Goal: Task Accomplishment & Management: Manage account settings

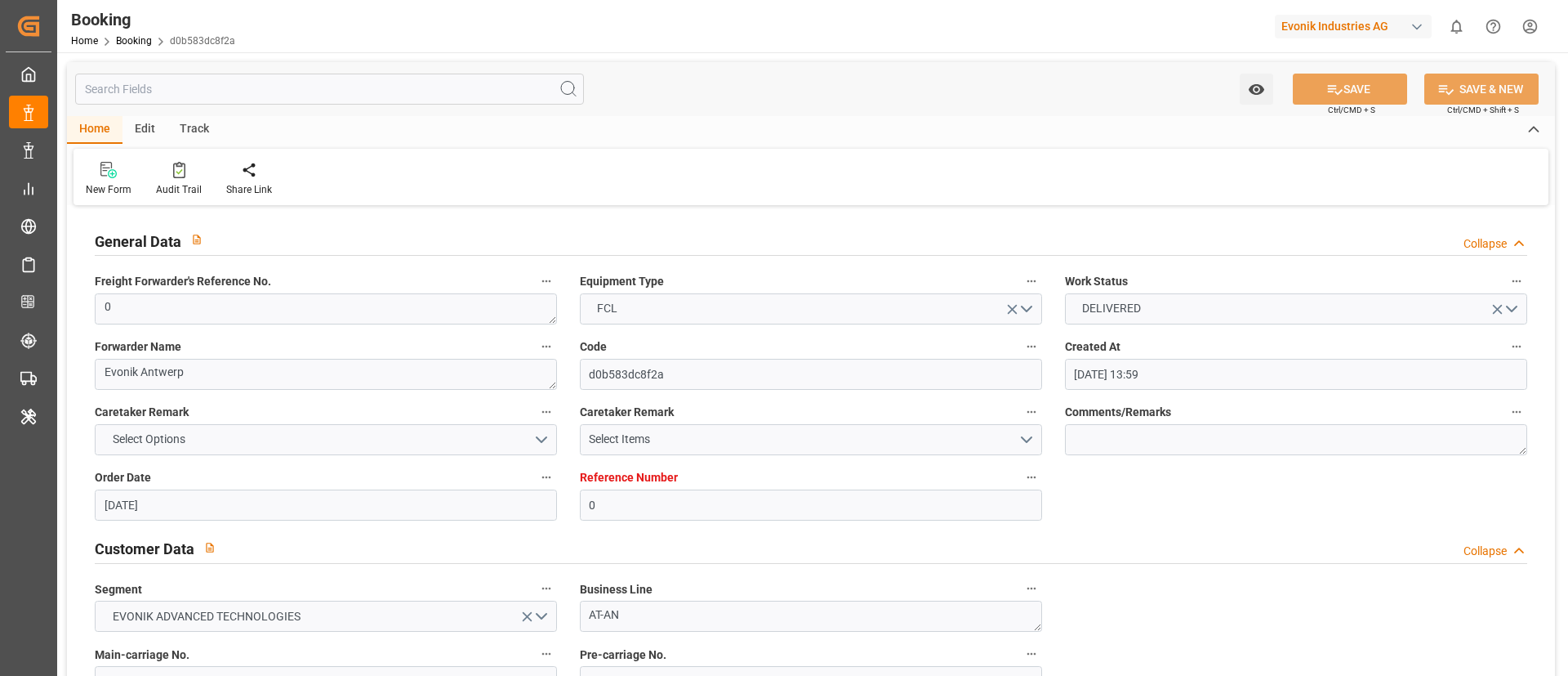
scroll to position [2777, 0]
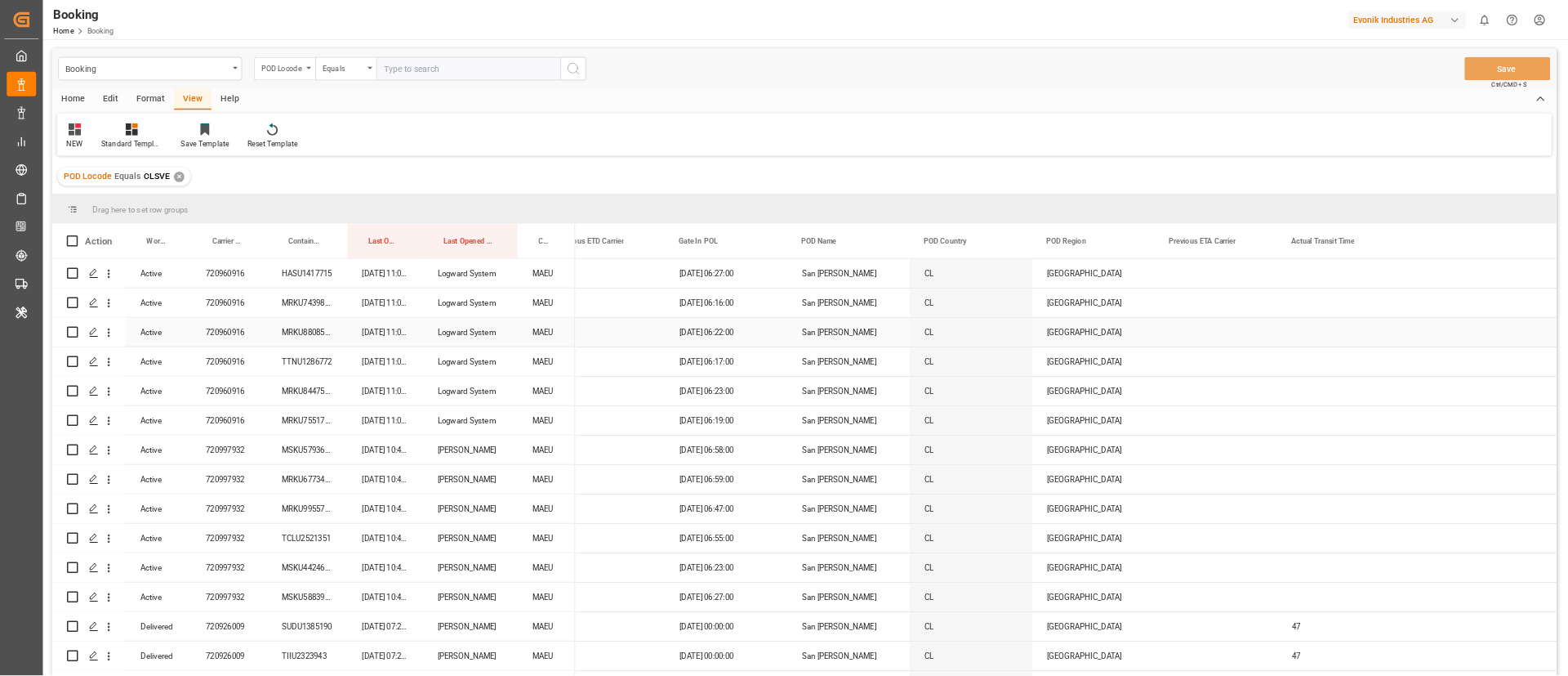
scroll to position [0, 6510]
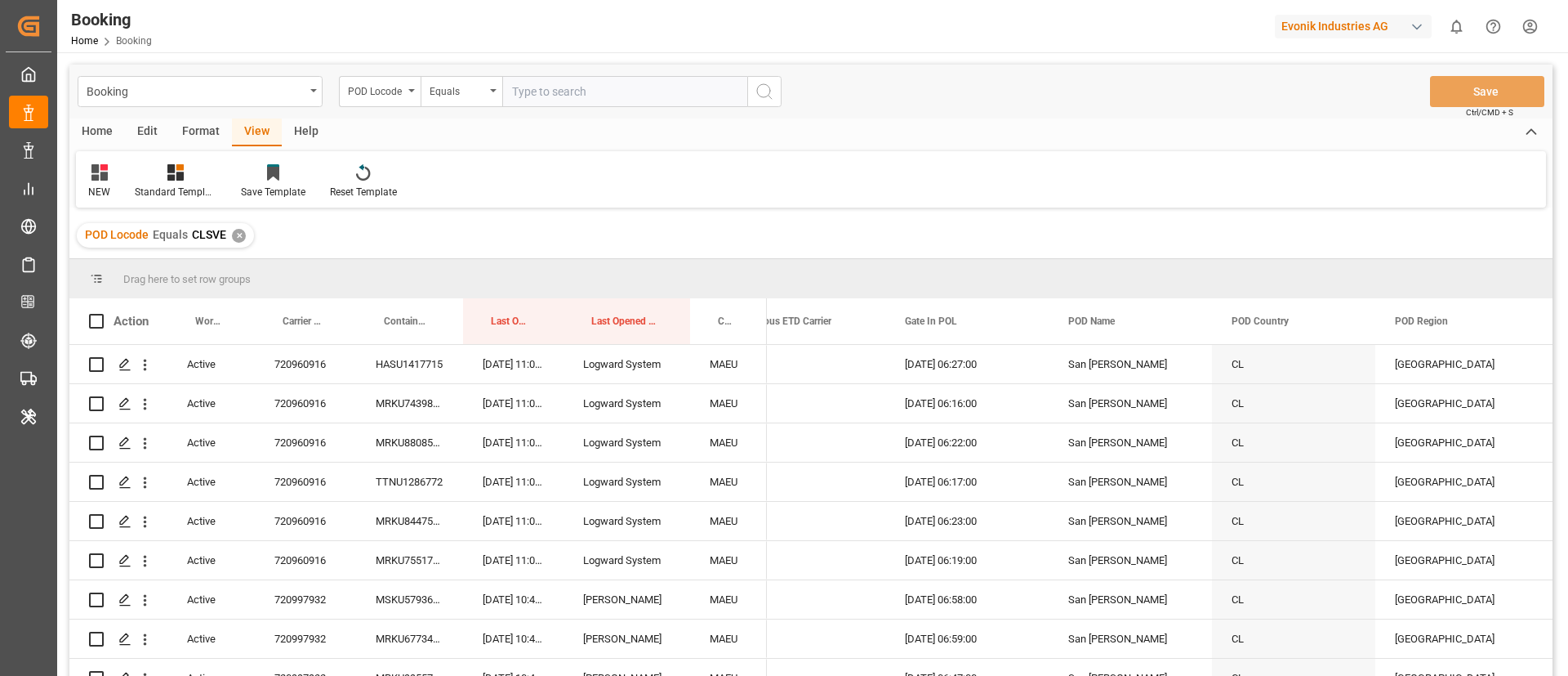
click at [542, 95] on input "text" at bounding box center [625, 92] width 245 height 31
paste input "DOCAU"
type input "DOCAU"
click at [764, 88] on icon "search button" at bounding box center [765, 92] width 19 height 19
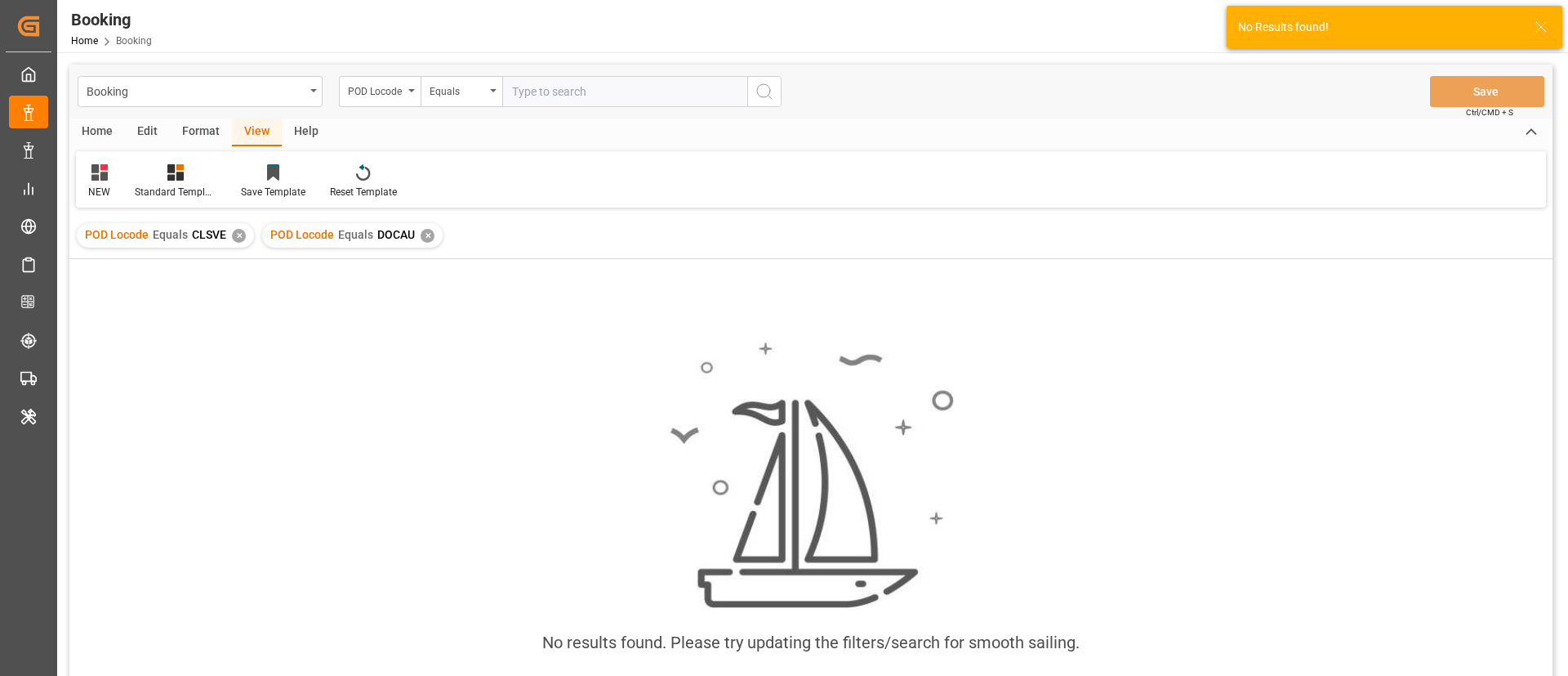
click at [237, 234] on div "✕" at bounding box center [238, 236] width 14 height 14
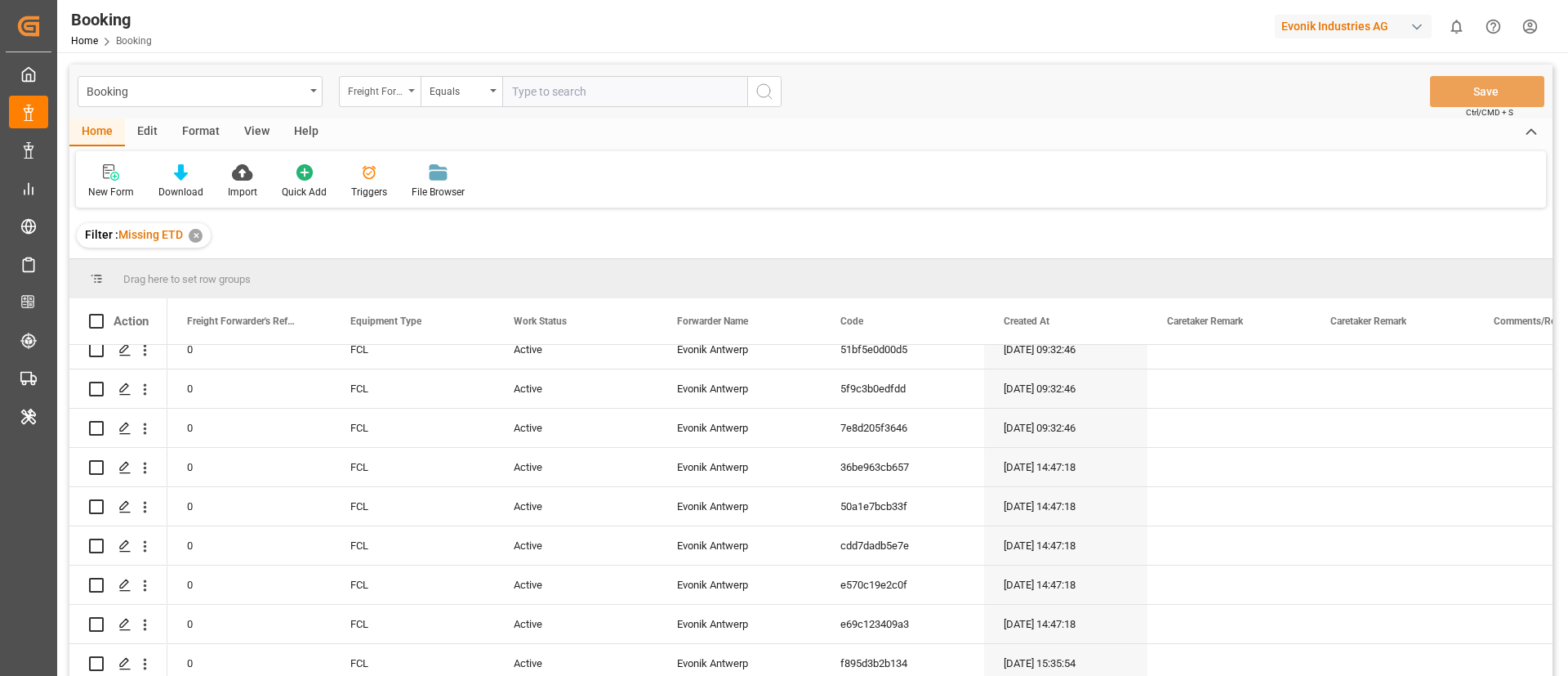
click at [382, 102] on div "Freight Forwarder's Reference No." at bounding box center [379, 92] width 82 height 31
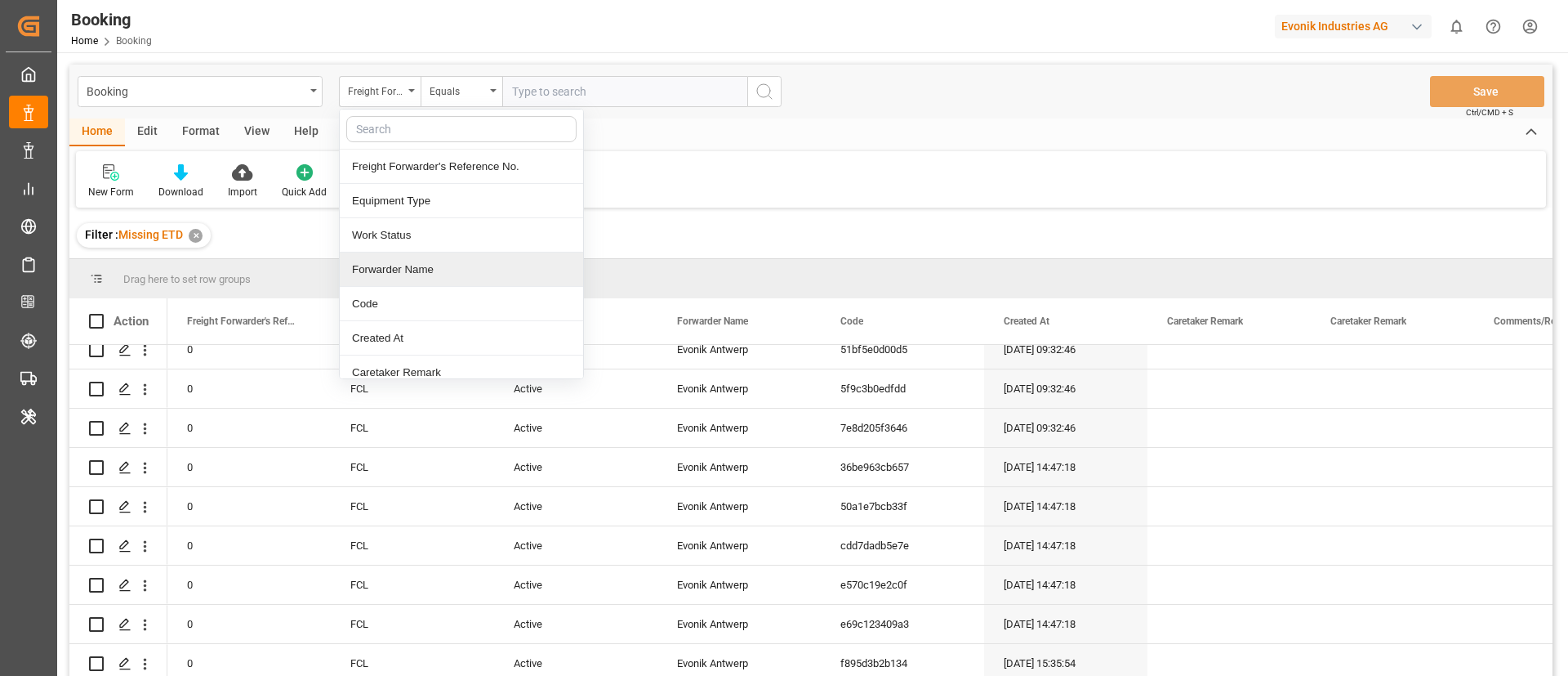
click at [464, 260] on div "Forwarder Name" at bounding box center [462, 269] width 243 height 35
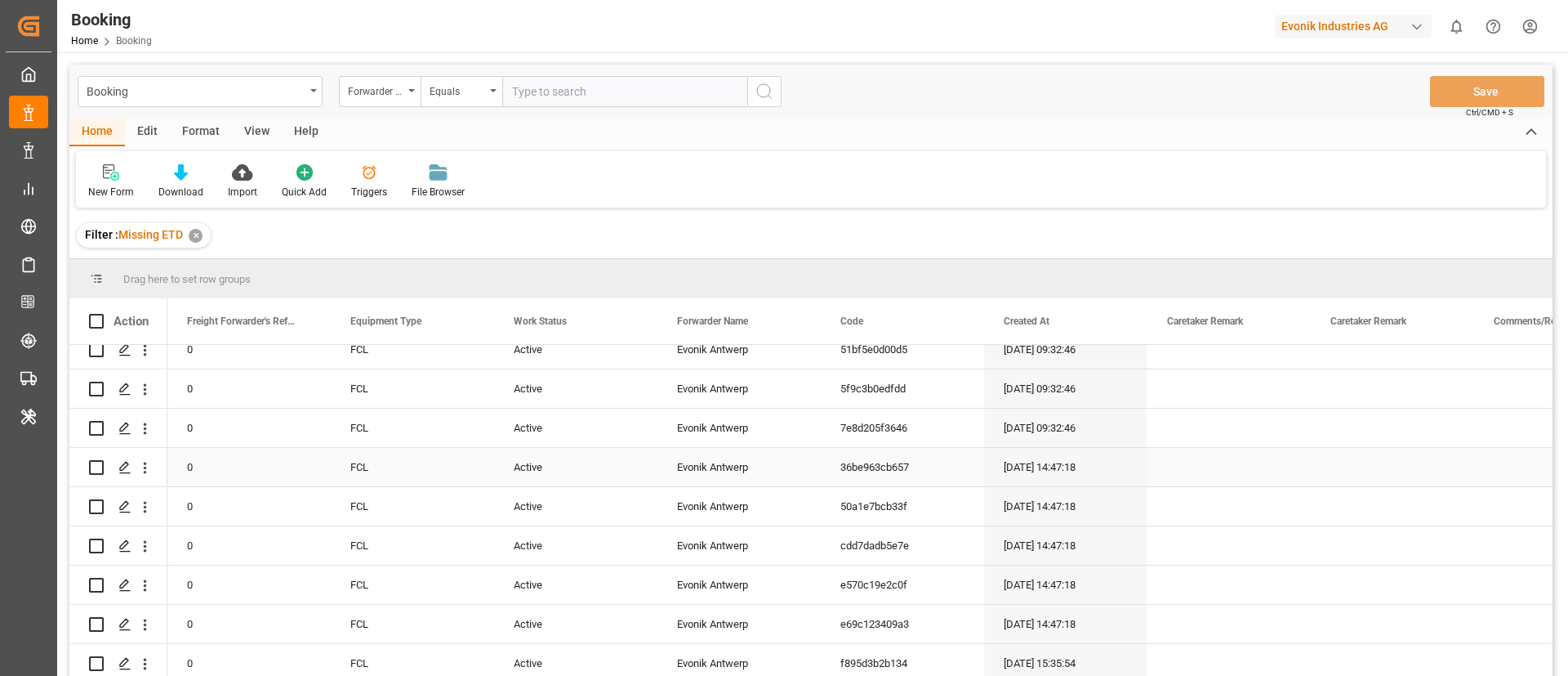
click at [742, 467] on div "Evonik Antwerp" at bounding box center [739, 467] width 163 height 39
click at [566, 96] on input "text" at bounding box center [625, 92] width 245 height 31
paste input "Evonik Antwerp"
type input "Evonik Antwerp"
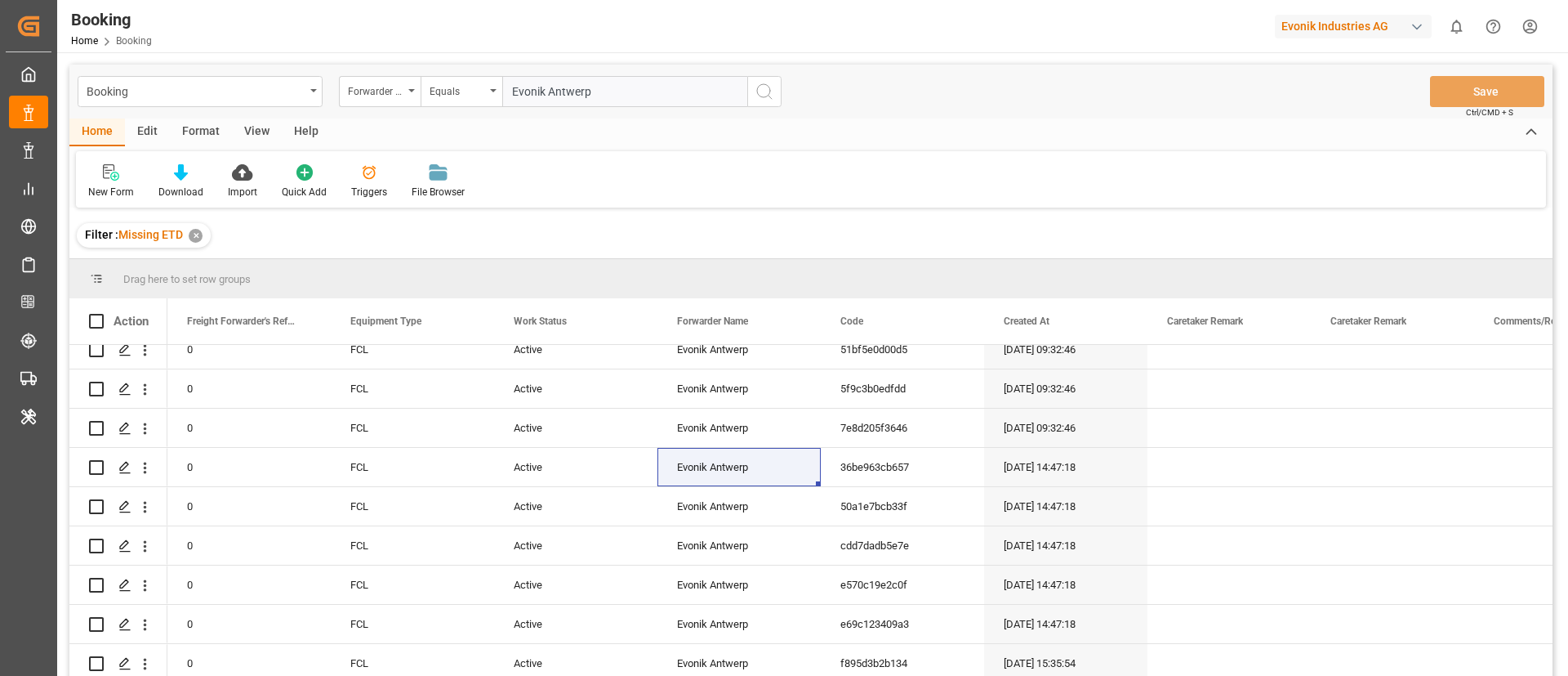
click at [769, 86] on circle "search button" at bounding box center [764, 91] width 14 height 14
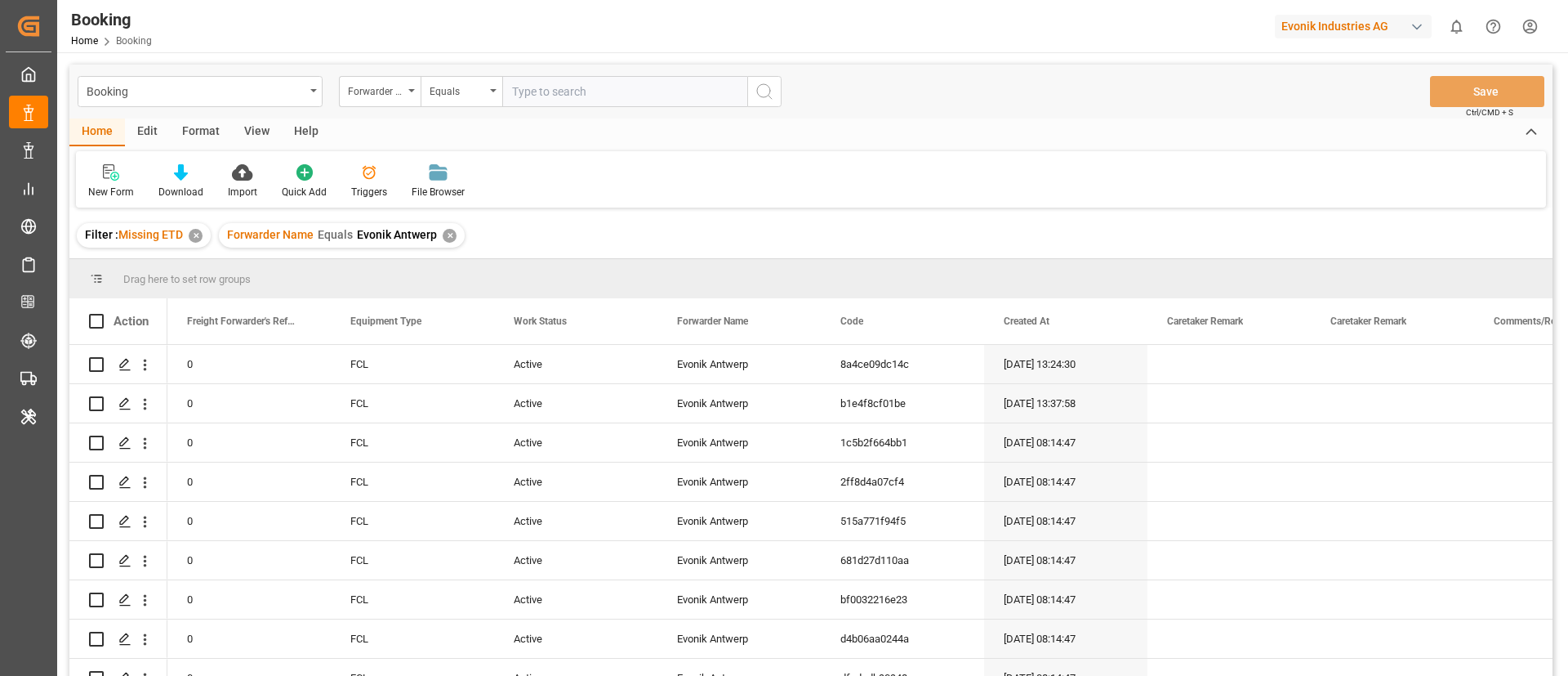
click at [208, 136] on div "Format" at bounding box center [201, 132] width 62 height 28
click at [240, 130] on div "View" at bounding box center [257, 132] width 50 height 28
click at [119, 196] on div "Default" at bounding box center [103, 191] width 32 height 14
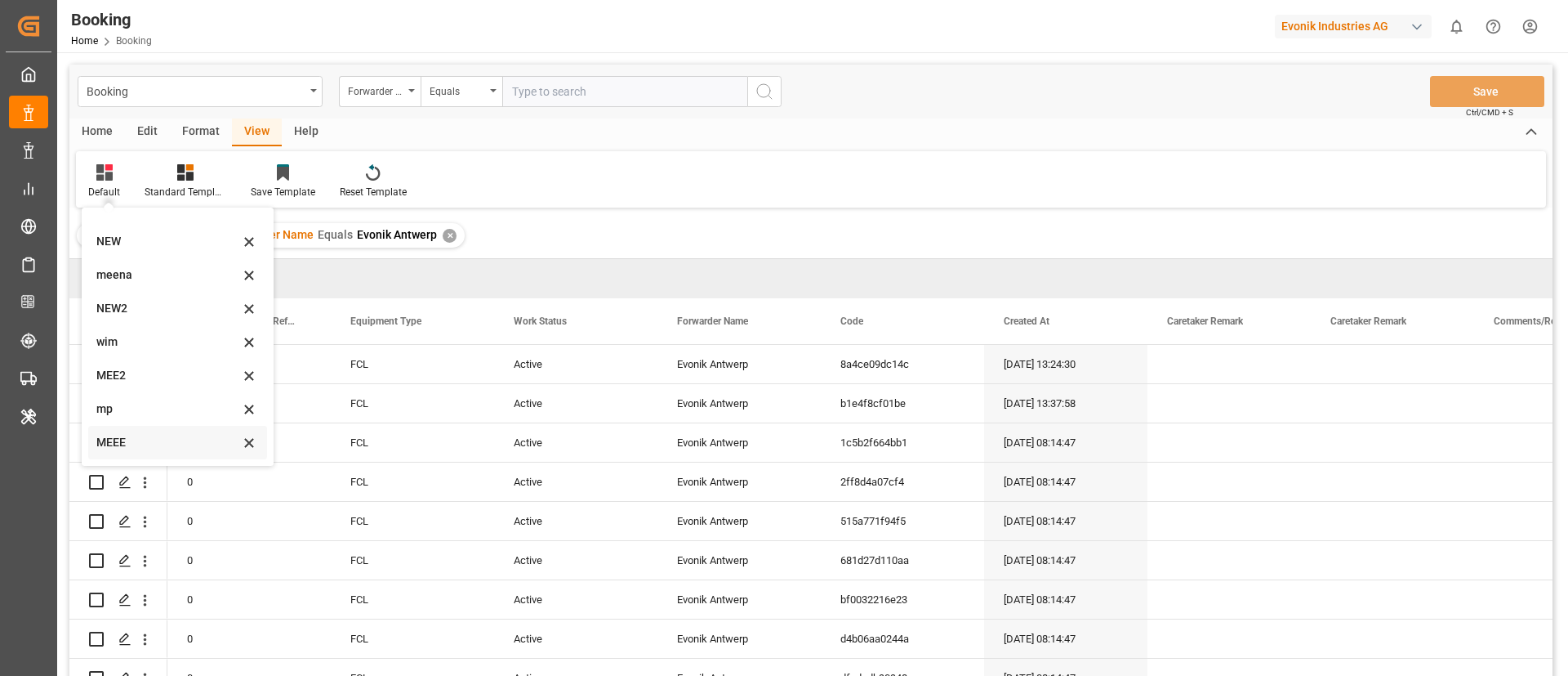
scroll to position [90, 0]
click at [164, 338] on div "mp" at bounding box center [168, 342] width 143 height 17
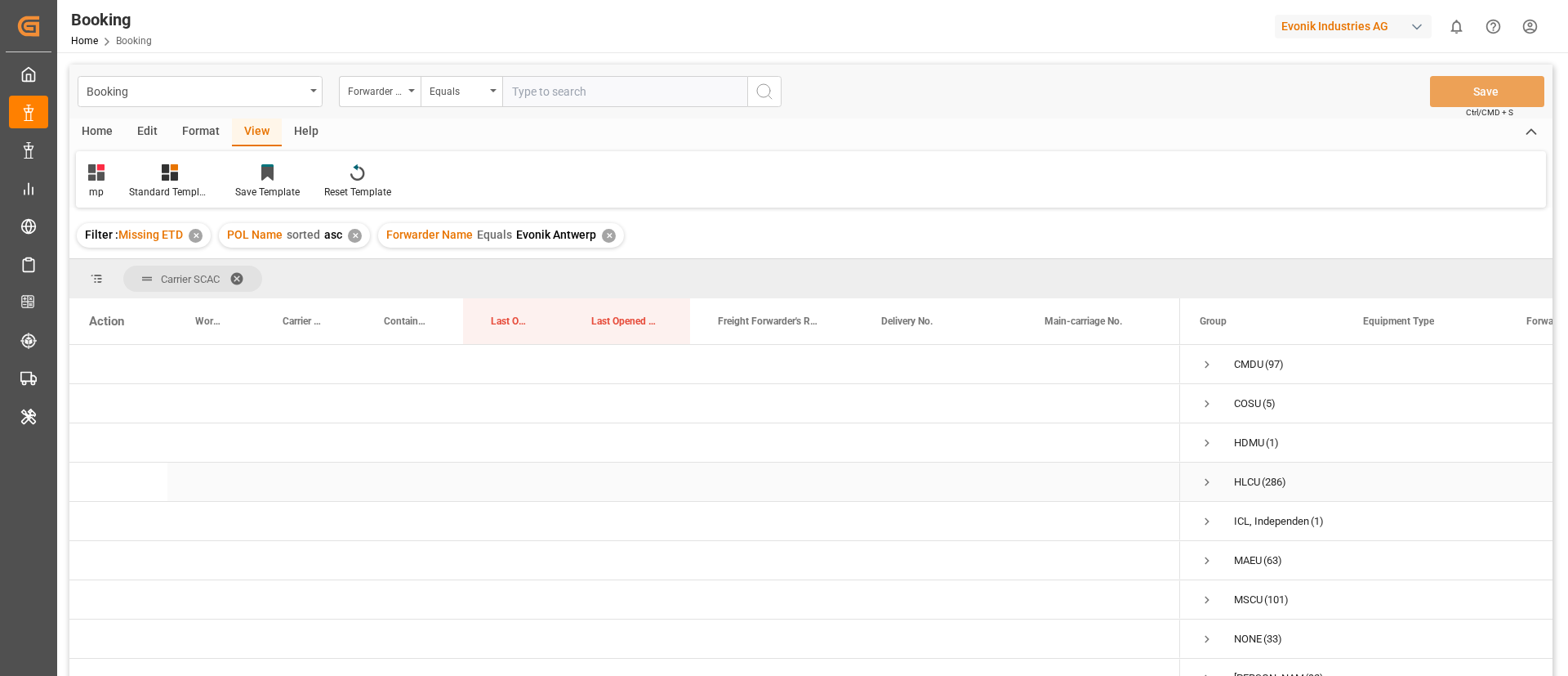
click at [1210, 480] on span "Press SPACE to select this row." at bounding box center [1207, 481] width 14 height 14
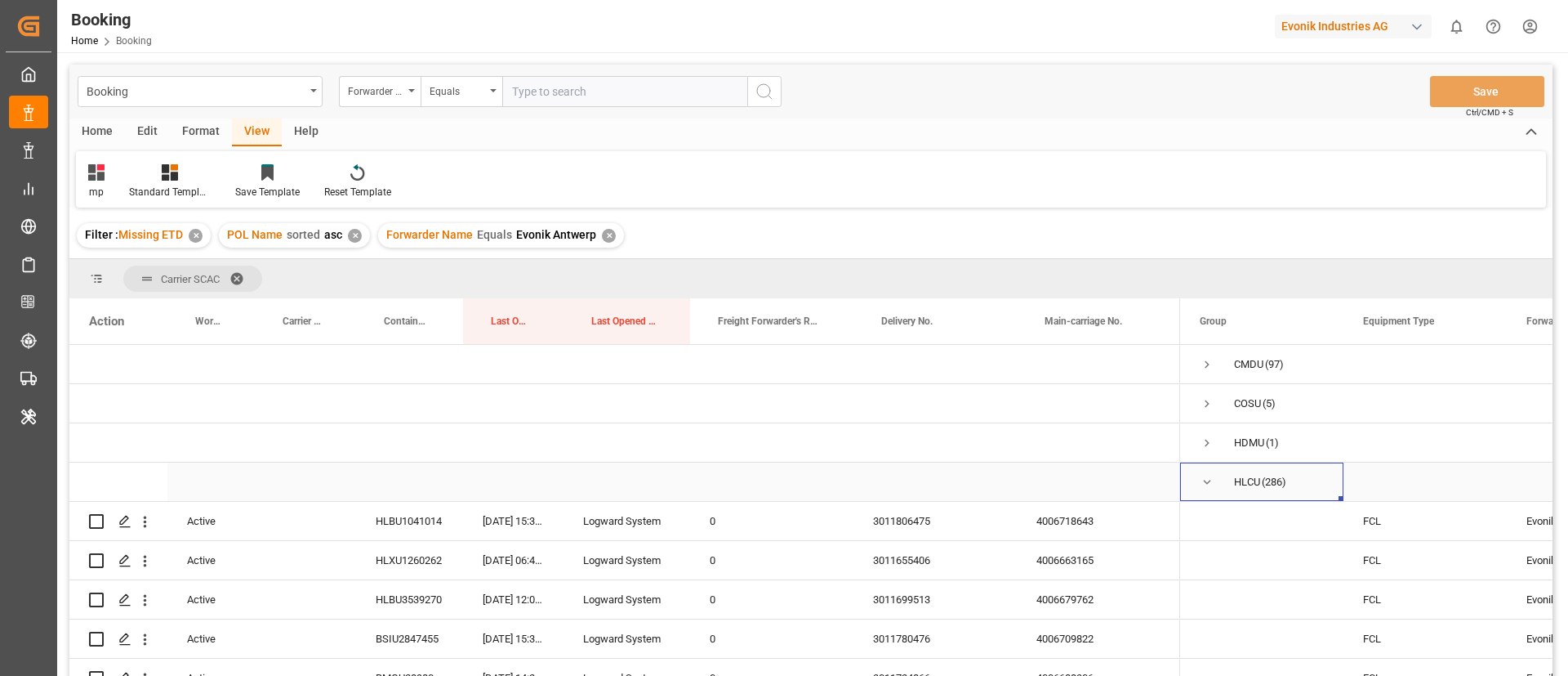
click at [1212, 480] on span "Press SPACE to select this row." at bounding box center [1207, 481] width 14 height 14
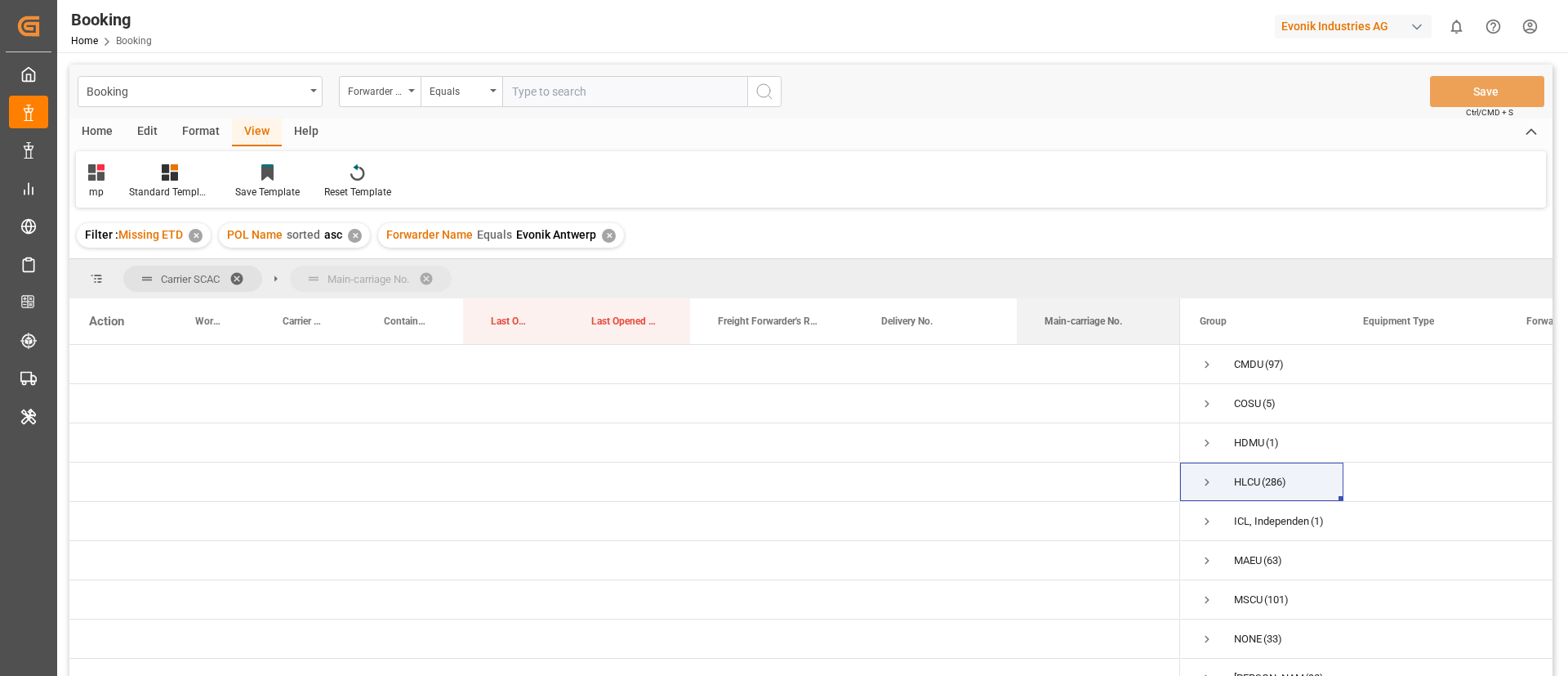
drag, startPoint x: 1087, startPoint y: 313, endPoint x: 1084, endPoint y: 287, distance: 26.2
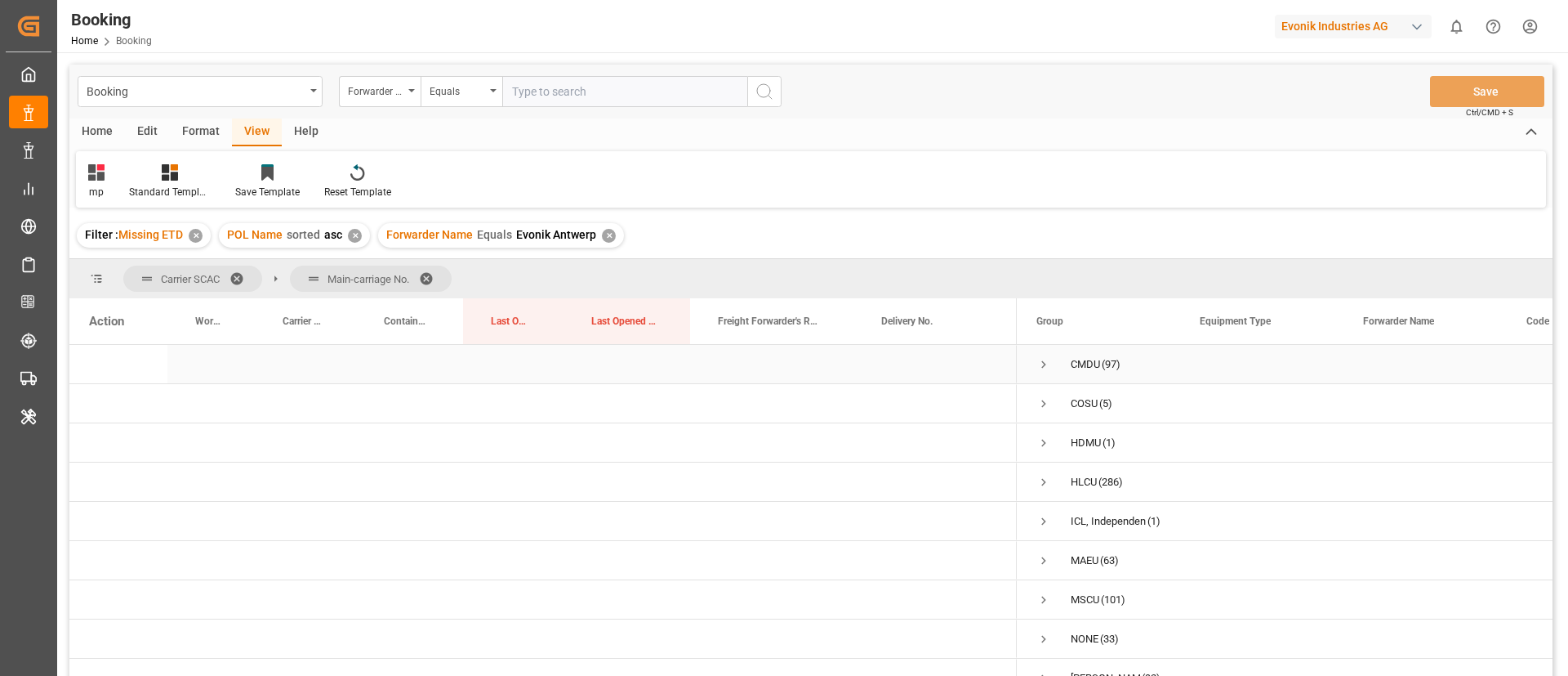
click at [1042, 364] on span "Press SPACE to select this row." at bounding box center [1043, 364] width 14 height 14
click at [1041, 362] on span "Press SPACE to select this row." at bounding box center [1043, 364] width 14 height 14
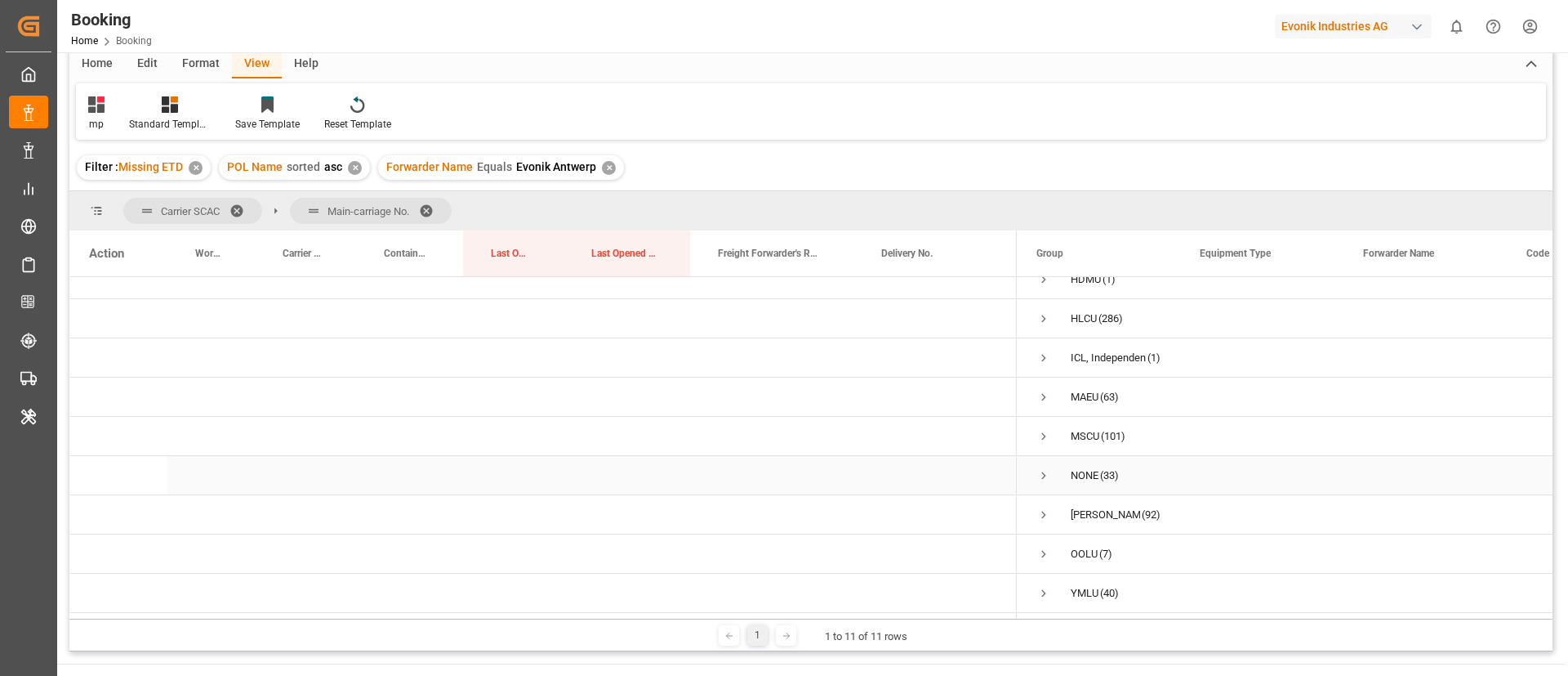
scroll to position [123, 0]
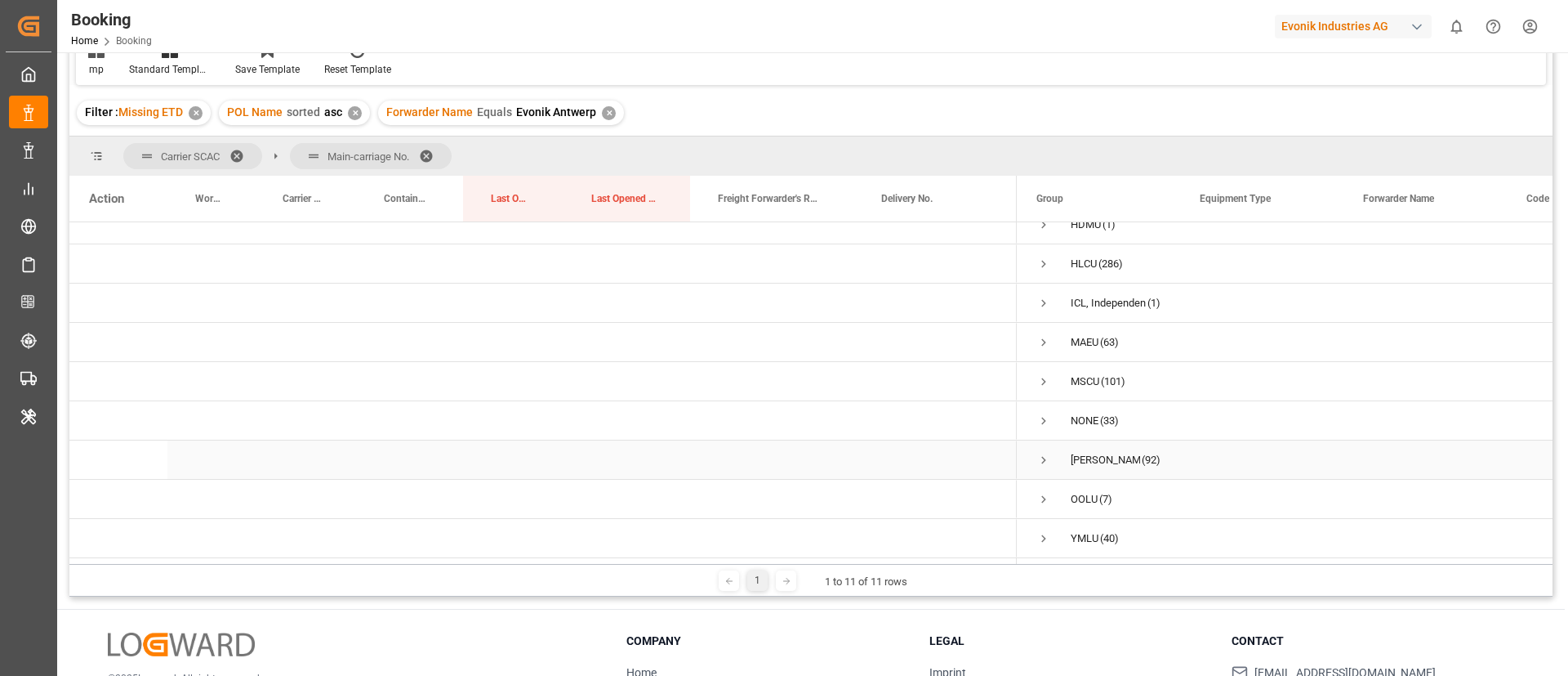
click at [1041, 453] on span "Press SPACE to select this row." at bounding box center [1043, 460] width 14 height 14
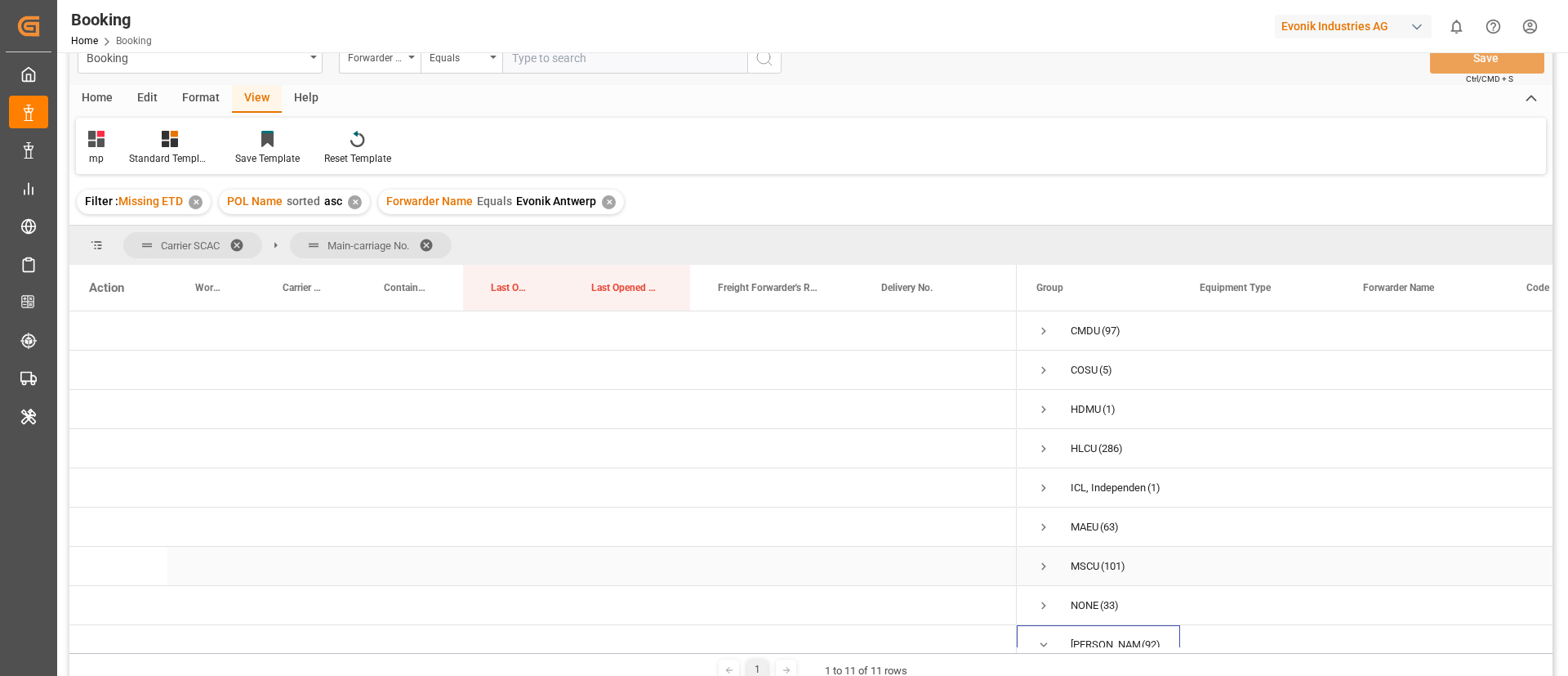
scroll to position [0, 0]
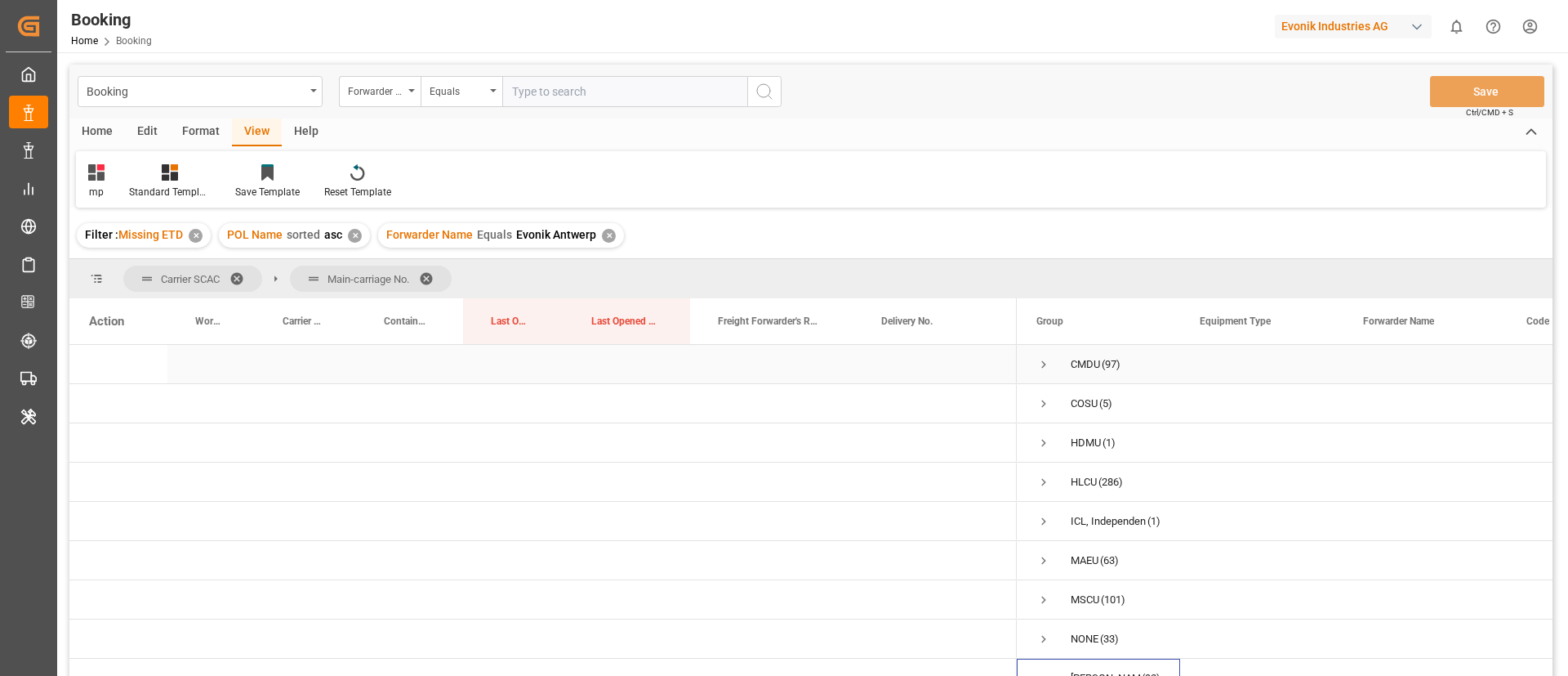
click at [1047, 366] on span "Press SPACE to select this row." at bounding box center [1043, 364] width 14 height 14
click at [1047, 481] on span "Press SPACE to select this row." at bounding box center [1043, 487] width 14 height 14
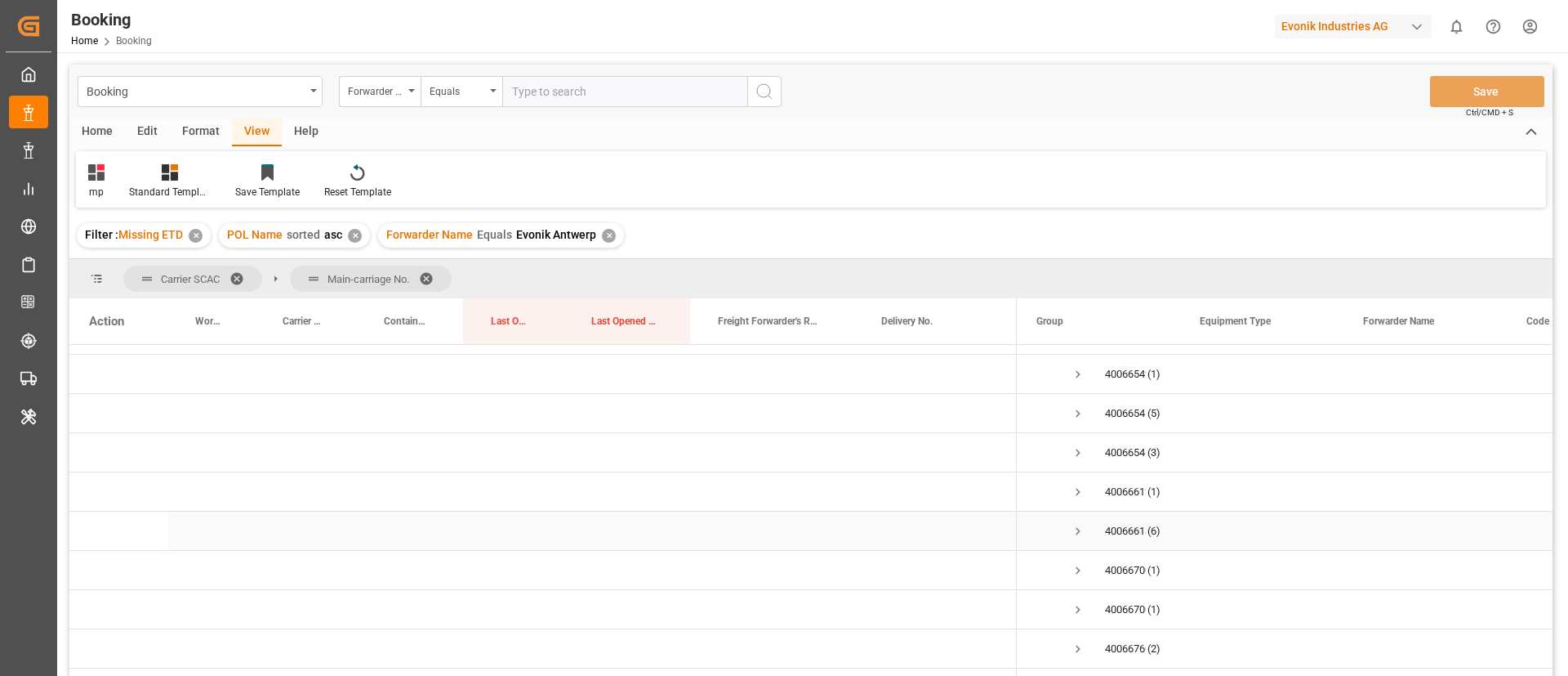
click at [1078, 531] on span "Press SPACE to select this row." at bounding box center [1078, 530] width 14 height 14
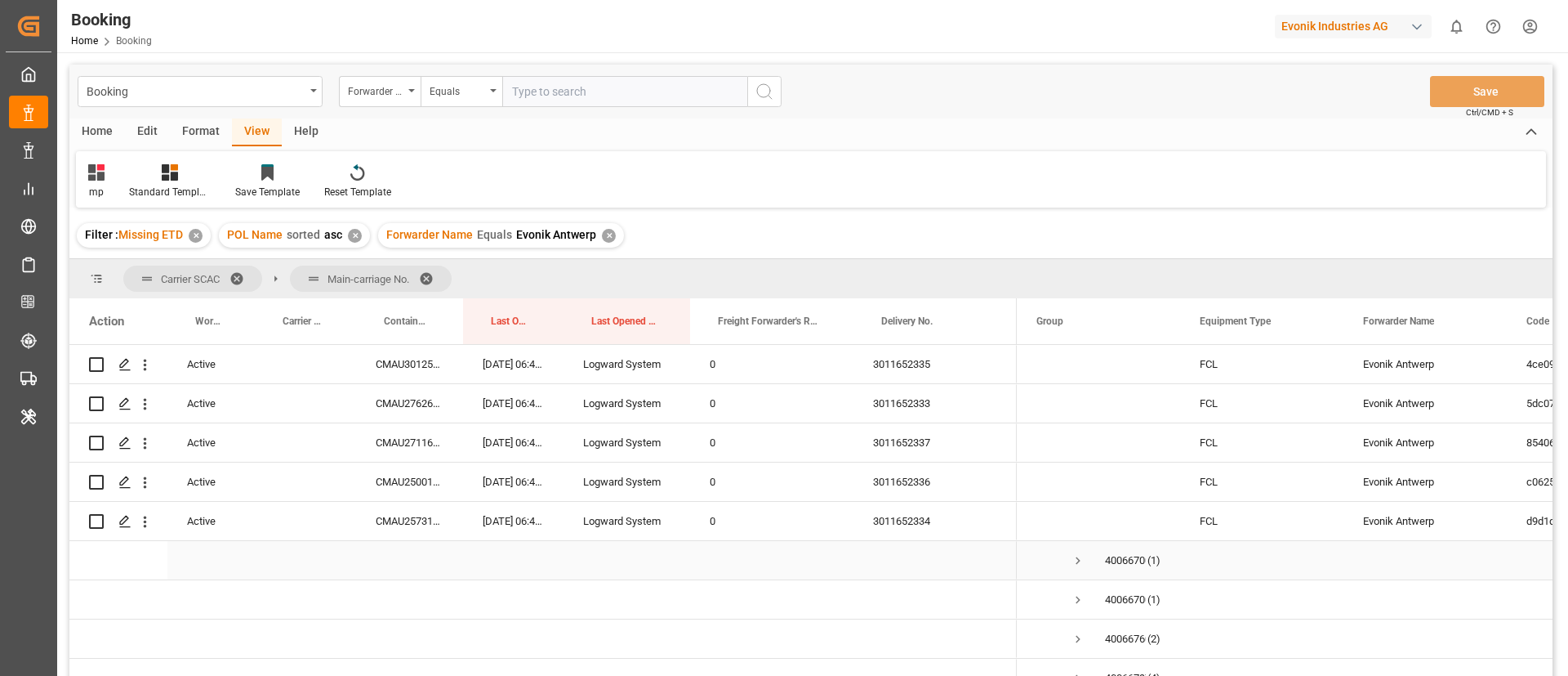
scroll to position [858, 0]
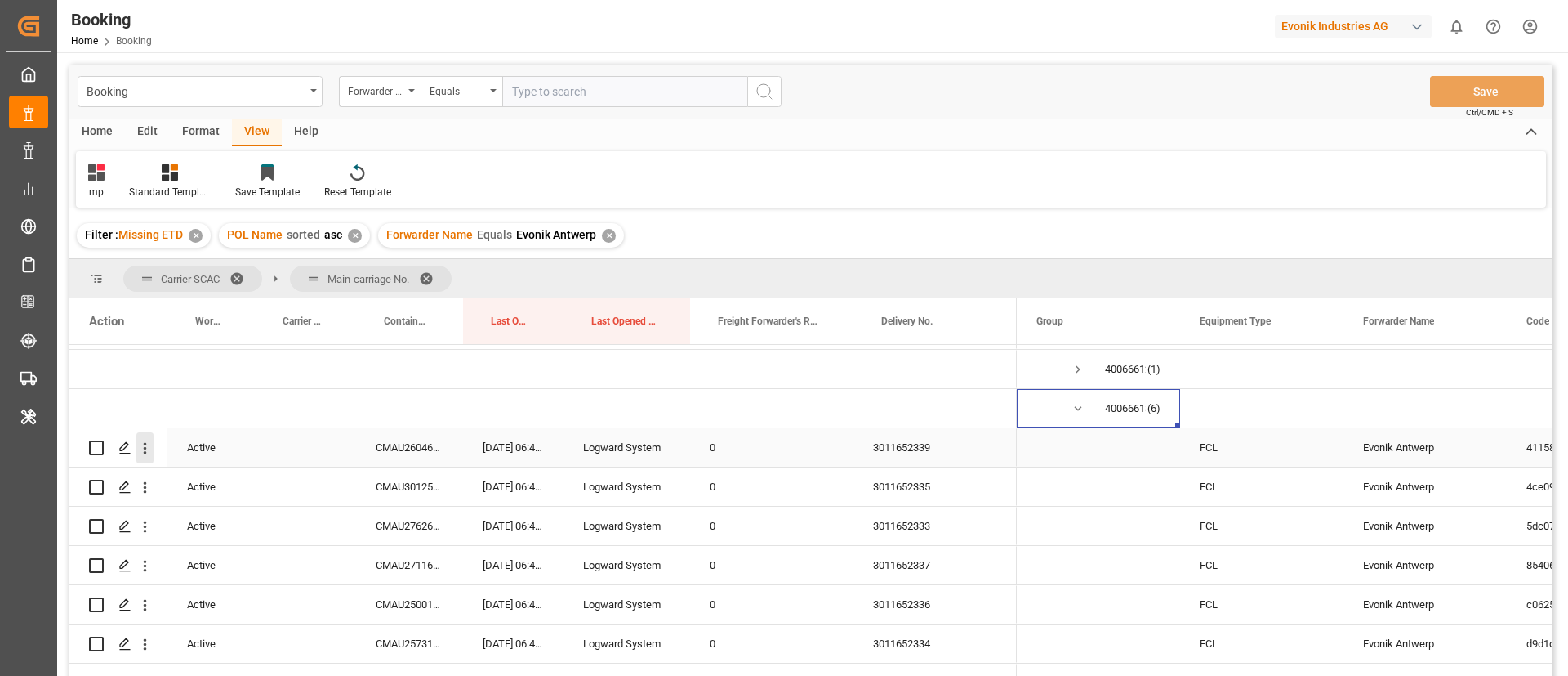
click at [148, 452] on icon "open menu" at bounding box center [145, 448] width 17 height 17
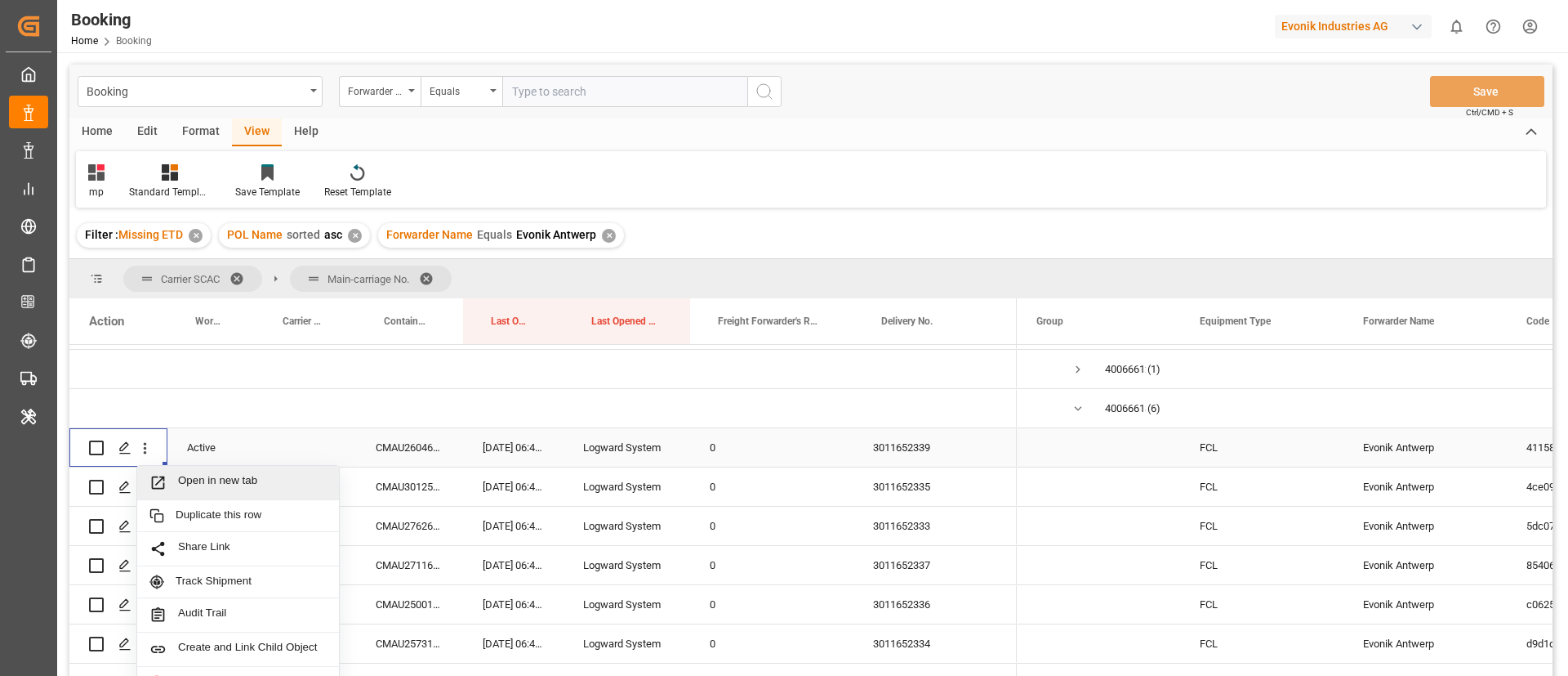
click at [218, 475] on span "Open in new tab" at bounding box center [252, 483] width 149 height 17
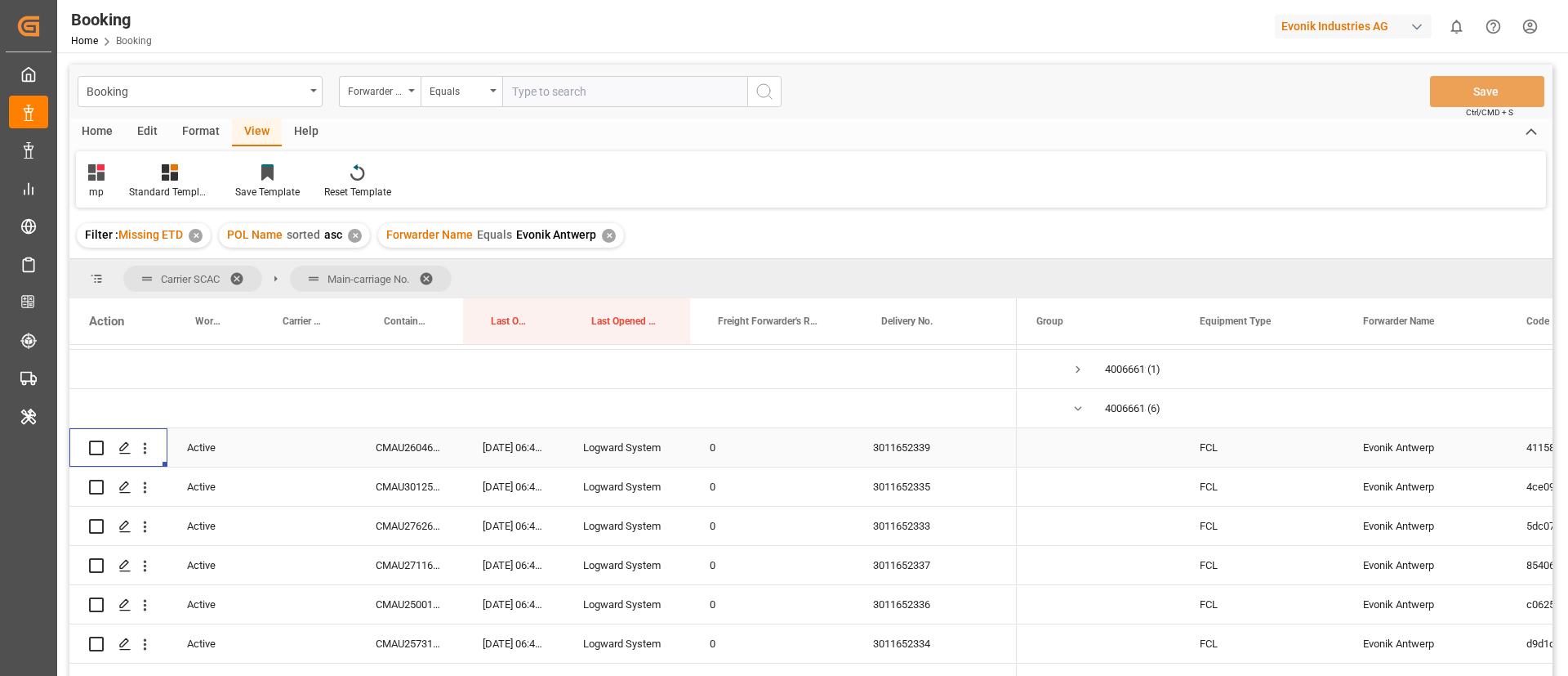
click at [910, 458] on div "3011652339" at bounding box center [935, 447] width 163 height 39
click at [895, 491] on div "3011652335" at bounding box center [935, 487] width 163 height 39
click at [910, 511] on div "3011652333" at bounding box center [935, 525] width 163 height 39
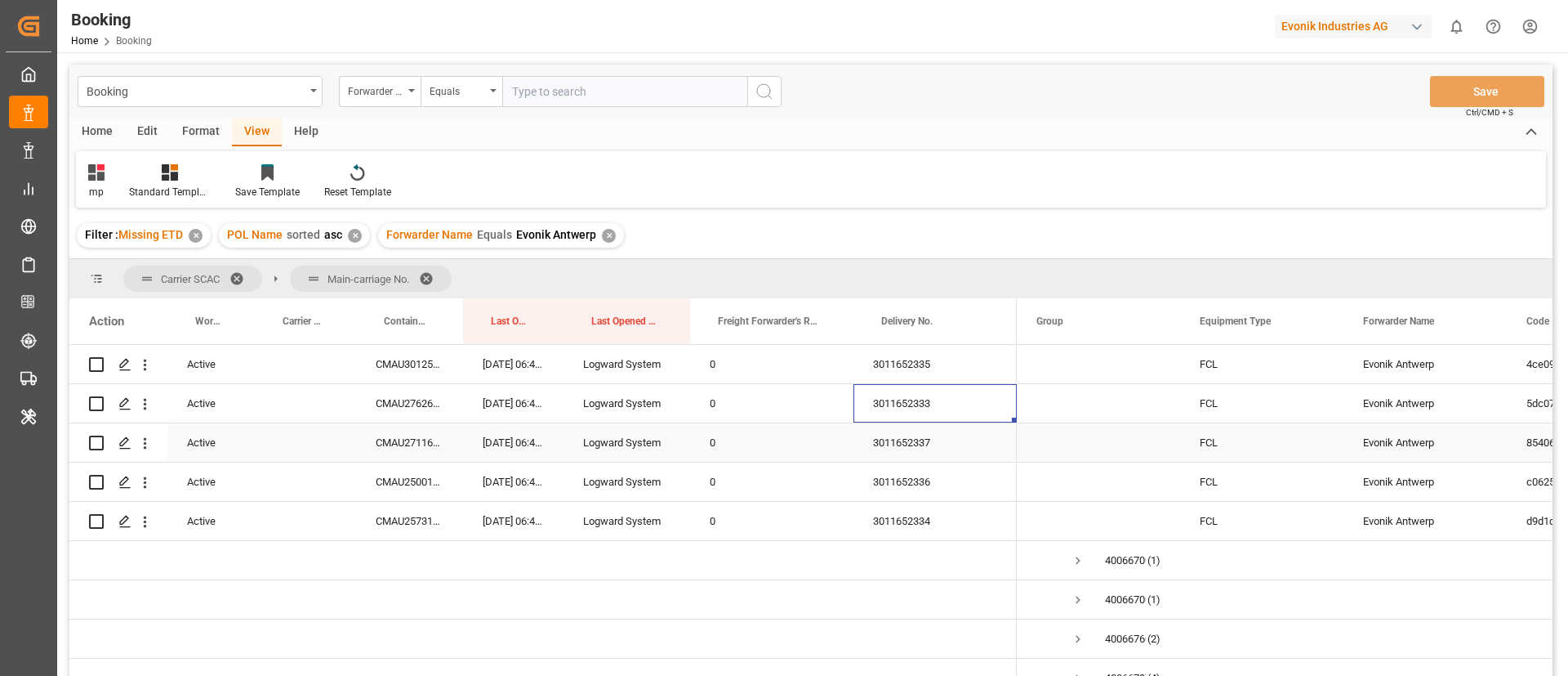
click at [922, 448] on div "3011652337" at bounding box center [935, 442] width 163 height 39
click at [904, 485] on div "3011652336" at bounding box center [935, 482] width 163 height 39
click at [919, 522] on div "3011652334" at bounding box center [935, 521] width 163 height 39
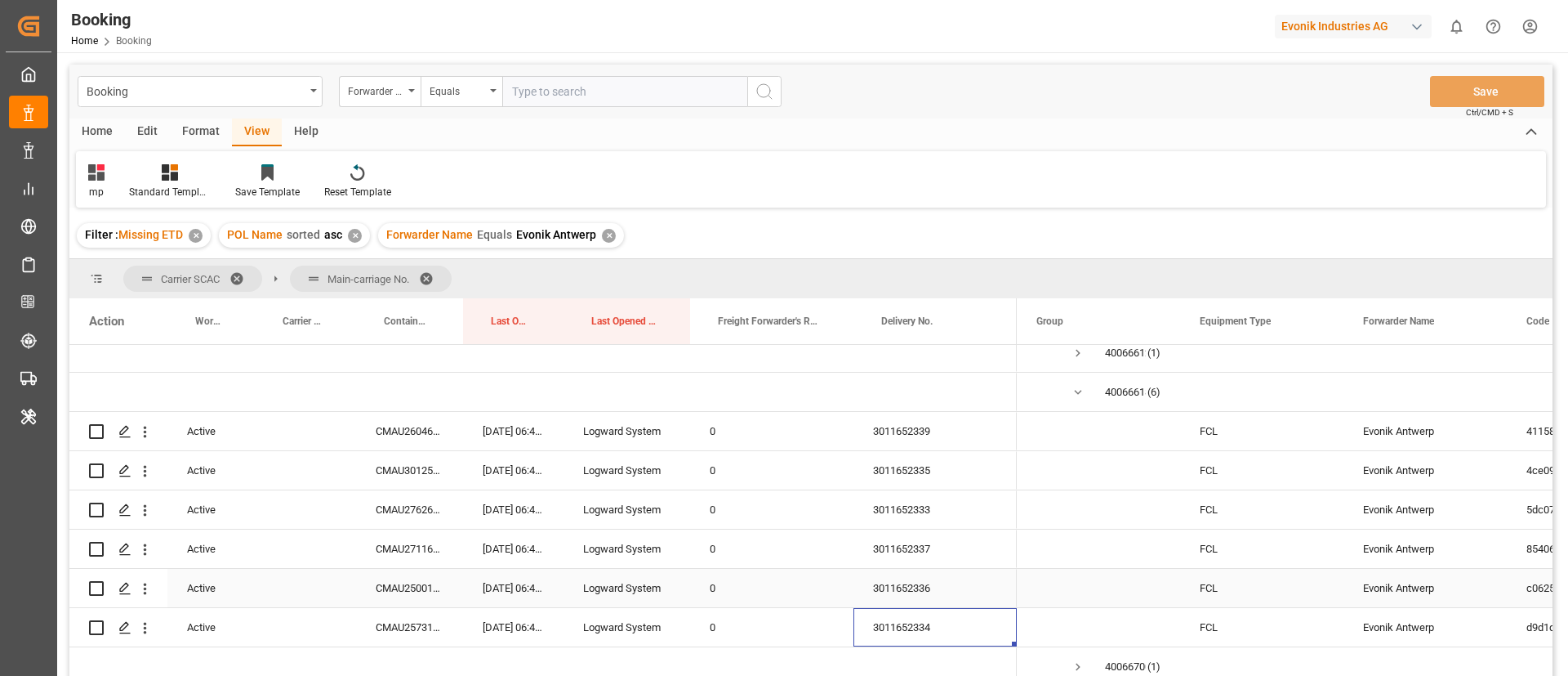
scroll to position [735, 0]
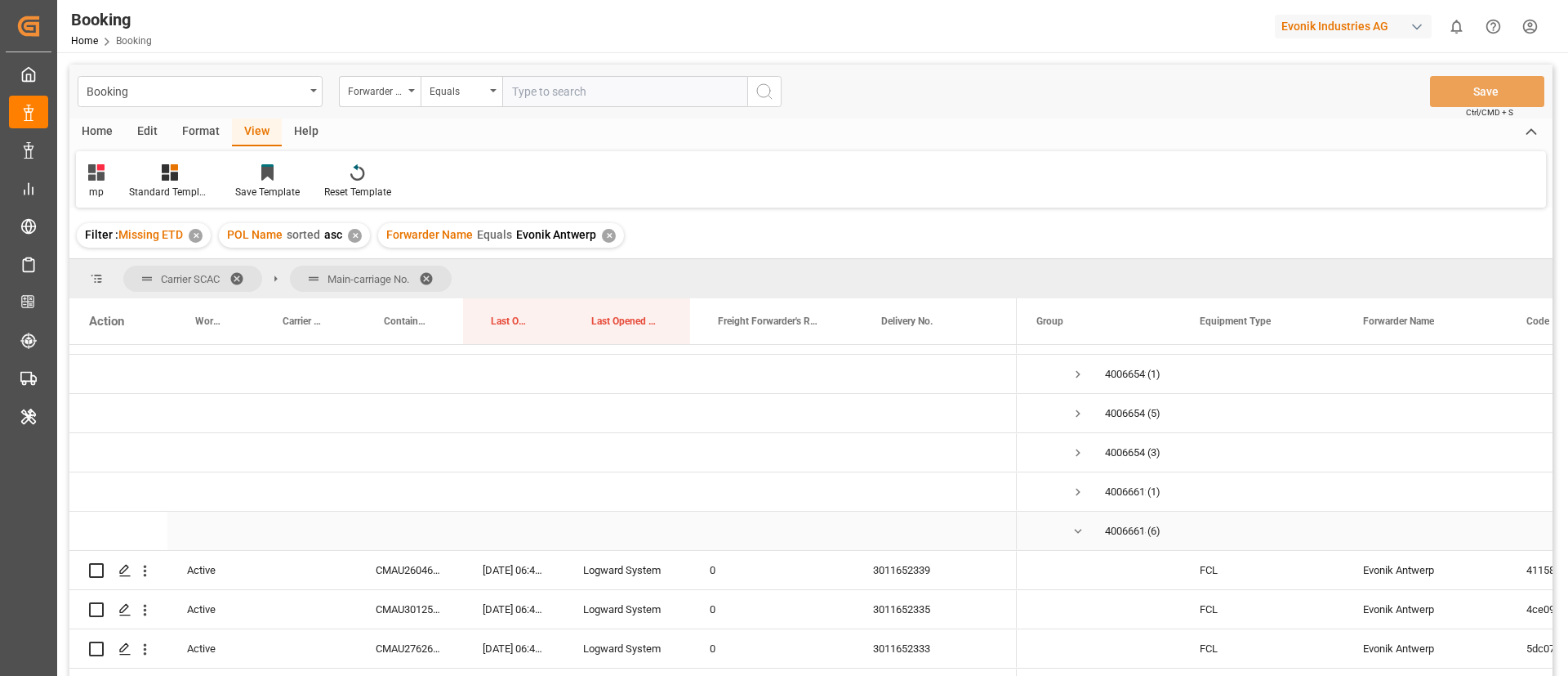
click at [1074, 529] on span "Press SPACE to select this row." at bounding box center [1078, 530] width 14 height 14
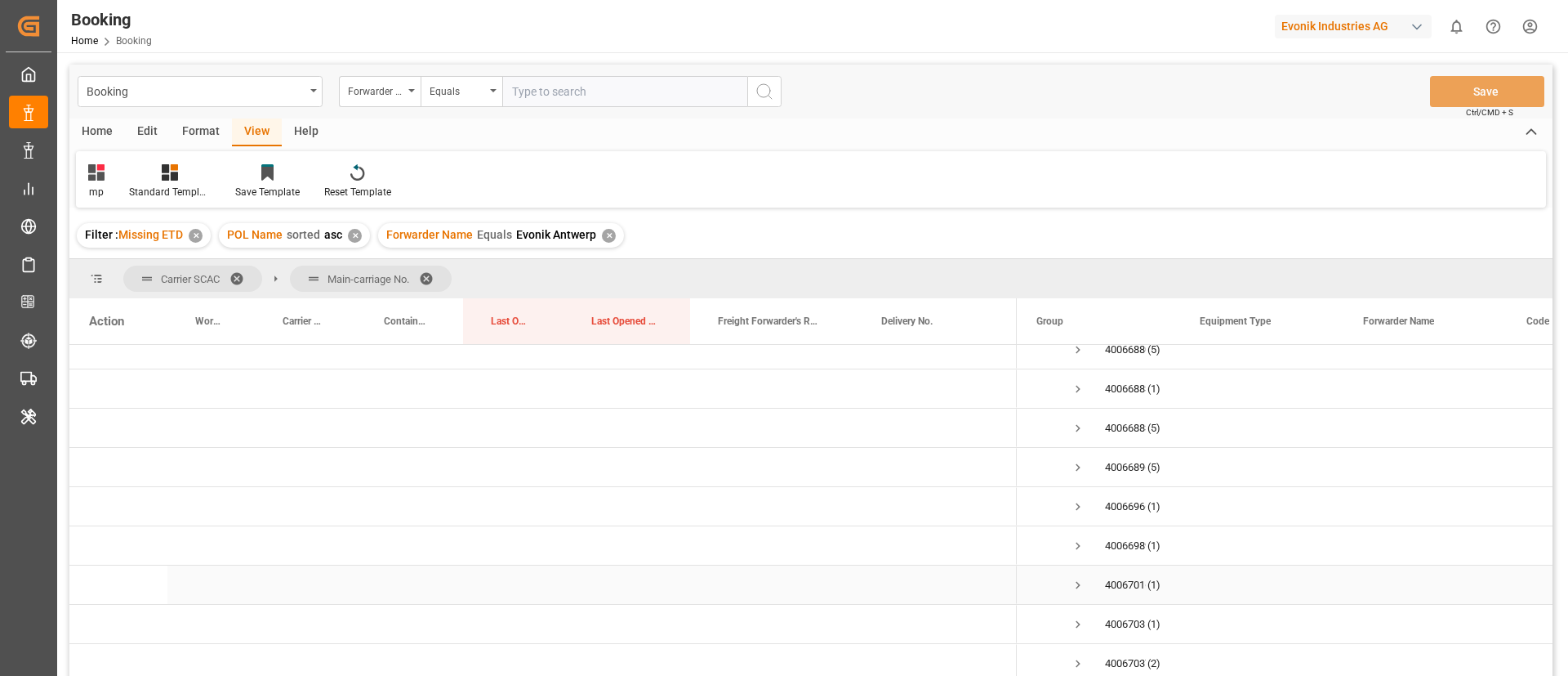
scroll to position [1225, 0]
click at [1079, 586] on span "Press SPACE to select this row." at bounding box center [1078, 589] width 14 height 14
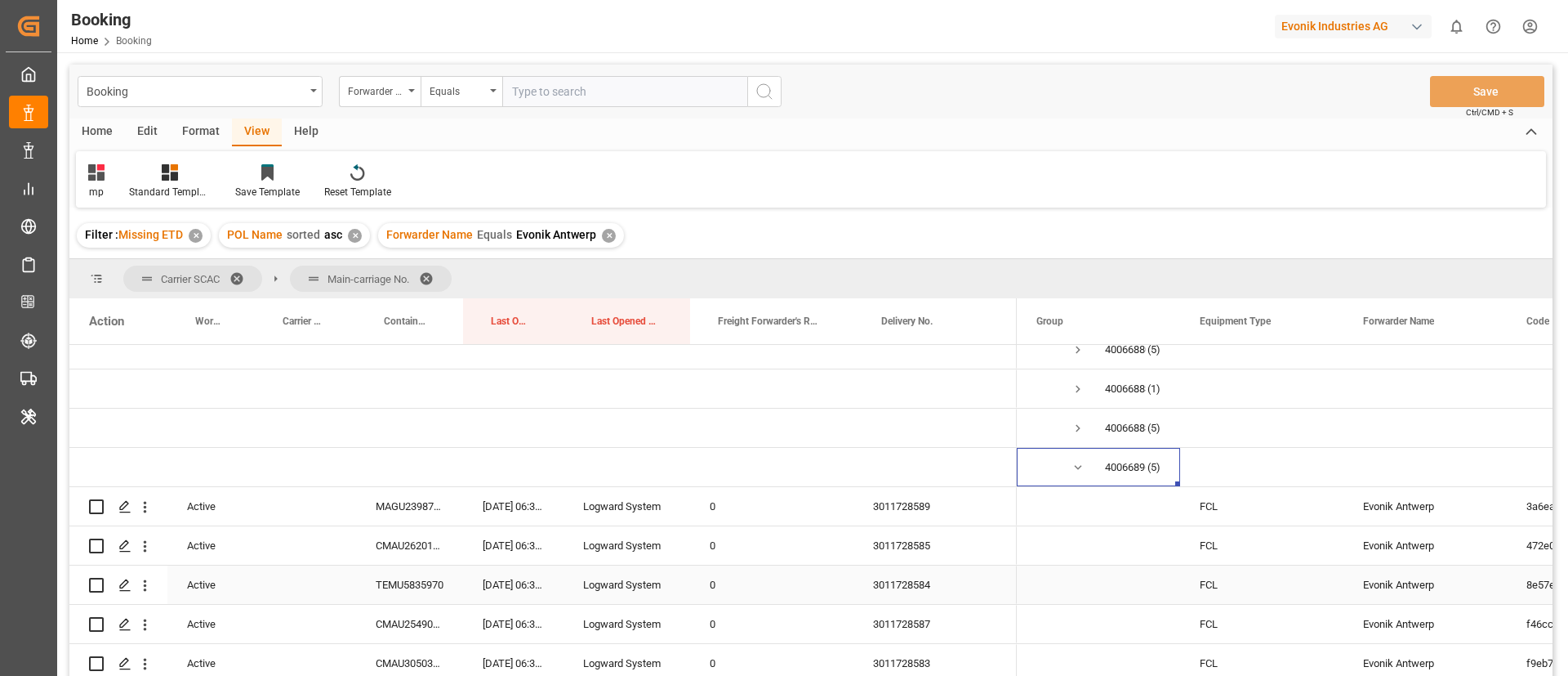
scroll to position [1471, 0]
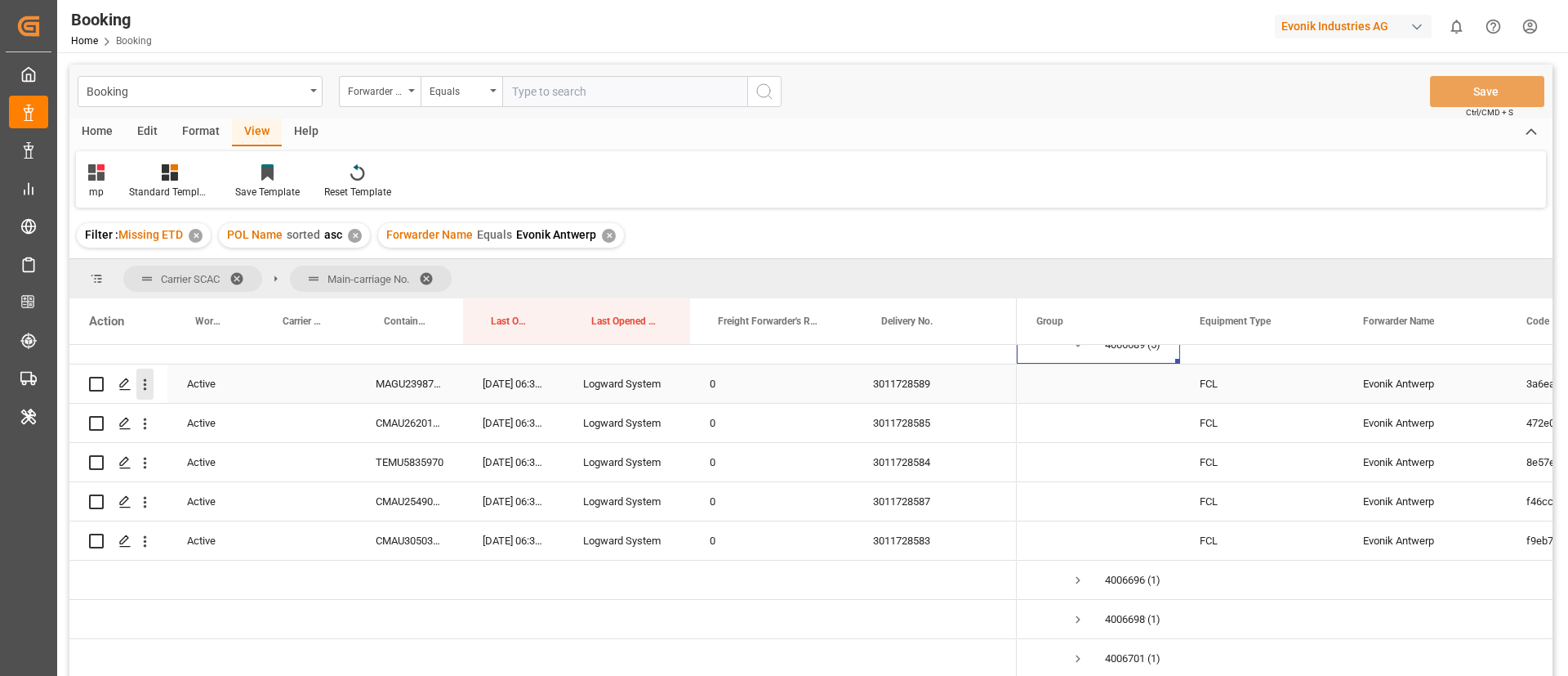
click at [145, 382] on icon "open menu" at bounding box center [145, 384] width 17 height 17
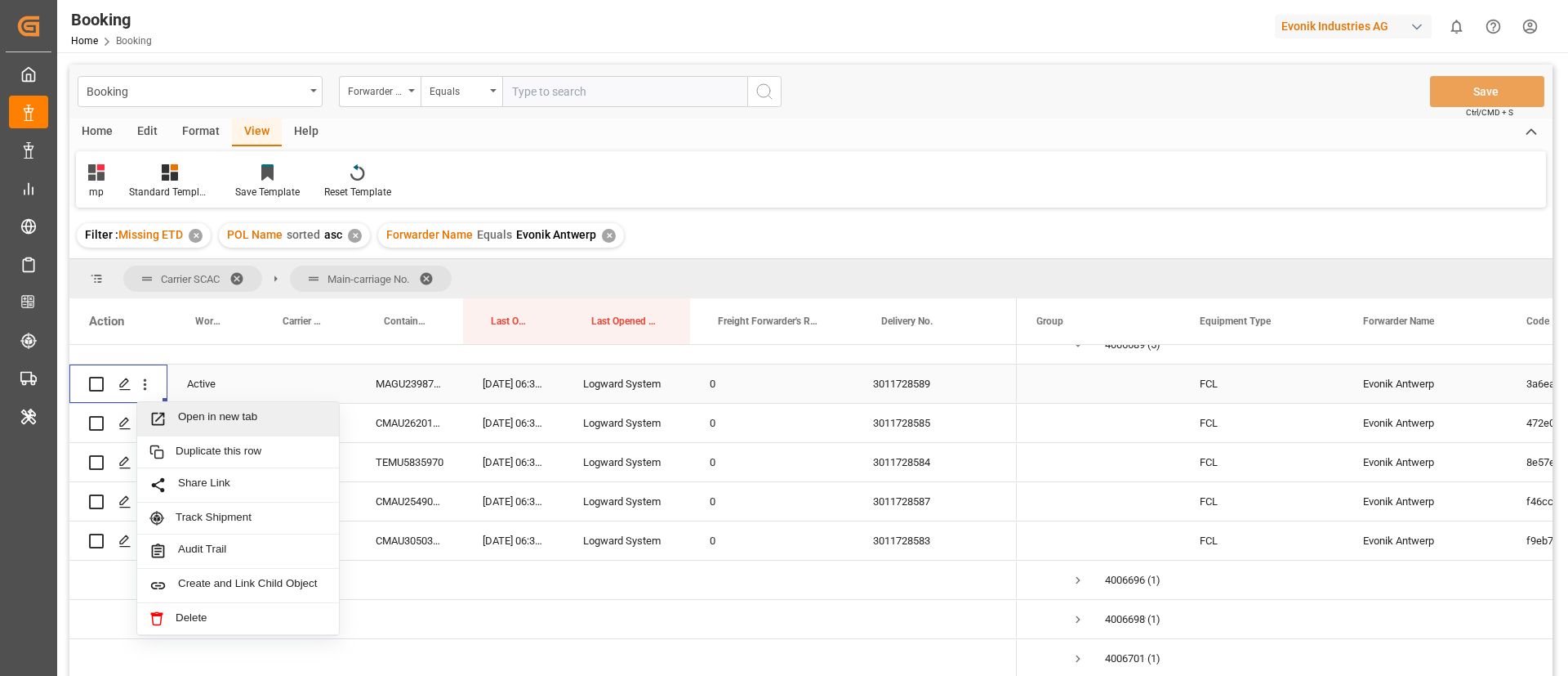
click at [238, 405] on div "Open in new tab" at bounding box center [238, 419] width 202 height 35
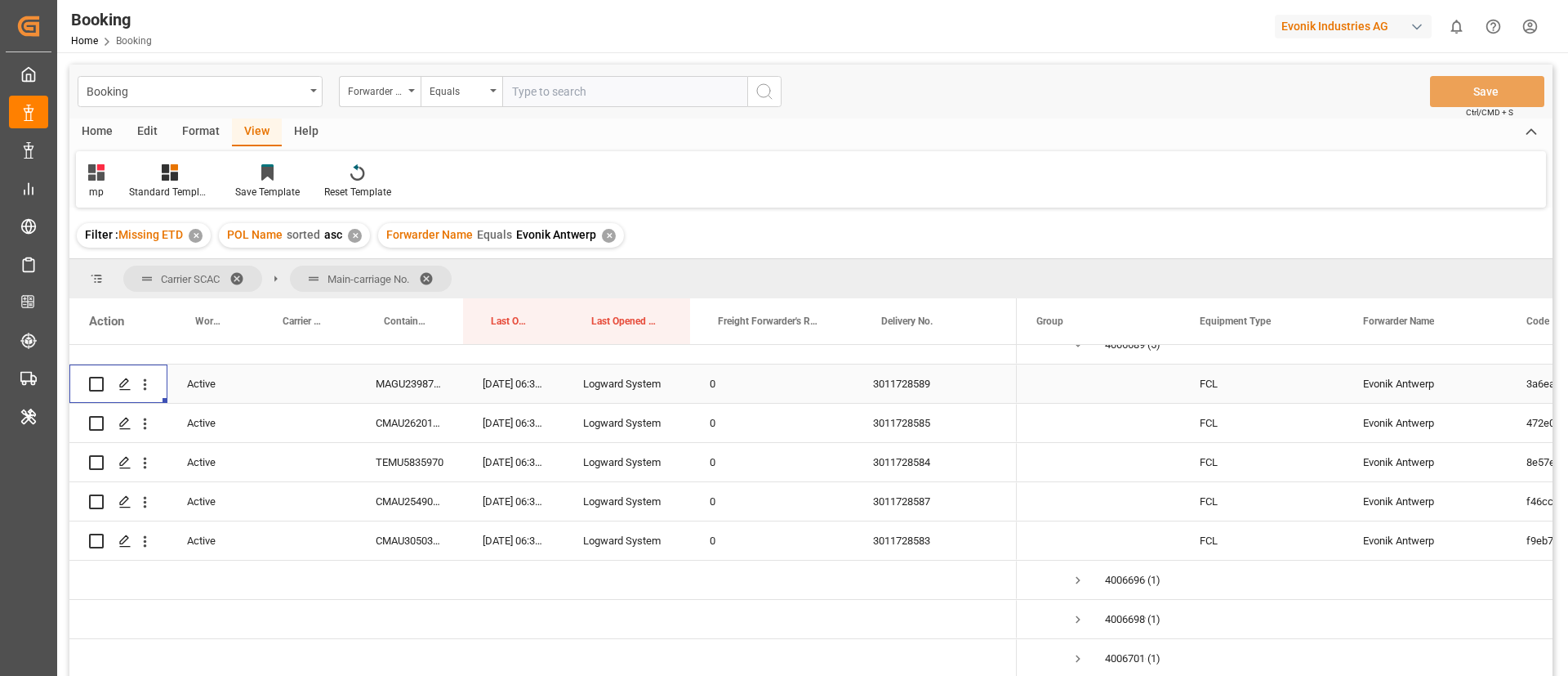
click at [922, 378] on div "3011728589" at bounding box center [935, 383] width 163 height 39
click at [922, 430] on div "3011728585" at bounding box center [935, 423] width 163 height 39
click at [906, 460] on div "3011728584" at bounding box center [935, 462] width 163 height 39
click at [910, 493] on div "3011728587" at bounding box center [935, 501] width 163 height 39
click at [917, 544] on div "3011728583" at bounding box center [935, 541] width 163 height 39
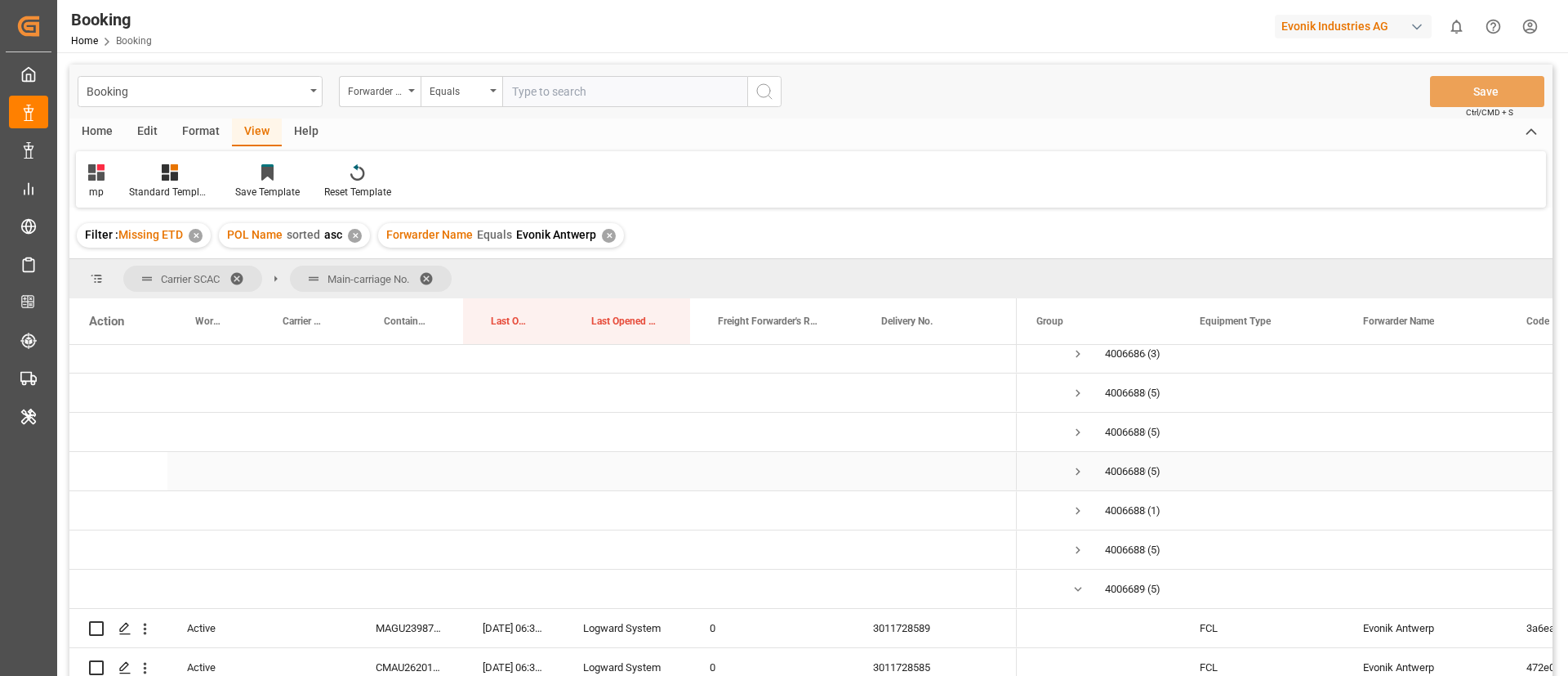
scroll to position [1225, 0]
click at [1074, 588] on span "Press SPACE to select this row." at bounding box center [1078, 589] width 14 height 14
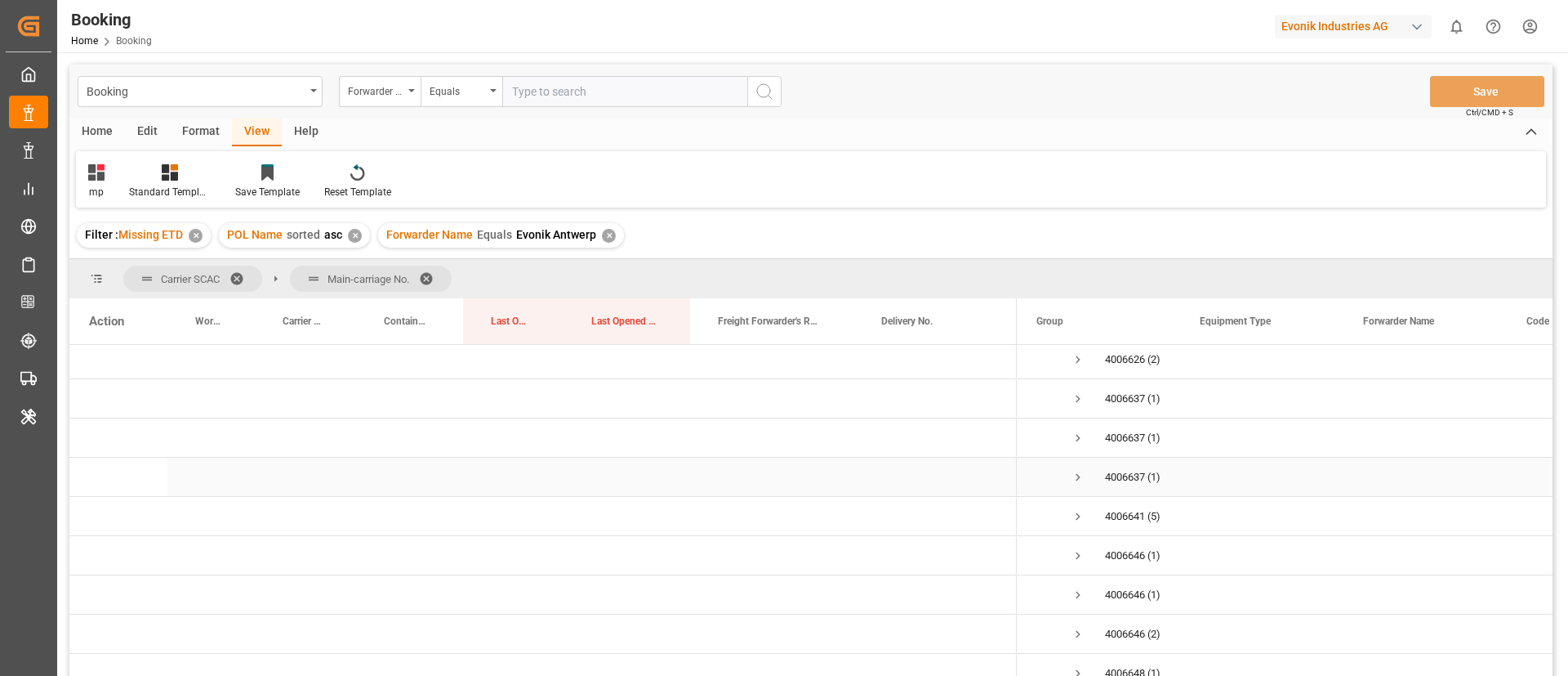
scroll to position [245, 0]
click at [1076, 393] on span "Press SPACE to select this row." at bounding box center [1078, 393] width 14 height 14
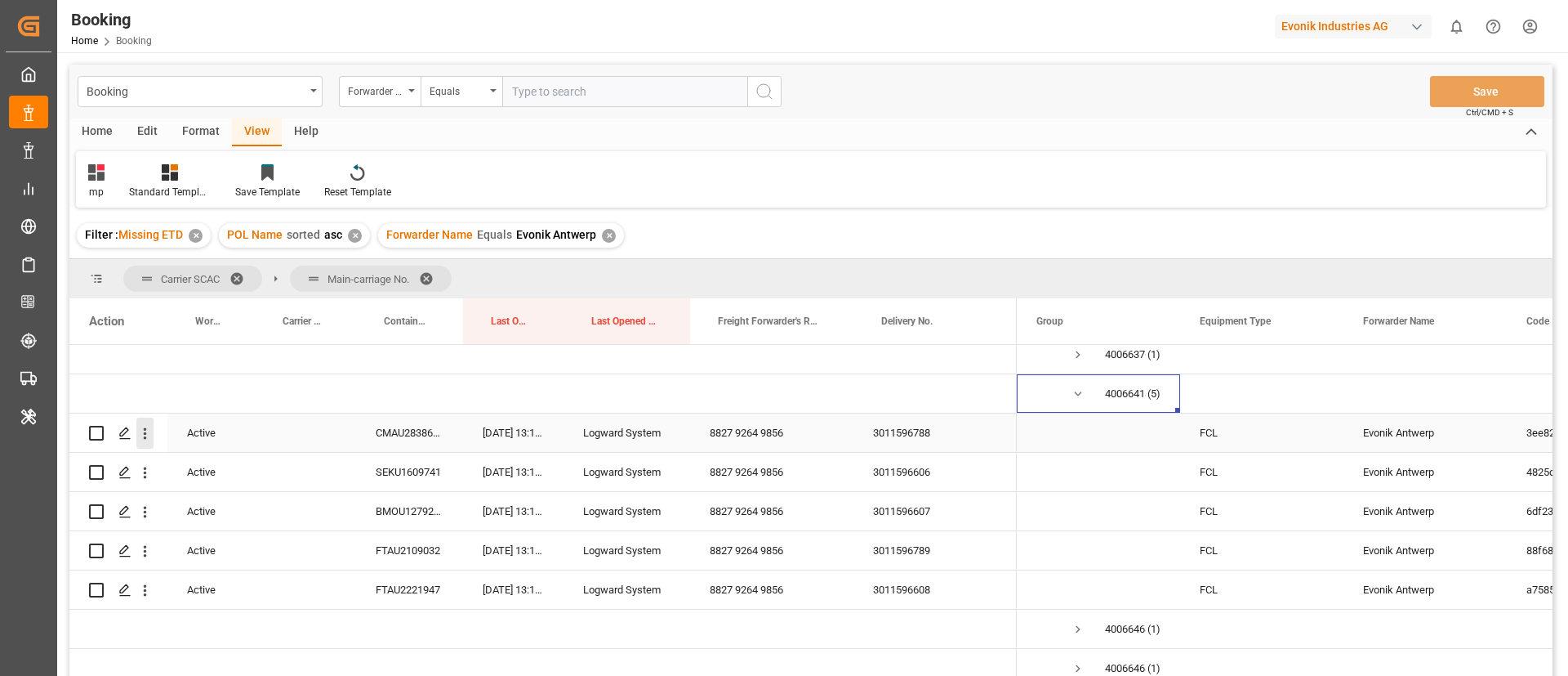
click at [142, 437] on icon "open menu" at bounding box center [145, 434] width 17 height 17
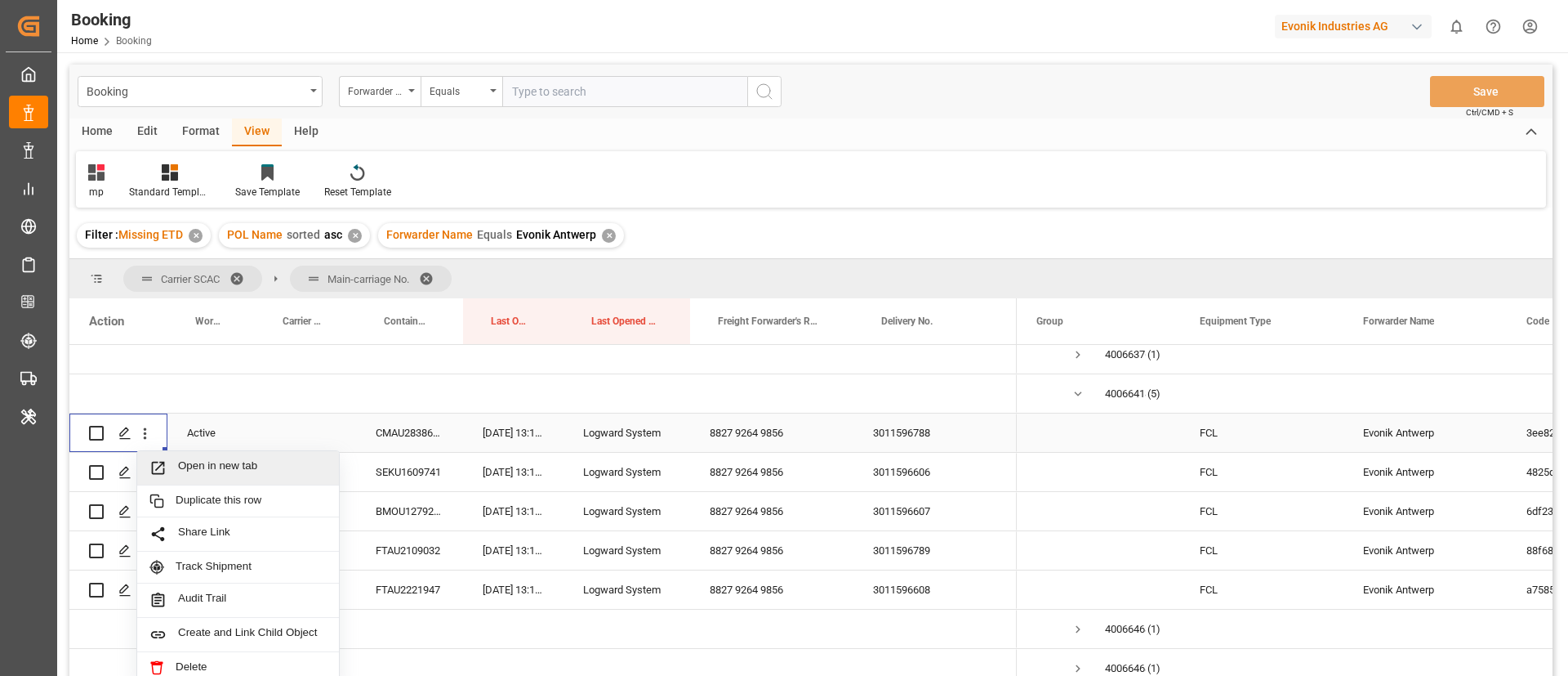
click at [241, 464] on span "Open in new tab" at bounding box center [252, 467] width 149 height 17
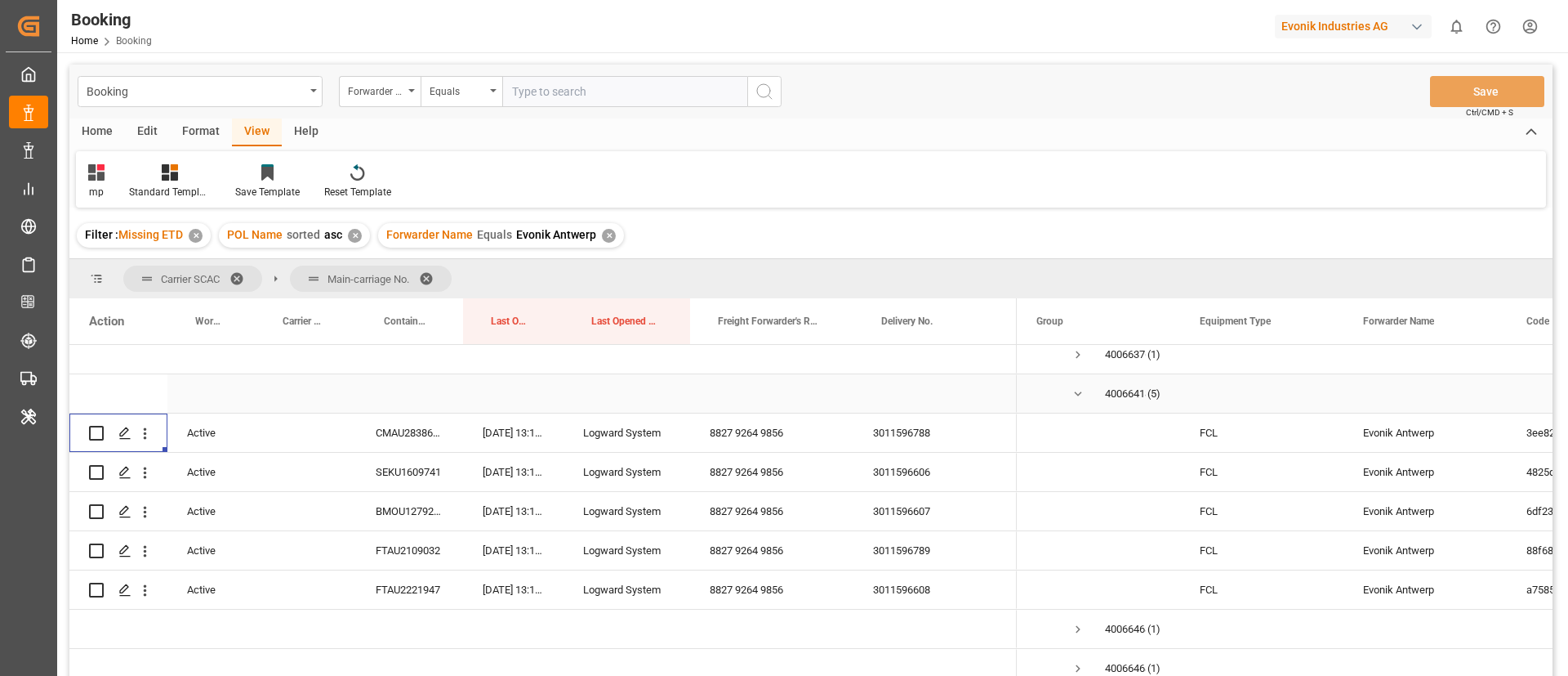
click at [1078, 391] on span "Press SPACE to select this row." at bounding box center [1078, 393] width 14 height 14
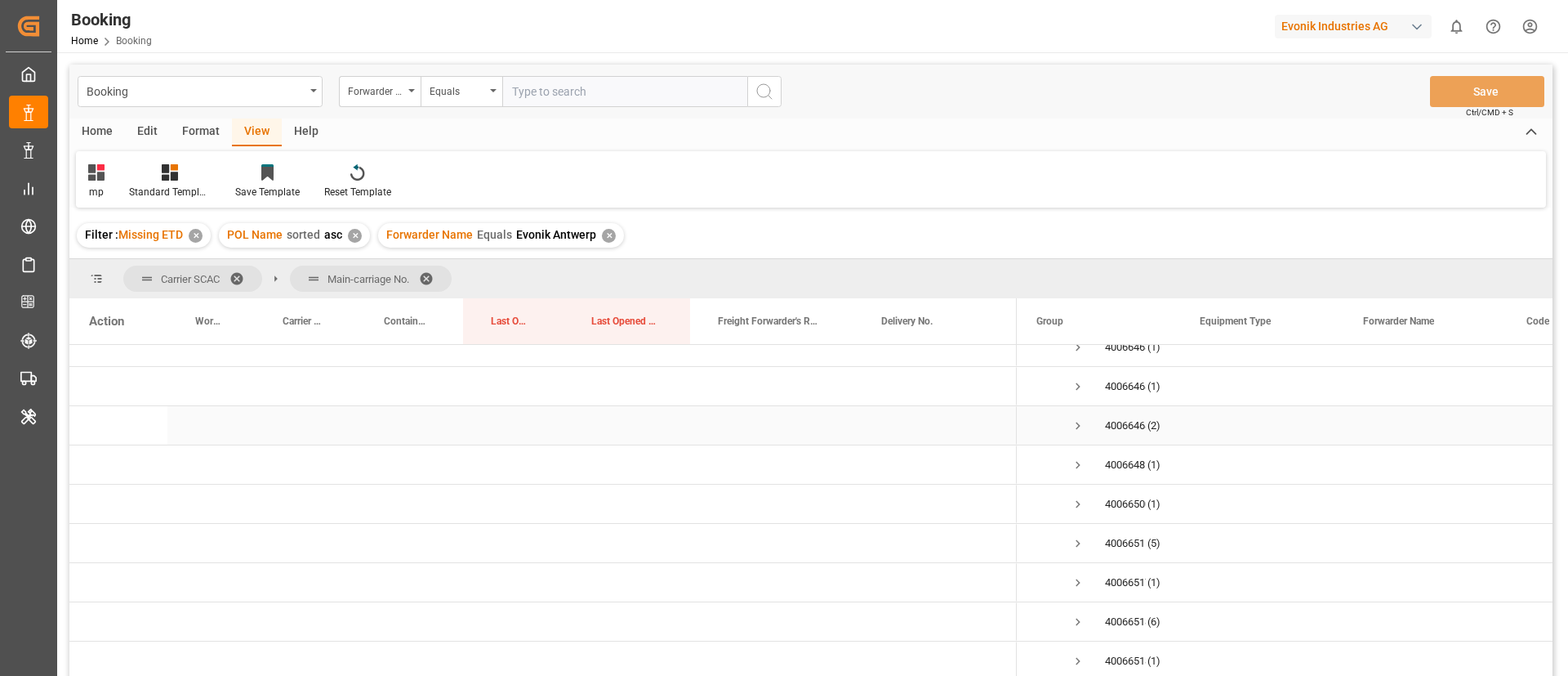
scroll to position [368, 0]
click at [1066, 506] on span "4006651516 (5)" at bounding box center [1098, 506] width 125 height 37
click at [1078, 503] on span "Press SPACE to select this row." at bounding box center [1078, 506] width 14 height 14
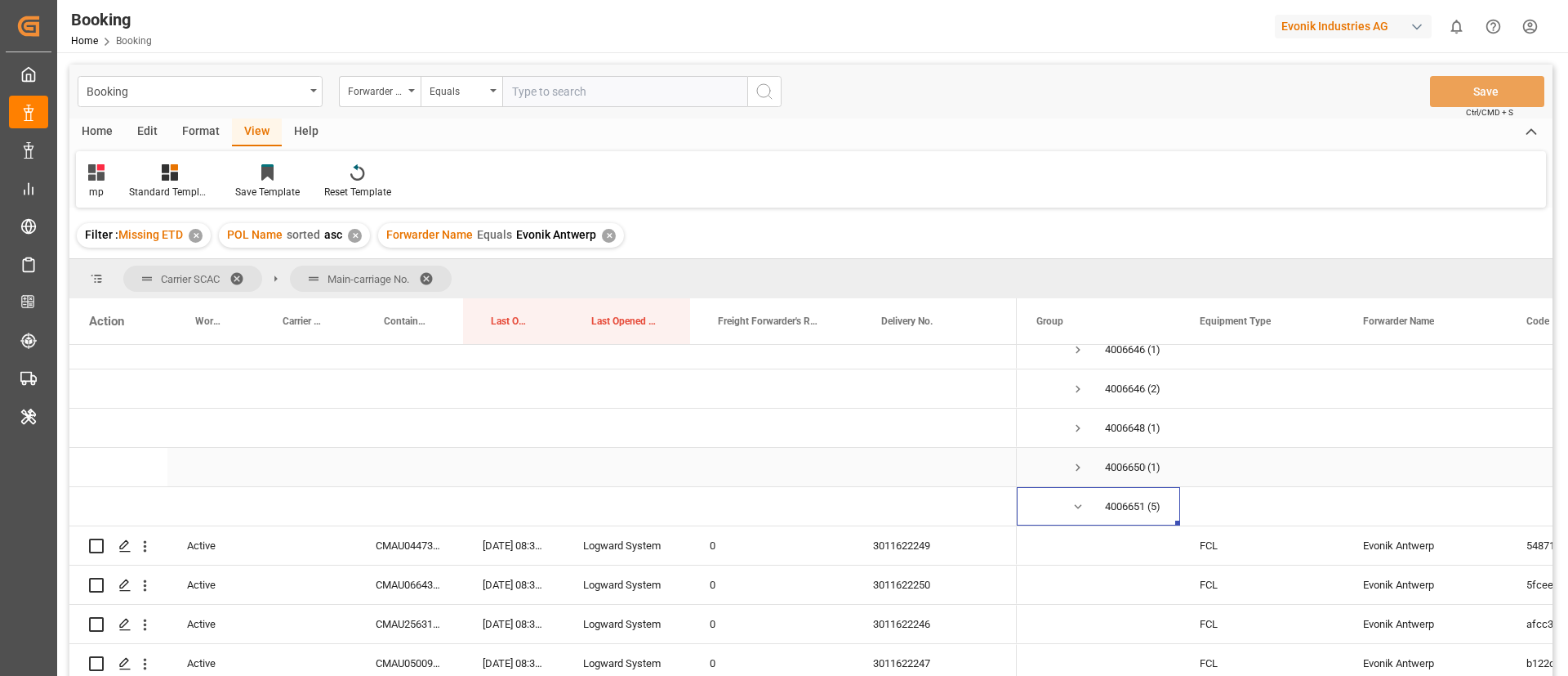
scroll to position [491, 0]
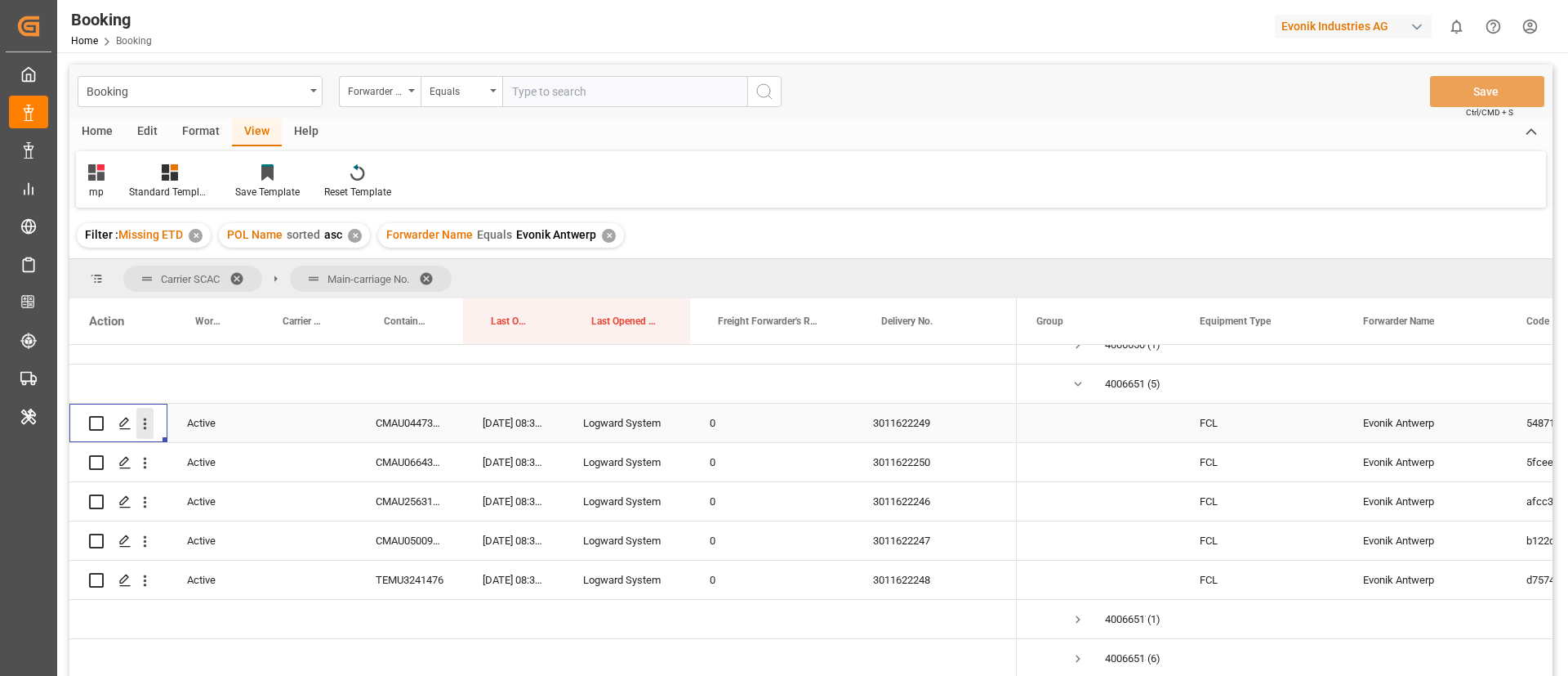
click at [144, 422] on icon "open menu" at bounding box center [145, 424] width 17 height 17
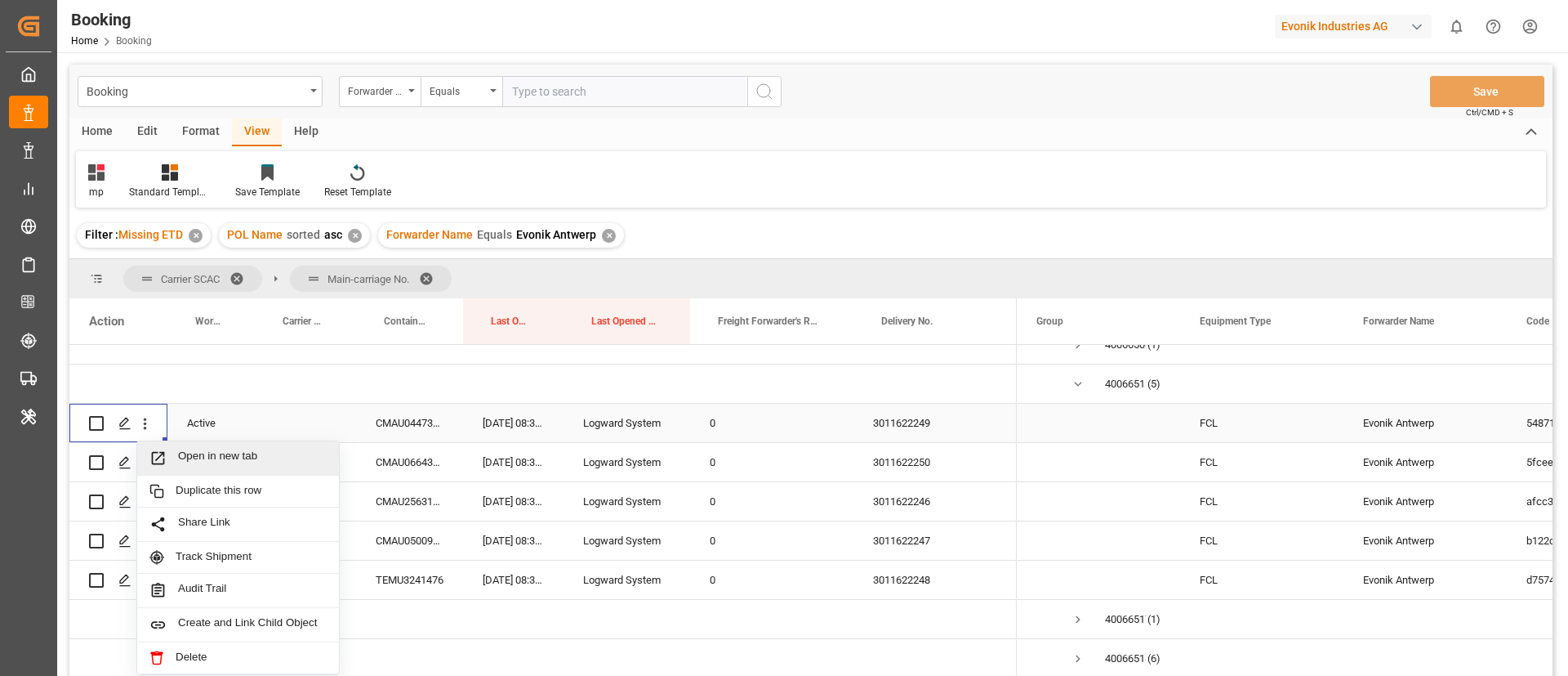
click at [210, 451] on span "Open in new tab" at bounding box center [252, 458] width 149 height 17
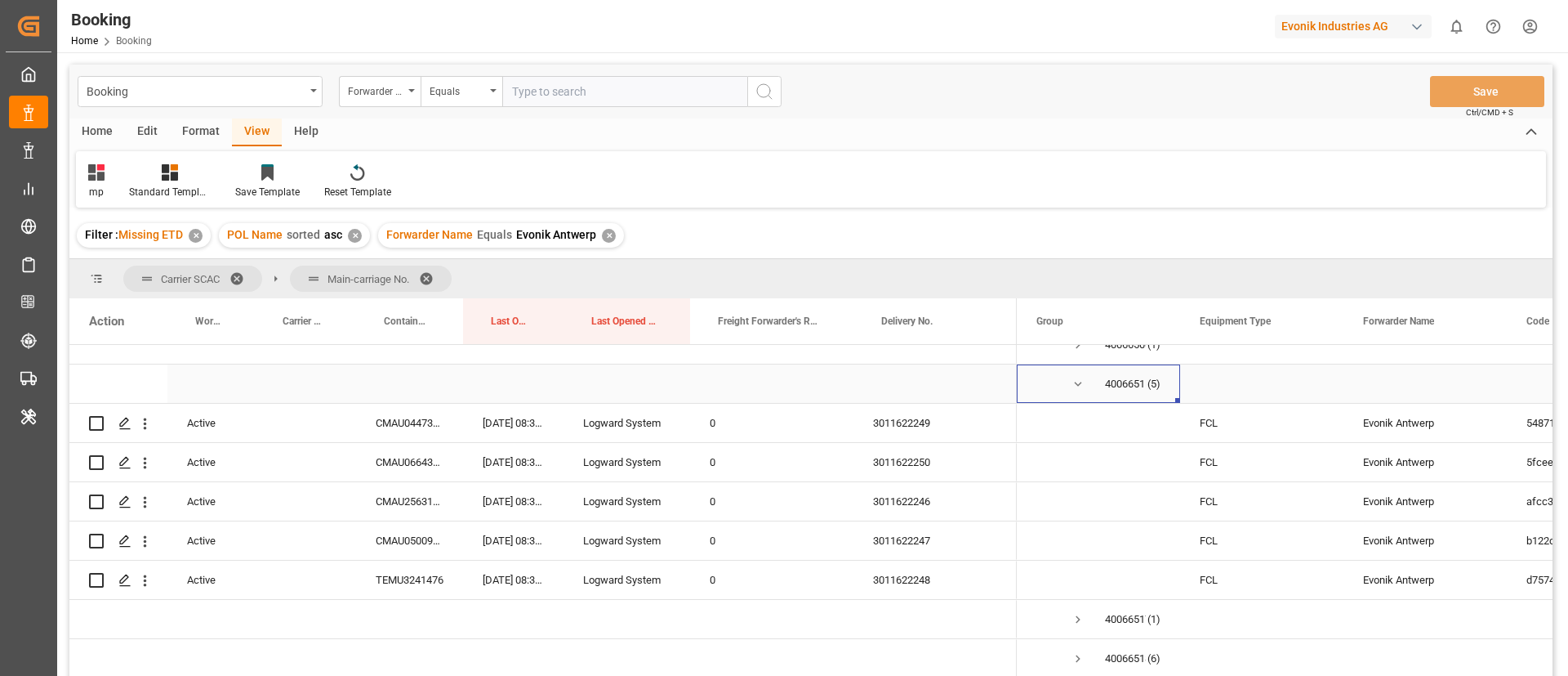
click at [1078, 375] on span "Press SPACE to select this row." at bounding box center [1078, 383] width 14 height 38
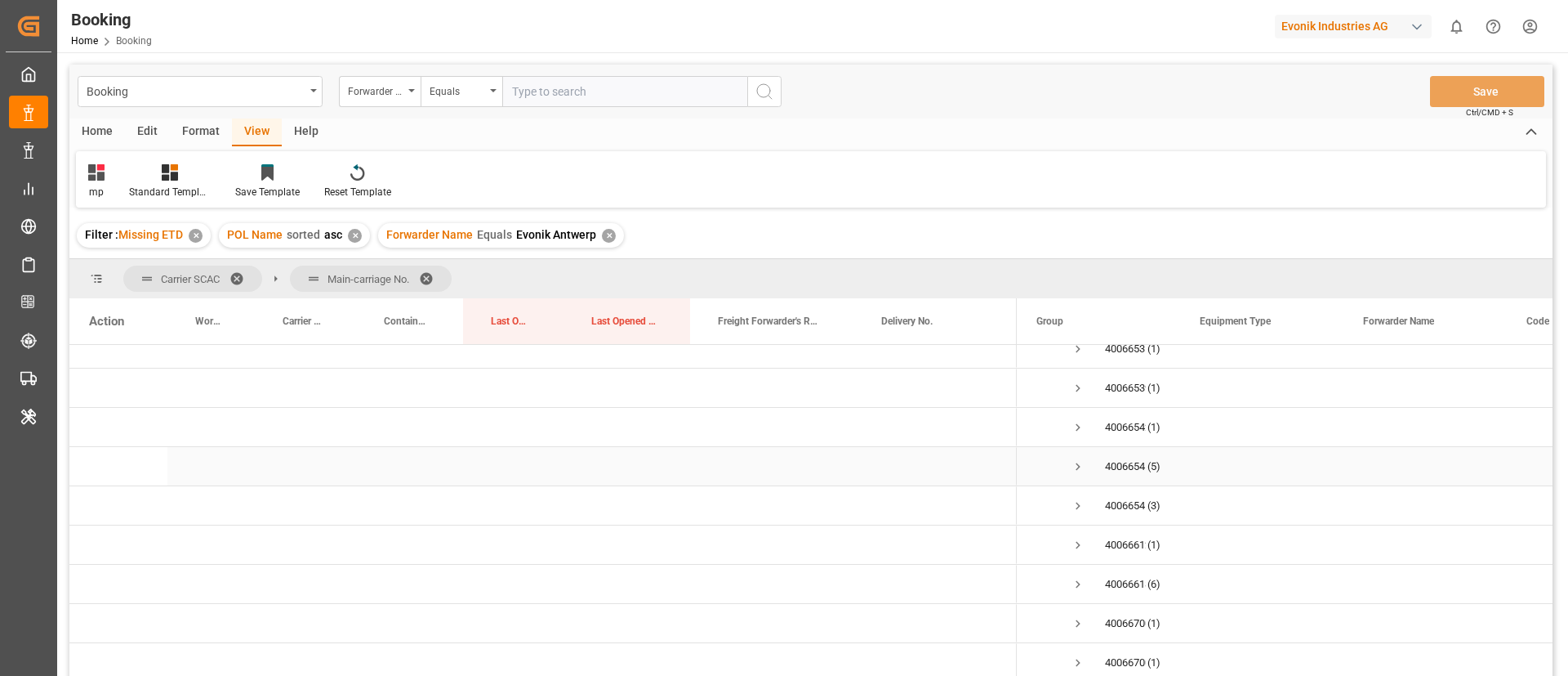
scroll to position [735, 0]
click at [1080, 408] on span "Press SPACE to select this row." at bounding box center [1078, 412] width 14 height 14
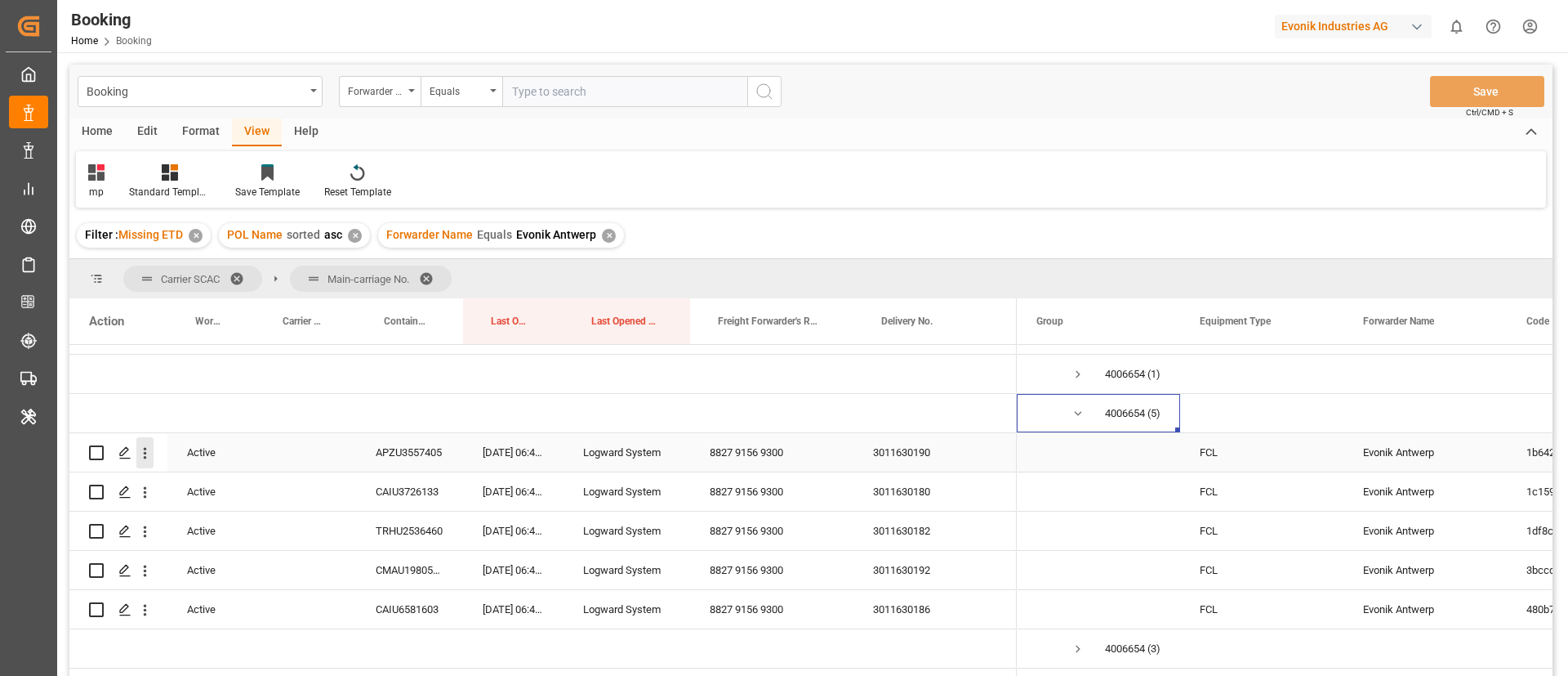
click at [142, 459] on icon "open menu" at bounding box center [145, 453] width 17 height 17
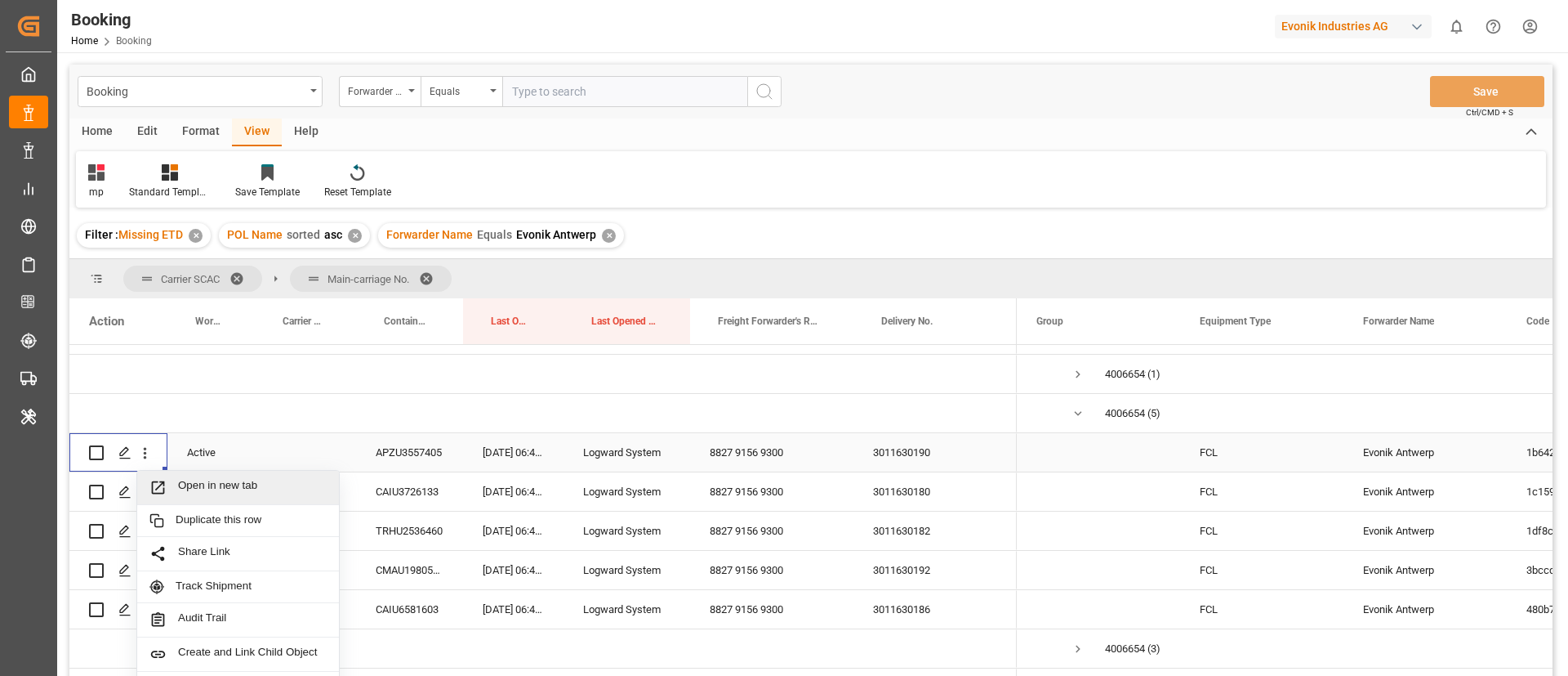
click at [222, 485] on span "Open in new tab" at bounding box center [252, 488] width 149 height 17
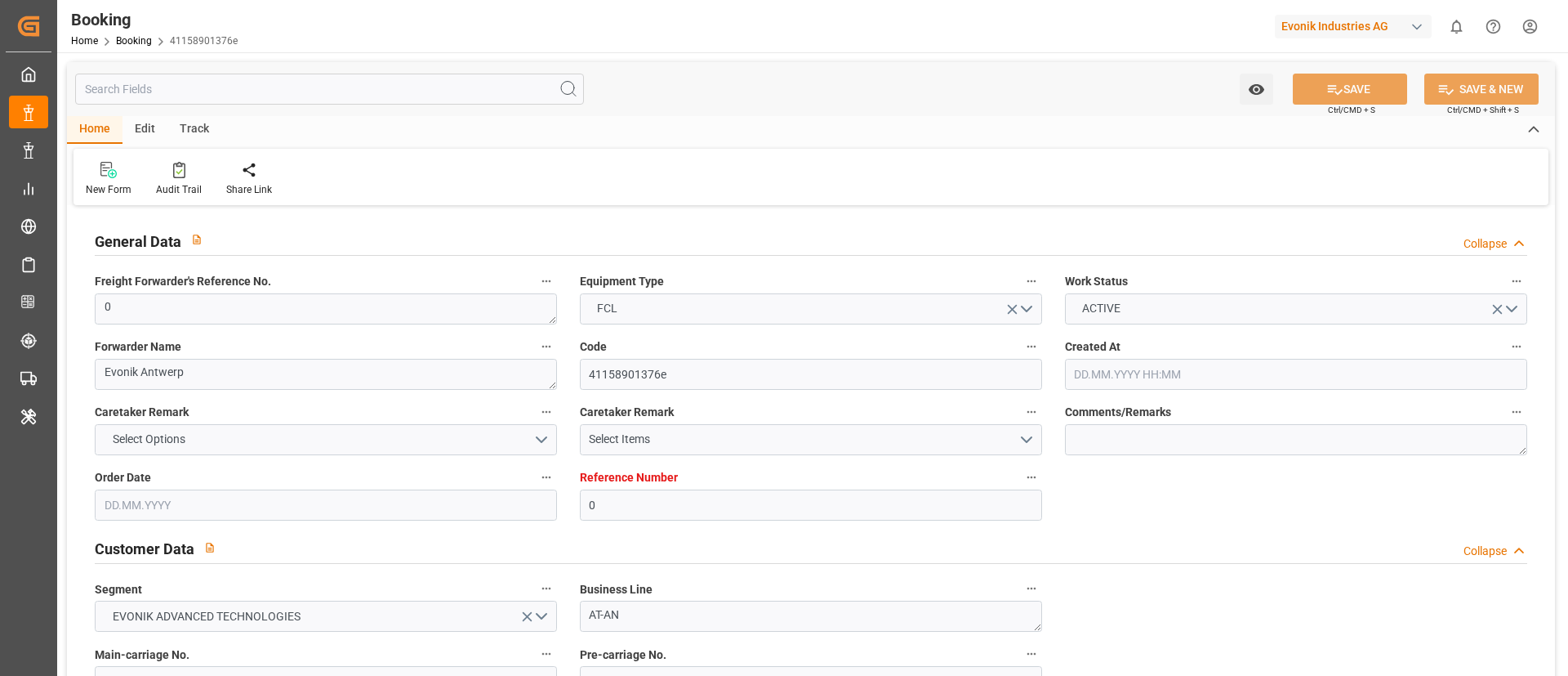
type input "0"
type input "CMACGM"
type input "CMA CGM Group"
type input "NLRTM"
type input "DOCAU"
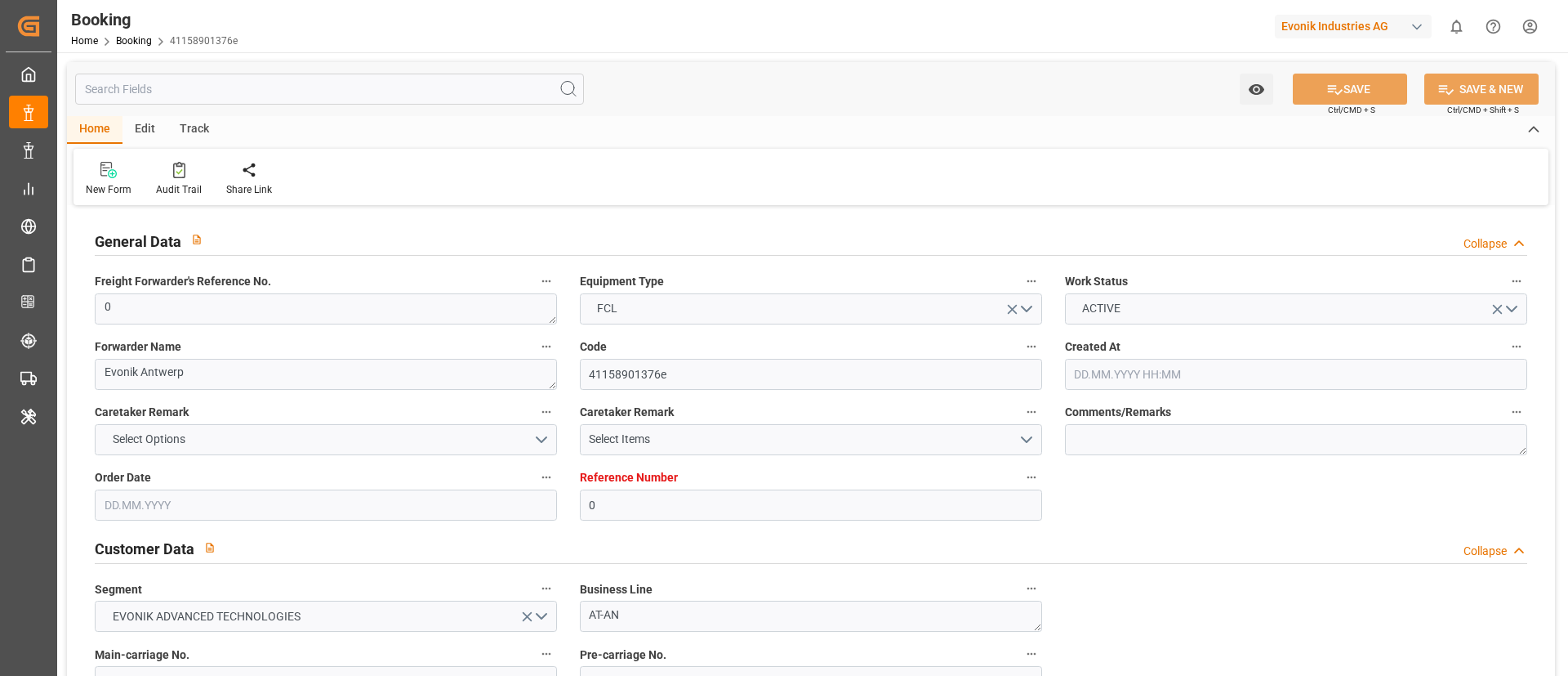
type input "09.07.2025 06:59"
type input "09.07.2025"
type input "23.08.2025"
type input "23.07.2025"
type input "12.08.2025 06:46"
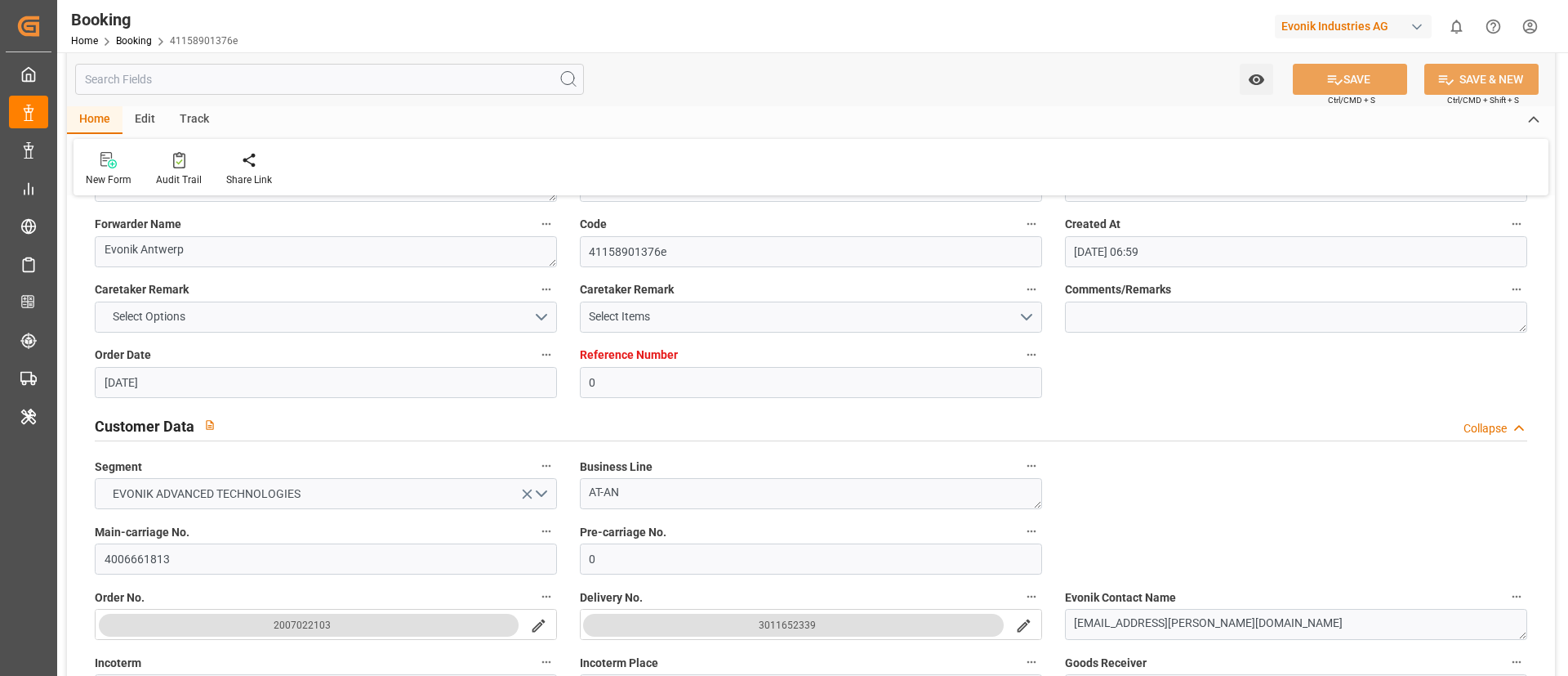
scroll to position [245, 0]
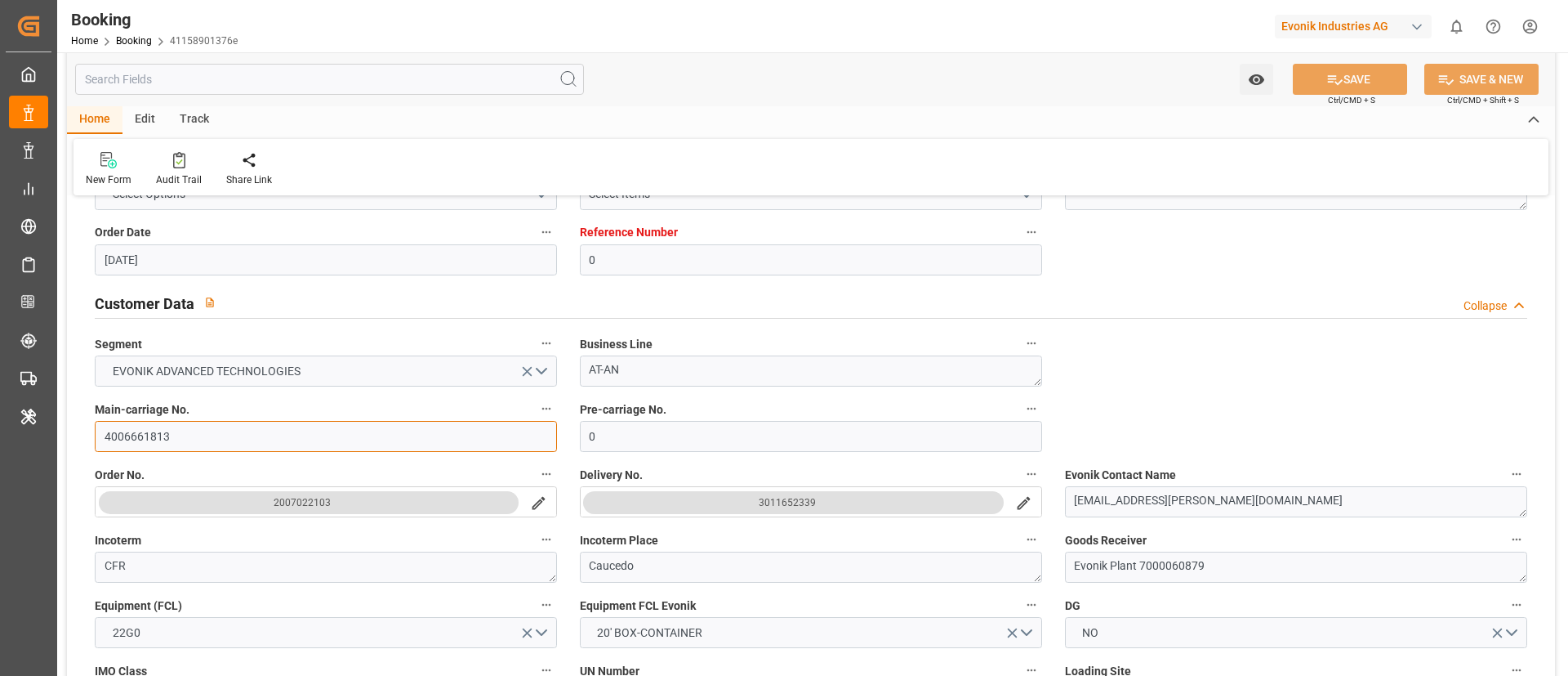
click at [172, 427] on input "4006661813" at bounding box center [325, 437] width 462 height 31
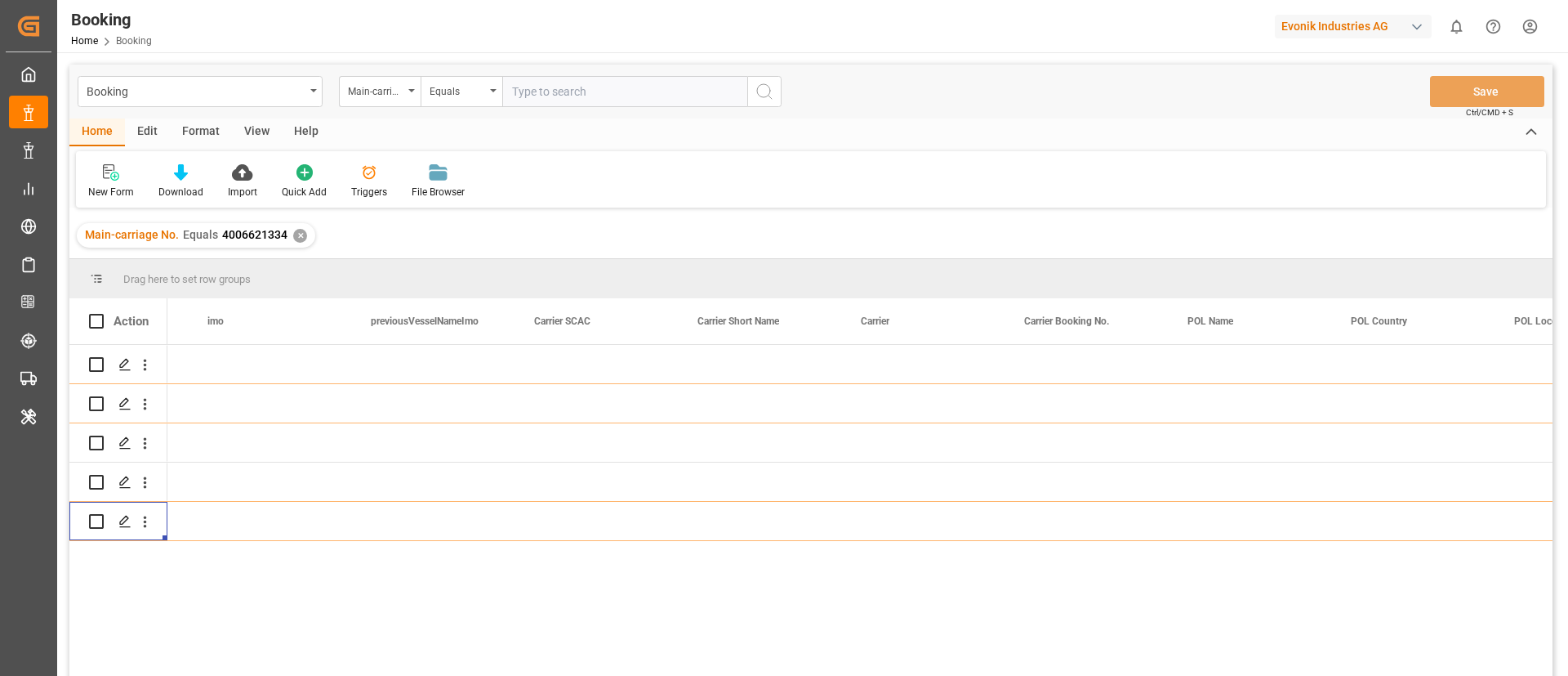
scroll to position [0, 6678]
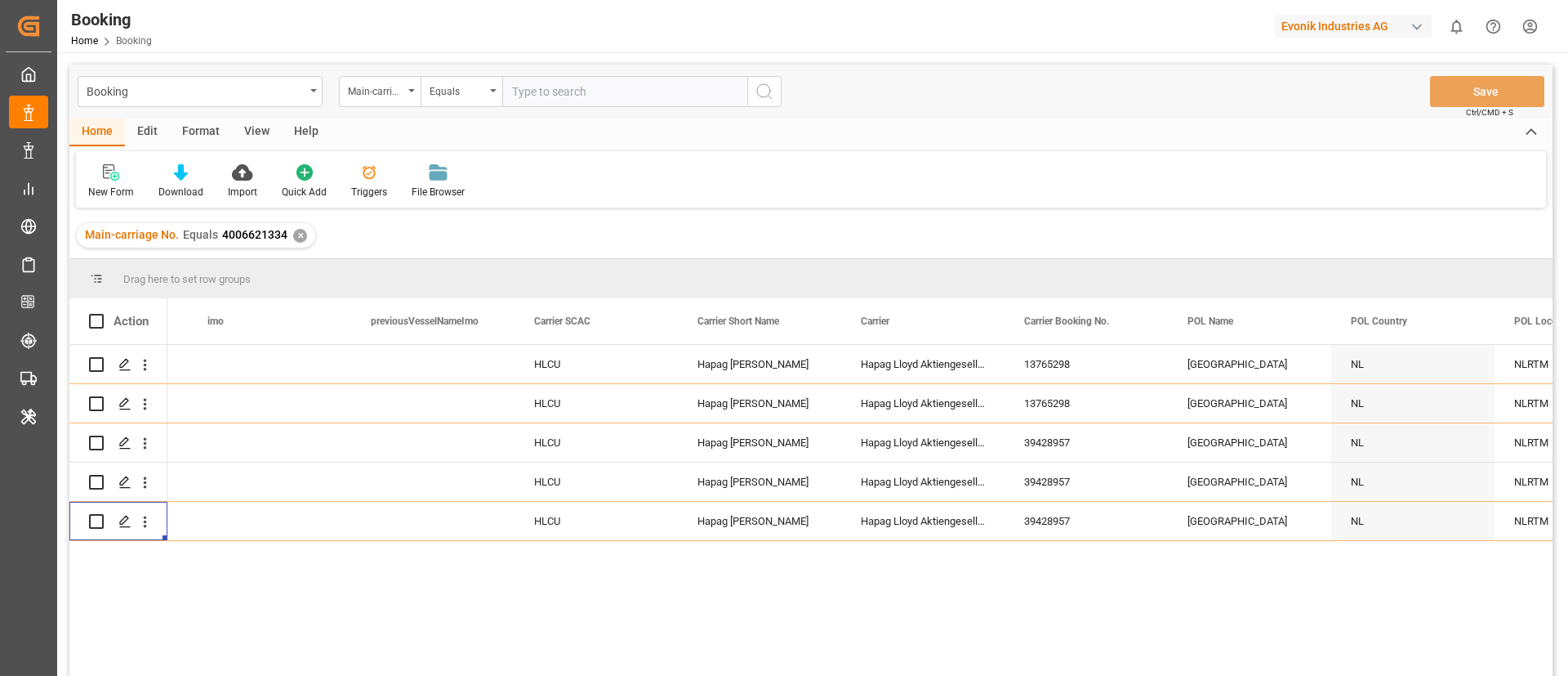
click at [552, 85] on input "text" at bounding box center [625, 92] width 245 height 31
paste input "ANT1917172"
click at [614, 87] on input "ANT1917172" at bounding box center [625, 92] width 245 height 31
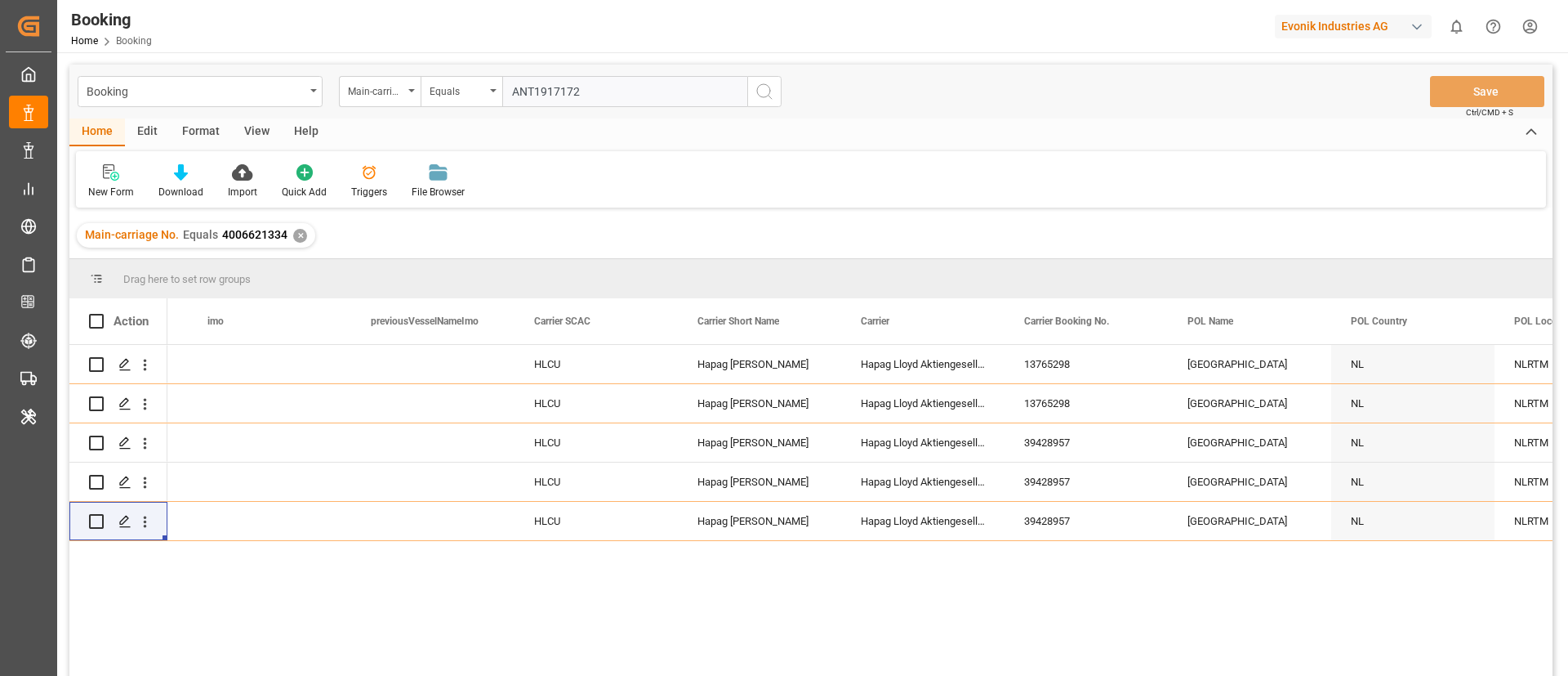
paste input "4006661813/40"
drag, startPoint x: 574, startPoint y: 91, endPoint x: 755, endPoint y: 88, distance: 181.0
click at [755, 88] on div "Main-carriage No. Equals 4006661813/40" at bounding box center [560, 92] width 442 height 31
type input "4006661813"
click at [755, 88] on icon "search button" at bounding box center [765, 92] width 19 height 19
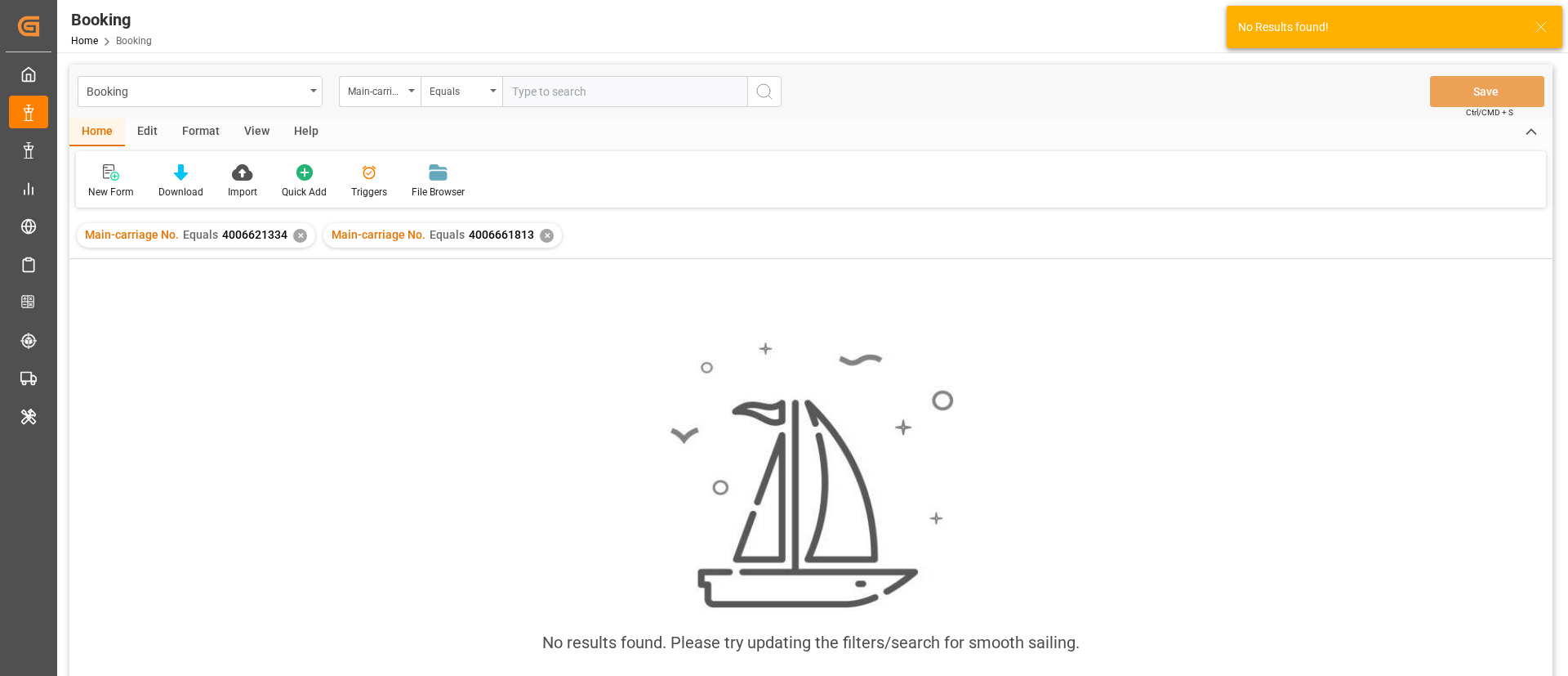
click at [294, 233] on div "✕" at bounding box center [300, 236] width 14 height 14
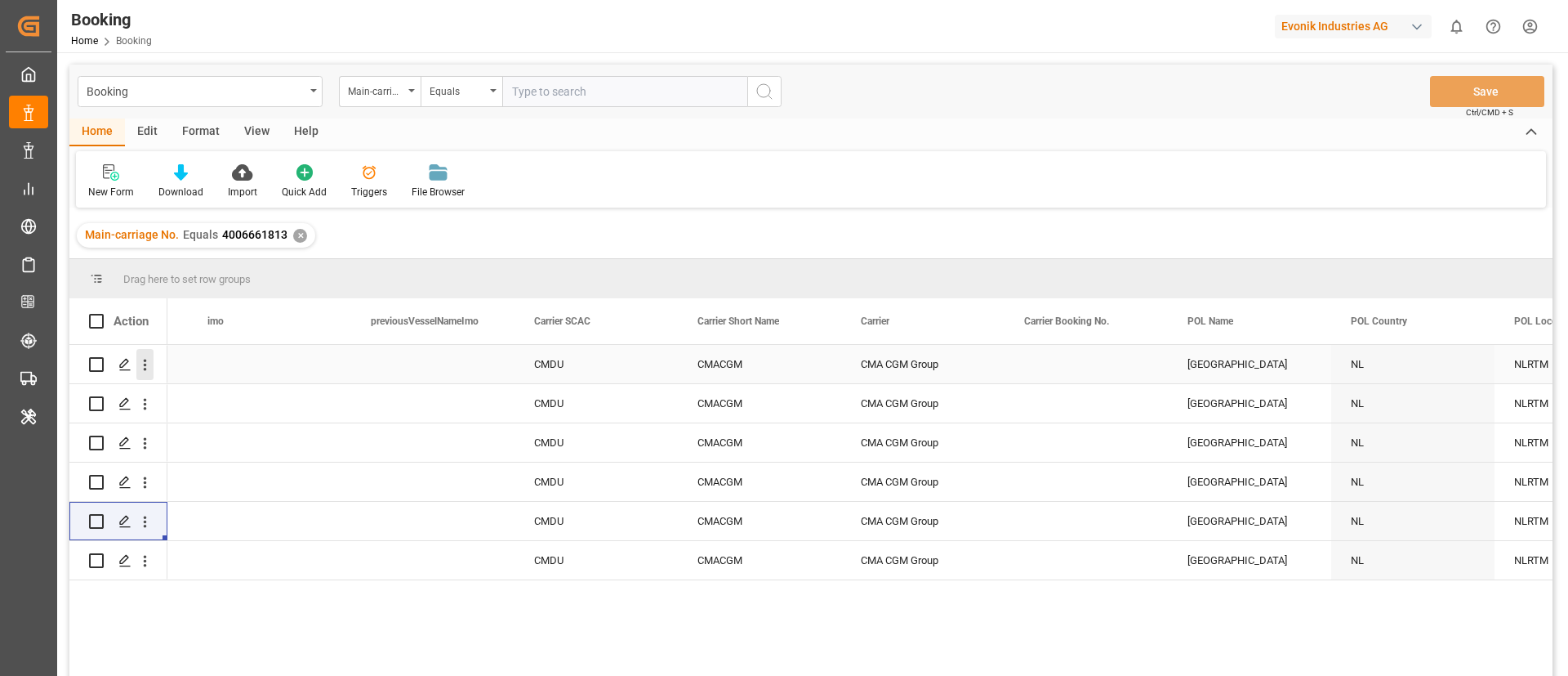
click at [149, 372] on icon "open menu" at bounding box center [145, 365] width 17 height 17
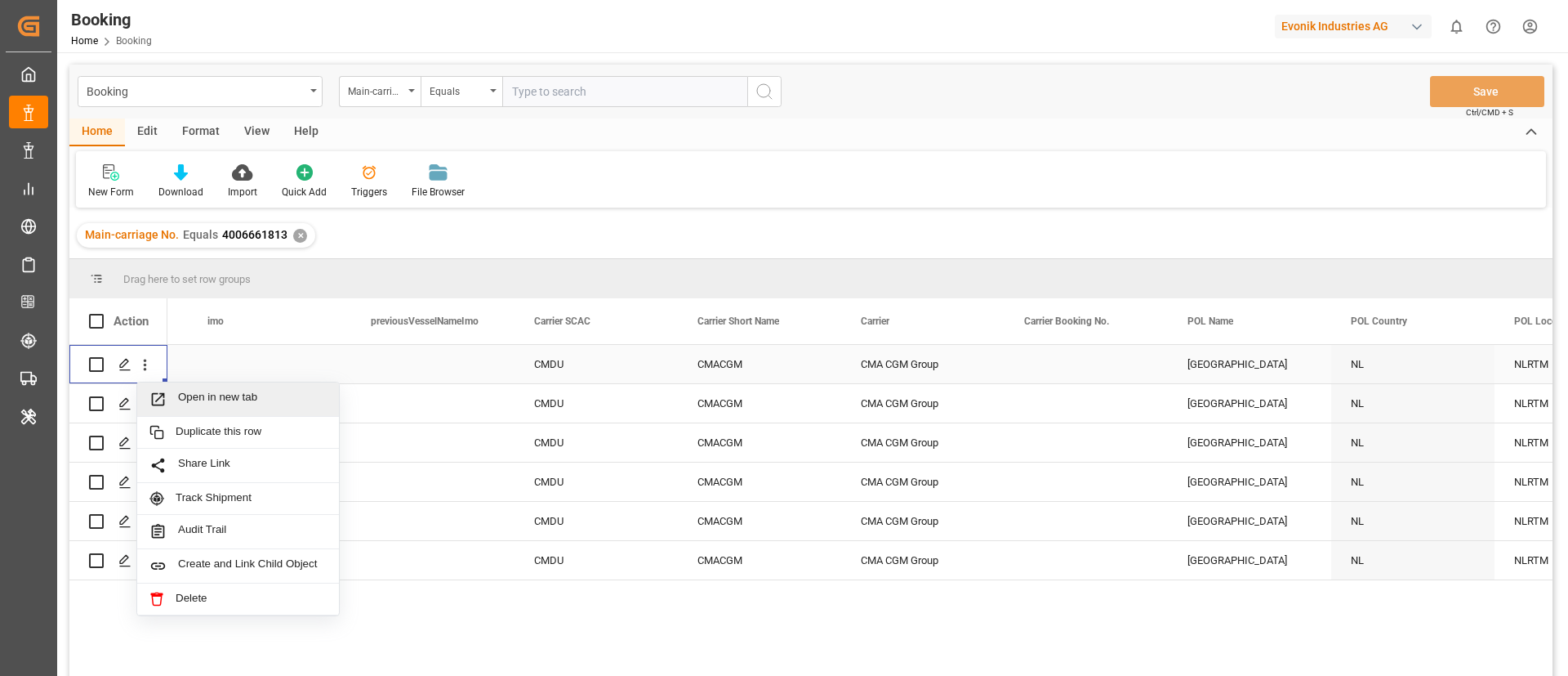
click at [264, 400] on span "Open in new tab" at bounding box center [252, 399] width 149 height 17
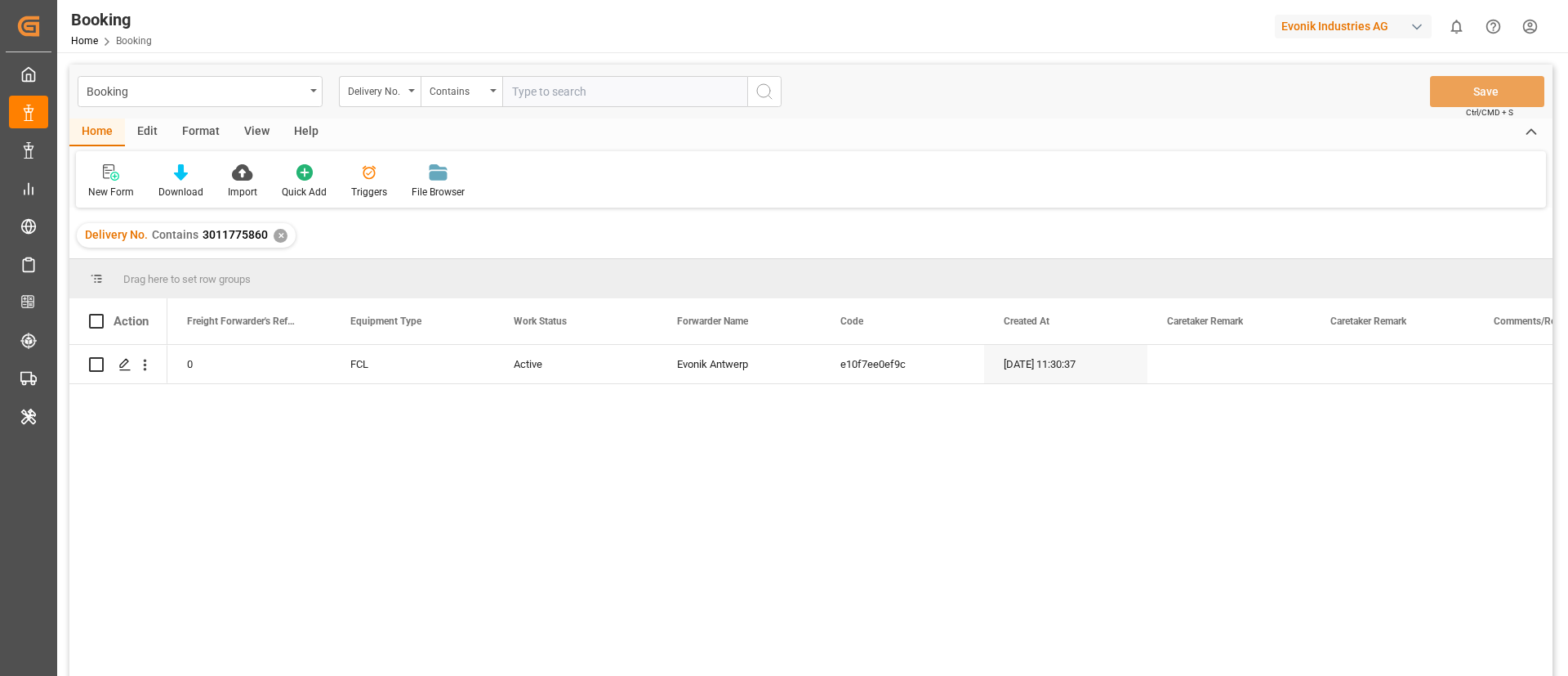
click at [556, 93] on input "text" at bounding box center [625, 92] width 245 height 31
paste input "3011652339"
type input "3011652339"
click at [771, 86] on icon "search button" at bounding box center [765, 92] width 19 height 19
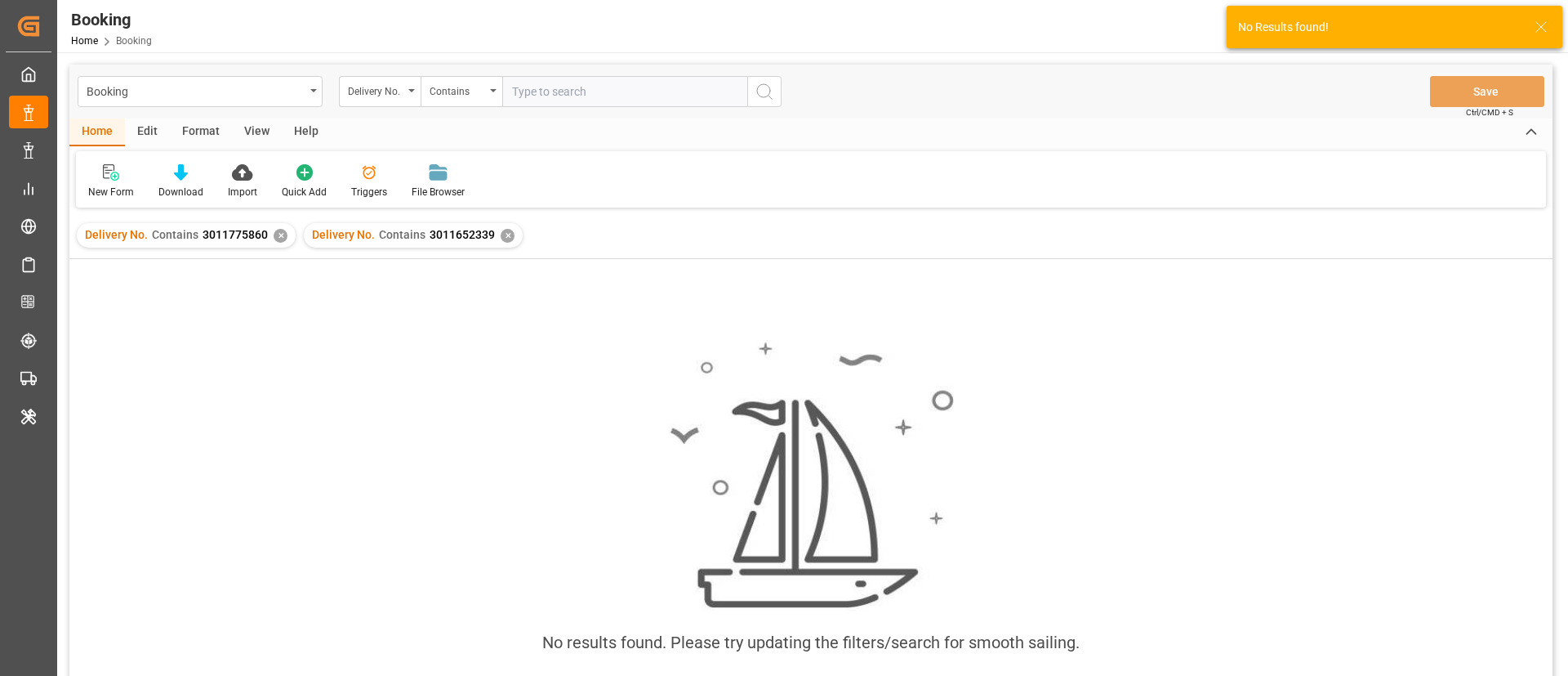
click at [275, 238] on div "✕" at bounding box center [280, 236] width 14 height 14
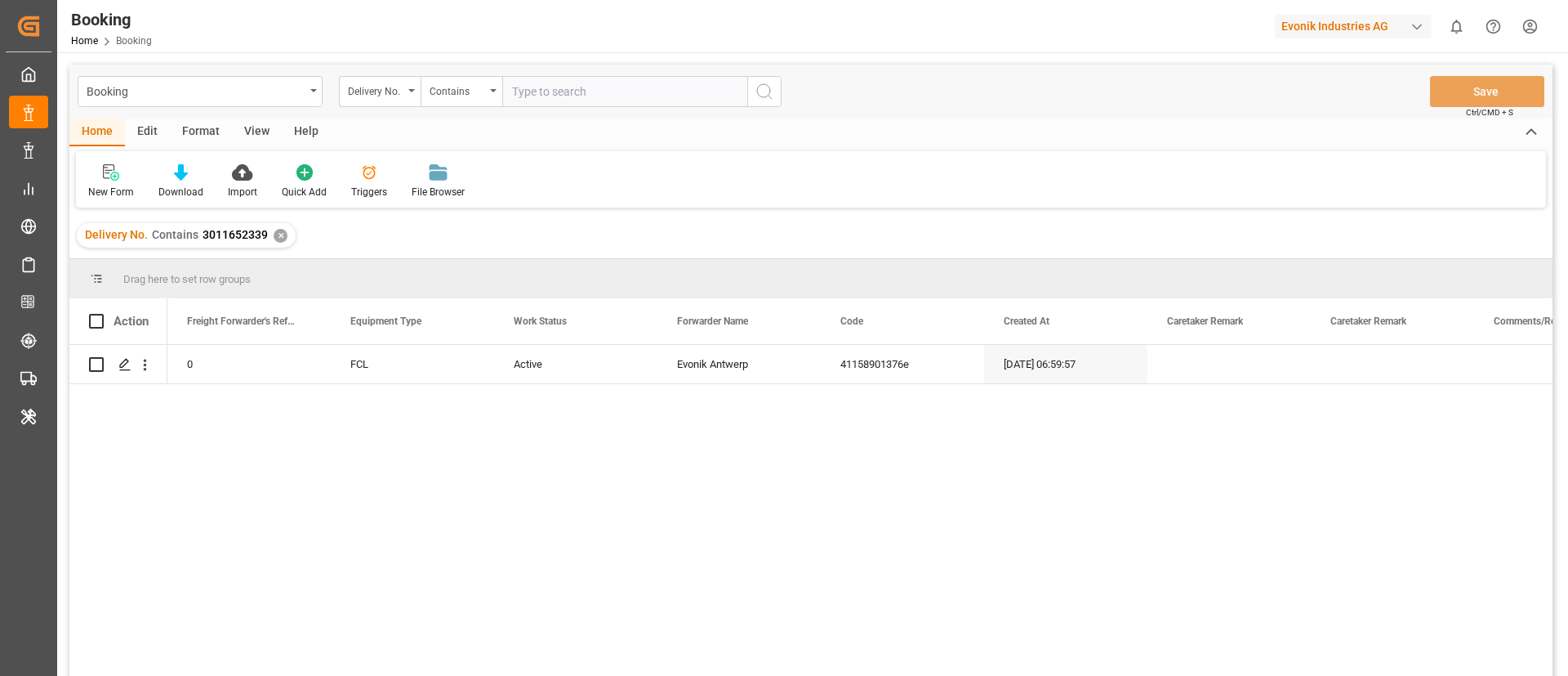
click at [537, 83] on input "text" at bounding box center [625, 92] width 245 height 31
paste input "3011652335"
type input "3011652335"
click at [755, 86] on icon "search button" at bounding box center [765, 92] width 19 height 19
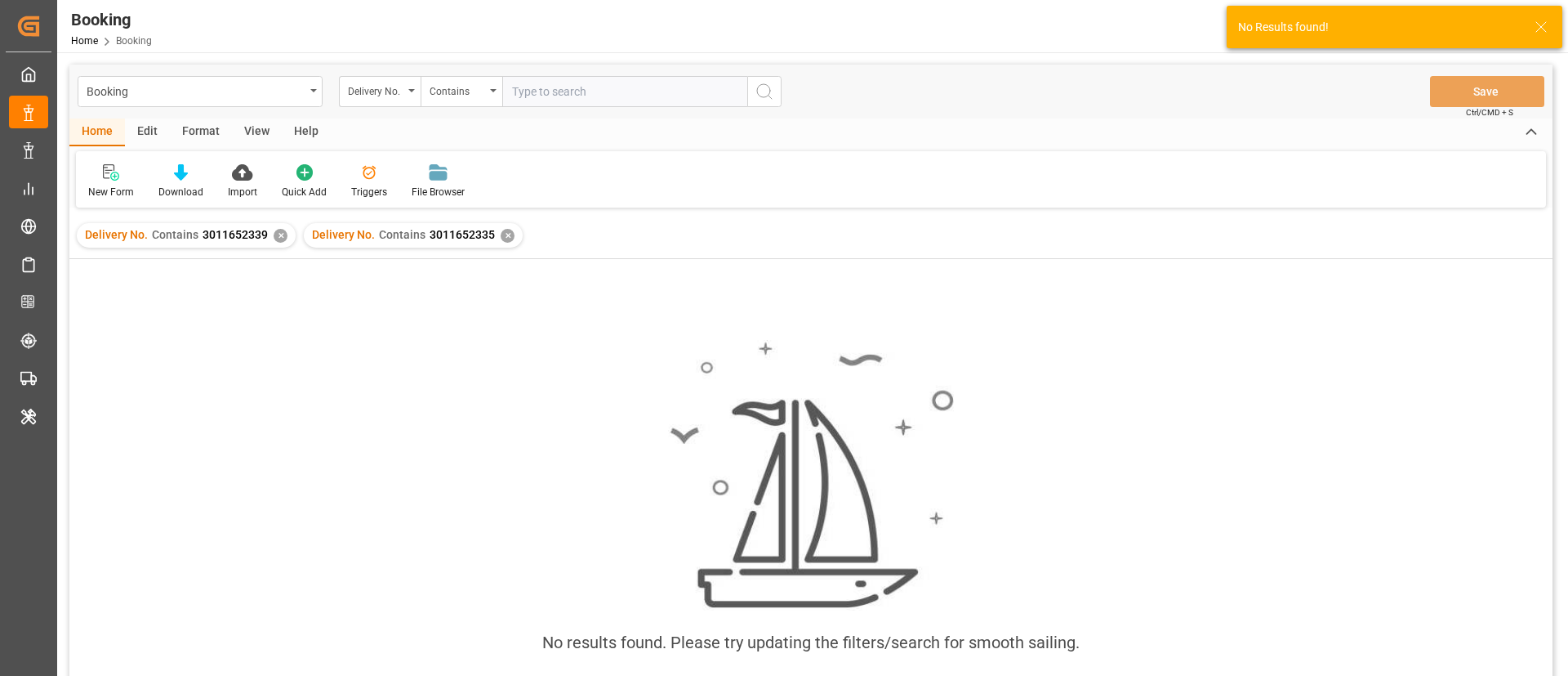
click at [273, 236] on div "✕" at bounding box center [280, 236] width 14 height 14
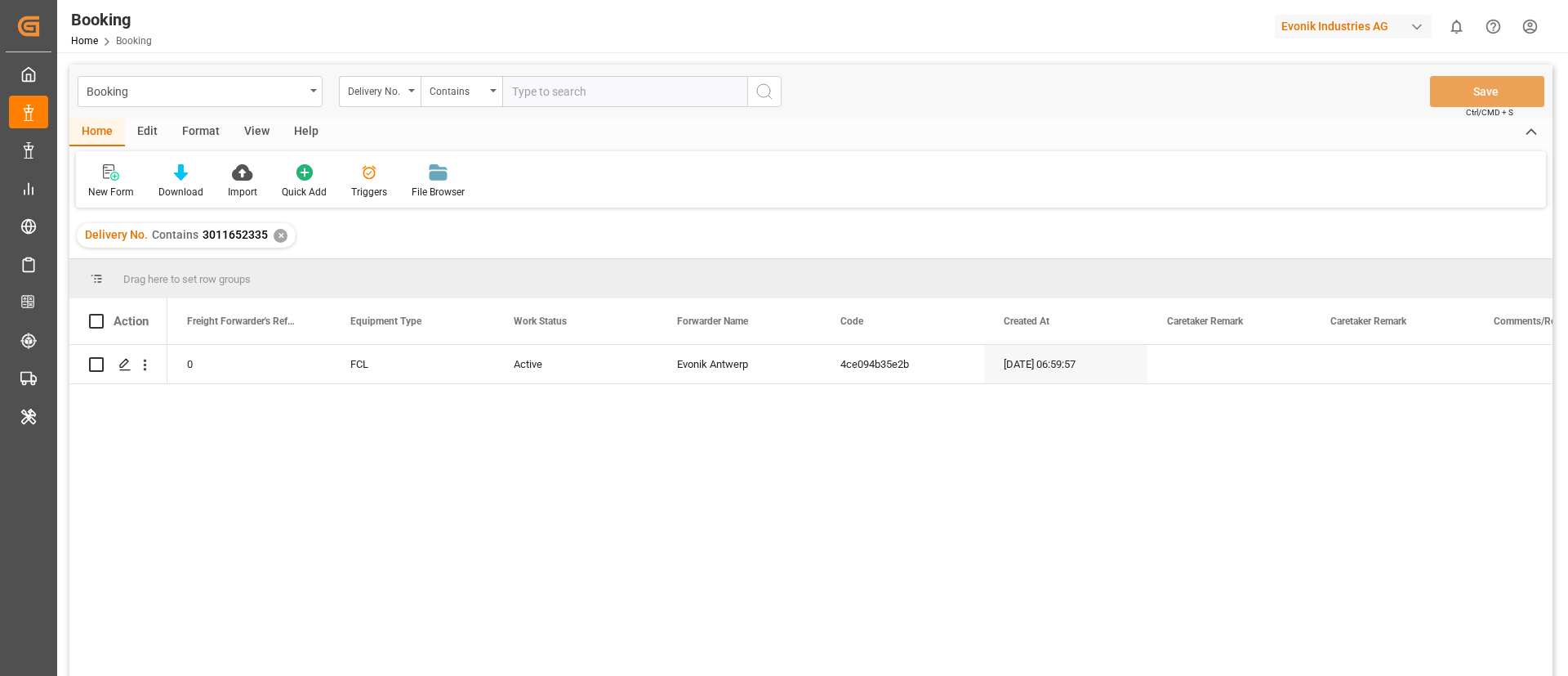
click at [565, 96] on input "text" at bounding box center [625, 92] width 245 height 31
paste input "3011652333"
type input "3011652333"
click at [779, 85] on button "search button" at bounding box center [765, 92] width 35 height 31
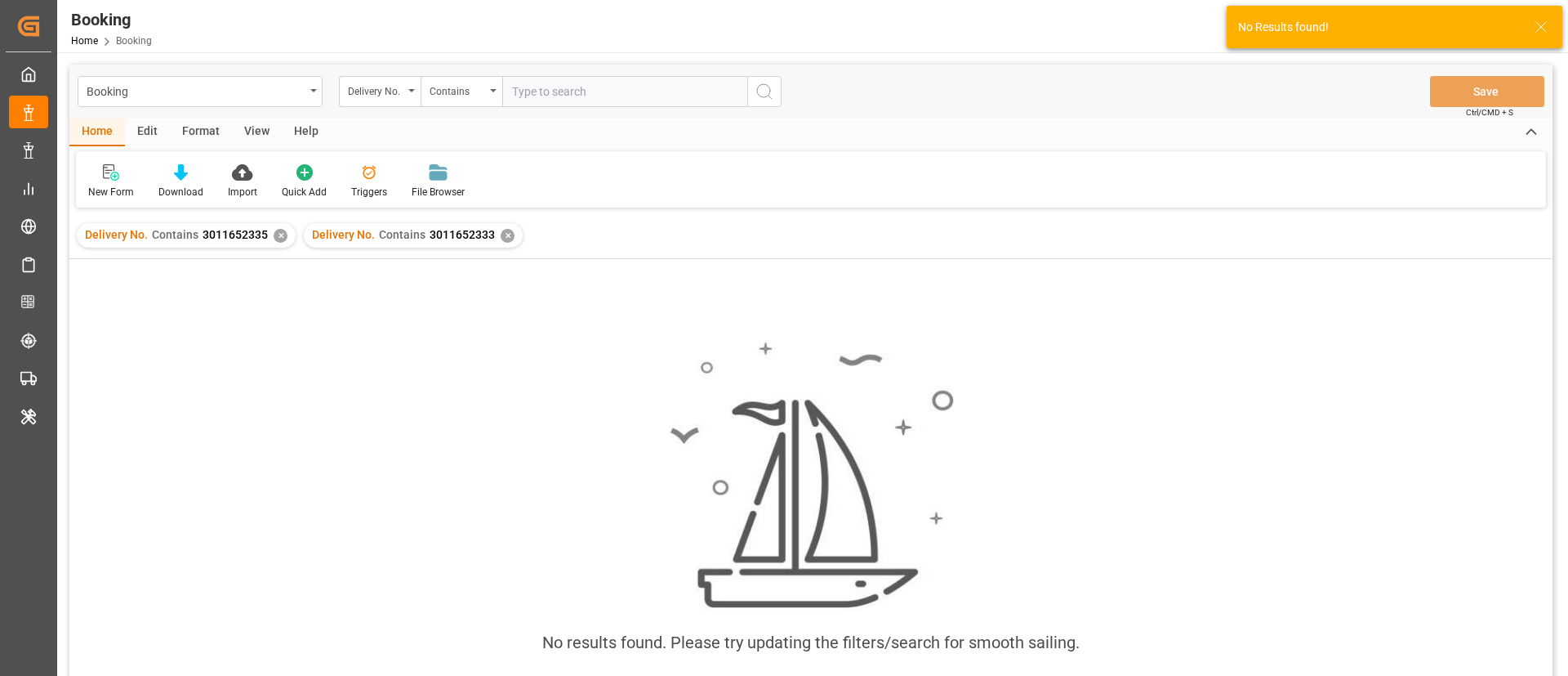
click at [277, 242] on div "Delivery No. Contains 3011652335 ✕" at bounding box center [186, 235] width 219 height 24
click at [281, 228] on div "Delivery No. Contains 3011652335 ✕" at bounding box center [186, 235] width 219 height 24
click at [275, 238] on div "✕" at bounding box center [280, 236] width 14 height 14
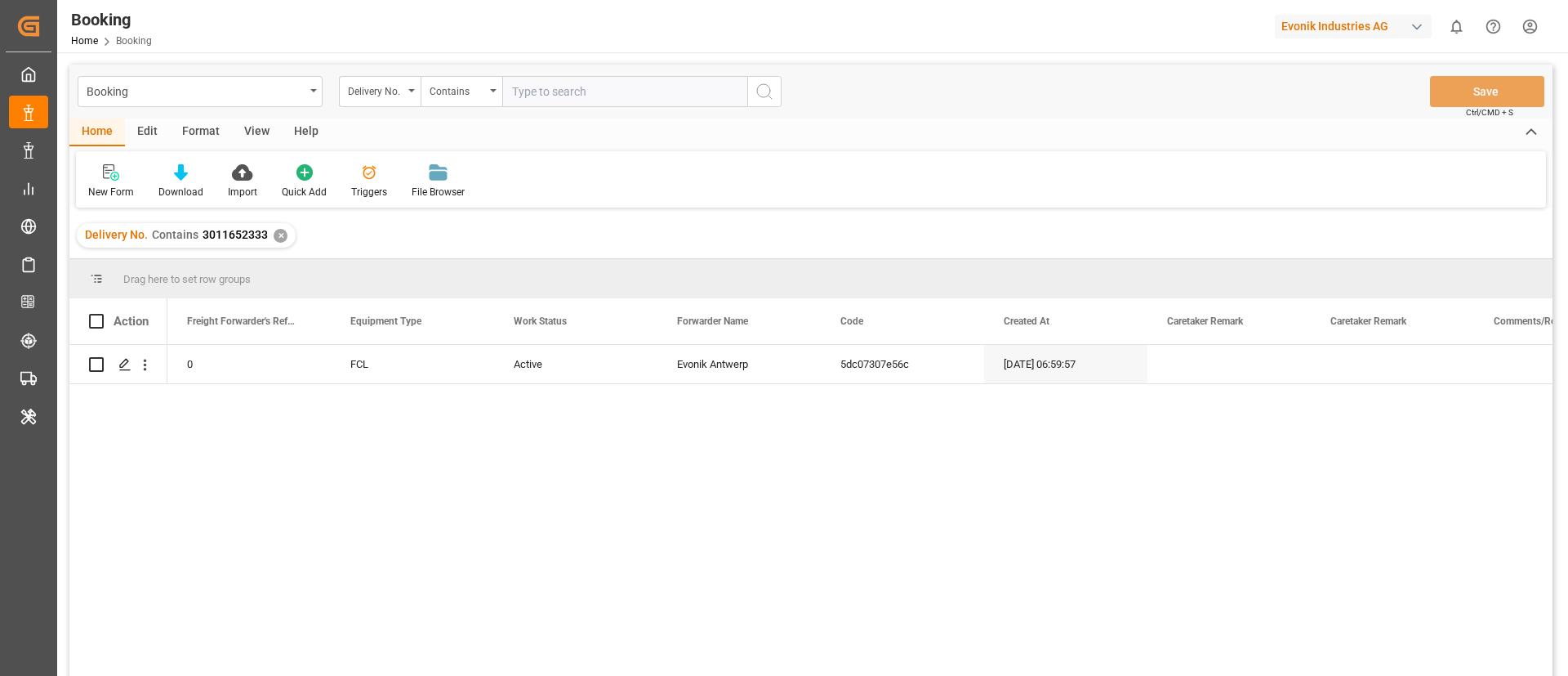
click at [575, 80] on input "text" at bounding box center [625, 92] width 245 height 31
paste input "3011652337"
type input "3011652337"
click at [763, 88] on icon "search button" at bounding box center [765, 92] width 19 height 19
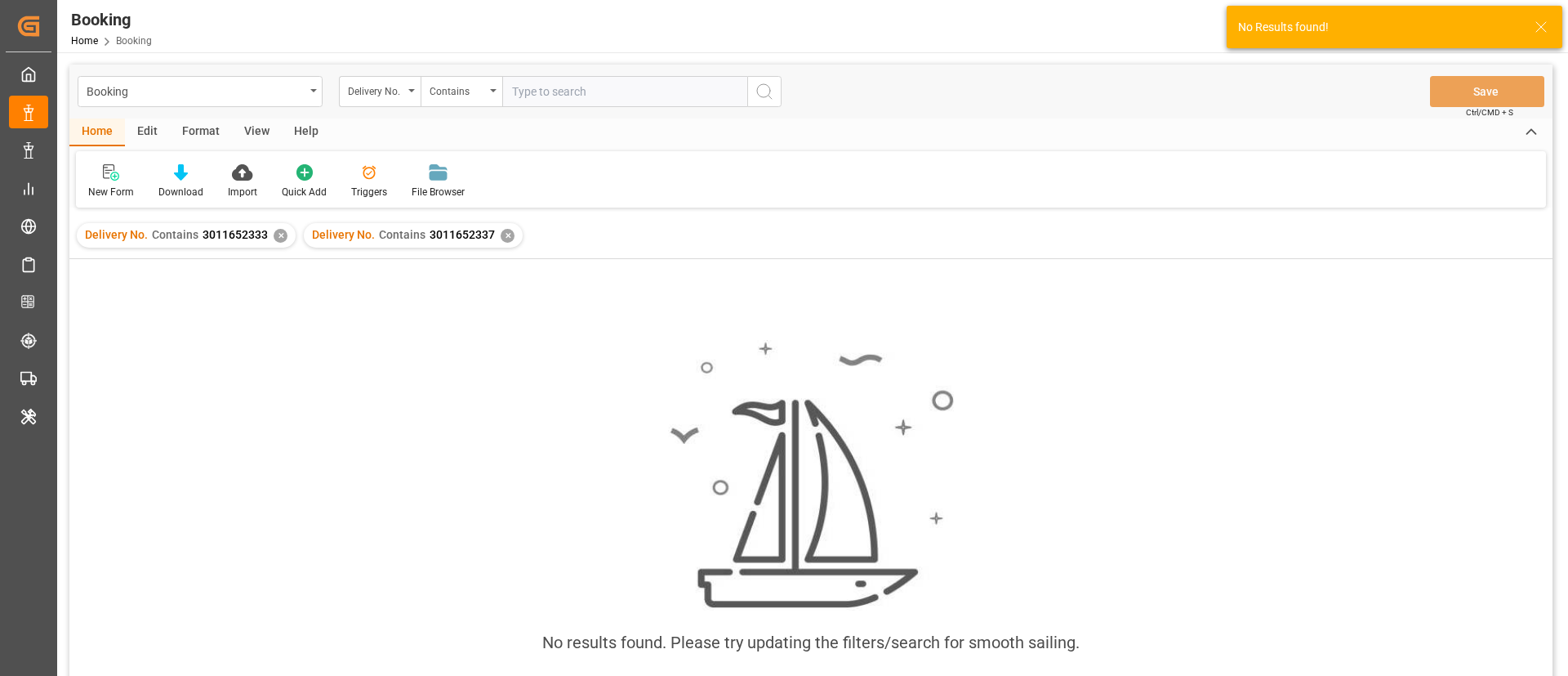
click at [278, 235] on div "✕" at bounding box center [280, 236] width 14 height 14
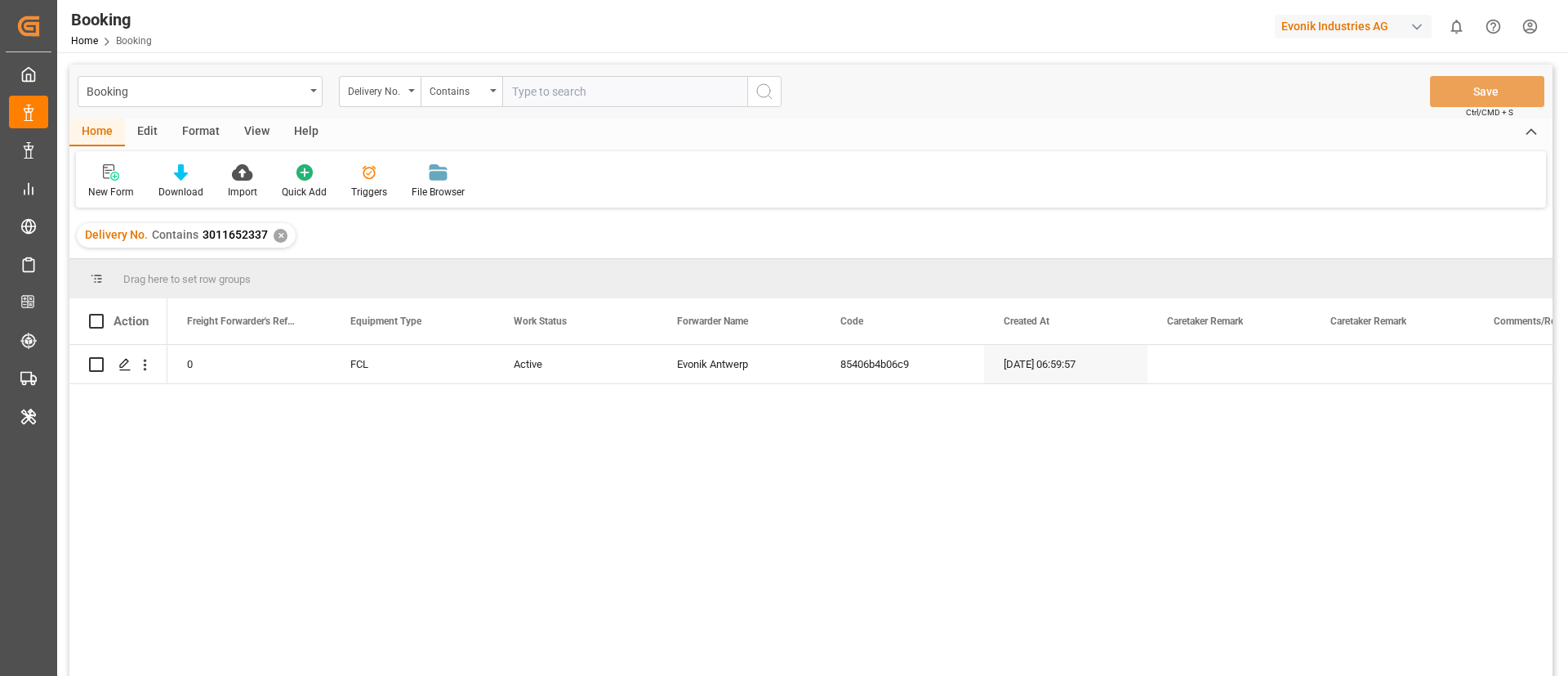
click at [530, 96] on input "text" at bounding box center [625, 92] width 245 height 31
paste input "3011652336"
type input "3011652336"
click at [761, 86] on icon "search button" at bounding box center [765, 92] width 19 height 19
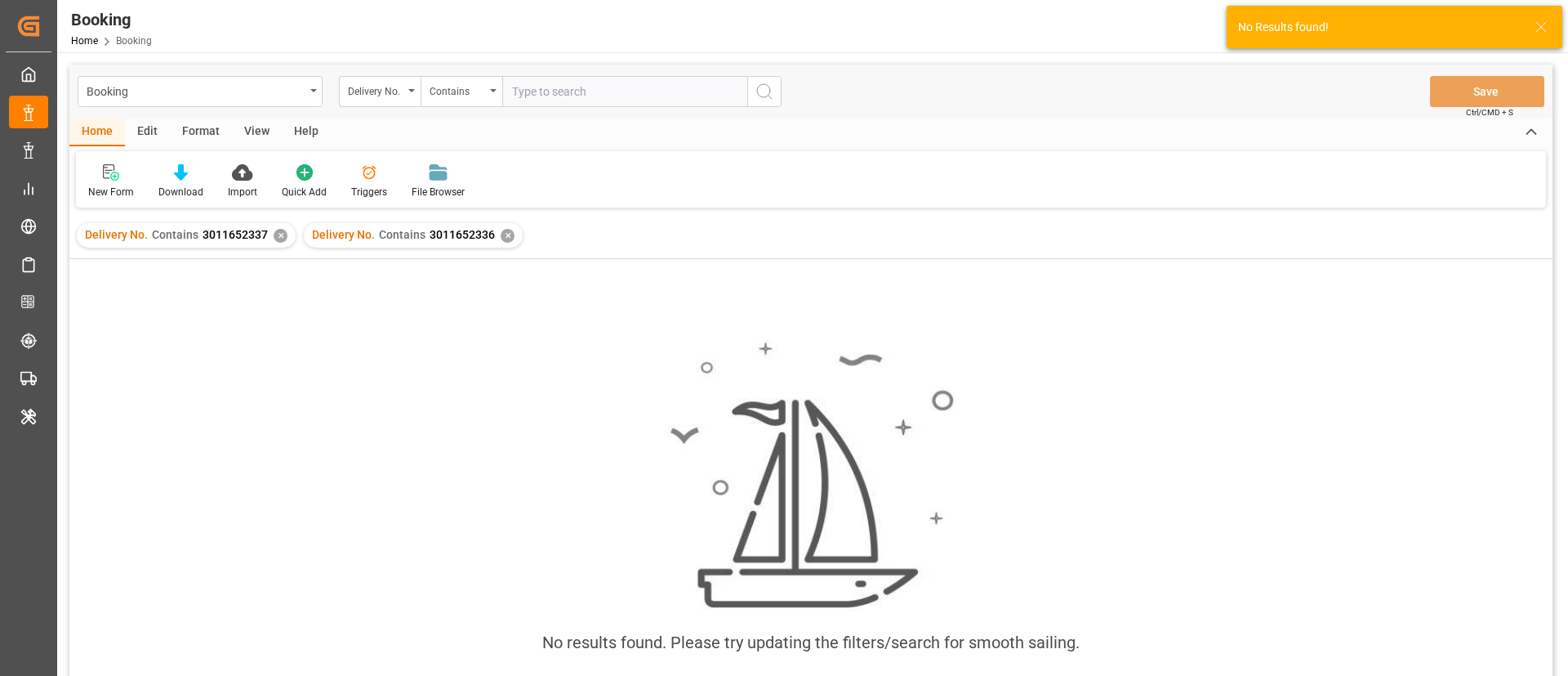
click at [273, 233] on div "✕" at bounding box center [280, 236] width 14 height 14
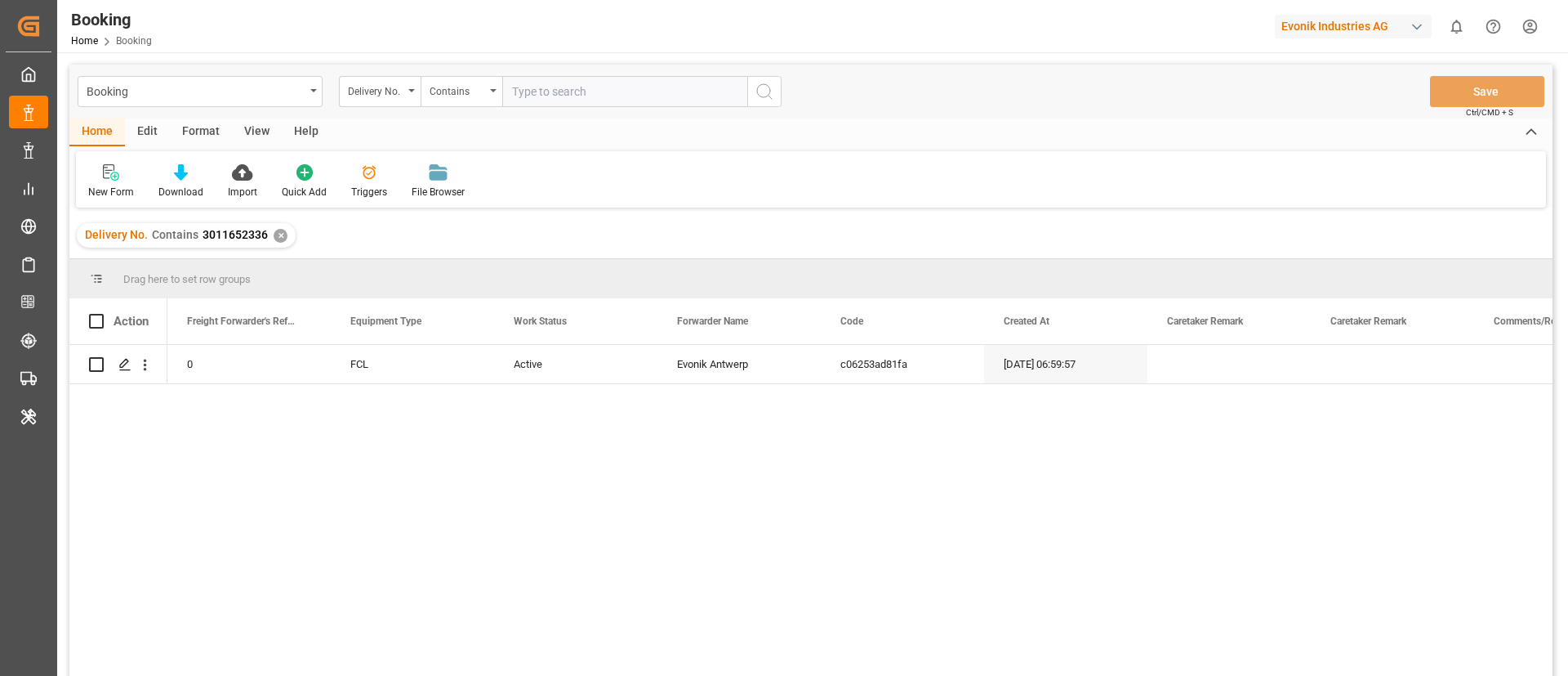
click at [590, 103] on input "text" at bounding box center [625, 92] width 245 height 31
paste input "3011652334"
type input "3011652334"
click at [766, 89] on icon "search button" at bounding box center [765, 92] width 19 height 19
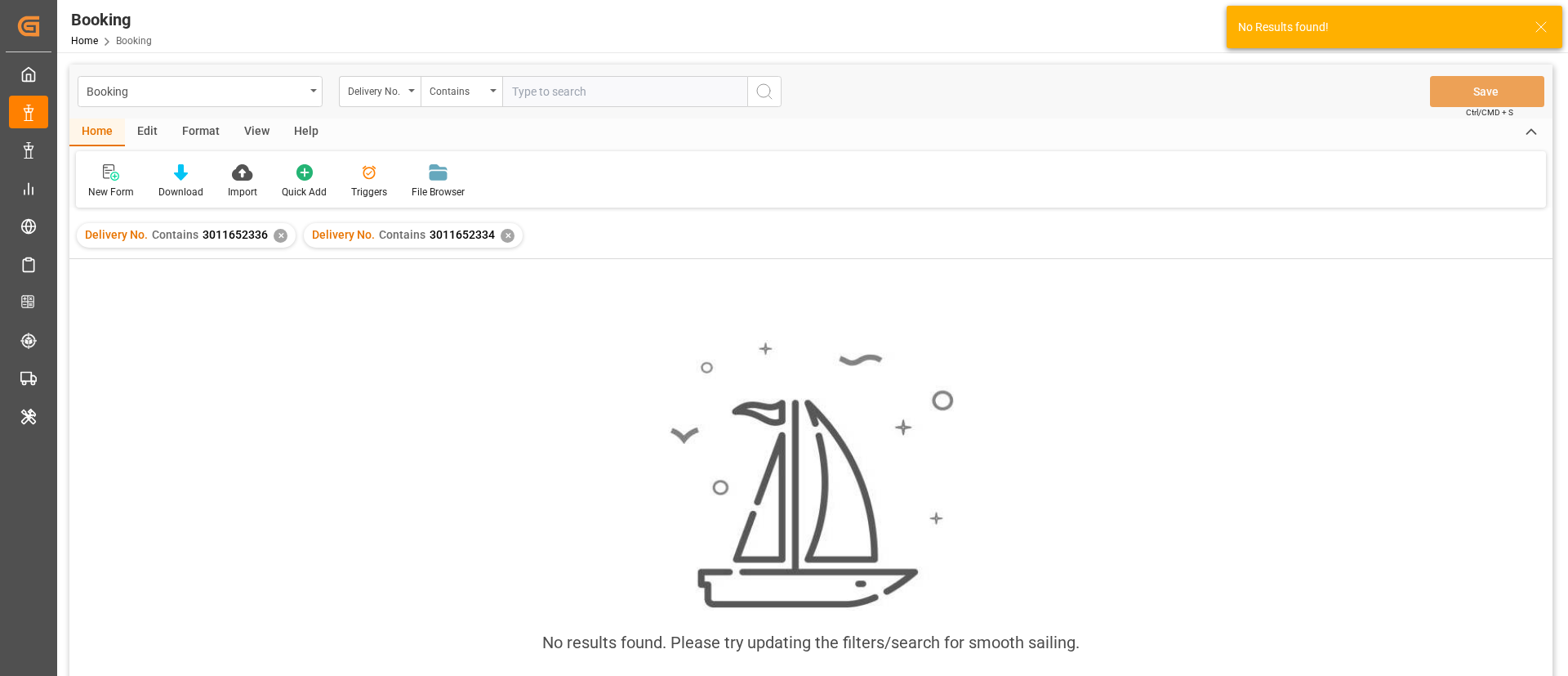
click at [278, 238] on div "✕" at bounding box center [280, 236] width 14 height 14
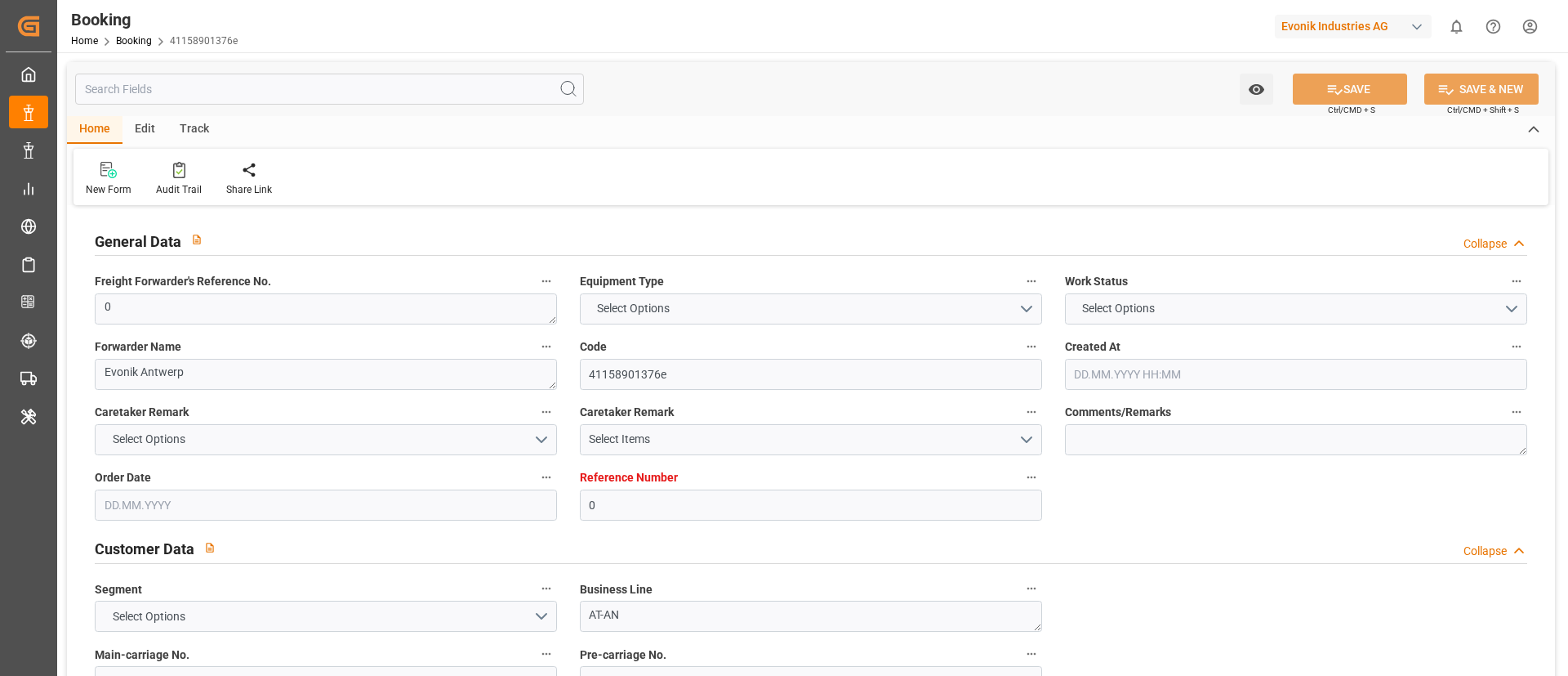
type input "0"
type input "CMACGM"
type input "CMA CGM Group"
type input "NLRTM"
type input "DOCAU"
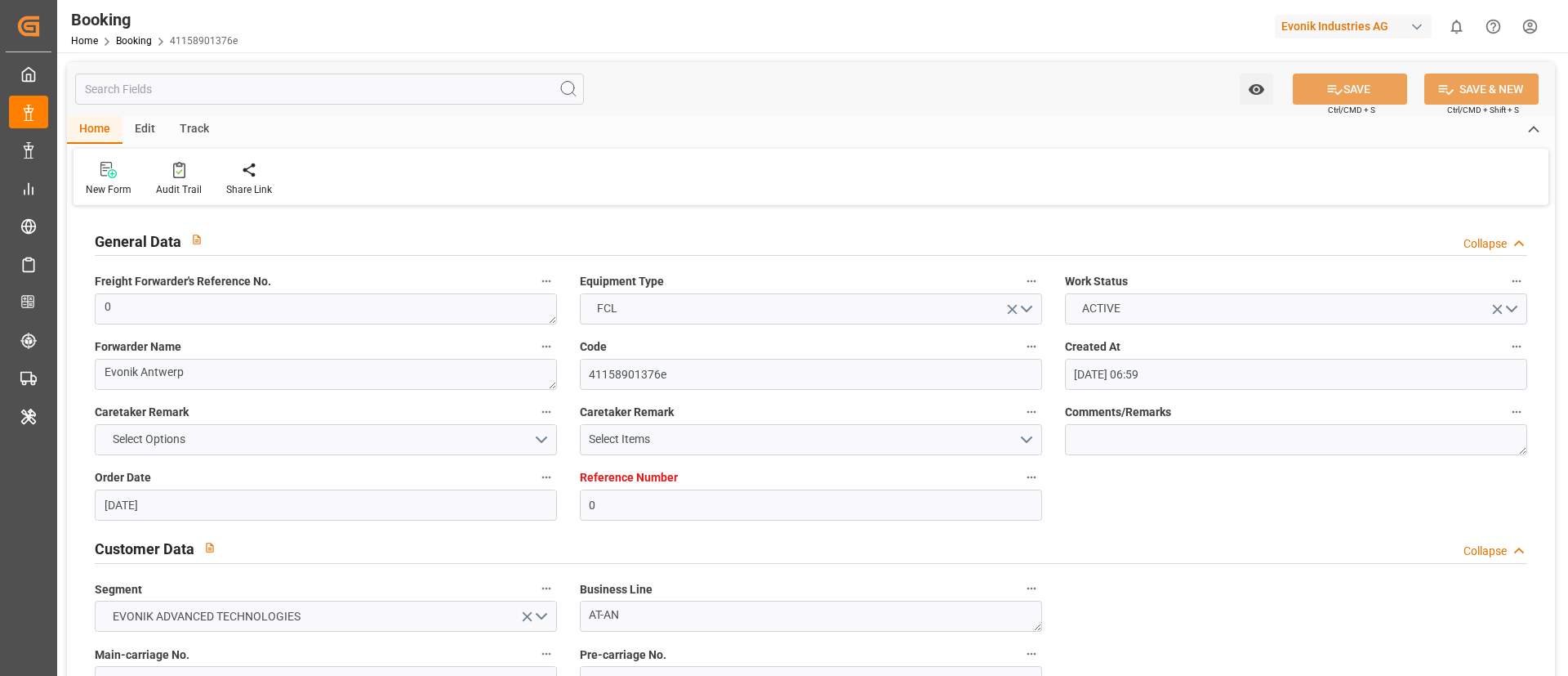
type input "[DATE] 06:59"
type input "[DATE]"
type input "[DATE] 06:46"
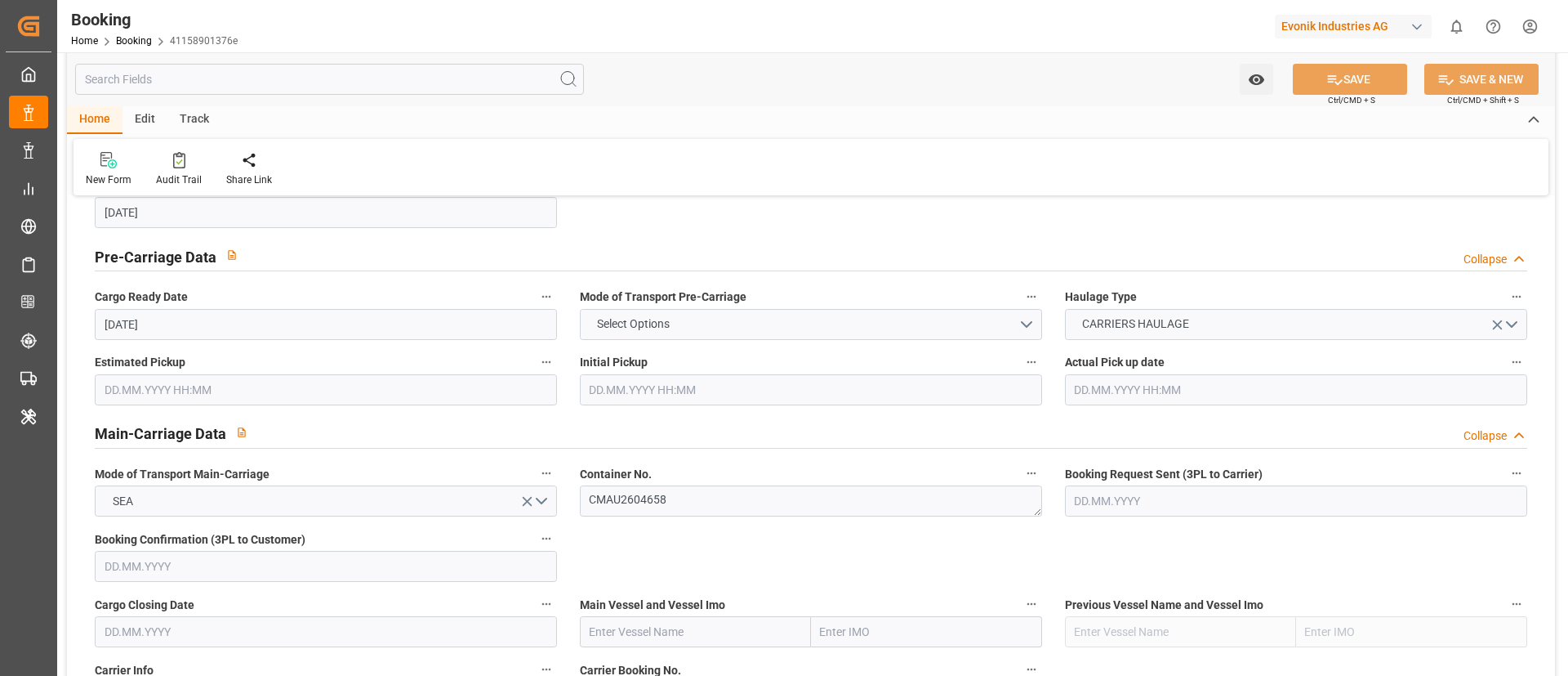
scroll to position [980, 0]
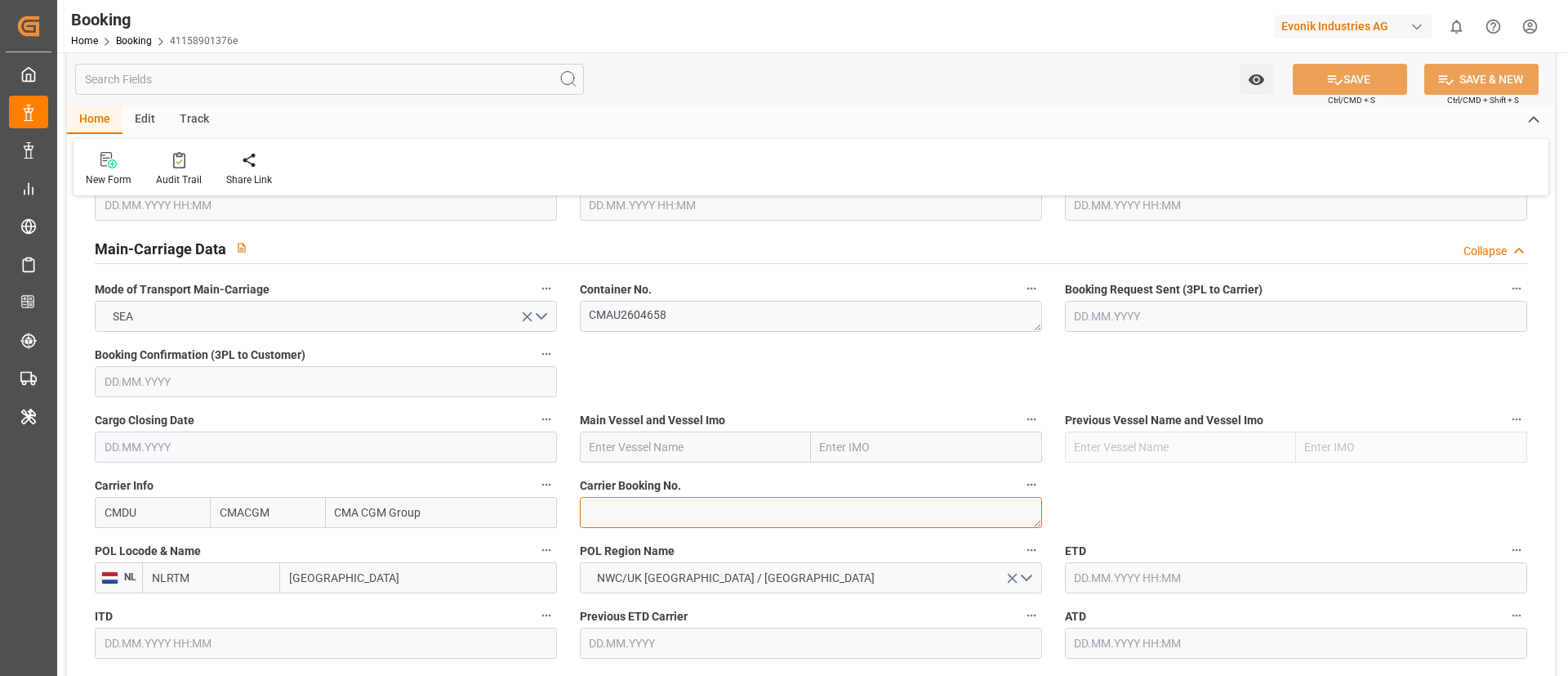
click at [601, 501] on textarea at bounding box center [811, 512] width 462 height 31
paste textarea "ANT1917172"
click at [588, 506] on textarea "ANT1917172" at bounding box center [811, 512] width 462 height 31
type textarea "ANT1917172"
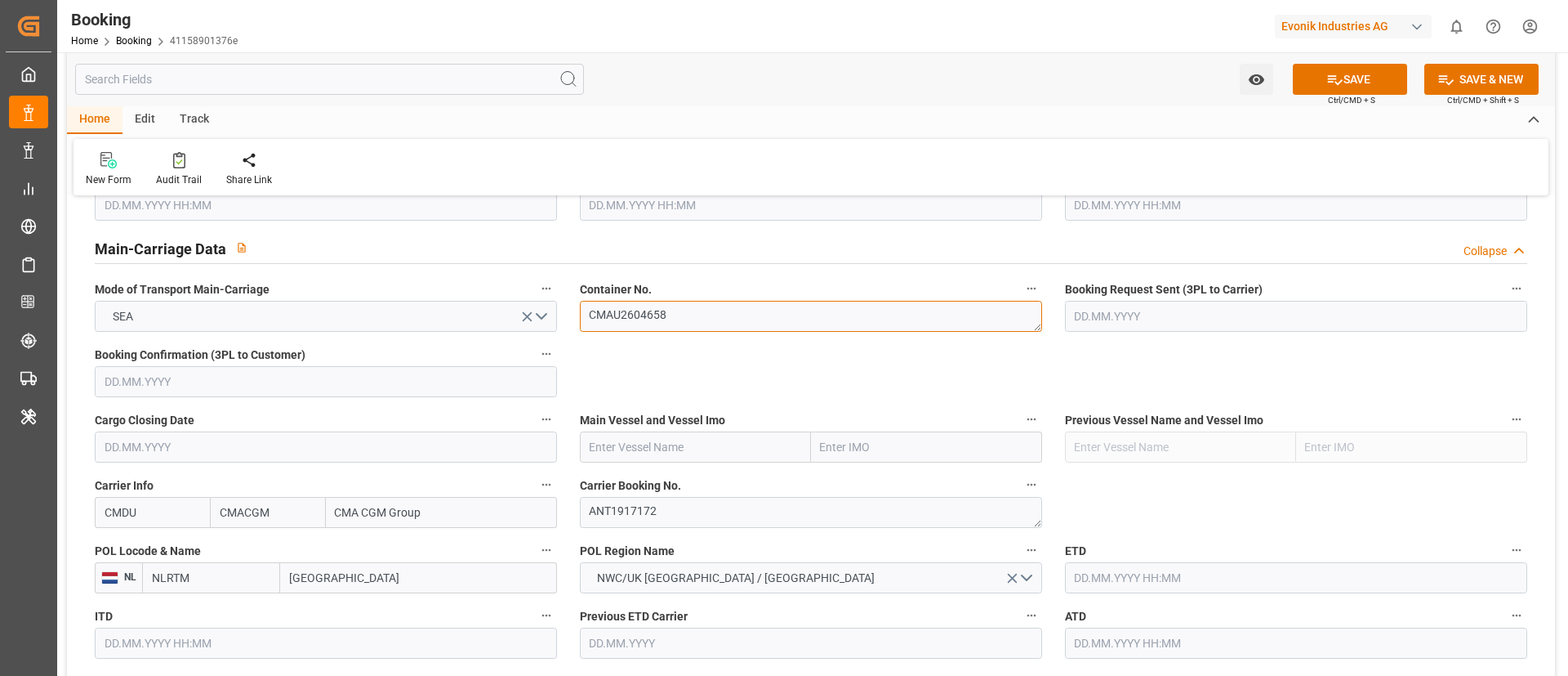
click at [697, 323] on textarea "CMAU2604658" at bounding box center [811, 316] width 462 height 31
click at [598, 442] on input "text" at bounding box center [695, 447] width 231 height 31
paste input "GUAYAQUIL EXPRESS"
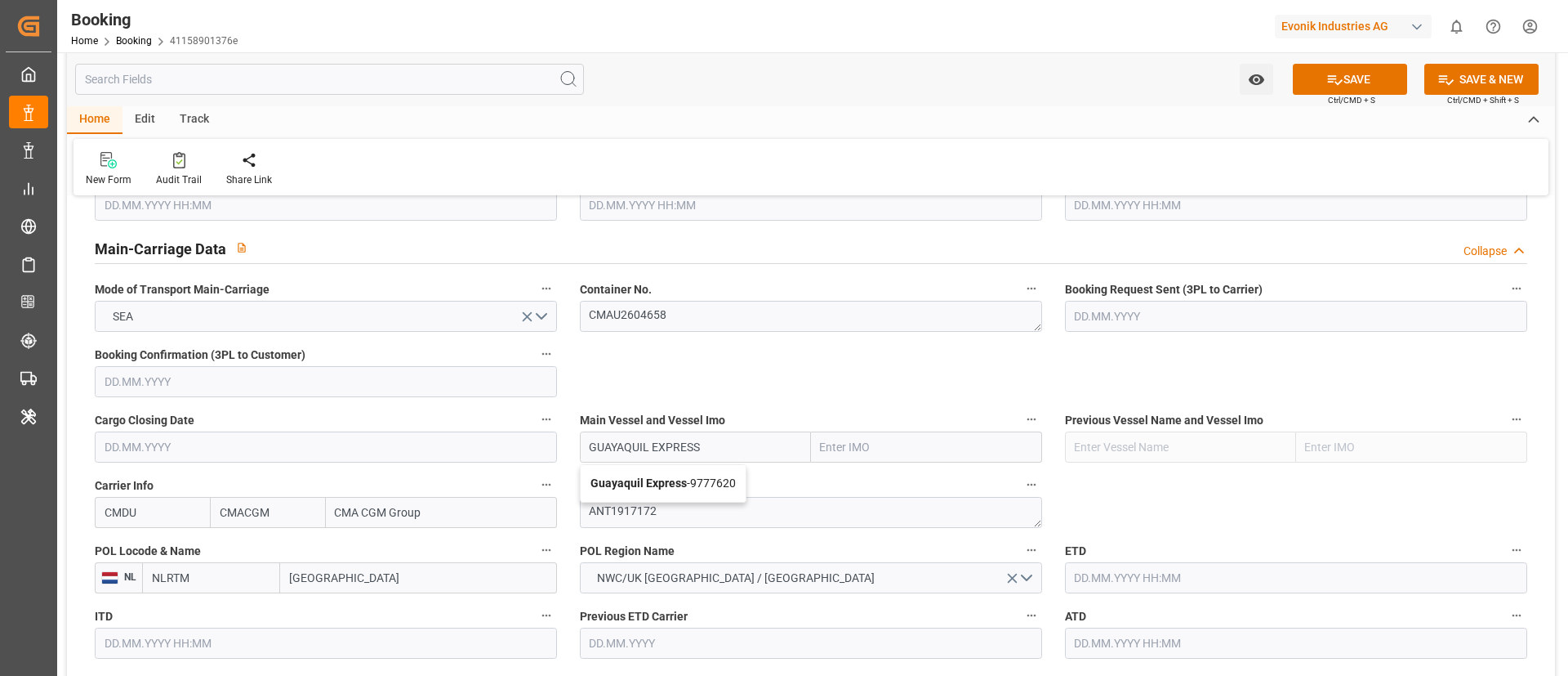
click at [691, 480] on span "Guayaquil Express - 9777620" at bounding box center [663, 483] width 146 height 14
type input "Guayaquil Express"
type input "9777620"
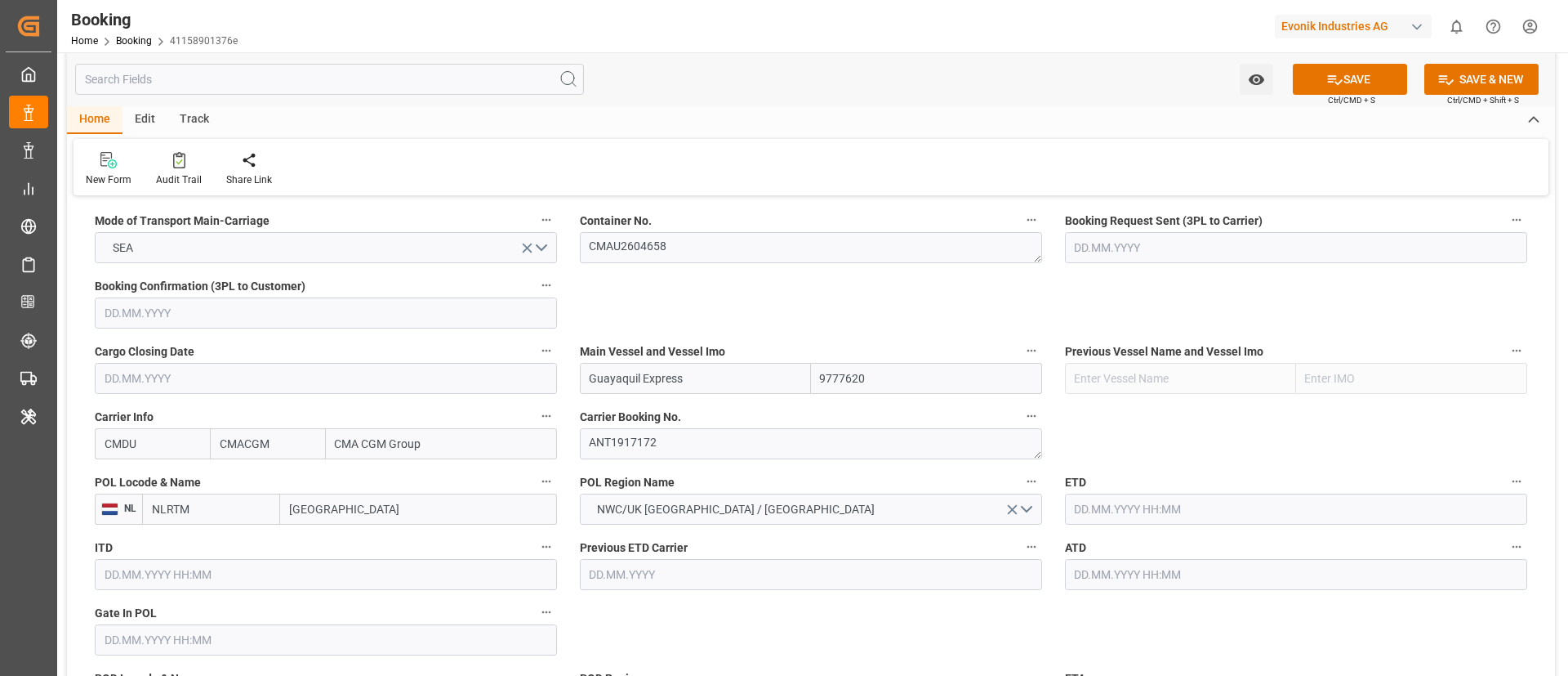
scroll to position [1103, 0]
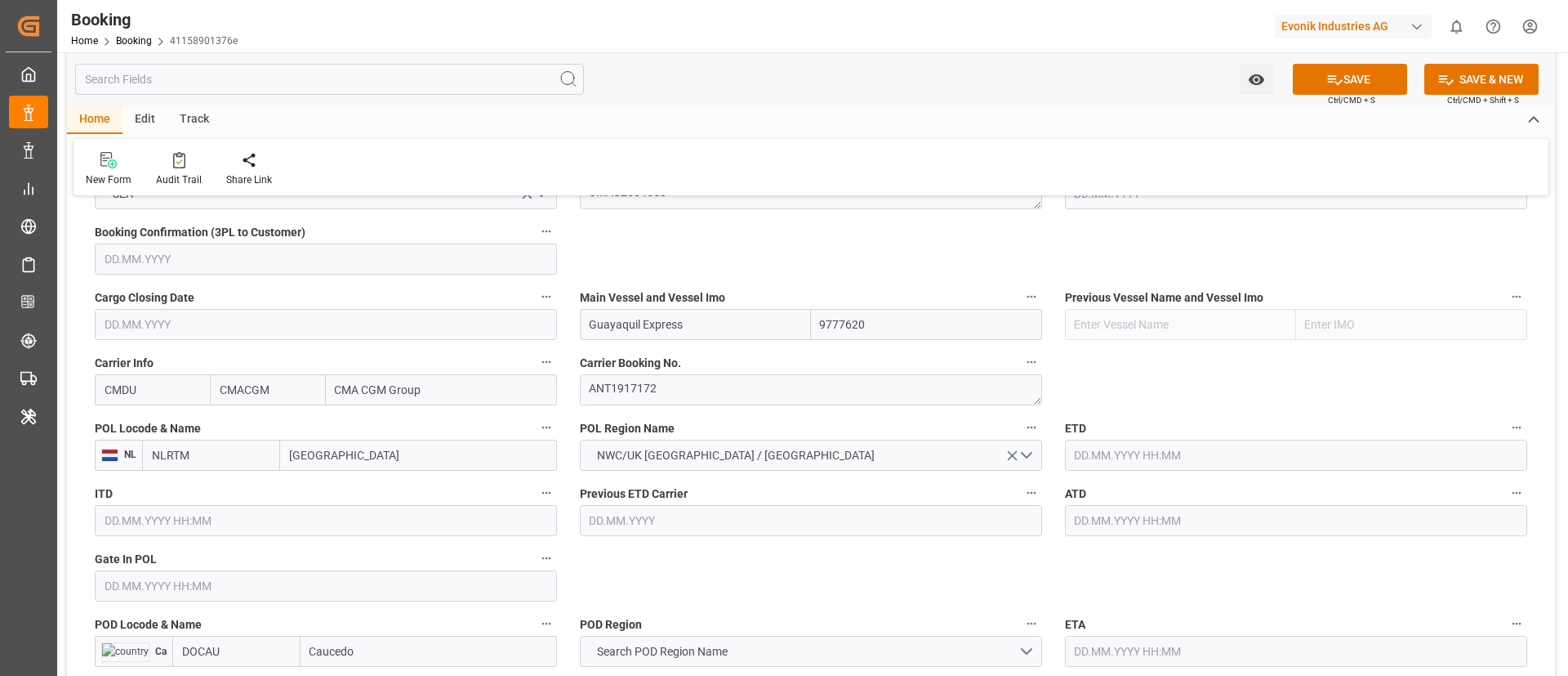
type input "Guayaquil Express"
click at [350, 457] on input "Rotterdam" at bounding box center [418, 455] width 277 height 31
paste input "ANTWERP"
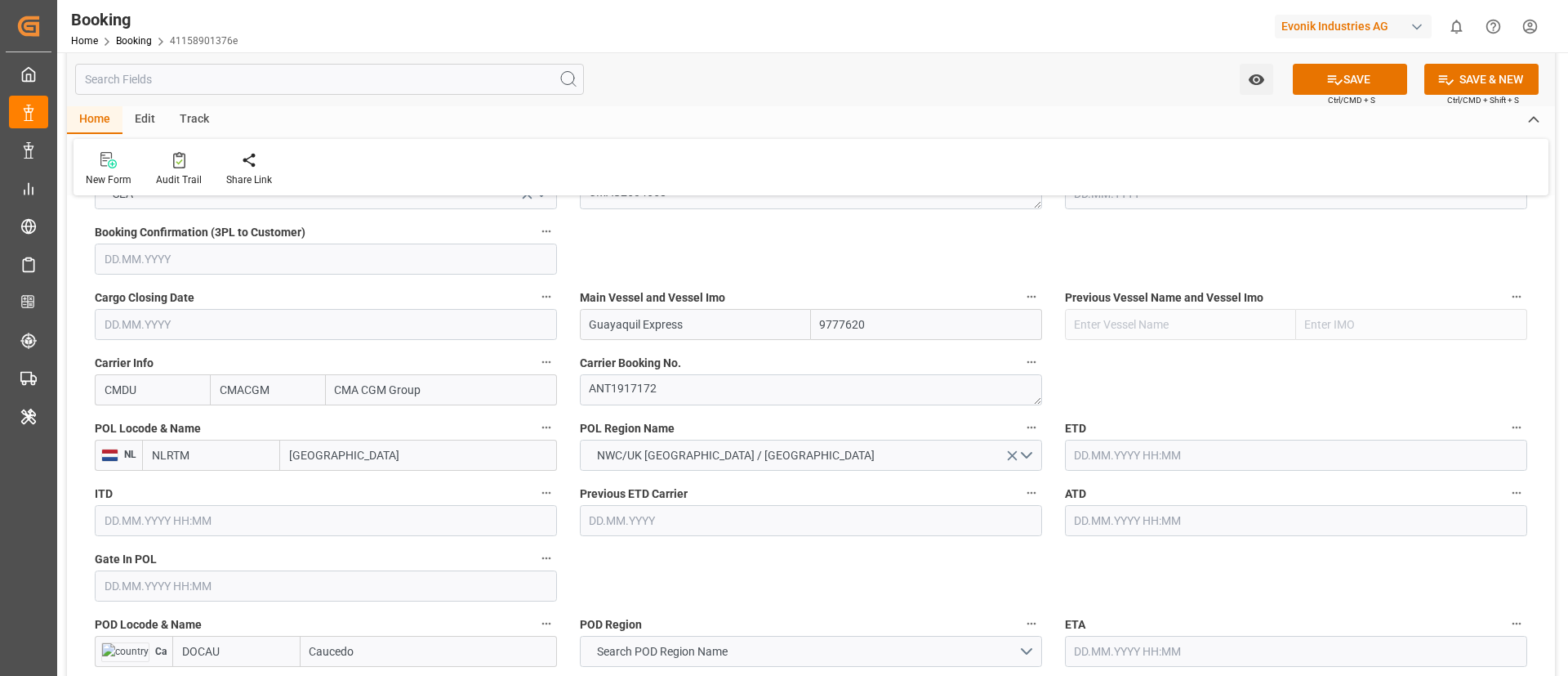
type input "ANTWERP"
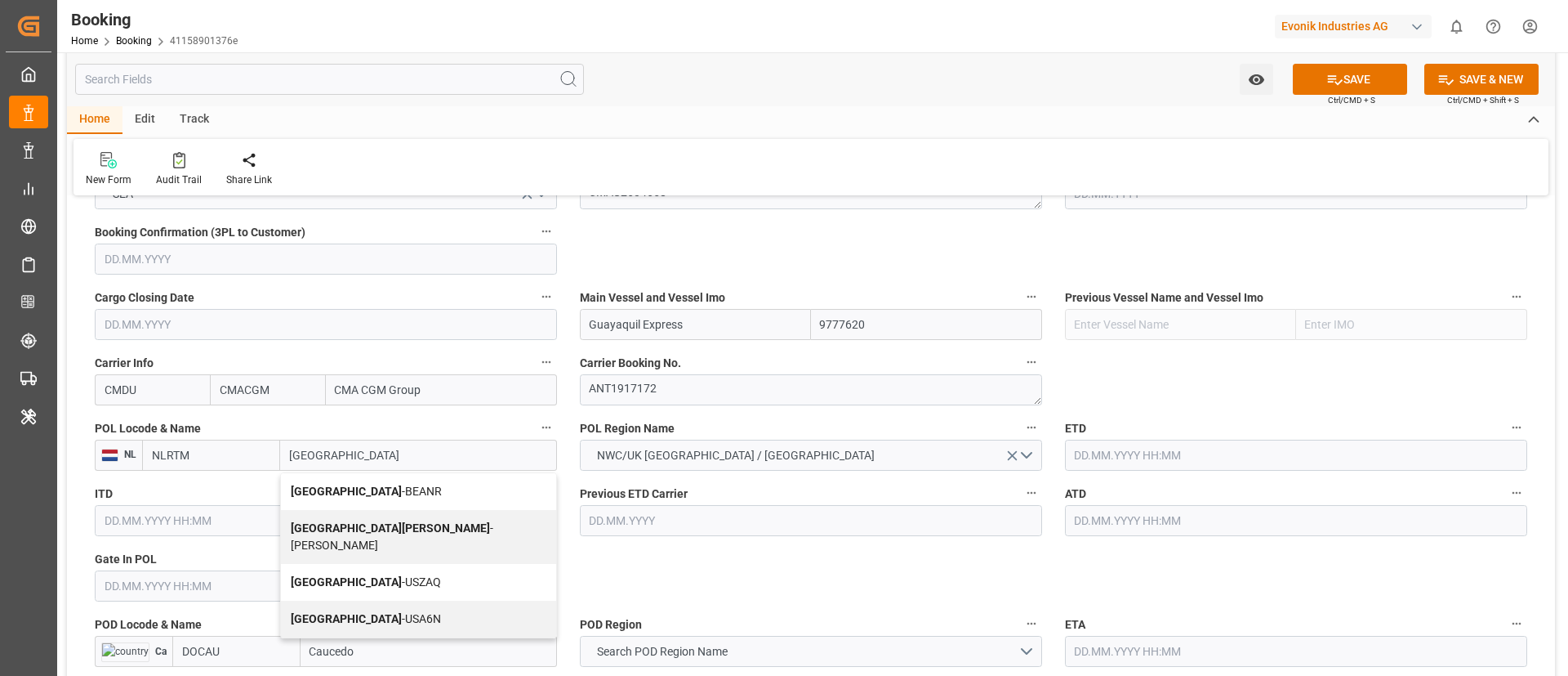
click at [366, 482] on div "Antwerp - BEANR" at bounding box center [418, 492] width 275 height 37
type input "BEANR"
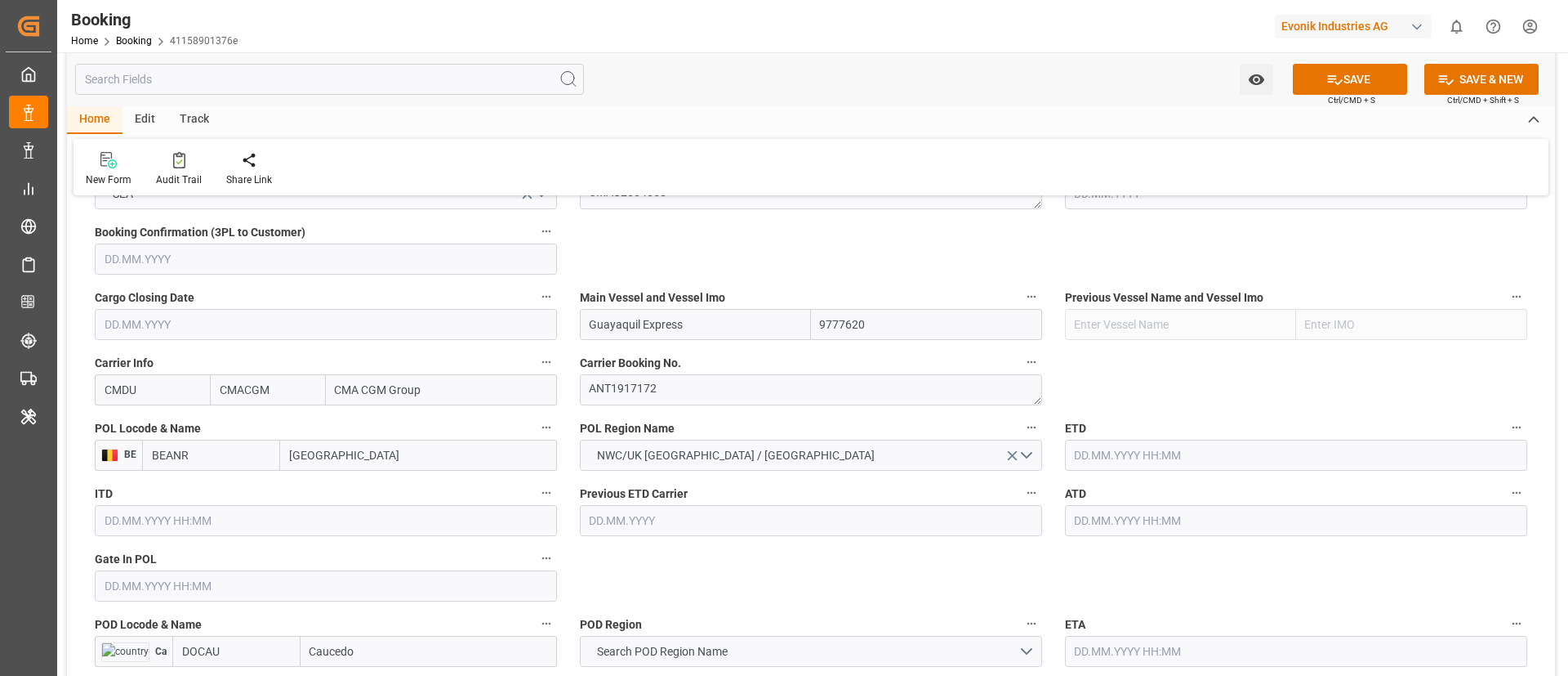
type input "[GEOGRAPHIC_DATA]"
click at [196, 581] on input "text" at bounding box center [325, 585] width 462 height 31
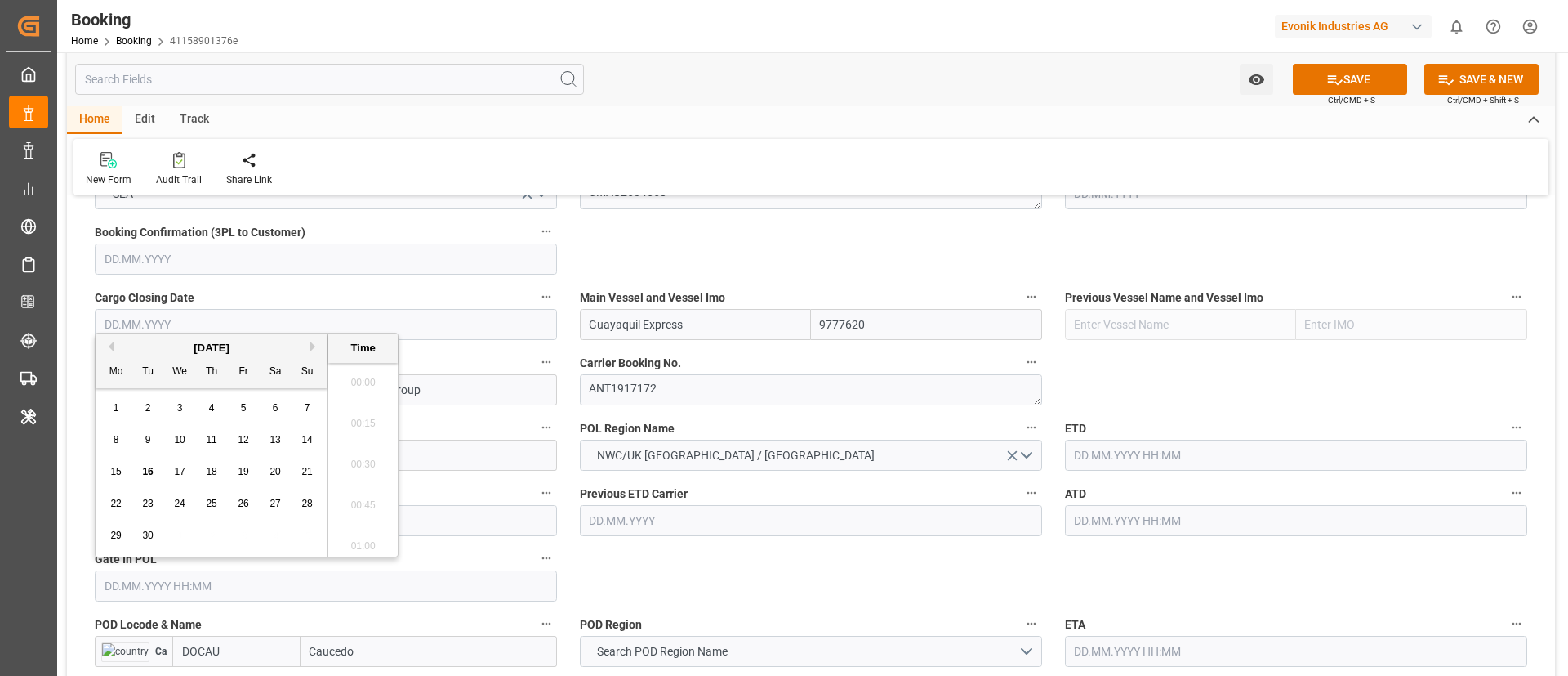
scroll to position [2294, 0]
click at [109, 348] on button "Previous Month" at bounding box center [108, 347] width 10 height 10
click at [207, 534] on span "31" at bounding box center [210, 535] width 11 height 12
type input "[DATE] 00:00"
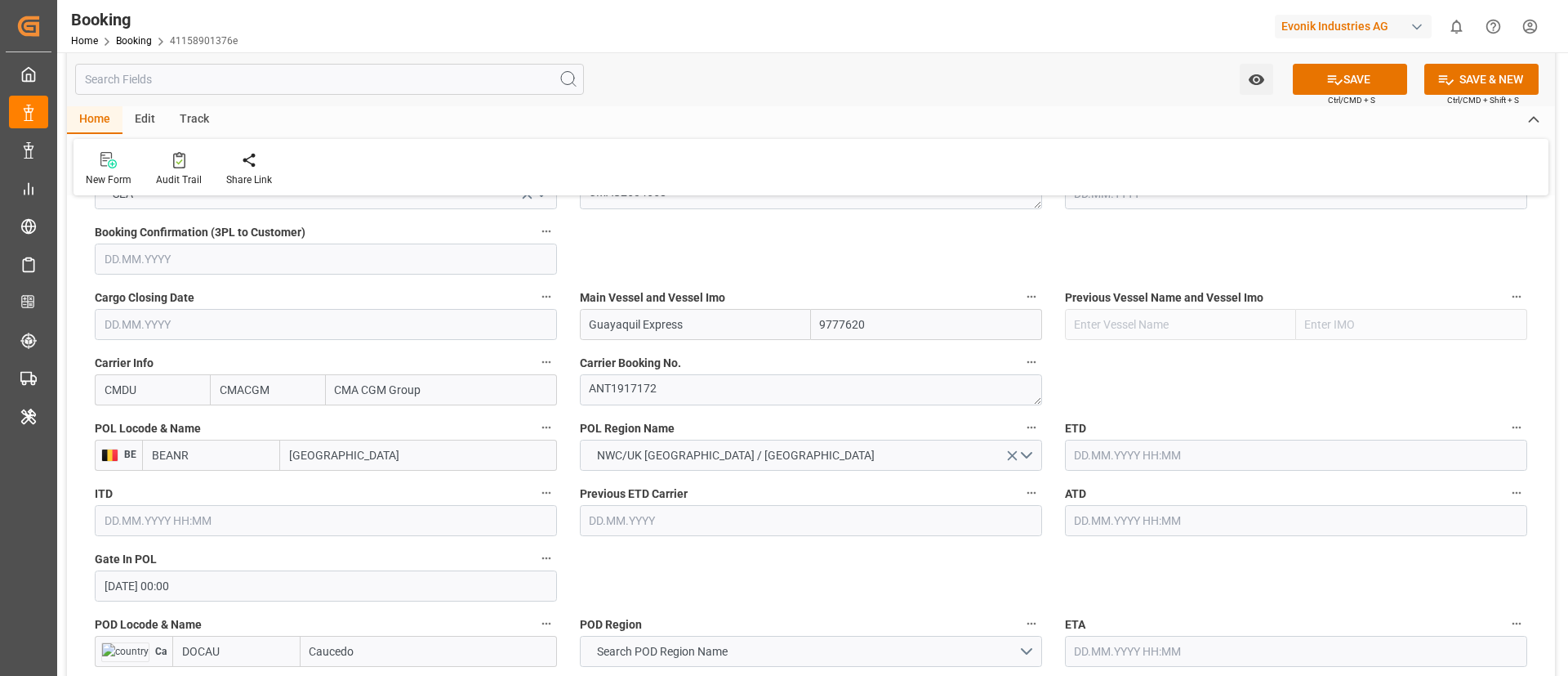
click at [1106, 456] on input "text" at bounding box center [1296, 455] width 462 height 31
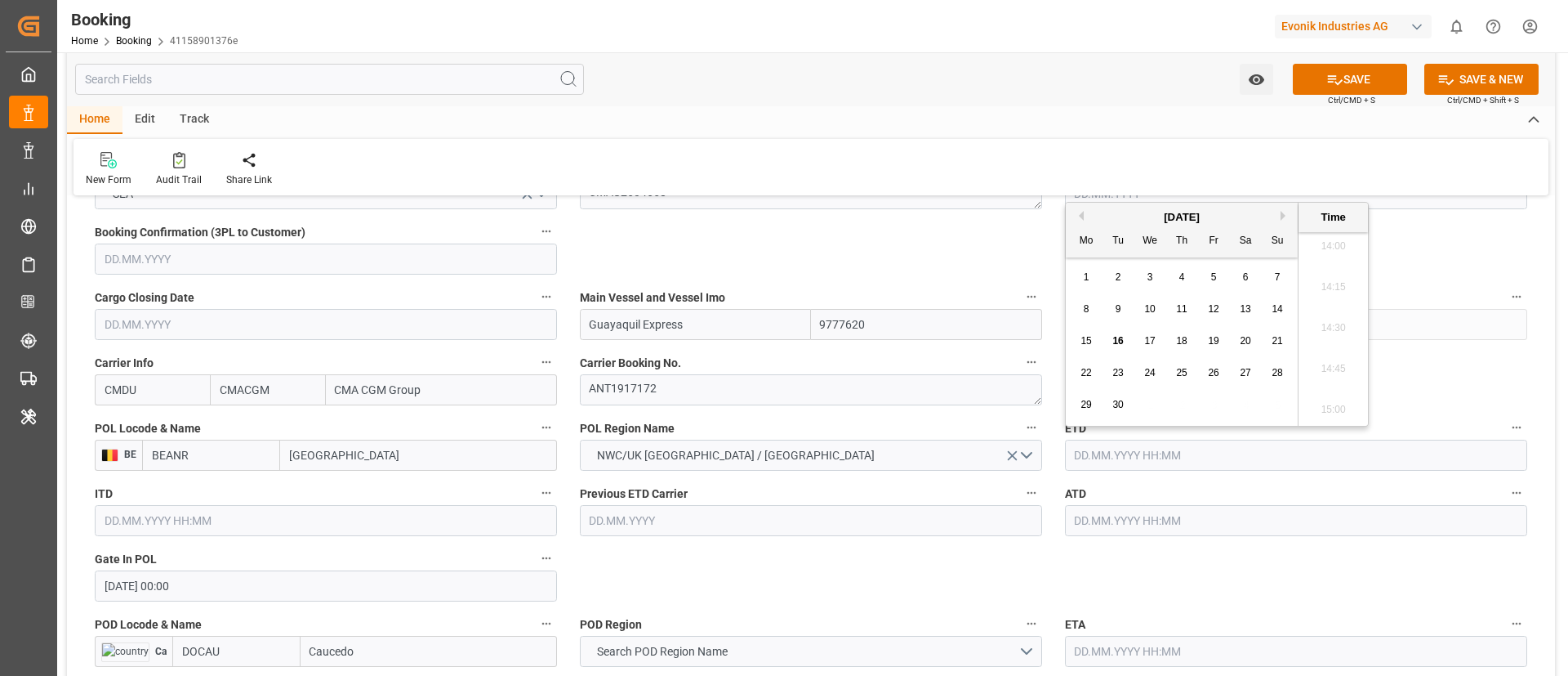
click at [1078, 210] on div "September 2025" at bounding box center [1182, 217] width 232 height 16
click at [1081, 215] on button "Previous Month" at bounding box center [1078, 215] width 10 height 10
click at [1242, 307] on div "9" at bounding box center [1246, 309] width 20 height 19
type input "[DATE] 00:00"
click at [1183, 455] on input "[DATE] 00:00" at bounding box center [1296, 455] width 462 height 31
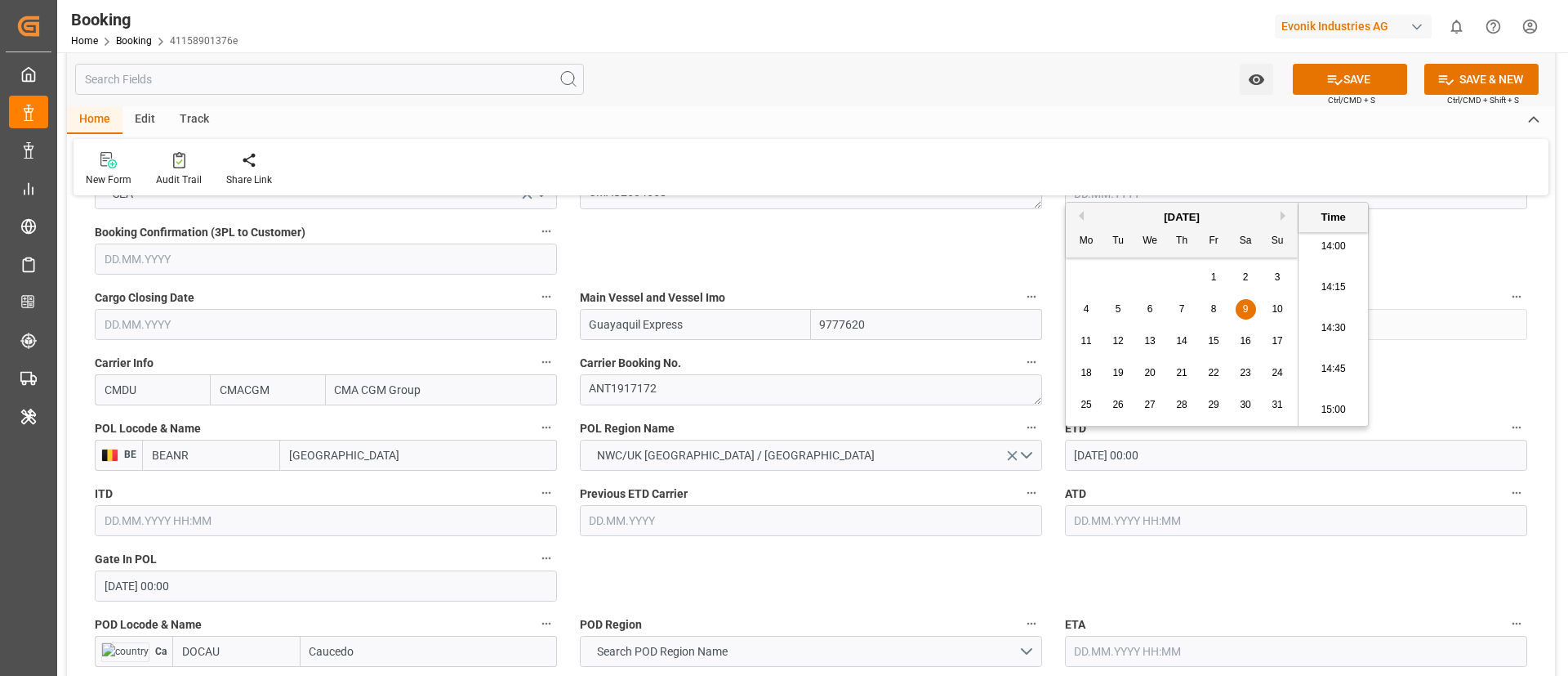
click at [1183, 455] on input "[DATE] 00:00" at bounding box center [1296, 455] width 462 height 31
click at [1111, 522] on input "text" at bounding box center [1296, 521] width 462 height 31
paste input "[DATE] 00:00"
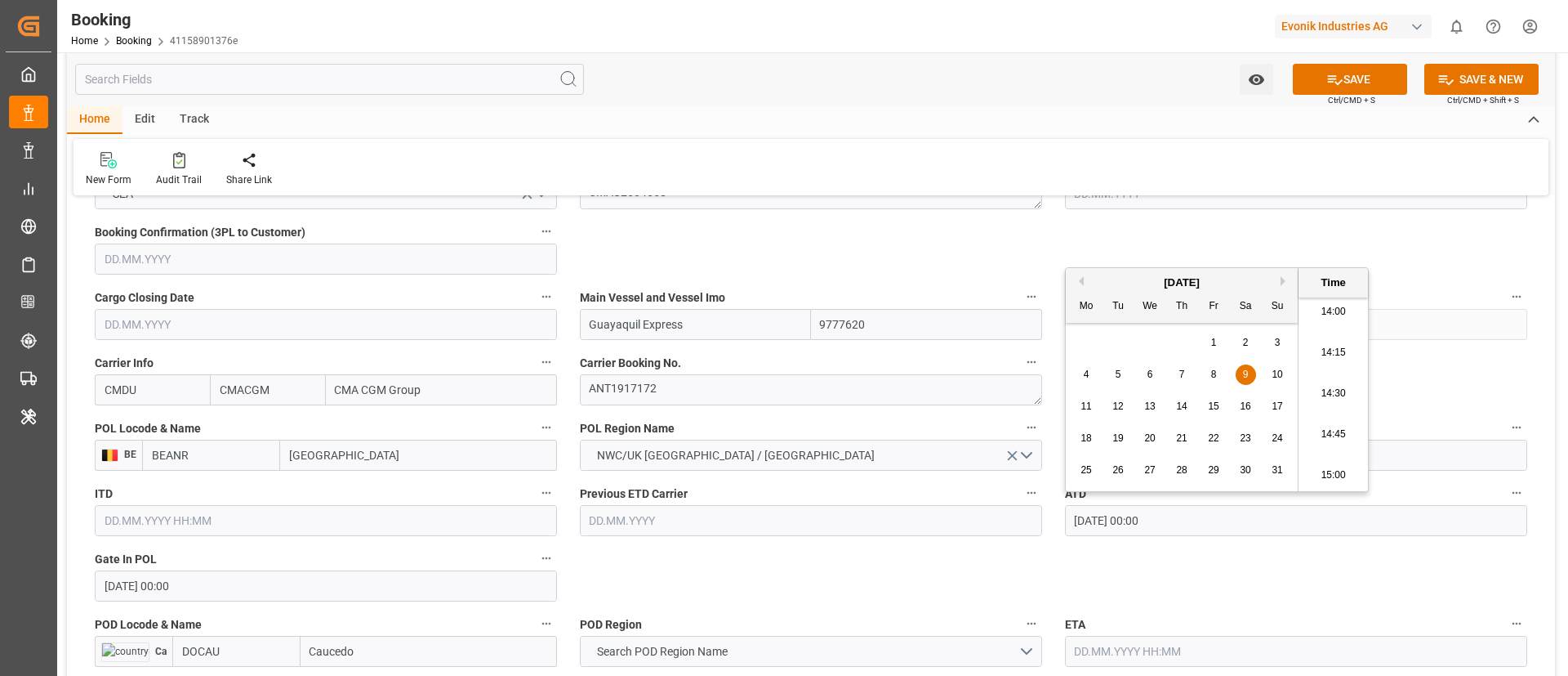
type input "[DATE] 00:00"
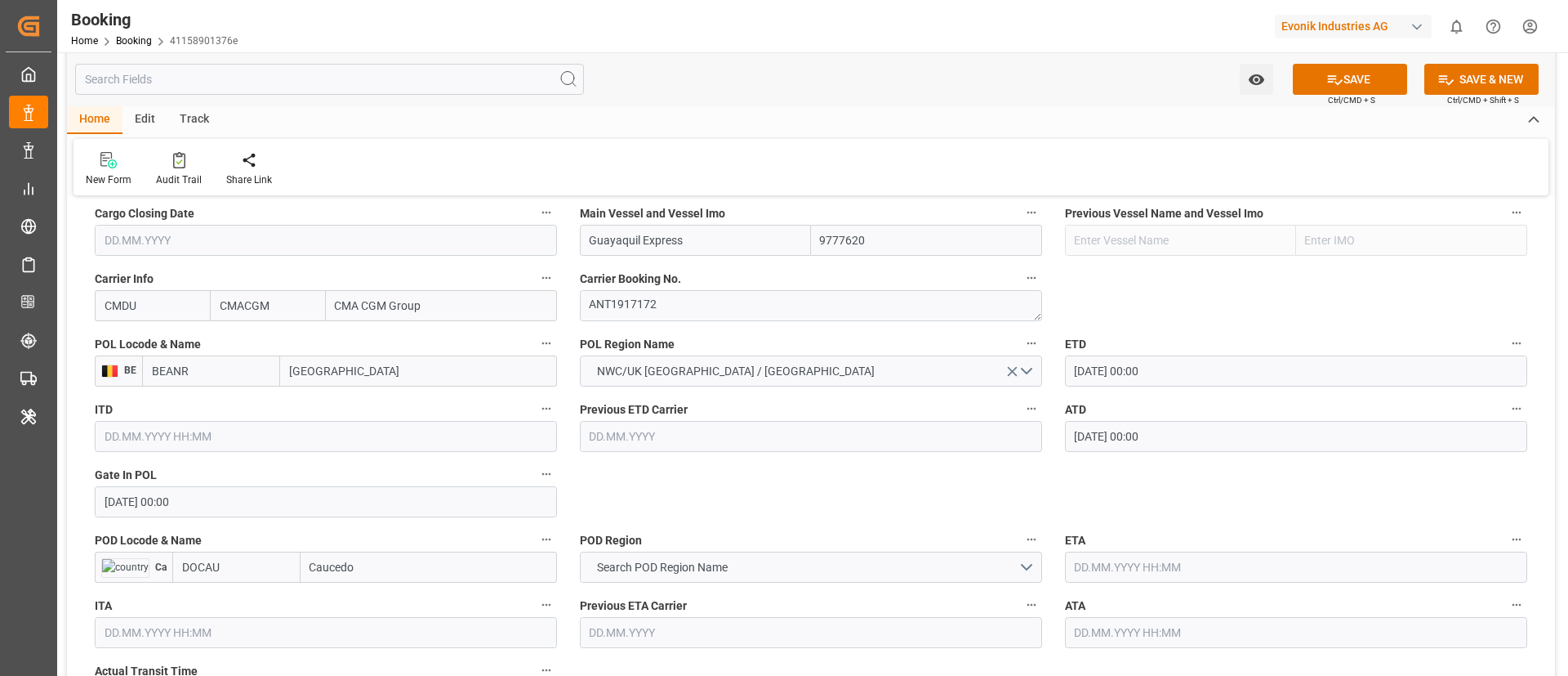
scroll to position [1225, 0]
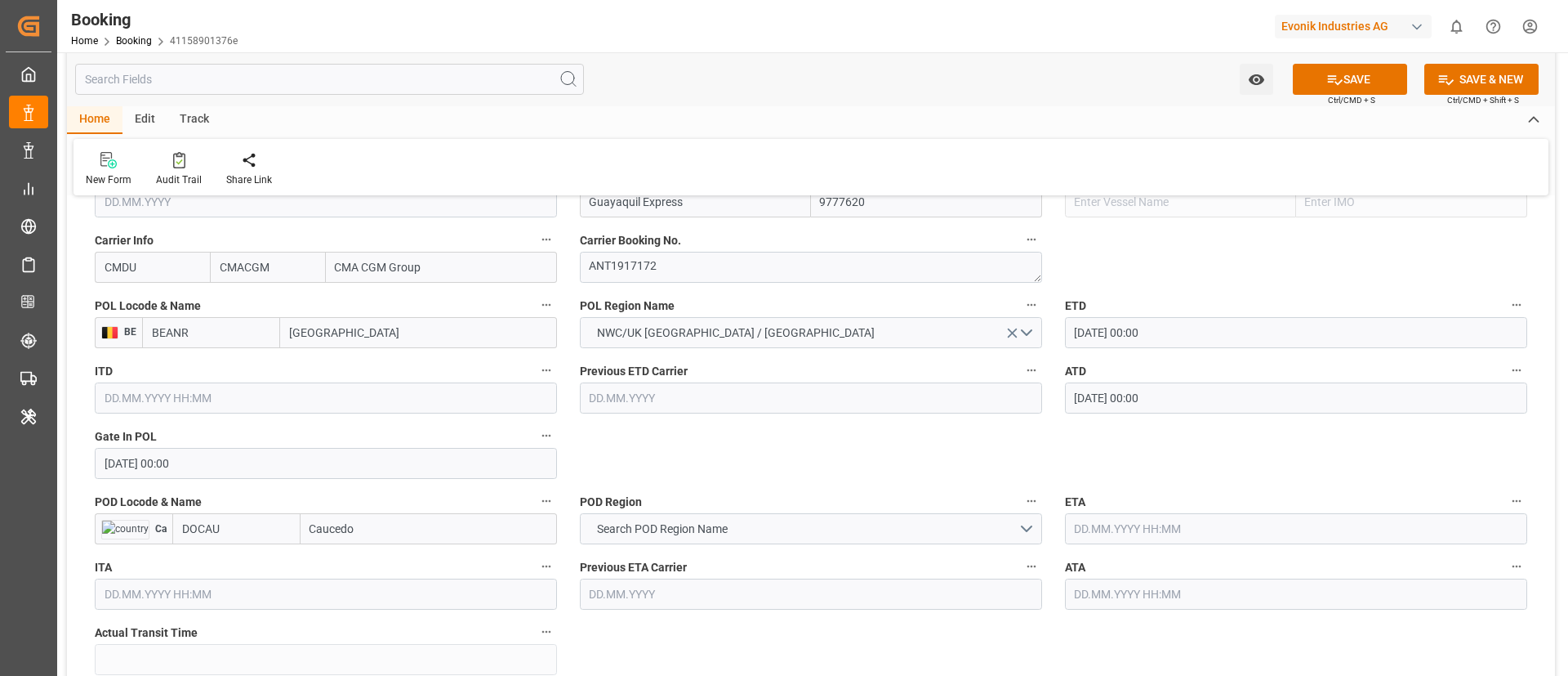
click at [378, 534] on input "Caucedo" at bounding box center [429, 528] width 257 height 31
paste input "AUCEDO"
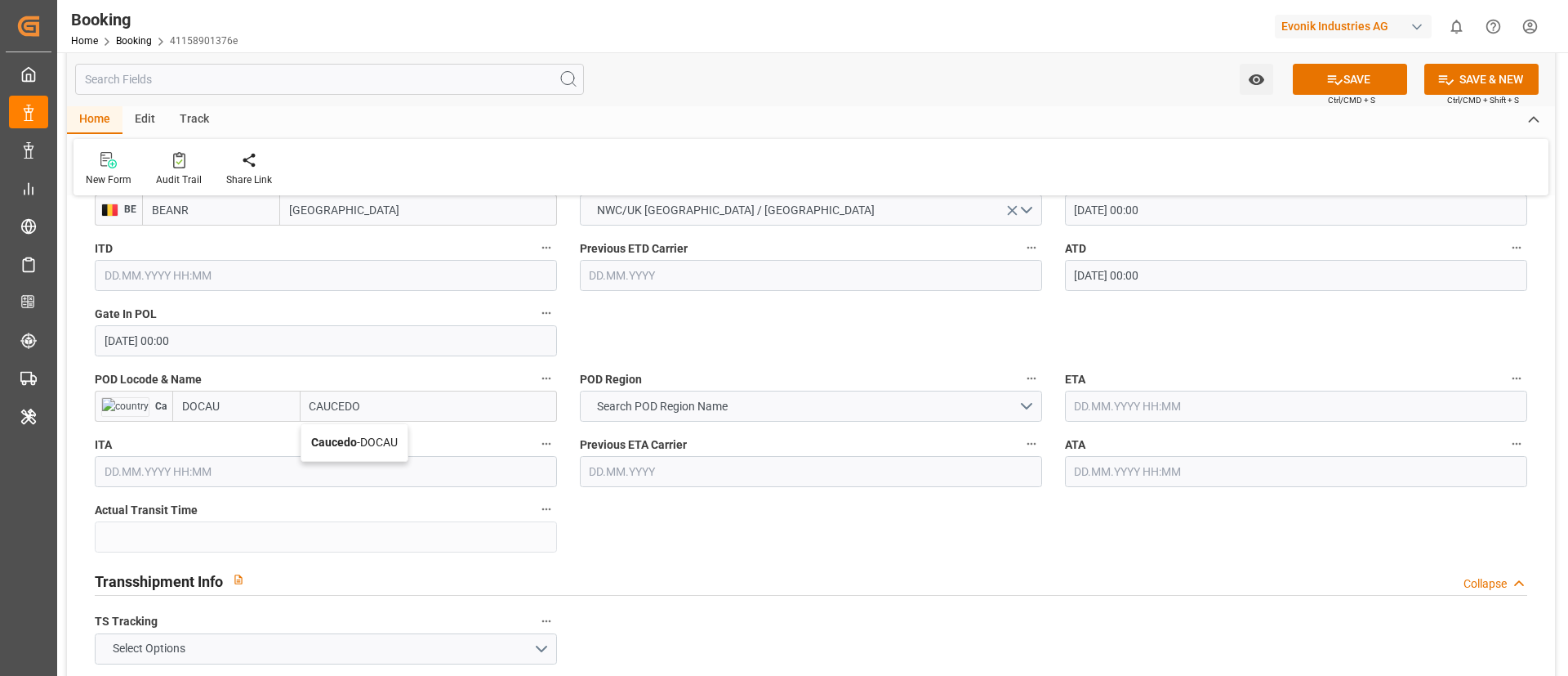
click at [380, 448] on span "Caucedo - DOCAU" at bounding box center [354, 442] width 87 height 14
type input "Caucedo"
click at [208, 411] on input "DOCAU" at bounding box center [211, 406] width 138 height 31
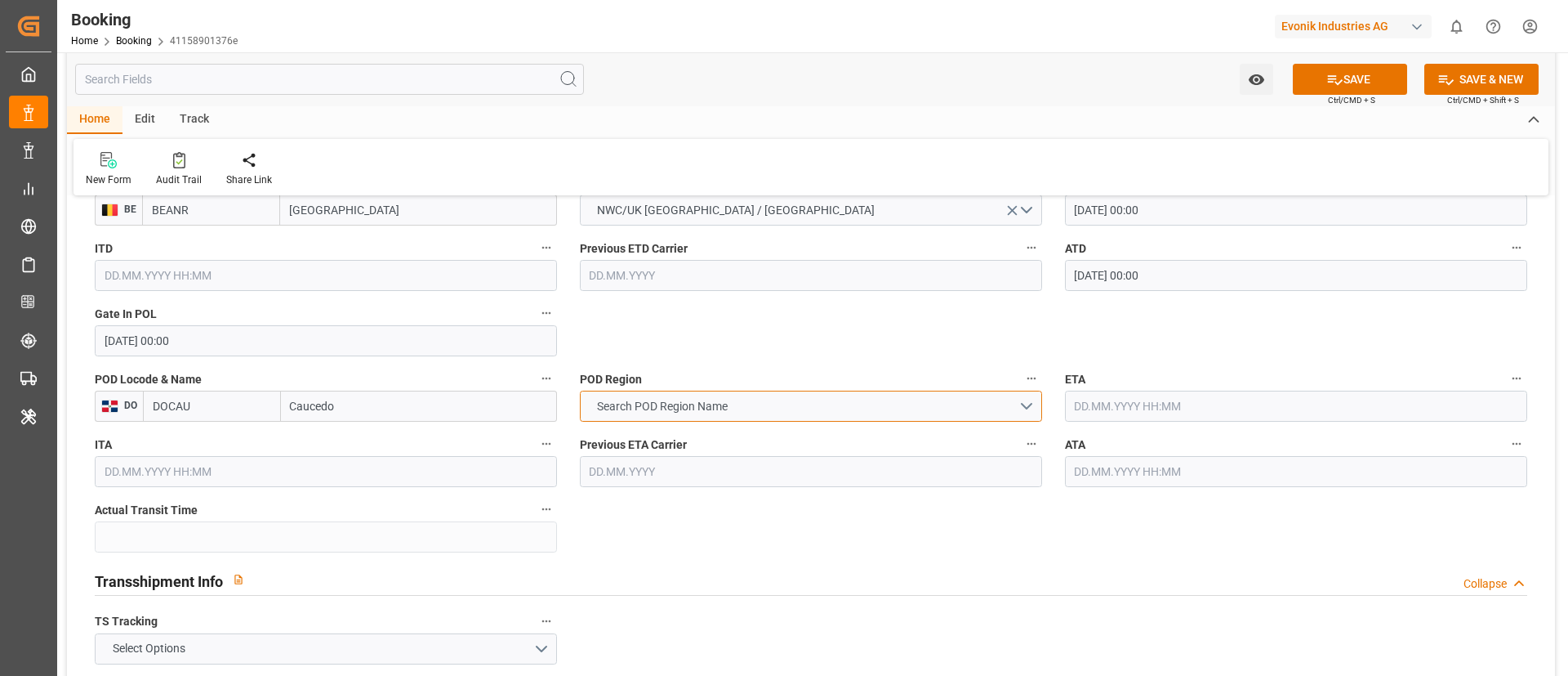
click at [736, 418] on button "Search POD Region Name" at bounding box center [811, 406] width 462 height 31
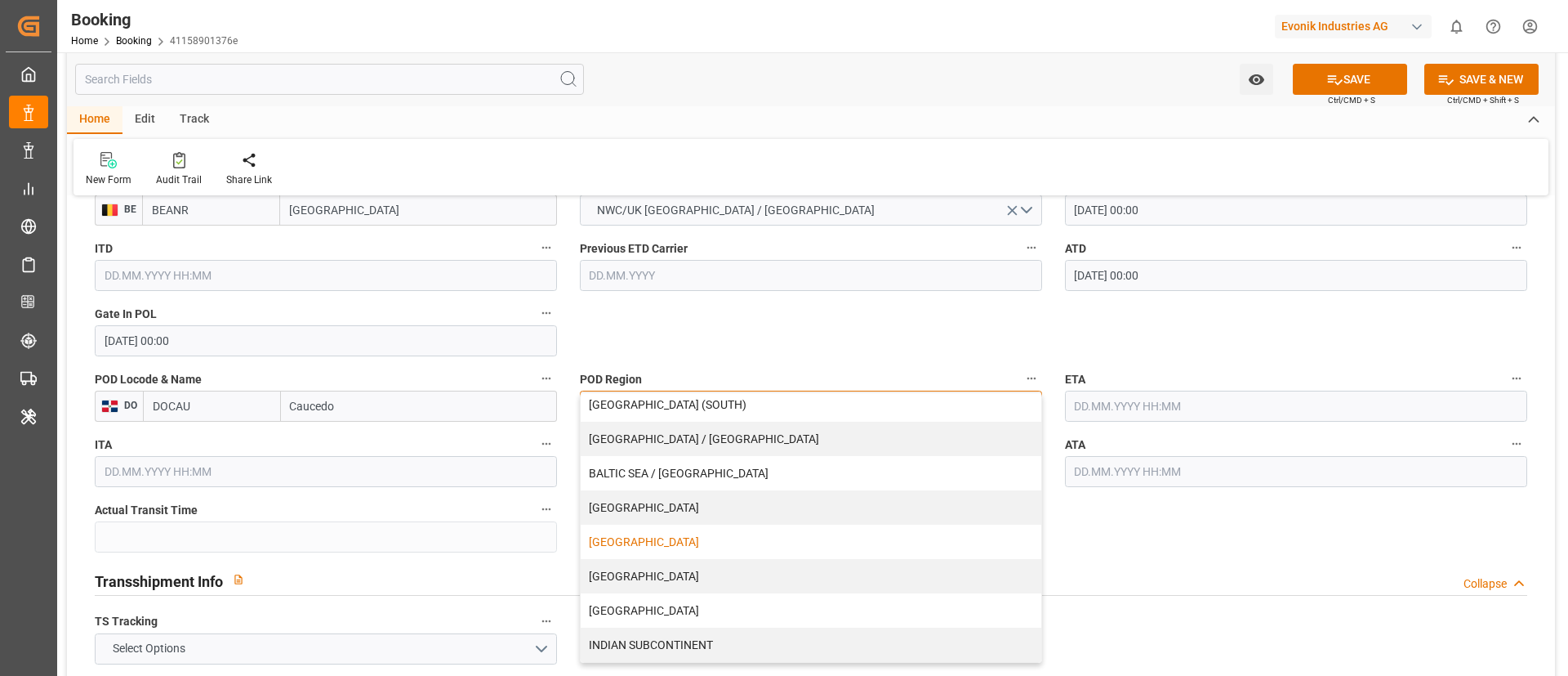
scroll to position [123, 0]
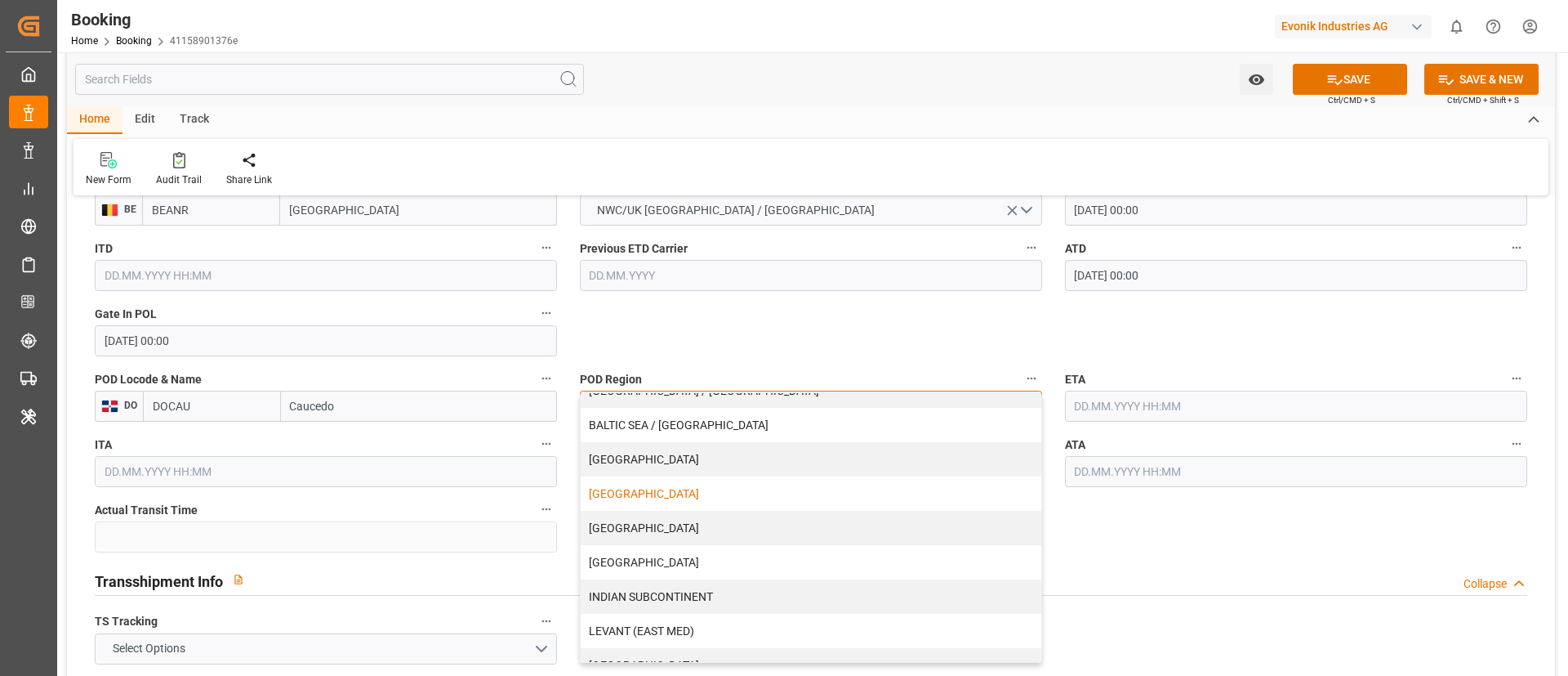
click at [742, 496] on div "[GEOGRAPHIC_DATA]" at bounding box center [810, 493] width 461 height 35
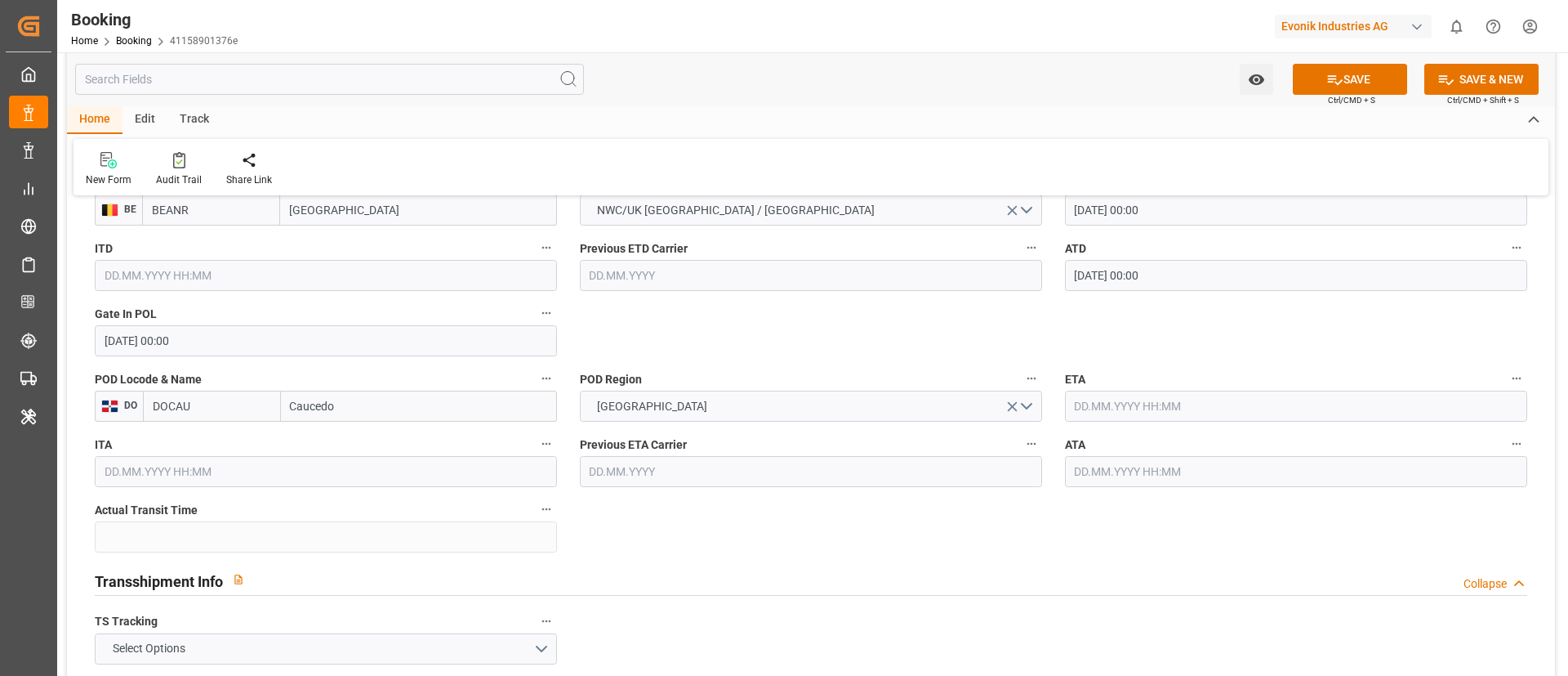
click at [1072, 401] on input "text" at bounding box center [1296, 406] width 462 height 31
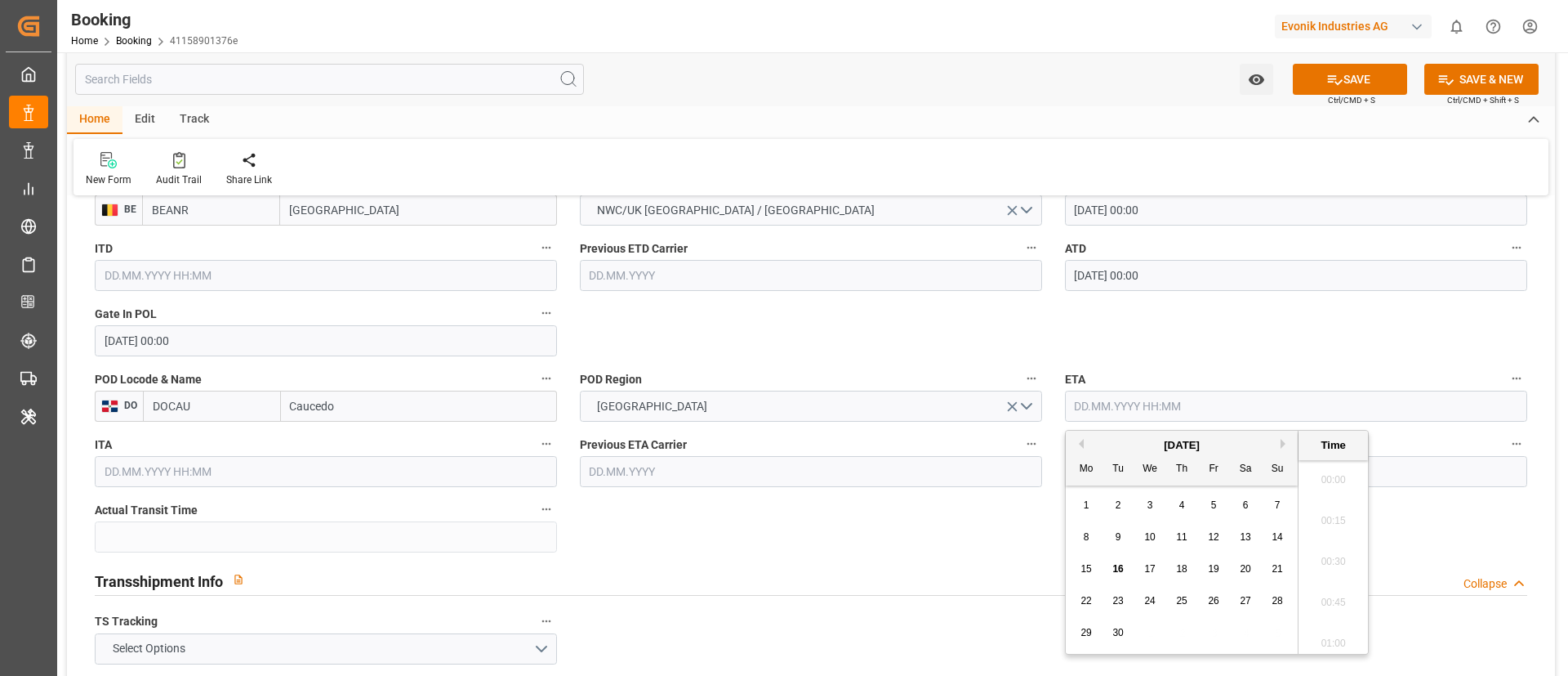
scroll to position [2294, 0]
click at [1080, 441] on button "Previous Month" at bounding box center [1078, 443] width 10 height 10
click at [1180, 595] on span "21" at bounding box center [1181, 601] width 11 height 12
type input "[DATE] 00:00"
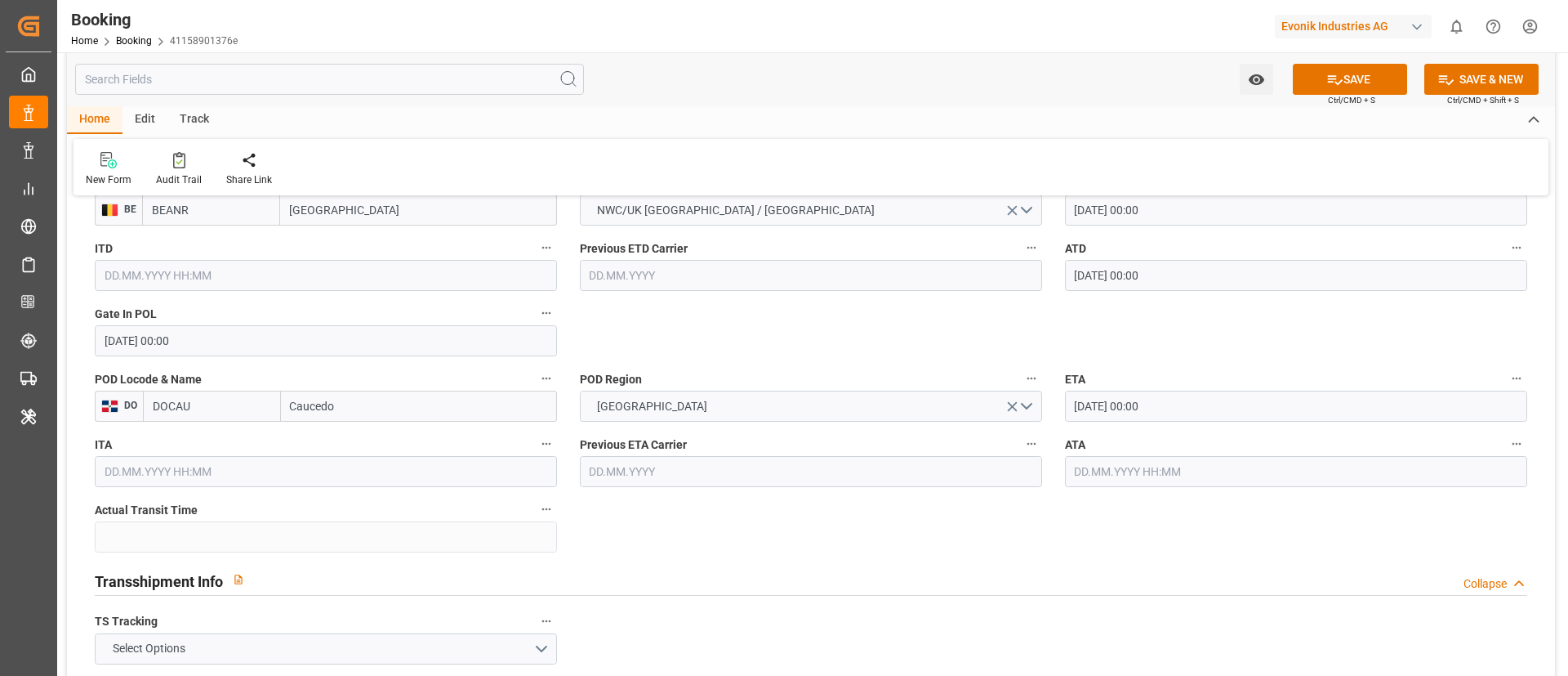
click at [1175, 411] on input "[DATE] 00:00" at bounding box center [1296, 406] width 462 height 31
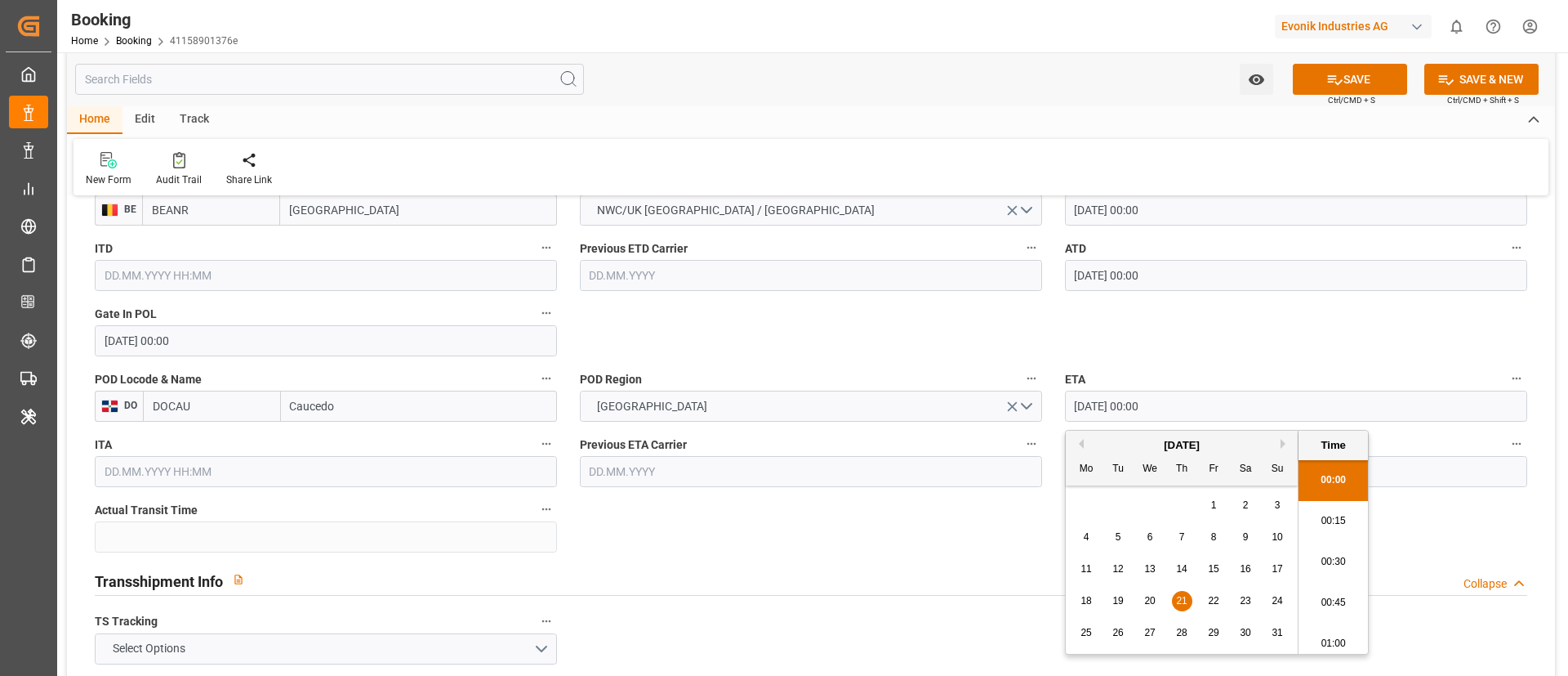
click at [1175, 411] on input "[DATE] 00:00" at bounding box center [1296, 406] width 462 height 31
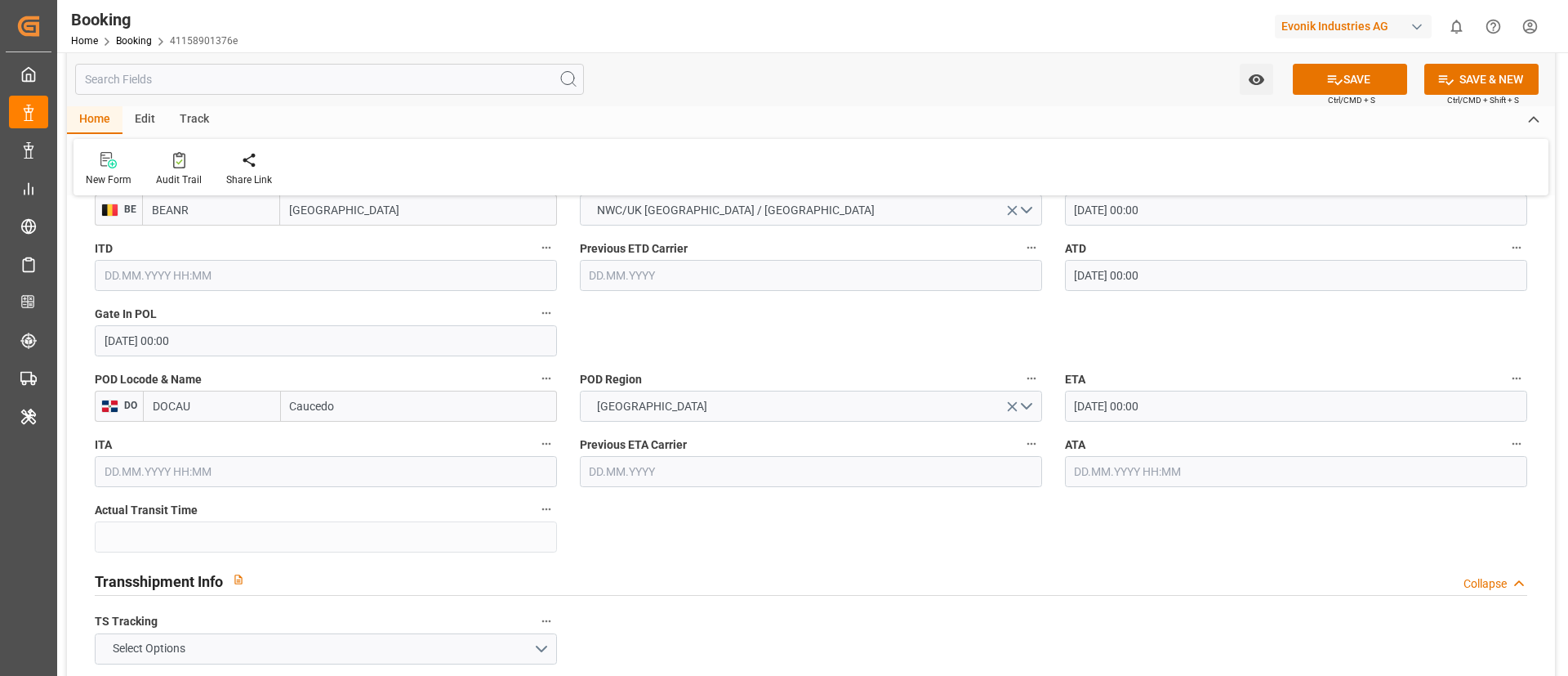
click at [1118, 474] on input "text" at bounding box center [1296, 471] width 462 height 31
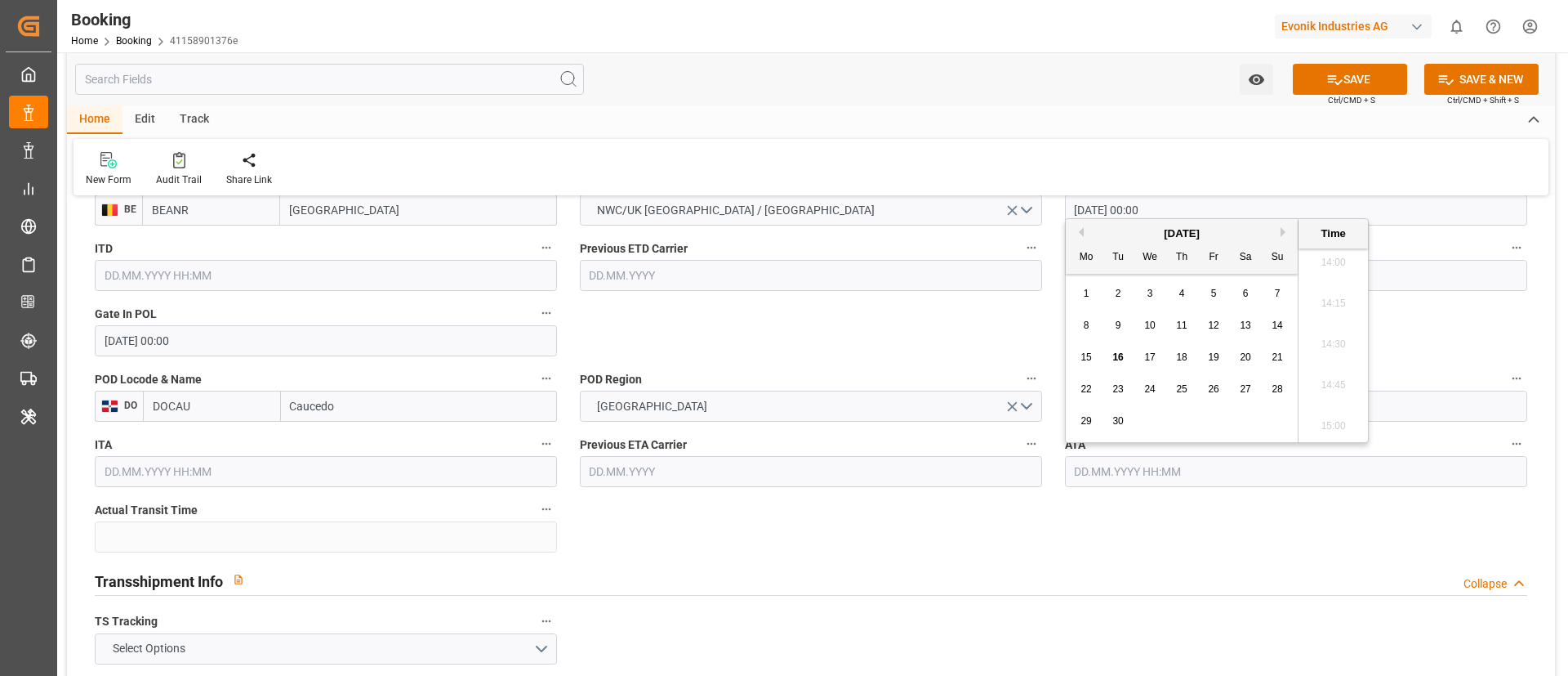
paste input "[DATE] 00:00"
type input "21.08.2025 00:00"
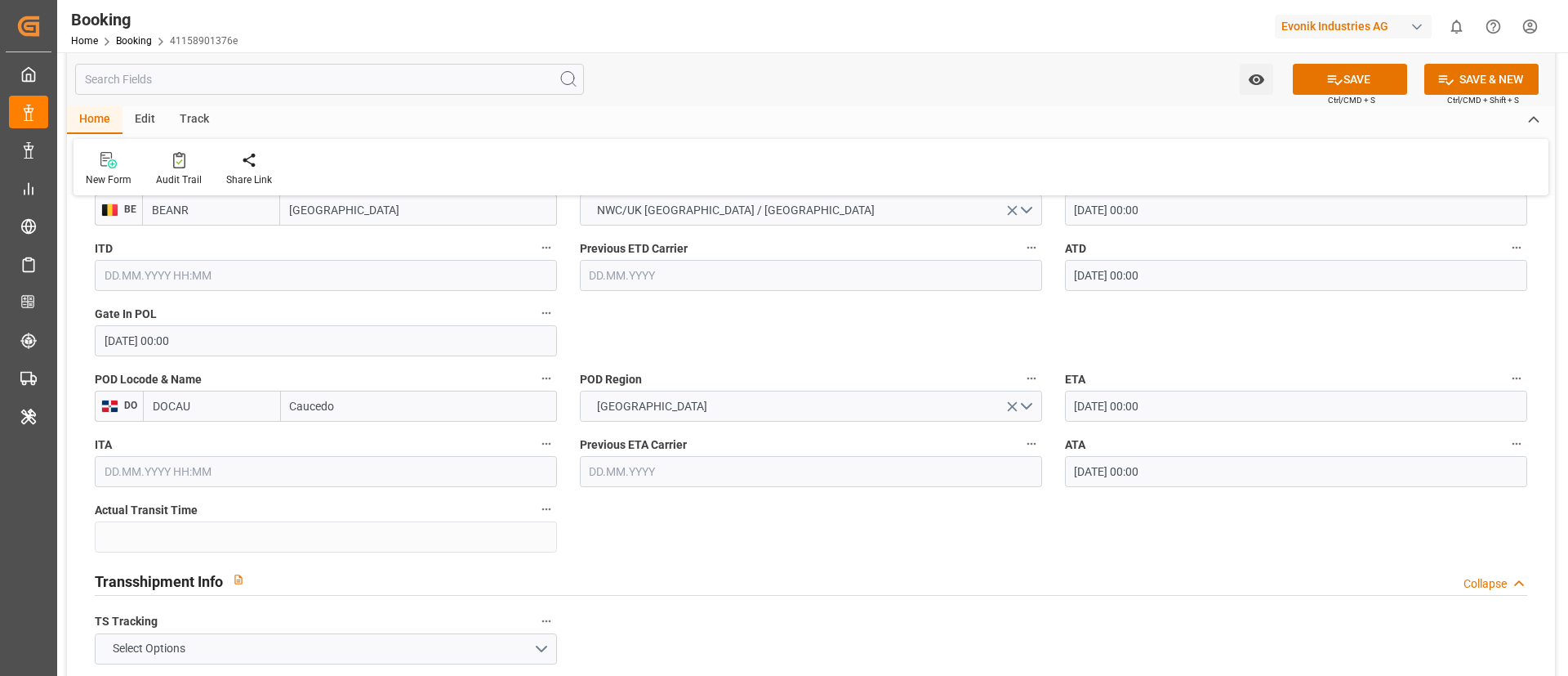
scroll to position [1471, 0]
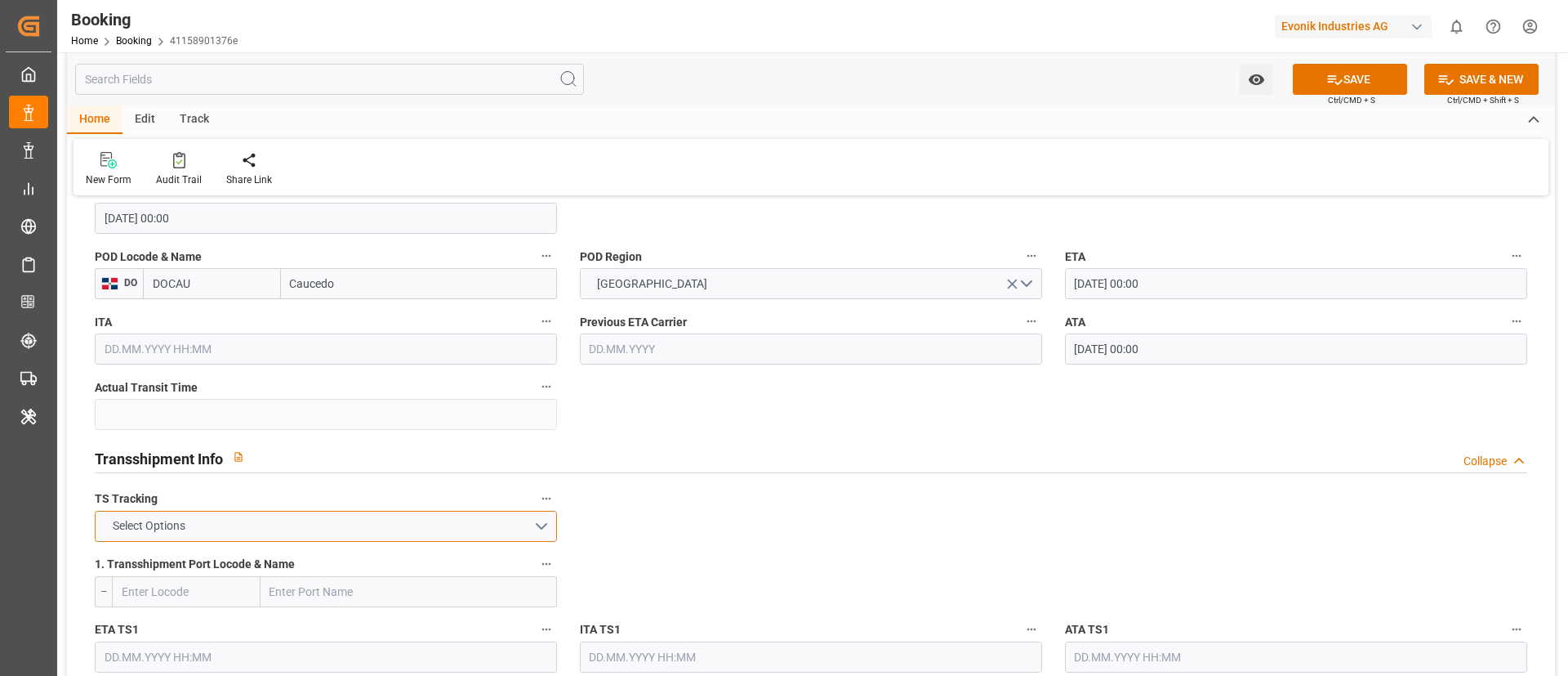
click at [254, 532] on button "Select Options" at bounding box center [325, 526] width 462 height 31
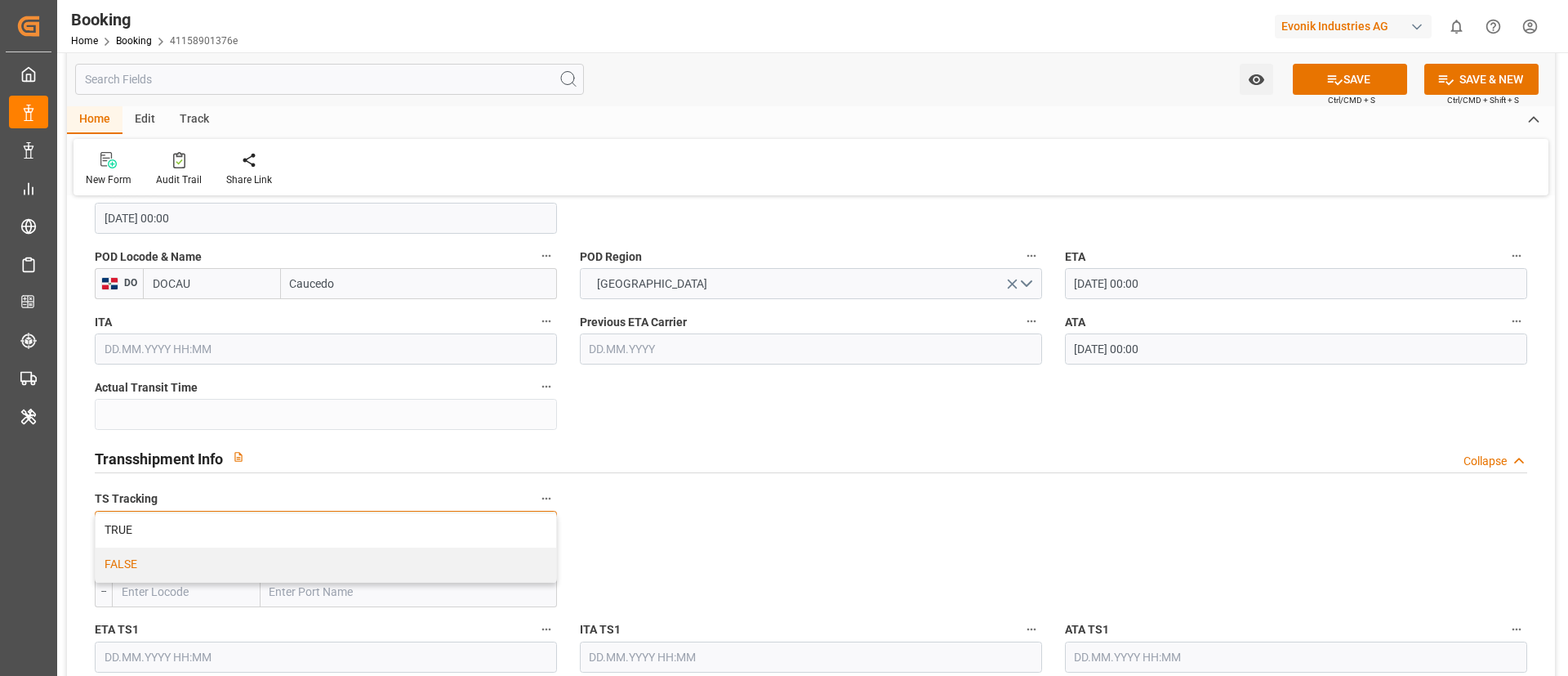
click at [228, 563] on div "FALSE" at bounding box center [325, 565] width 461 height 35
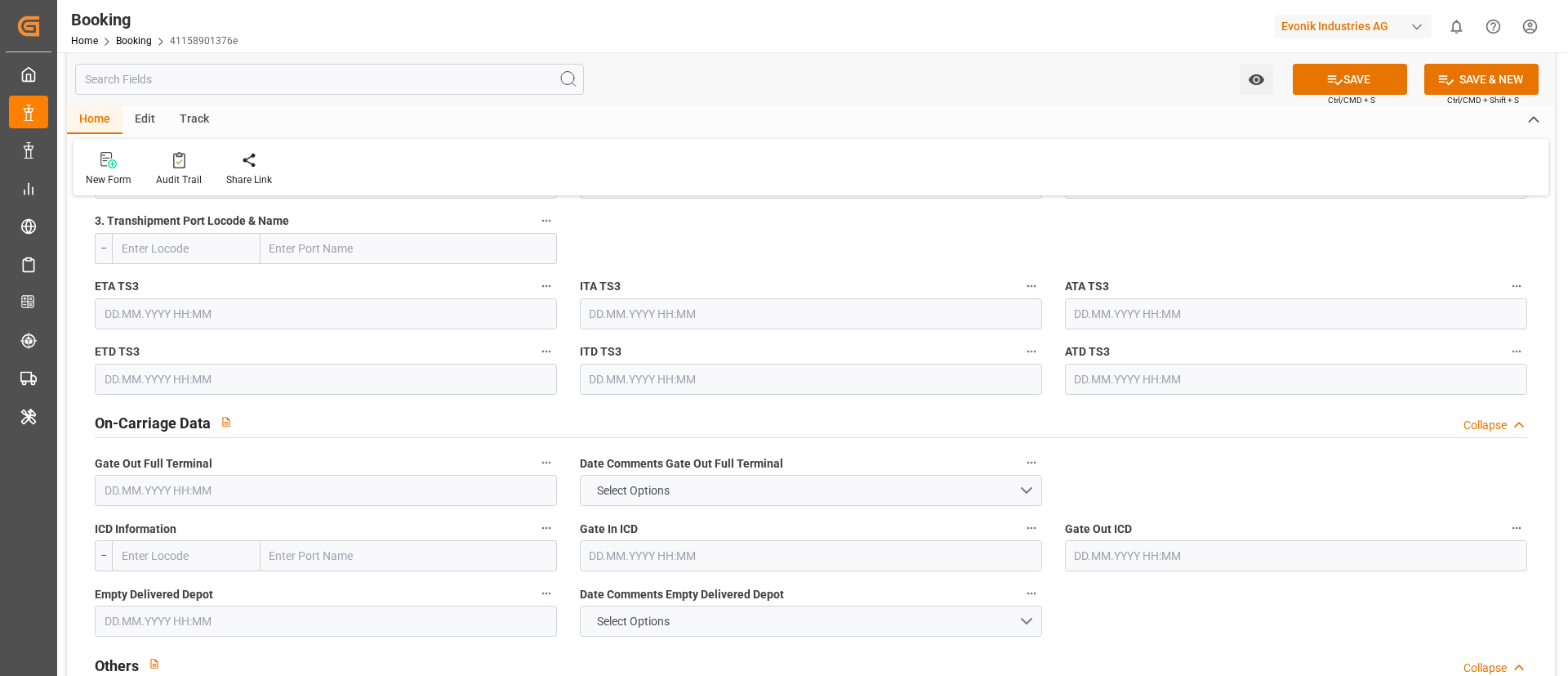
scroll to position [2328, 0]
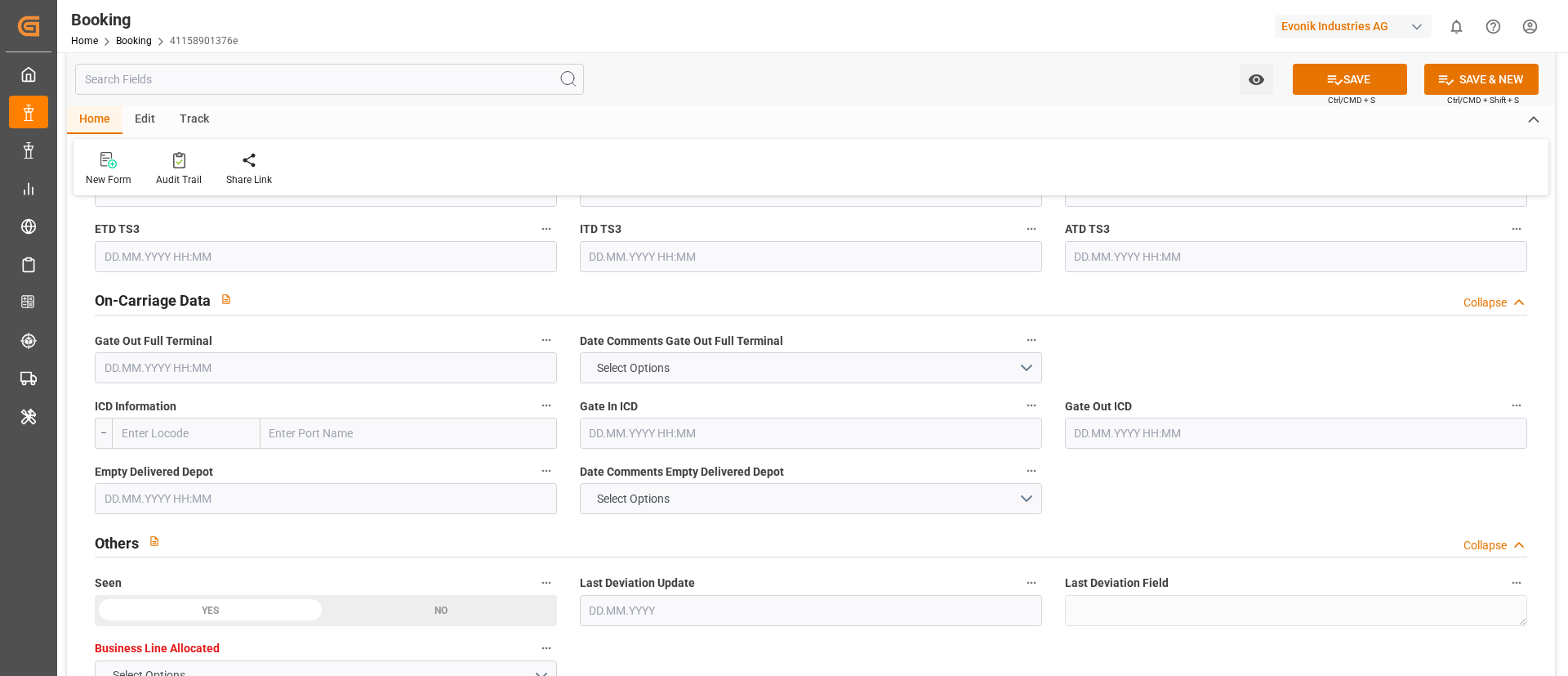
click at [154, 380] on input "text" at bounding box center [325, 368] width 462 height 31
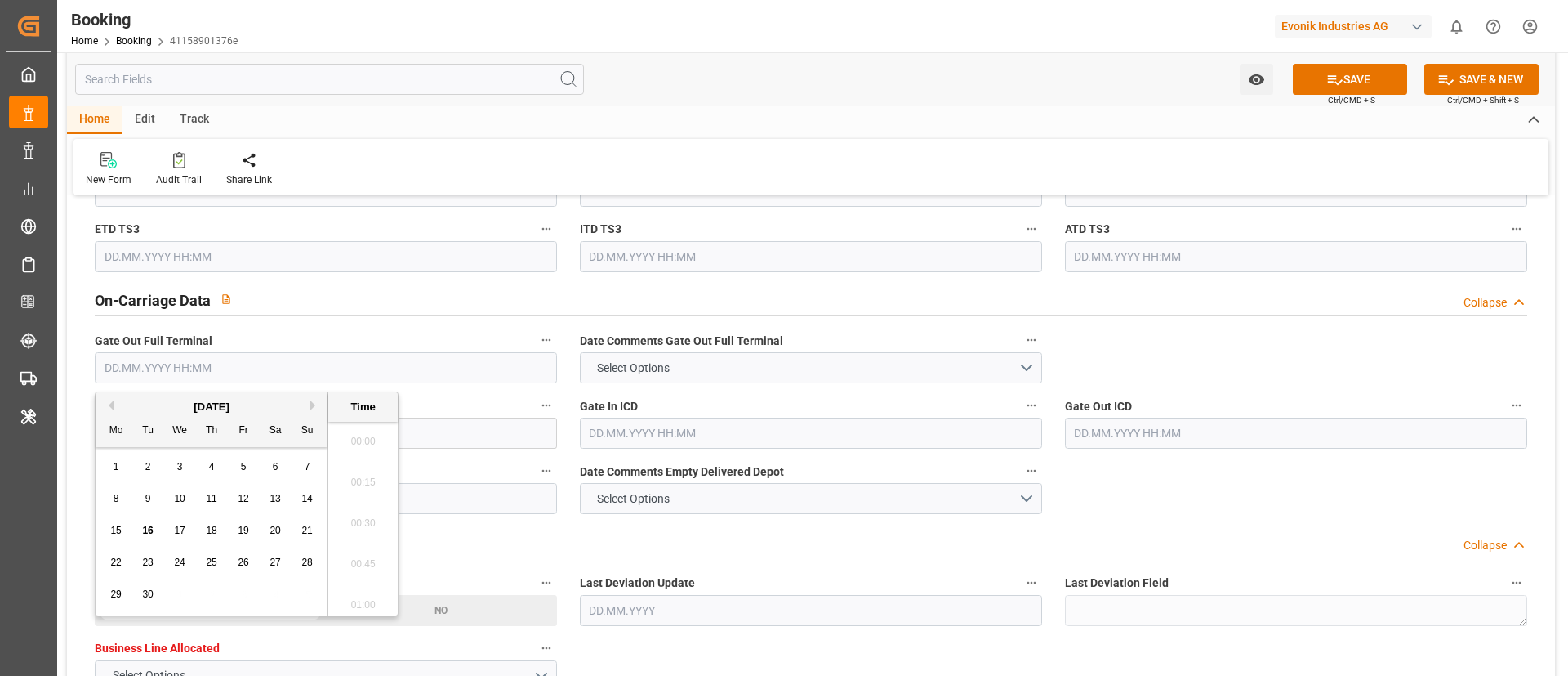
scroll to position [2294, 0]
click at [109, 404] on button "Previous Month" at bounding box center [108, 406] width 10 height 10
click at [273, 559] on span "23" at bounding box center [274, 562] width 11 height 12
type input "23.08.2025 00:00"
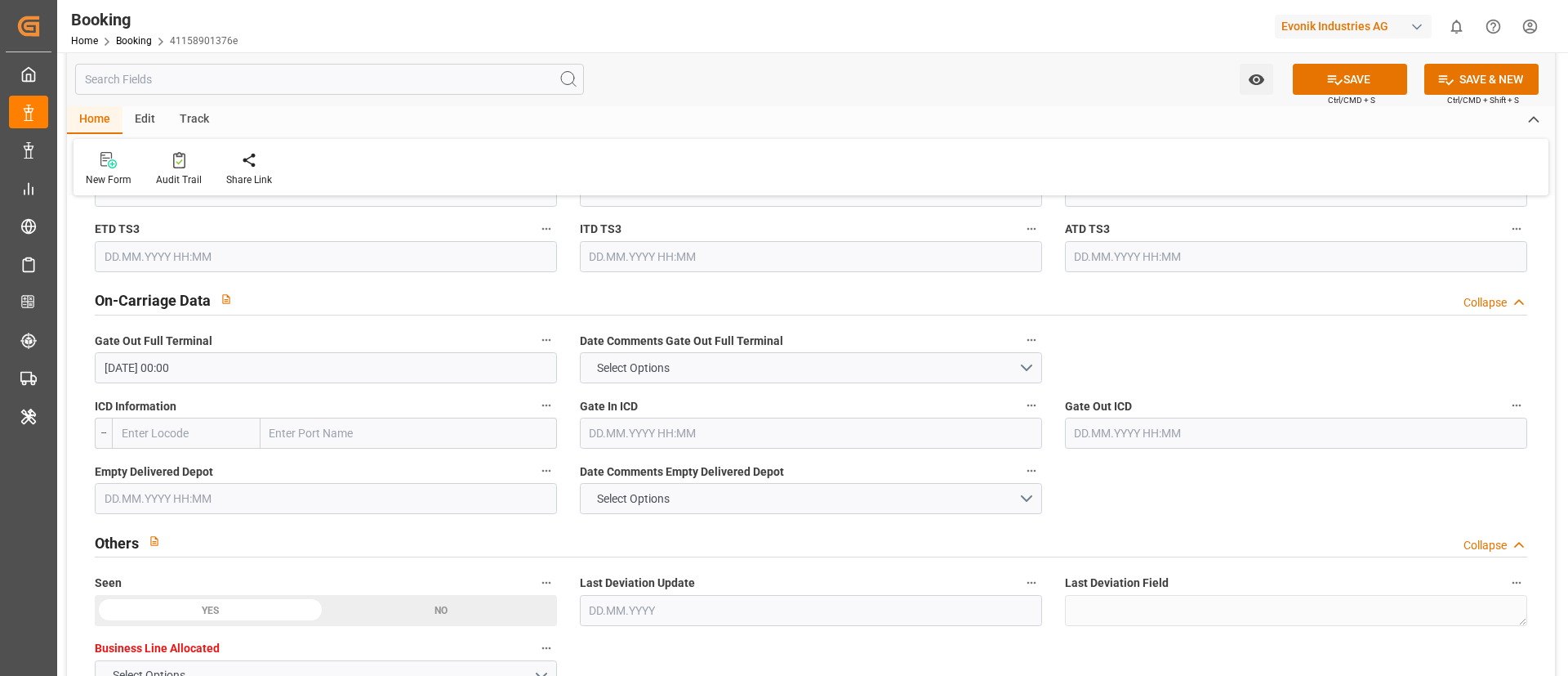
click at [227, 499] on input "text" at bounding box center [325, 498] width 462 height 31
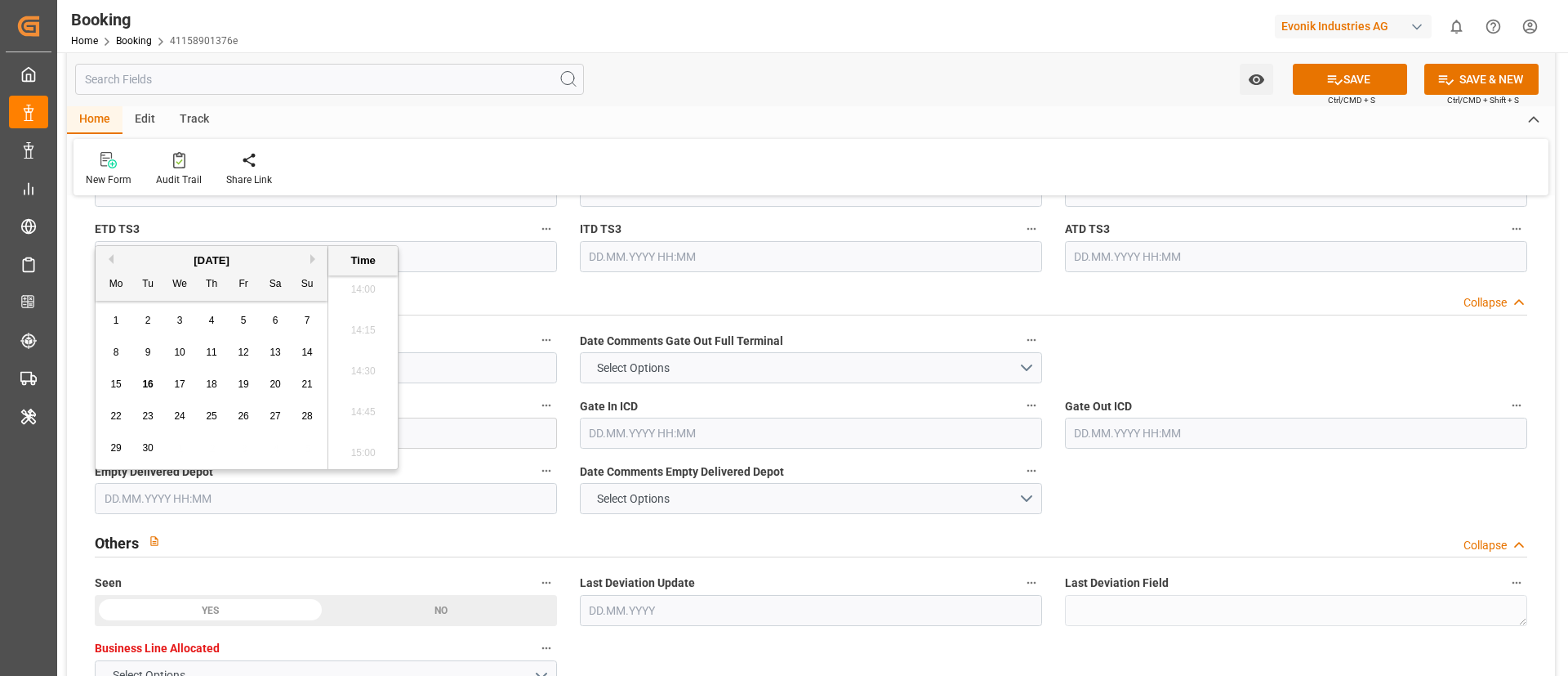
click at [108, 258] on button "Previous Month" at bounding box center [108, 259] width 10 height 10
click at [123, 447] on div "25" at bounding box center [116, 448] width 20 height 19
type input "25.08.2025 00:00"
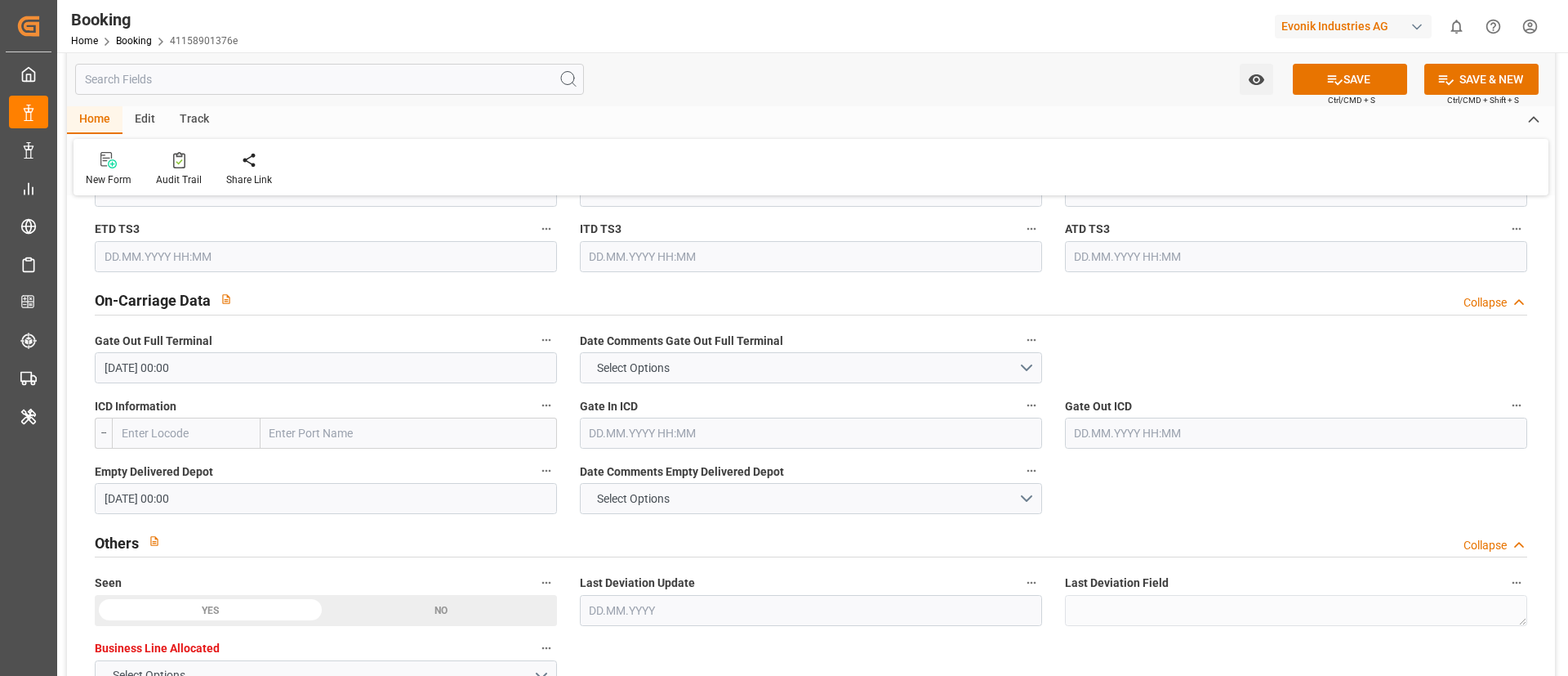
click at [1167, 453] on div "Gate Out ICD" at bounding box center [1296, 422] width 485 height 66
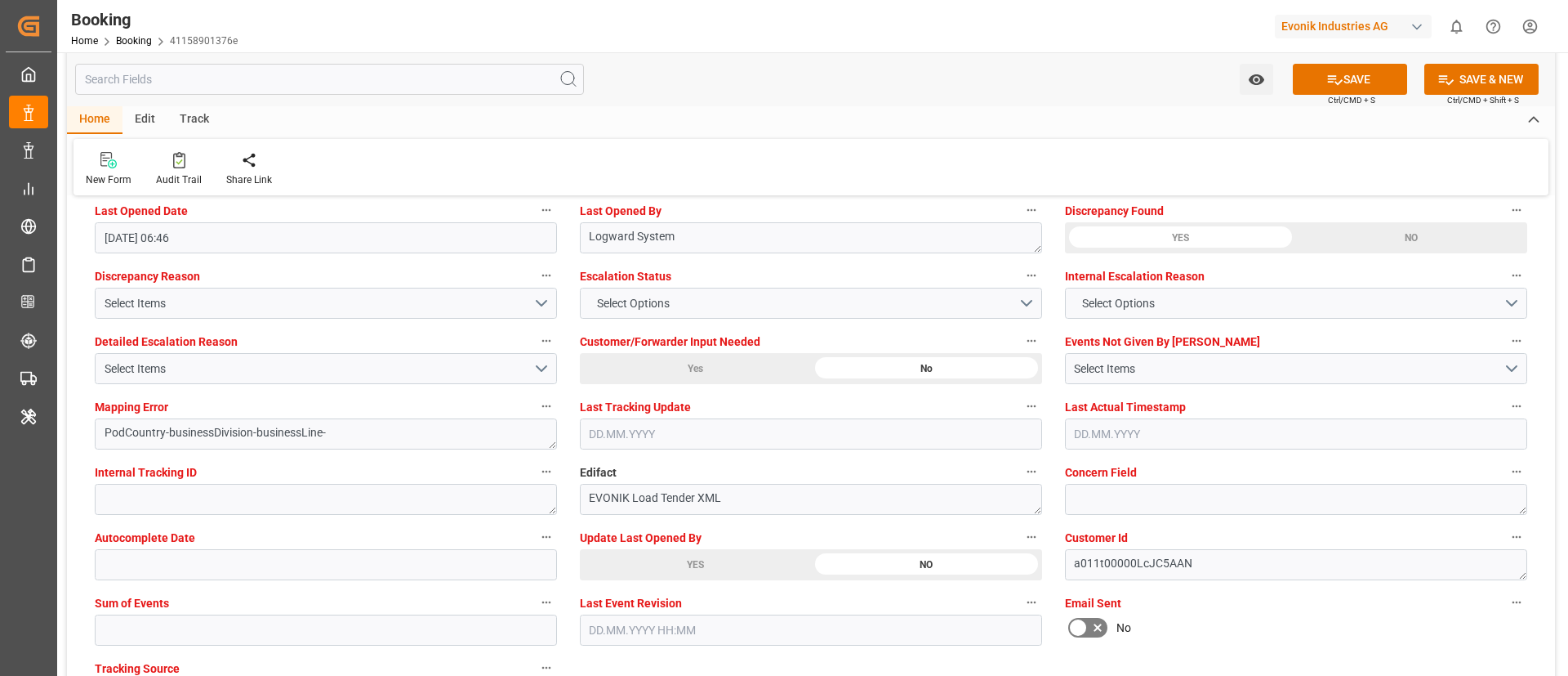
scroll to position [3063, 0]
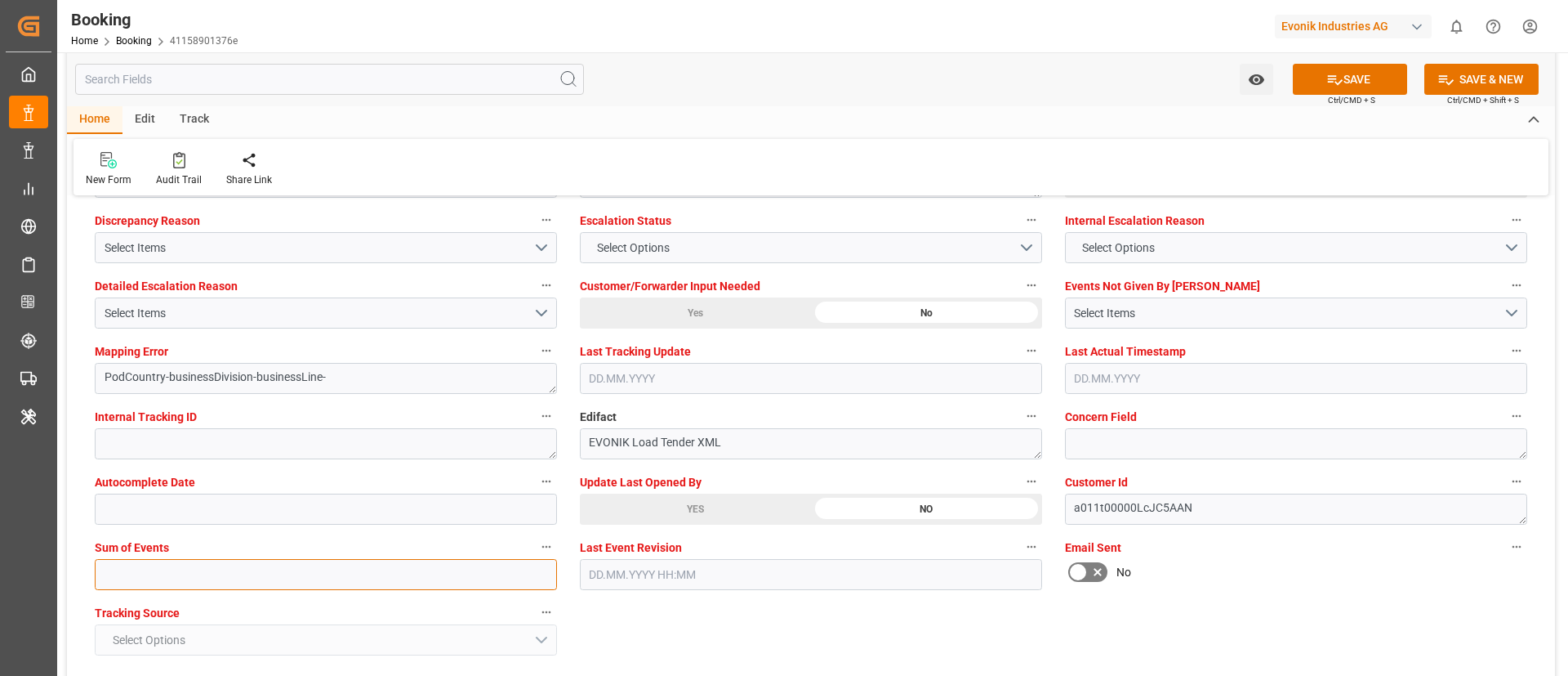
click at [99, 564] on input "text" at bounding box center [325, 575] width 462 height 31
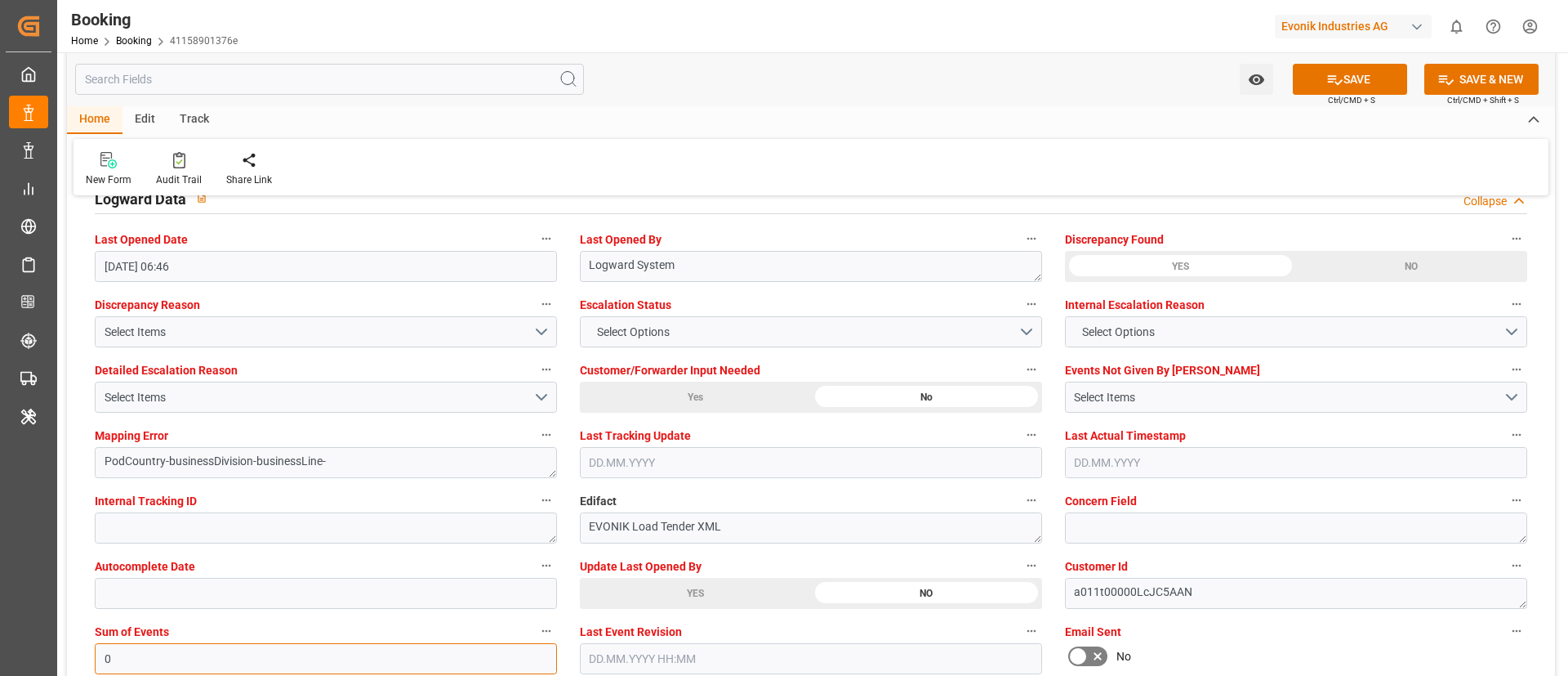
scroll to position [2941, 0]
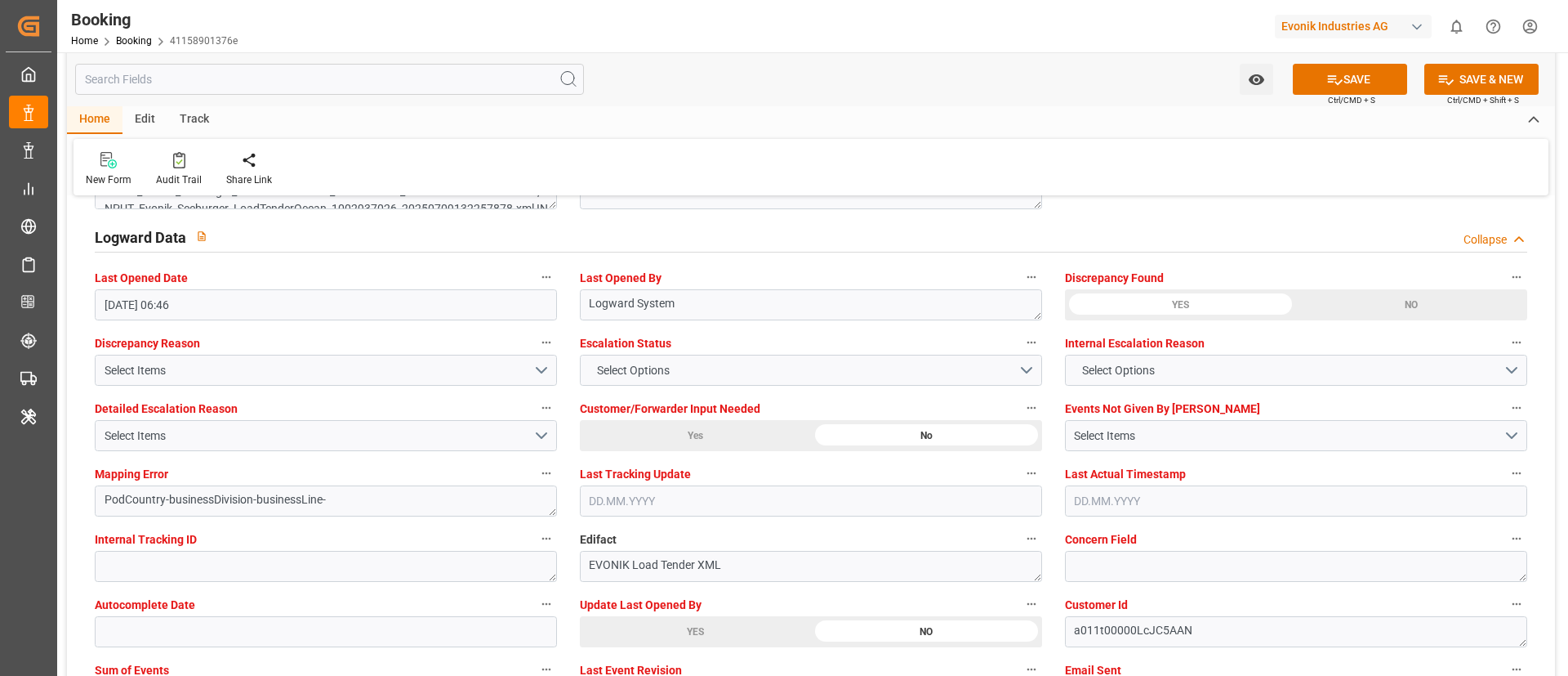
type input "0"
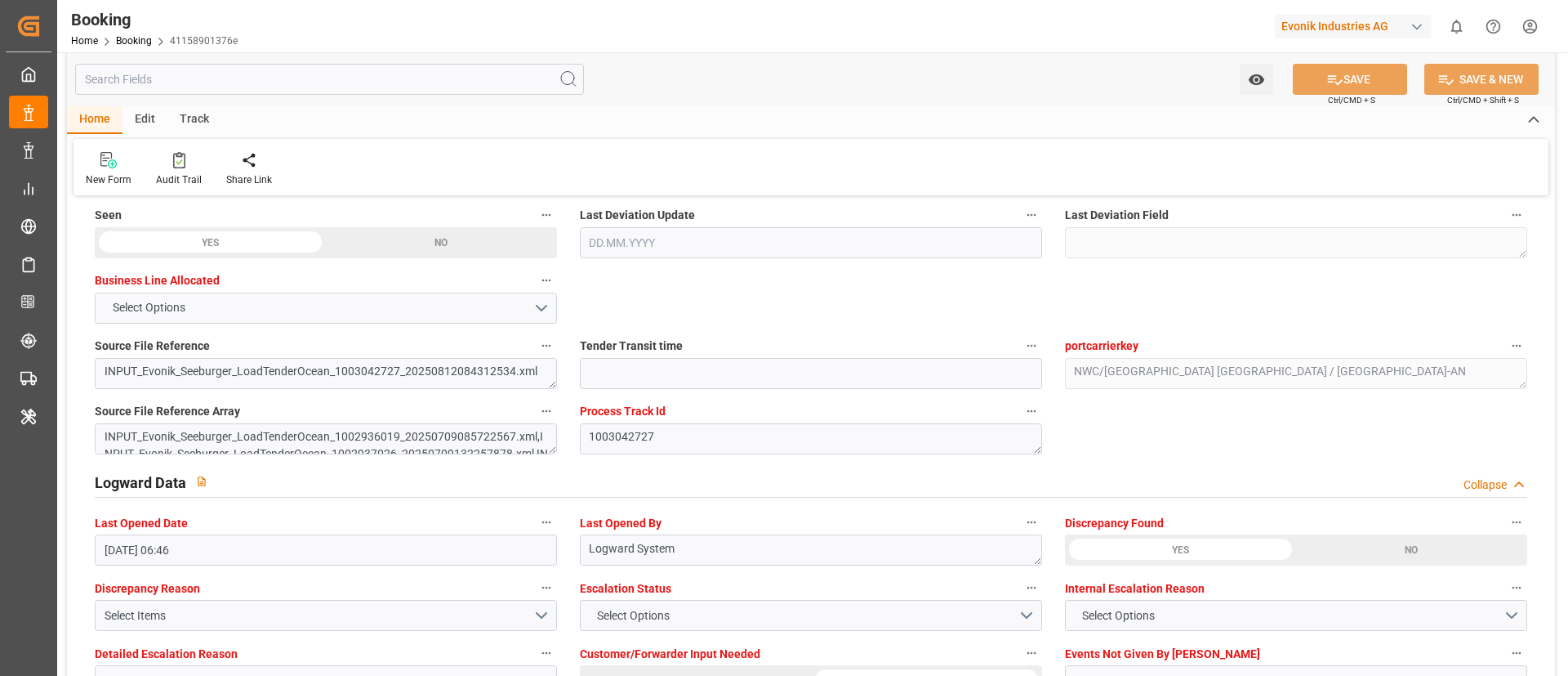
scroll to position [2206, 0]
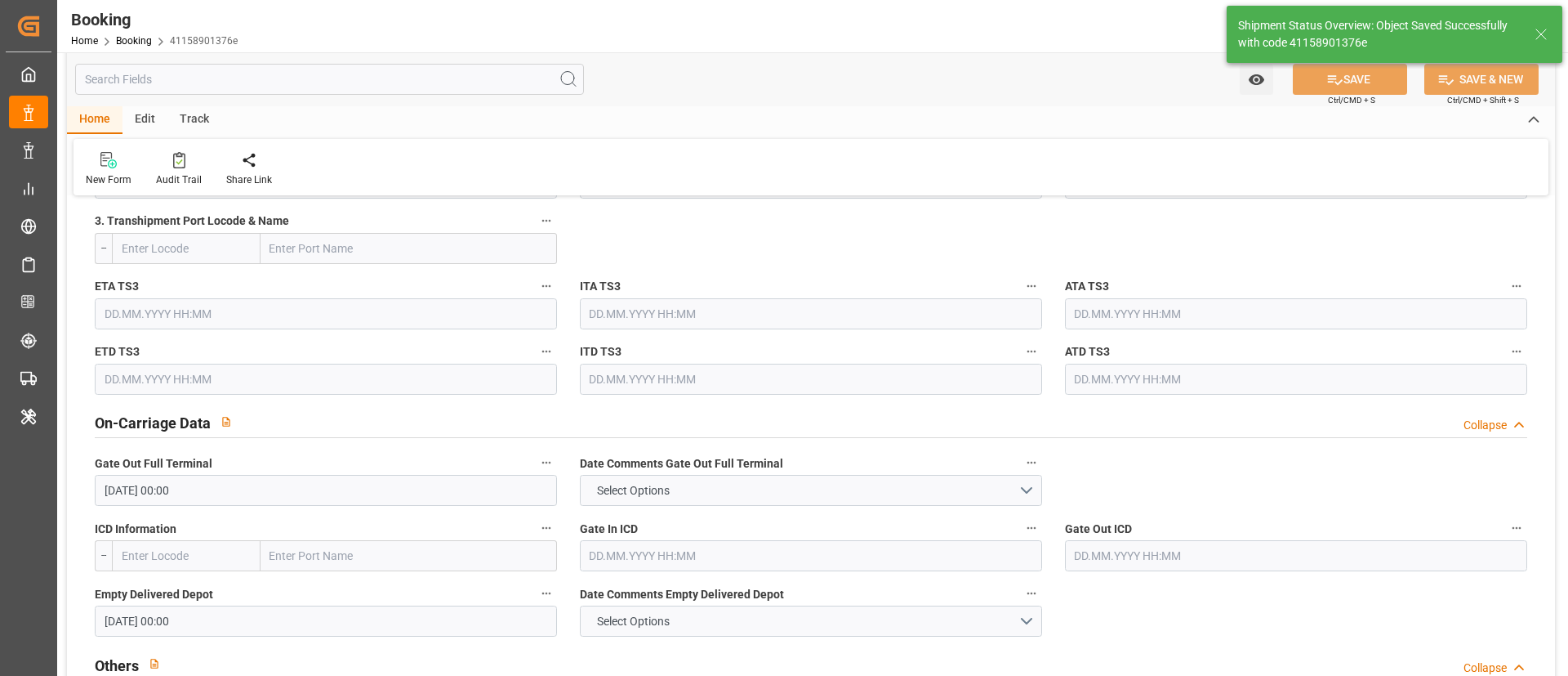
type textarea "[PERSON_NAME]"
type textarea "businessDivision-businessLine-"
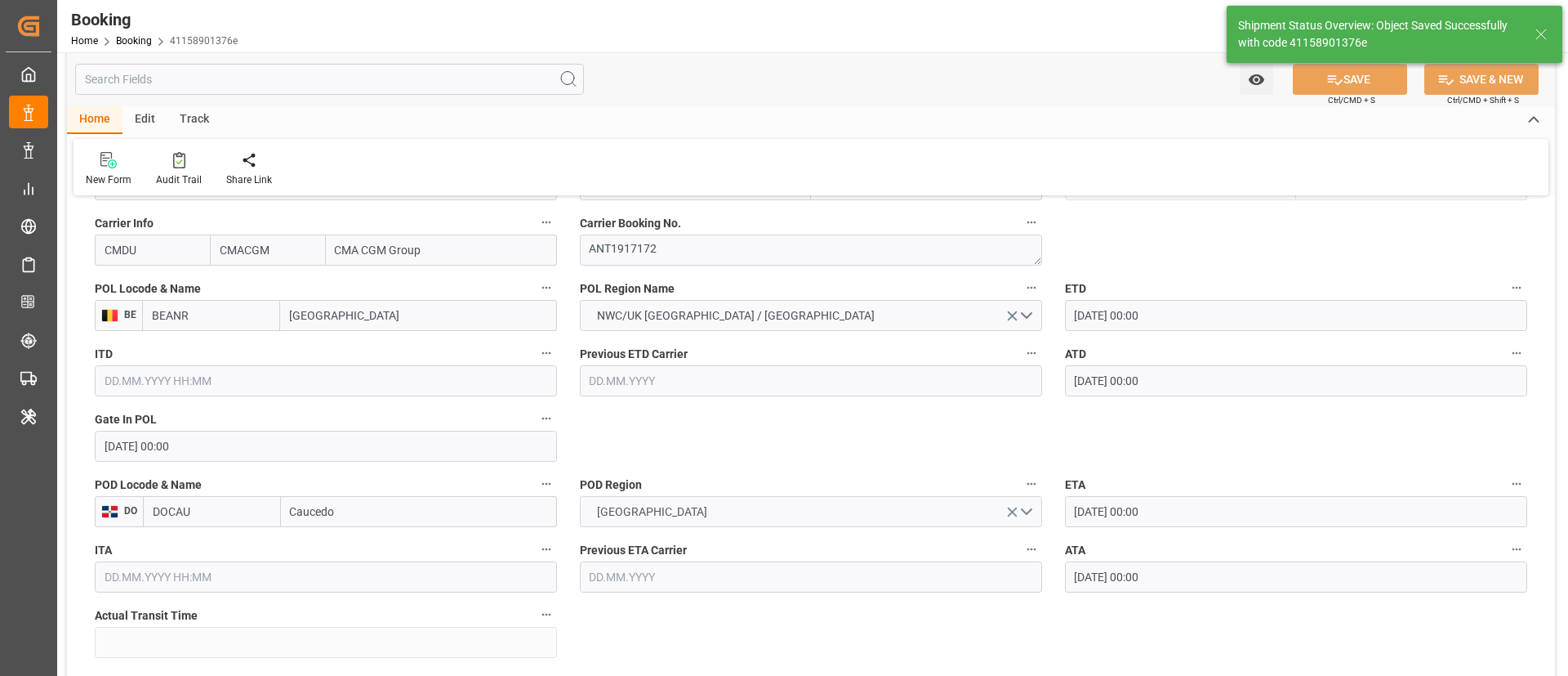
type input "12"
type input "09.08.2025 00:00"
type input "21.08.2025 00:00"
type input "16.09.2025 09:07"
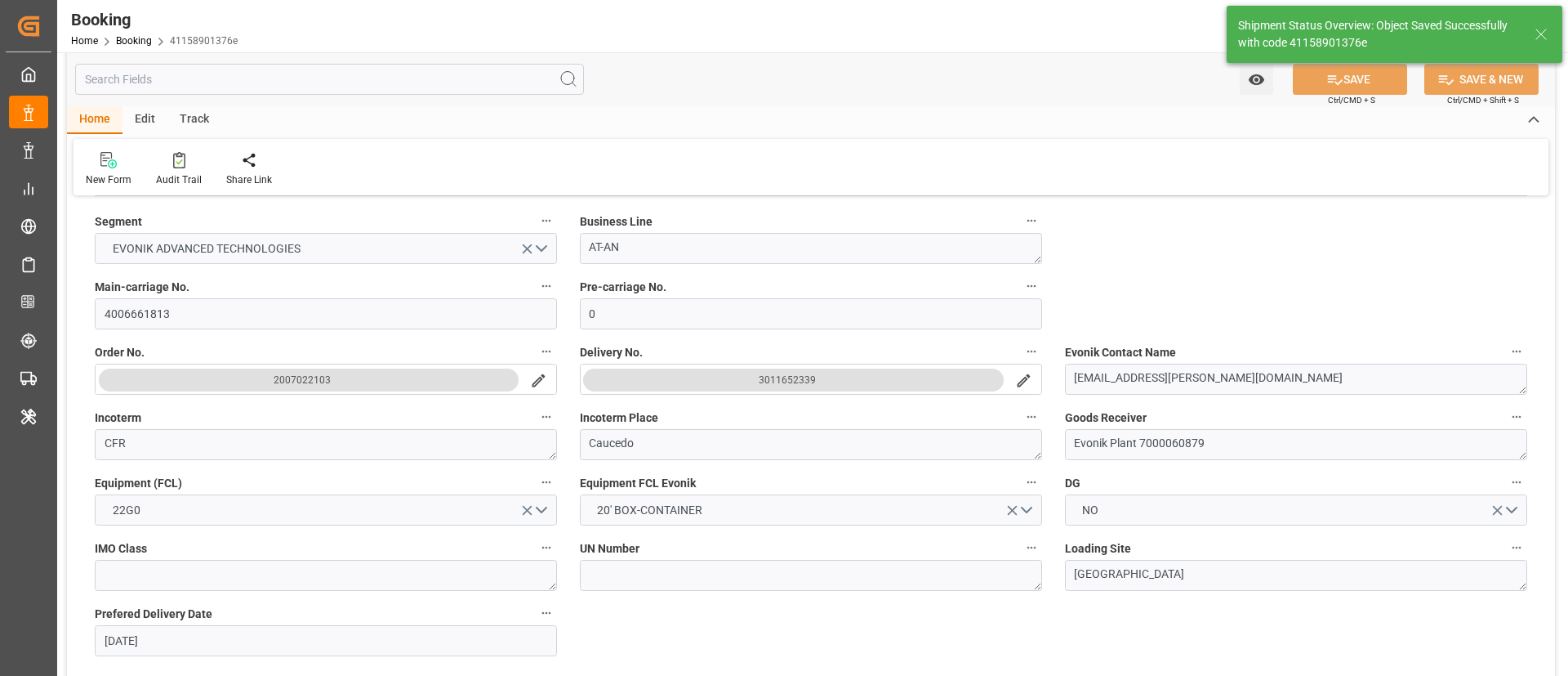
scroll to position [0, 0]
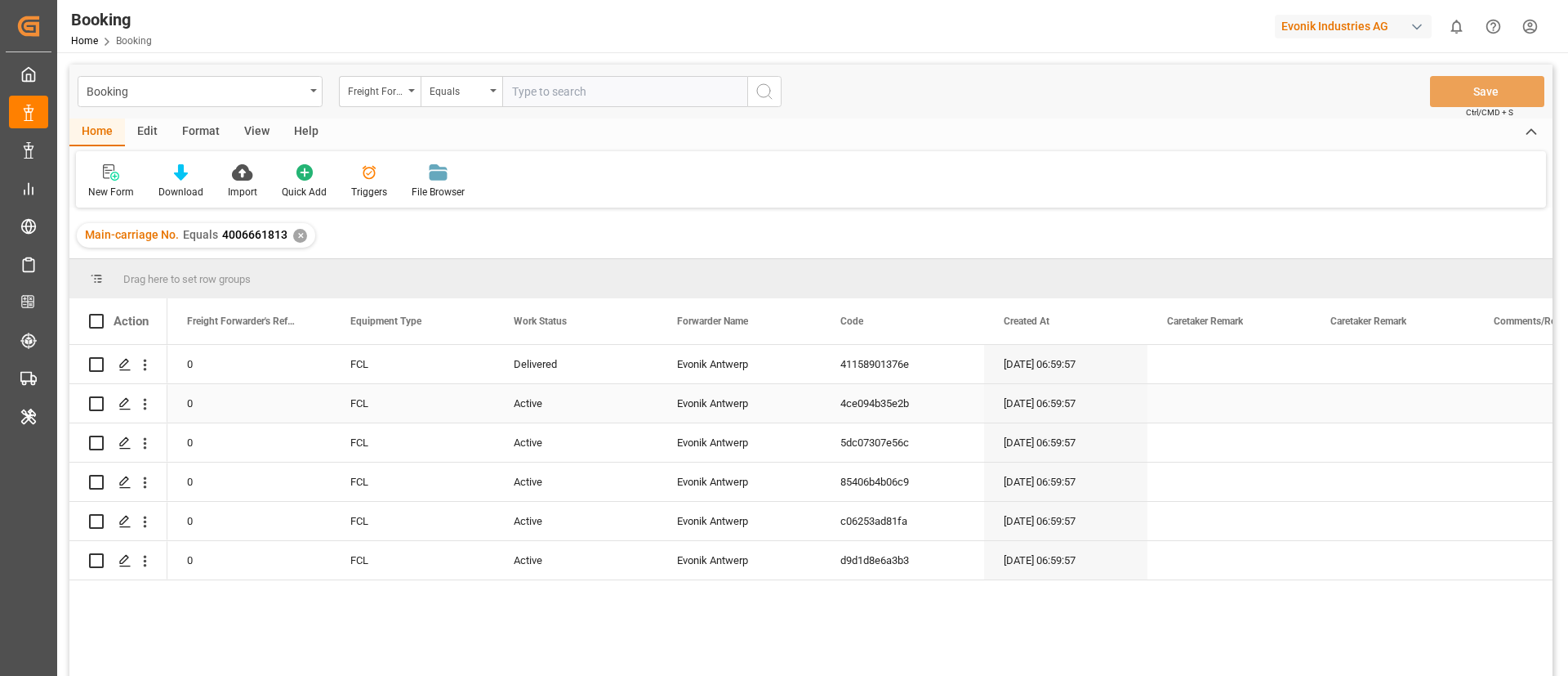
click at [519, 377] on div "Delivered" at bounding box center [575, 364] width 163 height 39
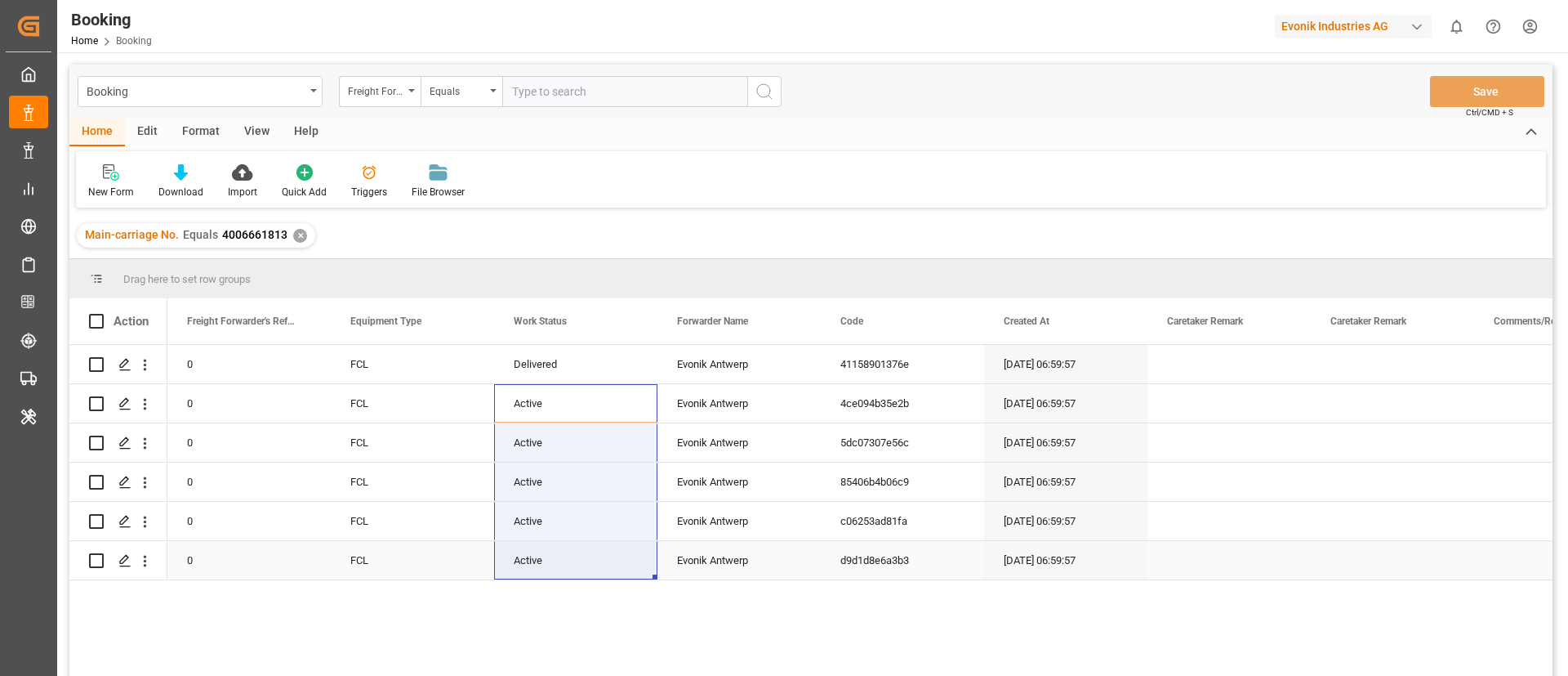
drag, startPoint x: 574, startPoint y: 408, endPoint x: 568, endPoint y: 562, distance: 154.1
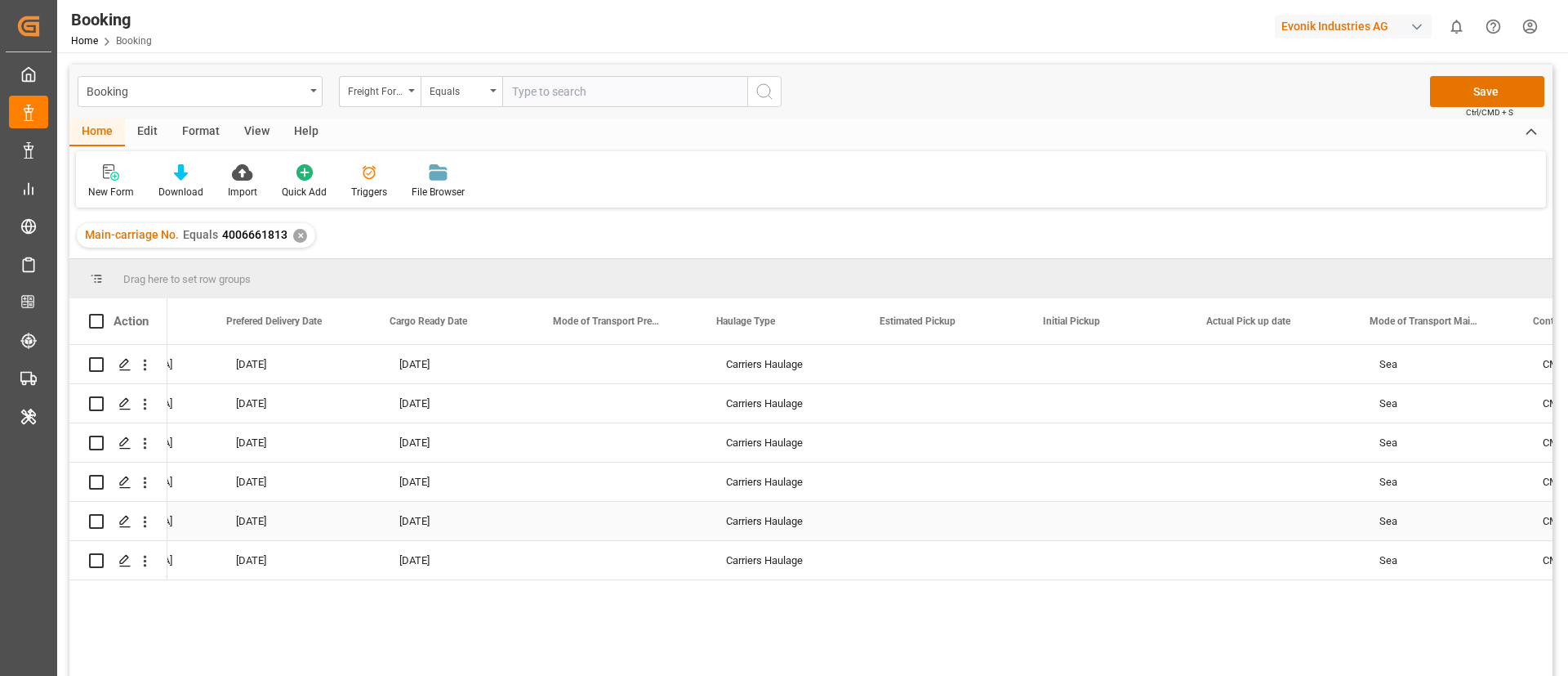
scroll to position [0, 4378]
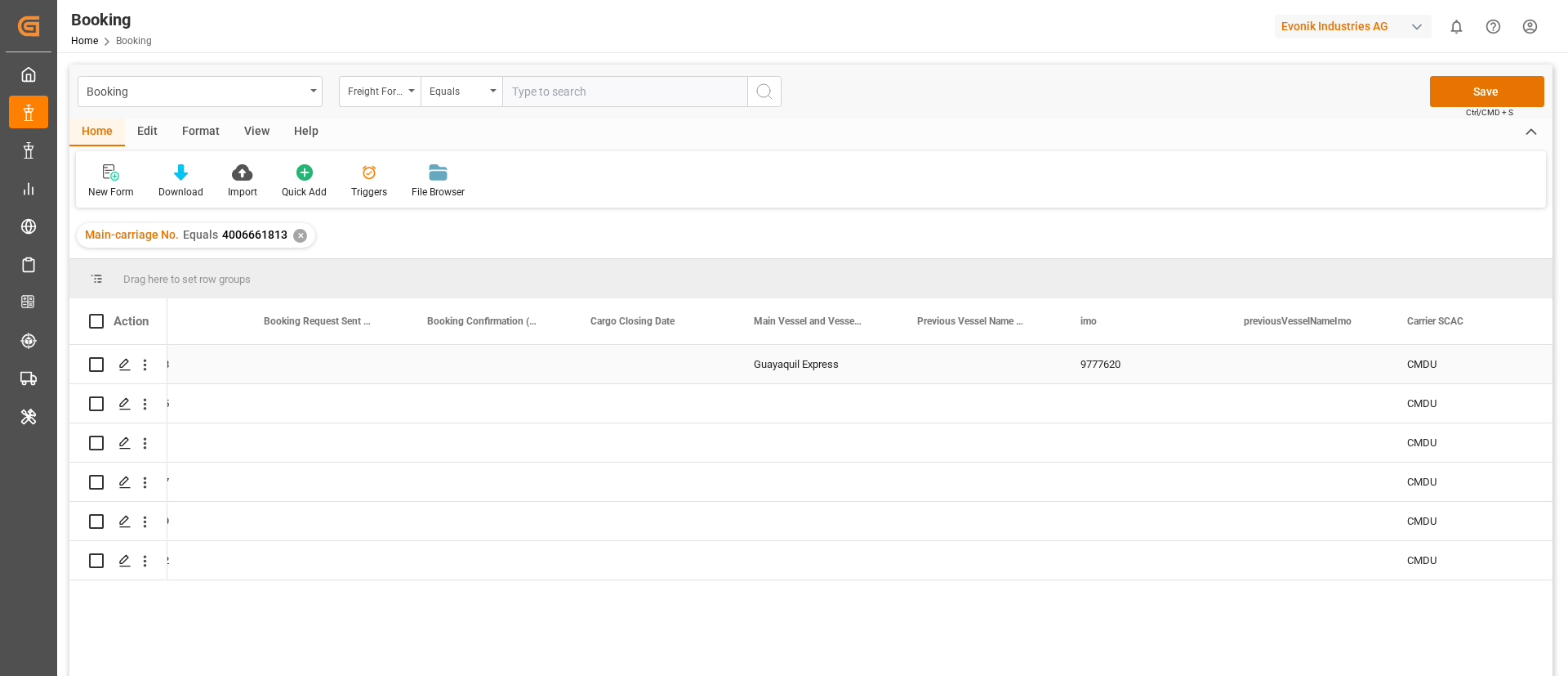
click at [810, 373] on div "Guayaquil Express" at bounding box center [815, 364] width 163 height 39
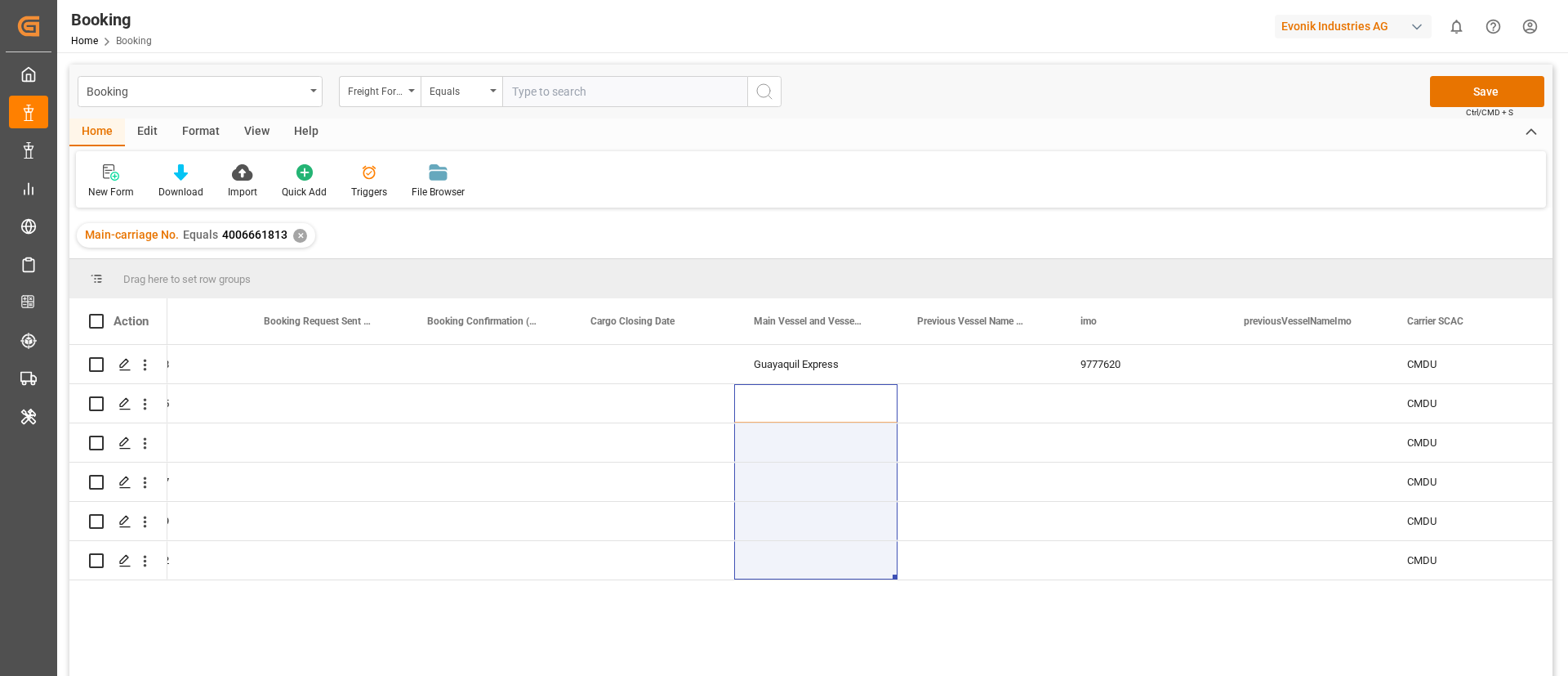
drag, startPoint x: 817, startPoint y: 392, endPoint x: 831, endPoint y: 581, distance: 189.5
click at [831, 581] on div "Sea CMAU2604658 Guayaquil Express 9777620 CMDU CMACGM Delivered Sea CMAU3012545…" at bounding box center [859, 516] width 1386 height 342
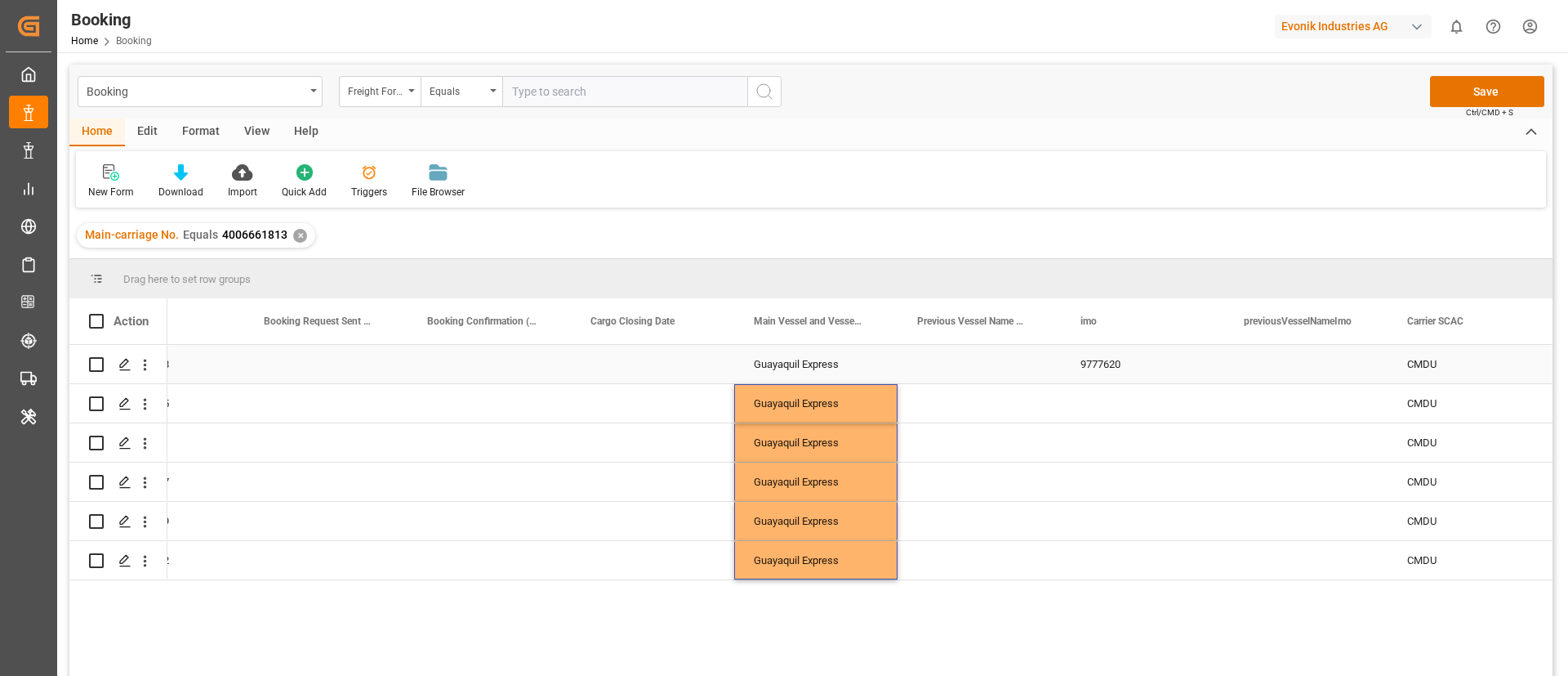
click at [1140, 359] on div "9777620" at bounding box center [1142, 364] width 163 height 39
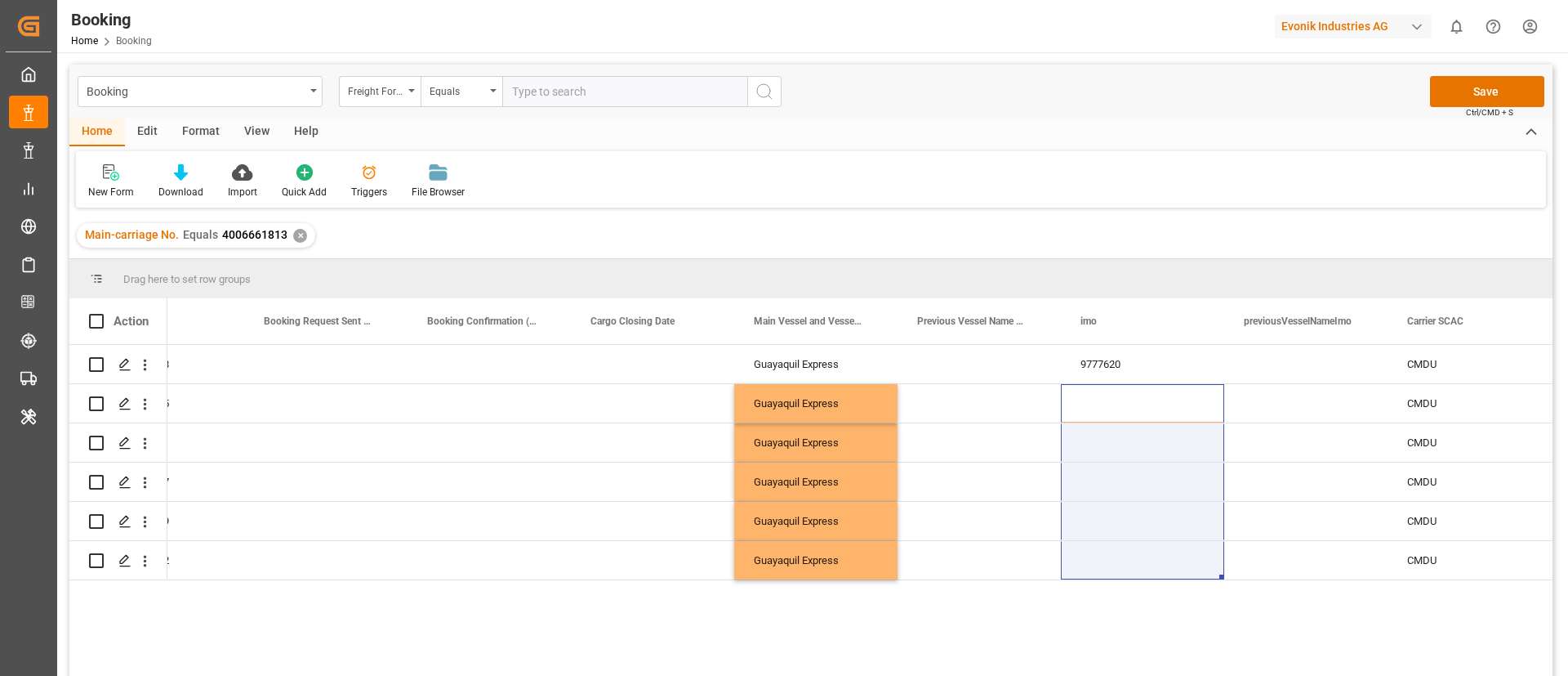
drag, startPoint x: 1110, startPoint y: 389, endPoint x: 1109, endPoint y: 591, distance: 202.0
click at [1109, 591] on div "Sea CMAU2604658 Guayaquil Express 9777620 CMDU CMACGM Delivered Sea CMAU3012545…" at bounding box center [859, 516] width 1386 height 342
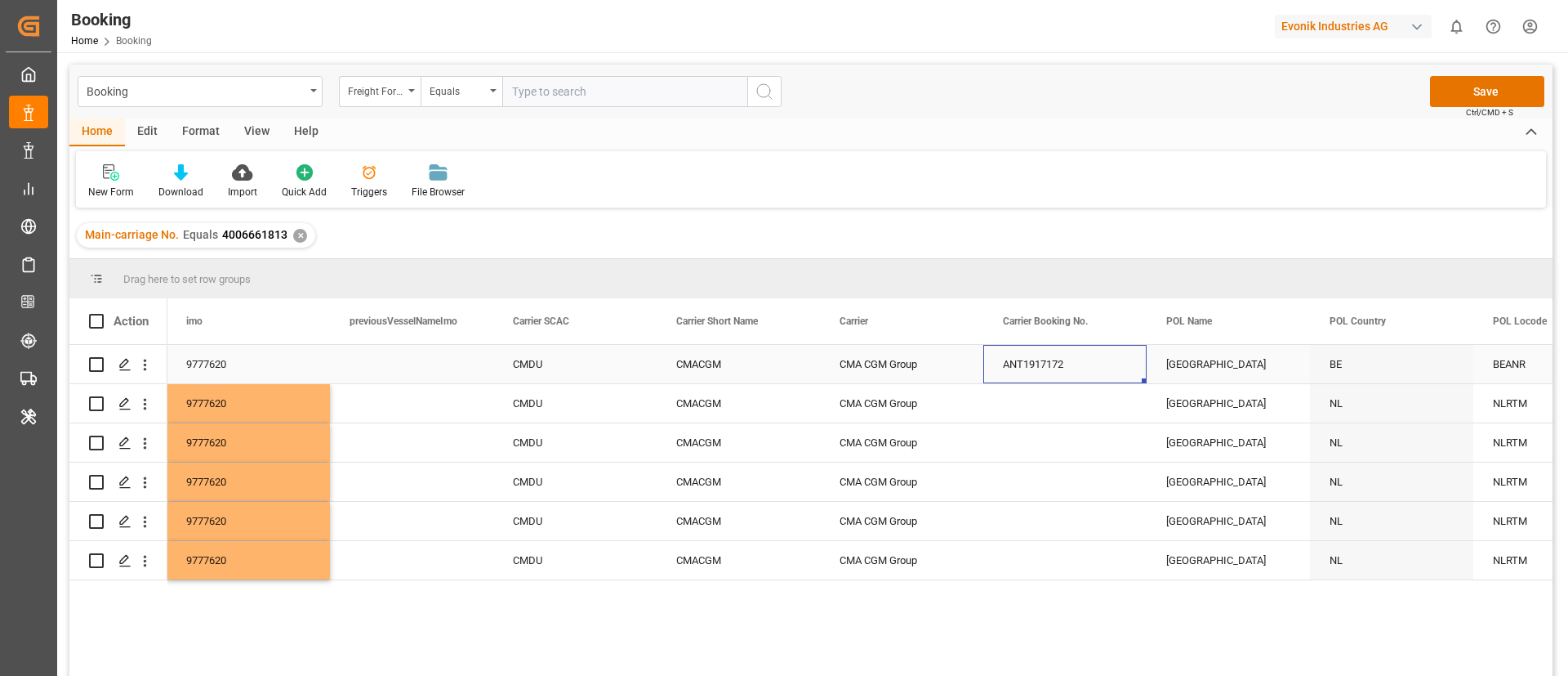
click at [1047, 363] on div "ANT1917172" at bounding box center [1065, 364] width 163 height 39
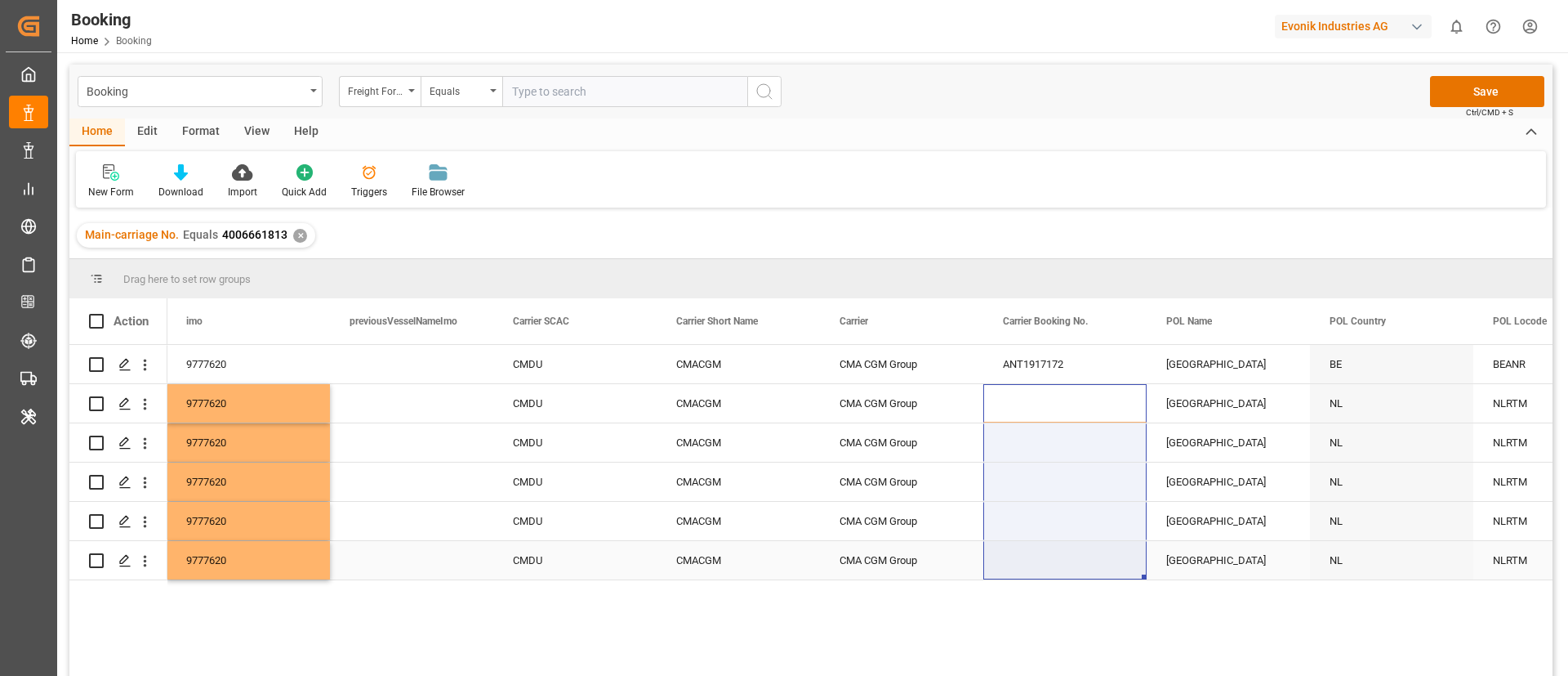
drag, startPoint x: 1041, startPoint y: 471, endPoint x: 1045, endPoint y: 568, distance: 97.1
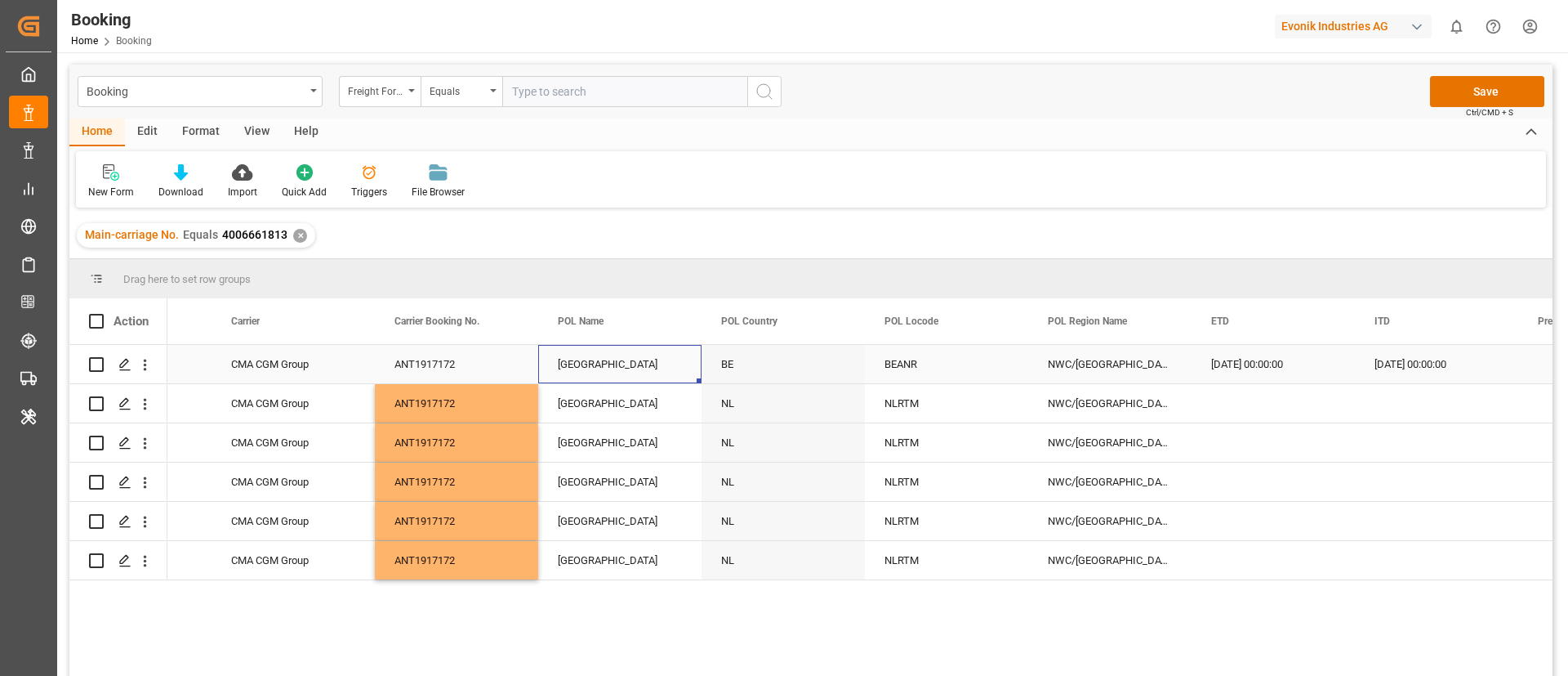
click at [606, 364] on div "[GEOGRAPHIC_DATA]" at bounding box center [619, 364] width 163 height 39
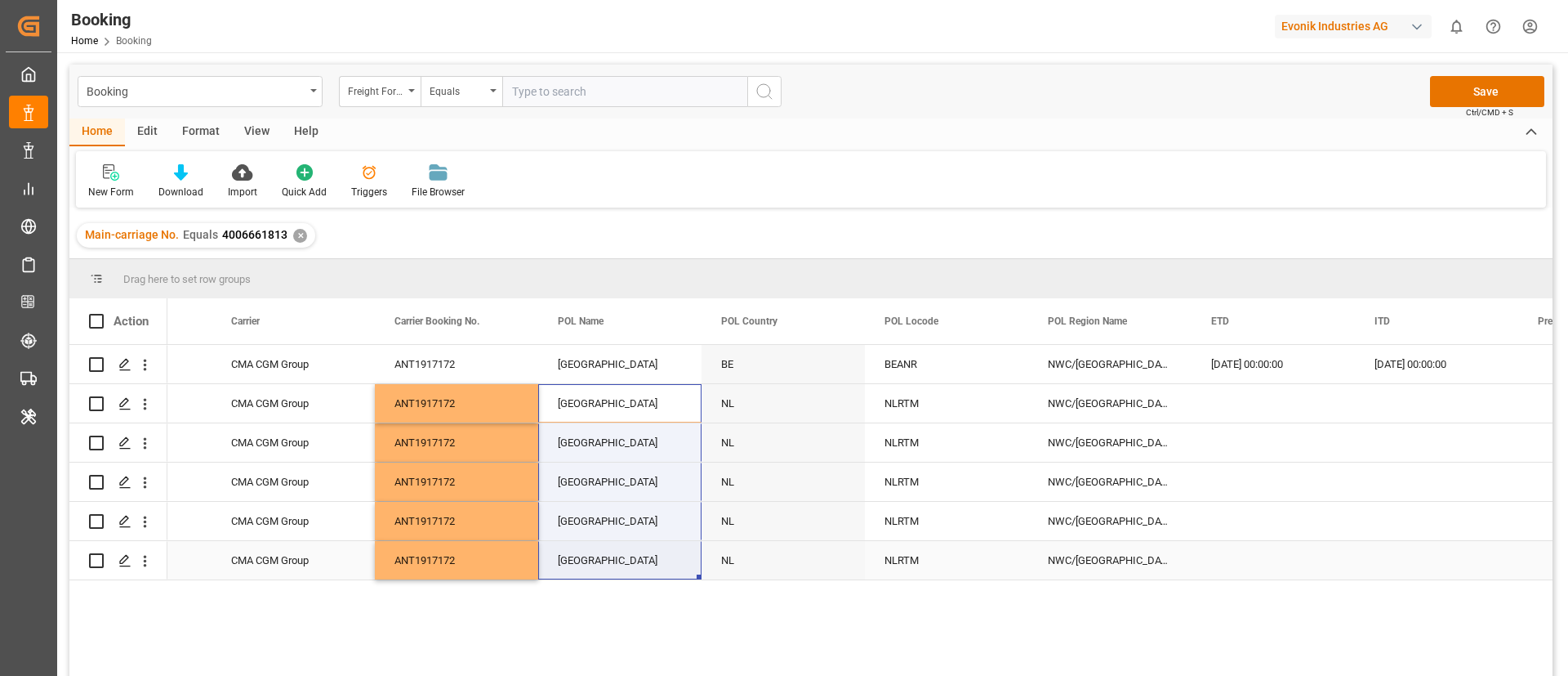
drag, startPoint x: 612, startPoint y: 405, endPoint x: 631, endPoint y: 540, distance: 136.3
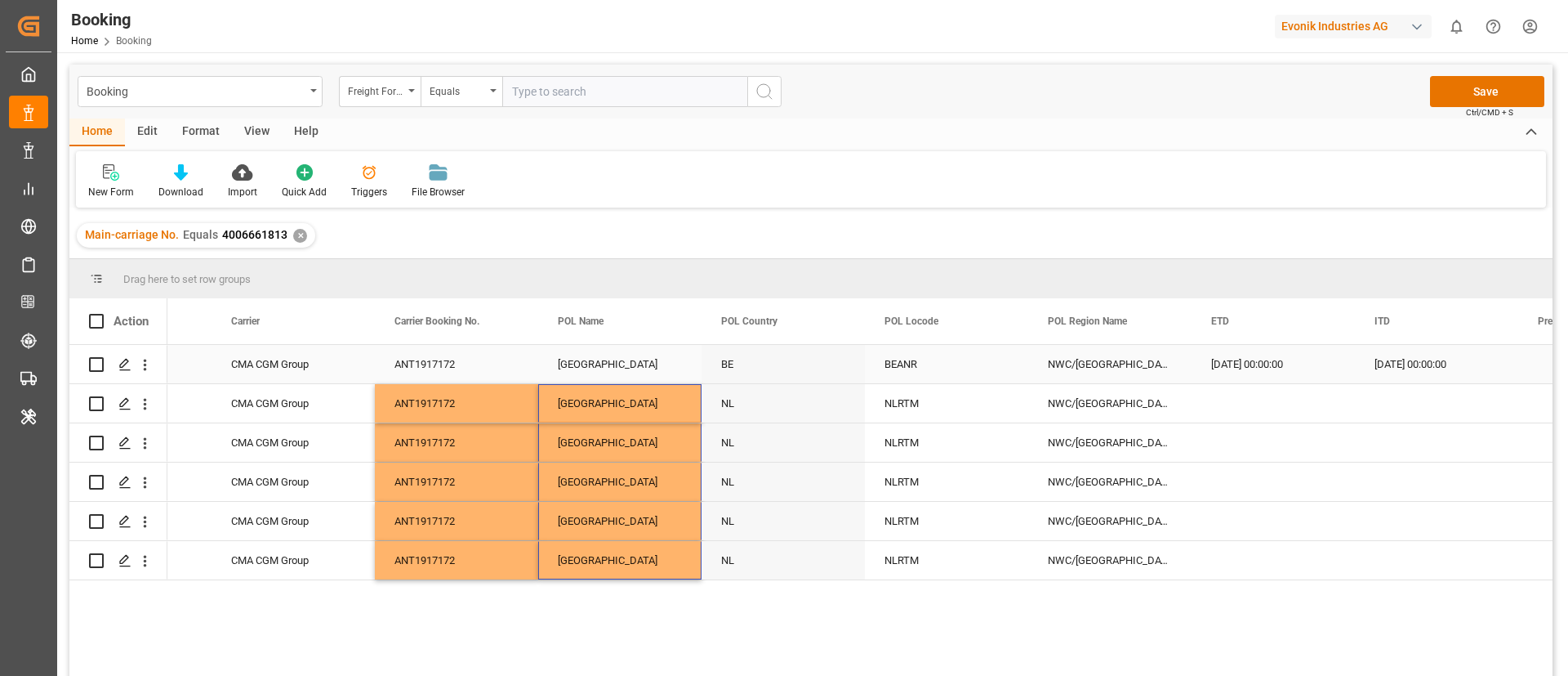
click at [944, 356] on div "BEANR" at bounding box center [946, 364] width 163 height 39
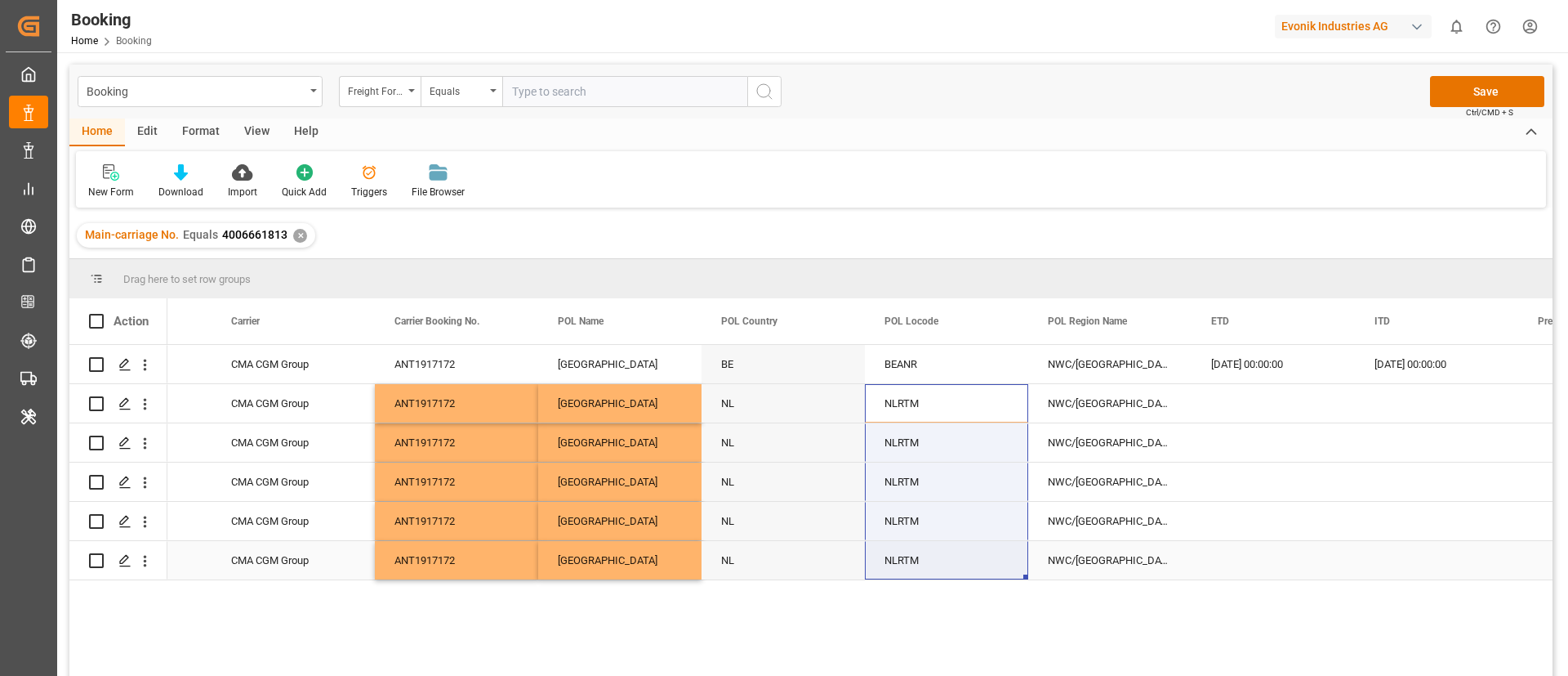
drag, startPoint x: 923, startPoint y: 410, endPoint x: 922, endPoint y: 575, distance: 165.0
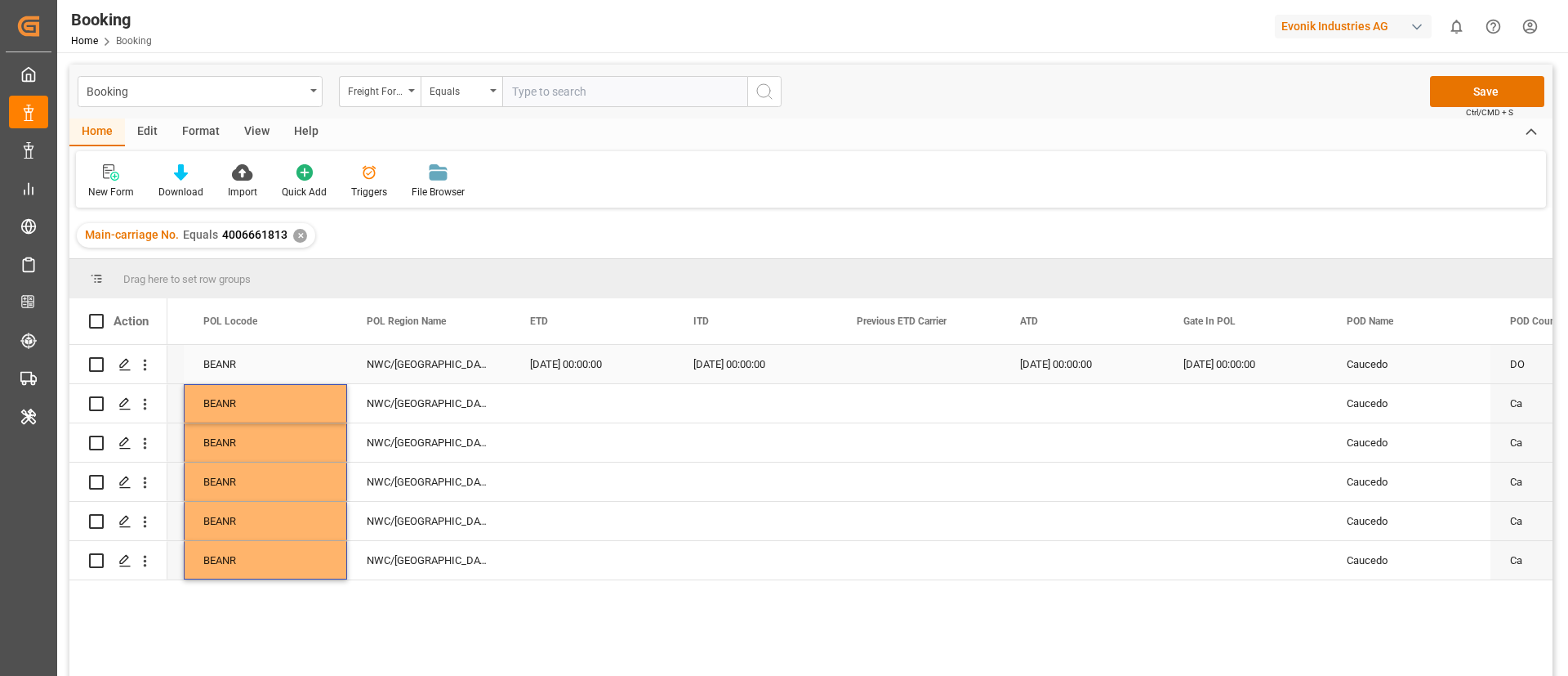
click at [602, 364] on div "09.08.2025 00:00:00" at bounding box center [592, 364] width 163 height 39
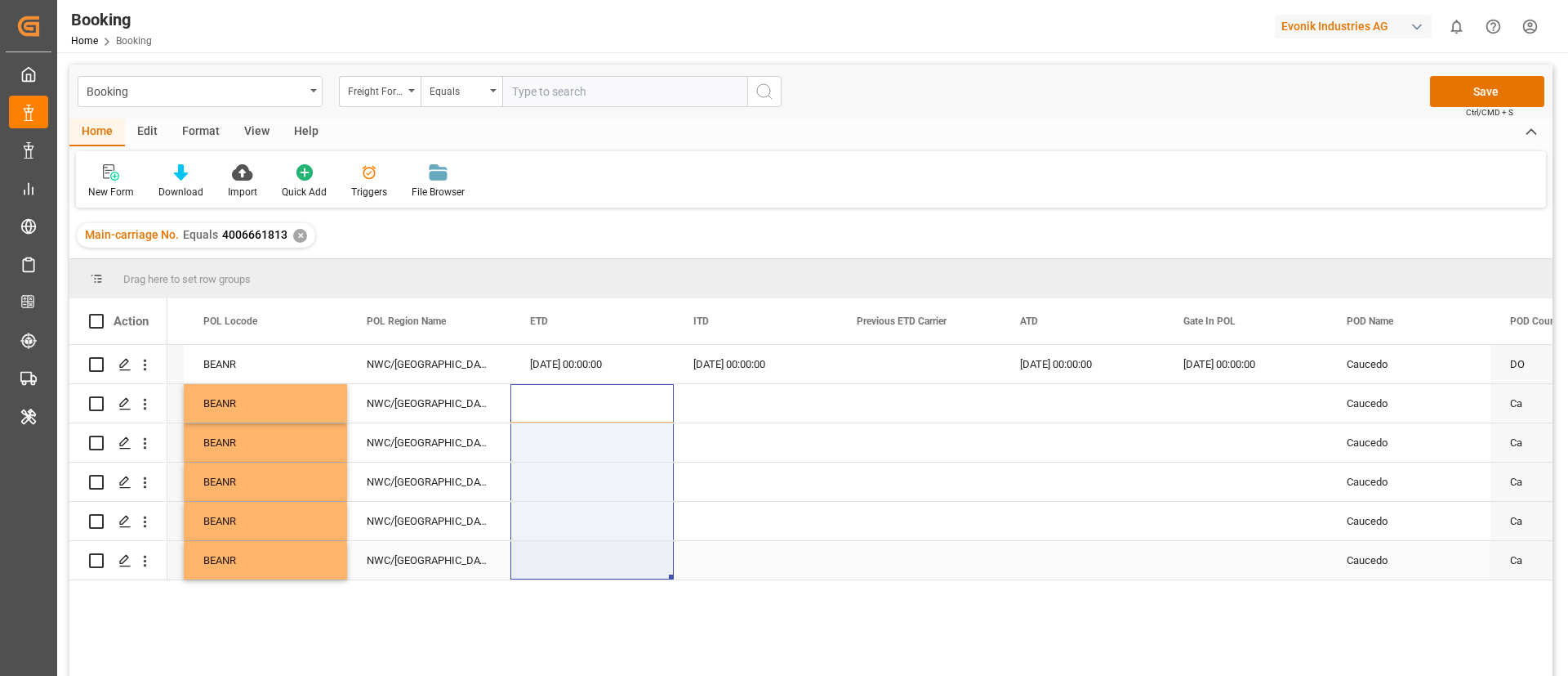
drag, startPoint x: 600, startPoint y: 416, endPoint x: 598, endPoint y: 569, distance: 153.0
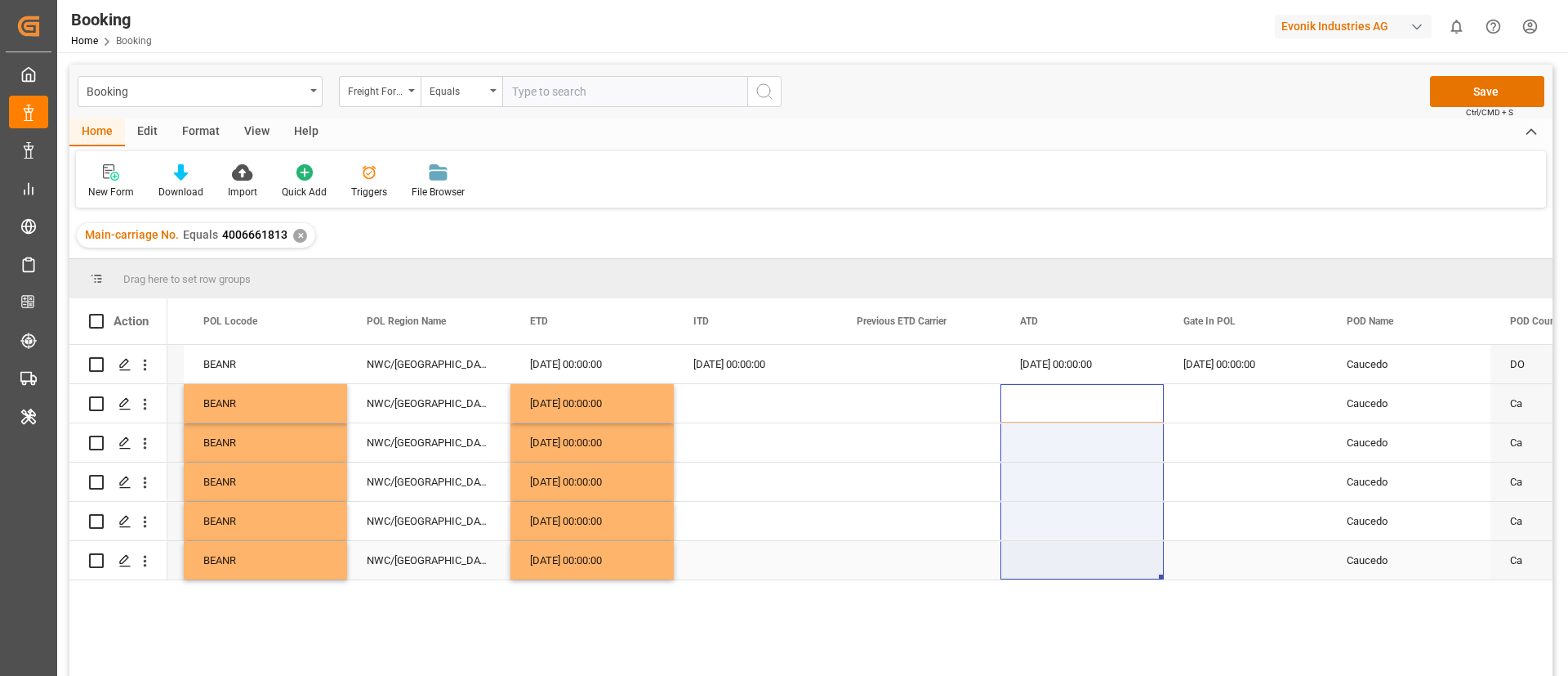
drag, startPoint x: 1056, startPoint y: 403, endPoint x: 1028, endPoint y: 560, distance: 159.5
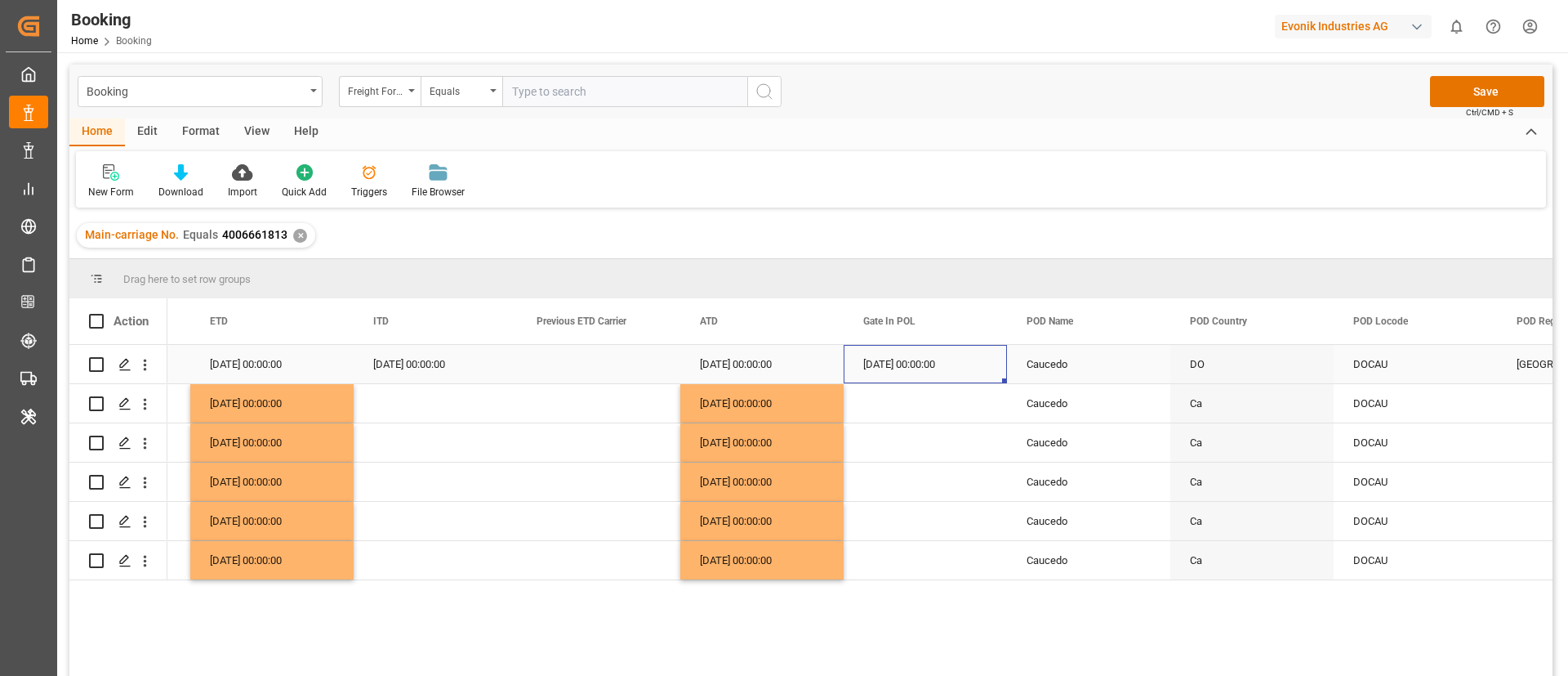
click at [909, 352] on div "31.07.2025 00:00:00" at bounding box center [925, 364] width 163 height 39
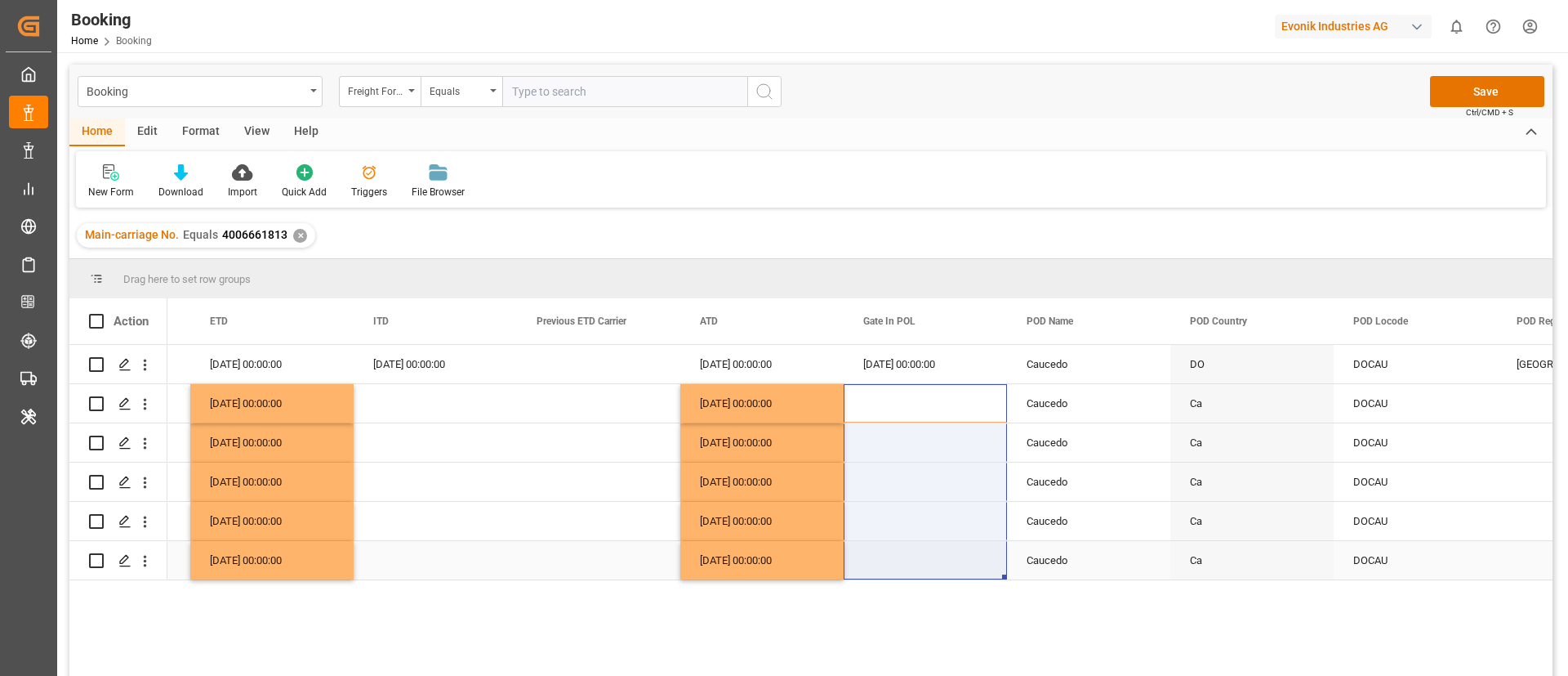
drag, startPoint x: 915, startPoint y: 534, endPoint x: 915, endPoint y: 570, distance: 36.0
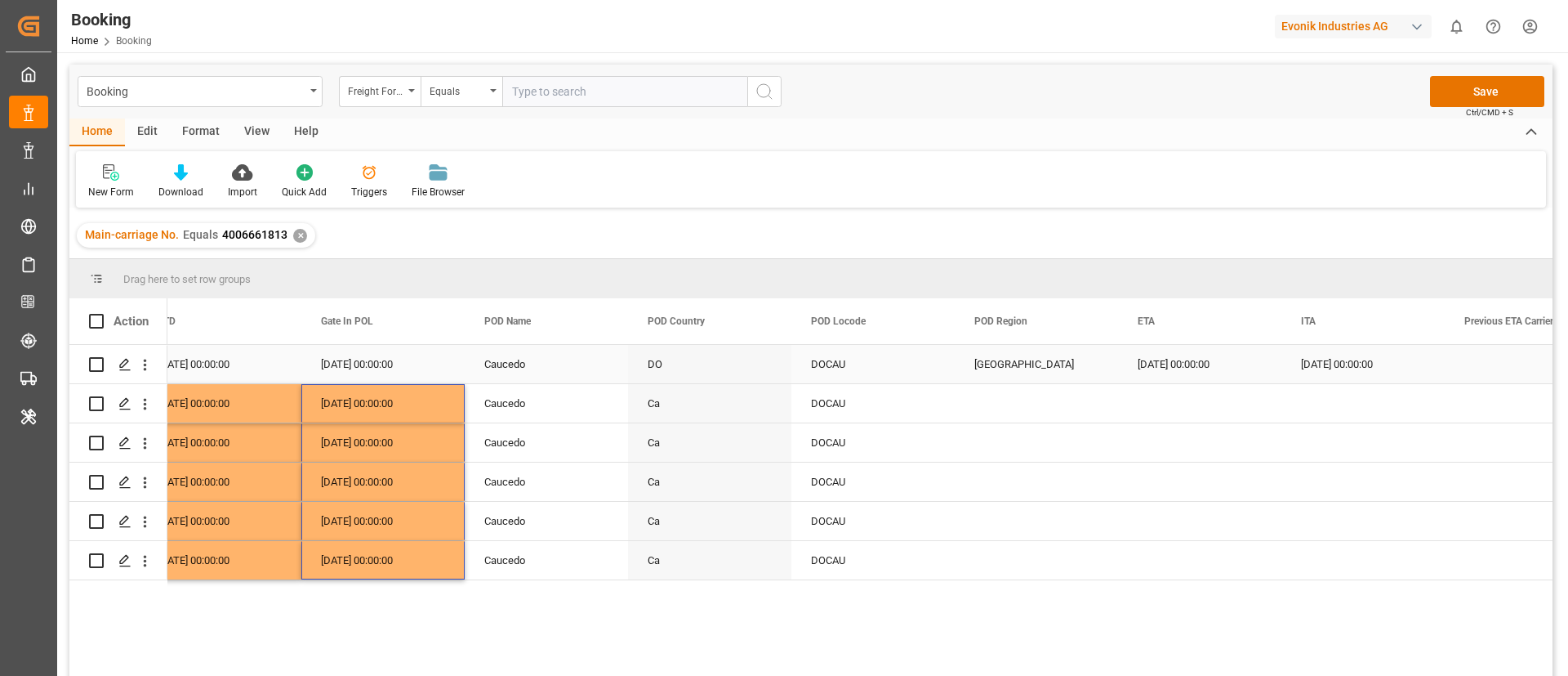
click at [1025, 361] on div "[GEOGRAPHIC_DATA]" at bounding box center [1036, 364] width 163 height 39
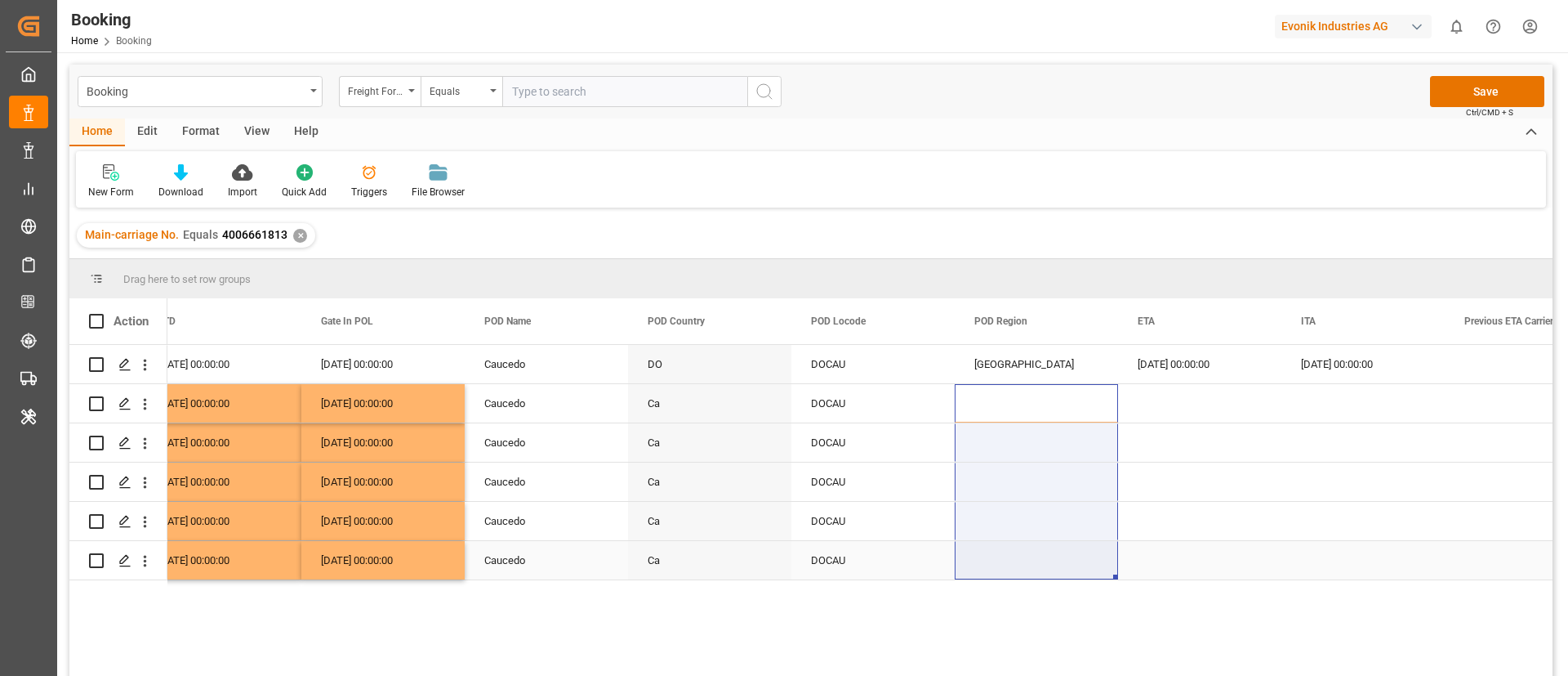
drag, startPoint x: 1003, startPoint y: 504, endPoint x: 995, endPoint y: 579, distance: 75.4
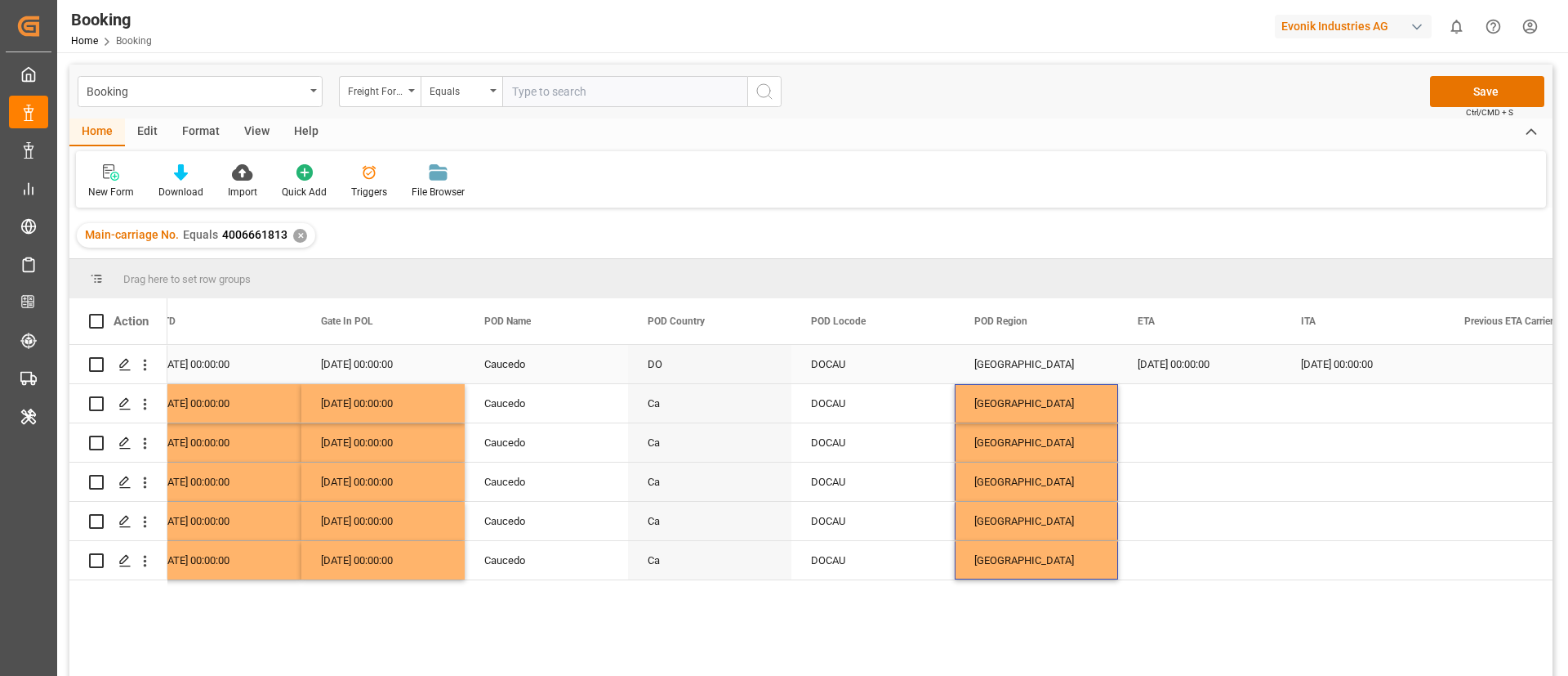
click at [1207, 365] on div "21.08.2025 00:00:00" at bounding box center [1199, 364] width 163 height 39
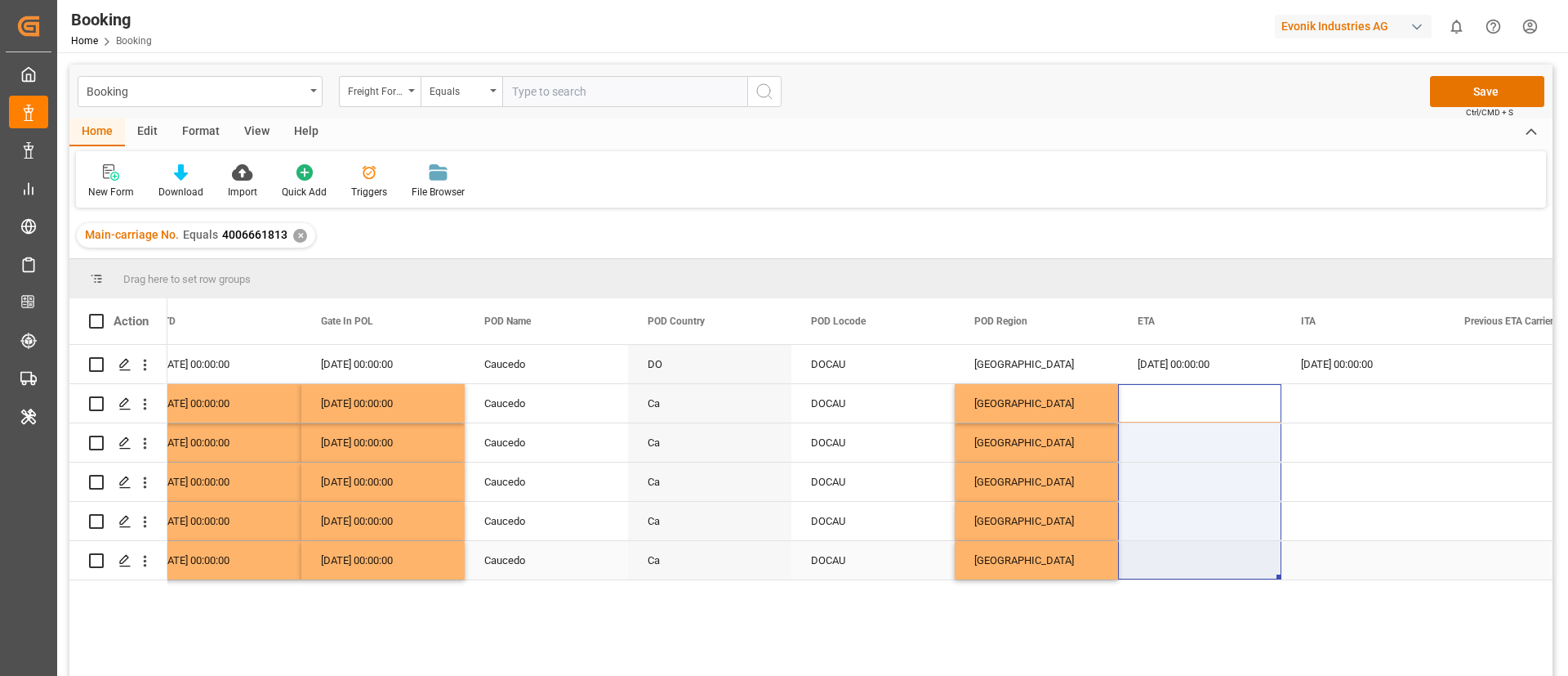
drag, startPoint x: 1215, startPoint y: 410, endPoint x: 1190, endPoint y: 569, distance: 161.0
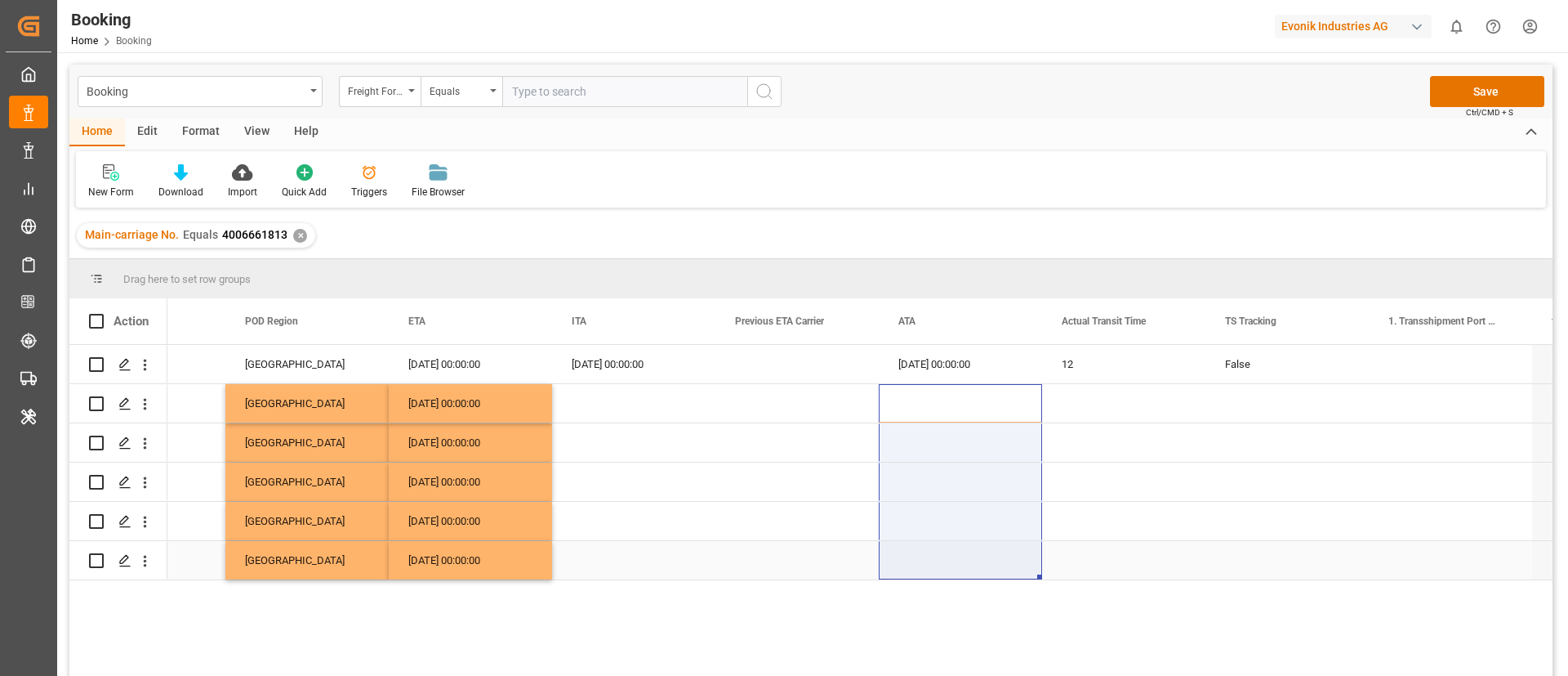
drag, startPoint x: 944, startPoint y: 409, endPoint x: 967, endPoint y: 559, distance: 151.8
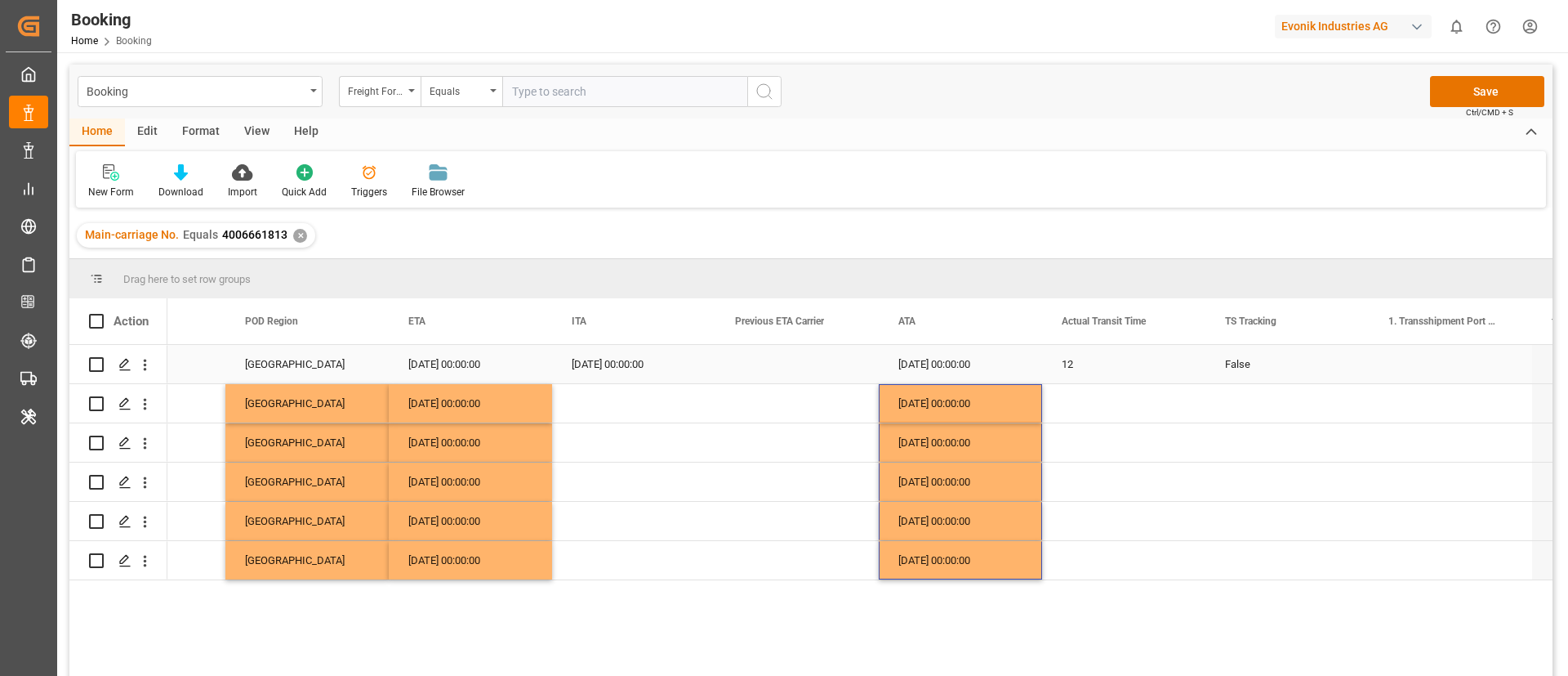
click at [1226, 374] on div "False" at bounding box center [1287, 364] width 163 height 39
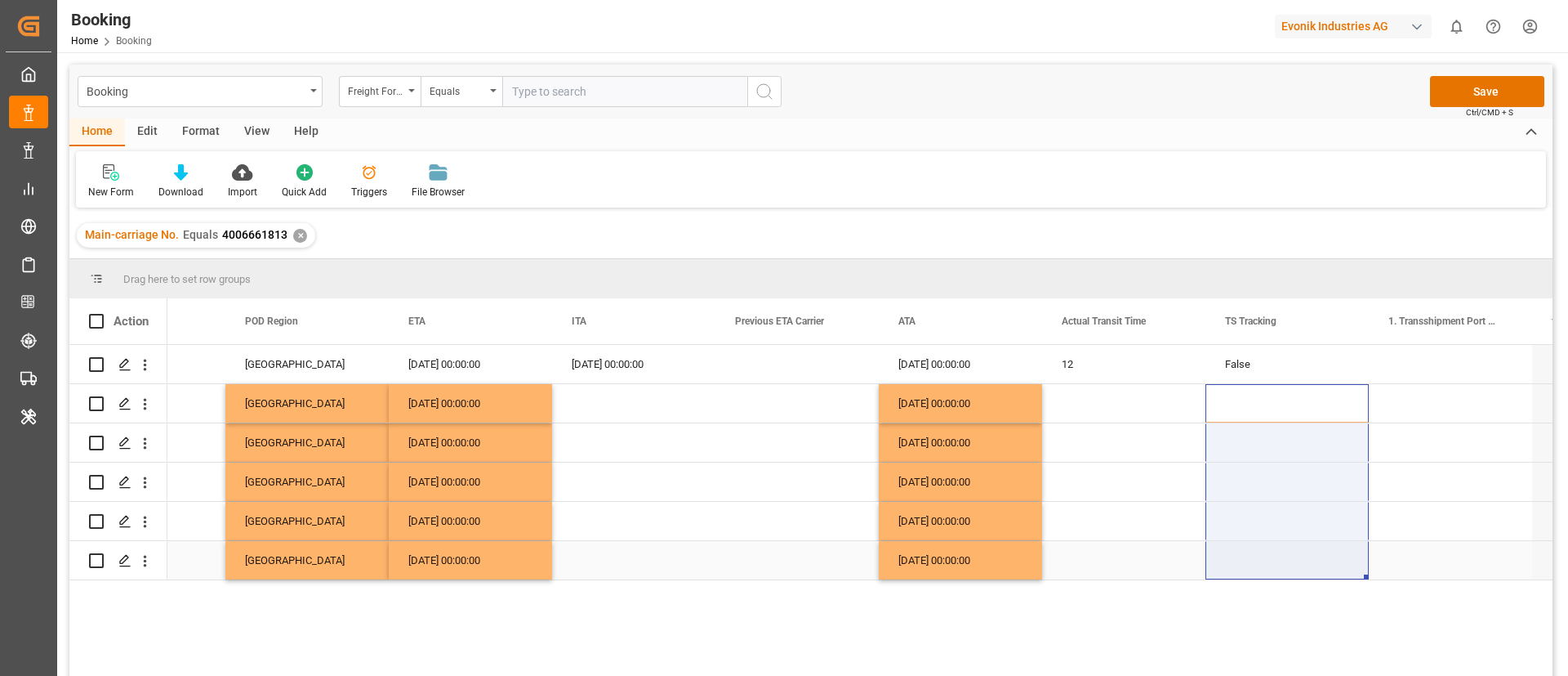
drag, startPoint x: 1248, startPoint y: 412, endPoint x: 1233, endPoint y: 549, distance: 137.8
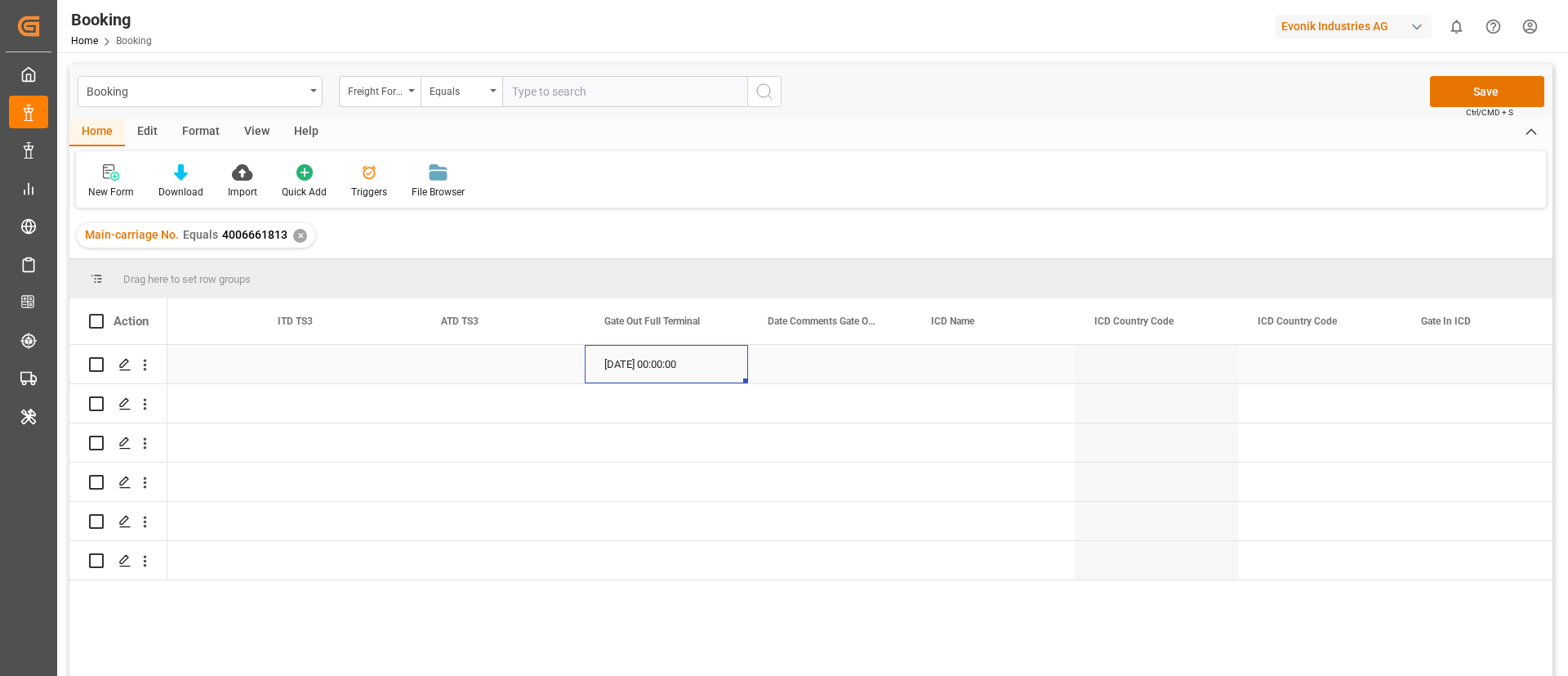
click at [652, 378] on div "23.08.2025 00:00:00" at bounding box center [666, 364] width 163 height 39
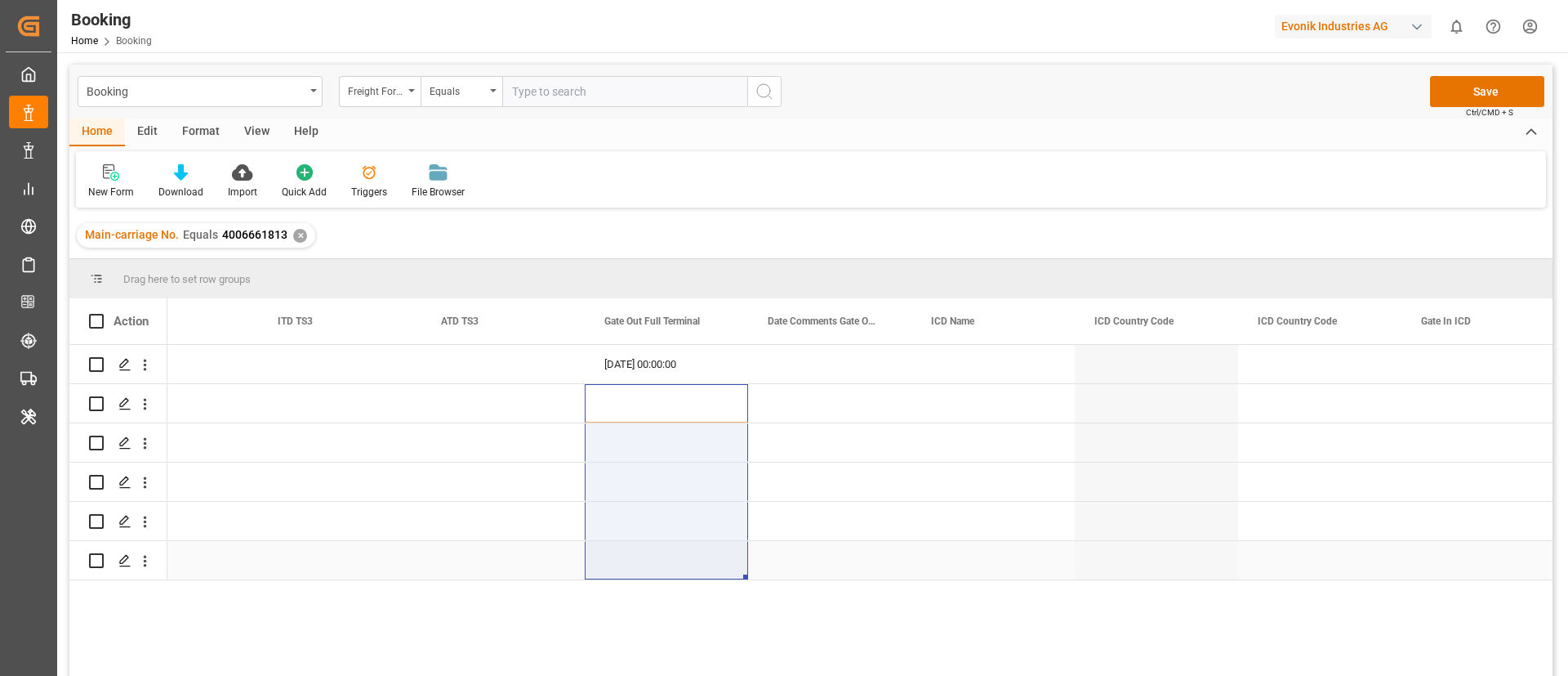
drag, startPoint x: 638, startPoint y: 400, endPoint x: 660, endPoint y: 576, distance: 177.4
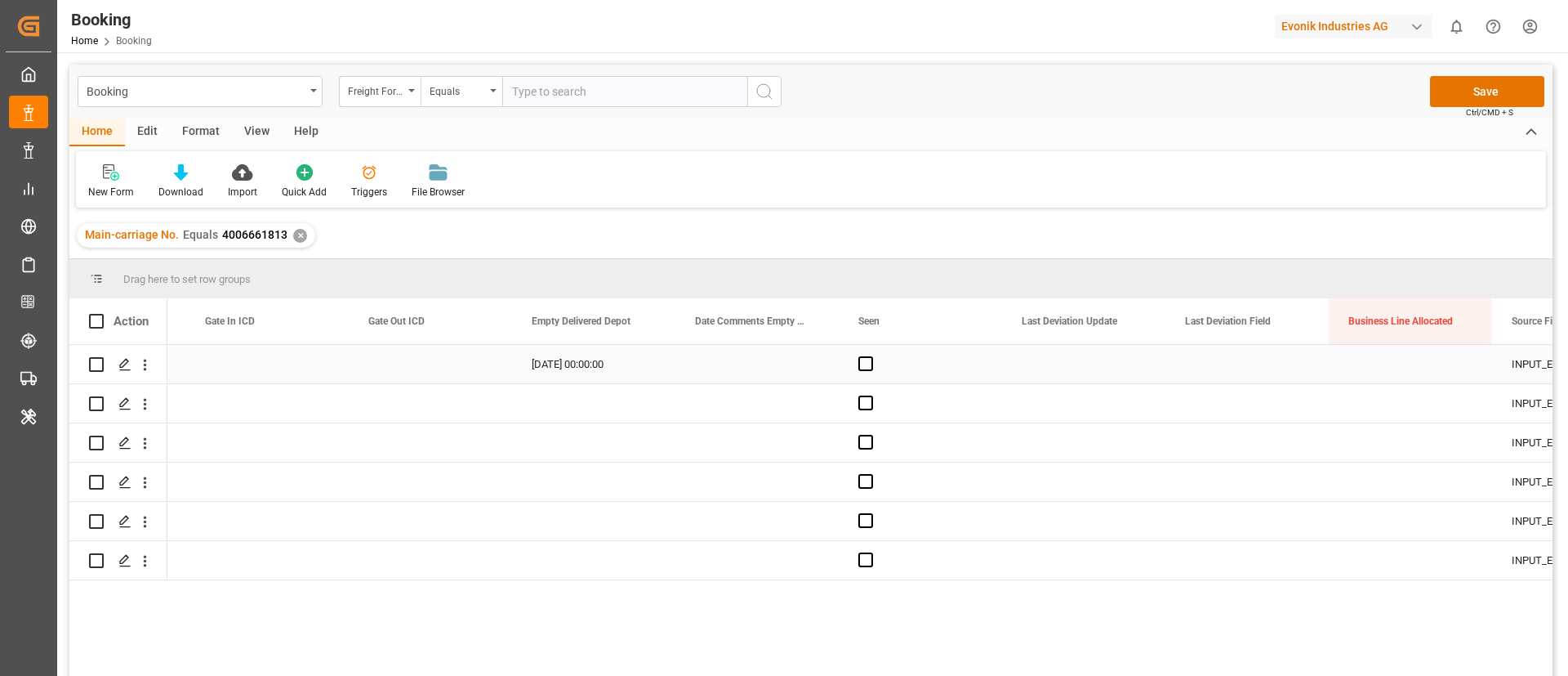
click at [588, 366] on div "25.08.2025 00:00:00" at bounding box center [593, 364] width 163 height 39
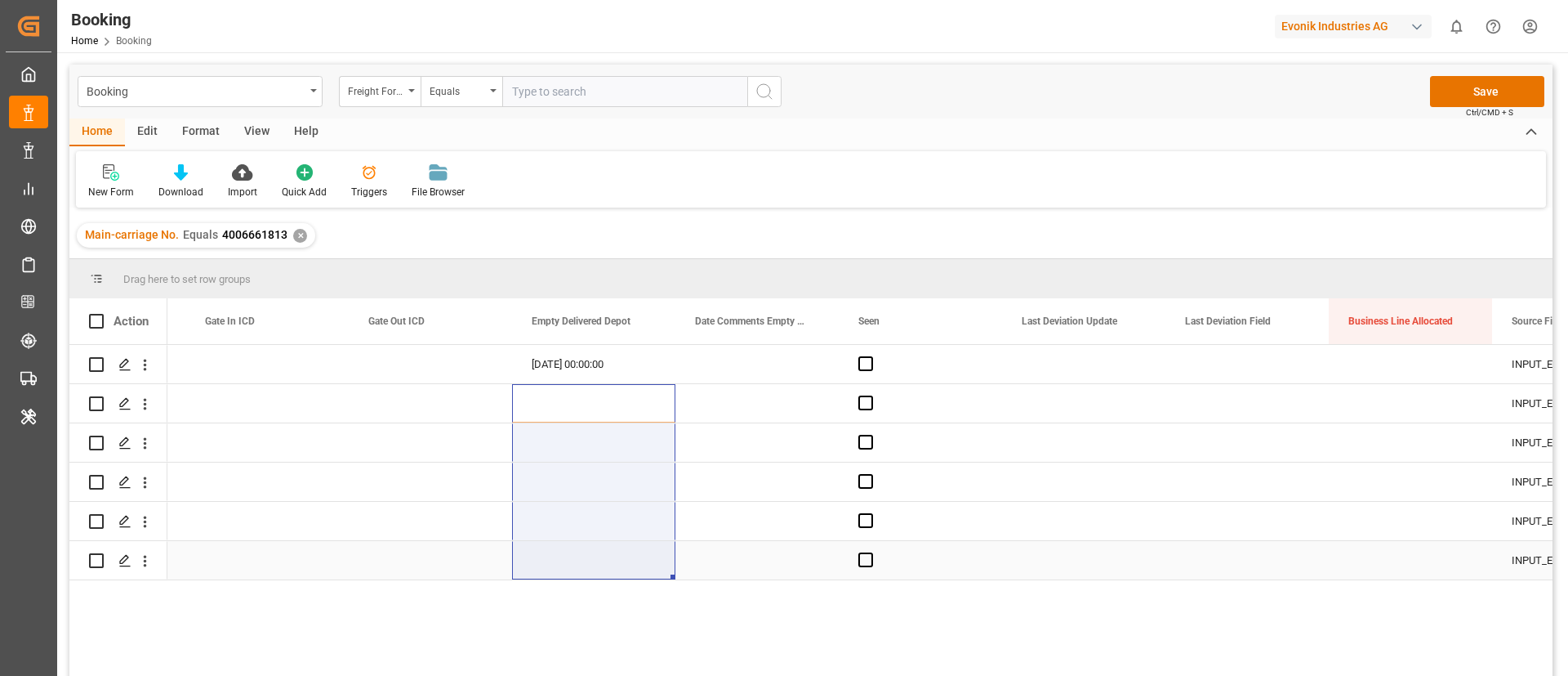
drag, startPoint x: 598, startPoint y: 411, endPoint x: 593, endPoint y: 567, distance: 156.1
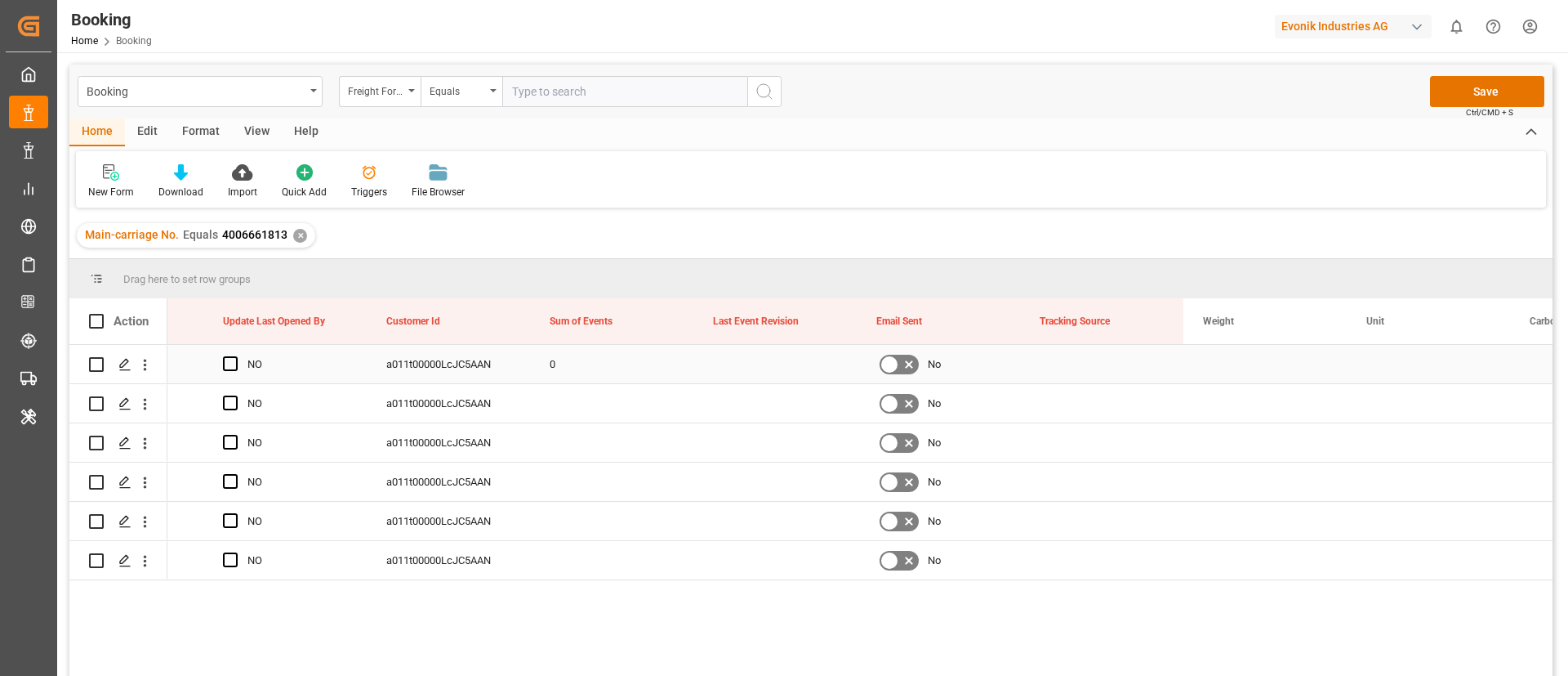
click at [565, 369] on div "0" at bounding box center [611, 364] width 163 height 39
drag, startPoint x: 565, startPoint y: 406, endPoint x: 587, endPoint y: 410, distance: 22.4
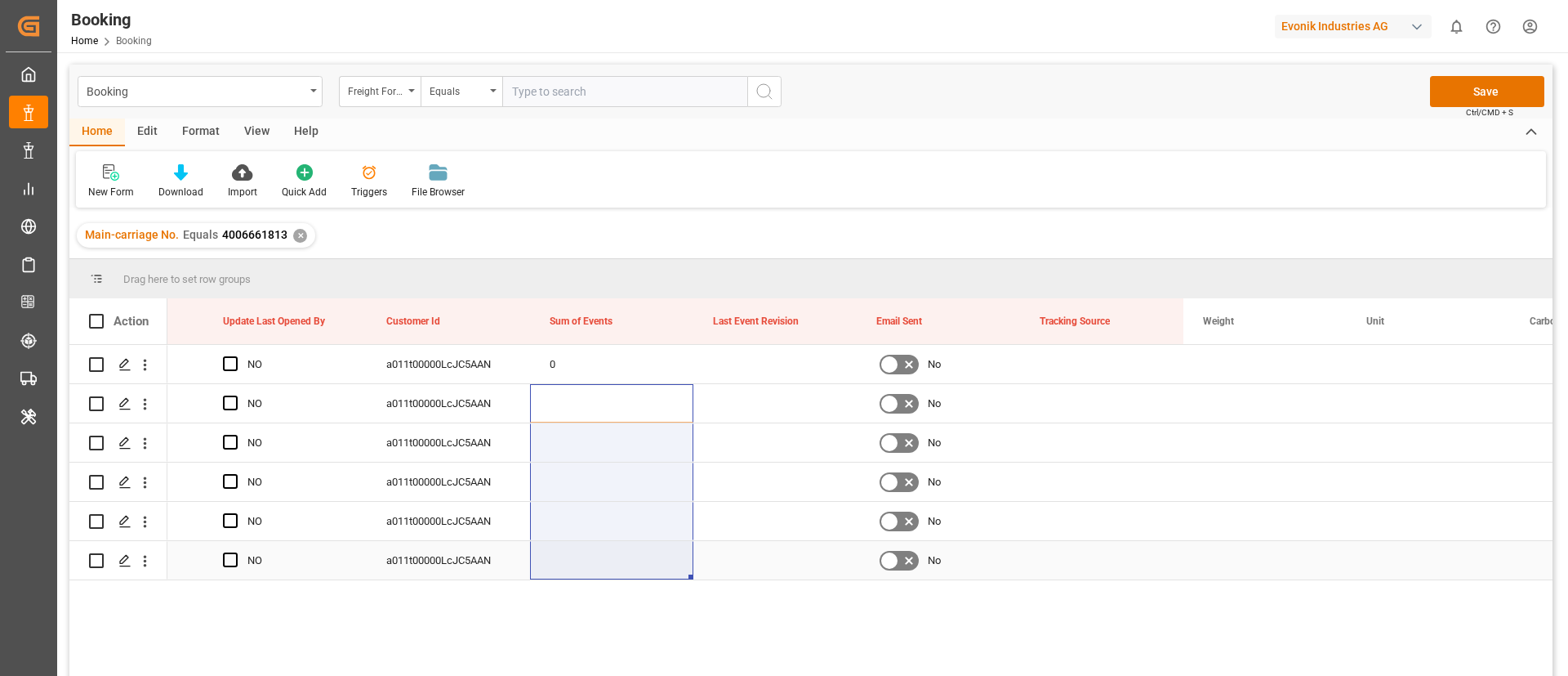
drag, startPoint x: 587, startPoint y: 406, endPoint x: 596, endPoint y: 565, distance: 159.3
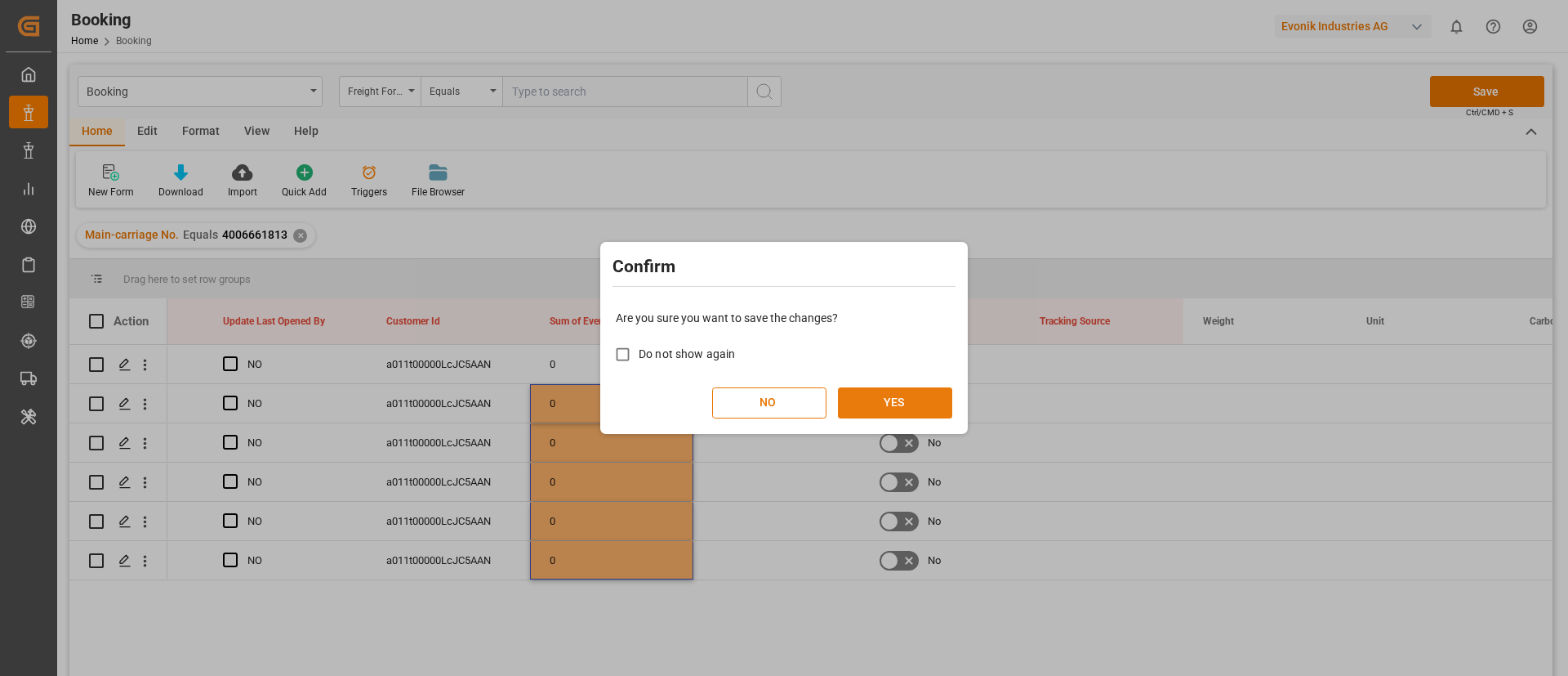
click at [923, 391] on button "YES" at bounding box center [895, 403] width 114 height 31
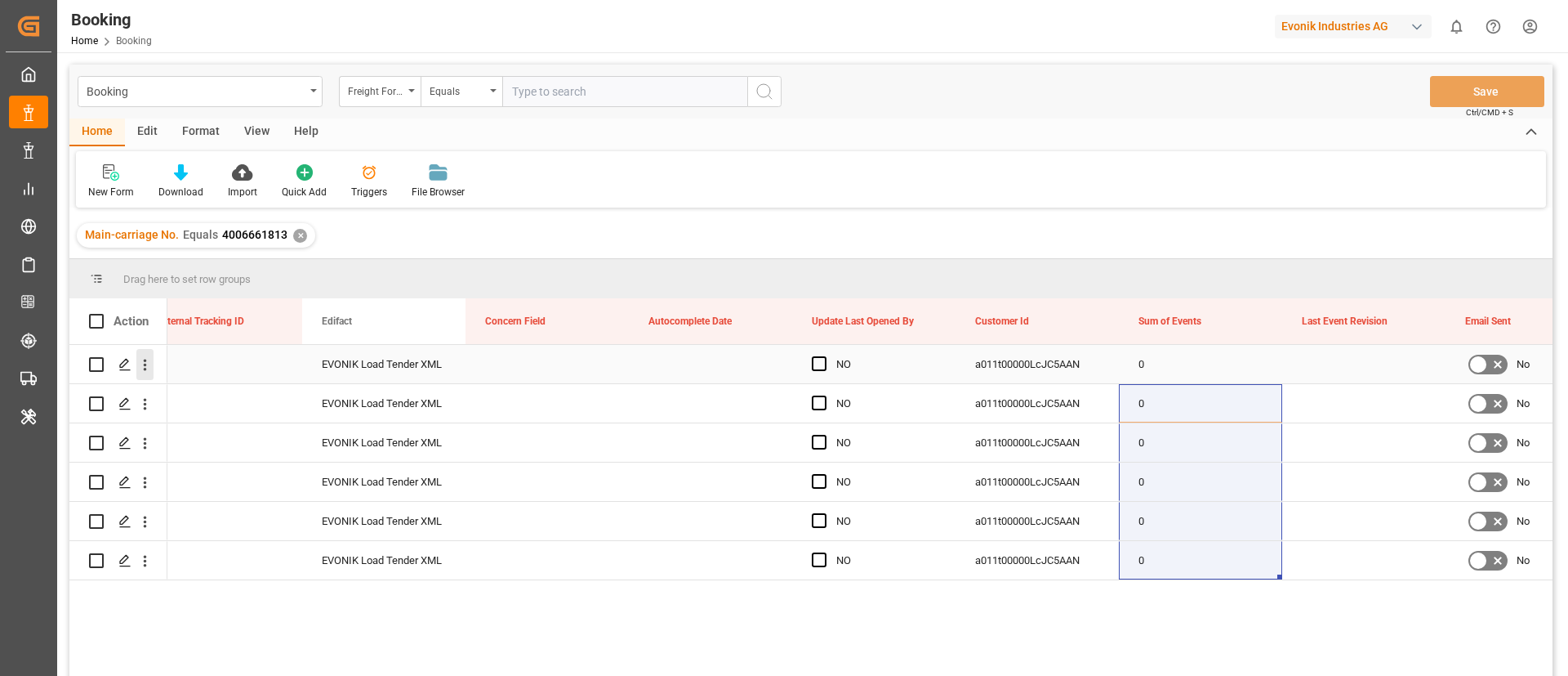
click at [139, 362] on icon "open menu" at bounding box center [145, 365] width 17 height 17
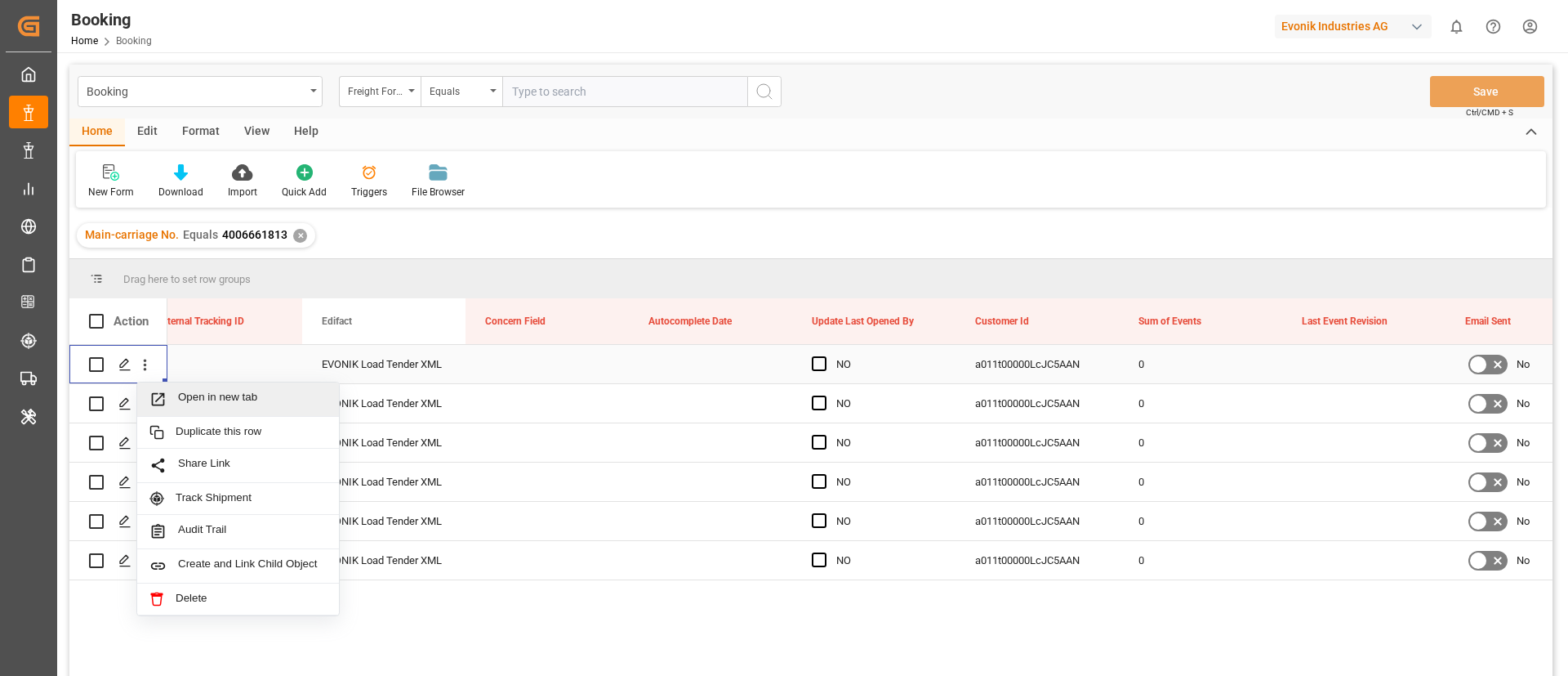
click at [230, 390] on span "Open in new tab" at bounding box center [252, 399] width 149 height 17
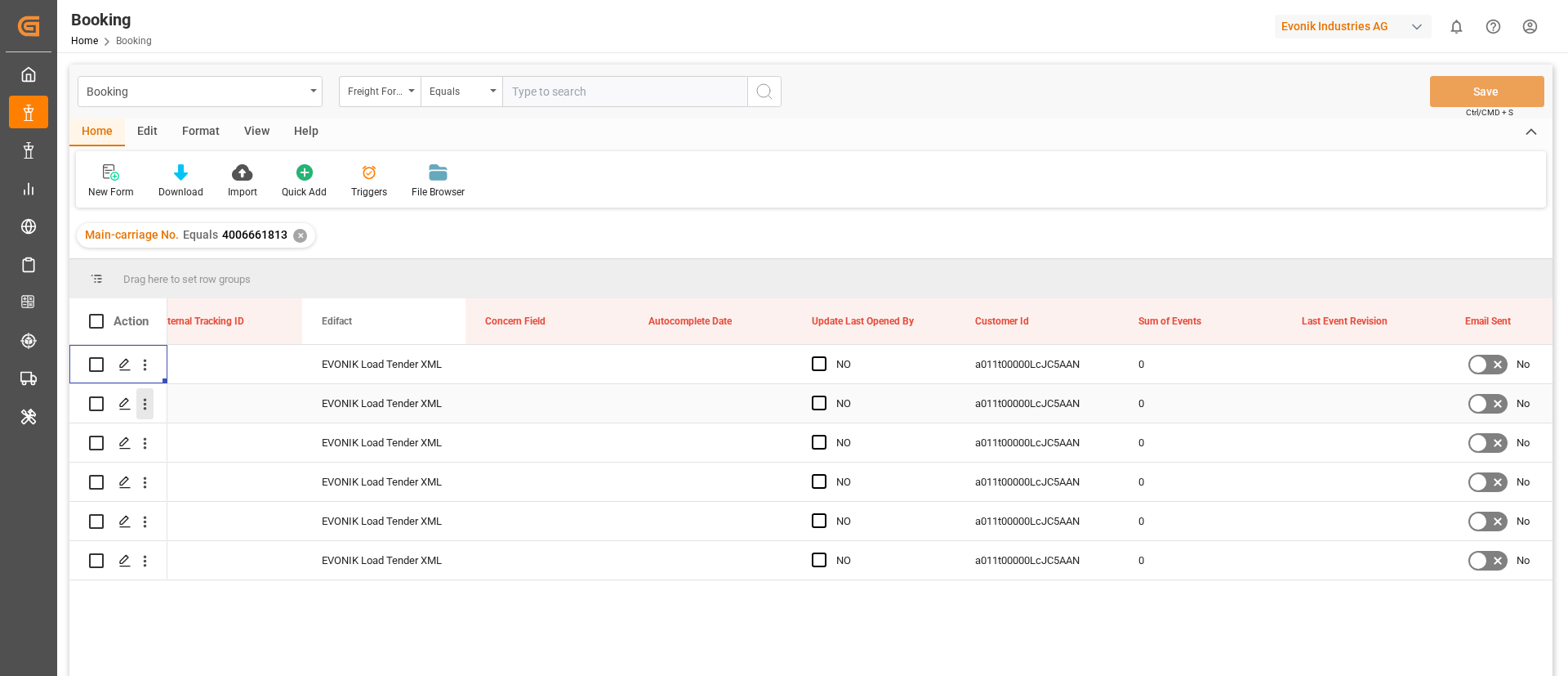
click at [146, 408] on icon "open menu" at bounding box center [145, 405] width 3 height 12
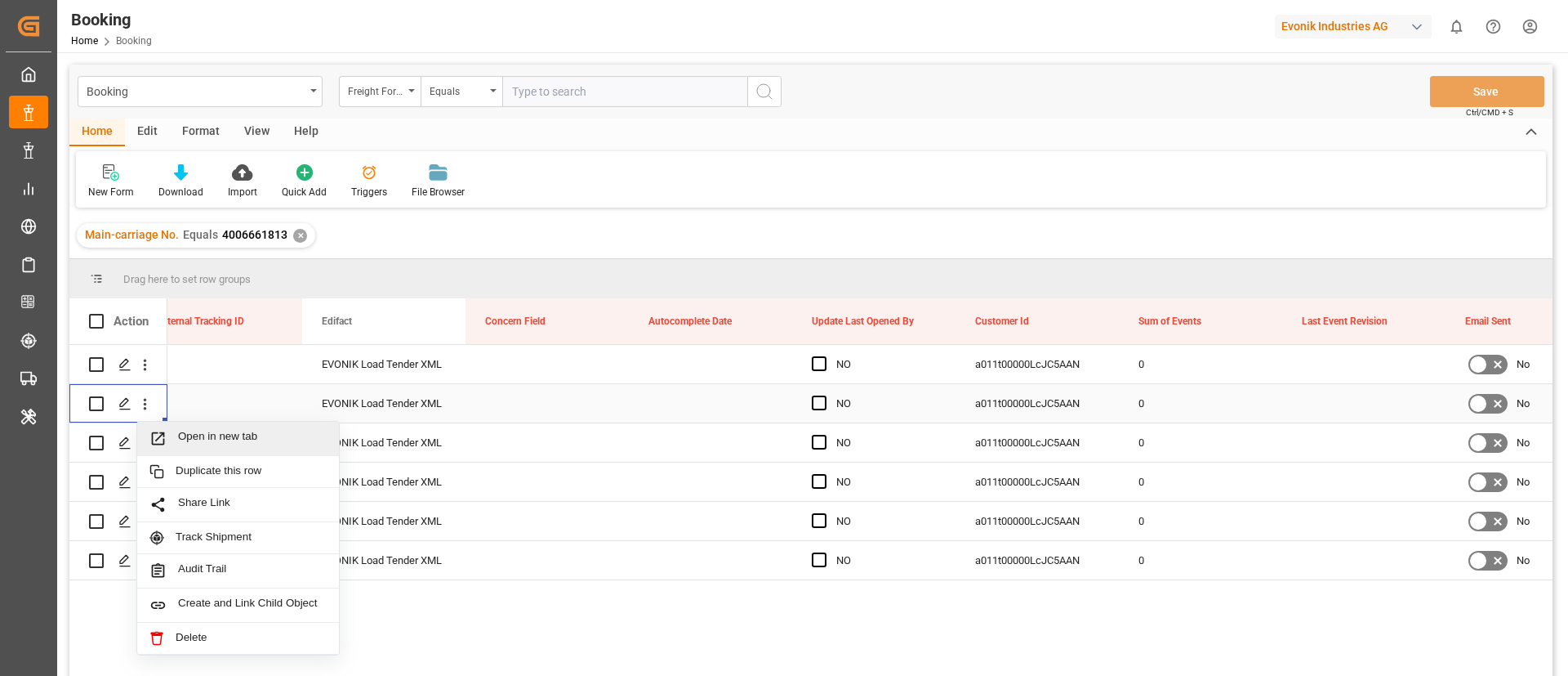
click at [194, 434] on span "Open in new tab" at bounding box center [252, 438] width 149 height 17
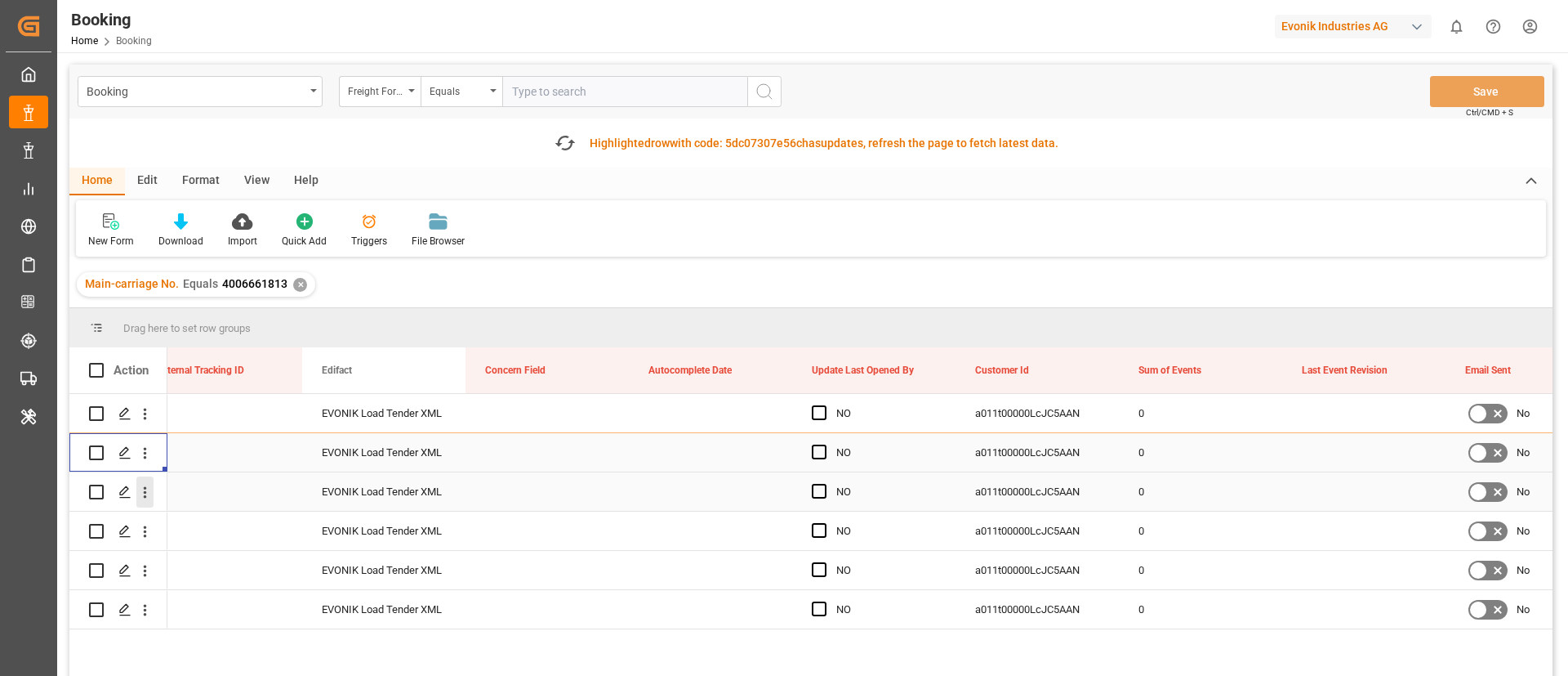
click at [143, 498] on icon "open menu" at bounding box center [145, 493] width 17 height 17
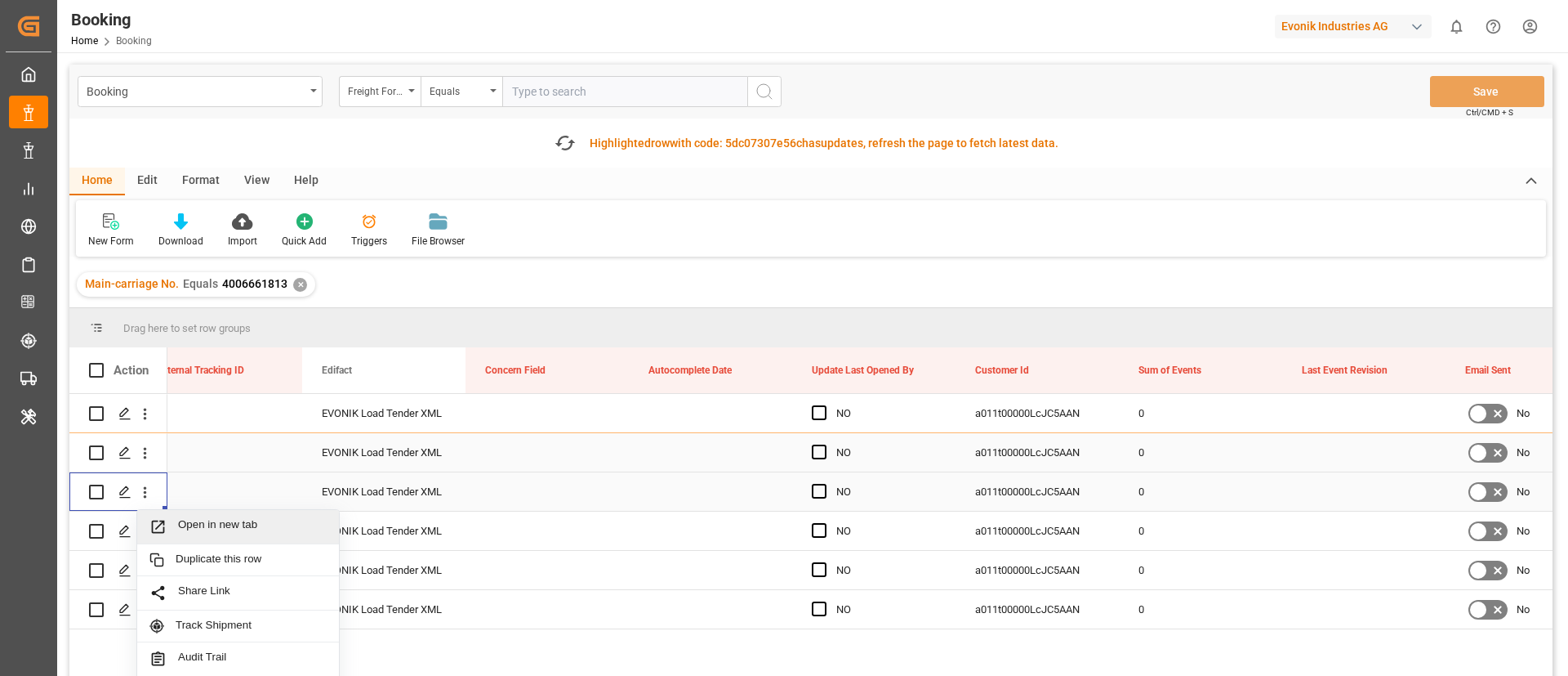
click at [205, 527] on span "Open in new tab" at bounding box center [252, 526] width 149 height 17
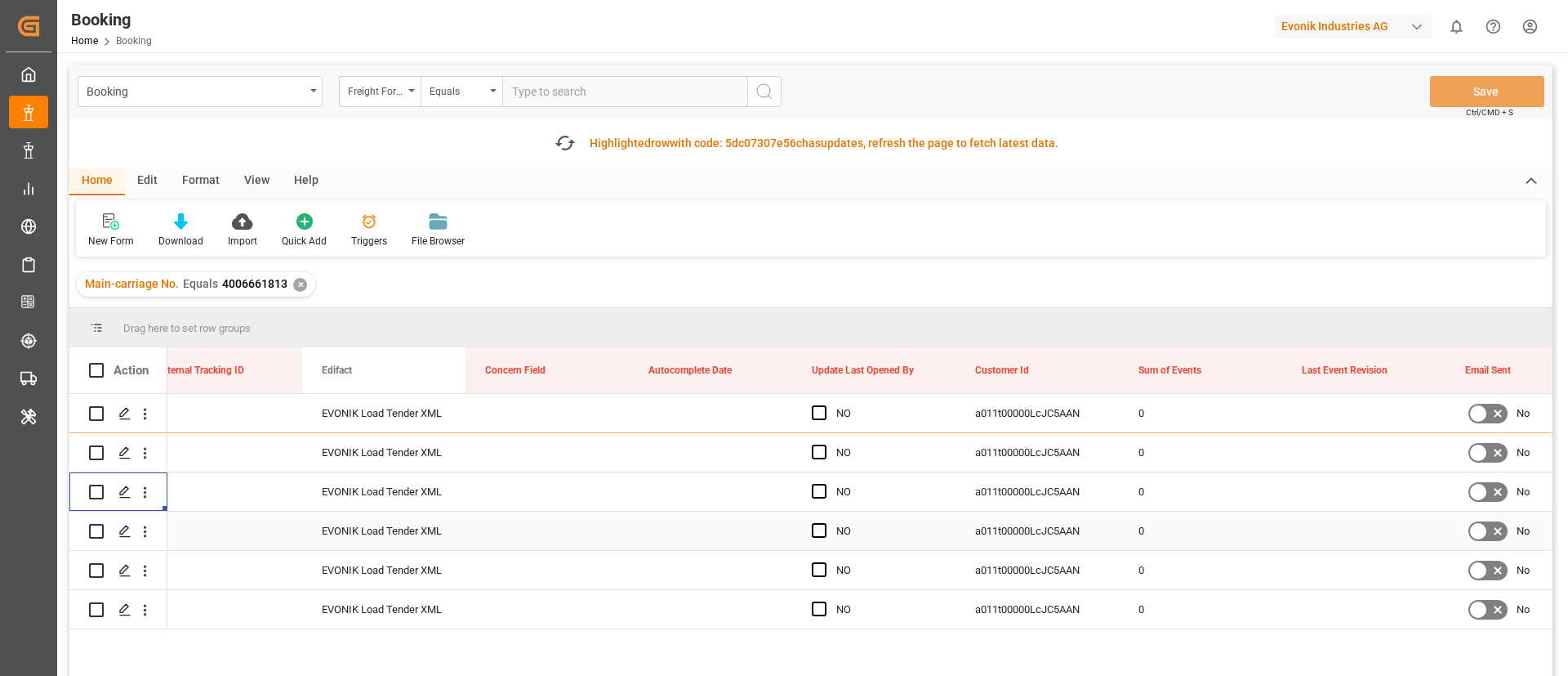
click at [143, 537] on icon "open menu" at bounding box center [145, 531] width 17 height 17
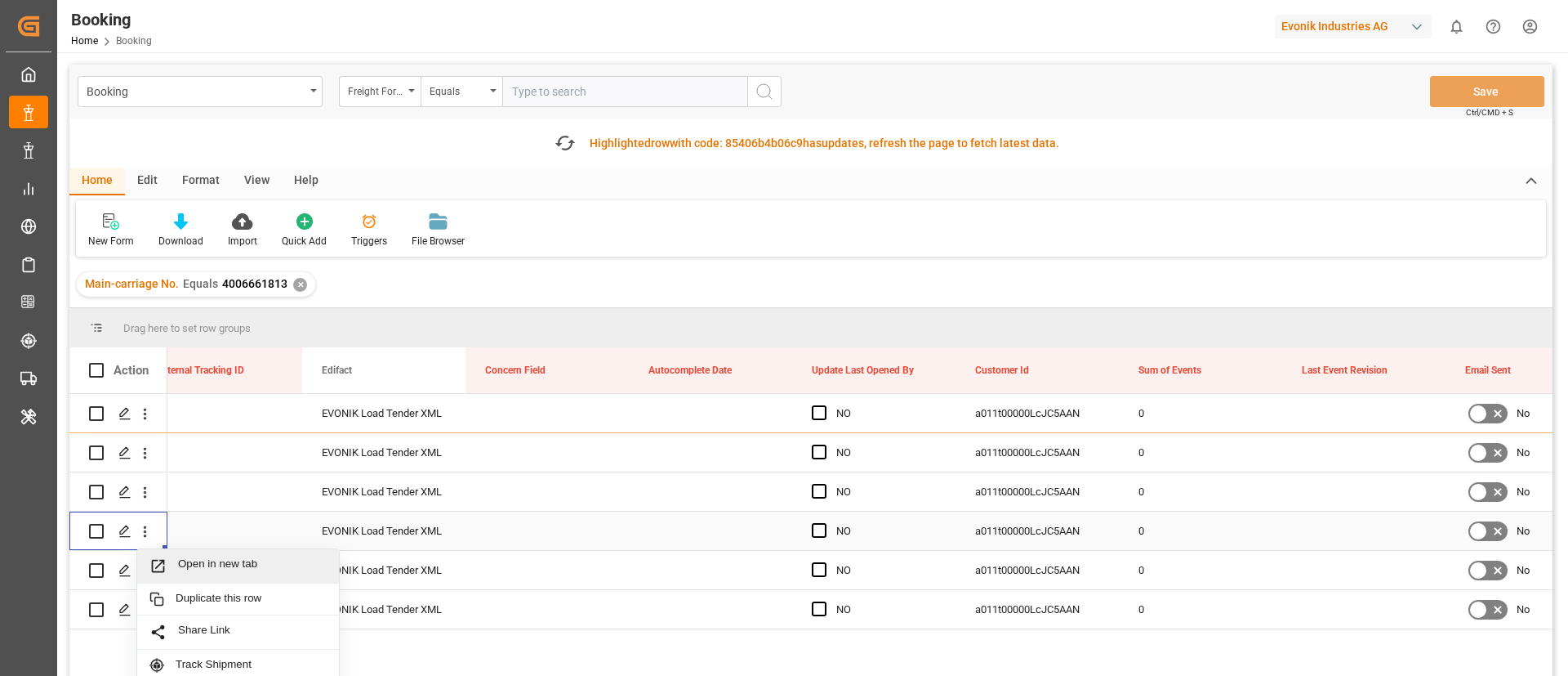
click at [204, 565] on span "Open in new tab" at bounding box center [252, 566] width 149 height 17
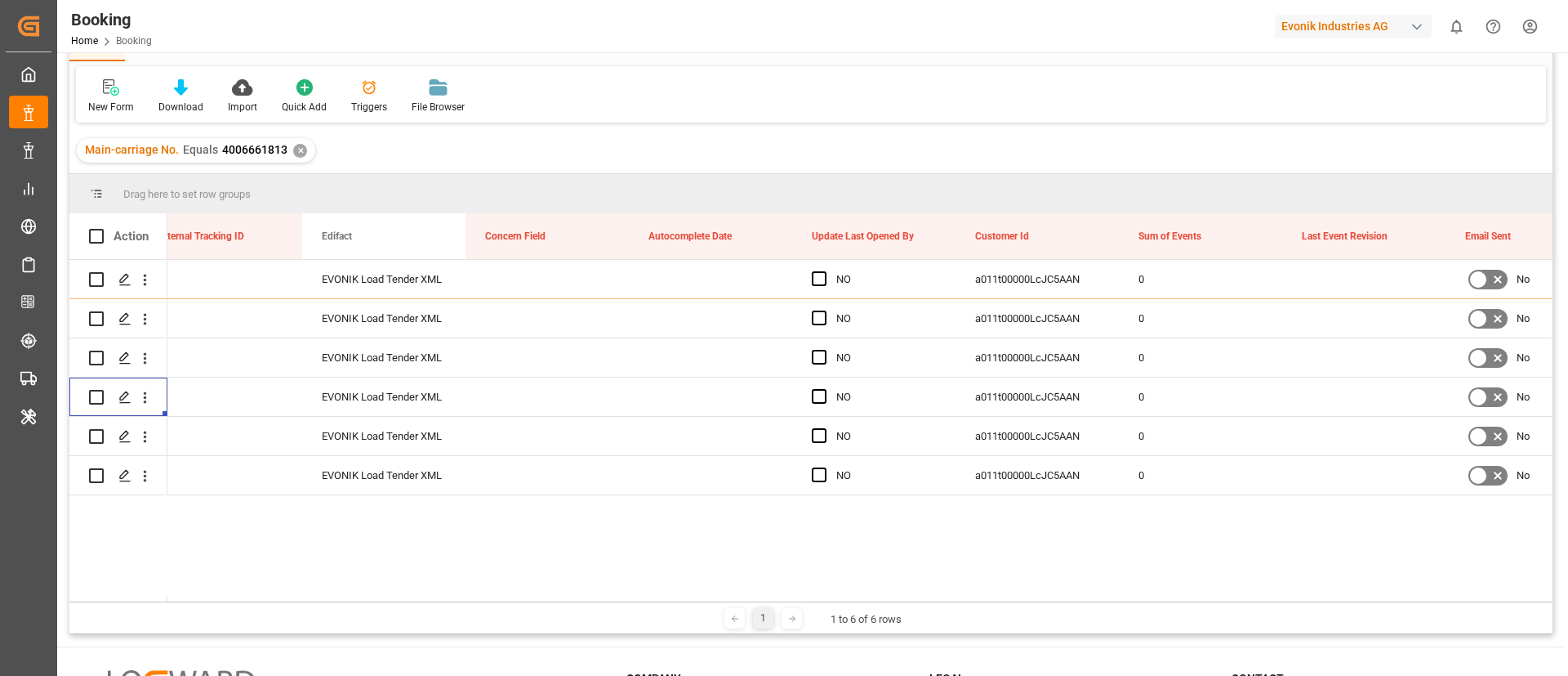
scroll to position [123, 0]
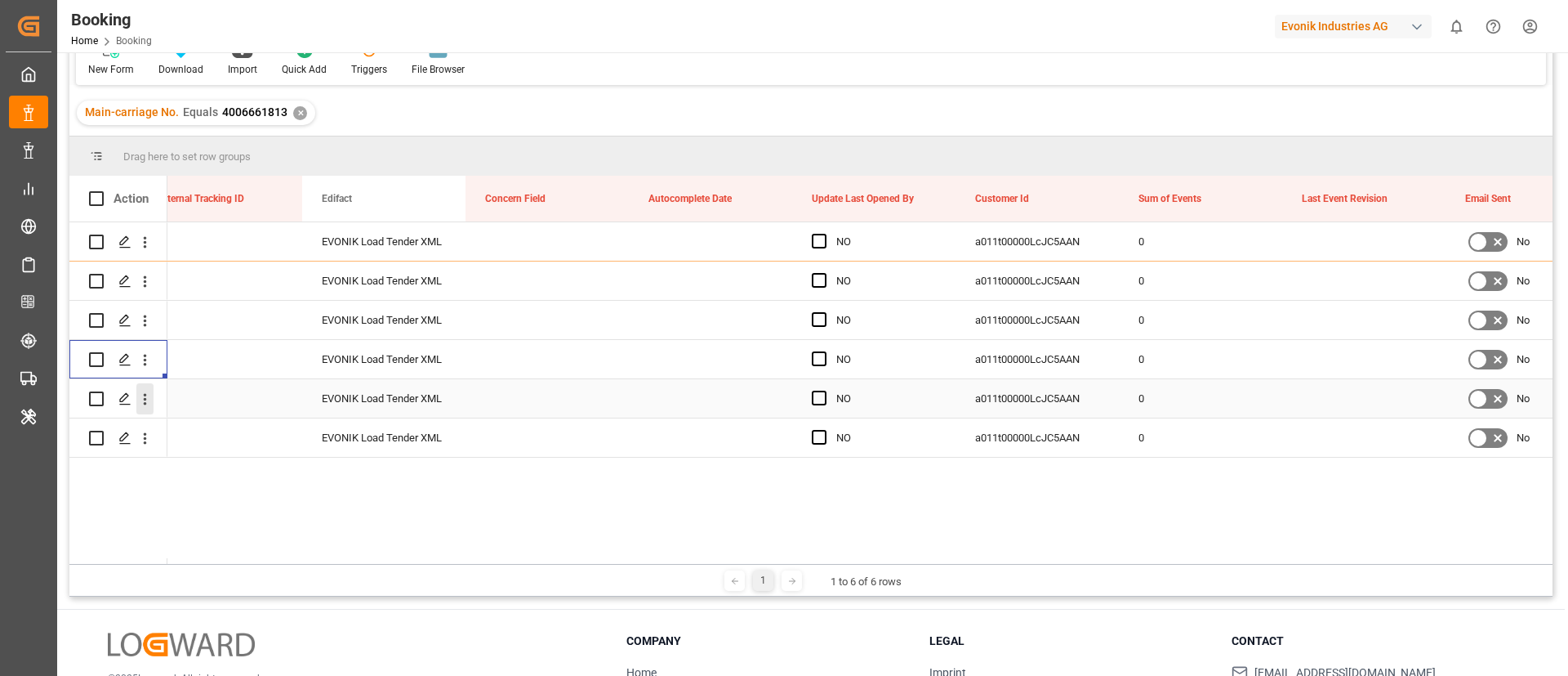
click at [141, 398] on icon "open menu" at bounding box center [145, 399] width 17 height 17
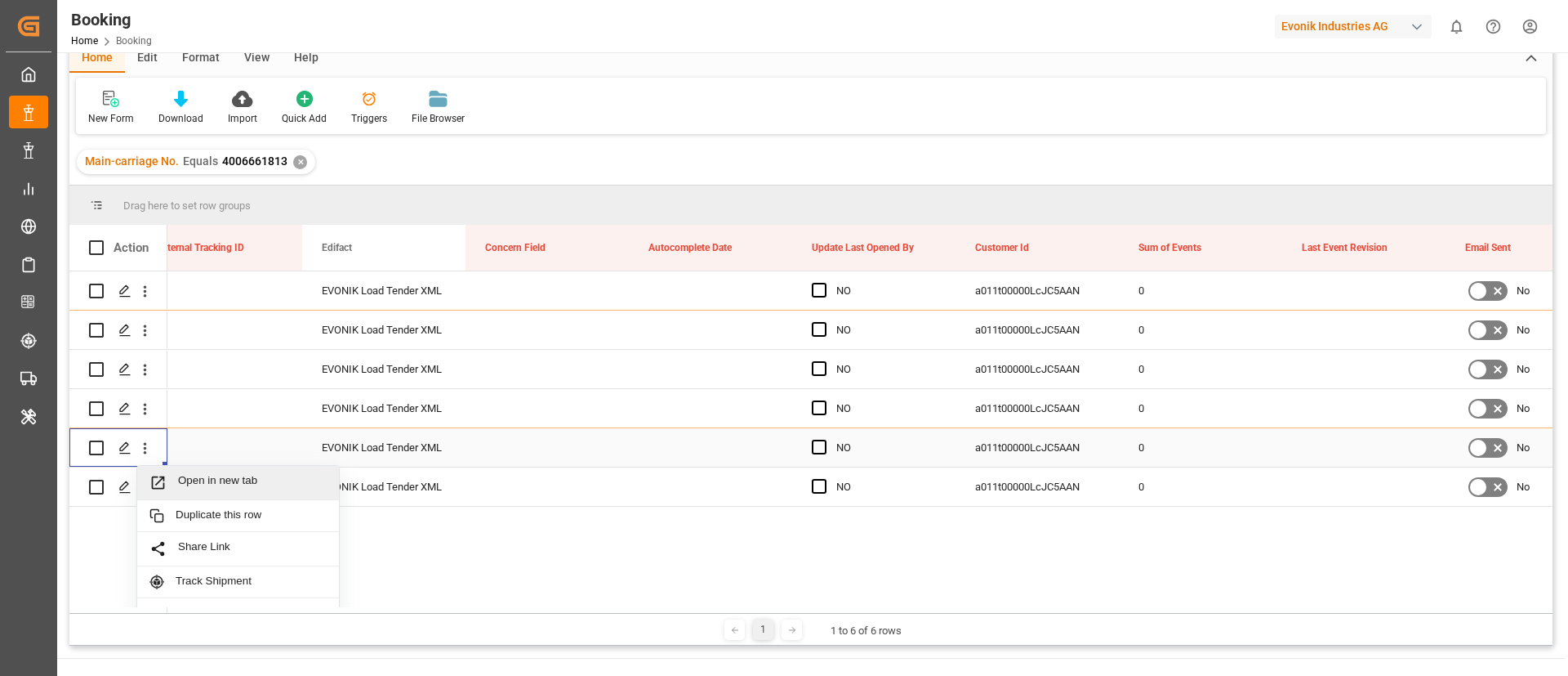
scroll to position [172, 0]
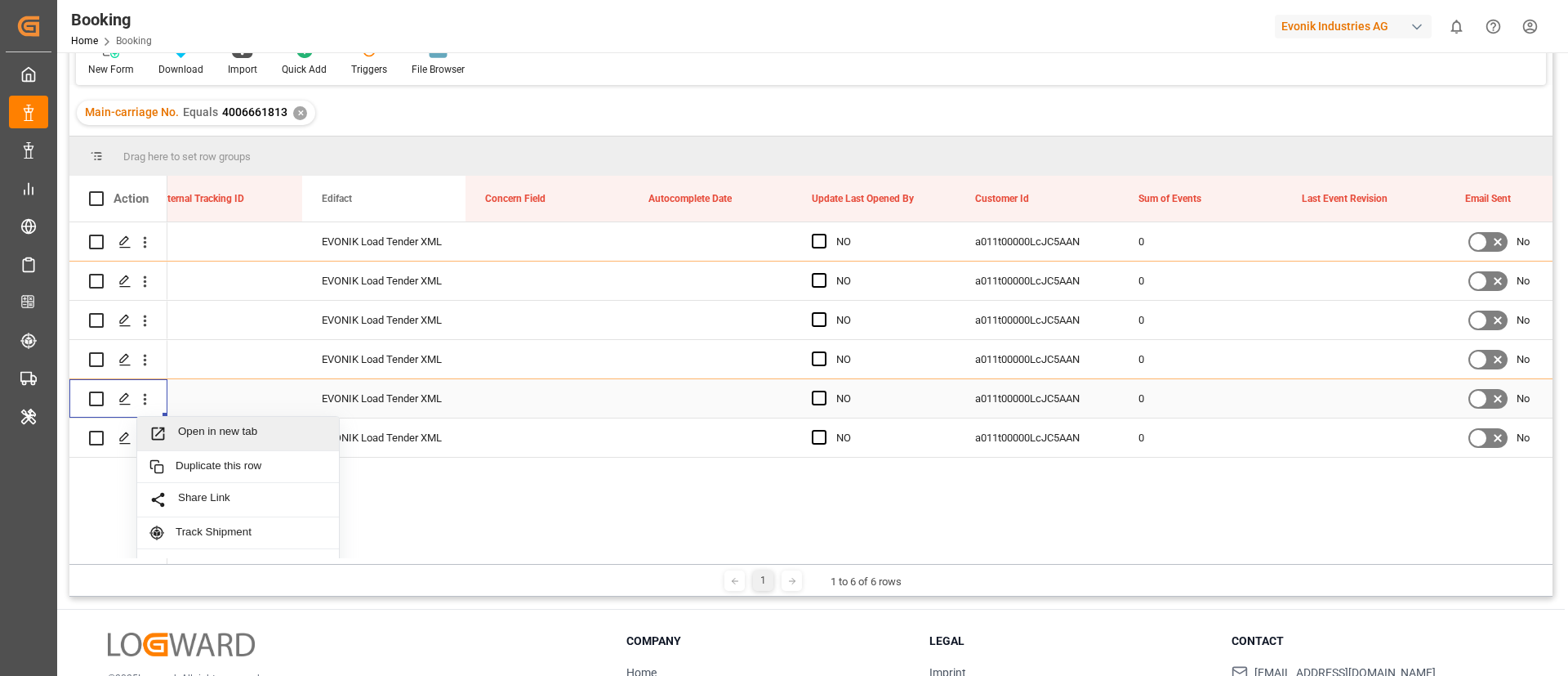
click at [205, 429] on span "Open in new tab" at bounding box center [252, 434] width 149 height 17
click at [150, 443] on icon "open menu" at bounding box center [145, 438] width 17 height 17
click at [225, 465] on span "Open in new tab" at bounding box center [252, 472] width 149 height 17
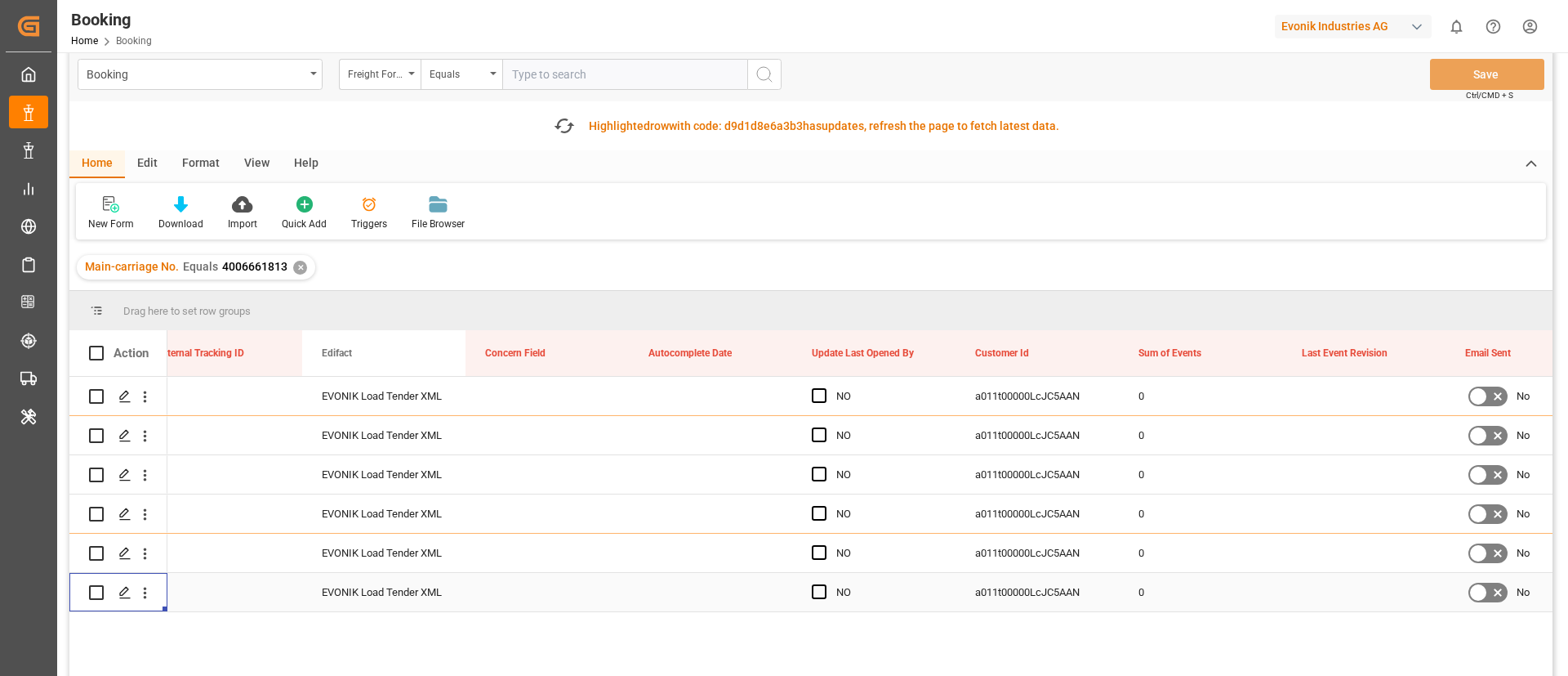
scroll to position [0, 0]
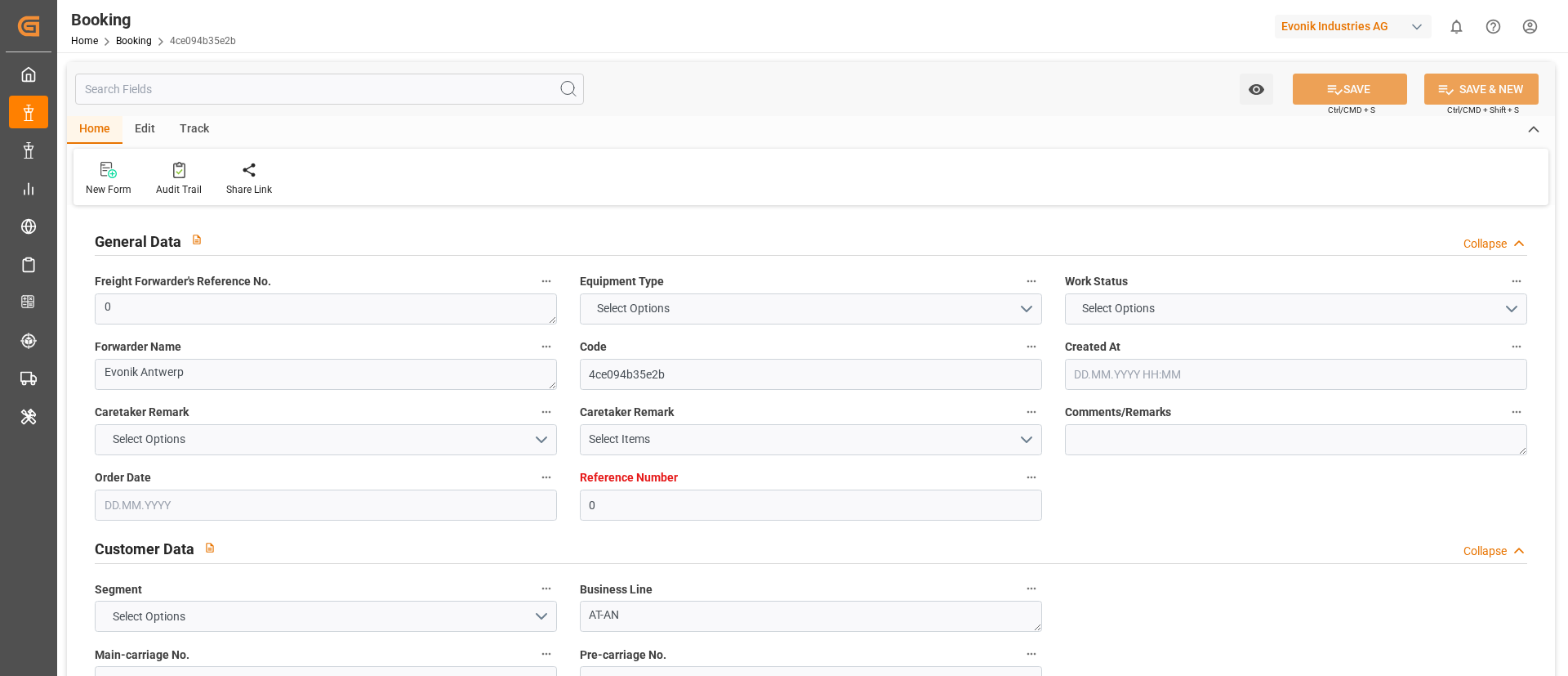
type input "0"
type input "9777620"
type input "CMACGM"
type input "CMA CGM Group"
type input "BEANR"
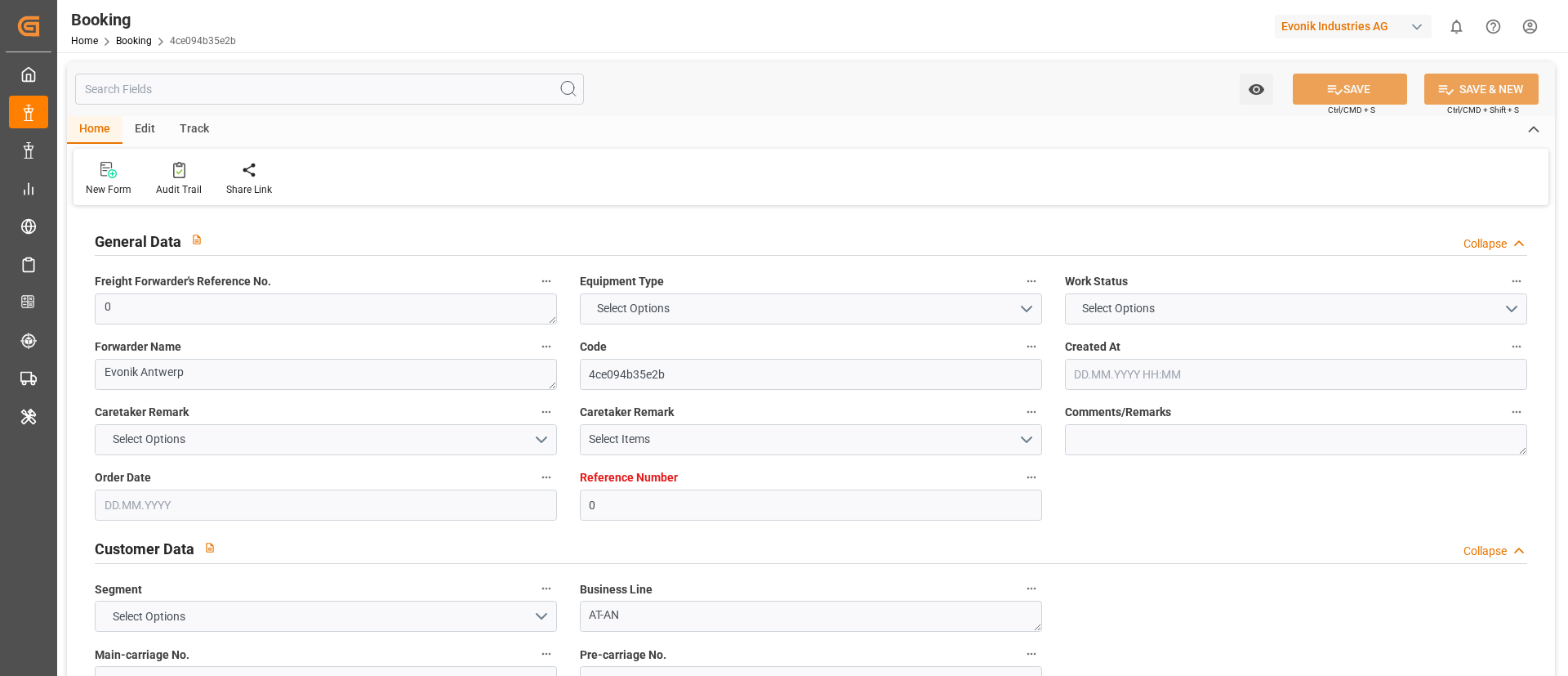
type input "DOCAU"
type input "12"
type input "0"
type input "[DATE] 06:59"
type input "[DATE]"
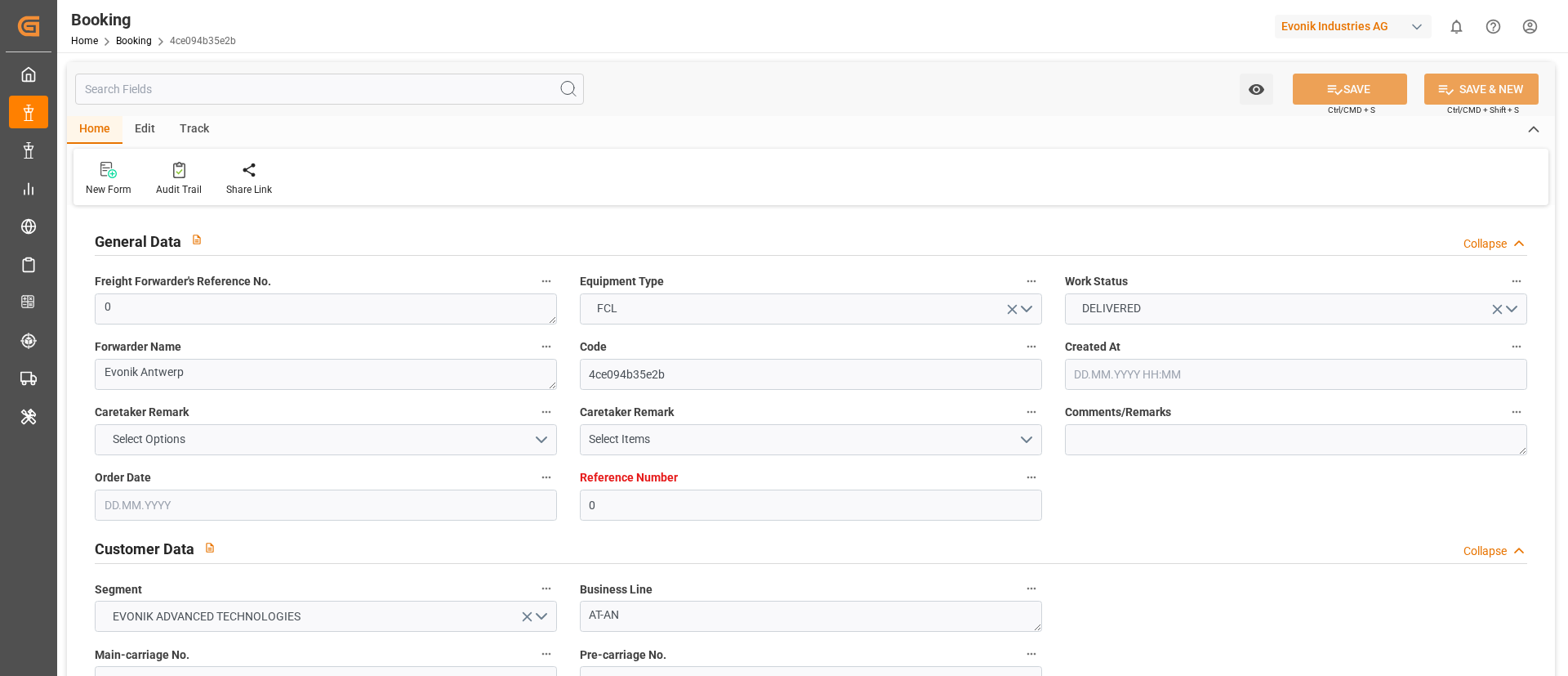
type input "[DATE]"
type input "[DATE] 00:00"
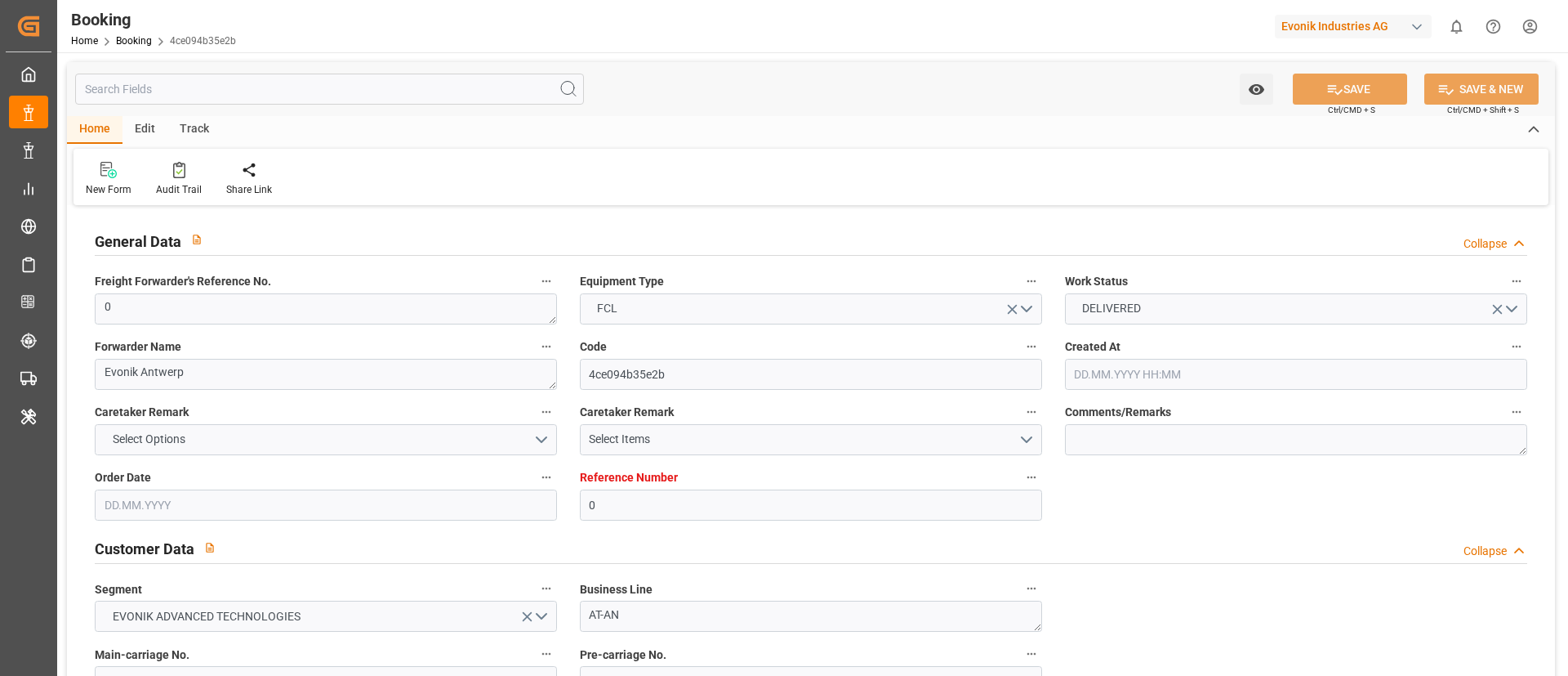
type input "[DATE] 00:00"
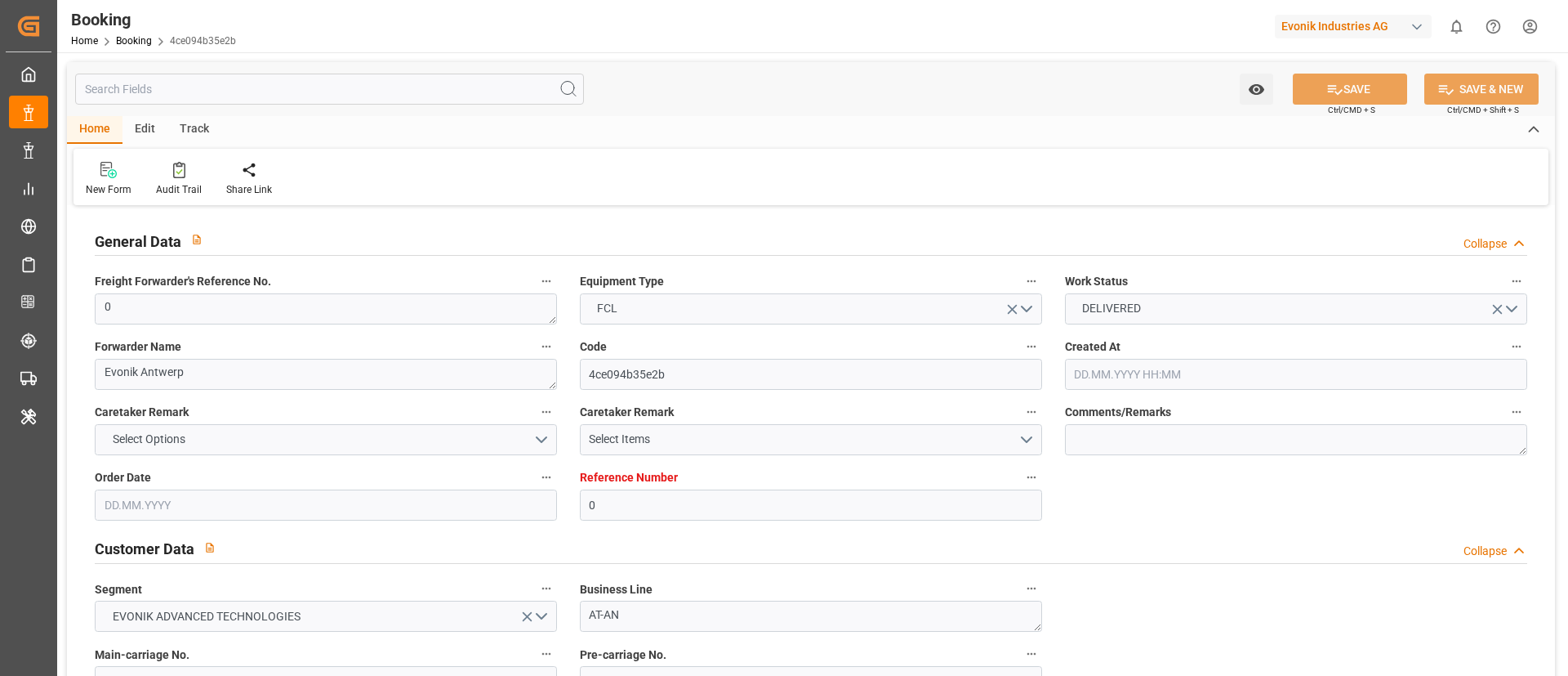
type input "[DATE] 00:00"
type input "16.09.2025 09:09"
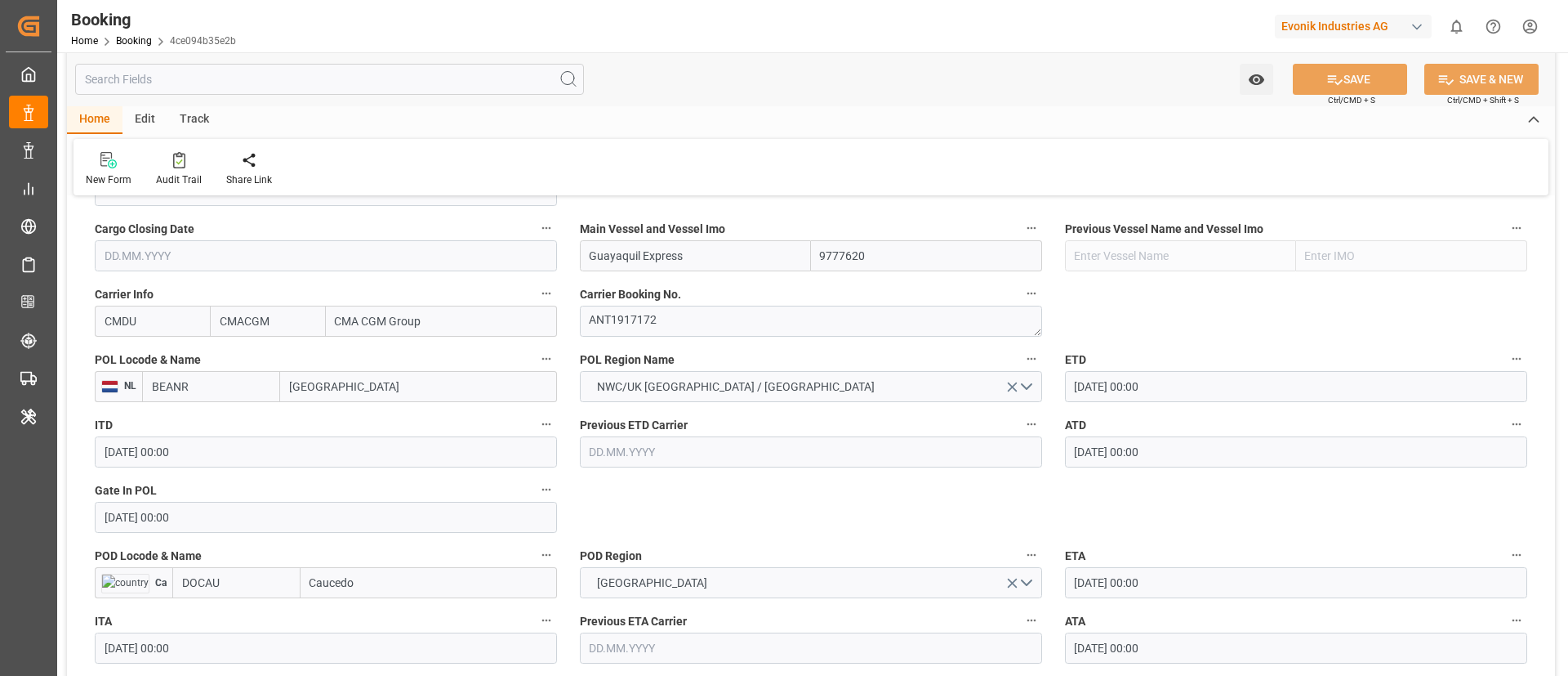
scroll to position [1225, 0]
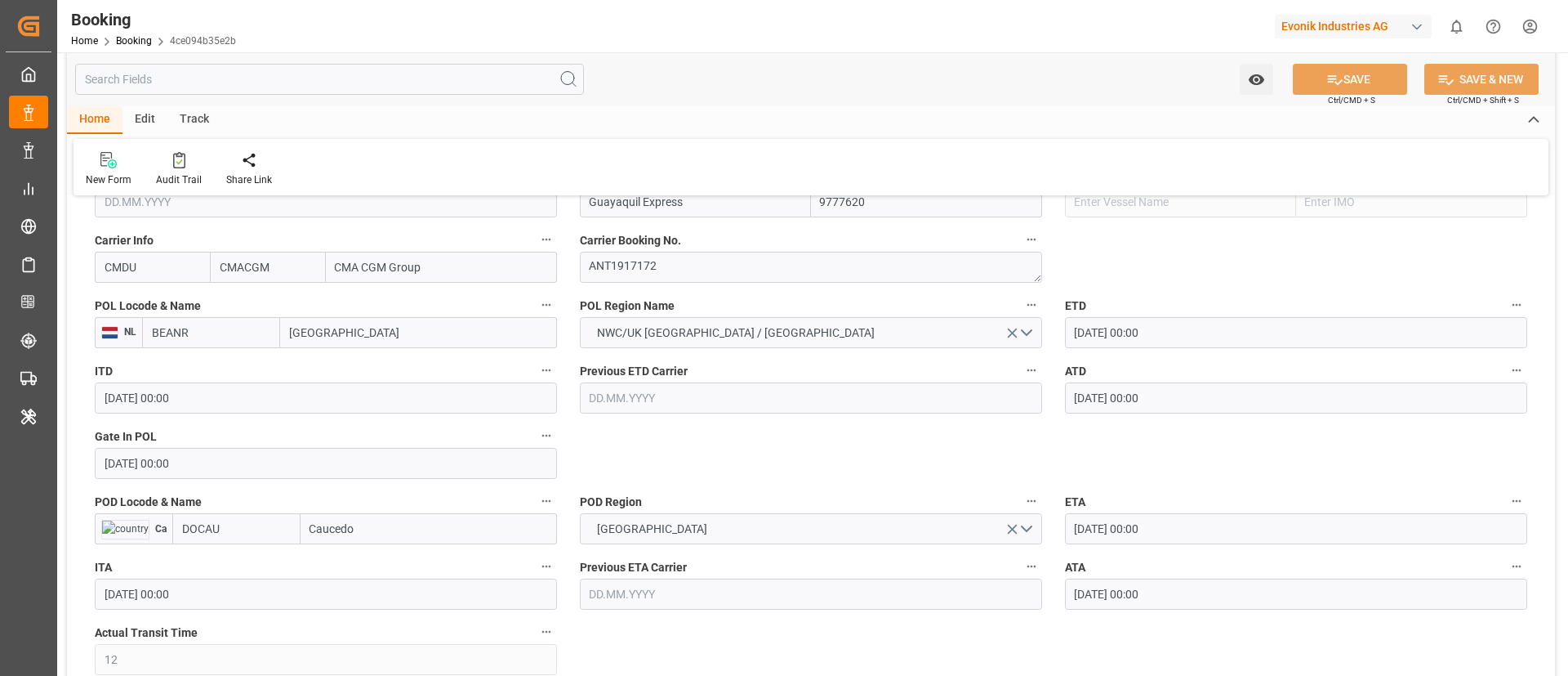
click at [240, 538] on input "DOCAU" at bounding box center [236, 528] width 128 height 31
click at [225, 558] on span "DOCAU - Caucedo" at bounding box center [225, 565] width 86 height 14
type input "DOCAU"
click at [221, 331] on input "BEANR" at bounding box center [210, 332] width 138 height 31
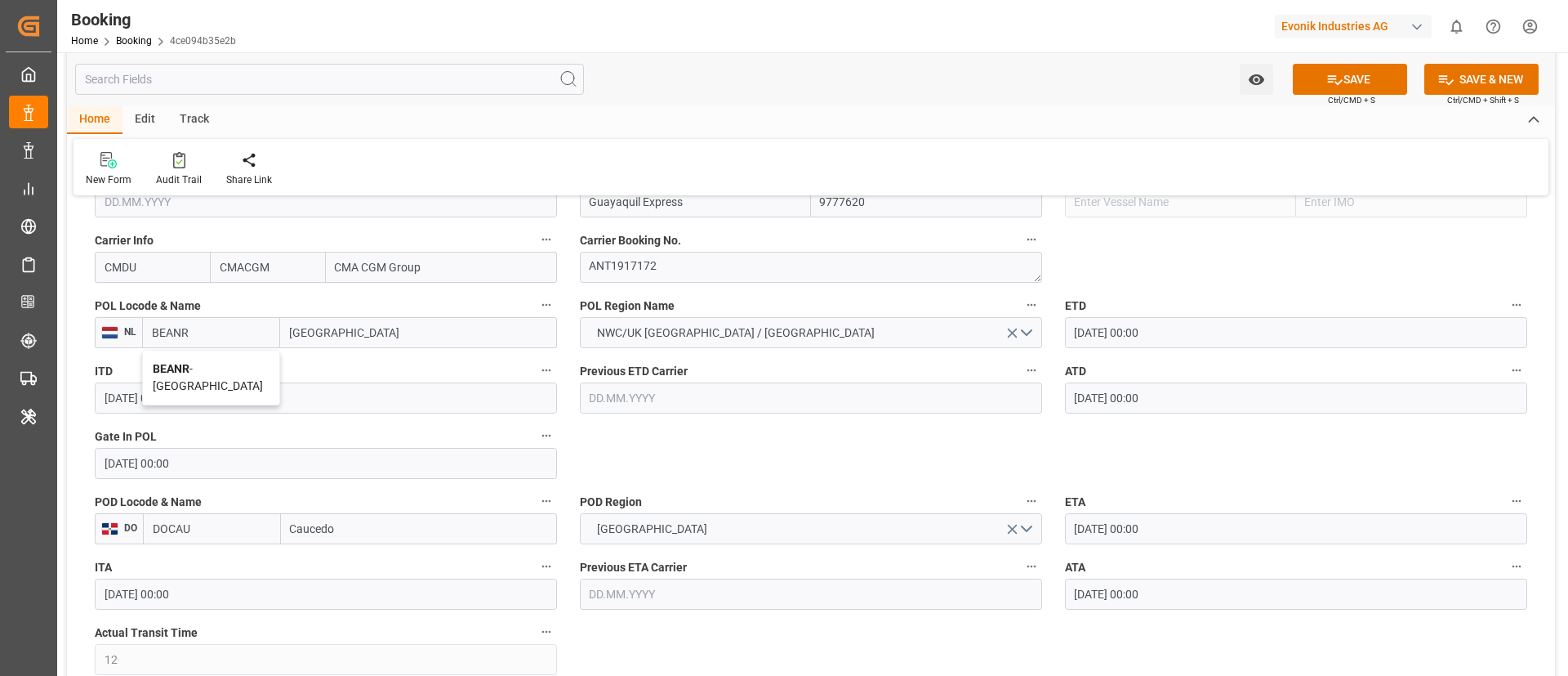
click at [220, 373] on span "BEANR - Antwerp" at bounding box center [208, 377] width 110 height 30
type input "BEANR"
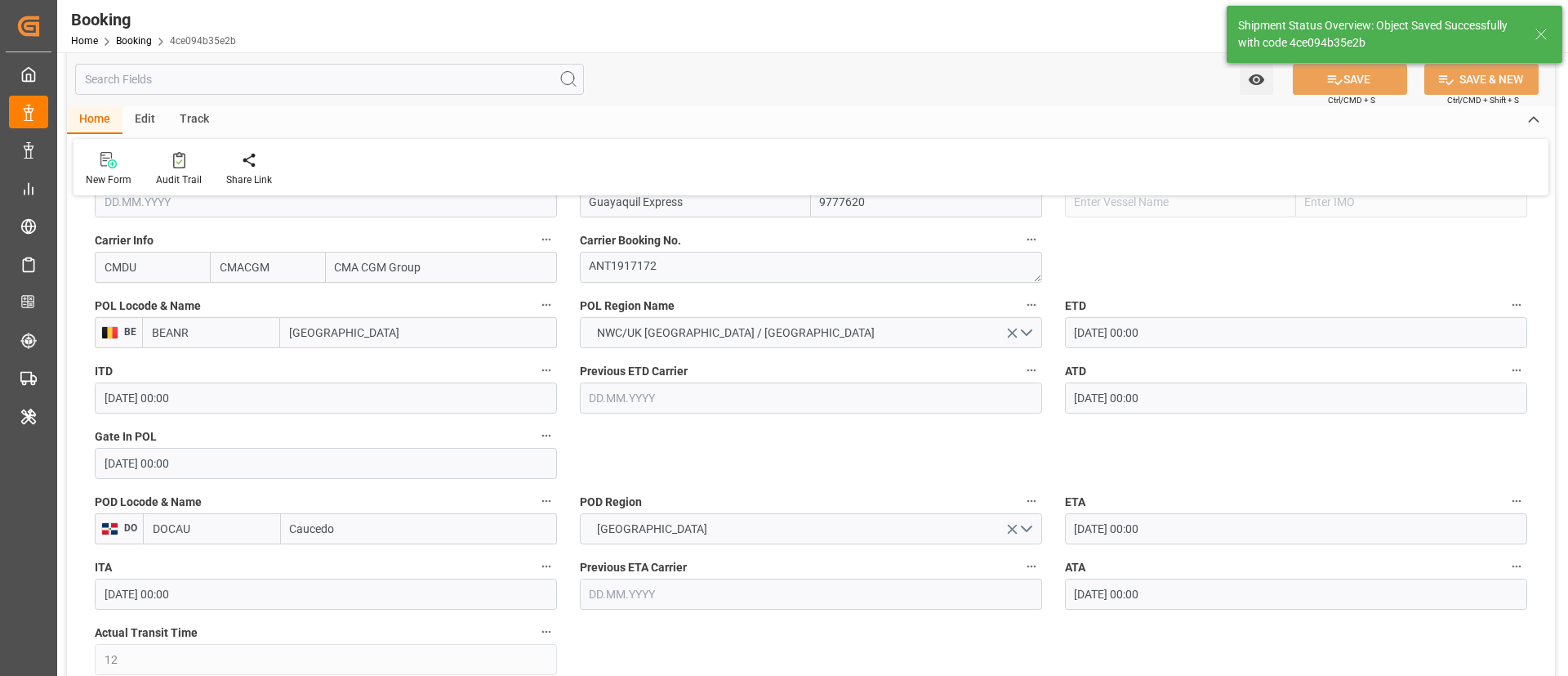
type textarea "businessDivision-businessLine-"
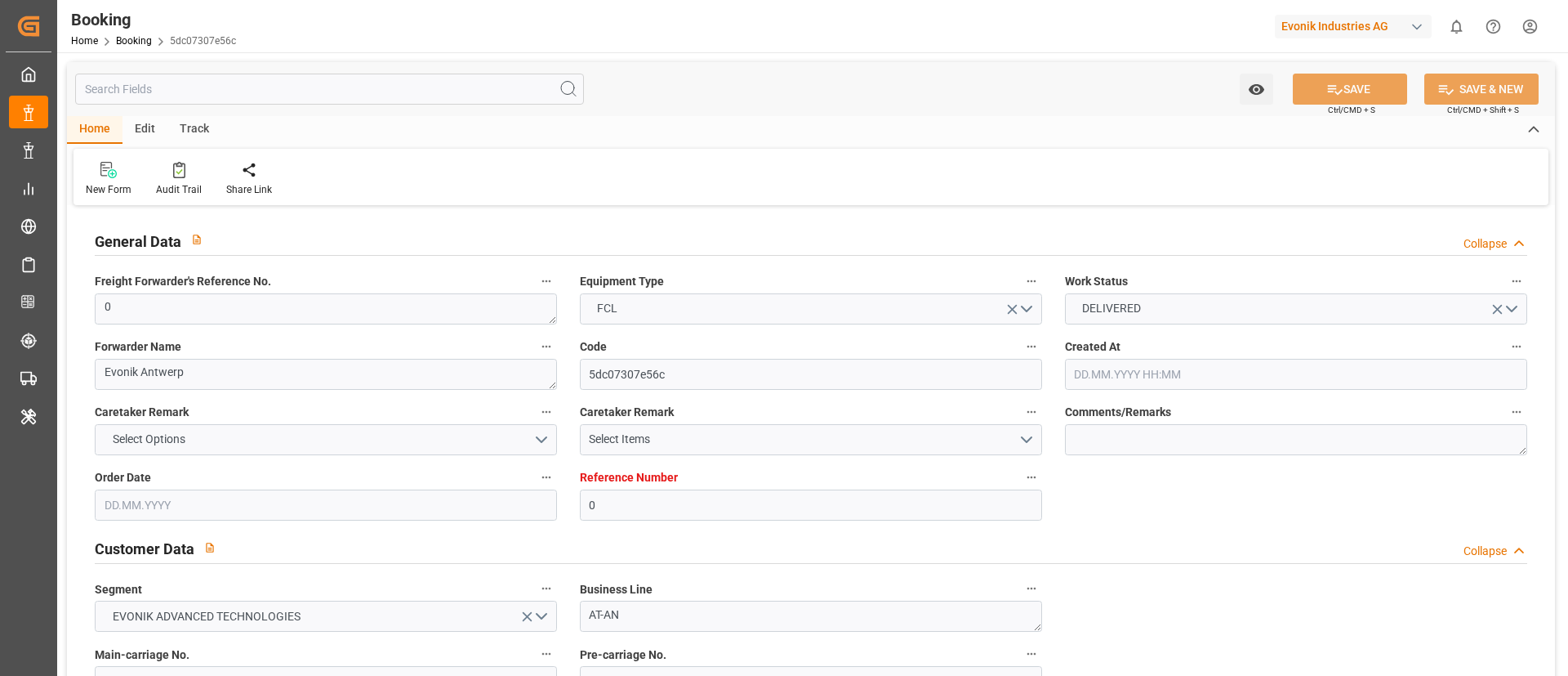
type input "0"
type input "9777620"
type input "CMACGM"
type input "CMA CGM Group"
type input "BEANR"
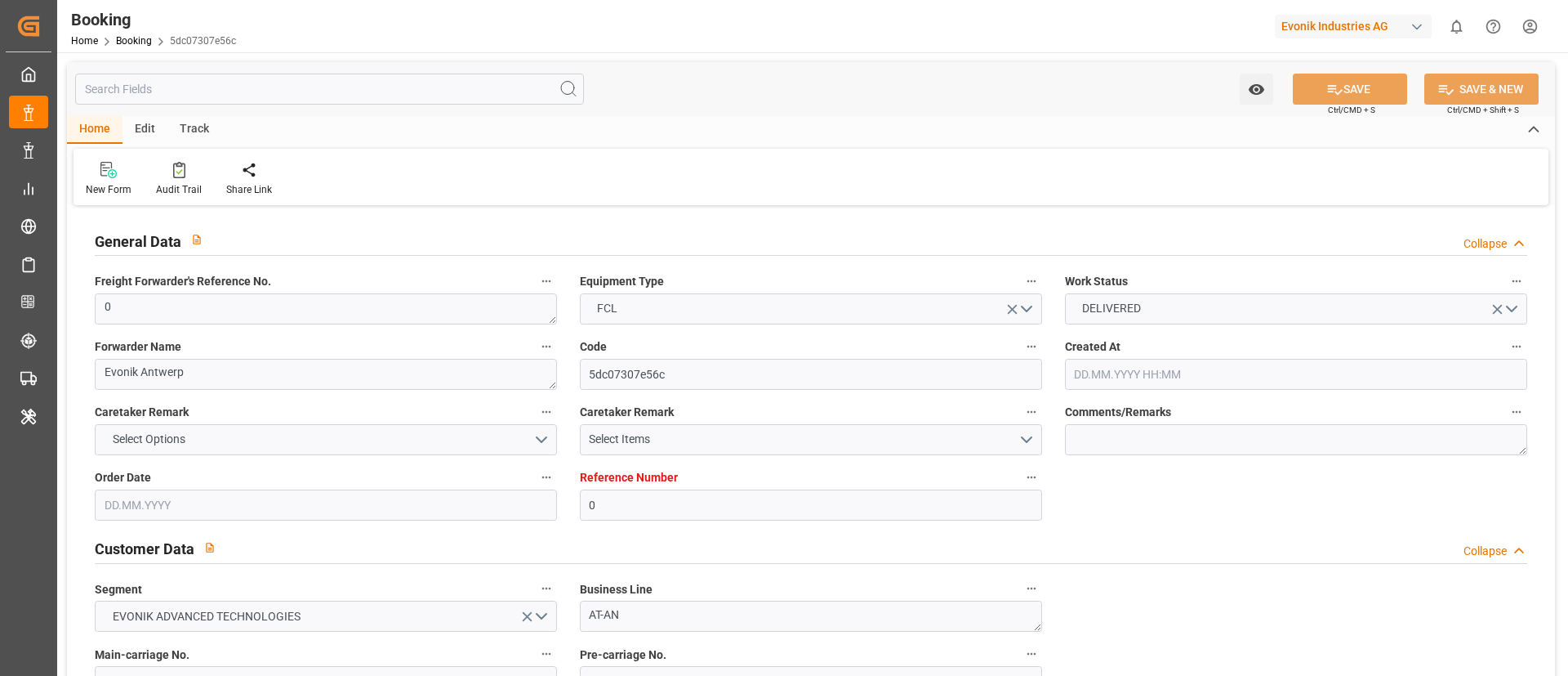
type input "DOCAU"
type input "12"
type input "0"
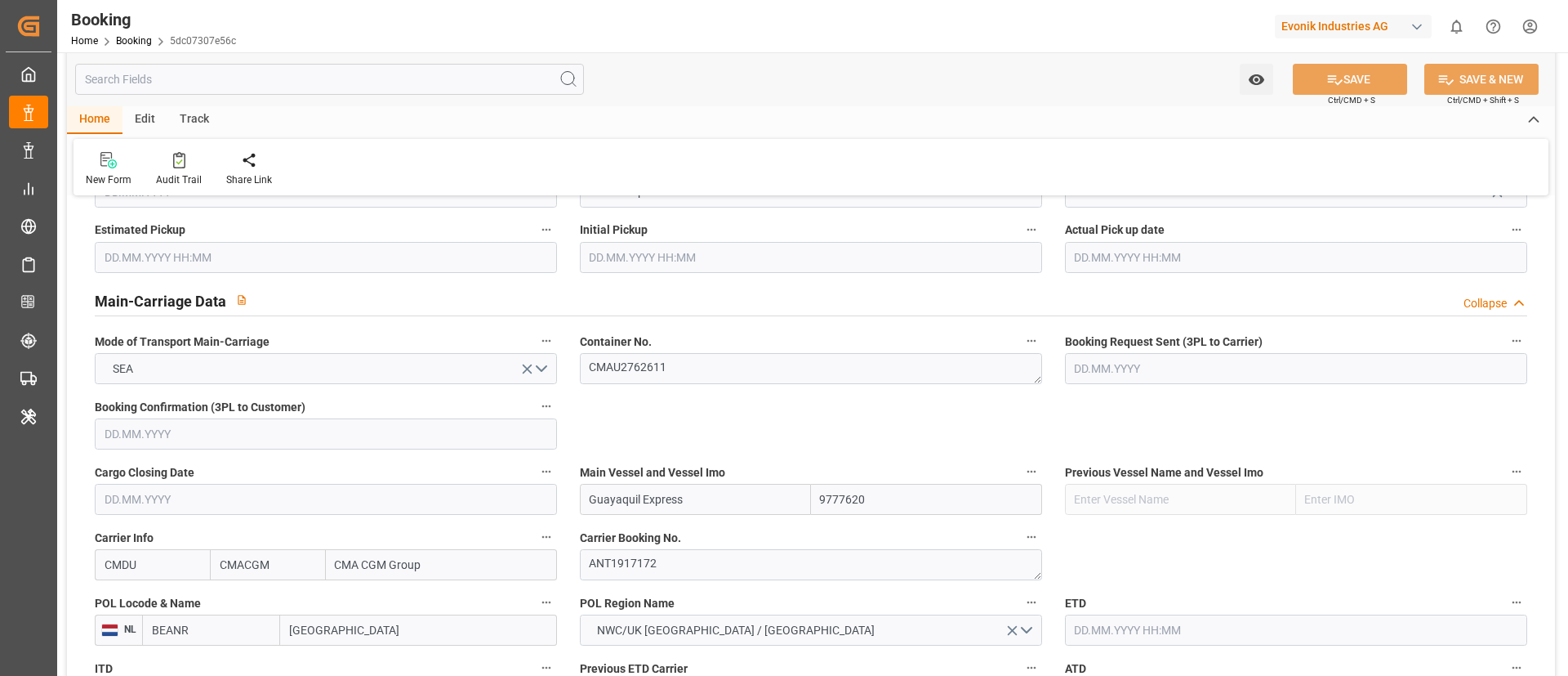
type input "[DATE] 06:59"
type input "[DATE]"
type input "[DATE] 00:00"
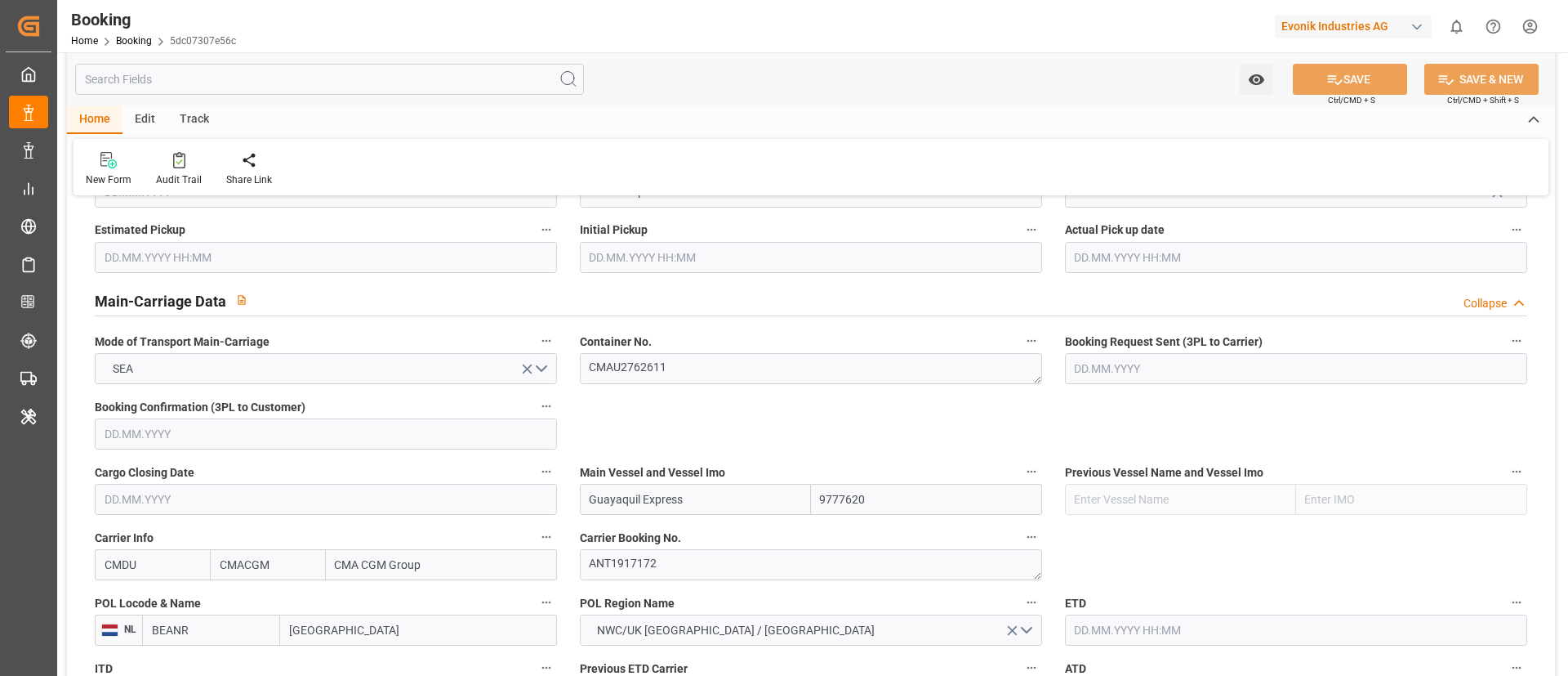
type input "[DATE] 00:00"
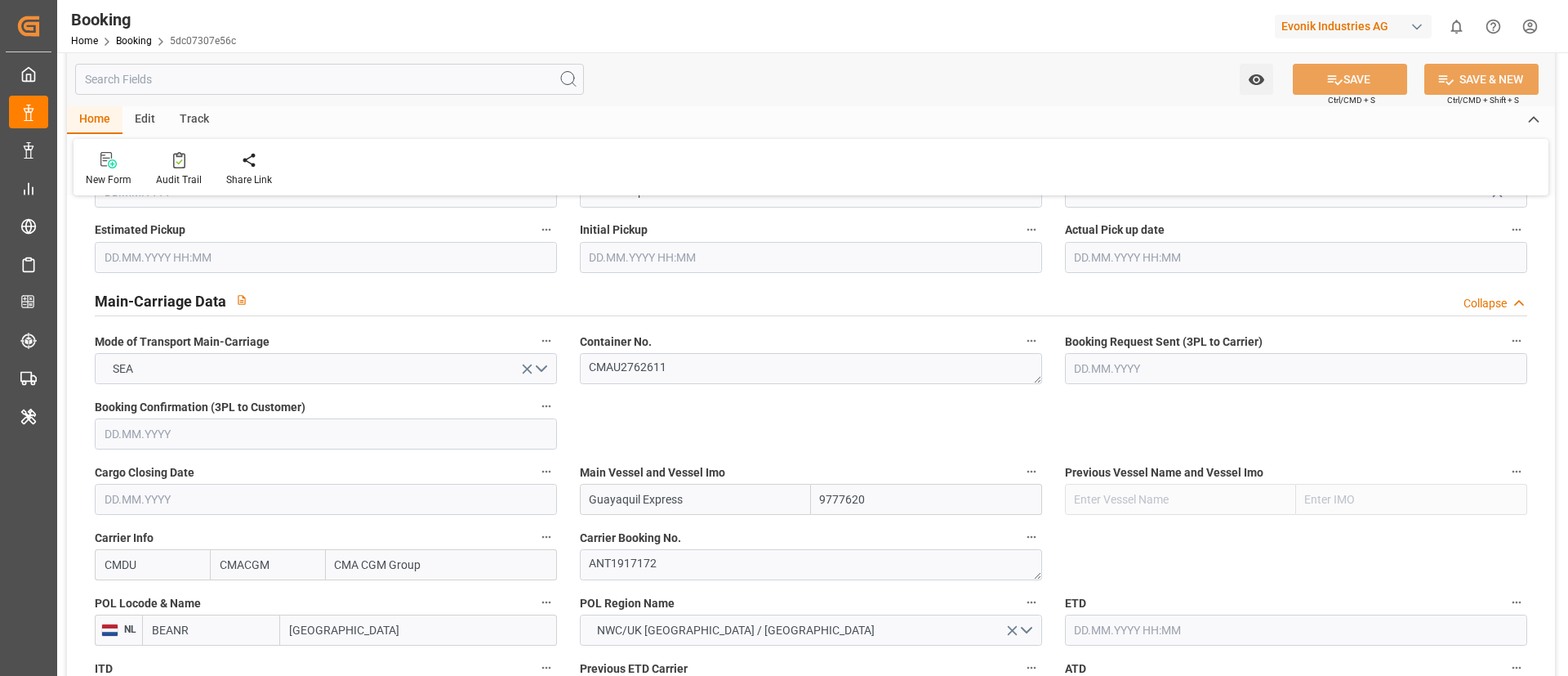
type input "[DATE] 00:00"
type input "[DATE] 09:09"
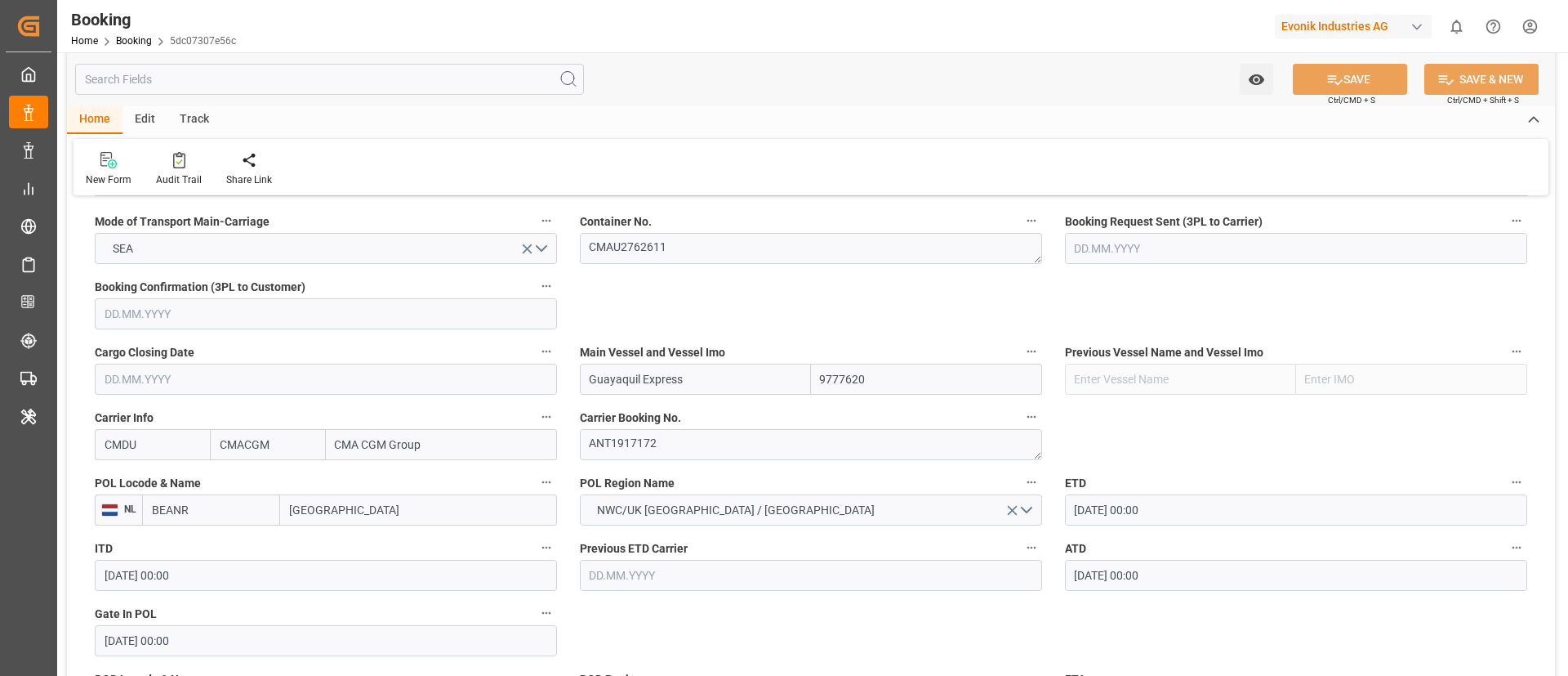
scroll to position [1103, 0]
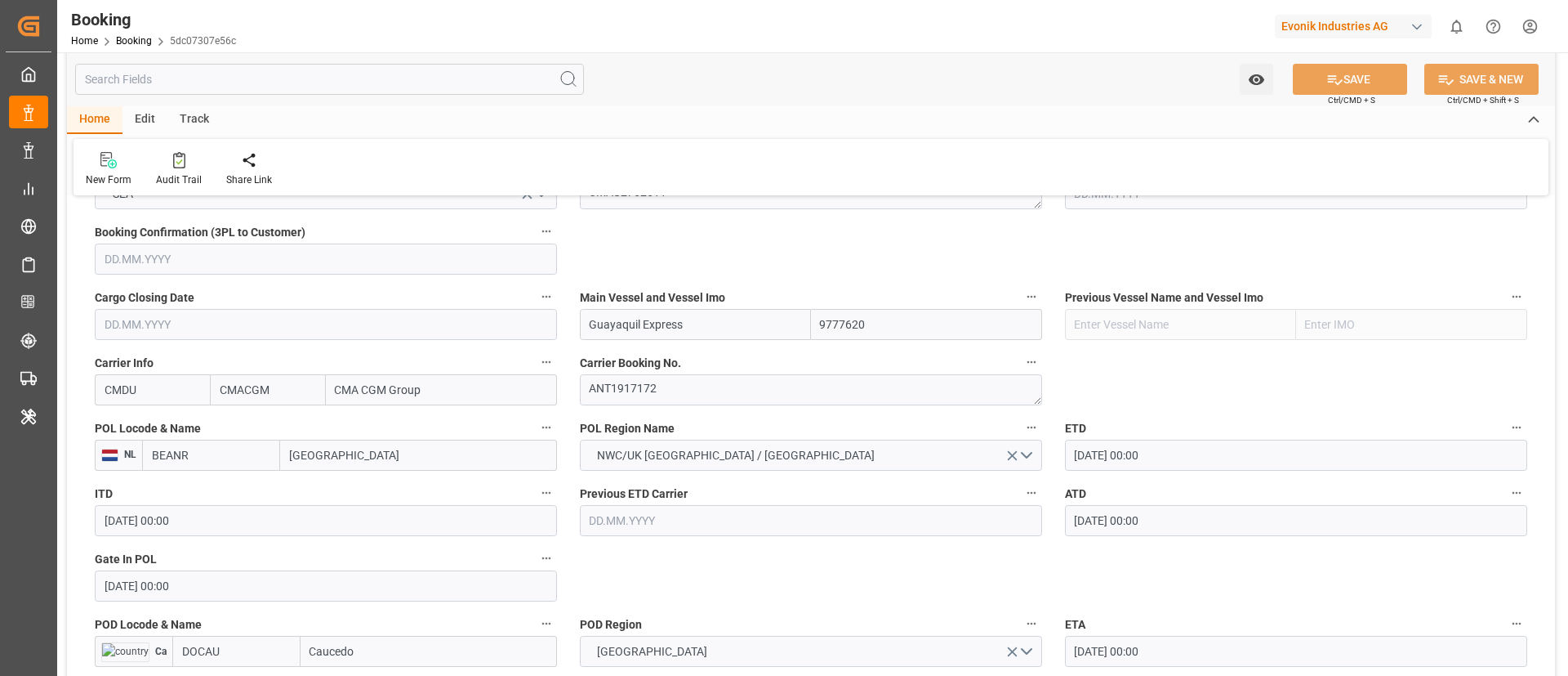
click at [218, 454] on input "BEANR" at bounding box center [210, 455] width 138 height 31
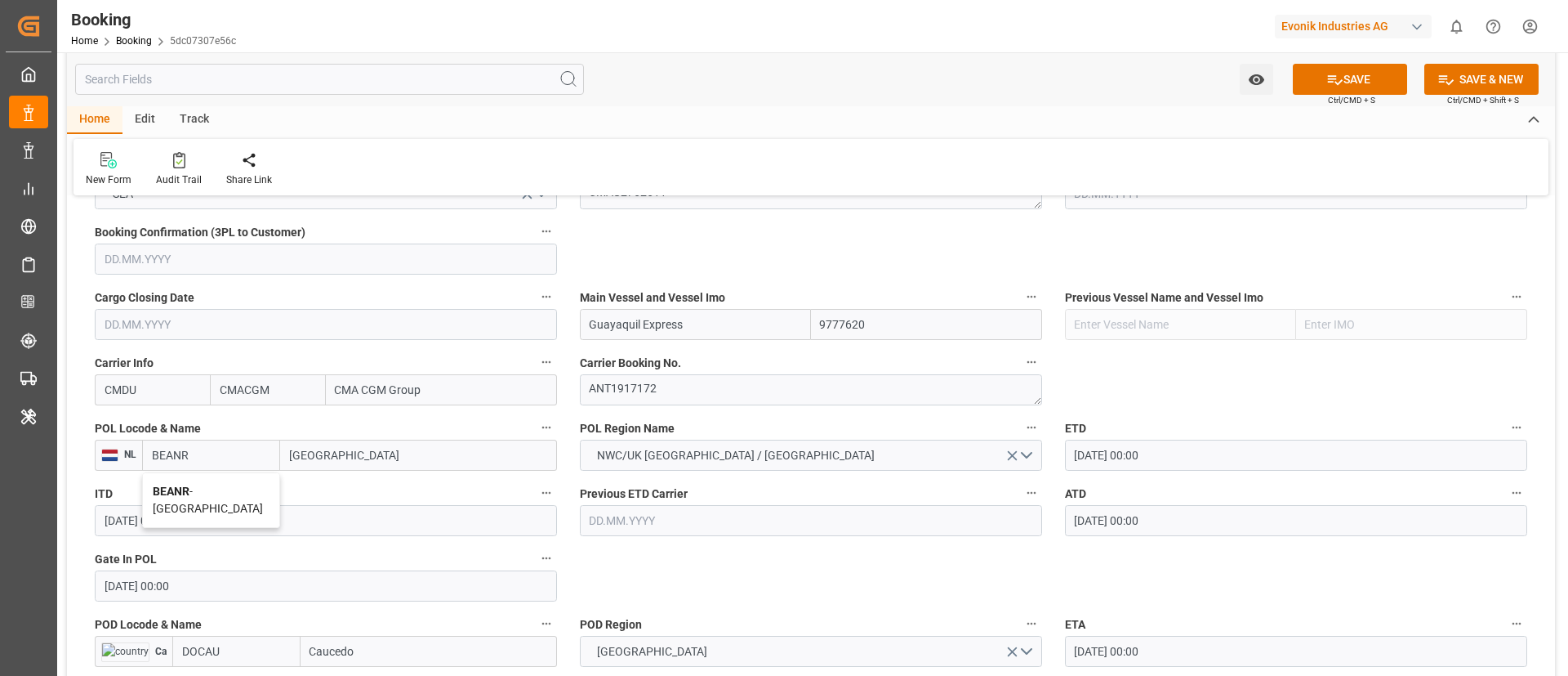
click at [199, 482] on div "BEANR - [GEOGRAPHIC_DATA]" at bounding box center [210, 500] width 136 height 54
type input "BEANR"
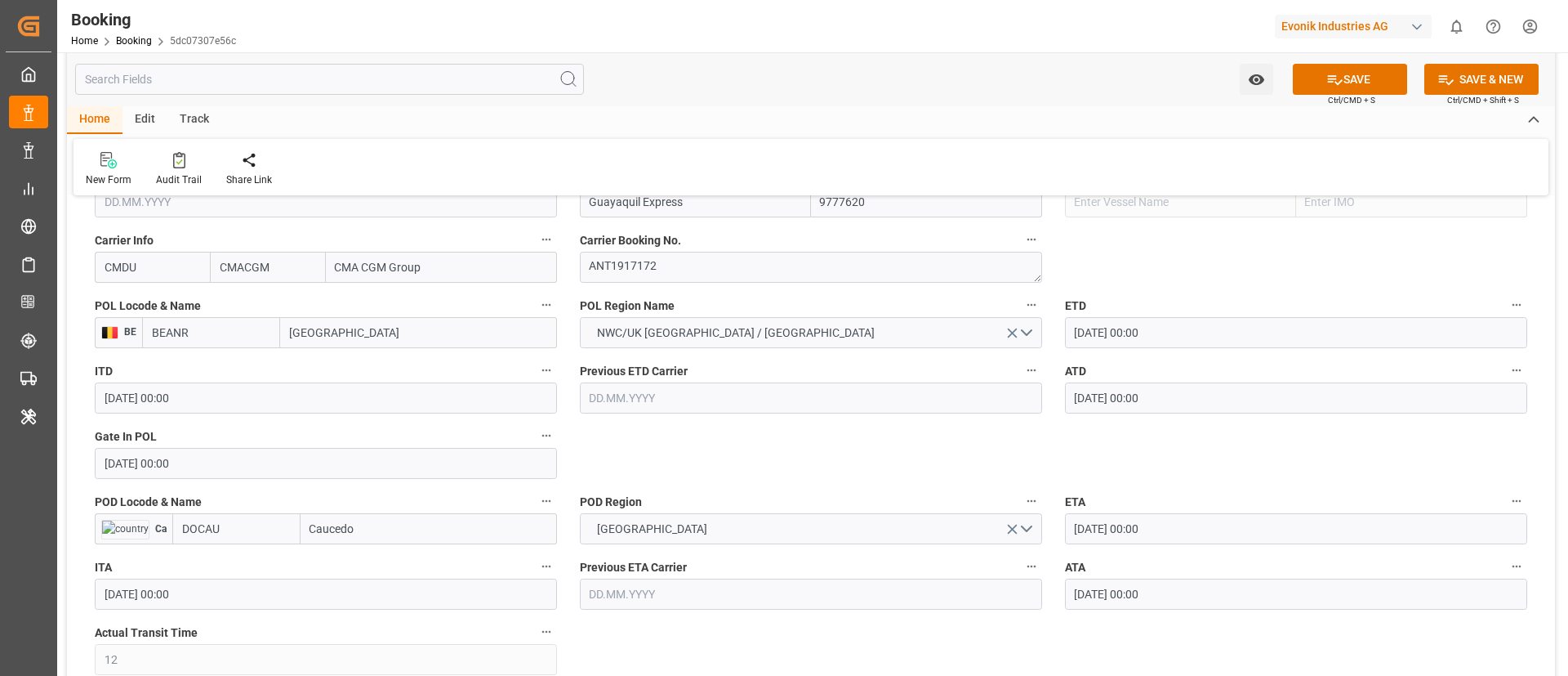
click at [236, 529] on input "DOCAU" at bounding box center [236, 528] width 128 height 31
click at [226, 556] on div "DOCAU - Caucedo" at bounding box center [225, 565] width 105 height 37
type input "DOCAU"
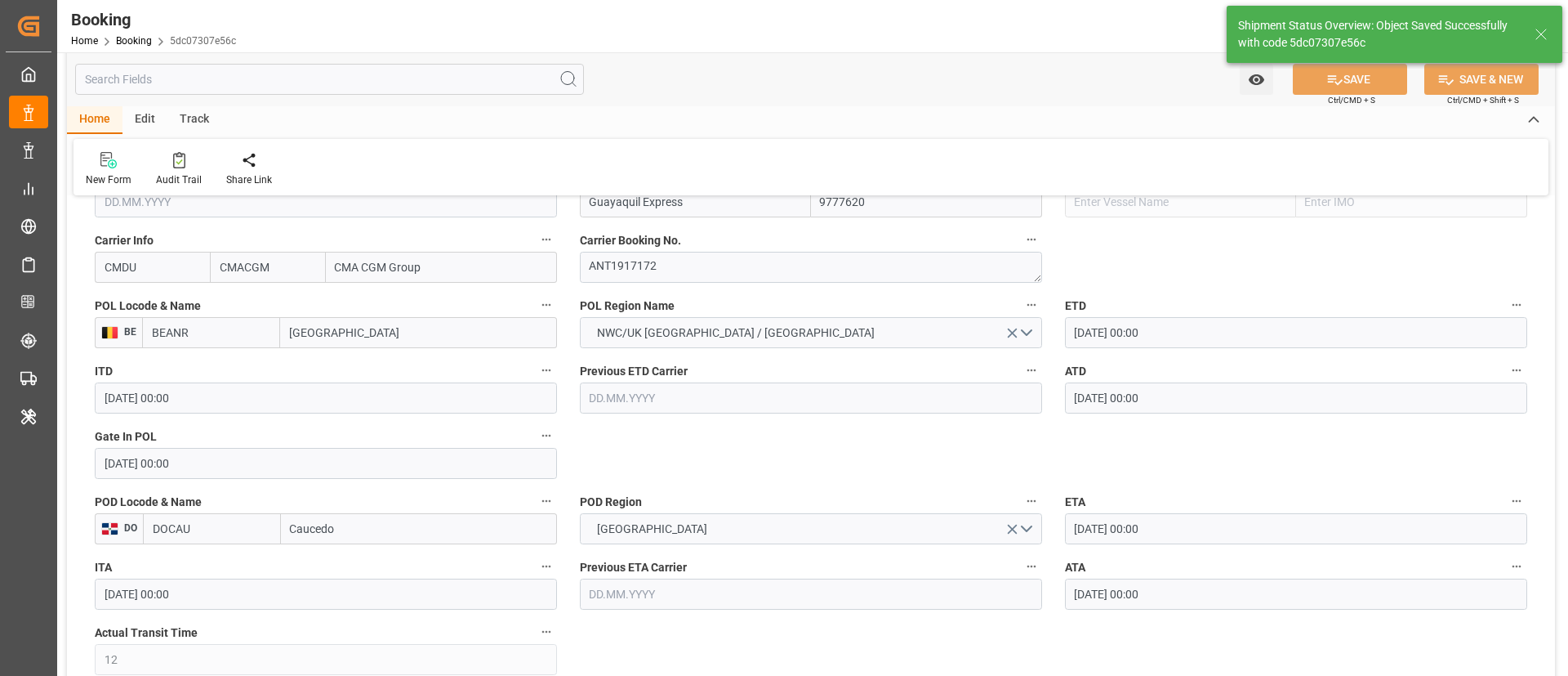
type textarea "businessDivision-businessLine-"
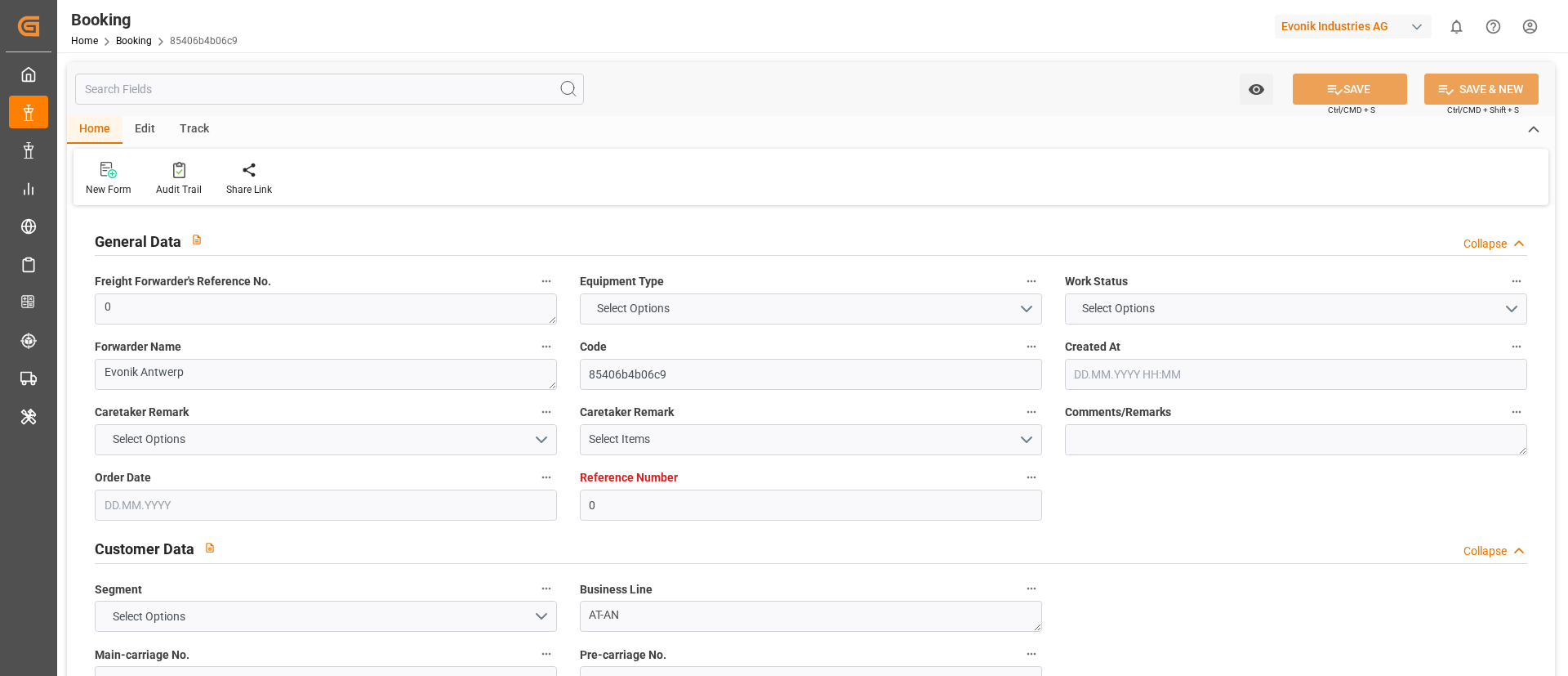
type input "0"
type input "9777620"
type input "CMACGM"
type input "CMA CGM Group"
type input "BEANR"
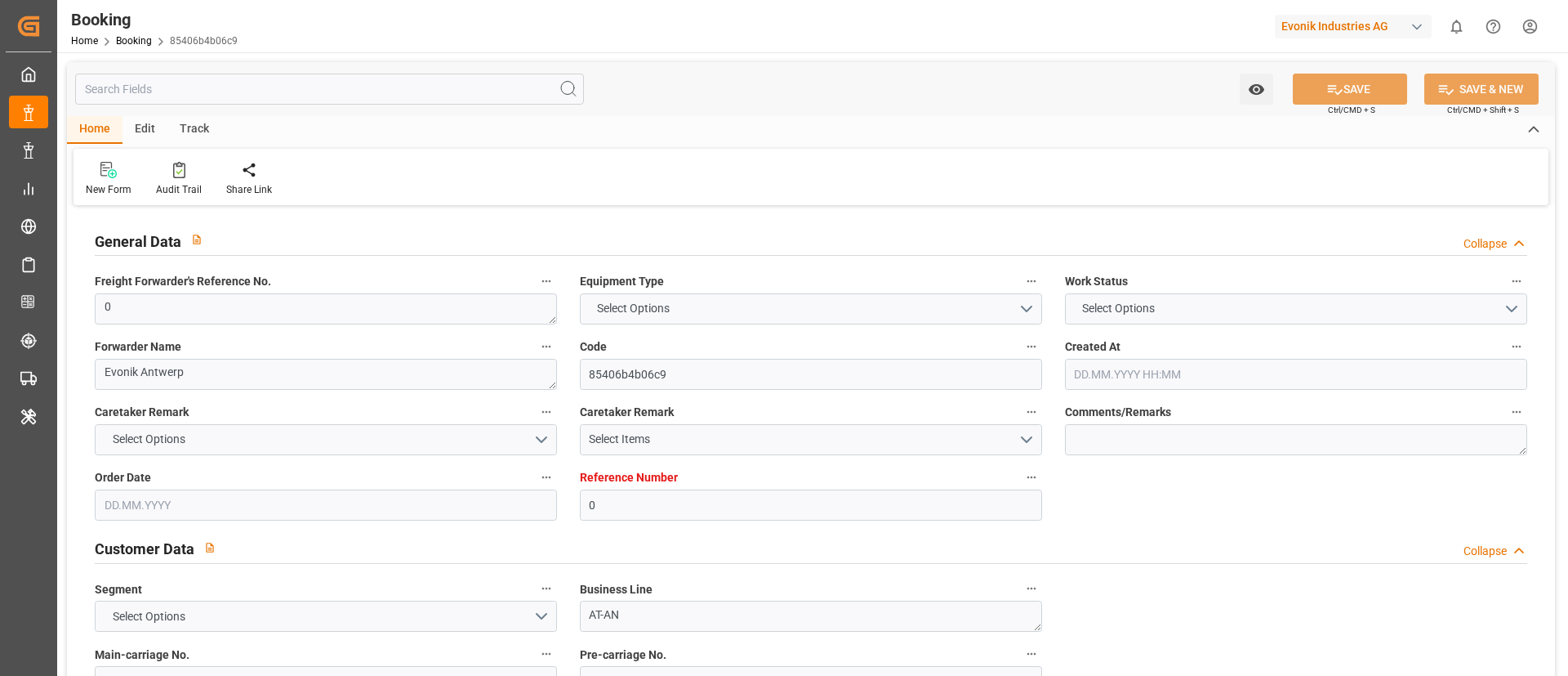
type input "DOCAU"
type input "12"
type input "0"
type input "[DATE] 06:59"
type input "[DATE]"
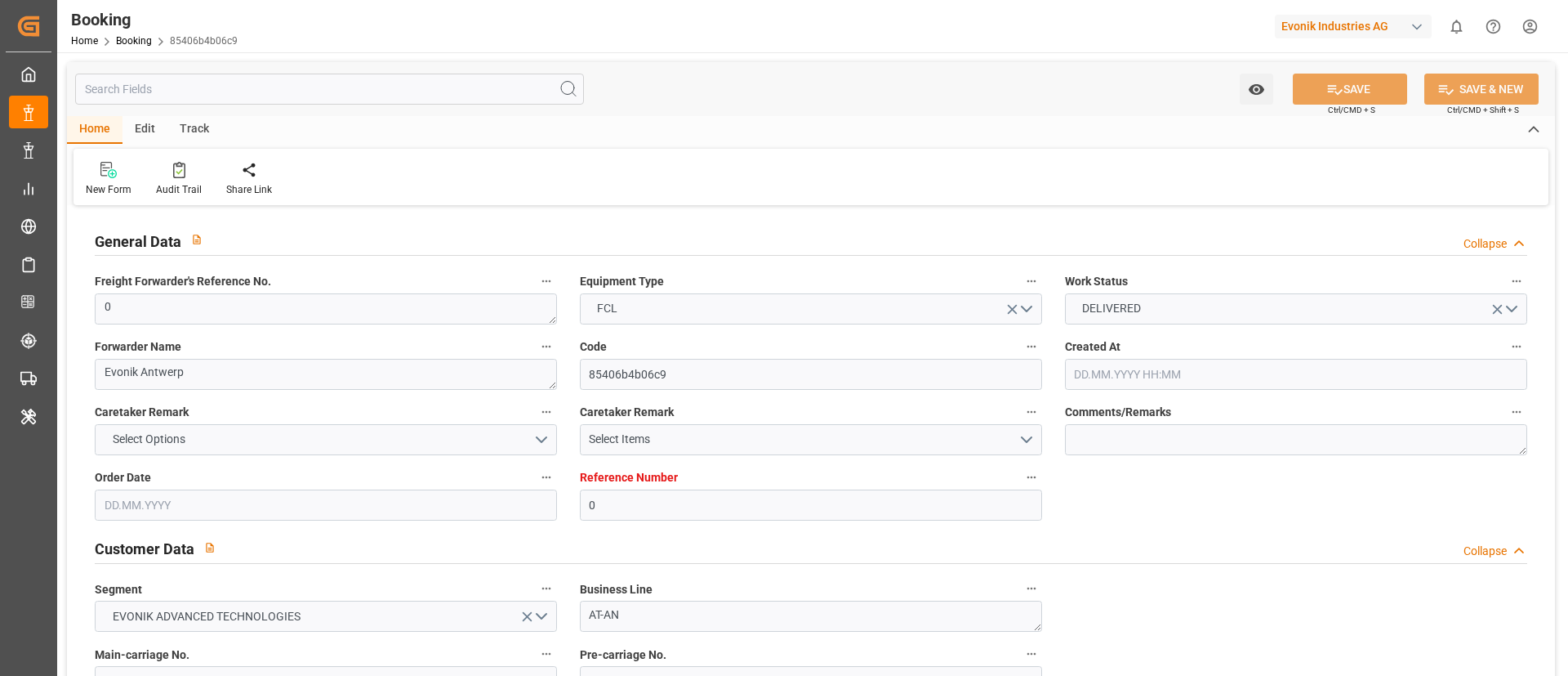
type input "[DATE]"
type input "[DATE] 00:00"
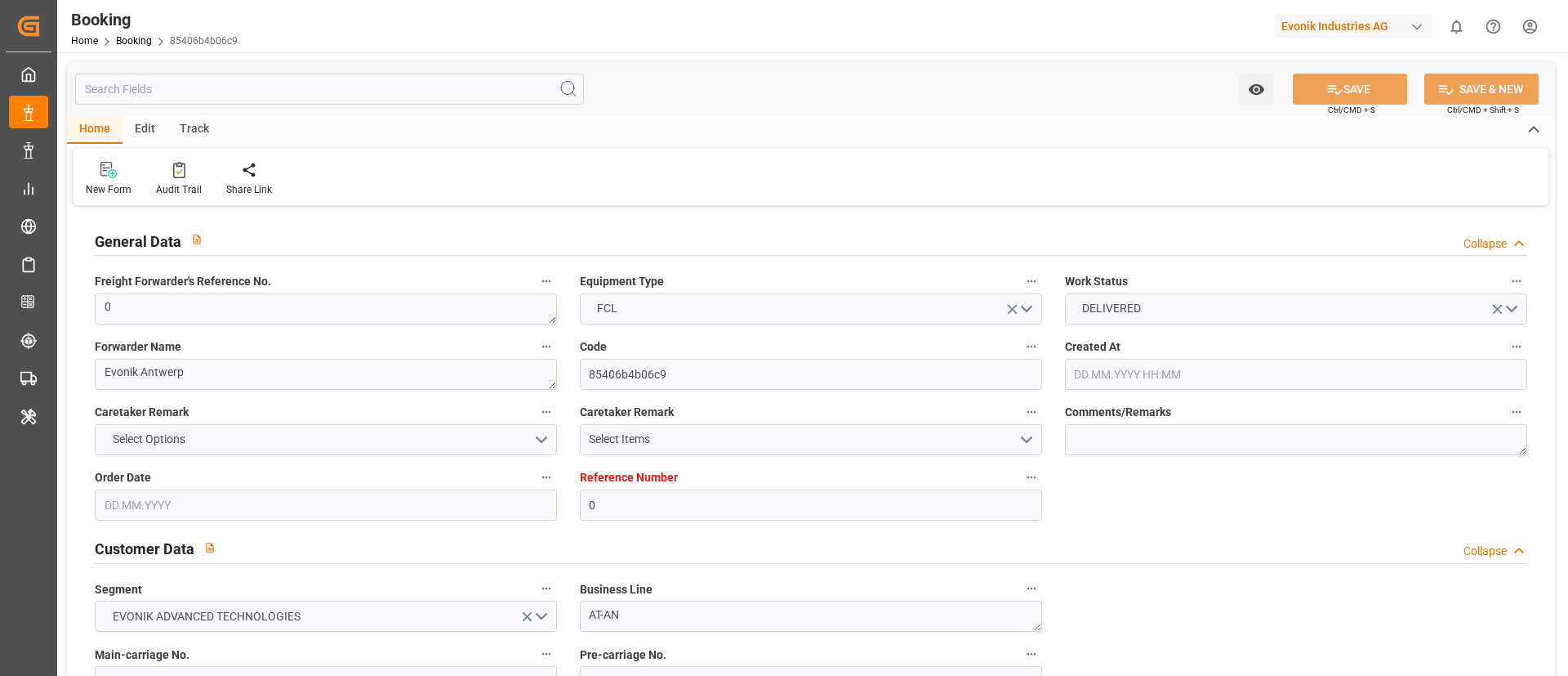
type input "[DATE] 00:00"
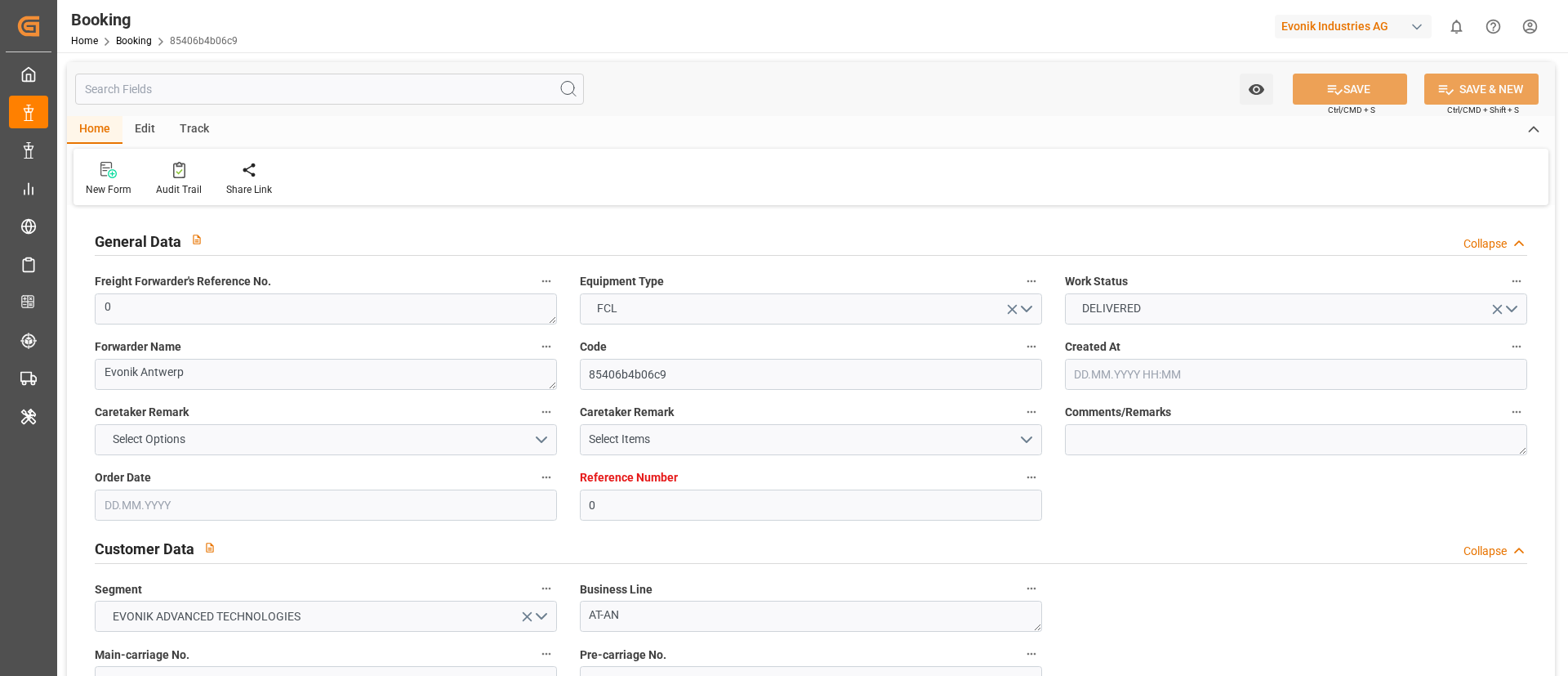
type input "[DATE] 00:00"
type input "[DATE] 09:09"
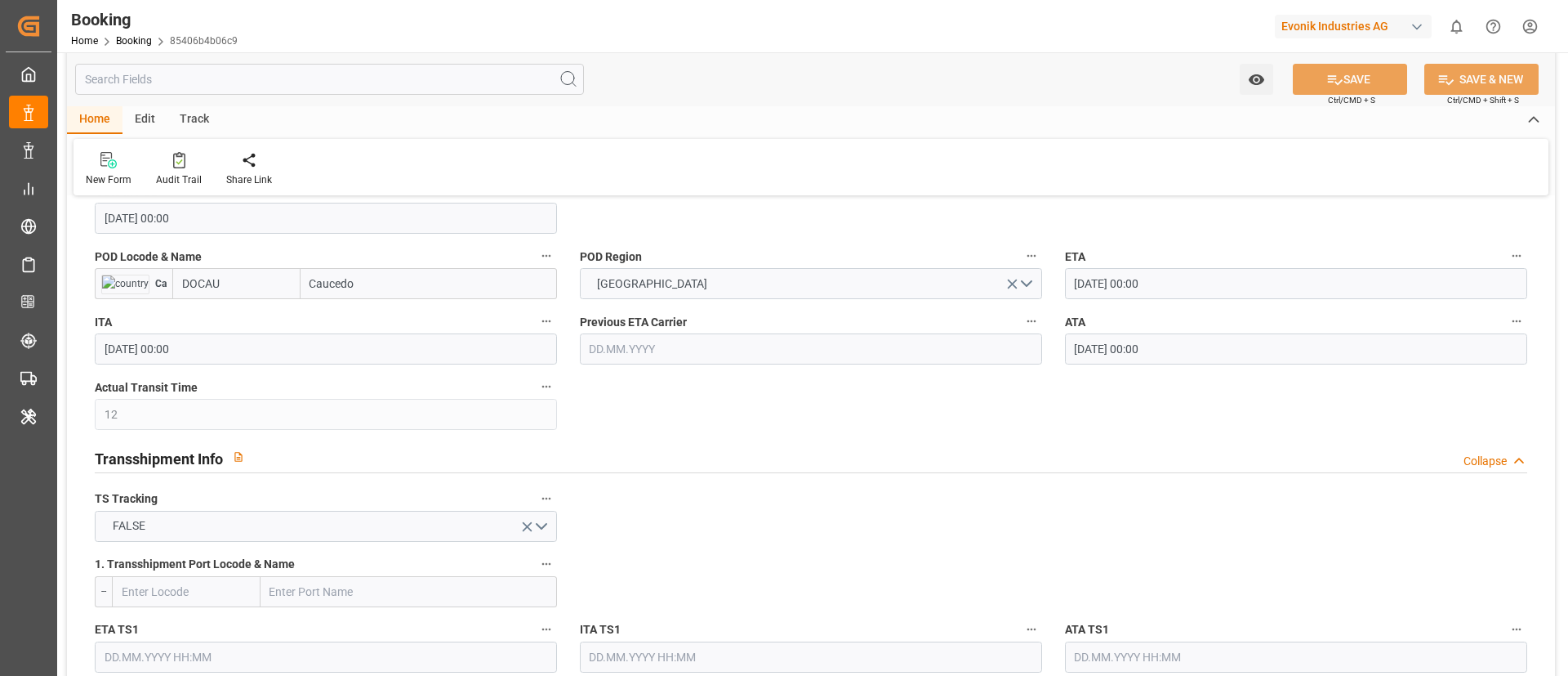
scroll to position [1348, 0]
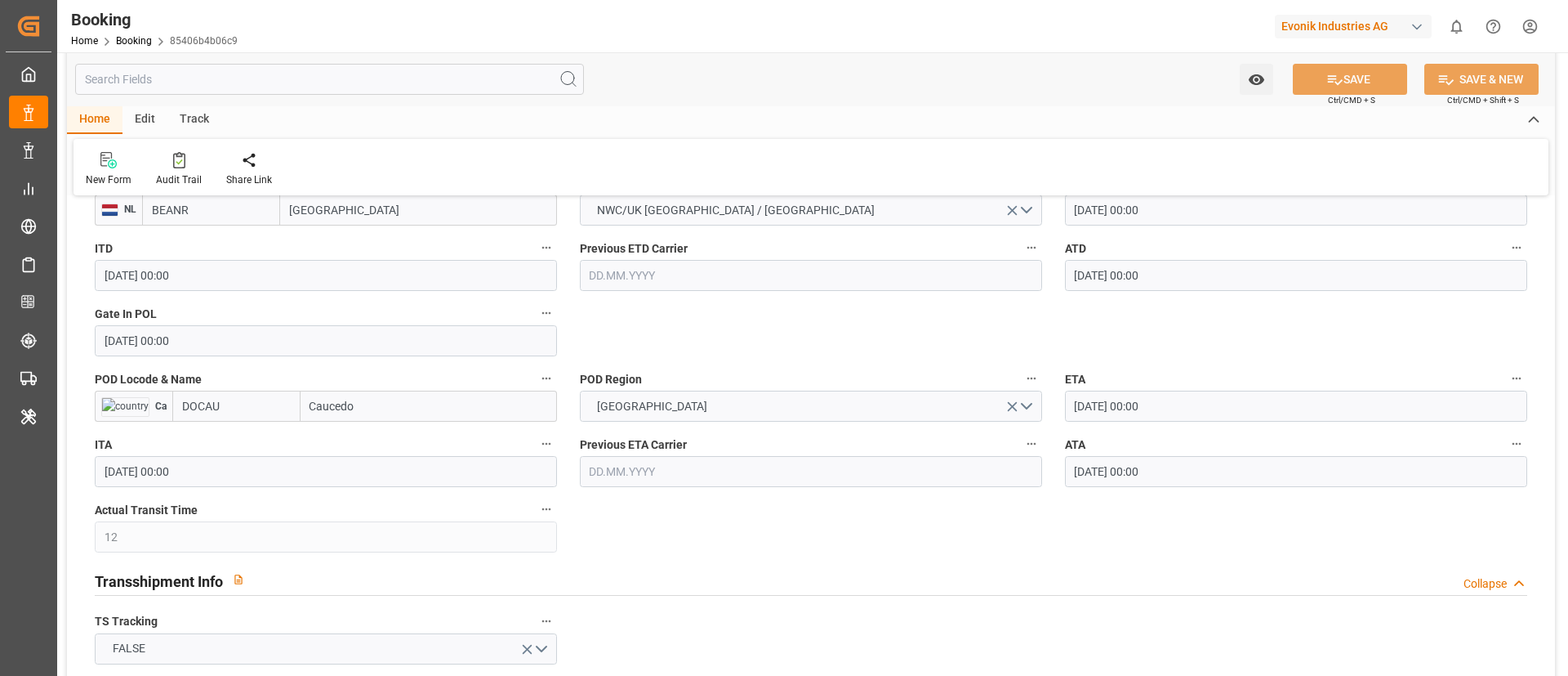
click at [205, 220] on input "BEANR" at bounding box center [210, 210] width 138 height 31
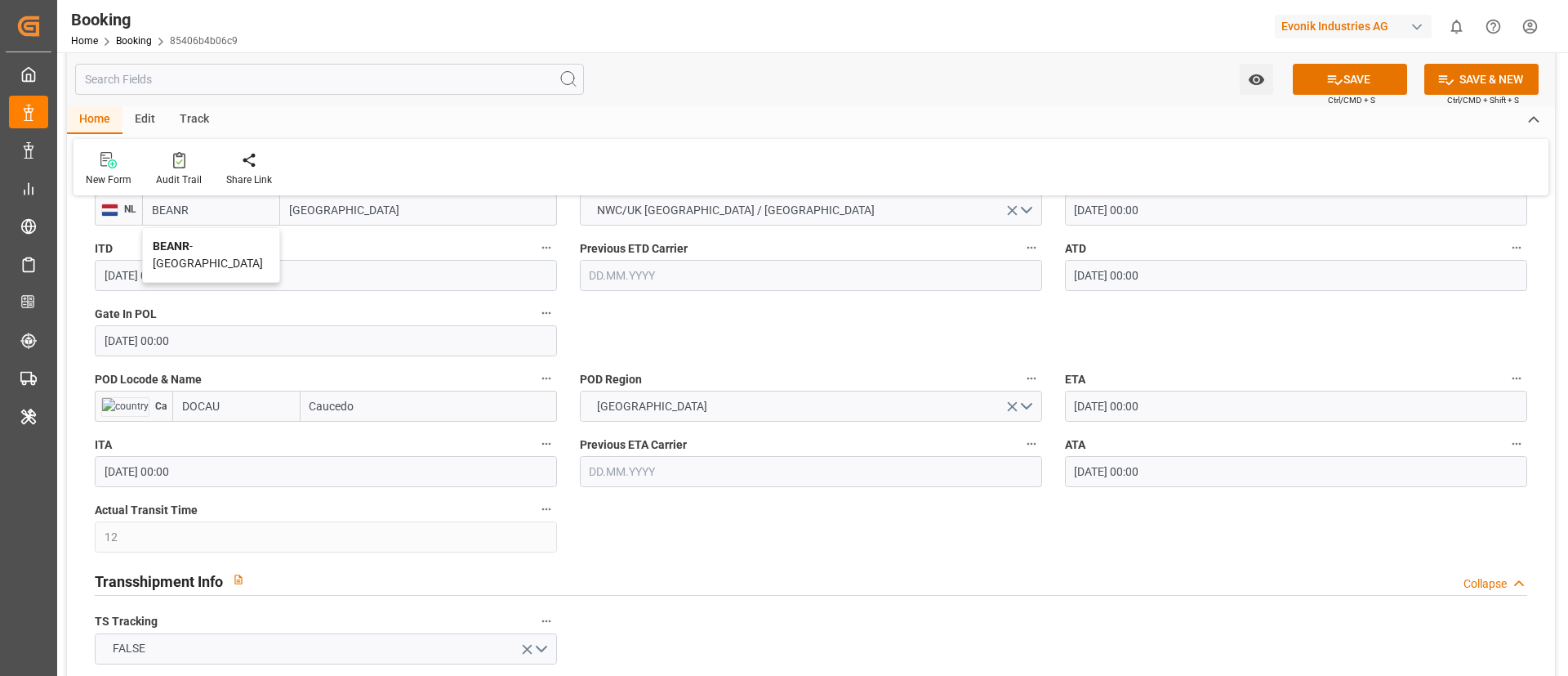
click at [210, 247] on span "BEANR - [GEOGRAPHIC_DATA]" at bounding box center [208, 254] width 110 height 30
type input "BEANR"
click at [260, 402] on input "DOCAU" at bounding box center [236, 406] width 128 height 31
click at [233, 431] on div "DOCAU - Caucedo" at bounding box center [225, 442] width 105 height 37
type input "DOCAU"
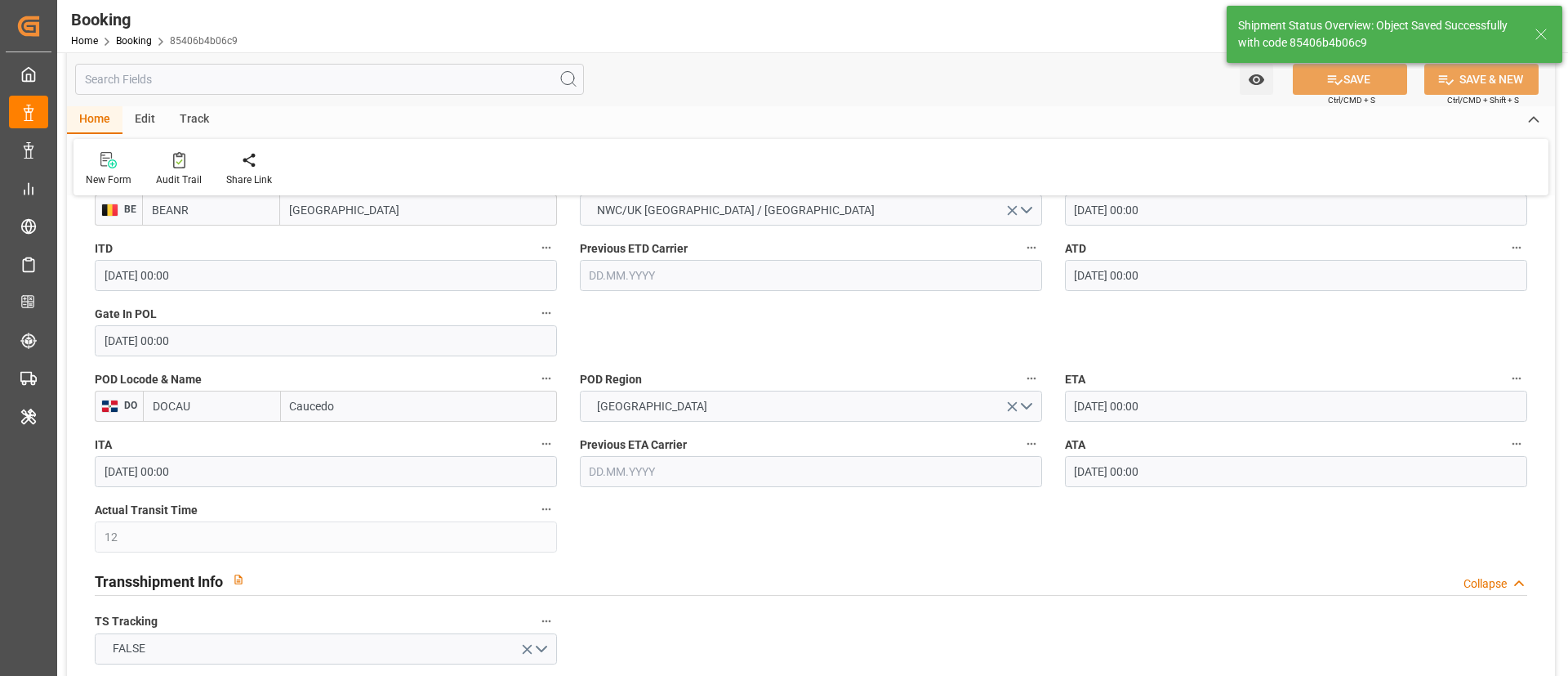
type textarea "businessDivision-businessLine-"
type input "[DATE] 09:10"
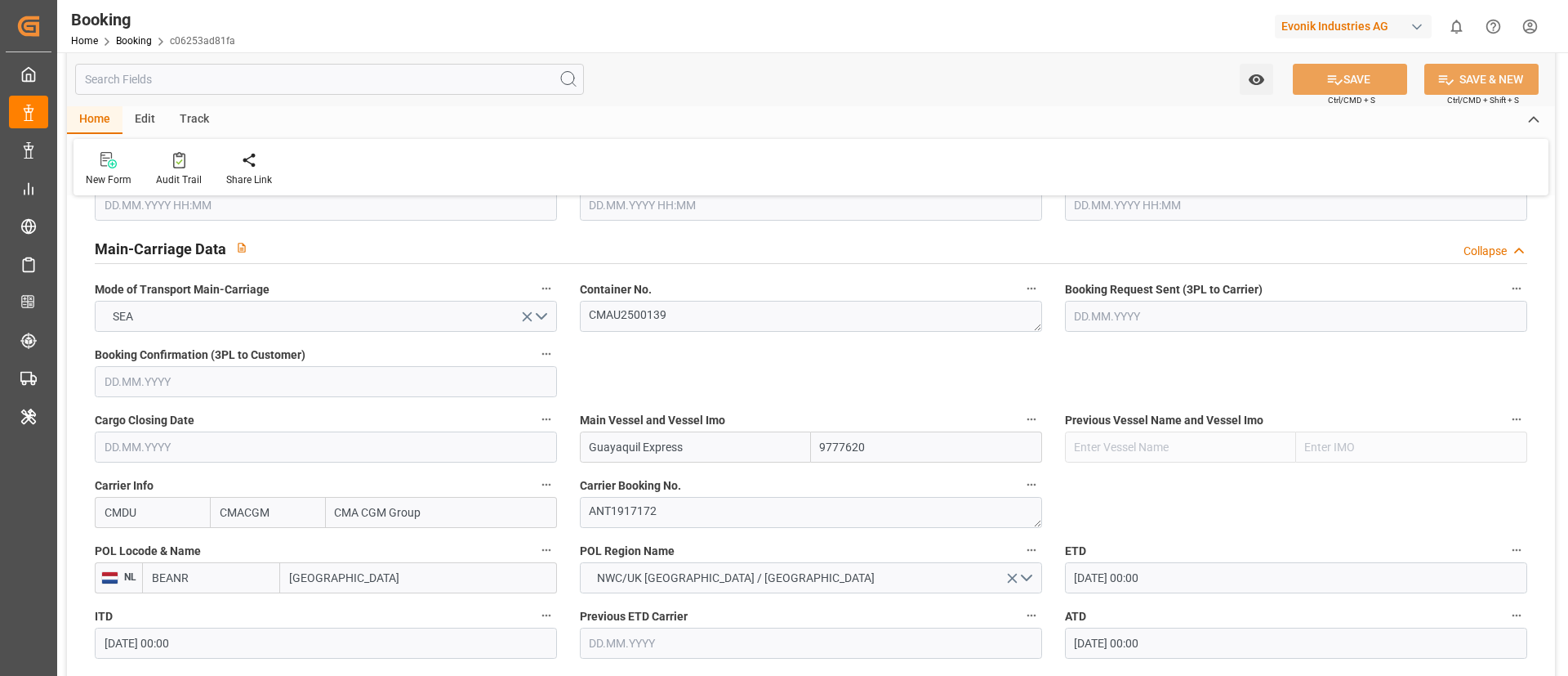
scroll to position [1225, 0]
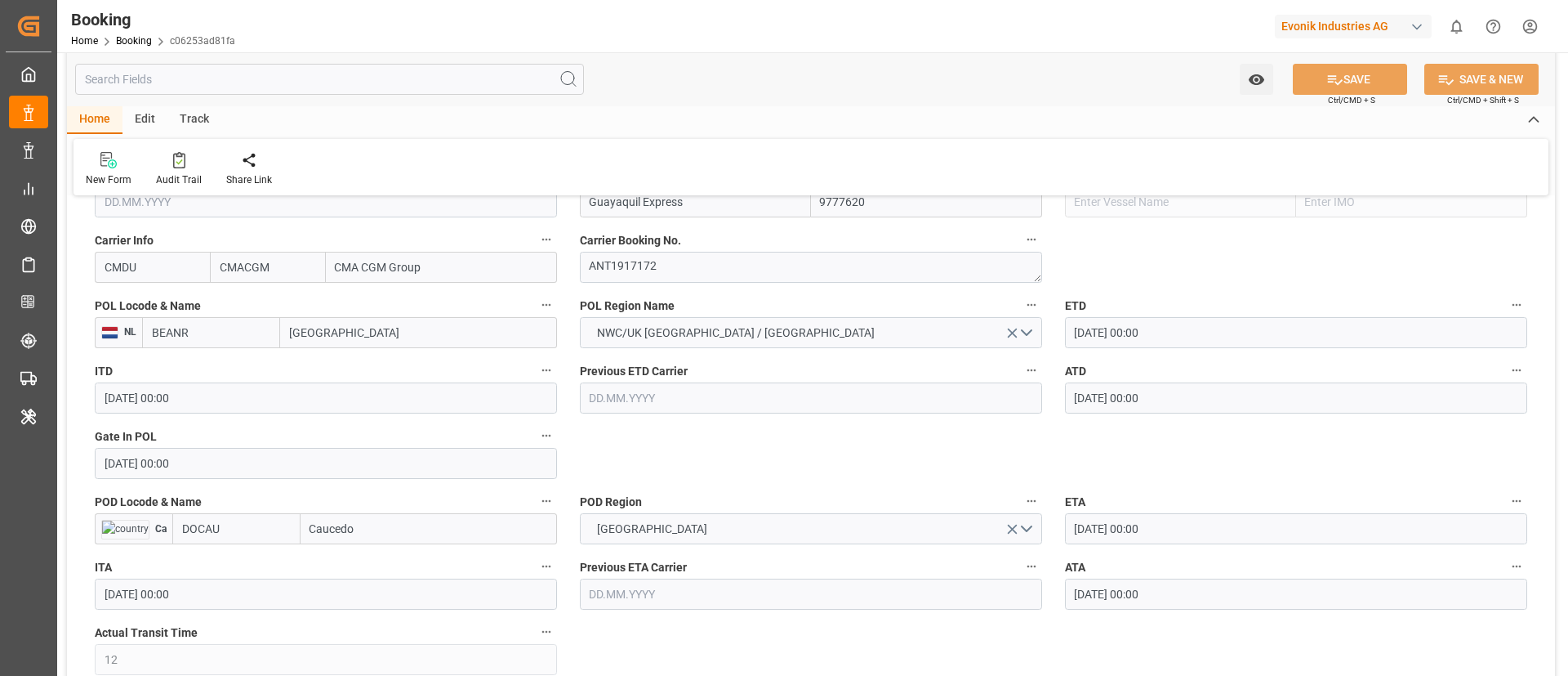
click at [211, 340] on input "BEANR" at bounding box center [210, 332] width 138 height 31
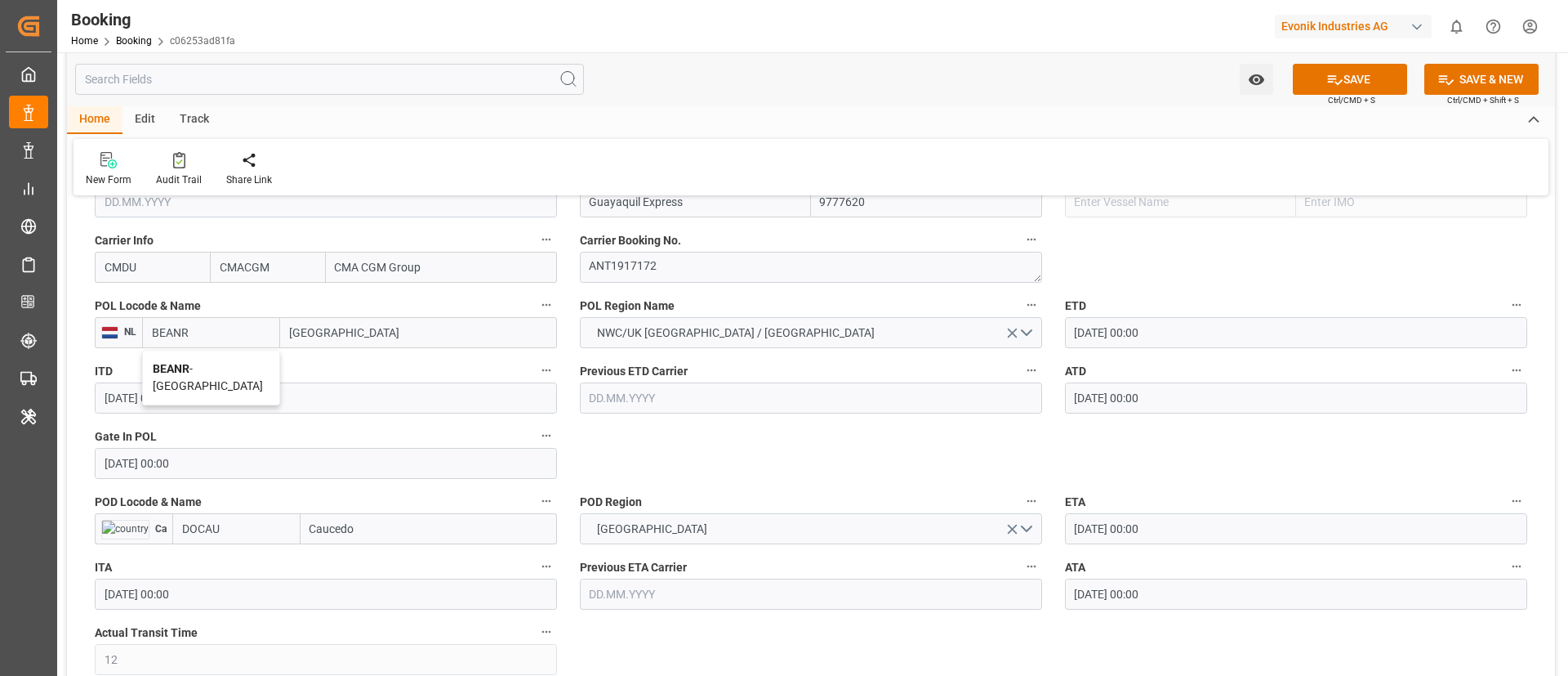
click at [208, 376] on div "BEANR - [GEOGRAPHIC_DATA]" at bounding box center [210, 378] width 136 height 54
type input "BEANR"
click at [240, 530] on input "DOCAU" at bounding box center [236, 528] width 128 height 31
click at [210, 562] on b "DOCAU" at bounding box center [201, 565] width 38 height 14
type input "DOCAU"
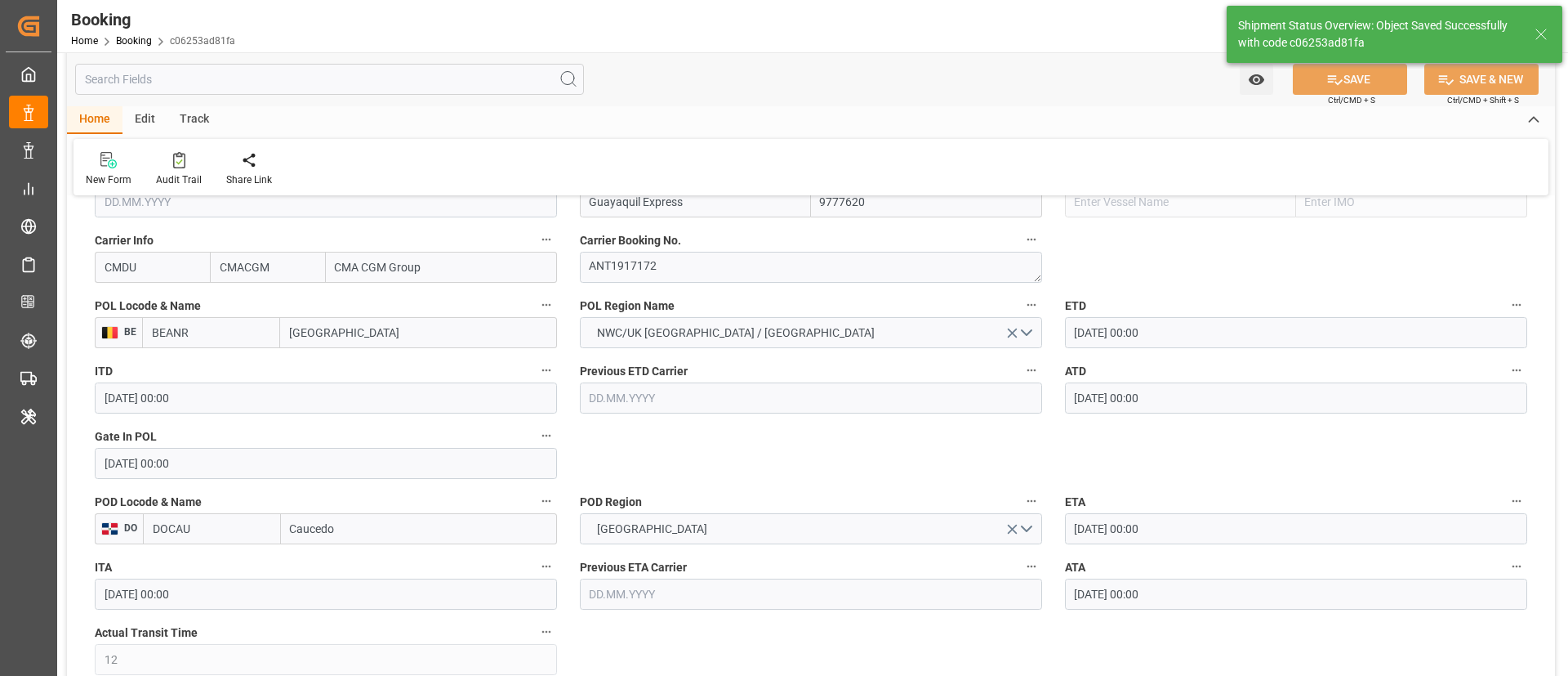
type textarea "businessDivision-businessLine-"
type input "[DATE] 09:10"
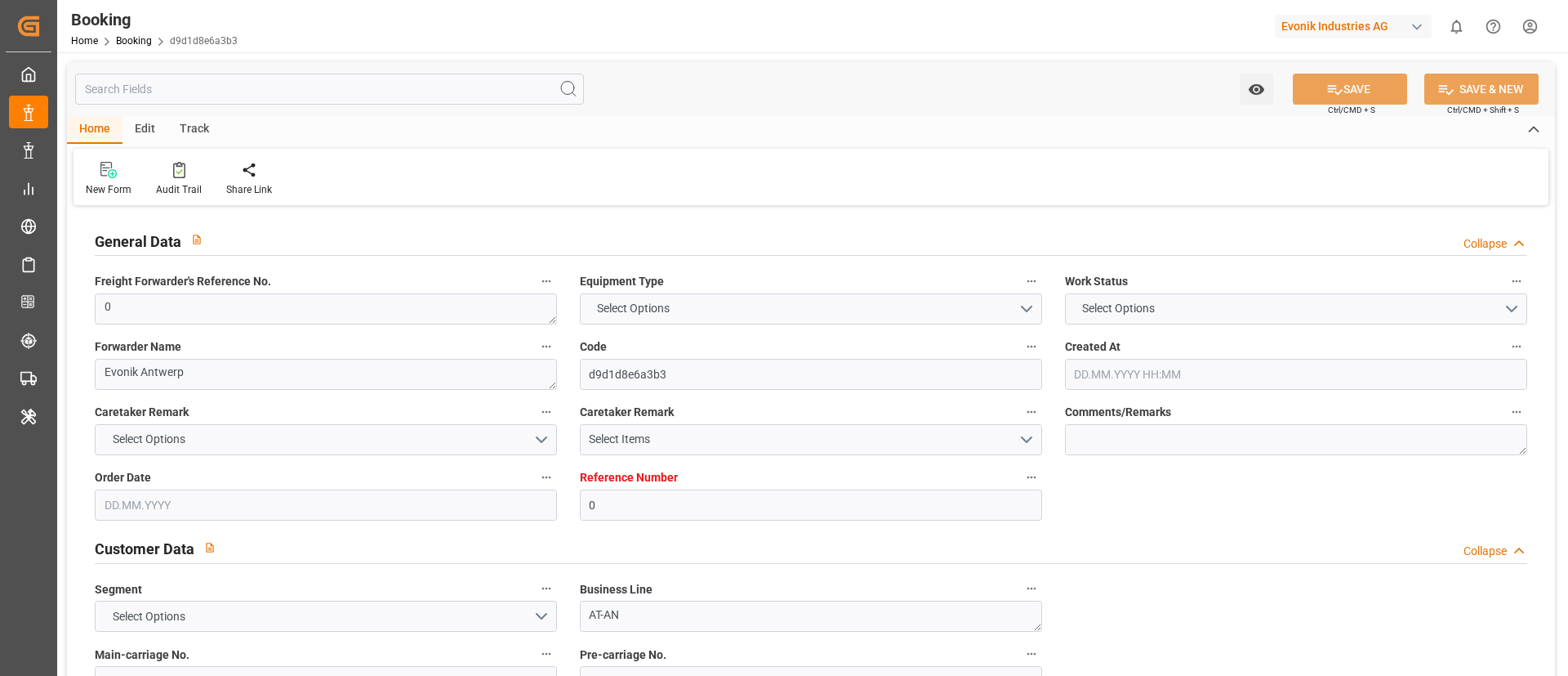
type input "0"
type input "9777620"
type input "CMACGM"
type input "CMA CGM Group"
type input "BEANR"
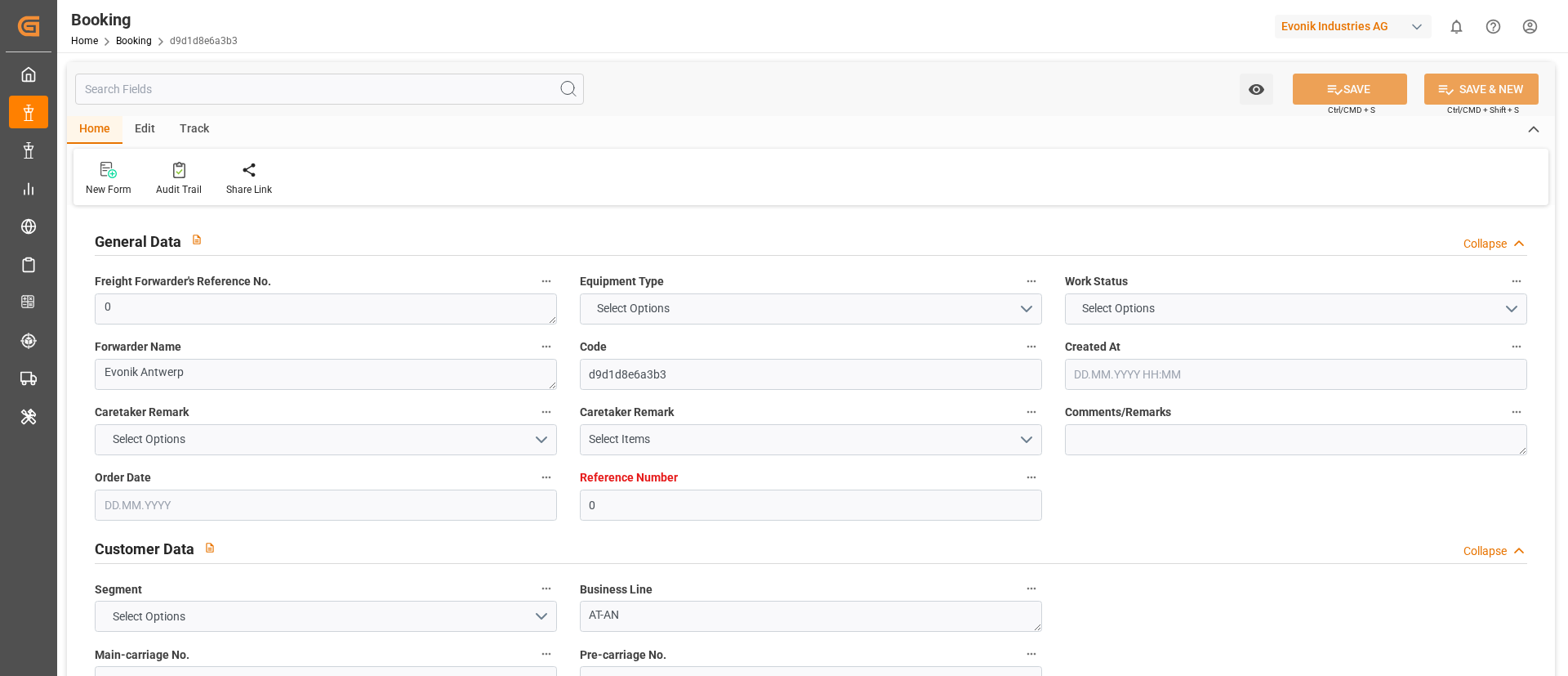
type input "DOCAU"
type input "12"
type input "0"
type input "[DATE] 06:59"
type input "[DATE]"
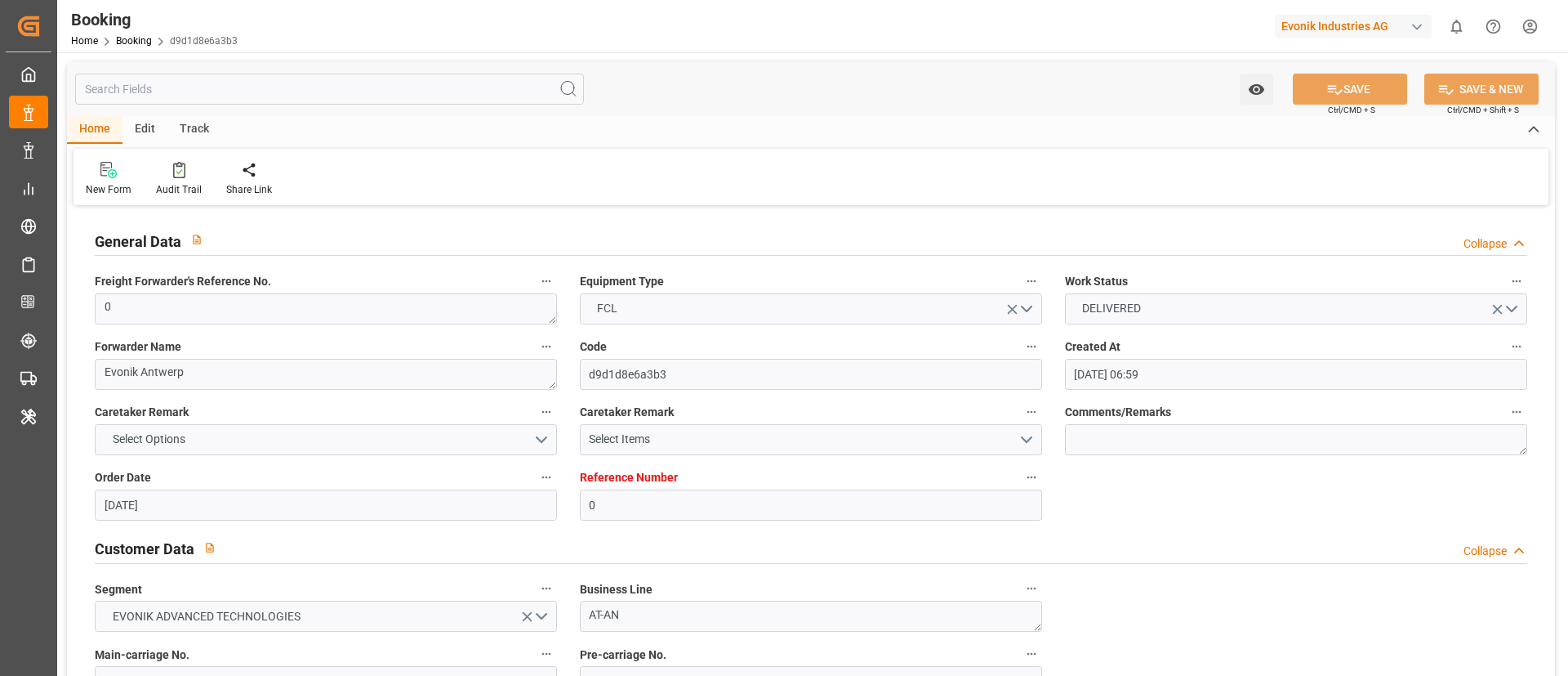
type input "[DATE]"
type input "[DATE] 00:00"
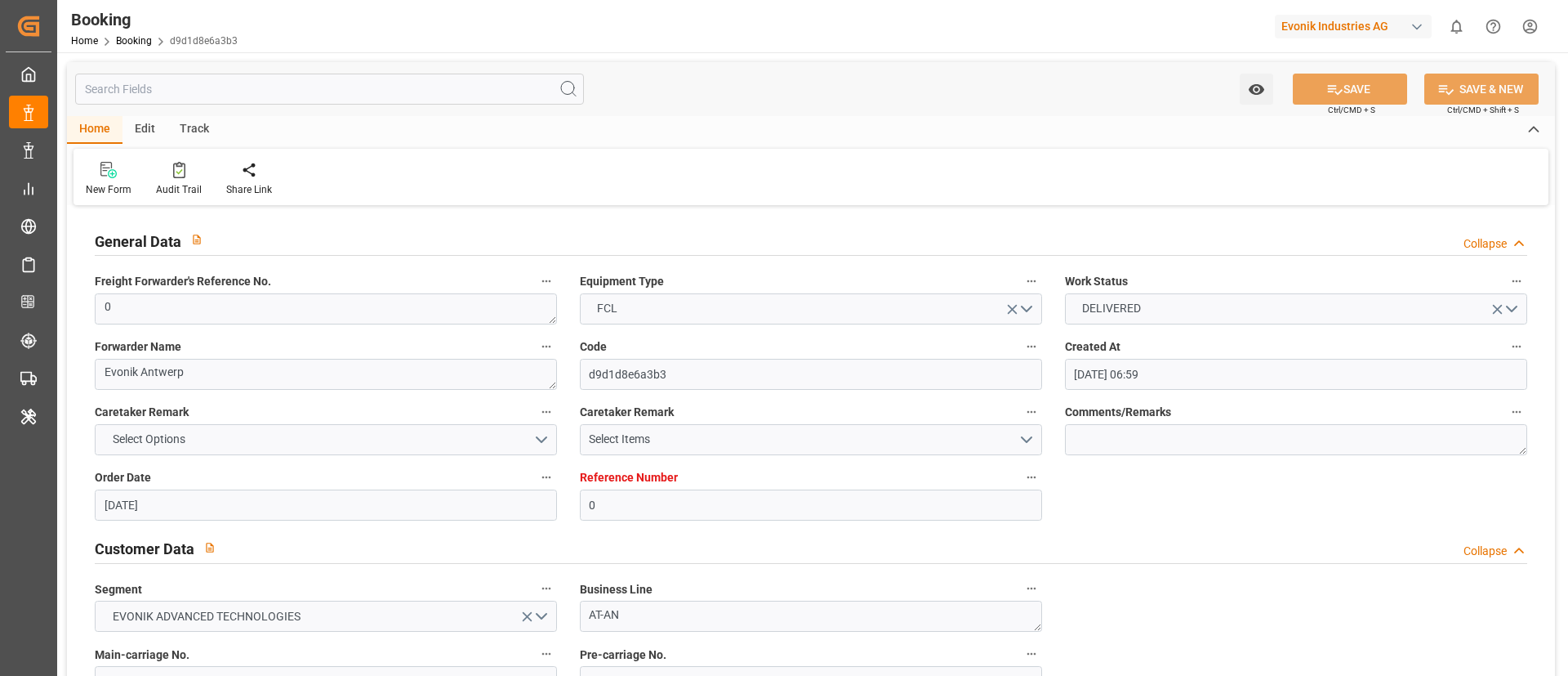
type input "[DATE] 00:00"
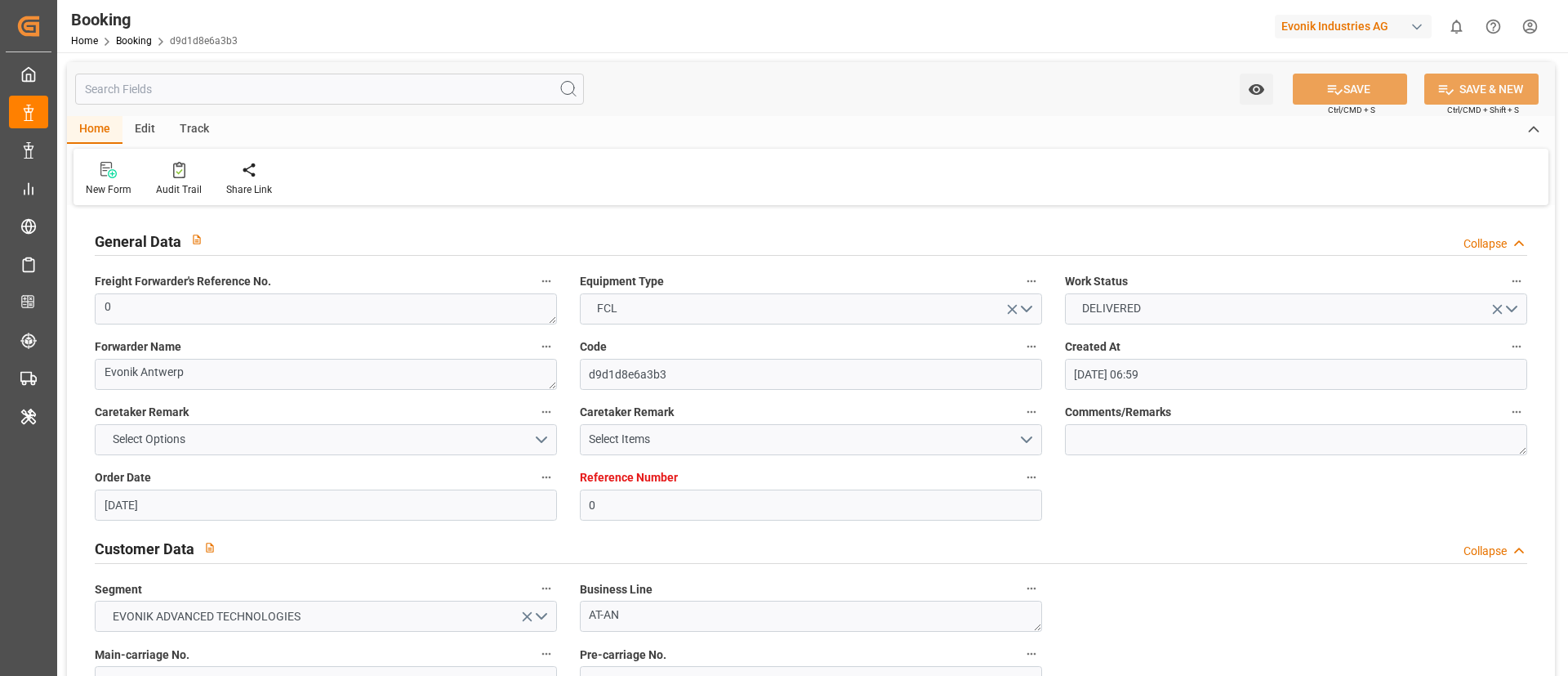
type input "[DATE] 00:00"
type input "16.09.2025 09:09"
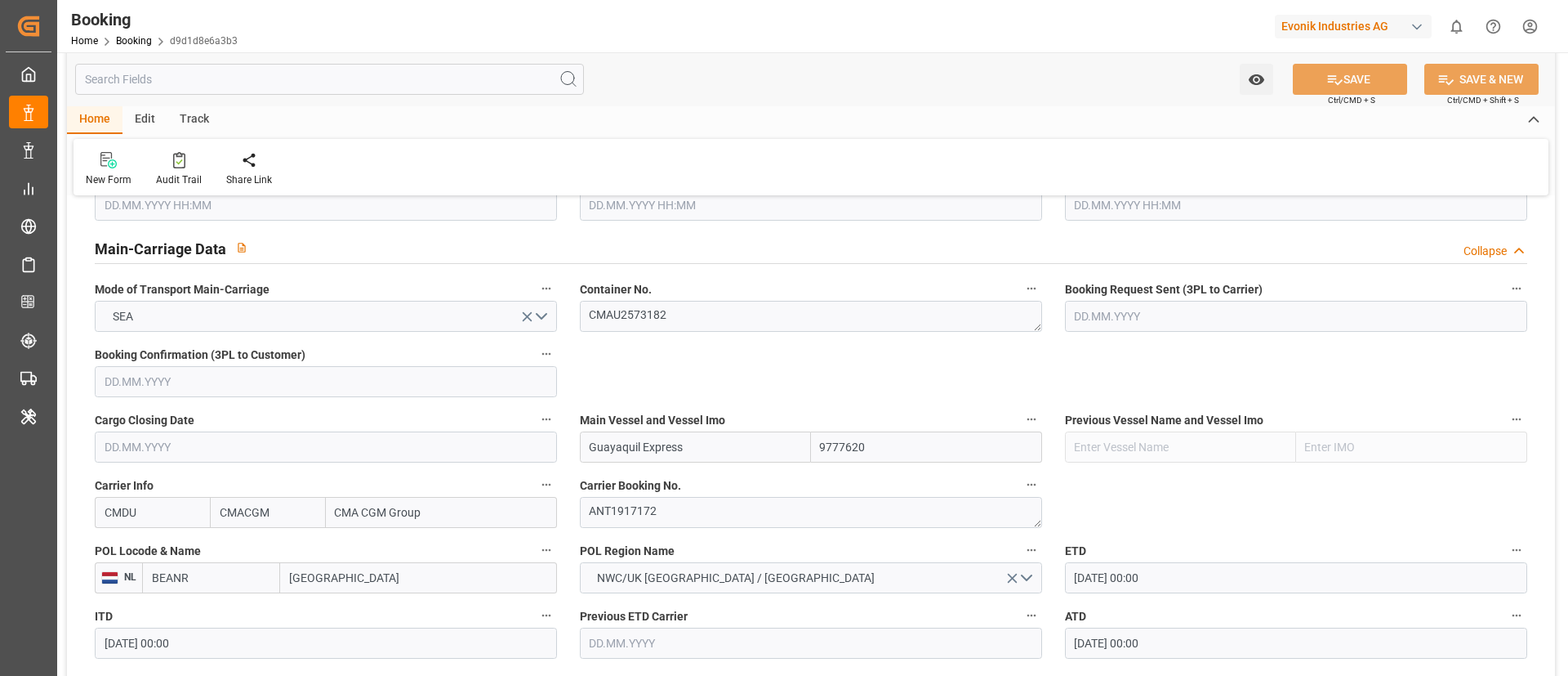
scroll to position [1103, 0]
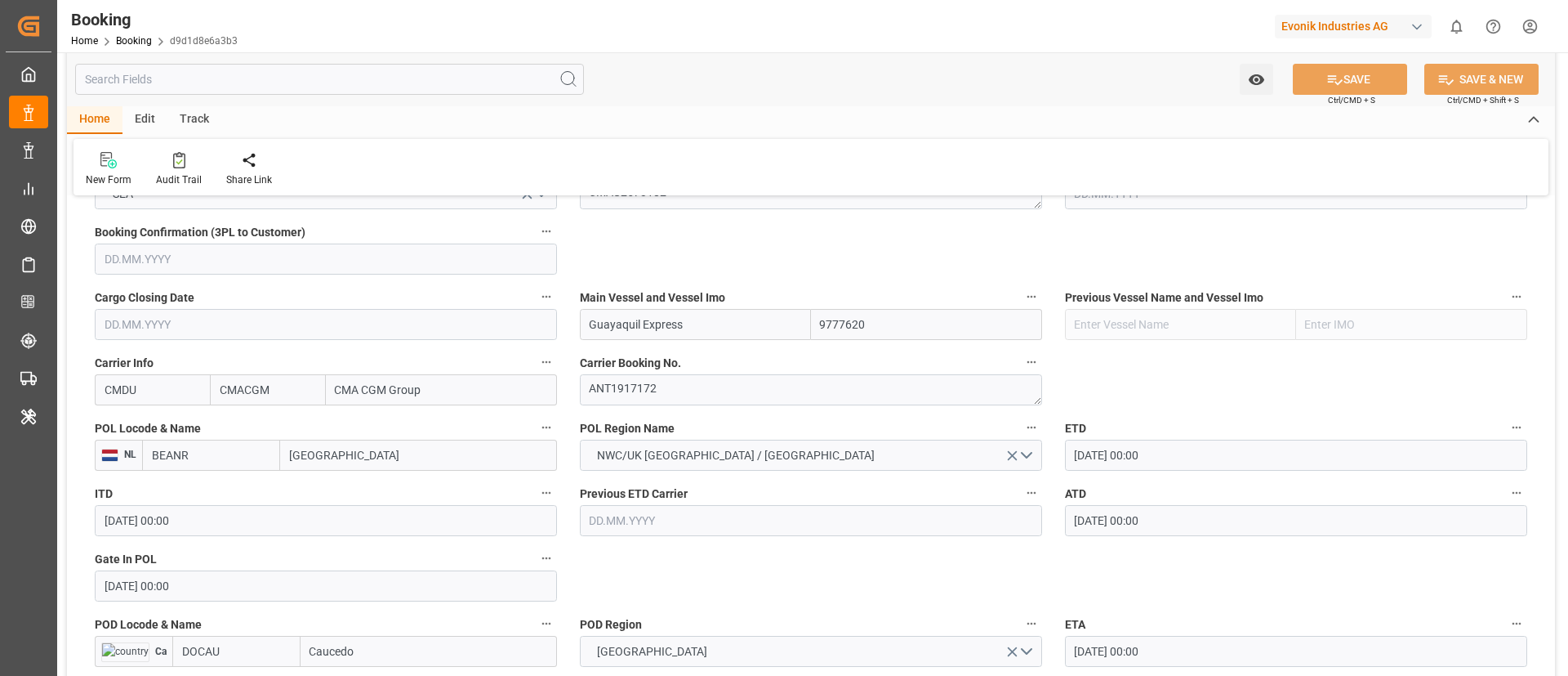
click at [202, 464] on input "BEANR" at bounding box center [210, 455] width 138 height 31
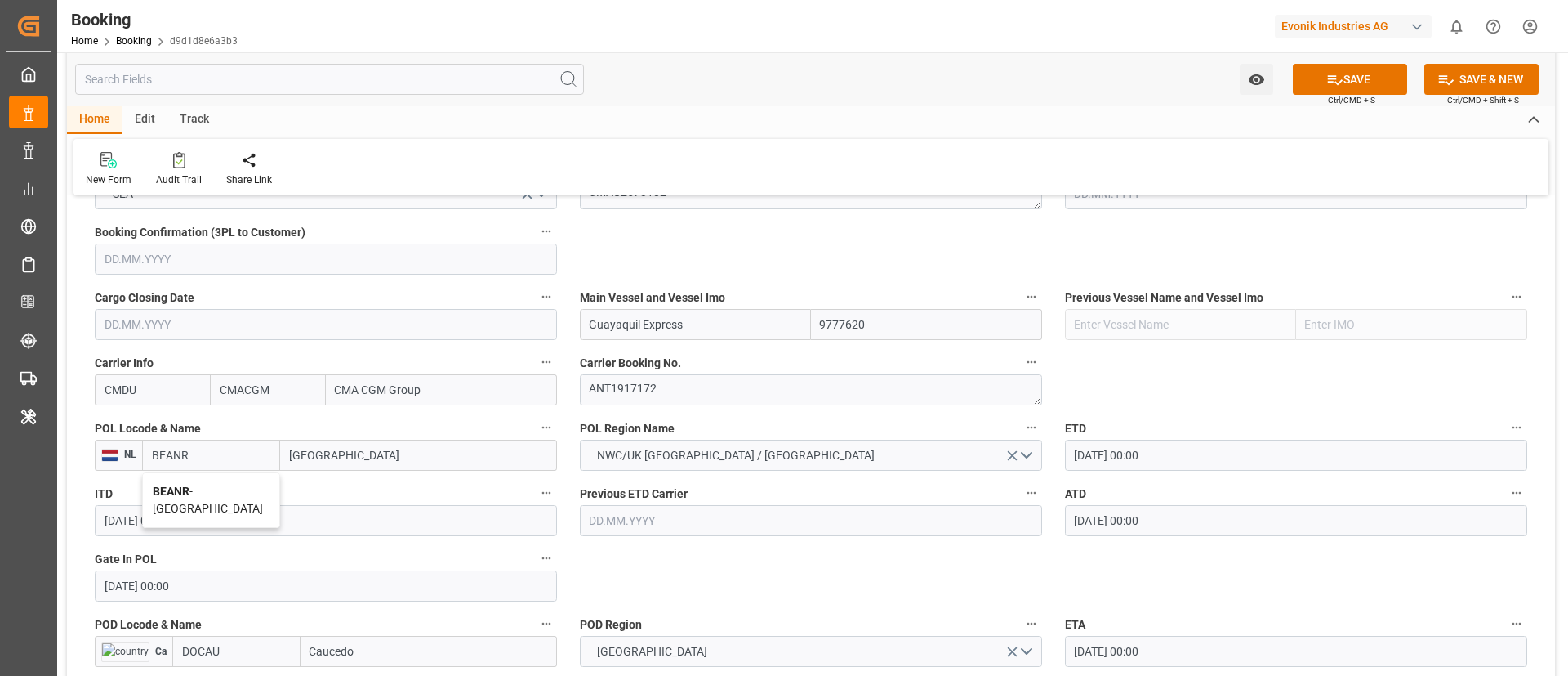
click at [204, 493] on span "BEANR - Antwerp" at bounding box center [208, 499] width 110 height 30
type input "BEANR"
click at [245, 640] on input "DOCAU" at bounding box center [236, 651] width 128 height 31
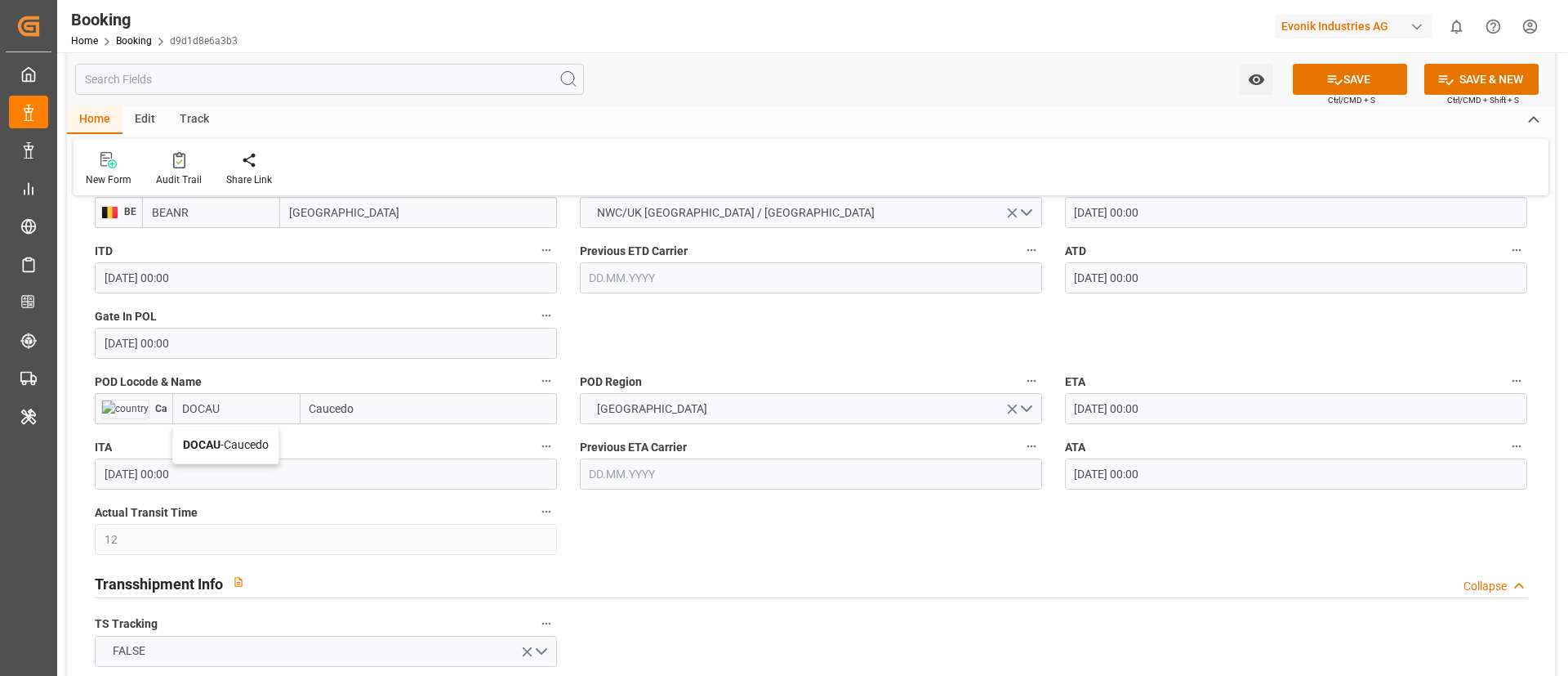
scroll to position [1348, 0]
click at [241, 450] on div "DOCAU - Caucedo" at bounding box center [225, 442] width 105 height 37
type input "DOCAU"
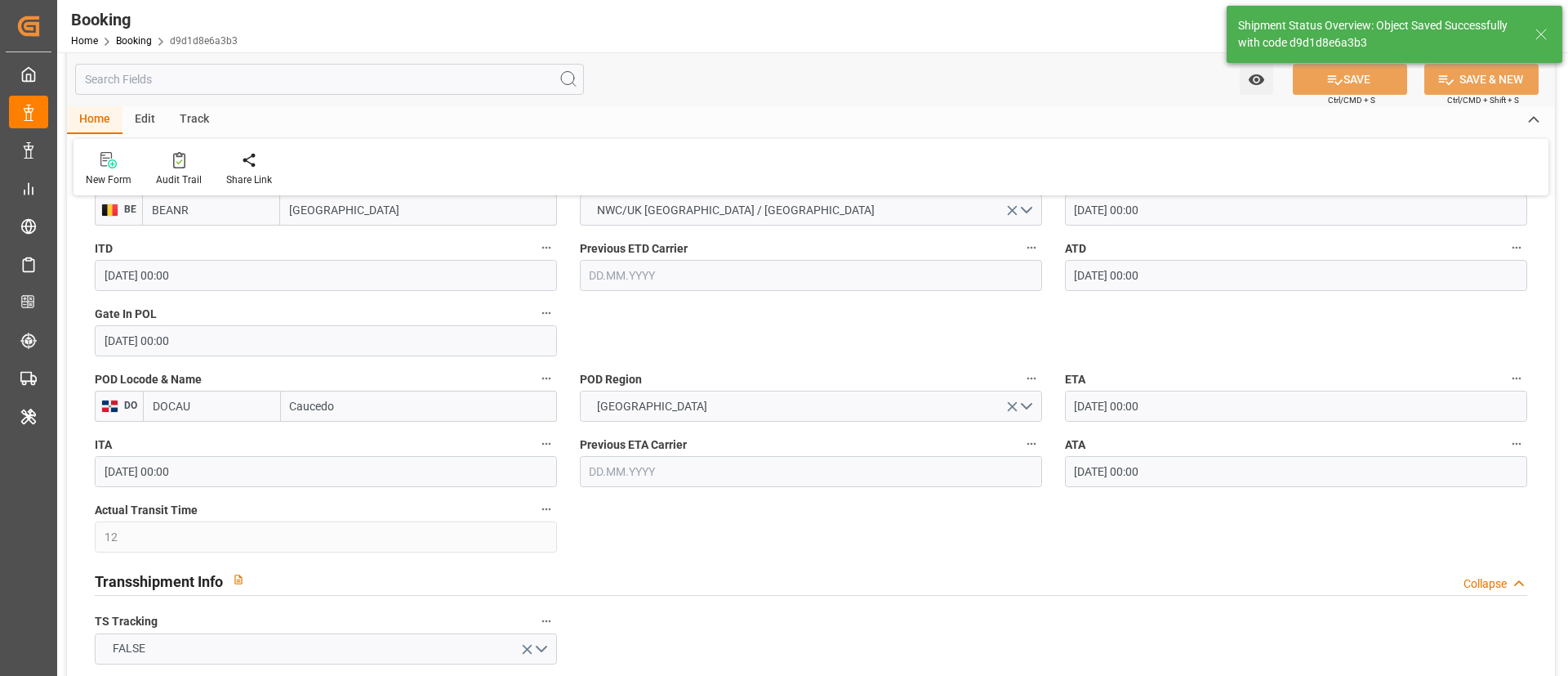
type textarea "businessDivision-businessLine-"
type input "16.09.2025 09:10"
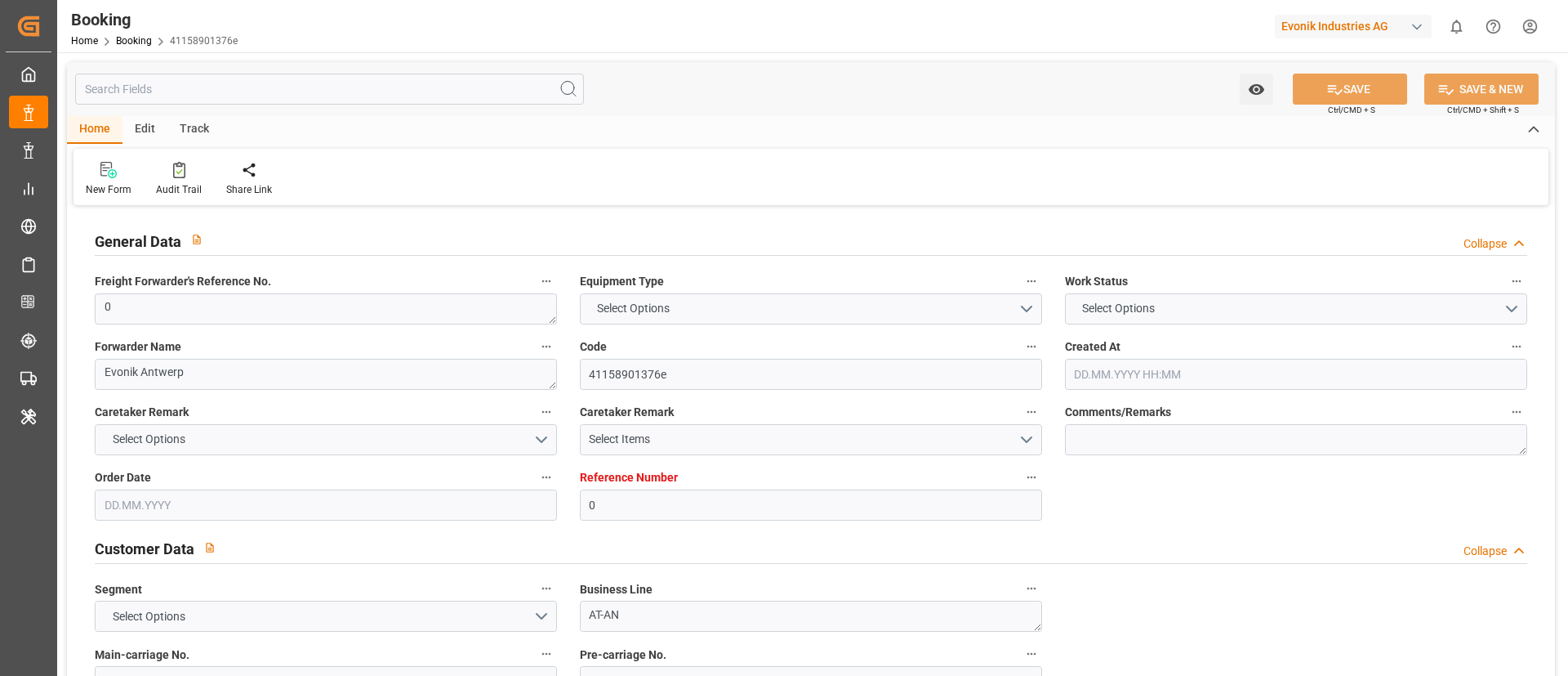
type textarea "0"
type textarea "Evonik Antwerp"
type input "41158901376e"
type input "0"
type textarea "AT-AN"
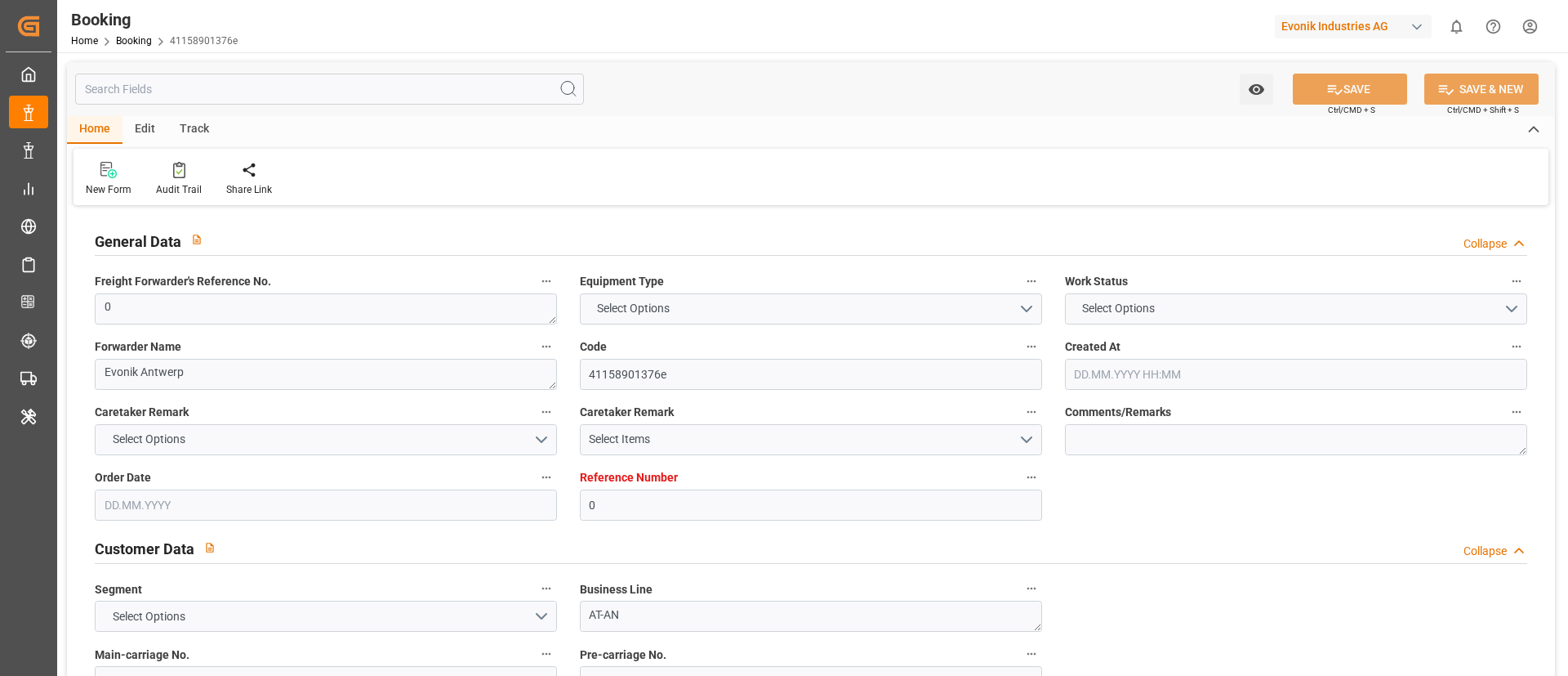
type input "4006661813"
type textarea "[EMAIL_ADDRESS][PERSON_NAME][DOMAIN_NAME]"
type textarea "CFR"
type textarea "Caucedo"
type textarea "Evonik Plant 7000060879"
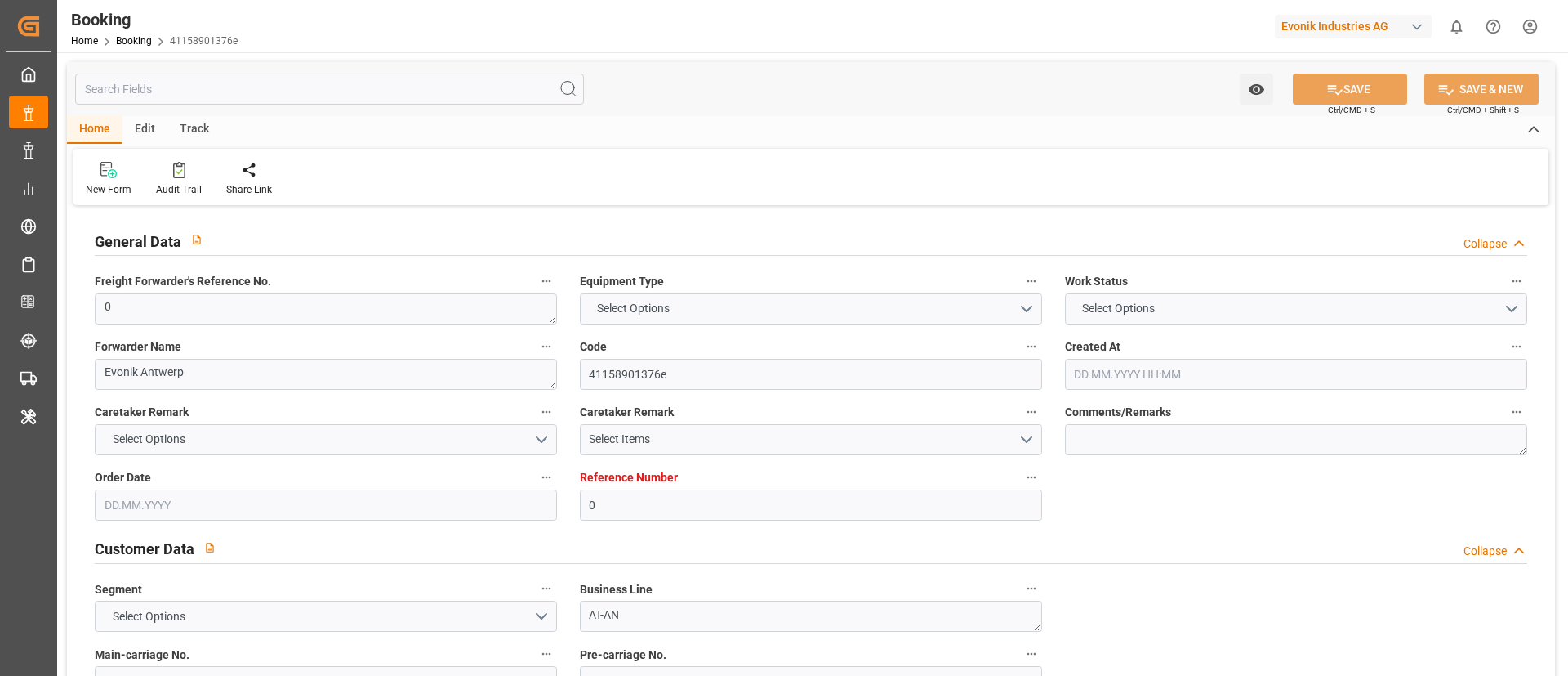
type textarea "[GEOGRAPHIC_DATA]"
type textarea "CMAU2604658"
type input "Guayaquil Express"
type input "CMDU"
type textarea "ANT1917172"
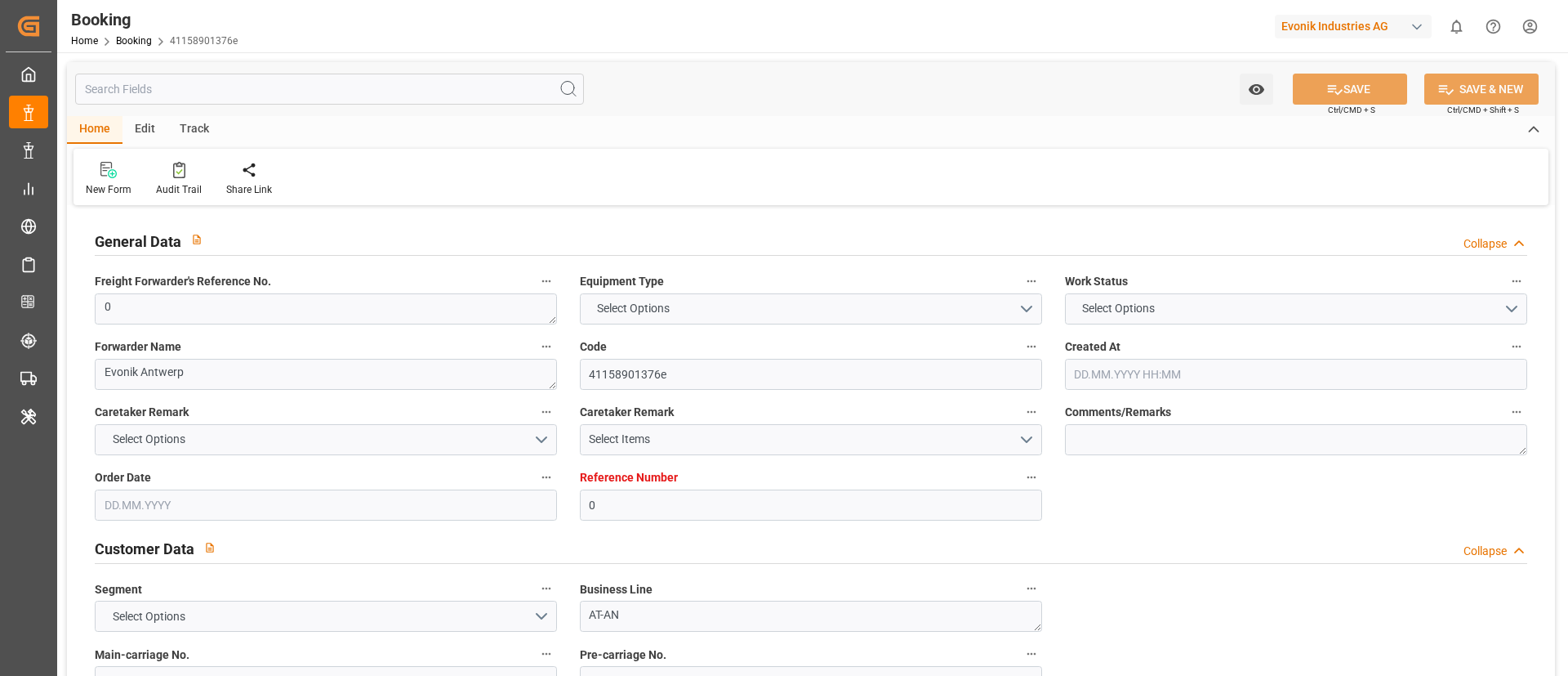
type input "[GEOGRAPHIC_DATA]"
type input "Caucedo"
type textarea "INPUT_Evonik_Seeburger_LoadTenderOcean_1003042727_20250812084312534.xml"
type textarea "NWC/[GEOGRAPHIC_DATA] [GEOGRAPHIC_DATA] / [GEOGRAPHIC_DATA]-AN"
type textarea "INPUT_Evonik_Seeburger_LoadTenderOcean_1002936019_20250709085722567.xml,INPUT_E…"
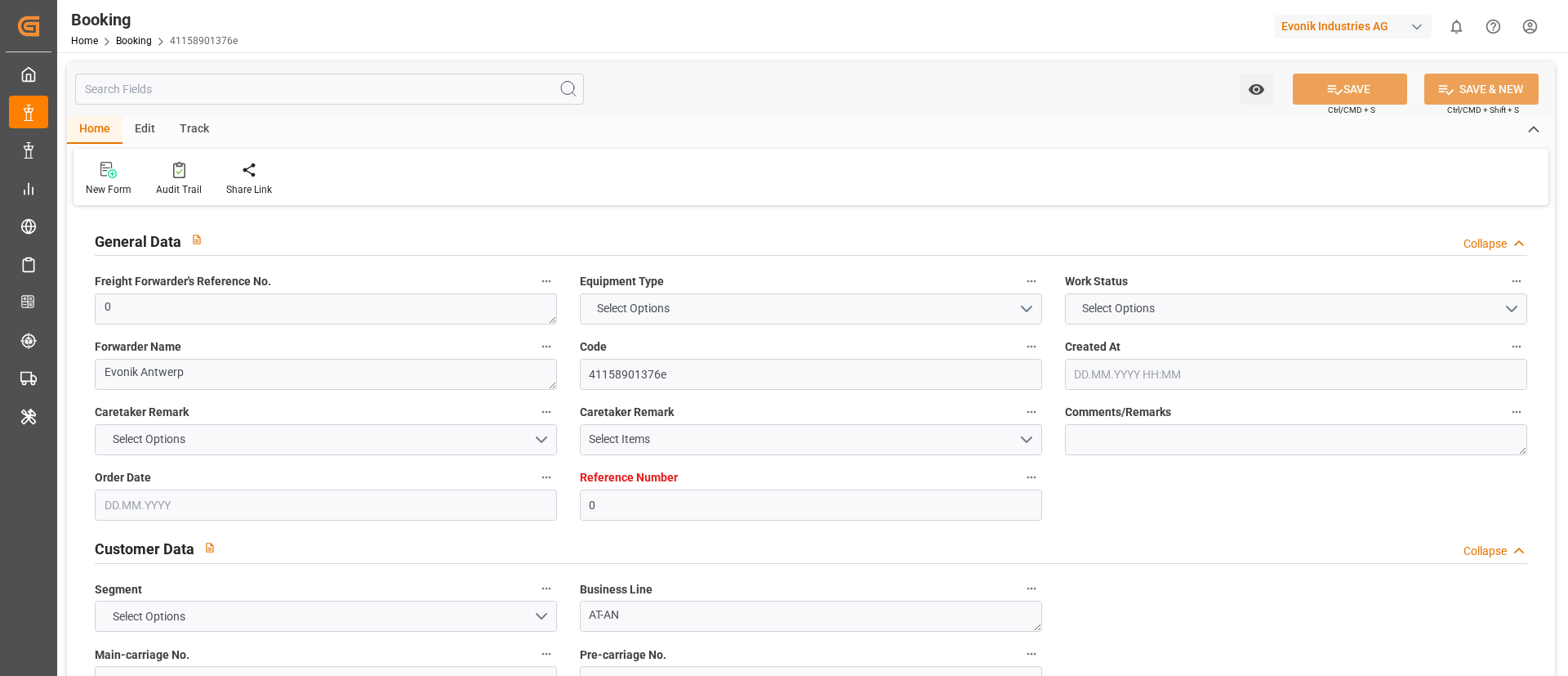
type textarea "1003042727"
type textarea "[PERSON_NAME]"
type textarea "businessDivision-businessLine-"
type textarea "EVONIK Load Tender XML"
type textarea "a011t00000LcJC5AAN"
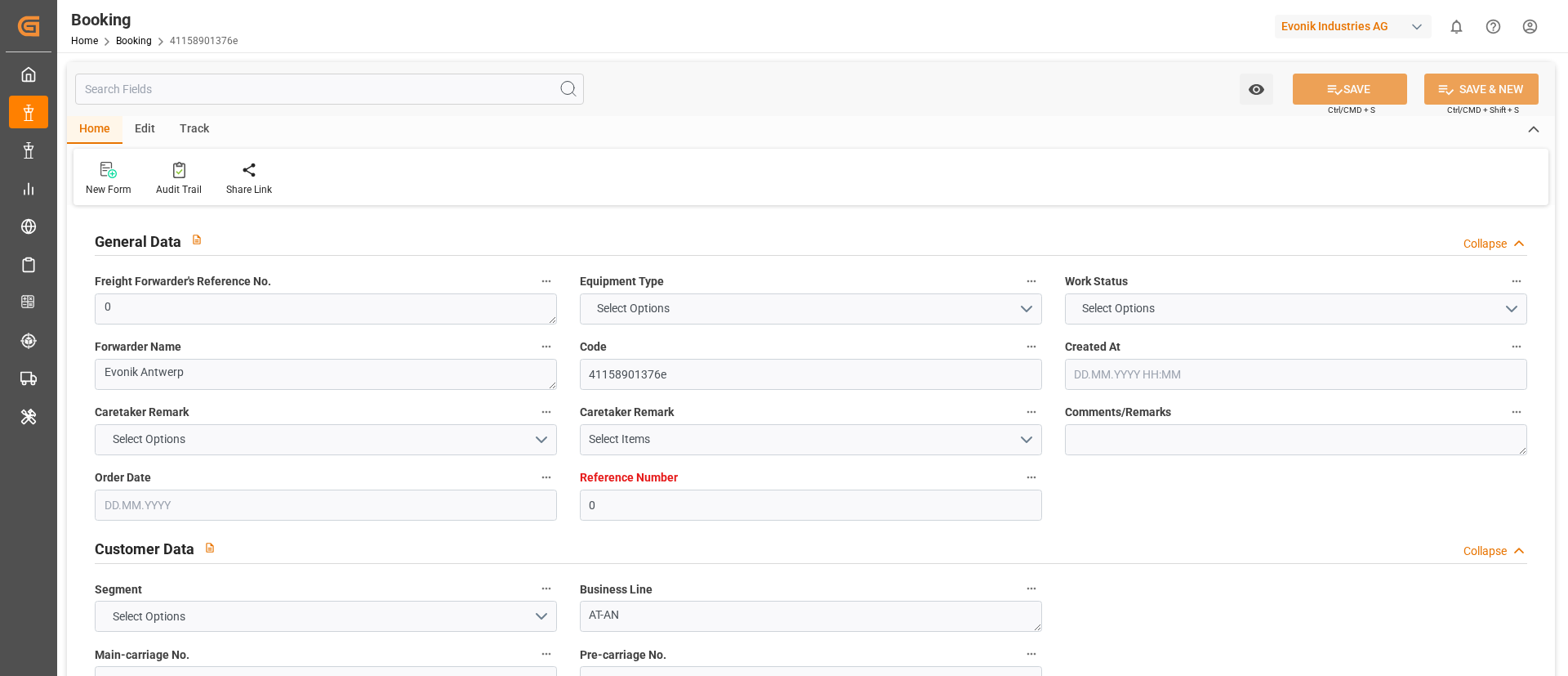
type textarea "No"
type input "0"
type input "9777620"
type input "CMACGM"
type input "CMA CGM Group"
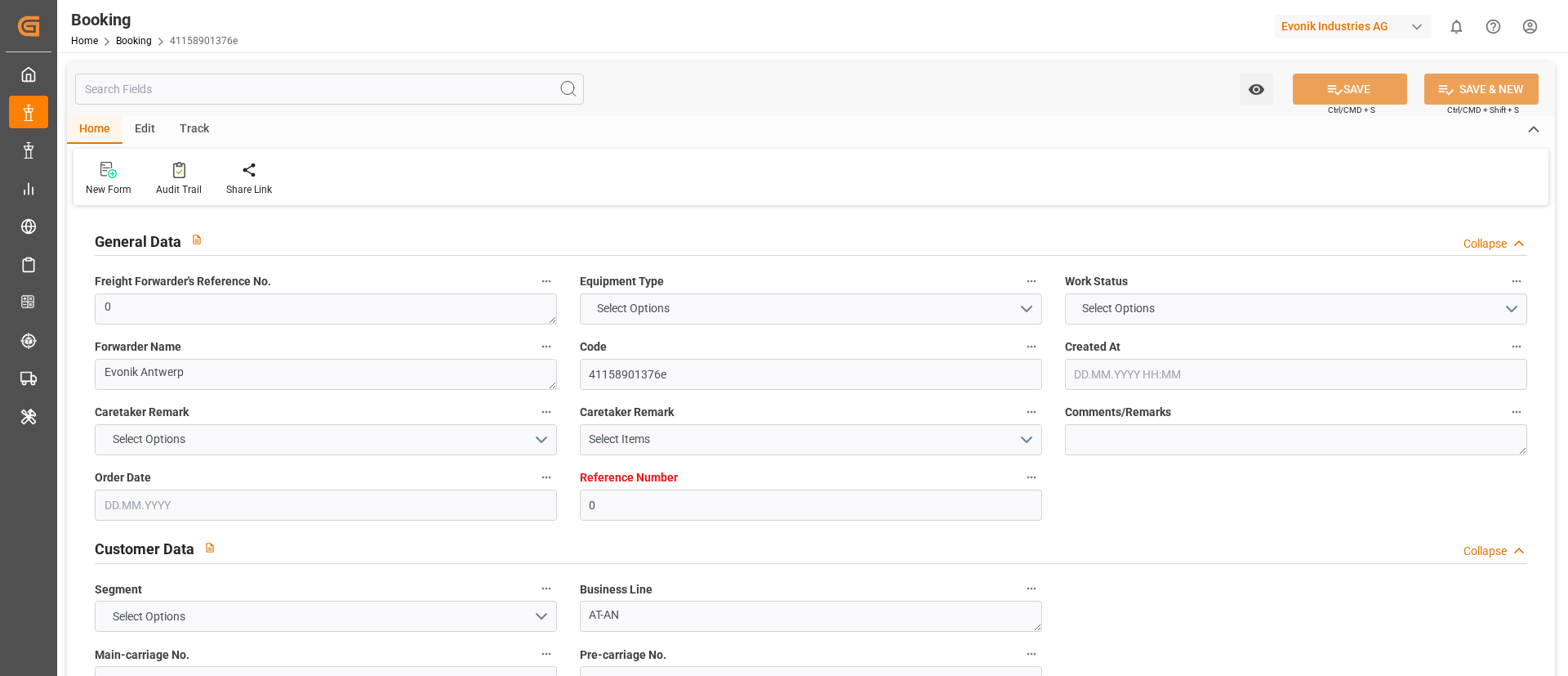
type input "BEANR"
type input "DOCAU"
type input "12"
type input "0"
type input "[DATE] 06:59"
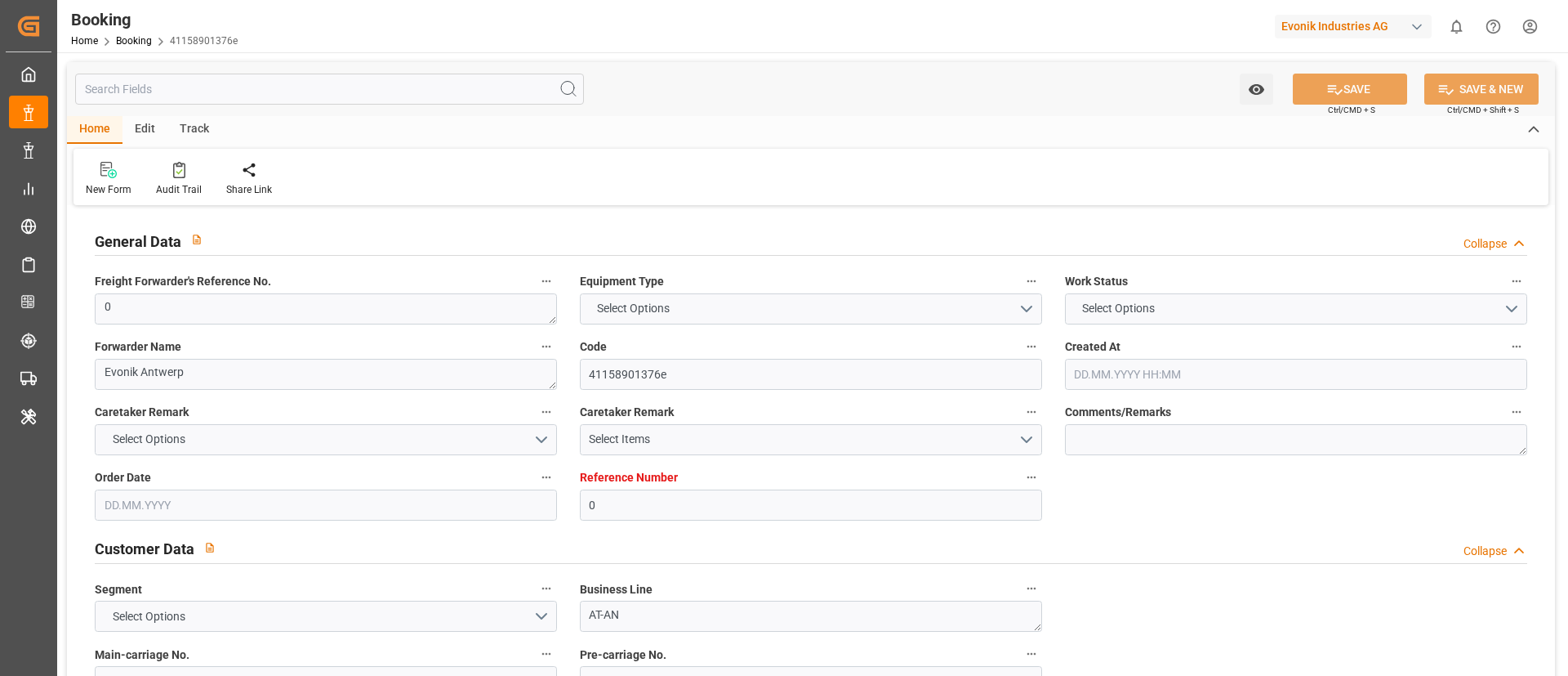
type input "[DATE]"
type input "[DATE] 00:00"
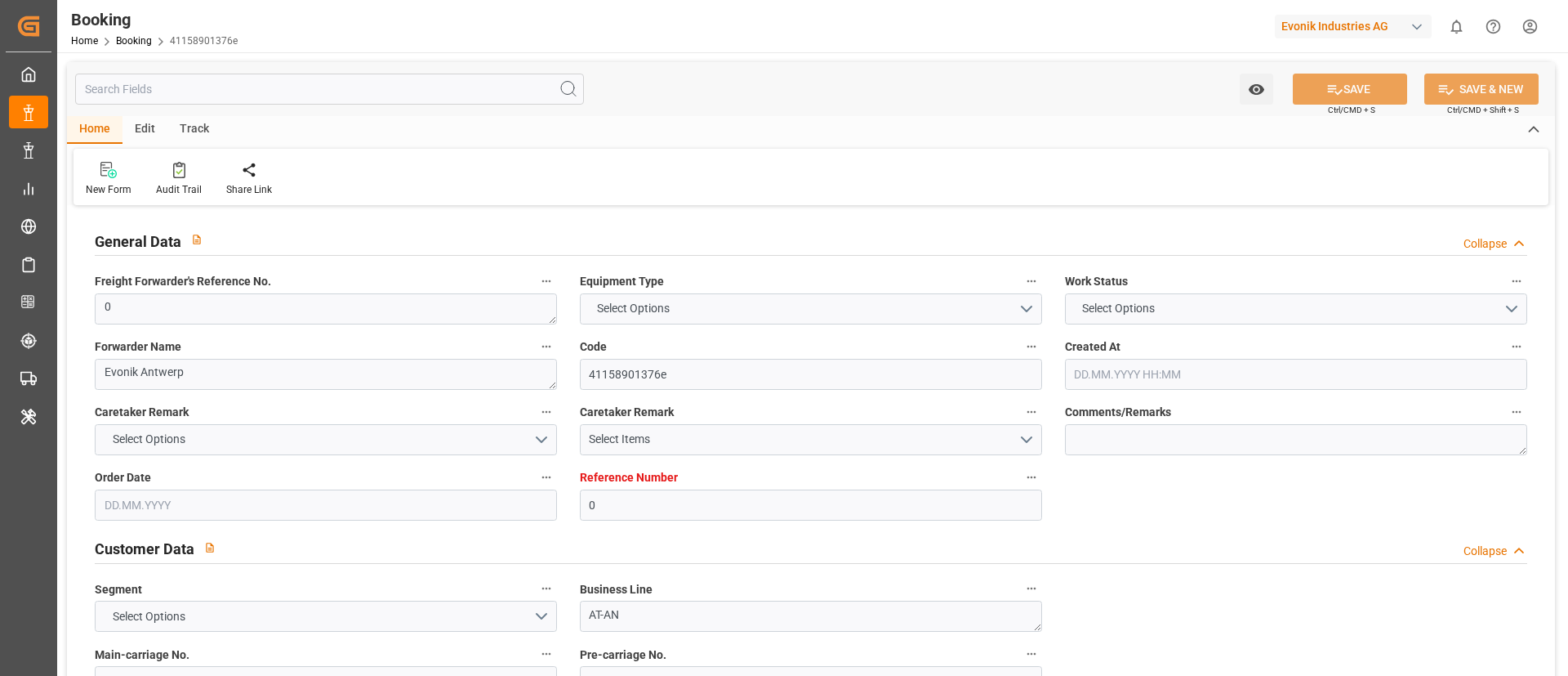
type input "09.08.2025 00:00"
type input "31.07.2025 00:00"
type input "21.08.2025 00:00"
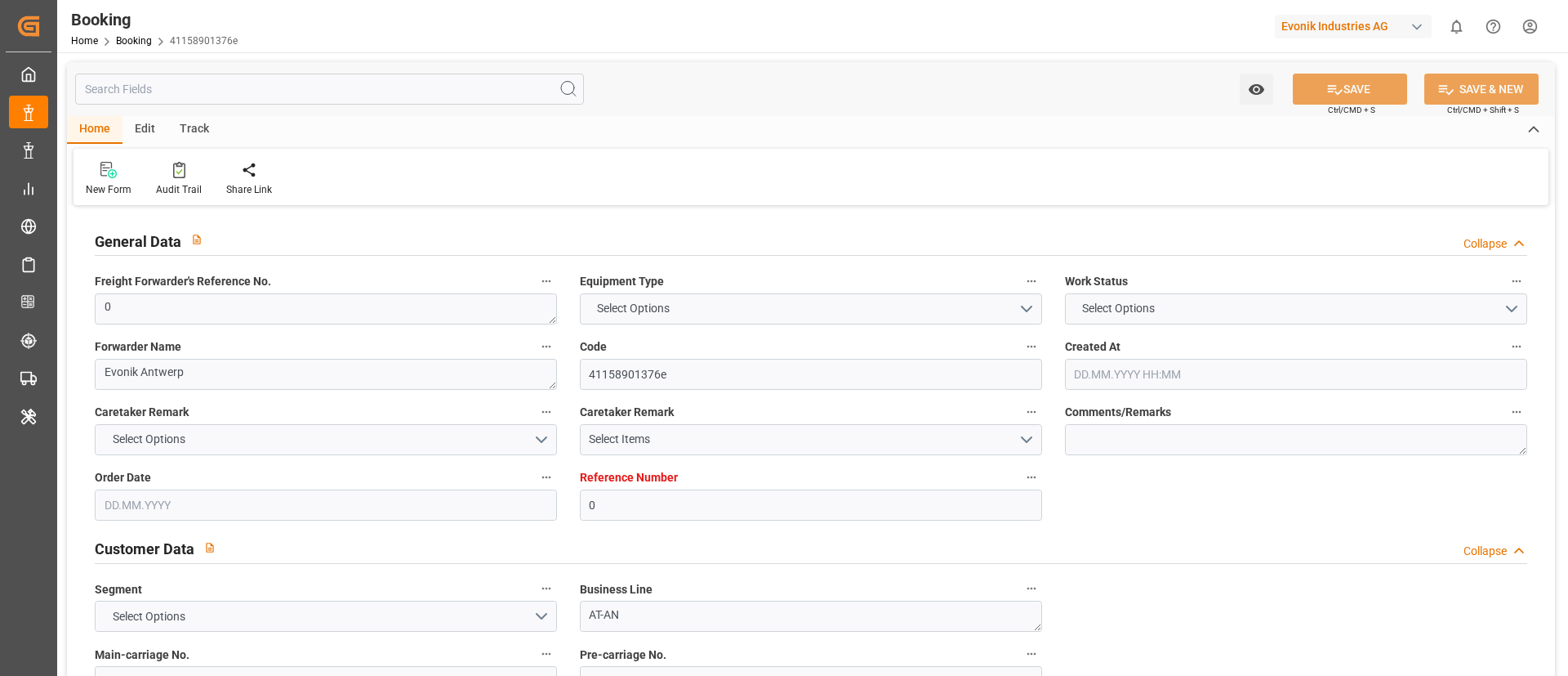
type input "23.08.2025 00:00"
type input "25.08.2025 00:00"
type input "16.09.2025 09:07"
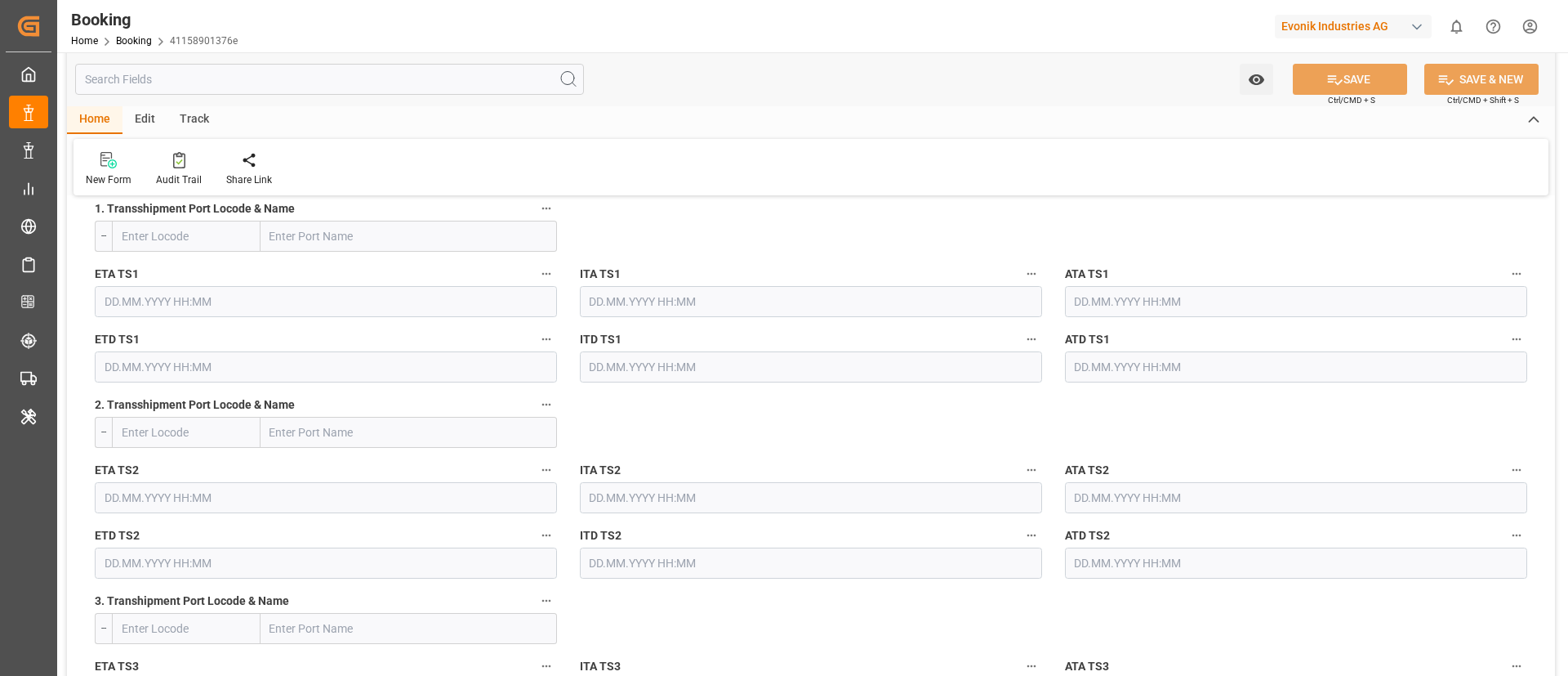
scroll to position [1838, 0]
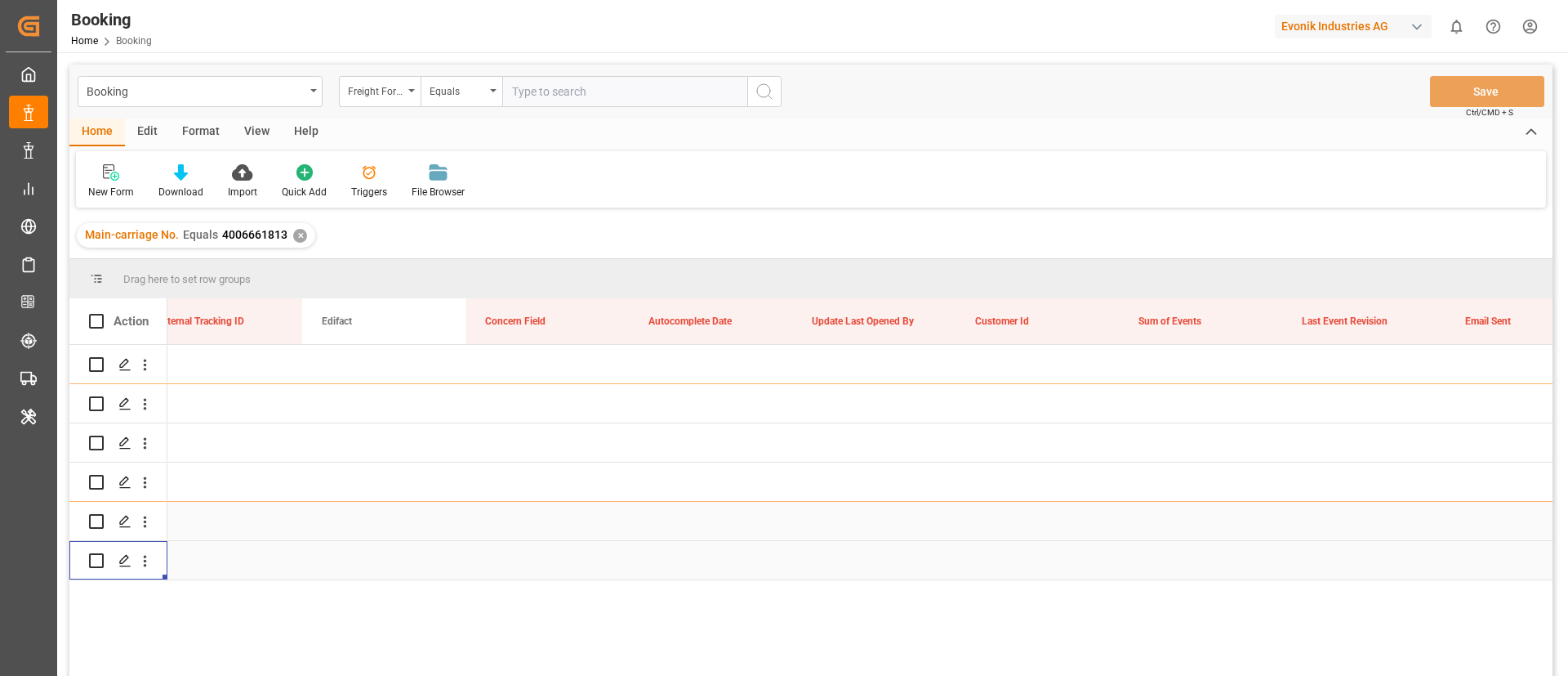
scroll to position [0, 20121]
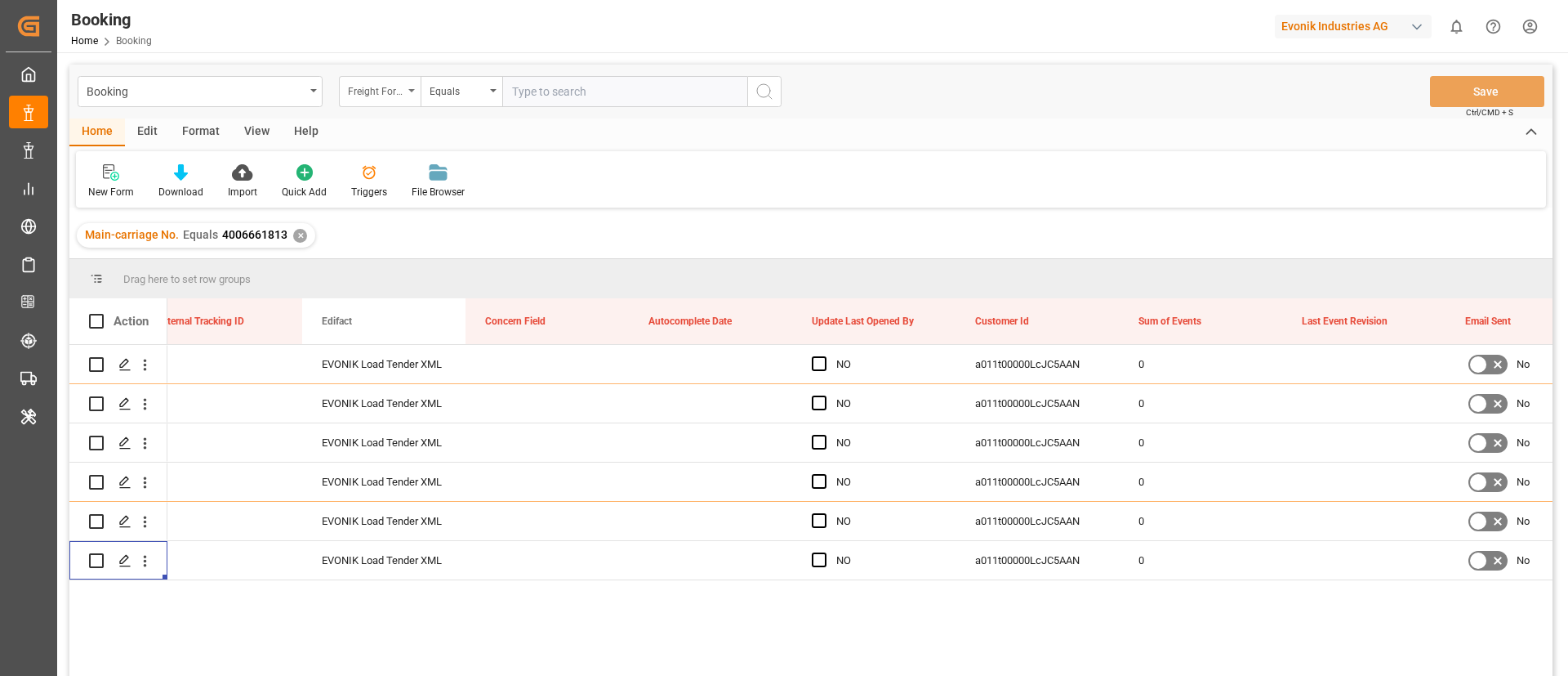
click at [357, 97] on div "Freight Forwarder's Reference No." at bounding box center [376, 89] width 56 height 18
type input "MAIN"
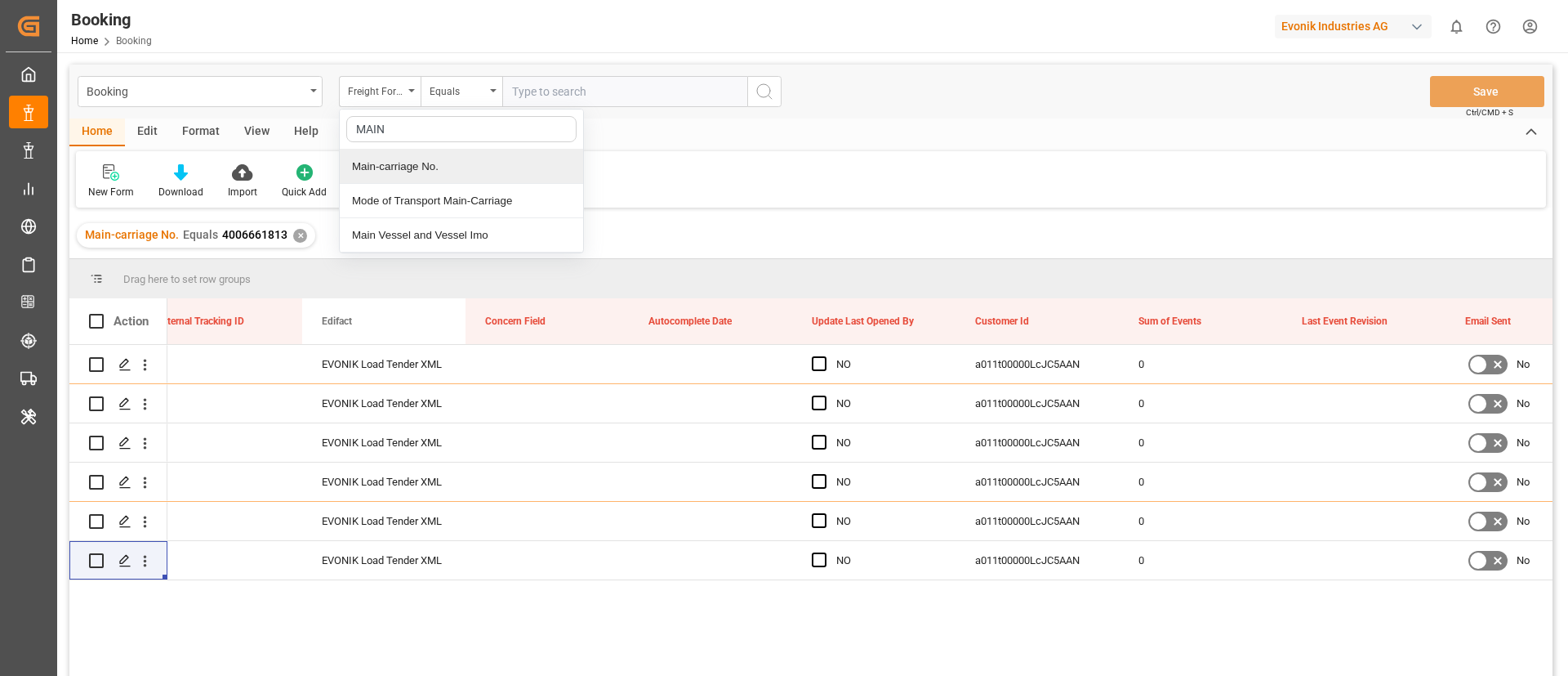
click at [461, 172] on div "Main-carriage No." at bounding box center [462, 167] width 243 height 35
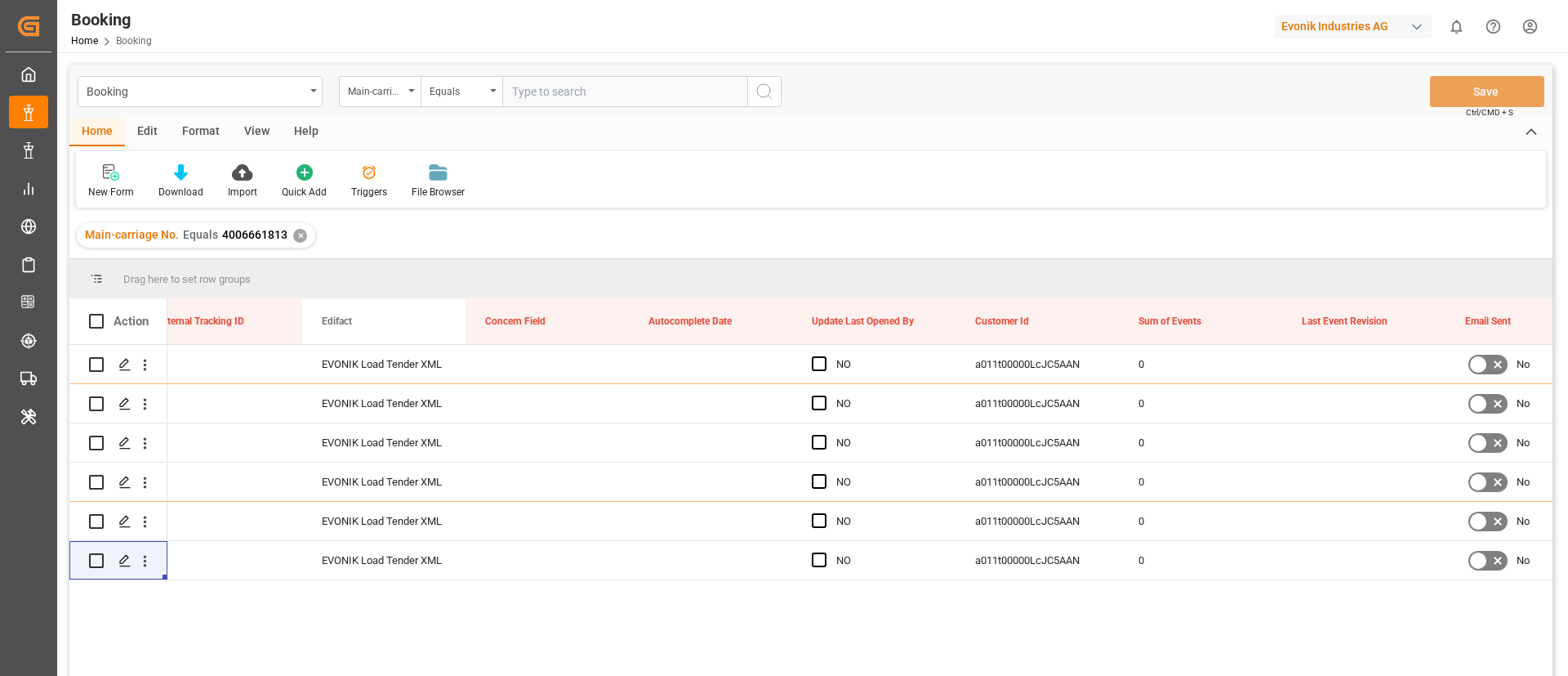
click at [555, 88] on input "text" at bounding box center [625, 92] width 245 height 31
paste input "4006689622"
type input "4006689622"
click at [766, 89] on icon "search button" at bounding box center [765, 92] width 19 height 19
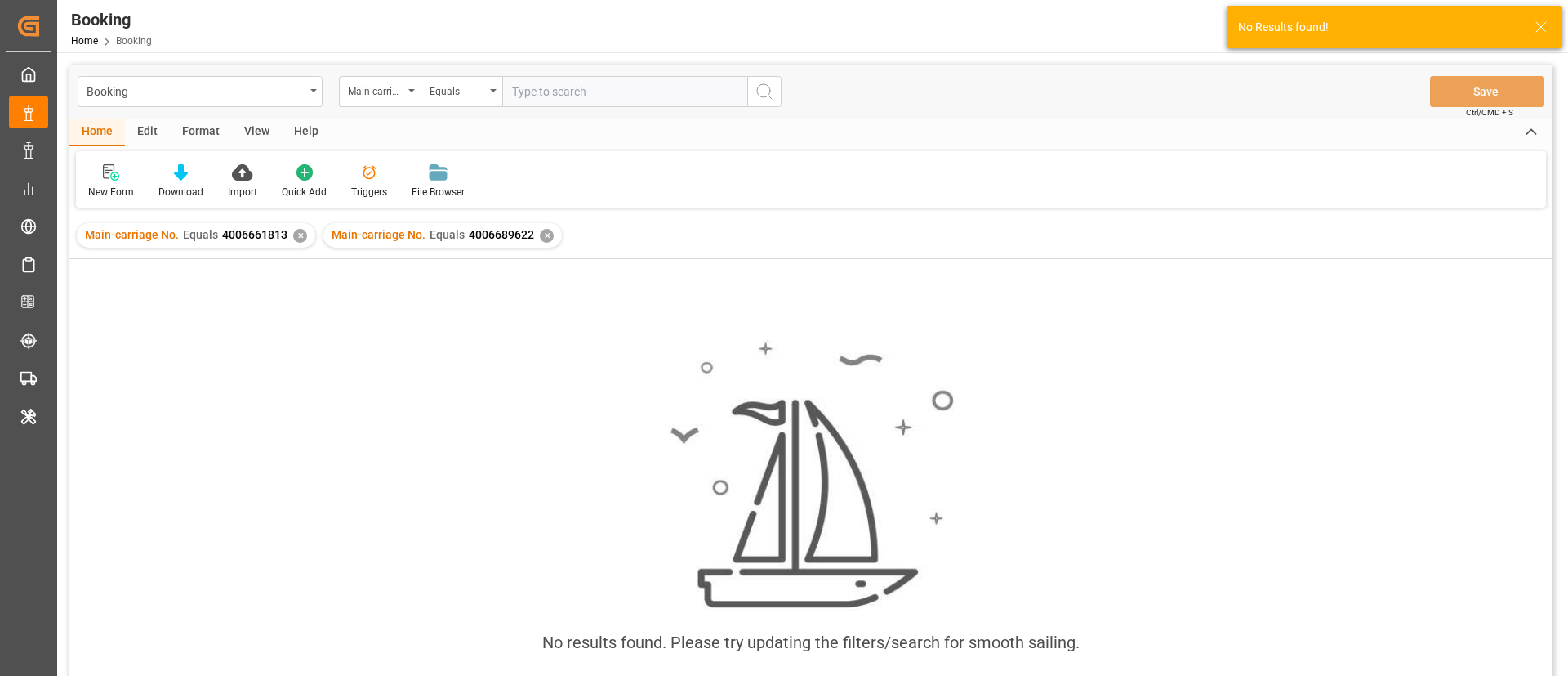
click at [299, 233] on div "✕" at bounding box center [300, 236] width 14 height 14
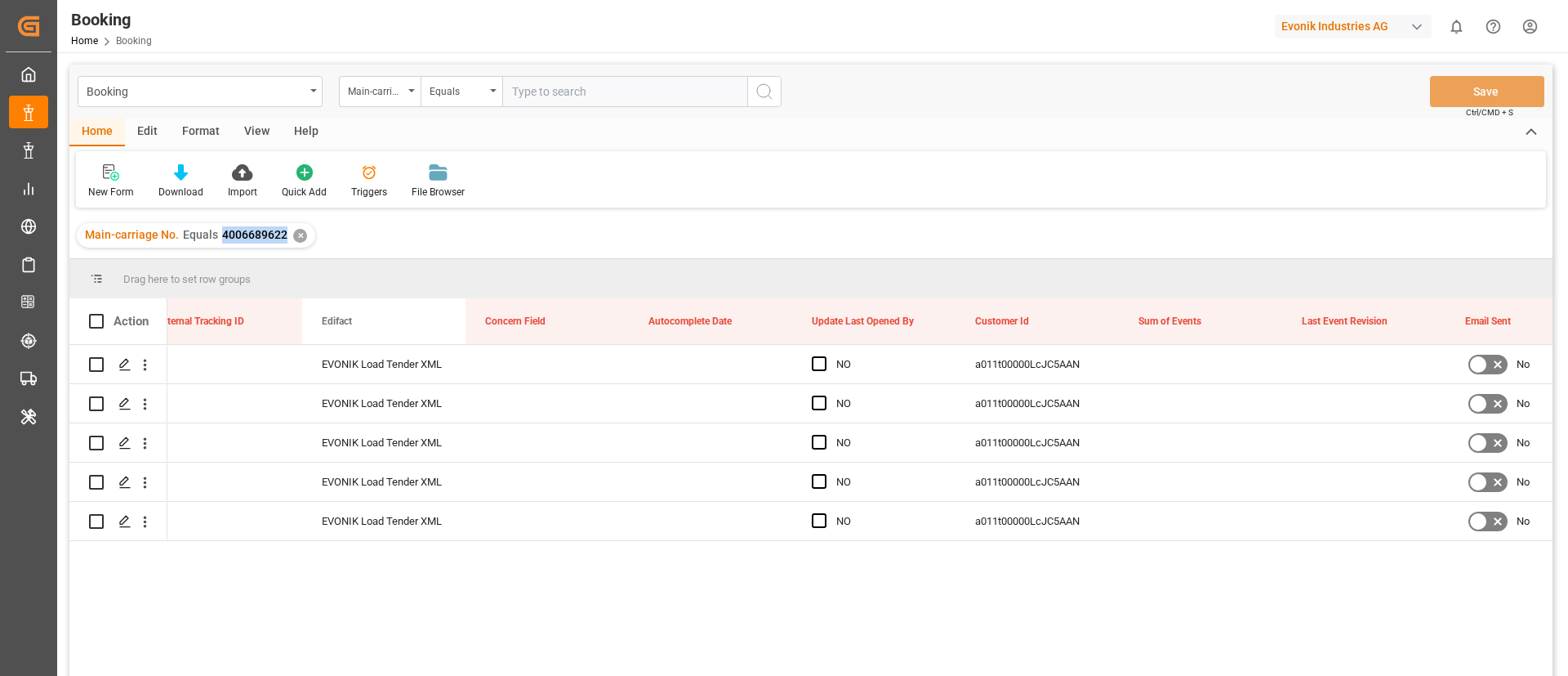
drag, startPoint x: 219, startPoint y: 237, endPoint x: 283, endPoint y: 239, distance: 64.0
click at [283, 239] on div "Main-carriage No. Equals 4006689622" at bounding box center [186, 235] width 203 height 17
copy span "4006689622"
click at [145, 362] on icon "open menu" at bounding box center [145, 365] width 17 height 17
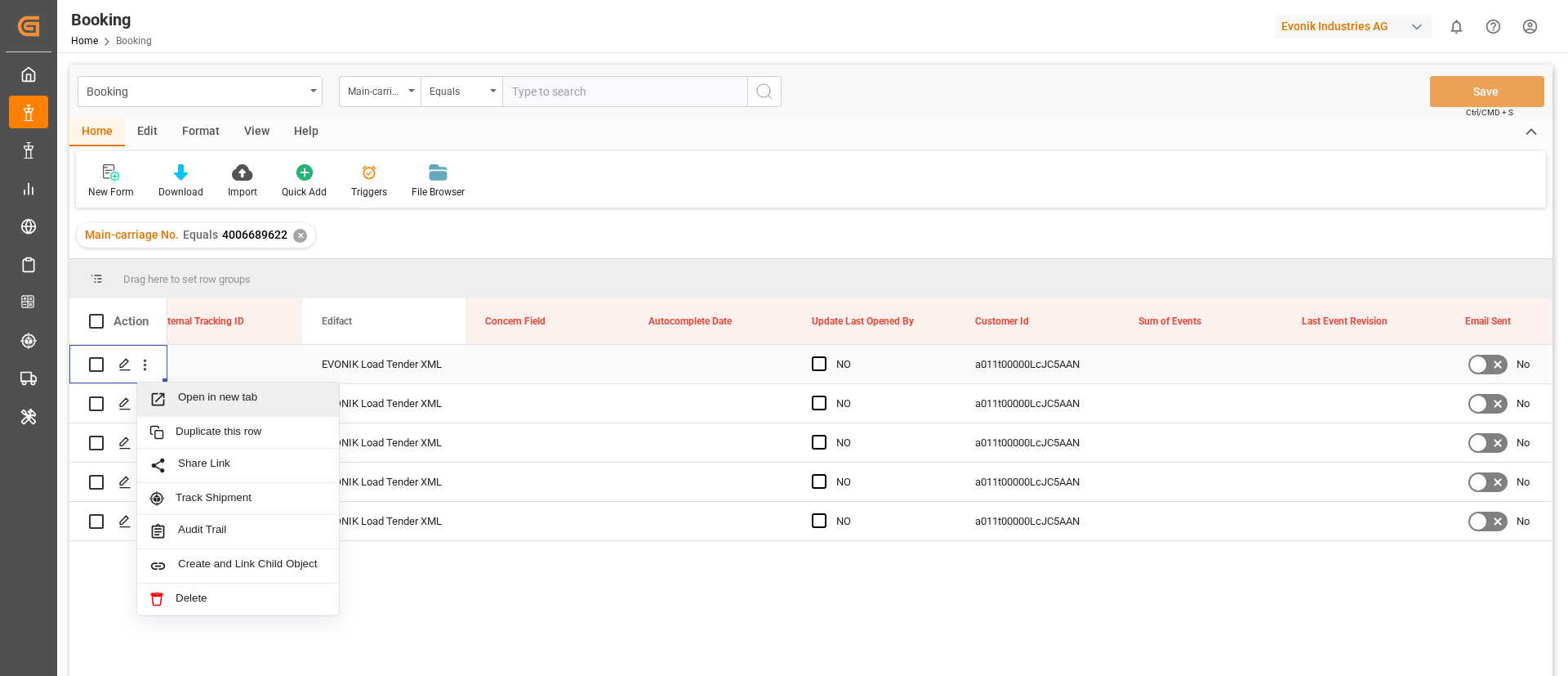
click at [211, 395] on span "Open in new tab" at bounding box center [252, 399] width 149 height 17
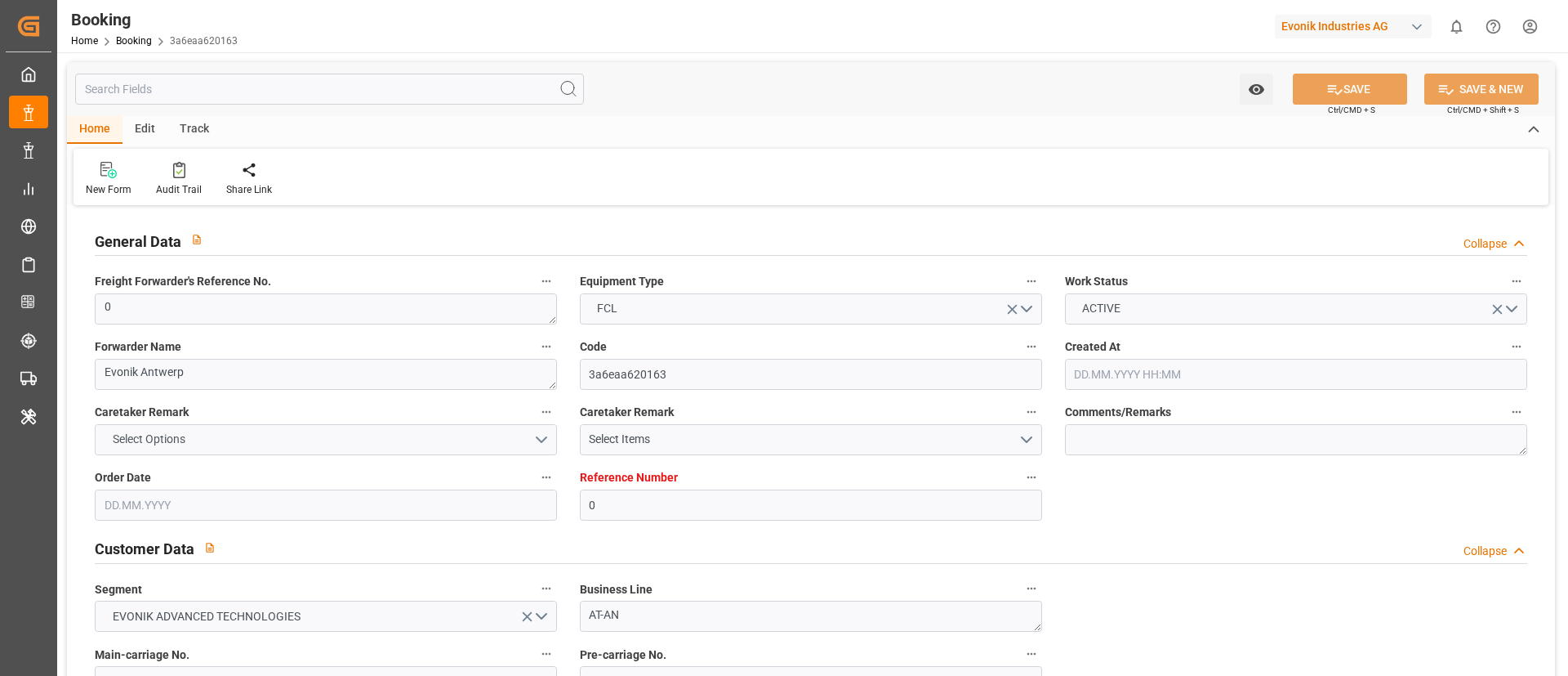
type input "0"
type input "CMACGM"
type input "CMA CGM Group"
type input "NLRTM"
type input "Kocaeli-Yilport"
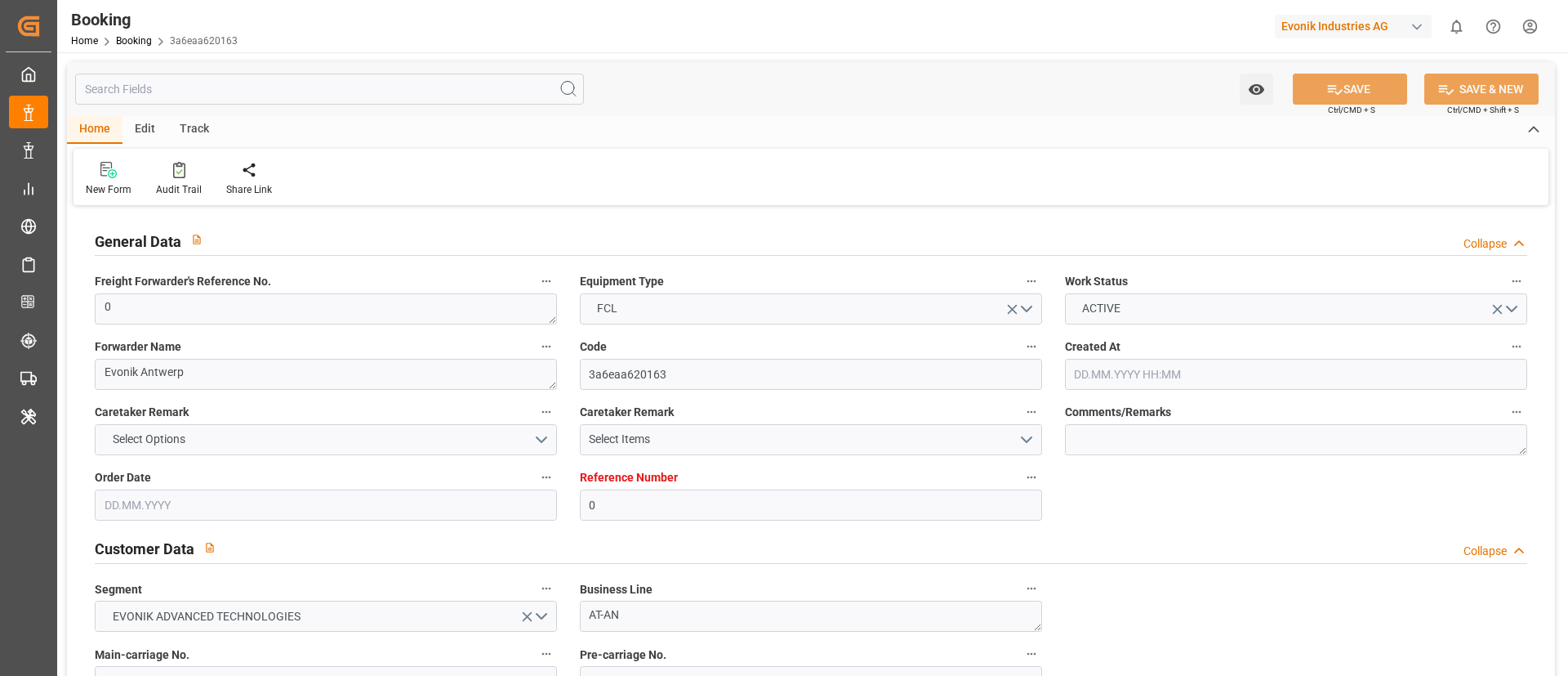
type input "[DATE] 09:15"
type input "[DATE]"
type input "[DATE] 00:00"
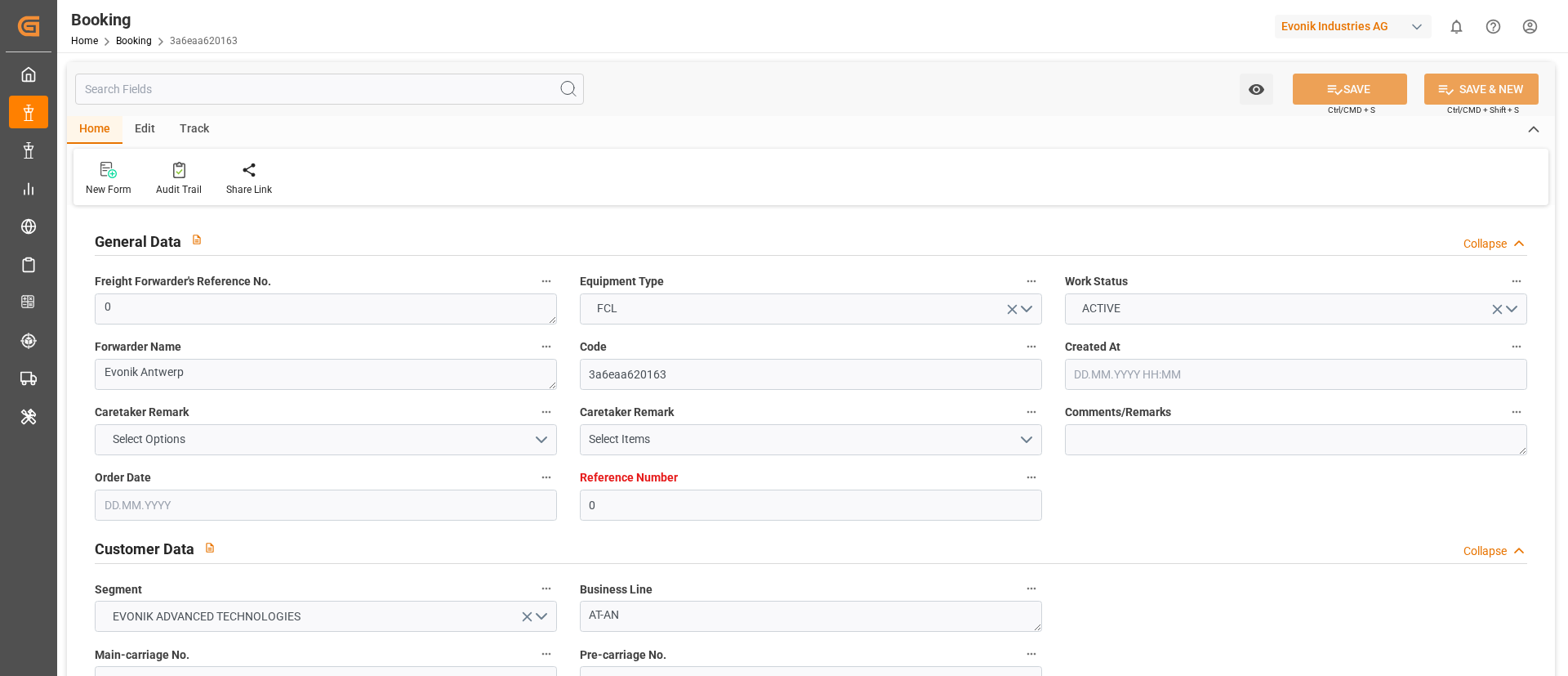
type input "09.09.2025 06:39"
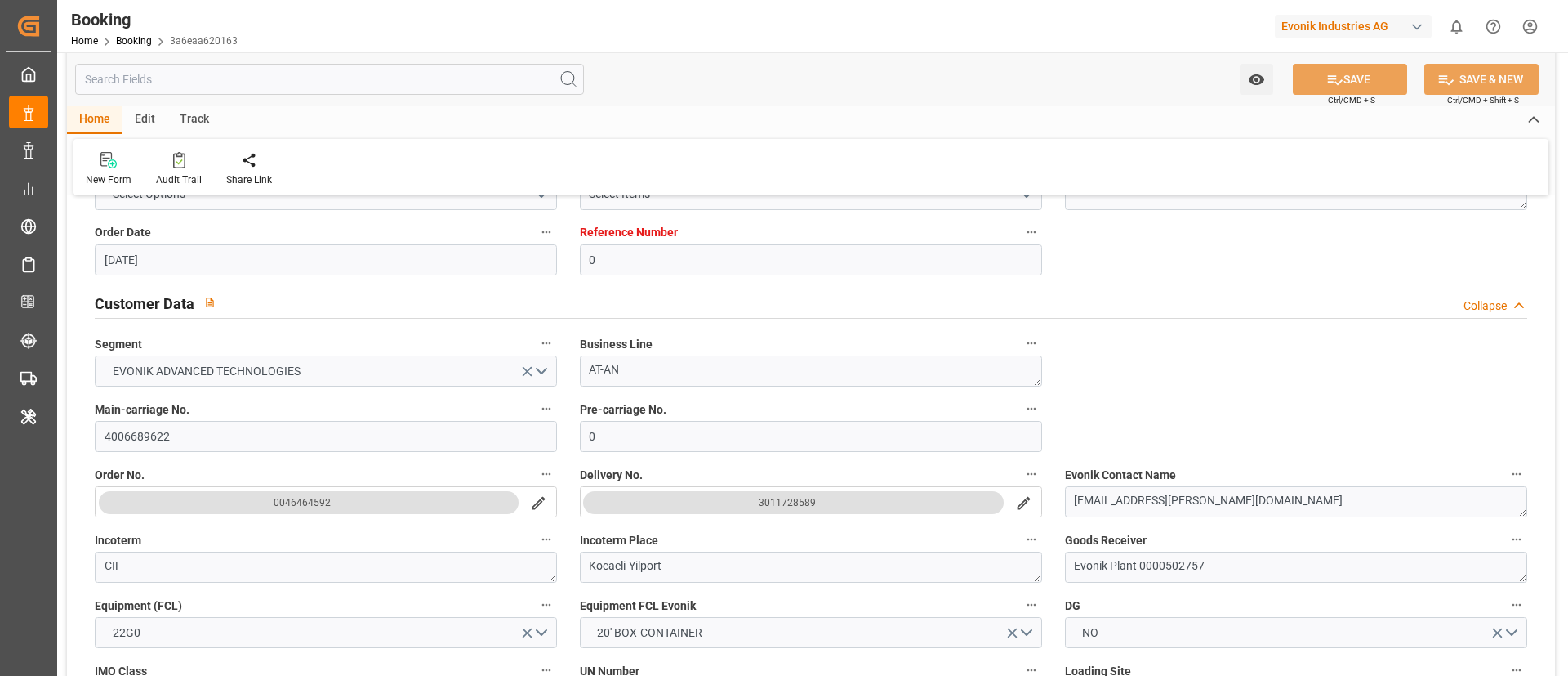
scroll to position [368, 0]
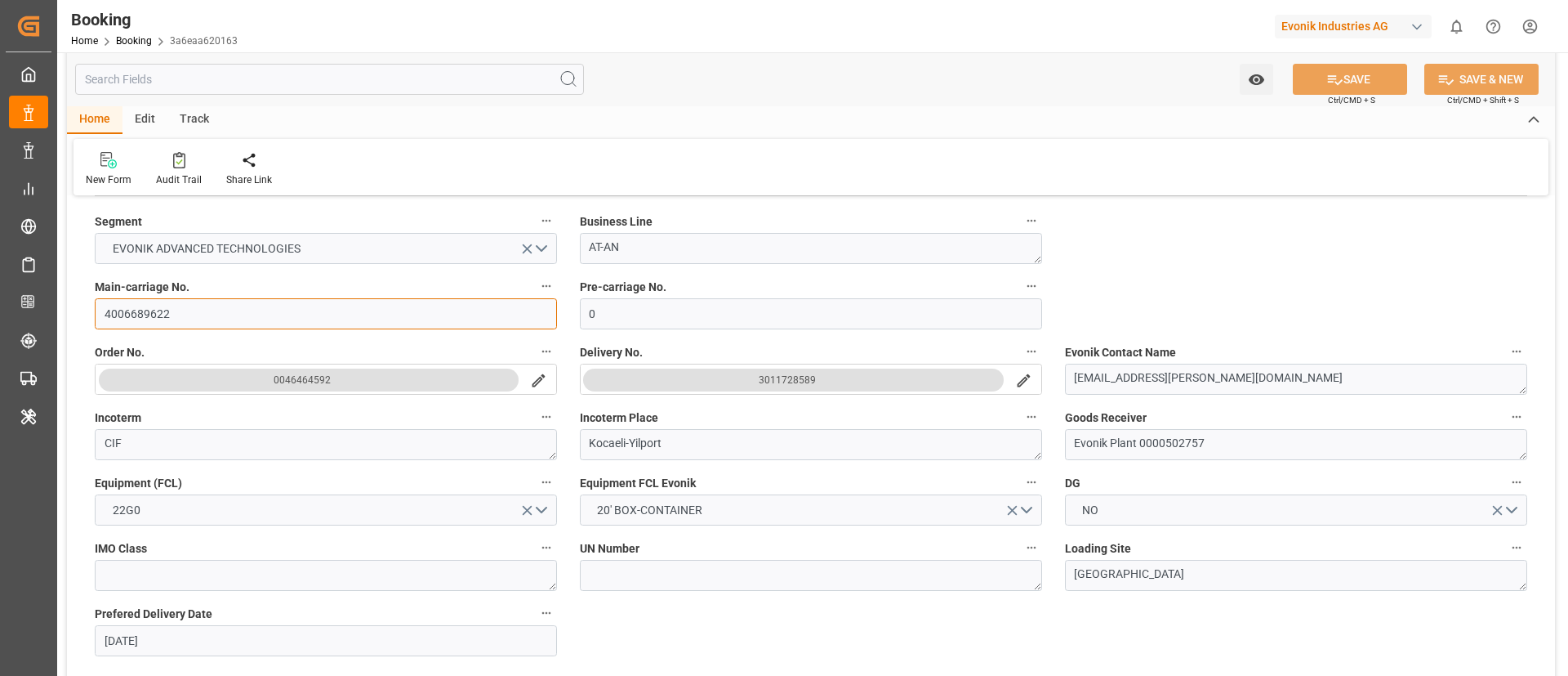
click at [195, 307] on input "4006689622" at bounding box center [325, 314] width 462 height 31
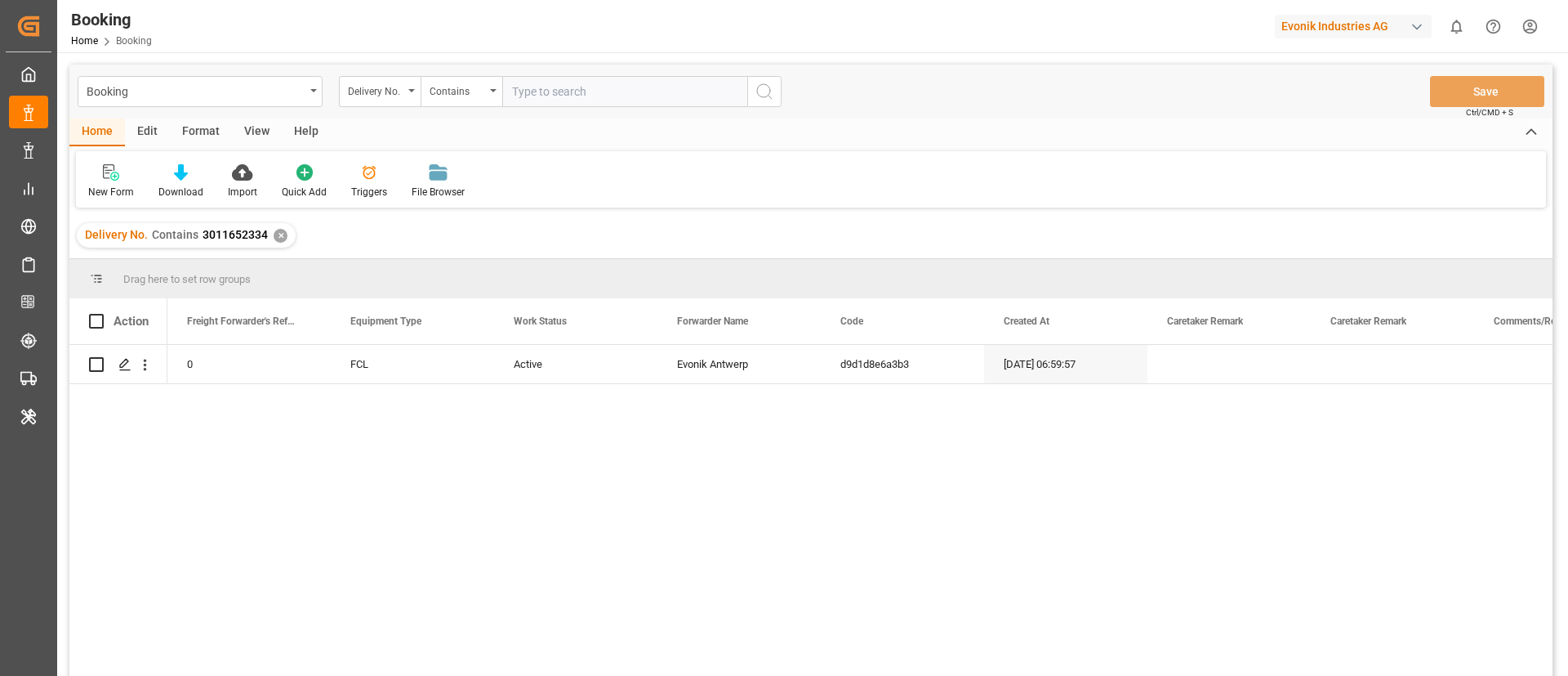
click at [570, 93] on input "text" at bounding box center [625, 92] width 245 height 31
paste input "3011728589"
click at [746, 93] on input "3011728589" at bounding box center [625, 92] width 245 height 31
type input "3011728589"
click at [762, 93] on icon "search button" at bounding box center [765, 92] width 19 height 19
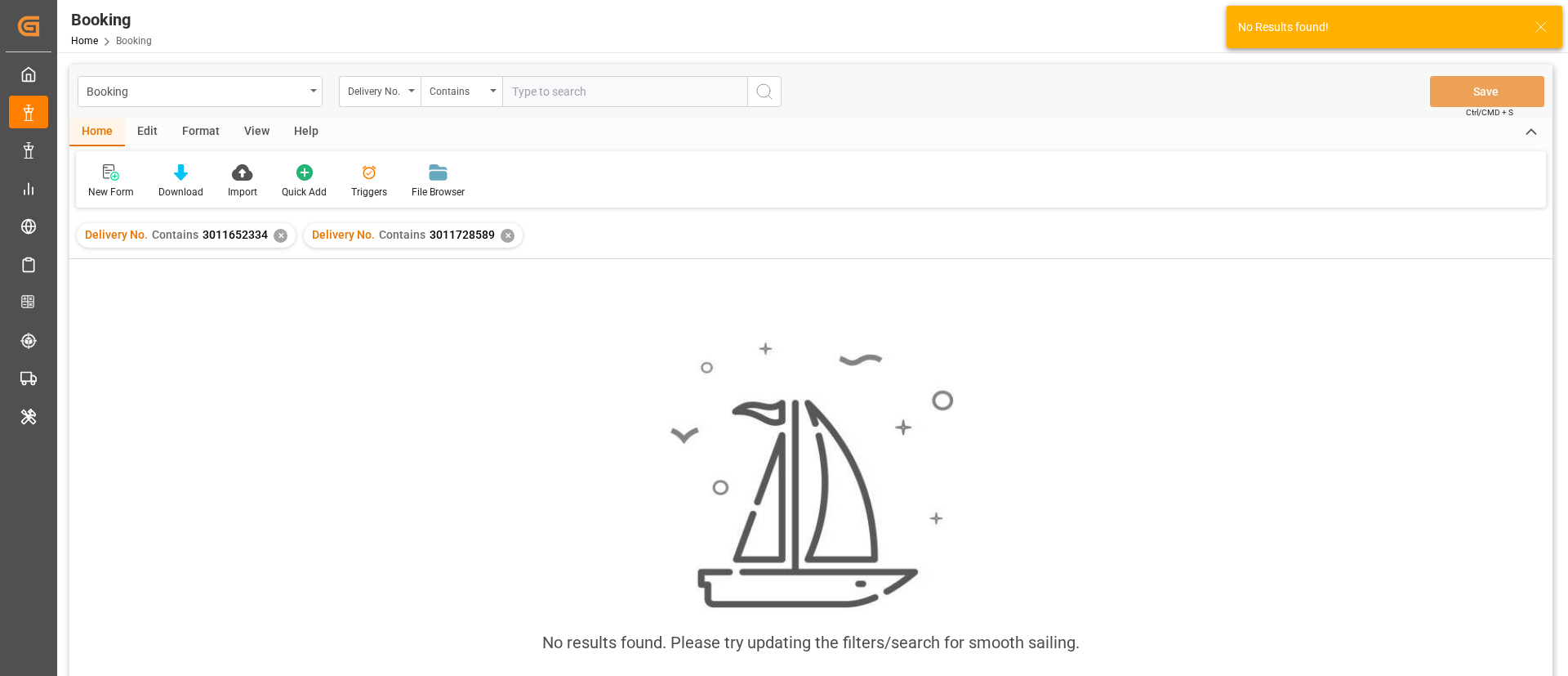
click at [278, 236] on div "✕" at bounding box center [280, 236] width 14 height 14
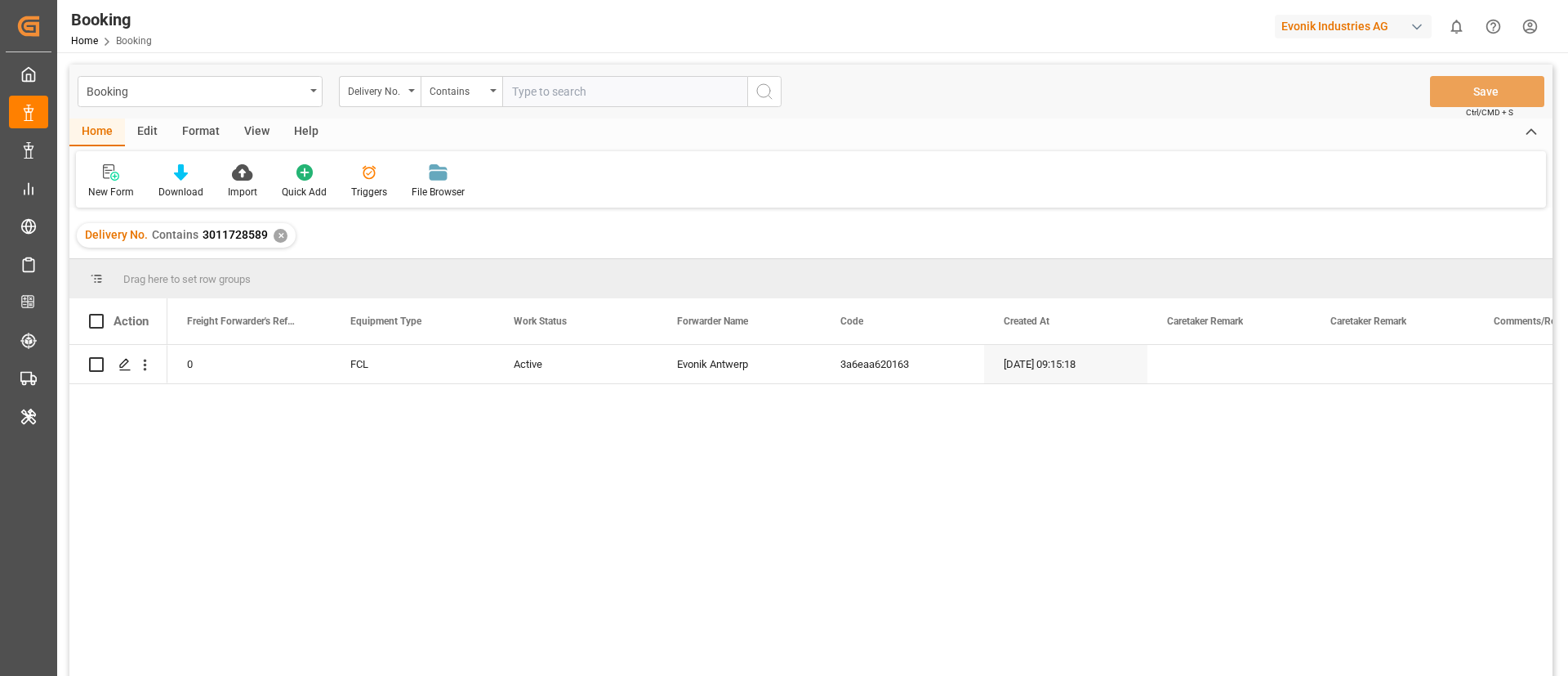
click at [545, 93] on input "text" at bounding box center [625, 92] width 245 height 31
paste input "3011728585"
type input "3011728585"
click at [762, 90] on icon "search button" at bounding box center [765, 92] width 19 height 19
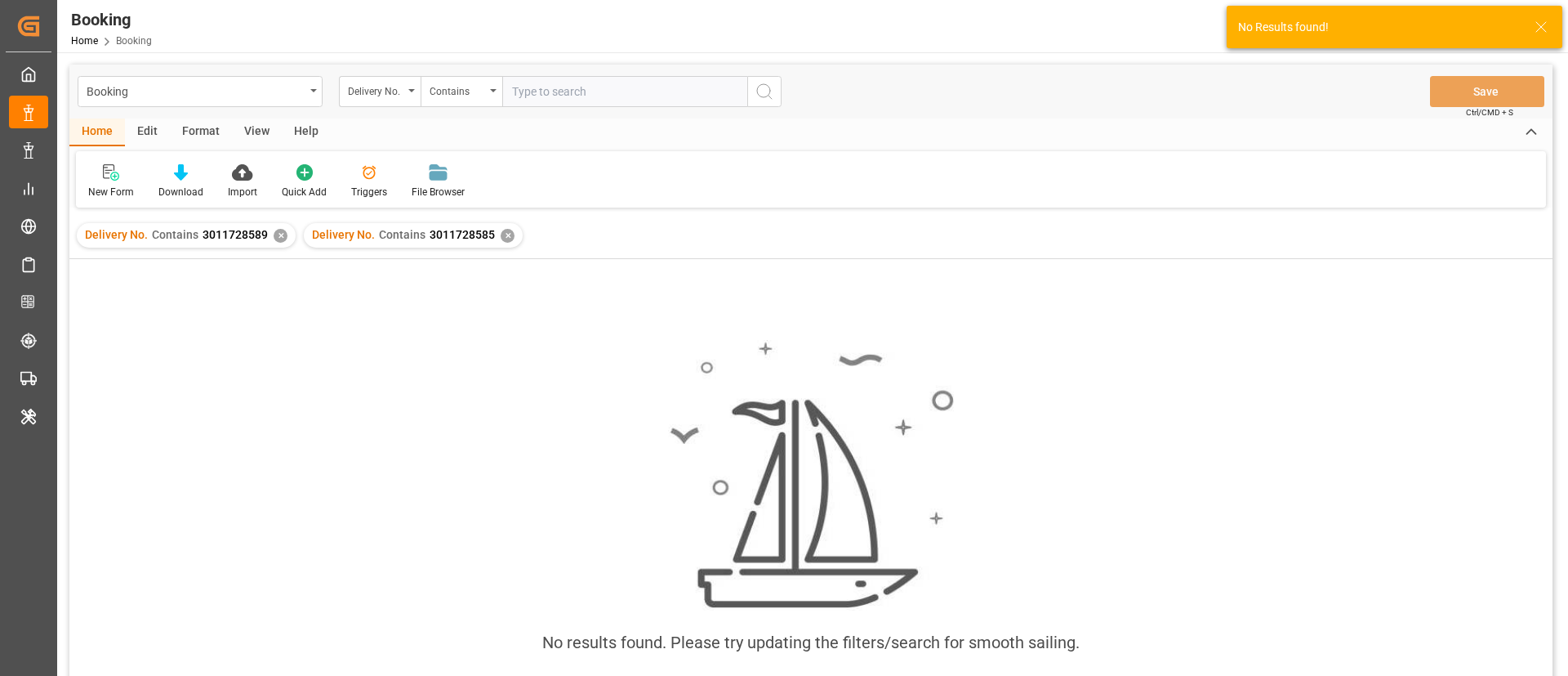
click at [277, 233] on div "✕" at bounding box center [280, 236] width 14 height 14
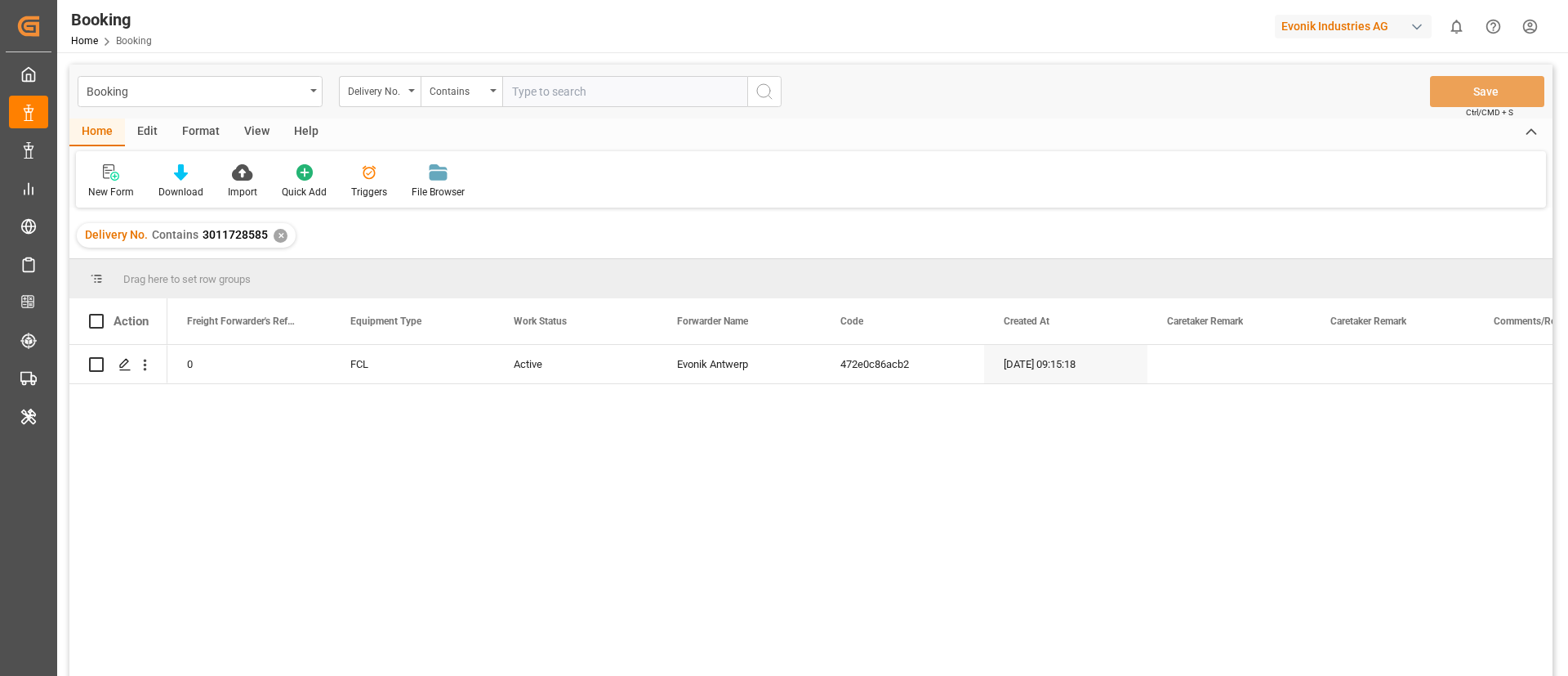
click at [553, 94] on input "text" at bounding box center [625, 92] width 245 height 31
paste input "3011728584"
type input "3011728584"
click at [760, 91] on icon "search button" at bounding box center [765, 92] width 19 height 19
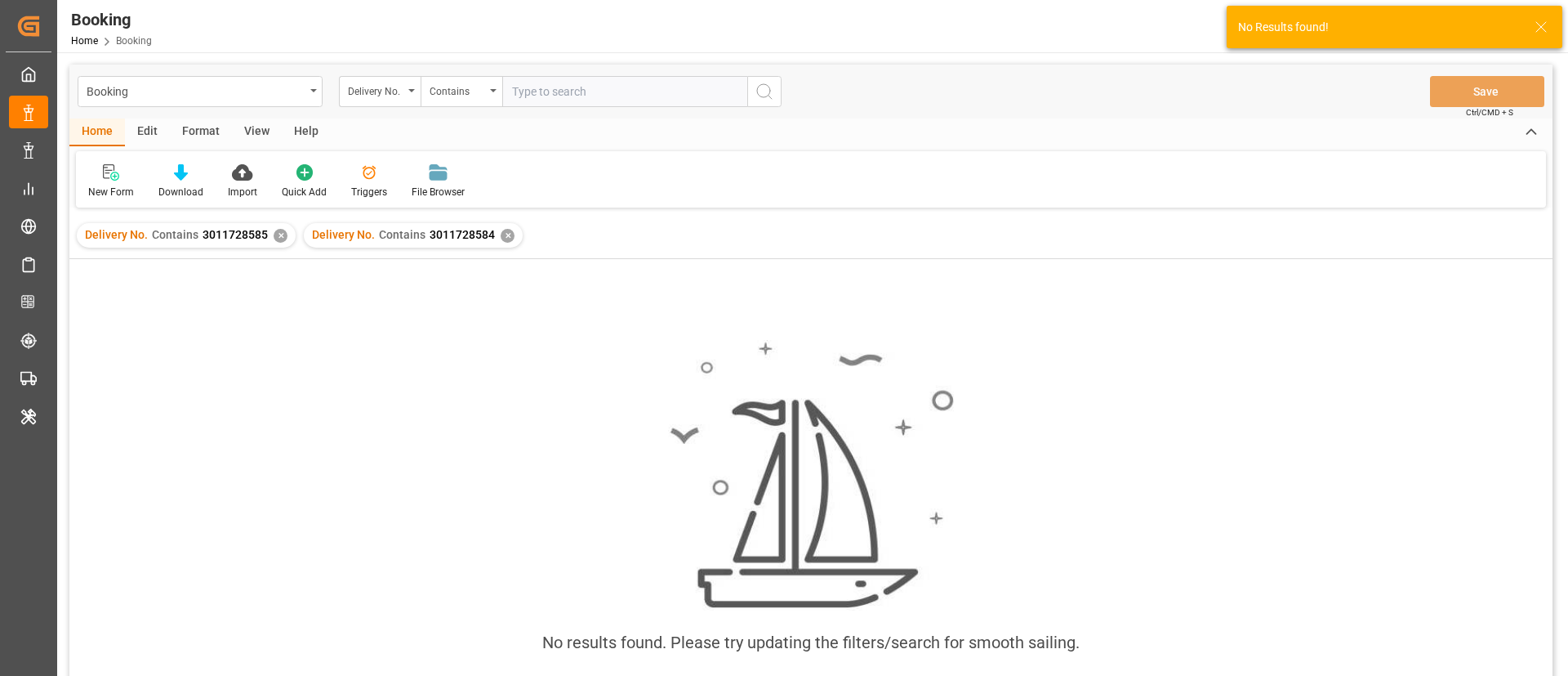
click at [277, 231] on div "✕" at bounding box center [280, 236] width 14 height 14
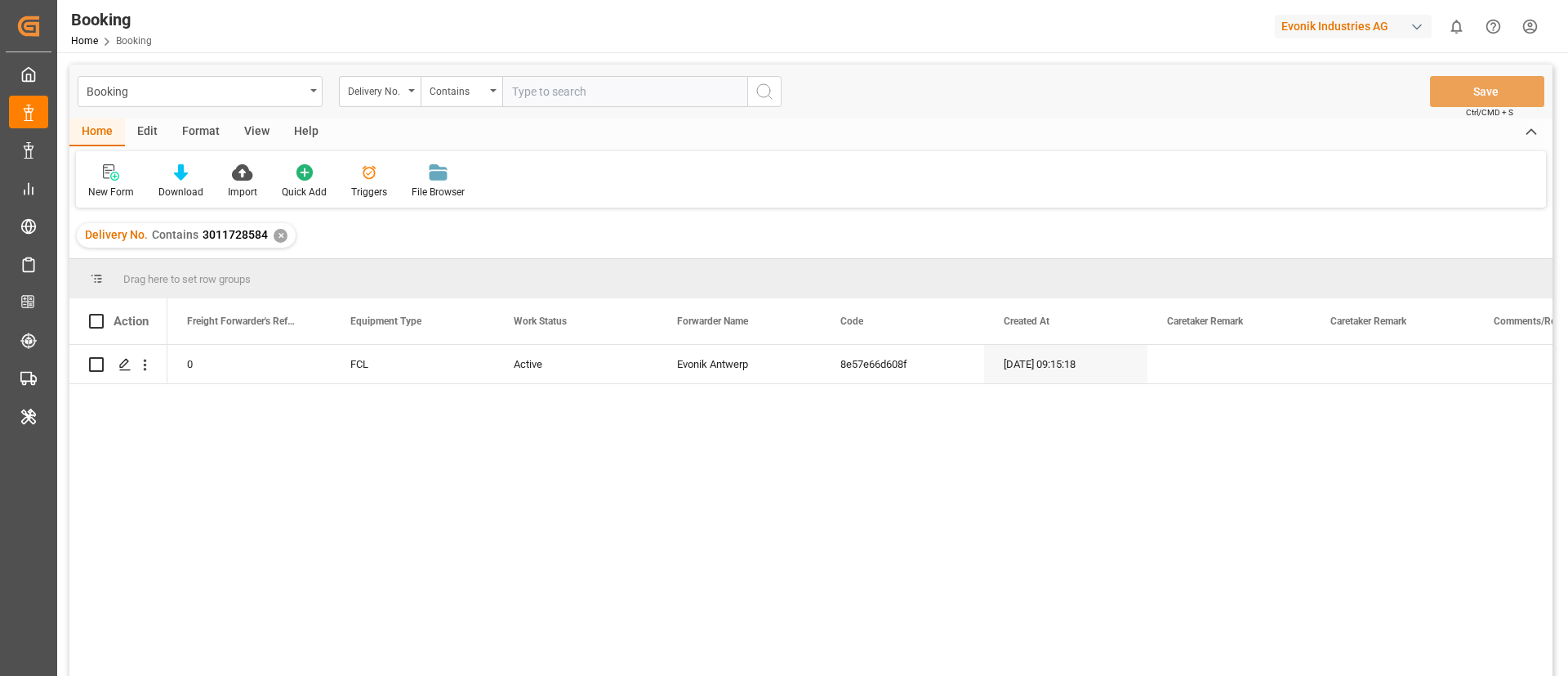
click at [560, 91] on input "text" at bounding box center [625, 92] width 245 height 31
paste input "3011728584"
click at [643, 78] on input "3011728584" at bounding box center [625, 92] width 245 height 31
paste input "7"
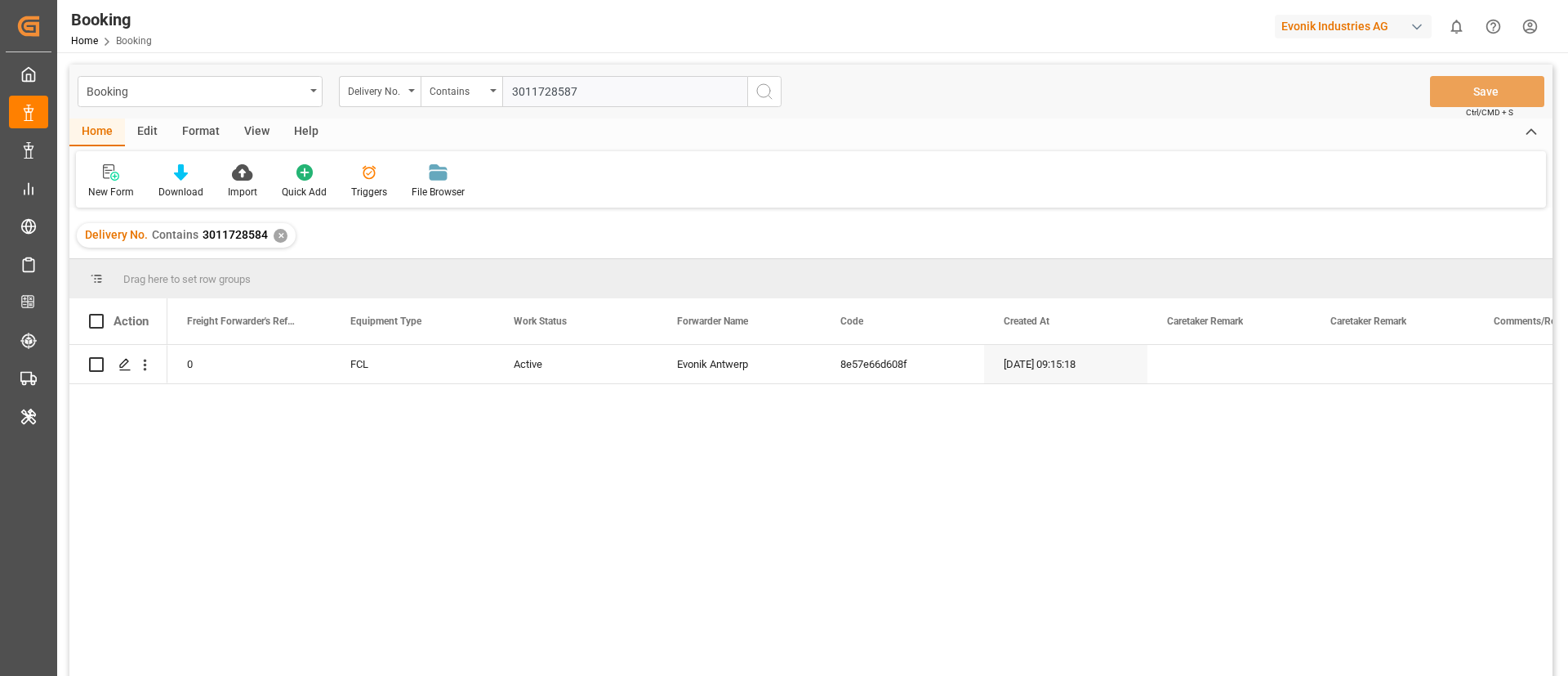
type input "3011728587"
click at [763, 88] on icon "search button" at bounding box center [765, 92] width 19 height 19
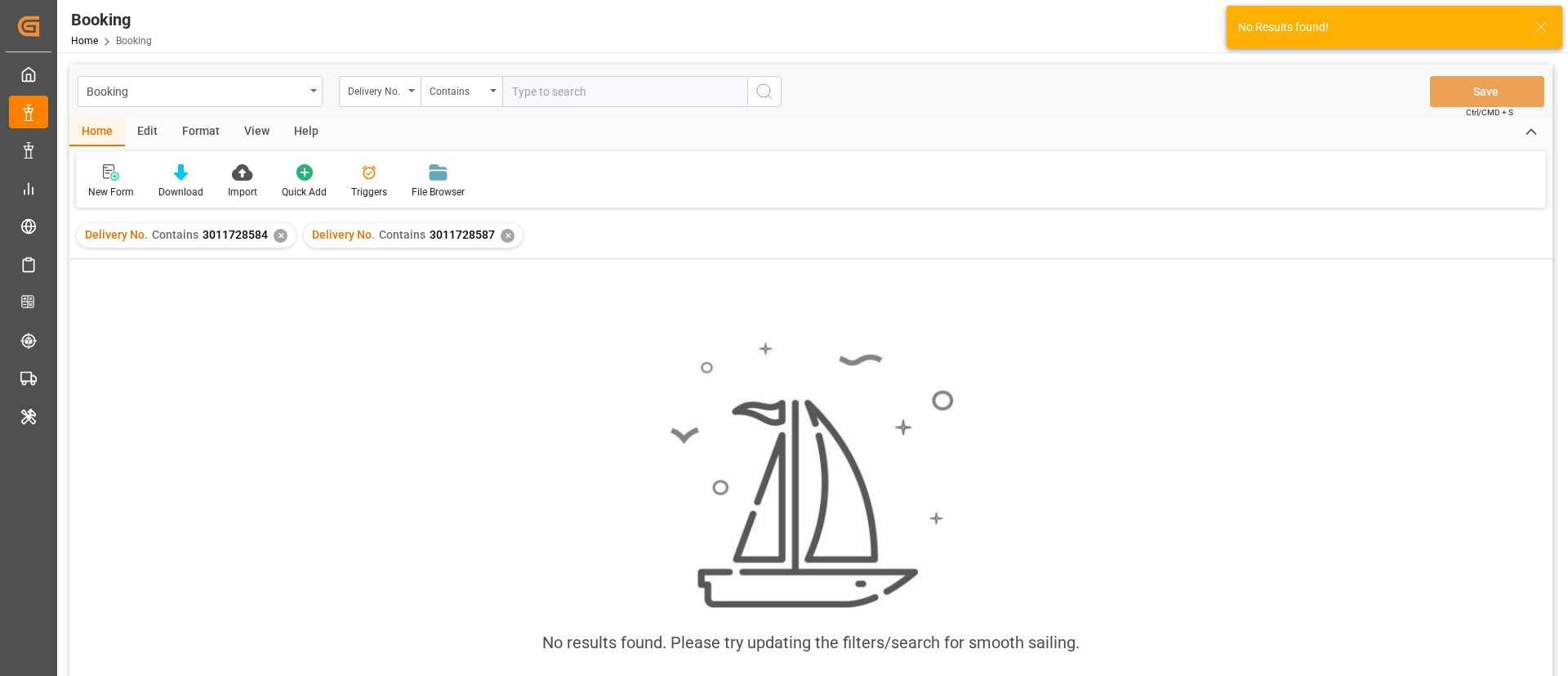
click at [277, 235] on div "✕" at bounding box center [280, 236] width 14 height 14
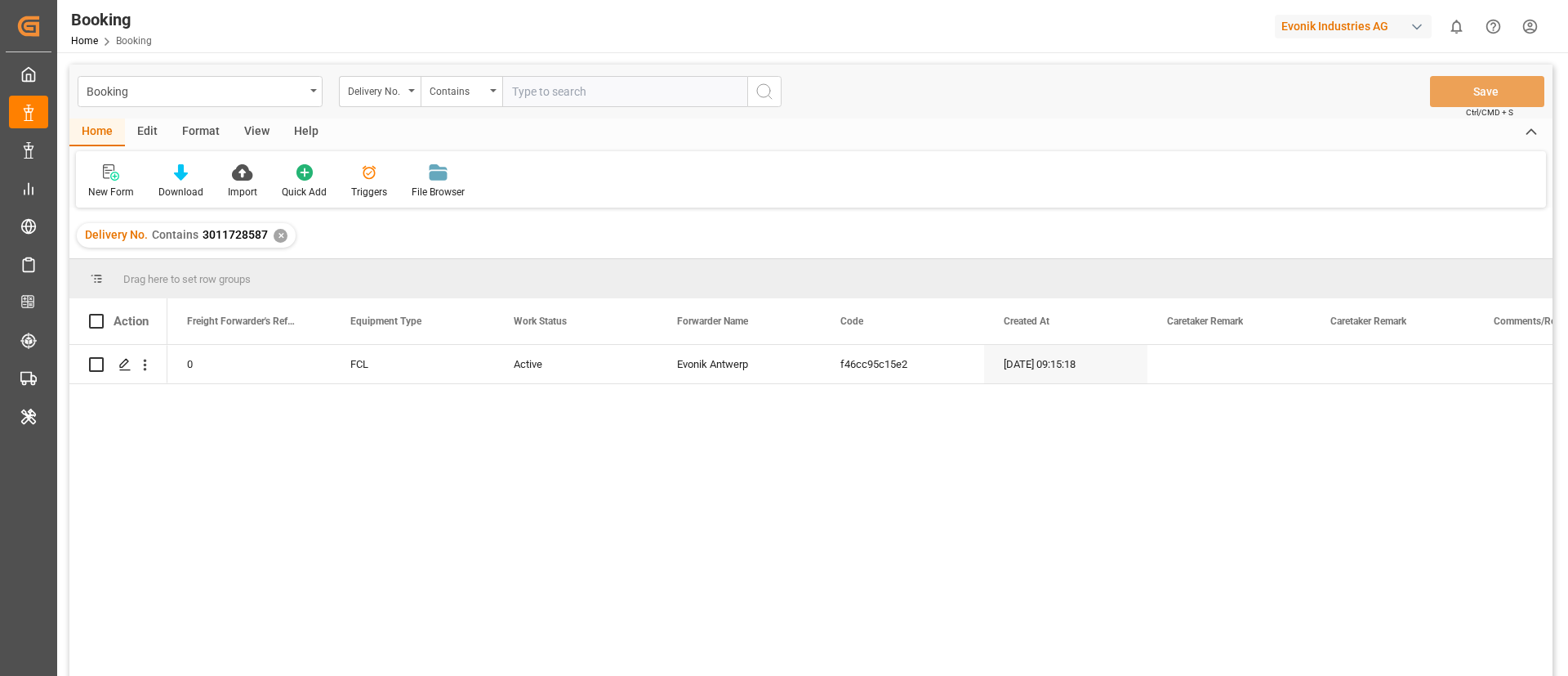
click at [550, 103] on input "text" at bounding box center [625, 92] width 245 height 31
paste input "3011728583"
type input "3011728583"
click at [769, 93] on icon "search button" at bounding box center [765, 92] width 19 height 19
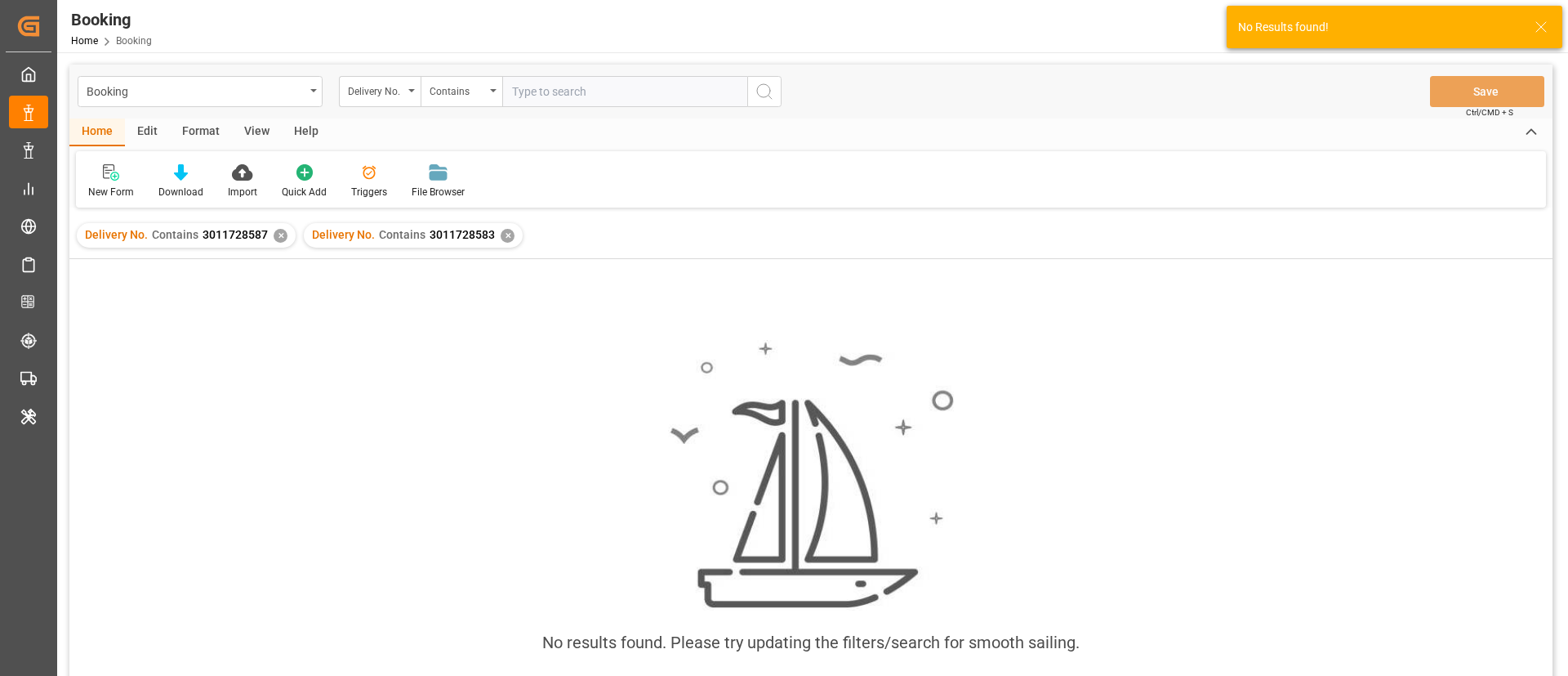
click at [273, 236] on div "✕" at bounding box center [280, 236] width 14 height 14
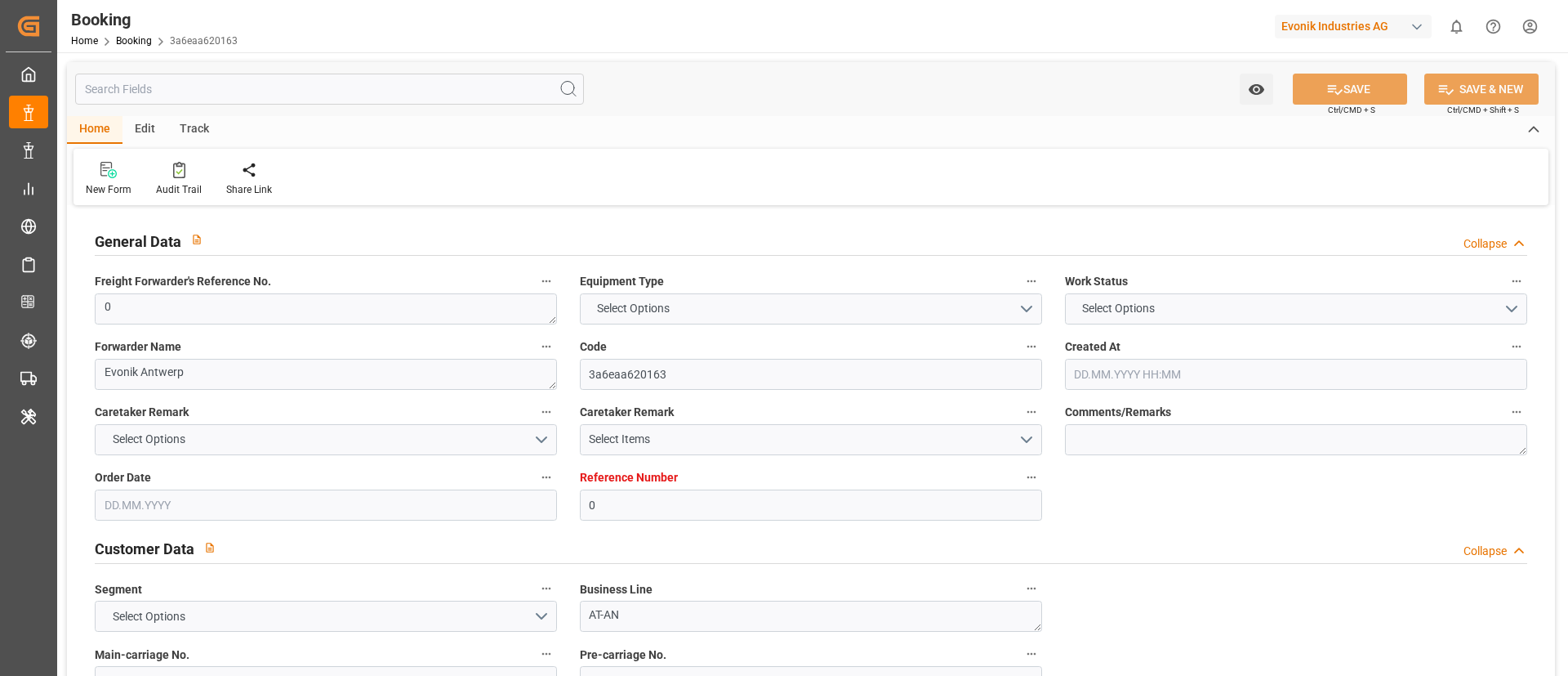
type input "0"
type input "CMACGM"
type input "CMA CGM Group"
type input "NLRTM"
type input "Kocaeli-Yilport"
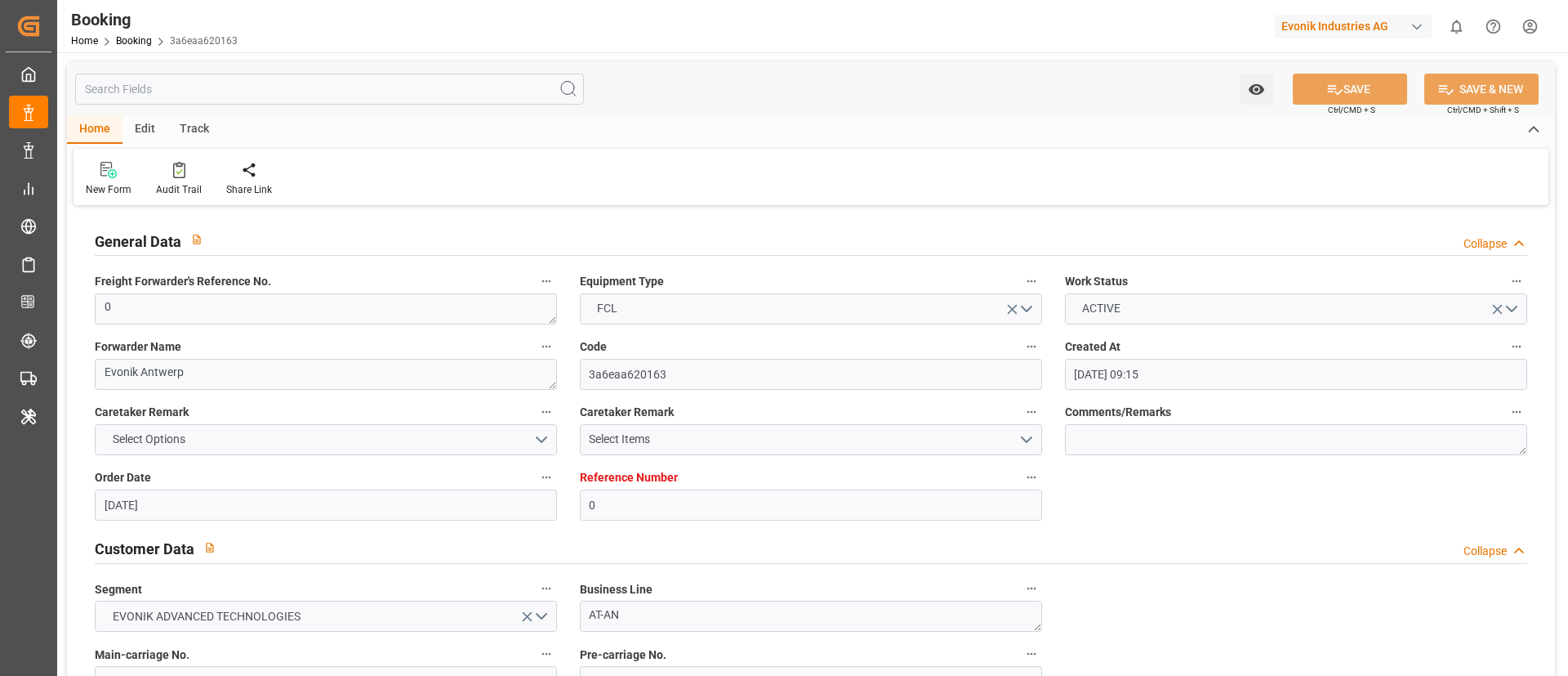
type input "[DATE] 09:15"
type input "[DATE]"
type input "[DATE] 00:00"
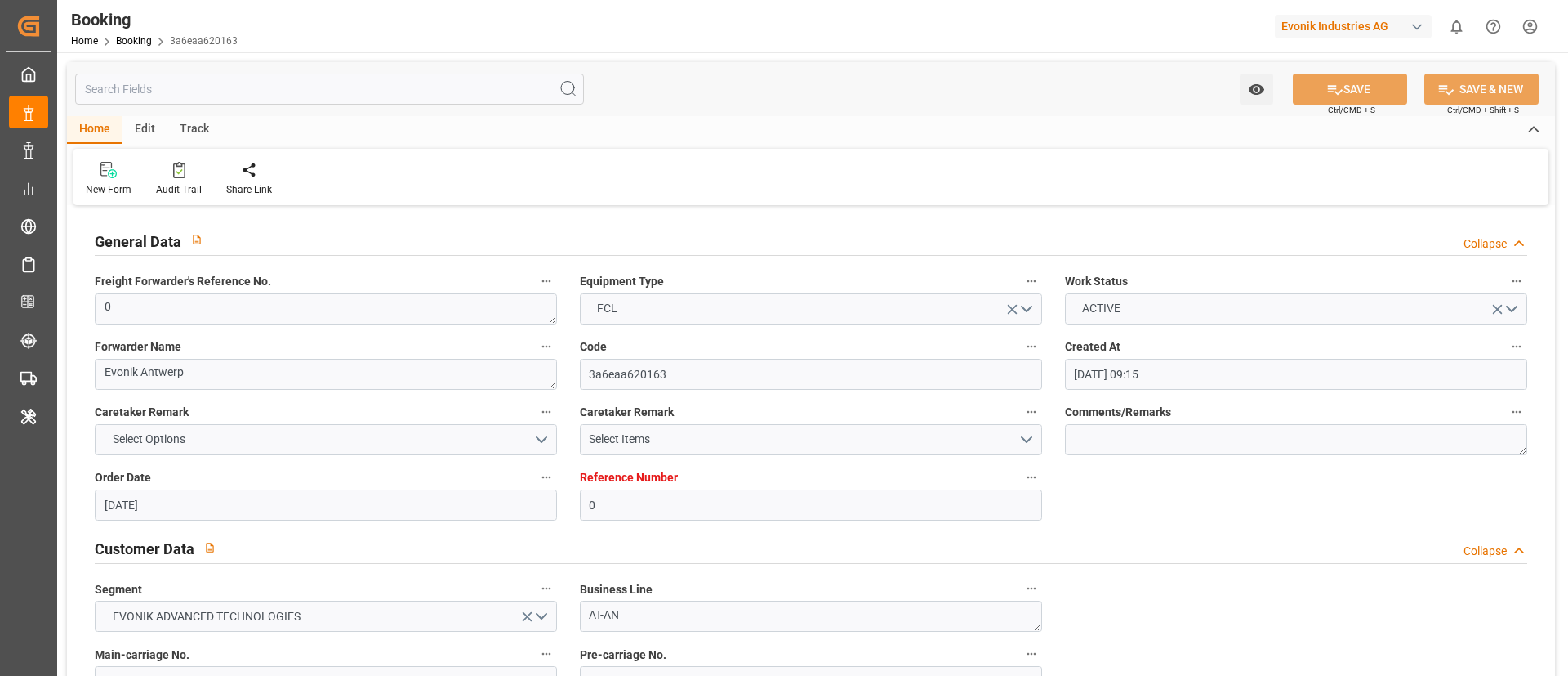
type input "[DATE] 06:39"
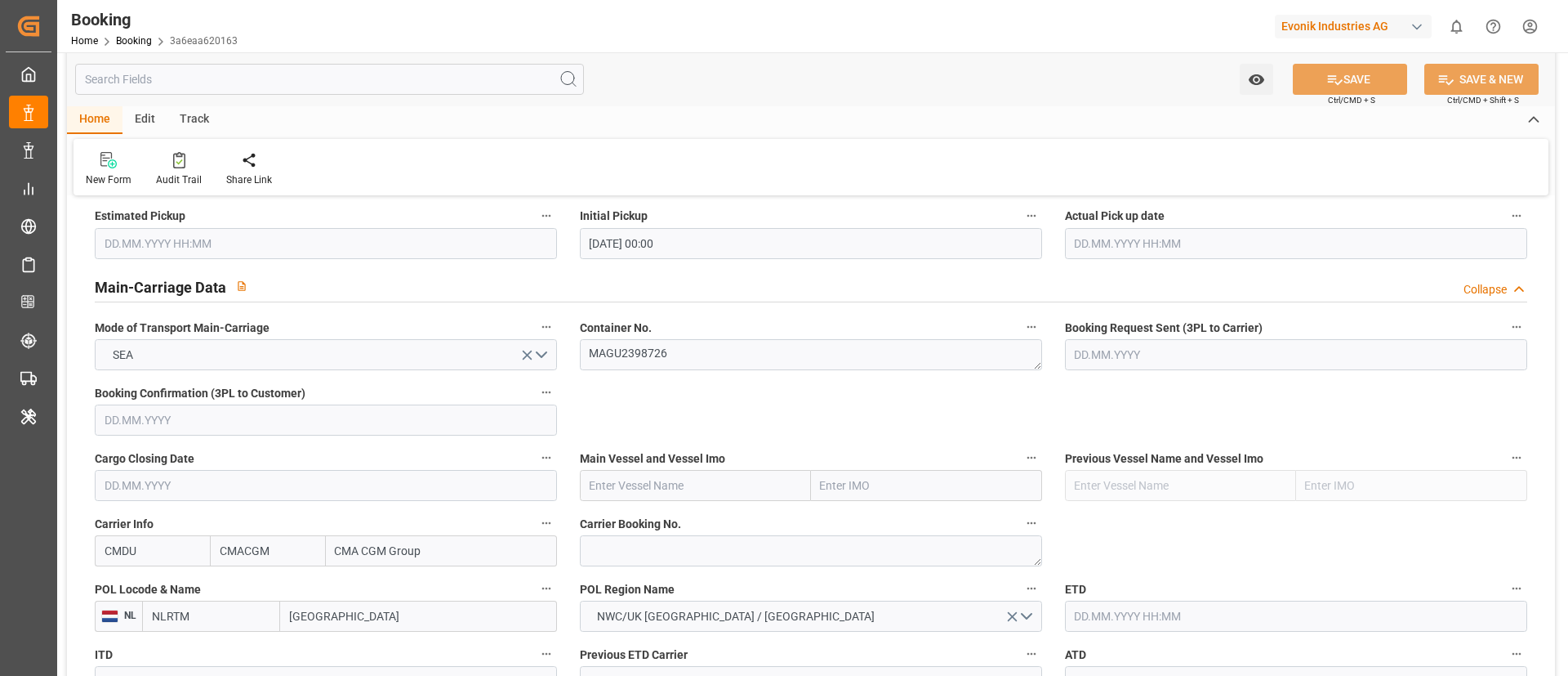
scroll to position [980, 0]
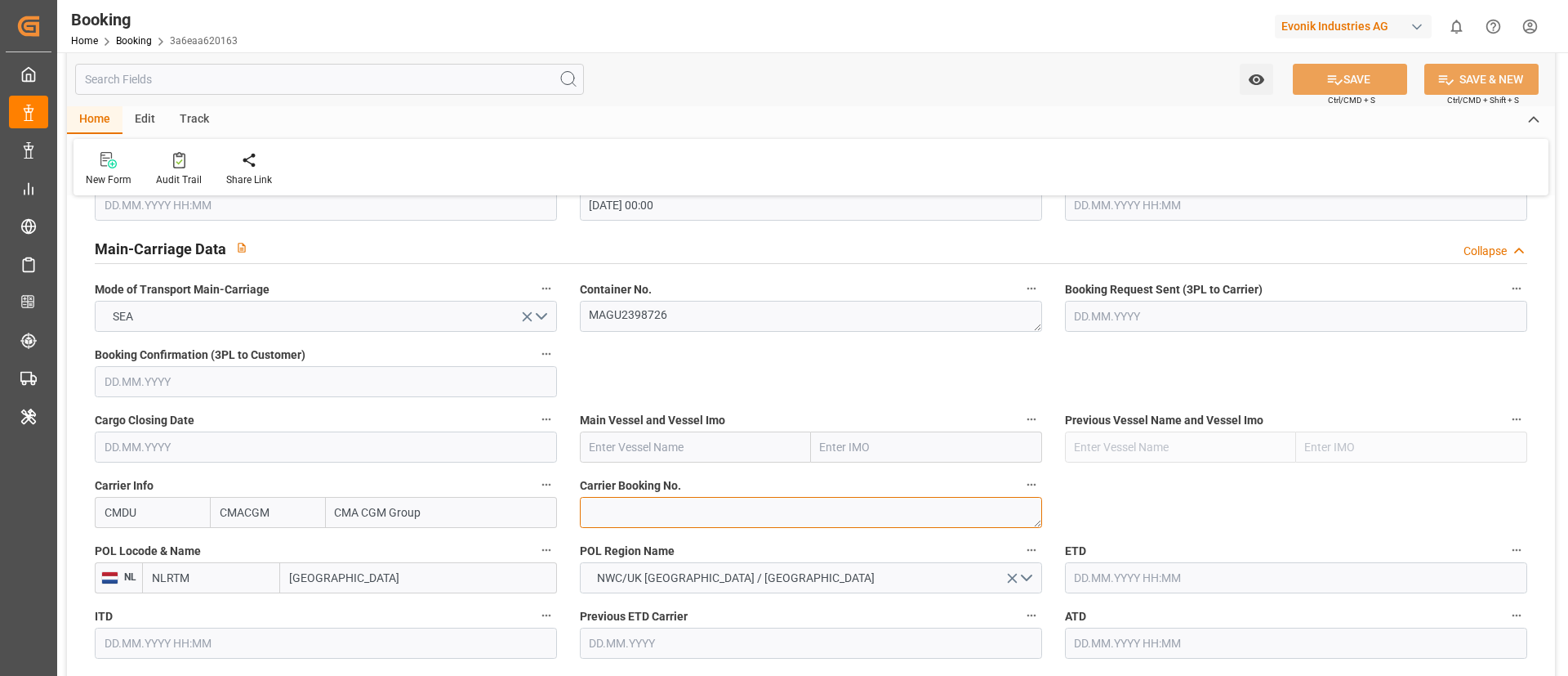
click at [600, 520] on textarea at bounding box center [811, 512] width 462 height 31
paste textarea "ANT1926031"
click at [580, 514] on textarea "ANT1926031" at bounding box center [811, 512] width 462 height 31
type textarea "ANT1926031"
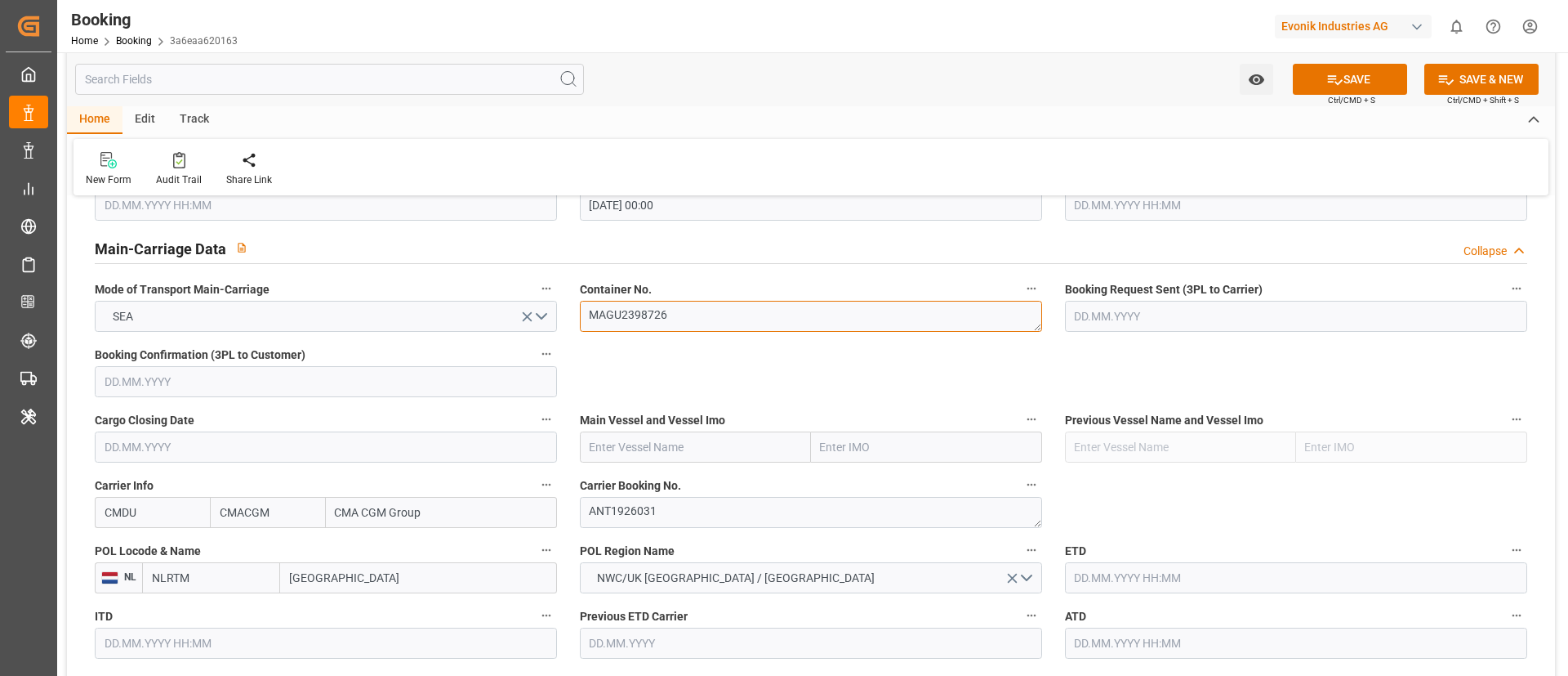
click at [721, 312] on textarea "MAGU2398726" at bounding box center [811, 316] width 462 height 31
click at [641, 442] on input "text" at bounding box center [695, 447] width 231 height 31
paste input "CMA CGM ALCAZAR"
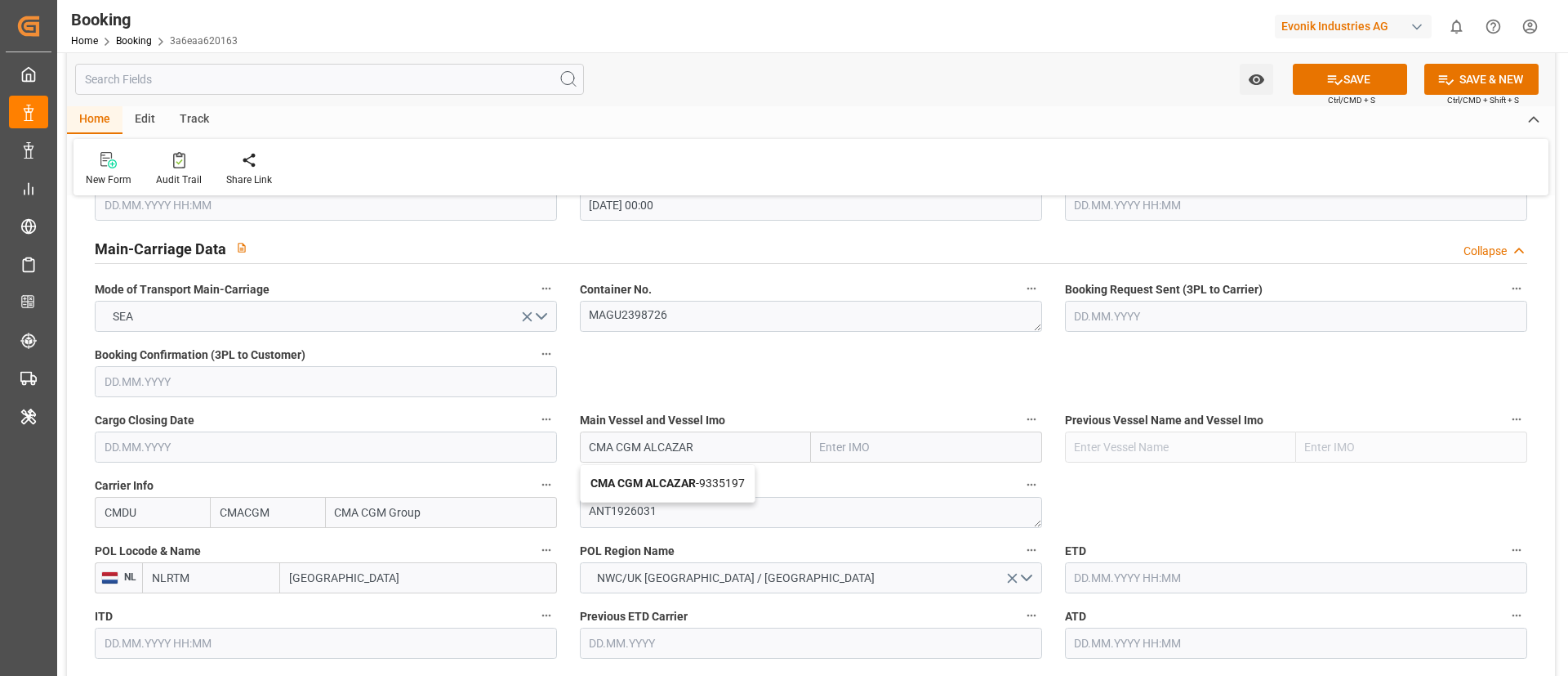
click at [715, 487] on span "CMA CGM ALCAZAR - 9335197" at bounding box center [668, 483] width 154 height 14
type input "CMA CGM ALCAZAR"
type input "9335197"
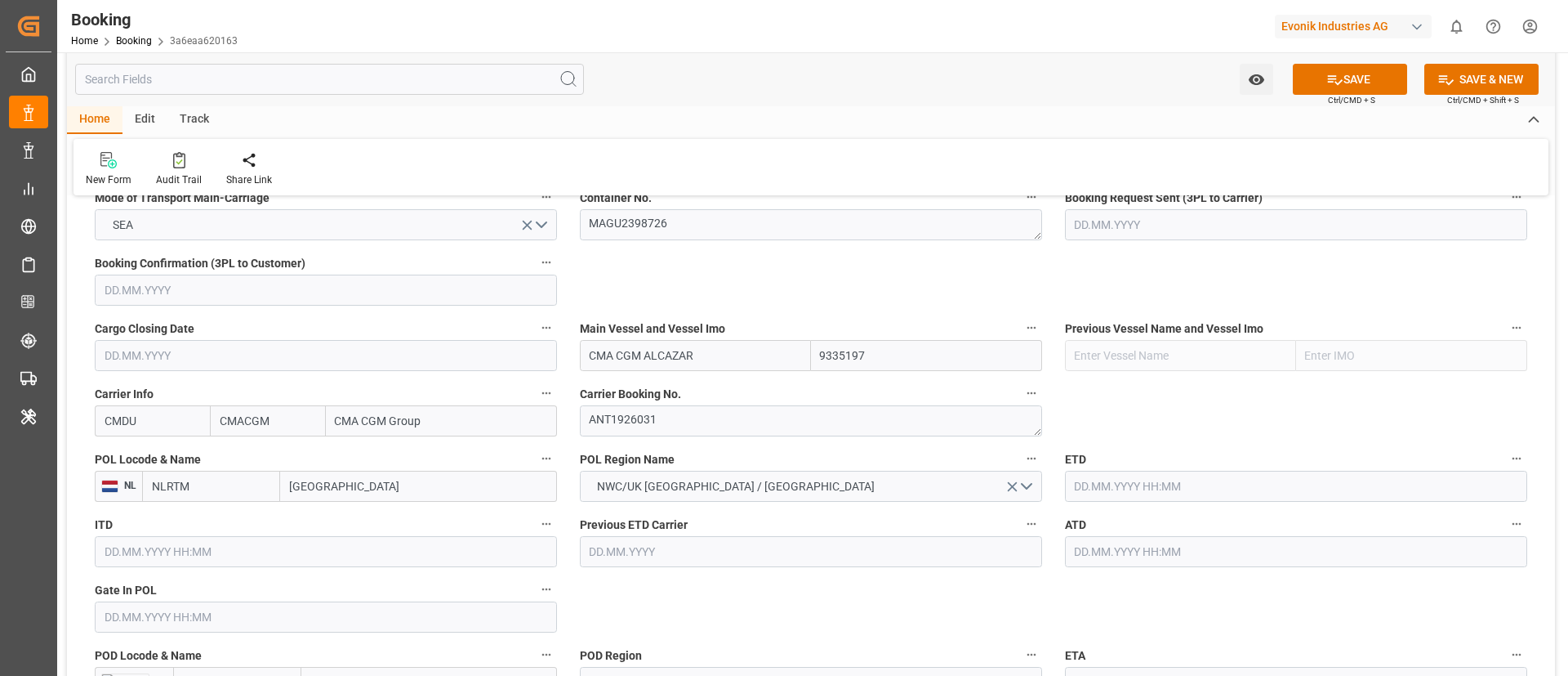
scroll to position [1103, 0]
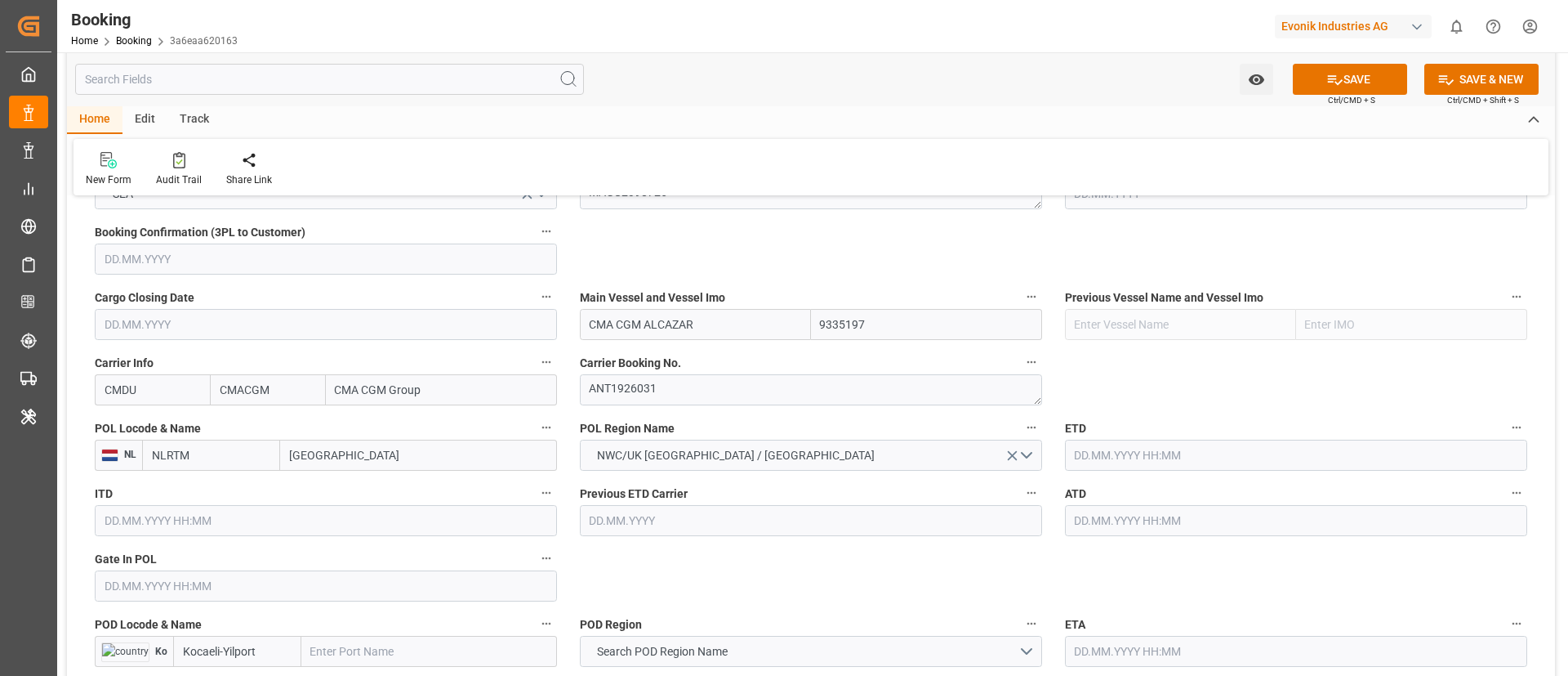
type input "CMA CGM ALCAZAR"
click at [358, 459] on input "Rotterdam" at bounding box center [418, 455] width 277 height 31
paste input "ANTWERP"
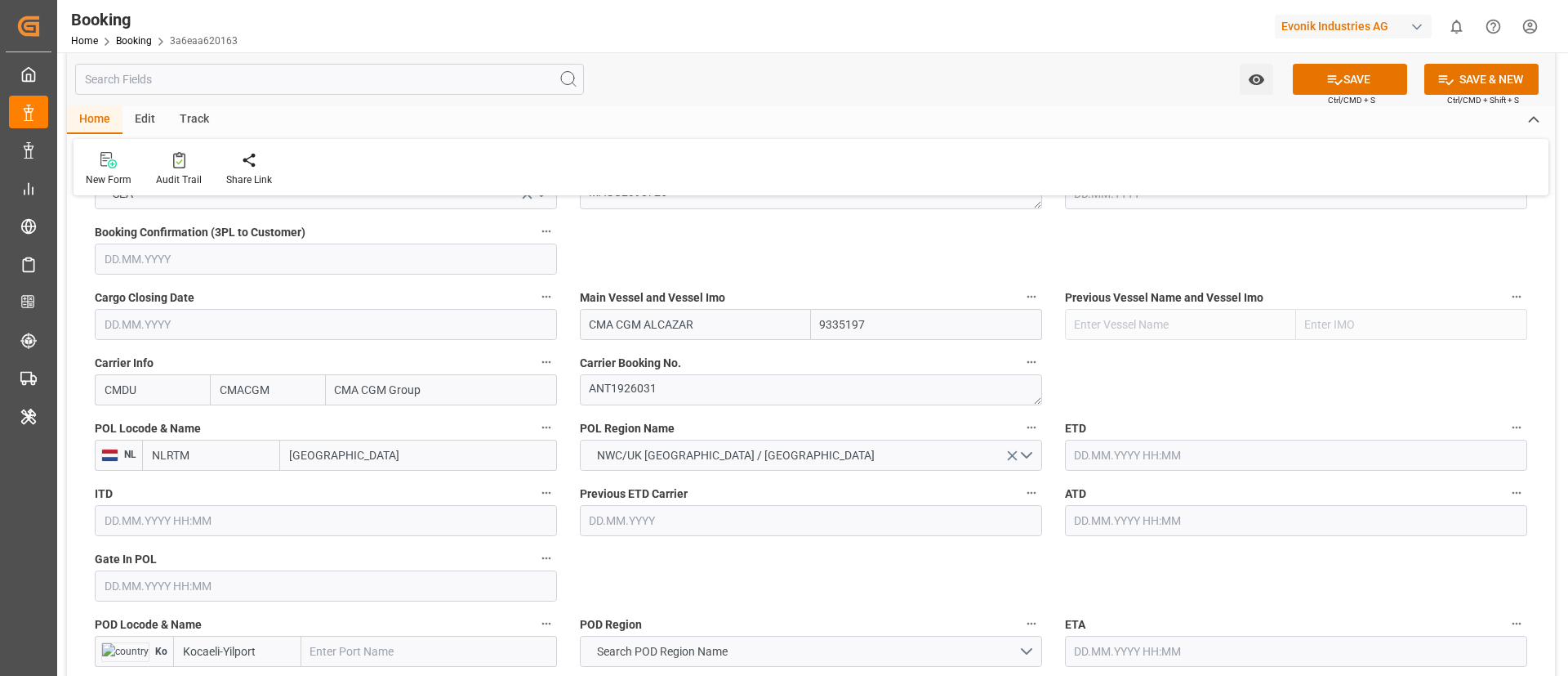
type input "ANTWERP"
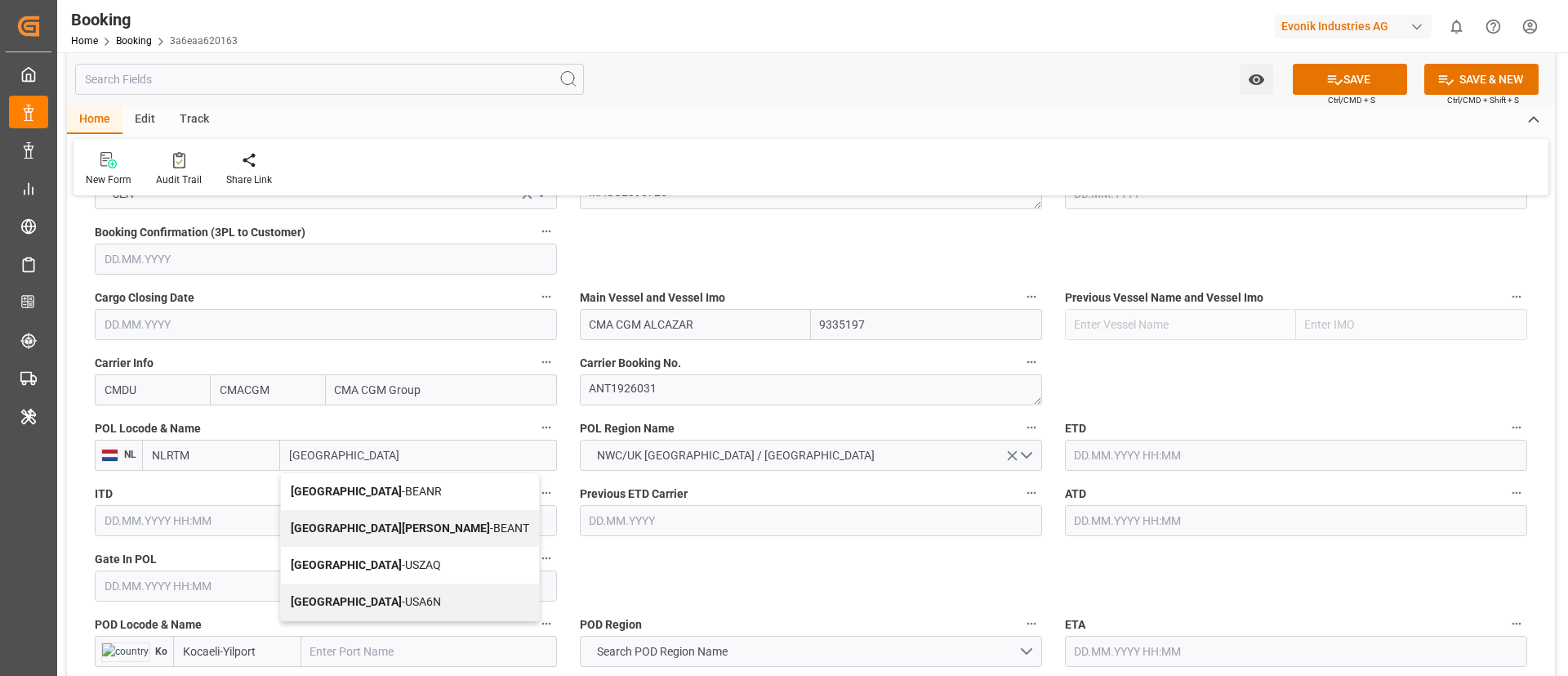
click at [362, 488] on span "Antwerp - BEANR" at bounding box center [366, 492] width 151 height 14
type input "BEANR"
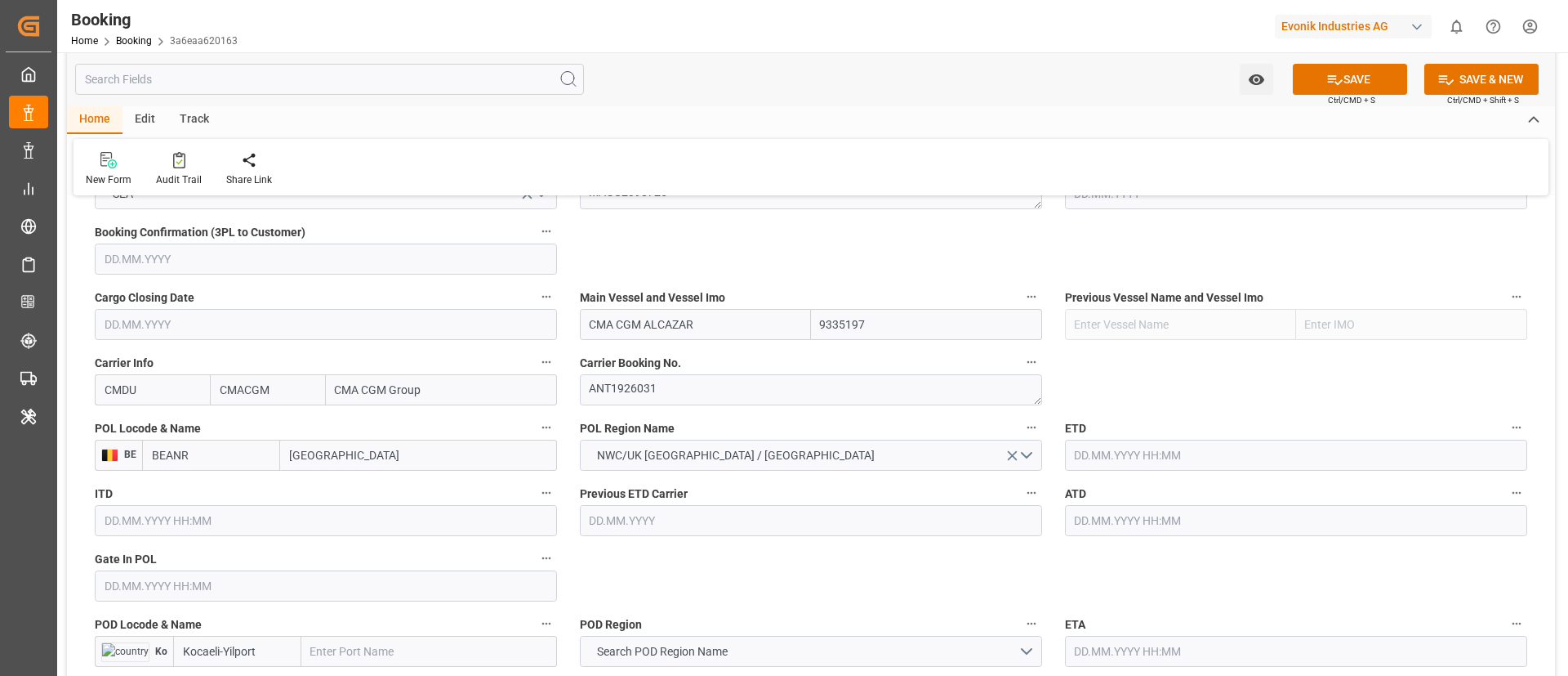
type input "Antwerp"
click at [140, 584] on input "text" at bounding box center [325, 585] width 462 height 31
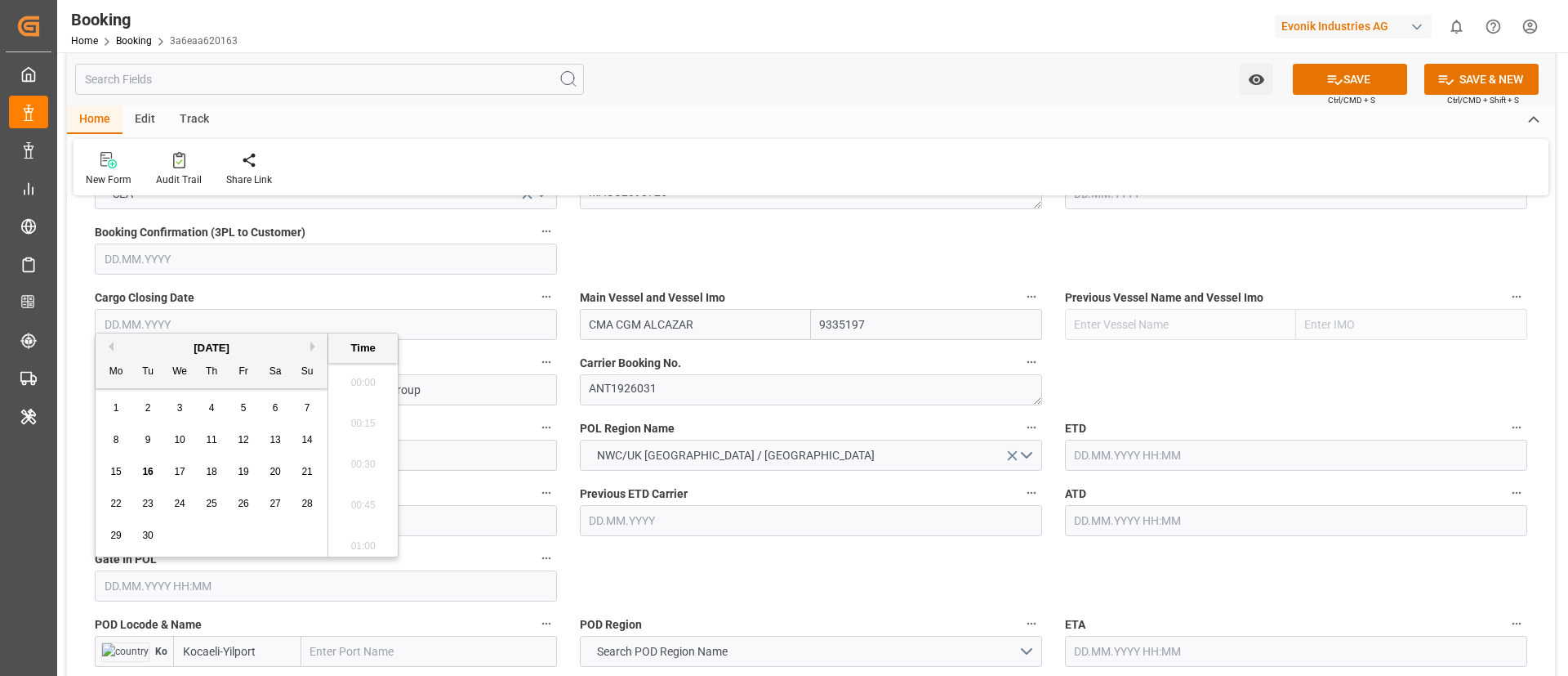
scroll to position [2415, 0]
click at [153, 406] on div "2" at bounding box center [148, 408] width 20 height 19
type input "02.09.2025 00:00"
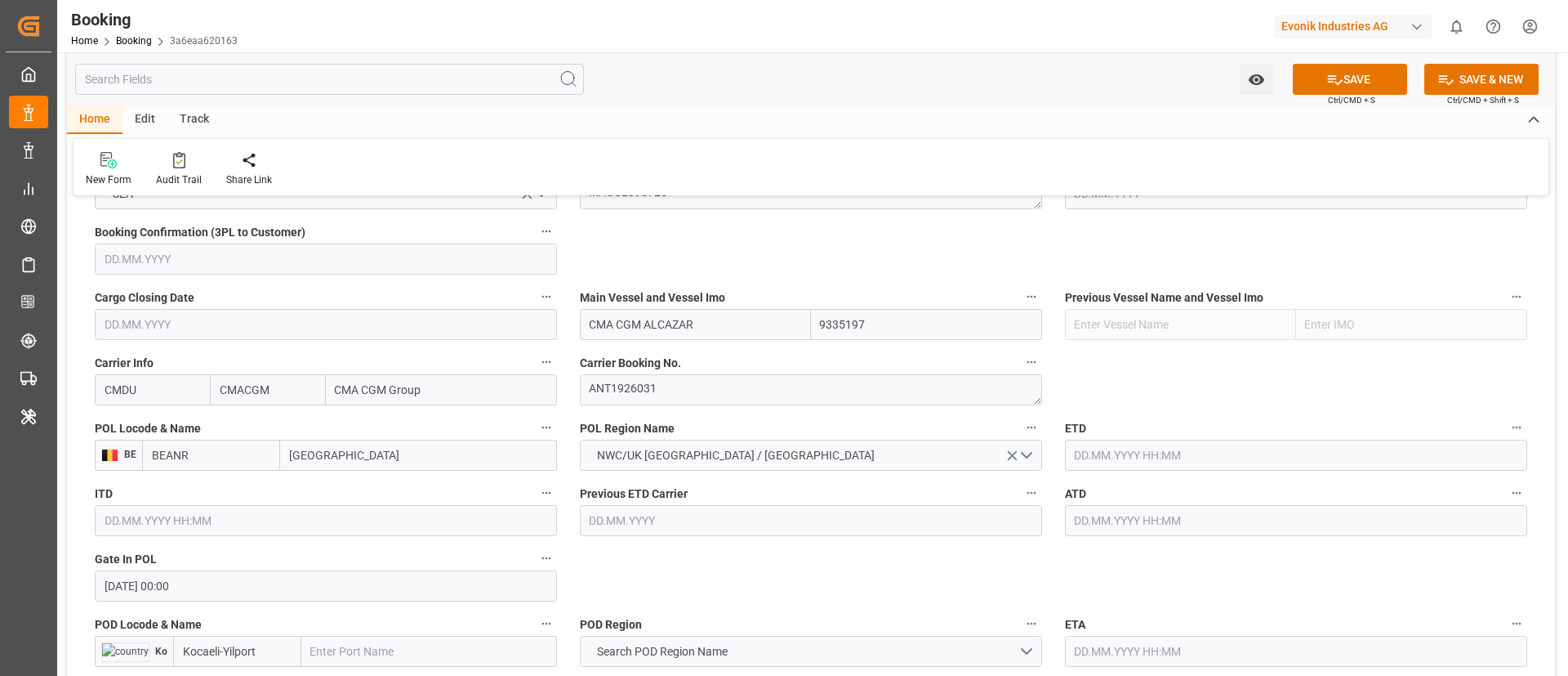
click at [1122, 462] on input "text" at bounding box center [1296, 455] width 462 height 31
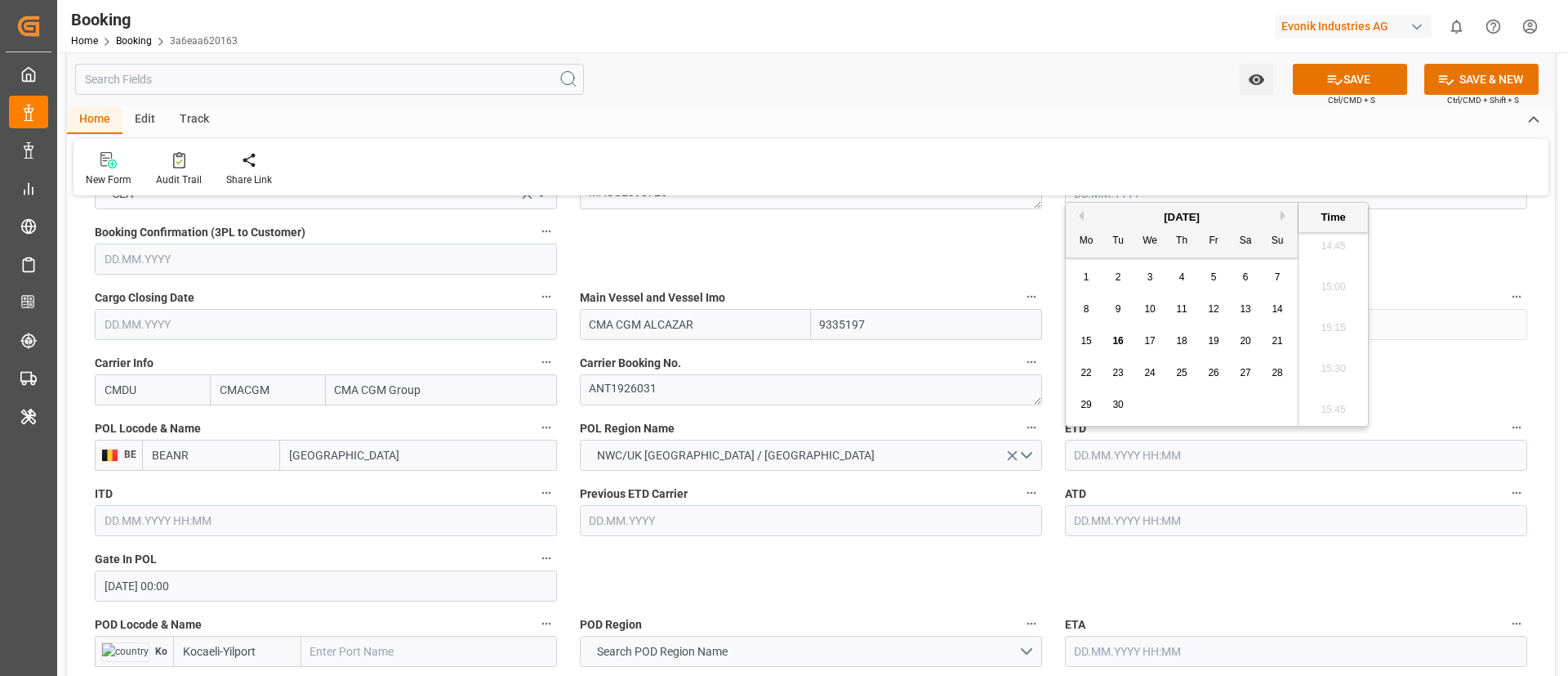
click at [1180, 320] on div "8 9 10 11 12 13 14" at bounding box center [1182, 309] width 223 height 32
click at [1180, 316] on div "11" at bounding box center [1182, 309] width 20 height 19
type input "11.09.2025 00:00"
click at [1125, 523] on input "text" at bounding box center [1296, 521] width 462 height 31
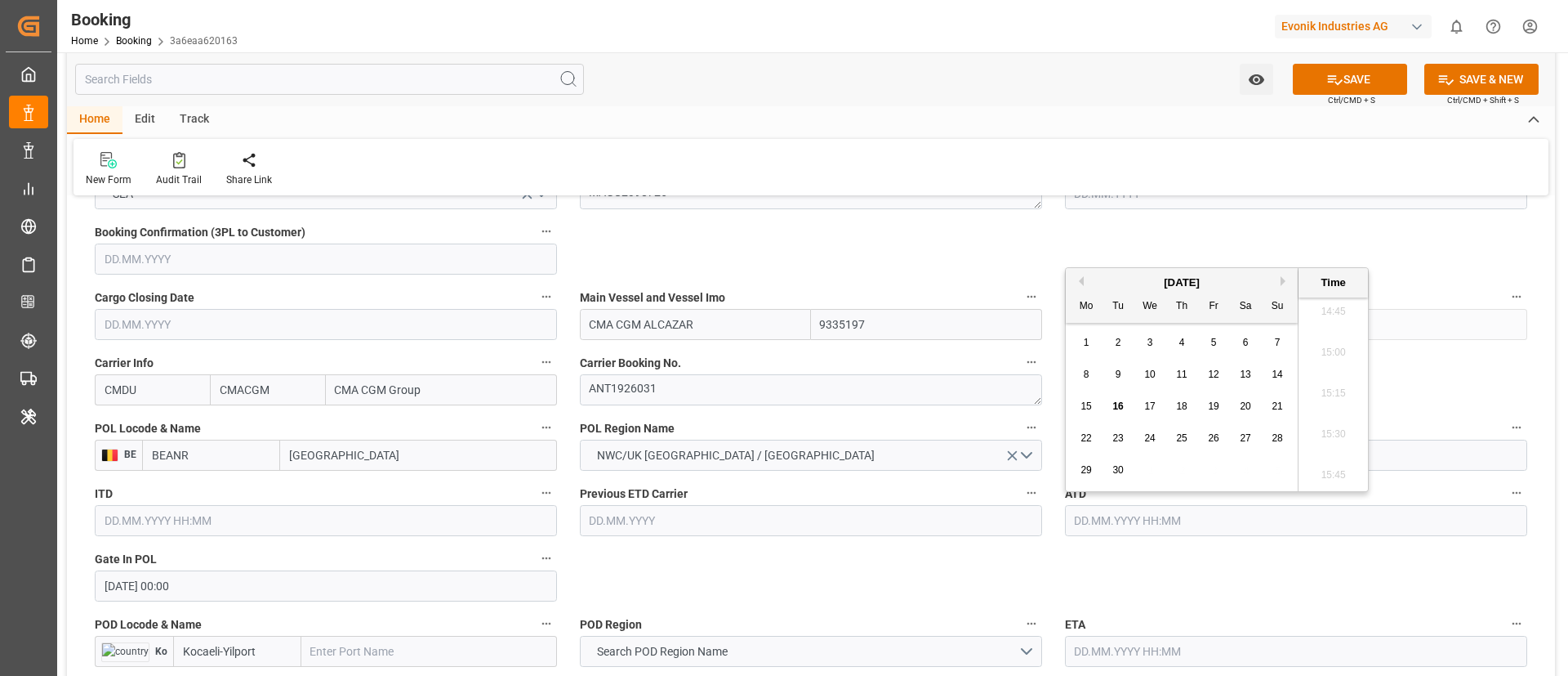
click at [1179, 374] on span "11" at bounding box center [1181, 375] width 11 height 12
type input "11.09.2025 00:00"
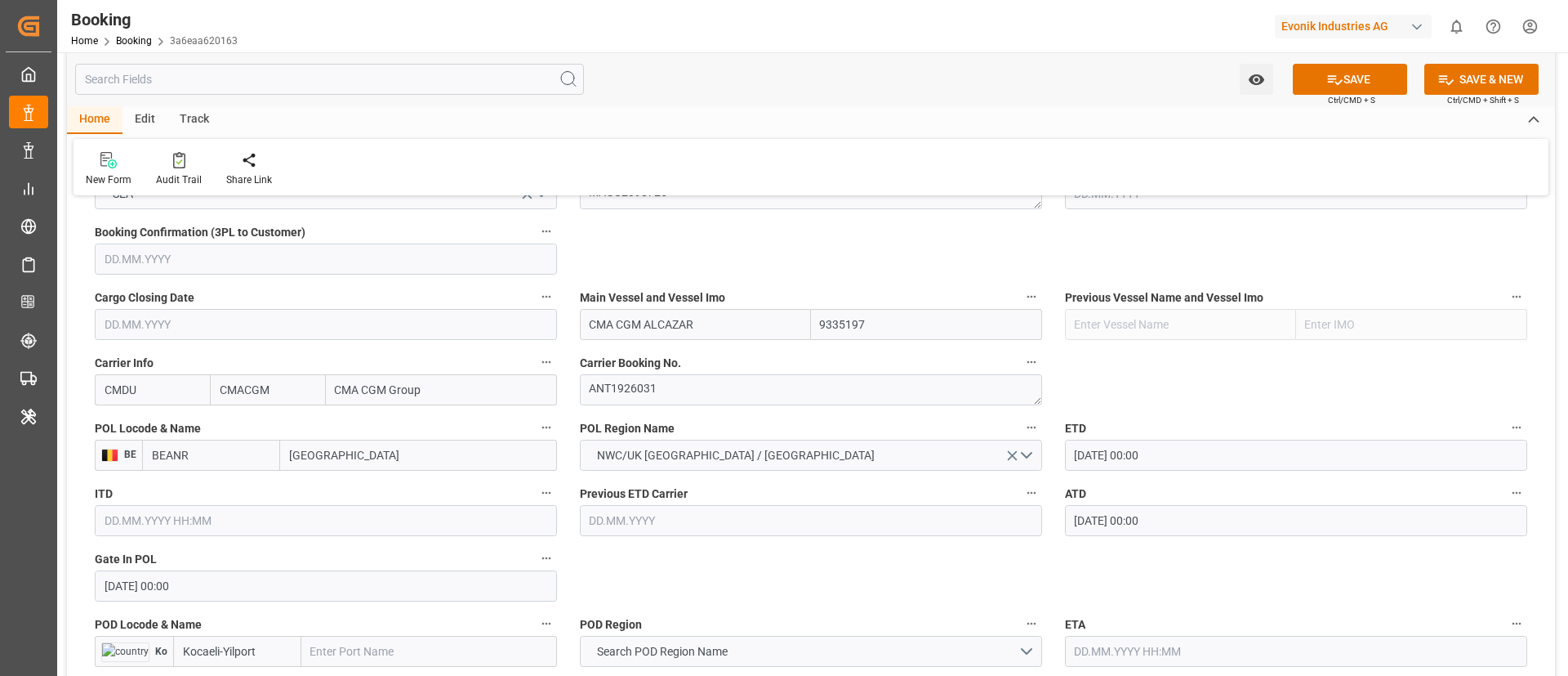
scroll to position [1225, 0]
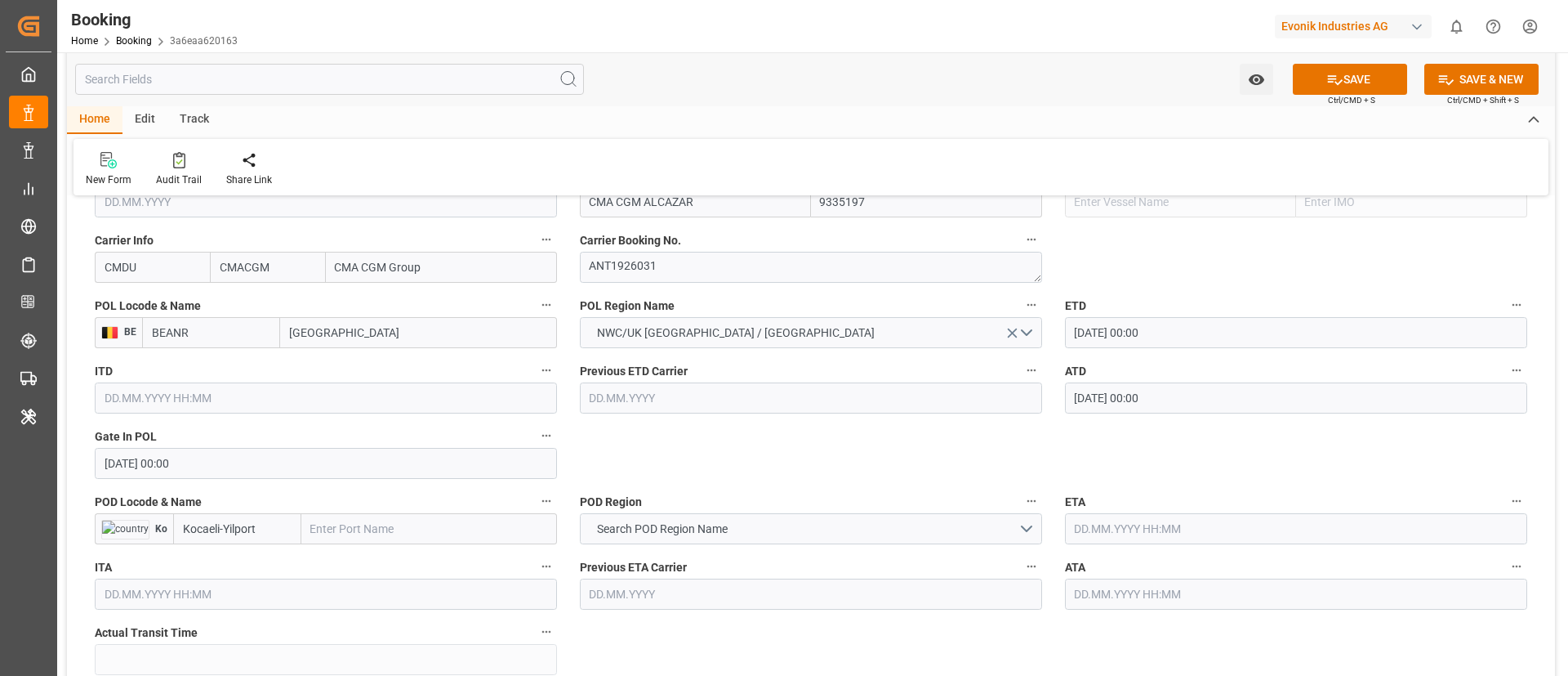
click at [377, 536] on input "text" at bounding box center [429, 528] width 256 height 31
paste input "GEBZE"
type input "GEBZE"
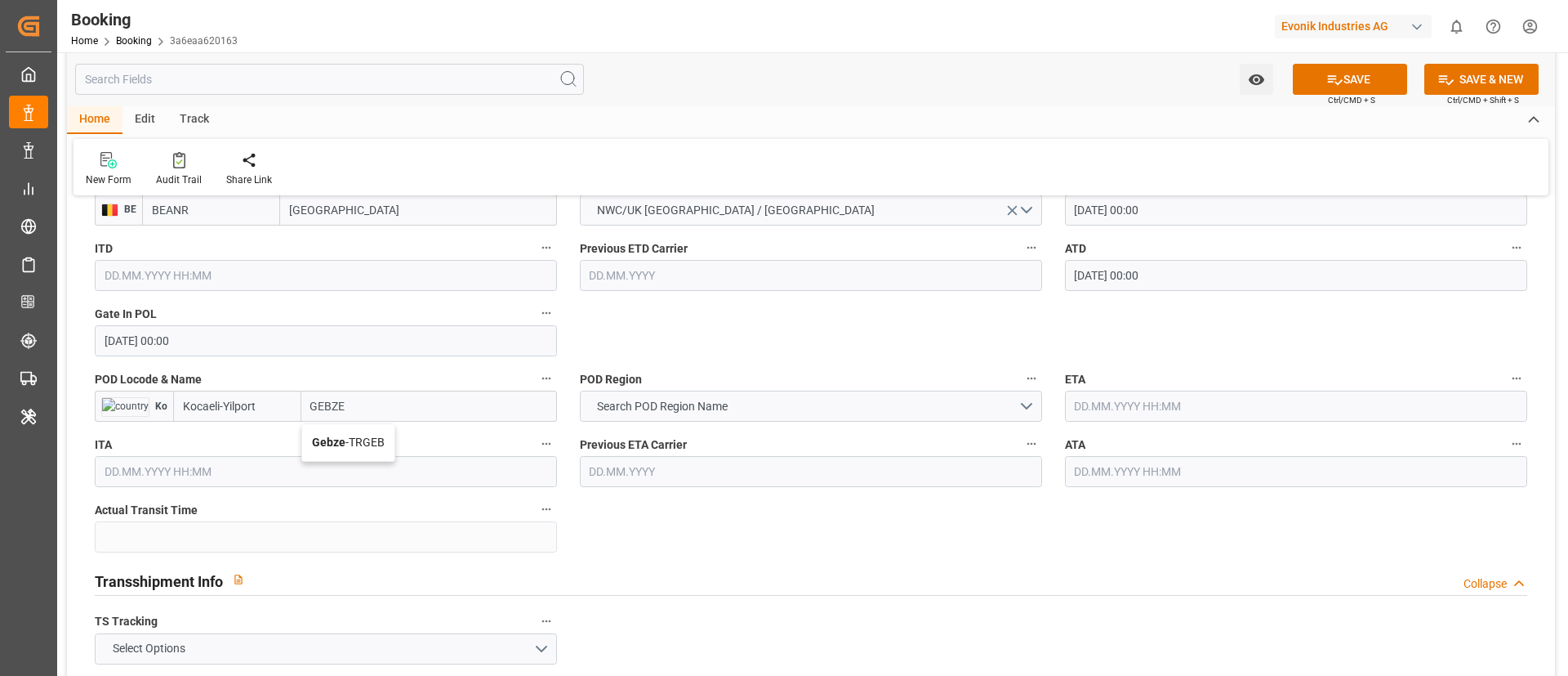
click at [373, 449] on div "Gebze - TRGEB" at bounding box center [349, 442] width 93 height 37
type input "TRGEB"
type input "Gebze"
click at [225, 395] on input "TRGEB" at bounding box center [210, 406] width 138 height 31
click at [225, 400] on input "TRGEB" at bounding box center [210, 406] width 138 height 31
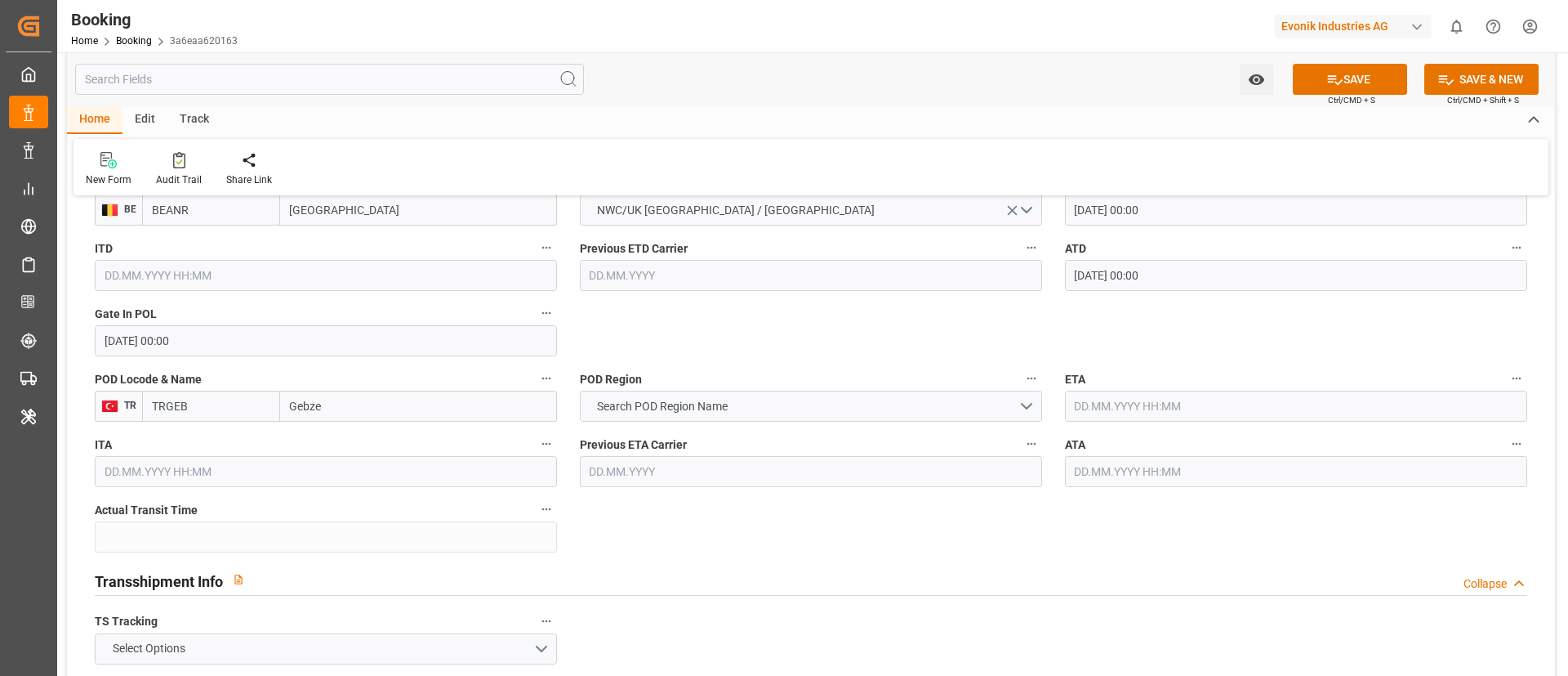
click at [225, 400] on input "TRGEB" at bounding box center [210, 406] width 138 height 31
click at [705, 417] on button "Search POD Region Name" at bounding box center [811, 406] width 462 height 31
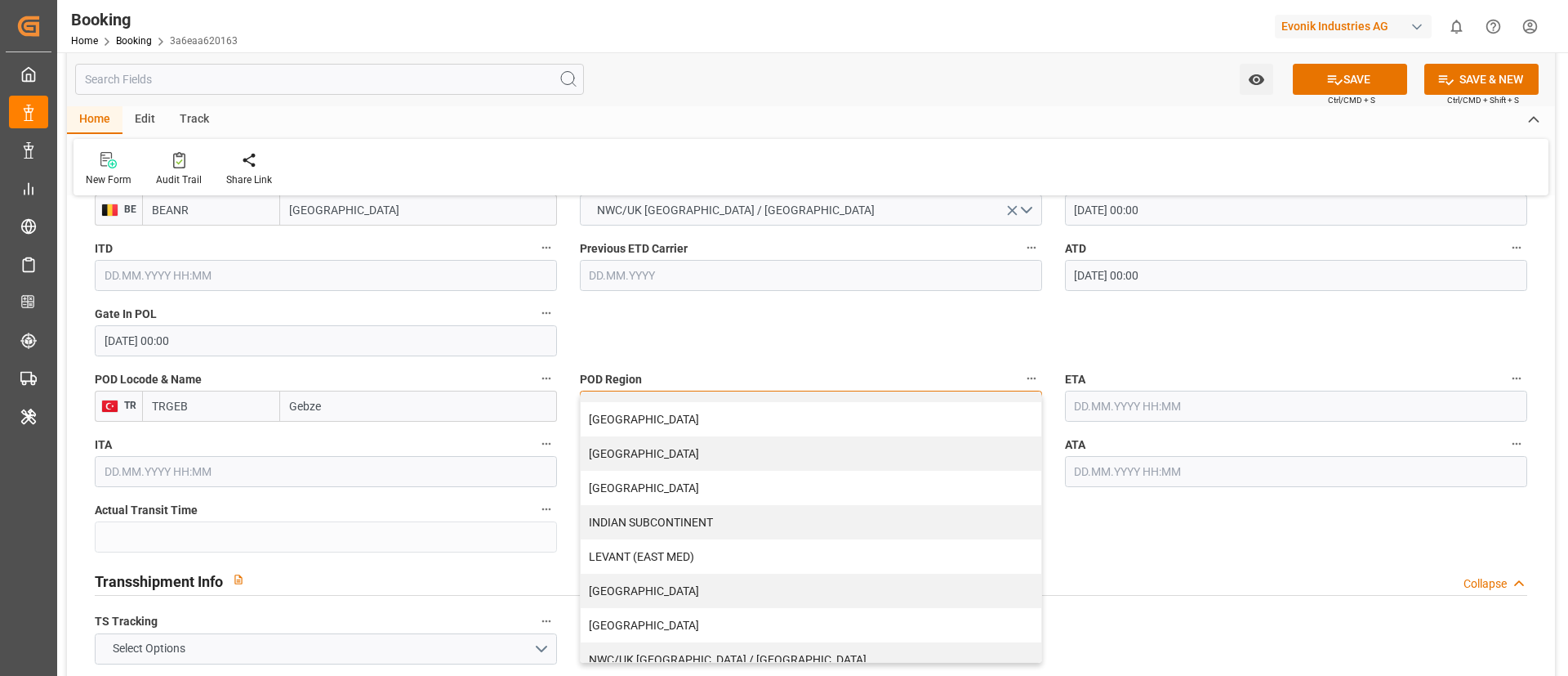
scroll to position [245, 0]
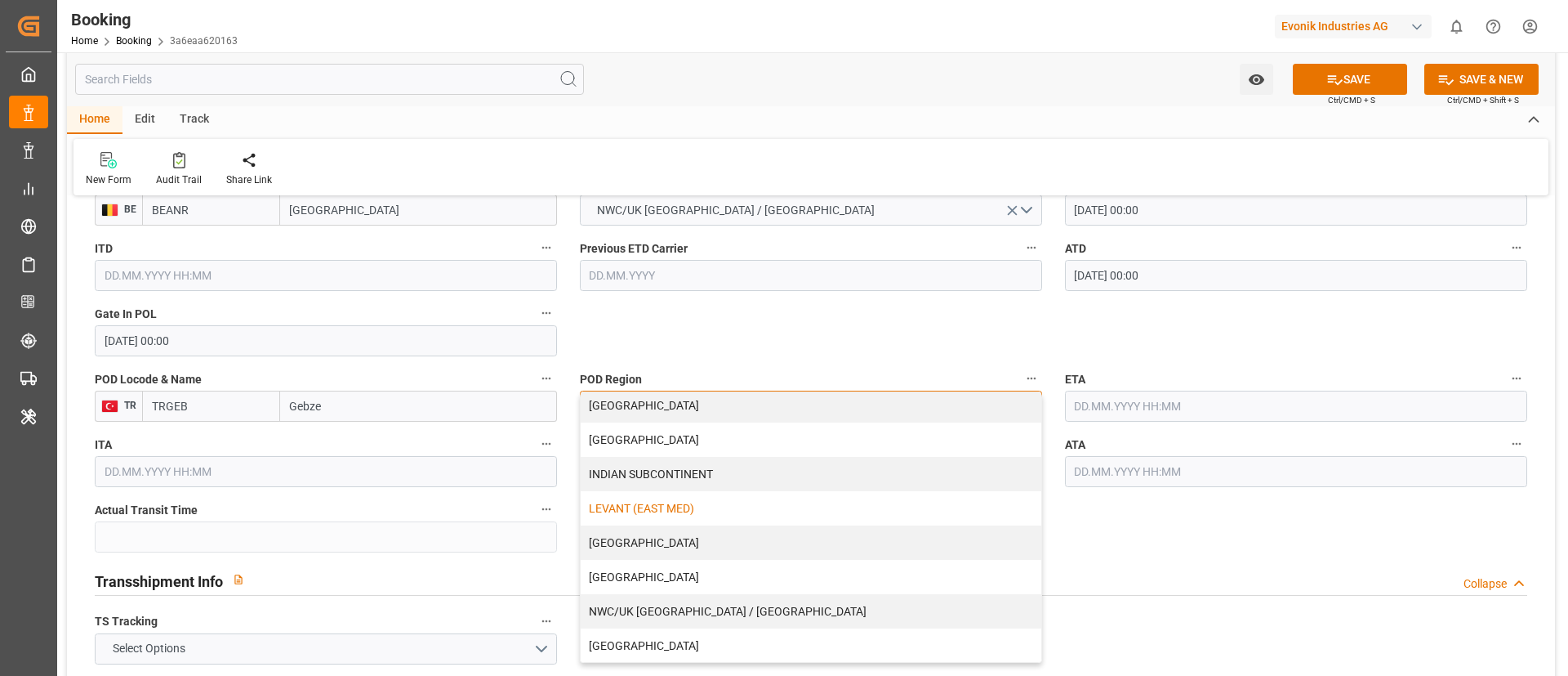
click at [777, 502] on div "LEVANT (EAST MED)" at bounding box center [810, 508] width 461 height 35
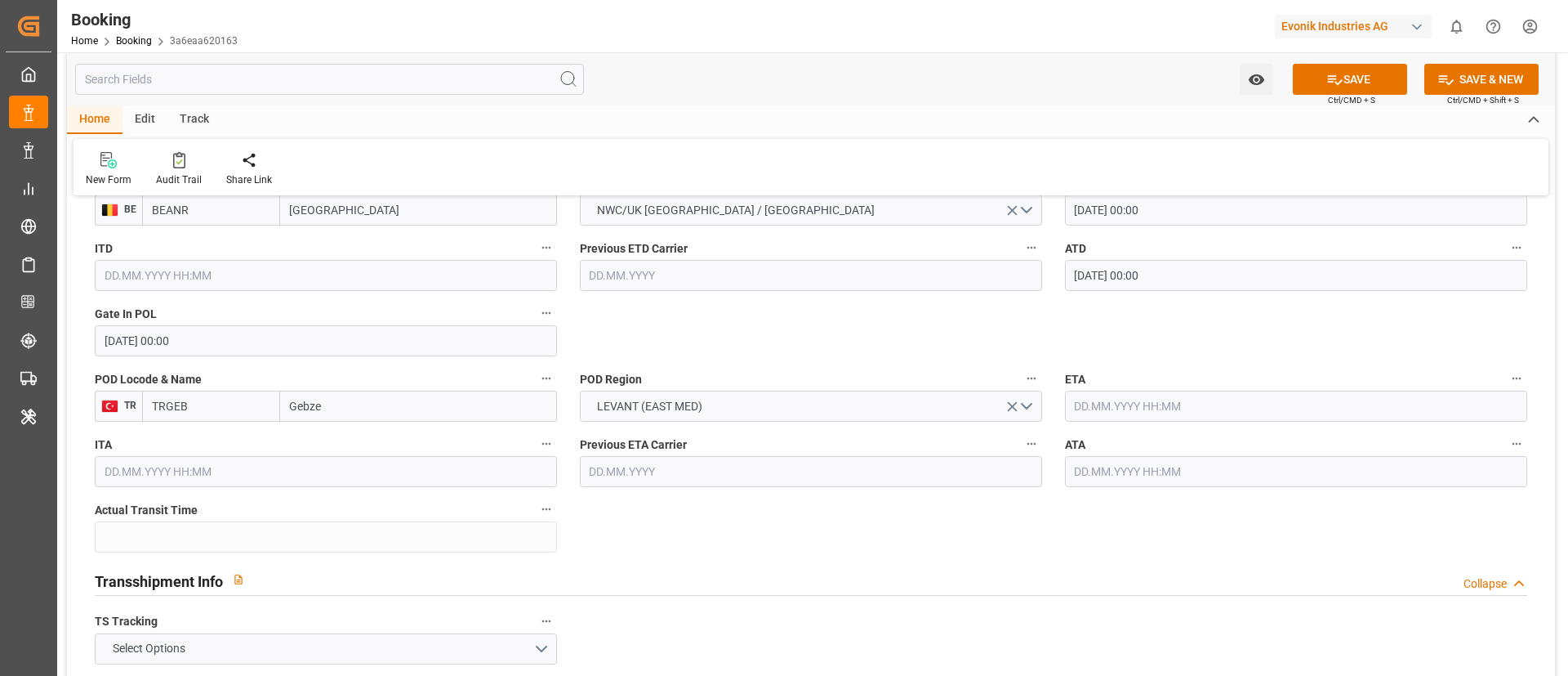
click at [1163, 408] on input "text" at bounding box center [1296, 406] width 462 height 31
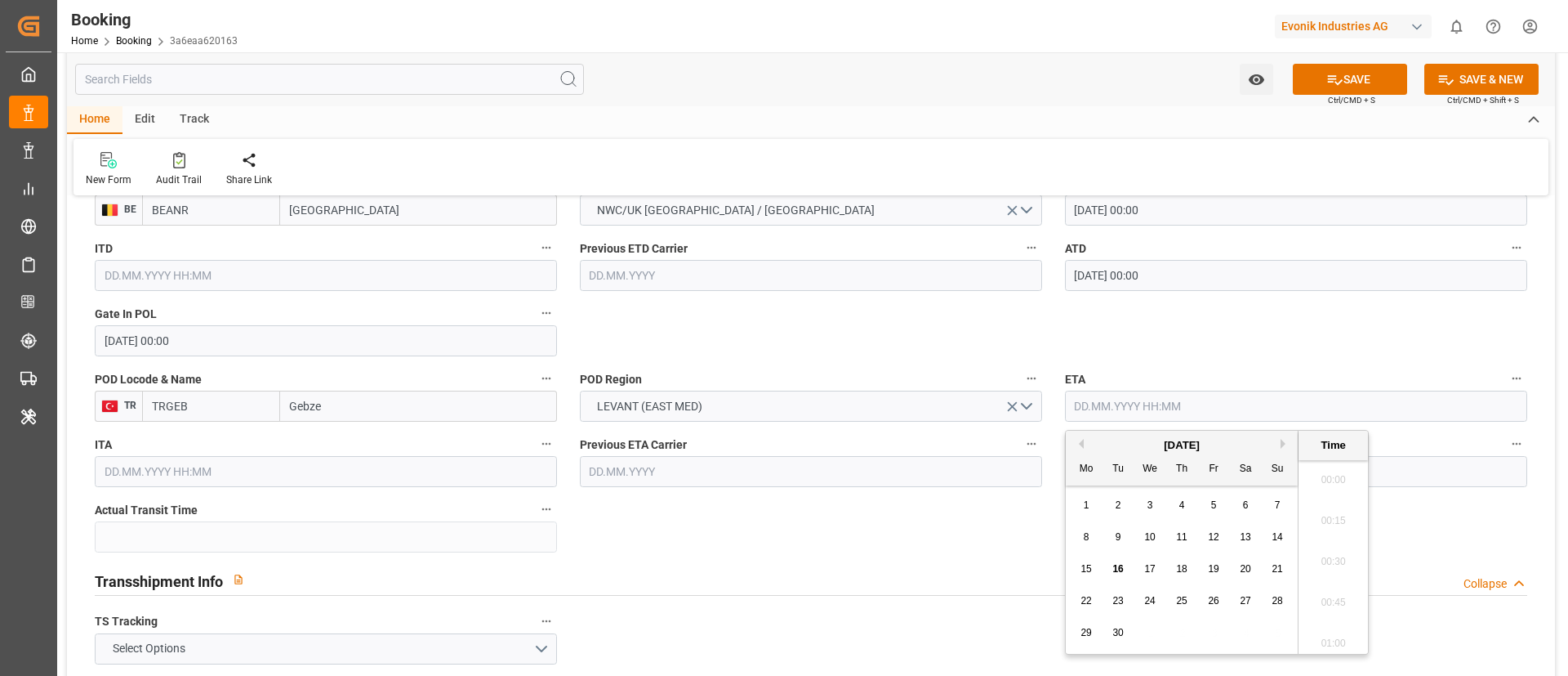
scroll to position [2415, 0]
click at [1284, 441] on button "Next Month" at bounding box center [1285, 443] width 10 height 10
click at [1184, 508] on span "2" at bounding box center [1183, 505] width 6 height 12
type input "[DATE] 00:00"
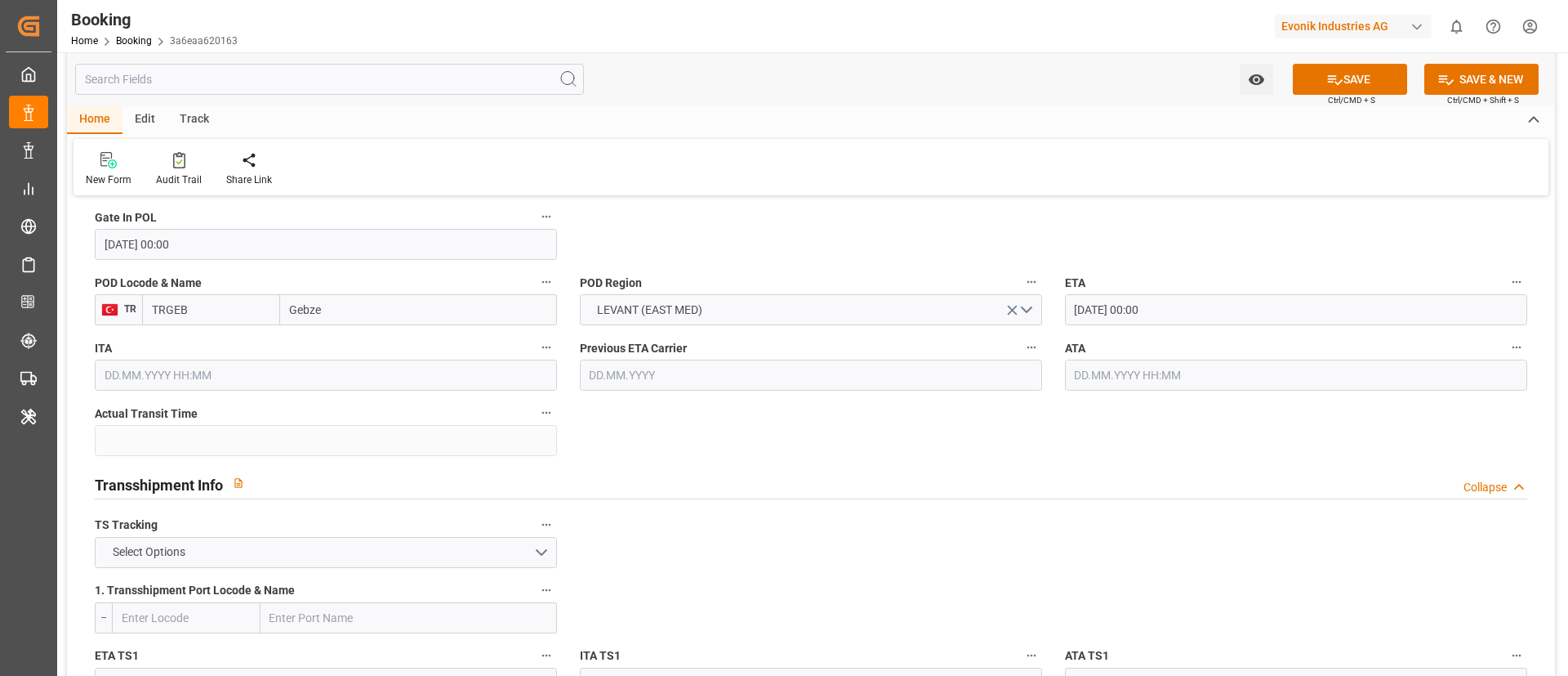
scroll to position [1471, 0]
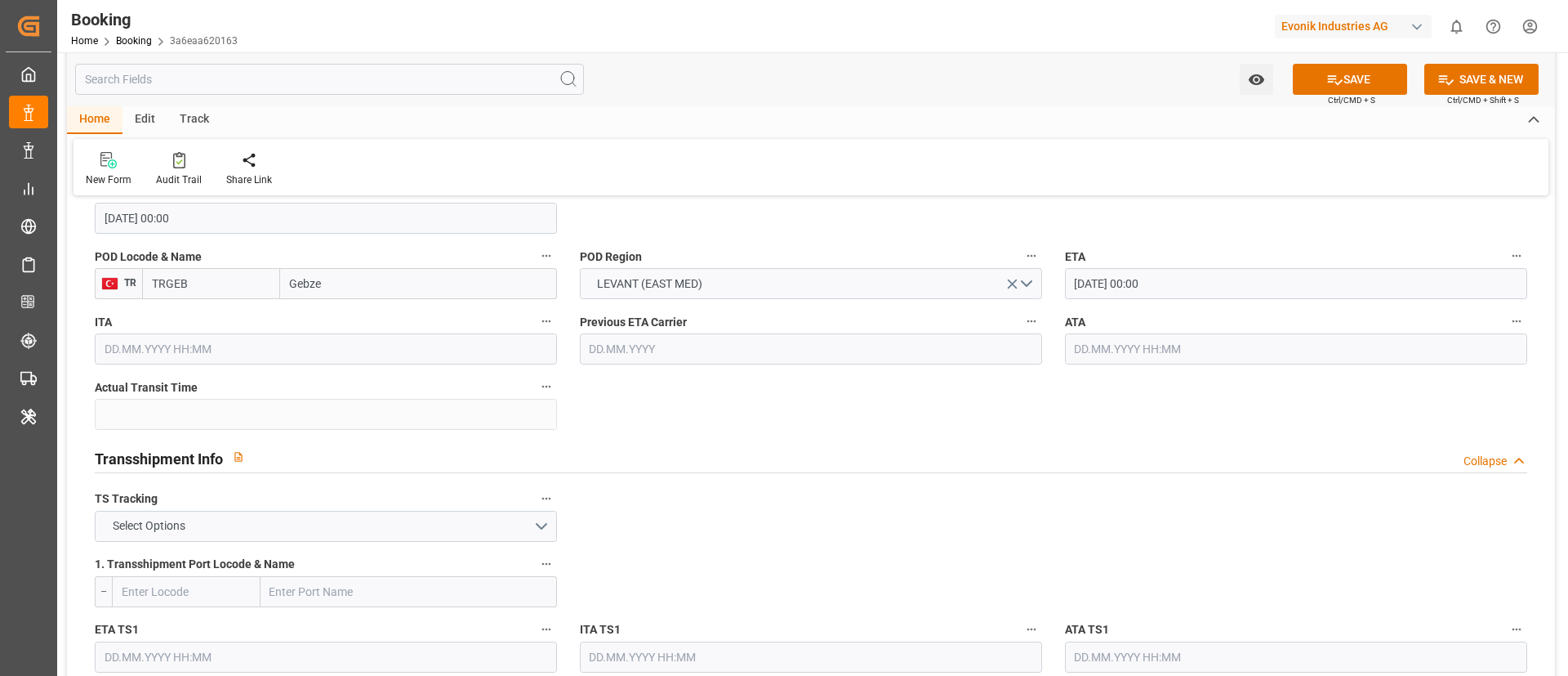
click at [249, 509] on label "TS Tracking" at bounding box center [325, 499] width 462 height 23
click at [536, 509] on button "TS Tracking" at bounding box center [546, 498] width 21 height 21
click at [208, 530] on div at bounding box center [784, 338] width 1568 height 676
click at [163, 530] on span "Select Options" at bounding box center [149, 525] width 89 height 17
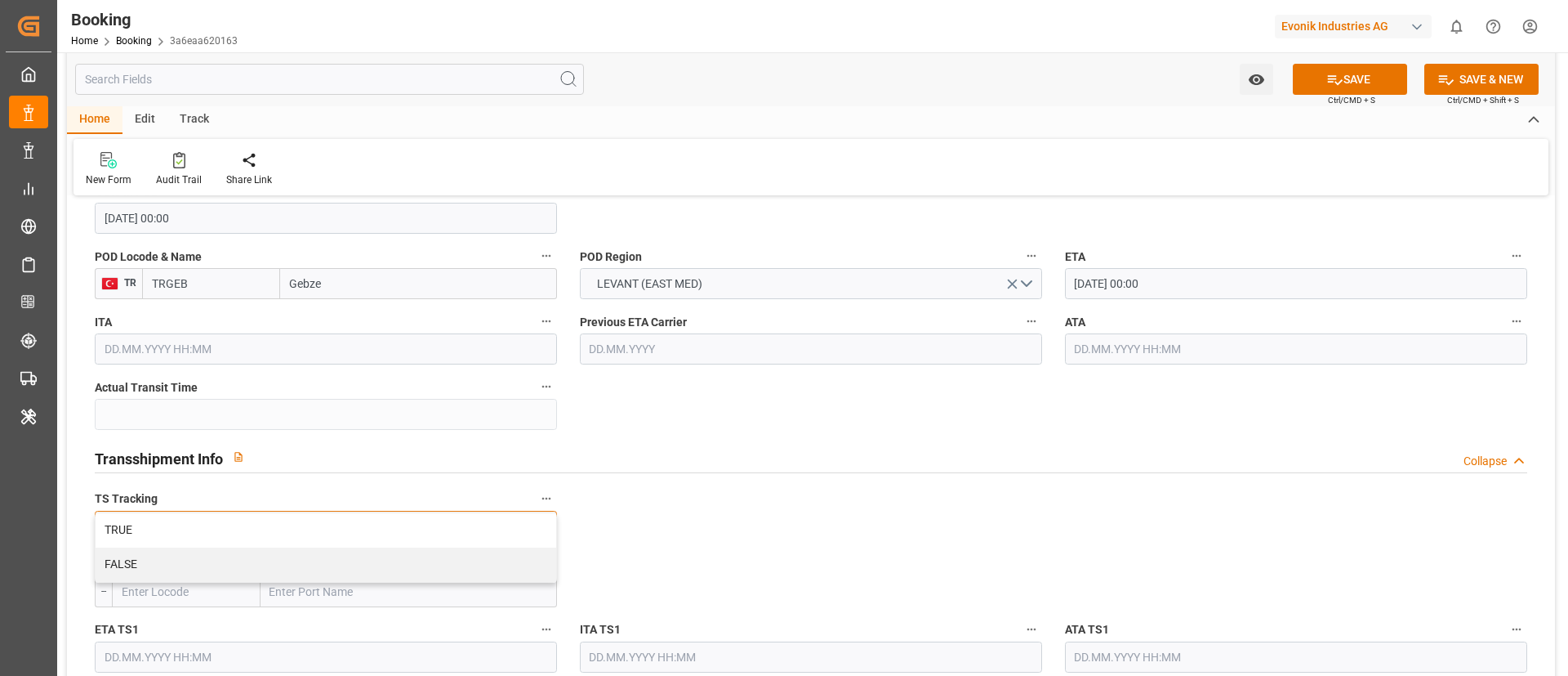
click at [163, 530] on div "TRUE" at bounding box center [325, 530] width 461 height 35
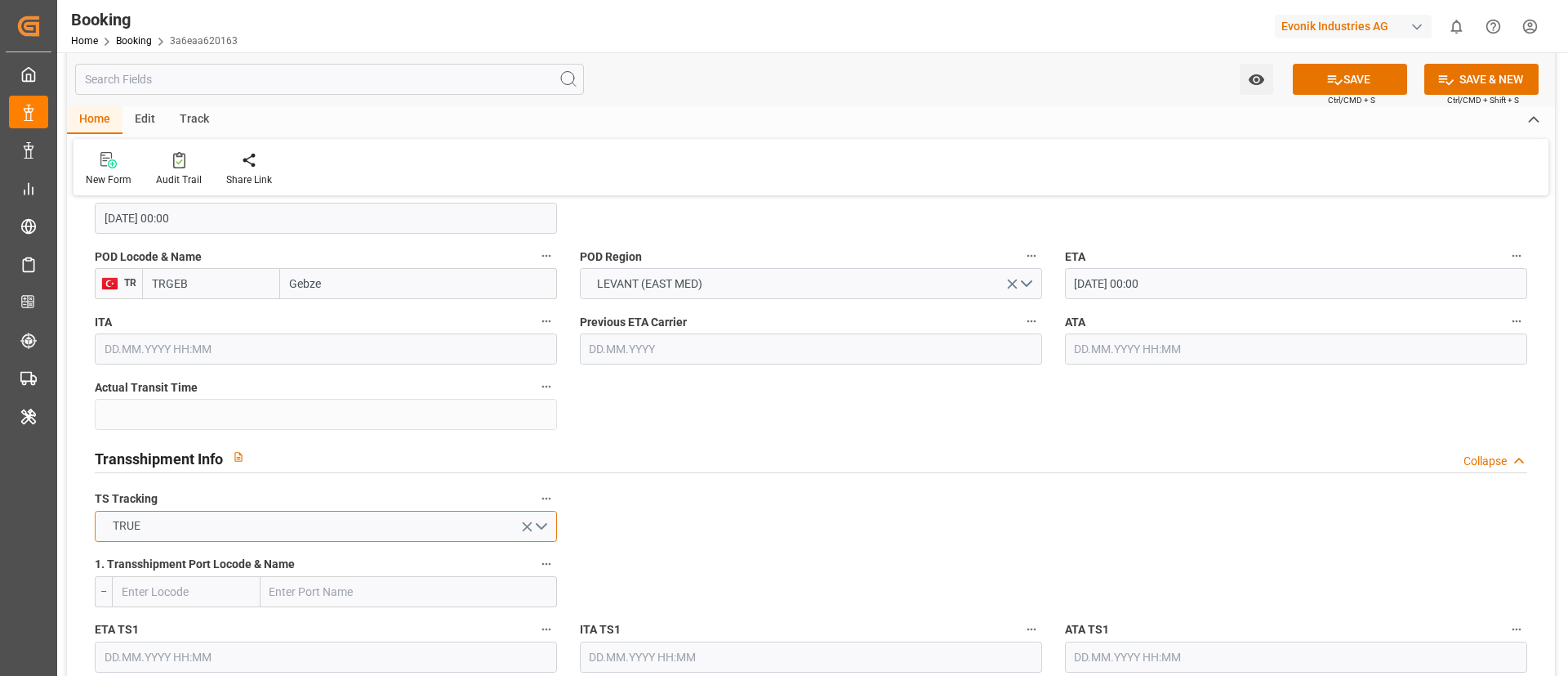
click at [163, 530] on button "TRUE" at bounding box center [325, 526] width 462 height 31
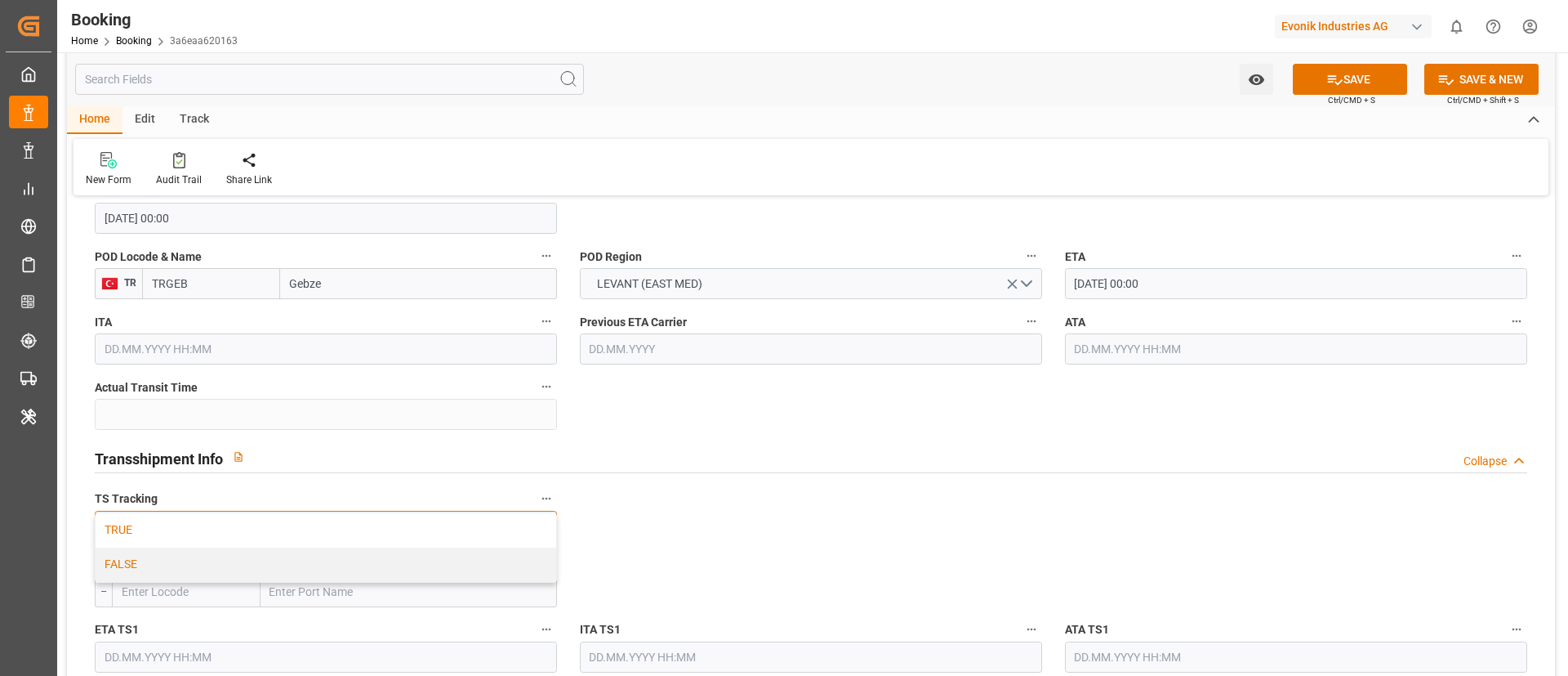
click at [177, 564] on div "FALSE" at bounding box center [325, 565] width 461 height 35
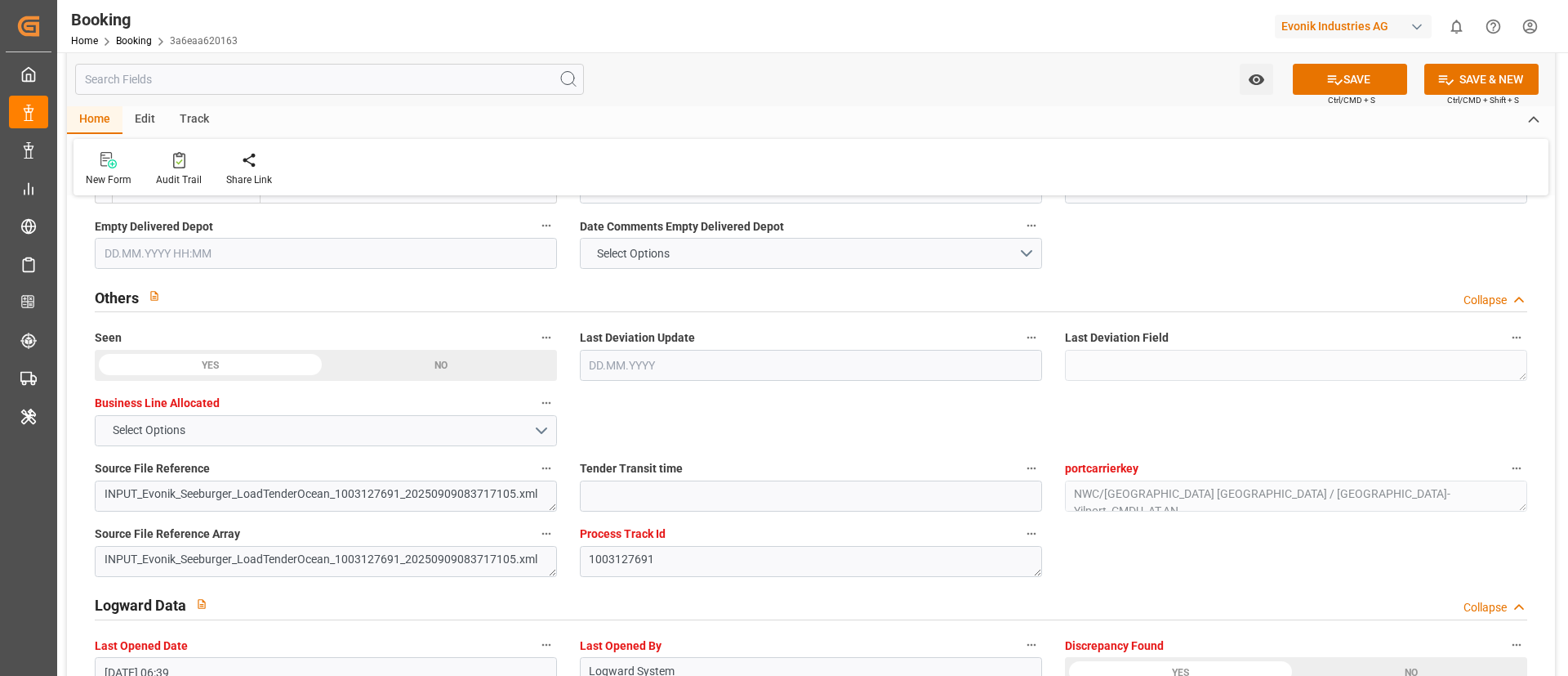
scroll to position [3063, 0]
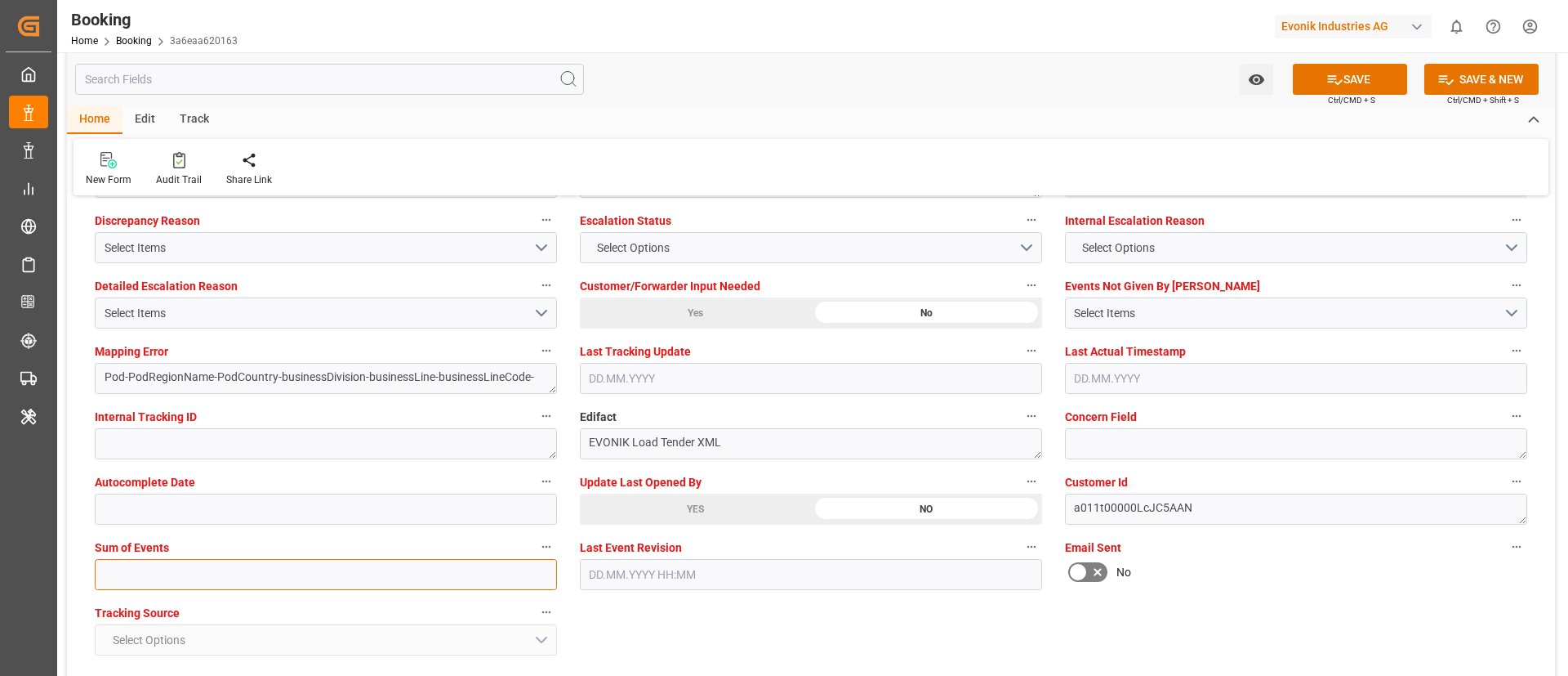
click at [154, 567] on input "text" at bounding box center [325, 575] width 462 height 31
type input "0"
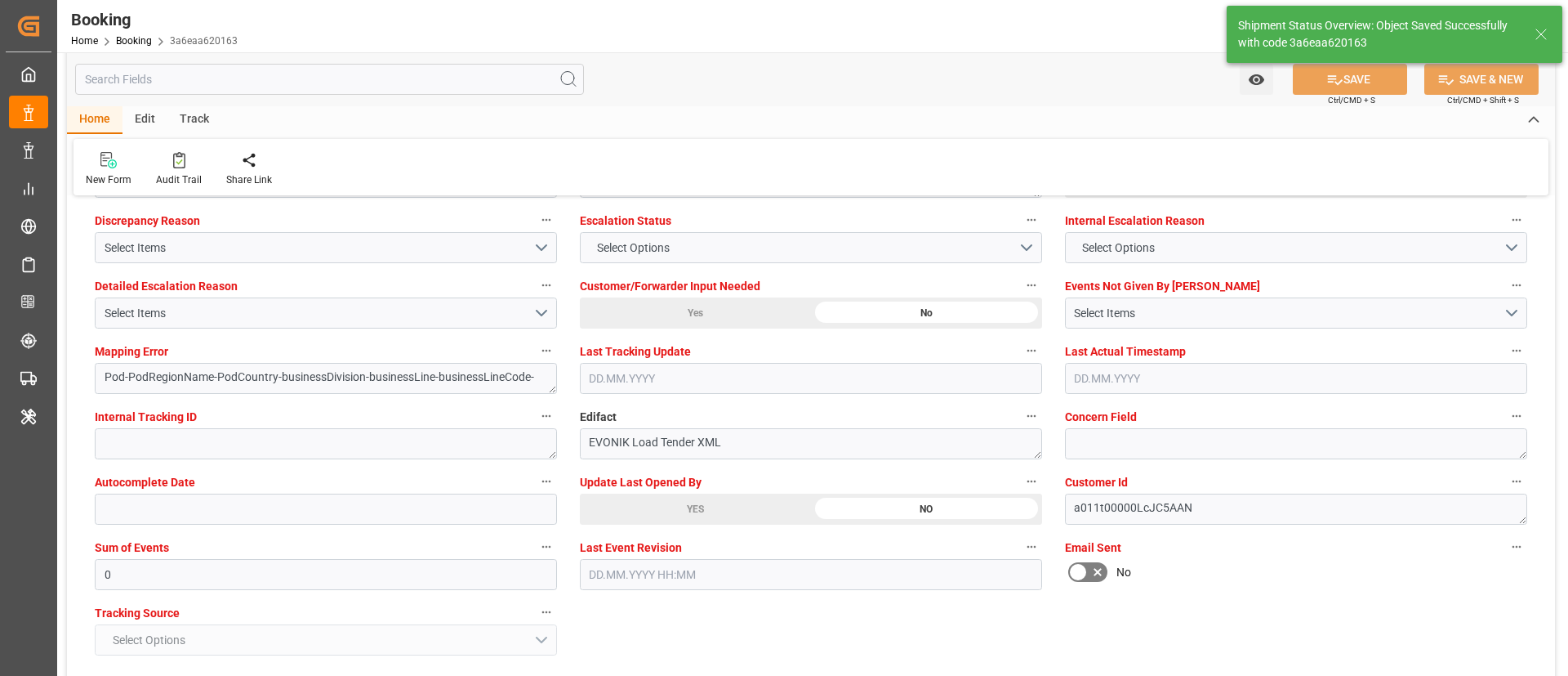
type textarea "NWC/[GEOGRAPHIC_DATA] [GEOGRAPHIC_DATA] Continent / UK_TRGEB_CMDU_AT-AN"
type textarea "[PERSON_NAME]"
type textarea "businessDivision-businessLine-"
type input "[DATE] 00:00"
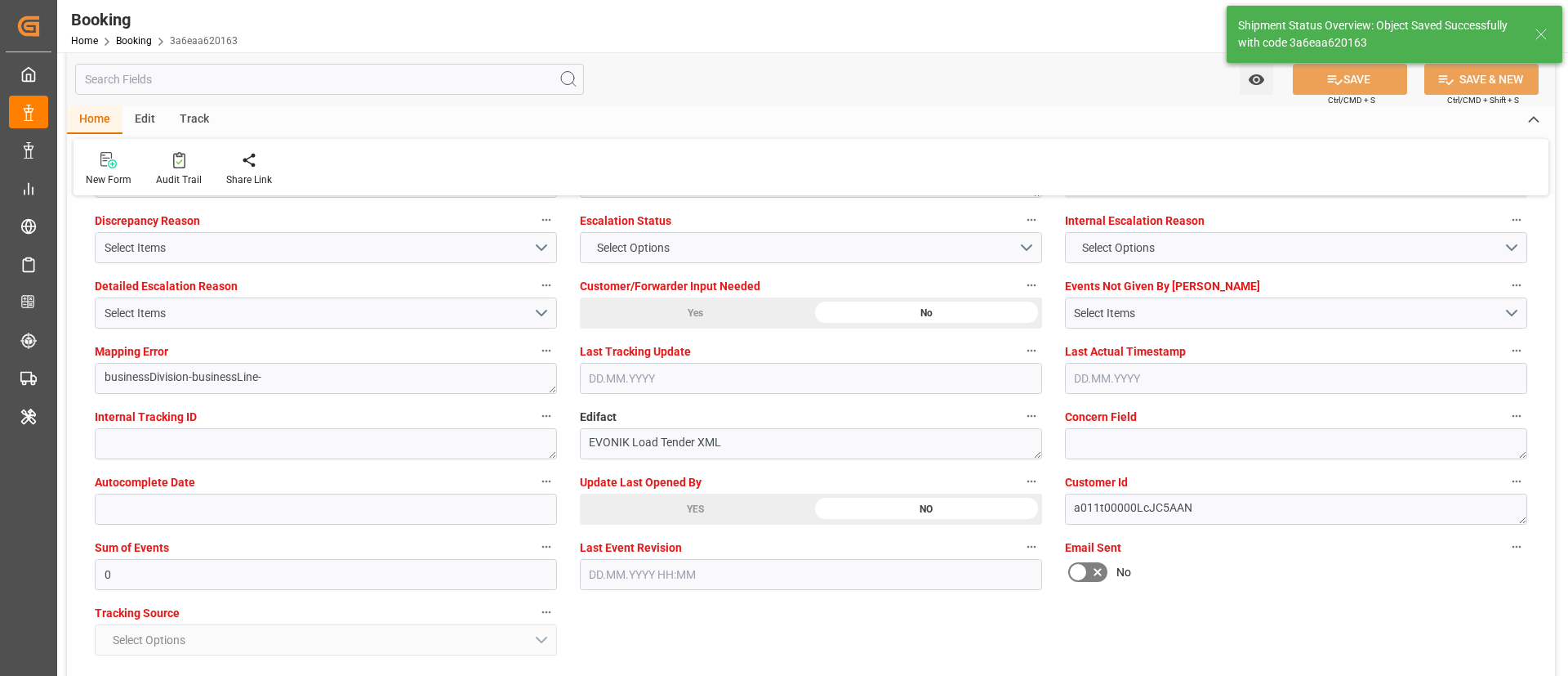
type input "16.09.2025 09:57"
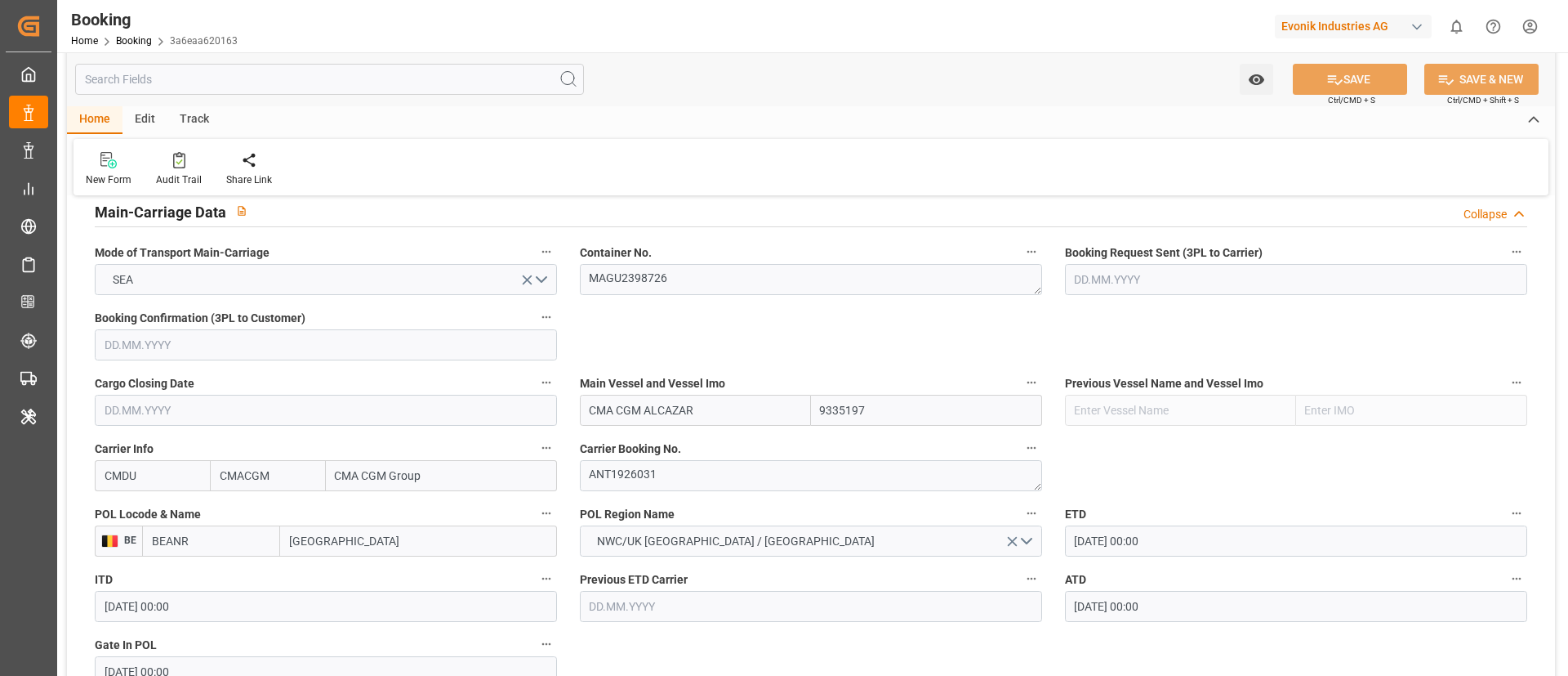
scroll to position [980, 0]
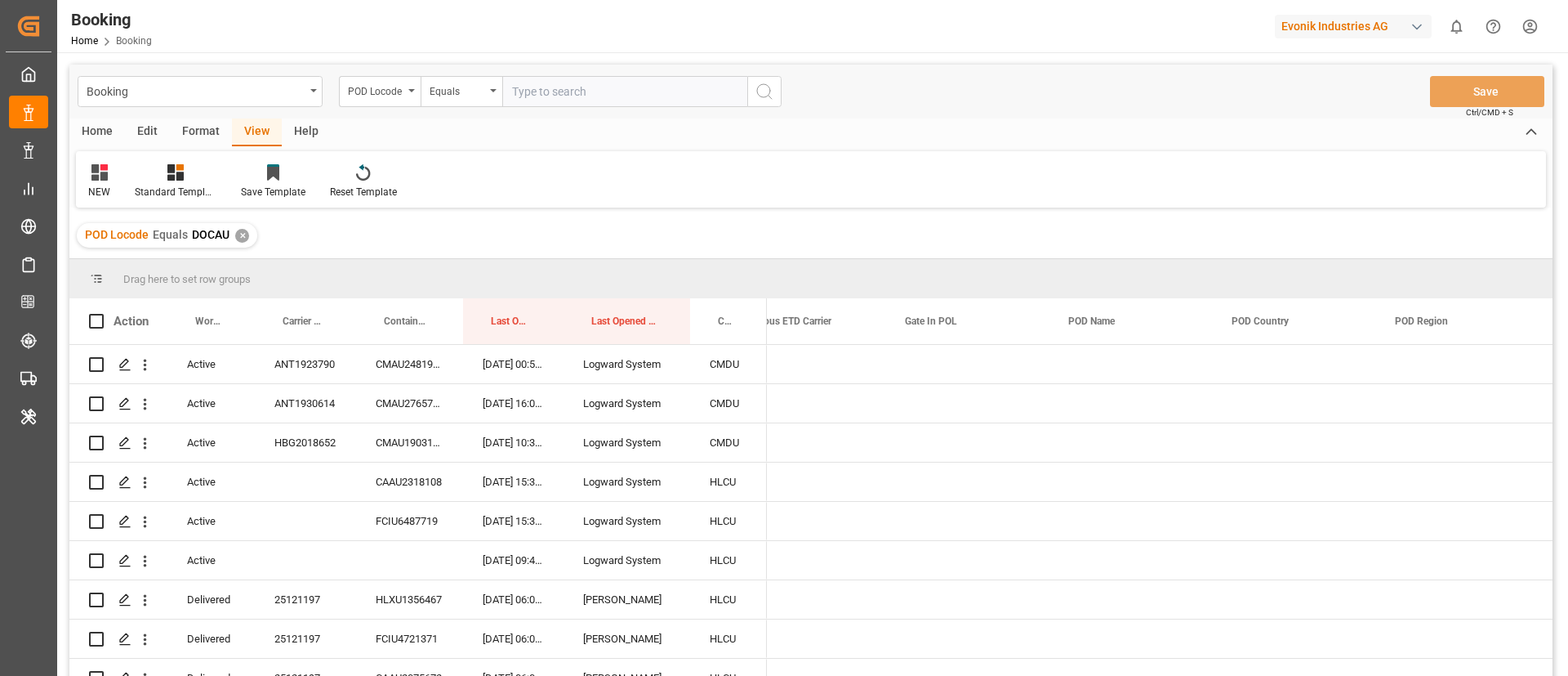
scroll to position [0, 6510]
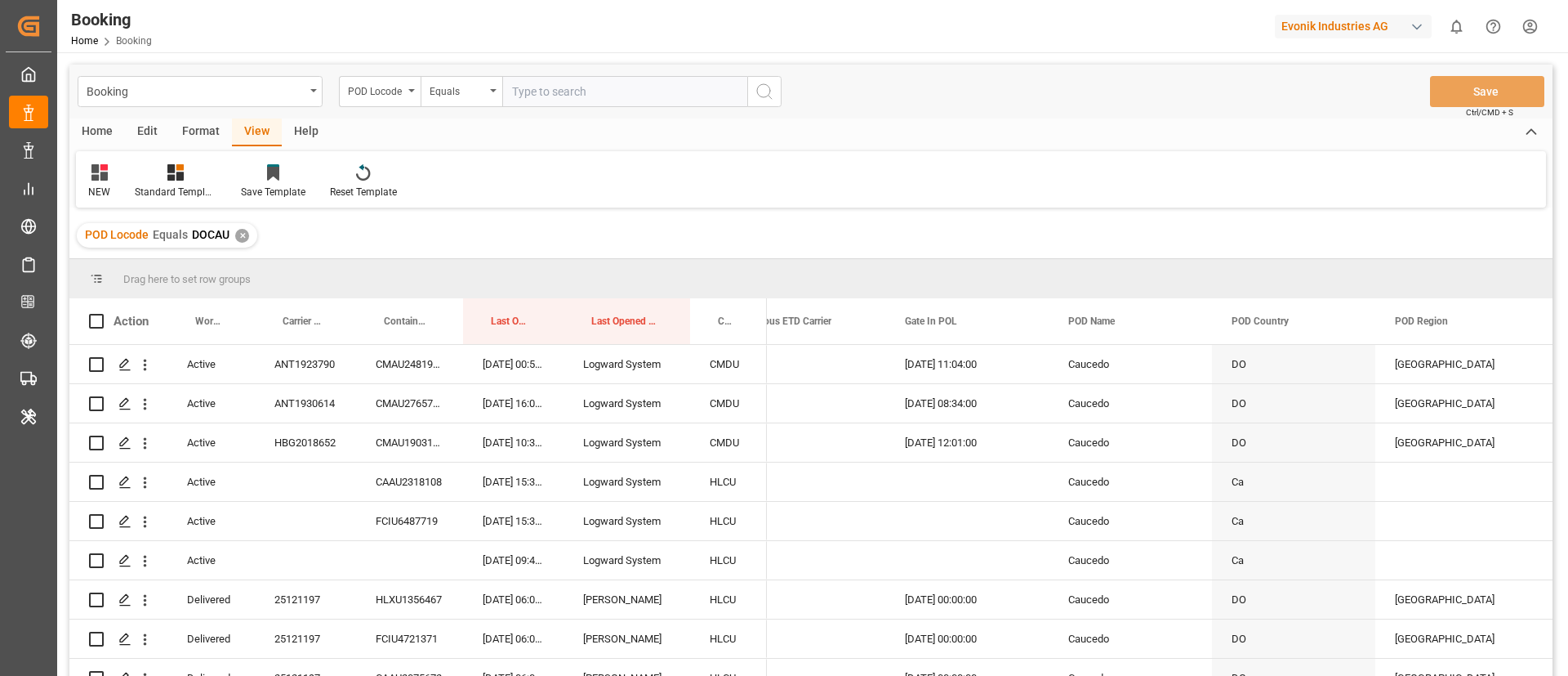
click at [575, 92] on input "text" at bounding box center [625, 92] width 245 height 31
paste input "TRGEB"
type input "TRGEB"
click at [761, 88] on icon "search button" at bounding box center [765, 92] width 19 height 19
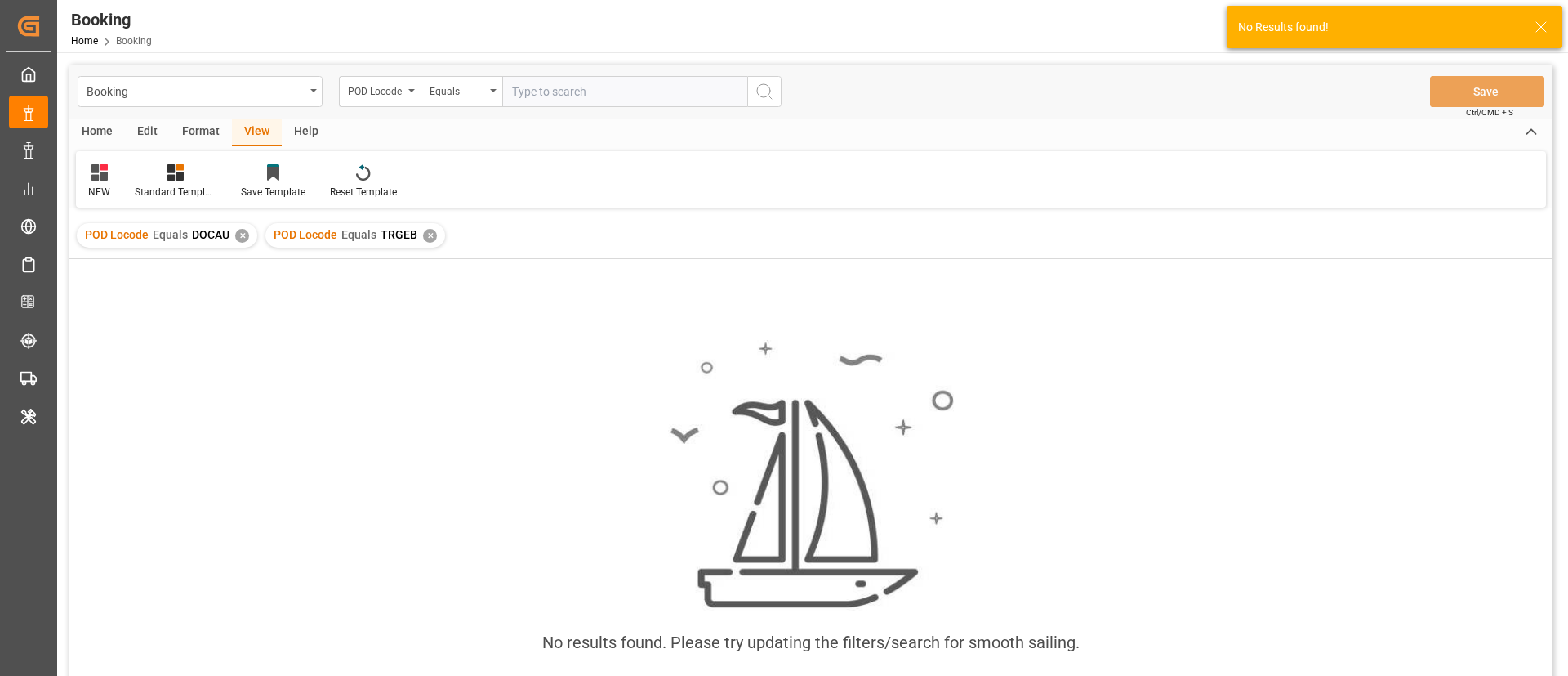
click at [241, 230] on div "✕" at bounding box center [242, 236] width 14 height 14
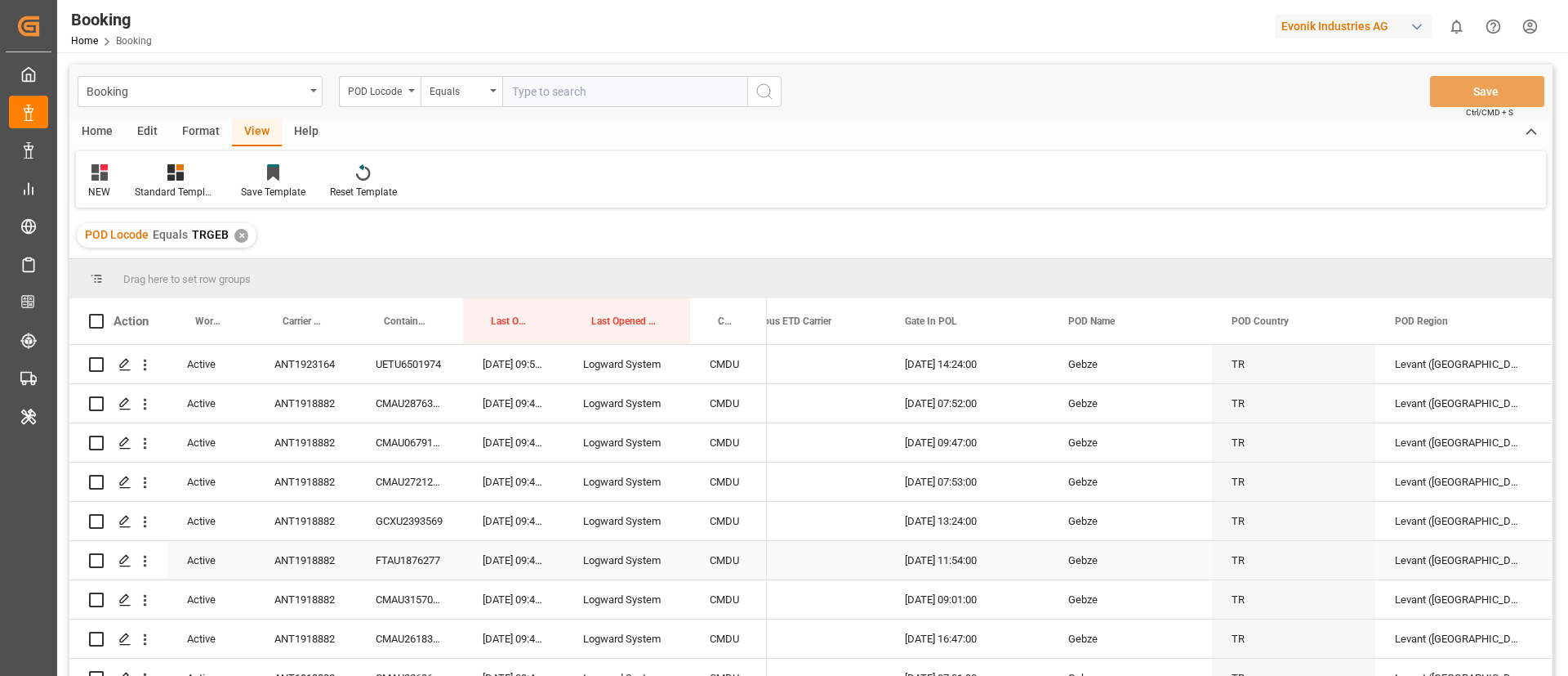
scroll to position [1, 6510]
click at [589, 91] on input "text" at bounding box center [625, 92] width 245 height 31
paste input "DOCAU"
type input "DOCAU"
click at [769, 79] on button "search button" at bounding box center [765, 92] width 35 height 31
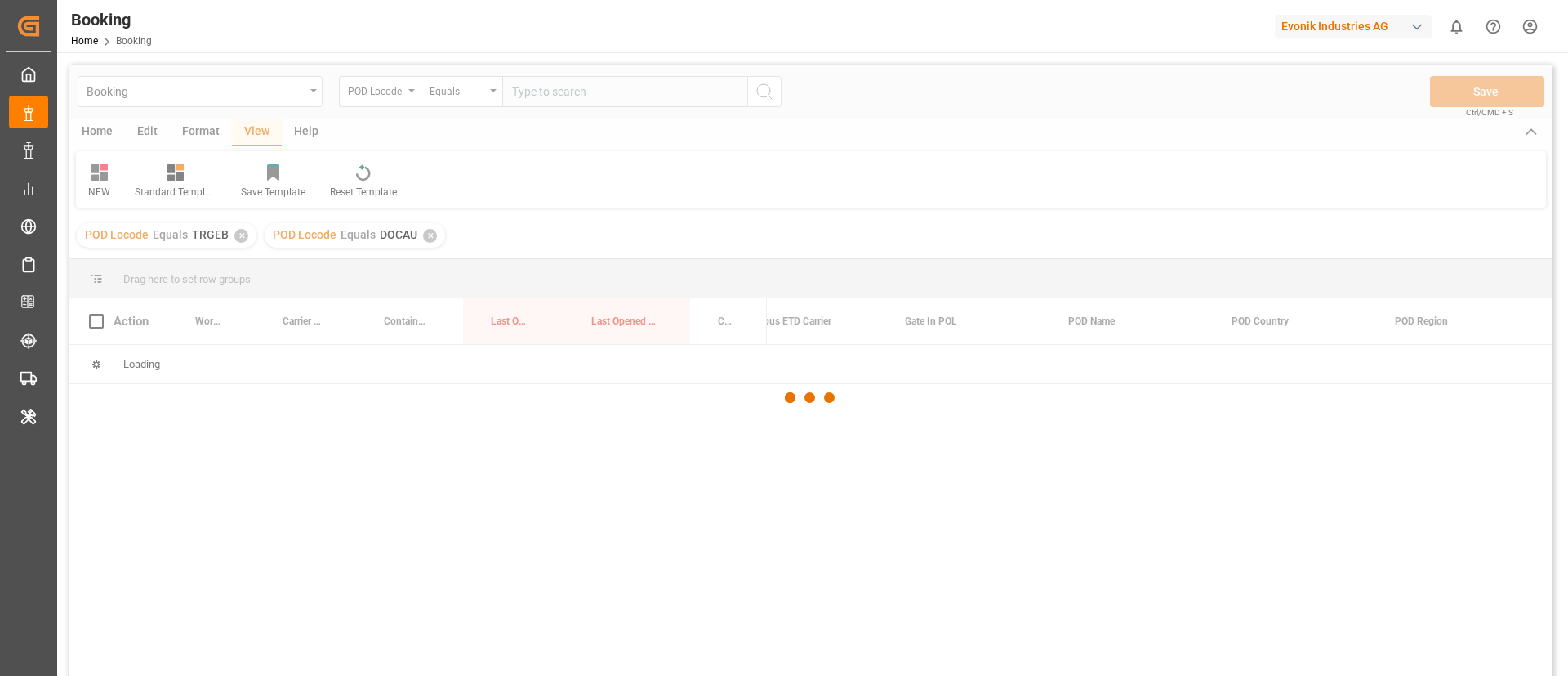
scroll to position [0, 6510]
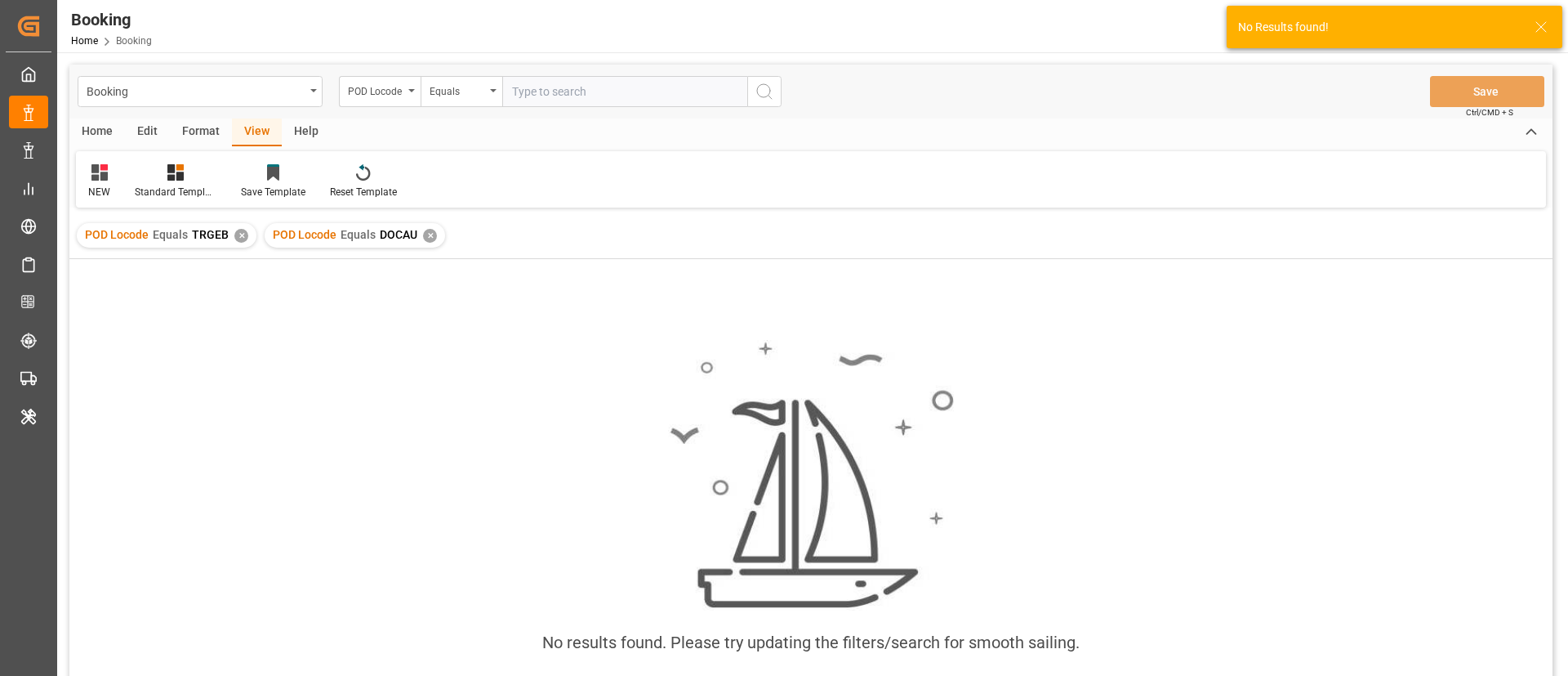
click at [237, 231] on div "✕" at bounding box center [241, 236] width 14 height 14
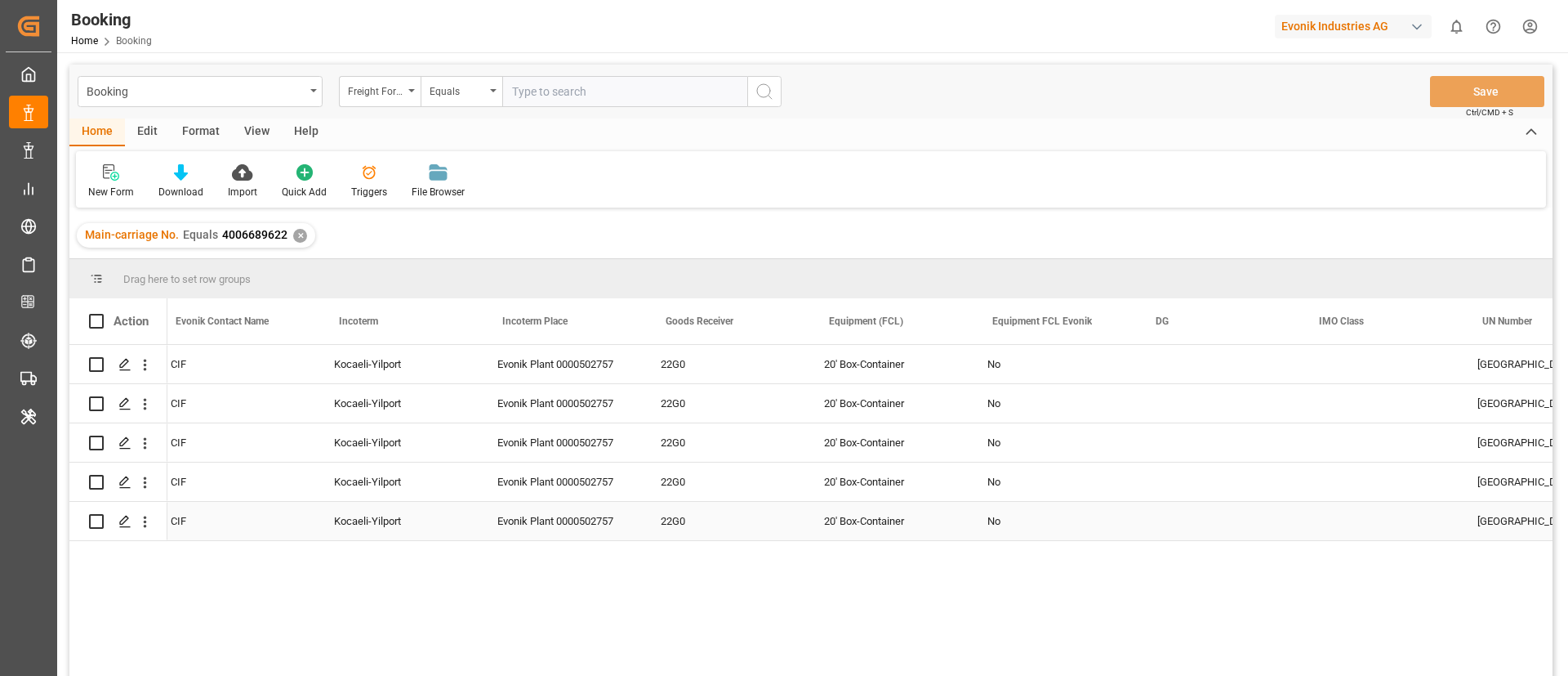
scroll to position [0, 3030]
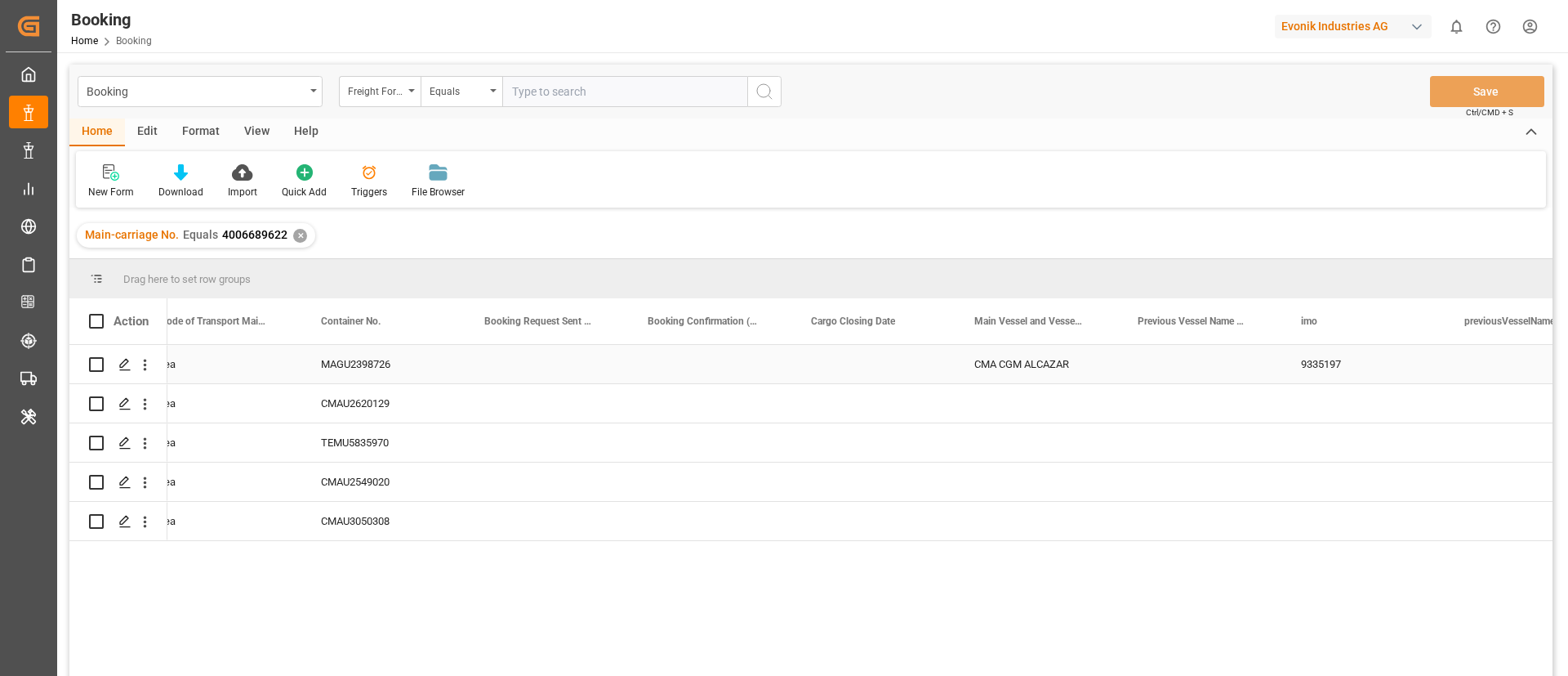
click at [1025, 364] on div "CMA CGM ALCAZAR" at bounding box center [1036, 364] width 163 height 39
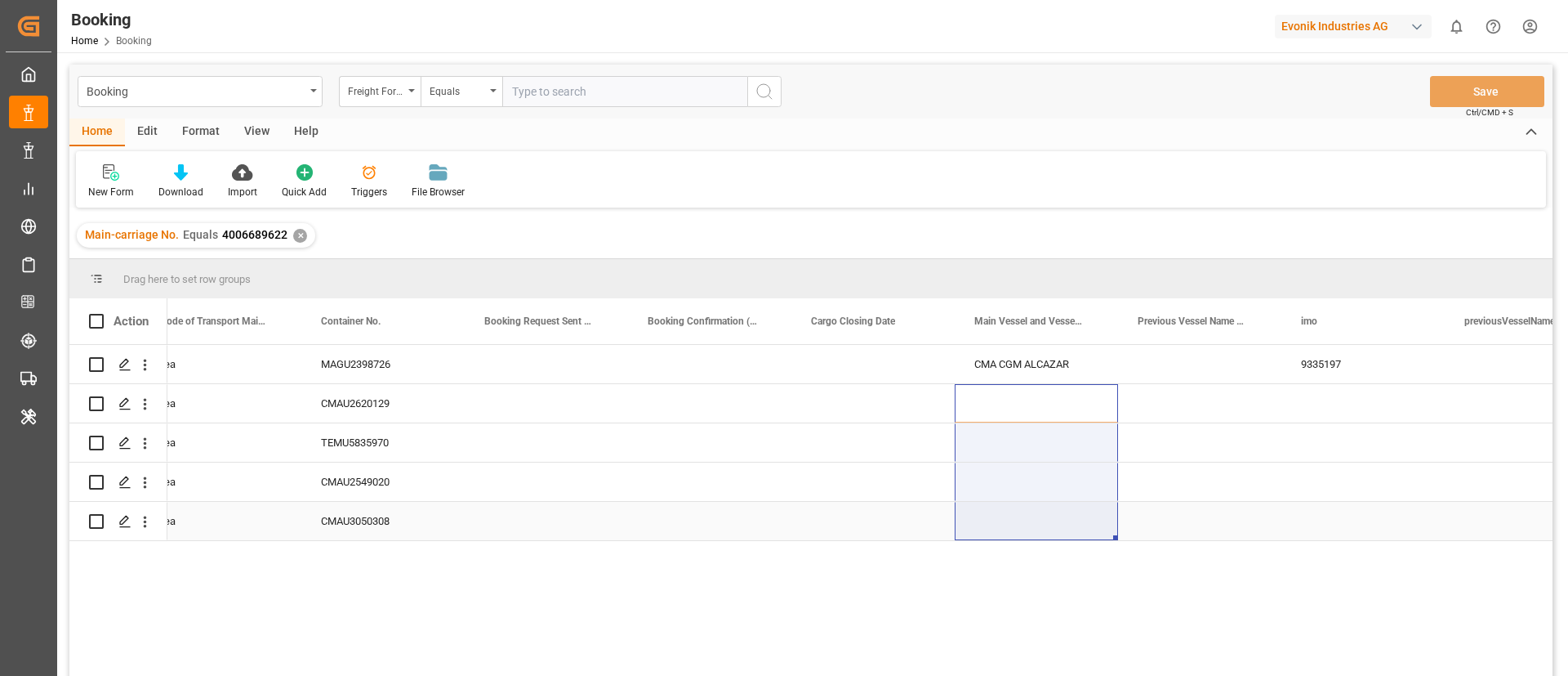
drag, startPoint x: 1071, startPoint y: 400, endPoint x: 1067, endPoint y: 529, distance: 129.1
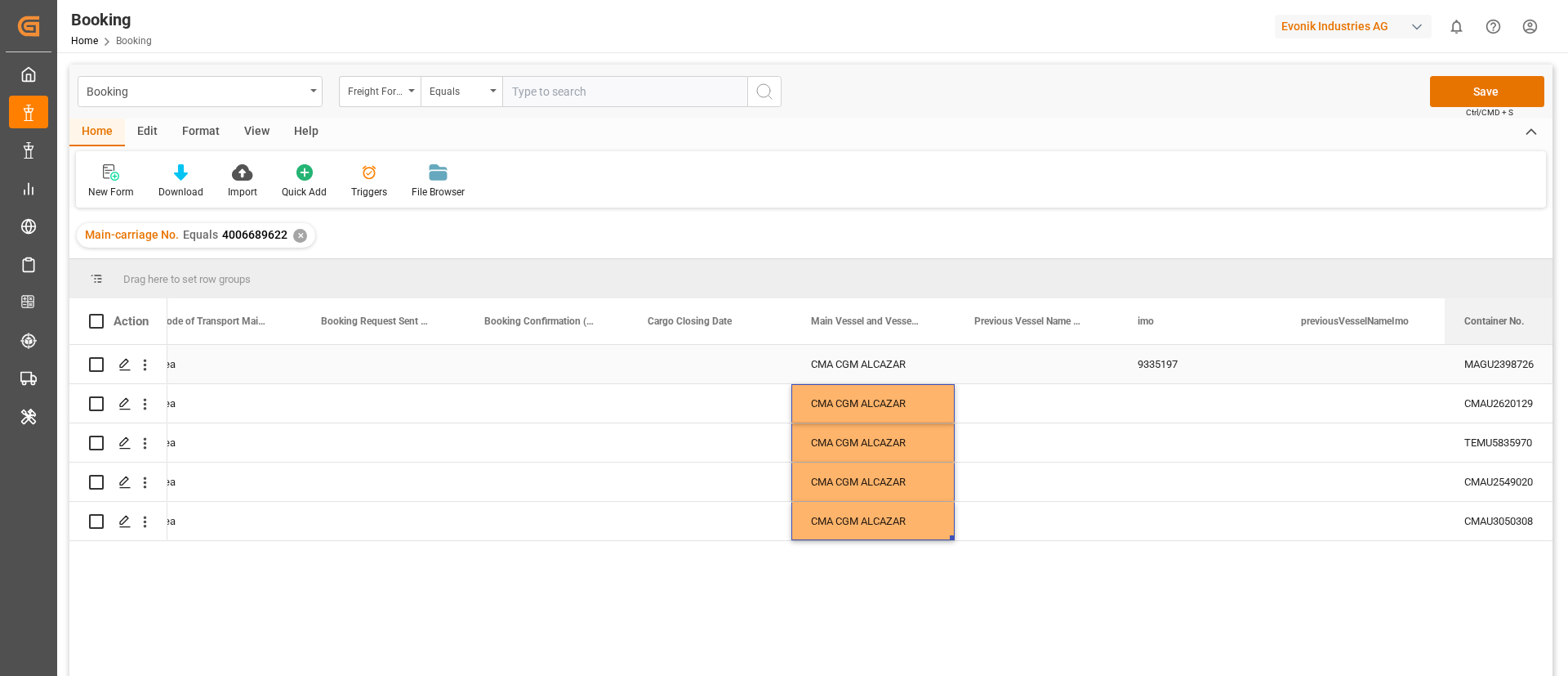
drag, startPoint x: 351, startPoint y: 315, endPoint x: 1450, endPoint y: 346, distance: 1099.4
click at [1450, 346] on div "Action Actual Pick up date Mode of Transport Main-Carriage Container No." at bounding box center [811, 493] width 1483 height 388
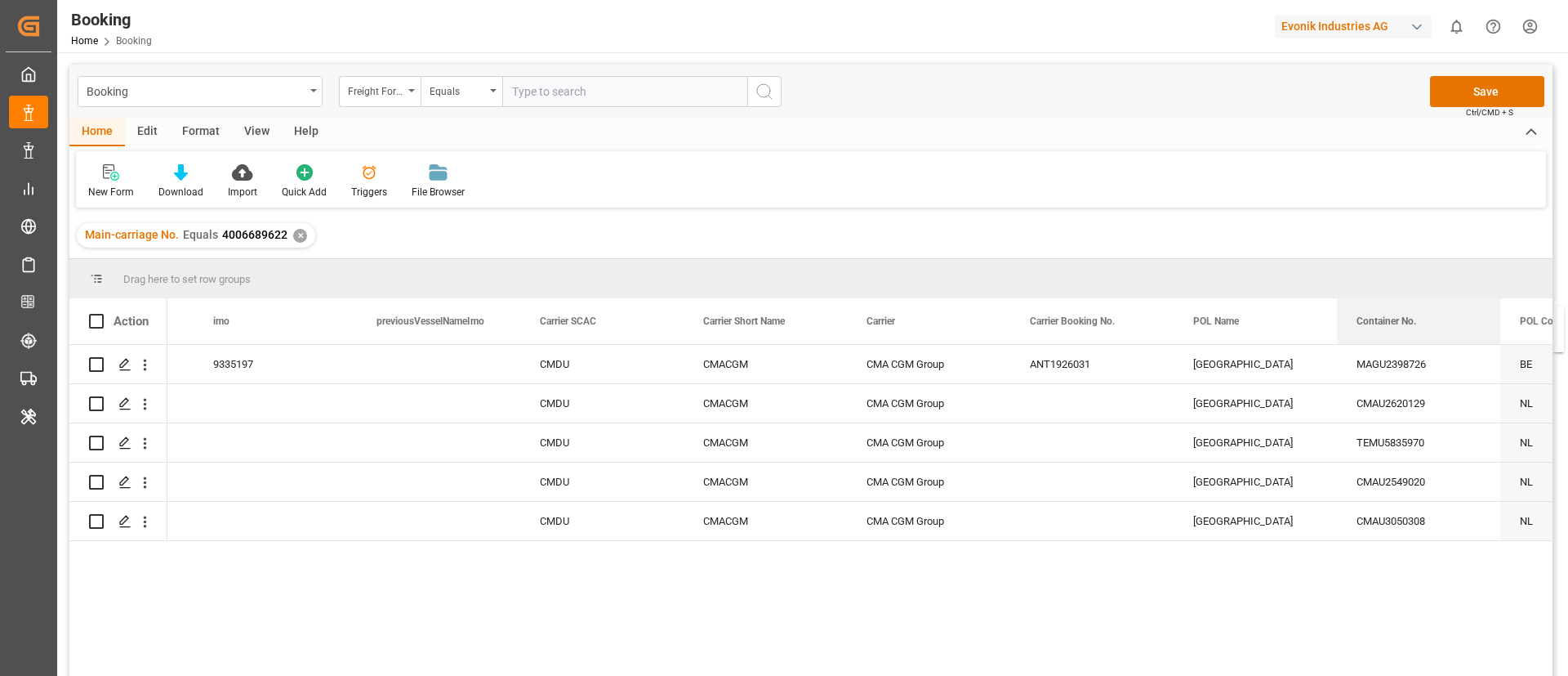
drag, startPoint x: 603, startPoint y: 319, endPoint x: 1501, endPoint y: 316, distance: 898.0
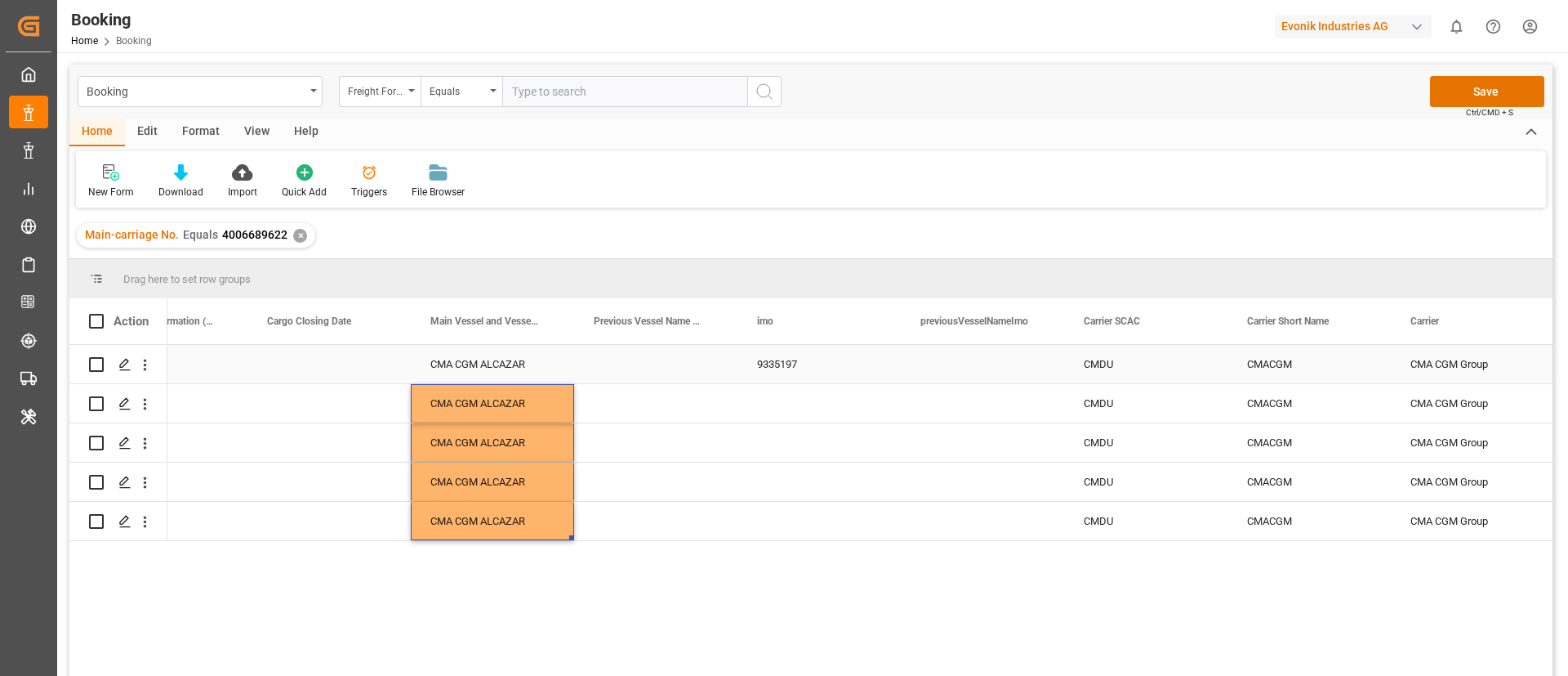
click at [774, 351] on div "9335197" at bounding box center [819, 364] width 163 height 39
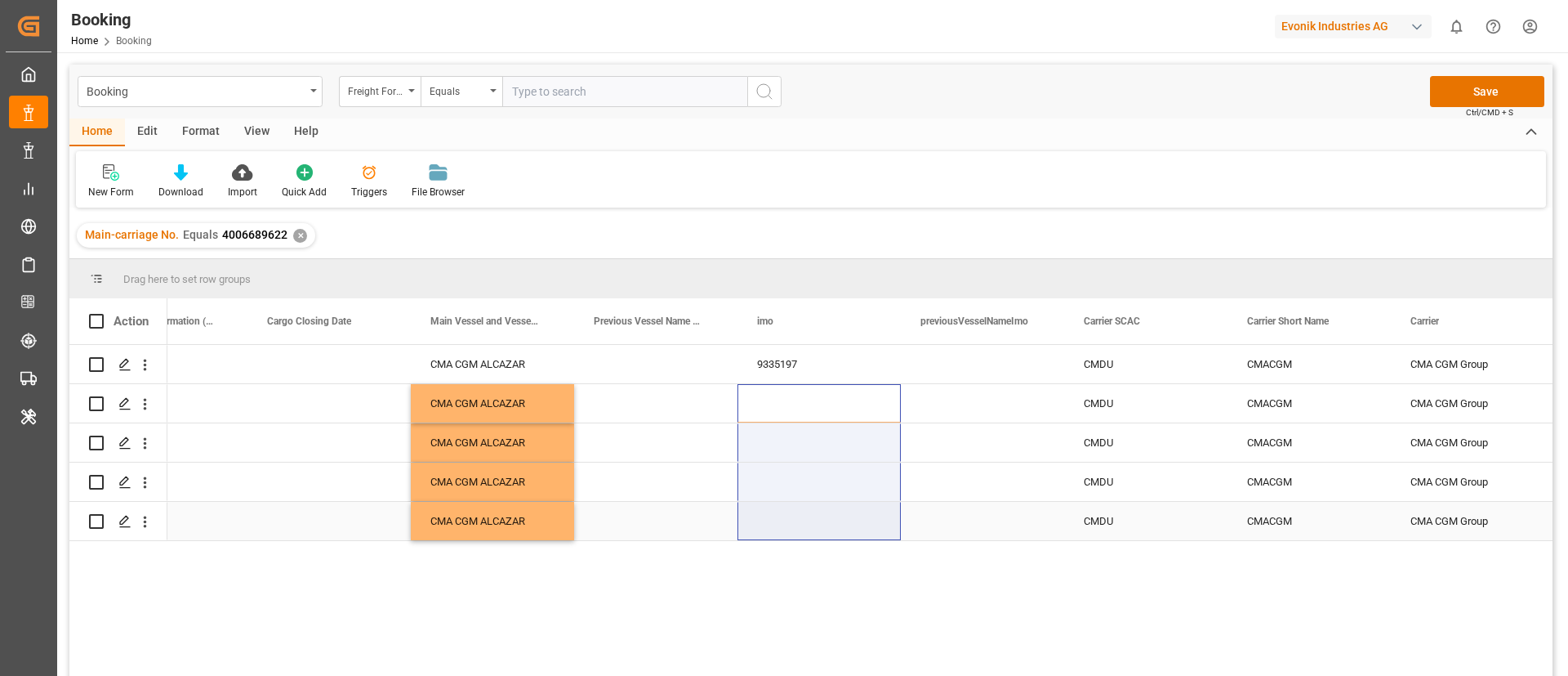
drag, startPoint x: 785, startPoint y: 395, endPoint x: 784, endPoint y: 540, distance: 145.0
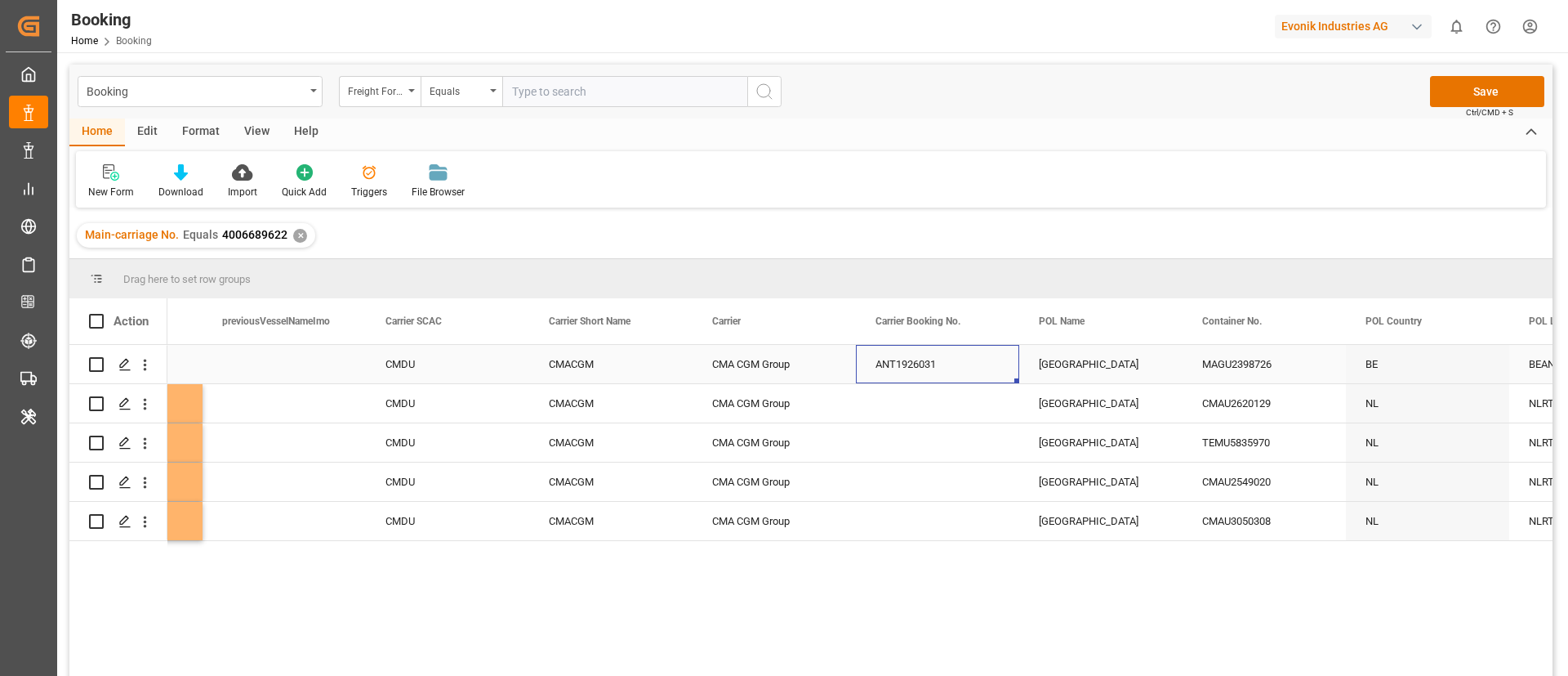
click at [884, 376] on div "ANT1926031" at bounding box center [938, 364] width 163 height 39
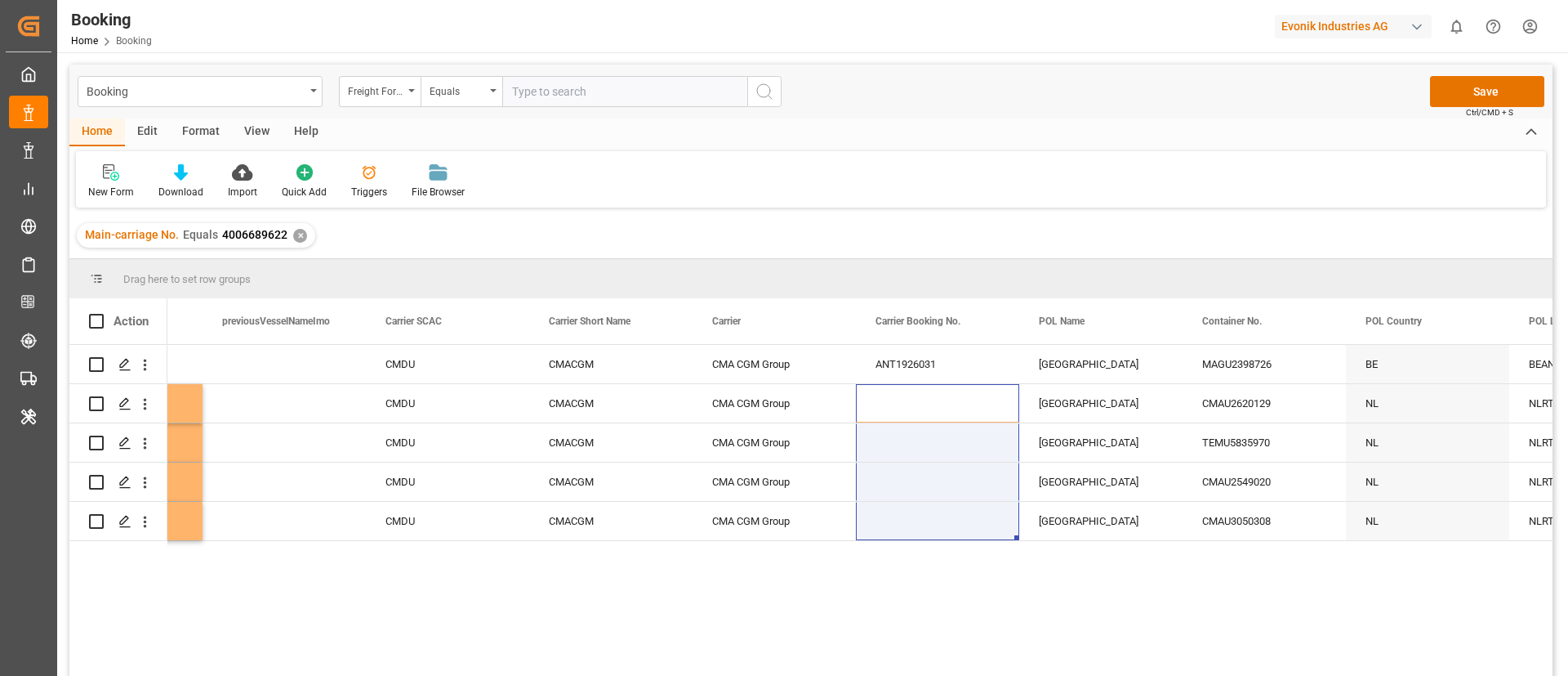
drag, startPoint x: 915, startPoint y: 410, endPoint x: 918, endPoint y: 576, distance: 166.0
click at [918, 576] on div "9335197 CMDU CMACGM CMA CGM Group ANT1926031 Antwerp MAGU2398726 BE BEANR NWC/U…" at bounding box center [859, 516] width 1386 height 342
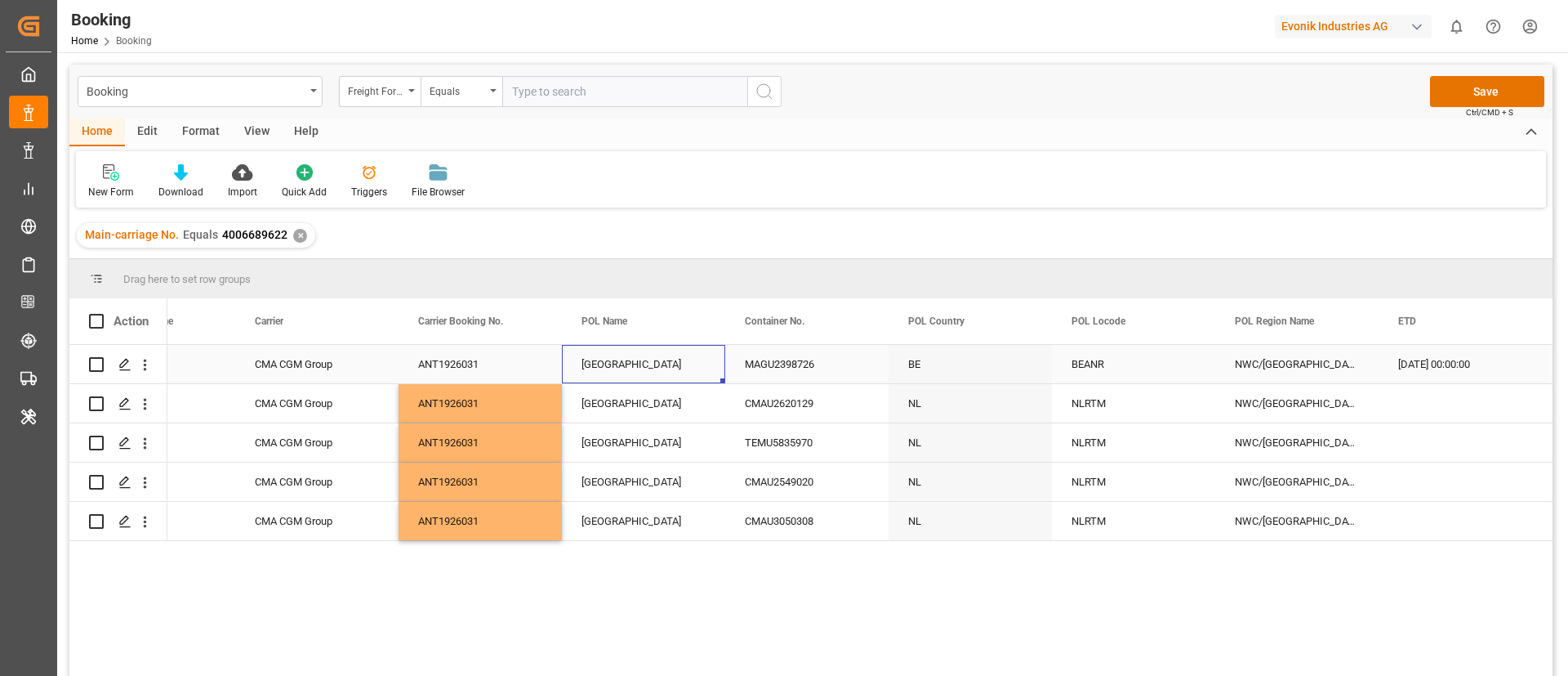
click at [635, 365] on div "[GEOGRAPHIC_DATA]" at bounding box center [643, 364] width 163 height 39
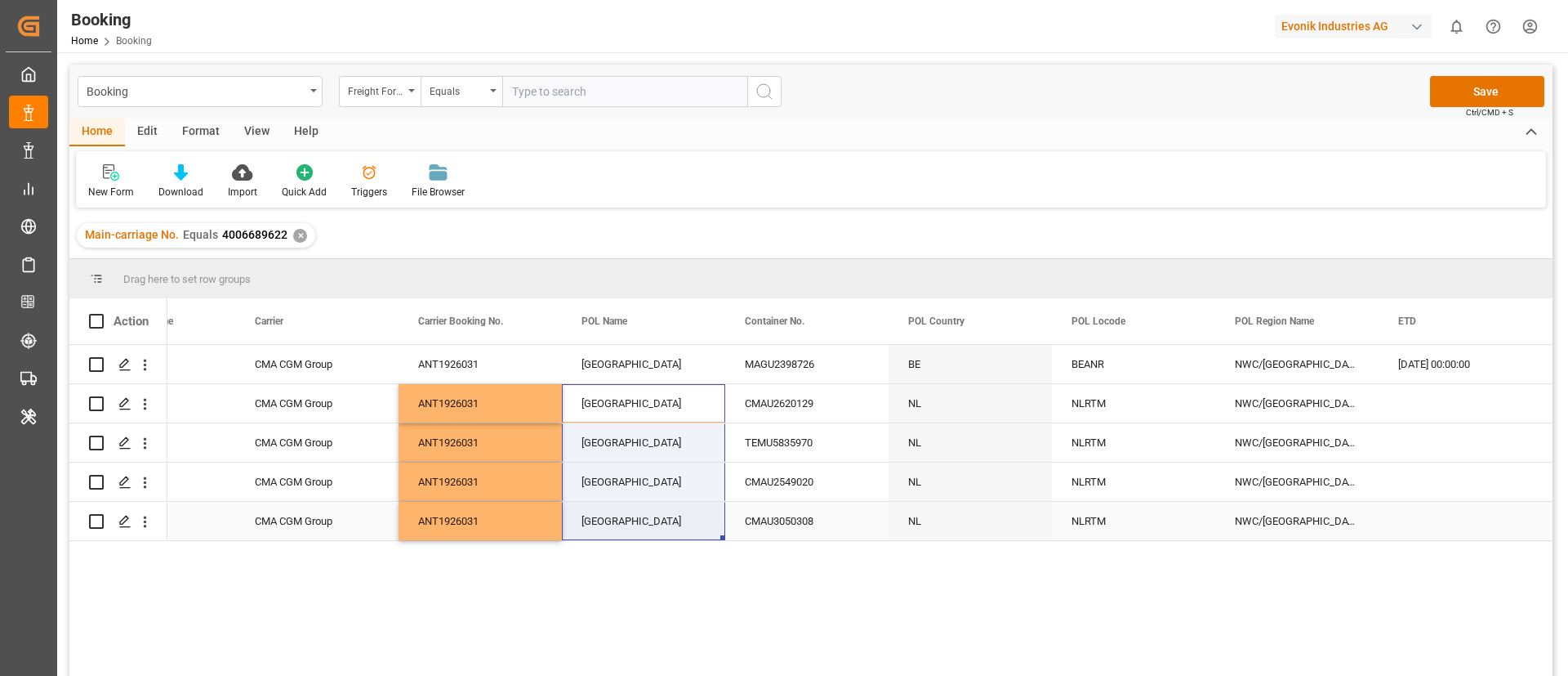
drag, startPoint x: 647, startPoint y: 407, endPoint x: 641, endPoint y: 539, distance: 132.1
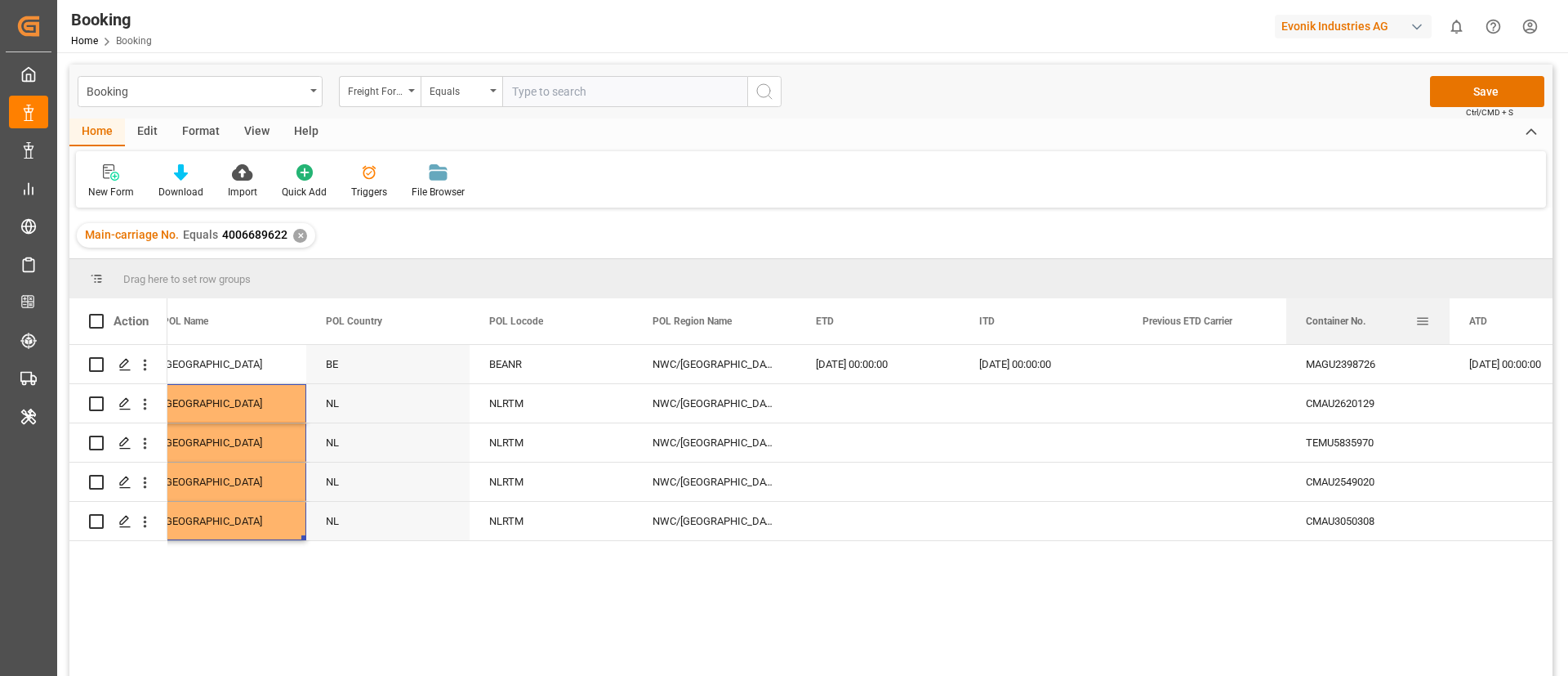
drag, startPoint x: 377, startPoint y: 318, endPoint x: 1423, endPoint y: 312, distance: 1046.0
click at [1423, 312] on div "Container No." at bounding box center [1368, 321] width 125 height 45
click at [490, 366] on div "BEANR" at bounding box center [550, 364] width 163 height 39
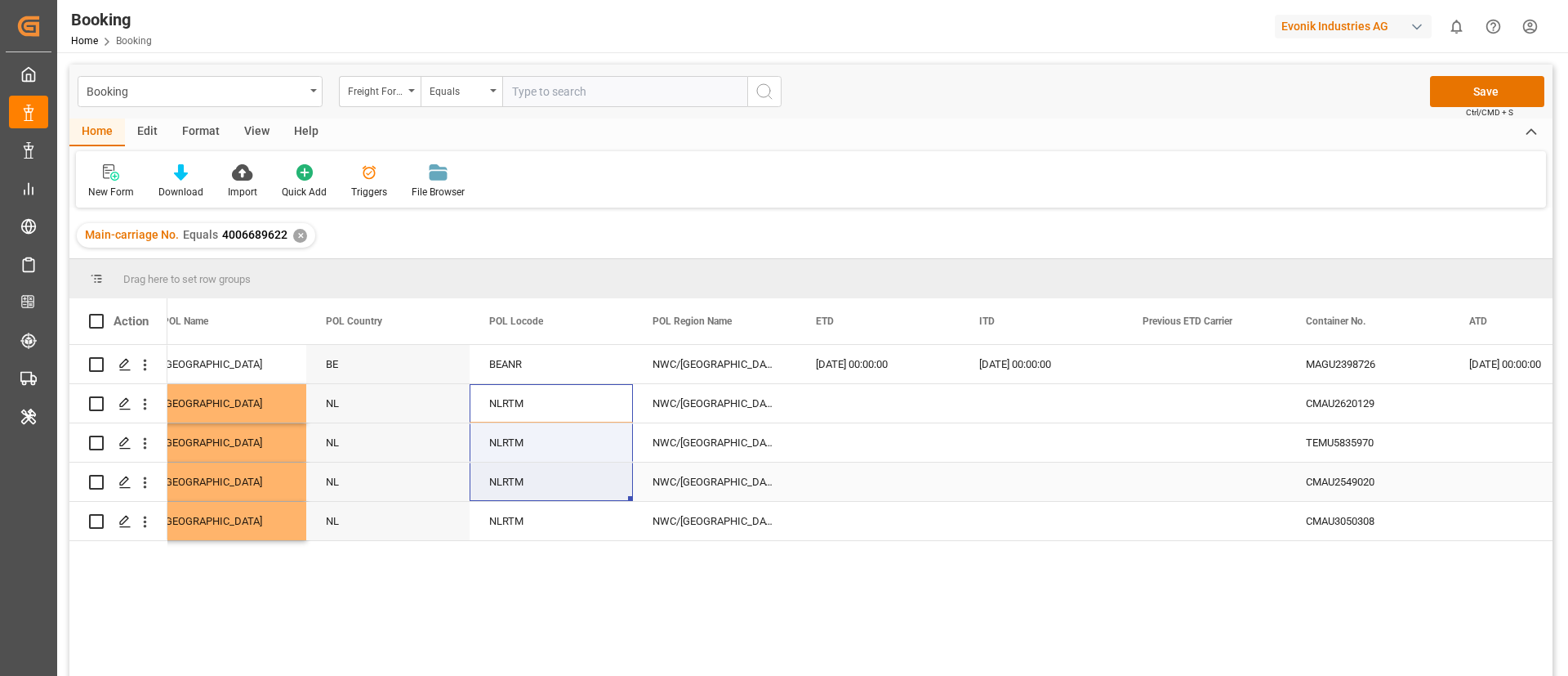
drag, startPoint x: 519, startPoint y: 397, endPoint x: 522, endPoint y: 515, distance: 118.0
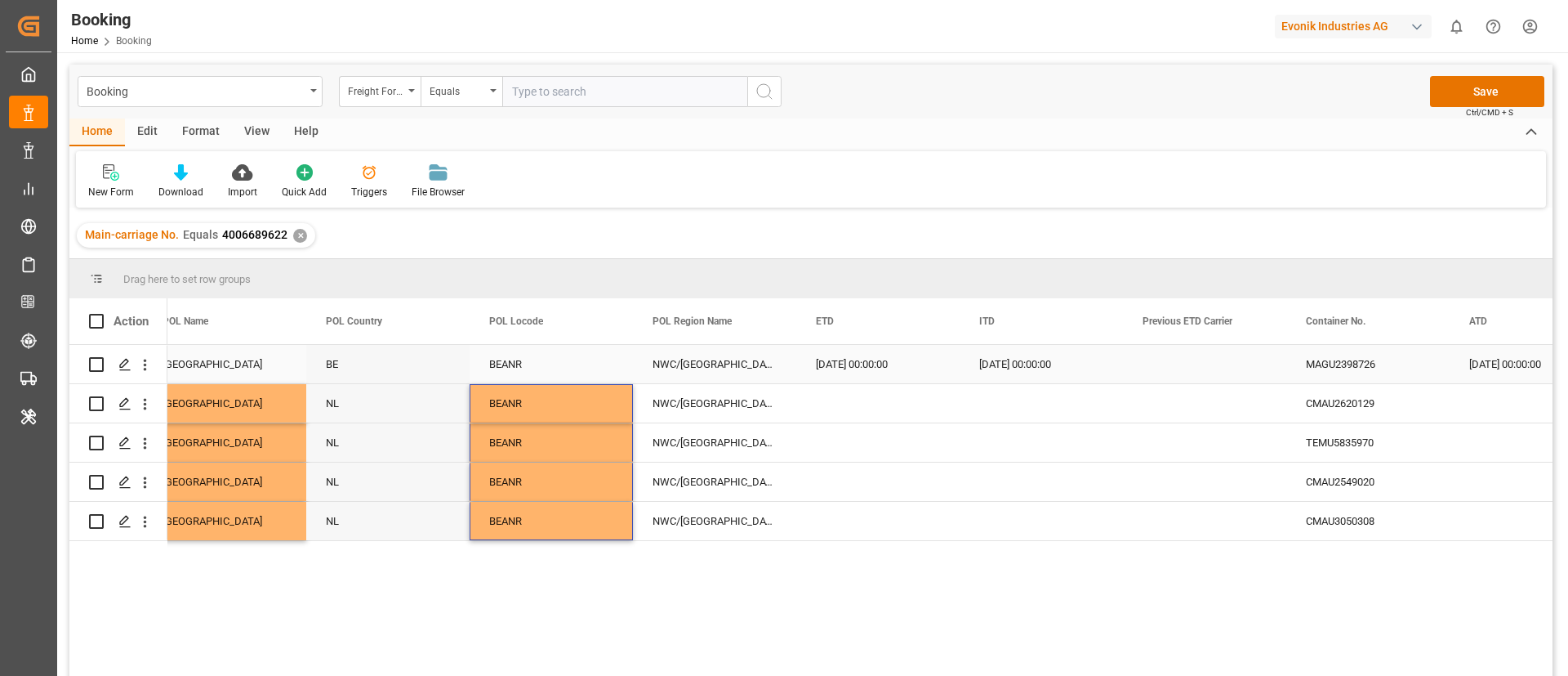
click at [878, 363] on div "11.09.2025 00:00:00" at bounding box center [878, 364] width 163 height 39
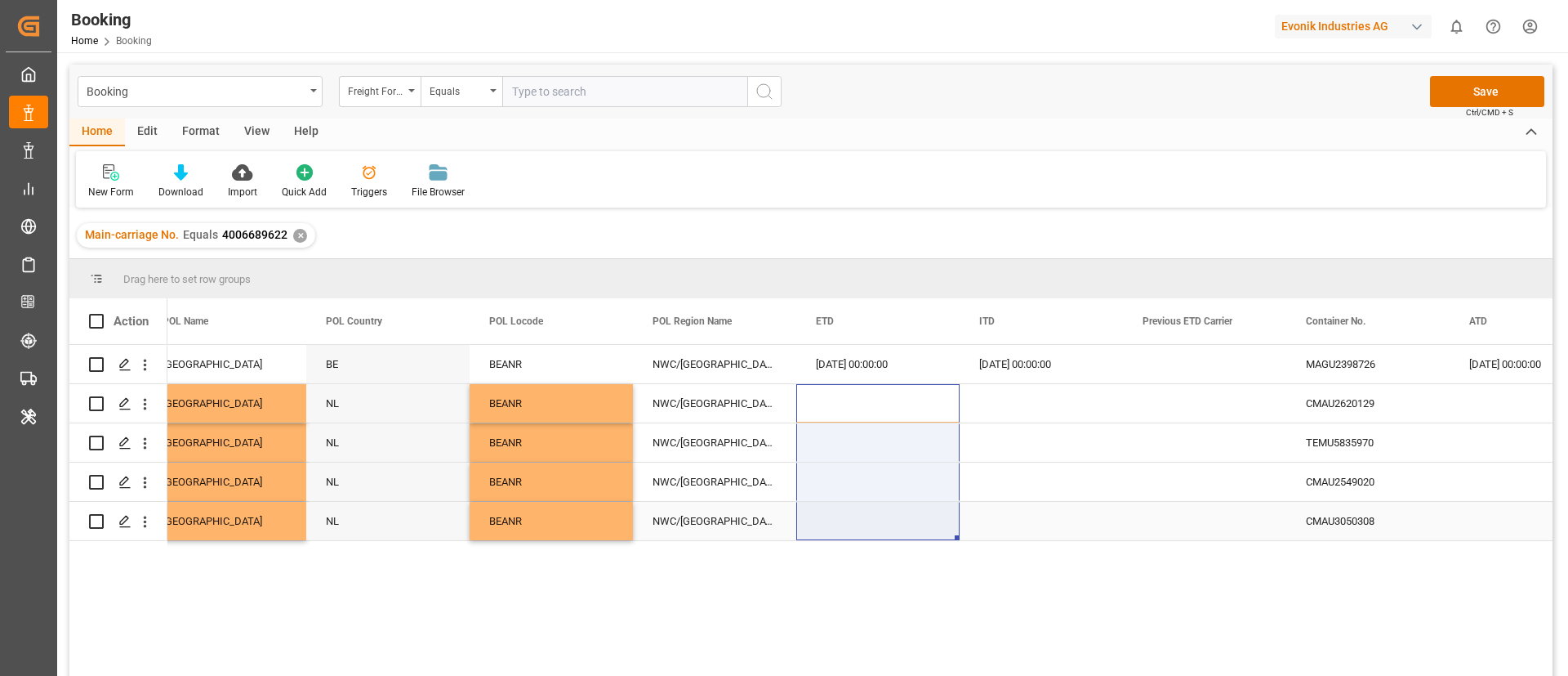
drag, startPoint x: 888, startPoint y: 400, endPoint x: 849, endPoint y: 539, distance: 144.4
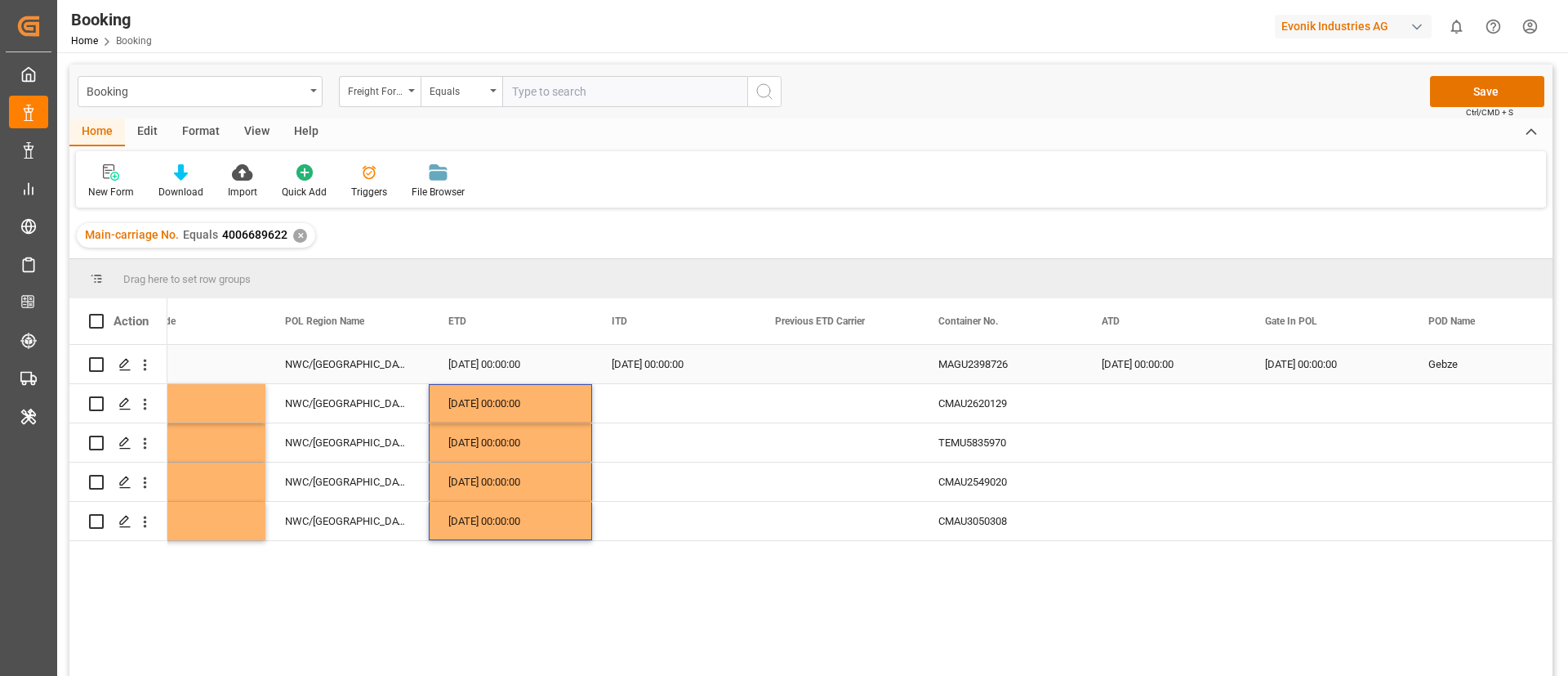
click at [648, 367] on div "11.09.2025 00:00:00" at bounding box center [673, 364] width 163 height 39
click at [1138, 366] on div "11.09.2025 00:00:00" at bounding box center [1163, 364] width 163 height 39
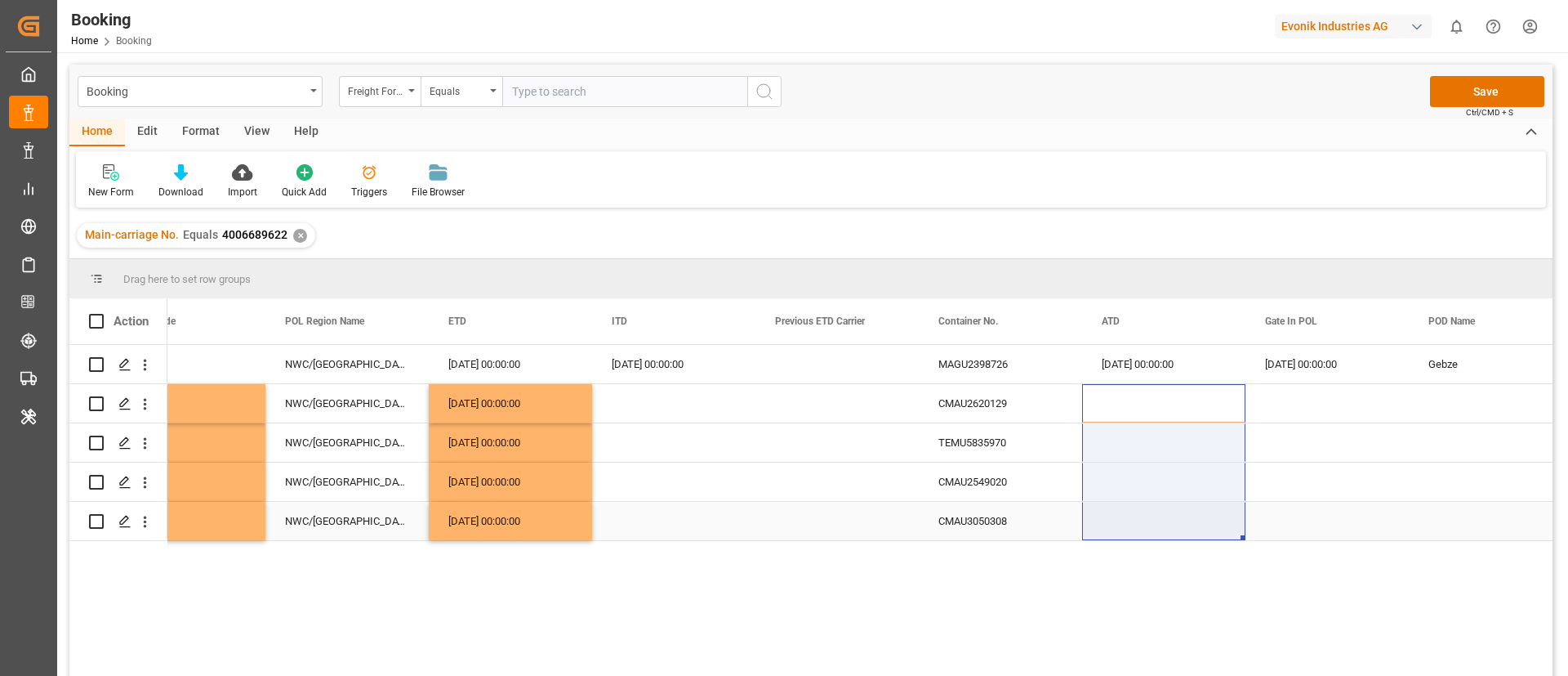
drag, startPoint x: 1137, startPoint y: 408, endPoint x: 1115, endPoint y: 535, distance: 128.9
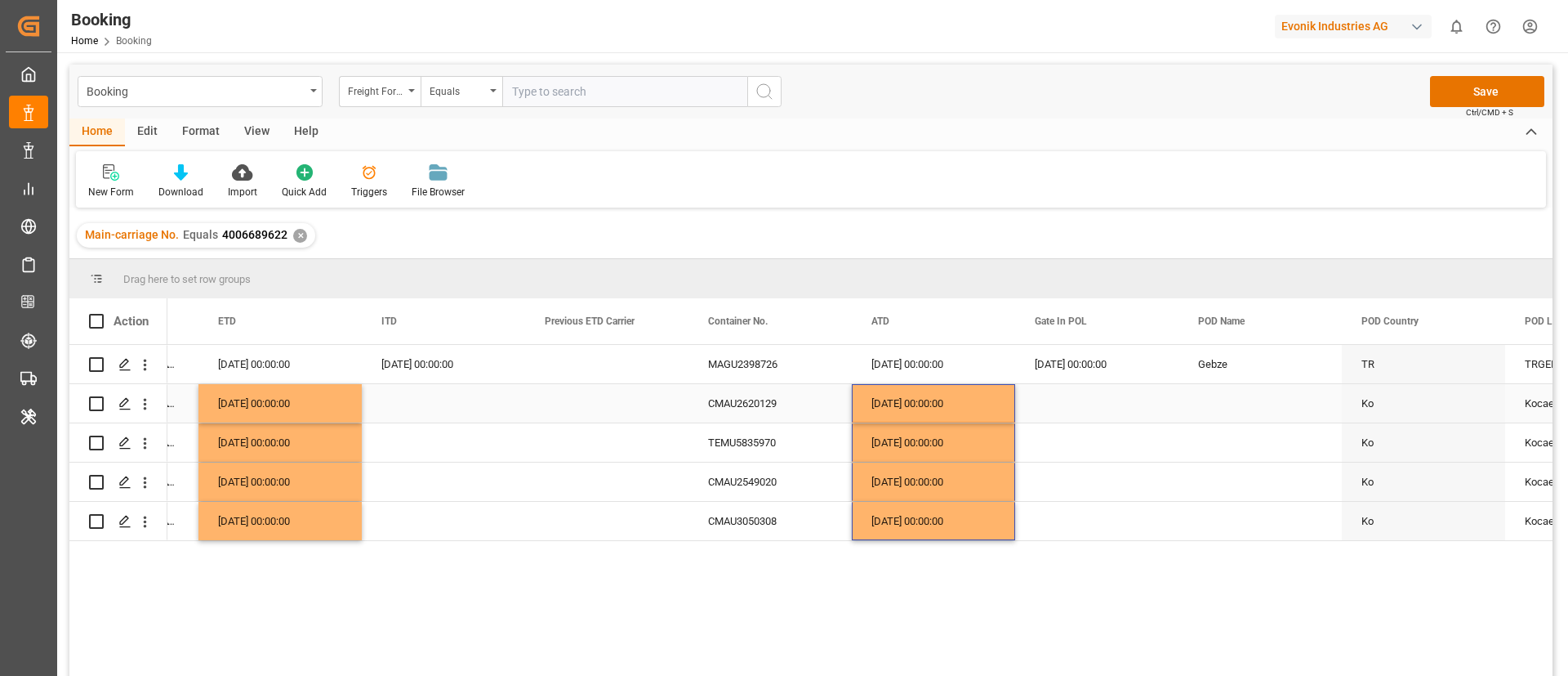
click at [728, 404] on div "CMAU2620129" at bounding box center [770, 404] width 163 height 39
click at [1051, 401] on div "Press SPACE to select this row." at bounding box center [1096, 404] width 163 height 39
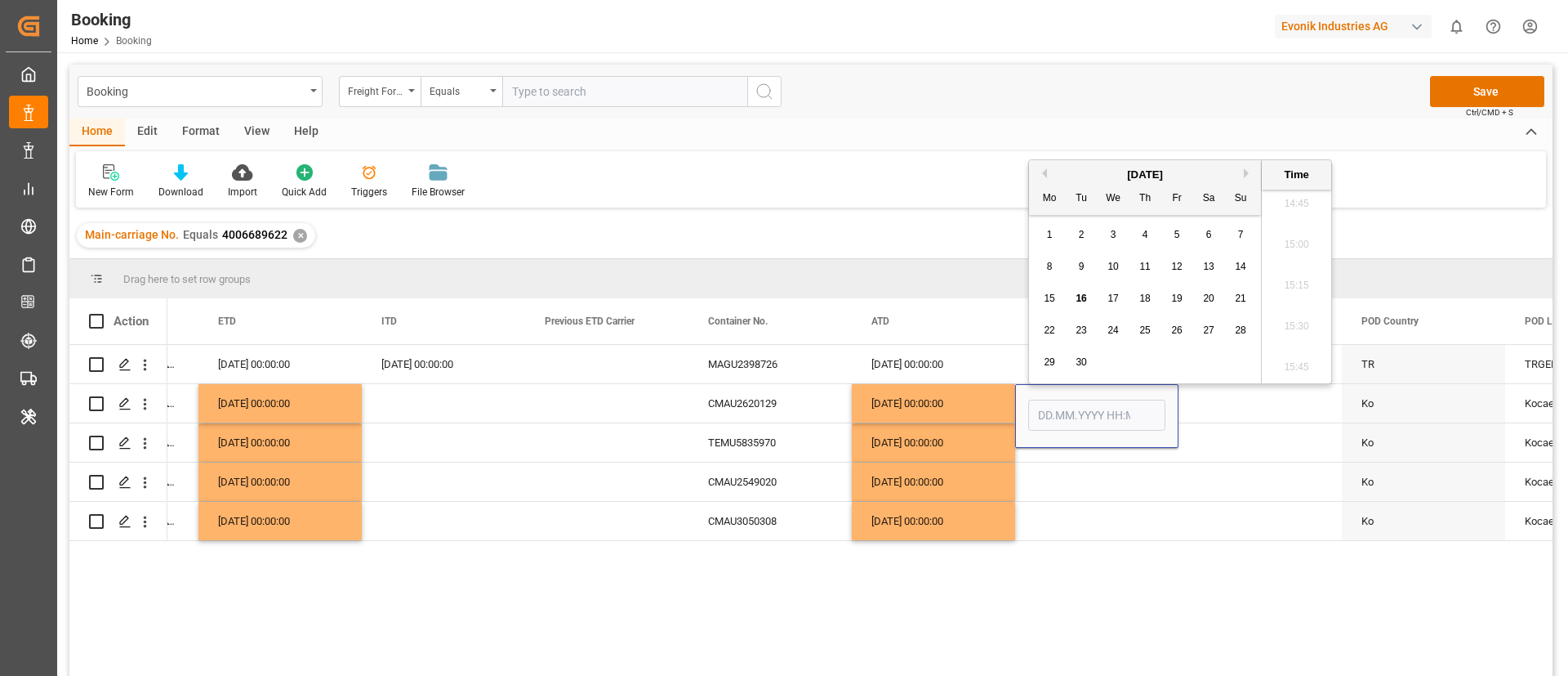
click at [1109, 235] on div "3" at bounding box center [1113, 235] width 20 height 19
type input "[DATE] 00:00"
click at [1079, 478] on div "Press SPACE to select this row." at bounding box center [1096, 482] width 163 height 39
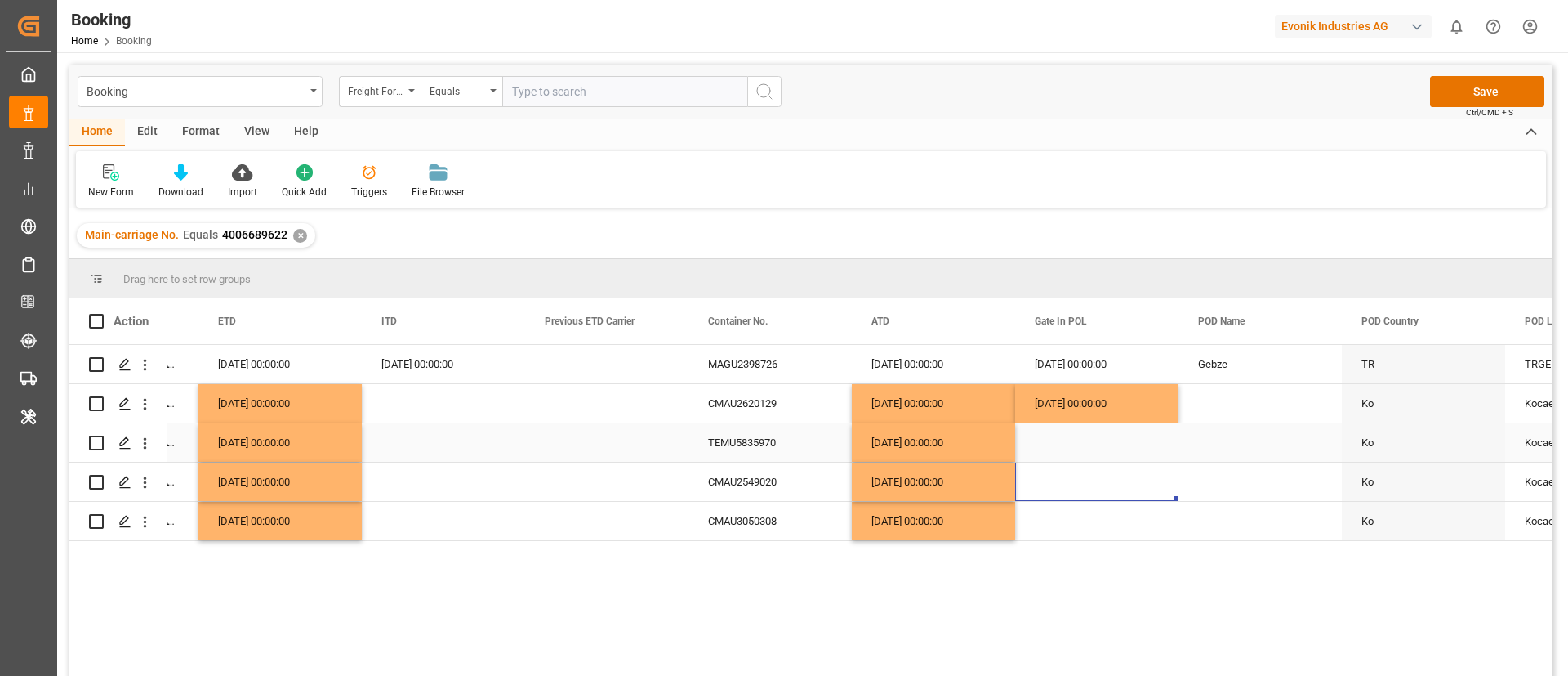
click at [748, 444] on div "TEMU5835970" at bounding box center [770, 442] width 163 height 39
click at [1084, 408] on div "03.09.2025 00:00:00" at bounding box center [1096, 404] width 163 height 39
click at [1092, 432] on div "Press SPACE to select this row." at bounding box center [1096, 442] width 163 height 39
click at [740, 484] on div "CMAU2549020" at bounding box center [770, 482] width 163 height 39
click at [1101, 440] on div "03.09.2025 00:00:00" at bounding box center [1096, 442] width 163 height 39
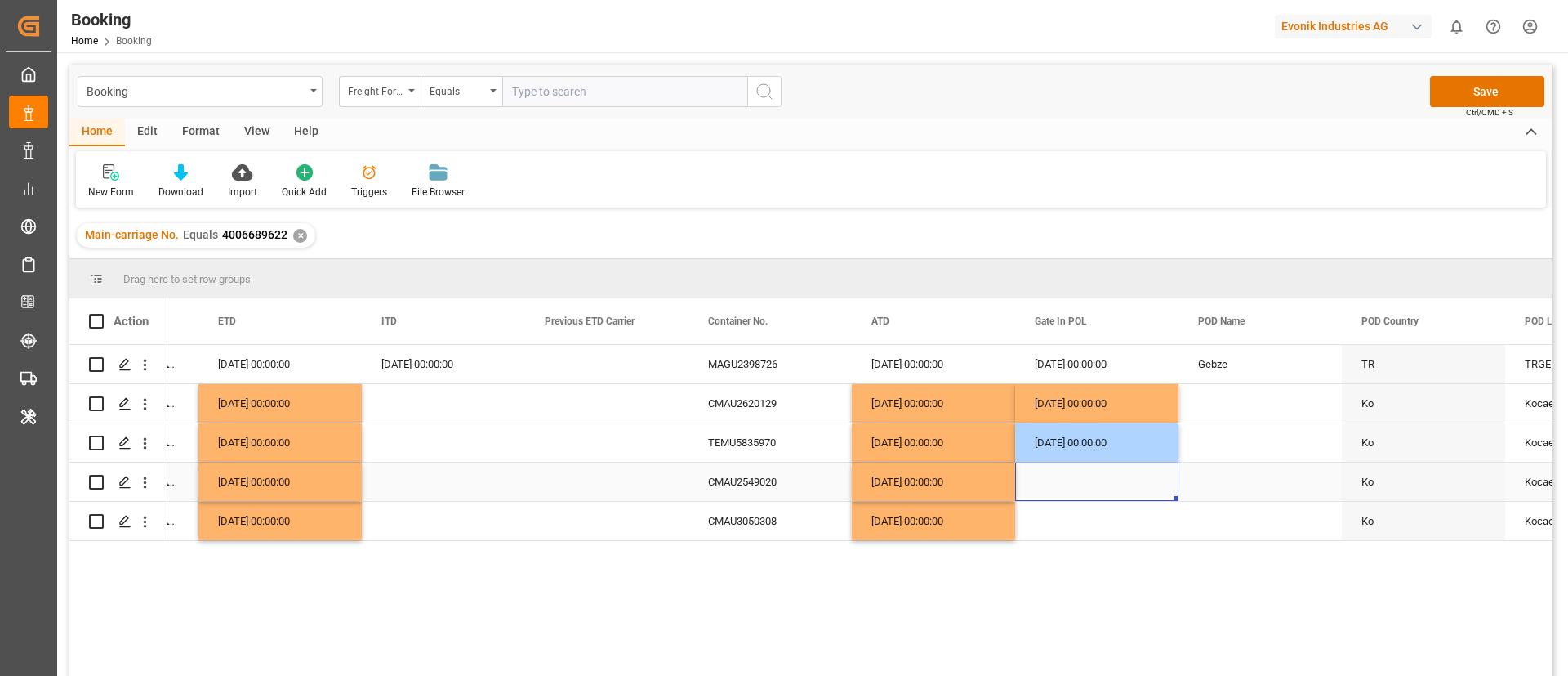
click at [1078, 475] on div "Press SPACE to select this row." at bounding box center [1096, 482] width 163 height 39
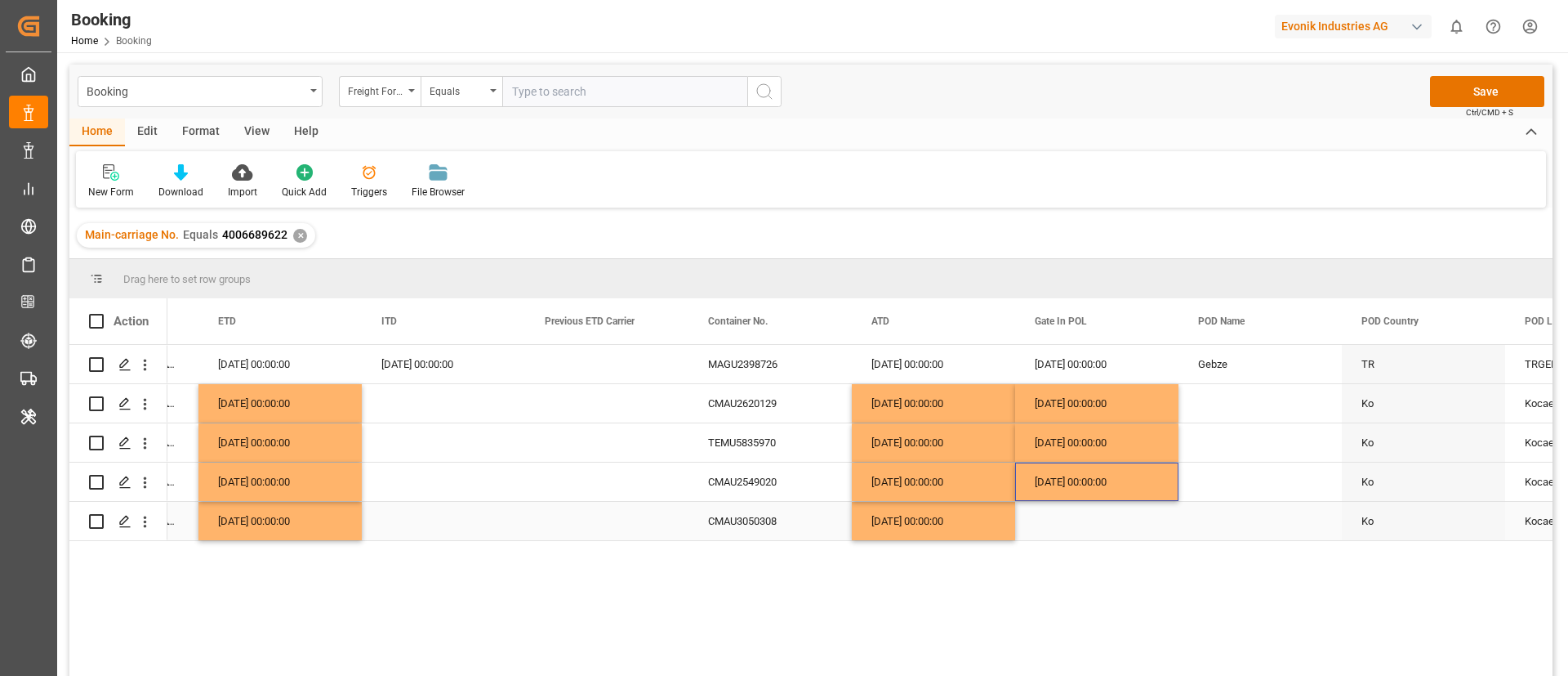
click at [769, 522] on div "CMAU3050308" at bounding box center [770, 521] width 163 height 39
click at [1099, 374] on div "02.09.2025 00:00:00" at bounding box center [1096, 364] width 163 height 39
click at [1045, 535] on div "Press SPACE to select this row." at bounding box center [1096, 521] width 163 height 39
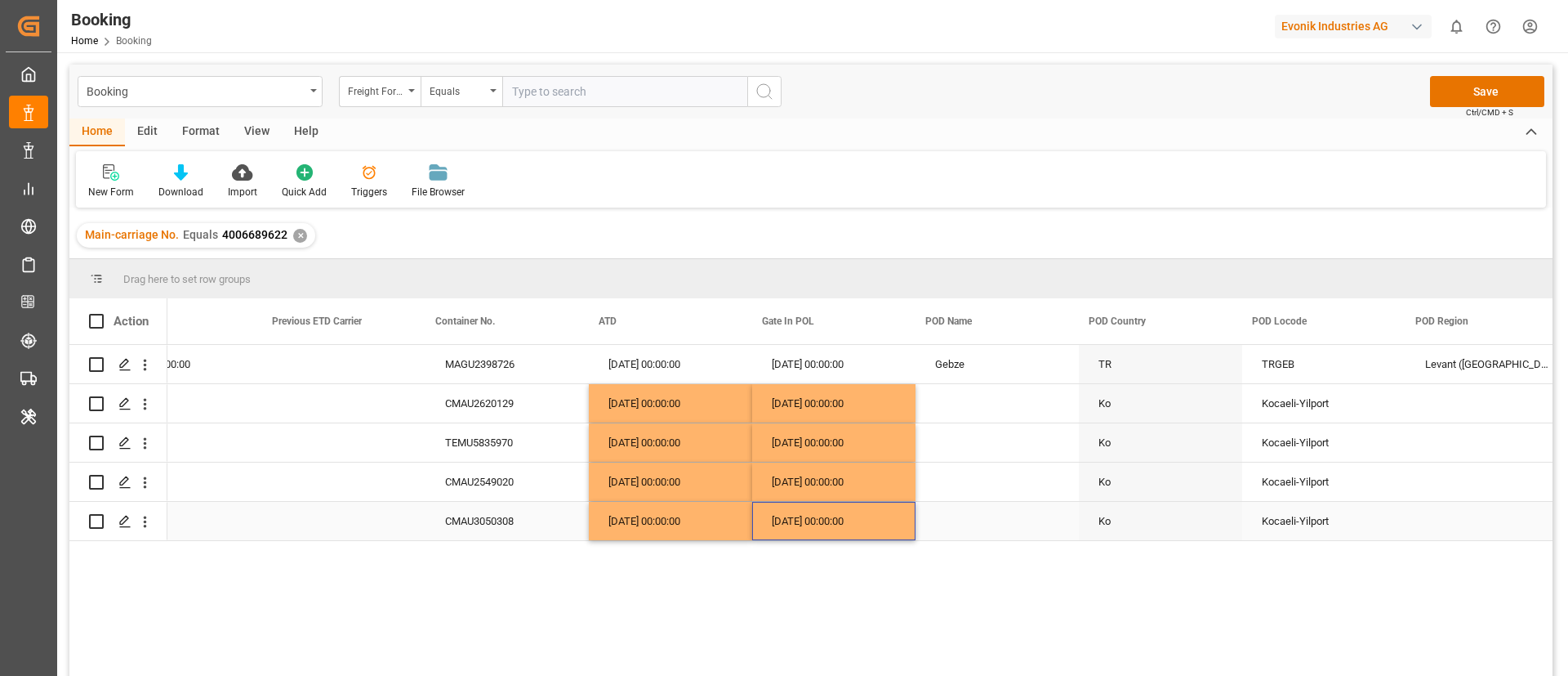
scroll to position [0, 8415]
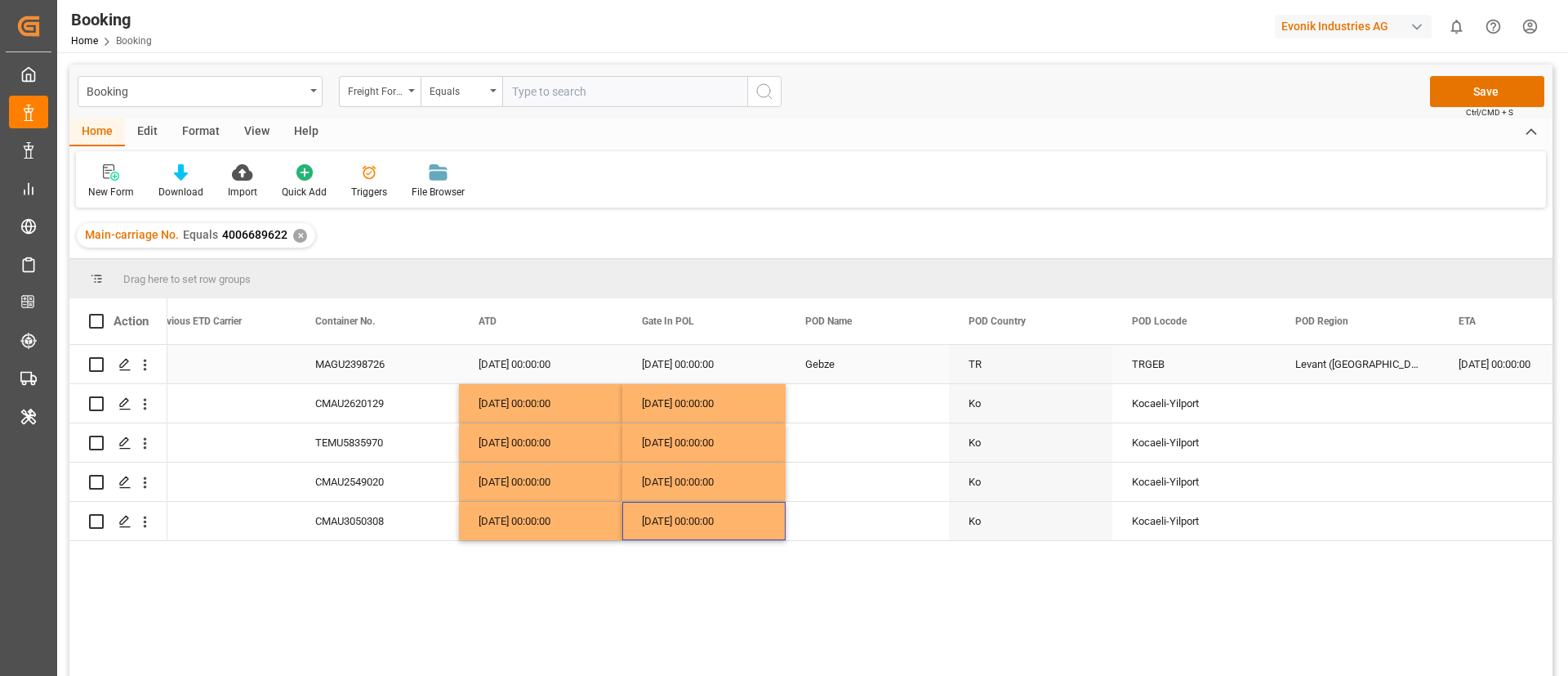
click at [848, 369] on div "Gebze" at bounding box center [867, 364] width 163 height 39
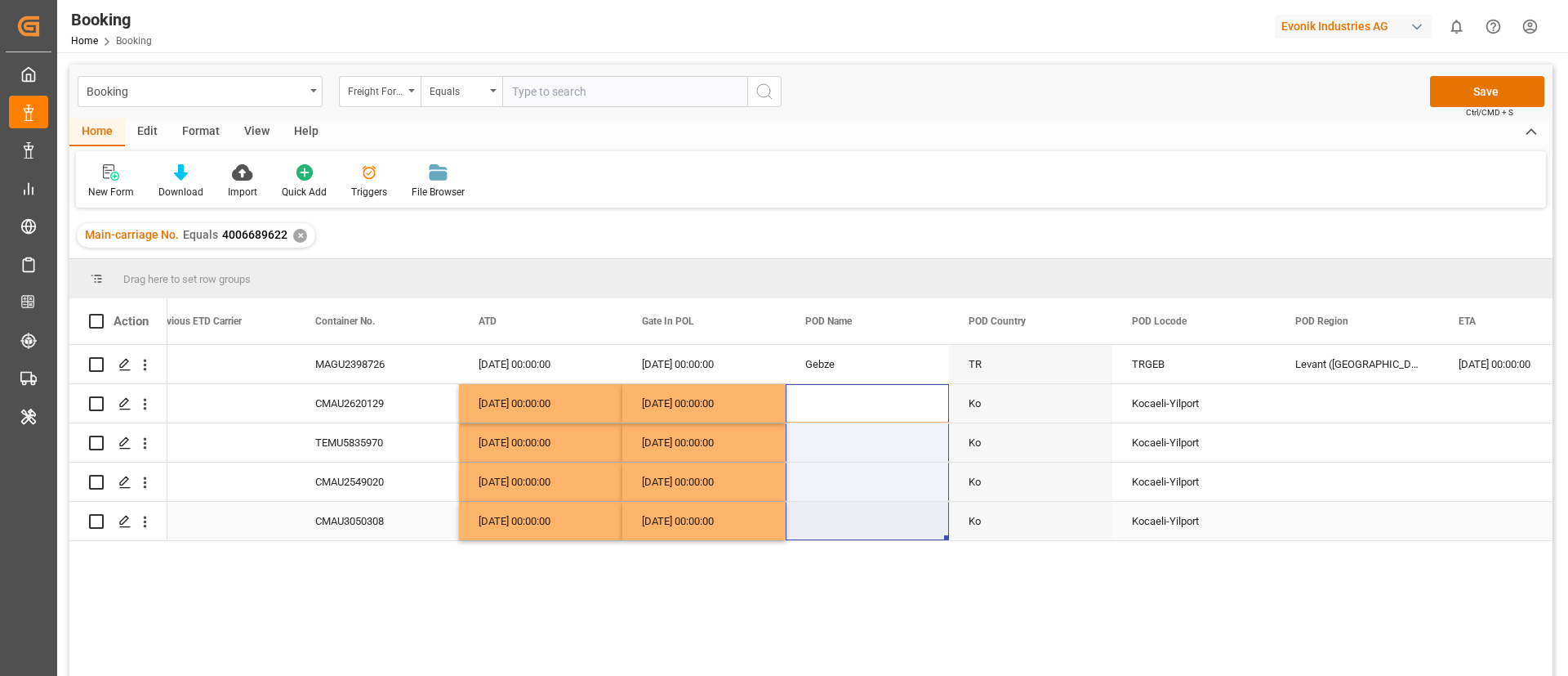
drag, startPoint x: 864, startPoint y: 405, endPoint x: 856, endPoint y: 530, distance: 125.3
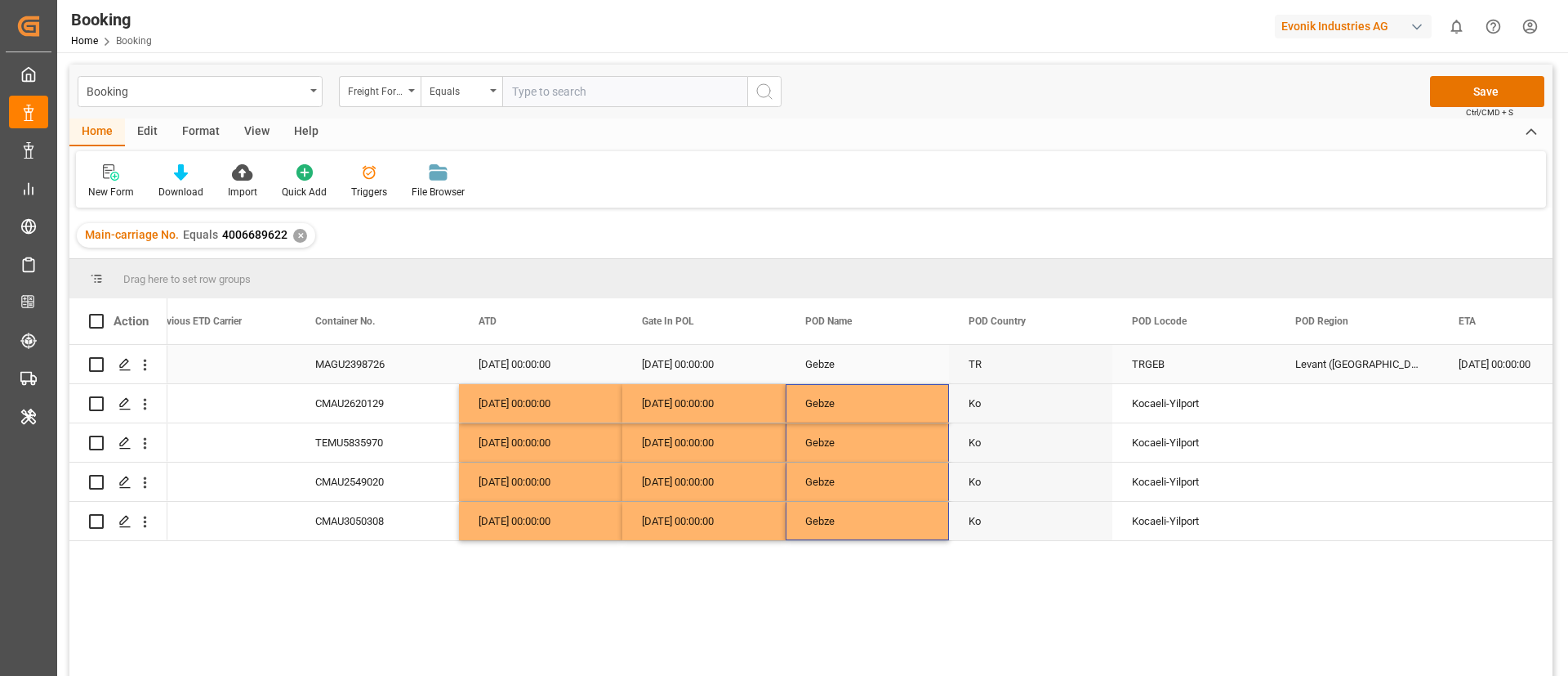
click at [1216, 351] on div "TRGEB" at bounding box center [1193, 364] width 163 height 39
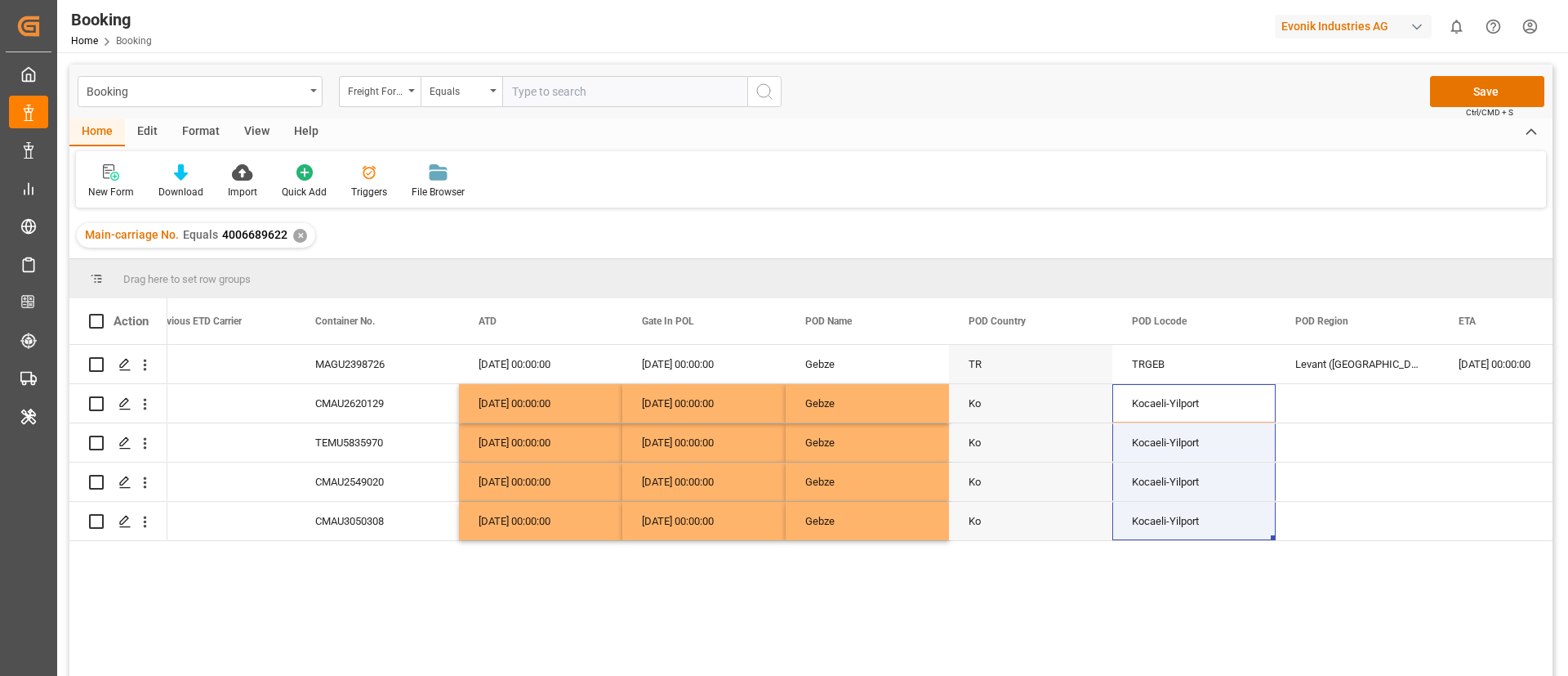
drag, startPoint x: 1201, startPoint y: 401, endPoint x: 1189, endPoint y: 573, distance: 172.4
click at [1189, 573] on div "MAGU2398726 11.09.2025 00:00:00 11.09.2025 00:00:00 02.09.2025 00:00:00 Gebze T…" at bounding box center [859, 516] width 1386 height 342
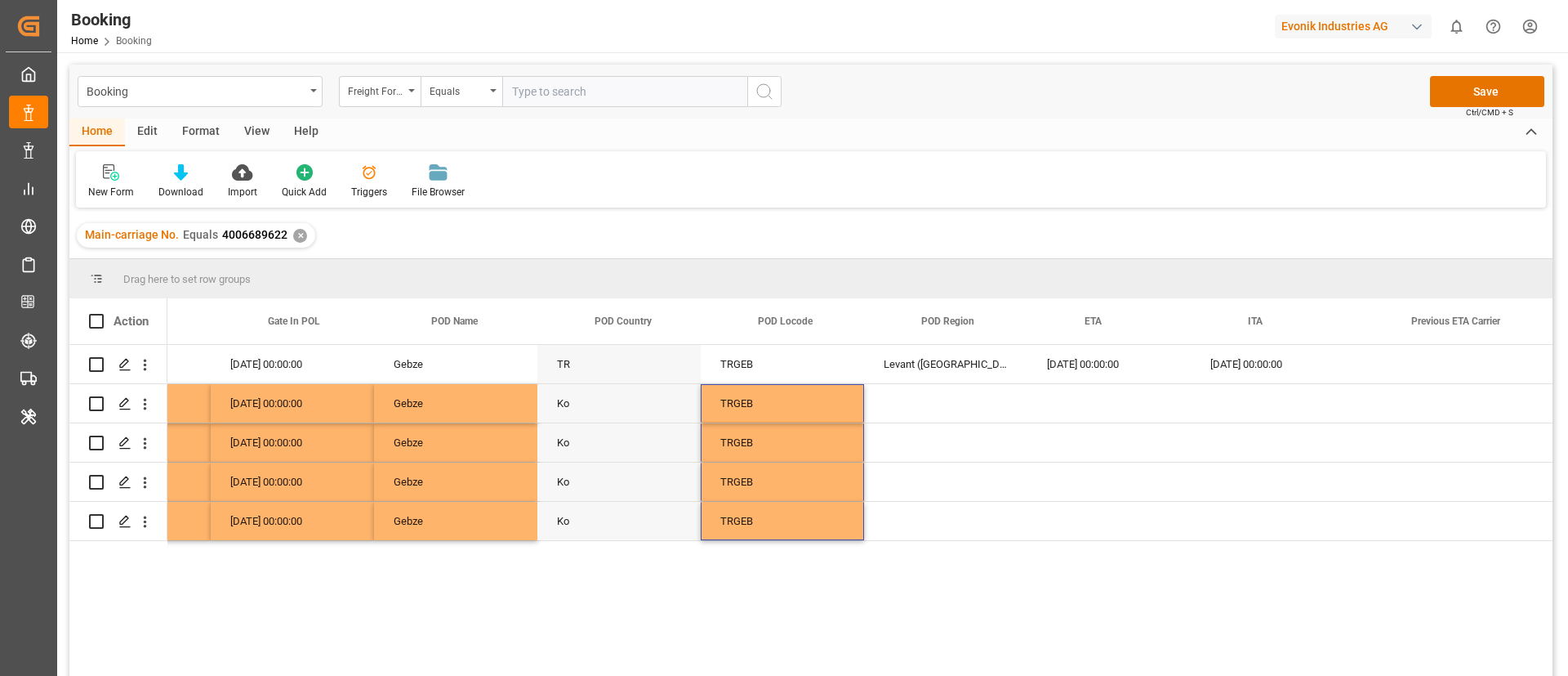
scroll to position [0, 8971]
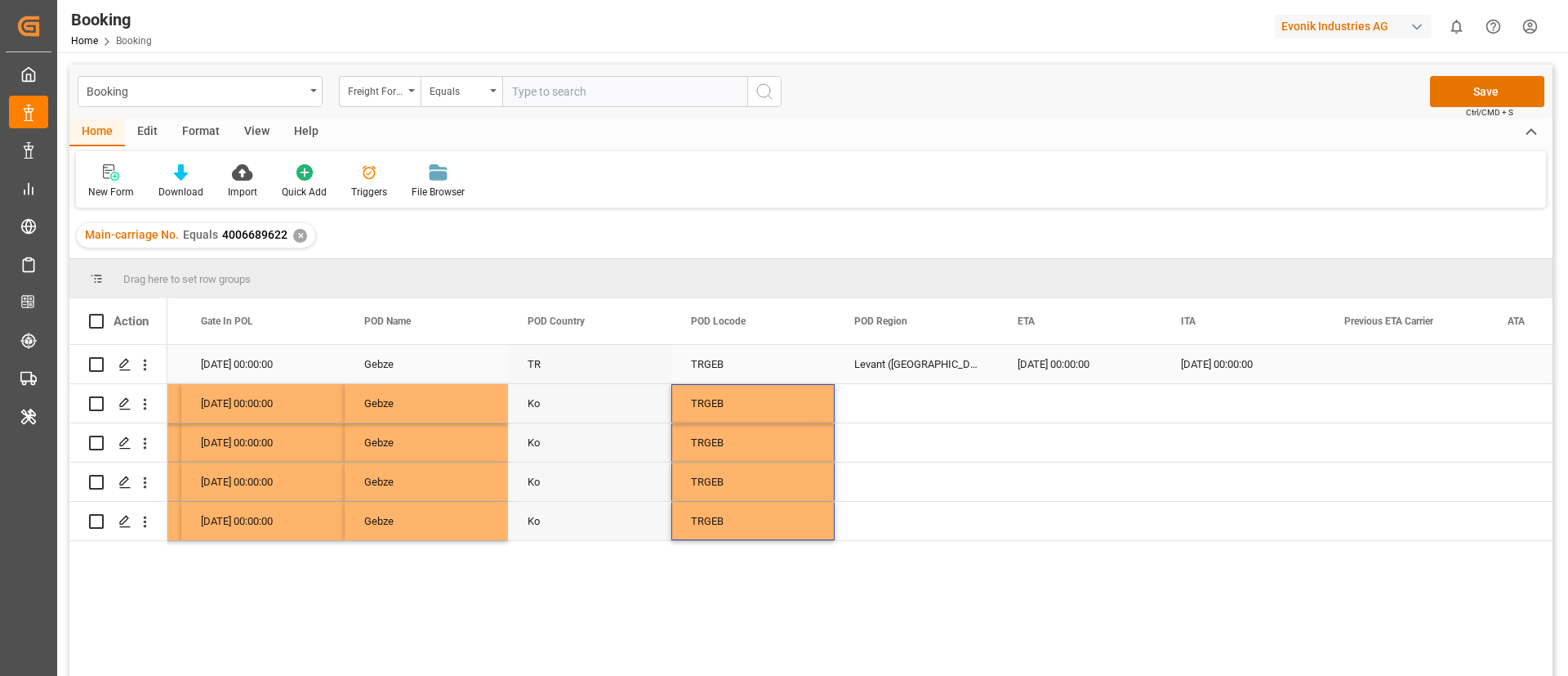
click at [882, 369] on div "Levant (East Med)" at bounding box center [916, 364] width 163 height 39
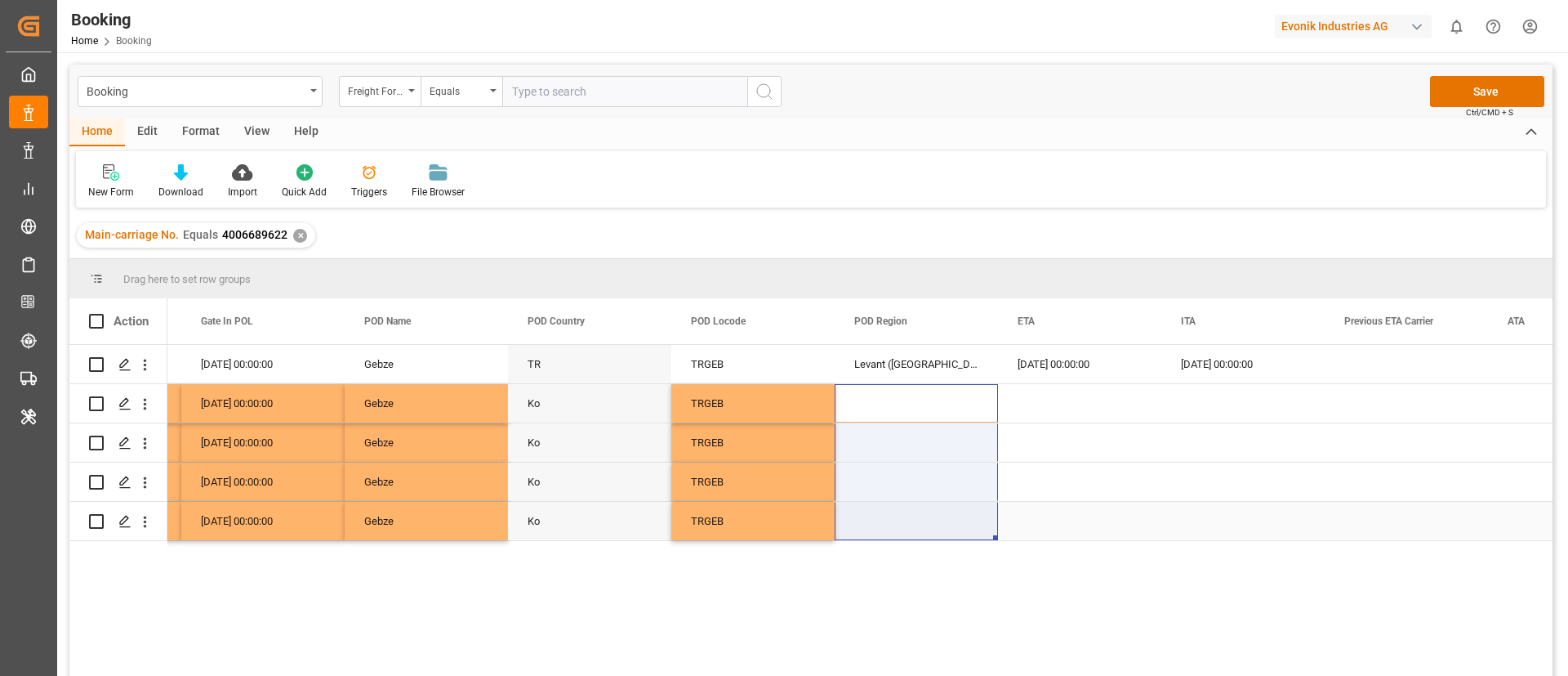
drag, startPoint x: 888, startPoint y: 392, endPoint x: 890, endPoint y: 509, distance: 117.0
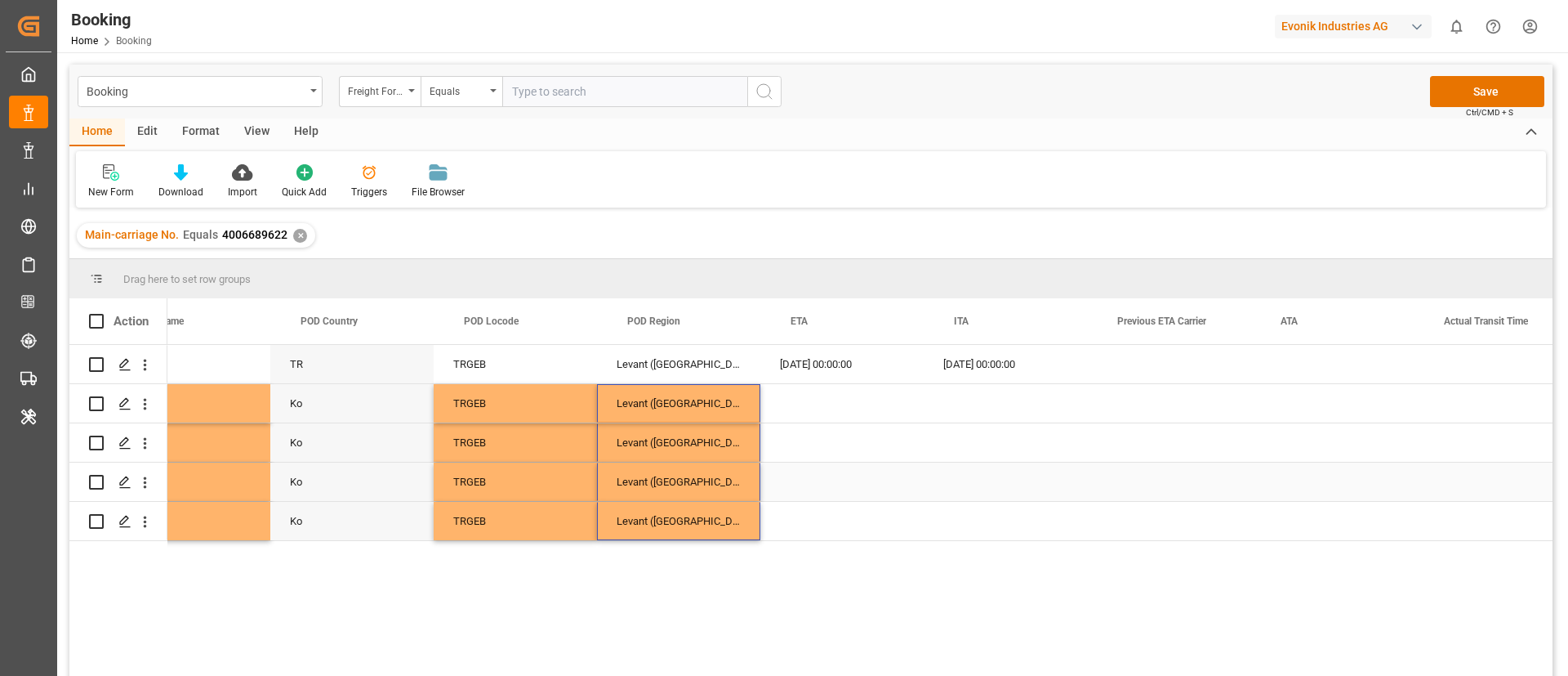
scroll to position [0, 9213]
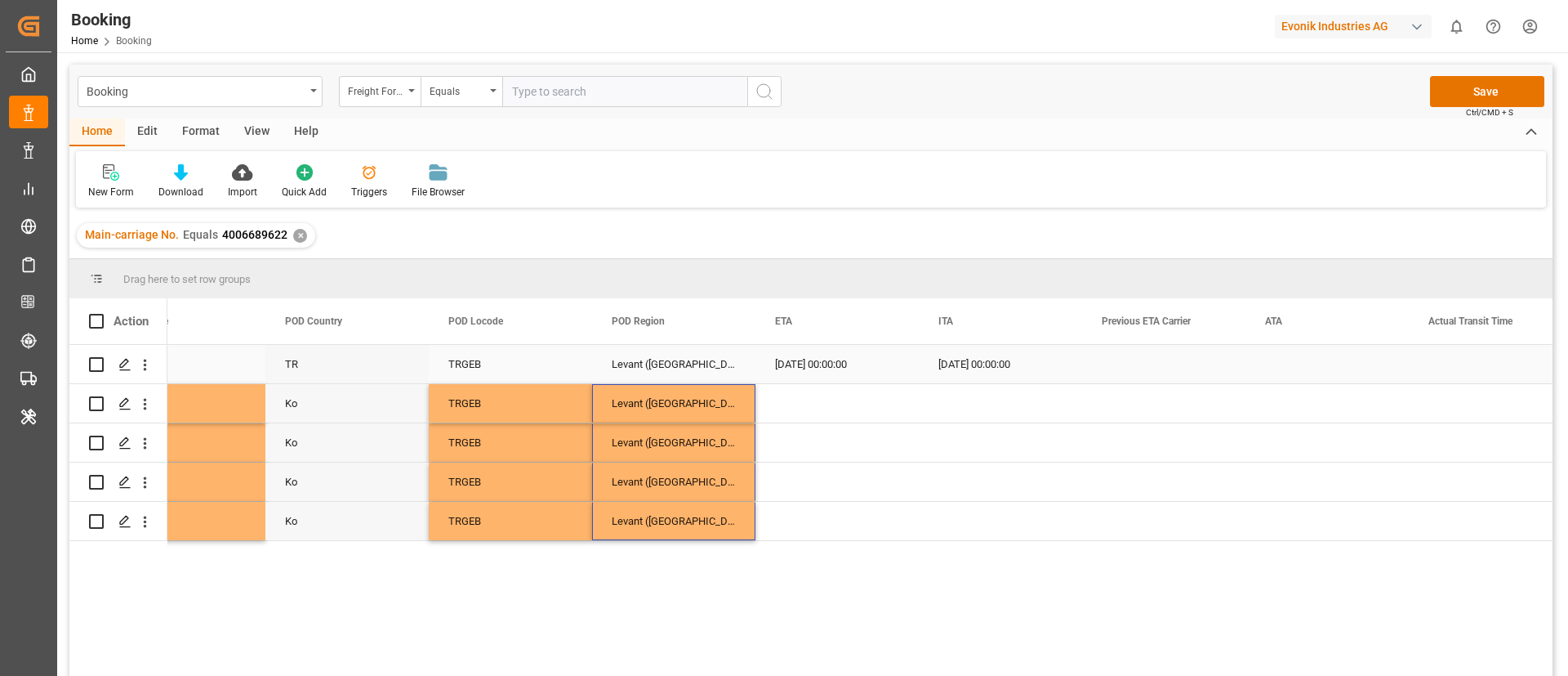
click at [818, 370] on div "02.10.2025 00:00:00" at bounding box center [836, 364] width 163 height 39
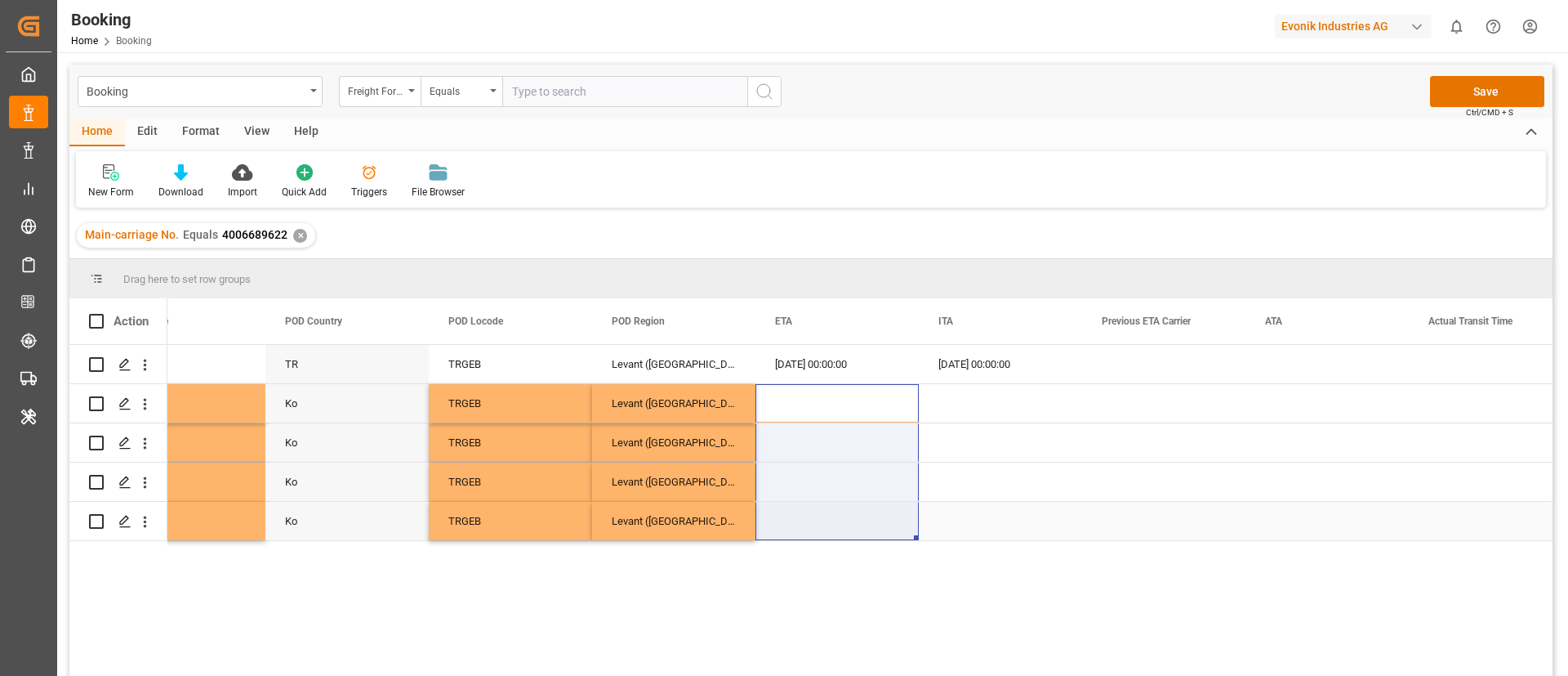
drag, startPoint x: 824, startPoint y: 392, endPoint x: 807, endPoint y: 524, distance: 133.1
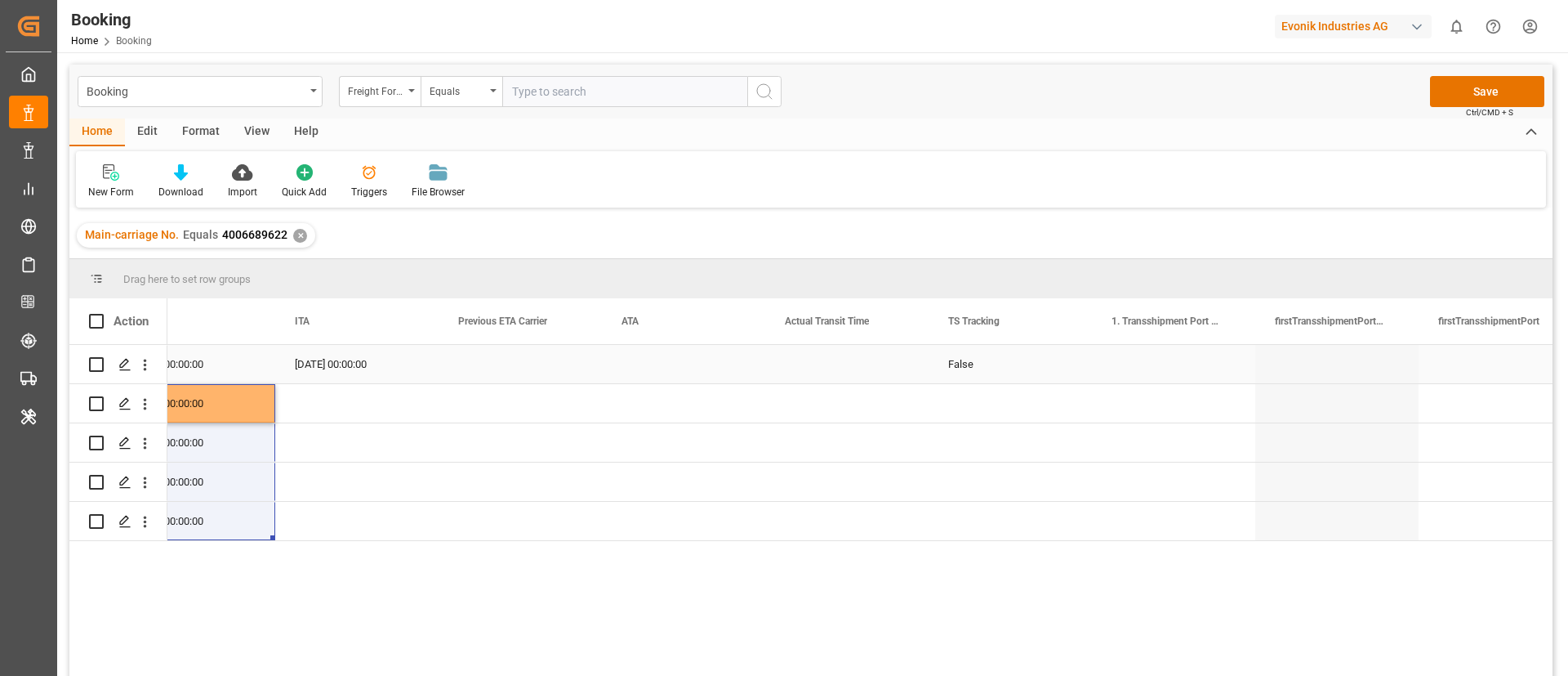
click at [979, 376] on div "False" at bounding box center [1010, 364] width 163 height 39
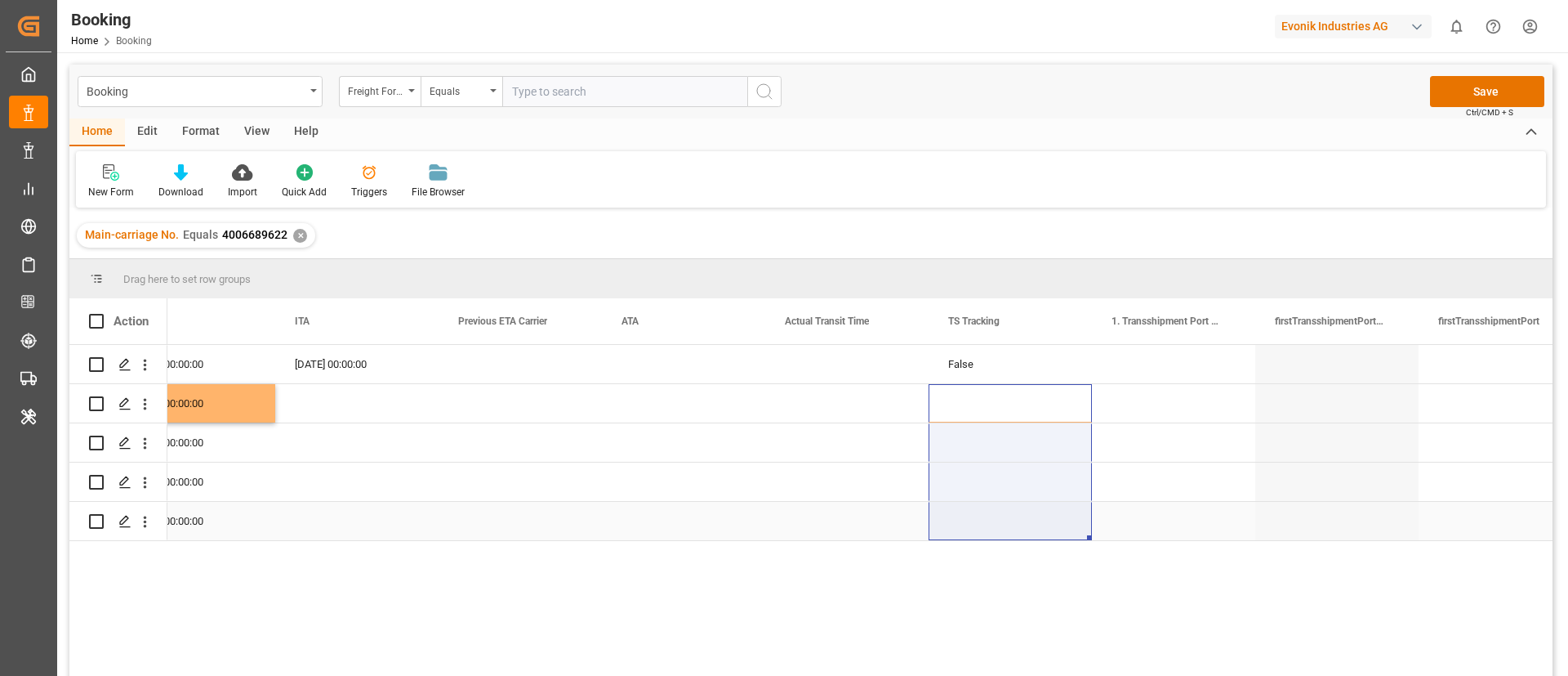
drag, startPoint x: 979, startPoint y: 401, endPoint x: 984, endPoint y: 537, distance: 136.1
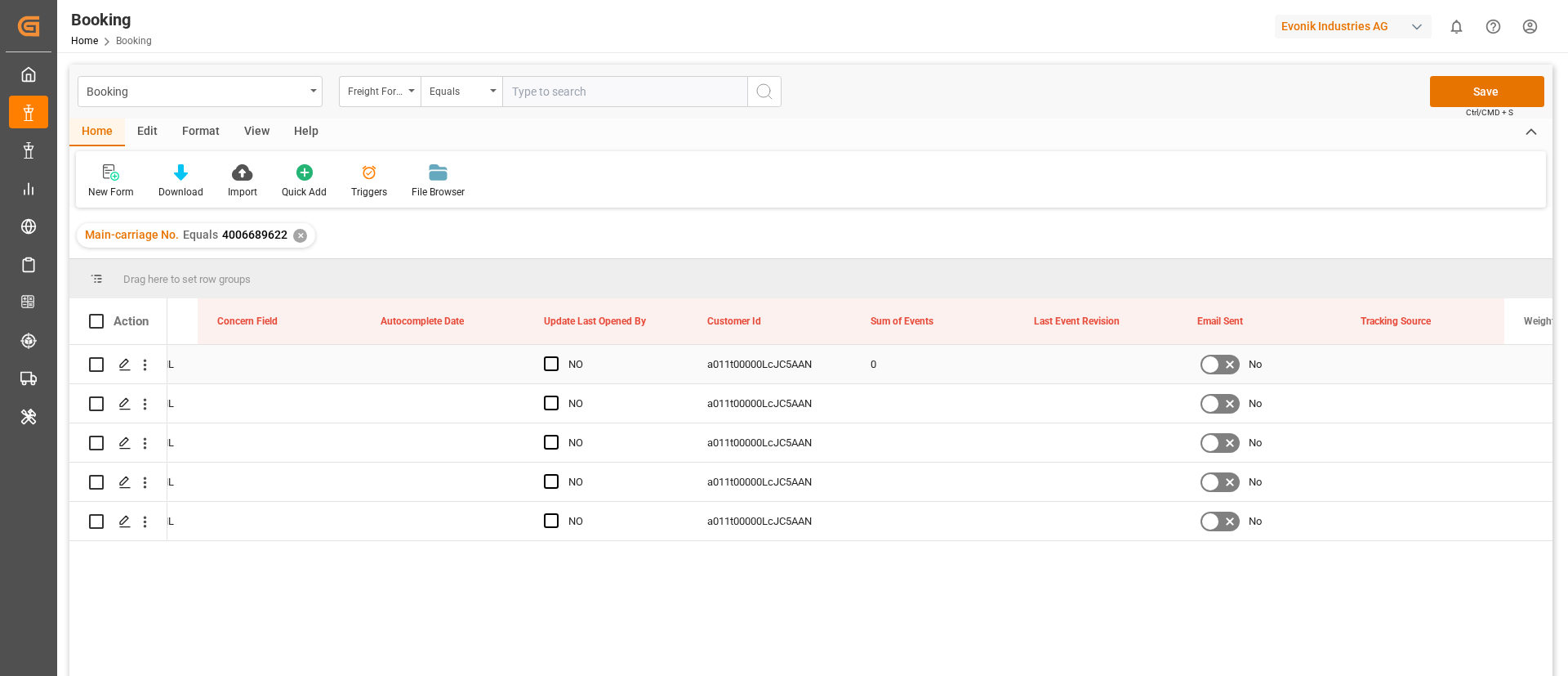
click at [899, 368] on div "0" at bounding box center [932, 364] width 163 height 39
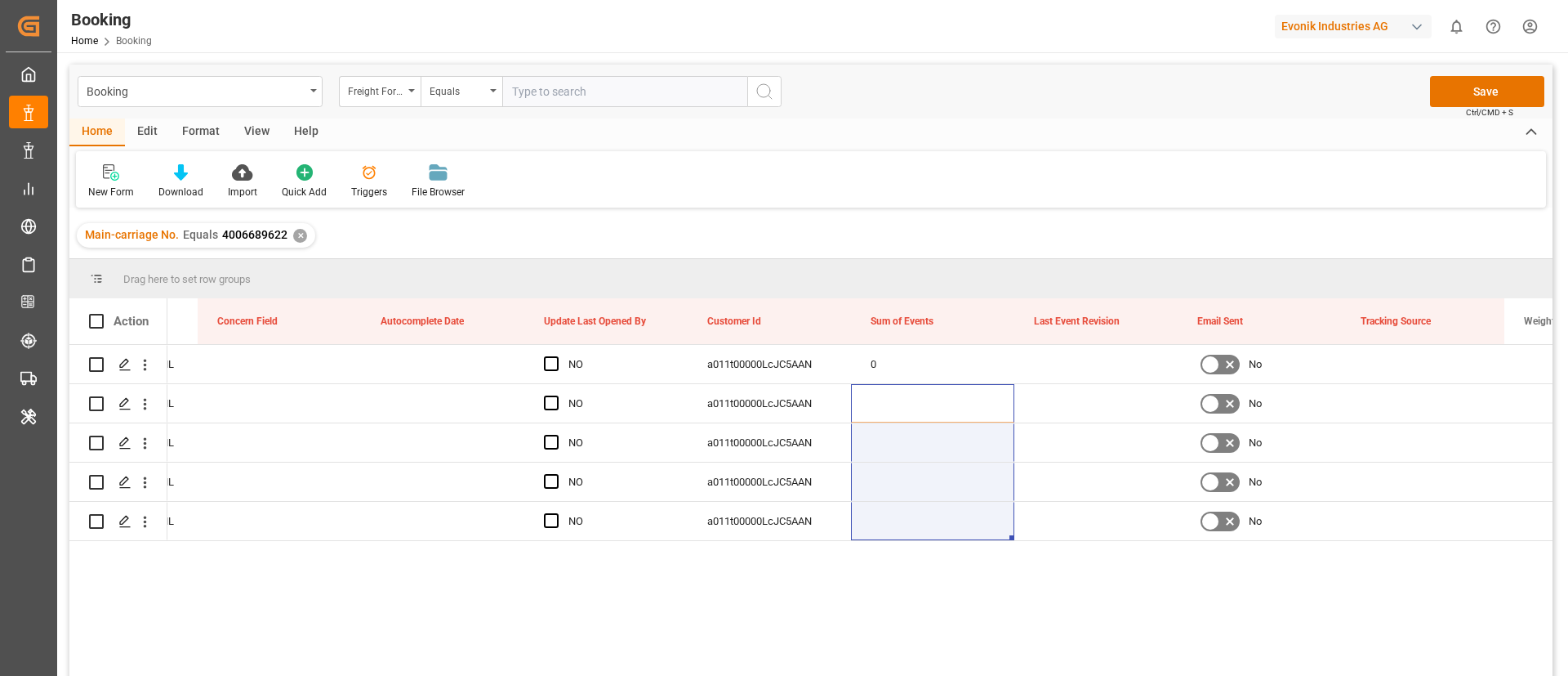
drag, startPoint x: 899, startPoint y: 403, endPoint x: 890, endPoint y: 559, distance: 156.3
click at [890, 559] on div "EVONIK Load Tender XML NO a011t00000LcJC5AAN 0 No False EVONIK Load Tender XML …" at bounding box center [859, 516] width 1386 height 342
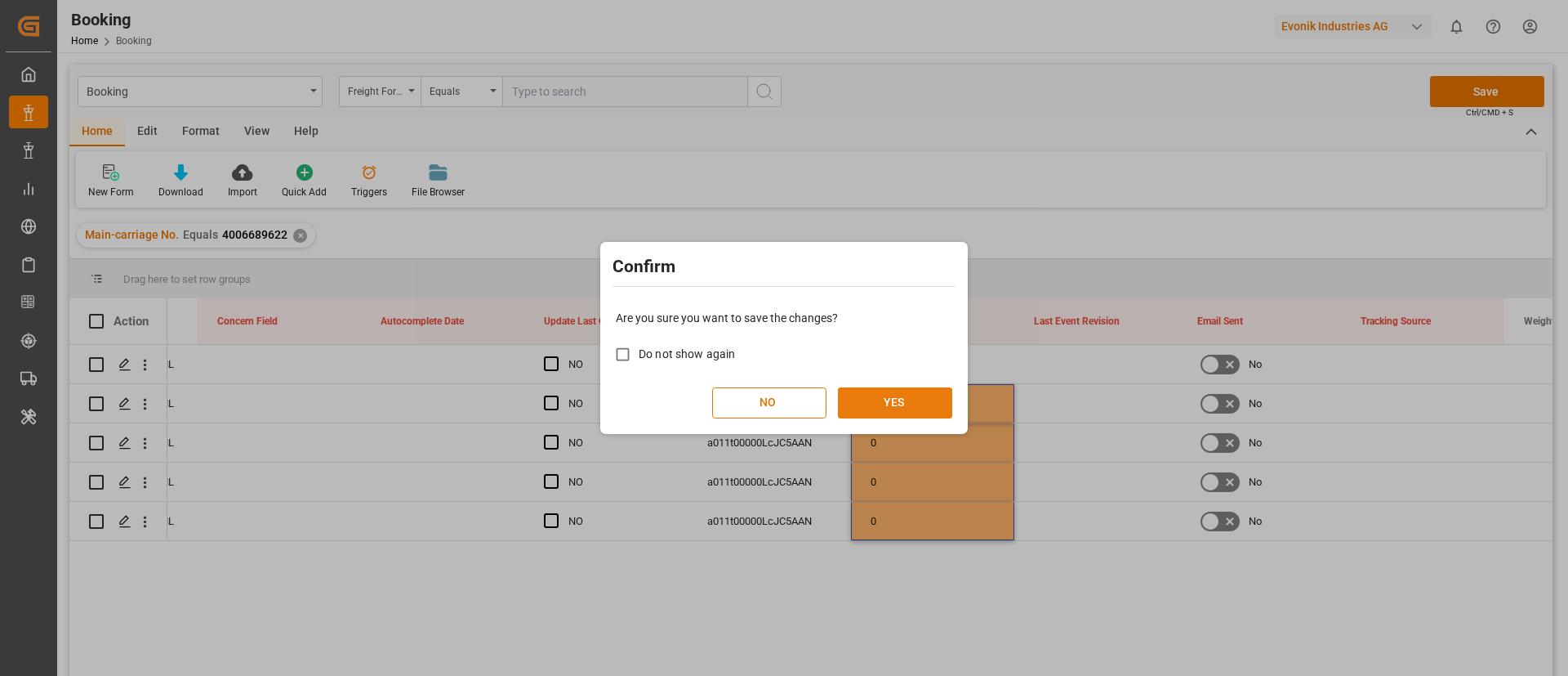
click at [877, 407] on button "YES" at bounding box center [895, 403] width 114 height 31
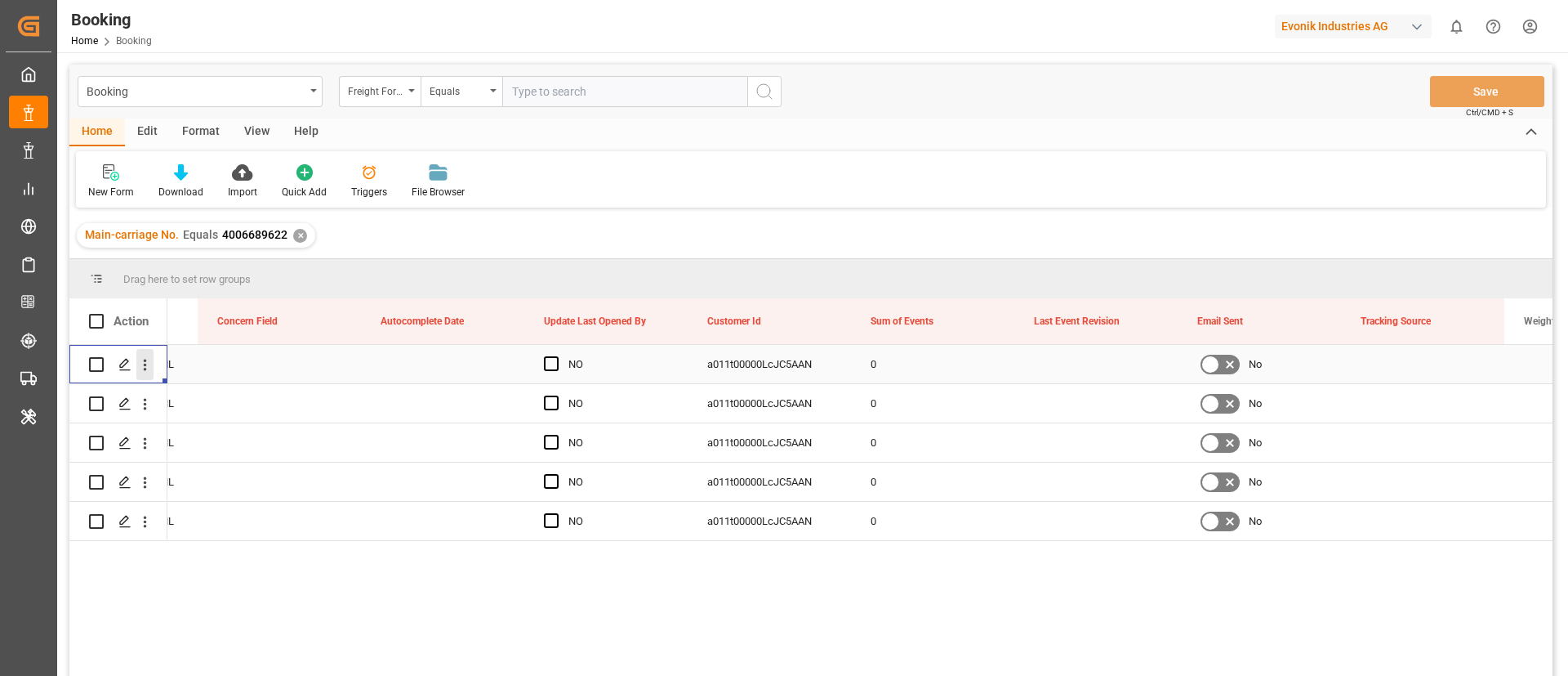
click at [151, 375] on button "open menu" at bounding box center [145, 364] width 17 height 31
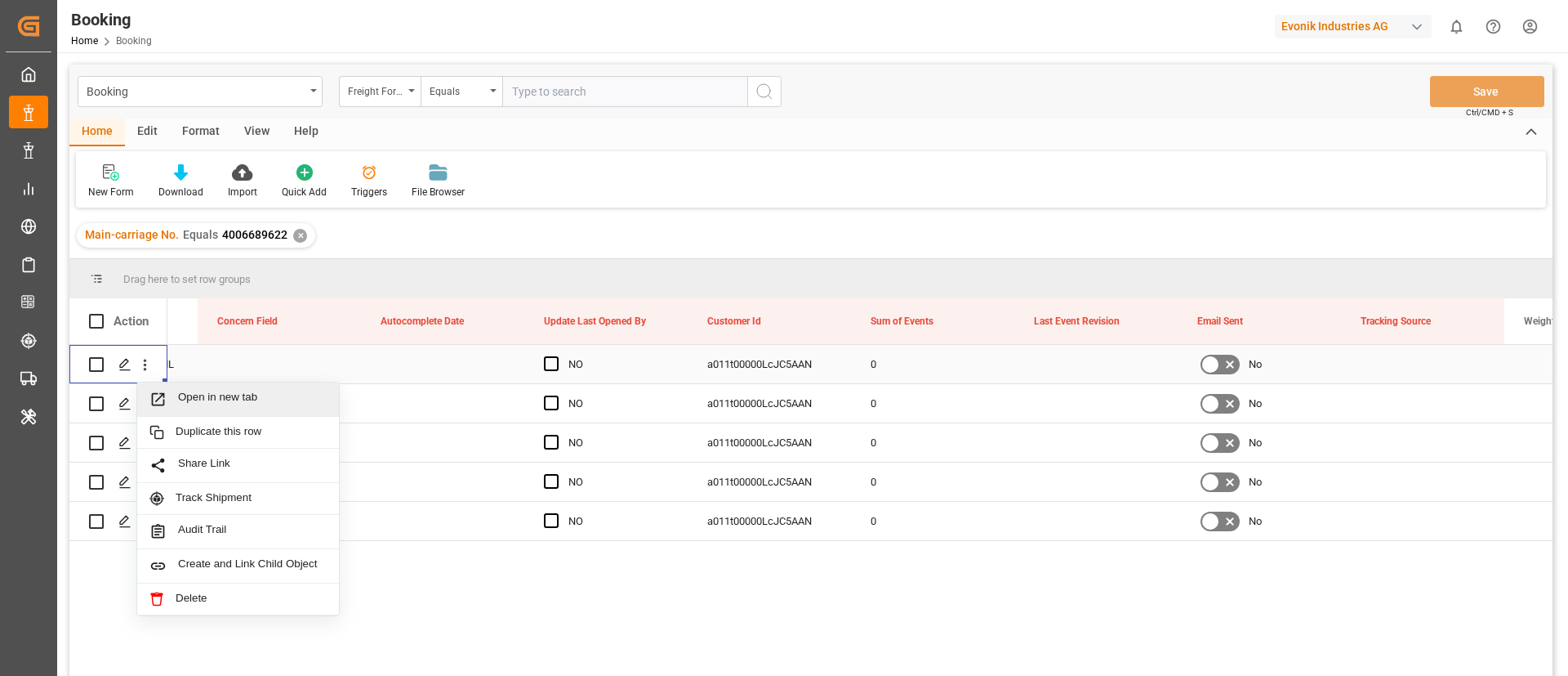
click at [210, 407] on span "Open in new tab" at bounding box center [252, 399] width 149 height 17
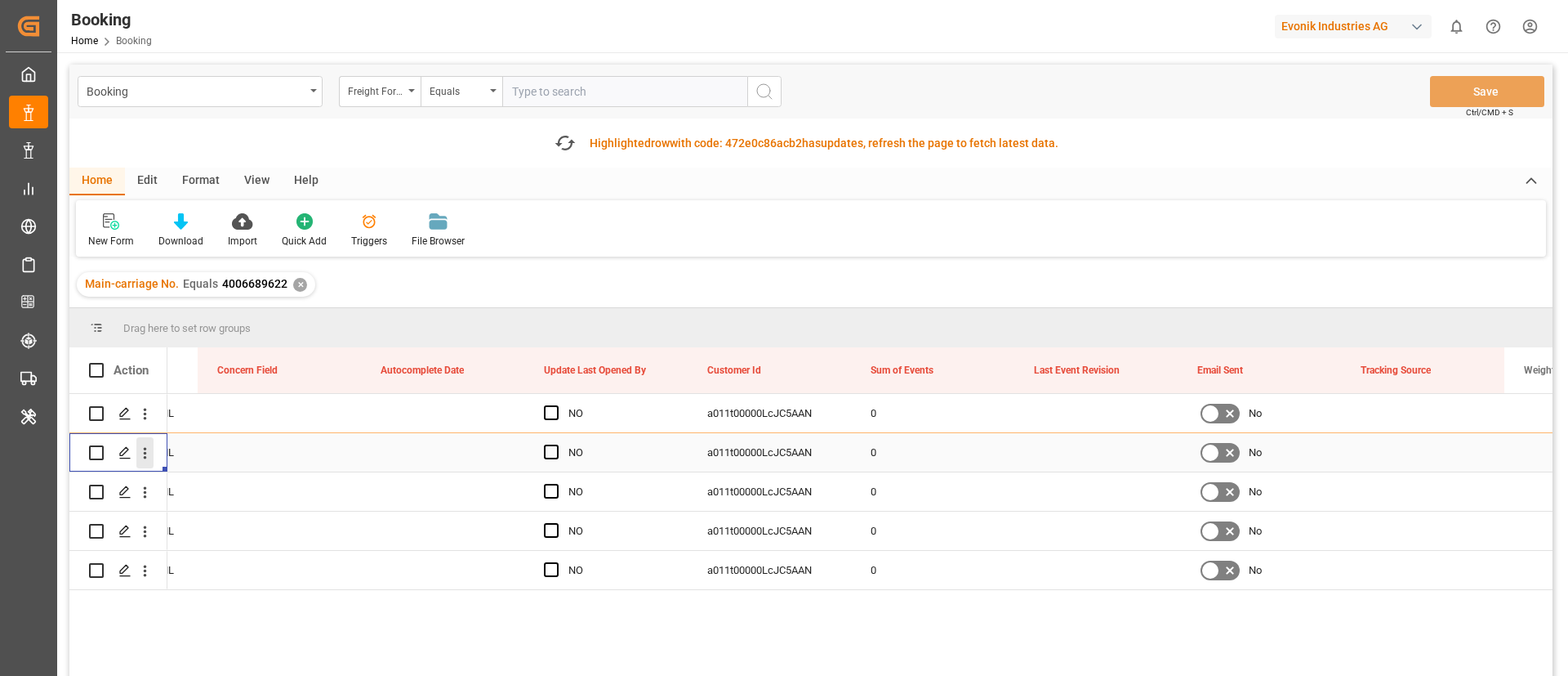
click at [140, 456] on icon "open menu" at bounding box center [145, 453] width 17 height 17
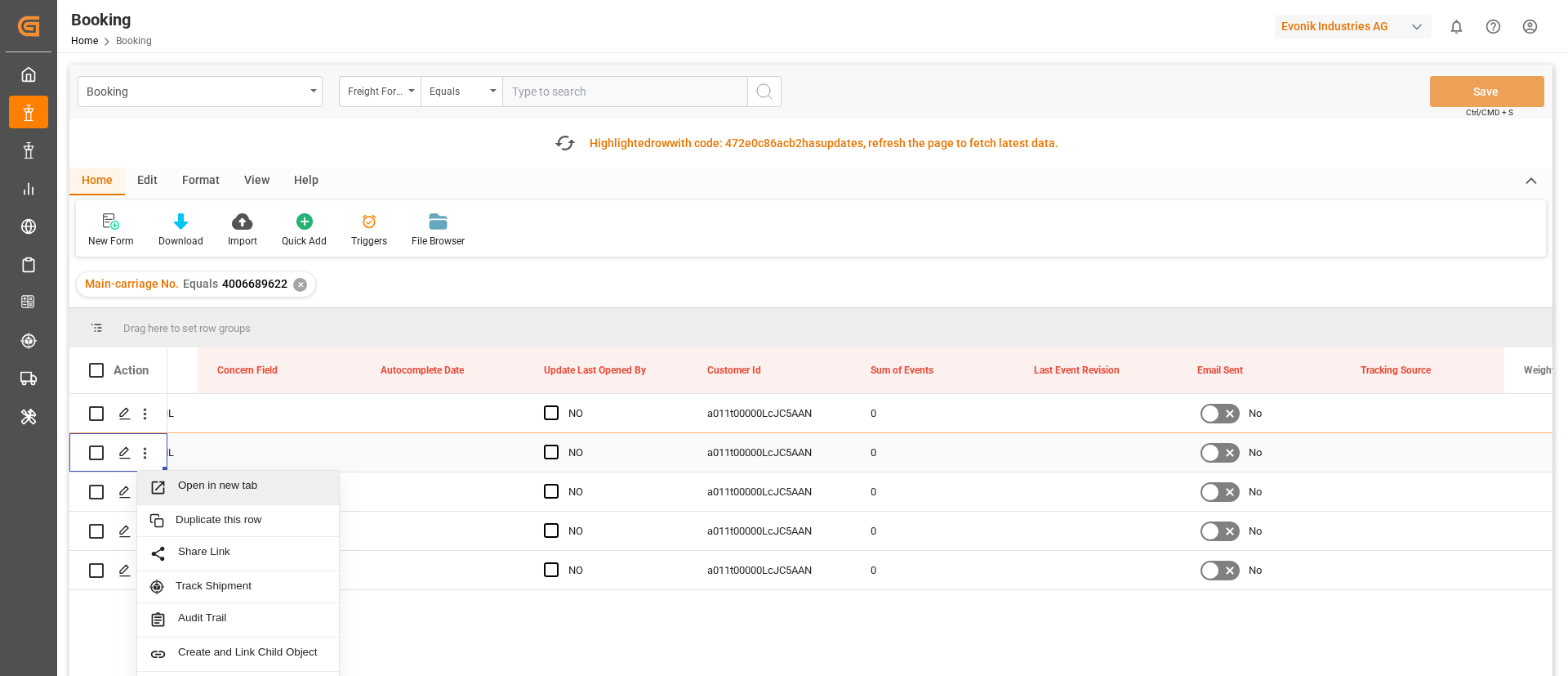
click at [228, 487] on span "Open in new tab" at bounding box center [252, 488] width 149 height 17
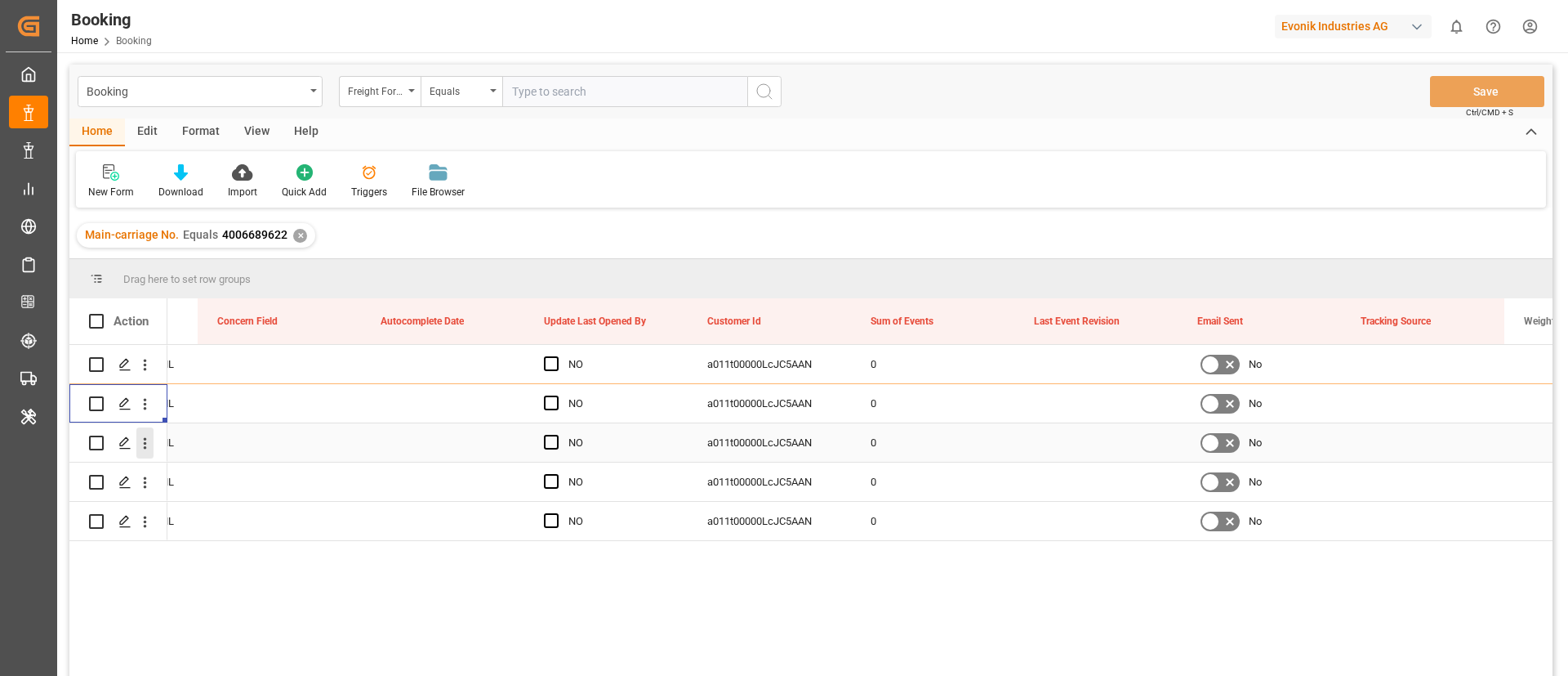
click at [143, 440] on icon "open menu" at bounding box center [145, 443] width 17 height 17
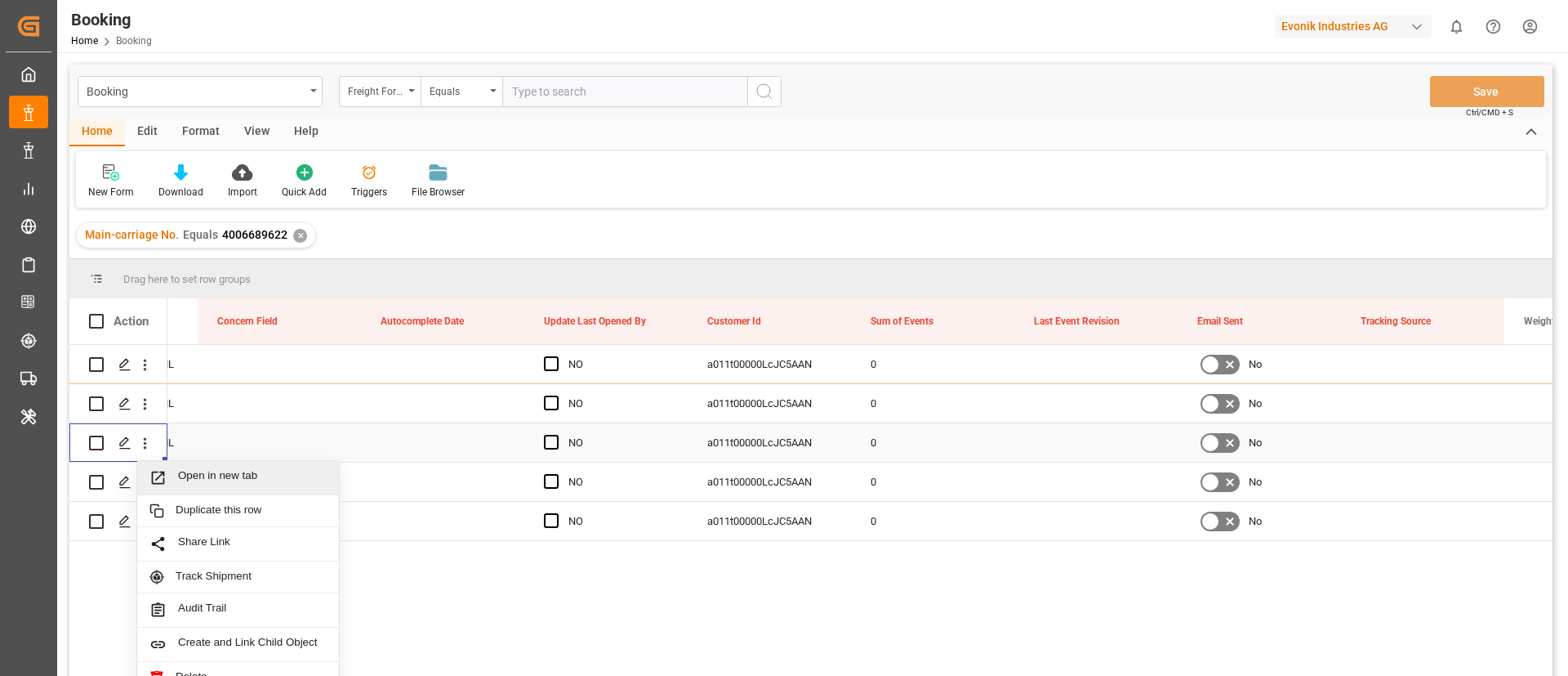
click at [223, 479] on span "Open in new tab" at bounding box center [252, 478] width 149 height 17
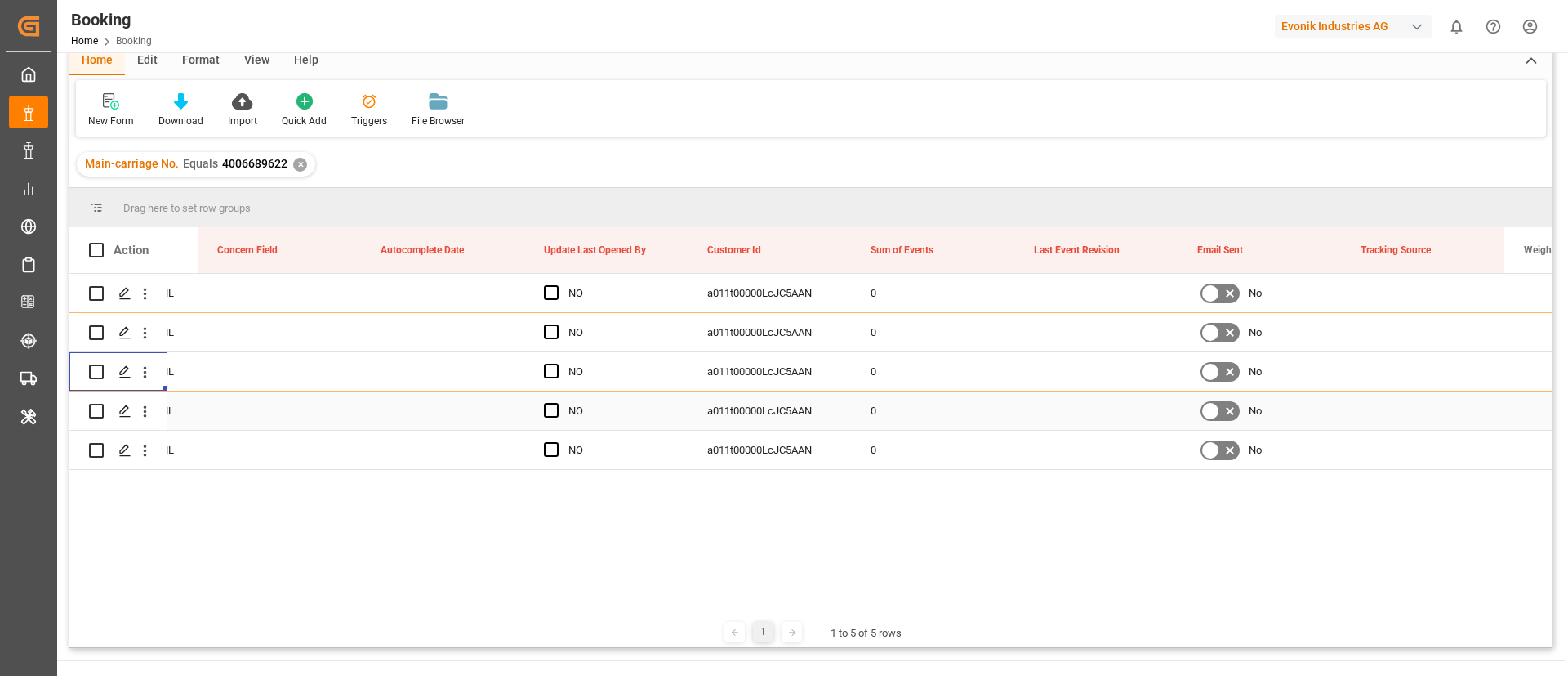
scroll to position [123, 0]
click at [141, 409] on icon "open menu" at bounding box center [145, 409] width 17 height 17
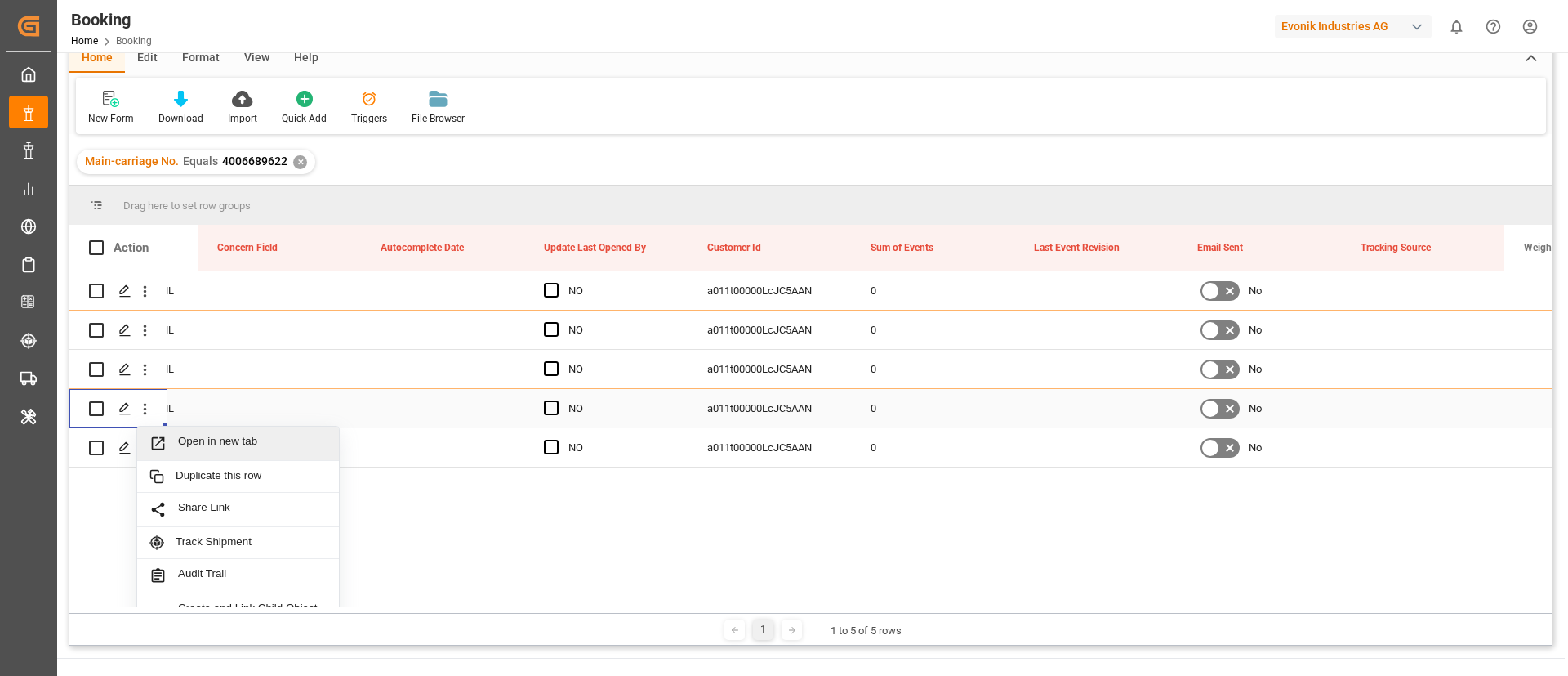
click at [226, 432] on div "Open in new tab" at bounding box center [238, 444] width 202 height 35
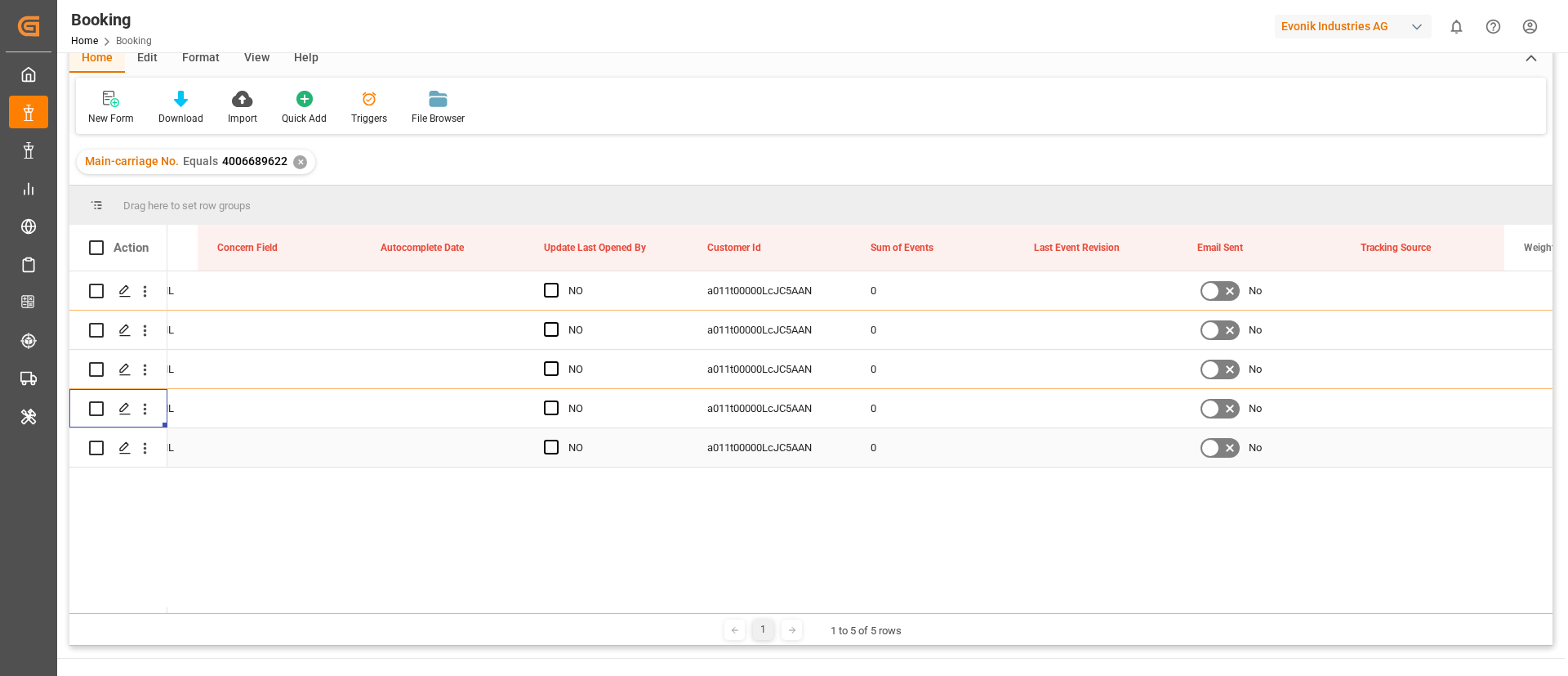
click at [148, 458] on button "open menu" at bounding box center [145, 447] width 17 height 31
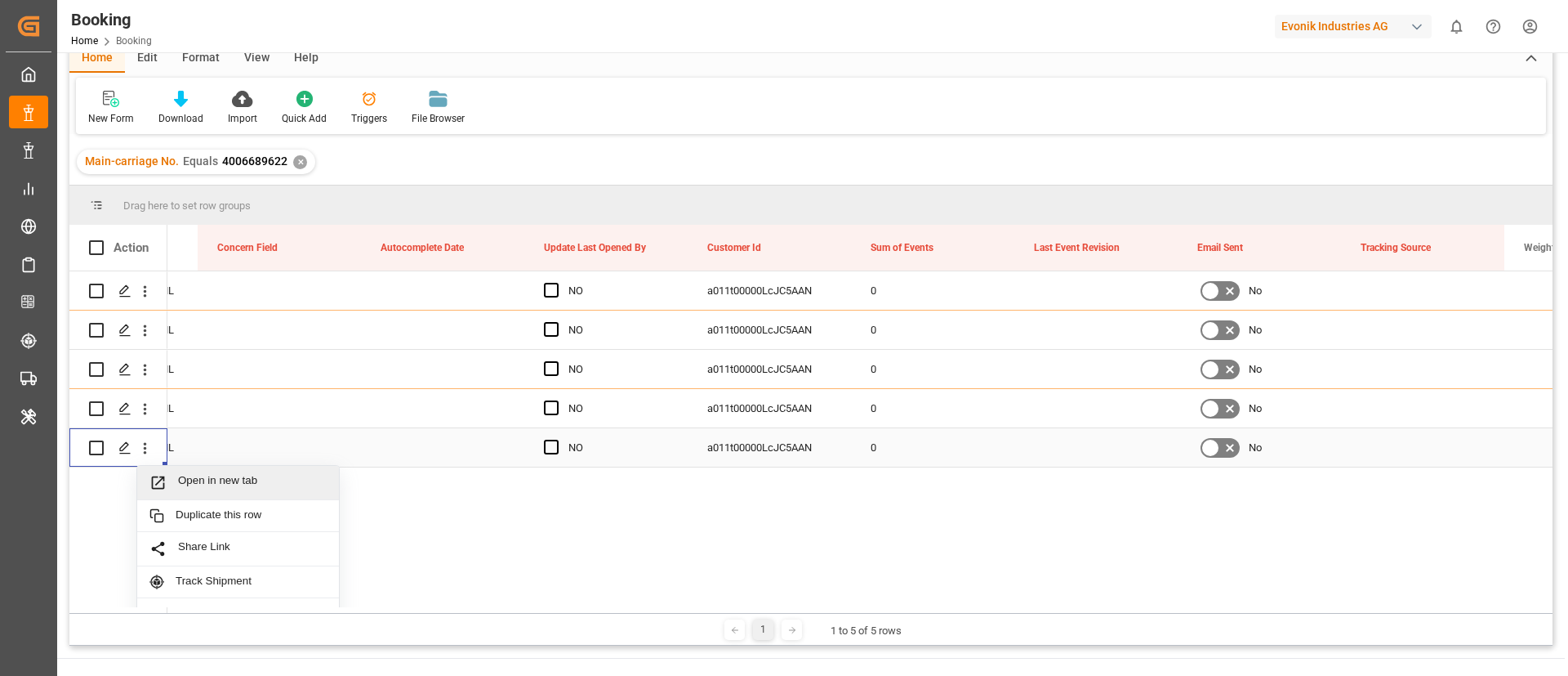
click at [184, 483] on span "Open in new tab" at bounding box center [252, 483] width 149 height 17
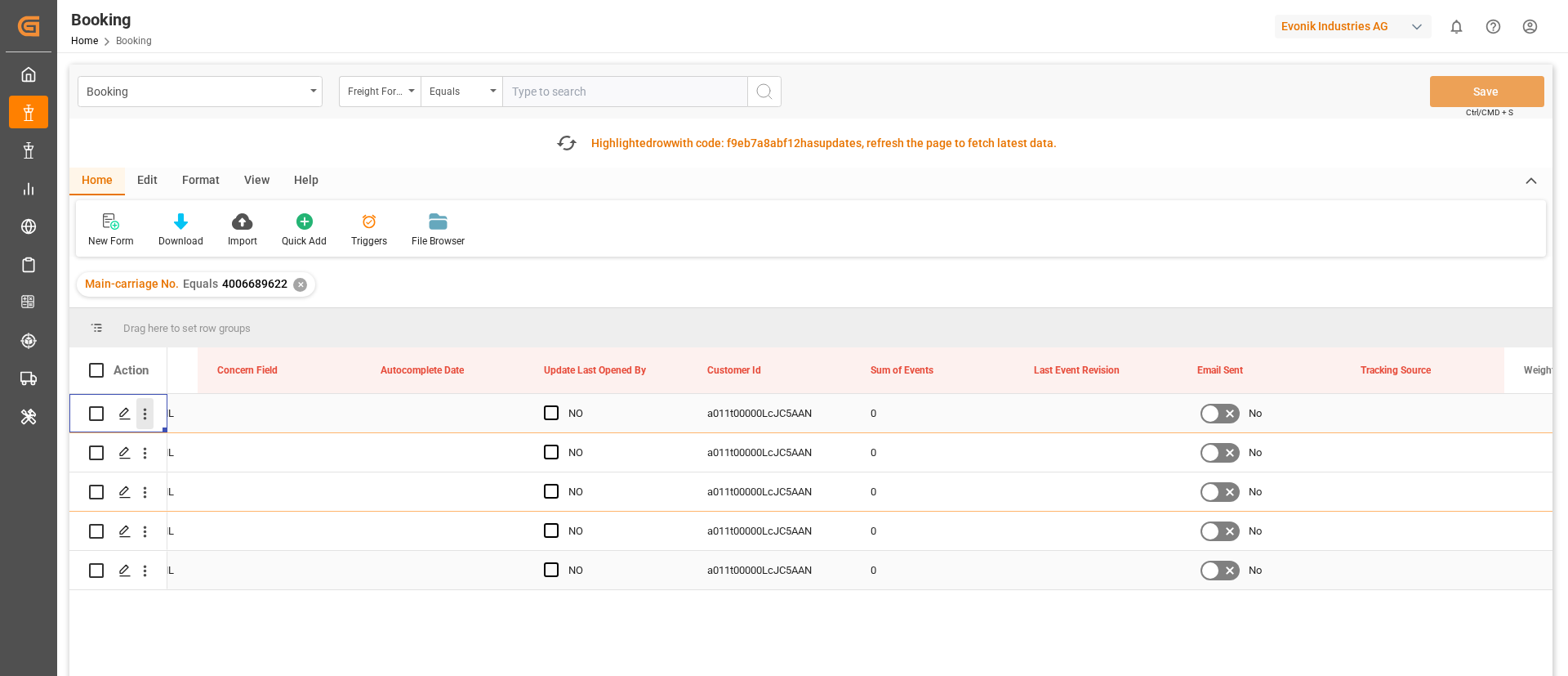
click at [148, 419] on icon "open menu" at bounding box center [145, 414] width 17 height 17
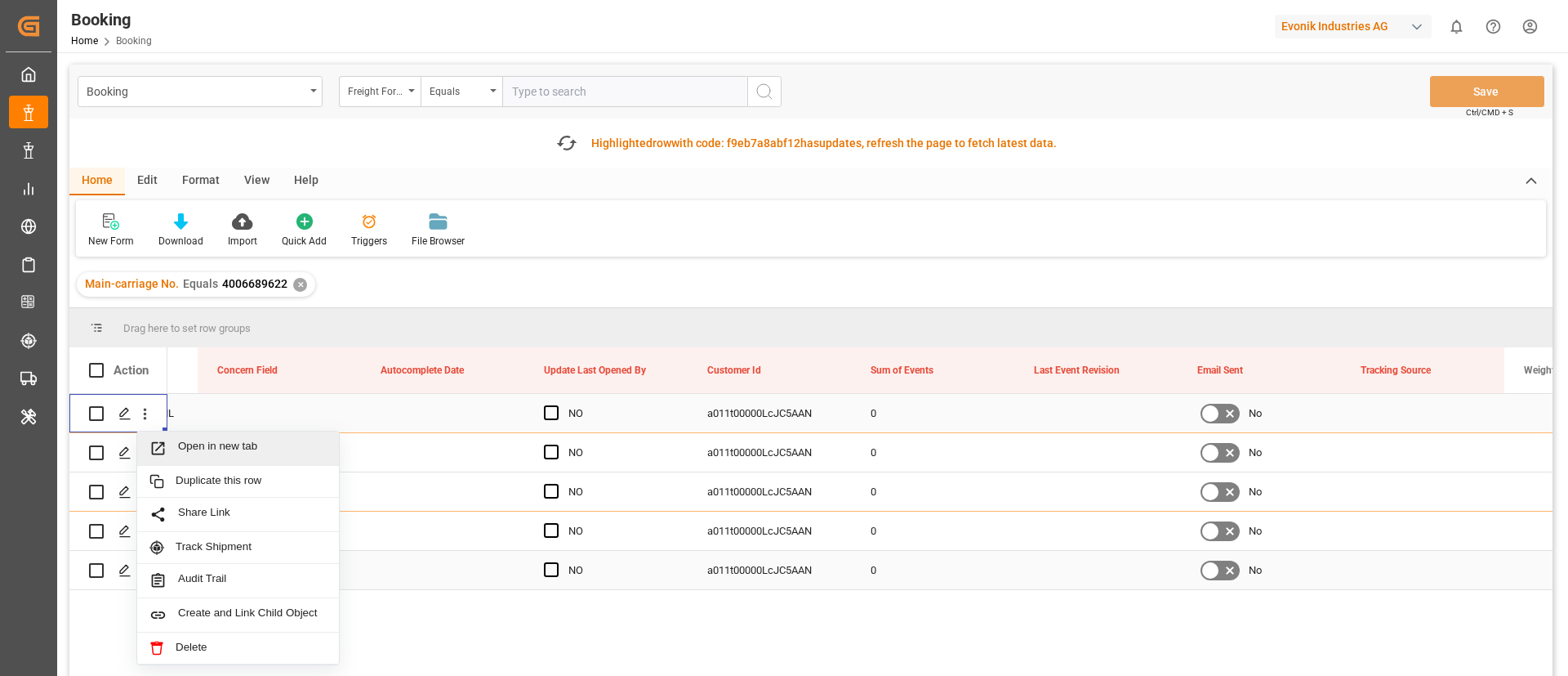
click at [183, 439] on span "Open in new tab" at bounding box center [252, 448] width 149 height 17
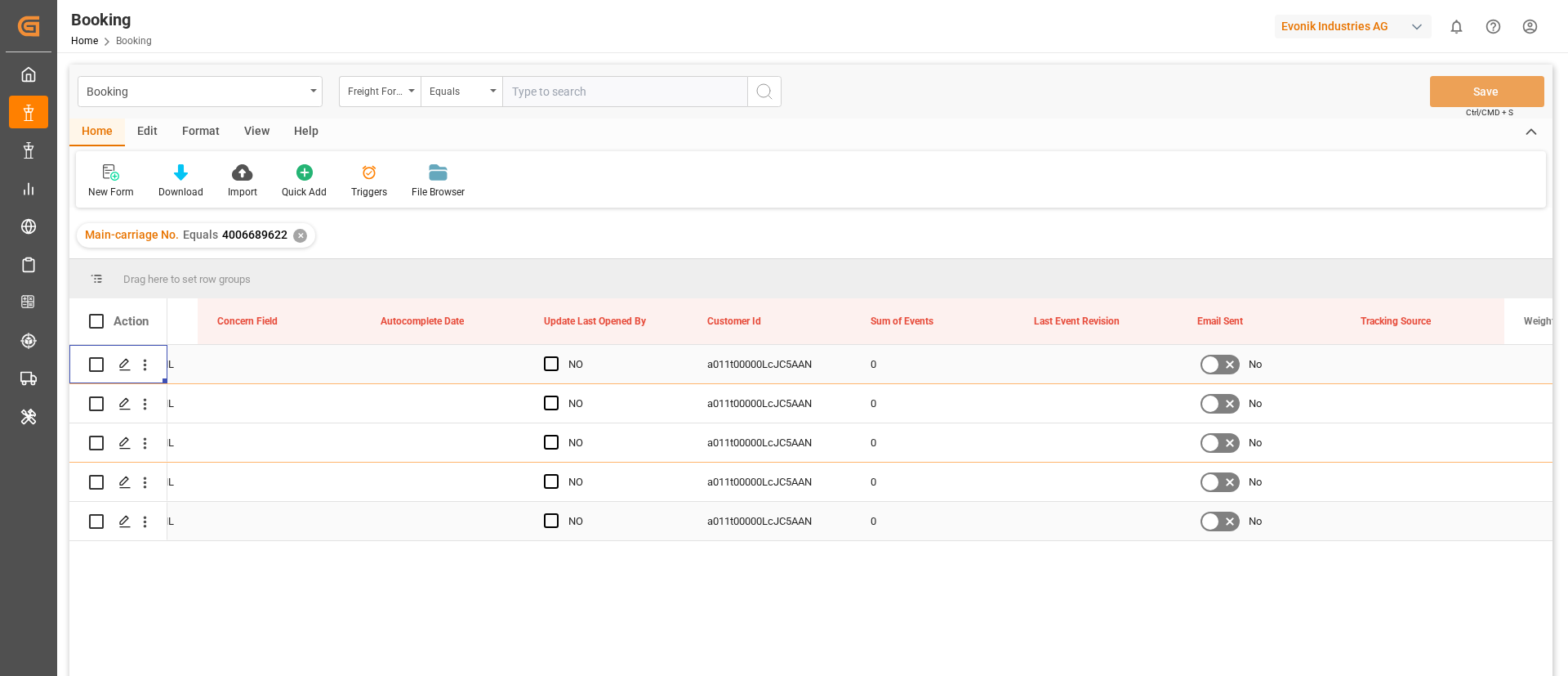
click at [574, 88] on input "text" at bounding box center [625, 92] width 245 height 31
click at [380, 74] on div "Booking Freight Forwarder's Reference No. Equals Save Ctrl/CMD + S" at bounding box center [811, 92] width 1483 height 54
click at [359, 95] on div "Freight Forwarder's Reference No." at bounding box center [376, 89] width 56 height 18
type input "MAIN"
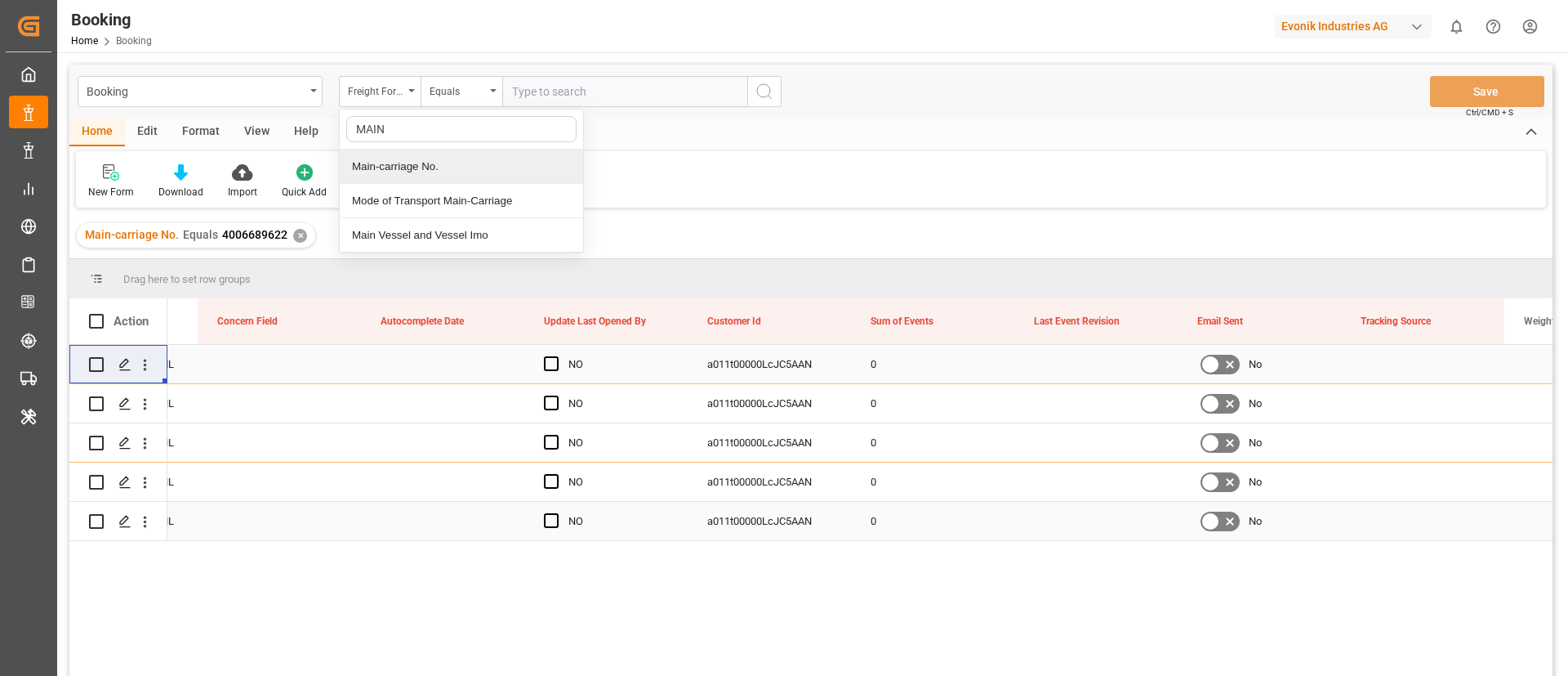
click at [390, 158] on div "Main-carriage No." at bounding box center [462, 167] width 243 height 35
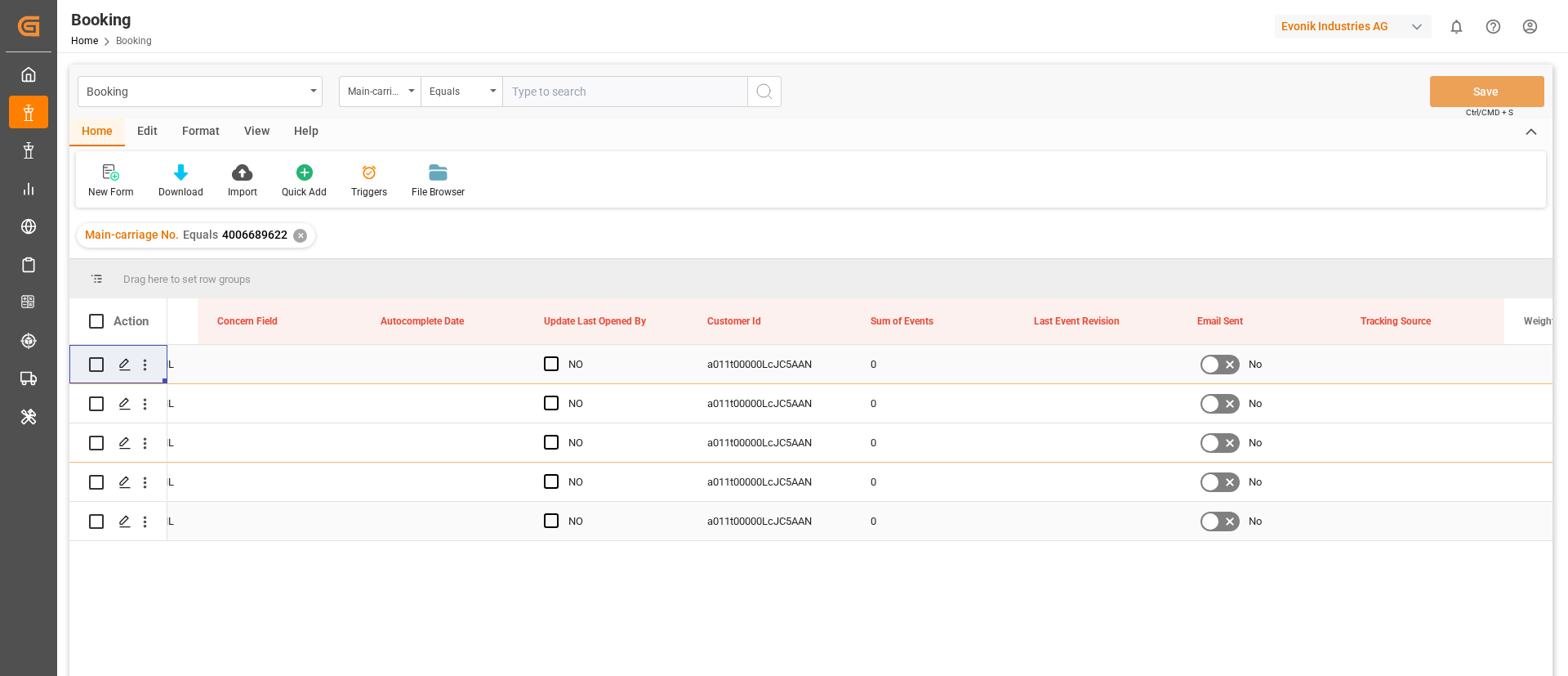
click at [536, 102] on input "text" at bounding box center [625, 92] width 245 height 31
paste input "4006641884"
type input "4006641884"
click at [760, 82] on icon "search button" at bounding box center [765, 92] width 19 height 19
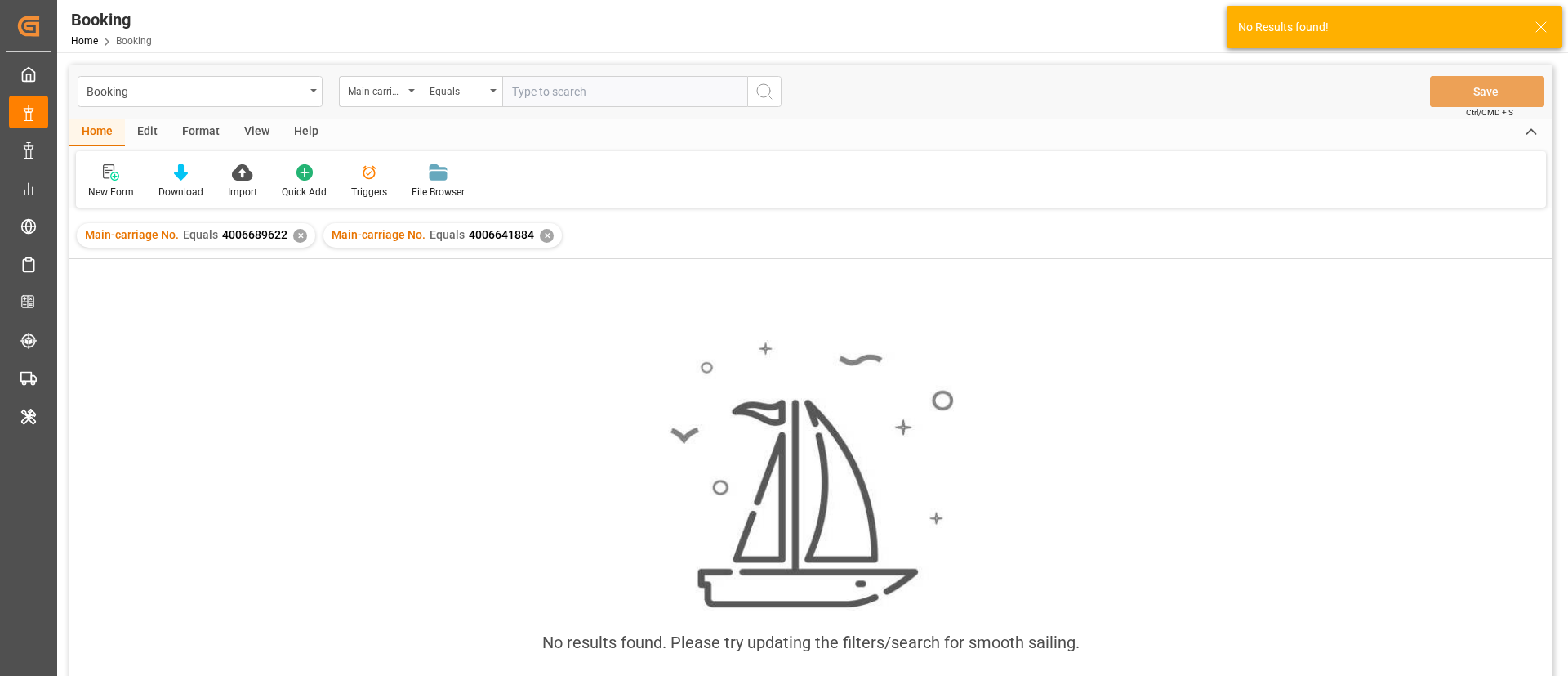
click at [294, 233] on div "✕" at bounding box center [300, 236] width 14 height 14
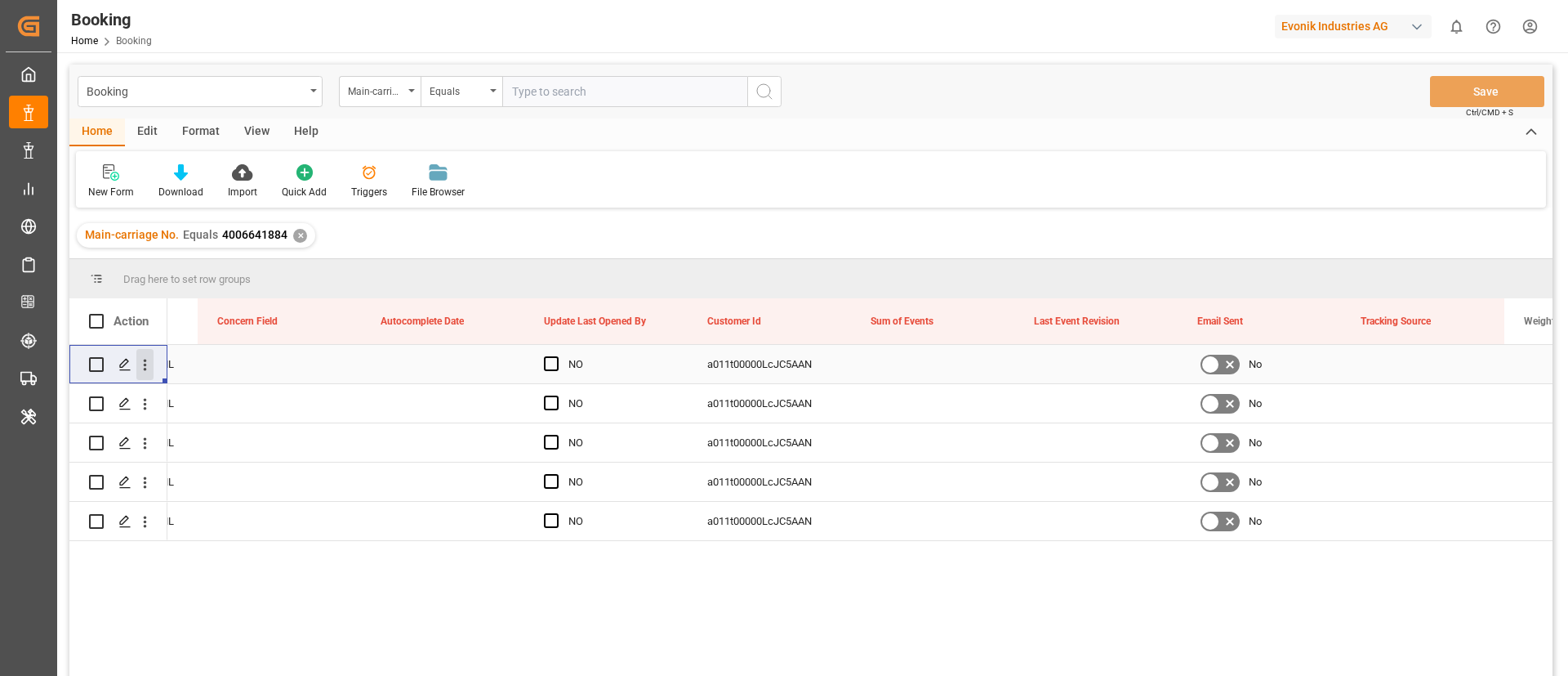
click at [151, 359] on icon "open menu" at bounding box center [145, 365] width 17 height 17
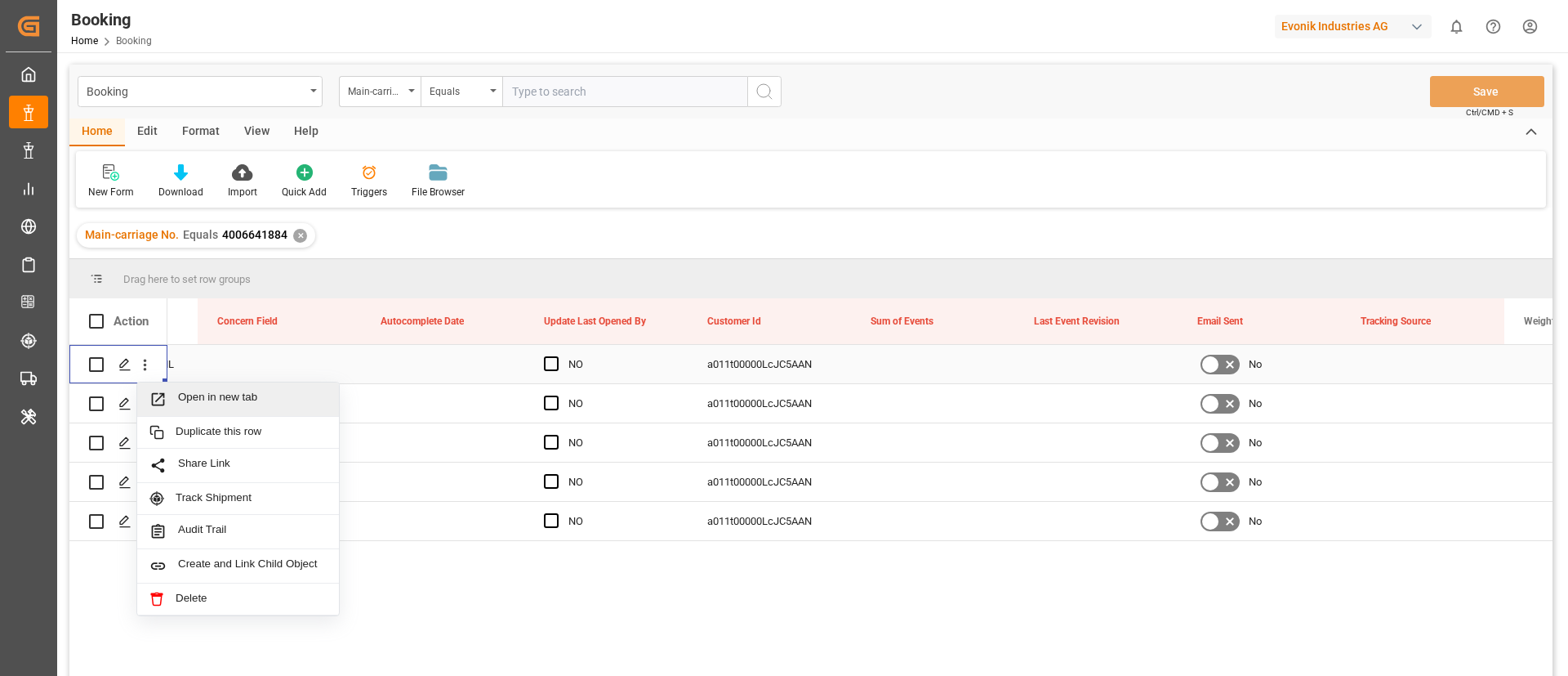
click at [226, 405] on span "Open in new tab" at bounding box center [252, 399] width 149 height 17
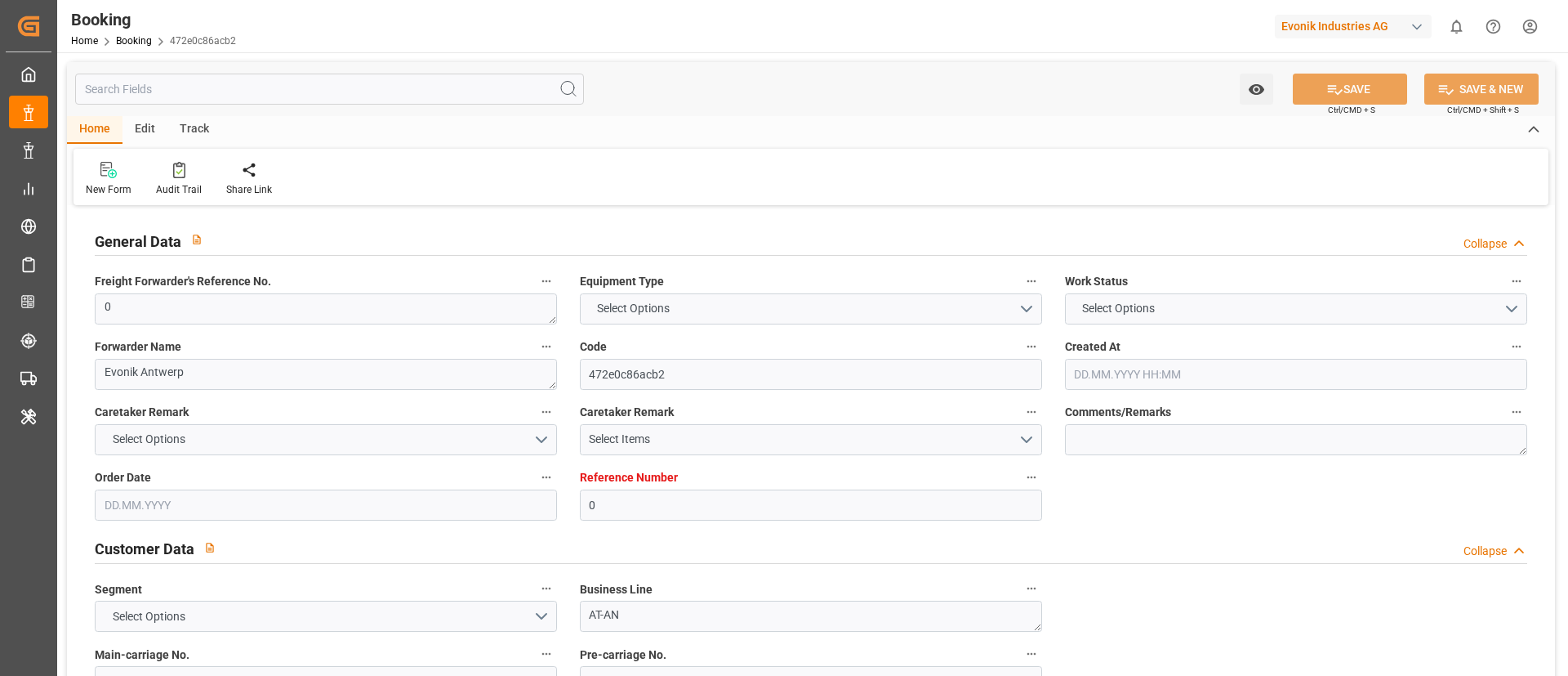
type input "0"
type input "9335197"
type input "CMACGM"
type input "CMA CGM Group"
type input "BEANR"
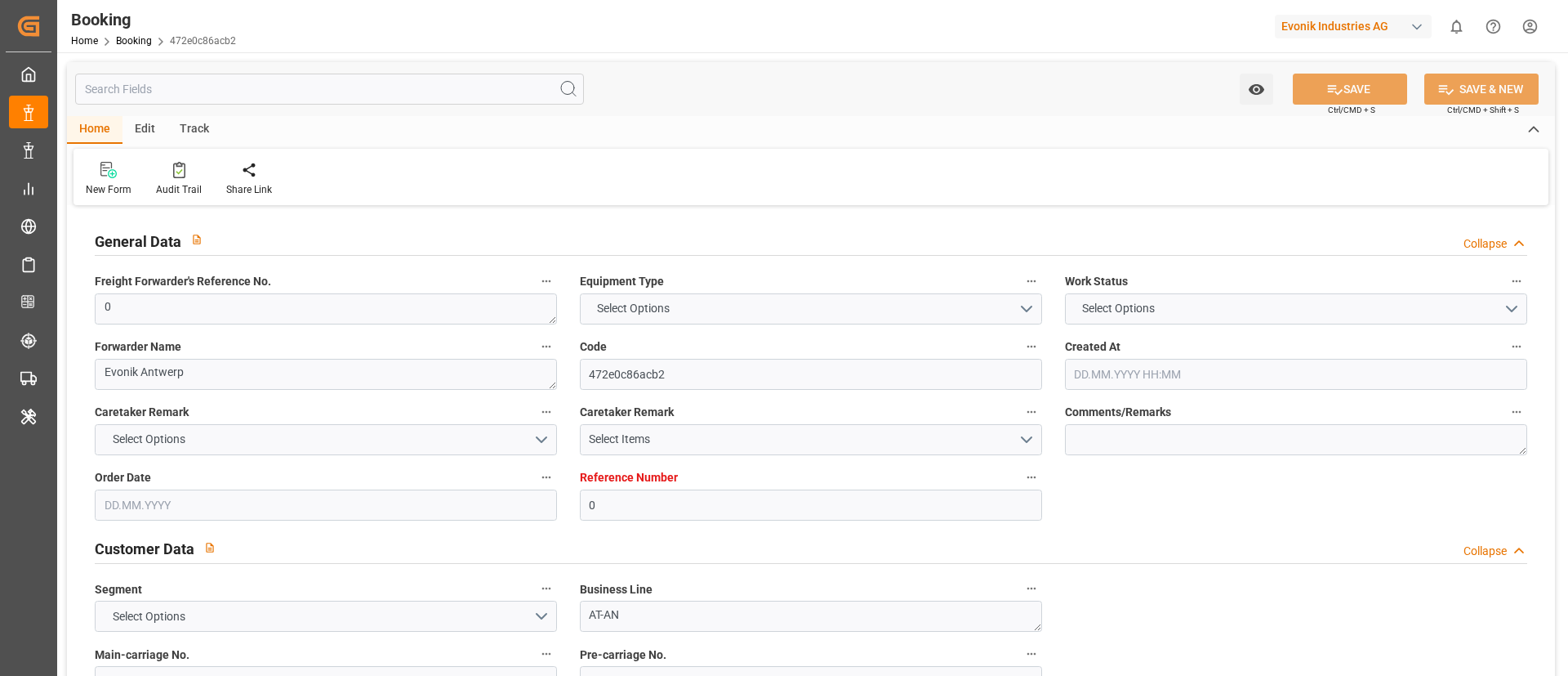
type input "TRGEB"
type input "0"
type input "[DATE] 09:15"
type input "[DATE]"
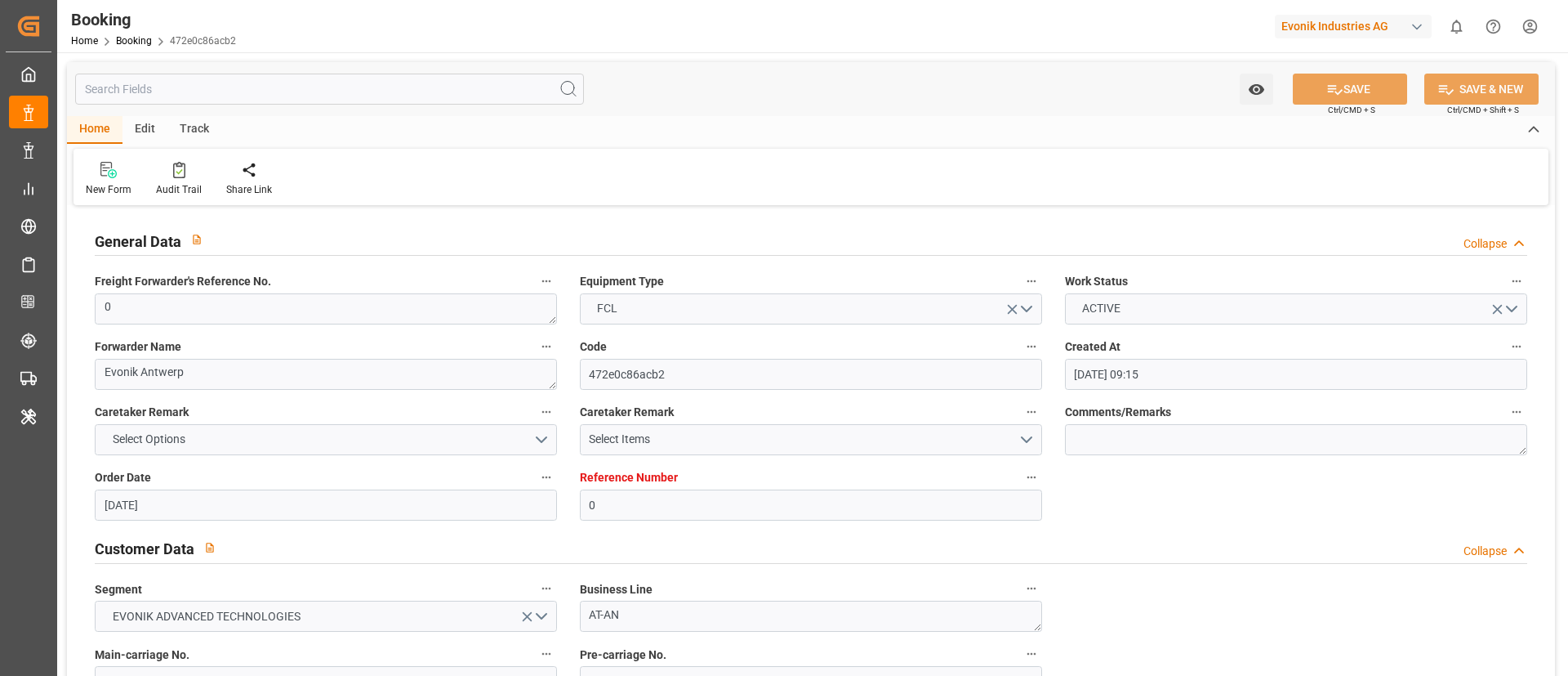
type input "[DATE]"
type input "[DATE] 00:00"
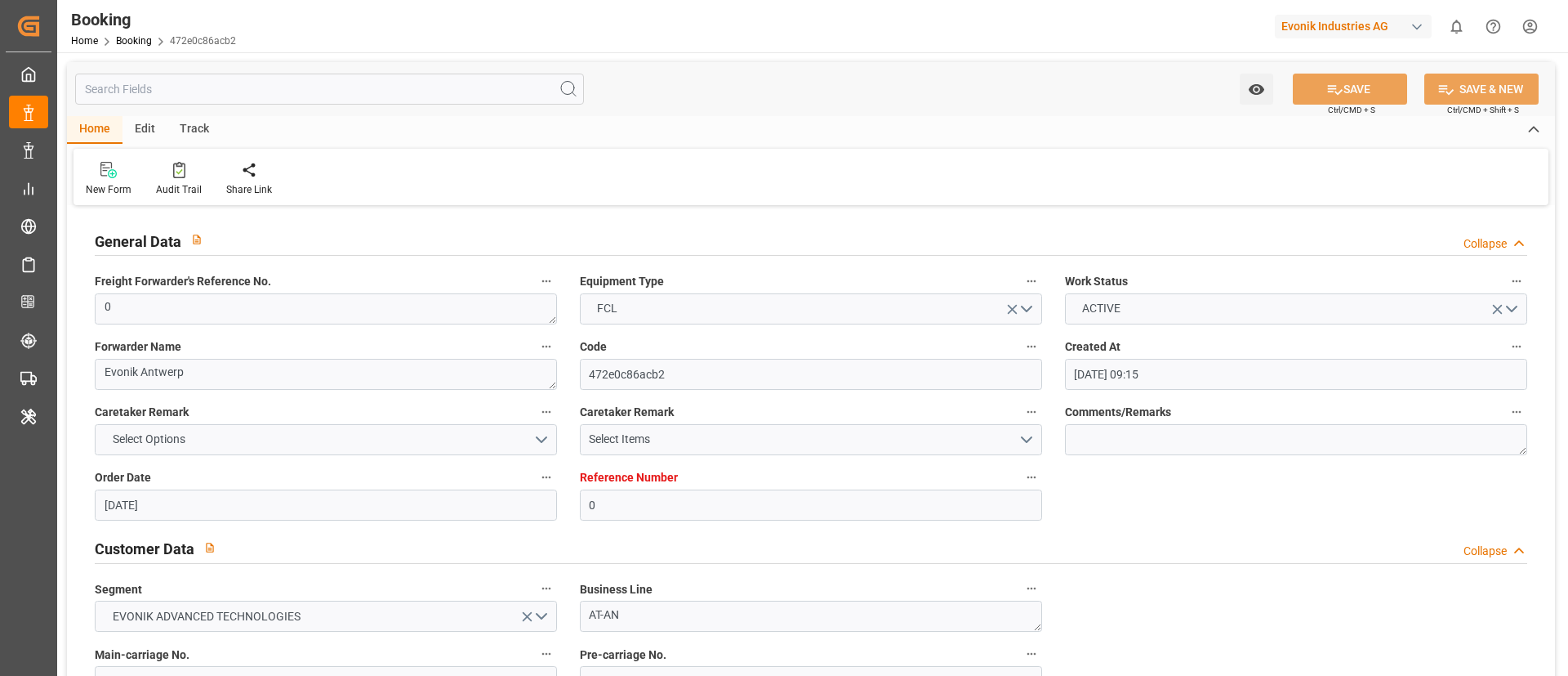
type input "[DATE] 00:00"
type input "[DATE] 10:01"
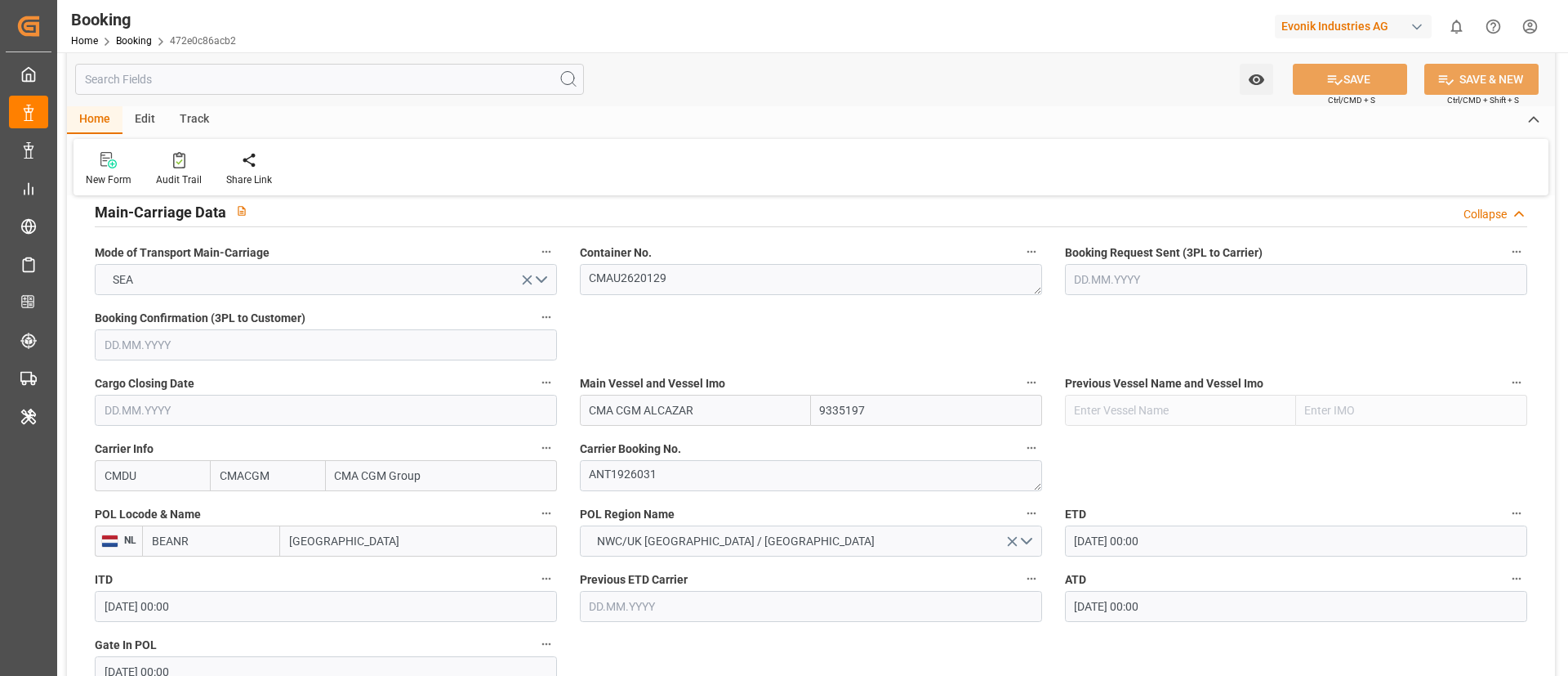
scroll to position [1103, 0]
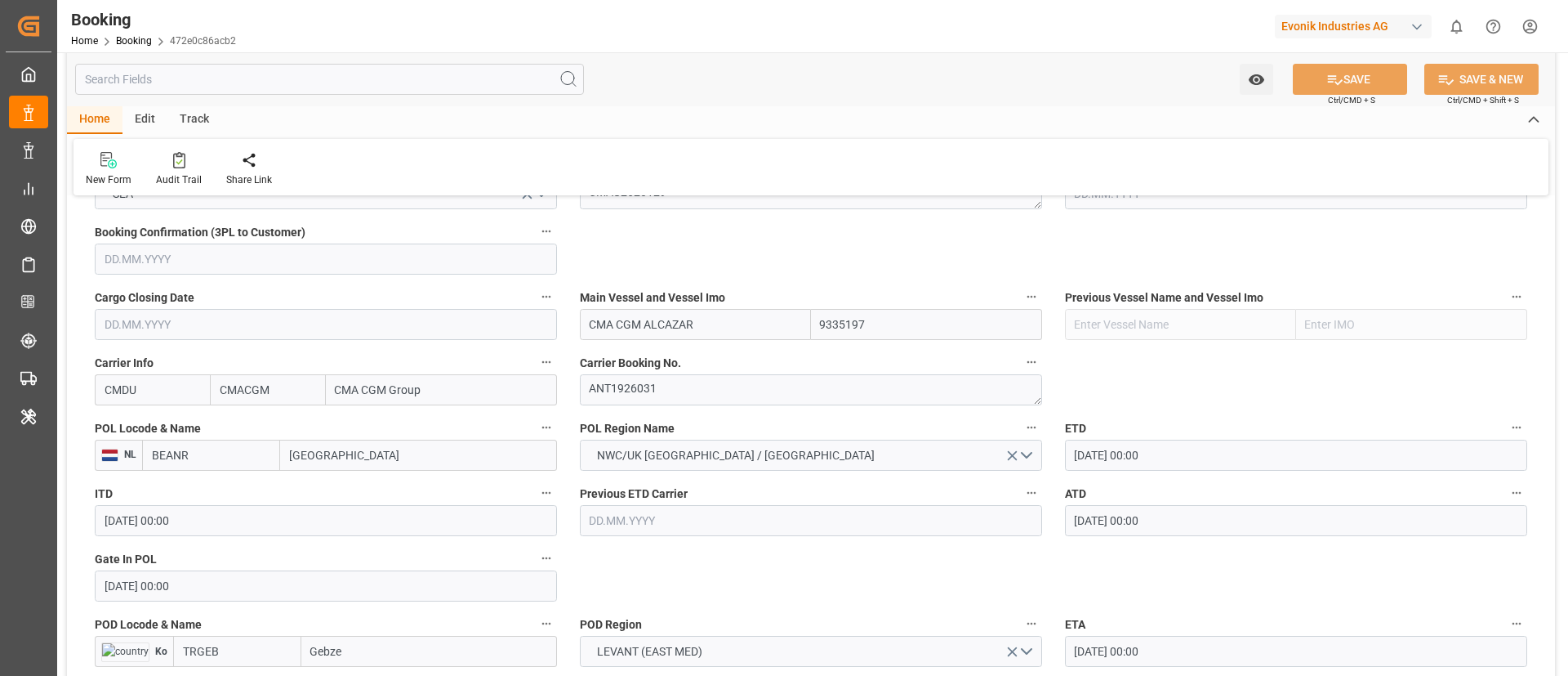
click at [208, 463] on input "BEANR" at bounding box center [210, 455] width 138 height 31
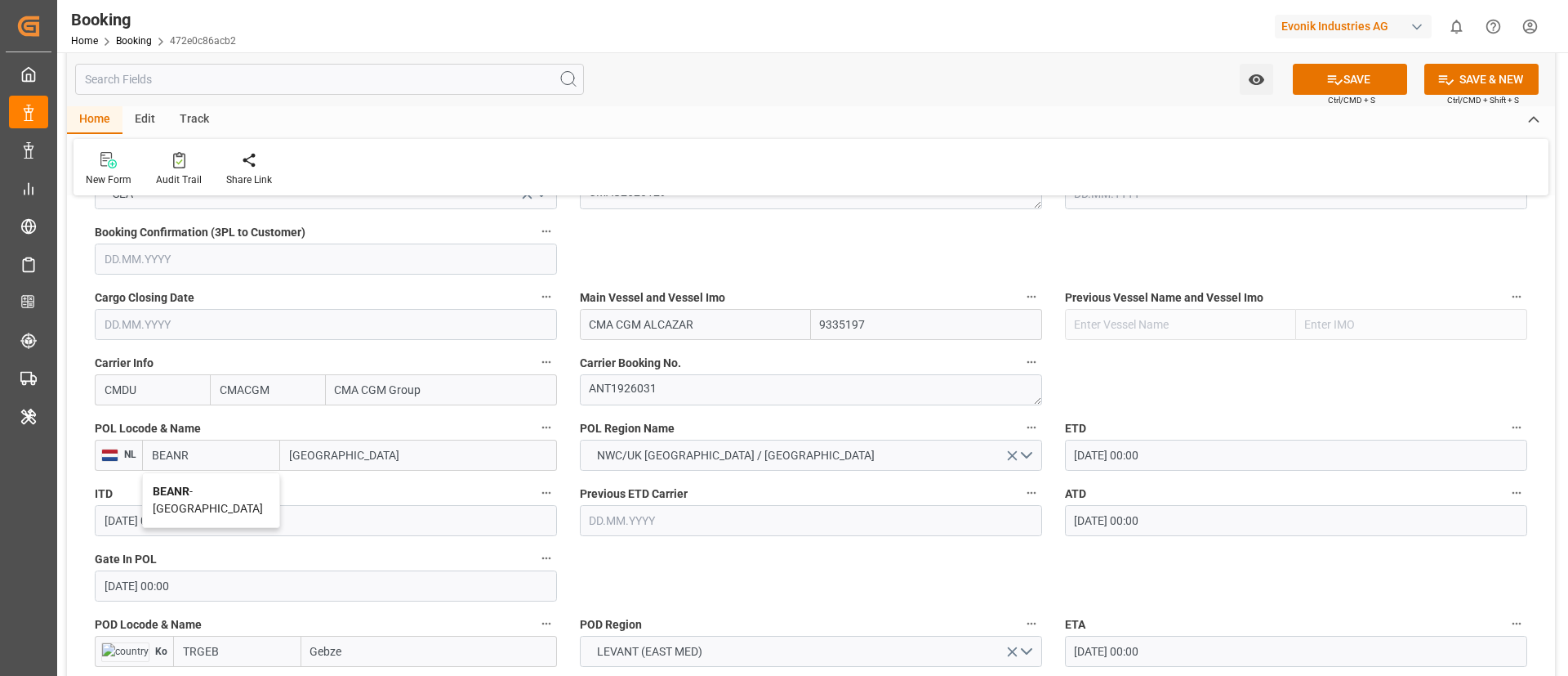
click at [213, 486] on span "BEANR - [GEOGRAPHIC_DATA]" at bounding box center [208, 499] width 110 height 30
type input "BEANR"
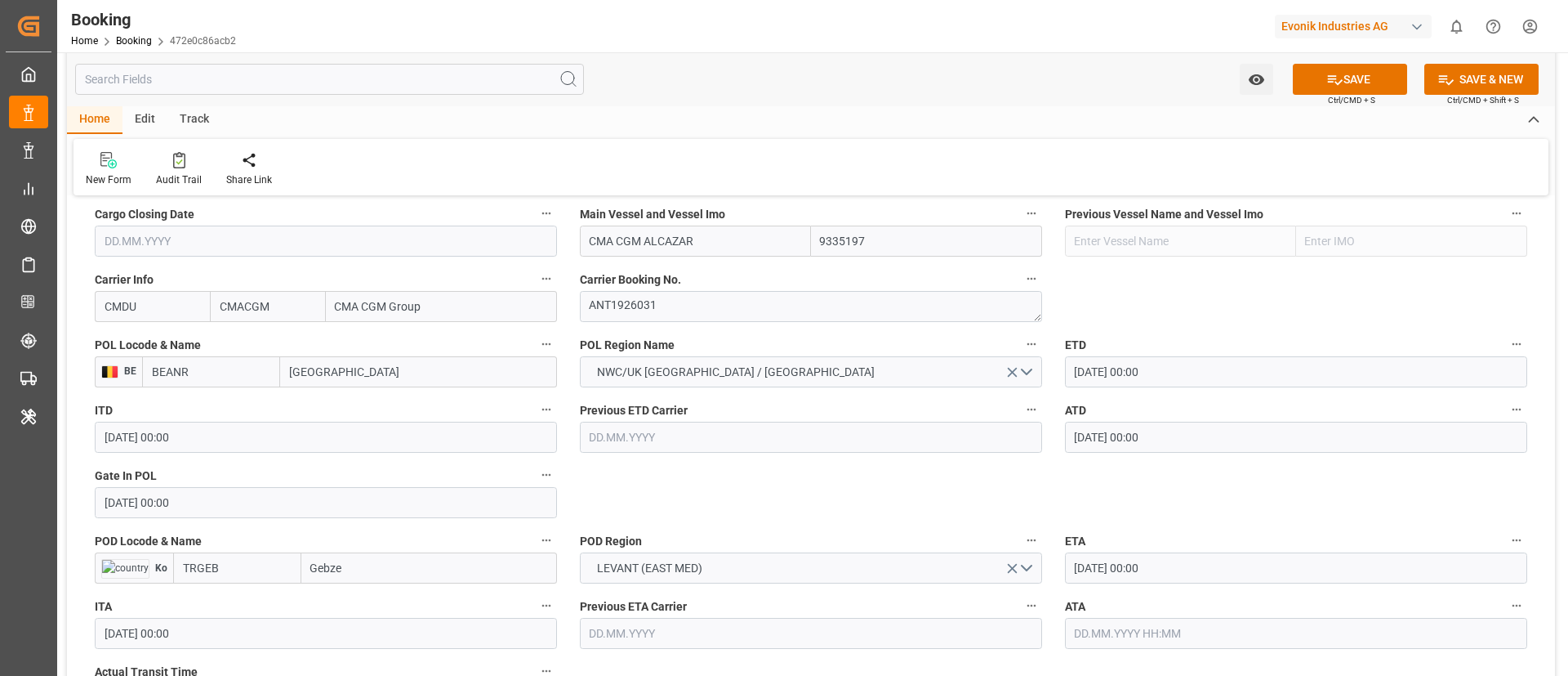
scroll to position [1225, 0]
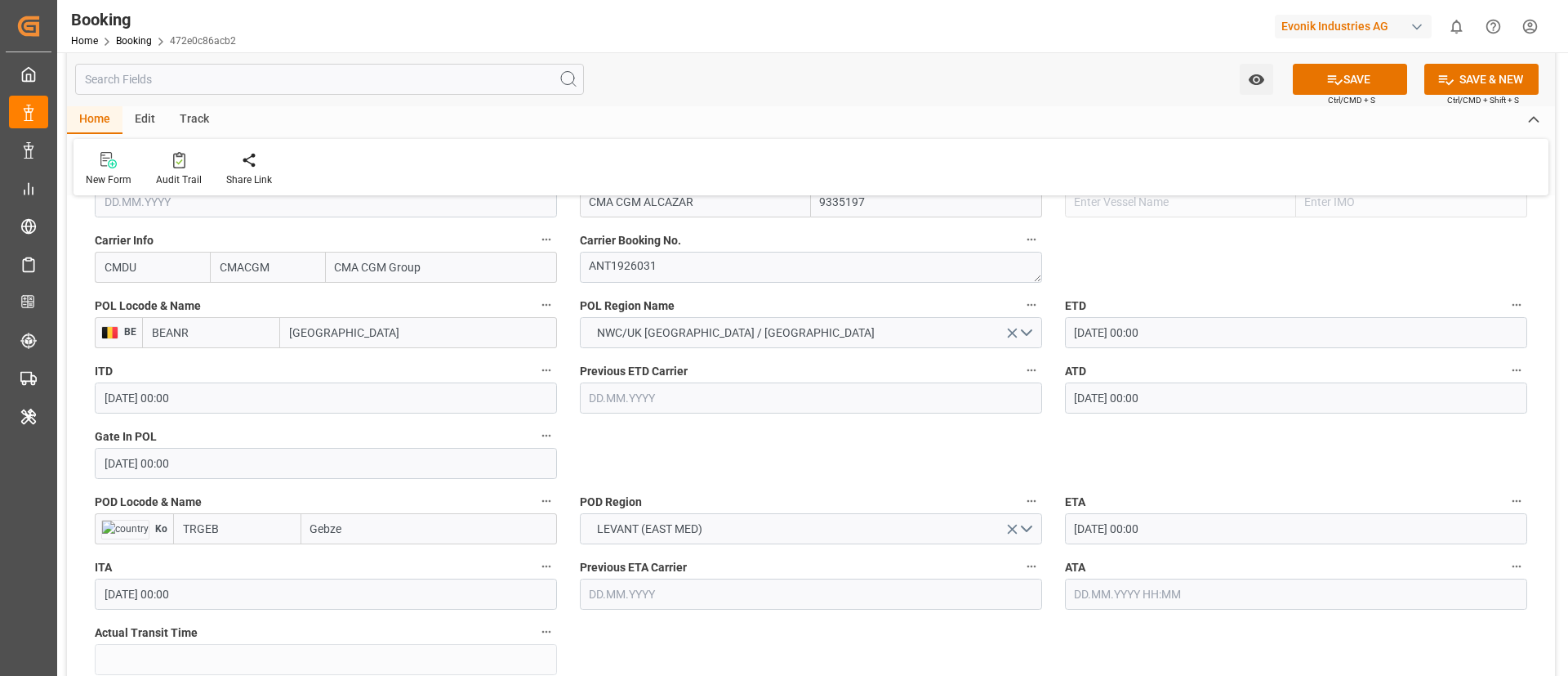
click at [247, 519] on input "TRGEB" at bounding box center [237, 528] width 128 height 31
click at [232, 558] on span "TRGEB - Gebze" at bounding box center [219, 565] width 71 height 14
type input "TRGEB"
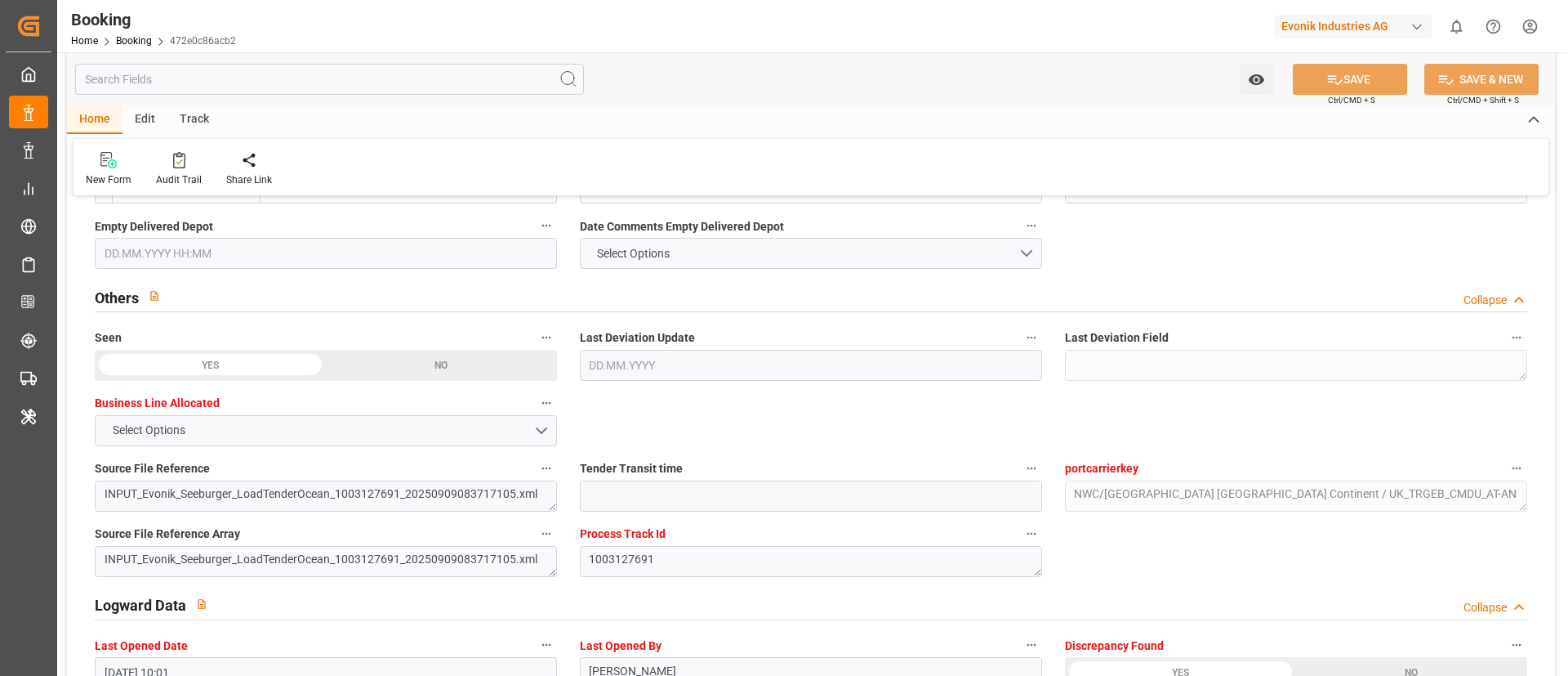
scroll to position [2684, 0]
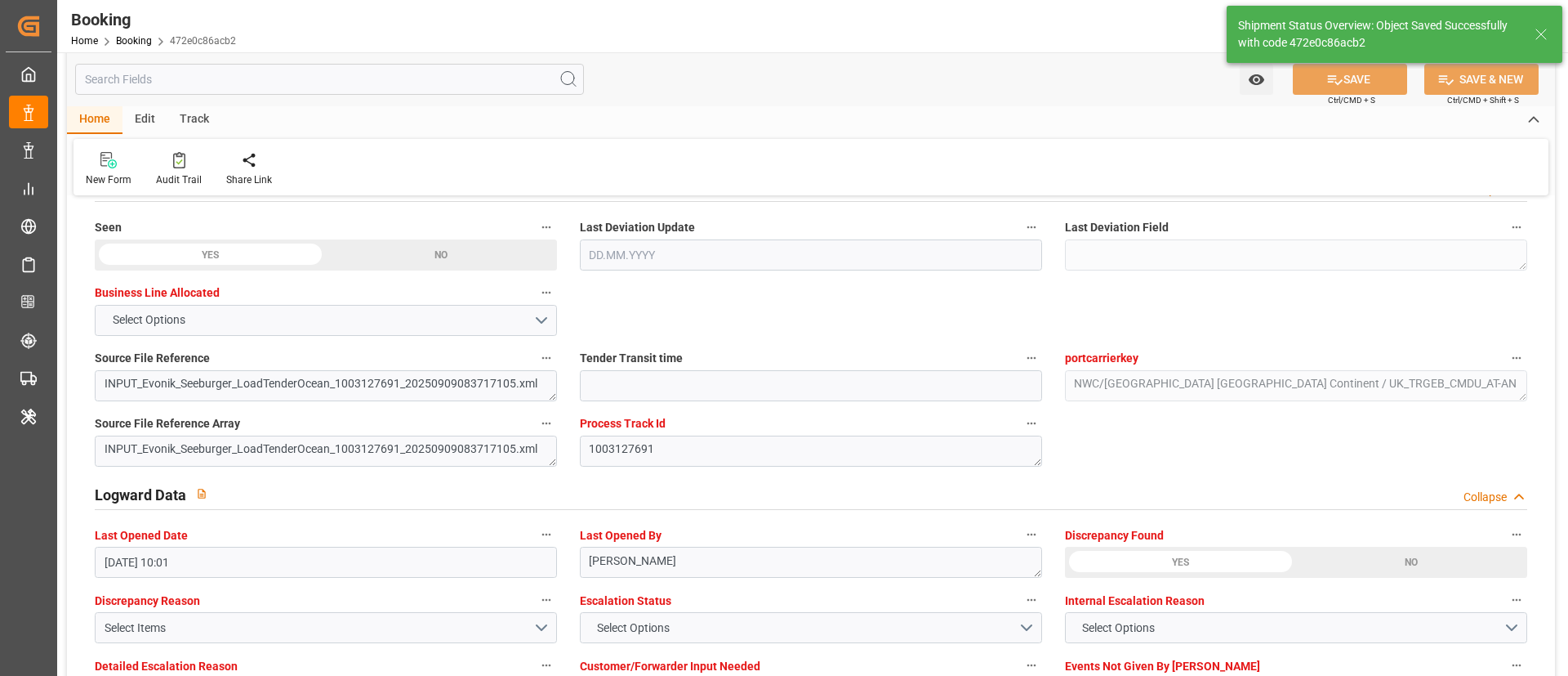
type textarea "businessDivision-businessLine-"
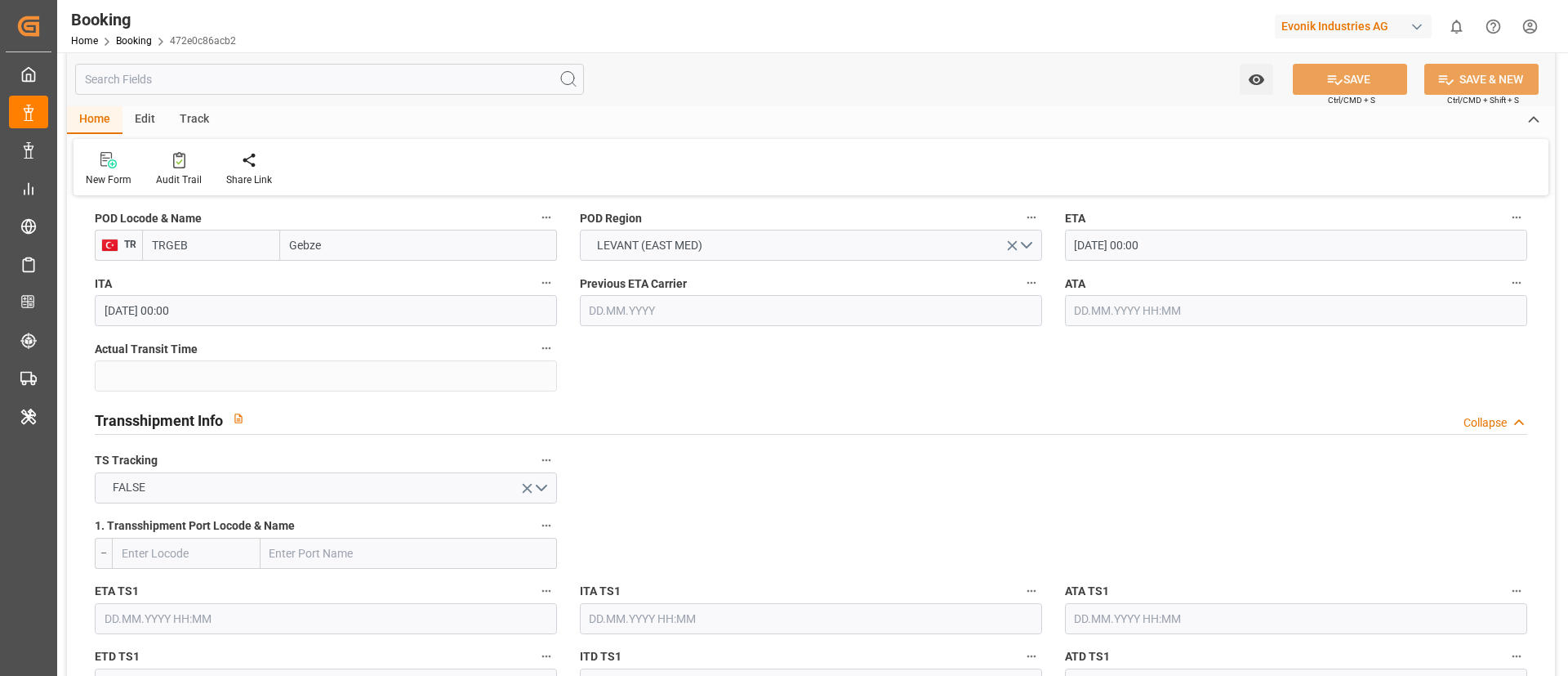
scroll to position [1471, 0]
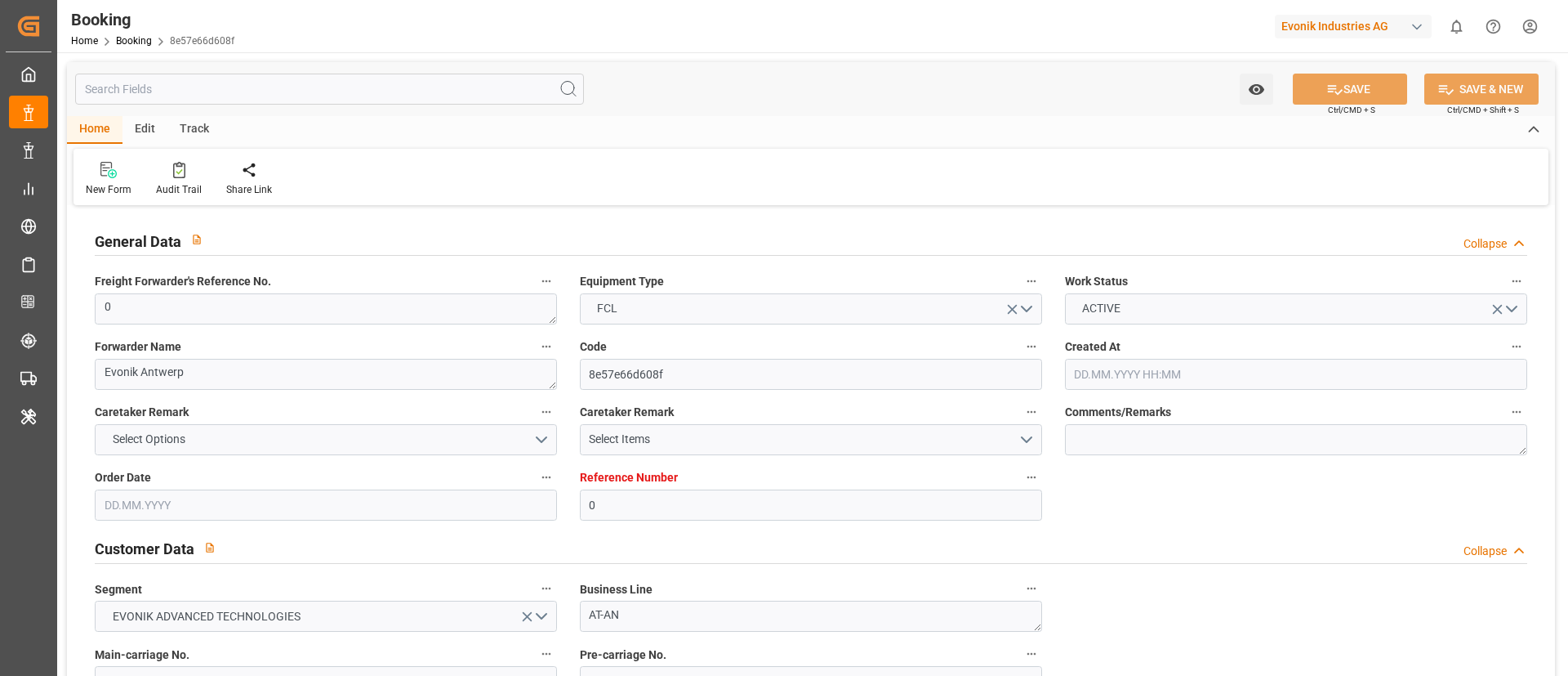
type input "0"
type input "9335197"
type input "CMACGM"
type input "CMA CGM Group"
type input "BEANR"
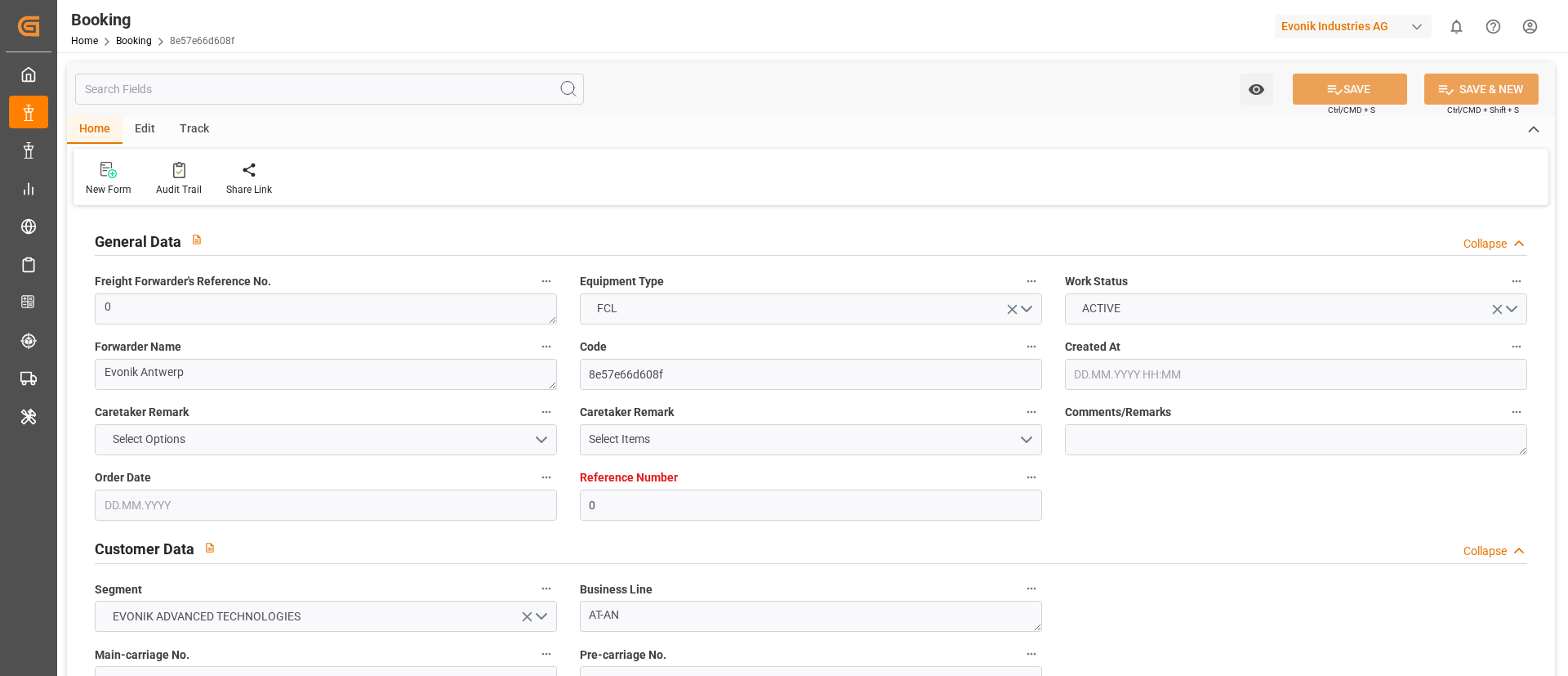
type input "TRGEB"
type input "0"
type input "[DATE] 09:15"
type input "[DATE]"
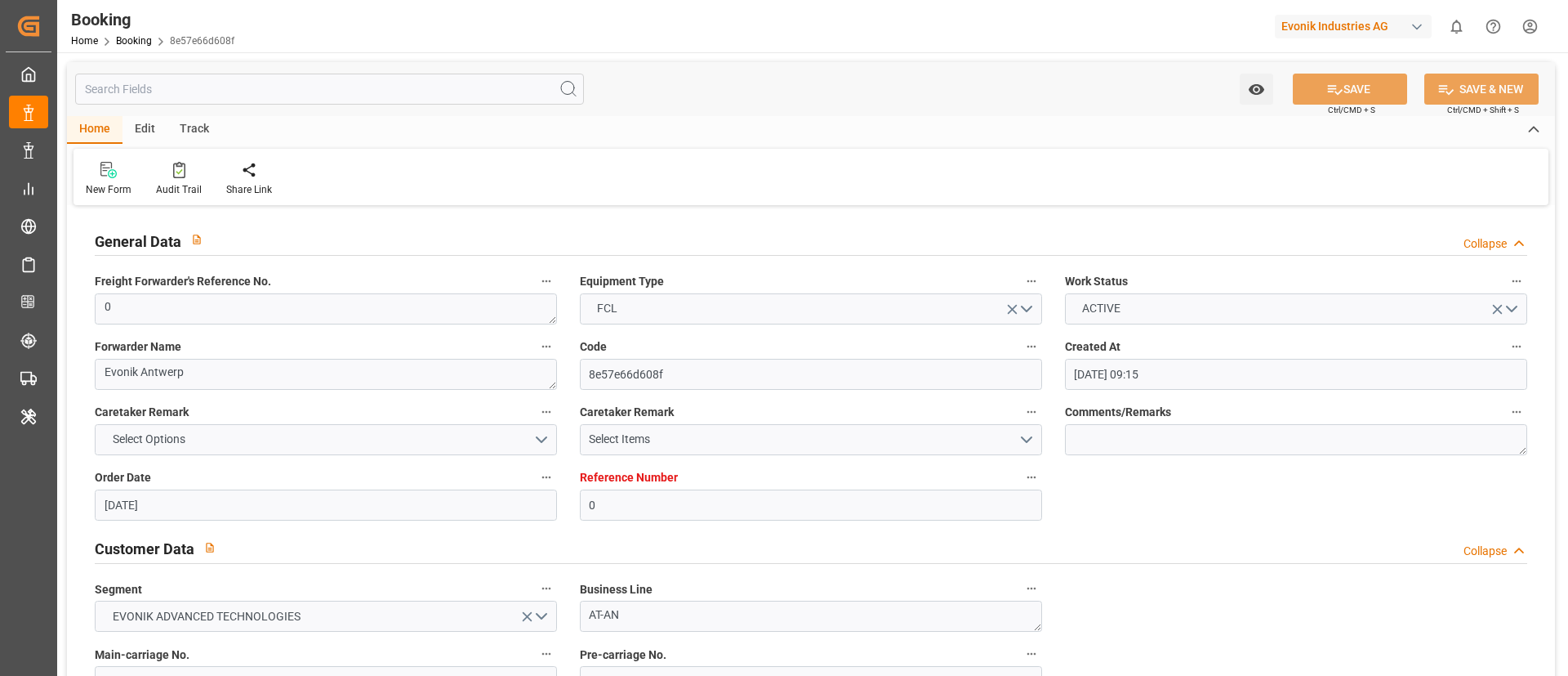
type input "[DATE]"
type input "[DATE] 00:00"
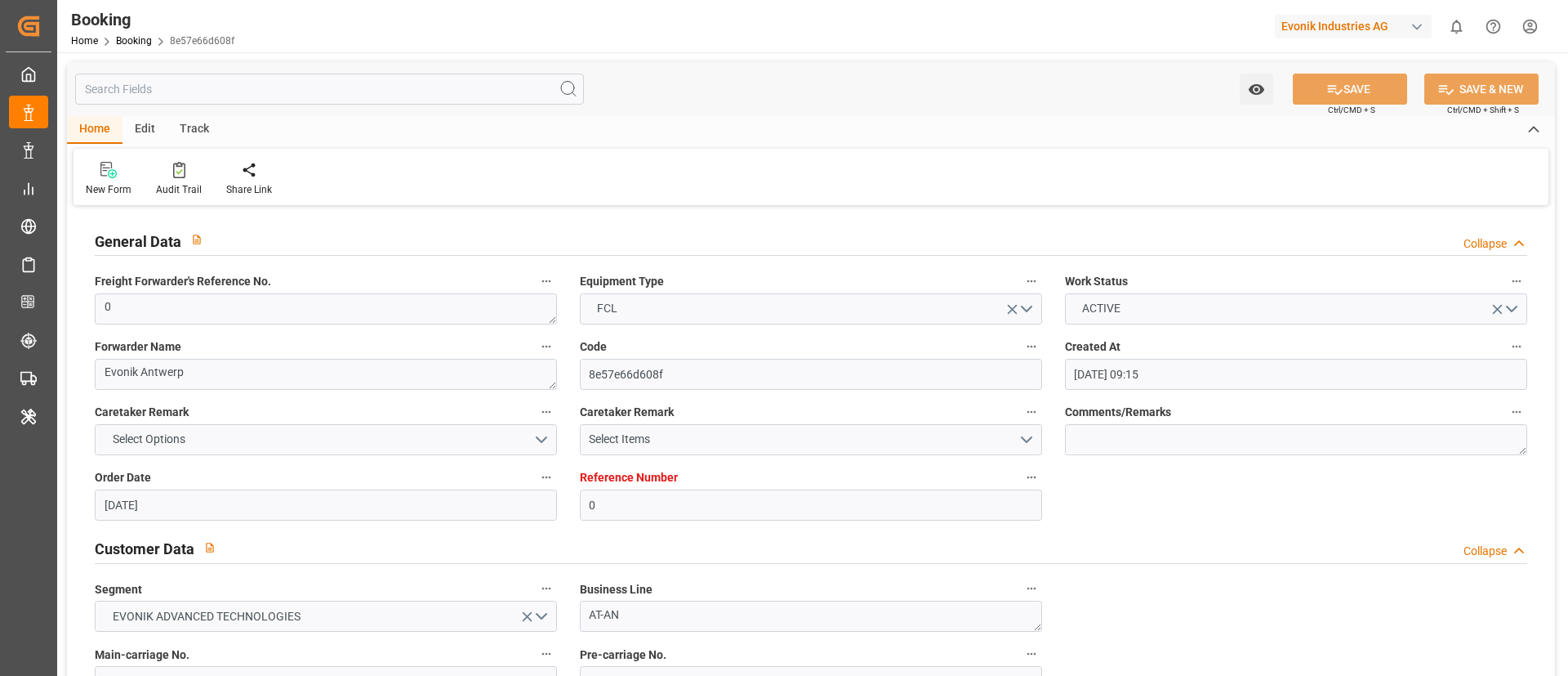
type input "[DATE] 00:00"
type input "[DATE] 10:01"
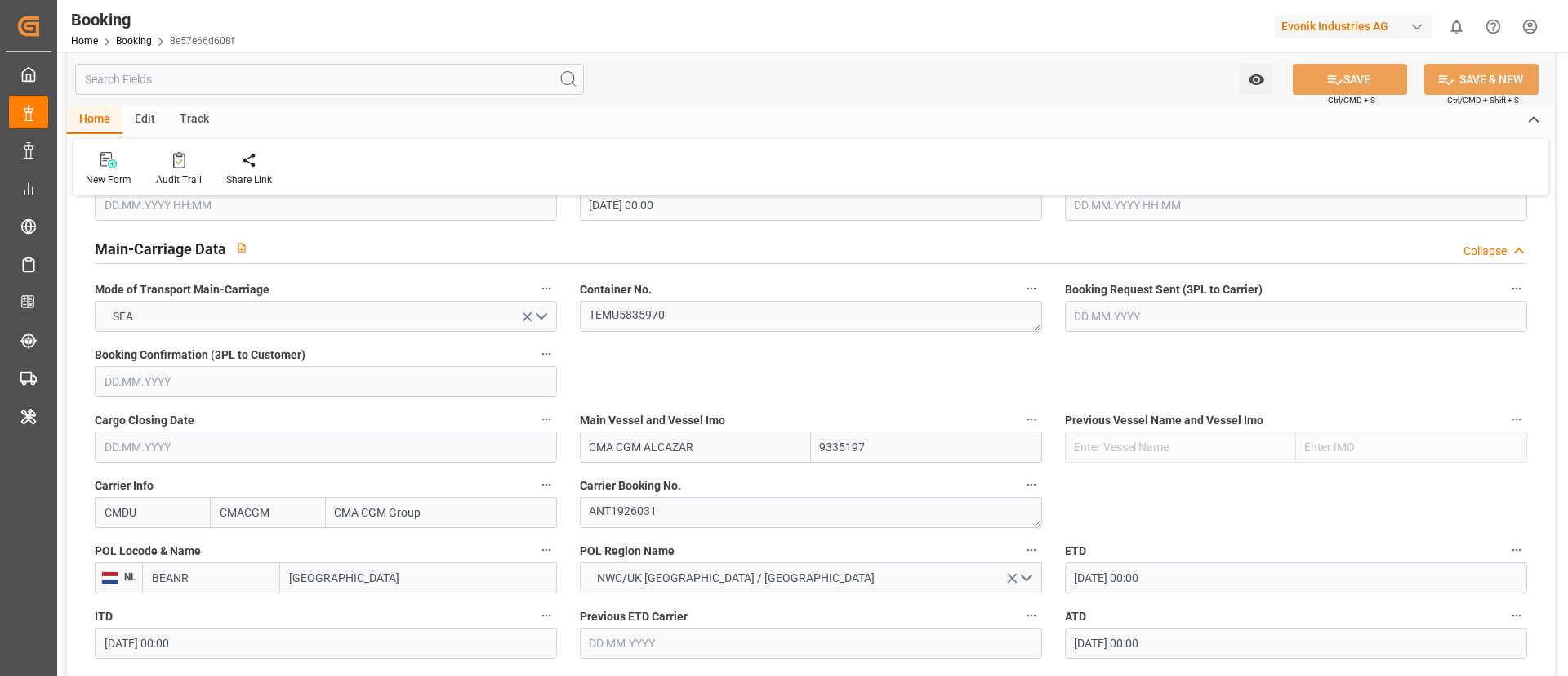
scroll to position [1103, 0]
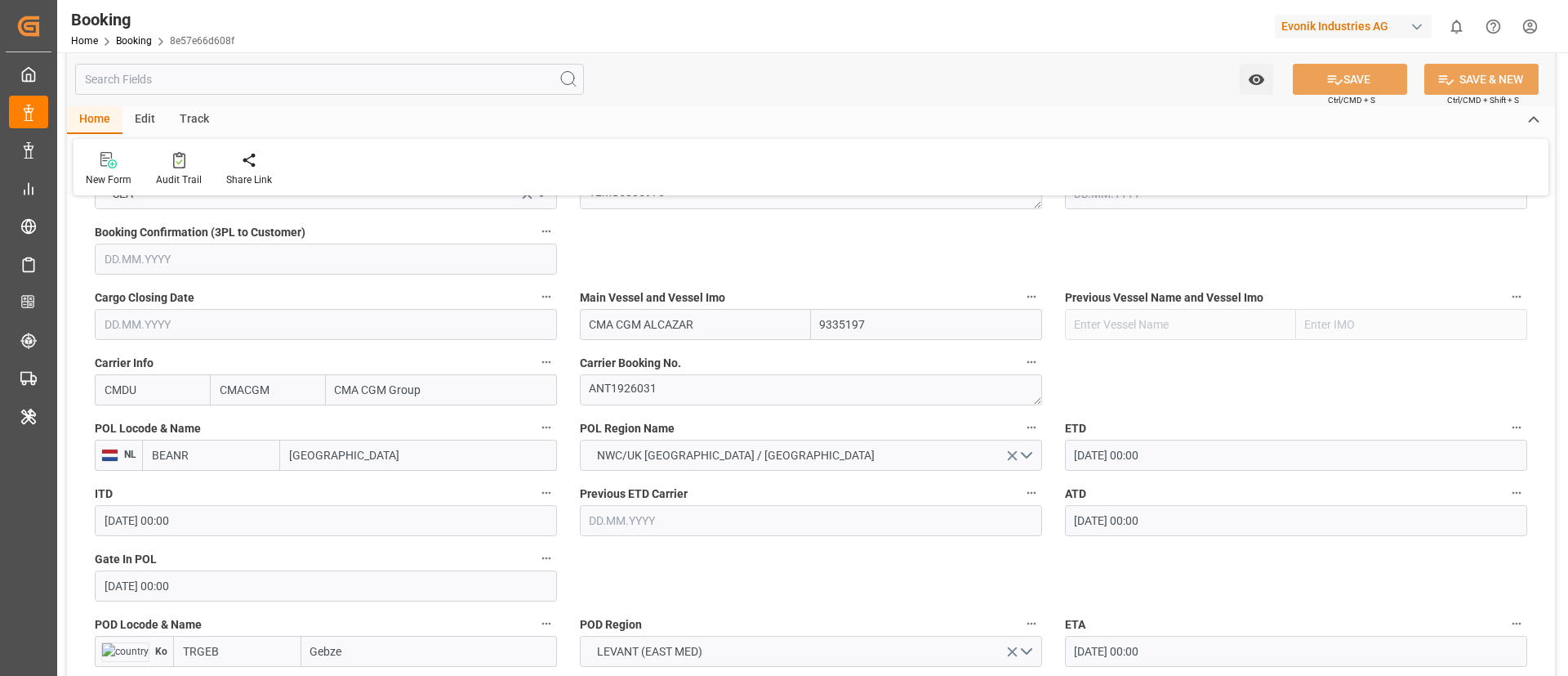
click at [240, 453] on input "BEANR" at bounding box center [210, 455] width 138 height 31
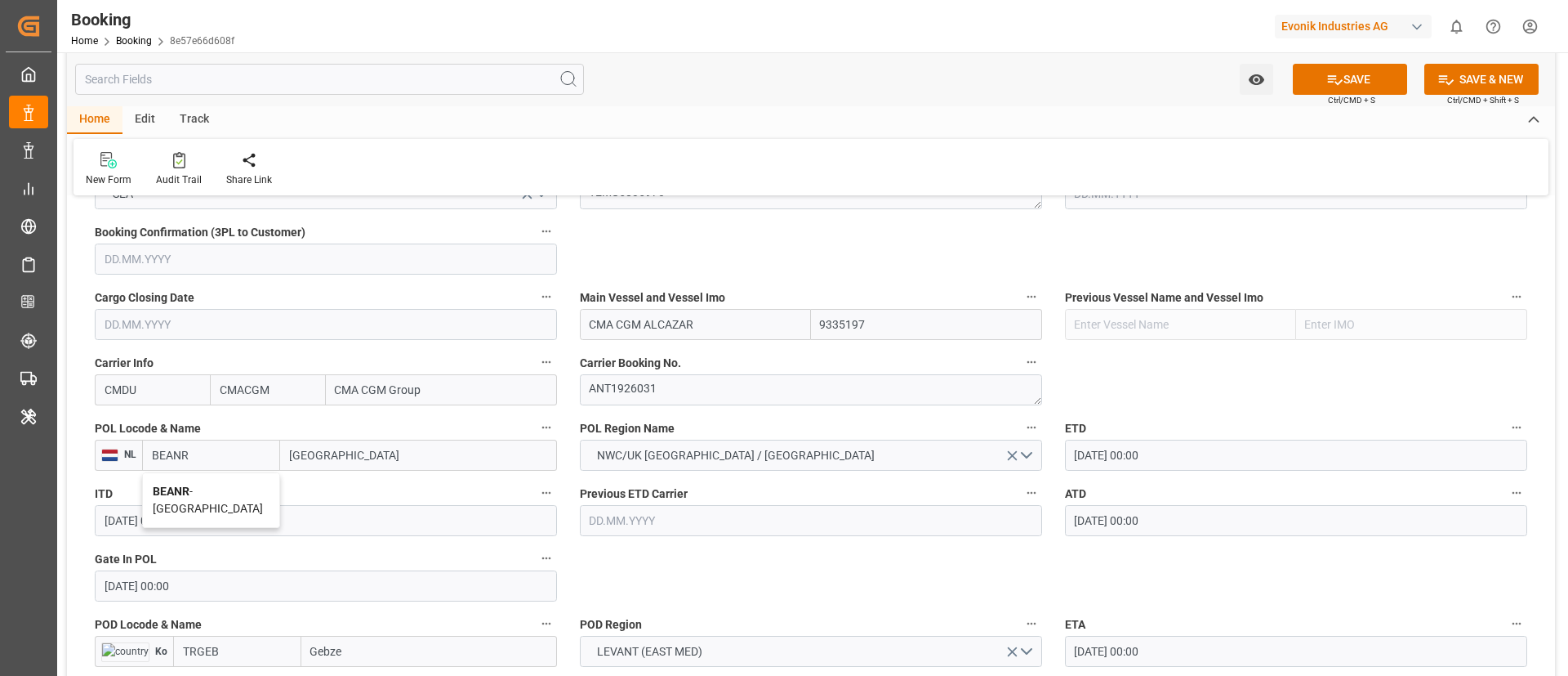
click at [223, 486] on span "BEANR - [GEOGRAPHIC_DATA]" at bounding box center [208, 499] width 110 height 30
type input "BEANR"
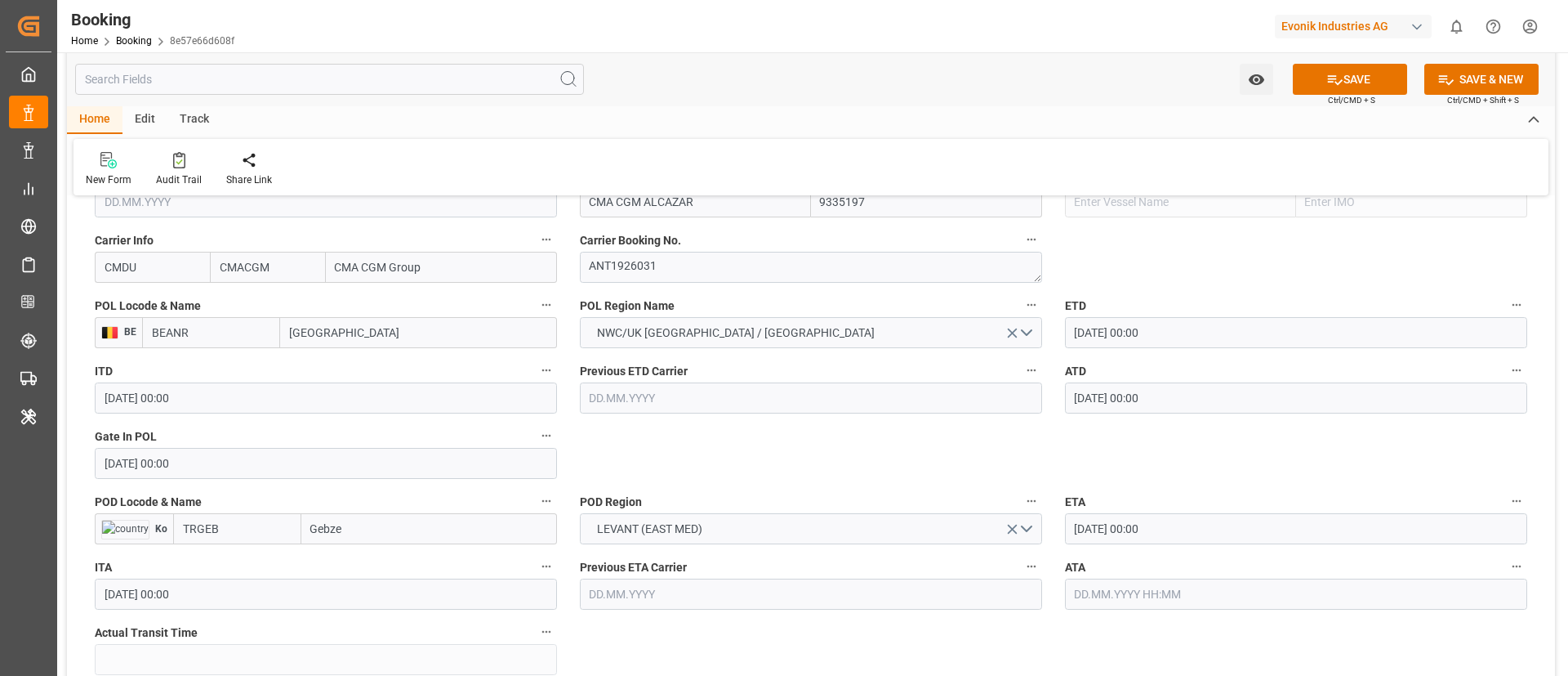
click at [234, 533] on input "TRGEB" at bounding box center [237, 528] width 128 height 31
click at [208, 565] on b "TRGEB" at bounding box center [202, 565] width 37 height 14
type input "TRGEB"
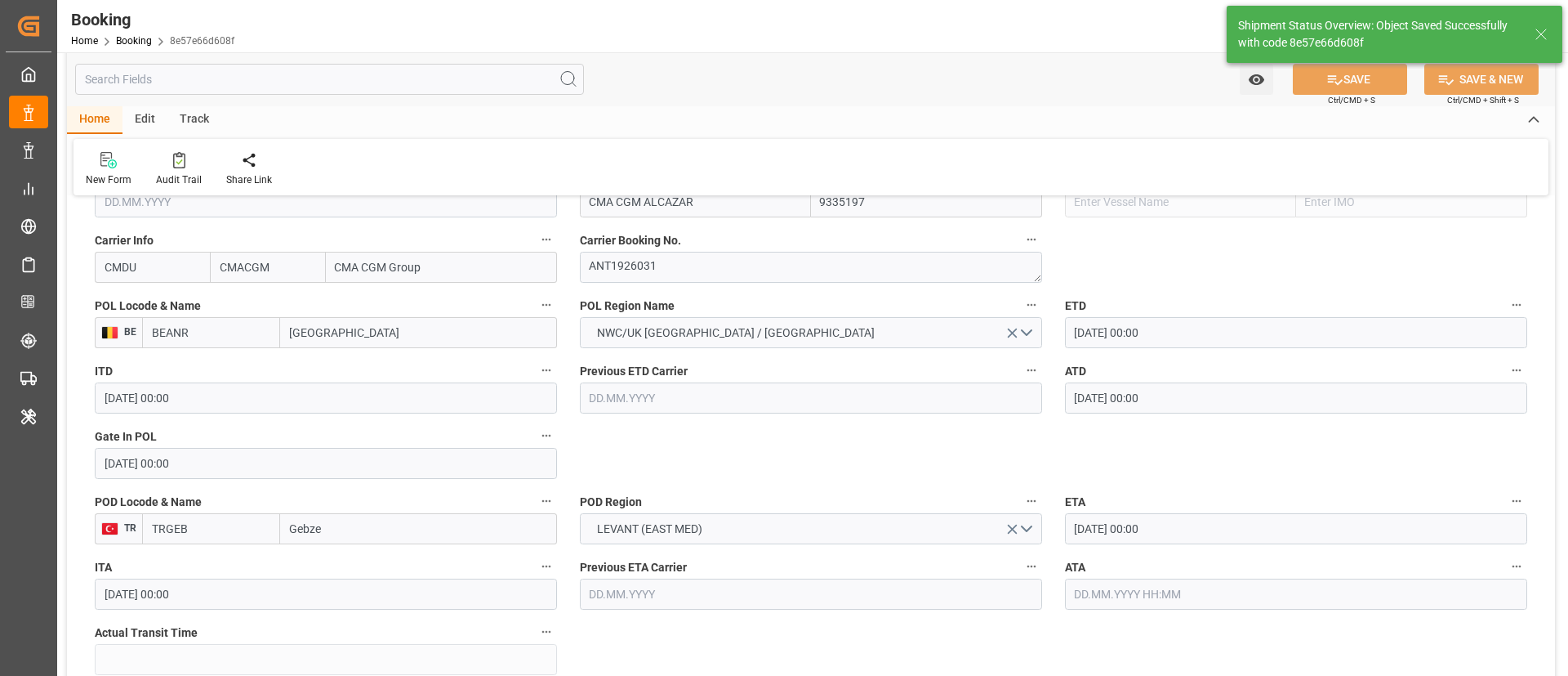
type textarea "businessDivision-businessLine-"
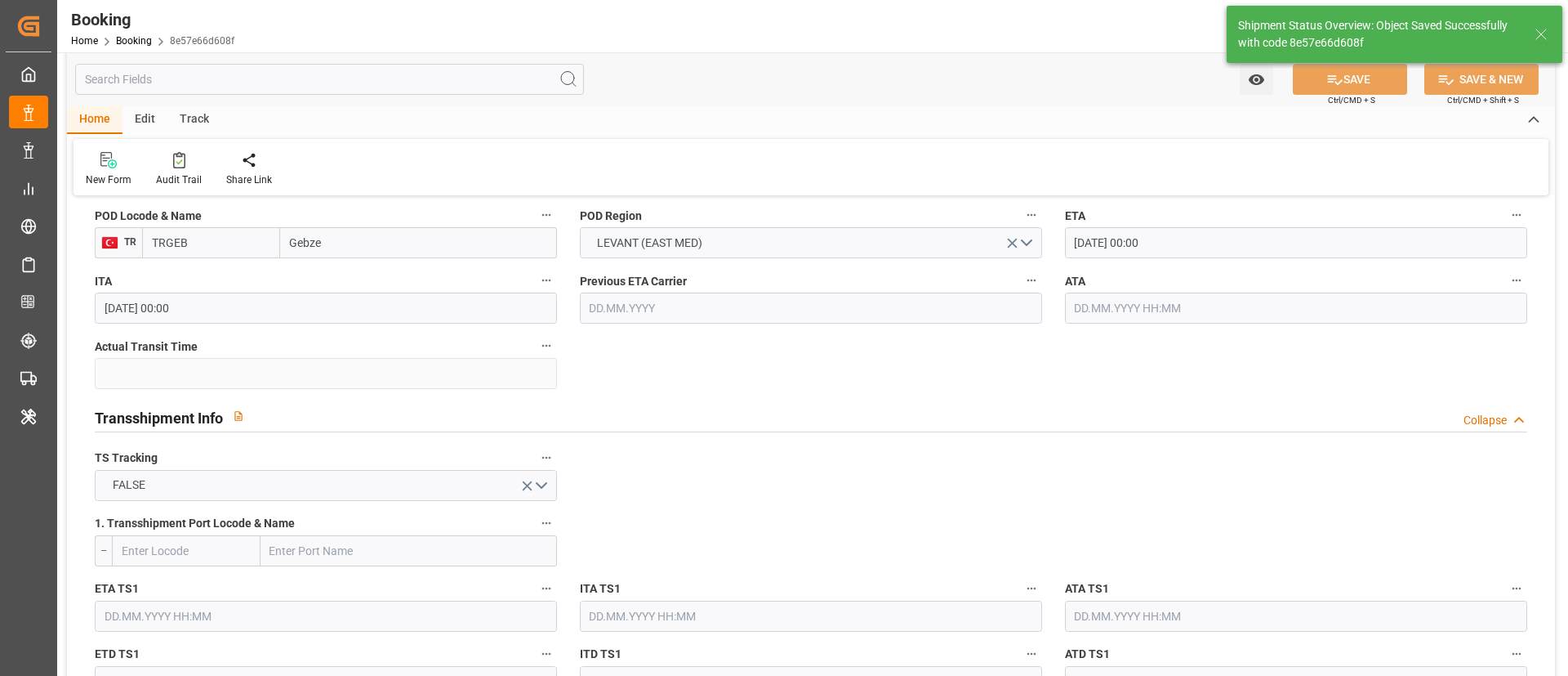
scroll to position [1348, 0]
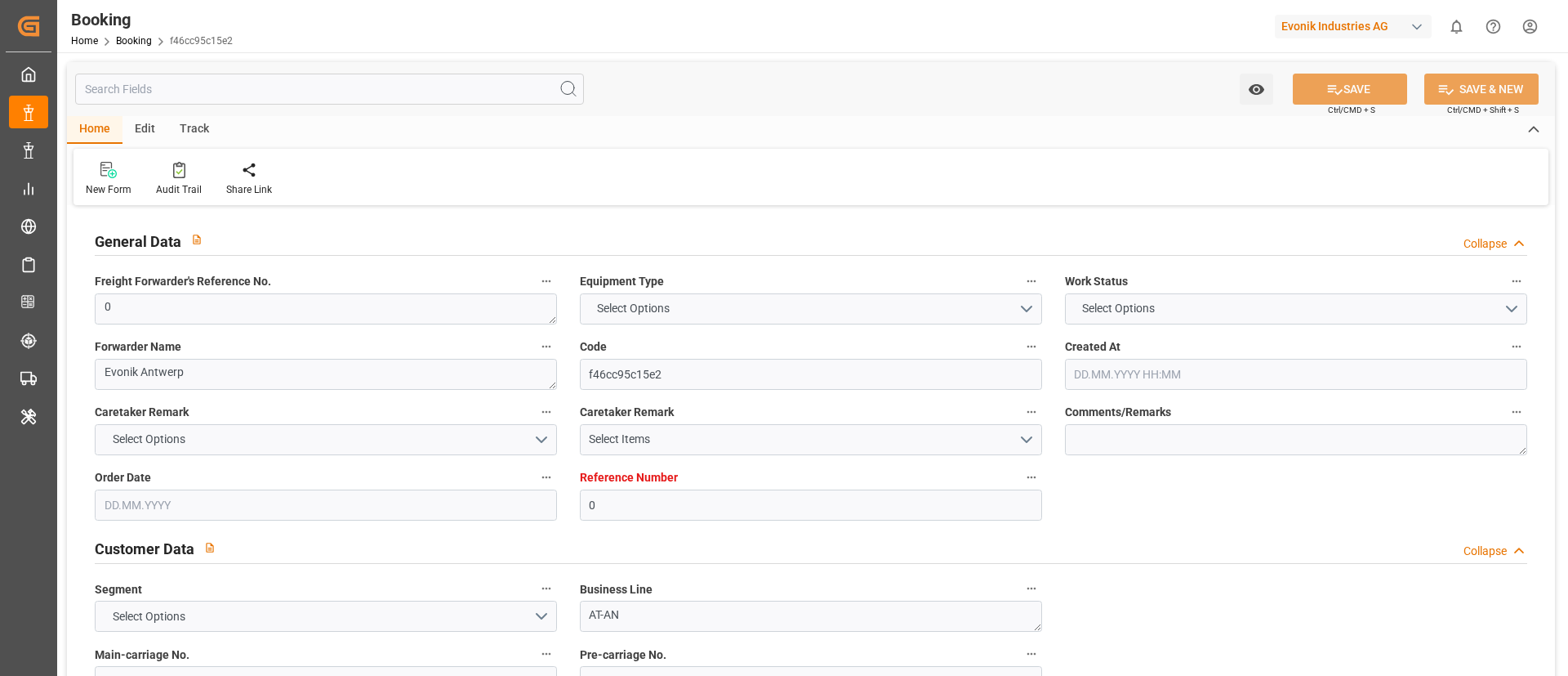
type input "0"
type input "9335197"
type input "CMACGM"
type input "CMA CGM Group"
type input "BEANR"
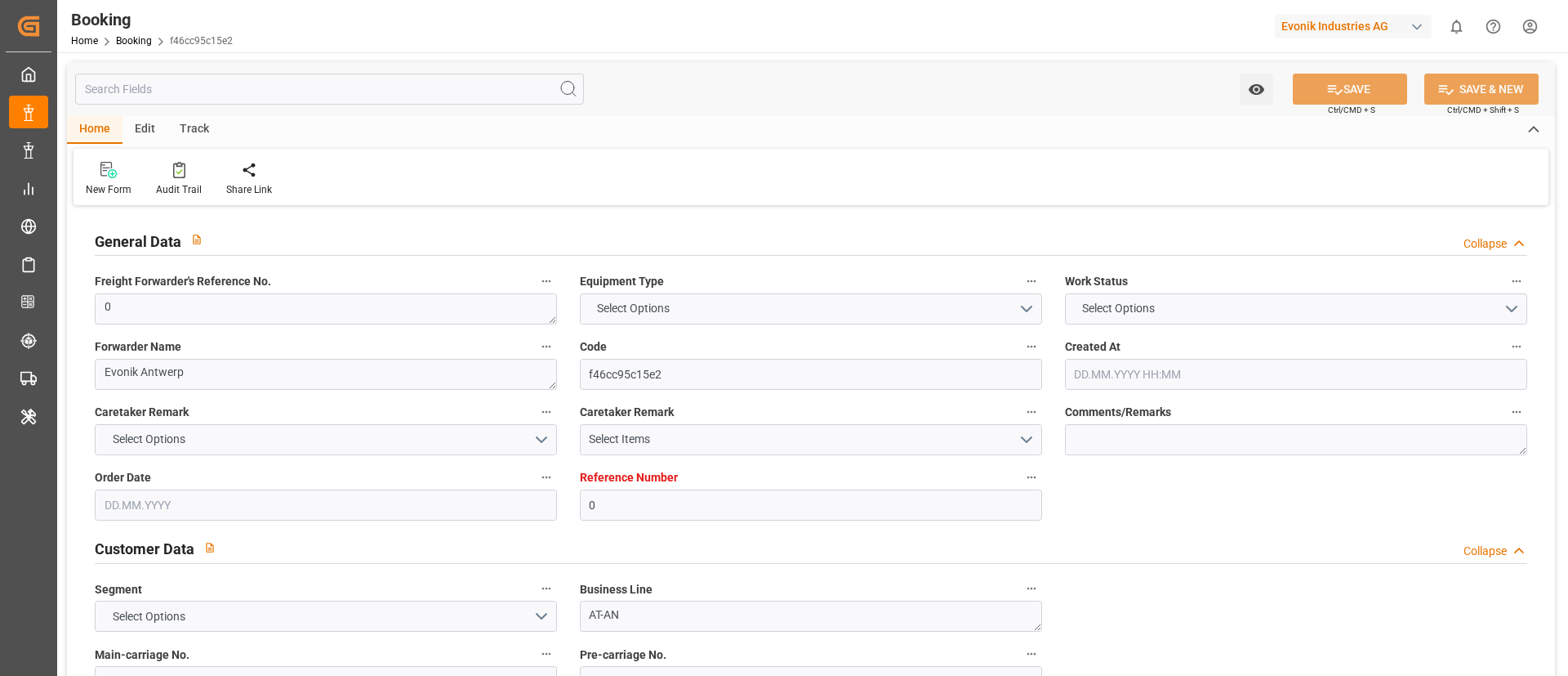
type input "TRGEB"
type input "0"
type input "[DATE] 09:15"
type input "[DATE]"
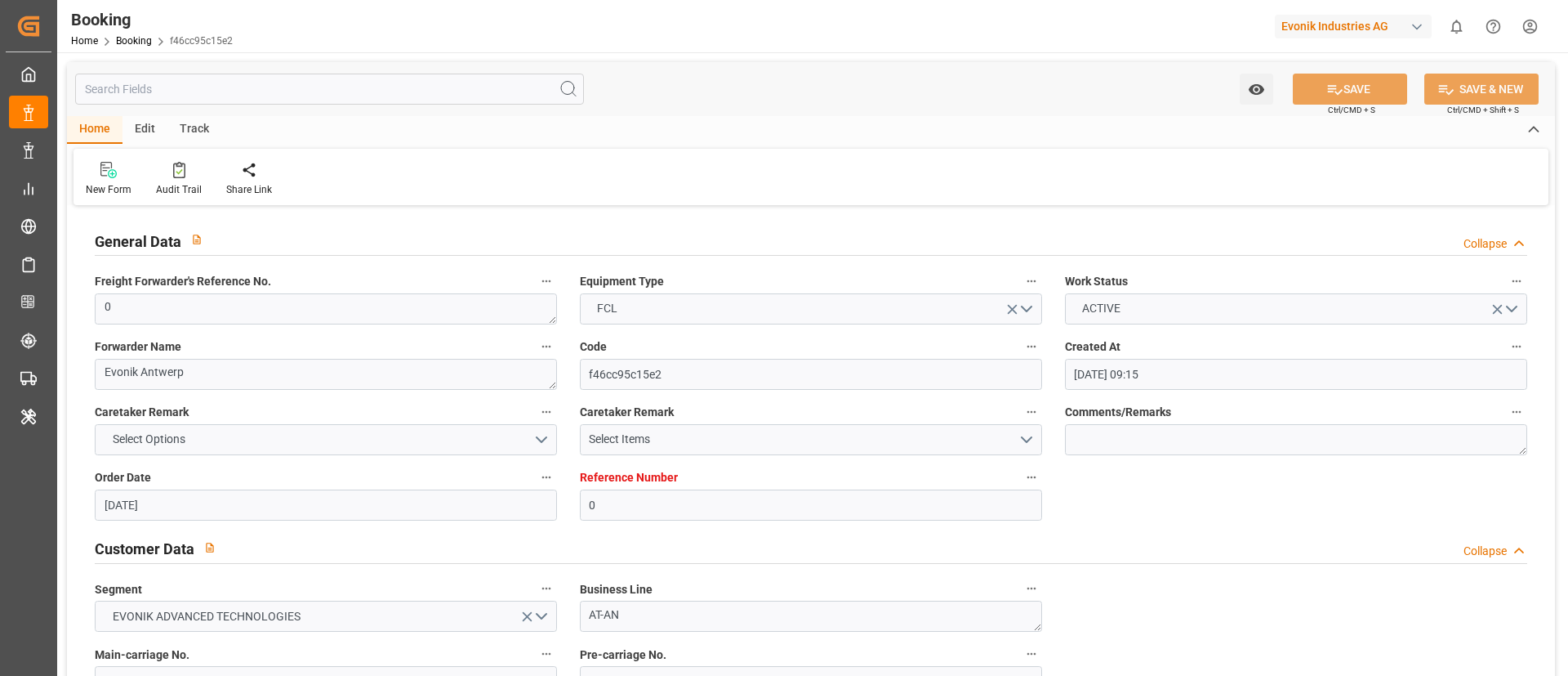
type input "[DATE]"
type input "[DATE] 00:00"
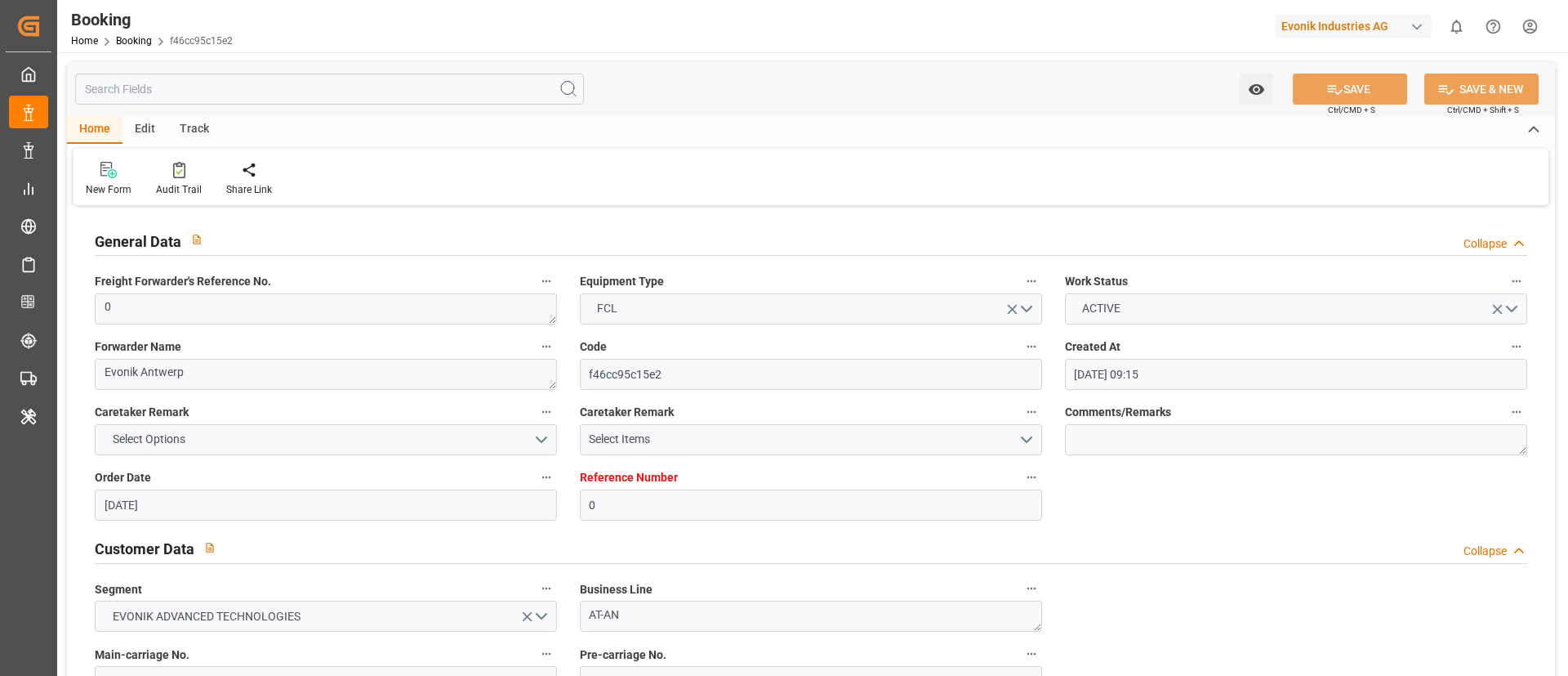
type input "03.09.2025 00:00"
type input "[DATE] 00:00"
type input "[DATE] 10:01"
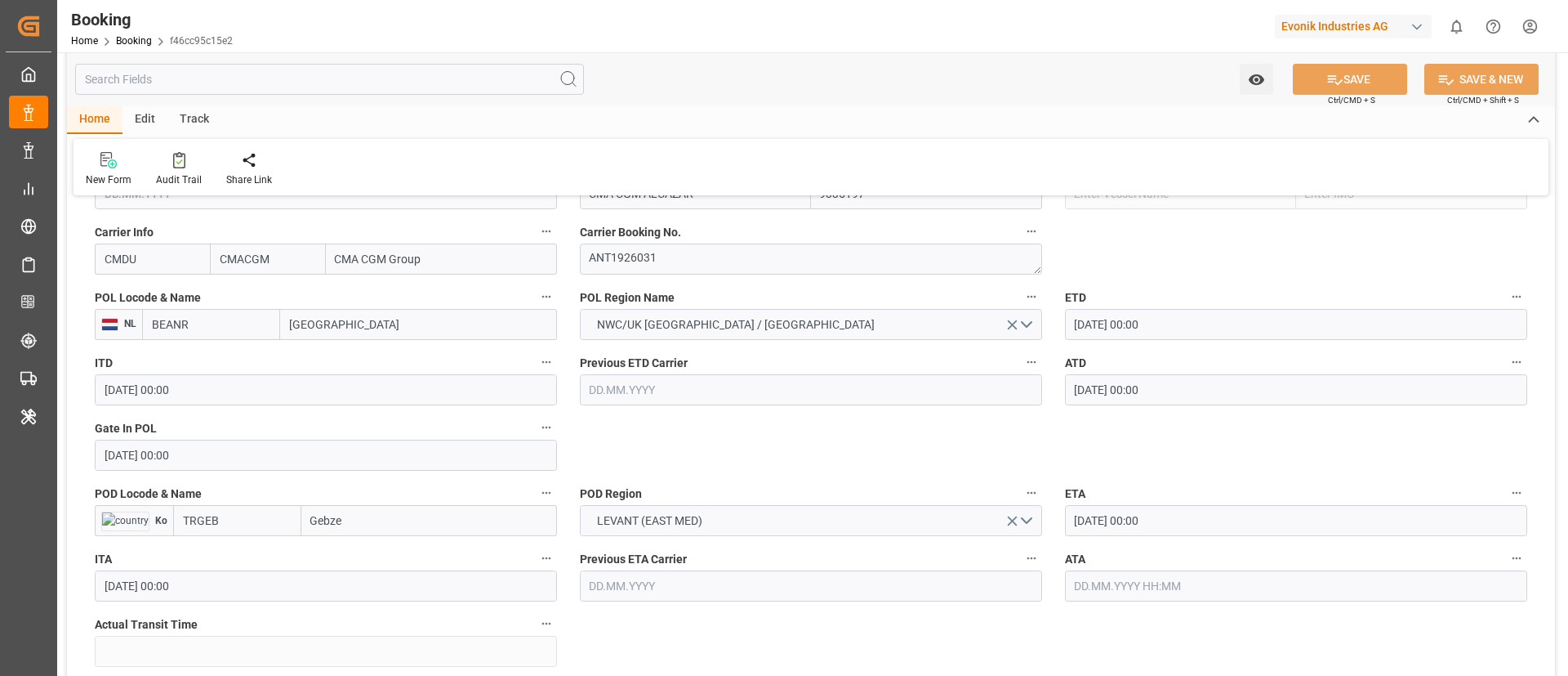
scroll to position [1225, 0]
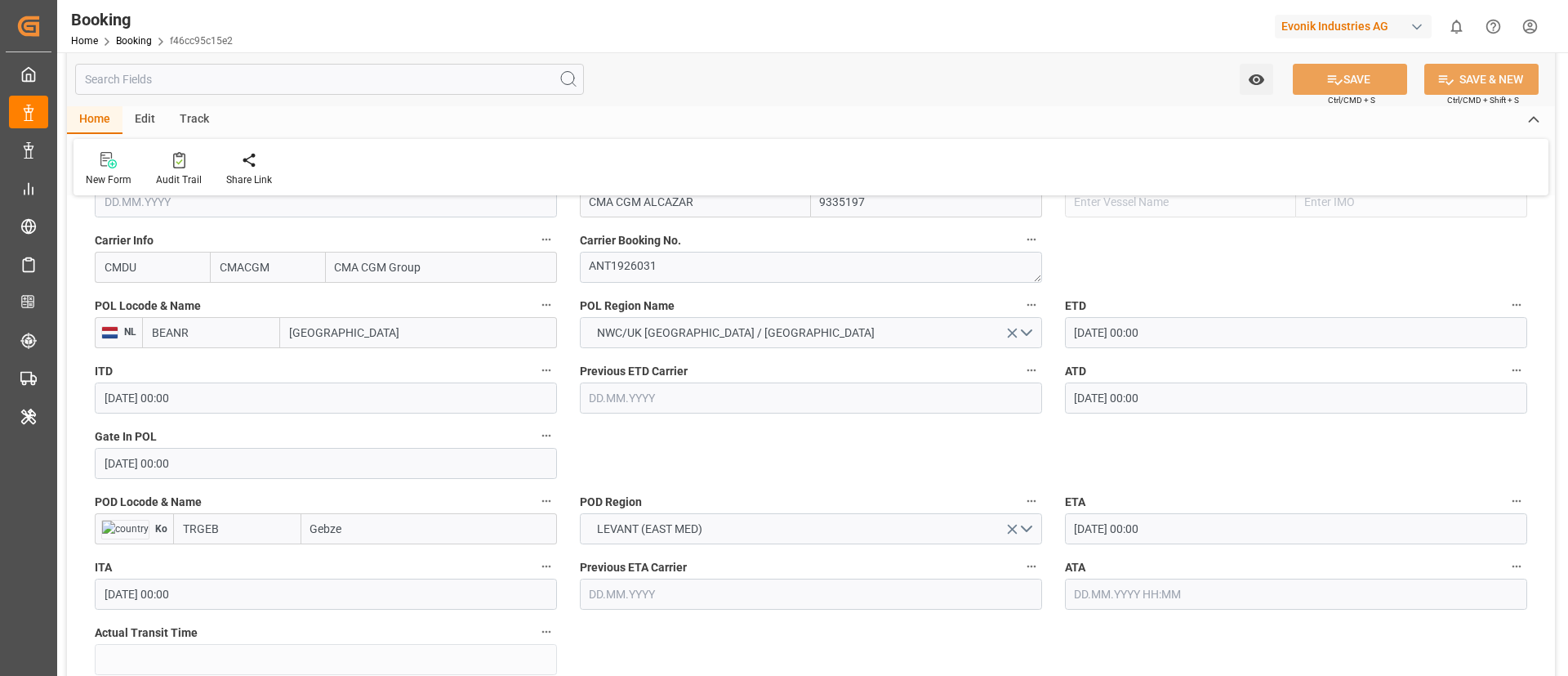
click at [208, 335] on input "BEANR" at bounding box center [210, 332] width 138 height 31
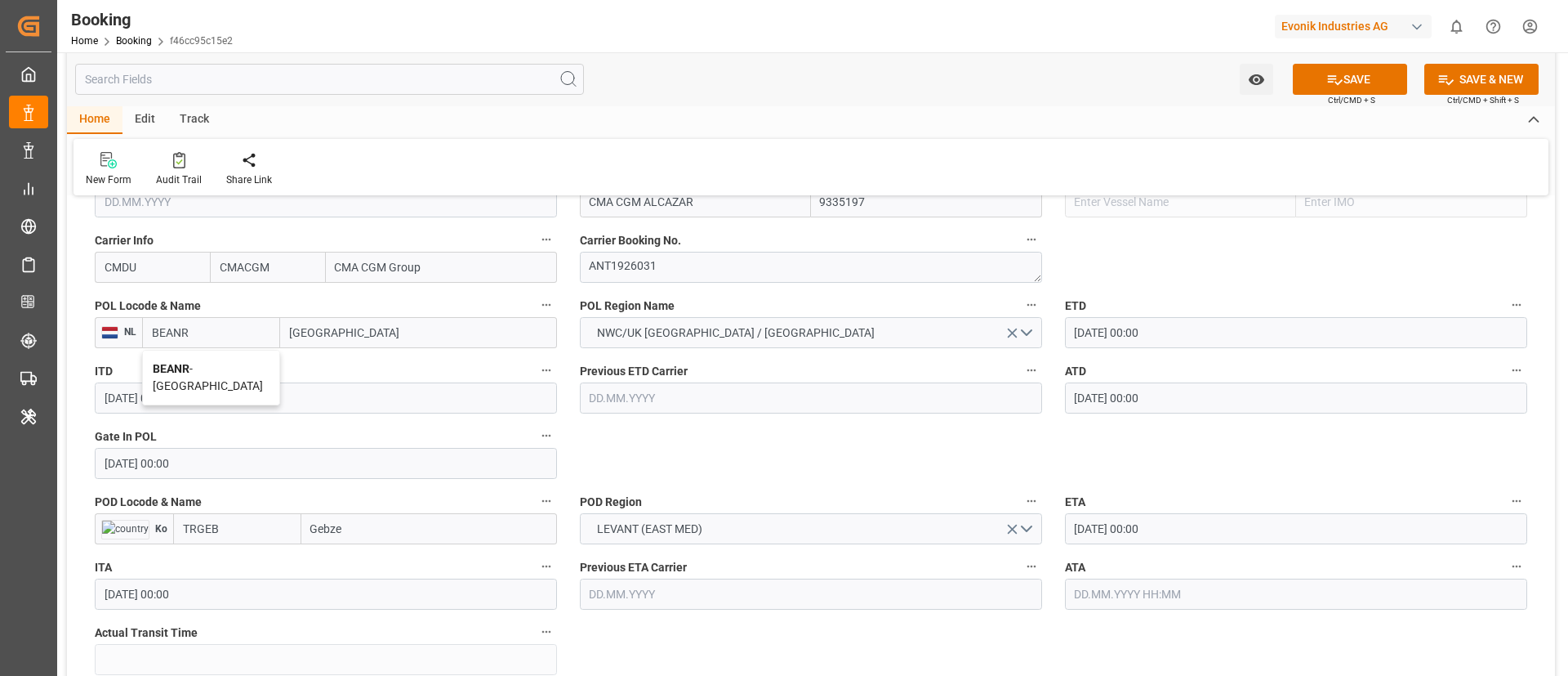
click at [207, 368] on span "BEANR - Antwerp" at bounding box center [208, 377] width 110 height 30
type input "BEANR"
click at [251, 538] on input "TRGEB" at bounding box center [237, 528] width 128 height 31
click at [211, 558] on b "TRGEB" at bounding box center [202, 565] width 37 height 14
type input "TRGEB"
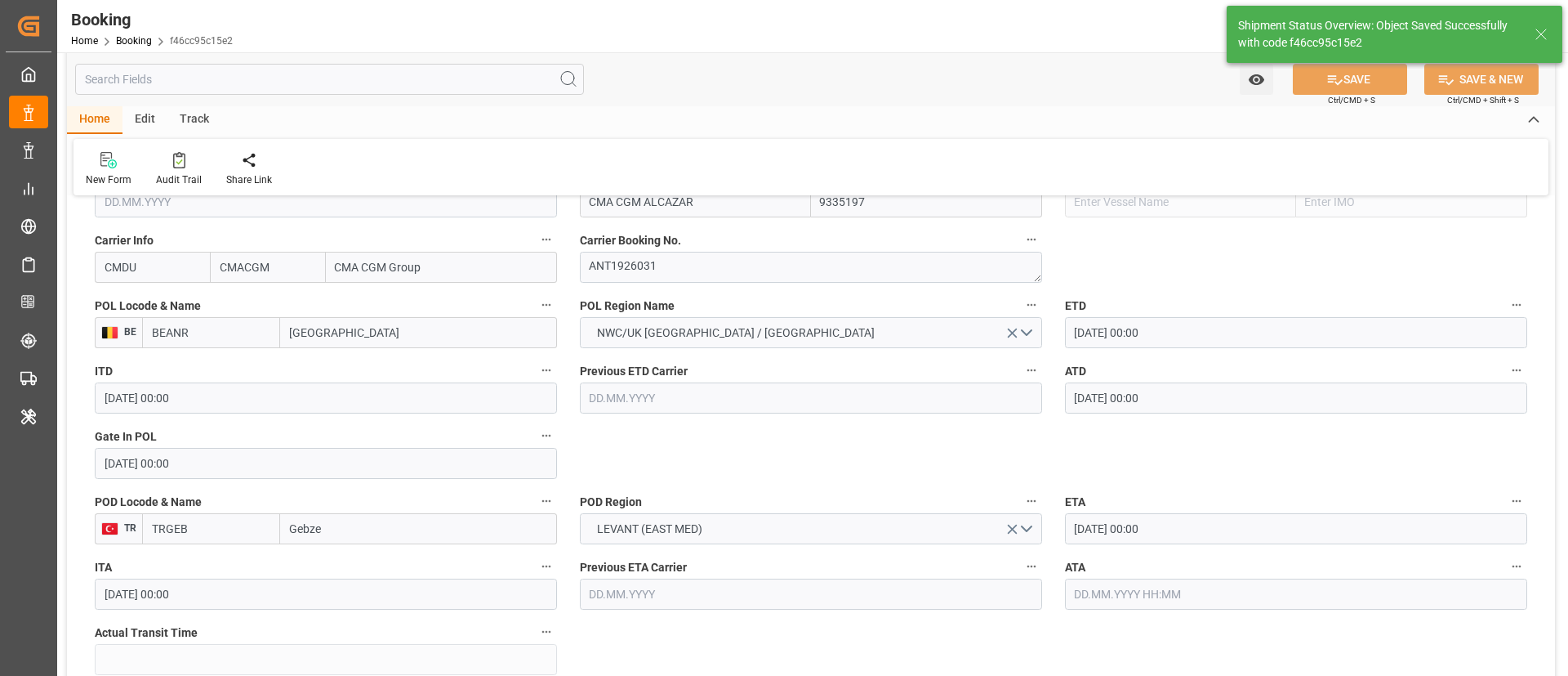
type textarea "businessDivision-businessLine-"
type input "16.09.2025 10:02"
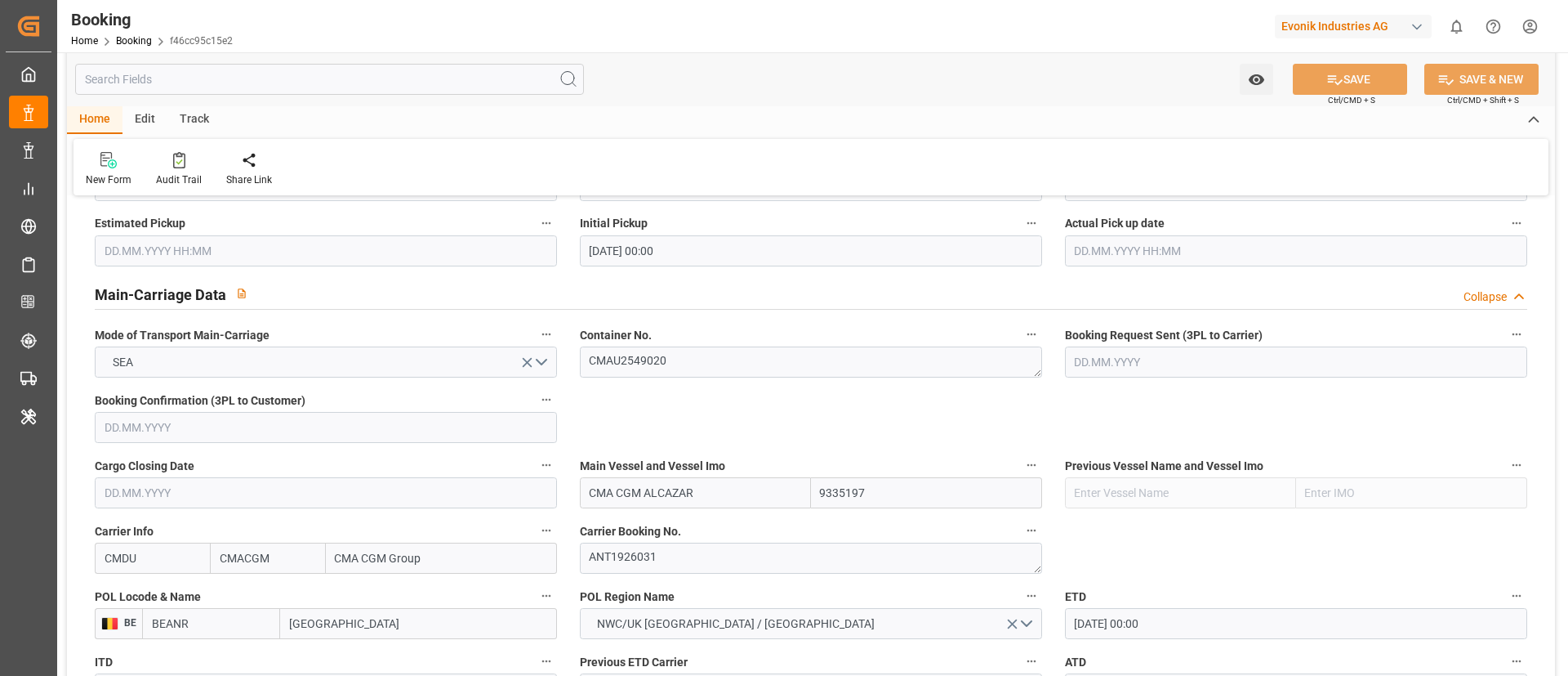
scroll to position [858, 0]
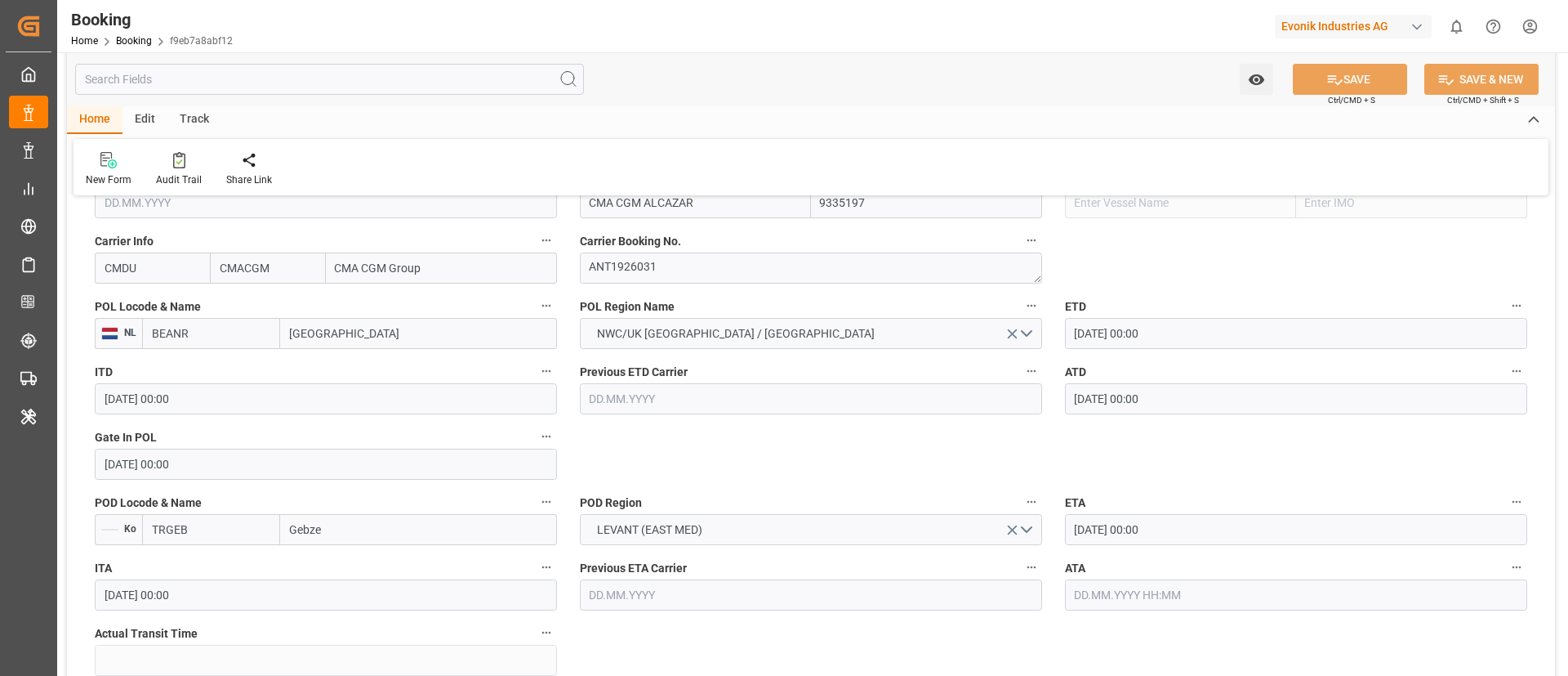
scroll to position [1225, 0]
click at [224, 336] on input "BEANR" at bounding box center [210, 332] width 138 height 31
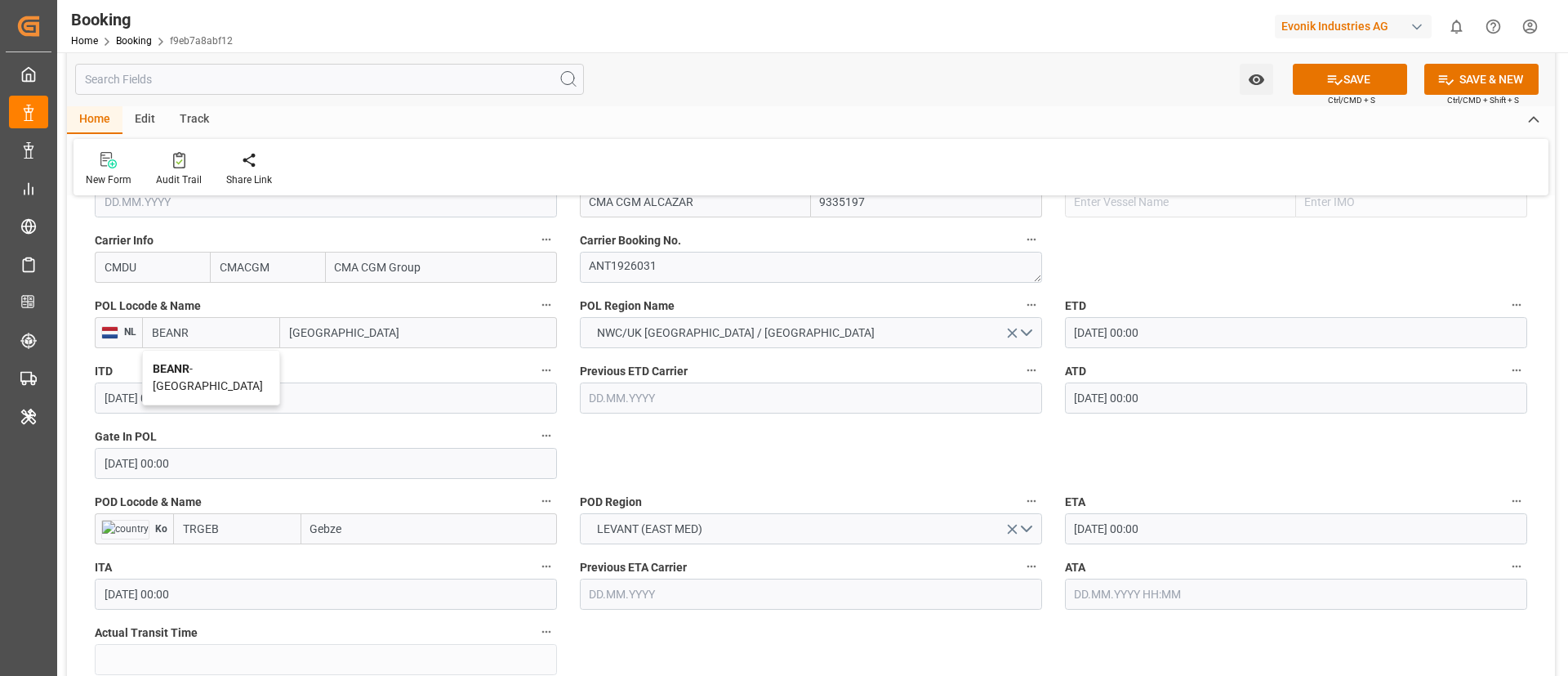
click at [209, 366] on span "BEANR - Antwerp" at bounding box center [208, 377] width 110 height 30
type input "BEANR"
click at [244, 539] on input "TRGEB" at bounding box center [237, 528] width 128 height 31
click at [215, 555] on div "TRGEB - Gebze" at bounding box center [219, 565] width 92 height 37
type input "TRGEB"
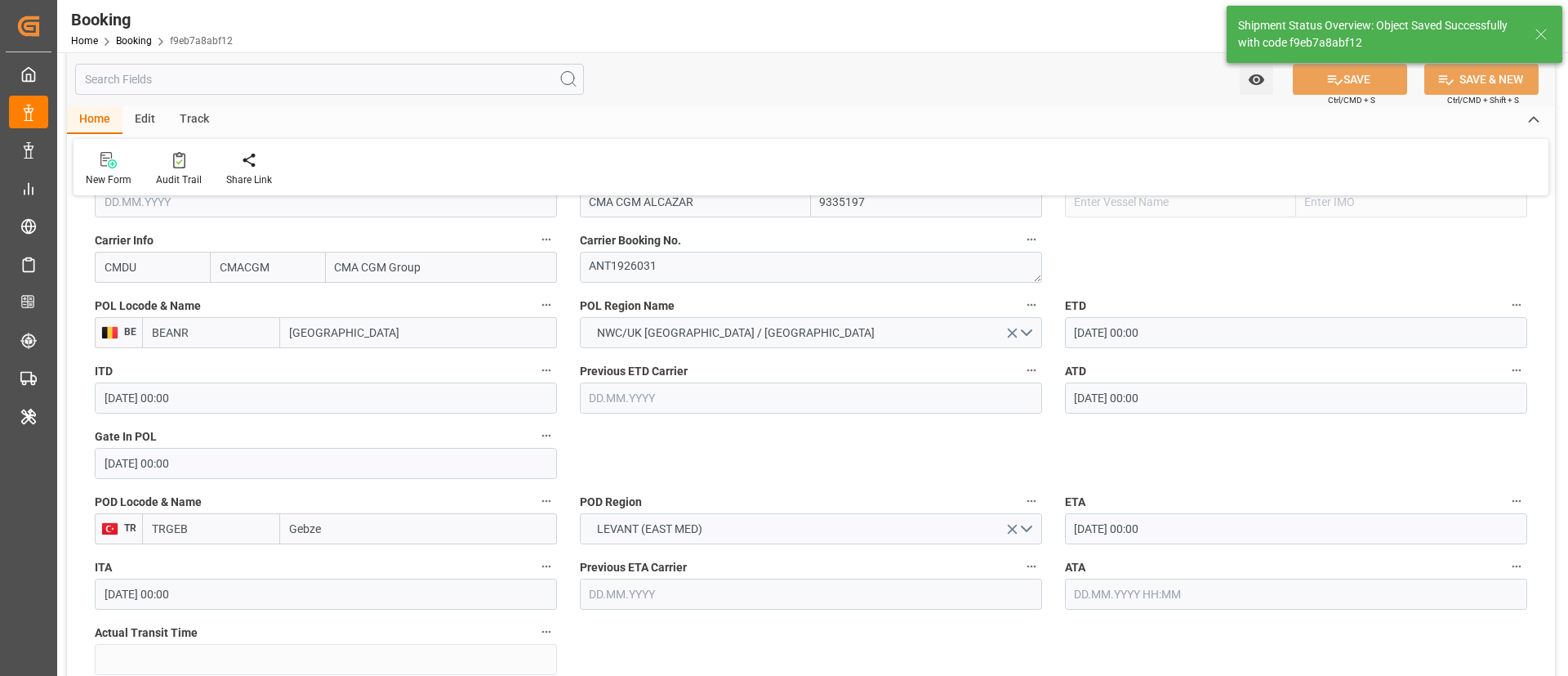
type textarea "businessDivision-businessLine-"
type input "16.09.2025 10:03"
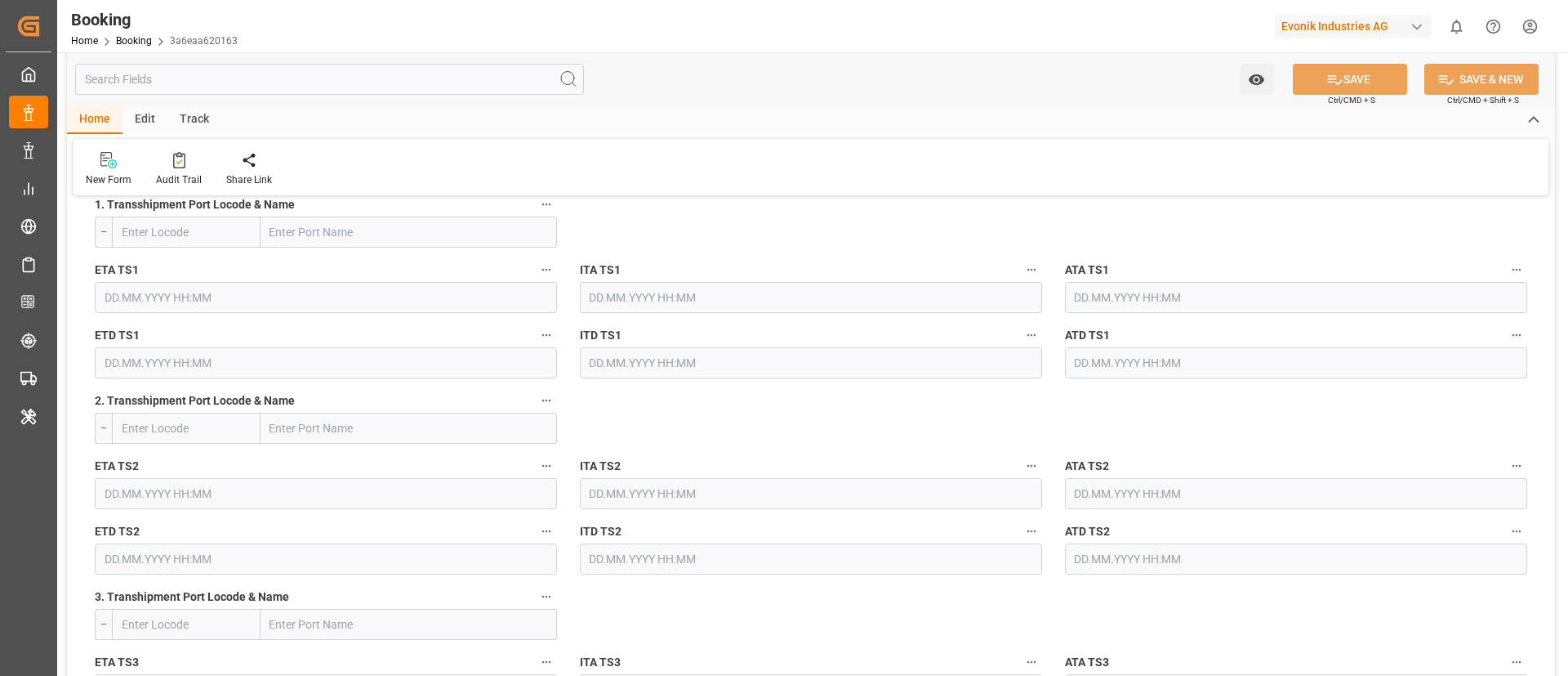
scroll to position [1838, 0]
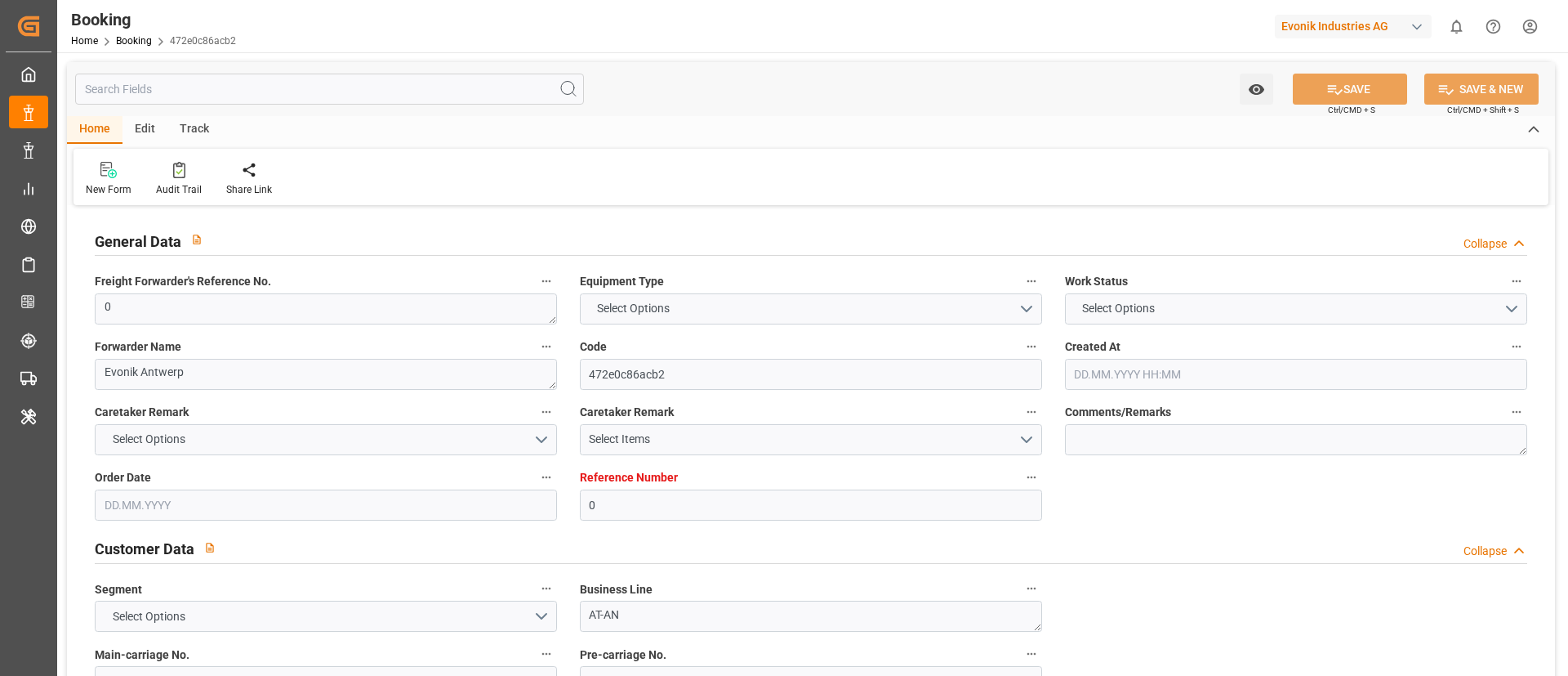
type input "0"
type input "9335197"
type input "CMACGM"
type input "CMA CGM Group"
type input "BEANR"
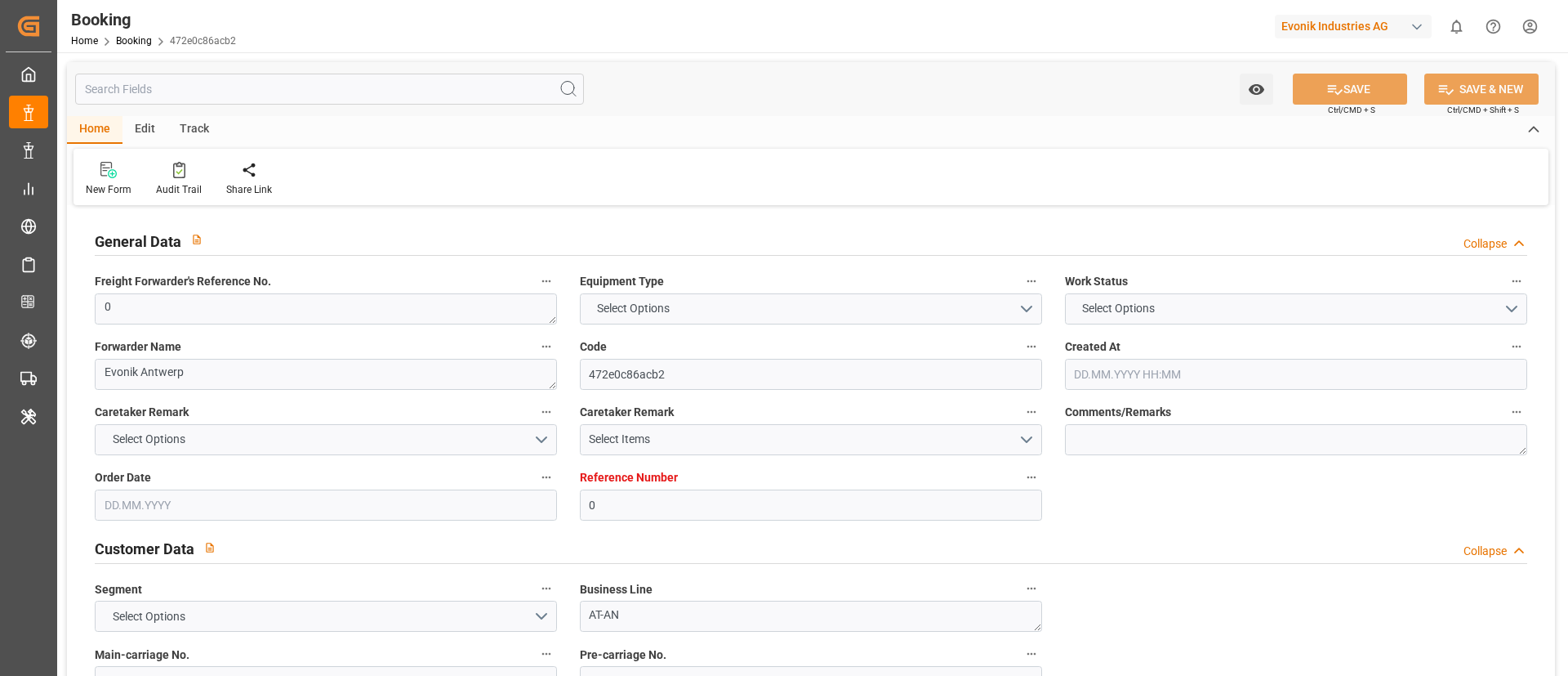
type input "TRGEB"
type input "0"
type input "11.08.2025 09:15"
type input "11.08.2025"
type input "13.10.2025"
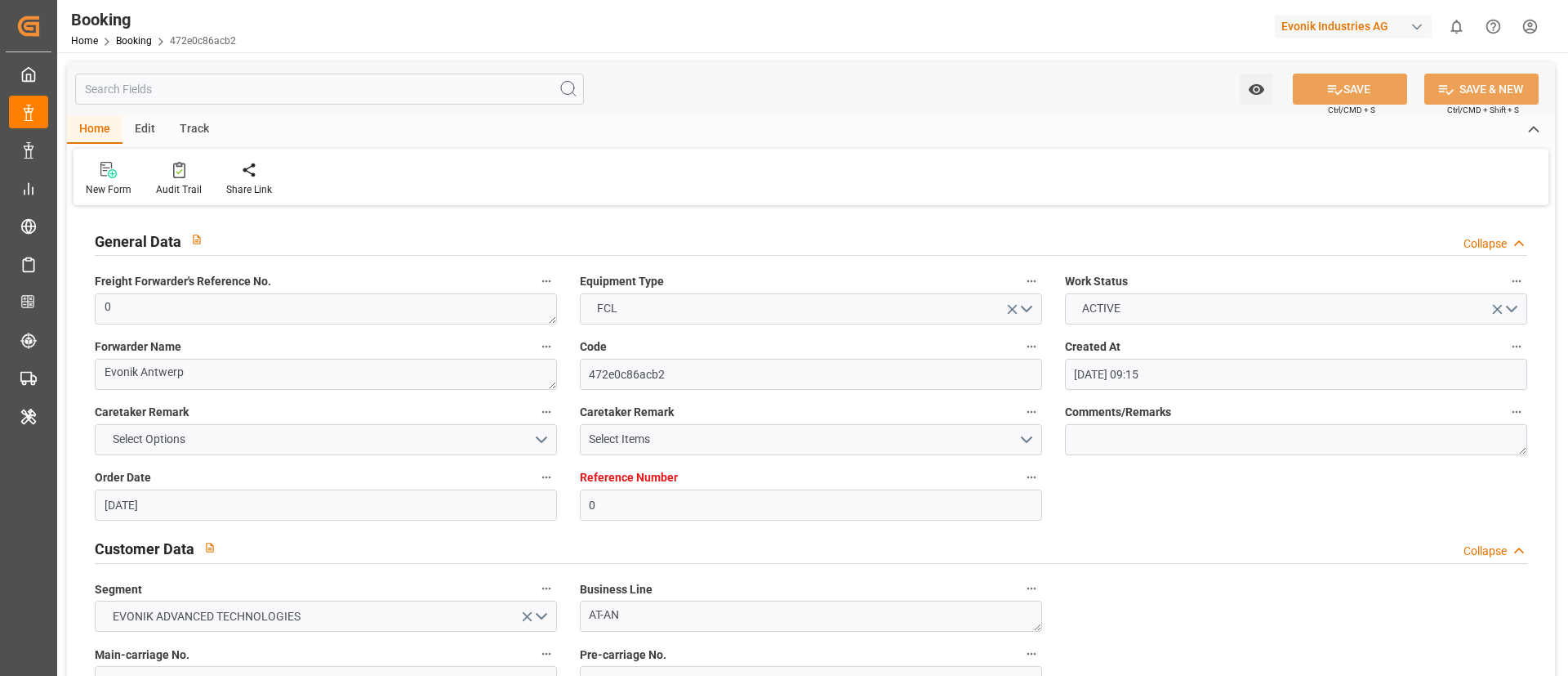
type input "02.09.2025"
type input "01.09.2025 00:00"
type input "11.09.2025 00:00"
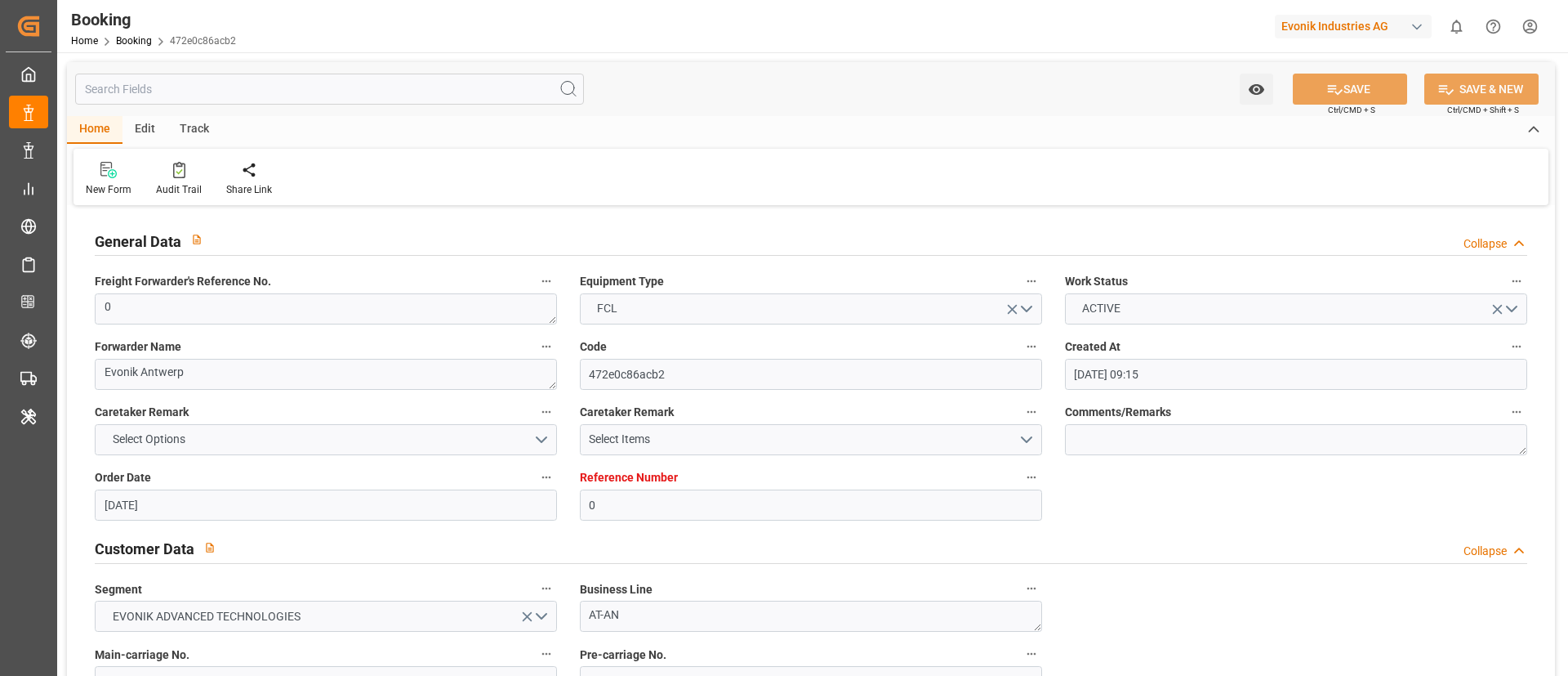
type input "03.09.2025 00:00"
type input "02.10.2025 00:00"
type input "16.09.2025 10:01"
click at [177, 196] on div "Audit Trail" at bounding box center [179, 189] width 45 height 14
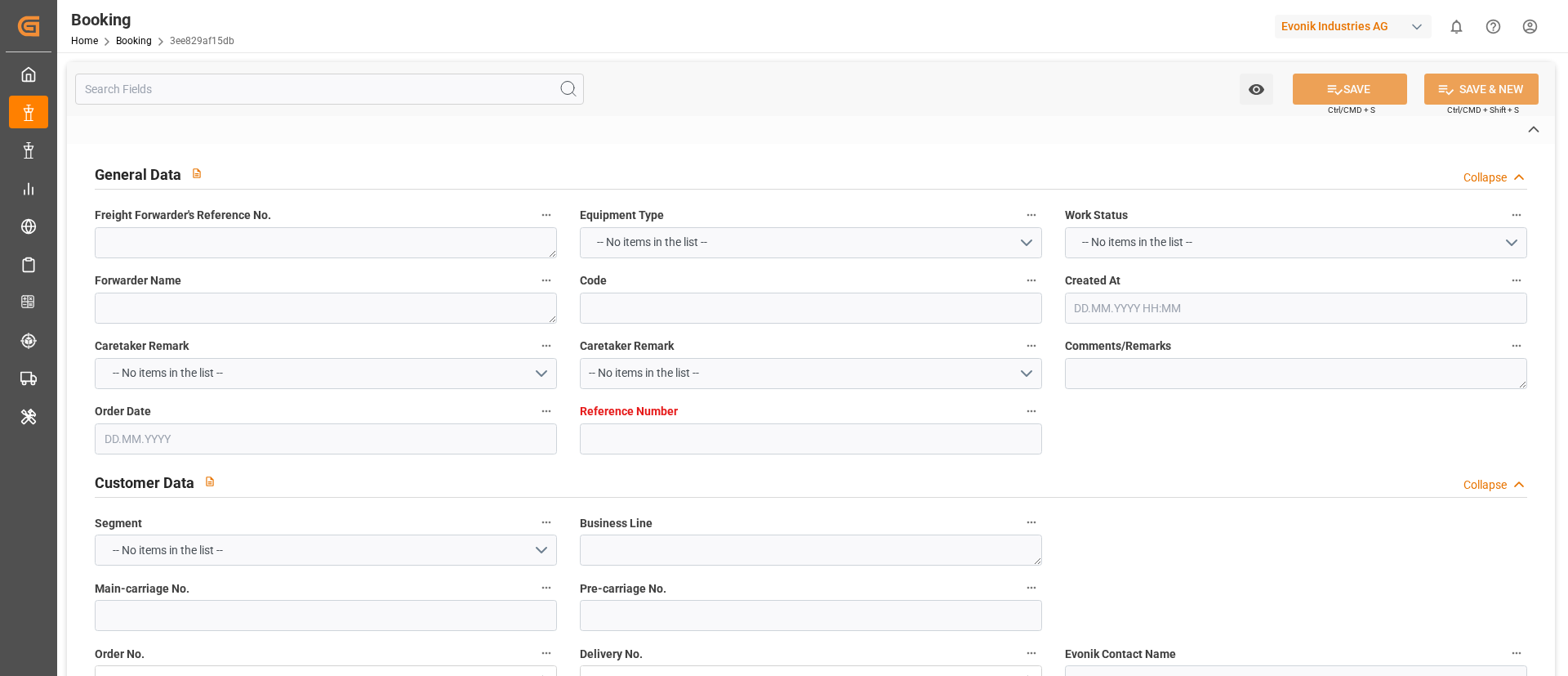
type textarea "8827 9264 9856"
type textarea "Evonik Antwerp"
type input "3ee829af15db"
type input "0"
type textarea "AT-AN"
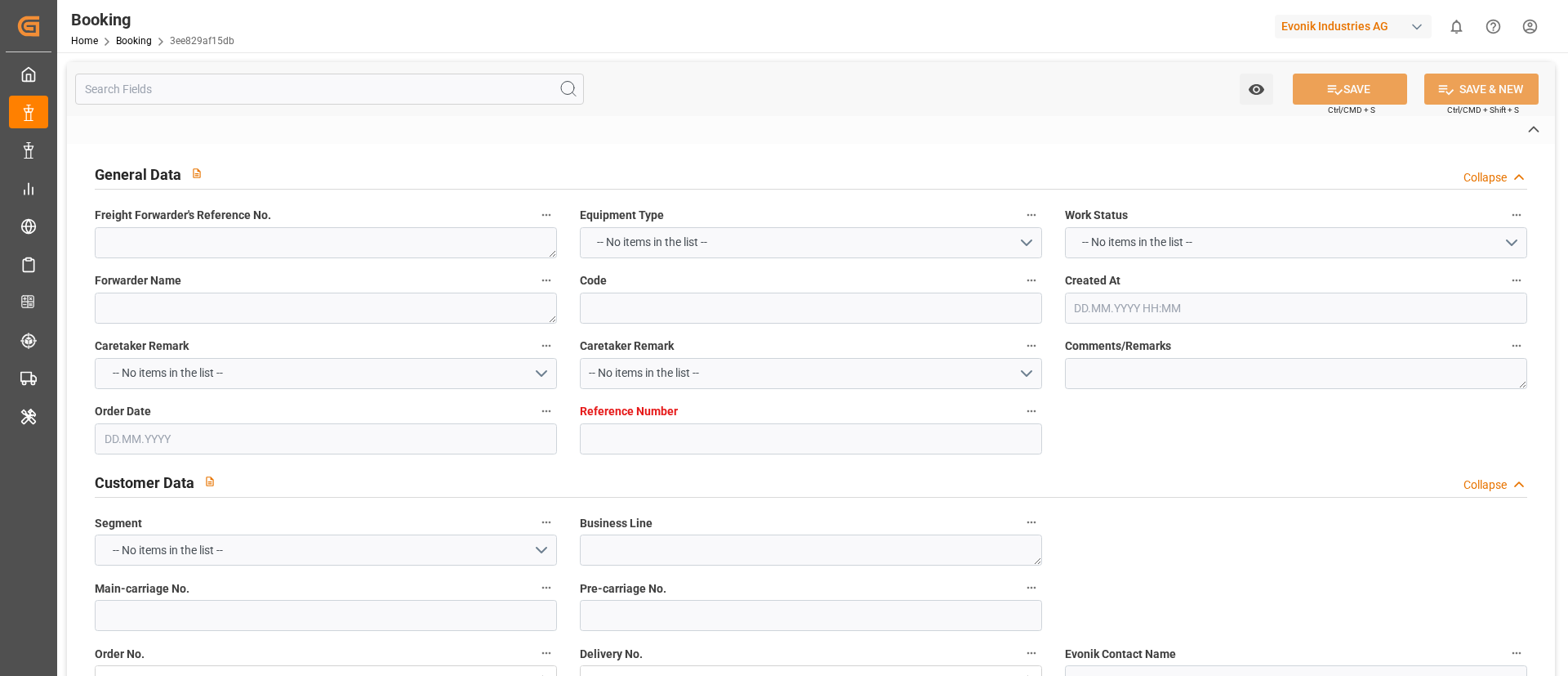
type input "4006641884"
type textarea "[EMAIL_ADDRESS][PERSON_NAME][DOMAIN_NAME]"
type textarea "CIF"
type textarea "Kocaeli"
type textarea "Evonik Plant 0000502757"
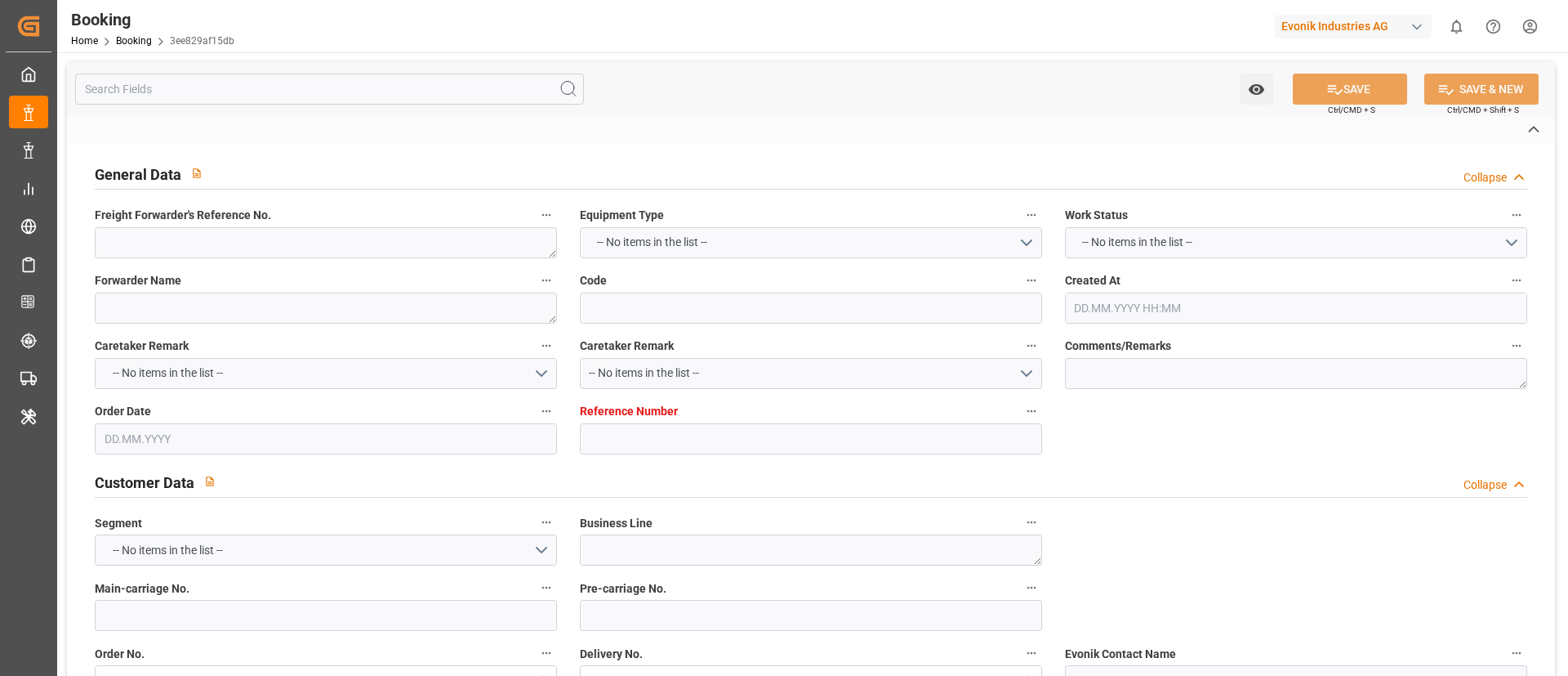
type textarea "[GEOGRAPHIC_DATA]"
type textarea "CMAU2838656"
type input "CMDU"
type input "[GEOGRAPHIC_DATA]"
type textarea "INPUT_Evonik_Seeburger_LoadTenderOcean_1002956798_20250715150958441.xml"
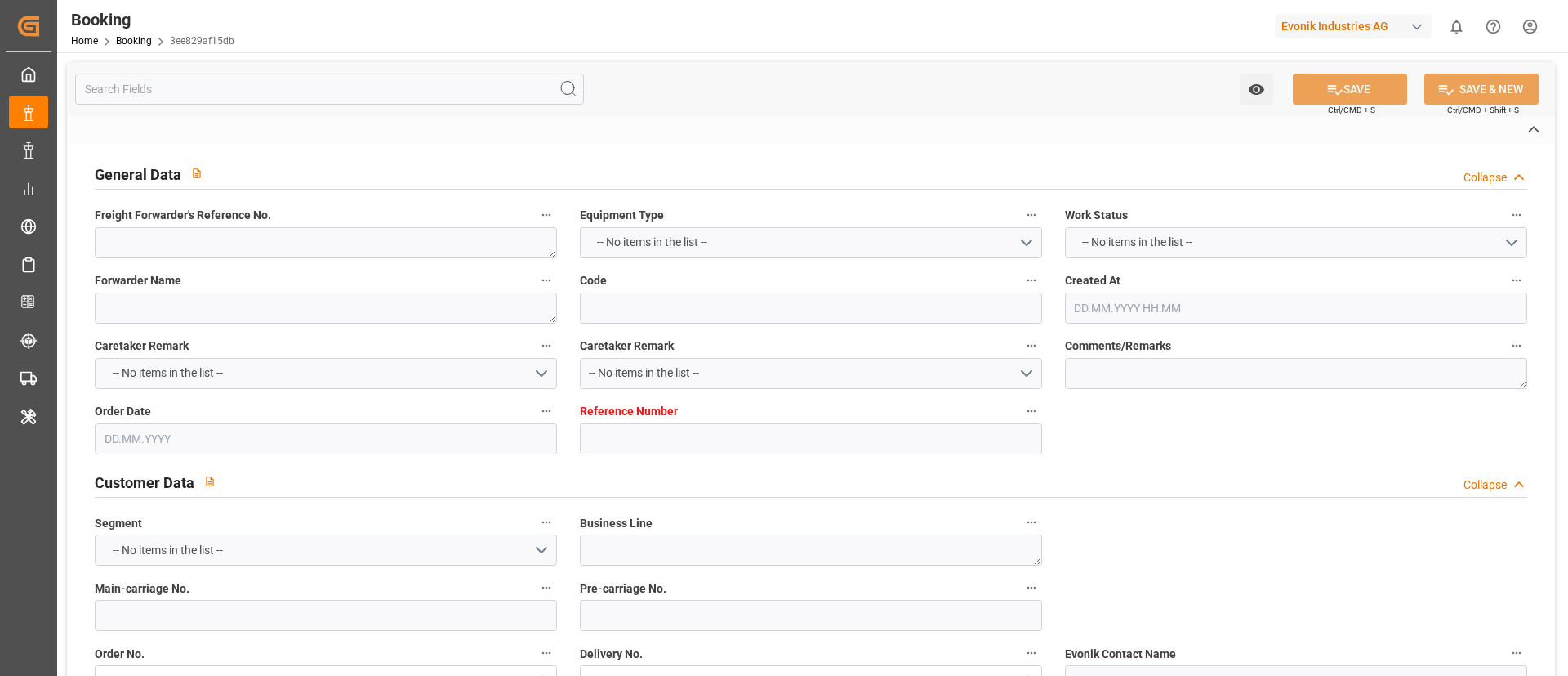
type textarea "NWC/[GEOGRAPHIC_DATA] [GEOGRAPHIC_DATA] Continent / [GEOGRAPHIC_DATA]-AN"
type textarea "INPUT_Evonik_Seeburger_LoadTenderOcean_1002914646_20250702092047140.xml,INPUT_E…"
type textarea "1002956798"
type textarea "Logward System"
type textarea "Pod-PodRegionName-PodCountry-businessDivision-businessLine-"
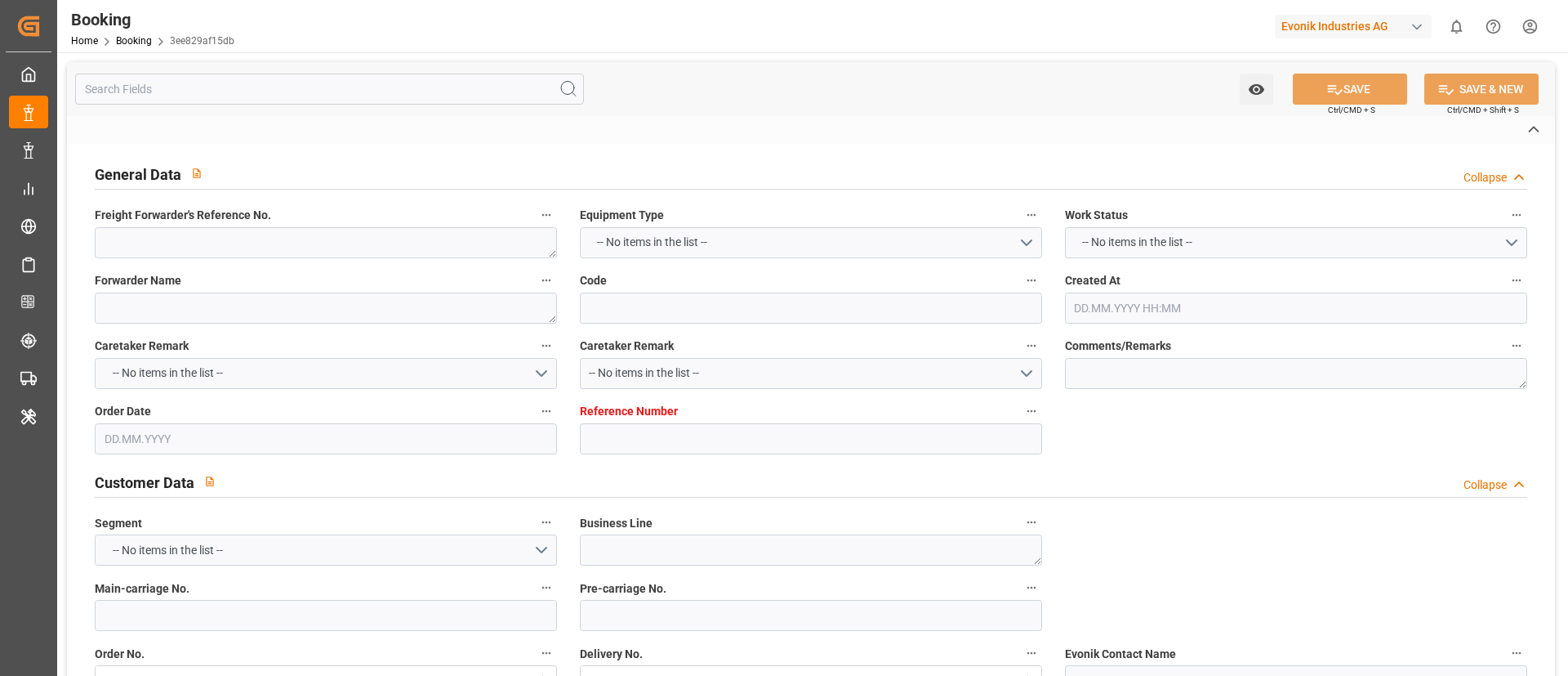
type textarea "EVONIK Load Tender XML"
type textarea "a011t00000LcJC5AAN"
type textarea "No"
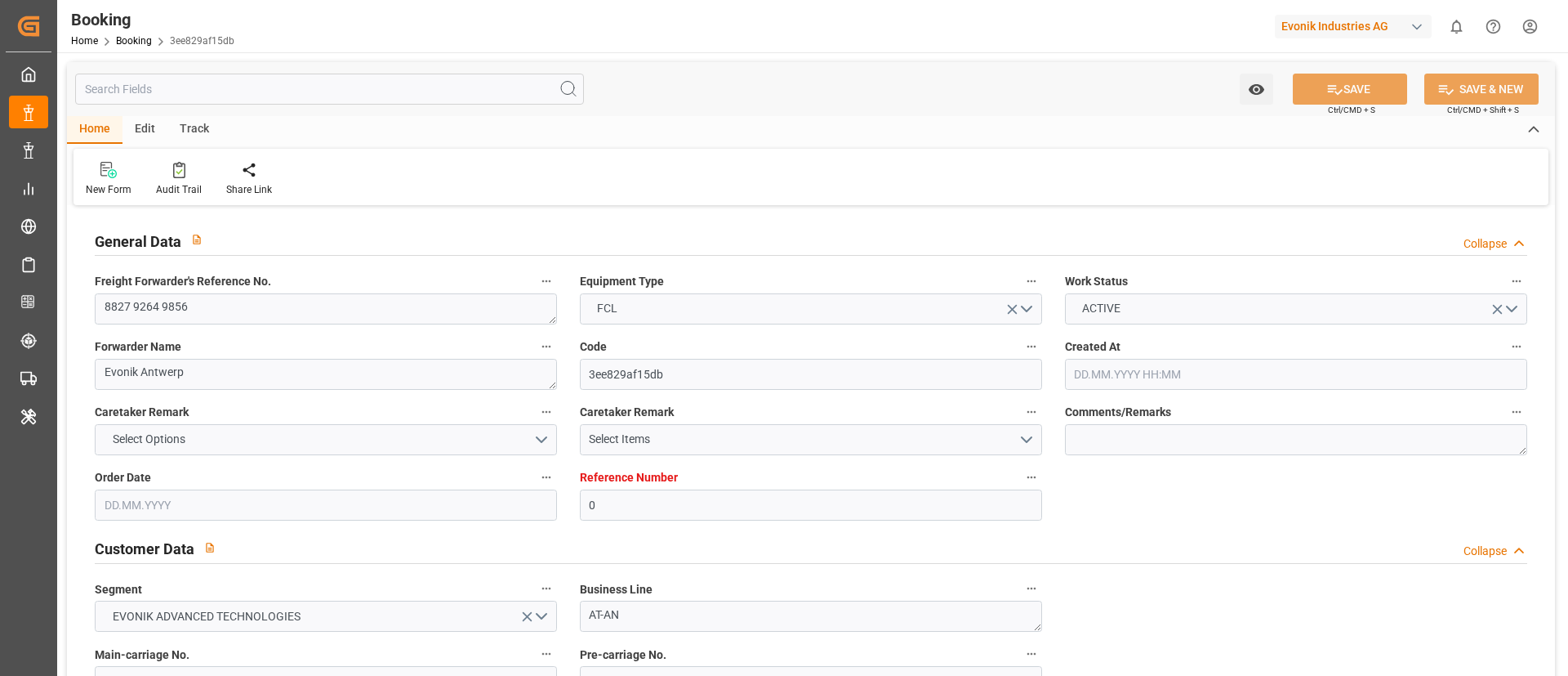
type input "0"
type input "CMACGM"
type input "CMA CGM Group"
type input "NLRTM"
type input "Kocaeli"
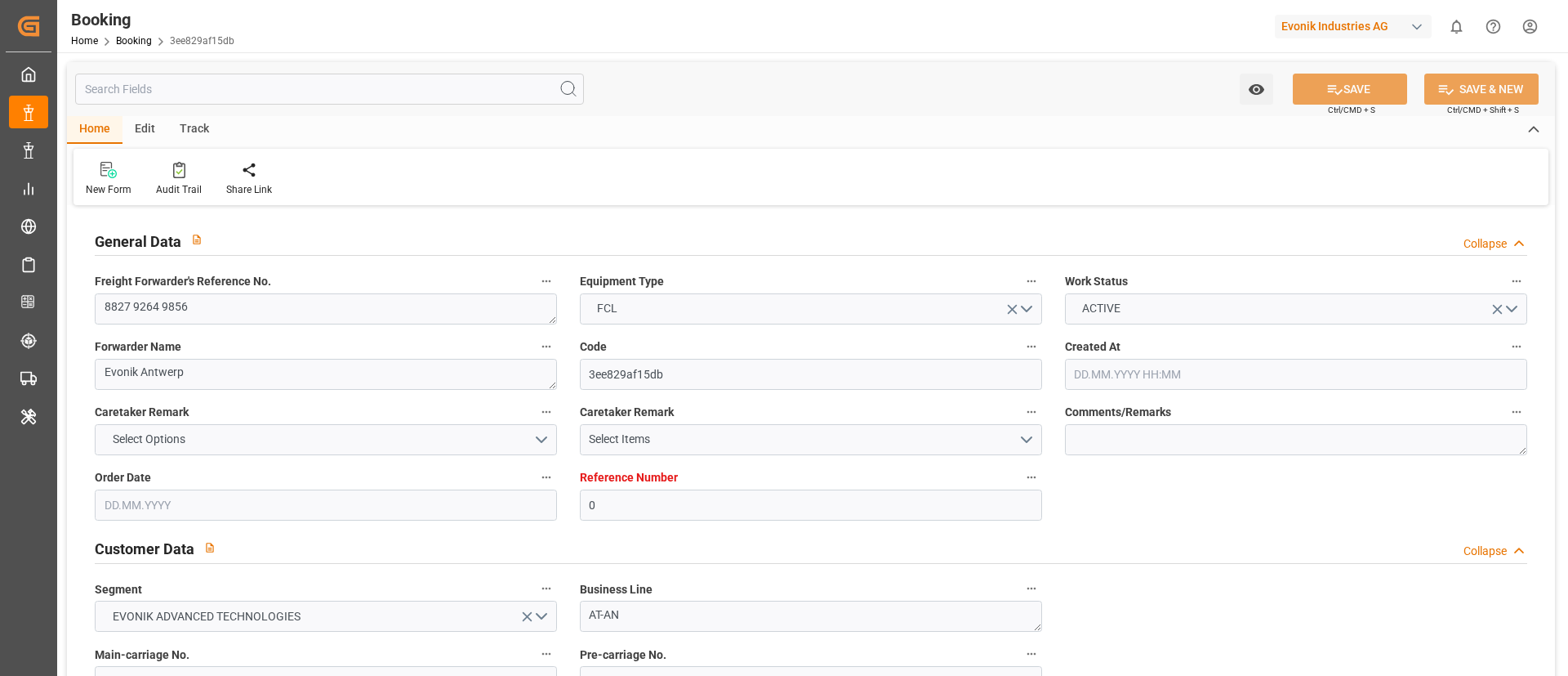
type input "02.07.2025 07:23"
type input "[DATE]"
type input "15.07.2025 13:12"
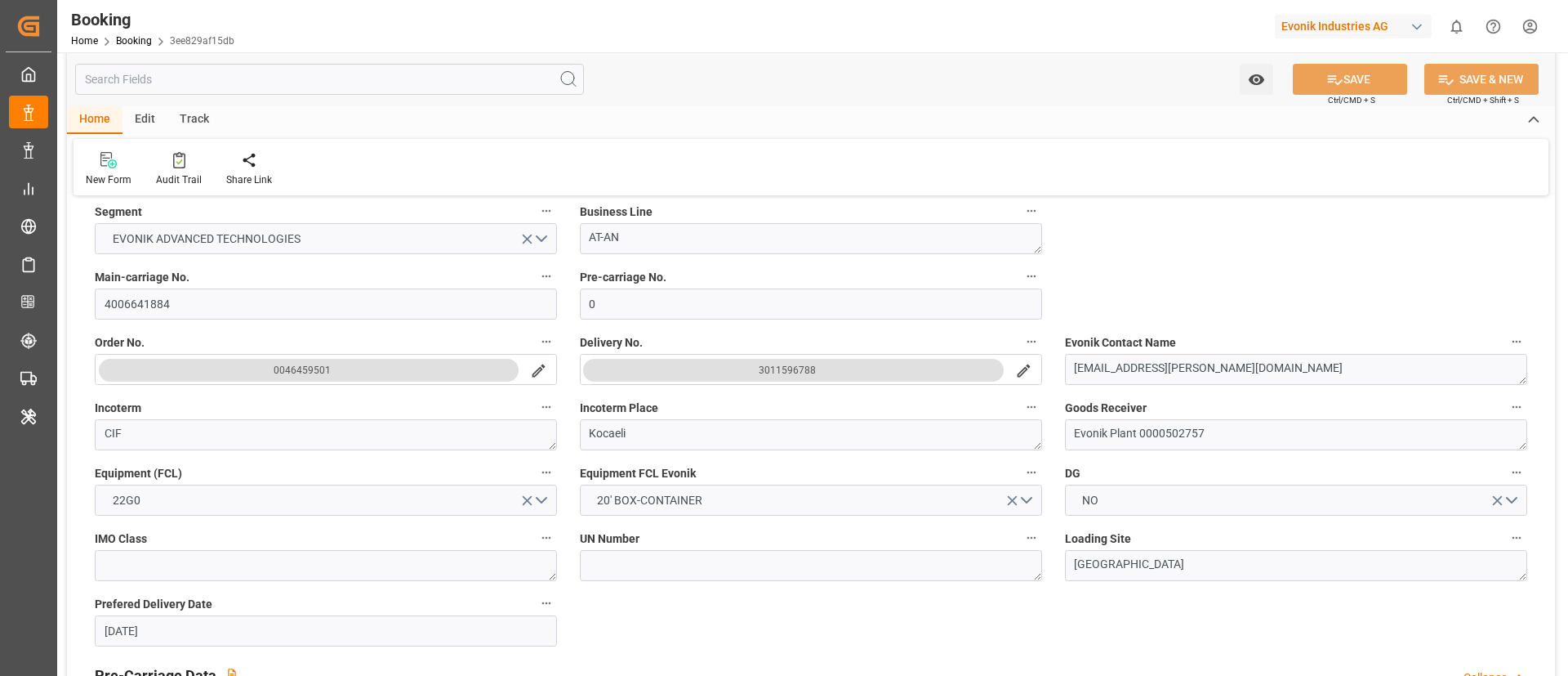
scroll to position [245, 0]
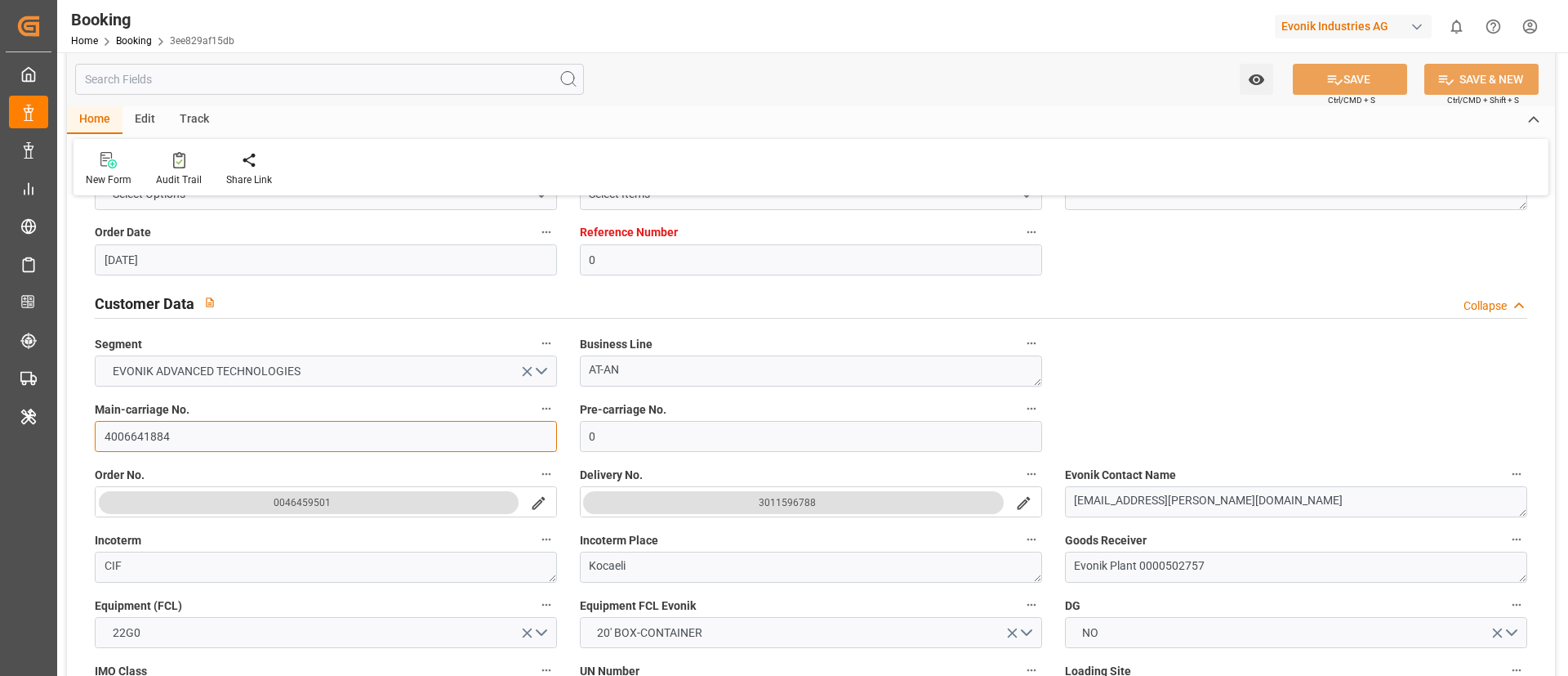
click at [202, 442] on input "4006641884" at bounding box center [325, 437] width 462 height 31
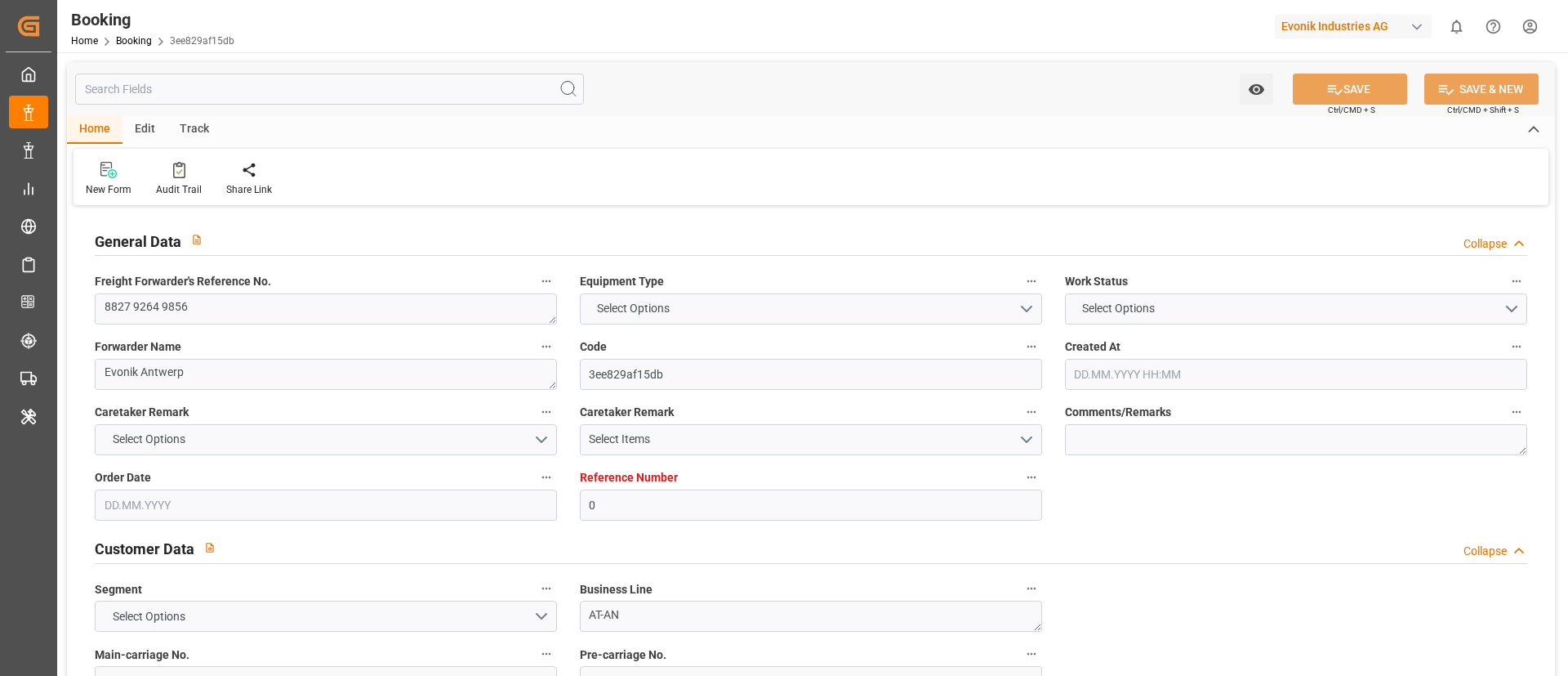
type input "0"
type input "CMACGM"
type input "CMA CGM Group"
type input "NLRTM"
type input "Kocaeli"
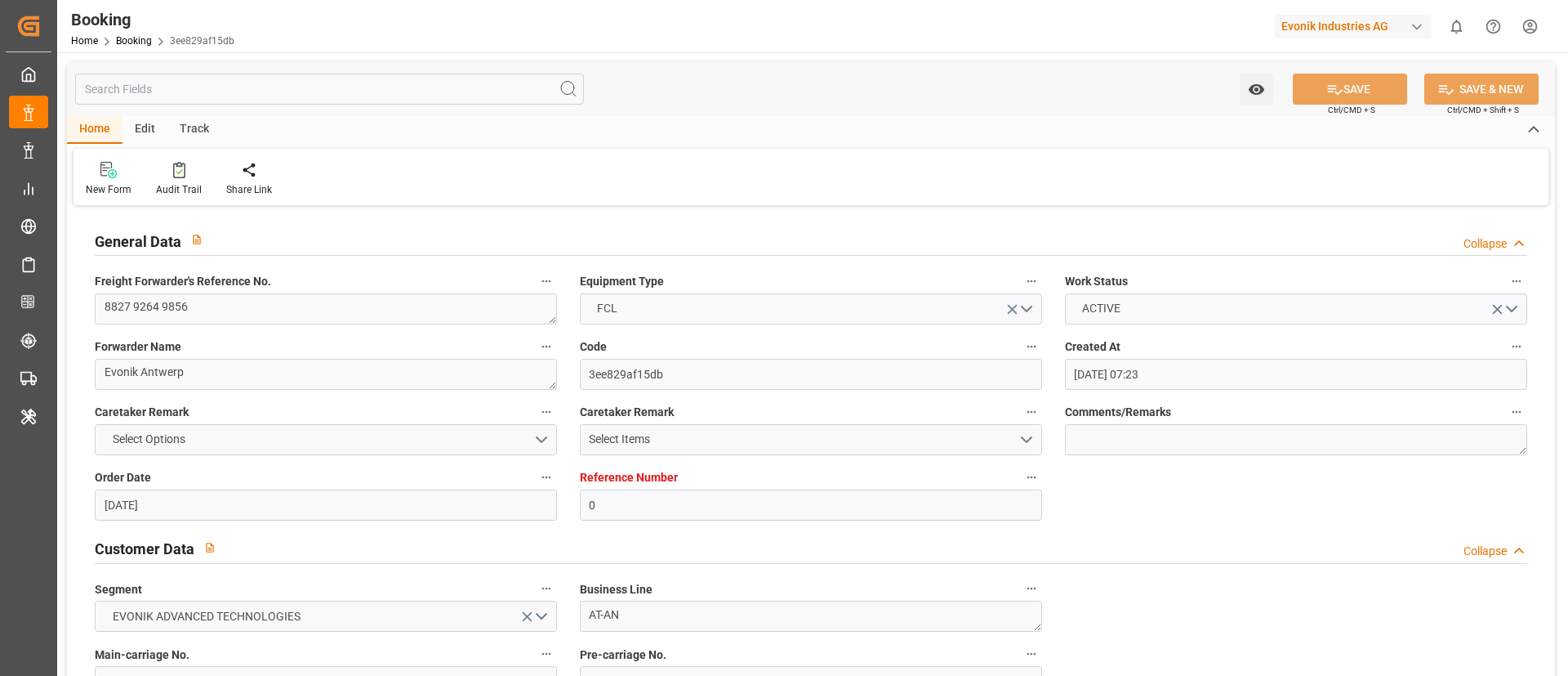
type input "02.07.2025 07:23"
type input "[DATE]"
type input "15.07.2025 13:12"
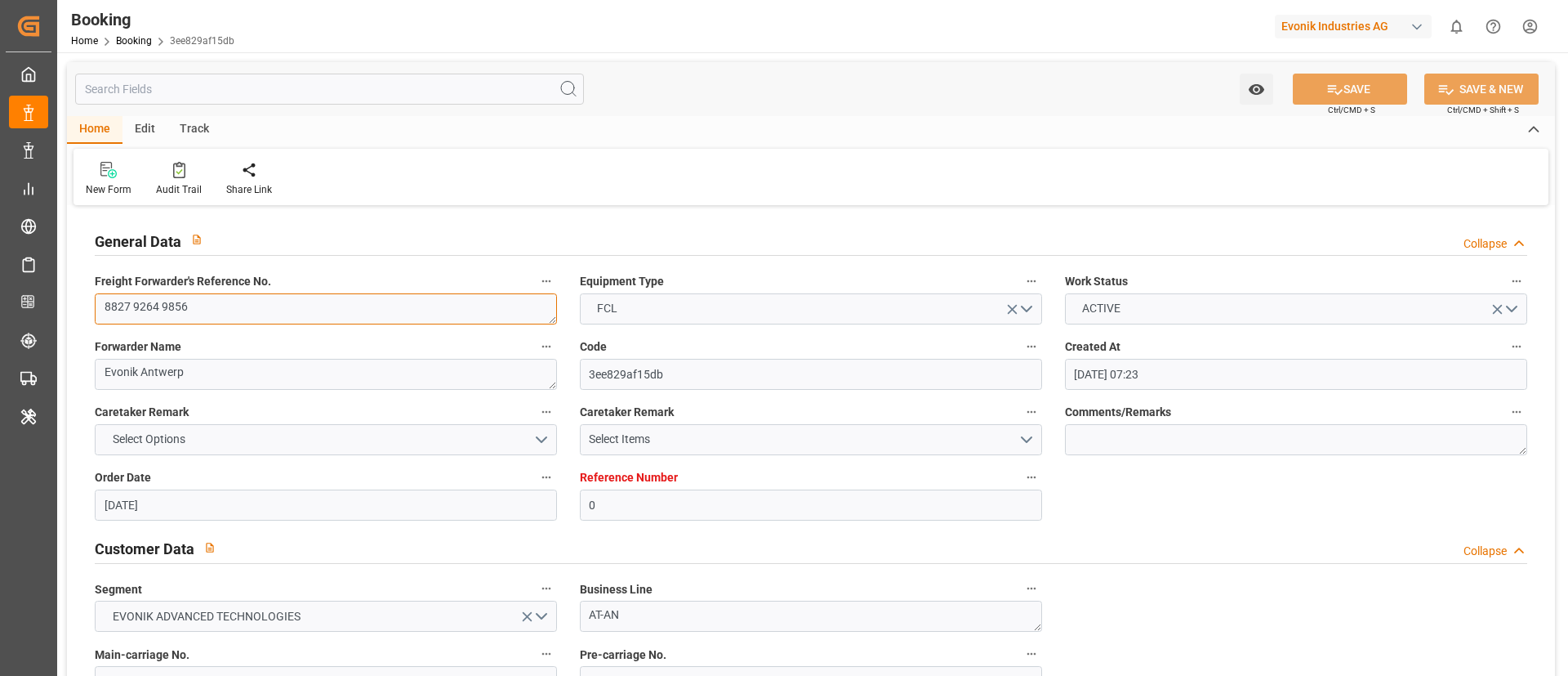
click at [135, 303] on textarea "8827 9264 9856" at bounding box center [325, 309] width 462 height 31
type textarea "882792649856"
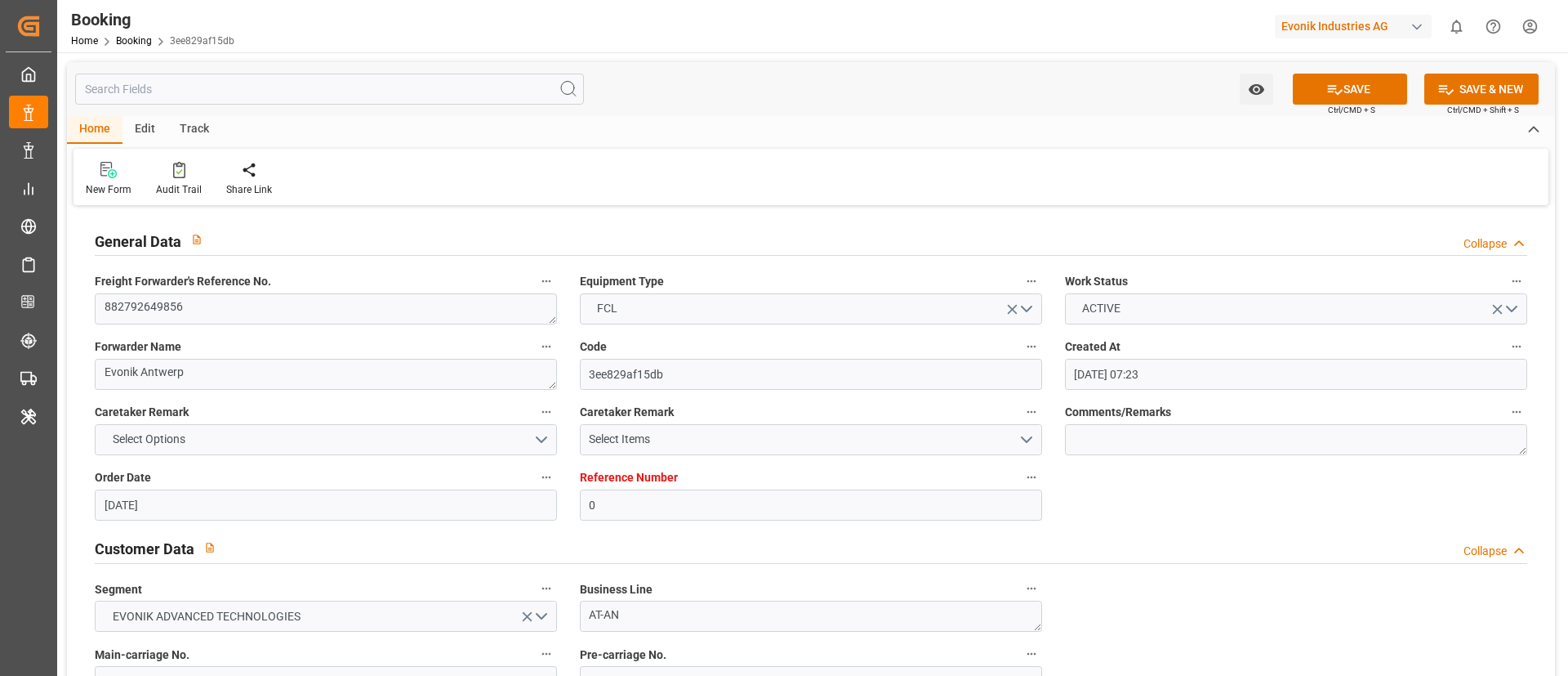
click at [1221, 541] on div "Customer Data Collapse" at bounding box center [811, 548] width 1433 height 31
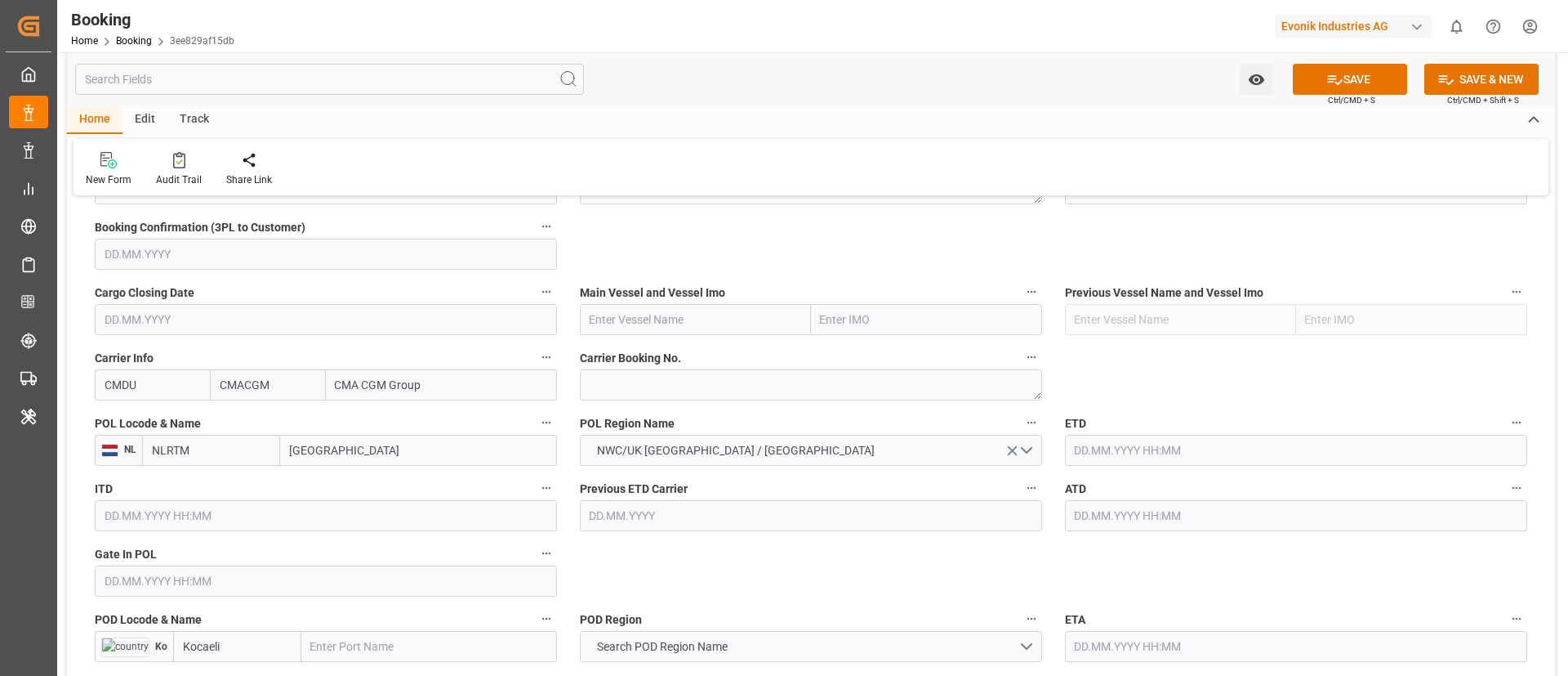
scroll to position [612, 0]
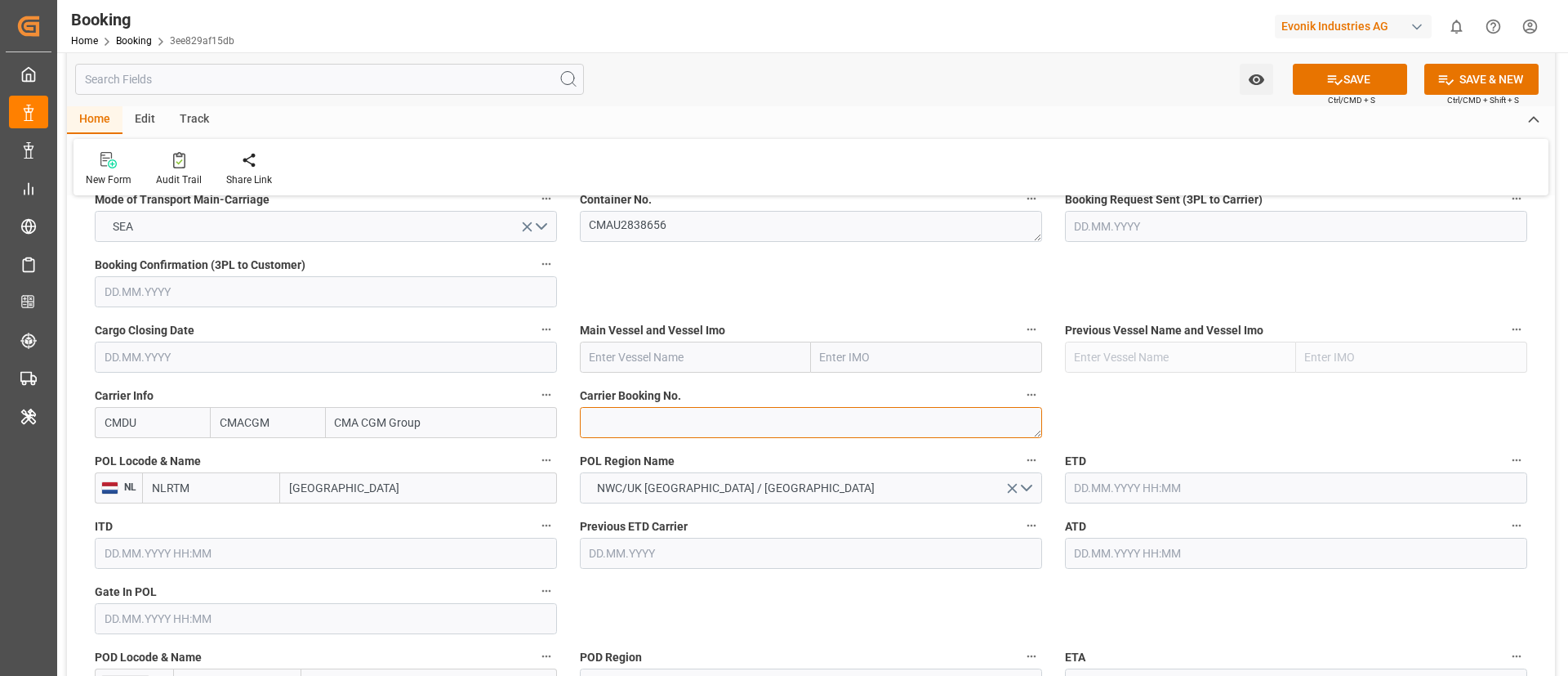
click at [607, 432] on textarea at bounding box center [811, 422] width 462 height 31
paste textarea "ANT1910959"
click at [580, 426] on textarea "ANT1910959" at bounding box center [811, 422] width 462 height 31
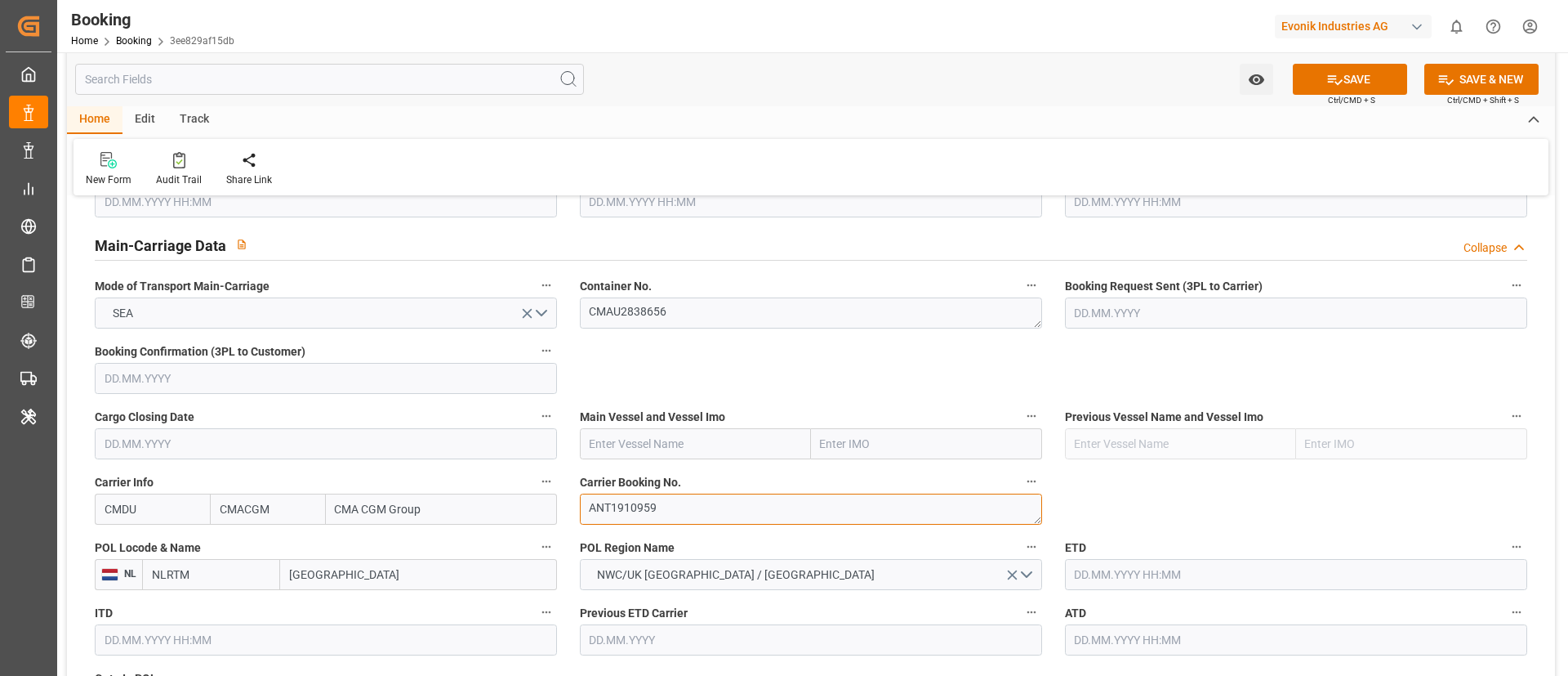
scroll to position [491, 0]
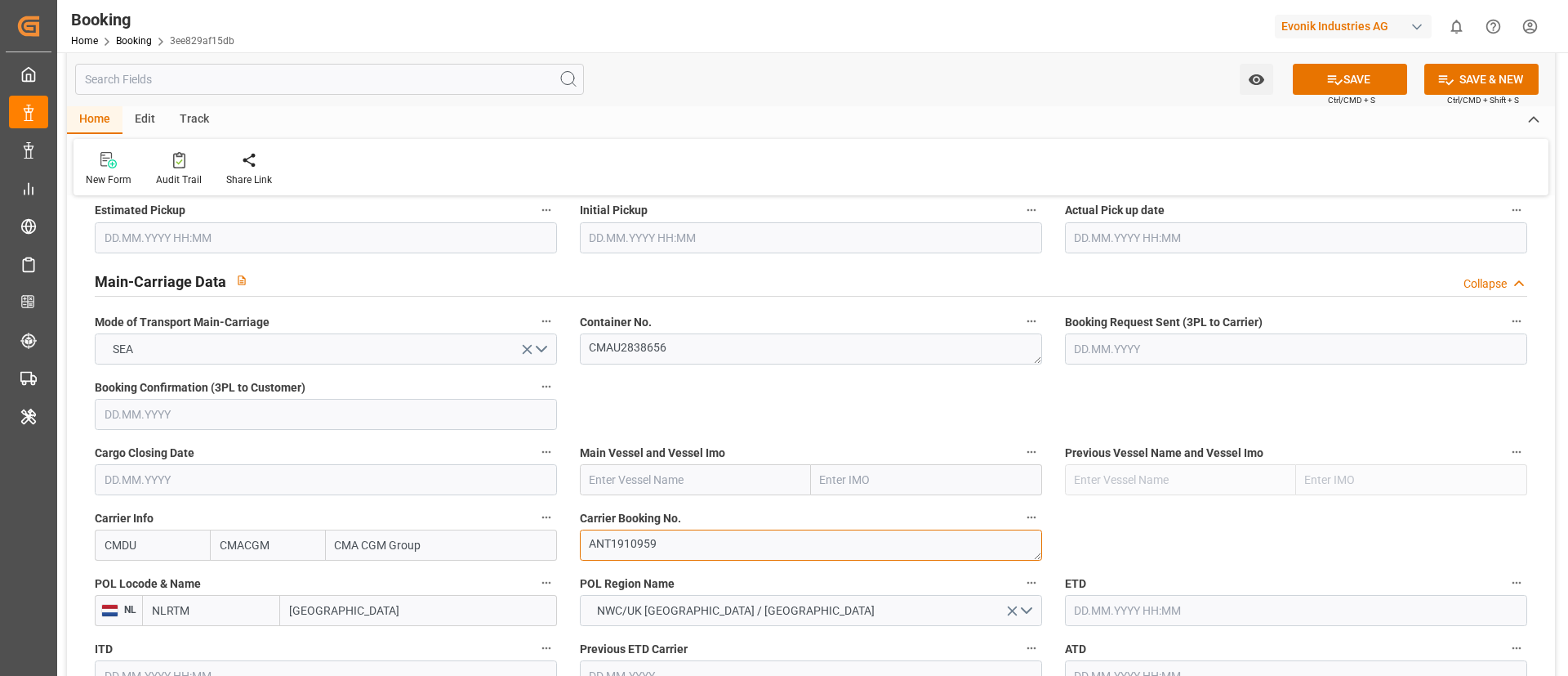
type textarea "ANT1910959"
click at [708, 350] on textarea "CMAU2838656" at bounding box center [811, 349] width 462 height 31
click at [663, 476] on input "text" at bounding box center [695, 479] width 231 height 31
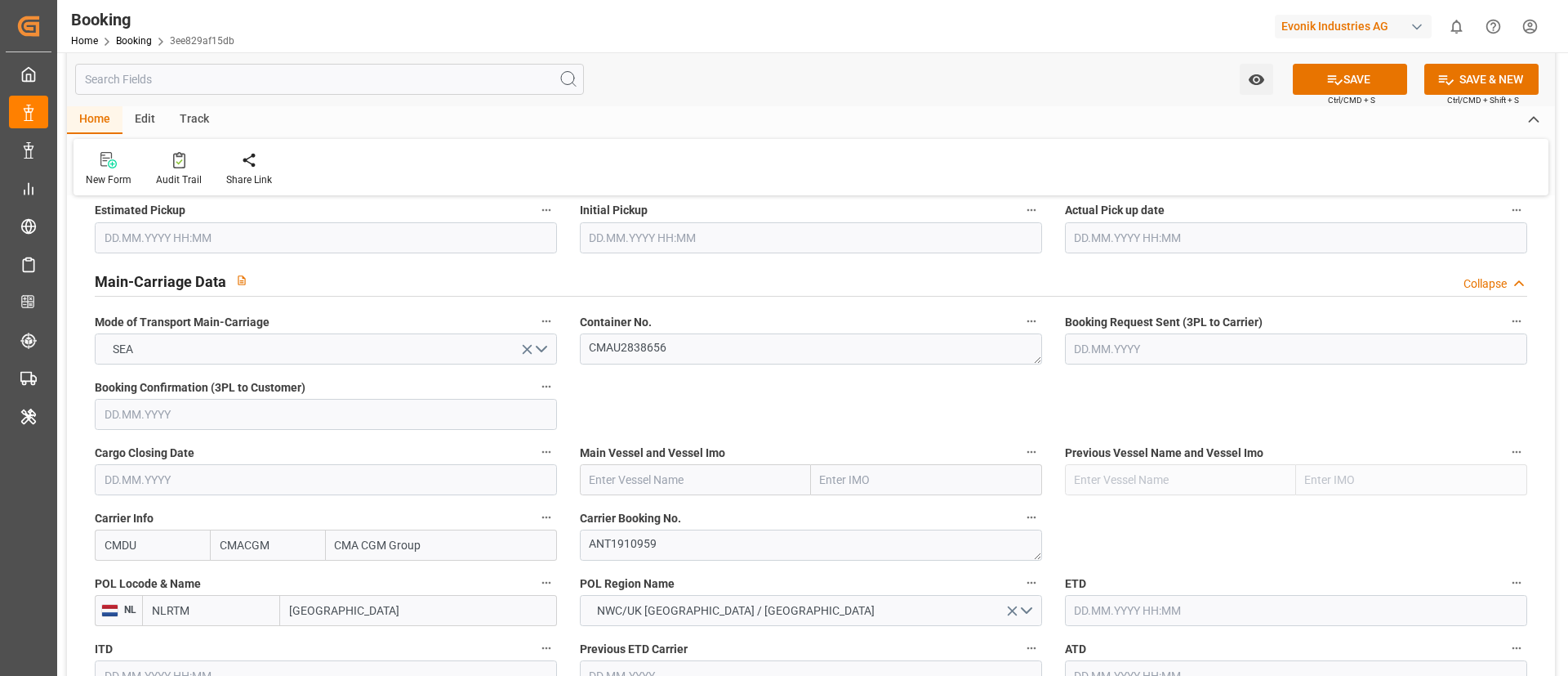
paste input "CMA CGM [GEOGRAPHIC_DATA]"
type input "CMA CGM [GEOGRAPHIC_DATA]"
click at [676, 518] on b "CMA CGM [GEOGRAPHIC_DATA]" at bounding box center [646, 523] width 111 height 30
type input "9315953"
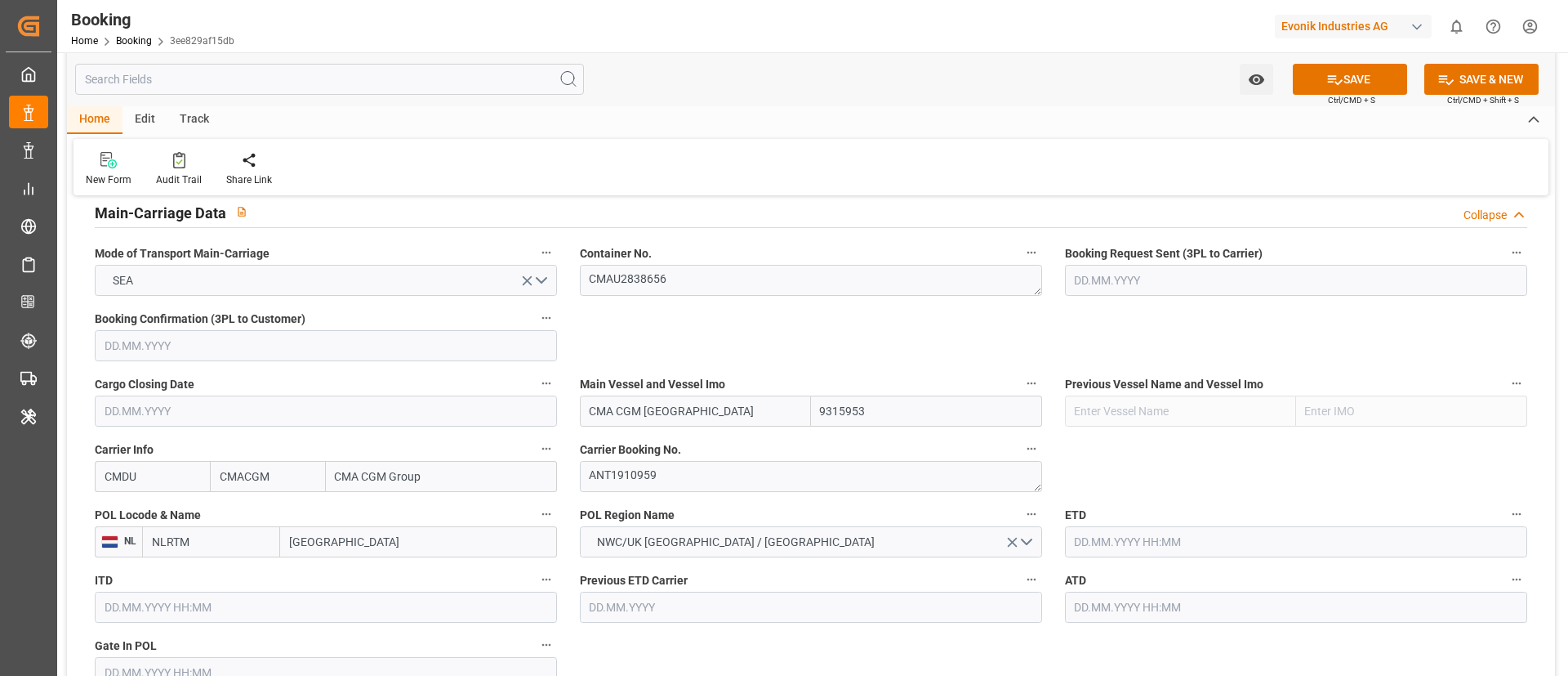
scroll to position [612, 0]
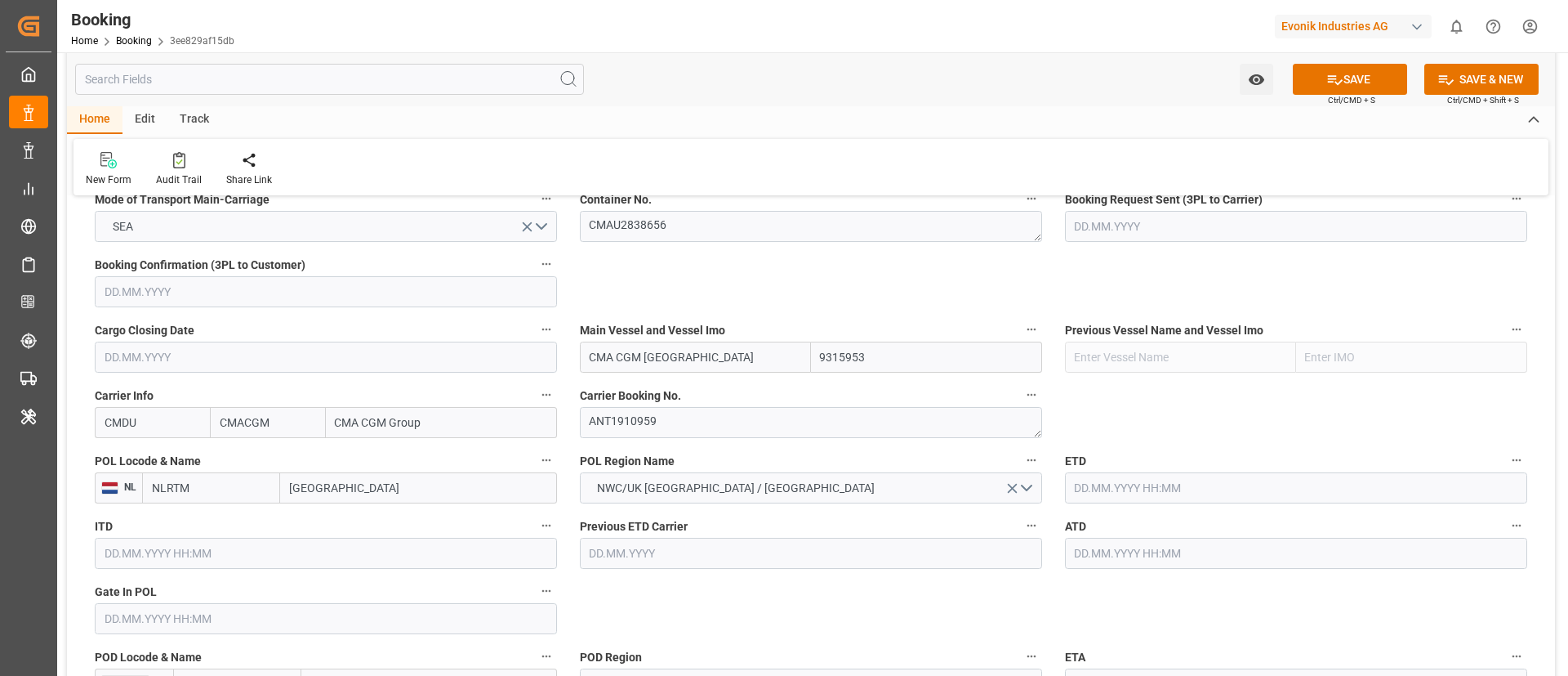
type input "CMA CGM [GEOGRAPHIC_DATA]"
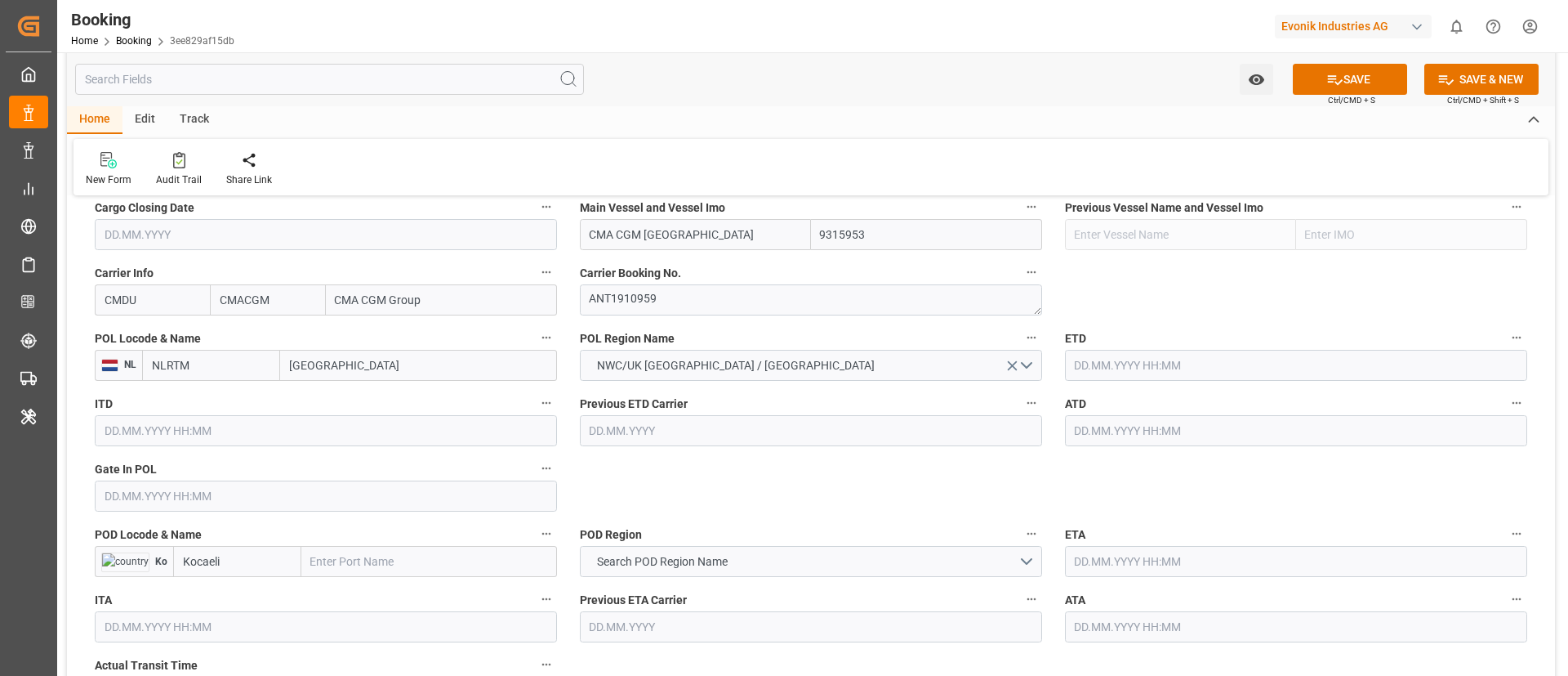
click at [311, 366] on input "Rotterdam" at bounding box center [418, 365] width 277 height 31
click at [311, 366] on input "[GEOGRAPHIC_DATA]" at bounding box center [418, 365] width 277 height 31
paste input "[GEOGRAPHIC_DATA]"
type input "[GEOGRAPHIC_DATA]"
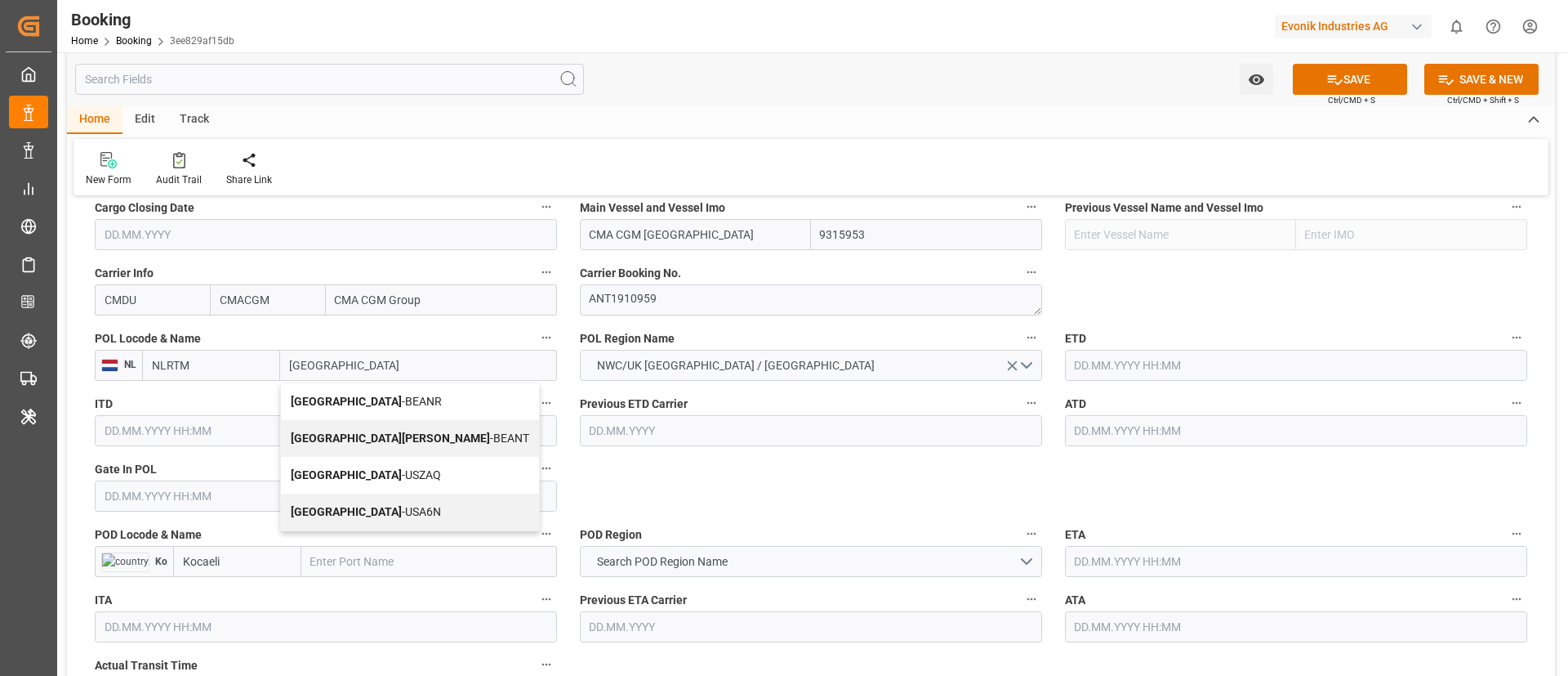
click at [391, 408] on div "Antwerp - BEANR" at bounding box center [409, 402] width 258 height 37
type input "BEANR"
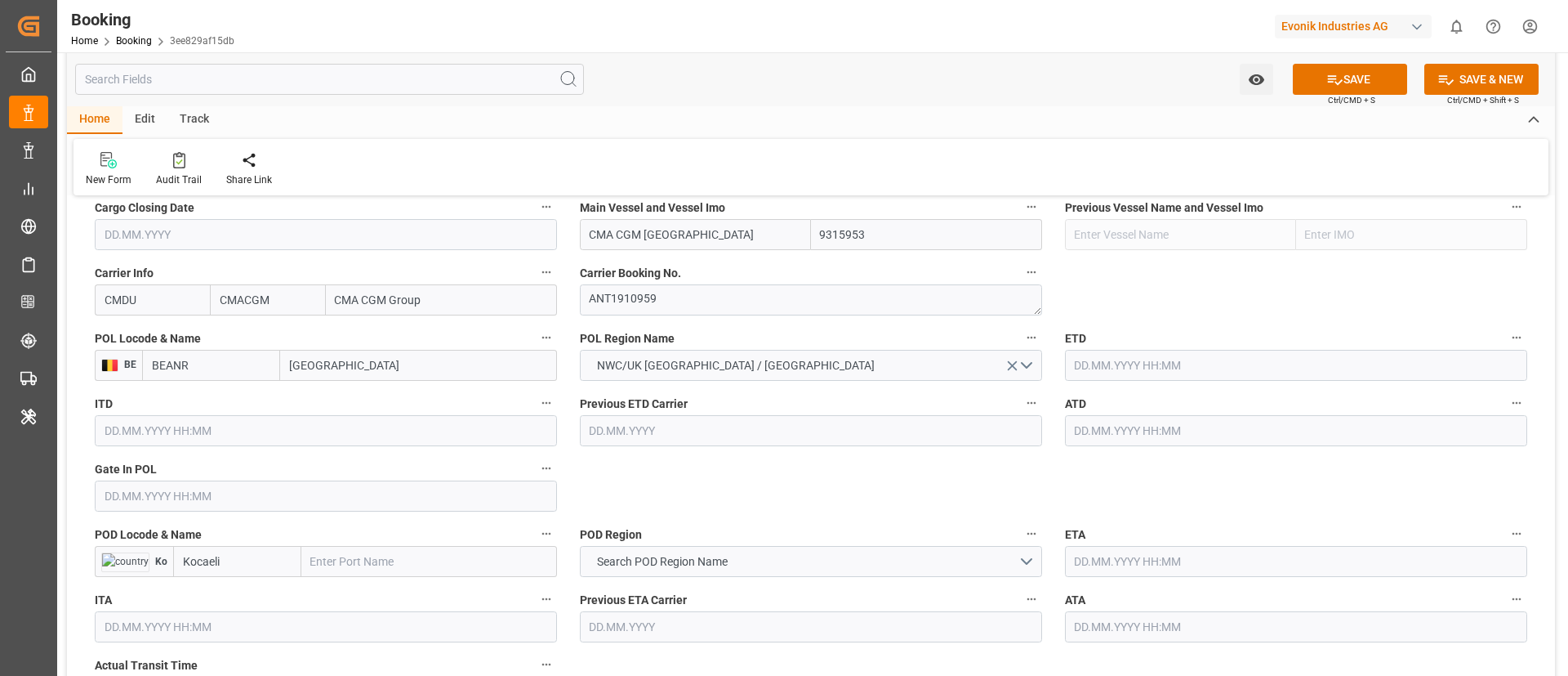
type input "[GEOGRAPHIC_DATA]"
click at [180, 489] on input "text" at bounding box center [325, 495] width 462 height 31
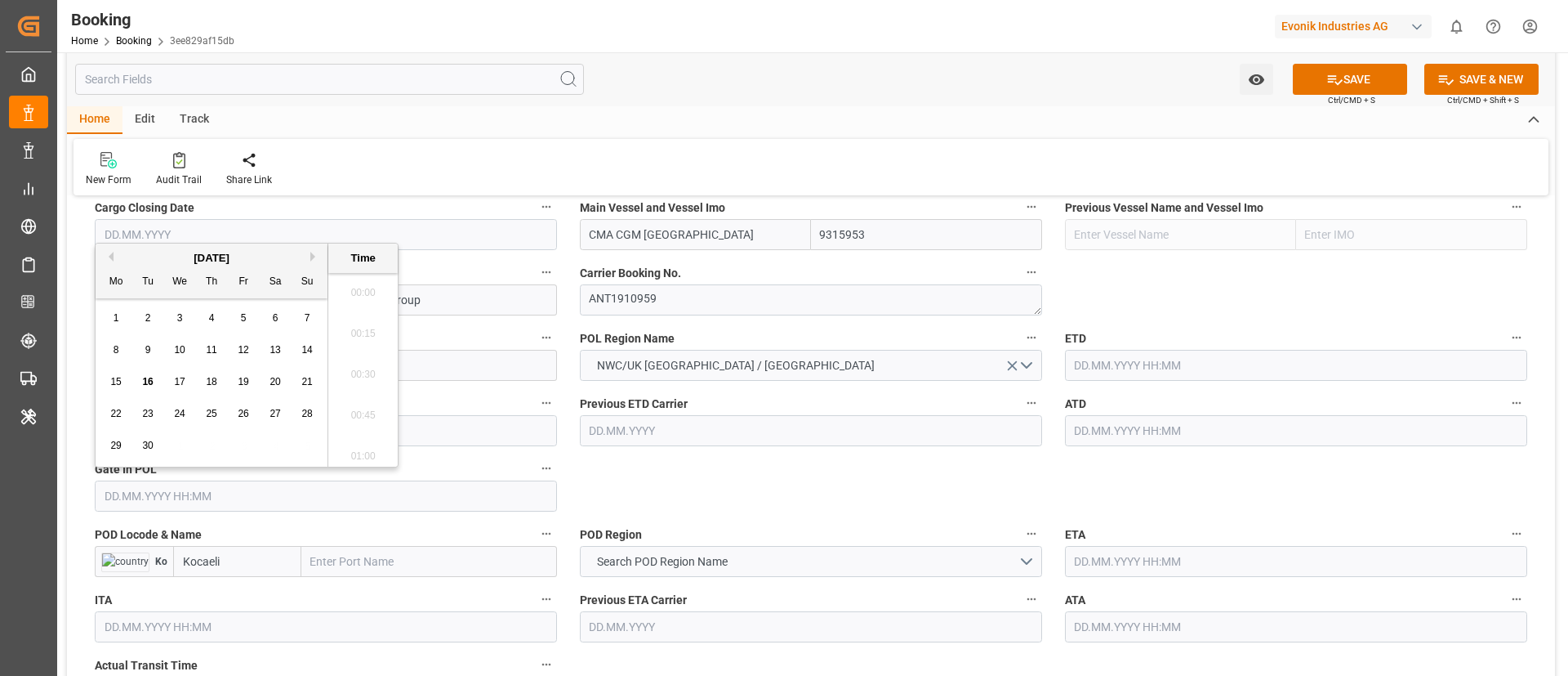
scroll to position [2457, 0]
click at [110, 257] on button "Previous Month" at bounding box center [108, 257] width 10 height 10
click at [120, 342] on div "7" at bounding box center [116, 351] width 20 height 19
type input "07.07.2025 00:00"
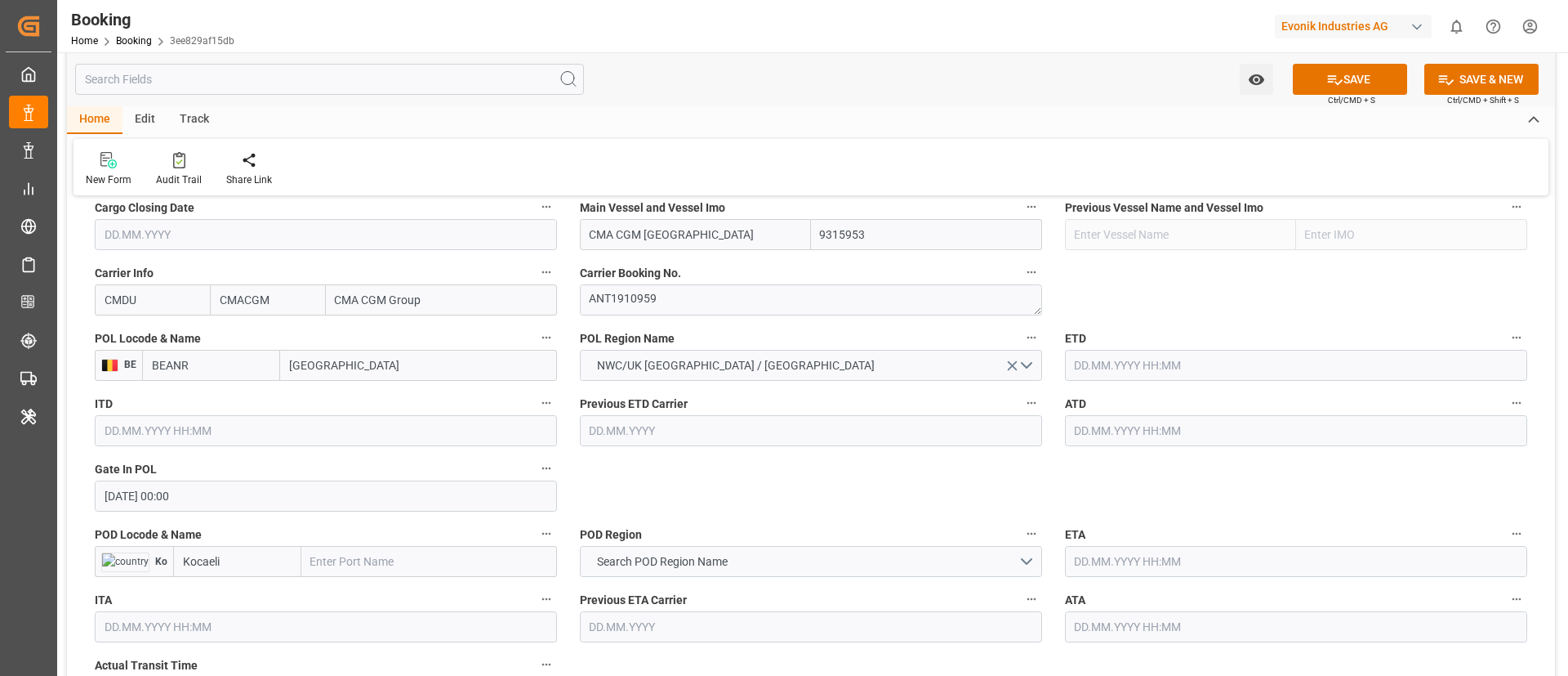
click at [1134, 358] on input "text" at bounding box center [1296, 365] width 462 height 31
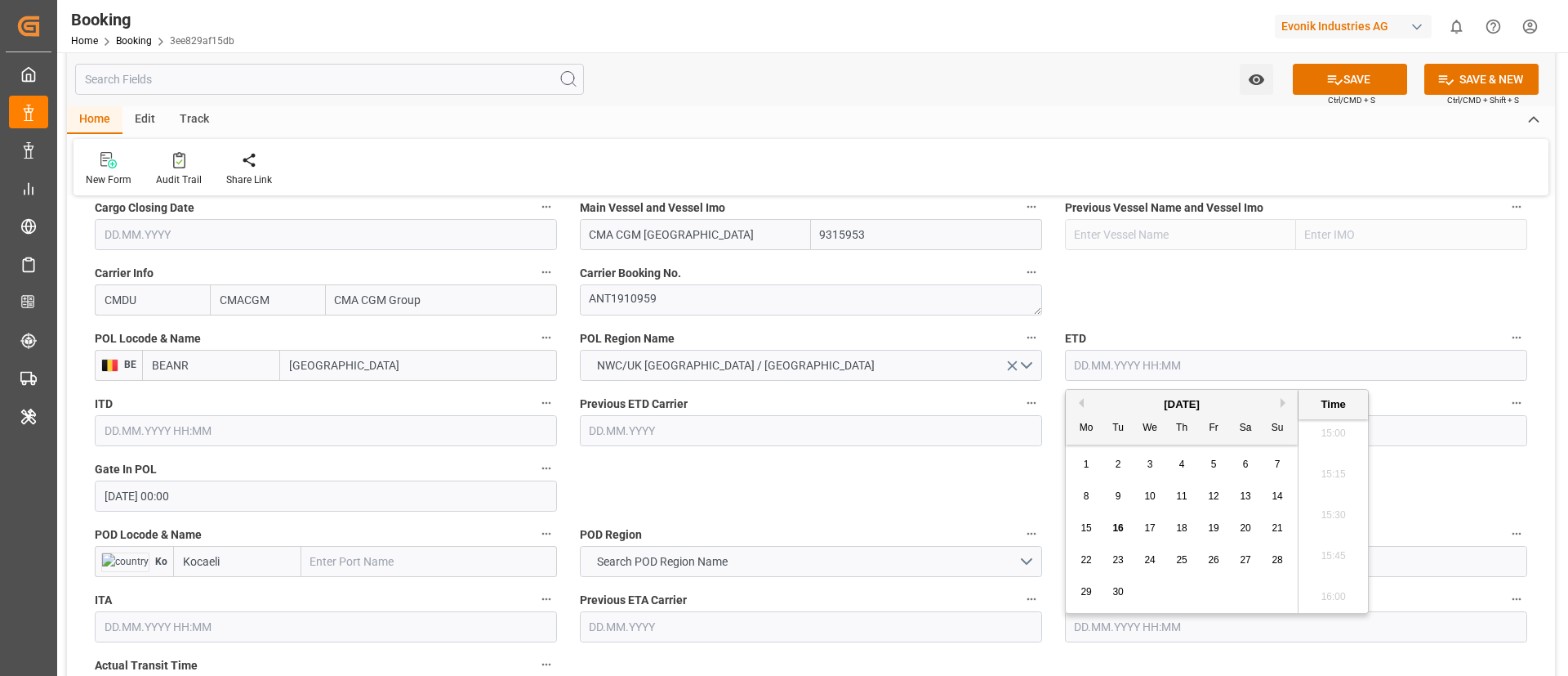
click at [1080, 404] on button "Previous Month" at bounding box center [1078, 403] width 10 height 10
click at [1276, 497] on span "13" at bounding box center [1276, 496] width 11 height 12
type input "13.07.2025 00:00"
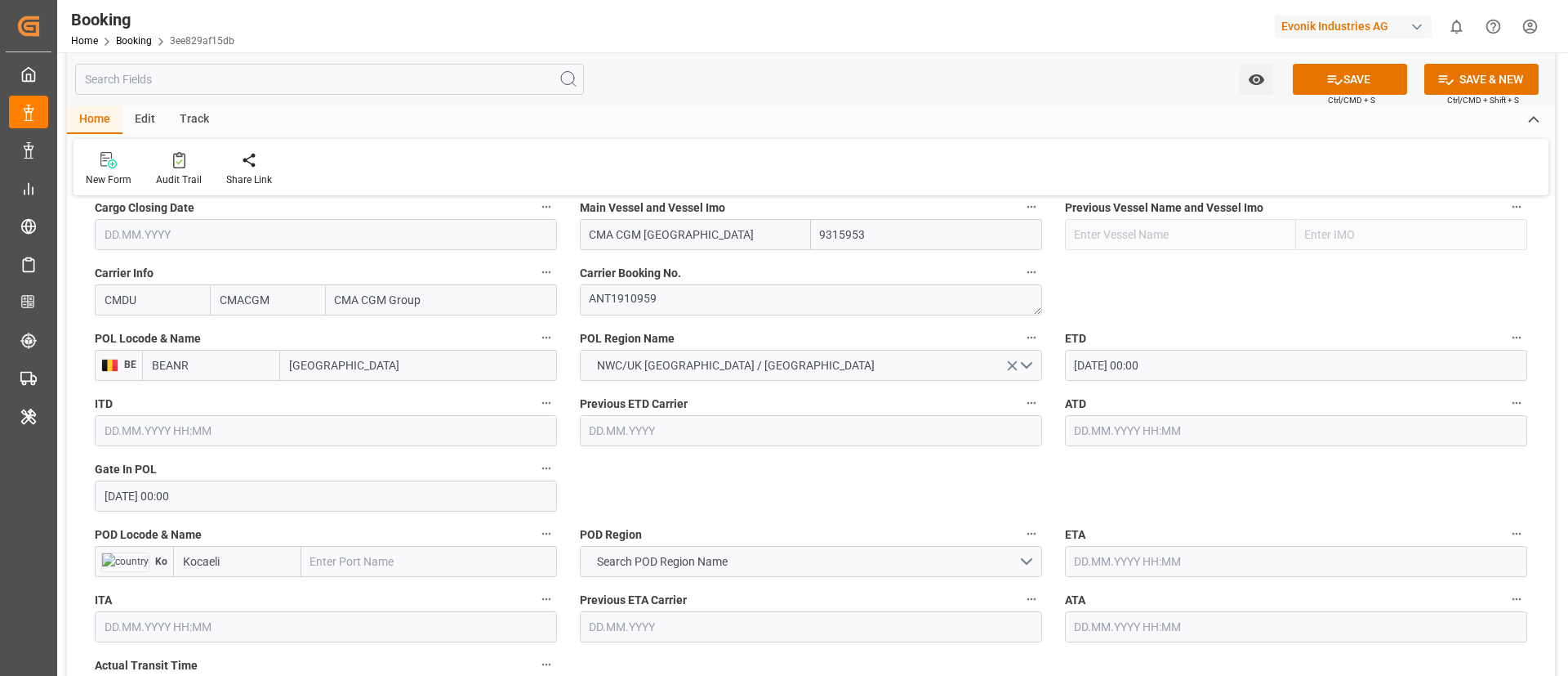
click at [1195, 371] on input "13.07.2025 00:00" at bounding box center [1296, 365] width 462 height 31
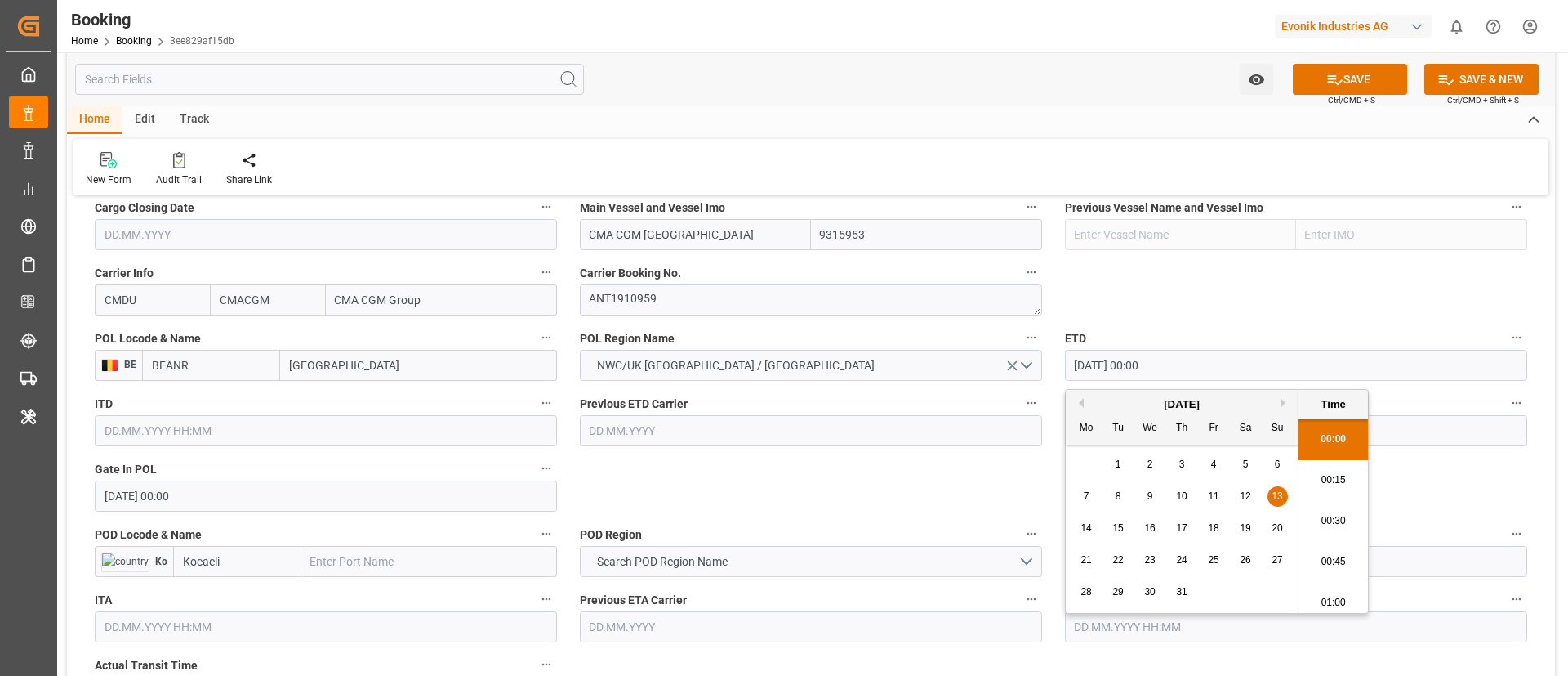
click at [1195, 371] on input "13.07.2025 00:00" at bounding box center [1296, 365] width 462 height 31
click at [879, 541] on label "POD Region" at bounding box center [811, 534] width 462 height 23
click at [1021, 541] on button "POD Region" at bounding box center [1031, 533] width 21 height 21
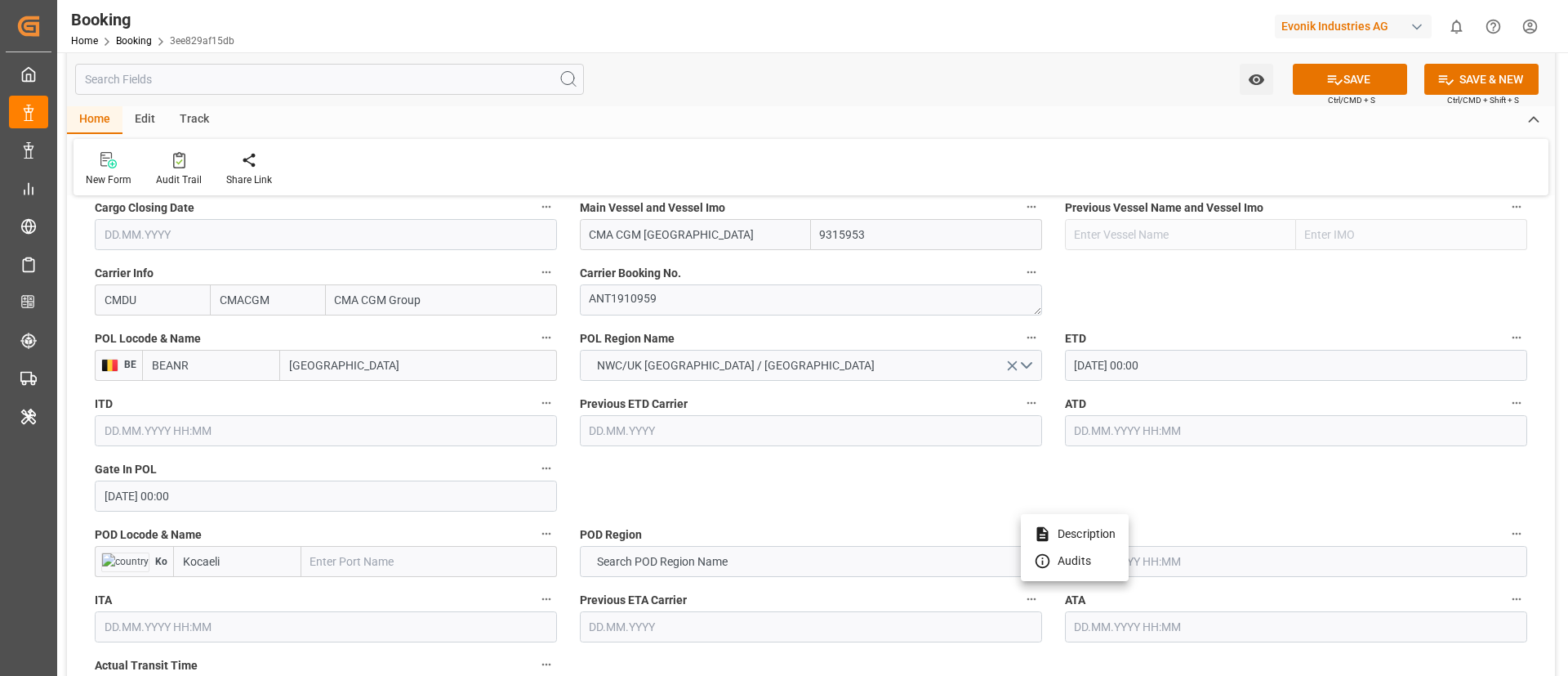
click at [1120, 398] on div at bounding box center [784, 338] width 1568 height 676
click at [1118, 427] on input "text" at bounding box center [1296, 431] width 462 height 31
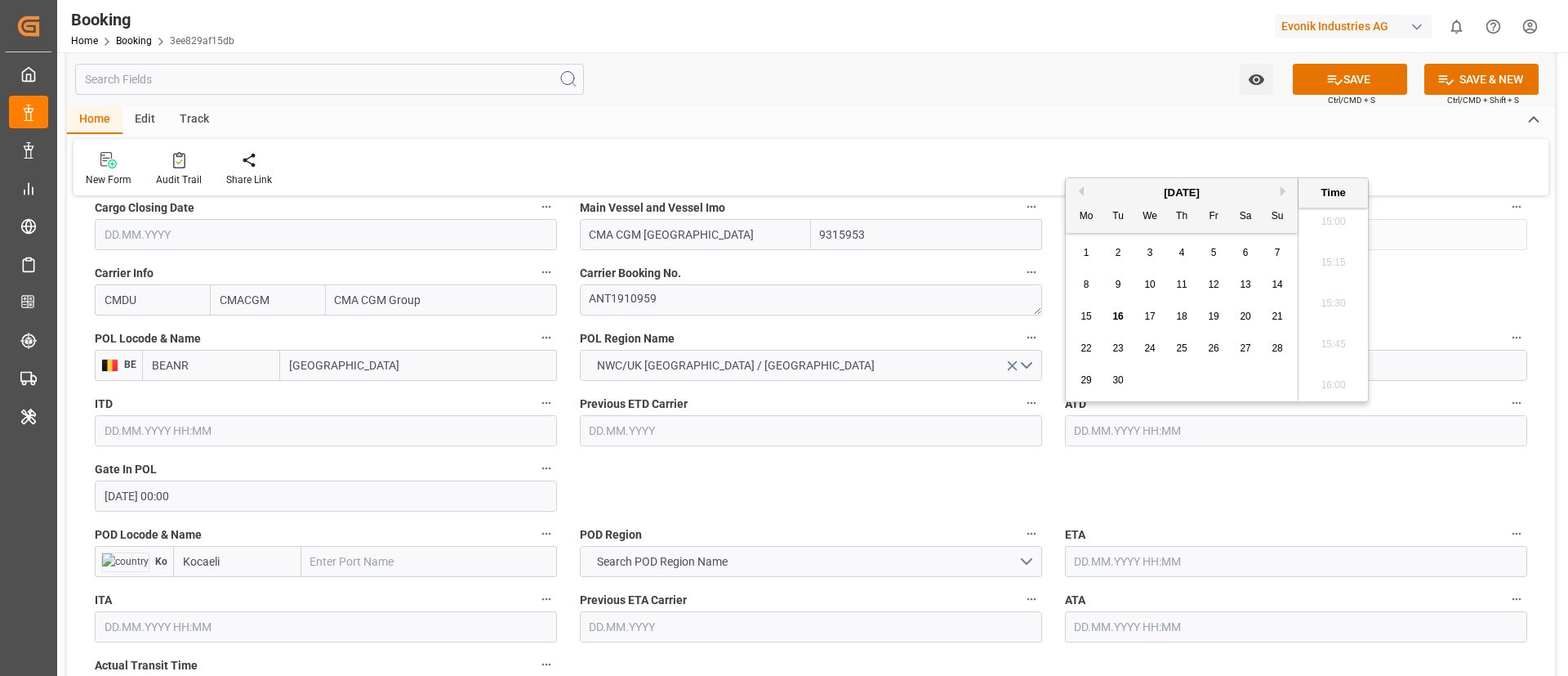
paste input "13.07.2025 00:00"
type input "13.07.2025 00:00"
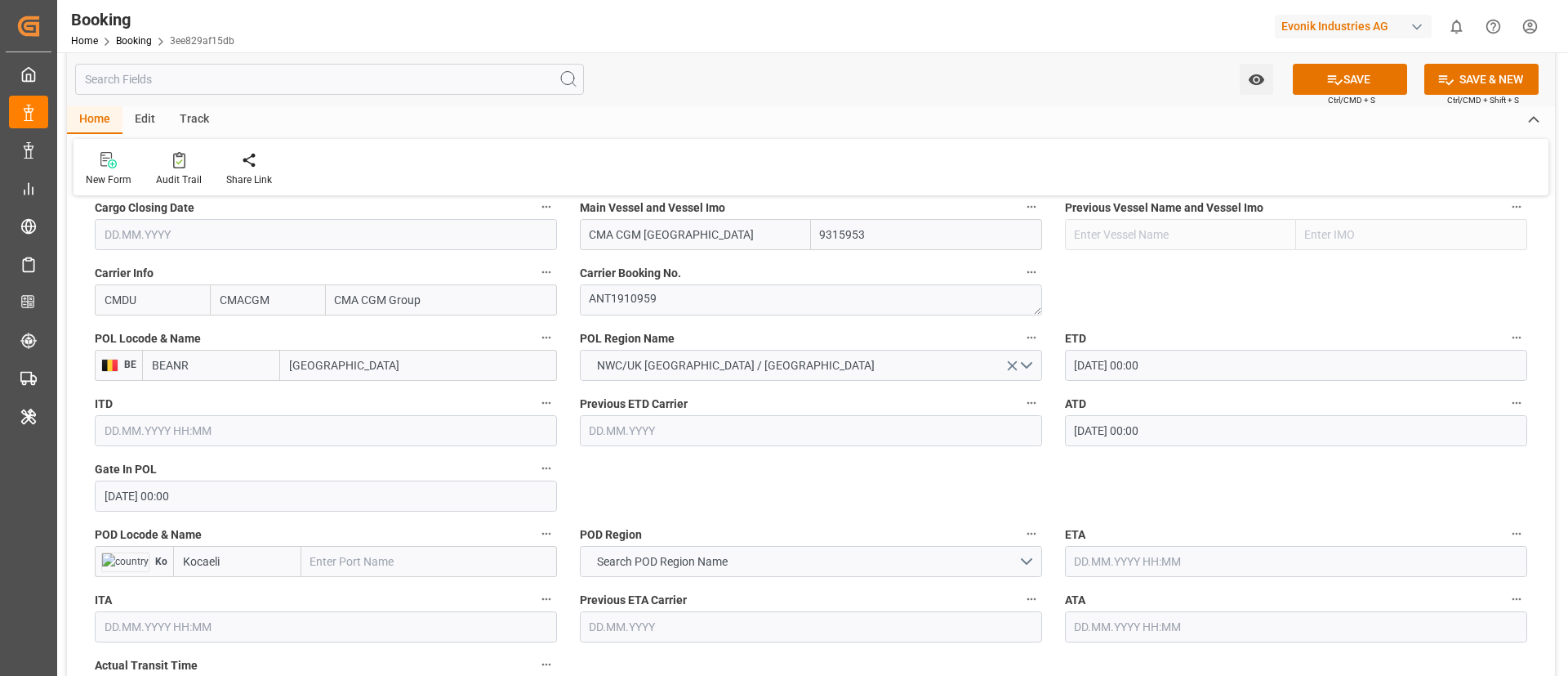
click at [356, 554] on input "text" at bounding box center [429, 561] width 256 height 31
paste input "GEBZE"
type input "GEBZE"
click at [356, 594] on span "Gebze - TRGEB" at bounding box center [348, 598] width 72 height 14
type input "TRGEB"
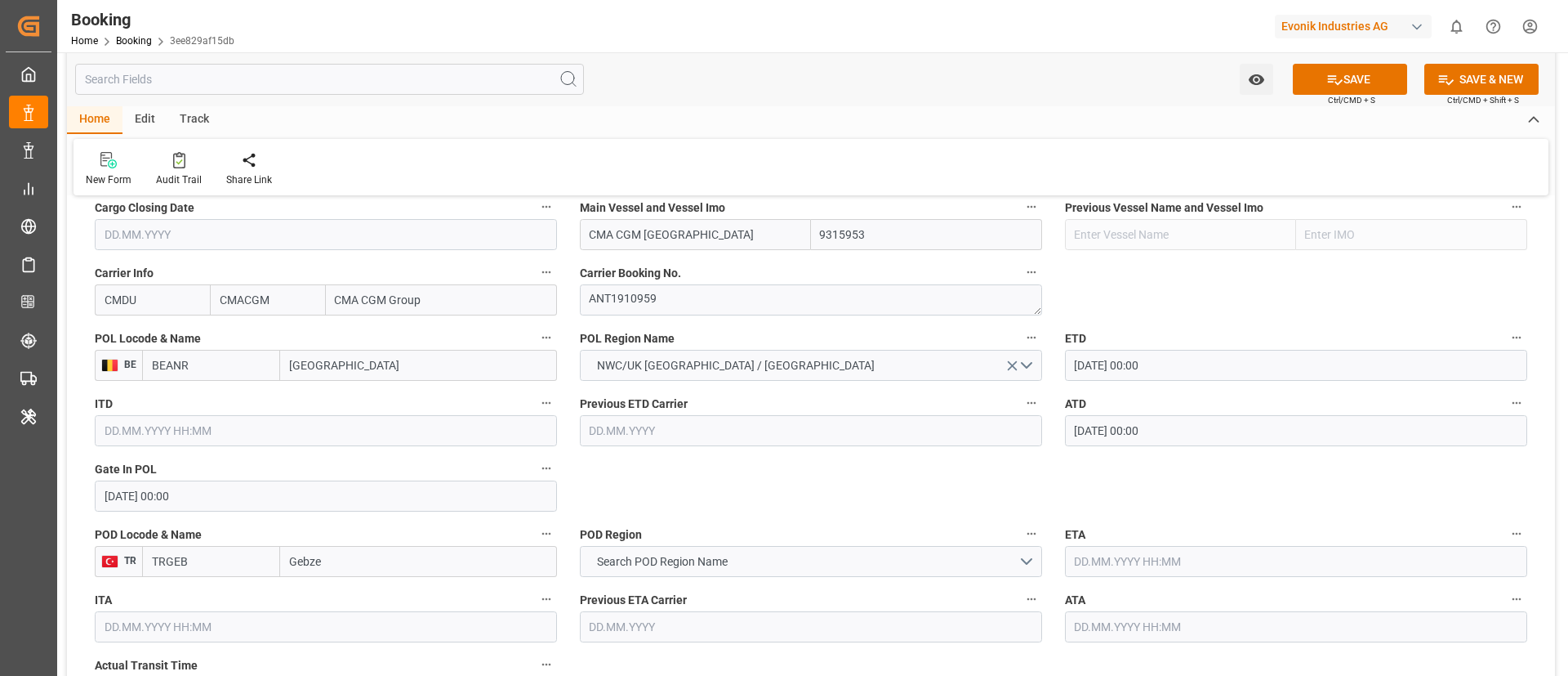
type input "Gebze"
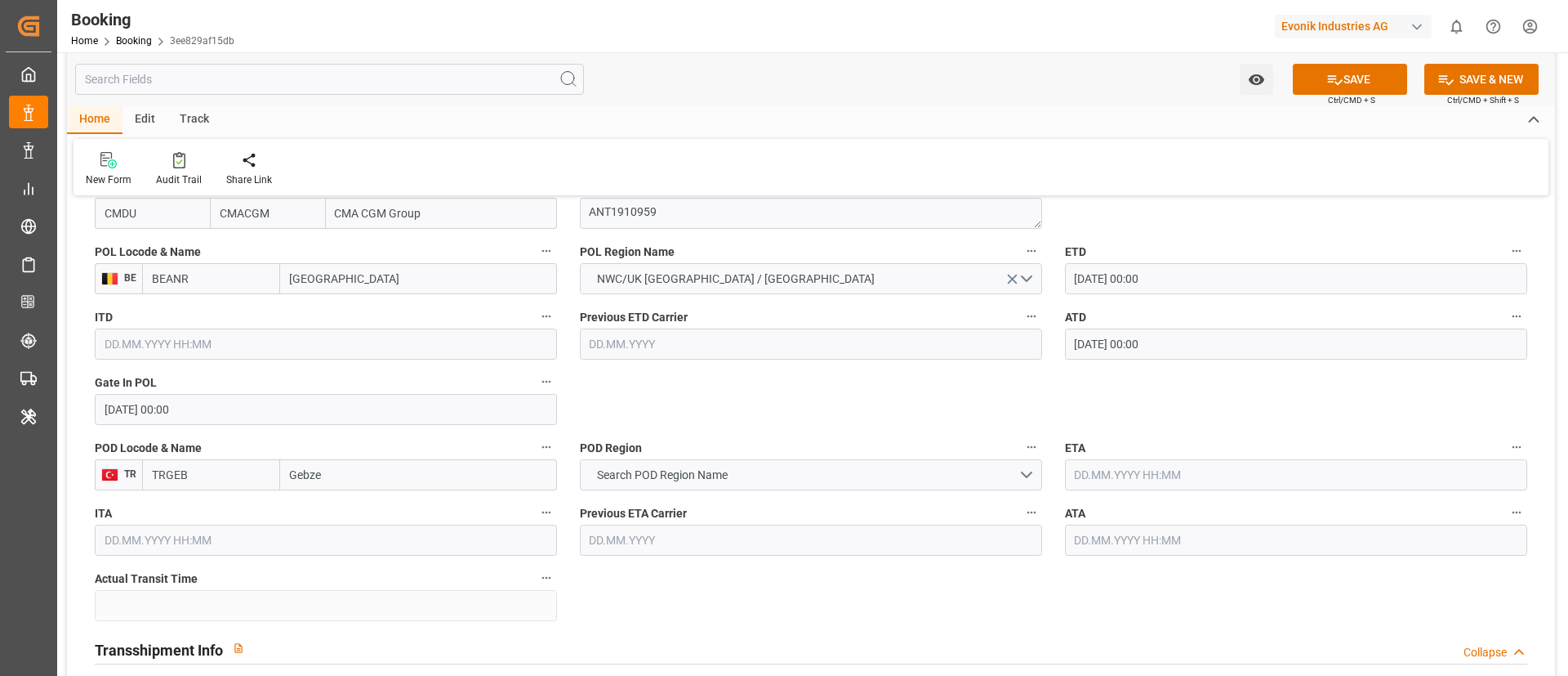
scroll to position [858, 0]
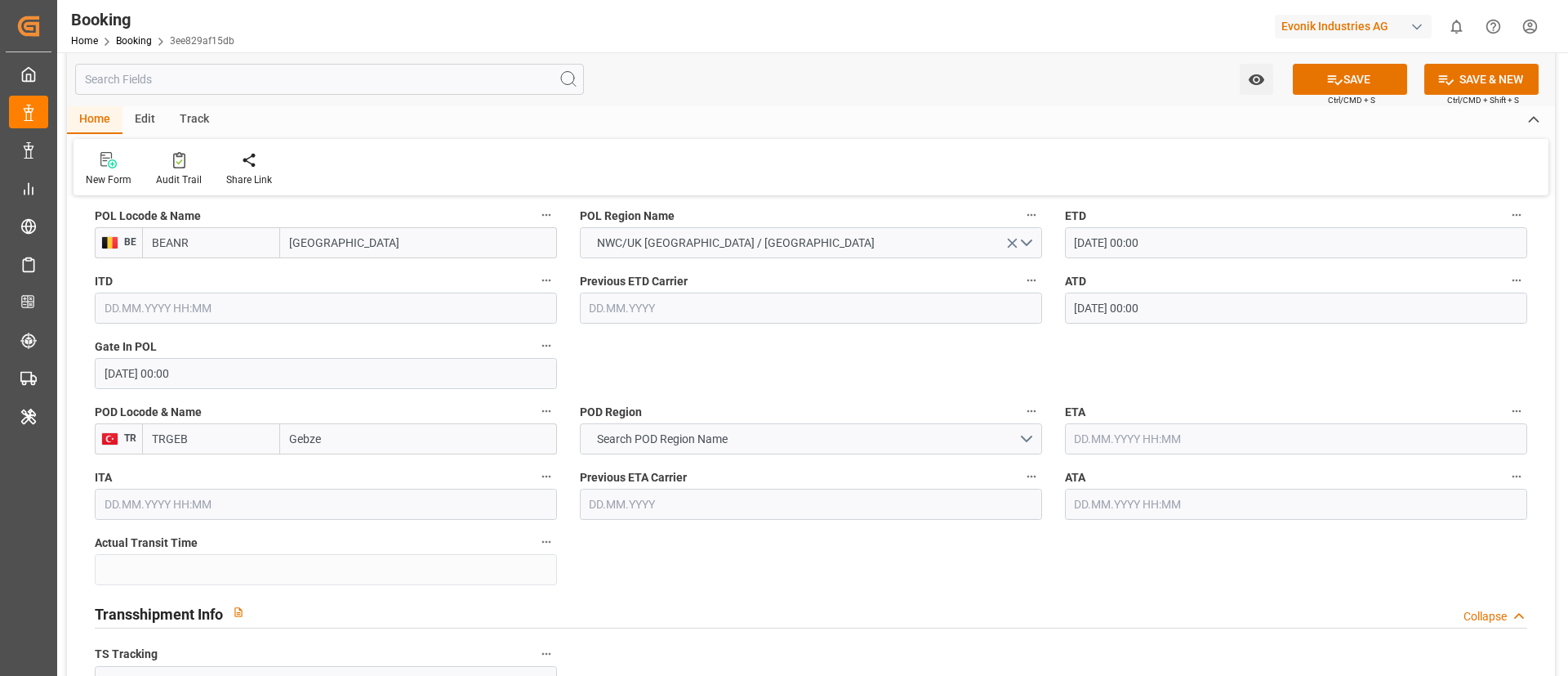
click at [1117, 438] on input "text" at bounding box center [1296, 438] width 462 height 31
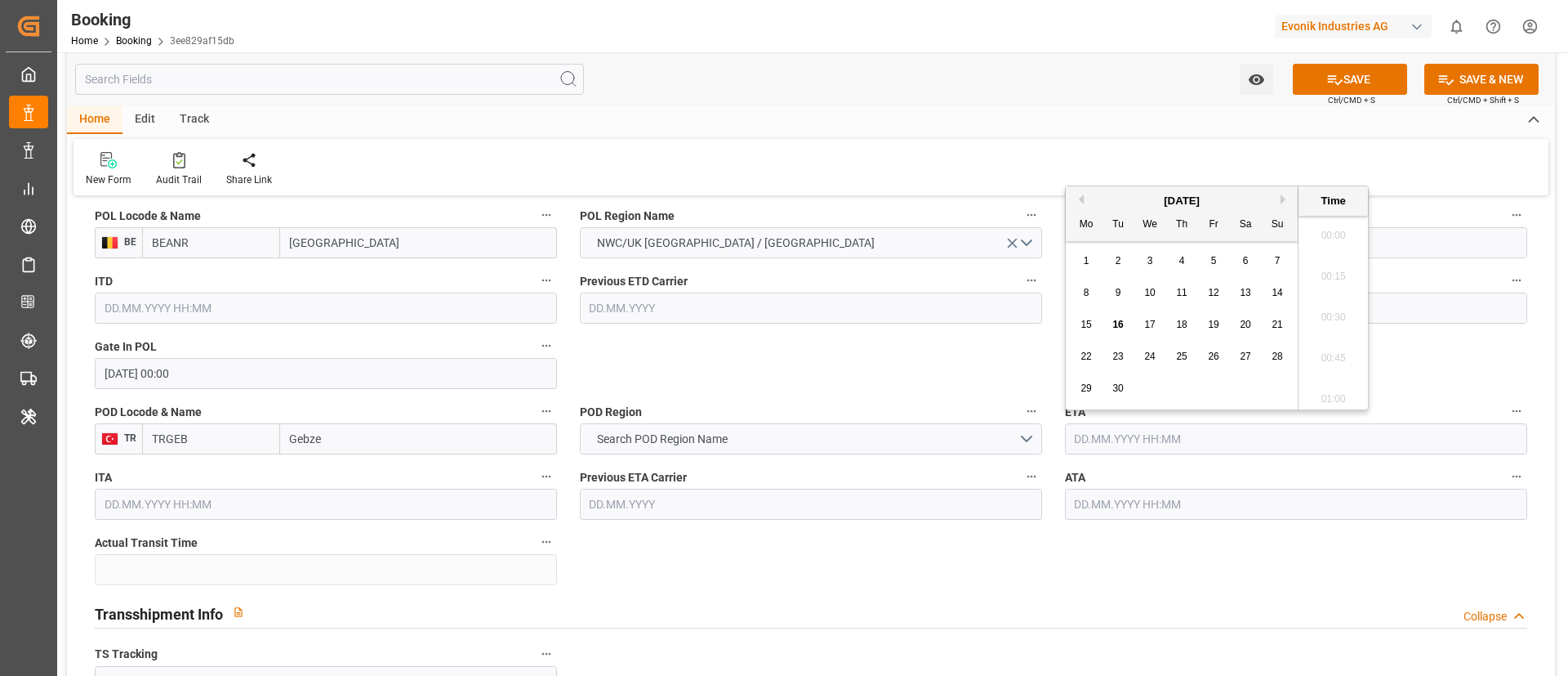
scroll to position [2457, 0]
click at [1085, 200] on div "September 2025" at bounding box center [1182, 201] width 232 height 16
click at [1083, 198] on button "Previous Month" at bounding box center [1078, 199] width 10 height 10
click at [1219, 291] on div "8" at bounding box center [1214, 294] width 20 height 19
type input "08.08.2025 00:00"
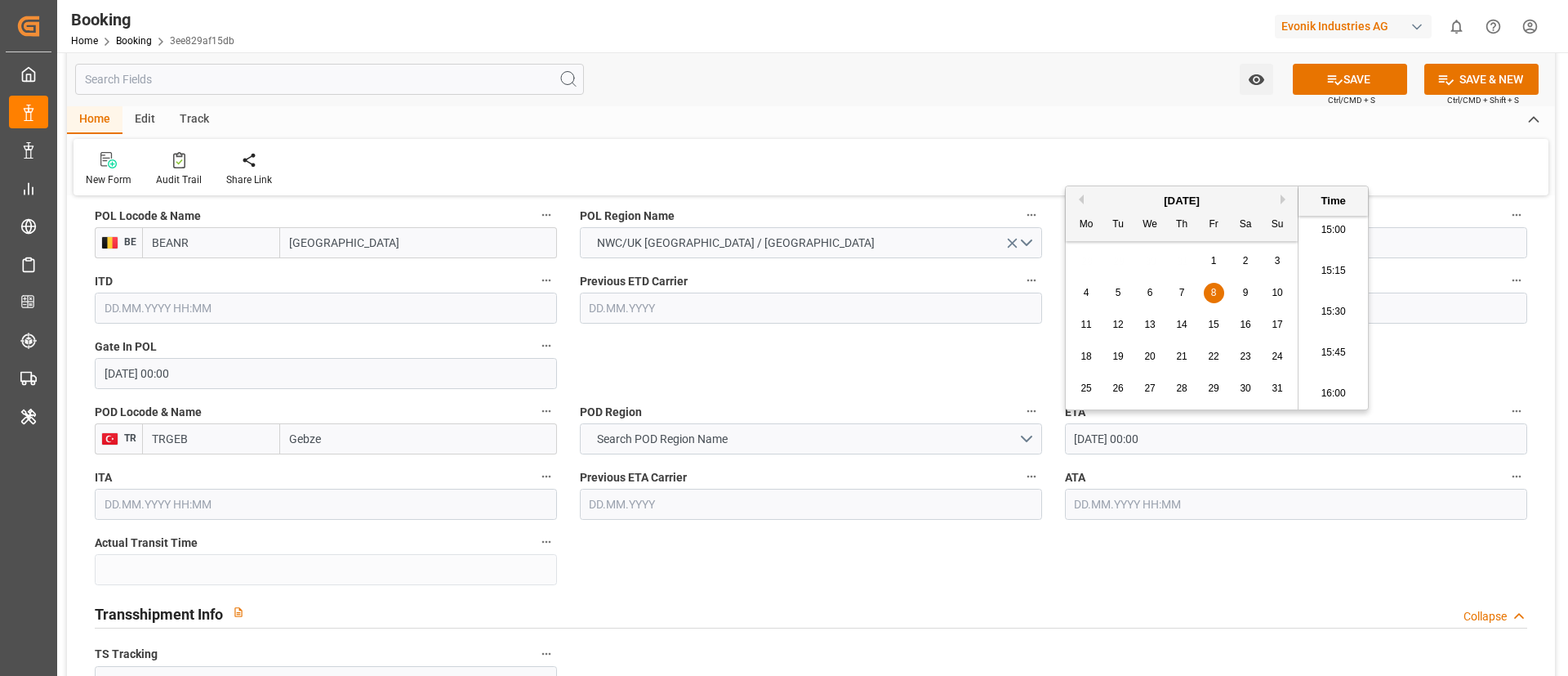
click at [1146, 507] on input "text" at bounding box center [1296, 504] width 462 height 31
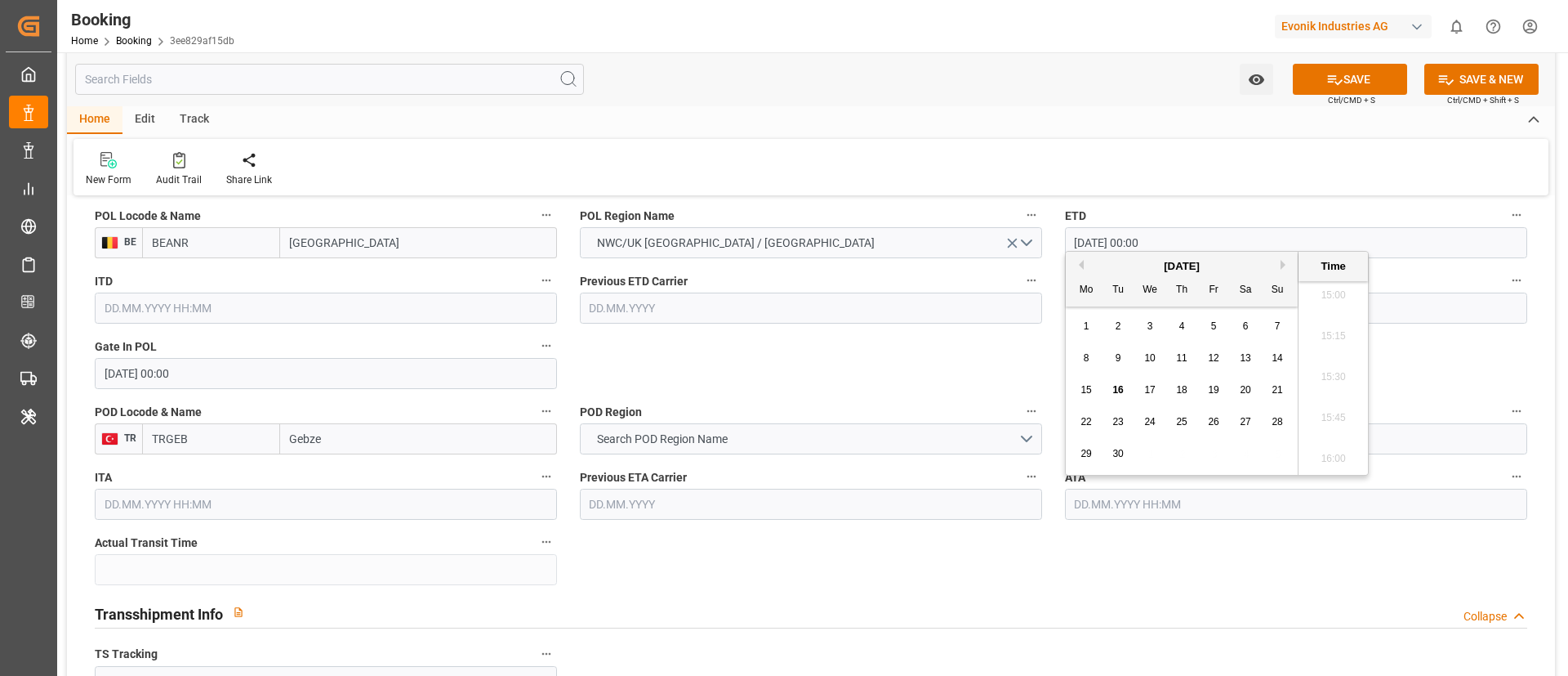
click at [1079, 260] on button "Previous Month" at bounding box center [1078, 265] width 10 height 10
click at [1214, 351] on div "8" at bounding box center [1214, 358] width 20 height 19
type input "08.08.2025 00:00"
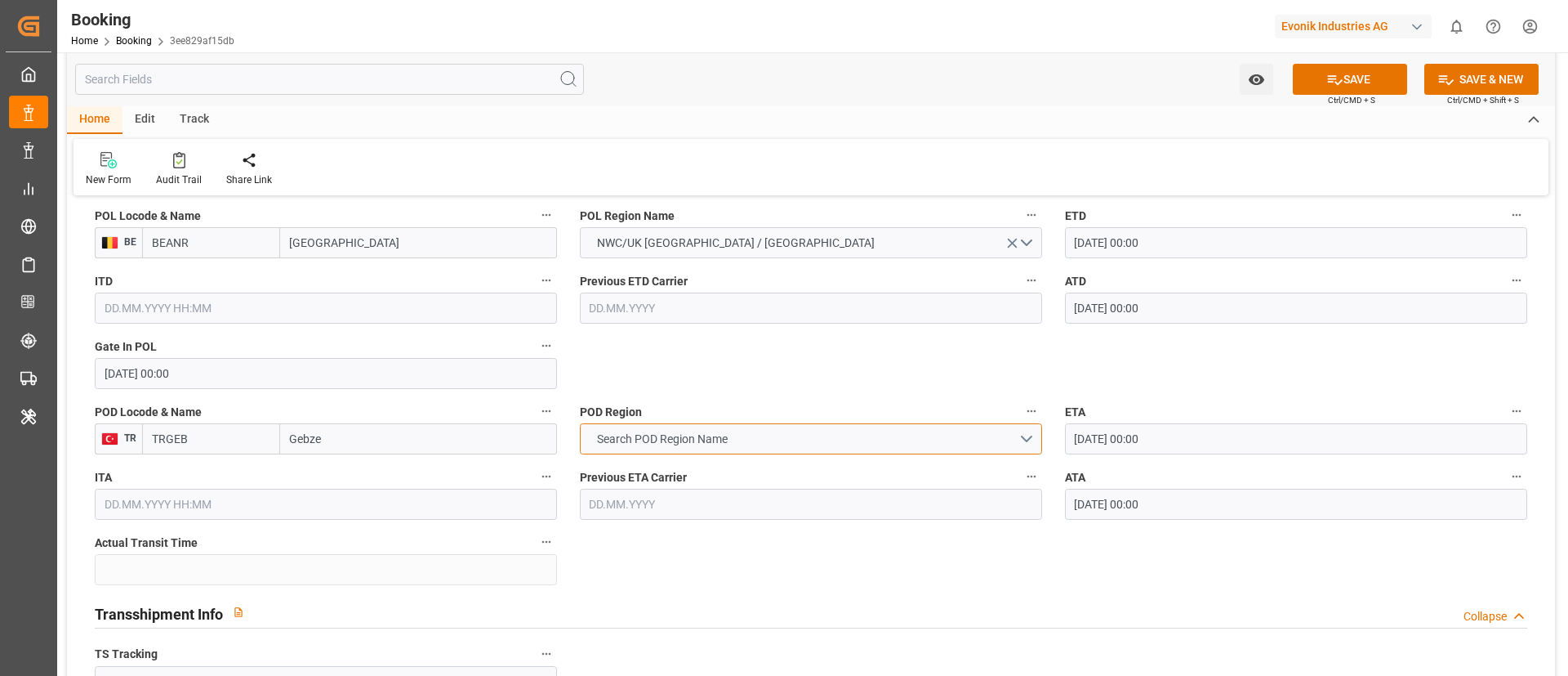
click at [674, 437] on span "Search POD Region Name" at bounding box center [662, 439] width 147 height 17
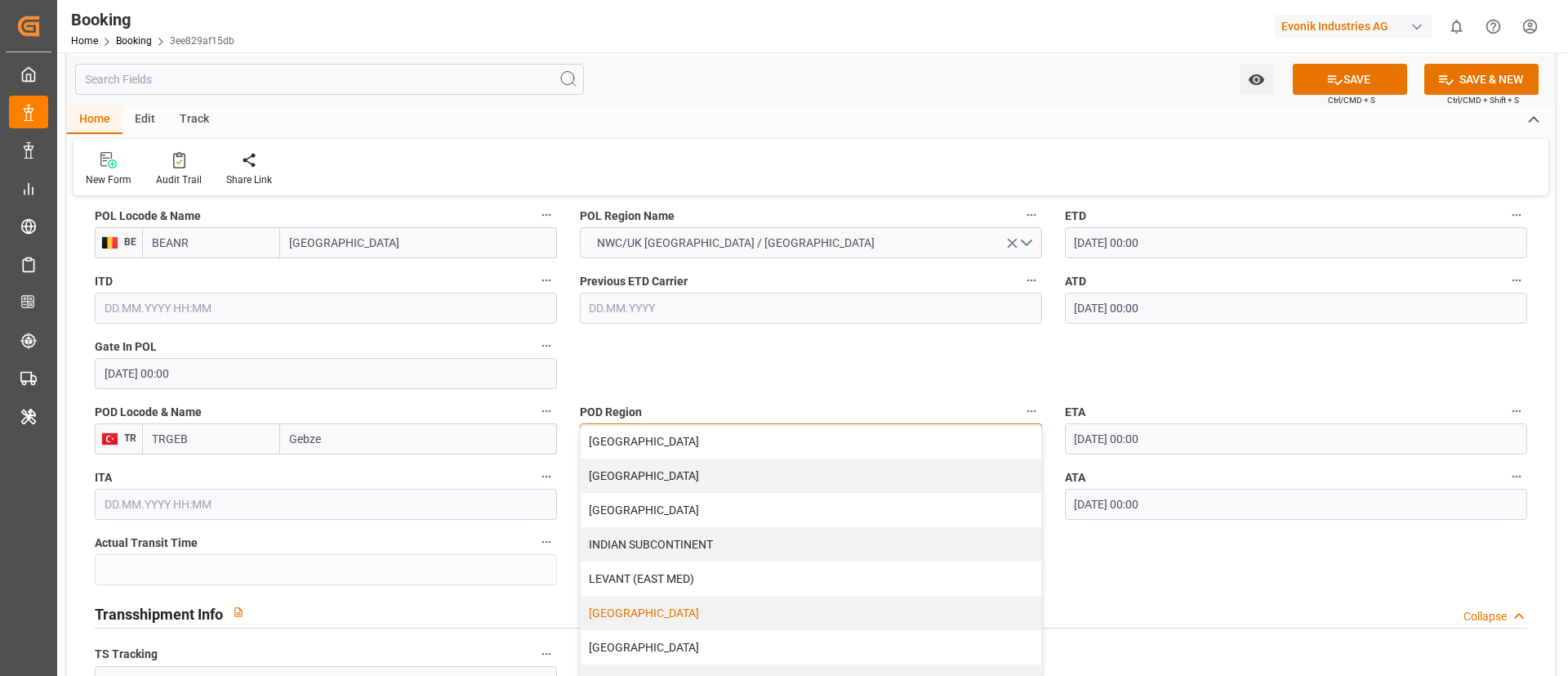
scroll to position [245, 0]
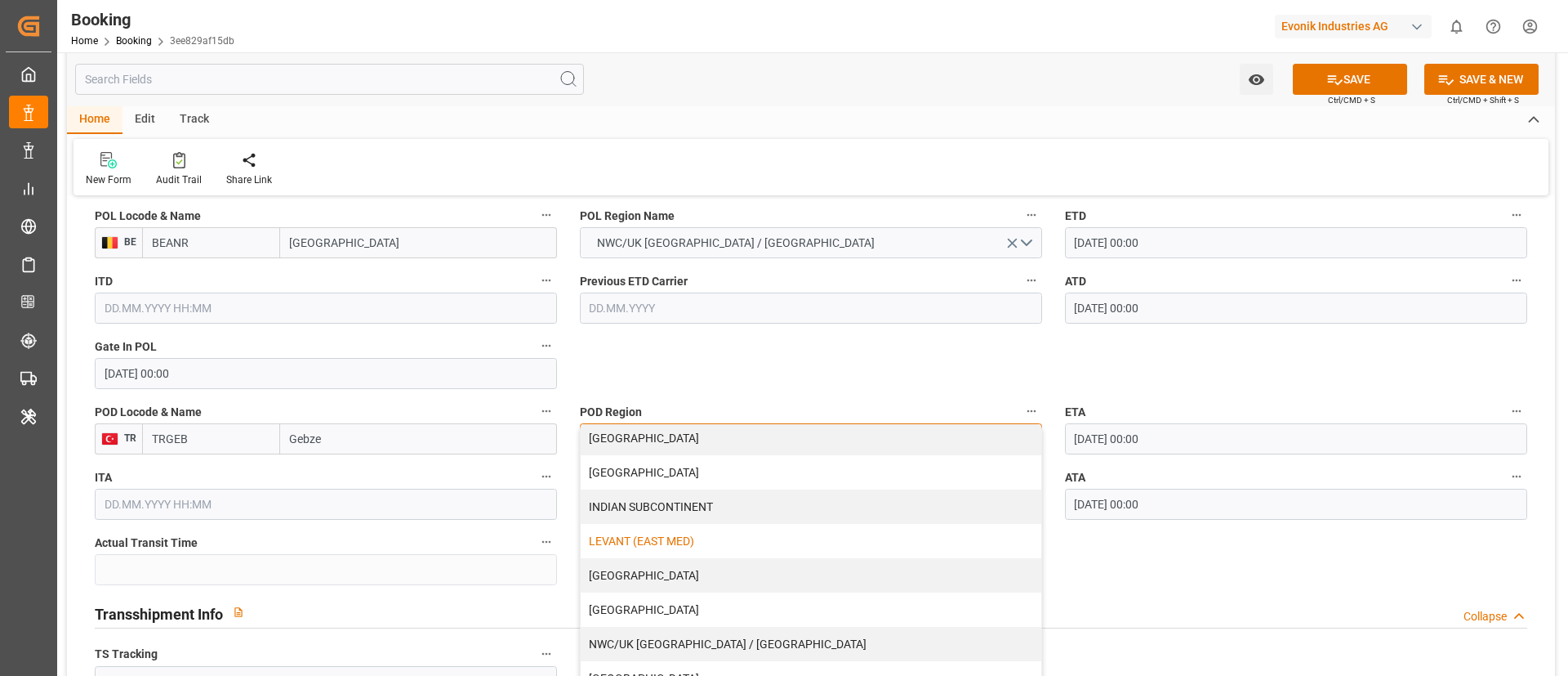
click at [711, 548] on div "LEVANT (EAST MED)" at bounding box center [810, 541] width 461 height 35
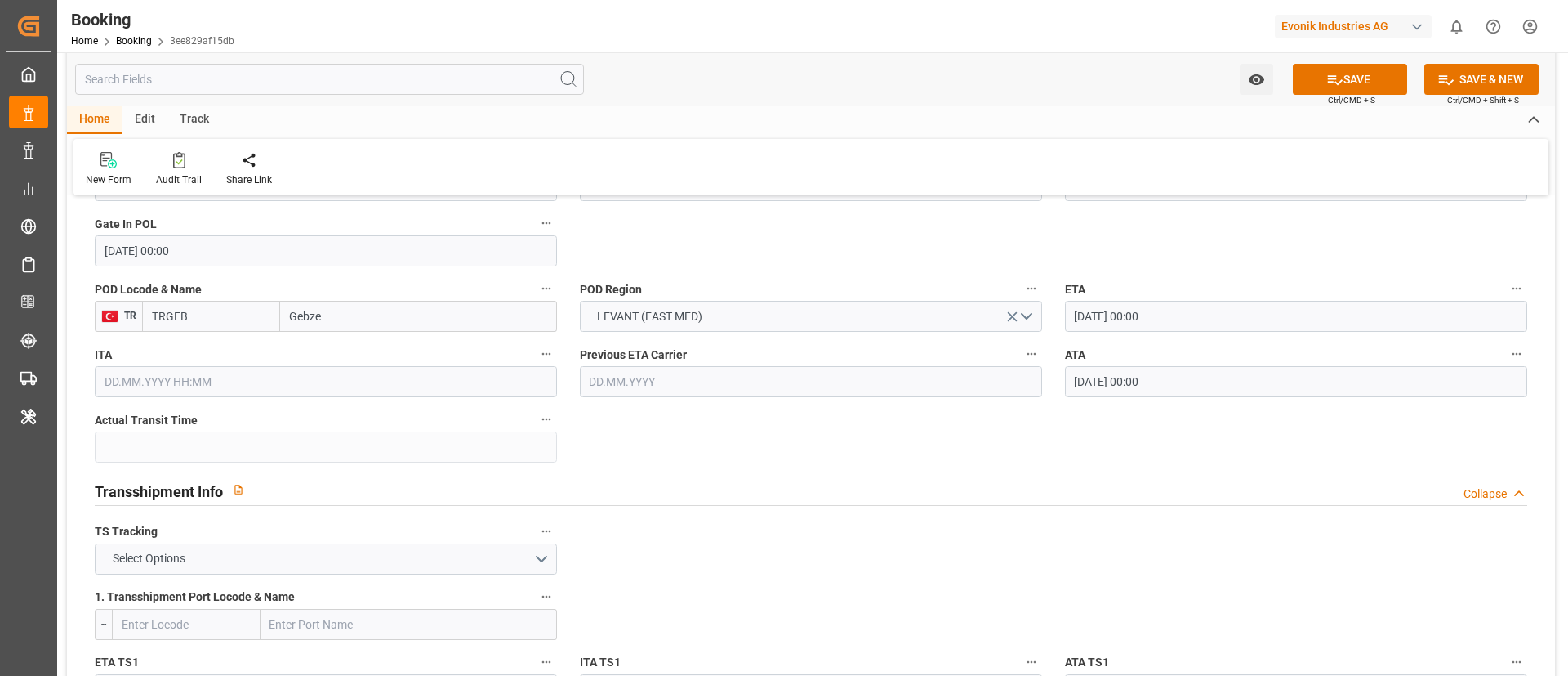
scroll to position [1103, 0]
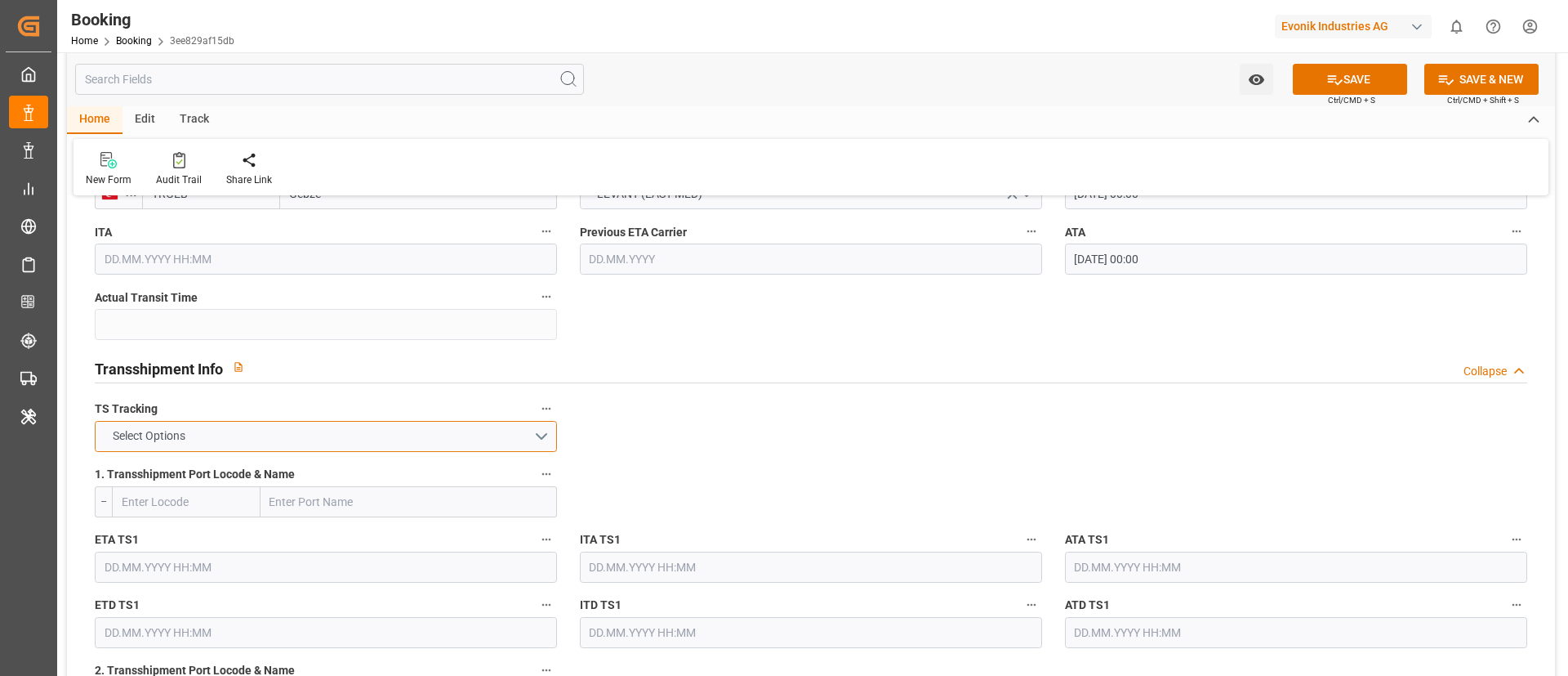
click at [217, 433] on button "Select Options" at bounding box center [325, 437] width 462 height 31
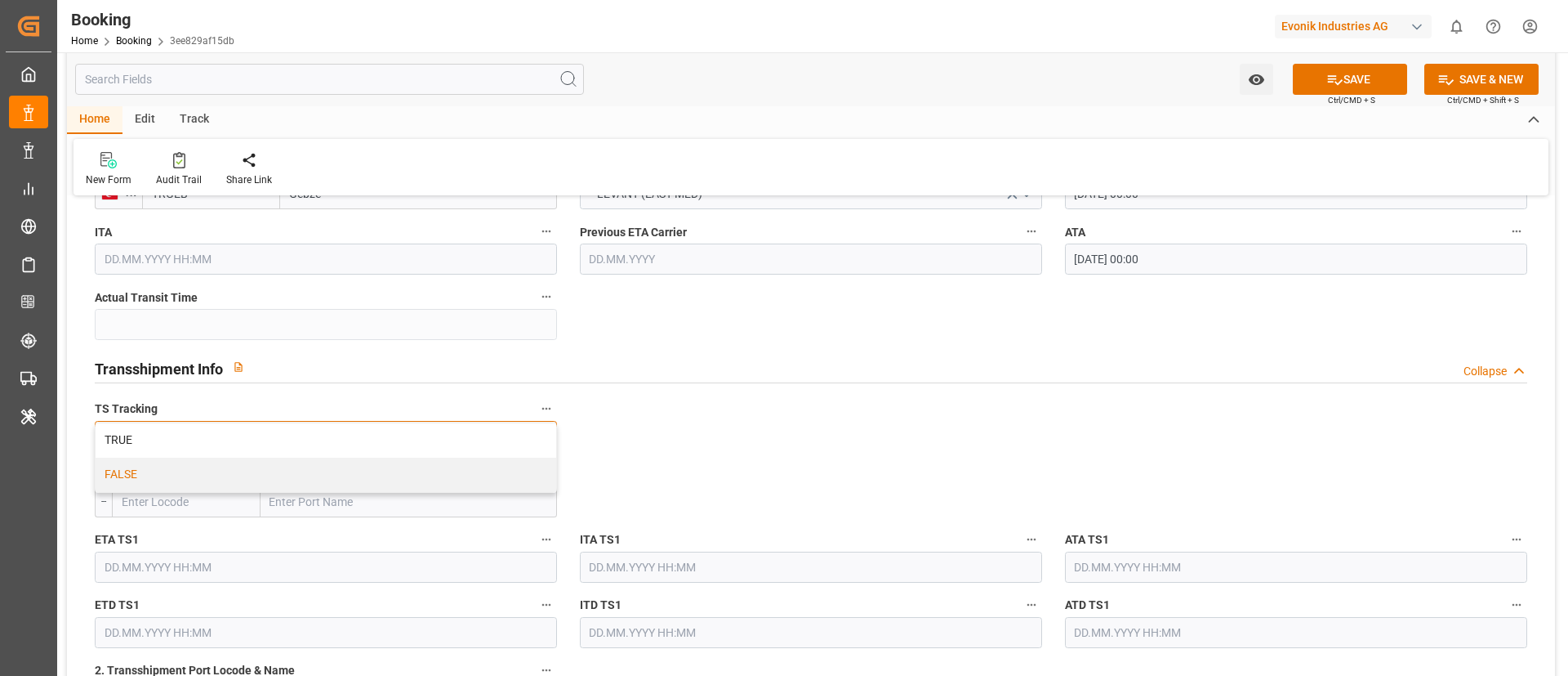
click at [184, 466] on div "FALSE" at bounding box center [325, 475] width 461 height 35
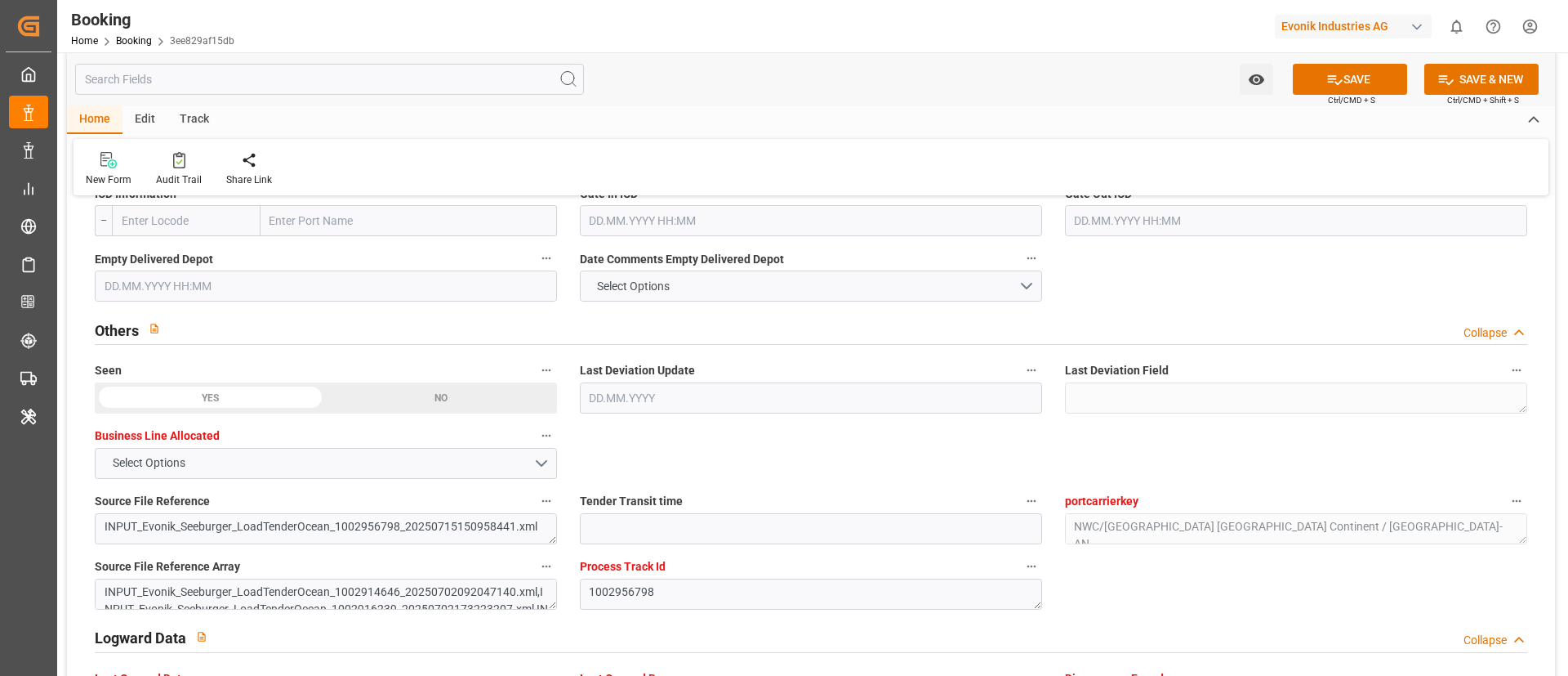
scroll to position [1960, 0]
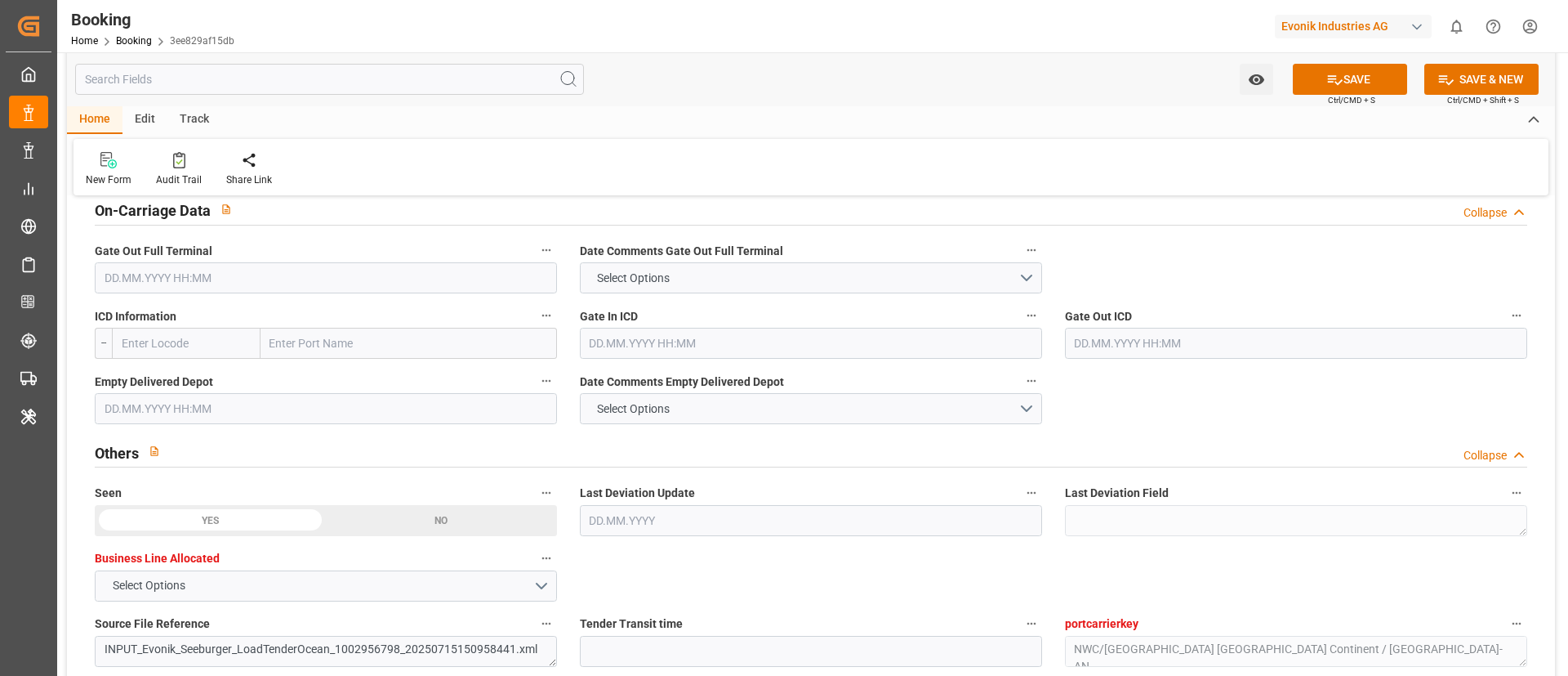
click at [155, 278] on input "text" at bounding box center [325, 278] width 462 height 31
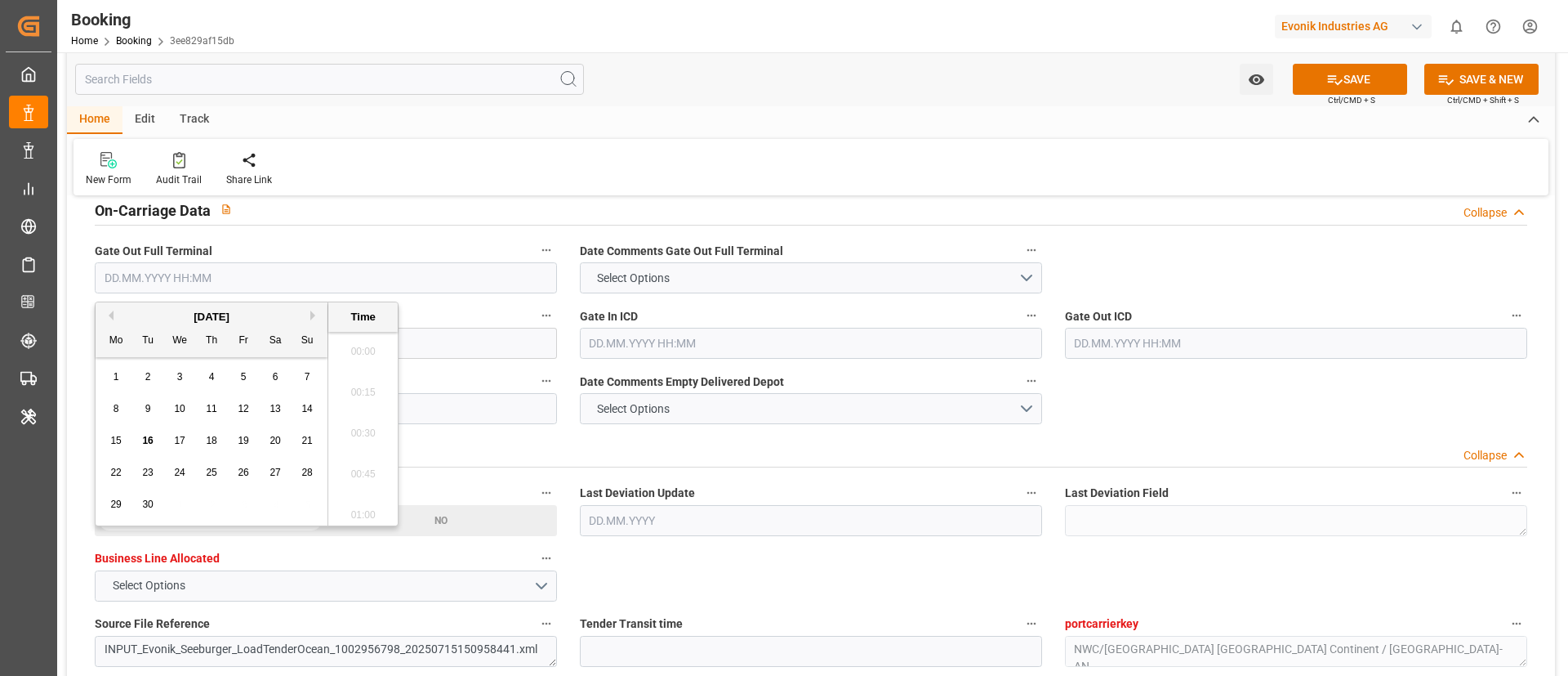
scroll to position [2457, 0]
click at [108, 318] on button "Previous Month" at bounding box center [108, 315] width 10 height 10
click at [145, 438] on span "12" at bounding box center [147, 440] width 11 height 12
type input "12.08.2025 00:00"
click at [740, 451] on div "Others Collapse" at bounding box center [811, 451] width 1433 height 31
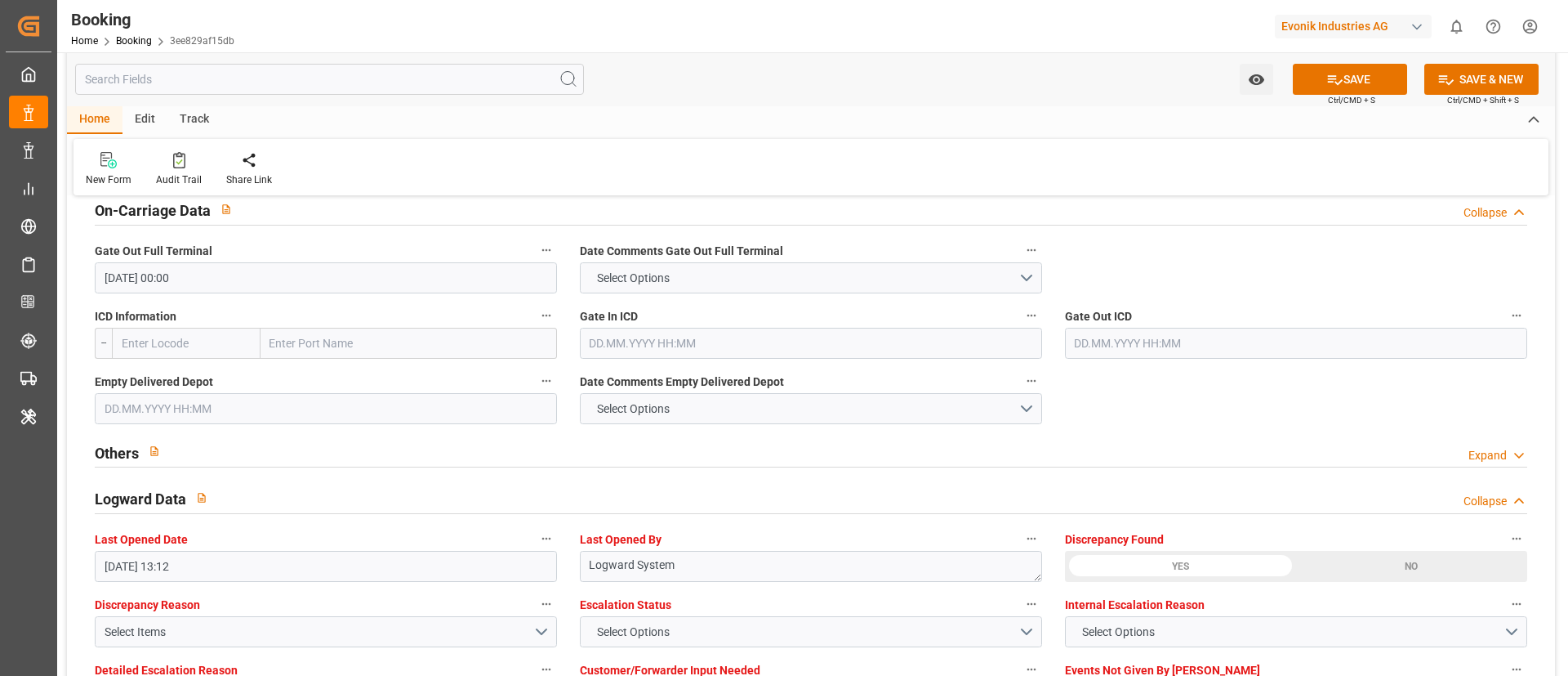
click at [274, 403] on input "text" at bounding box center [325, 408] width 462 height 31
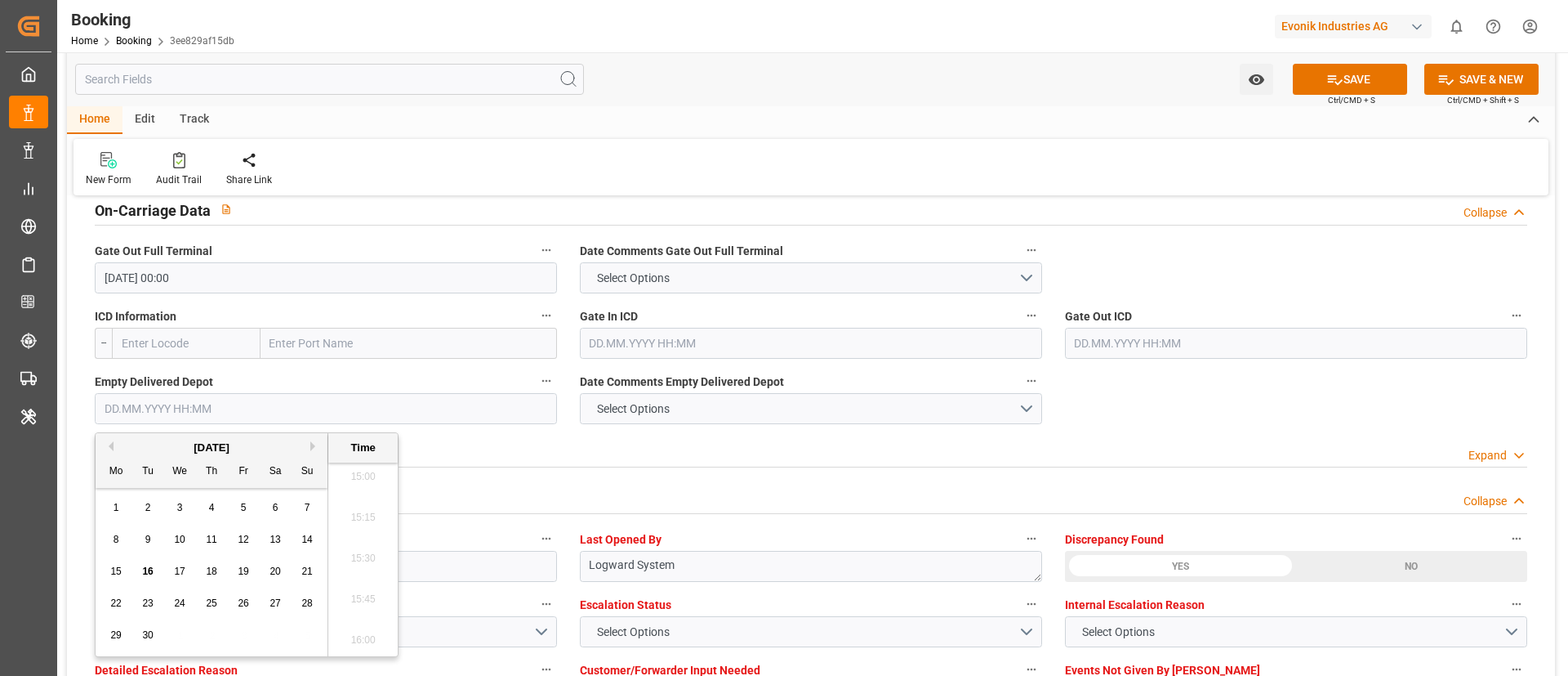
click at [108, 447] on button "Previous Month" at bounding box center [108, 446] width 10 height 10
click at [183, 568] on span "13" at bounding box center [179, 571] width 11 height 12
type input "13.08.2025 00:00"
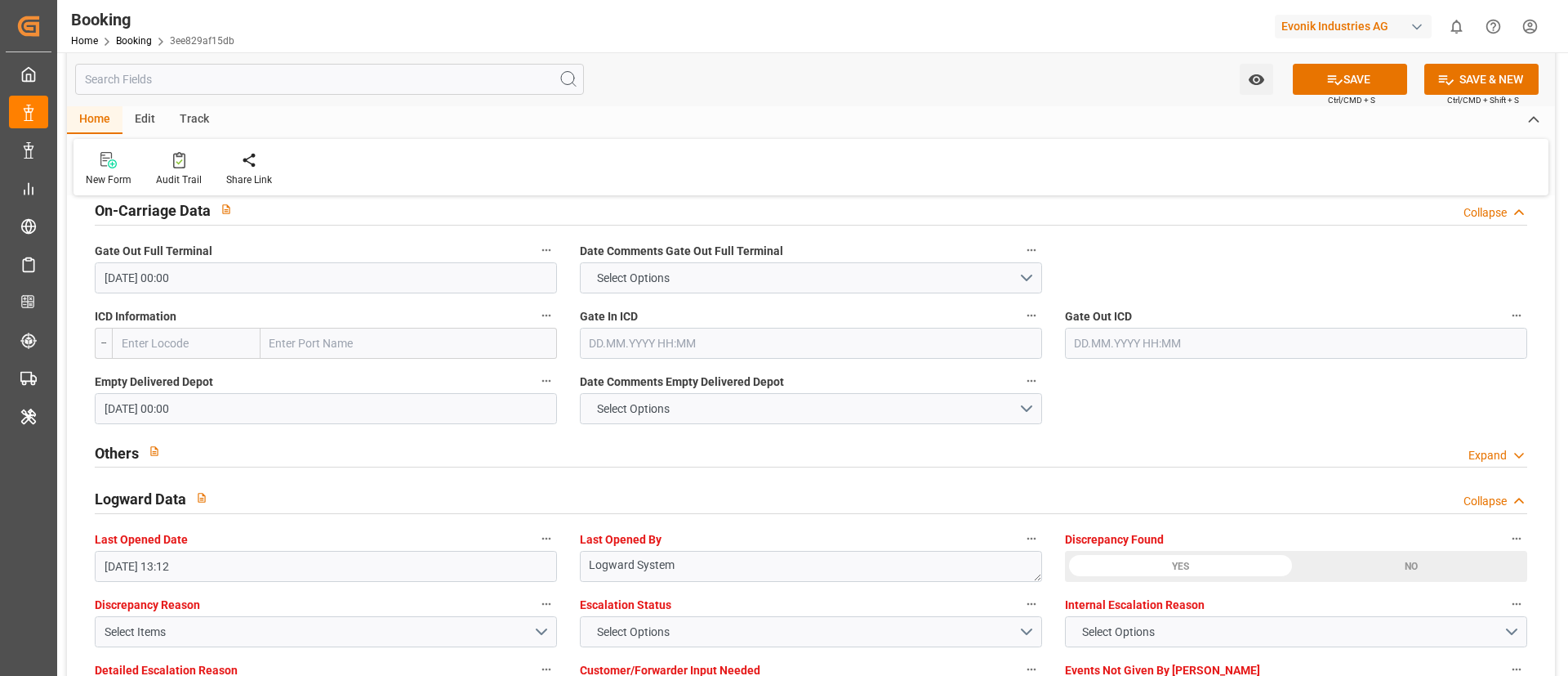
scroll to position [2451, 0]
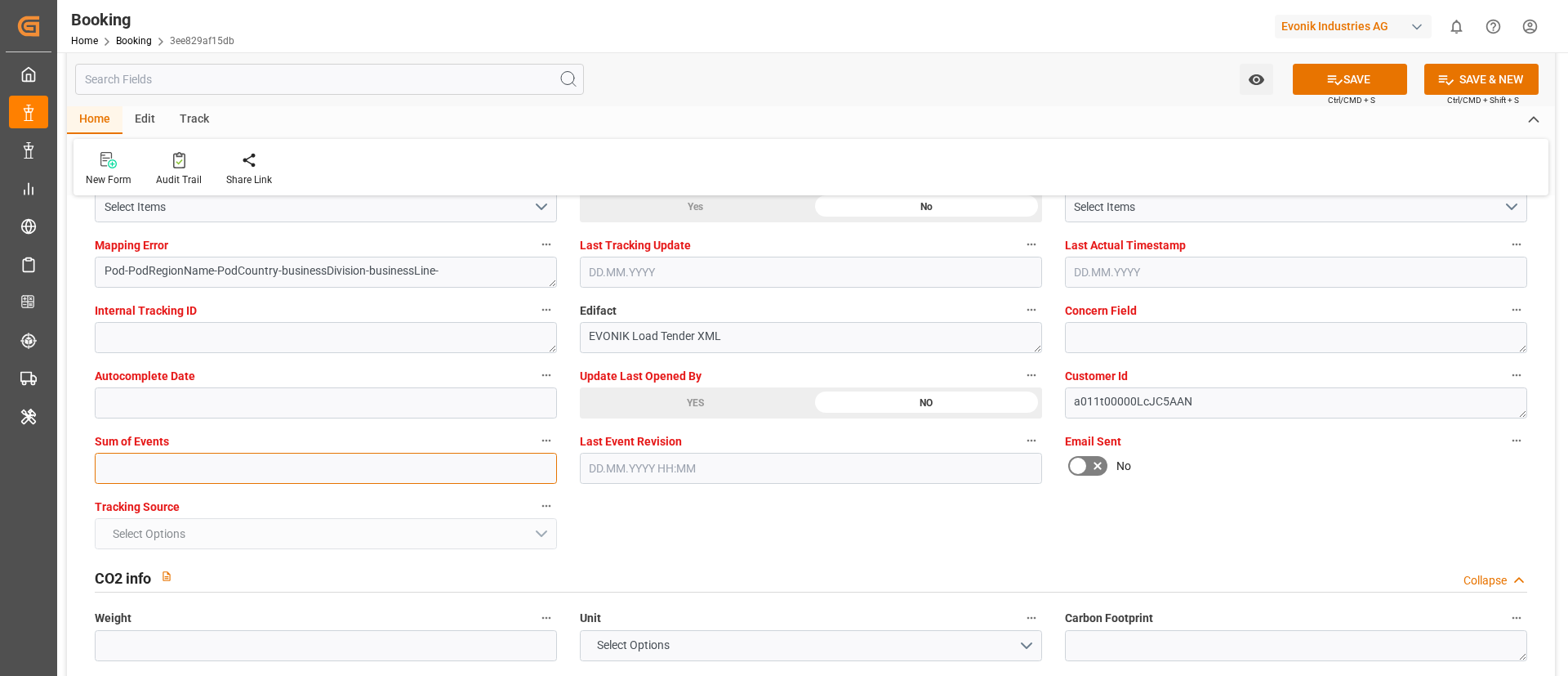
click at [107, 464] on input "text" at bounding box center [325, 468] width 462 height 31
type input "0"
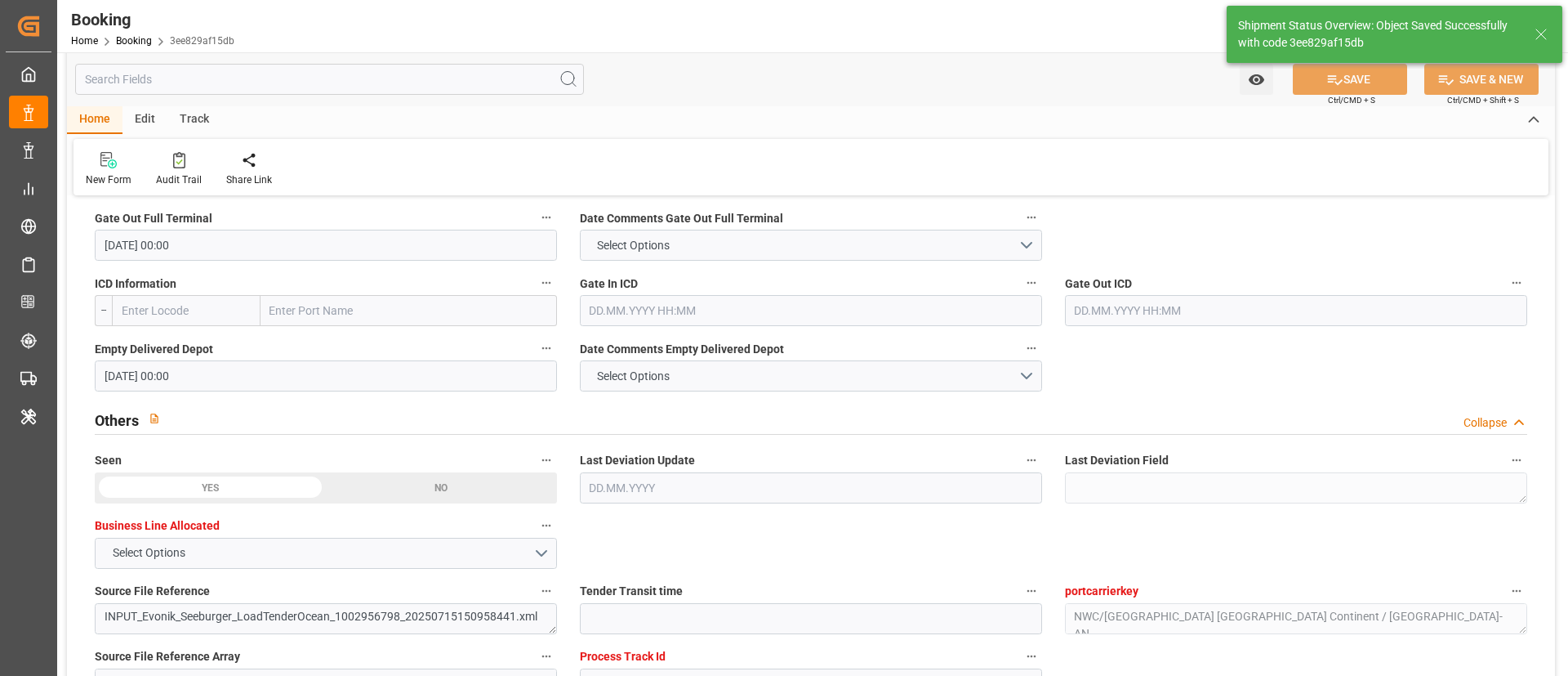
type textarea "NWC/UK North West Continent / UK_TRGEB_CMDU_AT-AN"
type textarea "[PERSON_NAME]"
type textarea "businessDivision-businessLine-"
type input "26"
type input "13.07.2025 00:00"
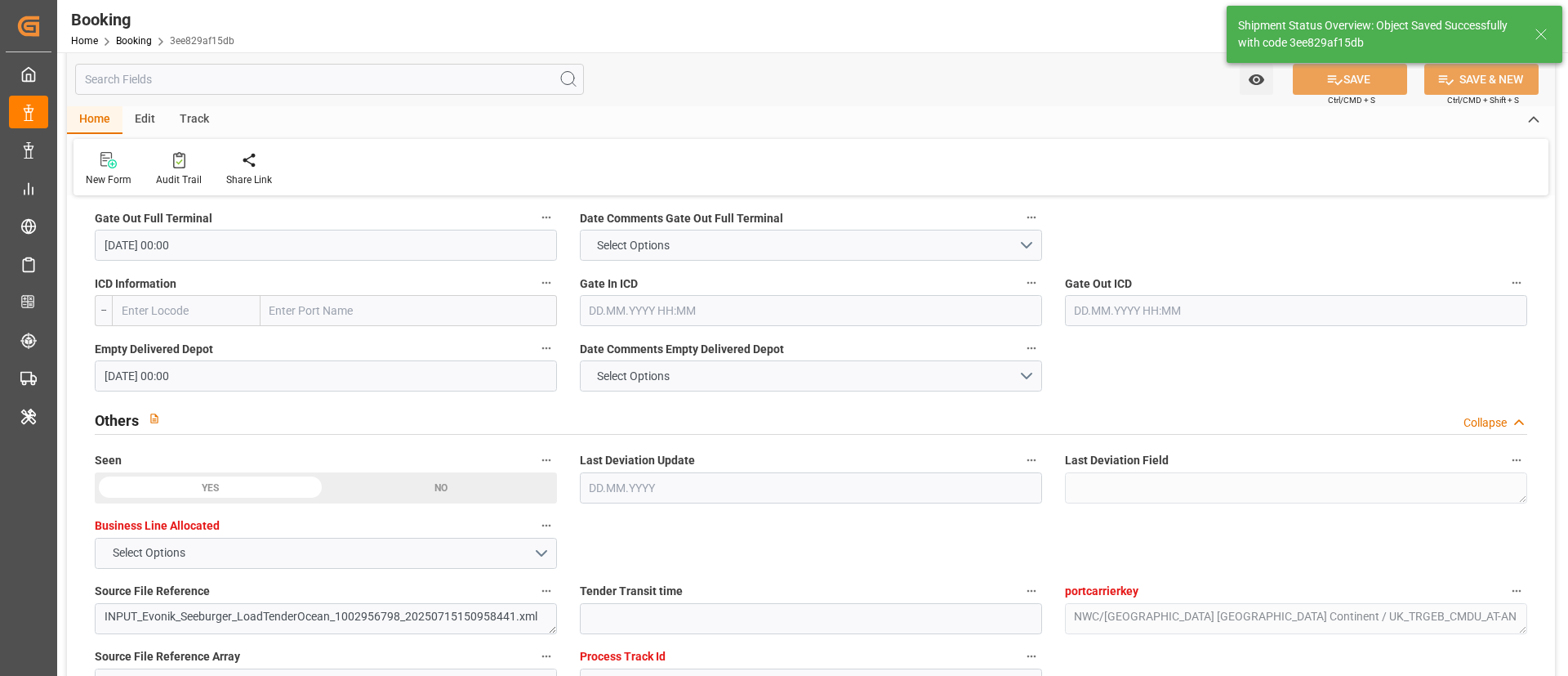
type input "08.08.2025 00:00"
type input "16.09.2025 10:08"
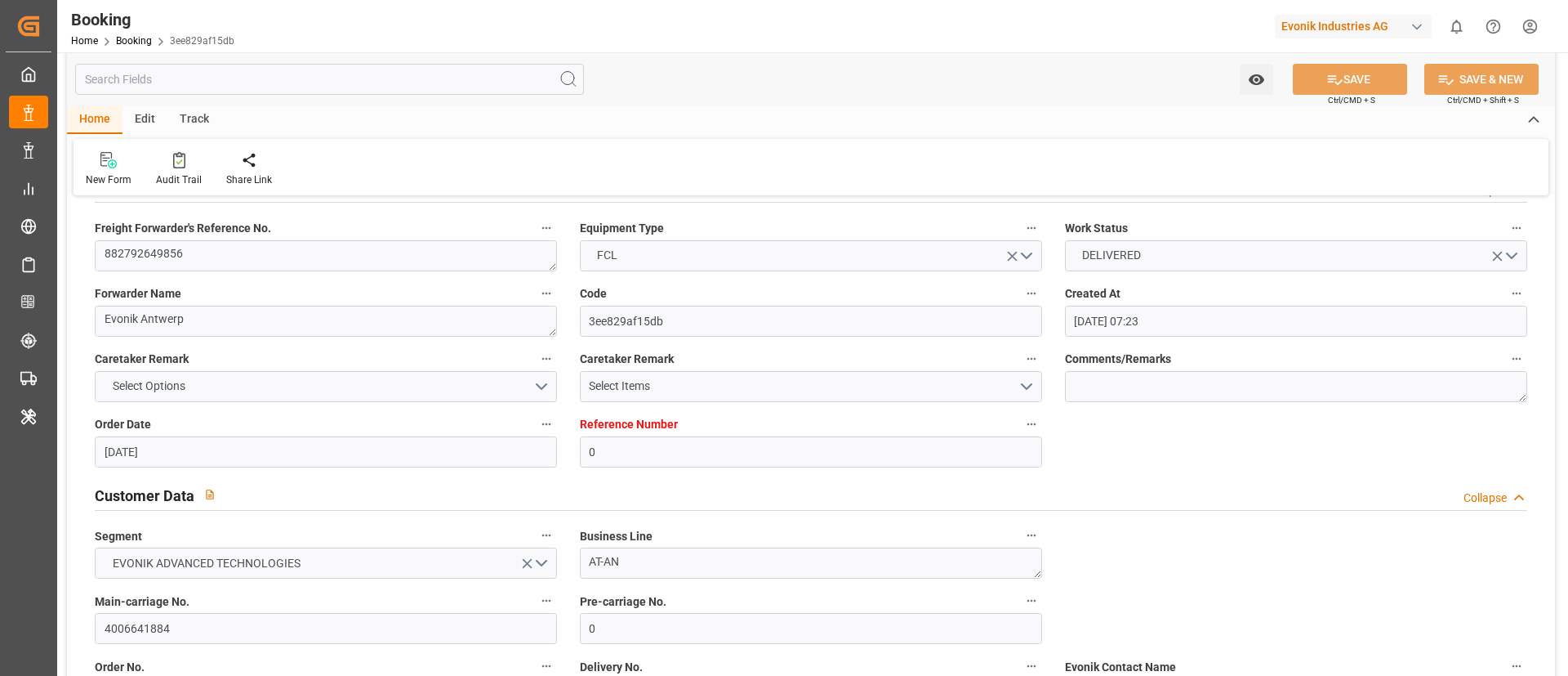
scroll to position [0, 0]
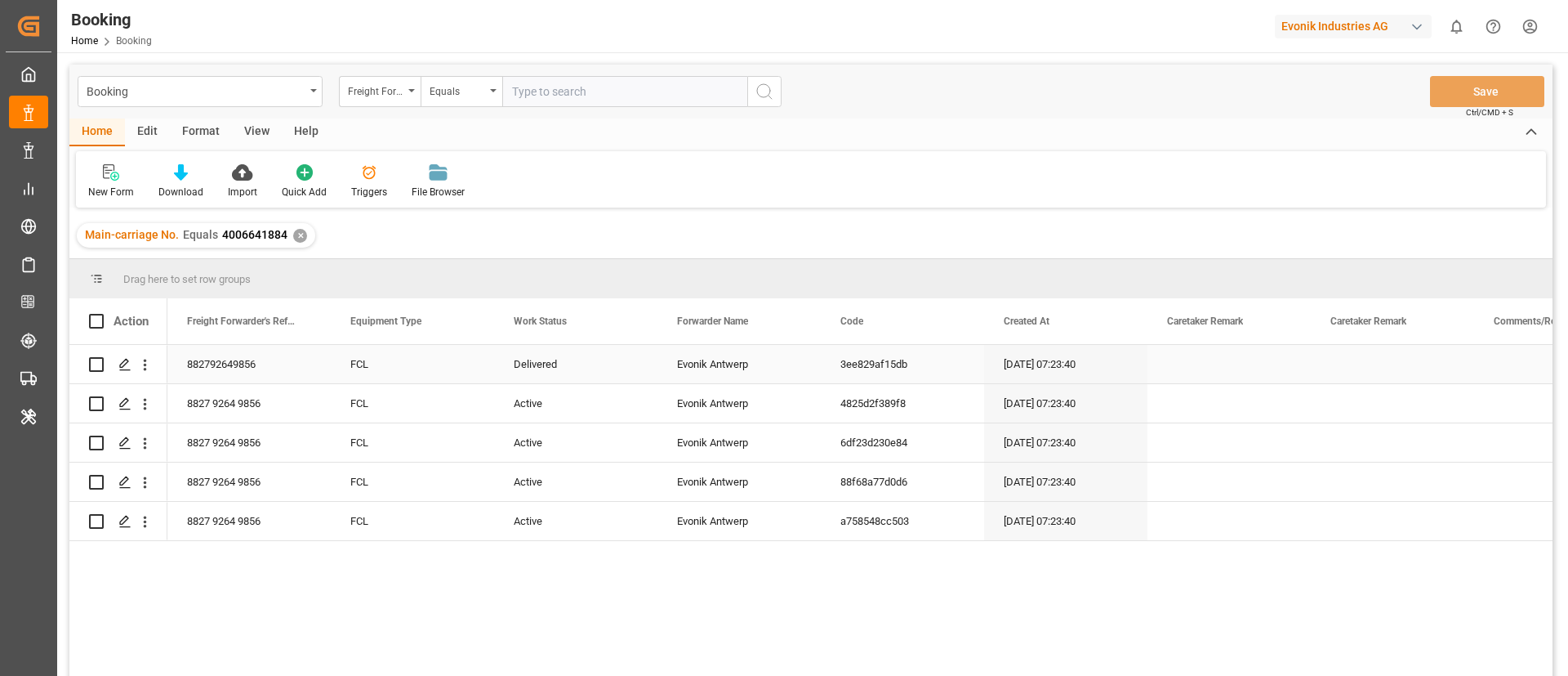
click at [519, 367] on div "Delivered" at bounding box center [575, 364] width 163 height 39
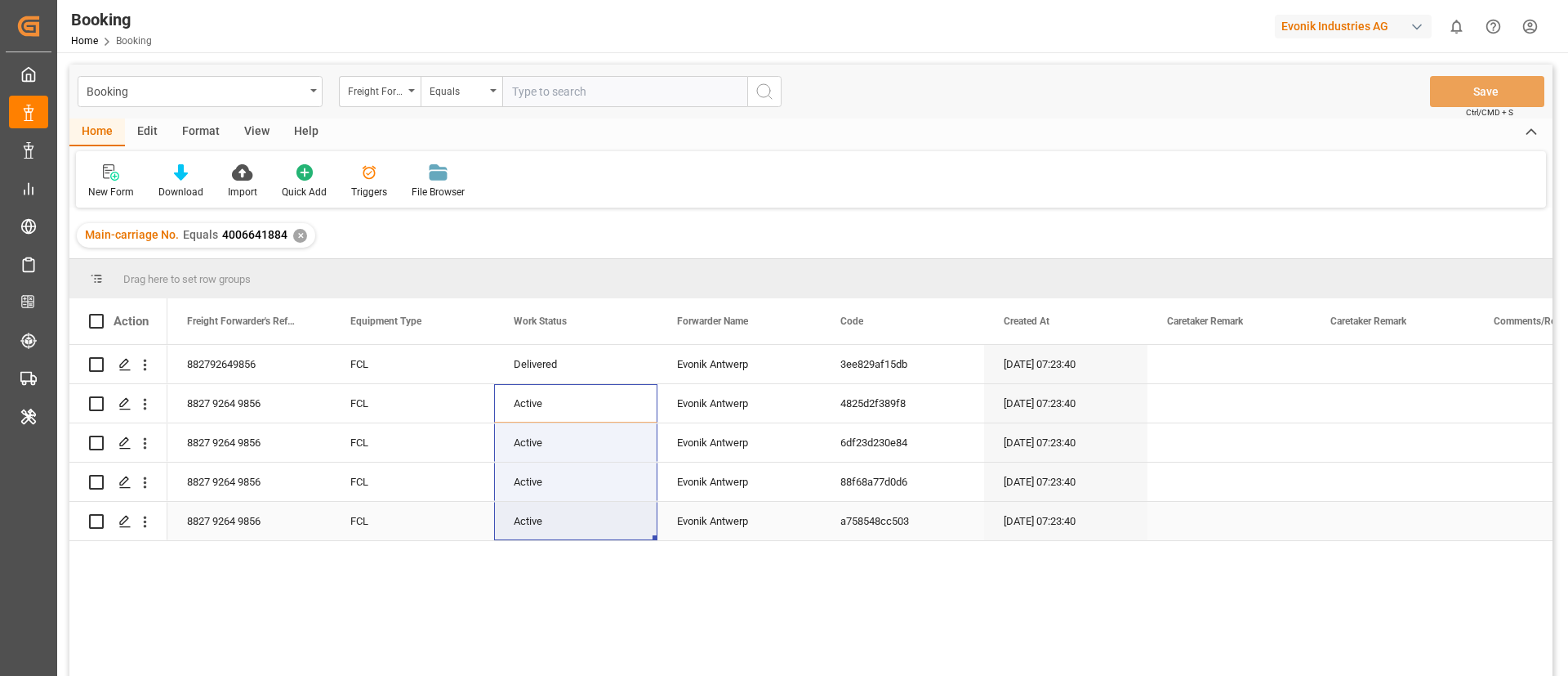
drag, startPoint x: 521, startPoint y: 396, endPoint x: 517, endPoint y: 525, distance: 129.1
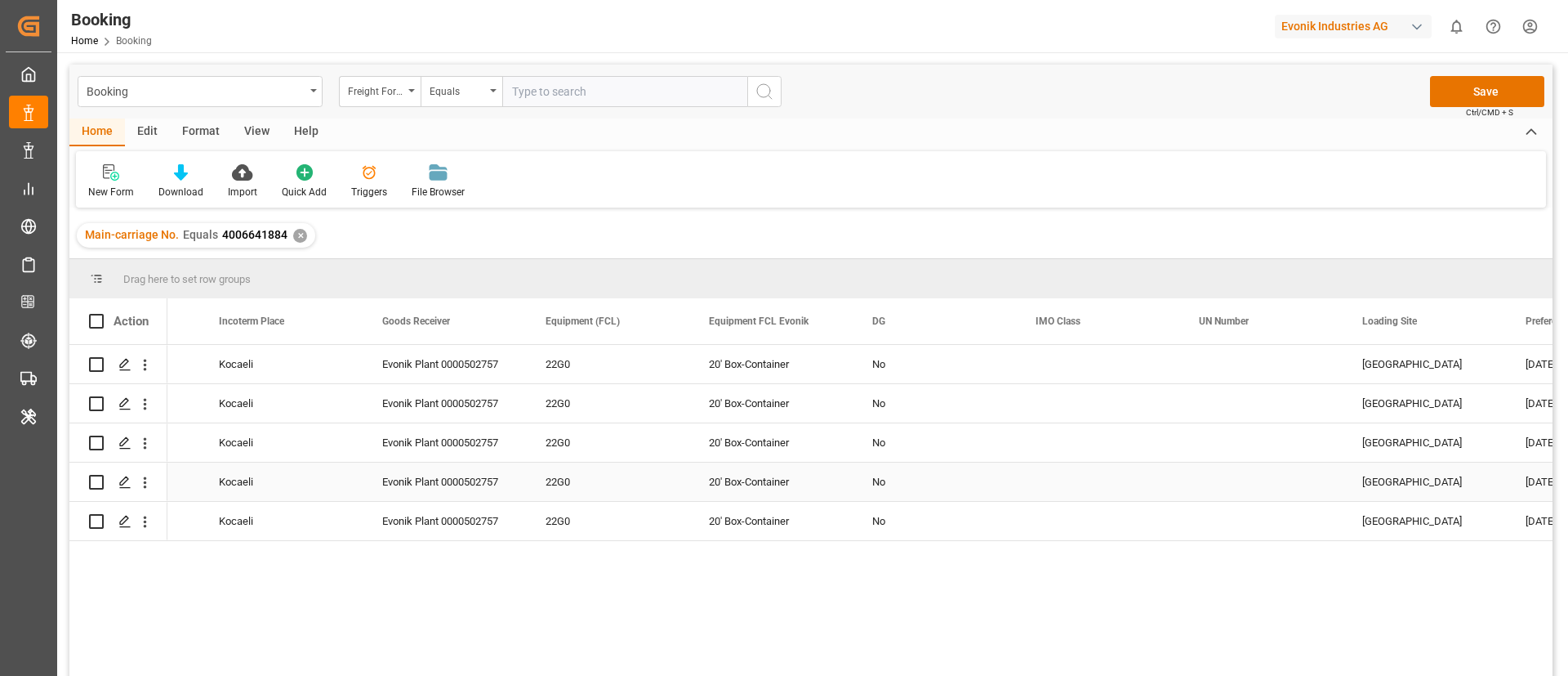
scroll to position [0, 3479]
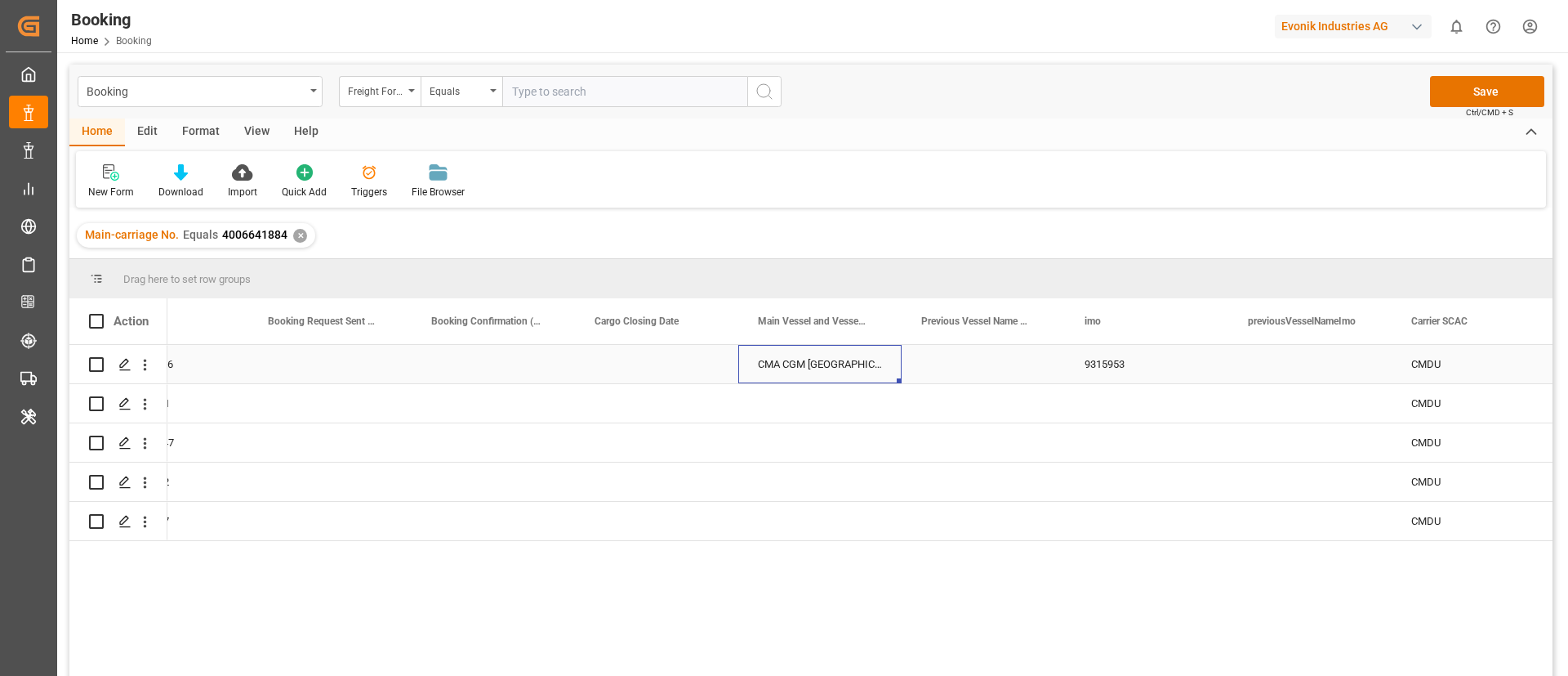
click at [766, 373] on div "CMA CGM [GEOGRAPHIC_DATA]" at bounding box center [820, 364] width 163 height 39
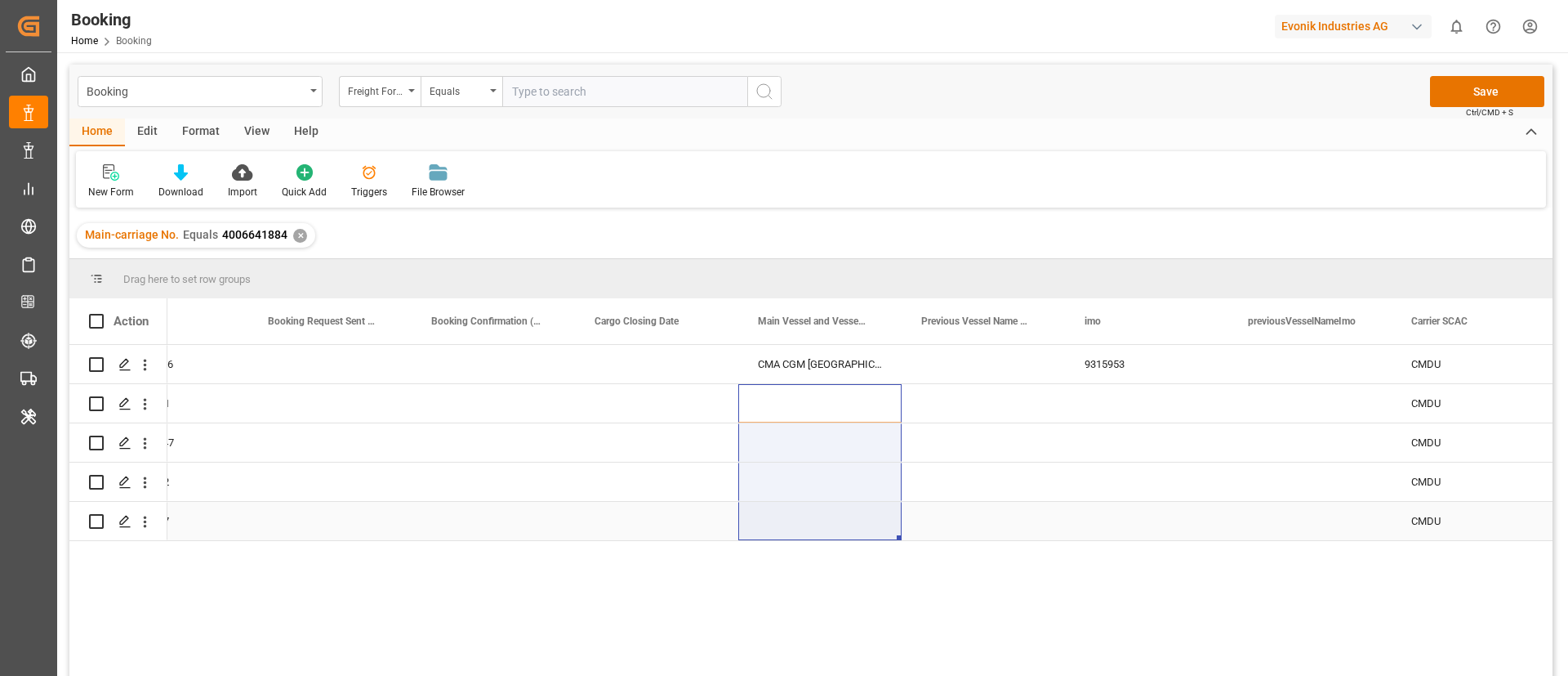
drag, startPoint x: 796, startPoint y: 397, endPoint x: 790, endPoint y: 529, distance: 132.1
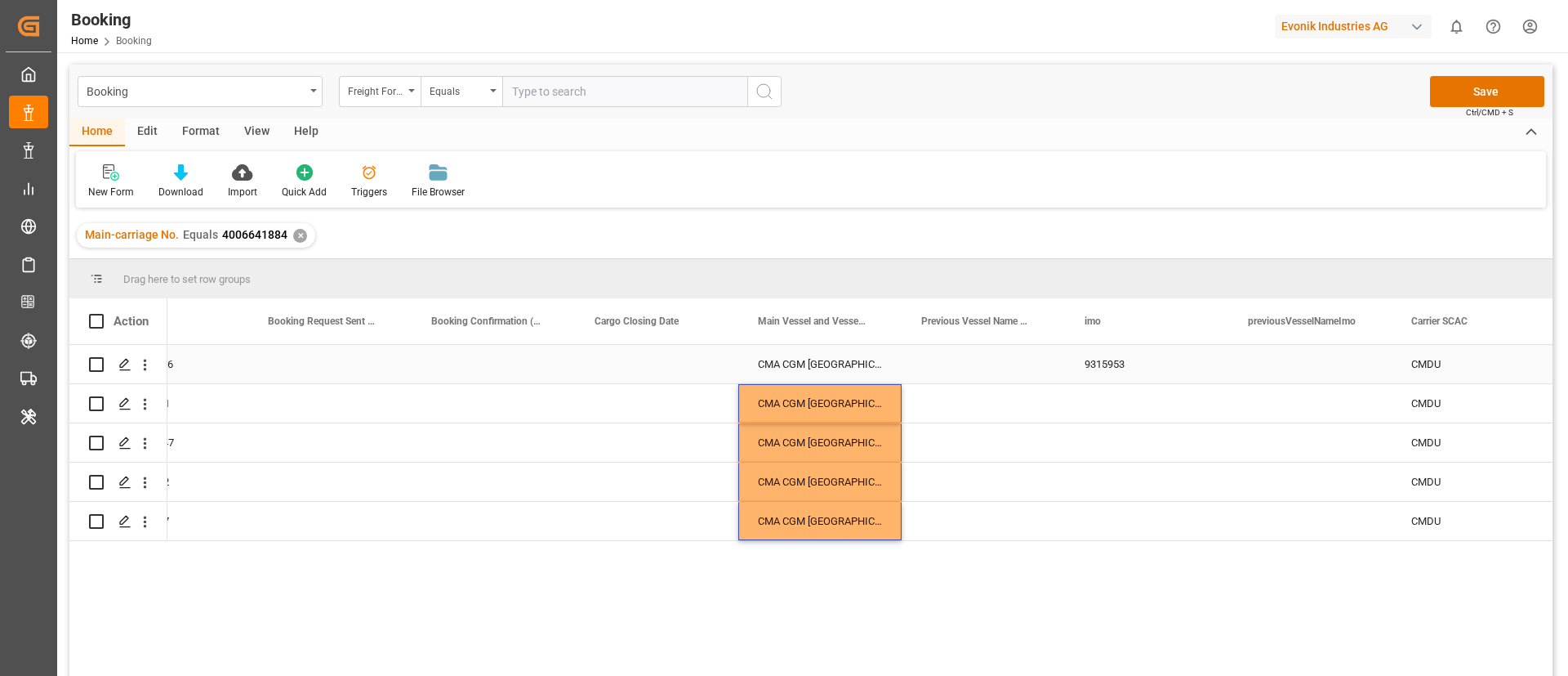
click at [1119, 366] on div "9315953" at bounding box center [1146, 364] width 163 height 39
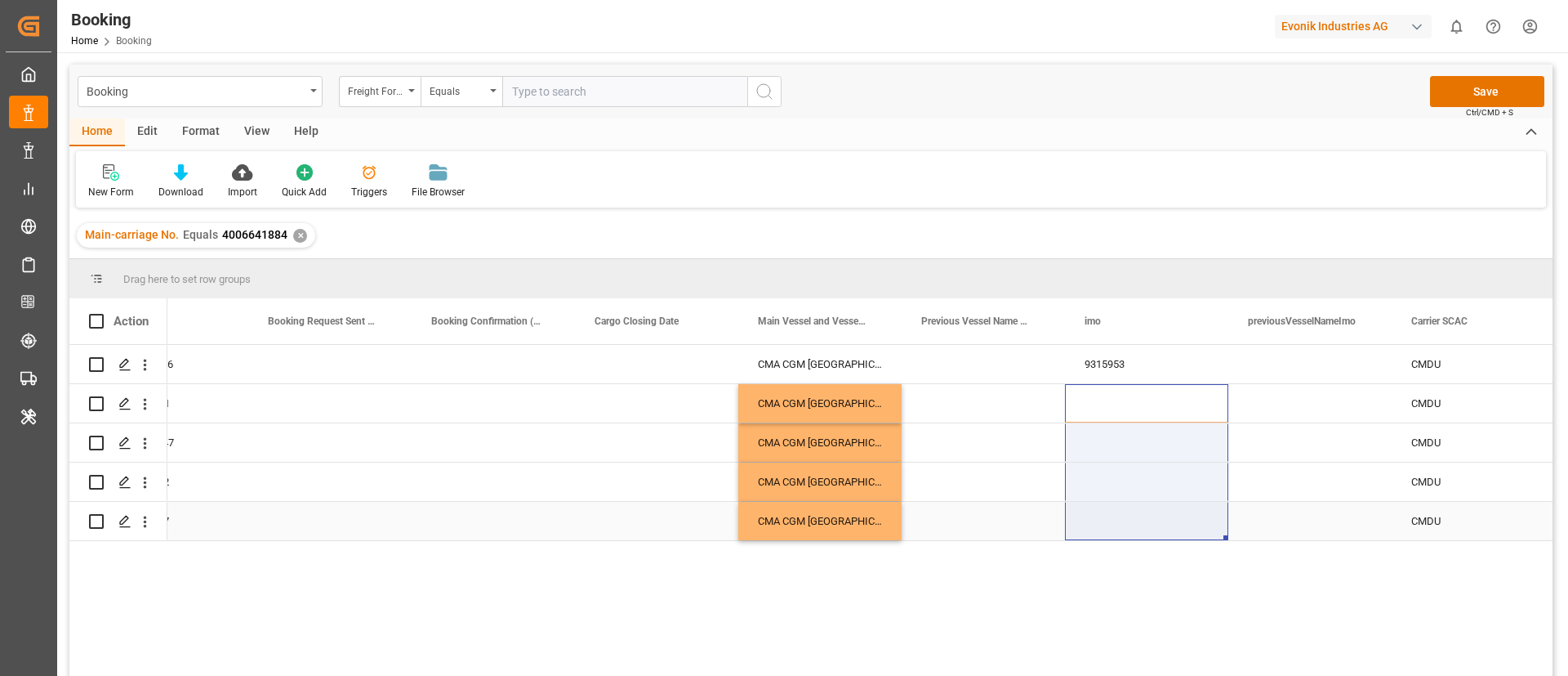
drag, startPoint x: 1134, startPoint y: 396, endPoint x: 1130, endPoint y: 534, distance: 138.1
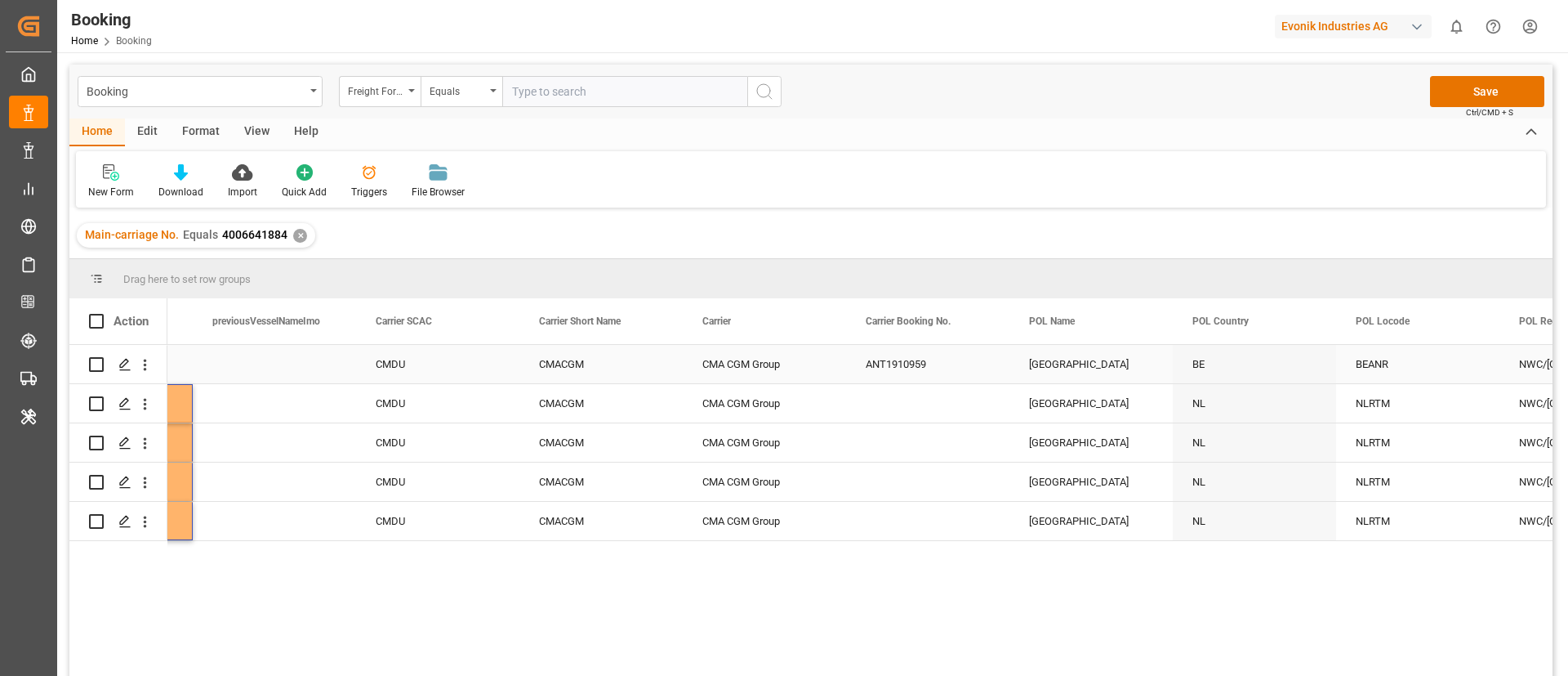
click at [916, 369] on div "ANT1910959" at bounding box center [927, 364] width 163 height 39
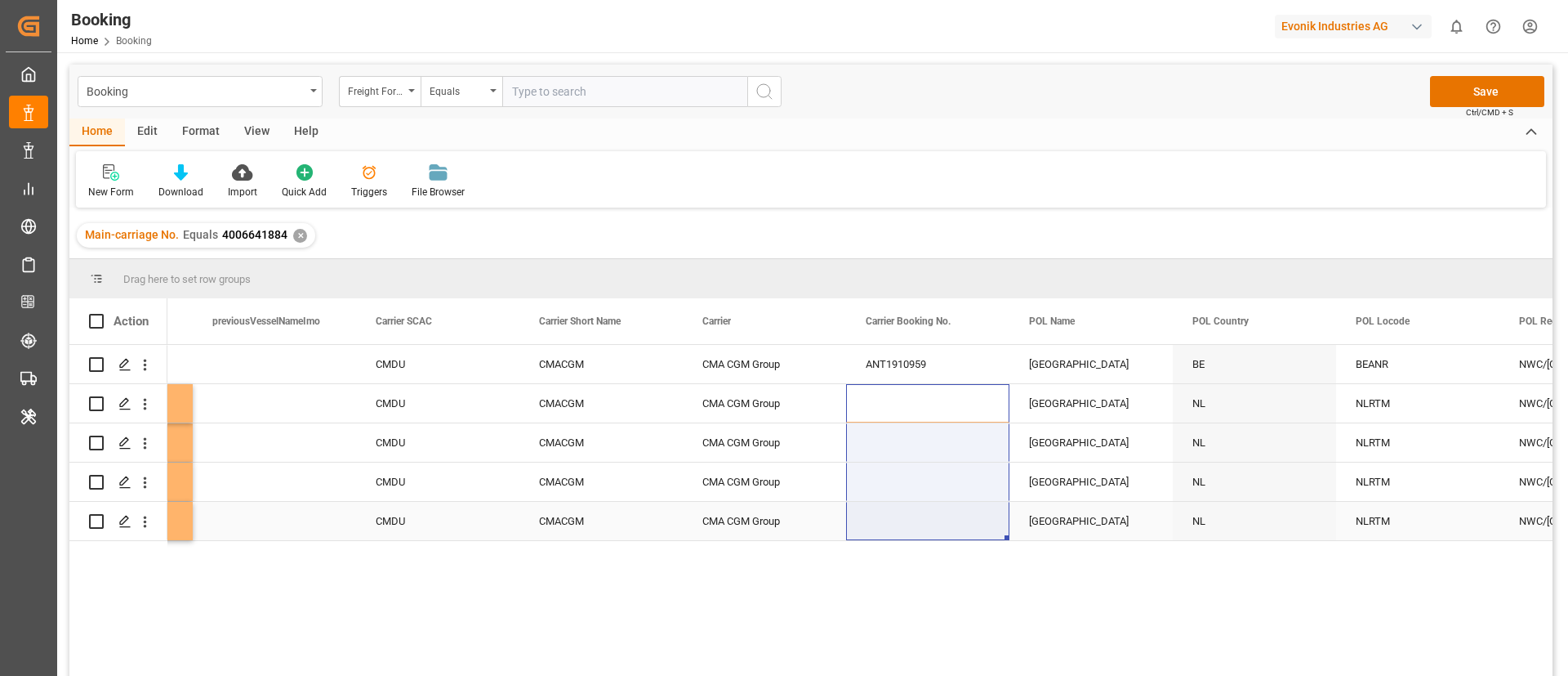
drag, startPoint x: 922, startPoint y: 390, endPoint x: 902, endPoint y: 520, distance: 131.5
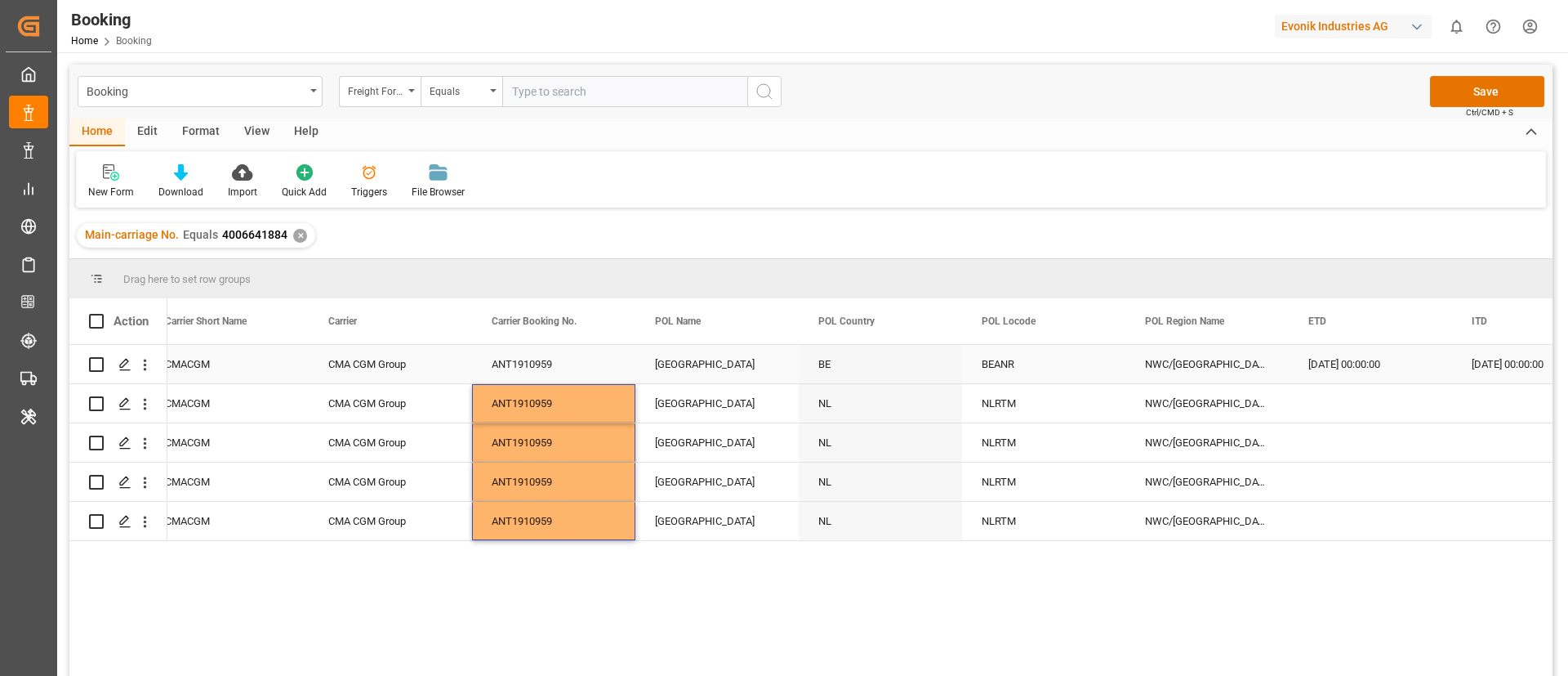
click at [686, 358] on div "[GEOGRAPHIC_DATA]" at bounding box center [716, 364] width 163 height 39
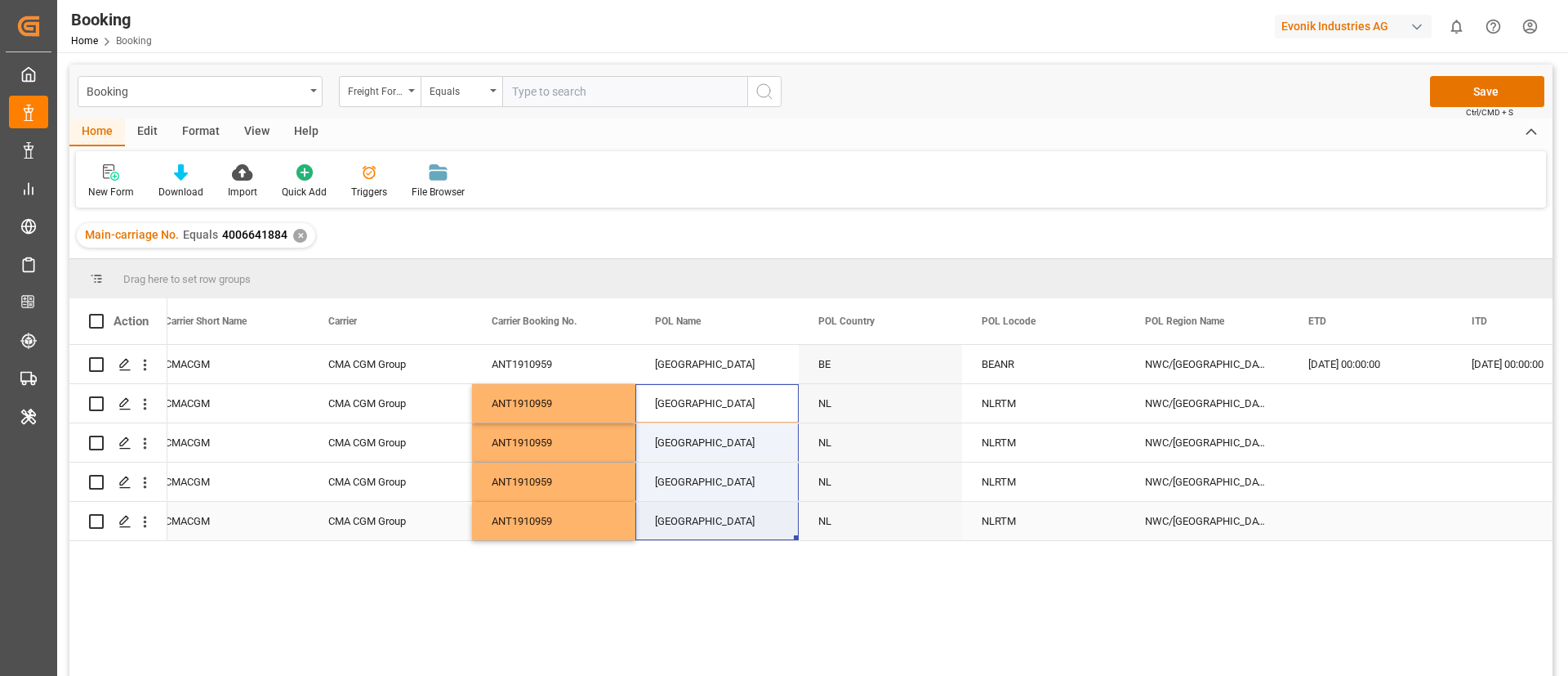
drag, startPoint x: 731, startPoint y: 403, endPoint x: 719, endPoint y: 505, distance: 102.7
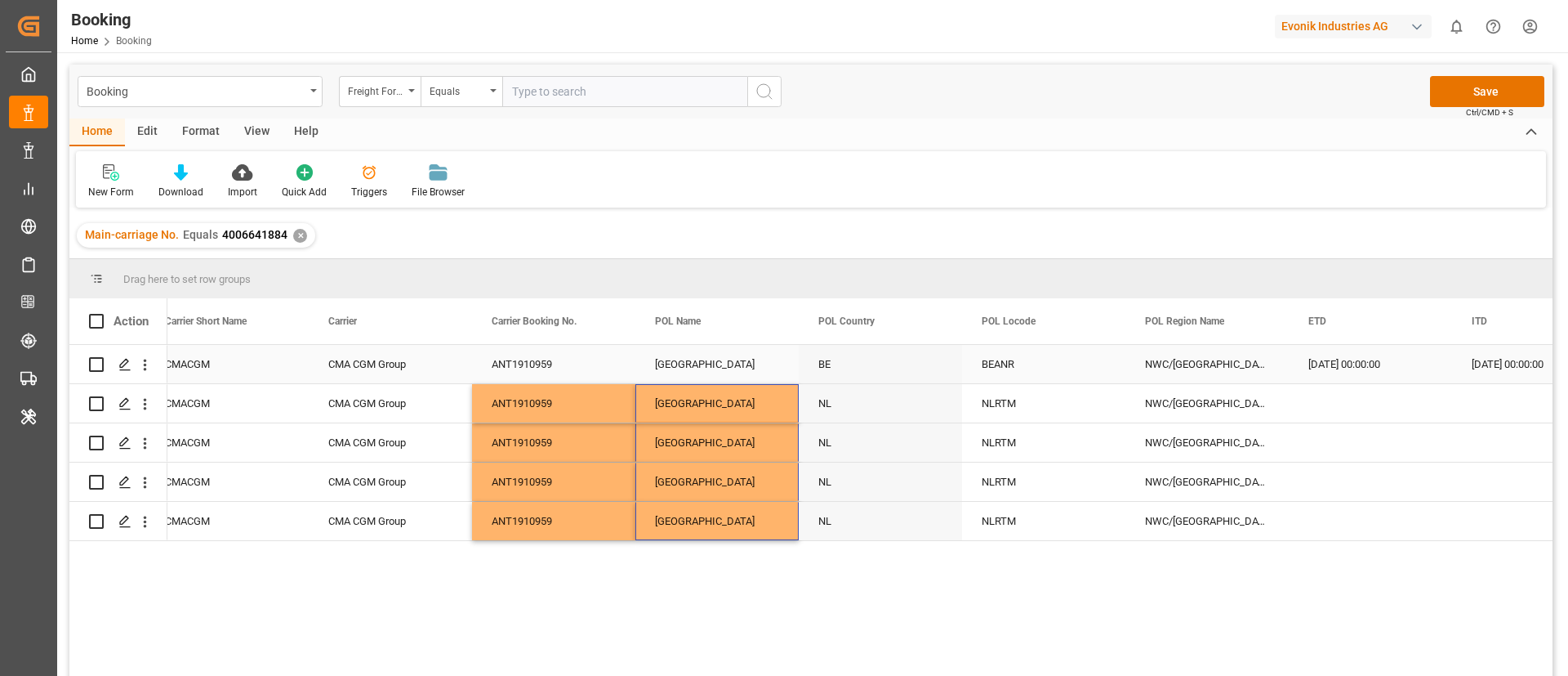
click at [1015, 353] on div "BEANR" at bounding box center [1044, 364] width 163 height 39
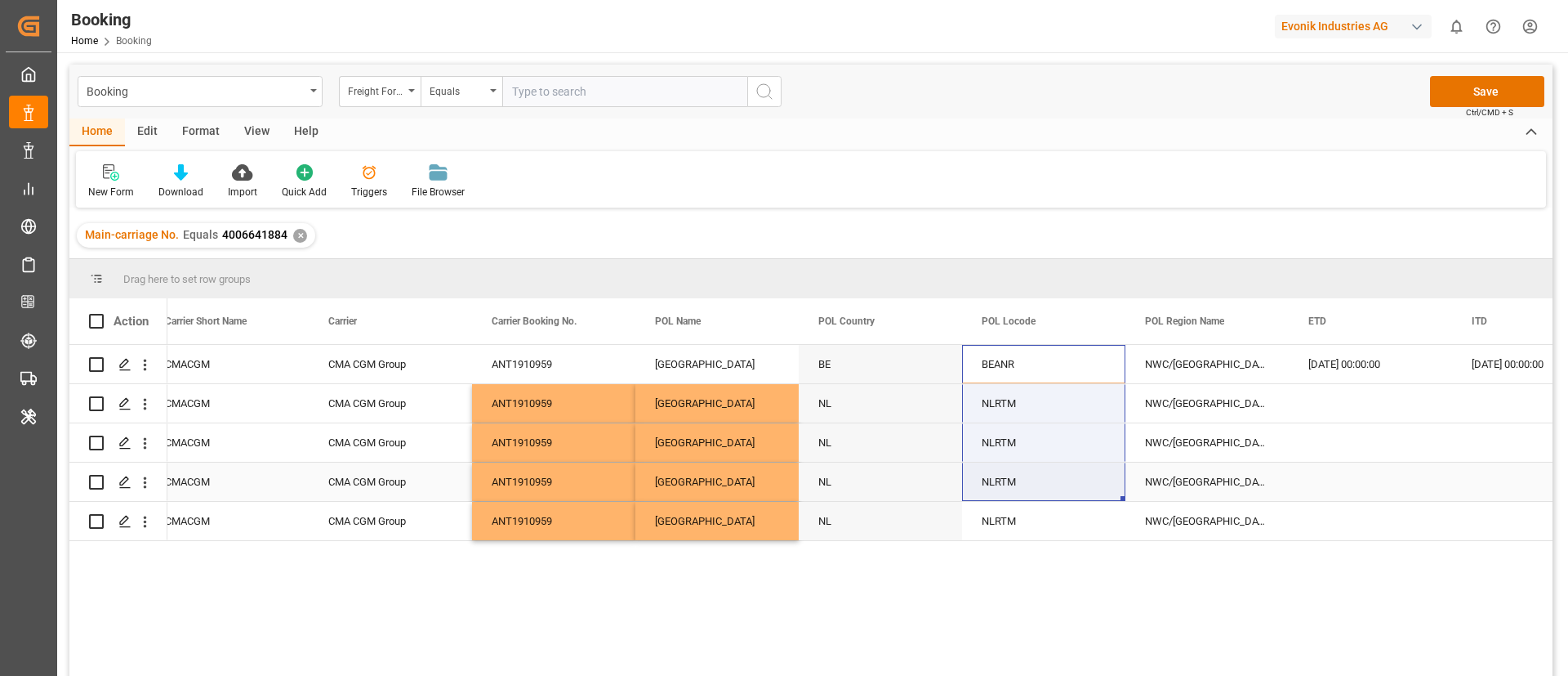
drag, startPoint x: 1043, startPoint y: 381, endPoint x: 1013, endPoint y: 502, distance: 124.7
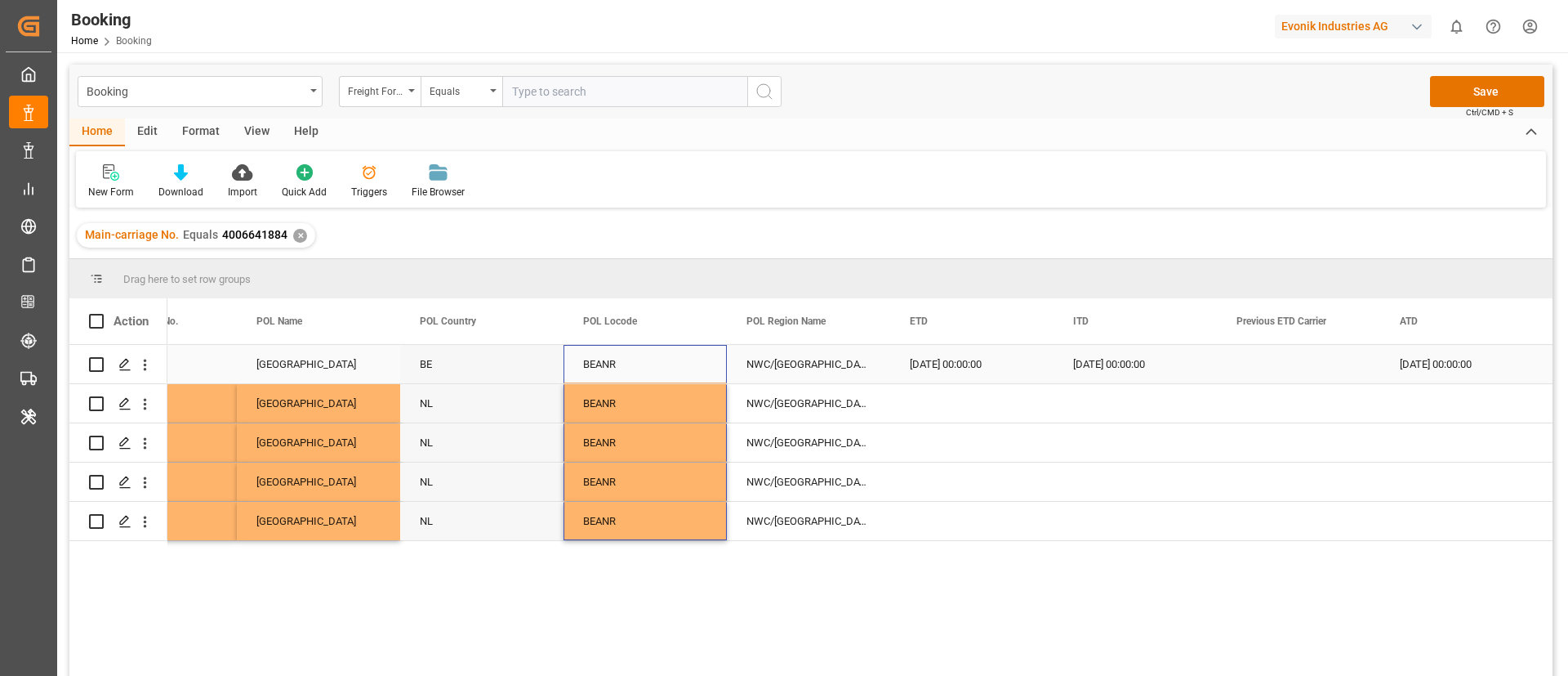
click at [918, 378] on div "[DATE] 00:00:00" at bounding box center [971, 364] width 163 height 39
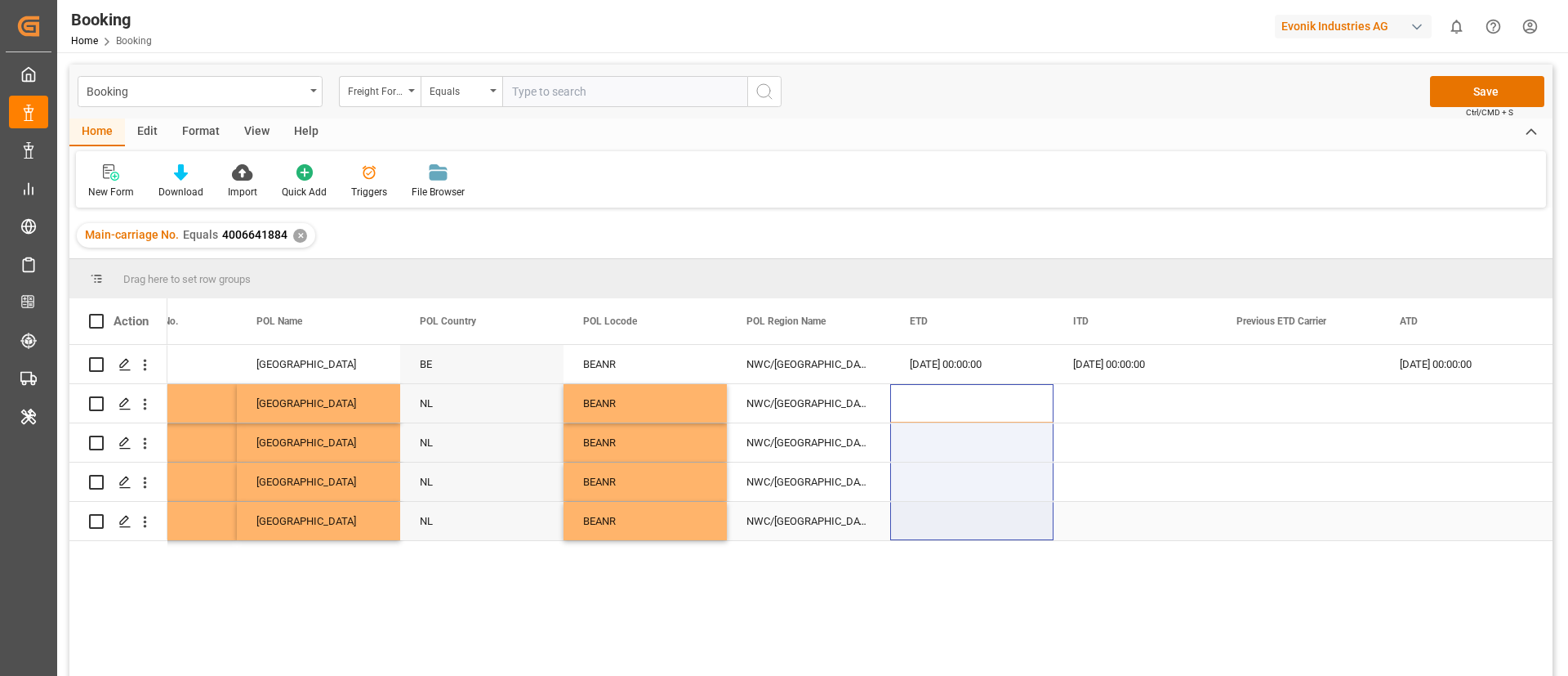
drag, startPoint x: 953, startPoint y: 390, endPoint x: 940, endPoint y: 505, distance: 115.7
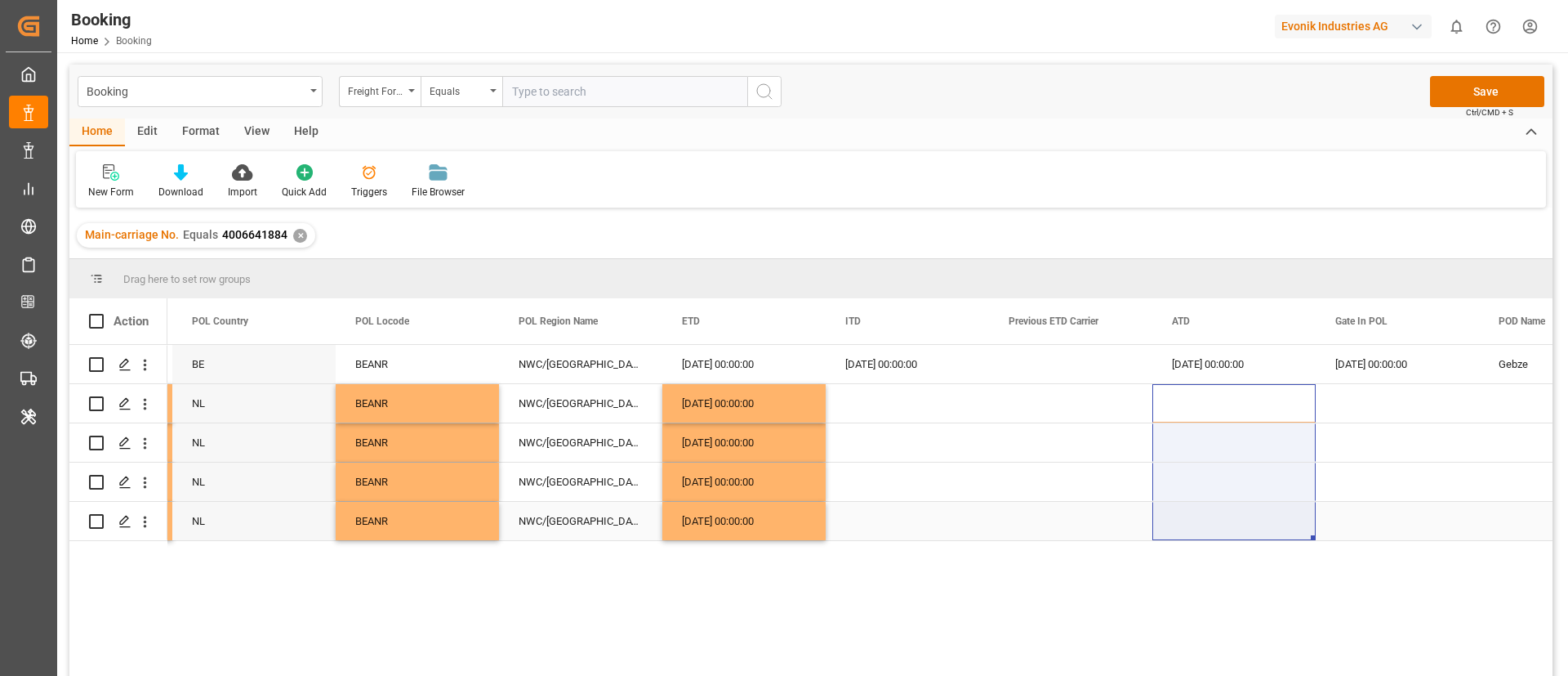
drag, startPoint x: 1209, startPoint y: 392, endPoint x: 1205, endPoint y: 526, distance: 134.1
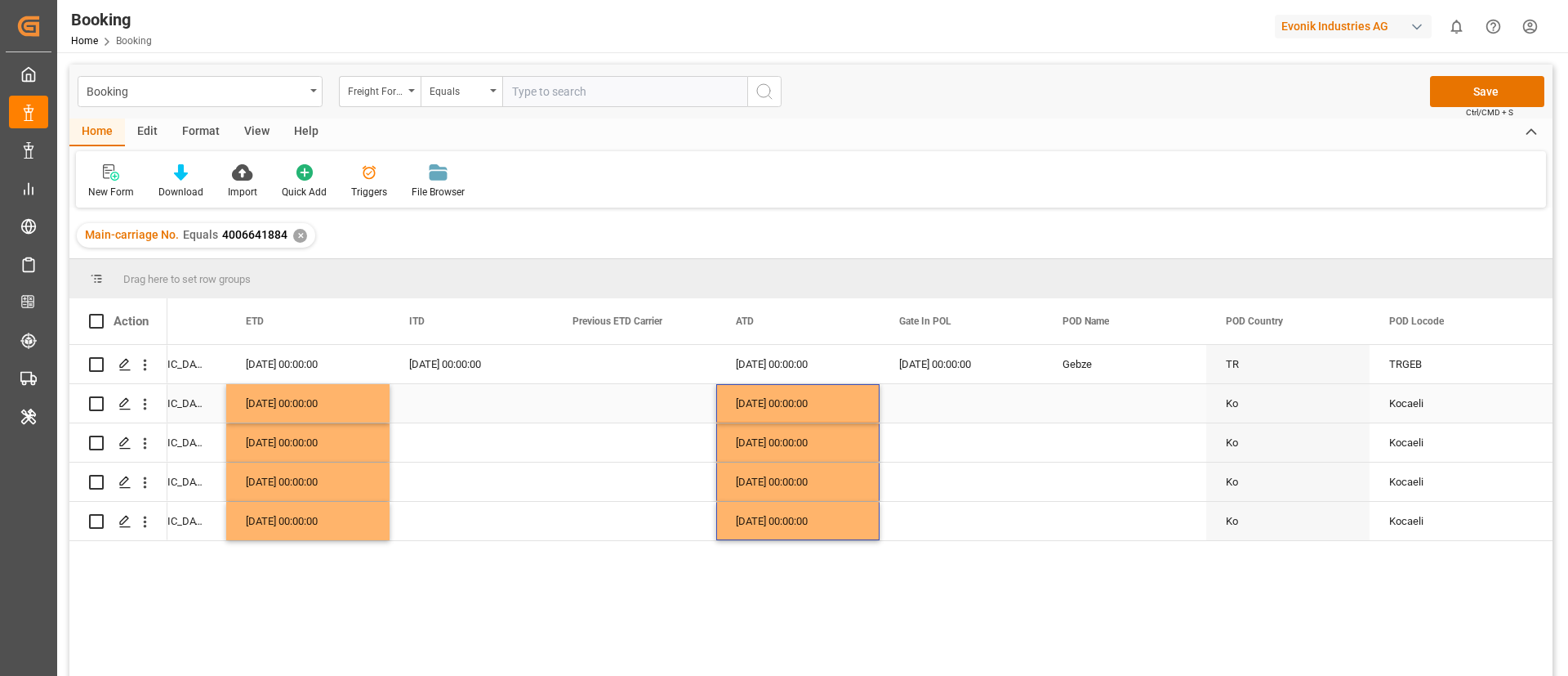
click at [946, 374] on div "[DATE] 00:00:00" at bounding box center [961, 364] width 163 height 39
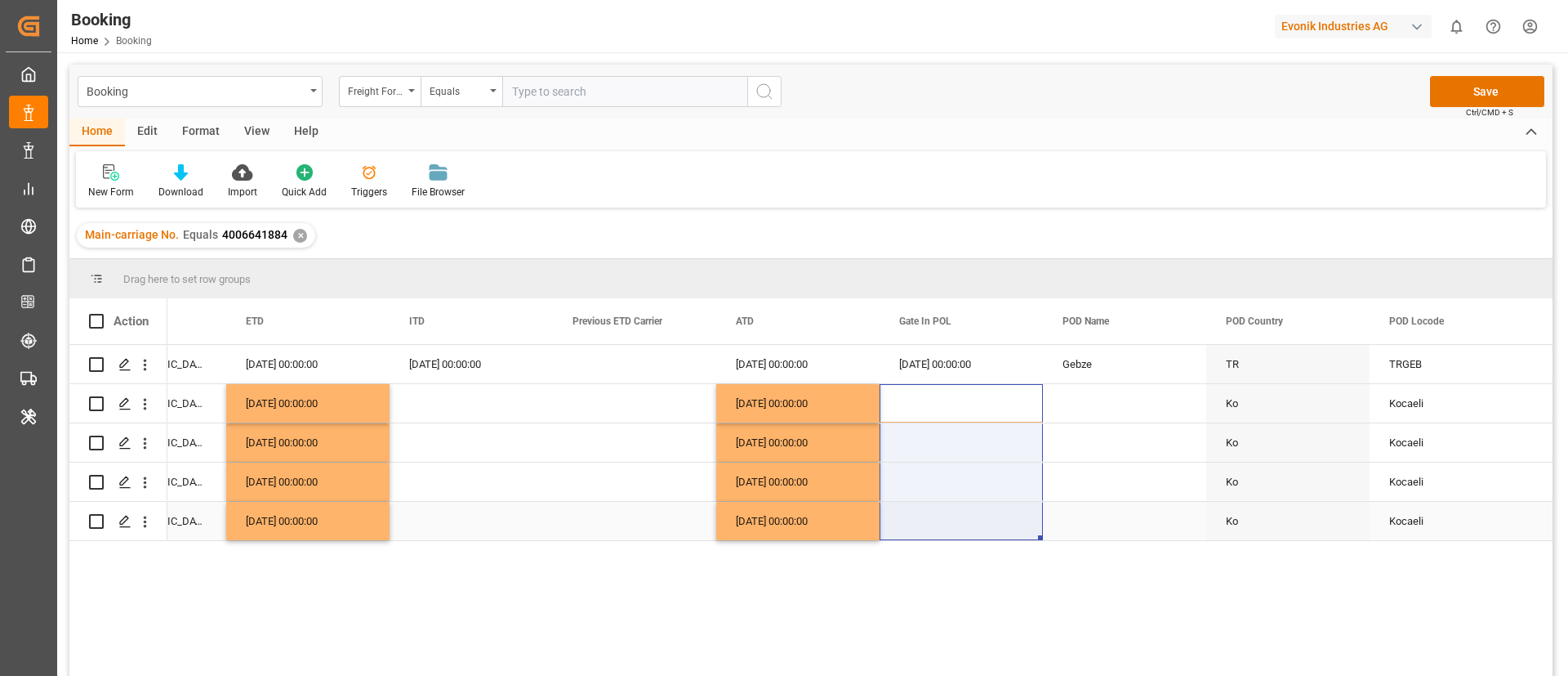
drag, startPoint x: 949, startPoint y: 410, endPoint x: 925, endPoint y: 530, distance: 122.4
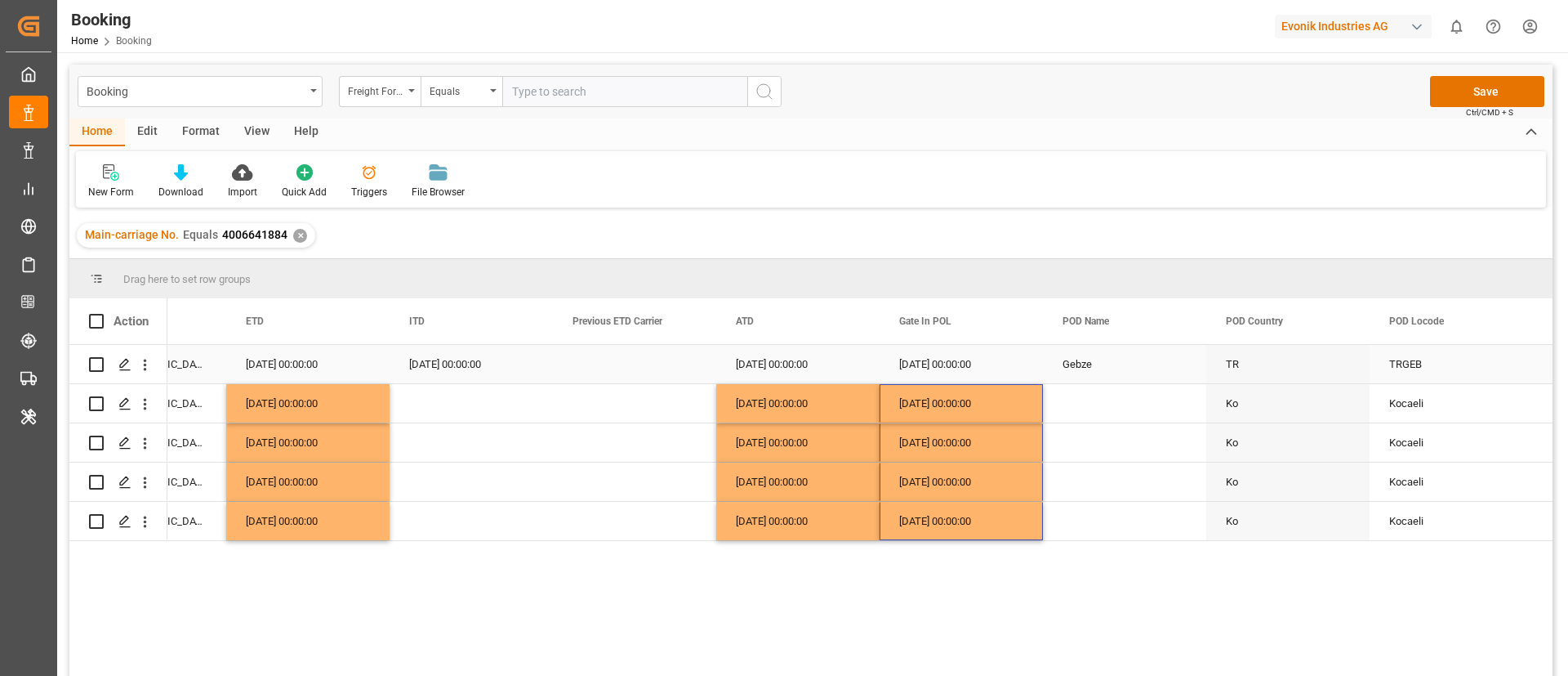
click at [1084, 372] on div "Gebze" at bounding box center [1124, 364] width 163 height 39
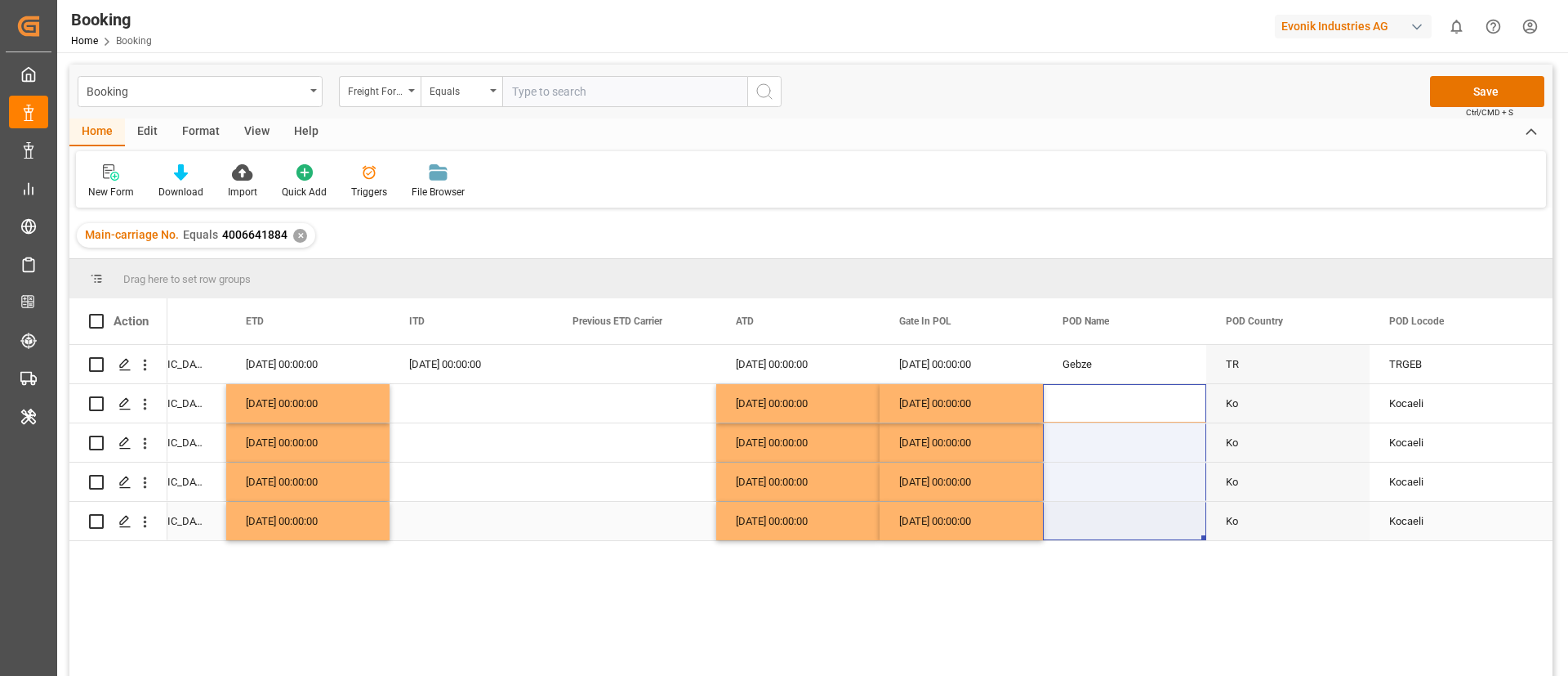
drag, startPoint x: 1091, startPoint y: 487, endPoint x: 1089, endPoint y: 522, distance: 35.1
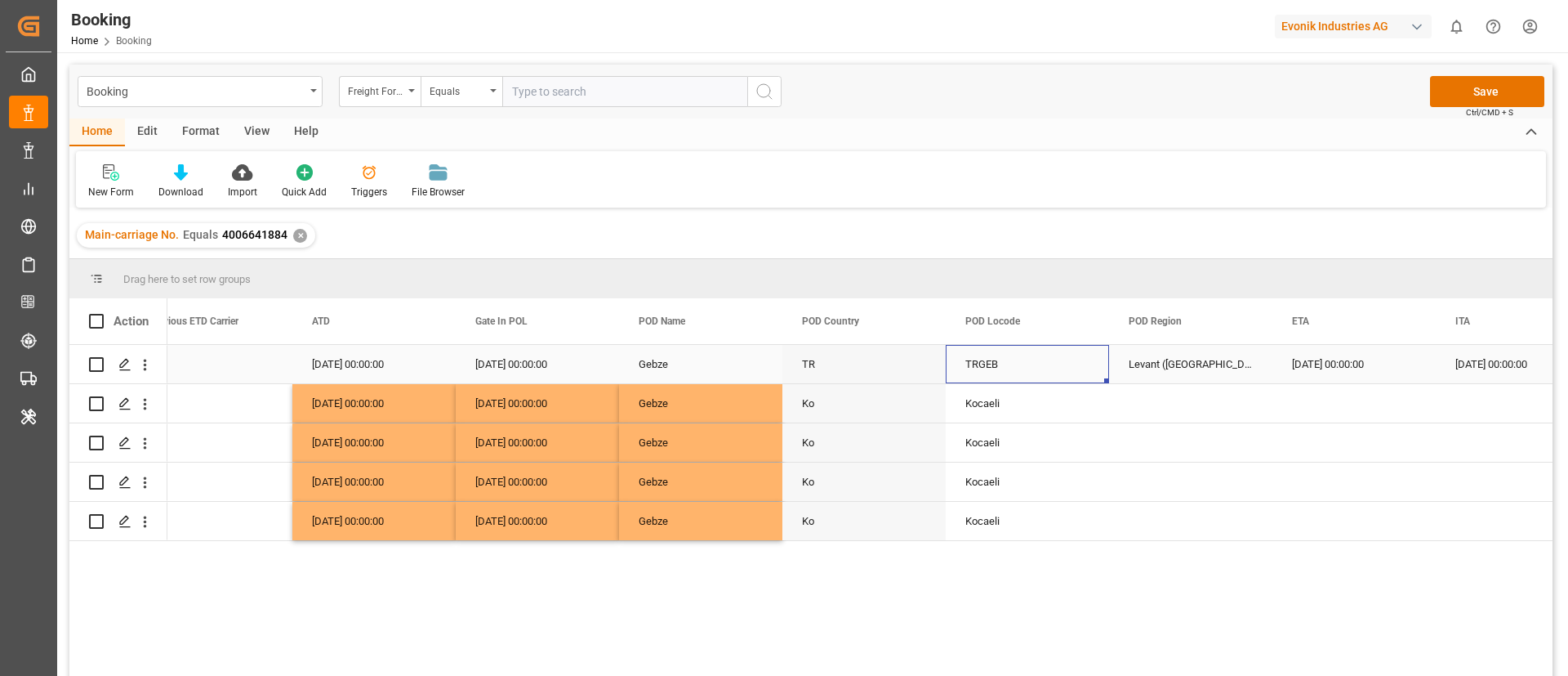
click at [982, 369] on div "TRGEB" at bounding box center [1027, 364] width 163 height 39
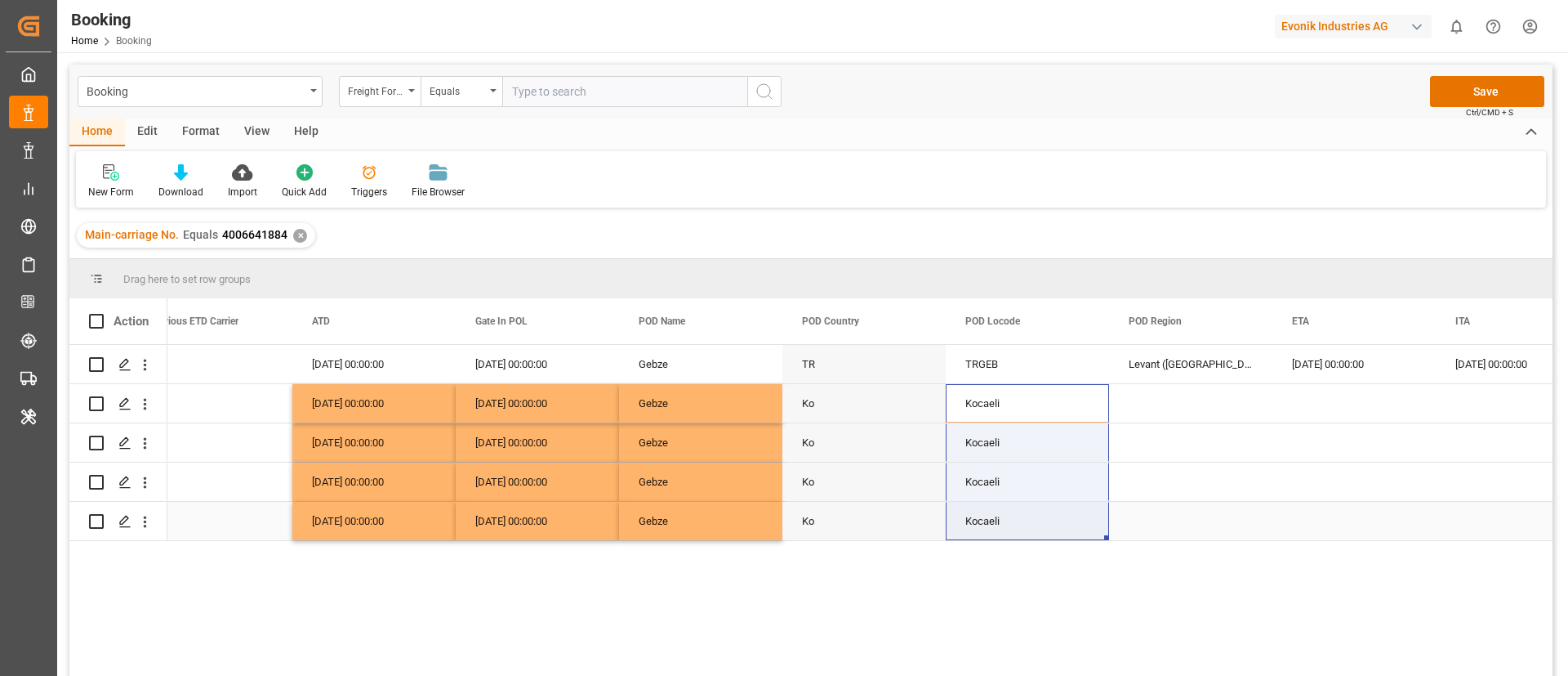
drag, startPoint x: 984, startPoint y: 408, endPoint x: 972, endPoint y: 511, distance: 103.7
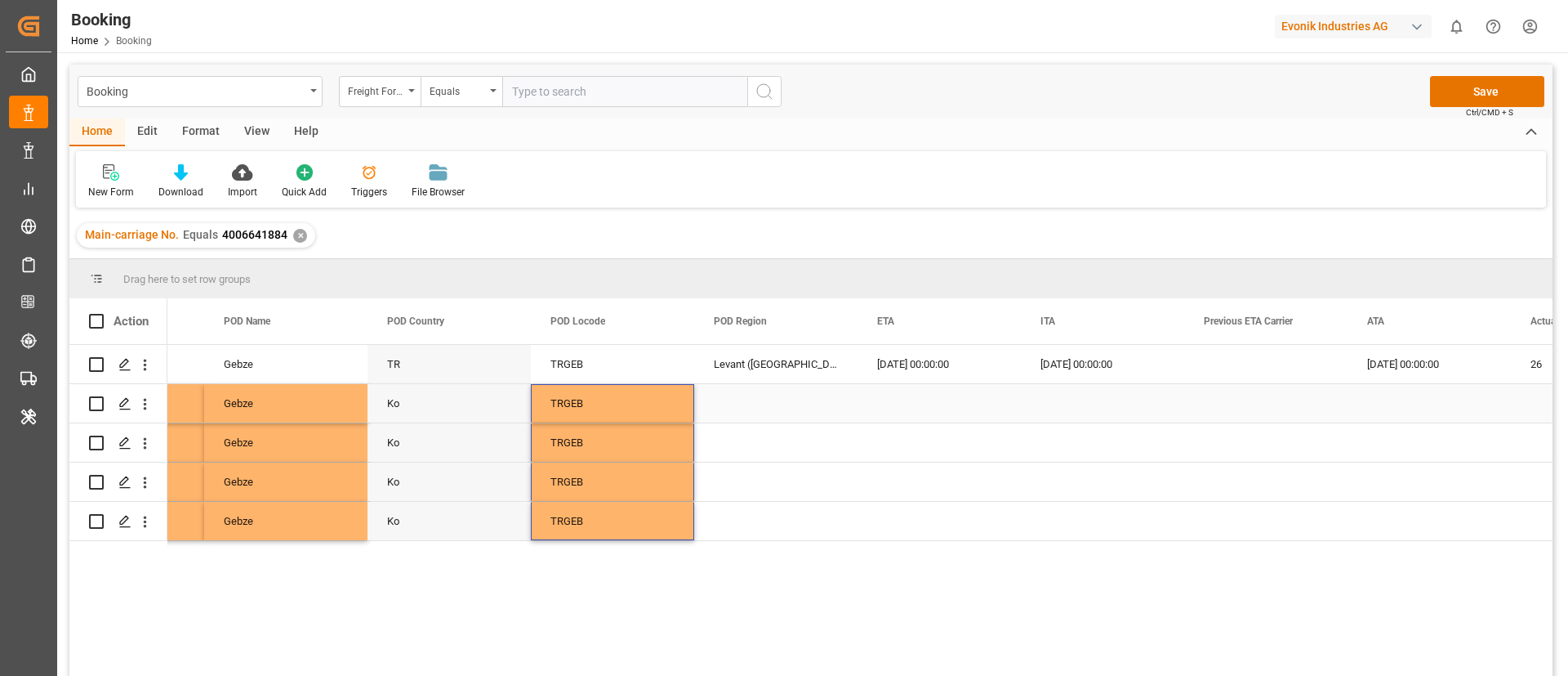
click at [785, 372] on div "Levant ([GEOGRAPHIC_DATA])" at bounding box center [775, 364] width 163 height 39
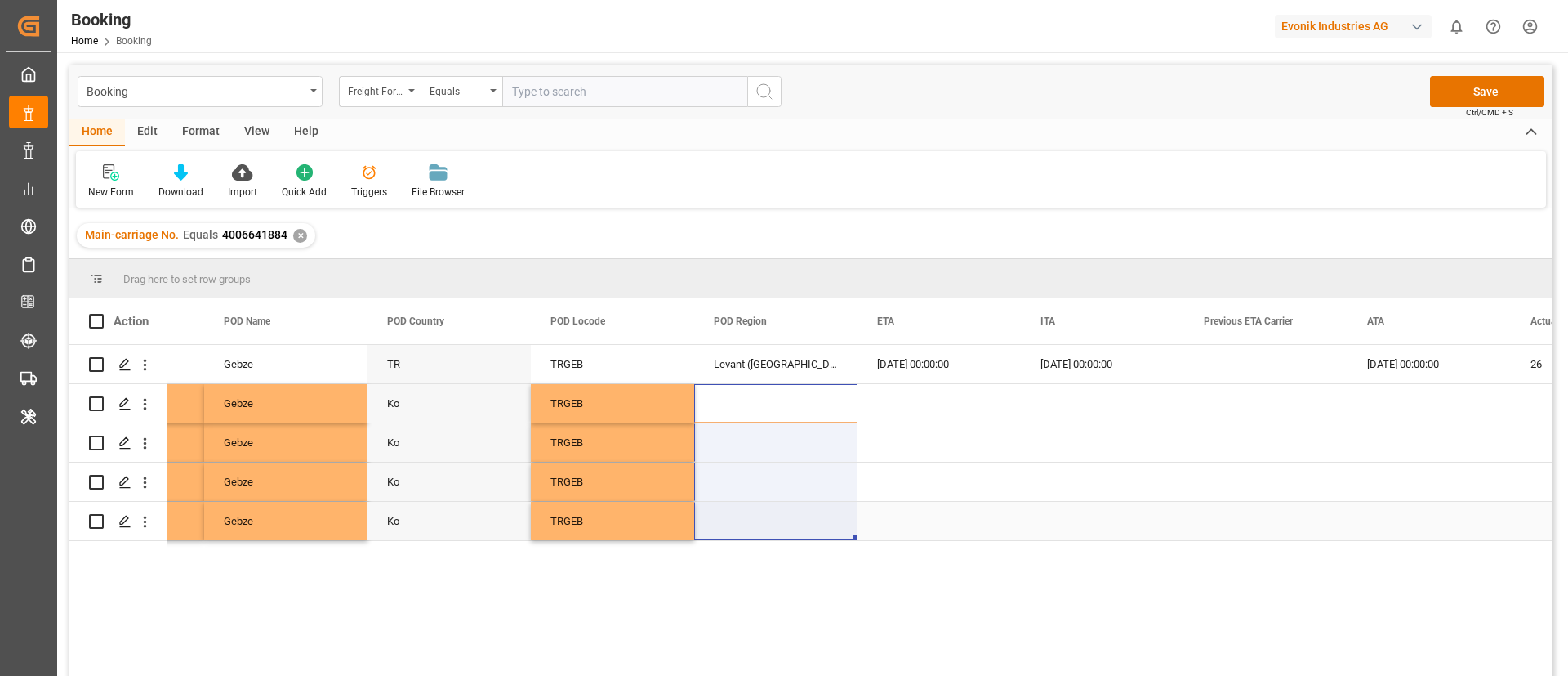
drag, startPoint x: 783, startPoint y: 398, endPoint x: 770, endPoint y: 519, distance: 121.7
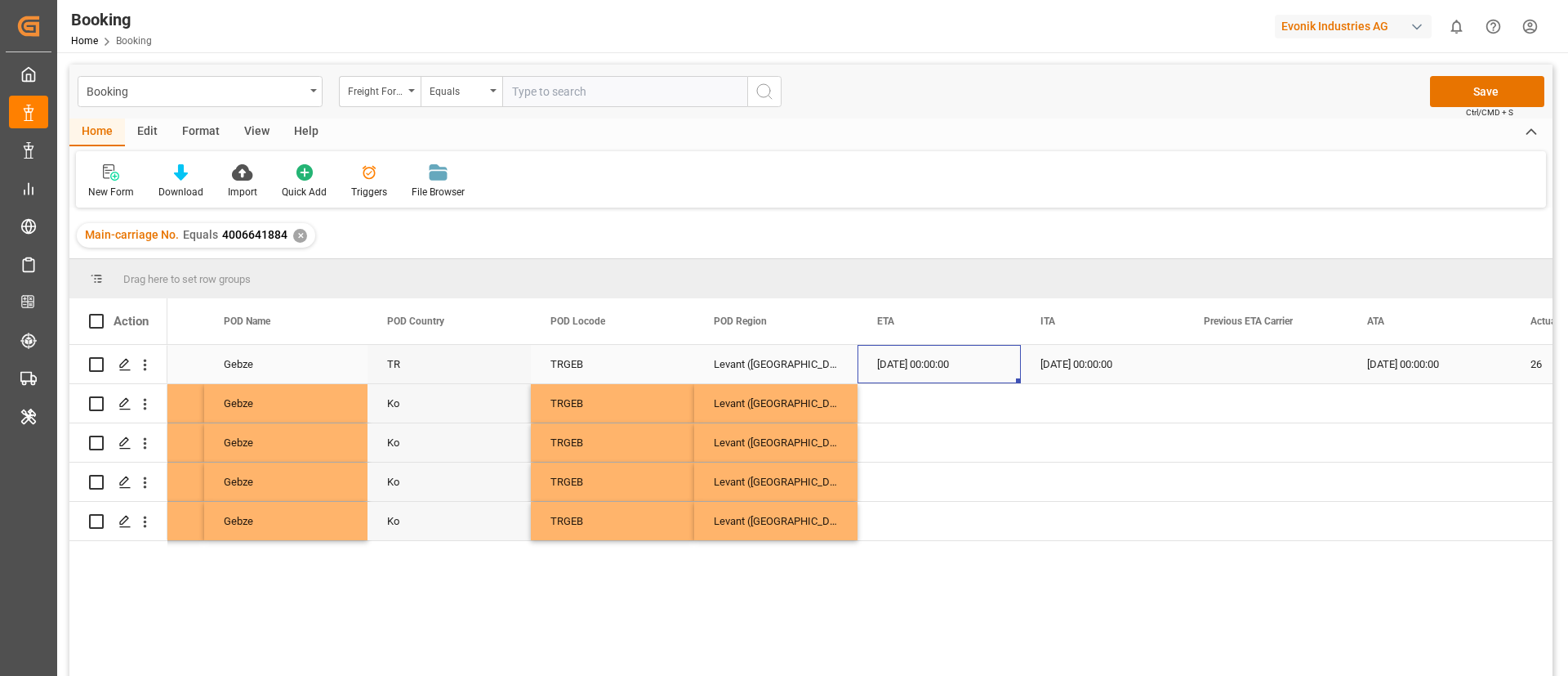
click at [926, 380] on div "[DATE] 00:00:00" at bounding box center [938, 364] width 163 height 39
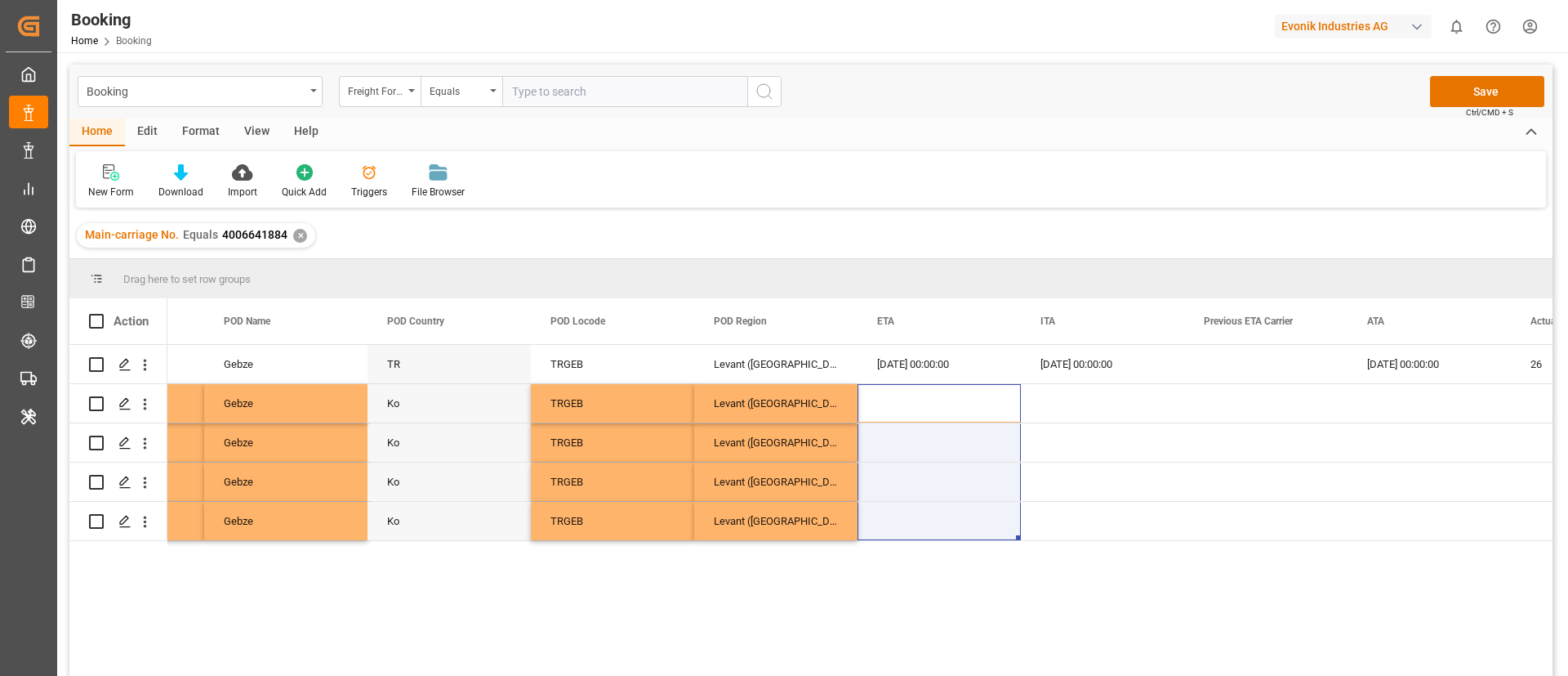
drag, startPoint x: 911, startPoint y: 432, endPoint x: 902, endPoint y: 559, distance: 127.3
click at [902, 559] on div "[DATE] 00:00:00 [DATE] 00:00:00 Gebze TR TRGEB Levant ([GEOGRAPHIC_DATA]) [DATE…" at bounding box center [859, 516] width 1386 height 342
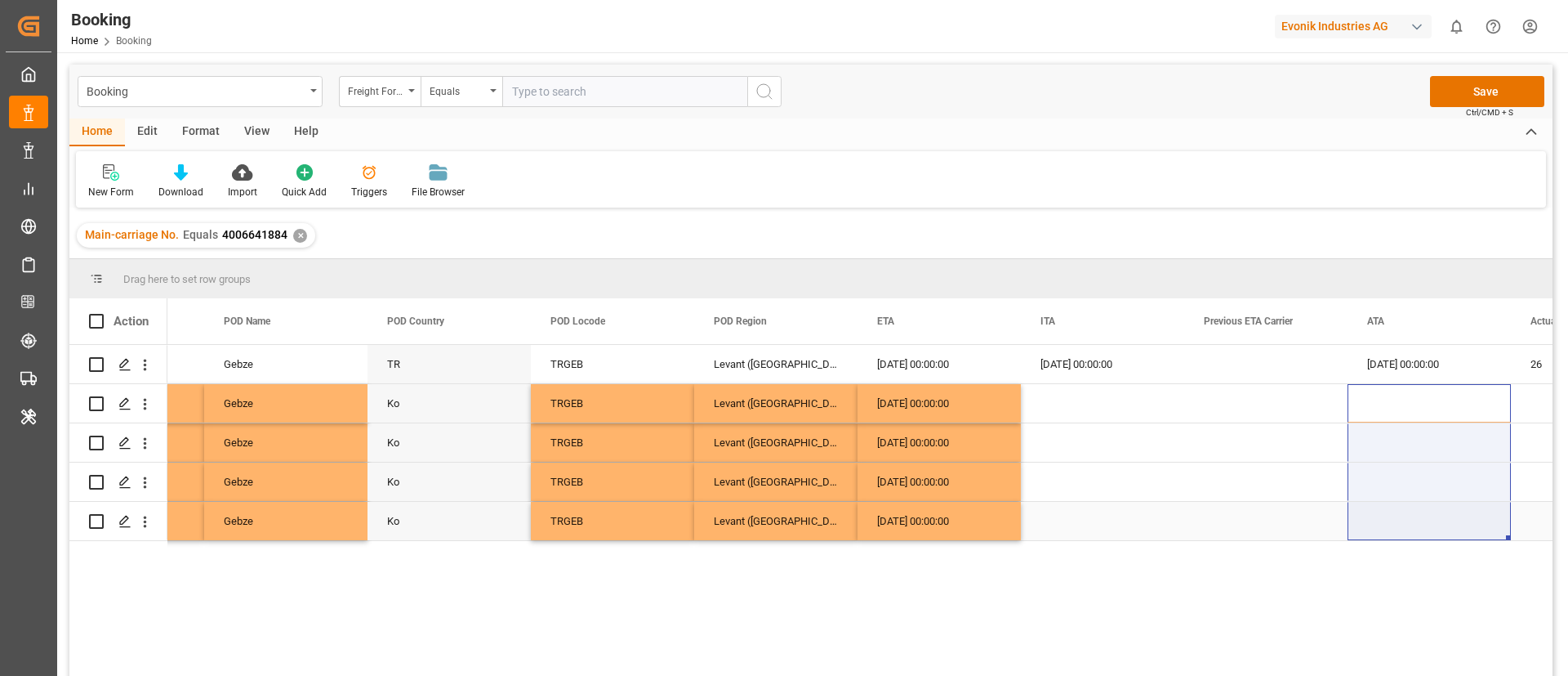
drag, startPoint x: 1380, startPoint y: 457, endPoint x: 1378, endPoint y: 533, distance: 76.0
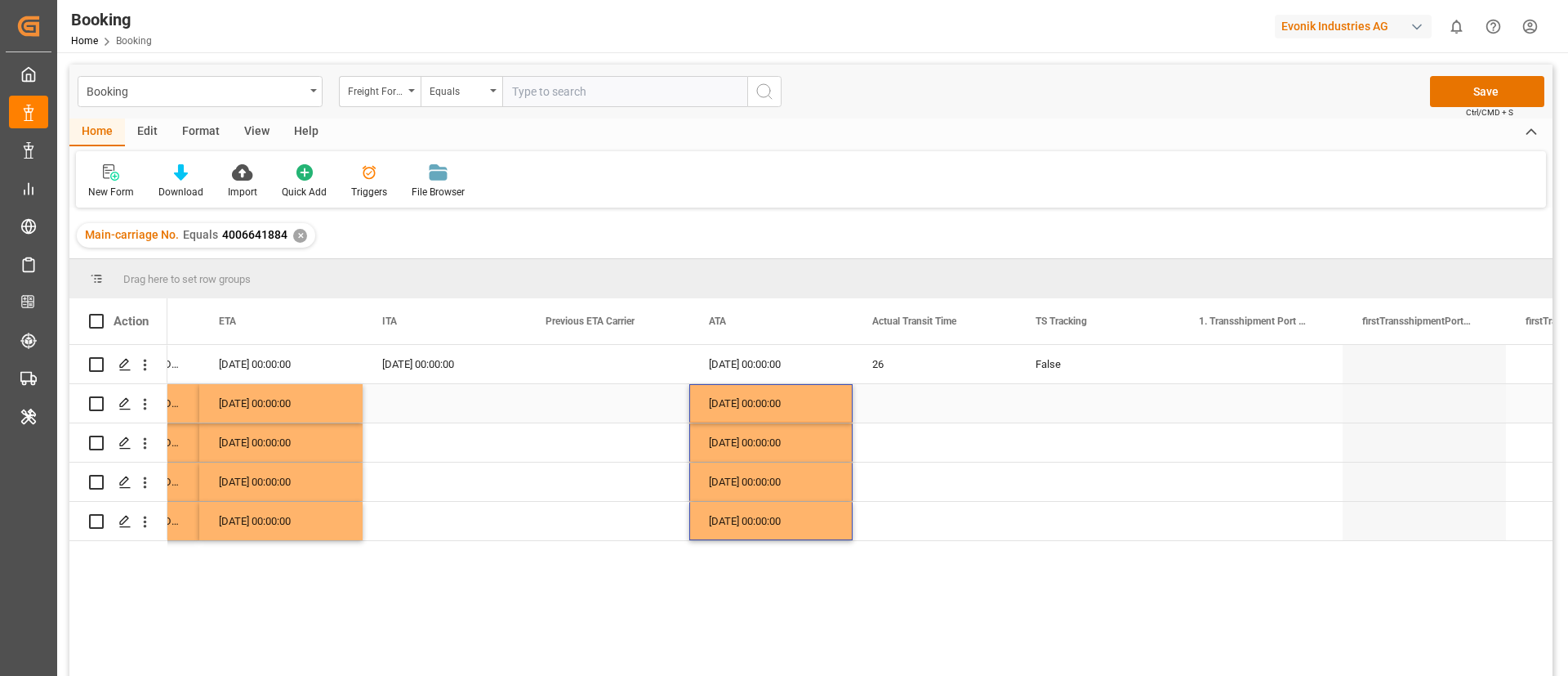
click at [1047, 369] on div "False" at bounding box center [1097, 364] width 163 height 39
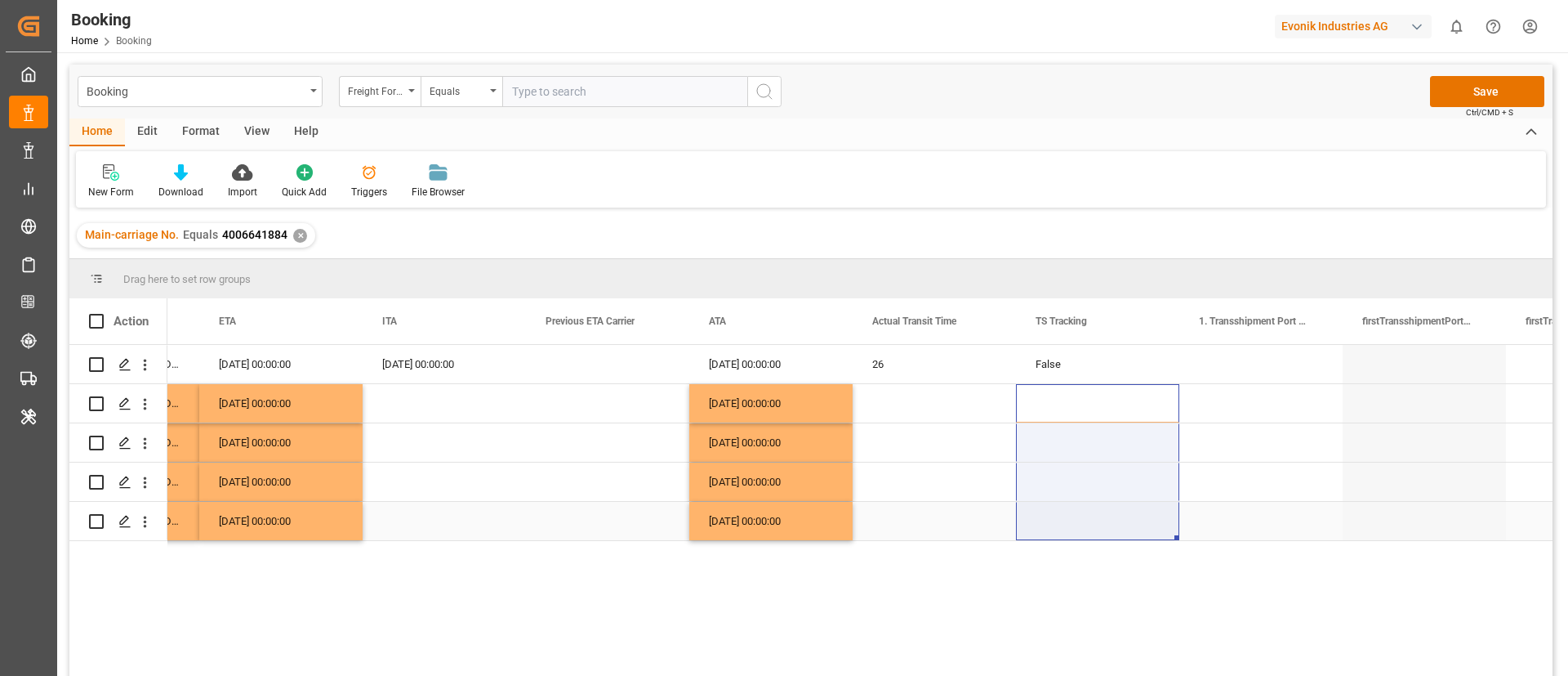
drag, startPoint x: 1057, startPoint y: 407, endPoint x: 1053, endPoint y: 532, distance: 125.1
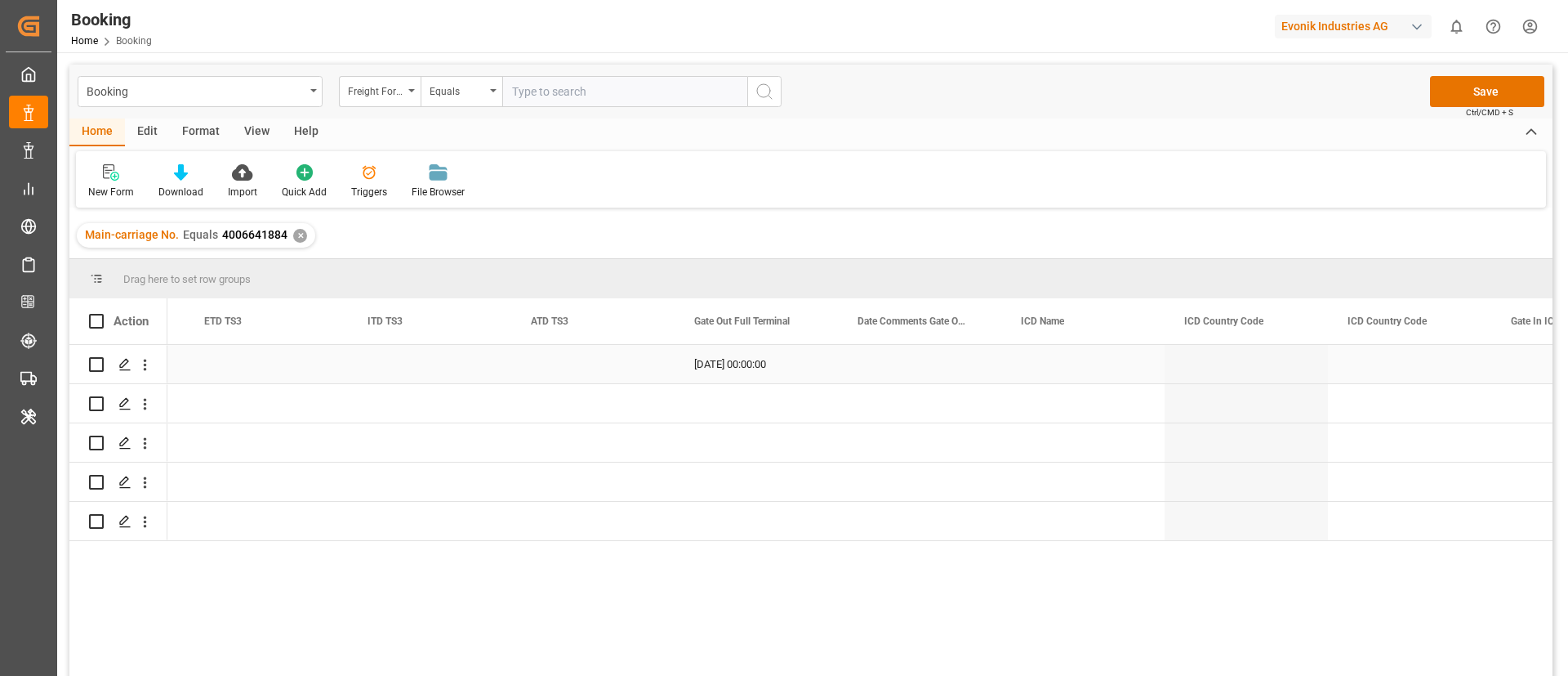
click at [759, 374] on div "[DATE] 00:00:00" at bounding box center [756, 364] width 163 height 39
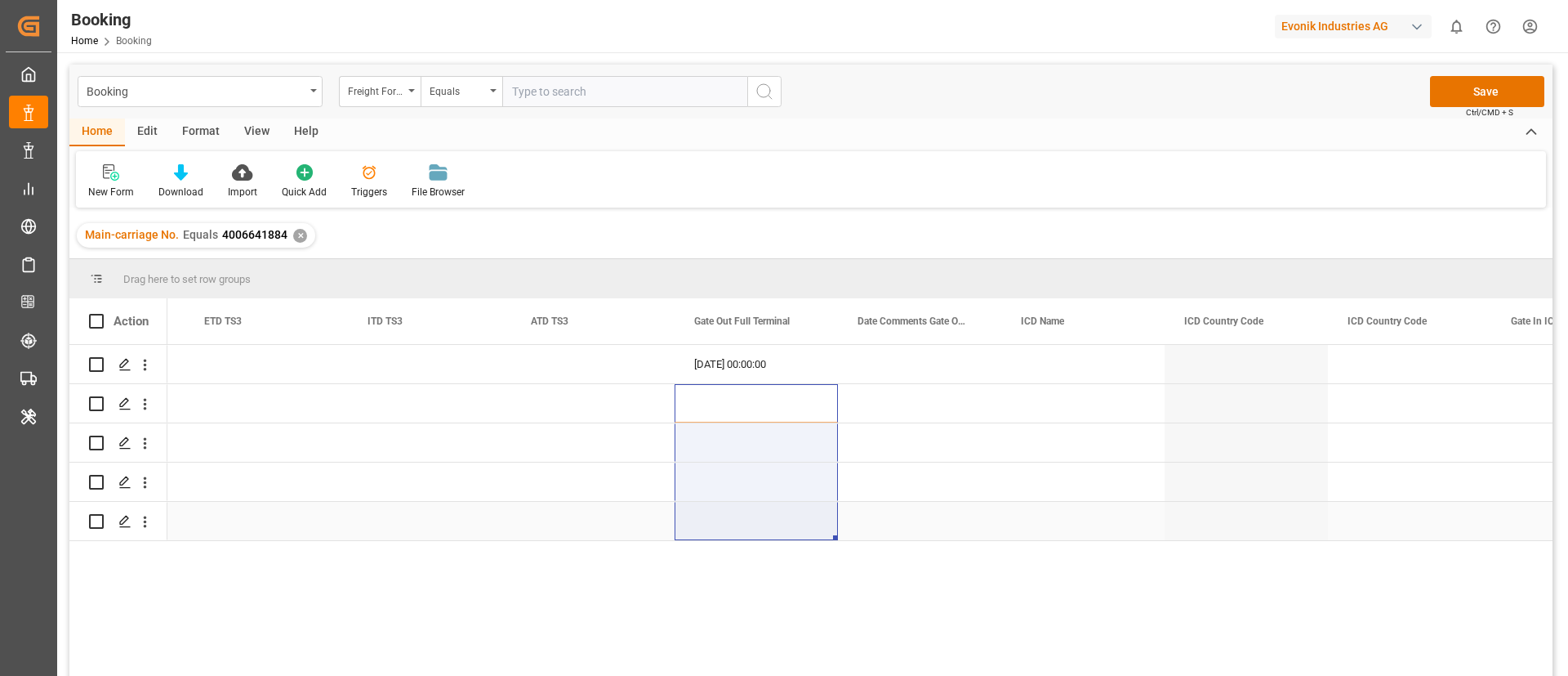
drag, startPoint x: 774, startPoint y: 398, endPoint x: 765, endPoint y: 514, distance: 116.3
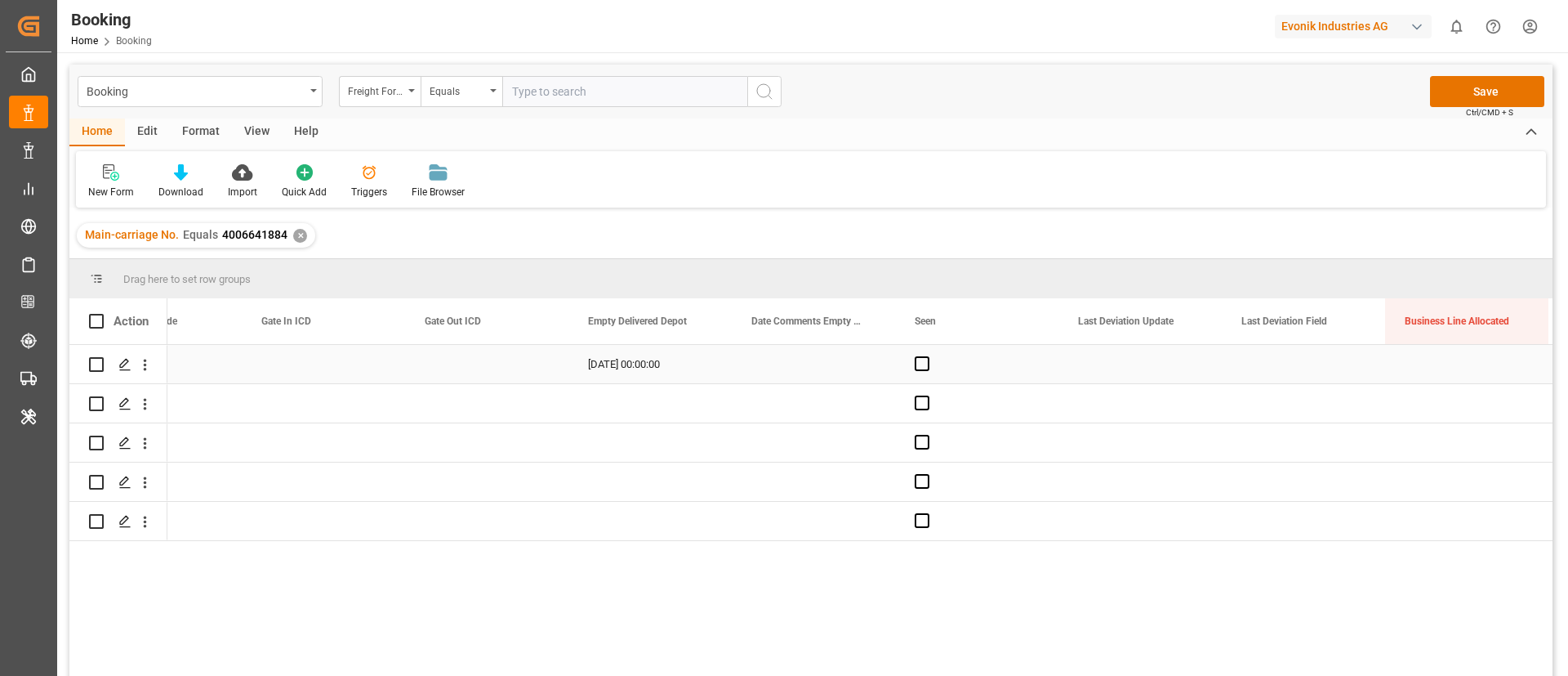
click at [653, 371] on div "[DATE] 00:00:00" at bounding box center [650, 364] width 163 height 39
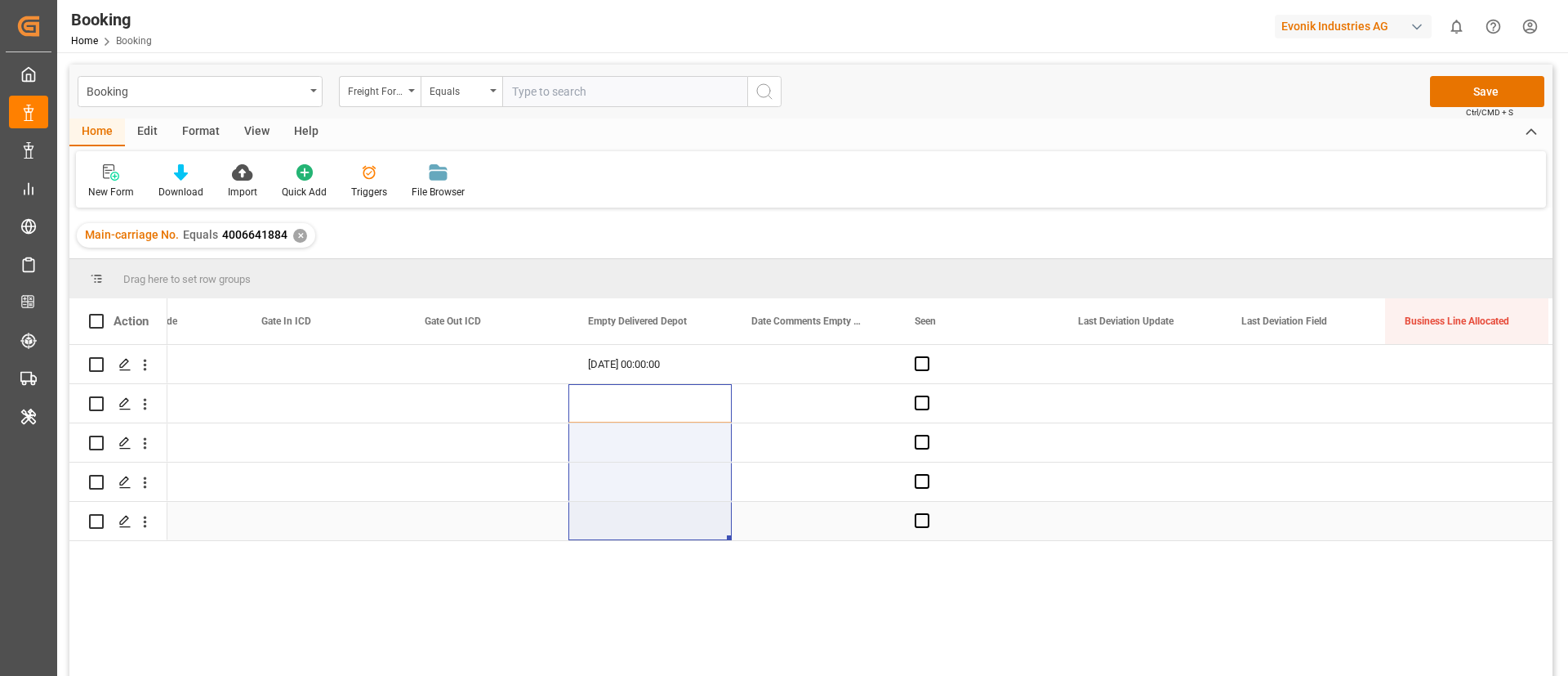
drag, startPoint x: 648, startPoint y: 390, endPoint x: 639, endPoint y: 541, distance: 151.3
click at [639, 542] on div "[DATE] 00:00:00 INPUT_Evonik_Seeburger_LoadTenderOcean_1002956798_2025071515095…" at bounding box center [859, 516] width 1386 height 342
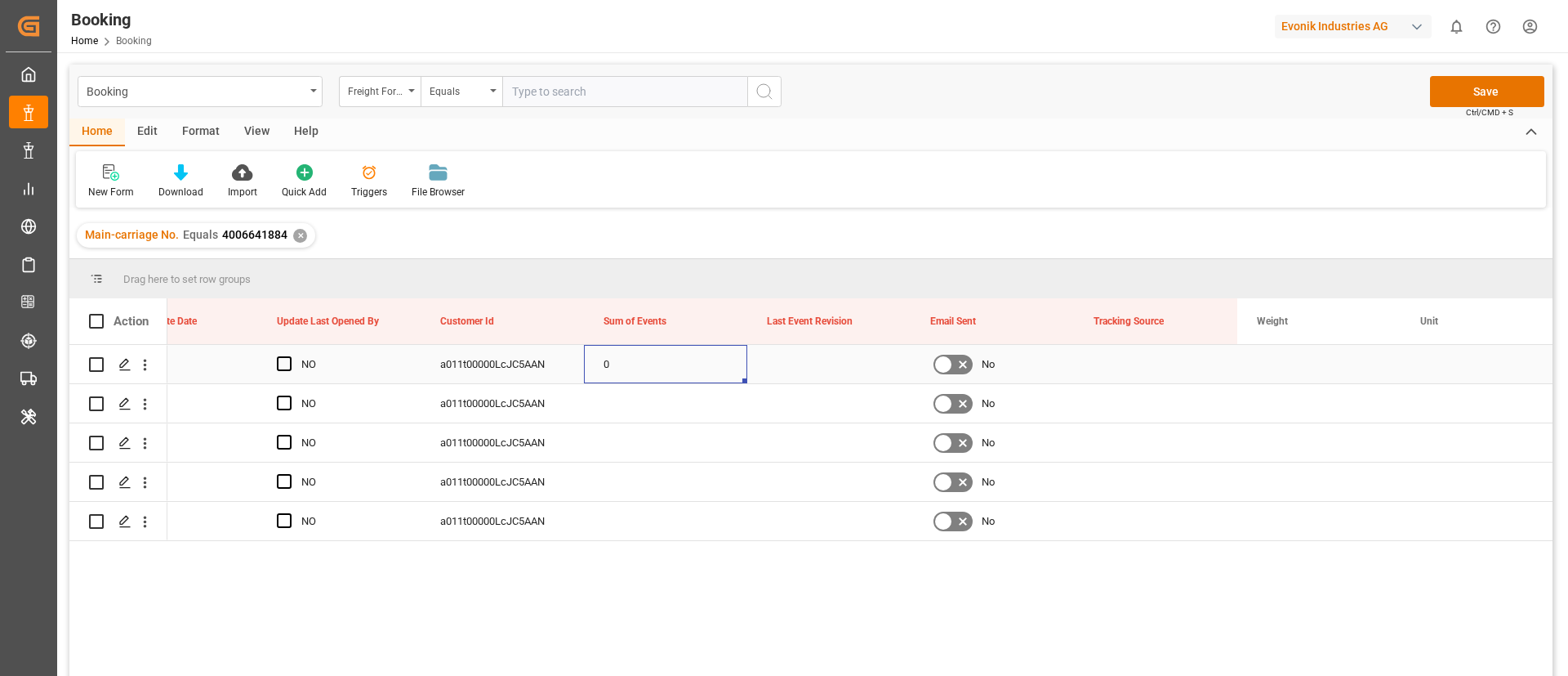
click at [646, 366] on div "0" at bounding box center [665, 364] width 163 height 39
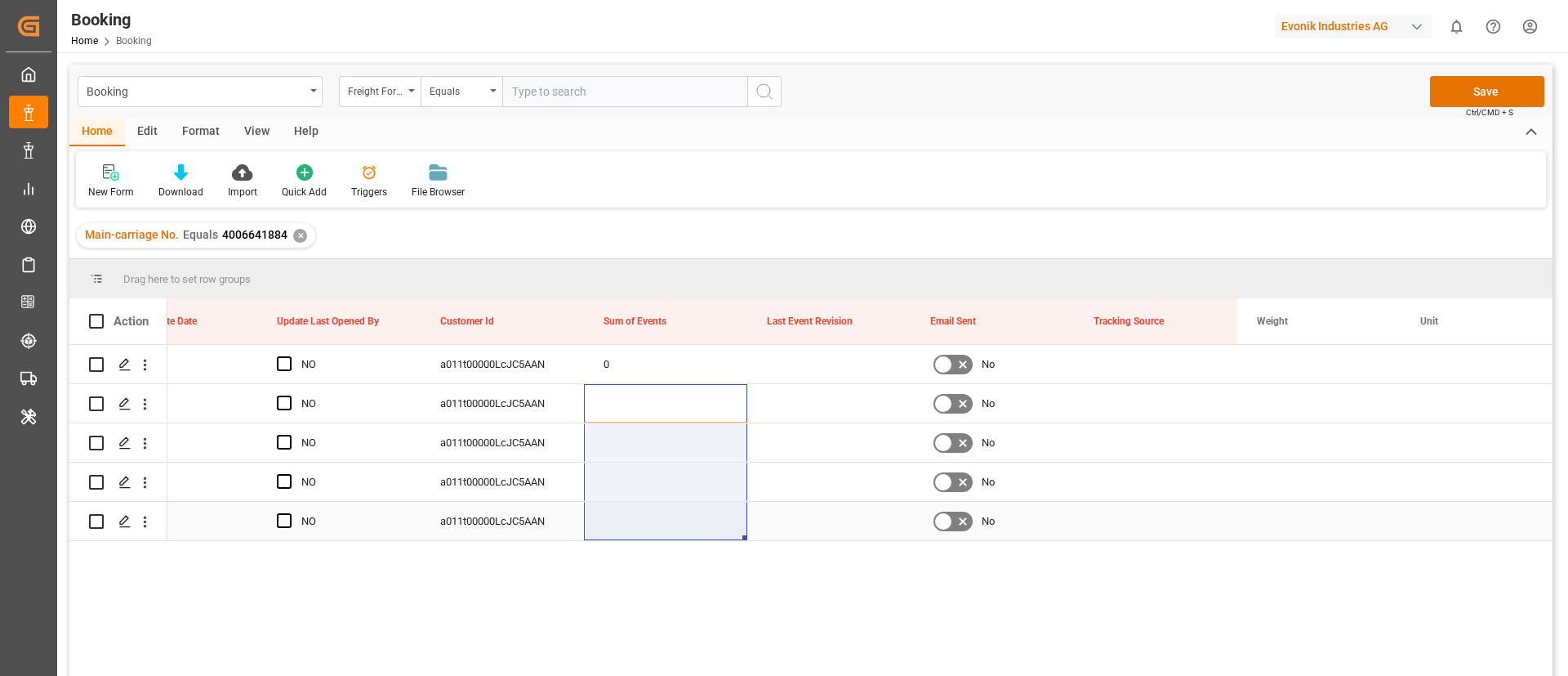
drag, startPoint x: 650, startPoint y: 411, endPoint x: 640, endPoint y: 547, distance: 136.4
click at [640, 547] on div "NO a011t00000LcJC5AAN 0 No [DATE] 00:00:00 NO a011t00000LcJC5AAN No NO a011t000…" at bounding box center [859, 516] width 1386 height 342
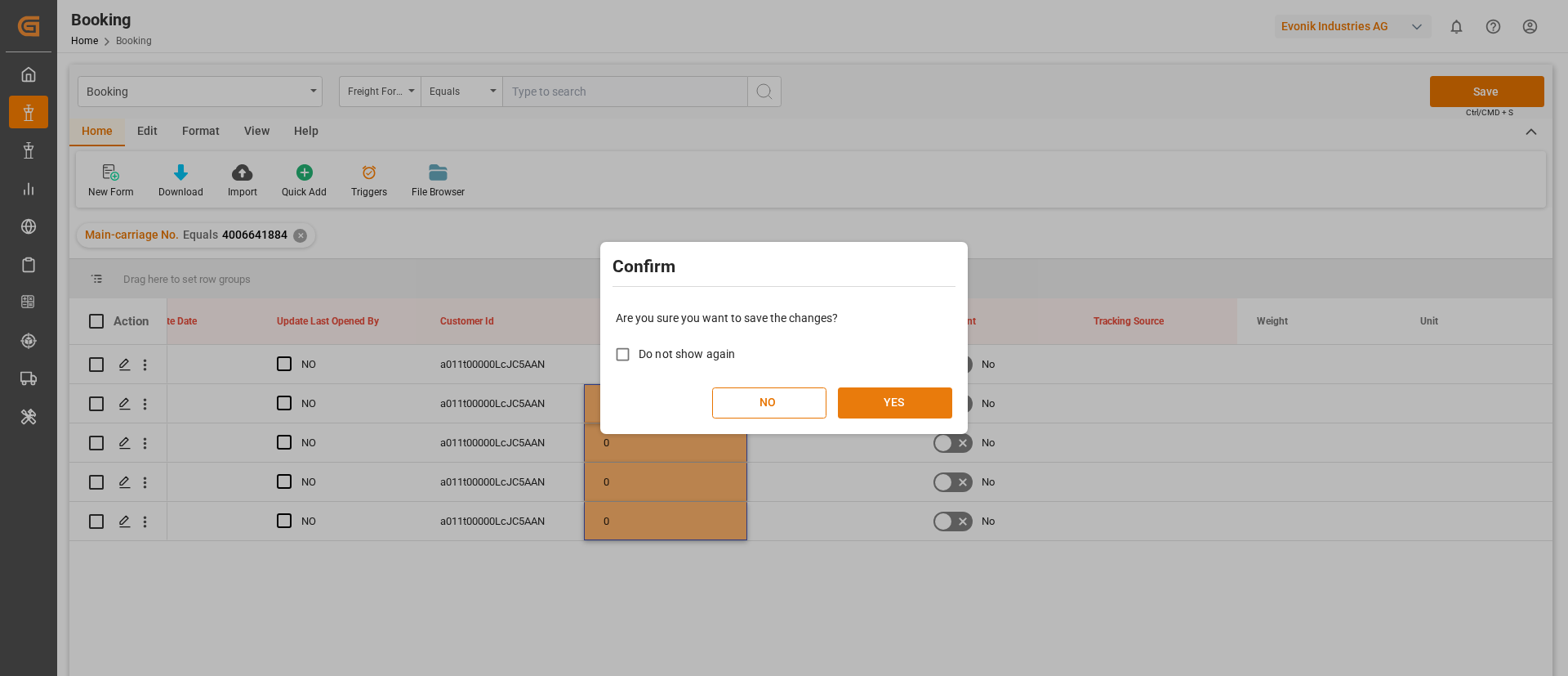
click at [884, 392] on button "YES" at bounding box center [895, 403] width 114 height 31
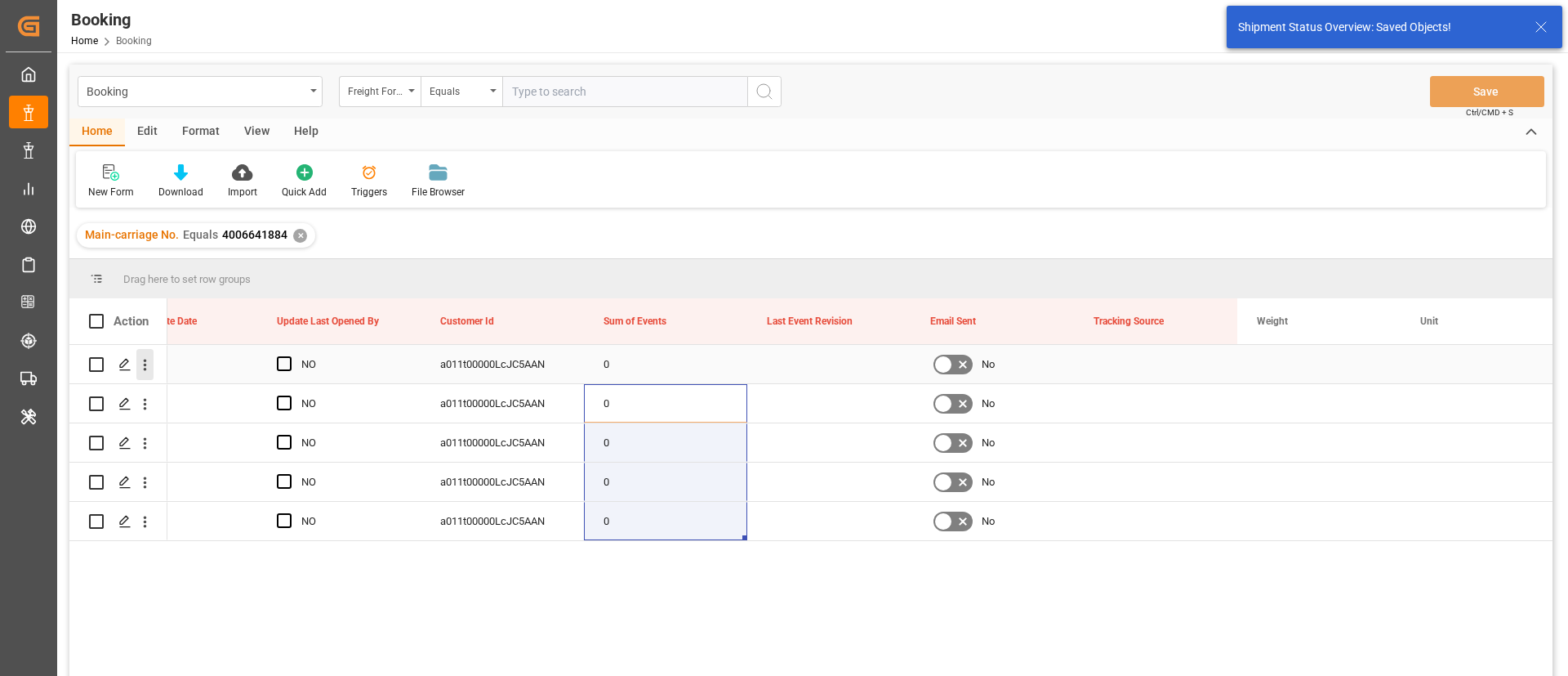
click at [152, 374] on button "open menu" at bounding box center [145, 364] width 17 height 31
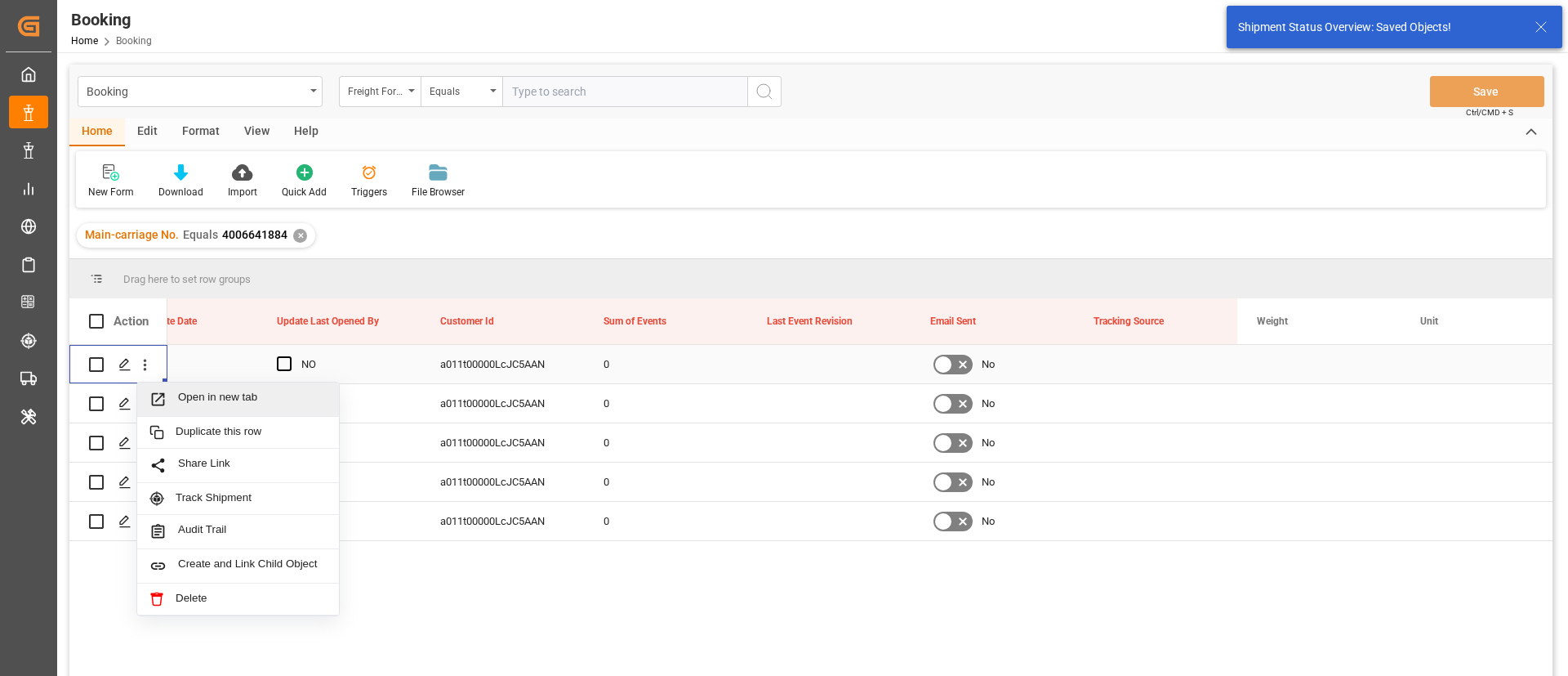
click at [240, 400] on span "Open in new tab" at bounding box center [252, 399] width 149 height 17
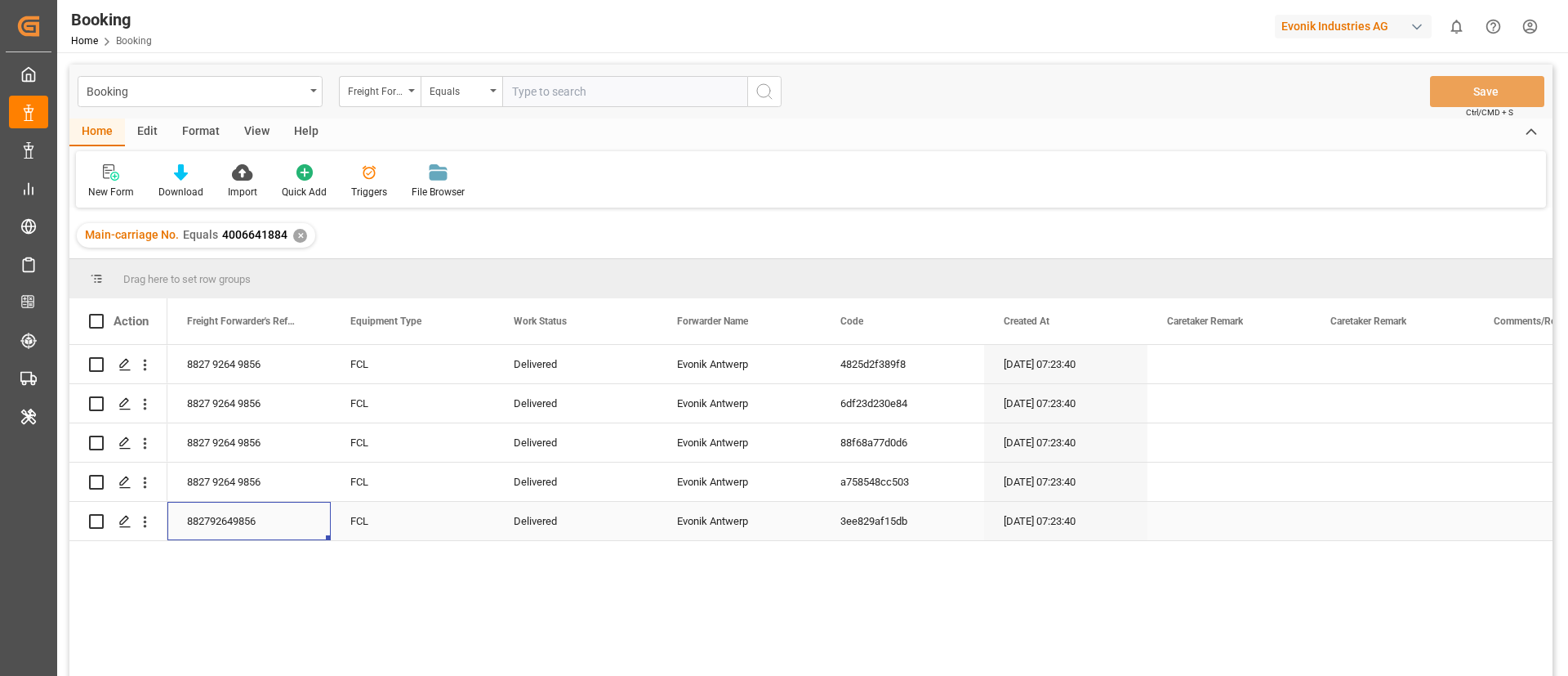
click at [237, 512] on div "882792649856" at bounding box center [248, 521] width 163 height 39
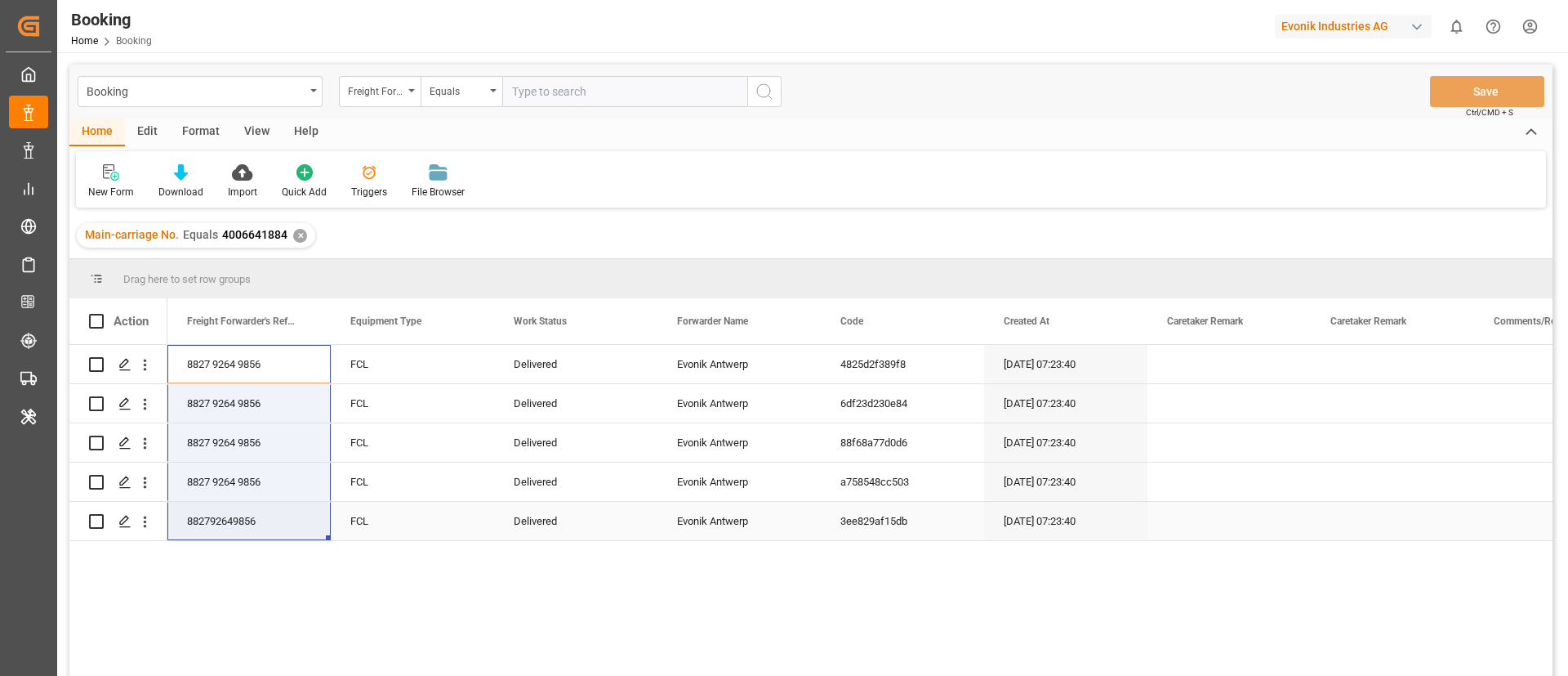
drag, startPoint x: 250, startPoint y: 360, endPoint x: 231, endPoint y: 526, distance: 167.1
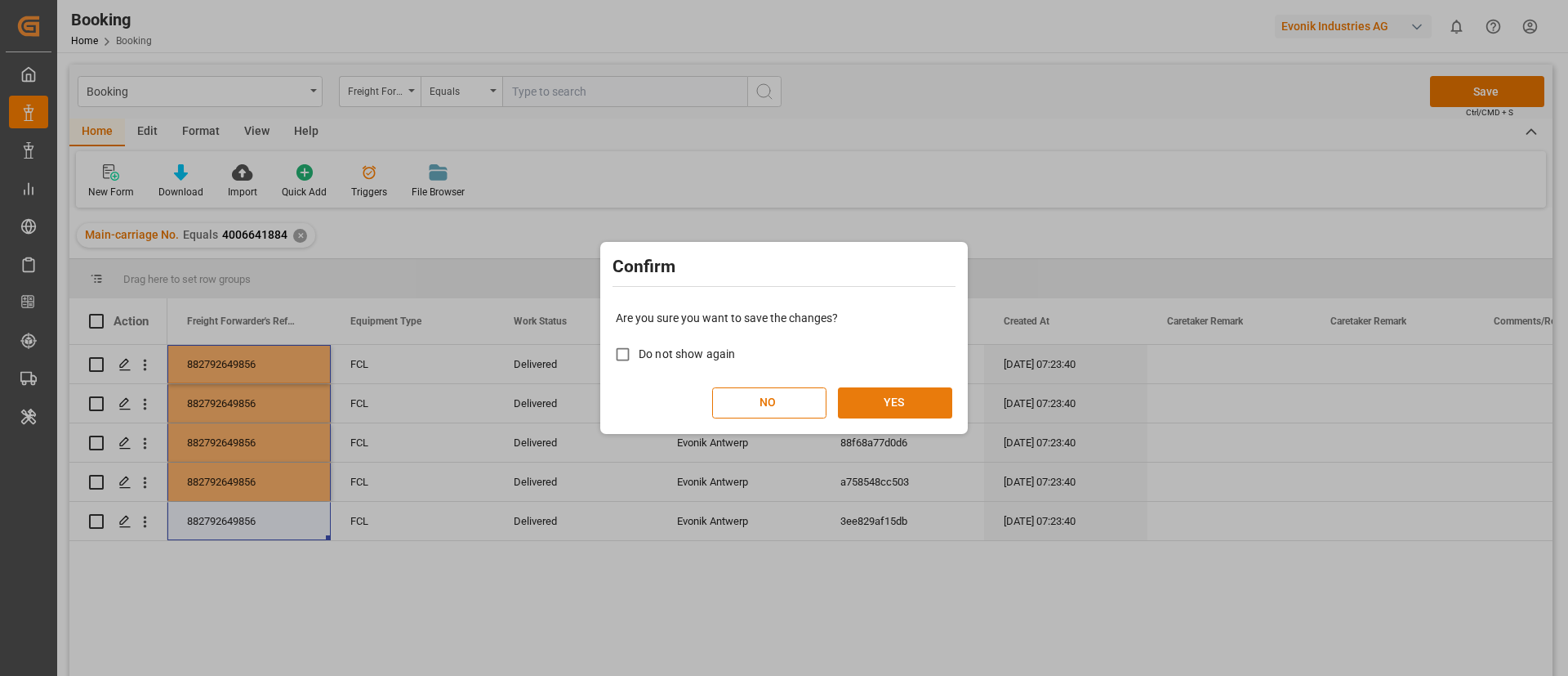
click at [890, 398] on button "YES" at bounding box center [895, 403] width 114 height 31
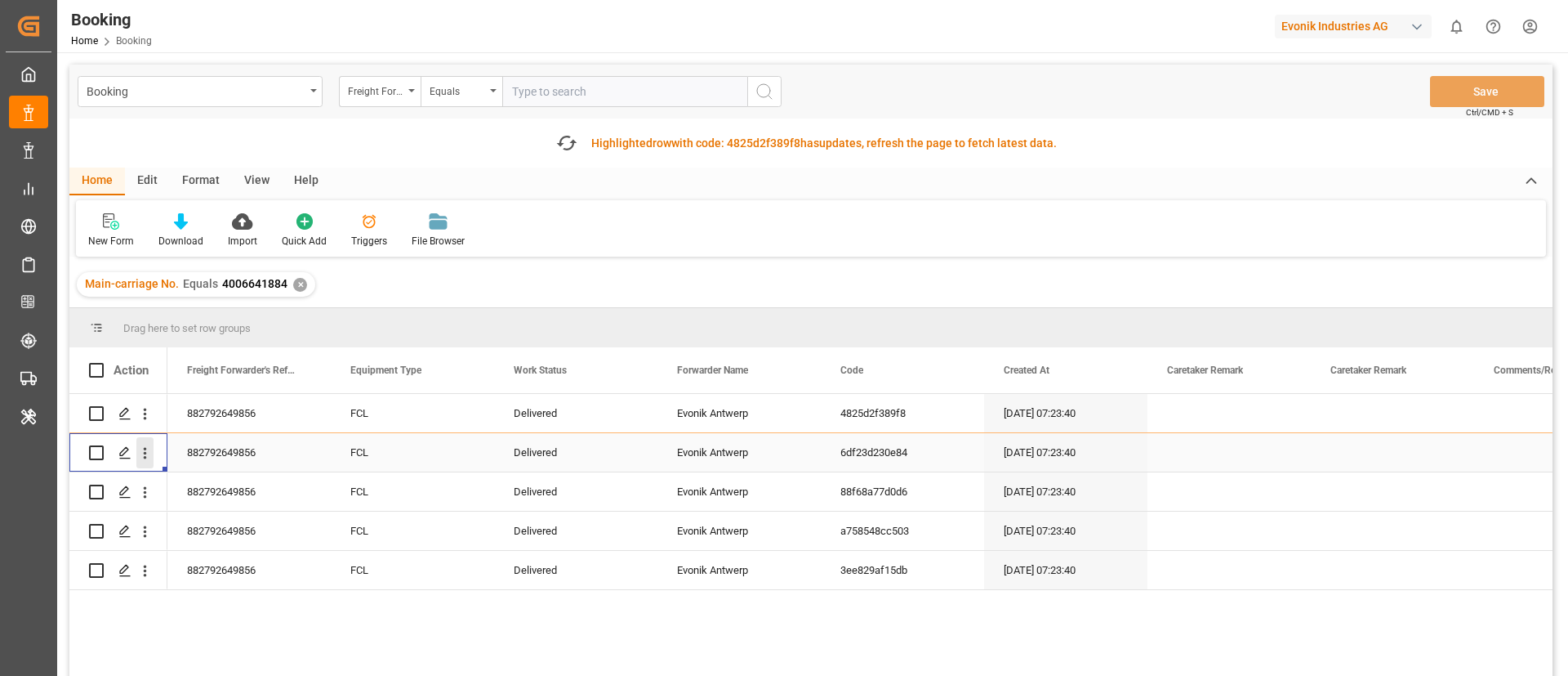
click at [146, 460] on icon "open menu" at bounding box center [145, 453] width 17 height 17
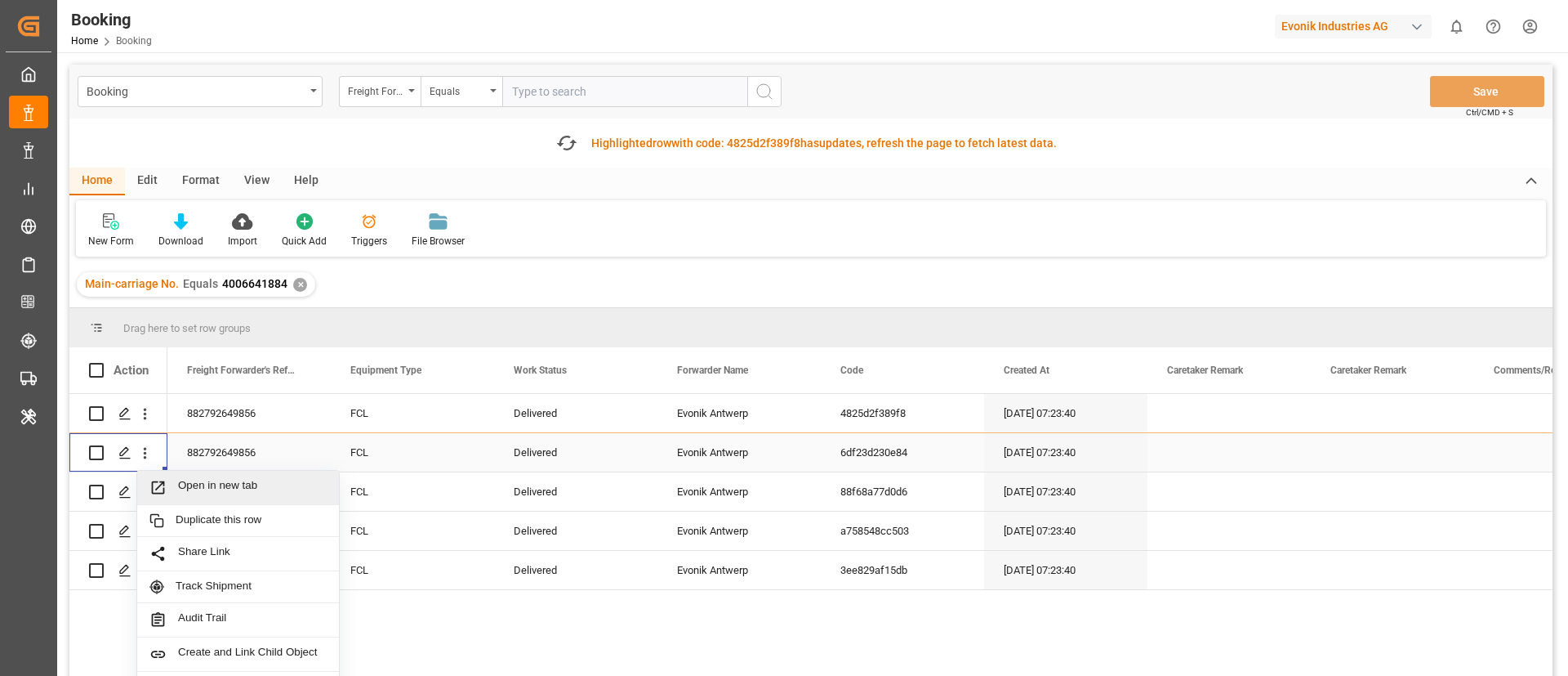
click at [176, 479] on span "Press SPACE to select this row." at bounding box center [164, 488] width 29 height 17
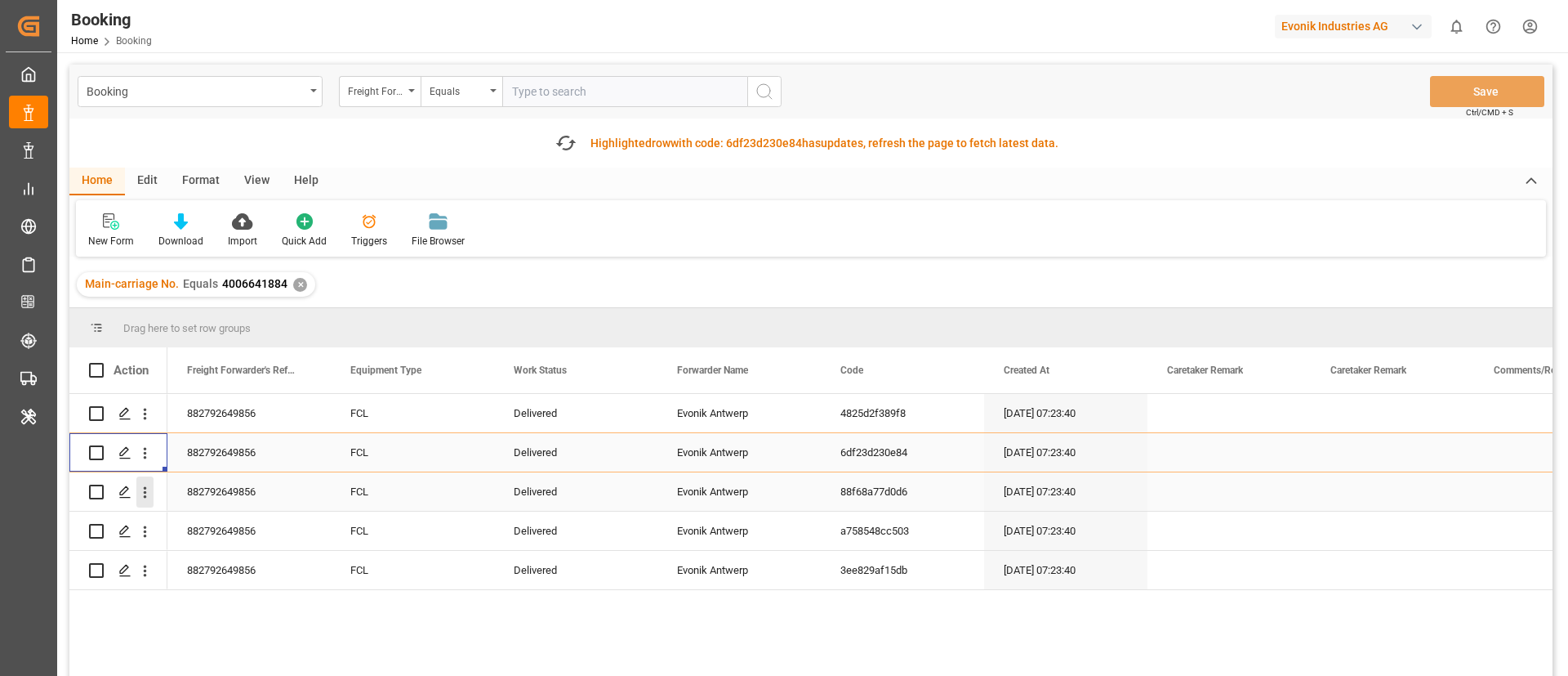
click at [145, 504] on button "open menu" at bounding box center [145, 492] width 17 height 31
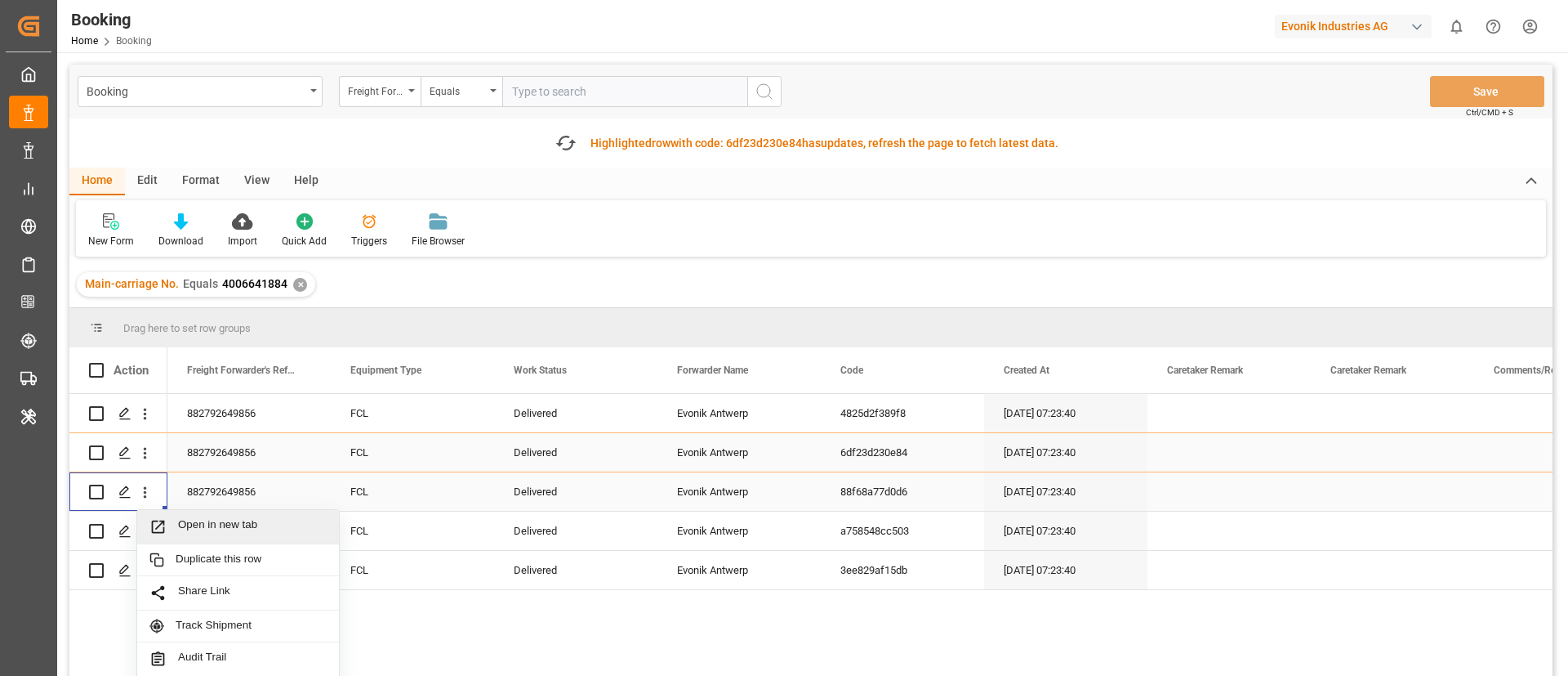
click at [212, 527] on span "Open in new tab" at bounding box center [252, 526] width 149 height 17
click at [143, 535] on icon "open menu" at bounding box center [145, 531] width 17 height 17
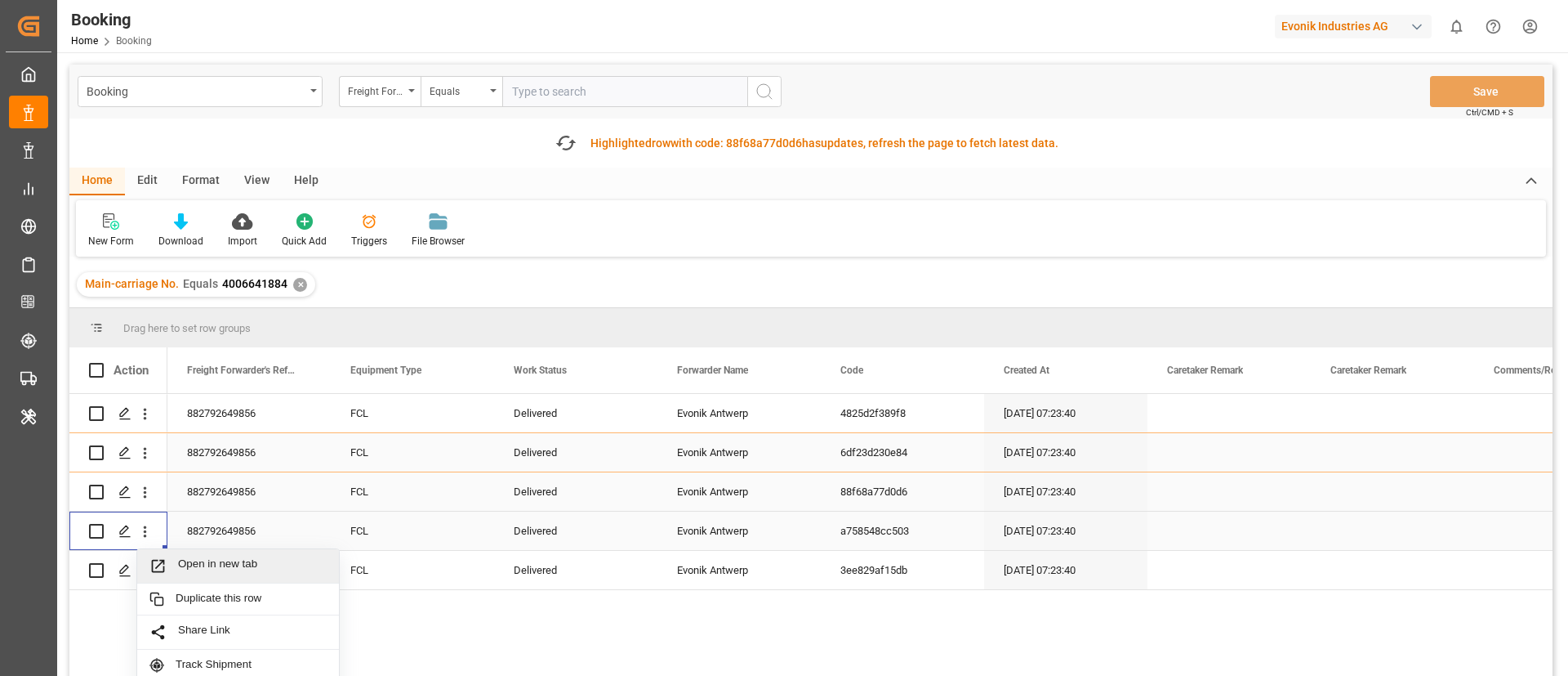
click at [227, 552] on div "Open in new tab" at bounding box center [238, 566] width 202 height 35
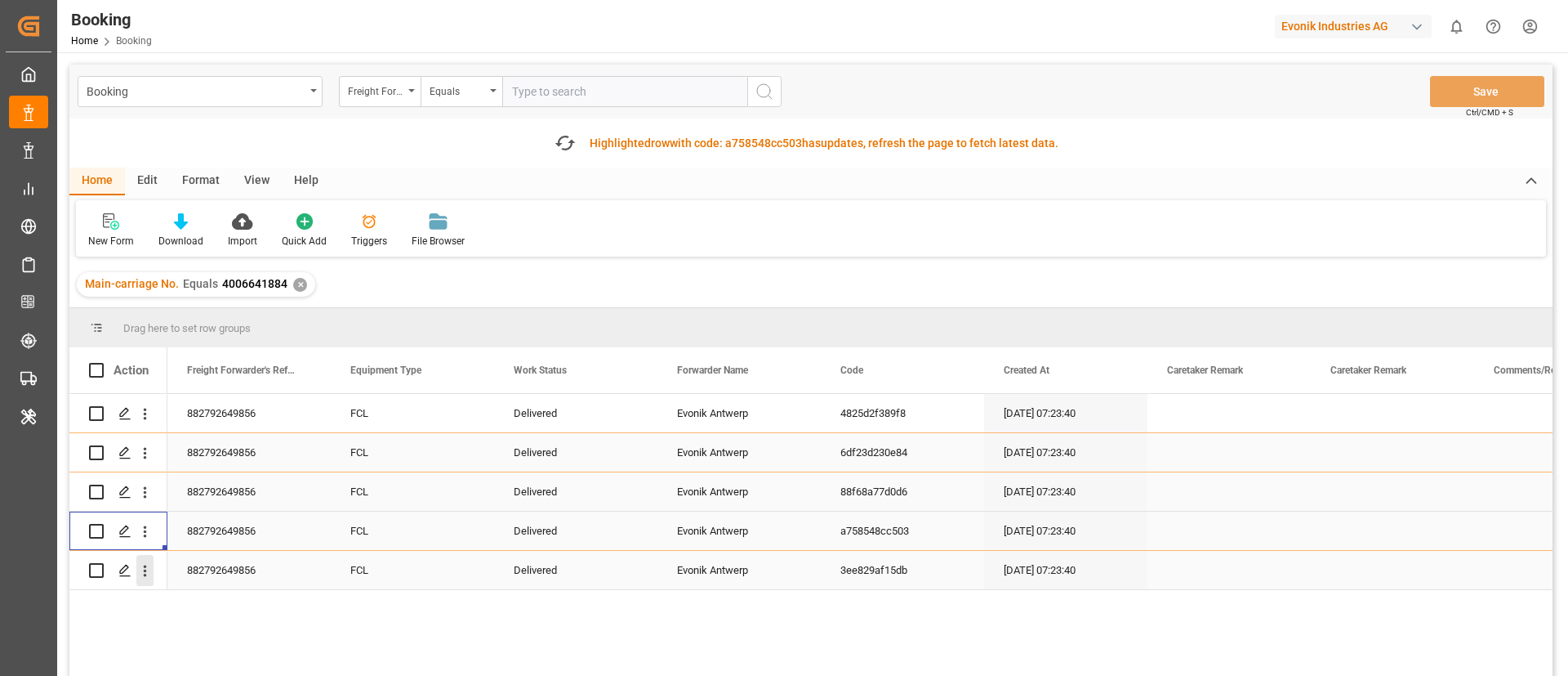
click at [141, 579] on button "open menu" at bounding box center [145, 570] width 17 height 31
click at [189, 603] on span "Open in new tab" at bounding box center [252, 606] width 149 height 17
click at [559, 138] on icon "button" at bounding box center [565, 143] width 24 height 18
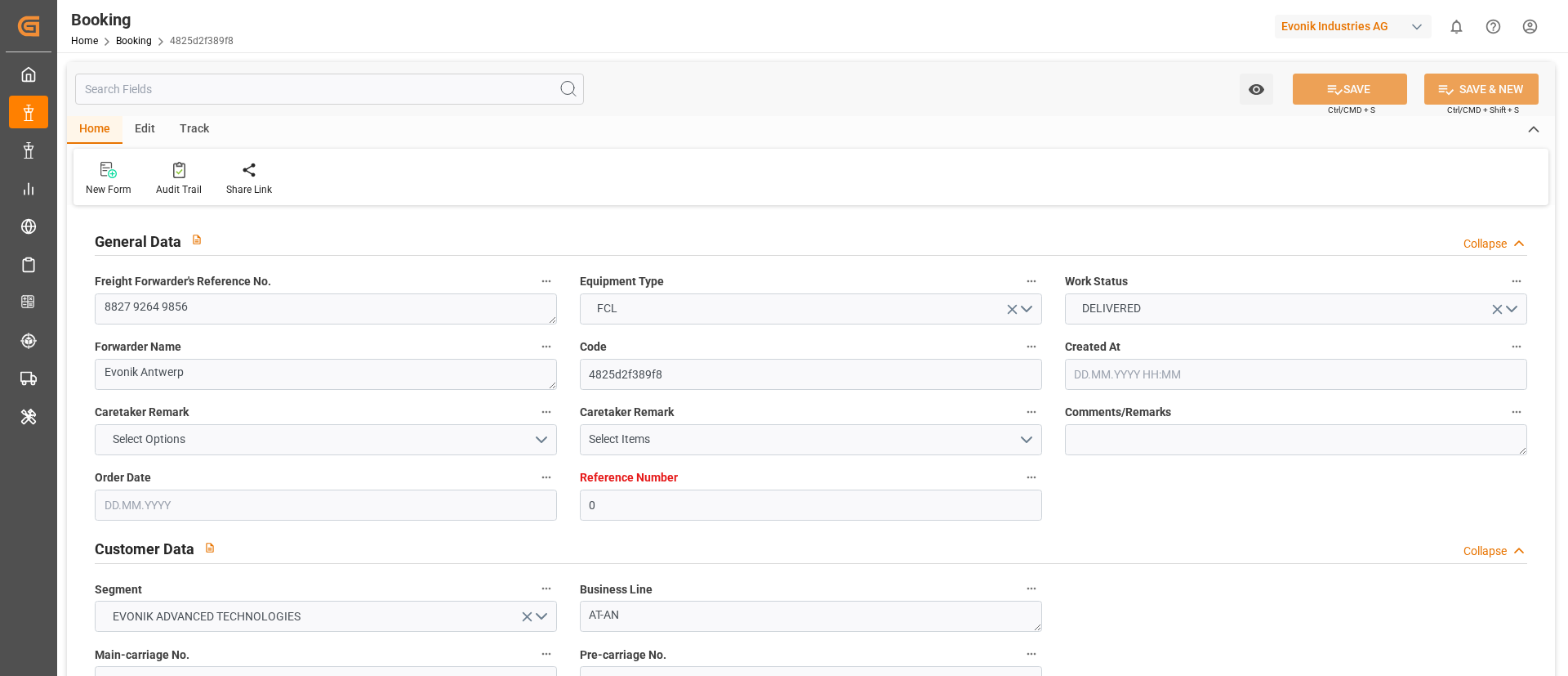
type input "[DATE] 07:23"
type input "[DATE]"
type input "[DATE] 00:00"
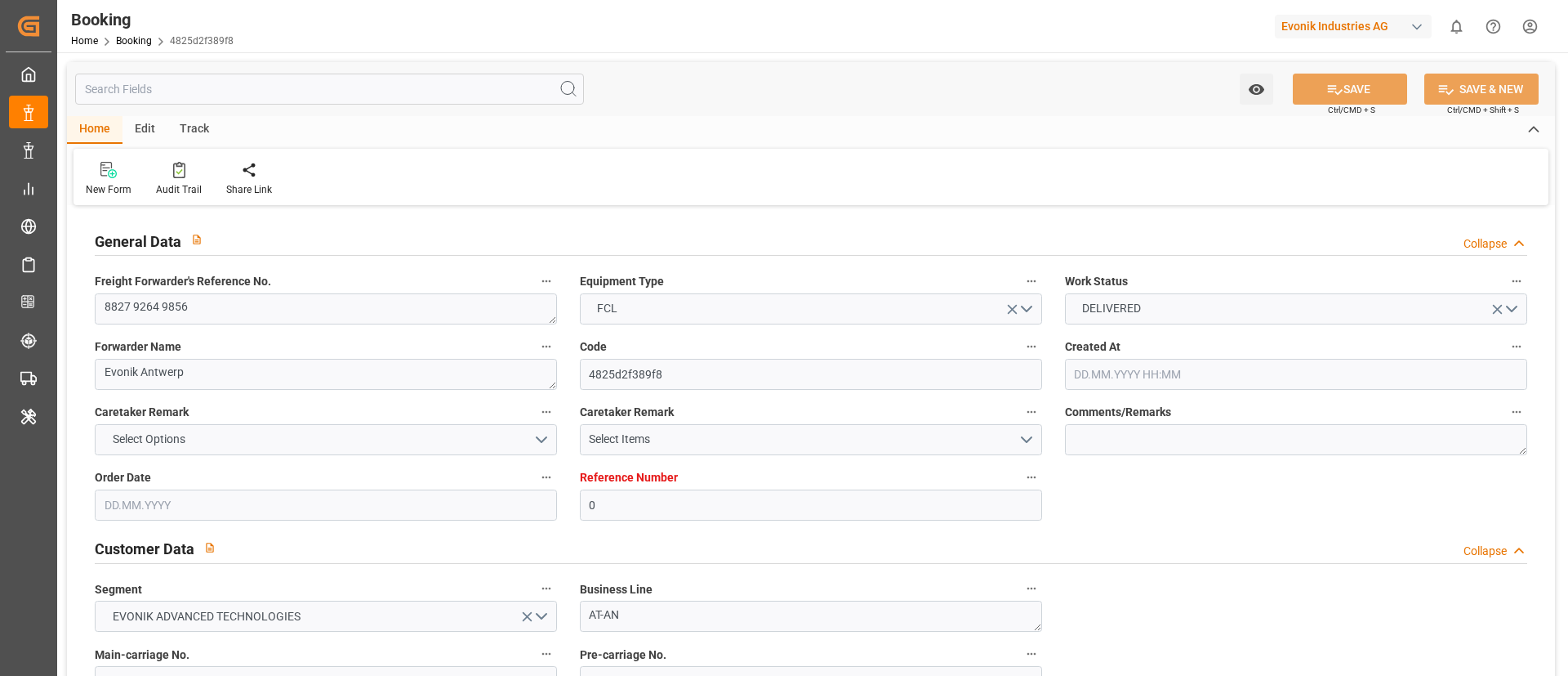
type input "[DATE] 00:00"
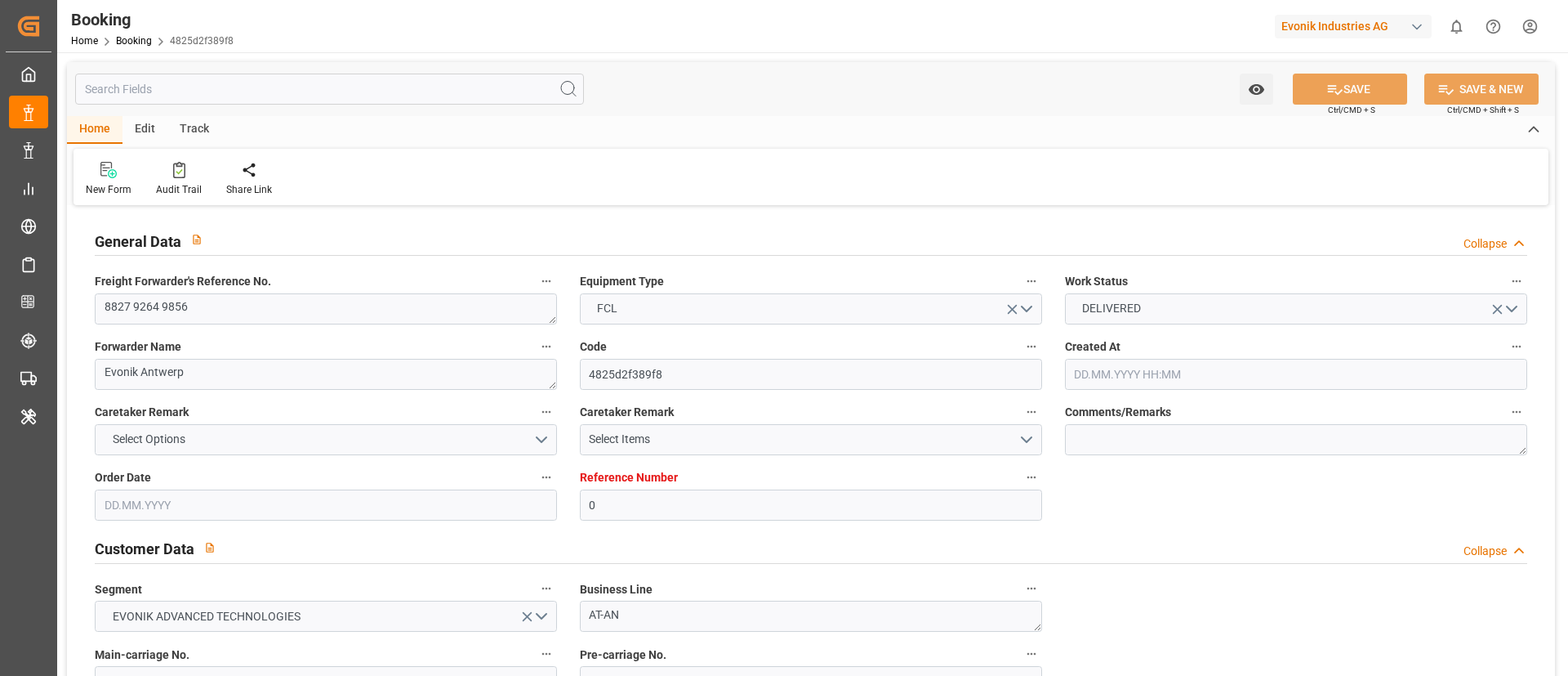
type input "[DATE] 00:00"
type input "[DATE] 10:10"
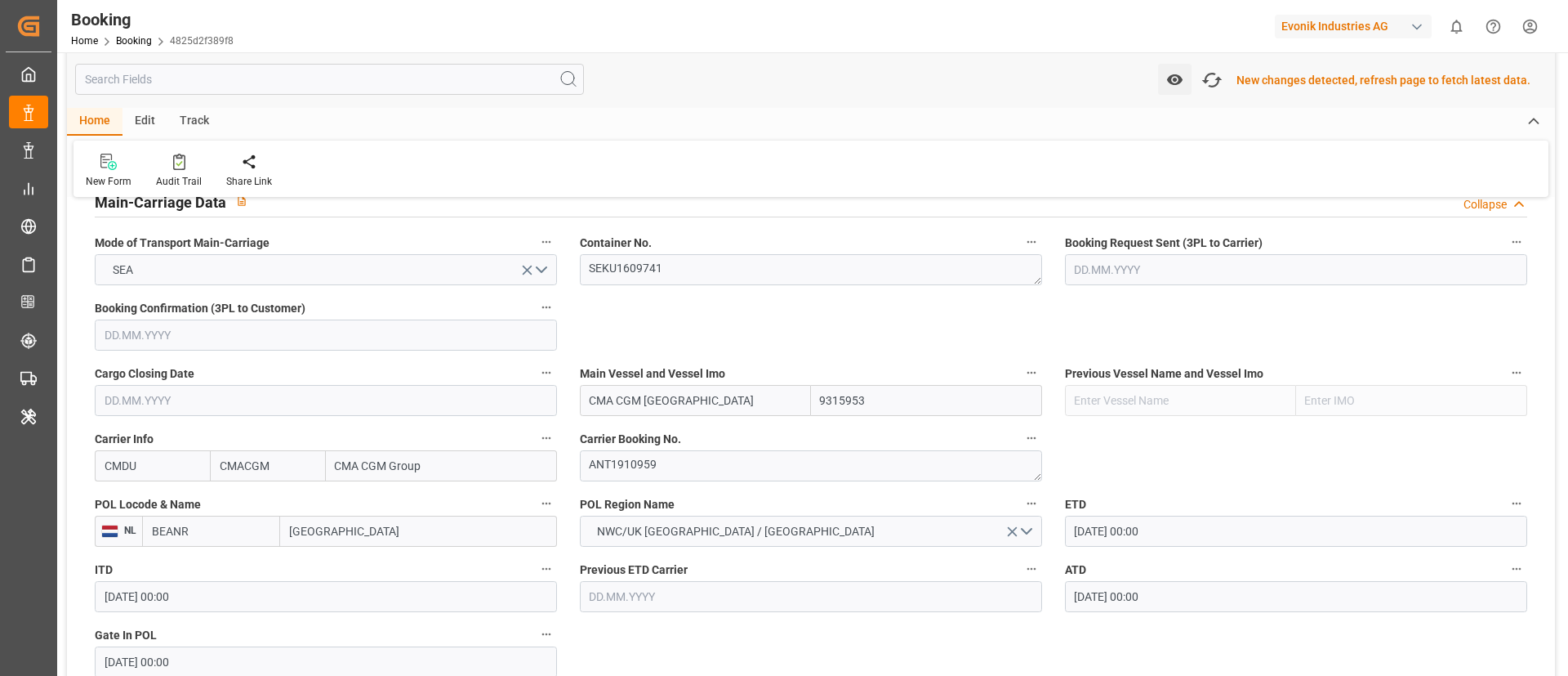
scroll to position [1103, 0]
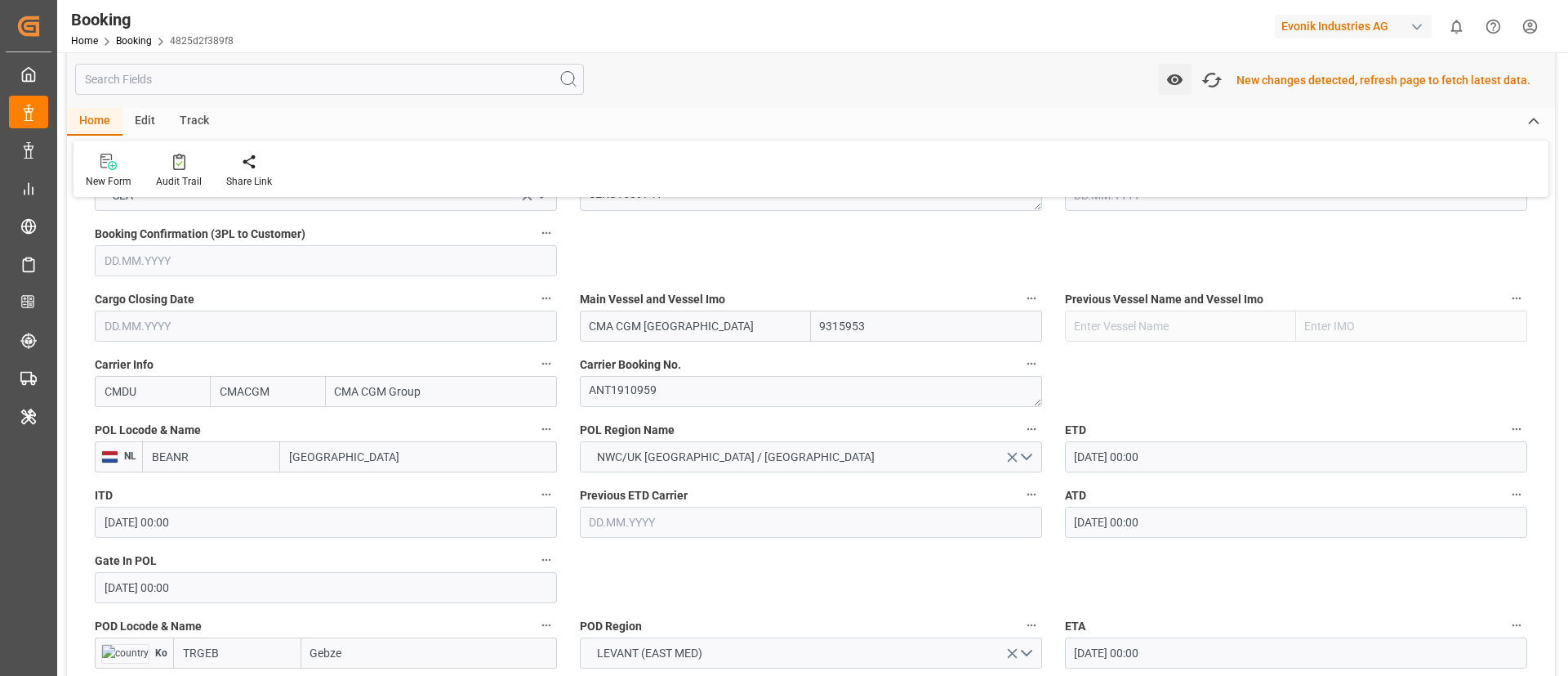
click at [198, 448] on input "BEANR" at bounding box center [210, 457] width 138 height 31
click at [220, 491] on span "BEANR - [GEOGRAPHIC_DATA]" at bounding box center [208, 500] width 110 height 30
type input "BEANR"
click at [244, 665] on input "TRGEB" at bounding box center [237, 653] width 128 height 31
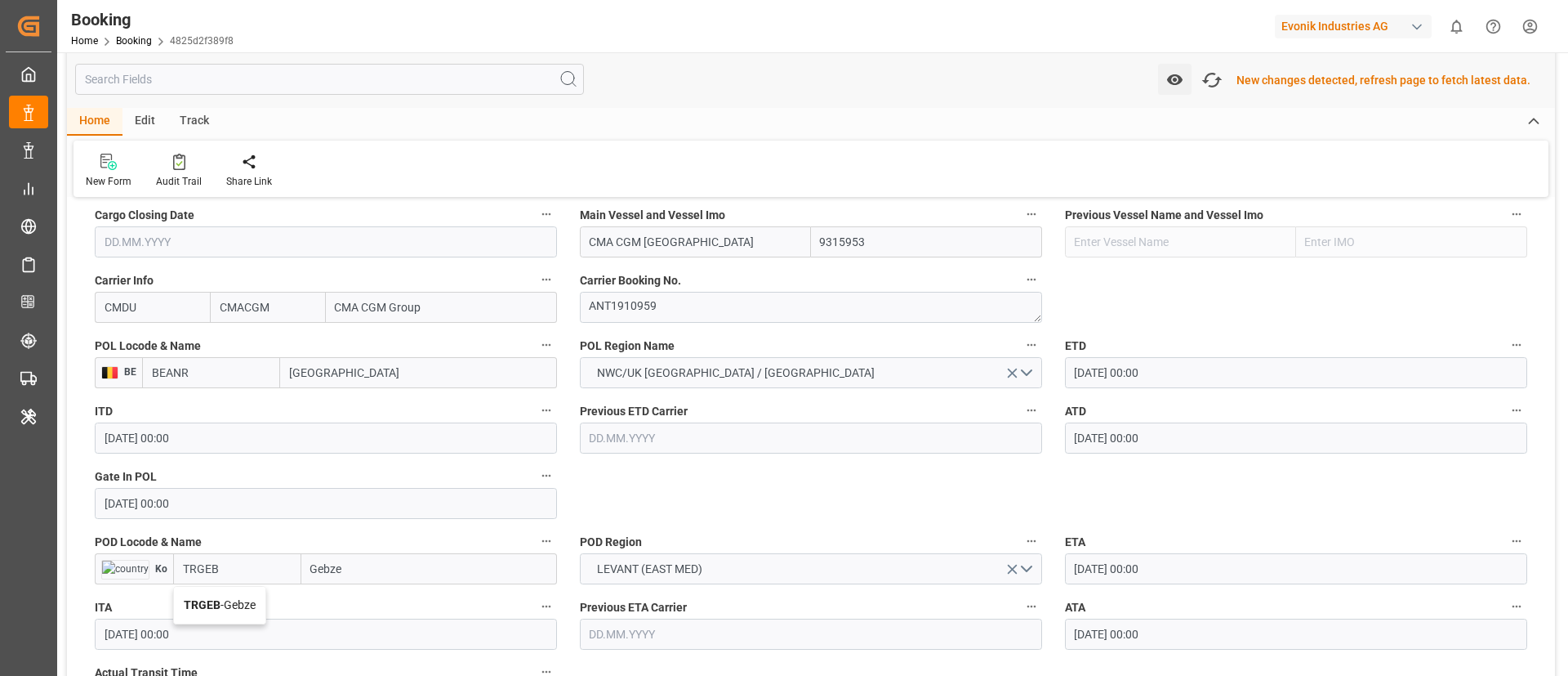
scroll to position [1225, 0]
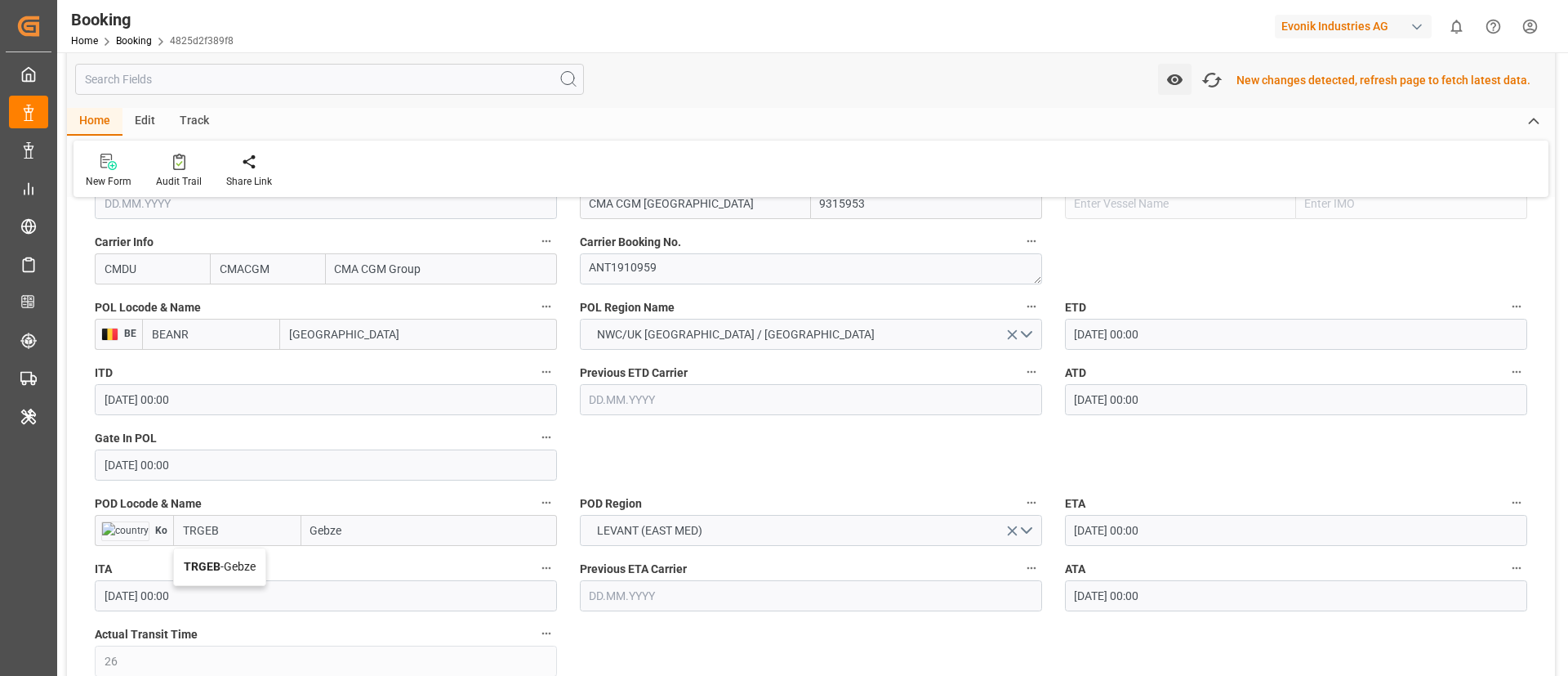
click at [244, 560] on span "TRGEB - Gebze" at bounding box center [219, 566] width 71 height 14
type input "TRGEB"
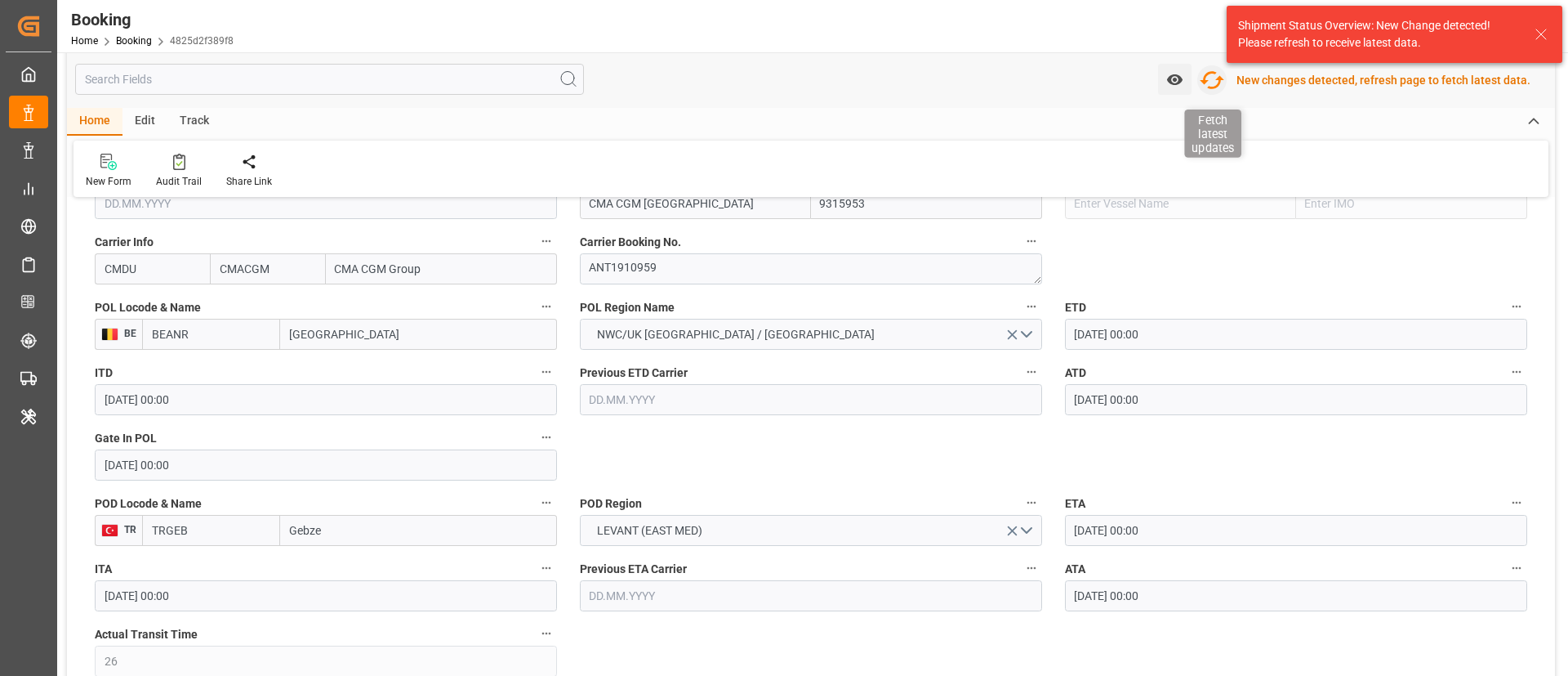
click at [1222, 81] on icon "button" at bounding box center [1212, 79] width 26 height 26
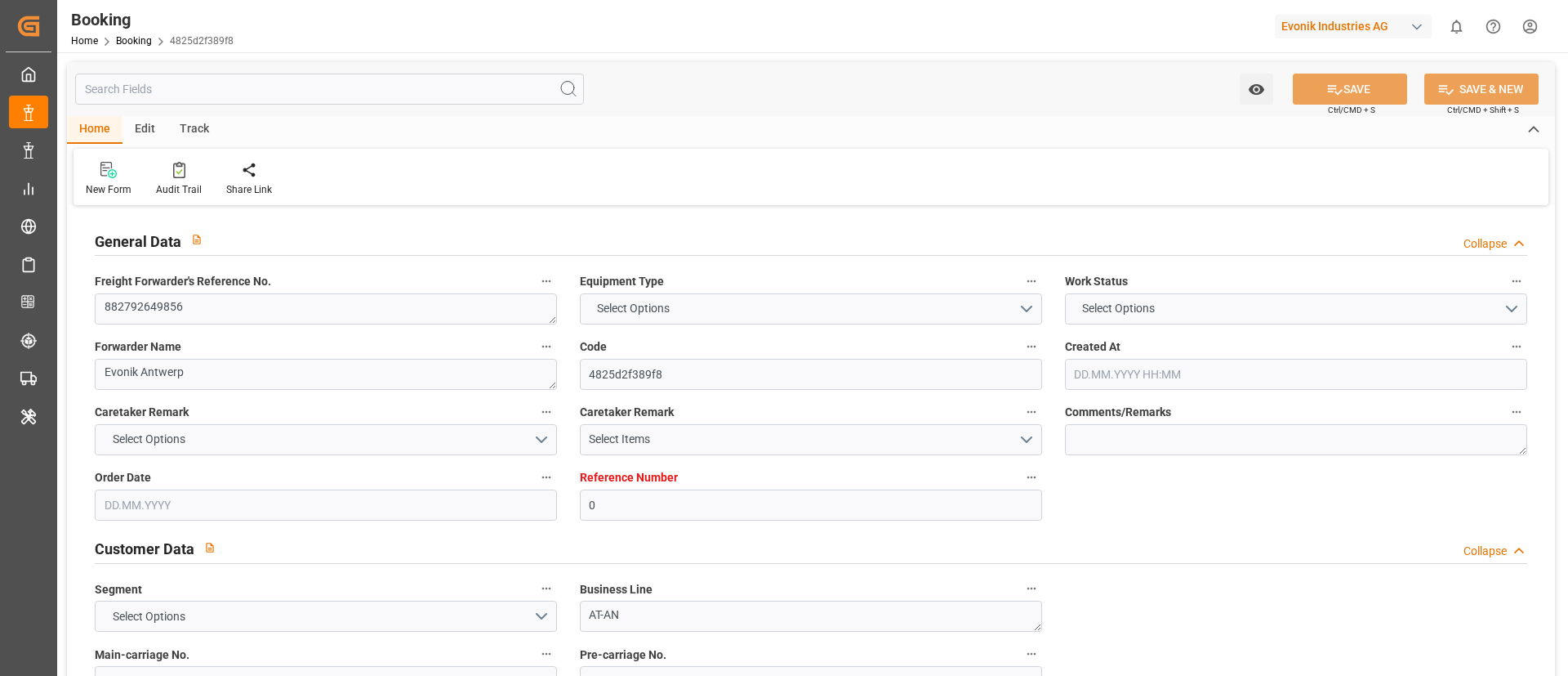
type input "0"
type input "9315953"
type input "CMACGM"
type input "CMA CGM Group"
type input "BEANR"
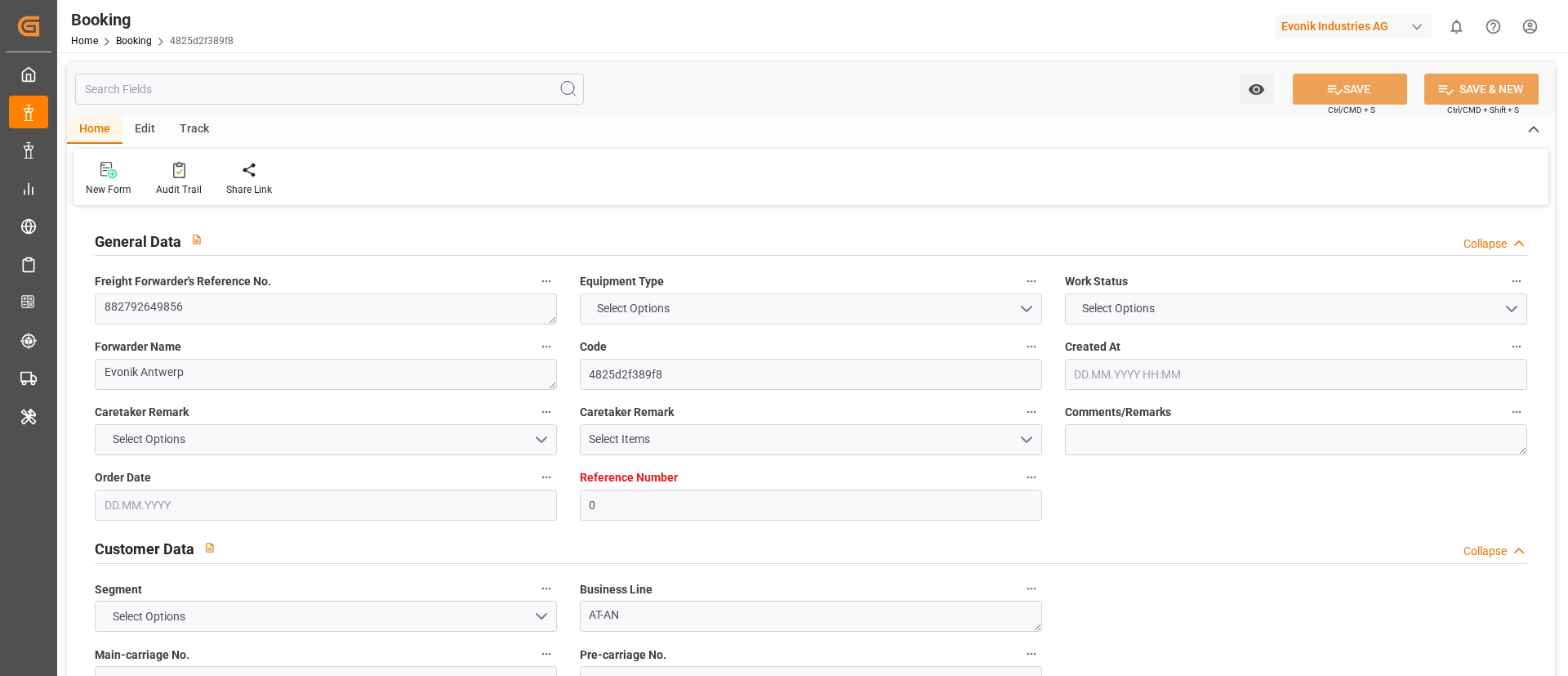
type input "TRGEB"
type input "26"
type input "0"
type input "[DATE] 07:23"
type input "[DATE]"
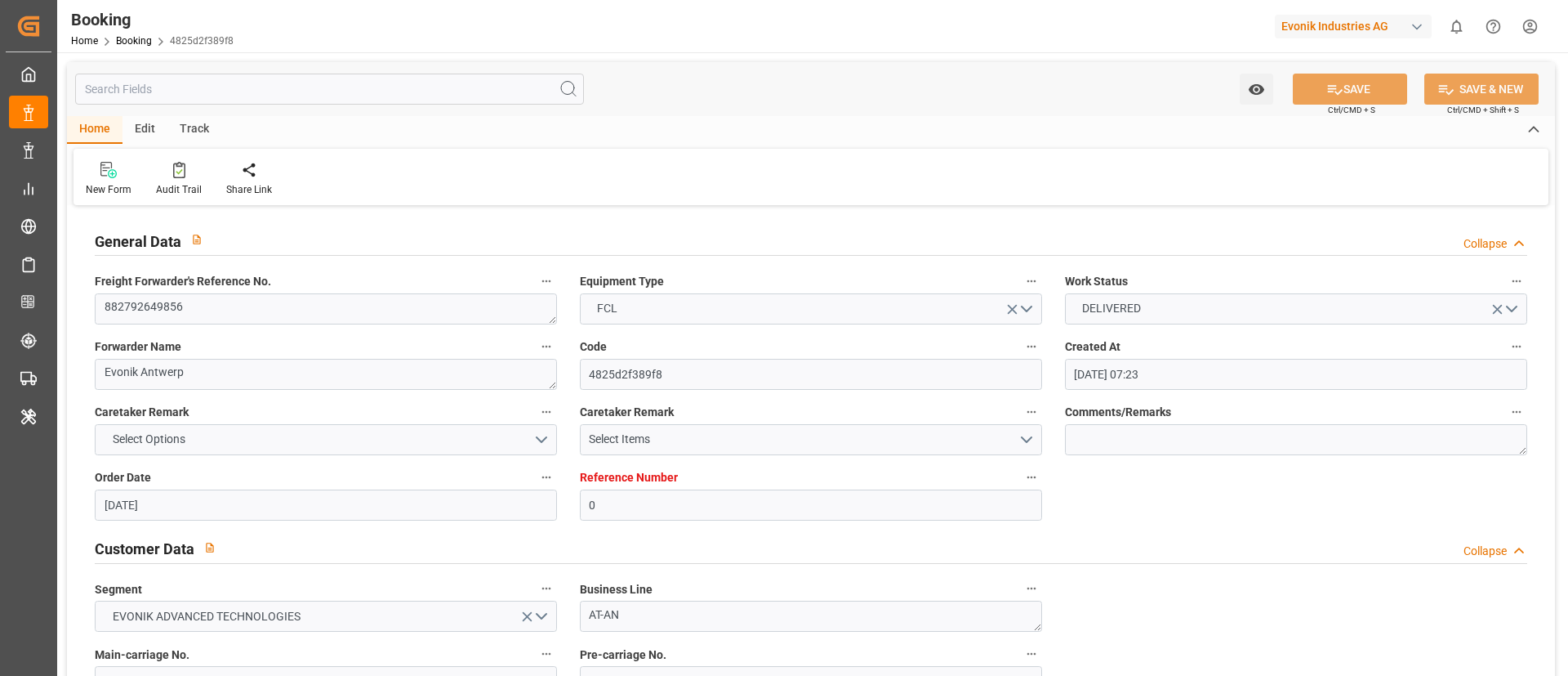
type input "[DATE]"
type input "[DATE] 00:00"
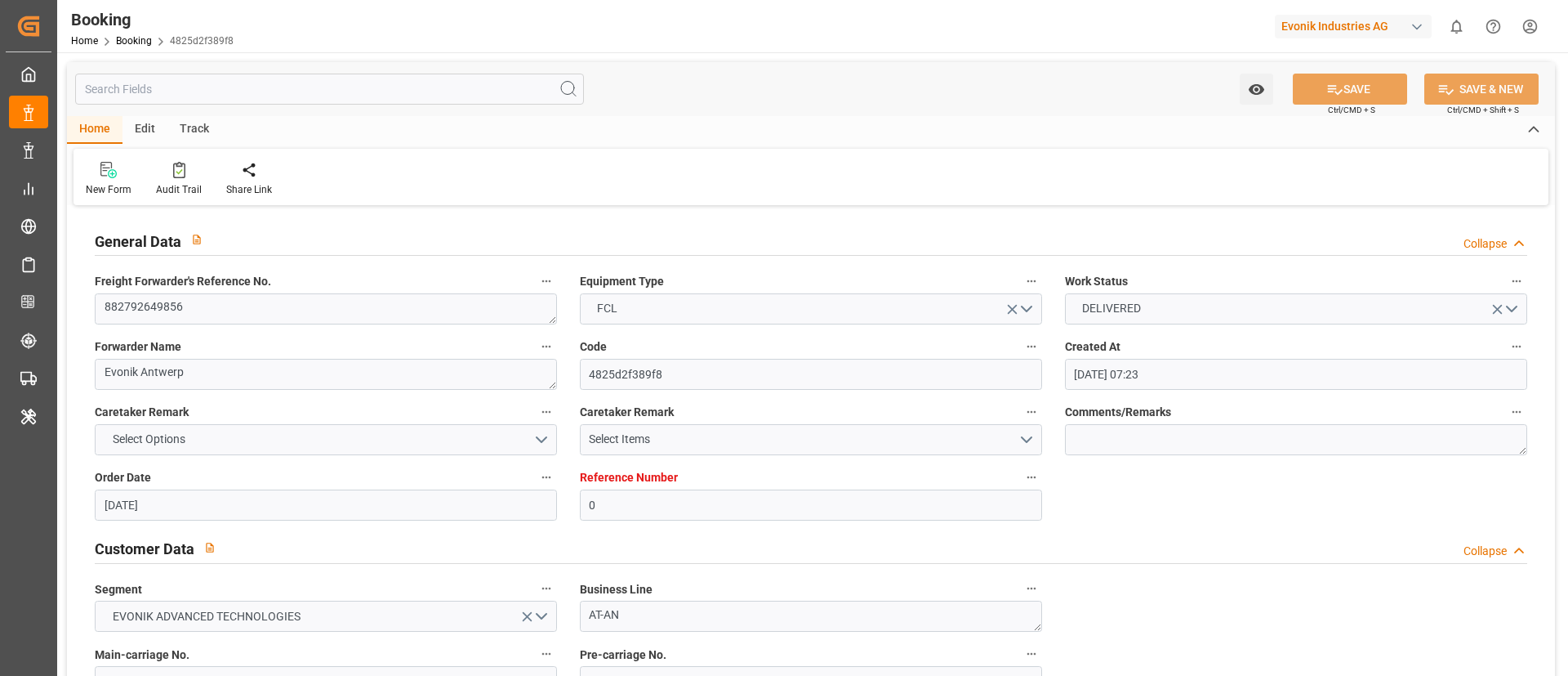
type input "[DATE] 00:00"
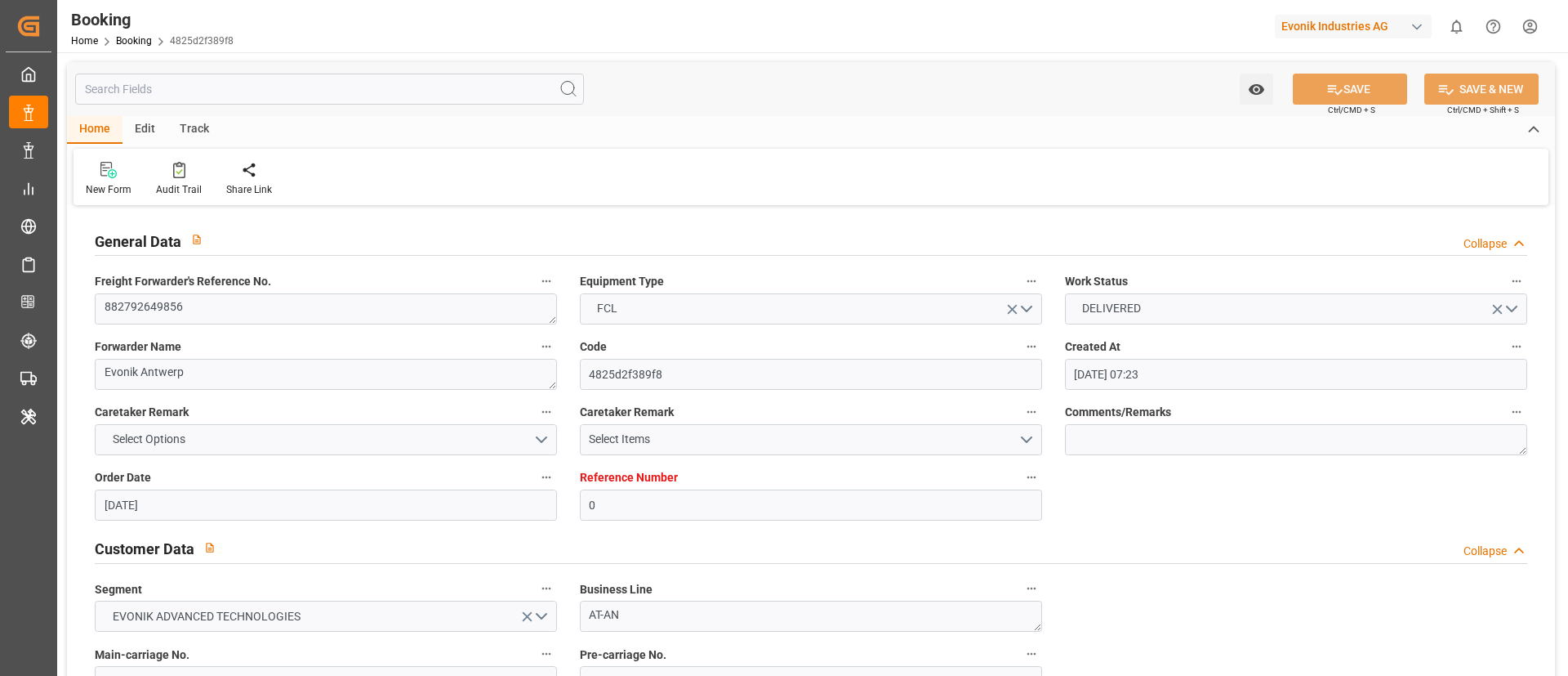
type input "[DATE] 00:00"
type input "[DATE] 10:10"
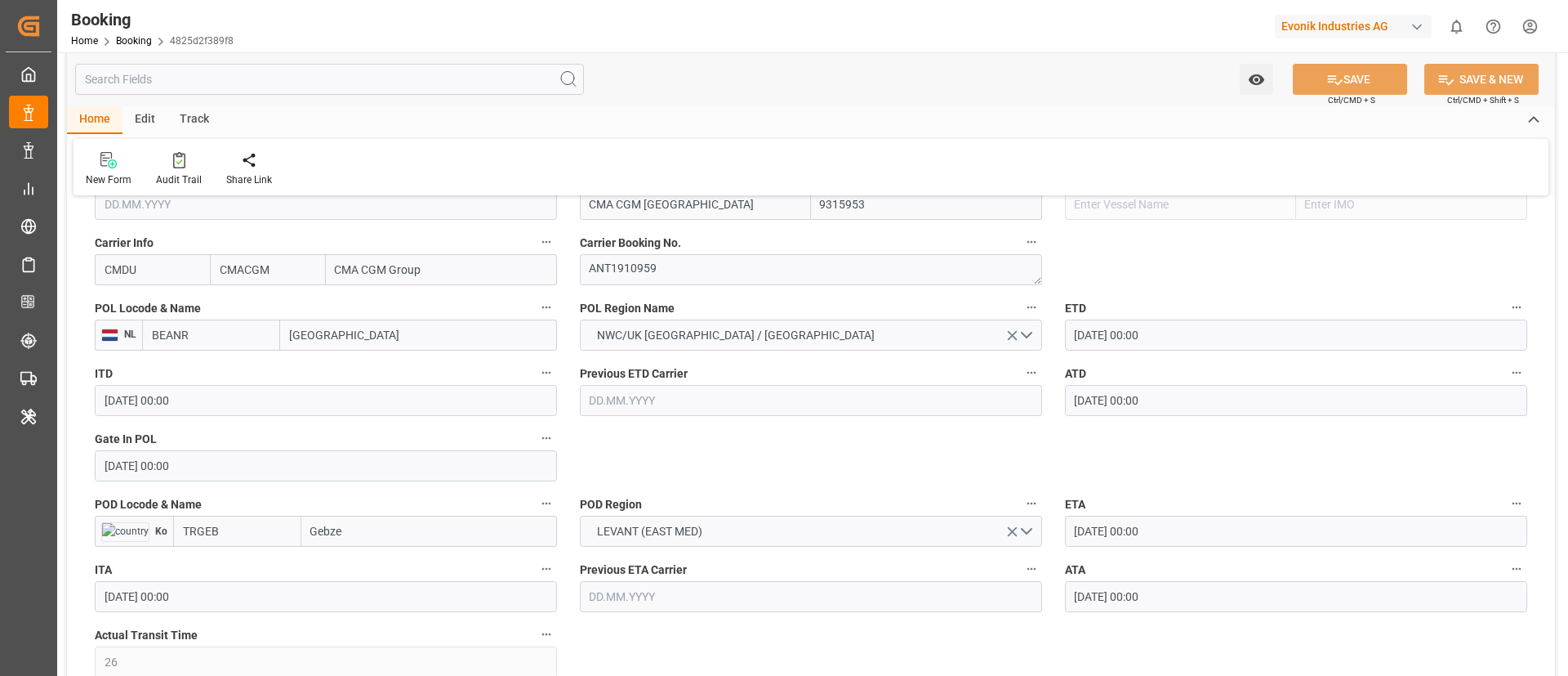
scroll to position [1225, 0]
click at [204, 330] on input "BEANR" at bounding box center [210, 332] width 138 height 31
click at [210, 370] on span "BEANR - [GEOGRAPHIC_DATA]" at bounding box center [208, 377] width 110 height 30
type input "BEANR"
click at [277, 534] on input "TRGEB" at bounding box center [237, 528] width 128 height 31
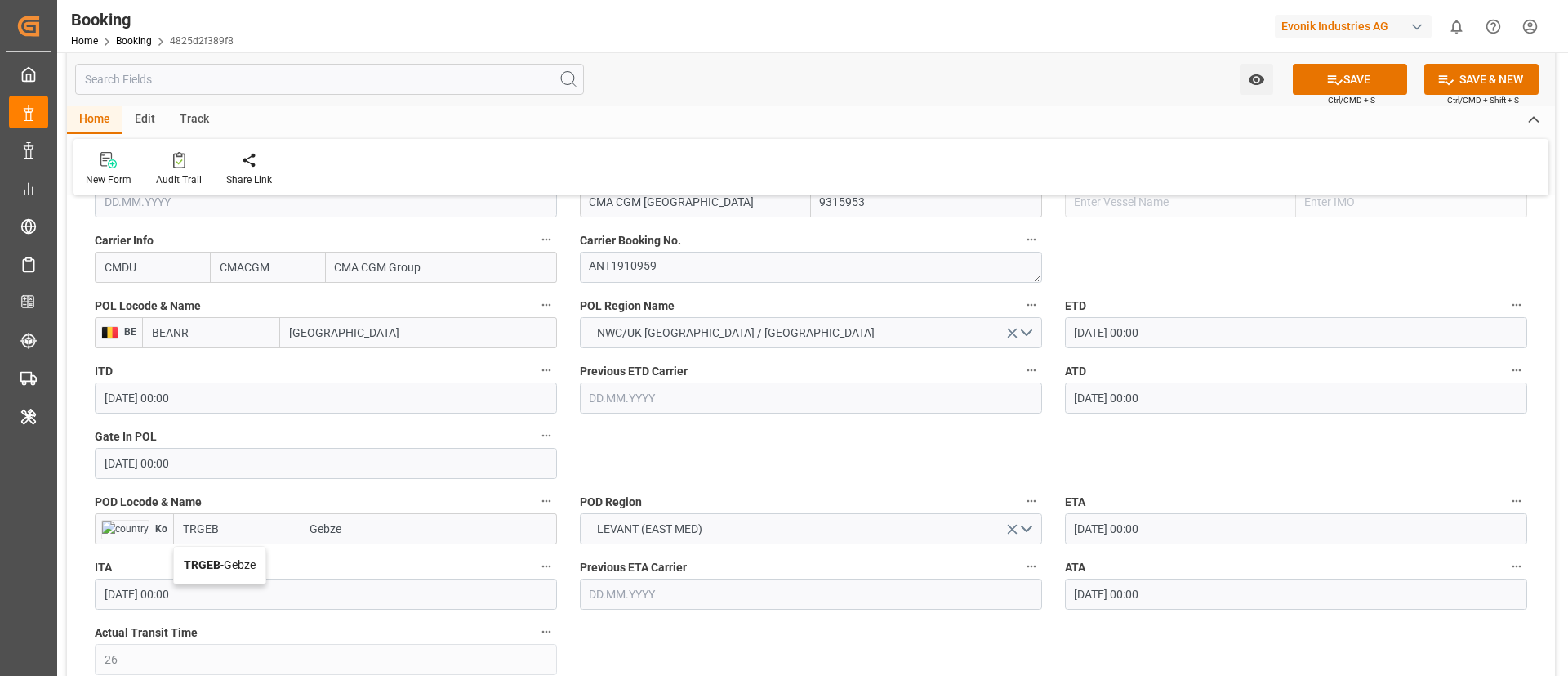
click at [228, 556] on div "TRGEB - Gebze" at bounding box center [219, 565] width 92 height 37
type input "TRGEB"
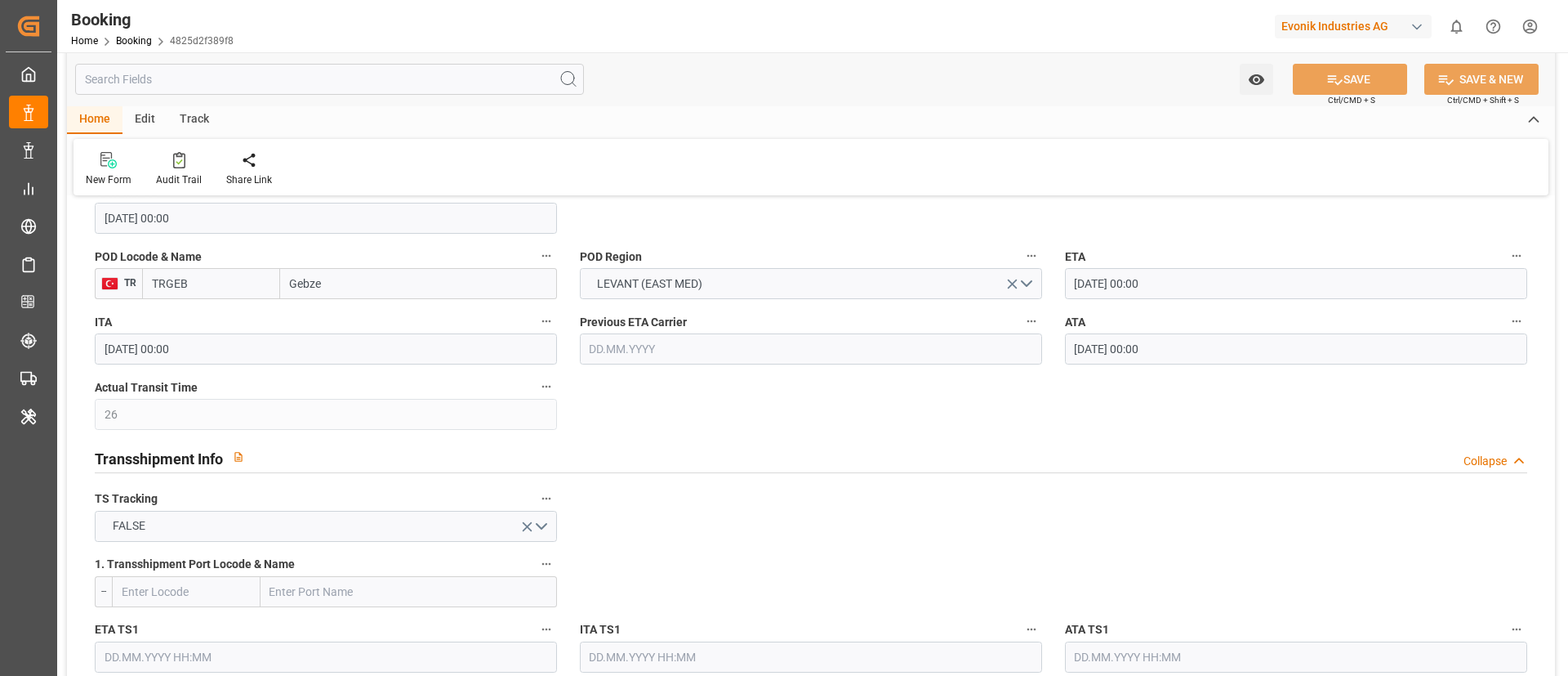
scroll to position [1325, 0]
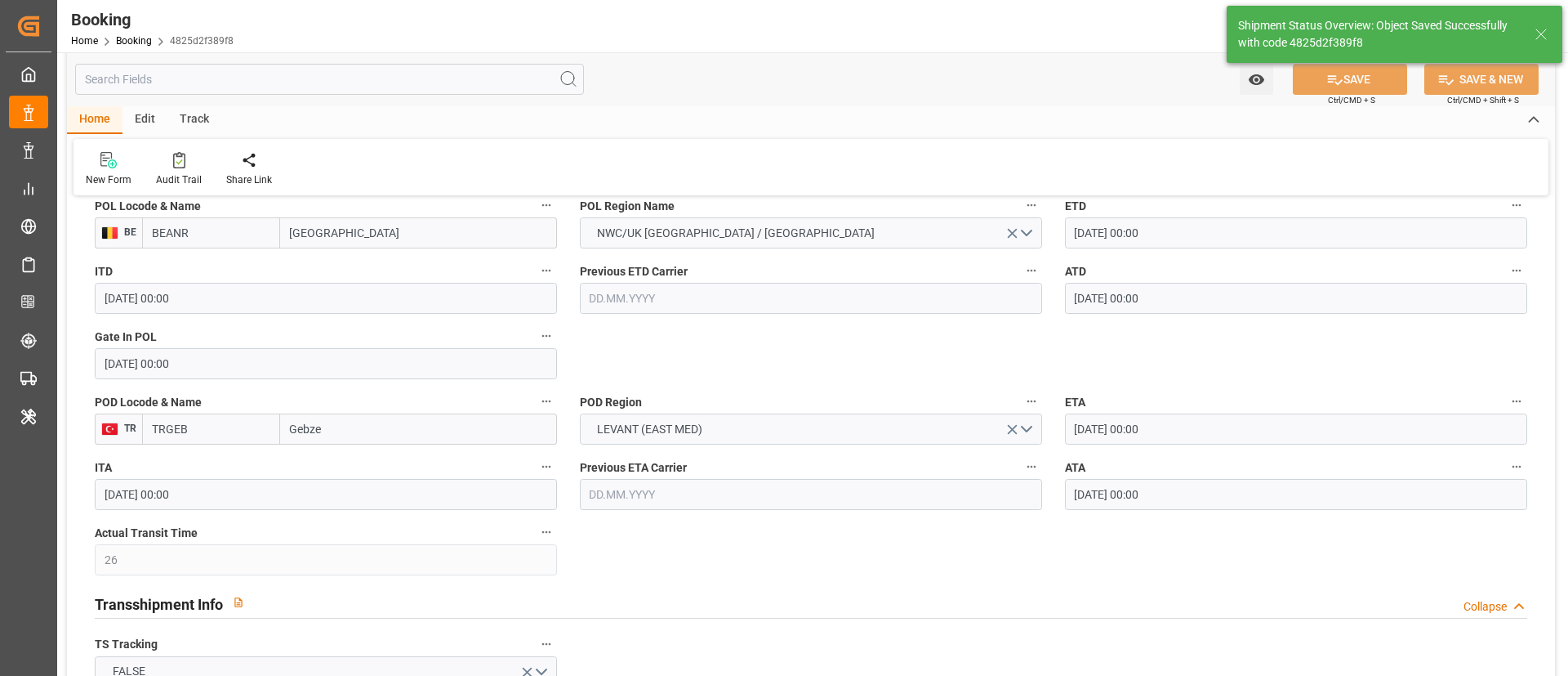
type textarea "businessDivision-businessLine-"
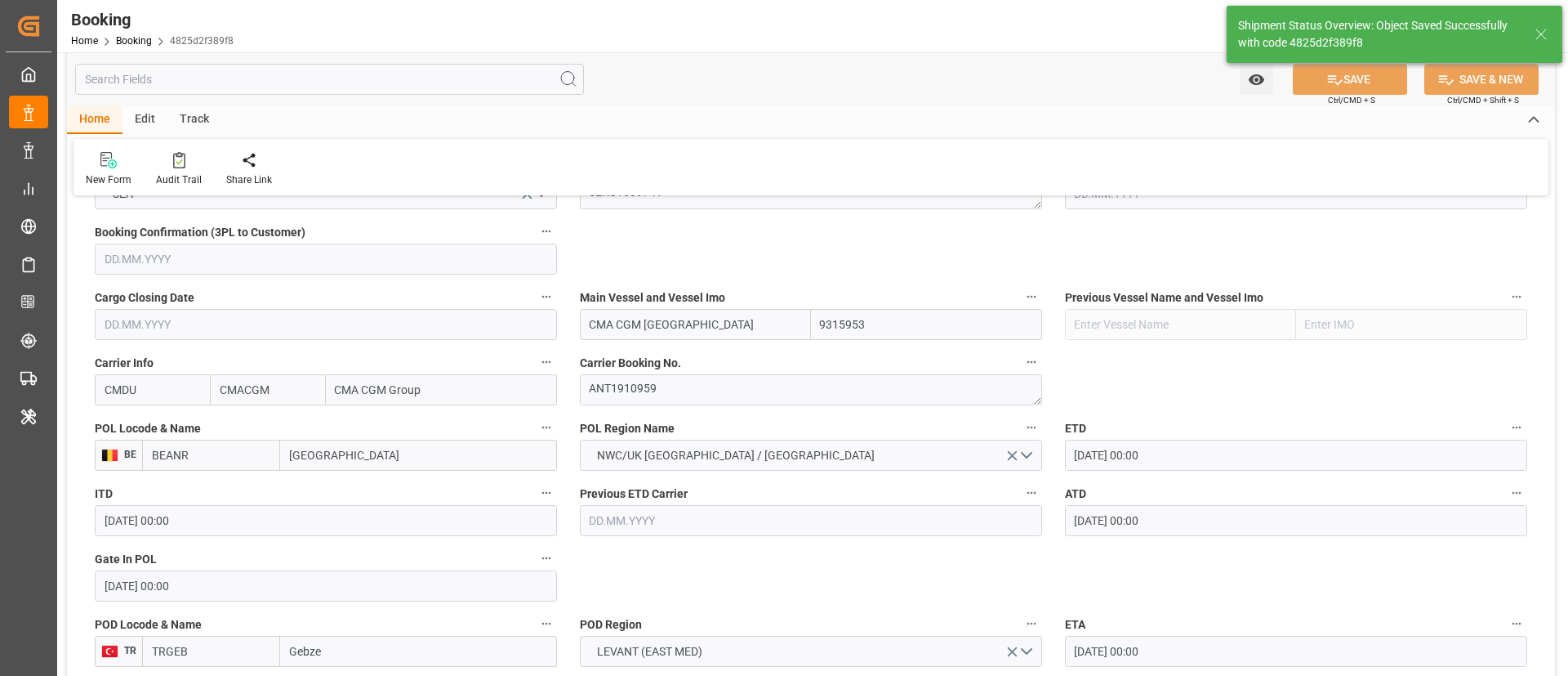
type input "16.09.2025 10:11"
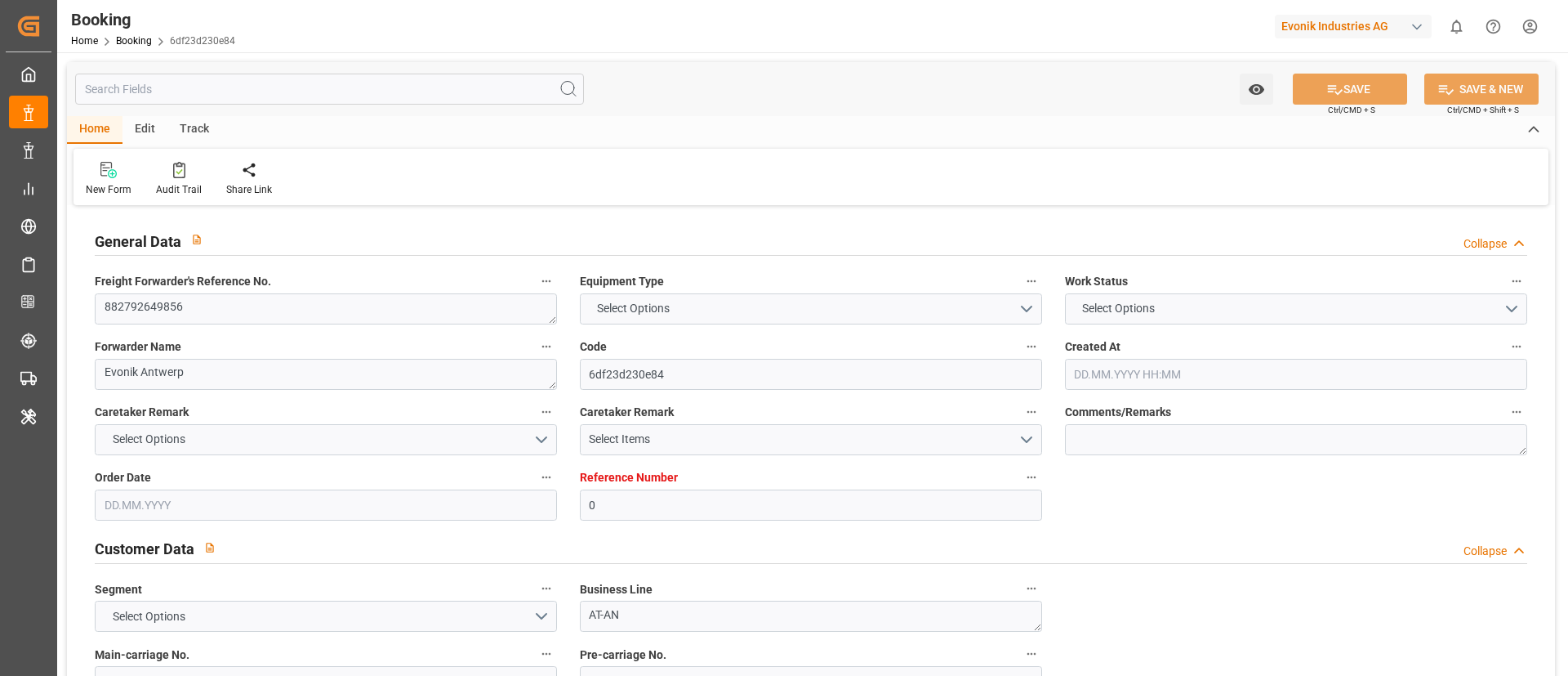
type input "0"
type input "9315953"
type input "CMACGM"
type input "CMA CGM Group"
type input "BEANR"
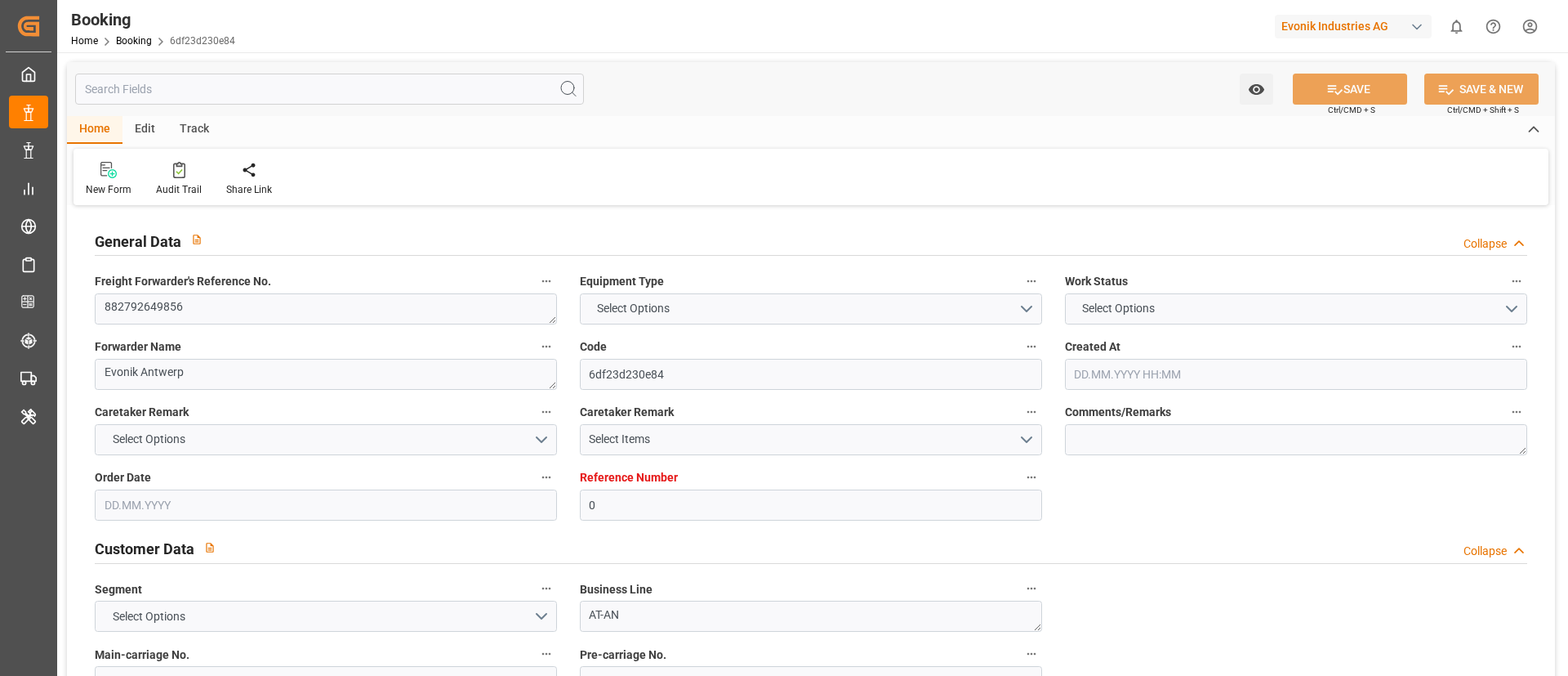
type input "TRGEB"
type input "26"
type input "0"
type input "[DATE] 07:23"
type input "[DATE]"
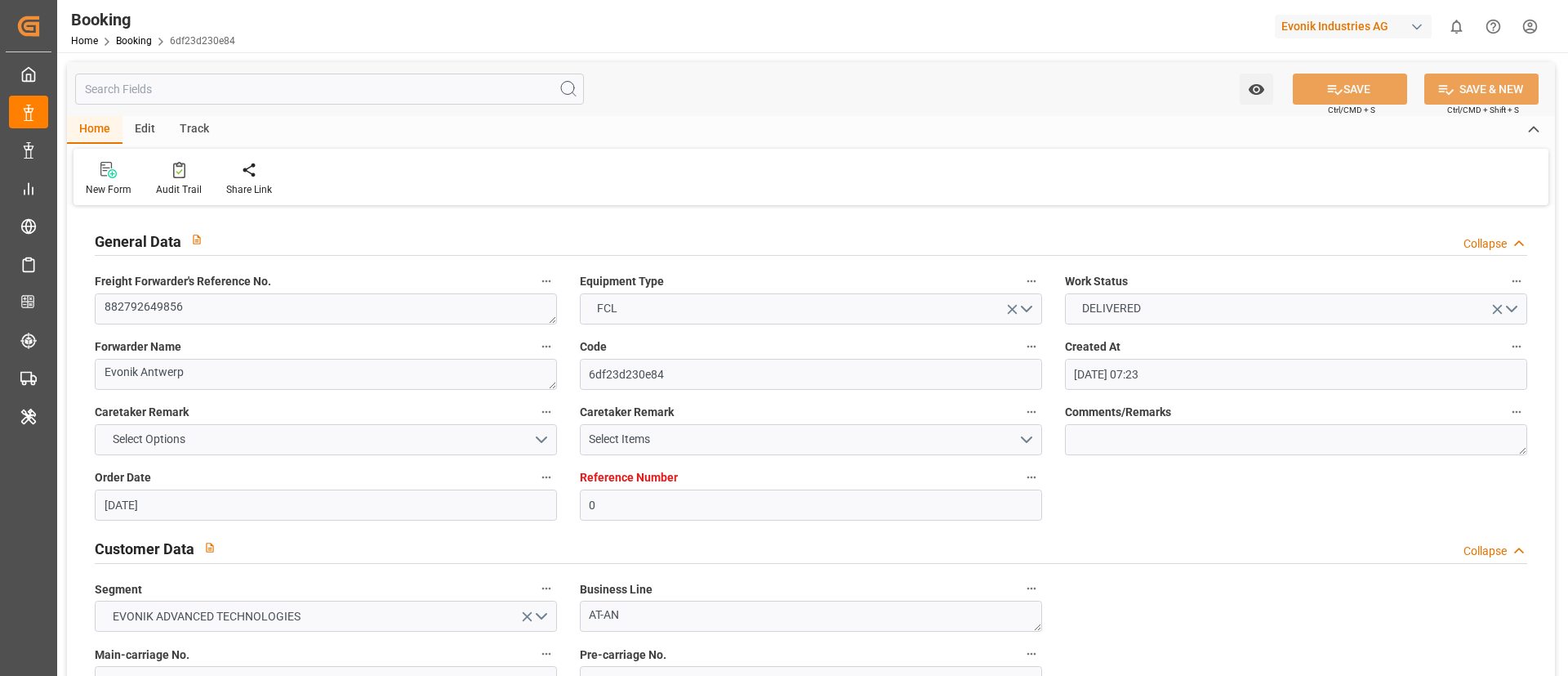
type input "[DATE]"
type input "[DATE] 00:00"
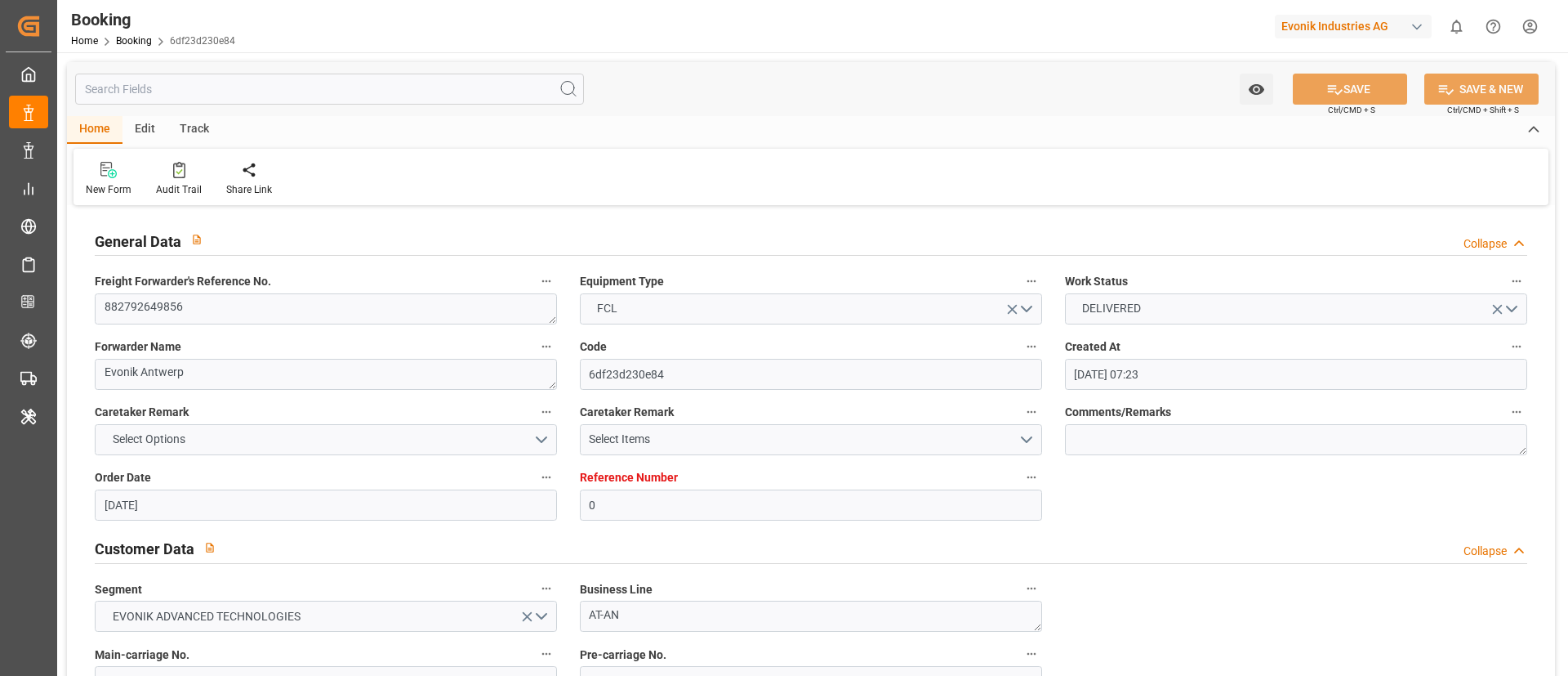
type input "[DATE] 00:00"
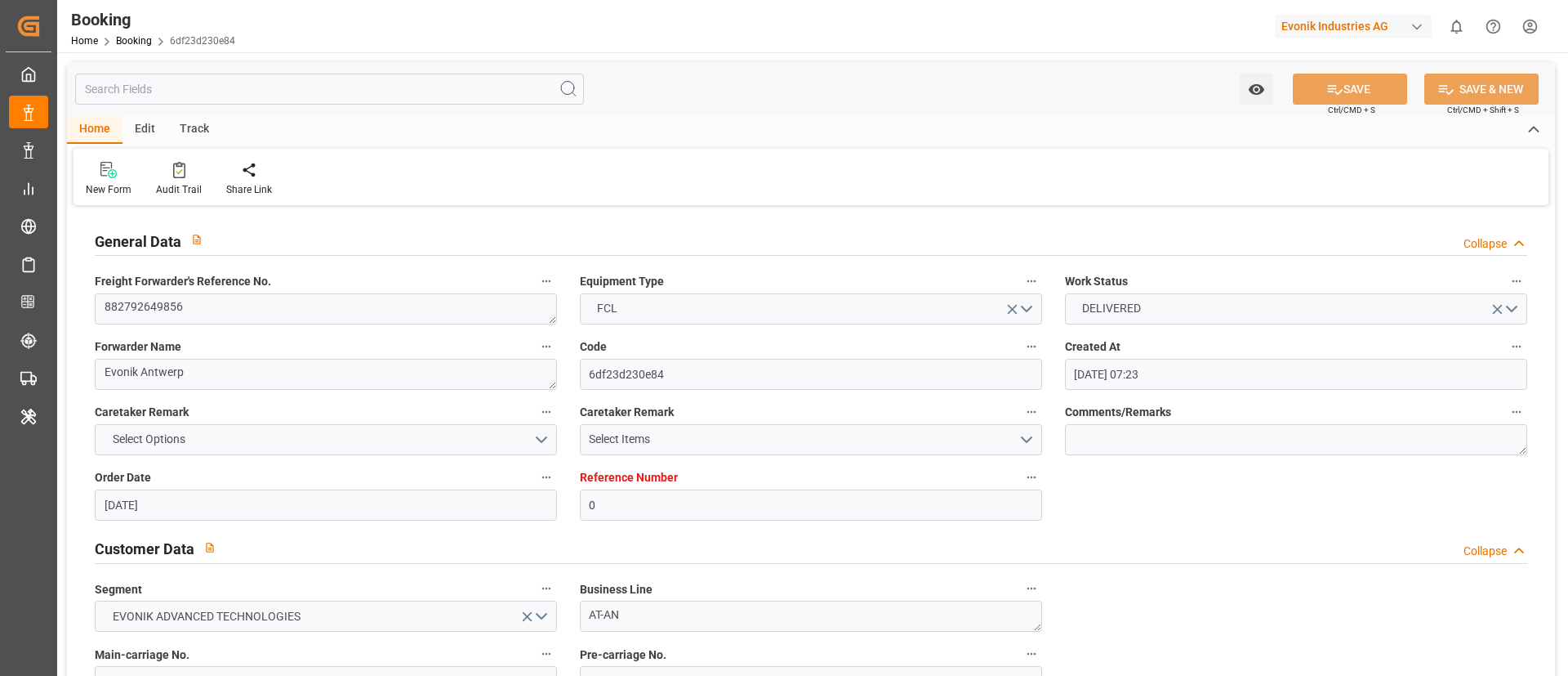
type input "[DATE] 00:00"
type input "[DATE] 10:10"
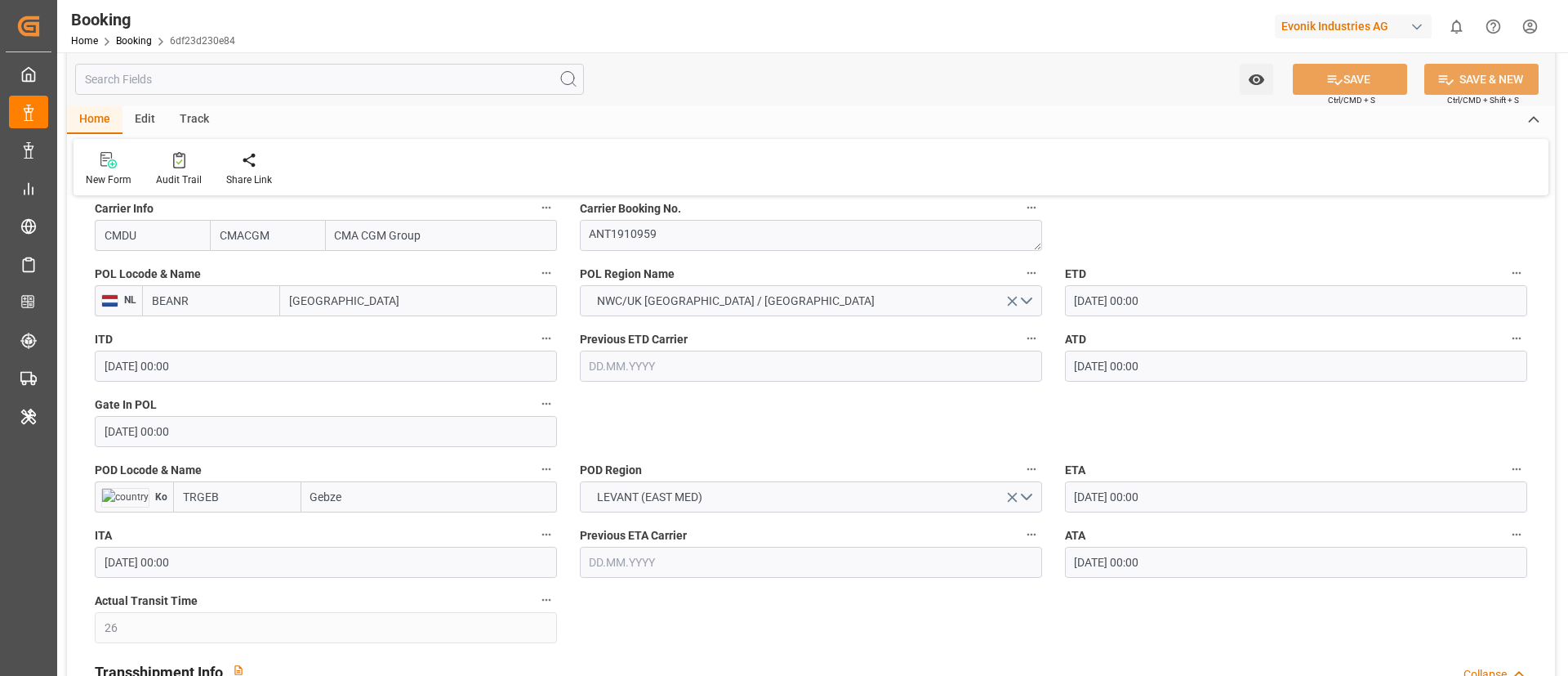
scroll to position [1225, 0]
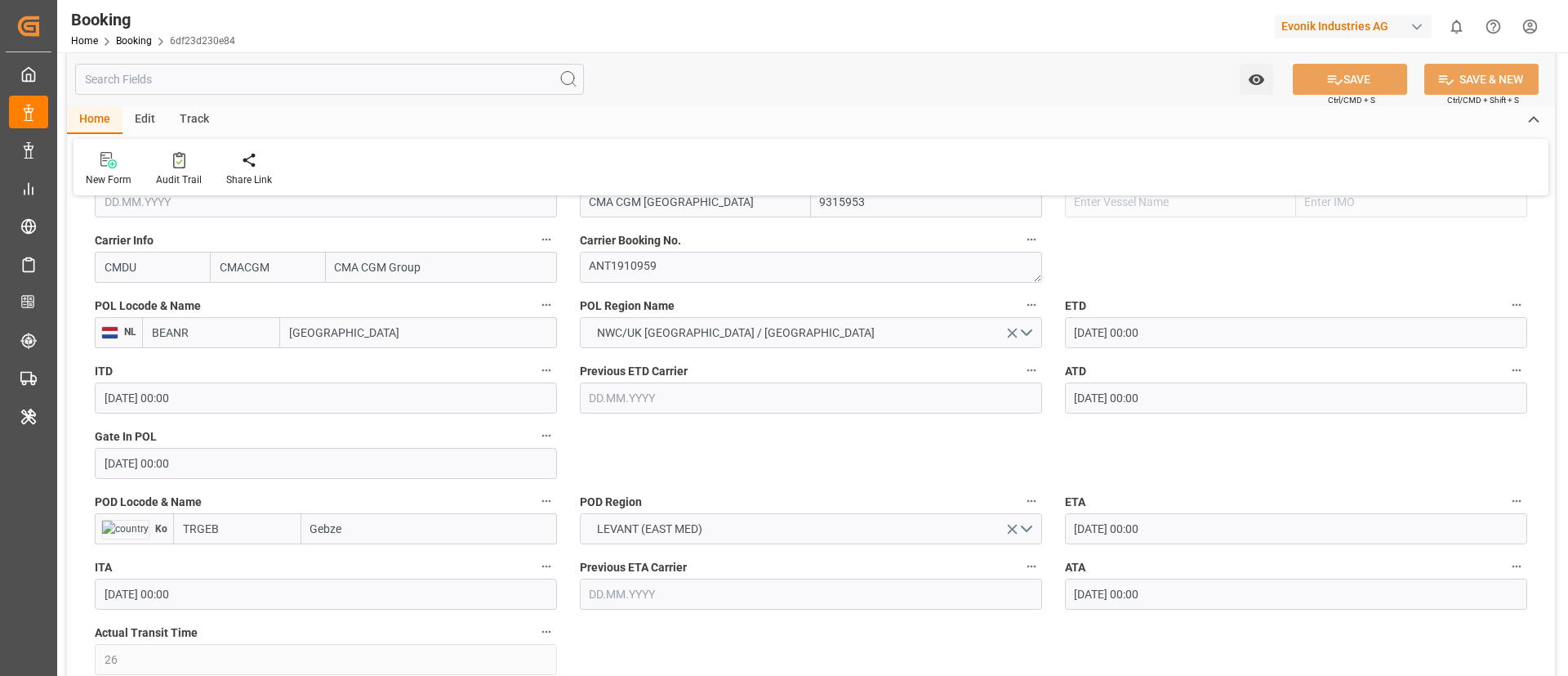
click at [213, 346] on input "BEANR" at bounding box center [210, 332] width 138 height 31
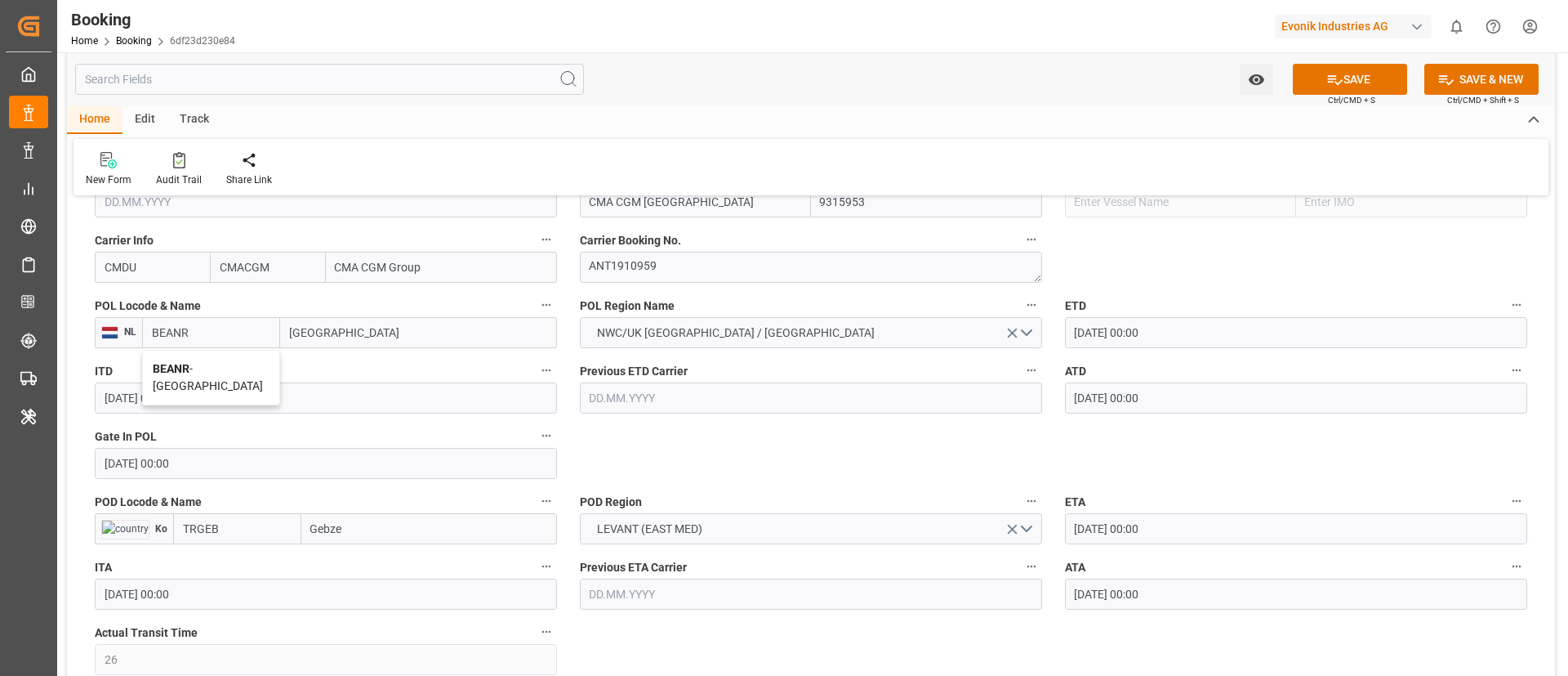
click at [210, 358] on div "BEANR - Antwerp" at bounding box center [210, 378] width 136 height 54
type input "BEANR"
click at [245, 538] on input "TRGEB" at bounding box center [237, 528] width 128 height 31
click at [217, 551] on div "TRGEB - Gebze" at bounding box center [219, 565] width 92 height 37
type input "TRGEB"
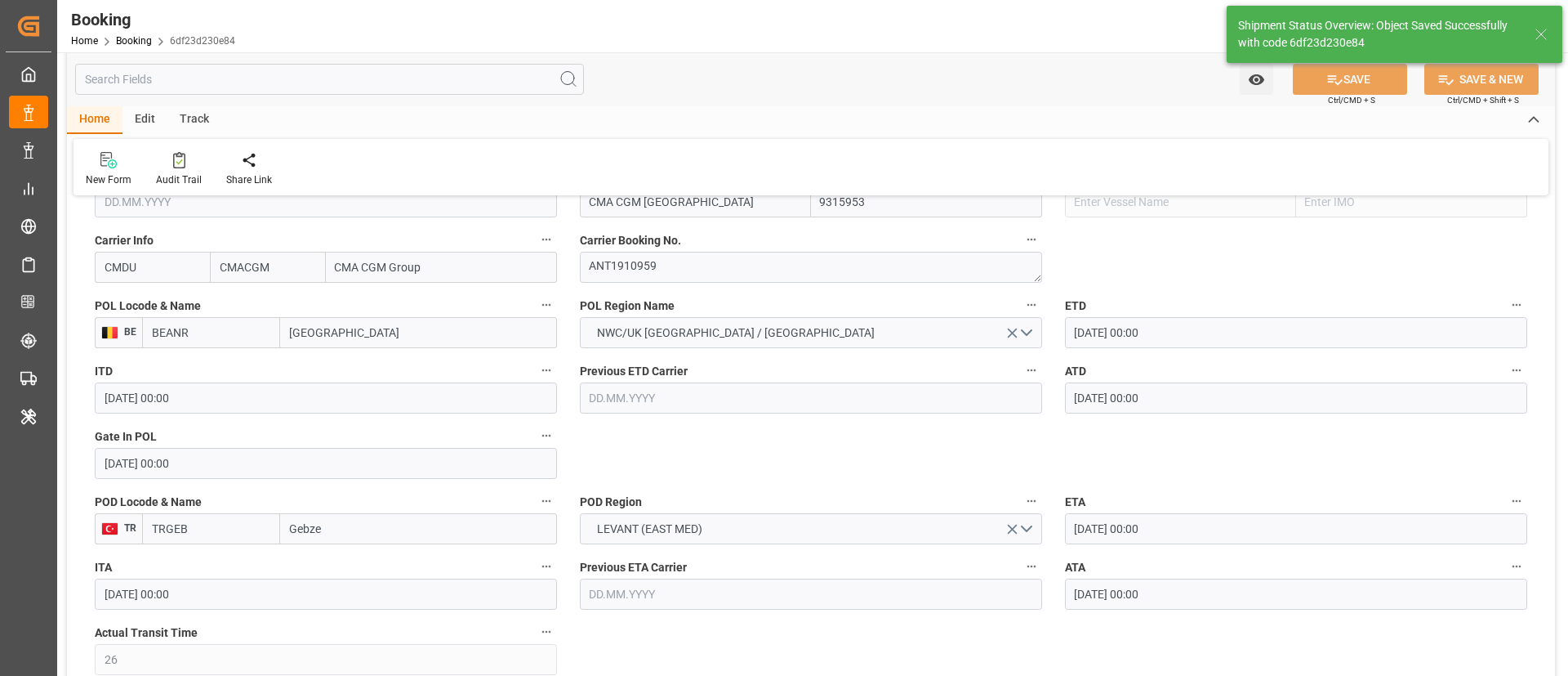
type textarea "businessDivision-businessLine-"
type input "16.09.2025 10:11"
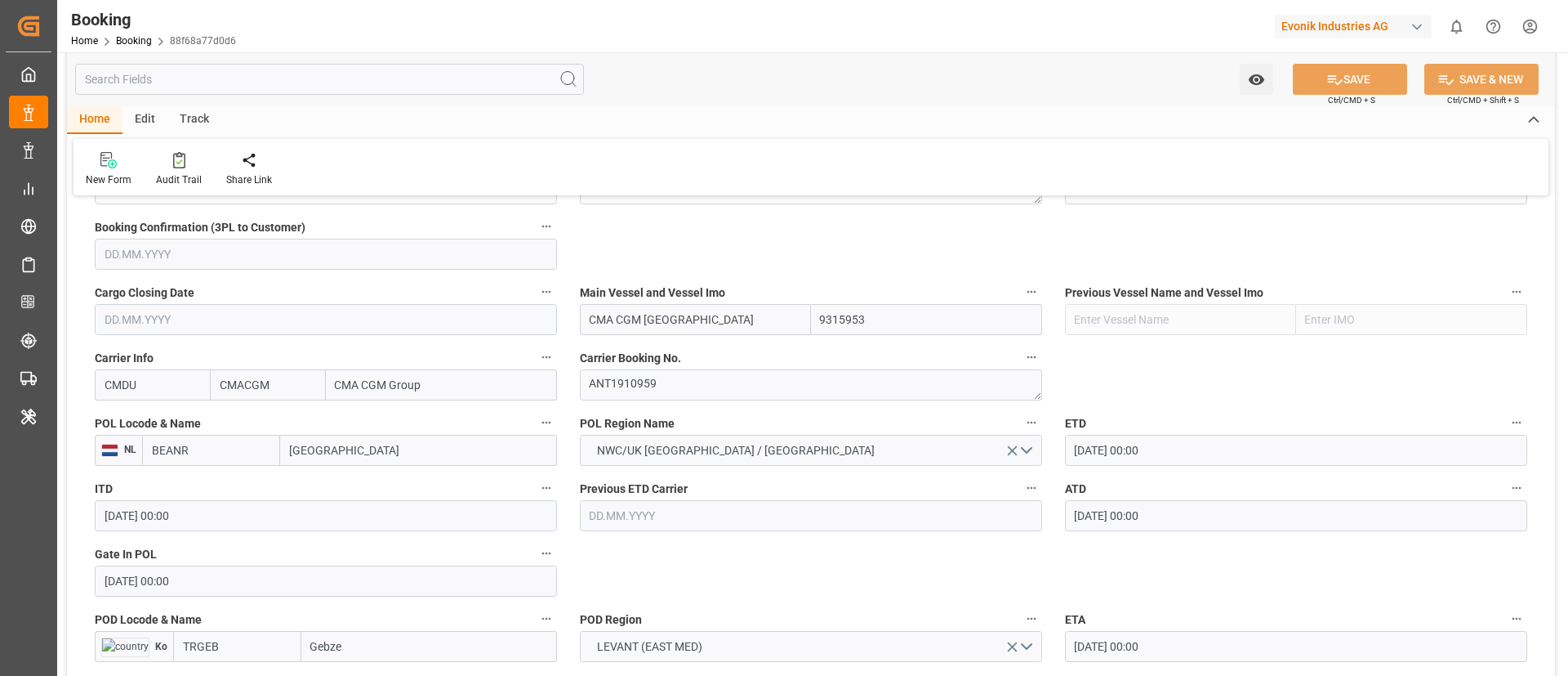
scroll to position [1225, 0]
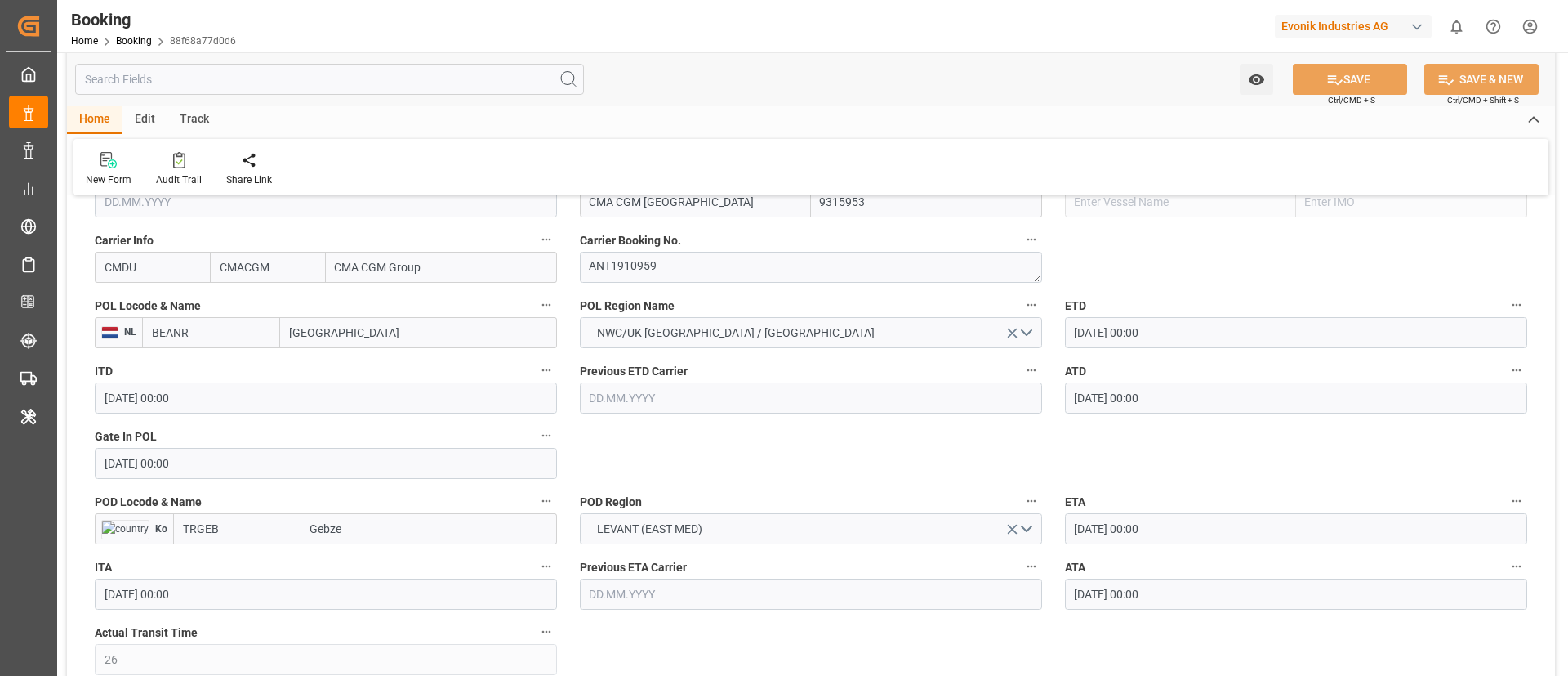
click at [221, 332] on input "BEANR" at bounding box center [210, 332] width 138 height 31
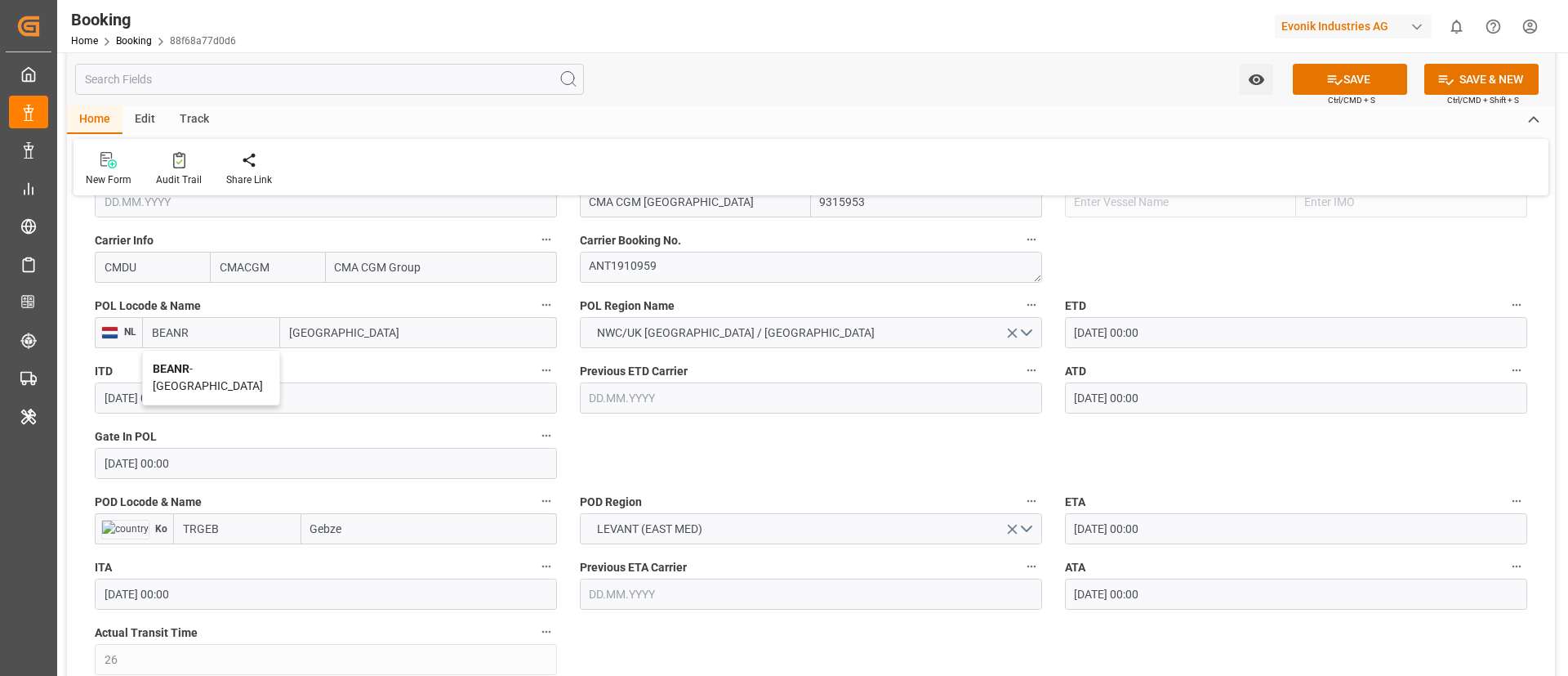
click at [210, 373] on span "BEANR - [GEOGRAPHIC_DATA]" at bounding box center [208, 377] width 110 height 30
type input "BEANR"
click at [232, 532] on input "TRGEB" at bounding box center [237, 528] width 128 height 31
click at [214, 558] on b "TRGEB" at bounding box center [202, 565] width 37 height 14
type input "TRGEB"
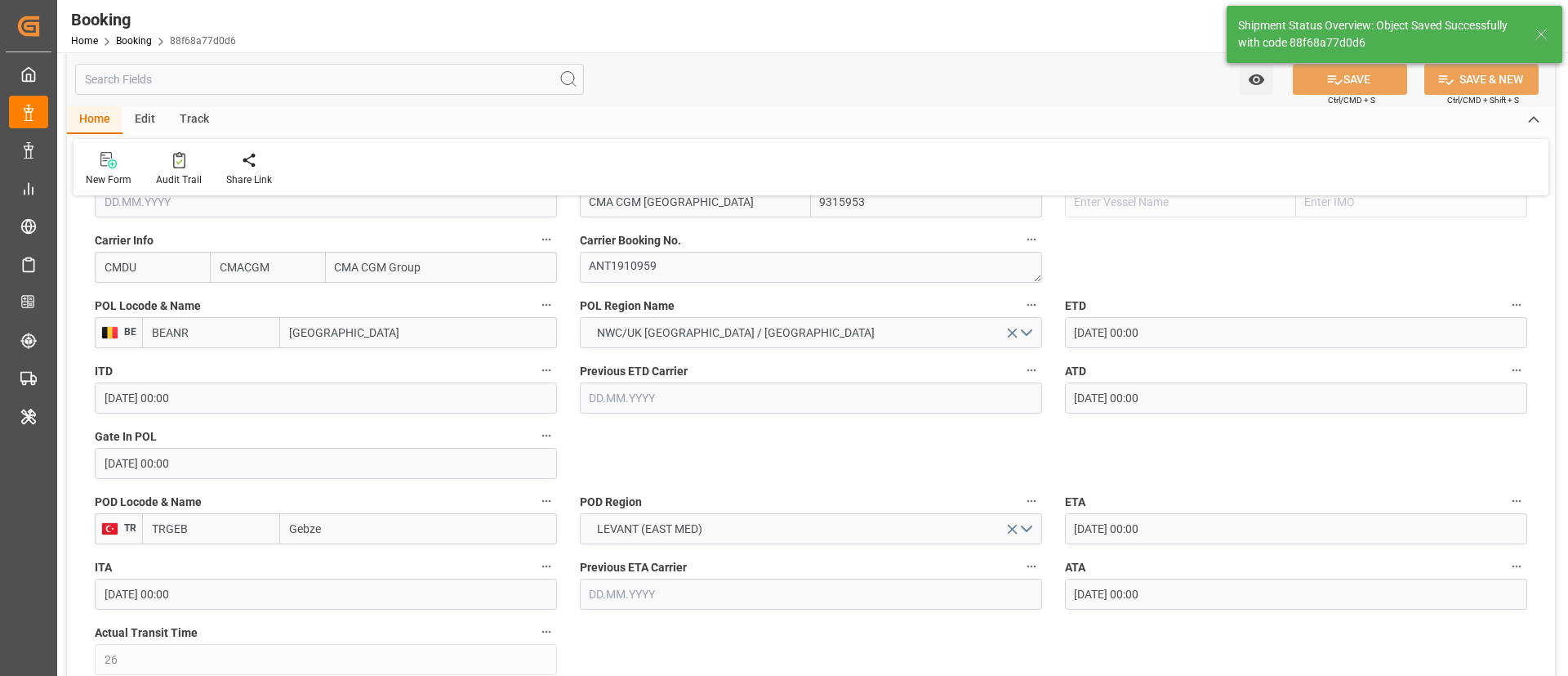
type textarea "businessDivision-businessLine-"
type input "[DATE] 10:12"
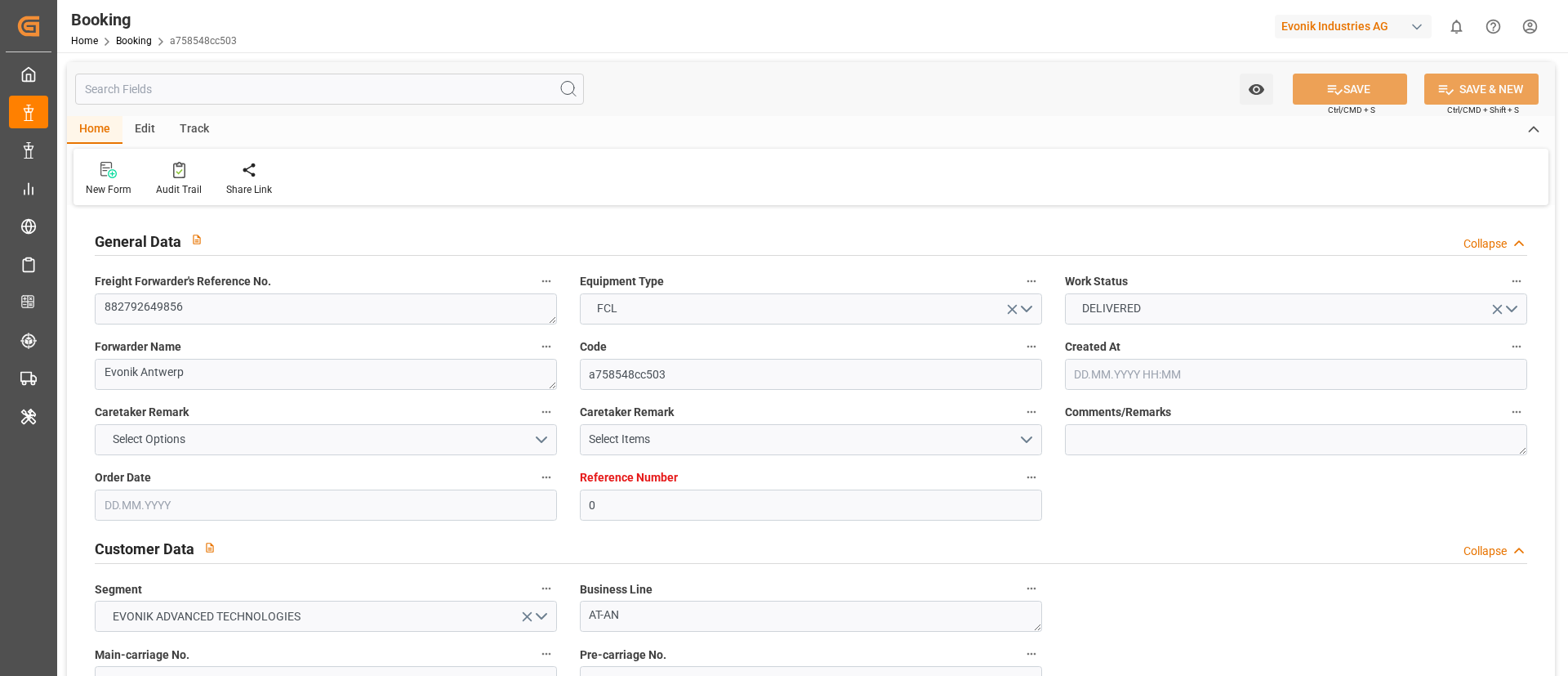
type input "0"
type input "9315953"
type input "CMACGM"
type input "CMA CGM Group"
type input "BEANR"
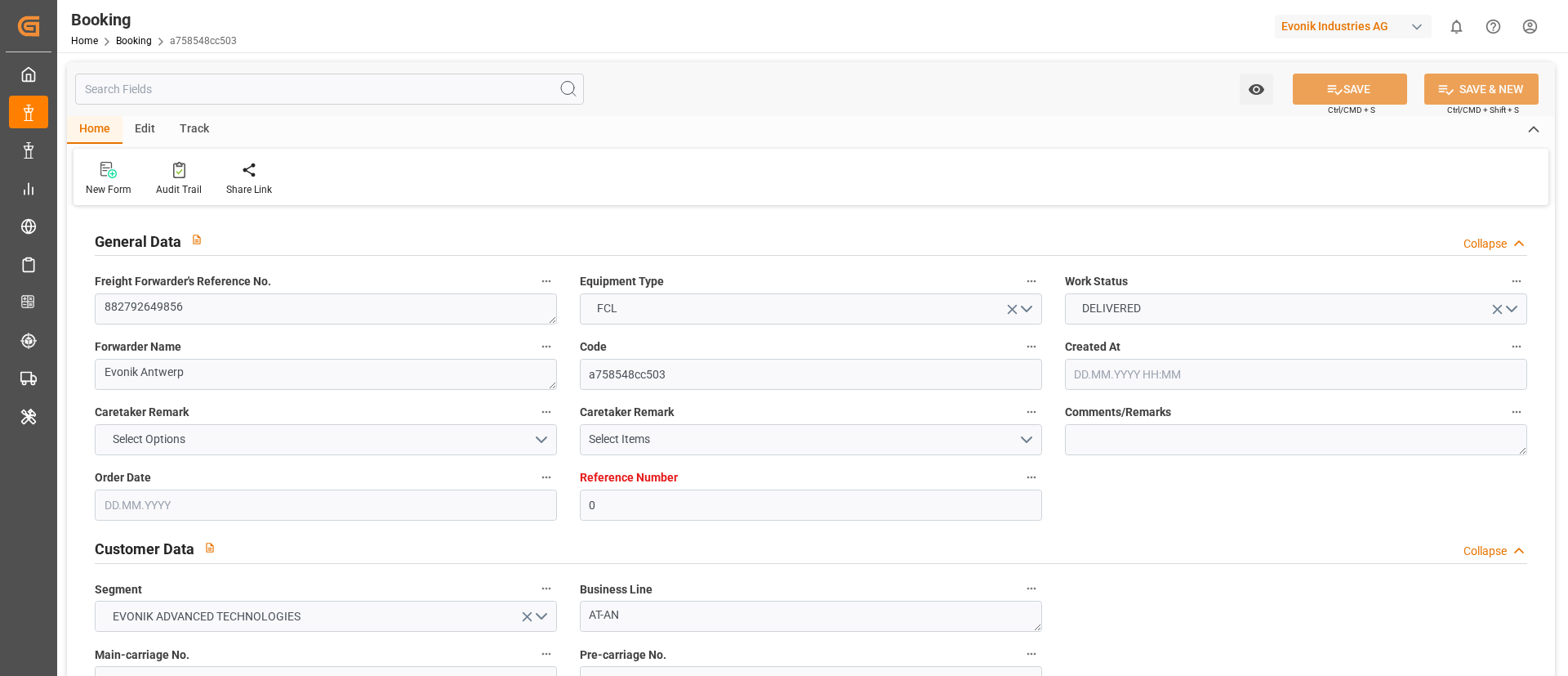
type input "TRGEB"
type input "26"
type input "0"
type input "[DATE] 07:23"
type input "[DATE]"
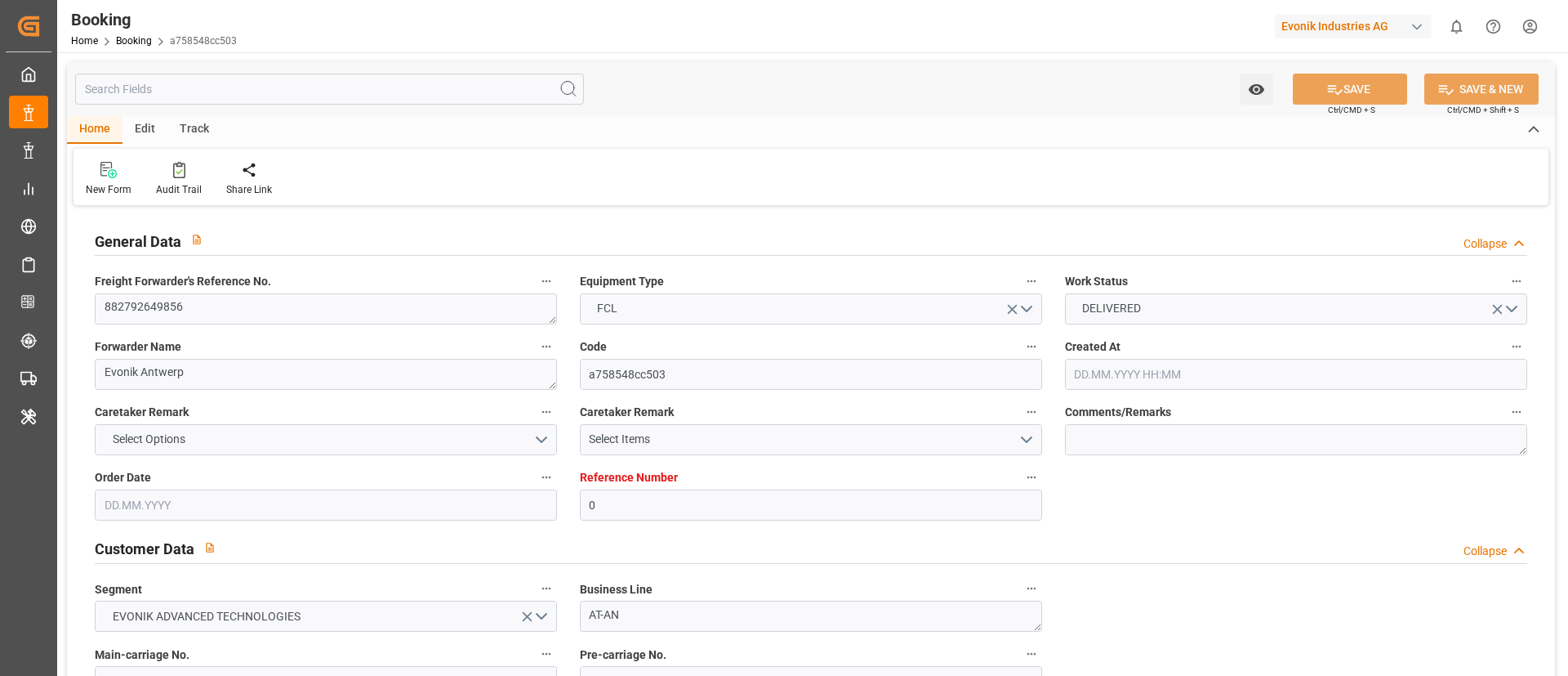
type input "[DATE]"
type input "[DATE] 00:00"
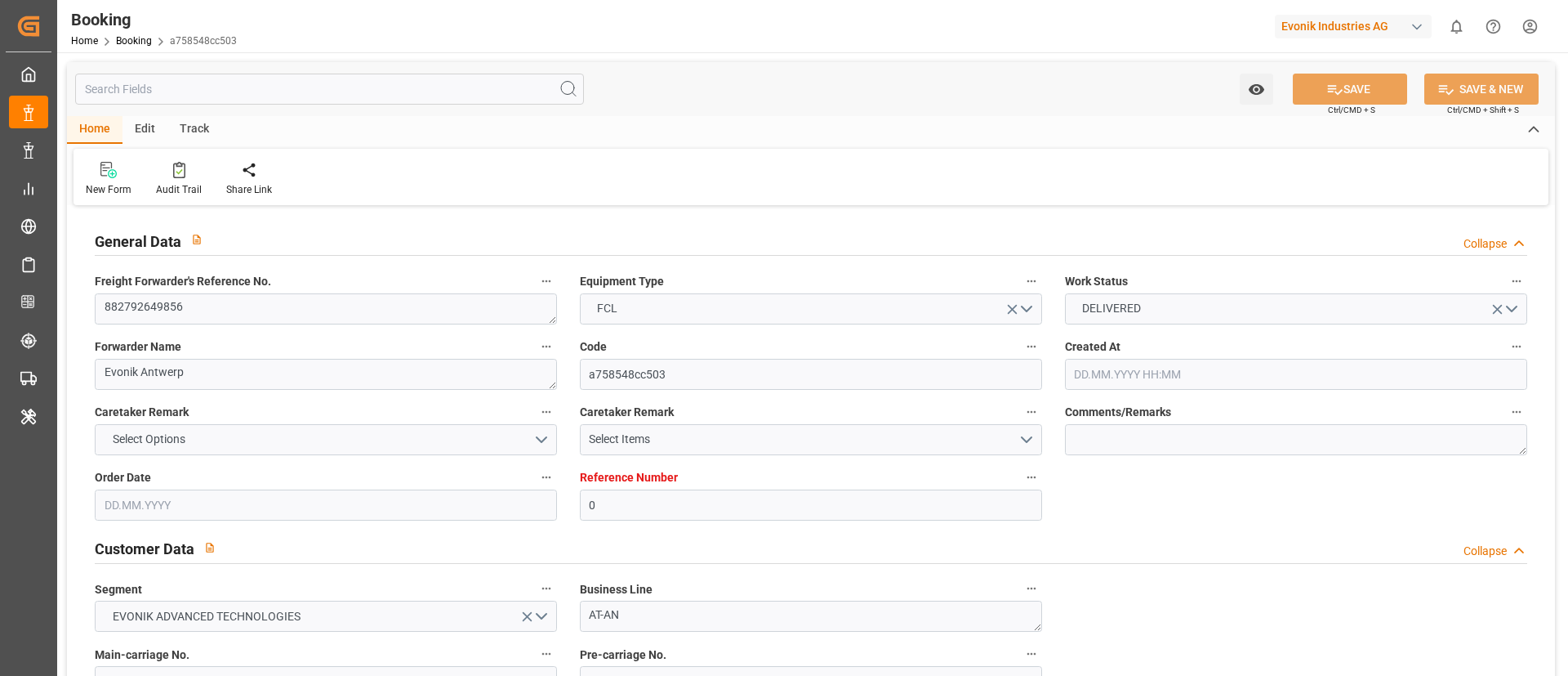
type input "[DATE] 00:00"
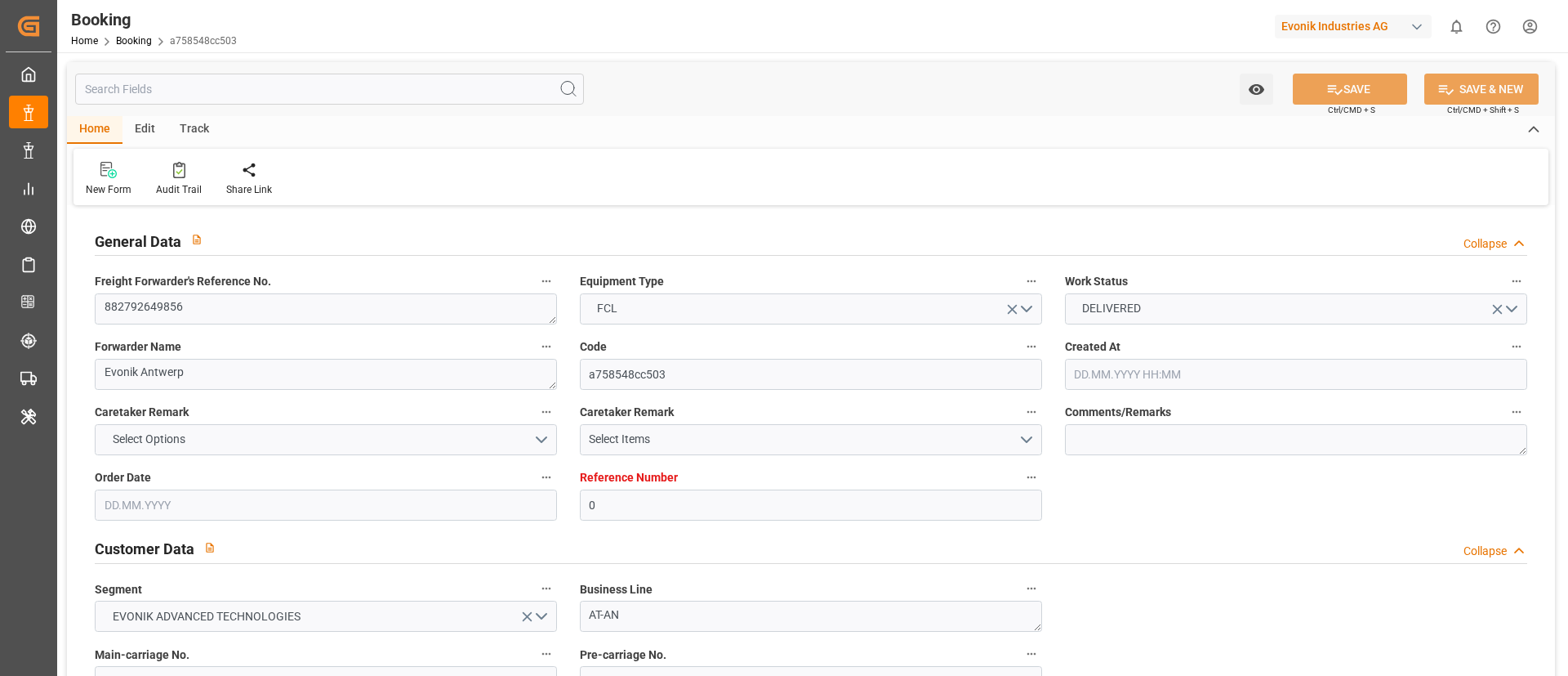
type input "[DATE] 00:00"
type input "[DATE] 10:10"
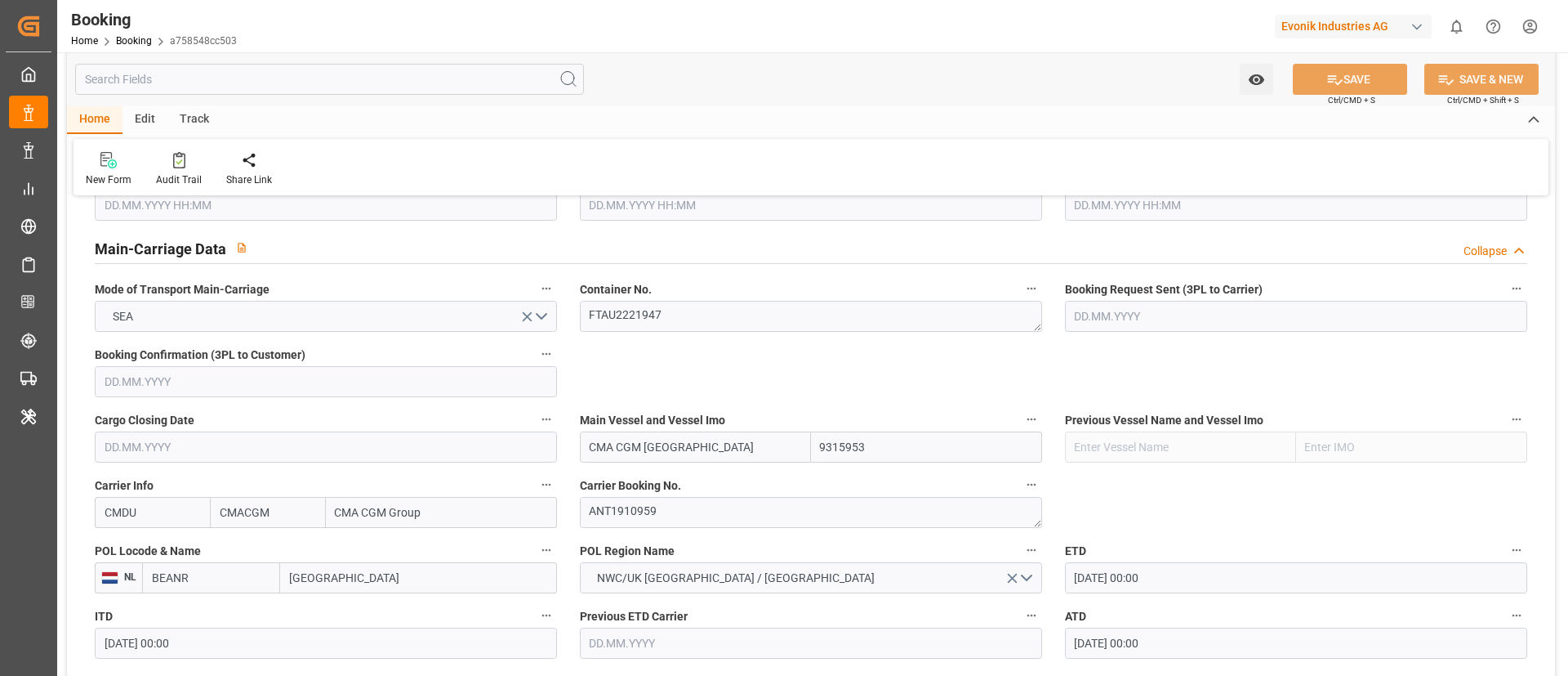
scroll to position [1103, 0]
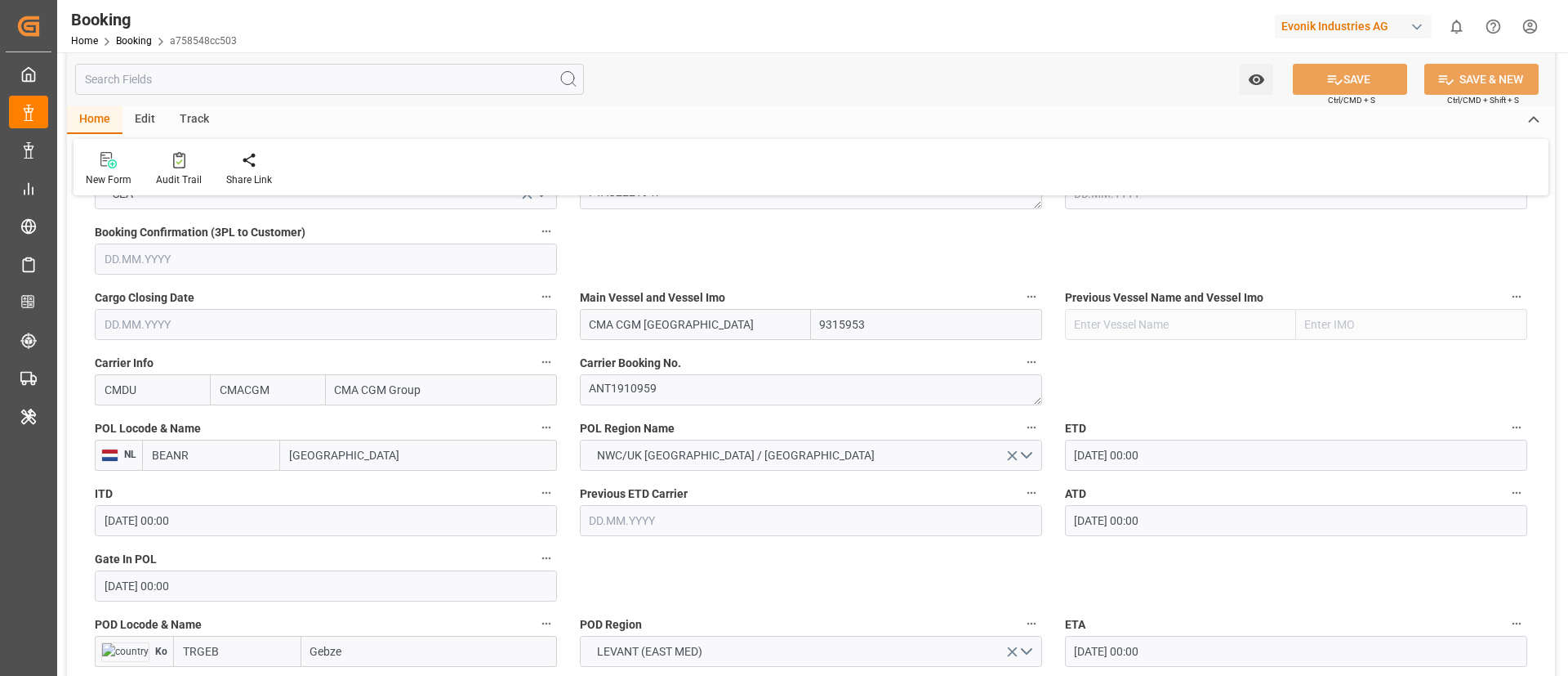
click at [208, 453] on input "BEANR" at bounding box center [210, 455] width 138 height 31
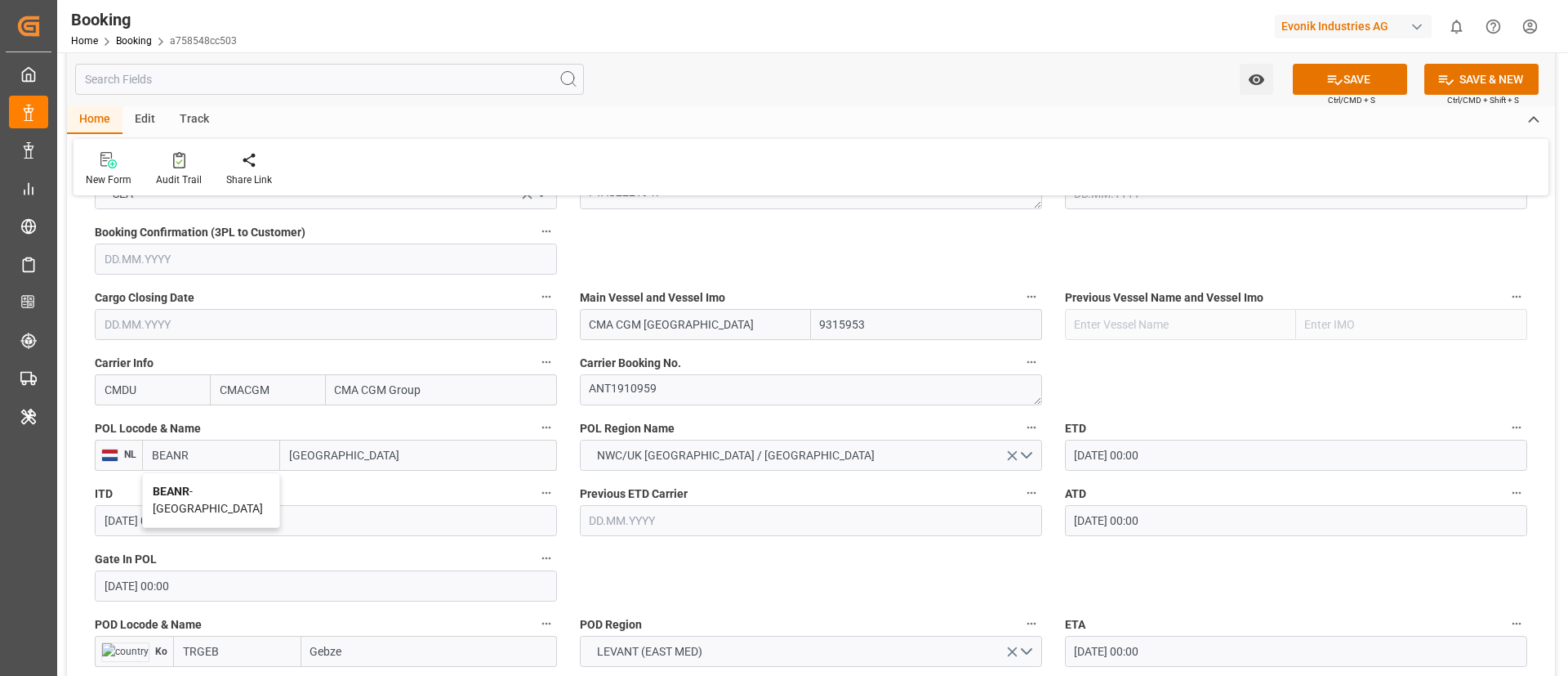
click at [202, 485] on span "BEANR - [GEOGRAPHIC_DATA]" at bounding box center [208, 499] width 110 height 30
type input "BEANR"
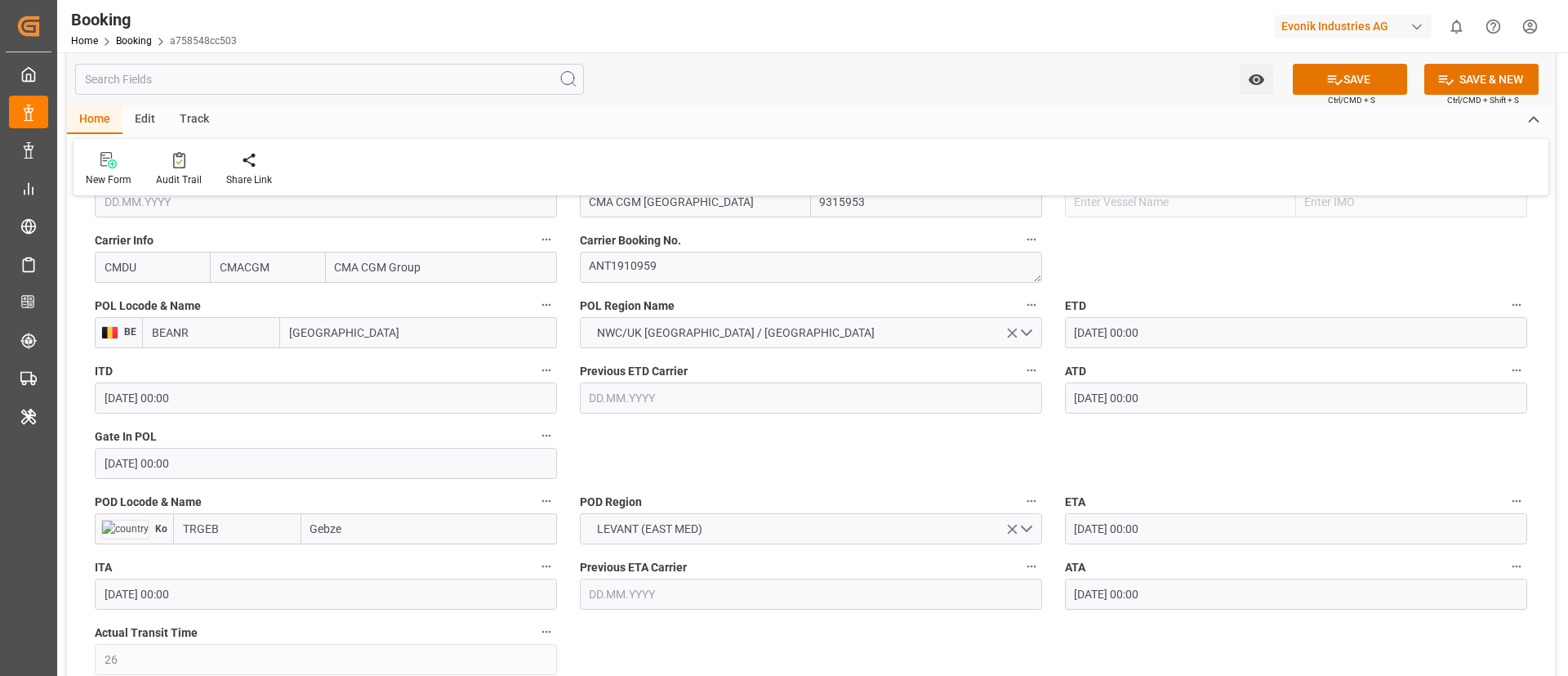
click at [251, 537] on input "TRGEB" at bounding box center [237, 528] width 128 height 31
click at [236, 556] on div "TRGEB - Gebze" at bounding box center [219, 565] width 92 height 37
type input "TRGEB"
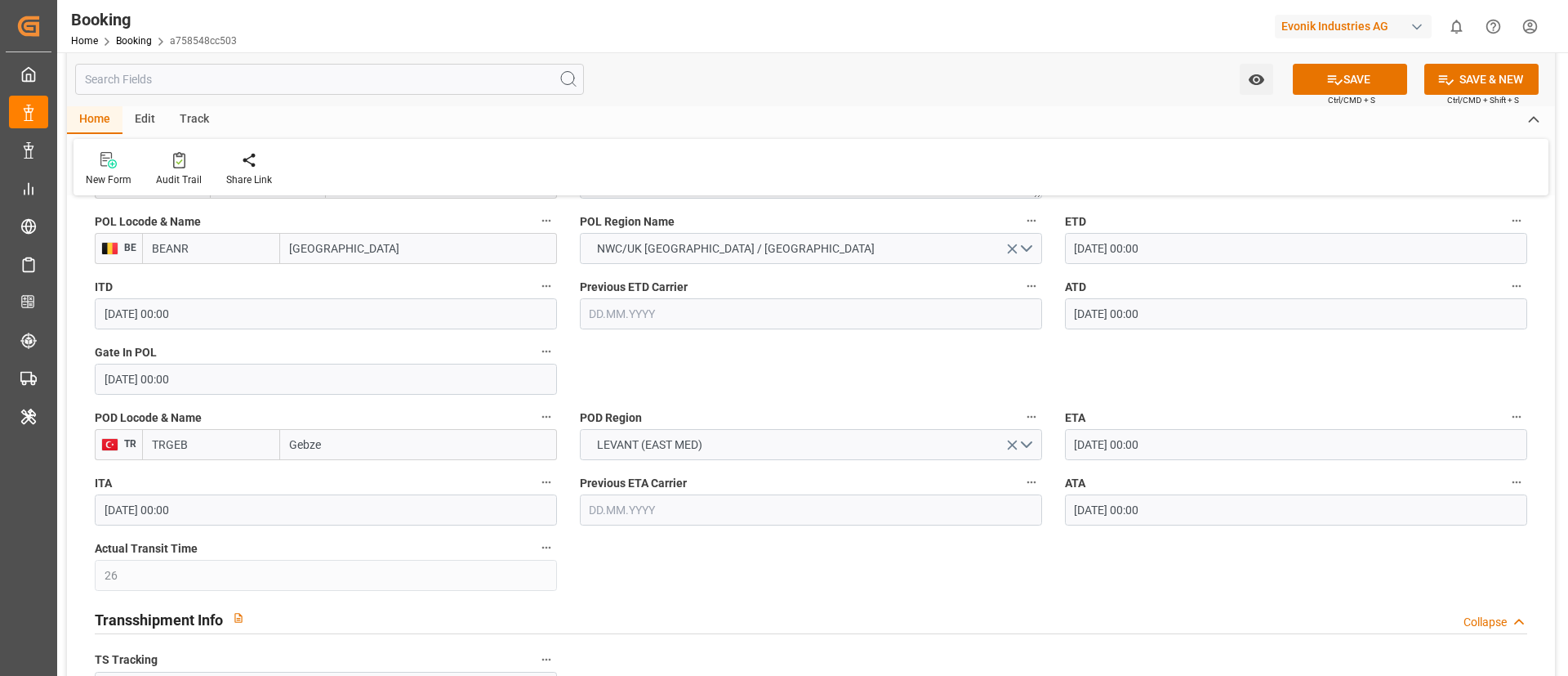
scroll to position [1348, 0]
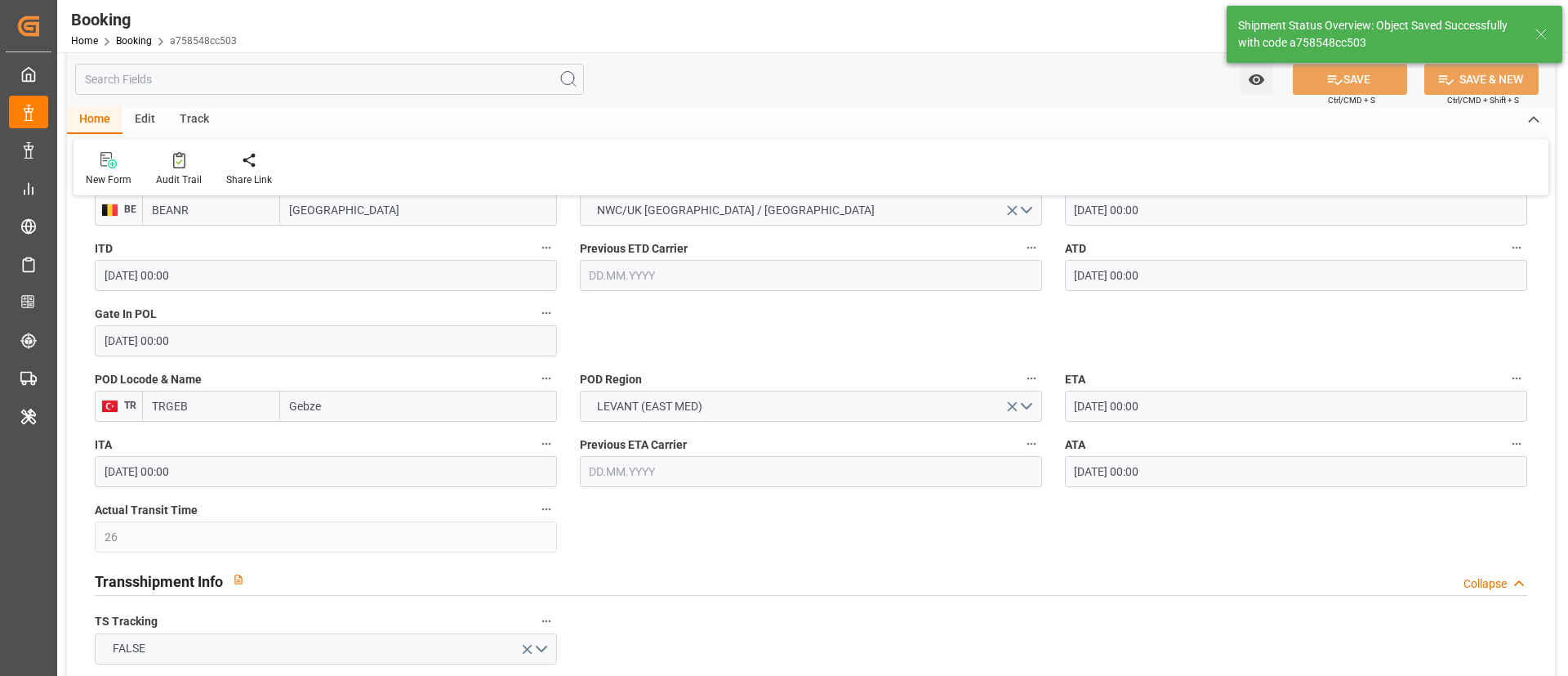
type textarea "businessDivision-businessLine-"
type input "16.09.2025 10:12"
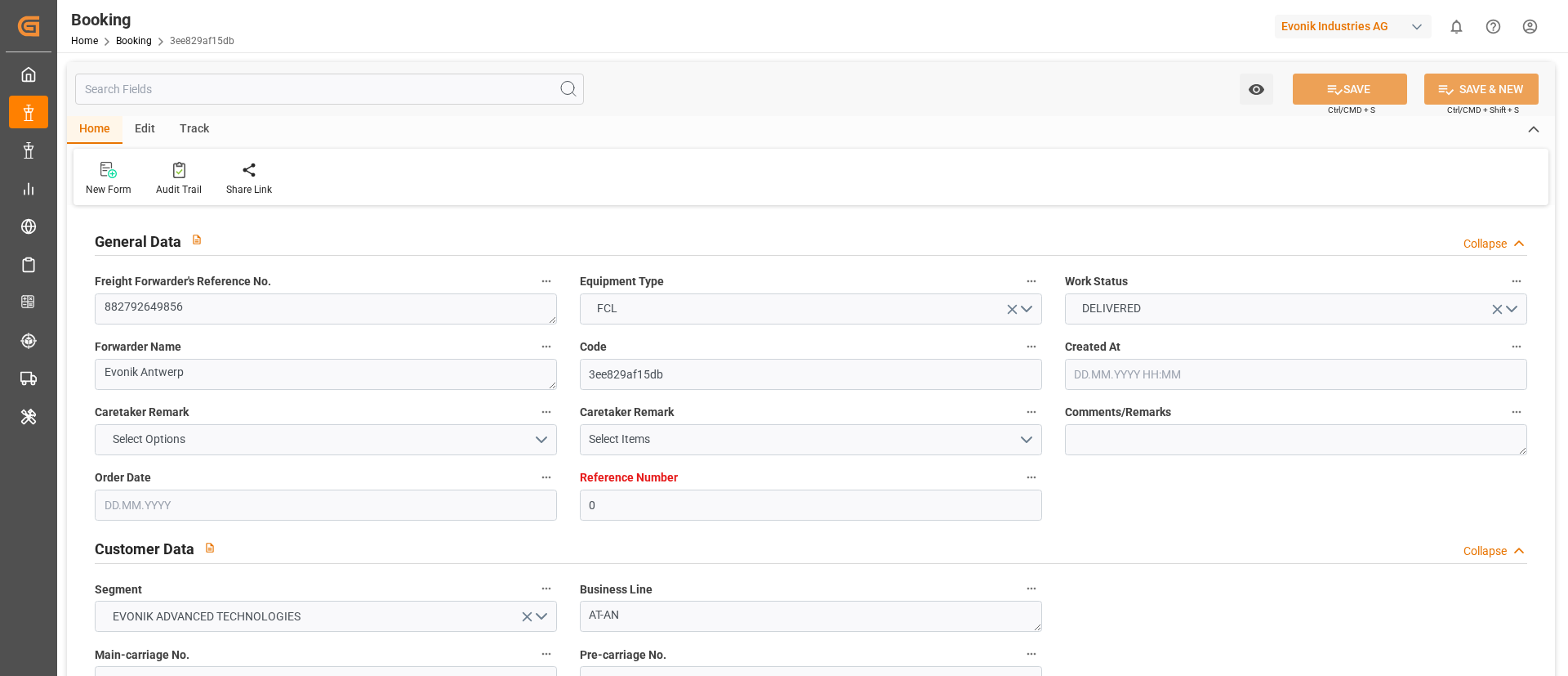
type input "0"
type input "9315953"
type input "CMACGM"
type input "CMA CGM Group"
type input "BEANR"
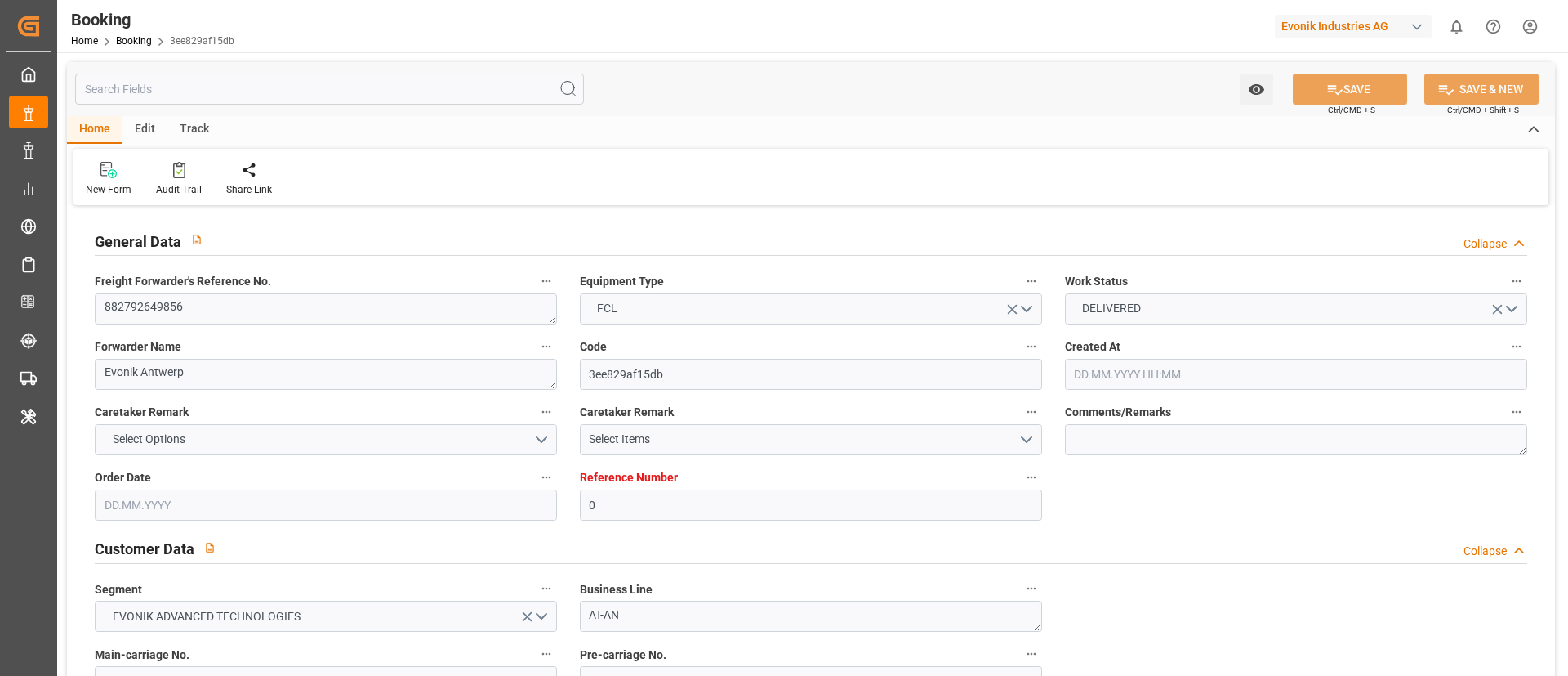
type input "TRGEB"
type input "26"
type input "0"
type input "[DATE] 07:23"
type input "[DATE]"
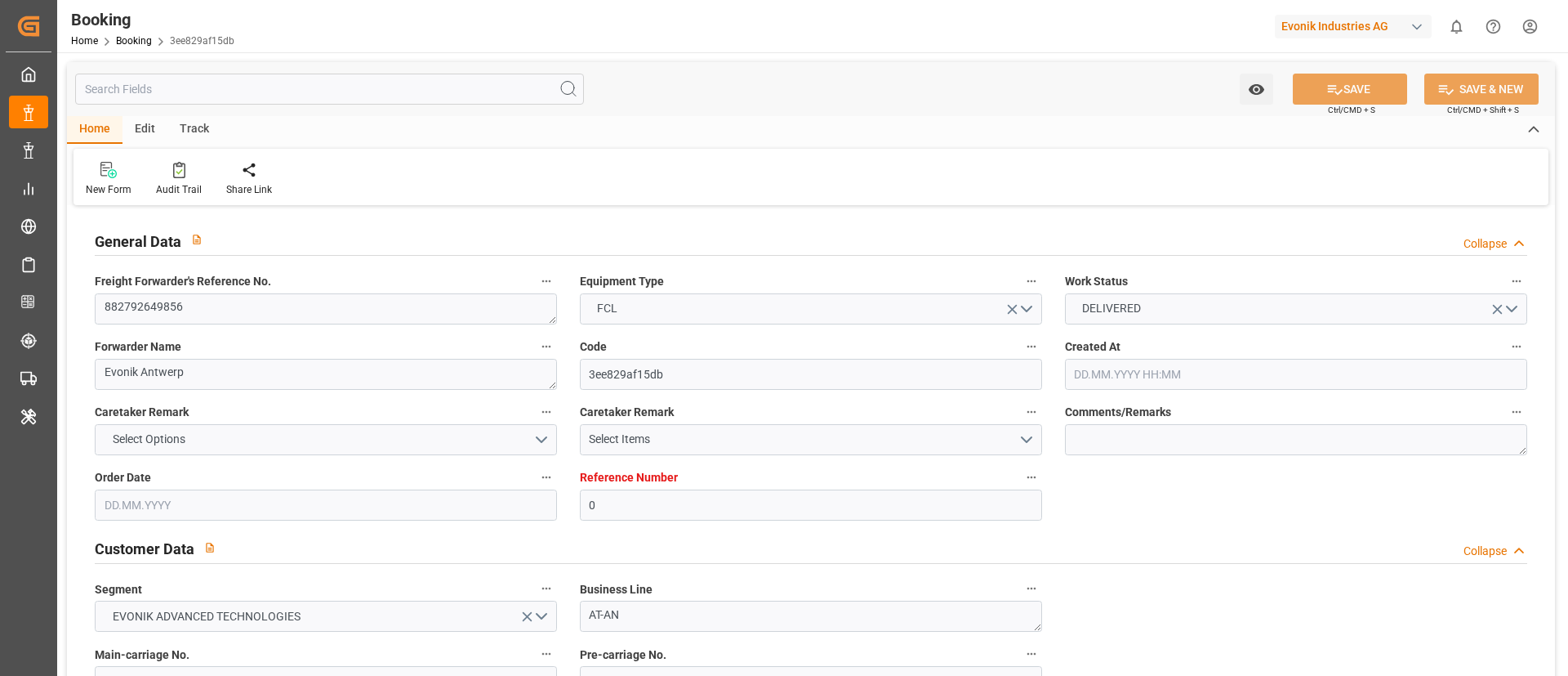
type input "[DATE]"
type input "[DATE] 00:00"
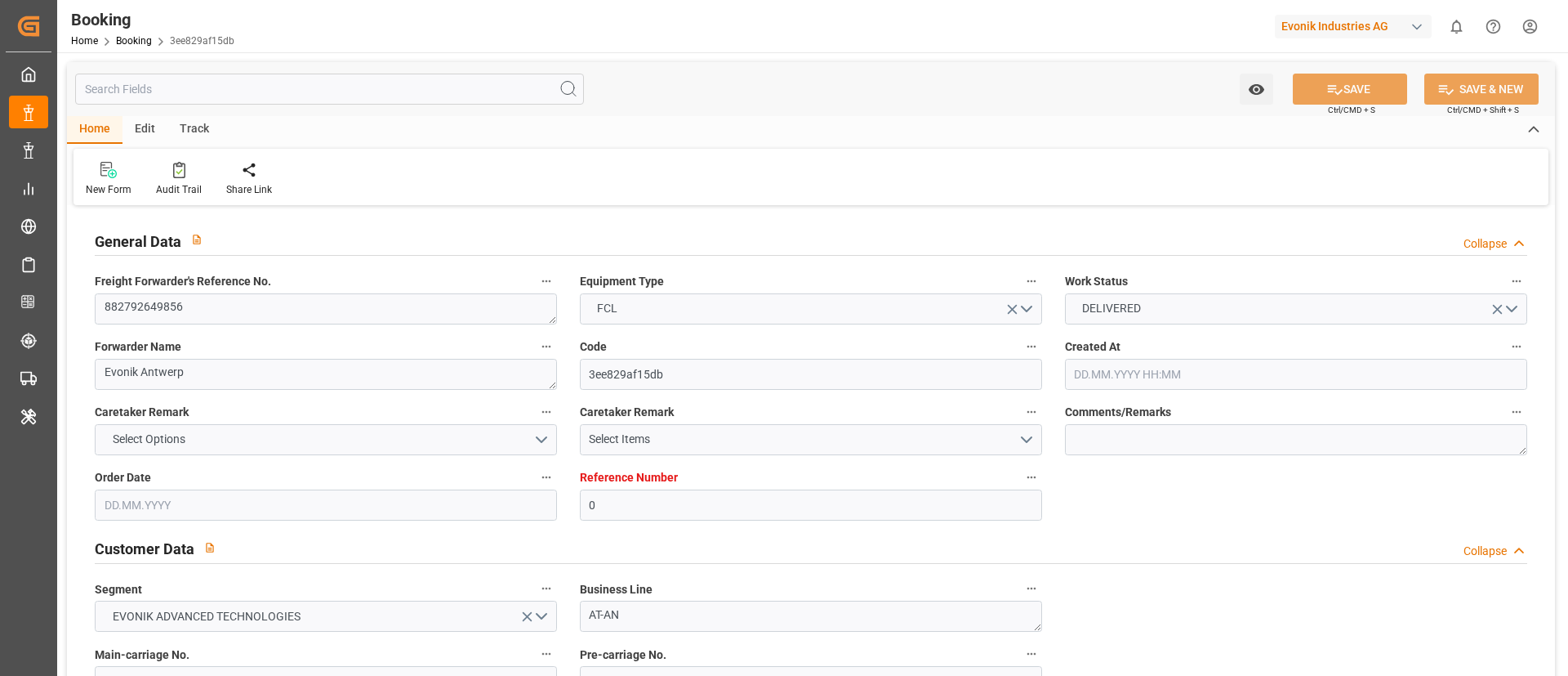
type input "[DATE] 00:00"
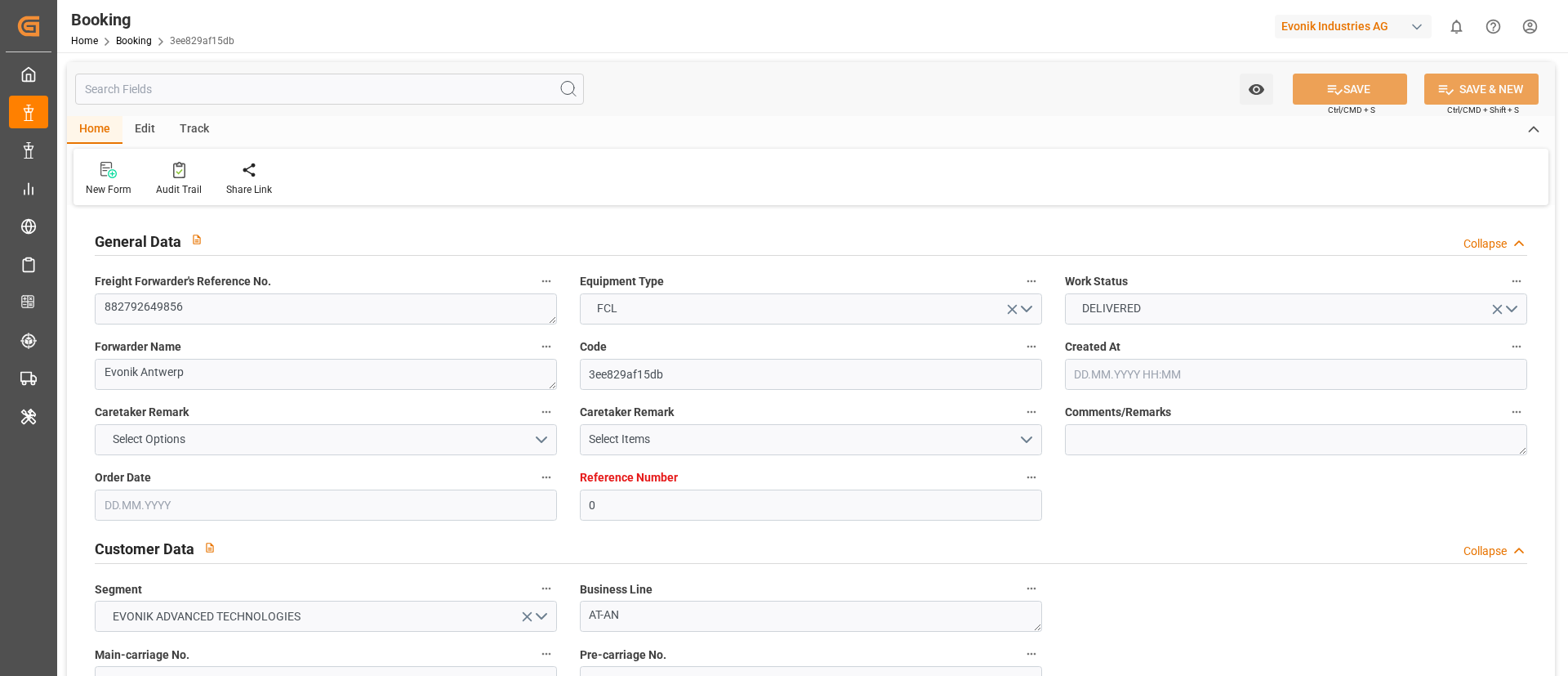
type input "[DATE] 00:00"
type input "[DATE] 10:08"
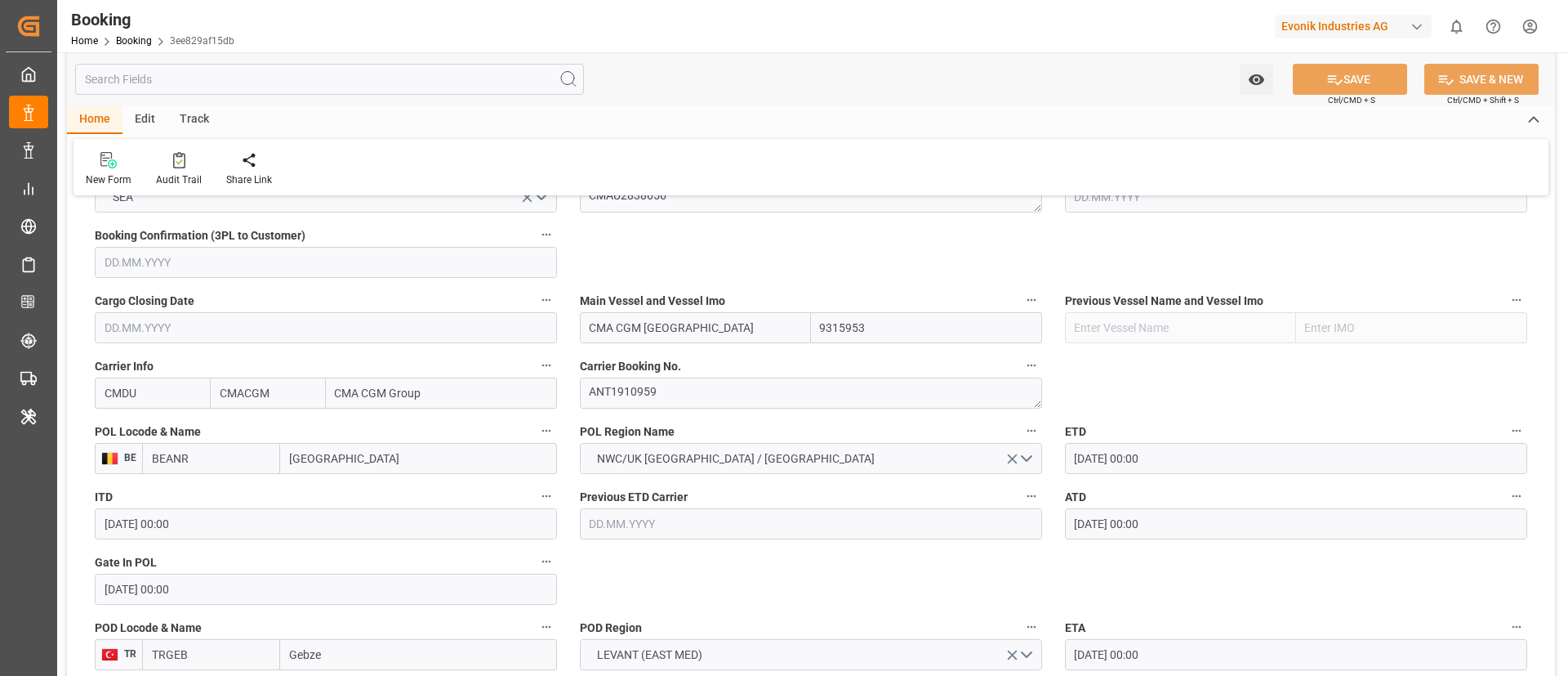
scroll to position [1103, 0]
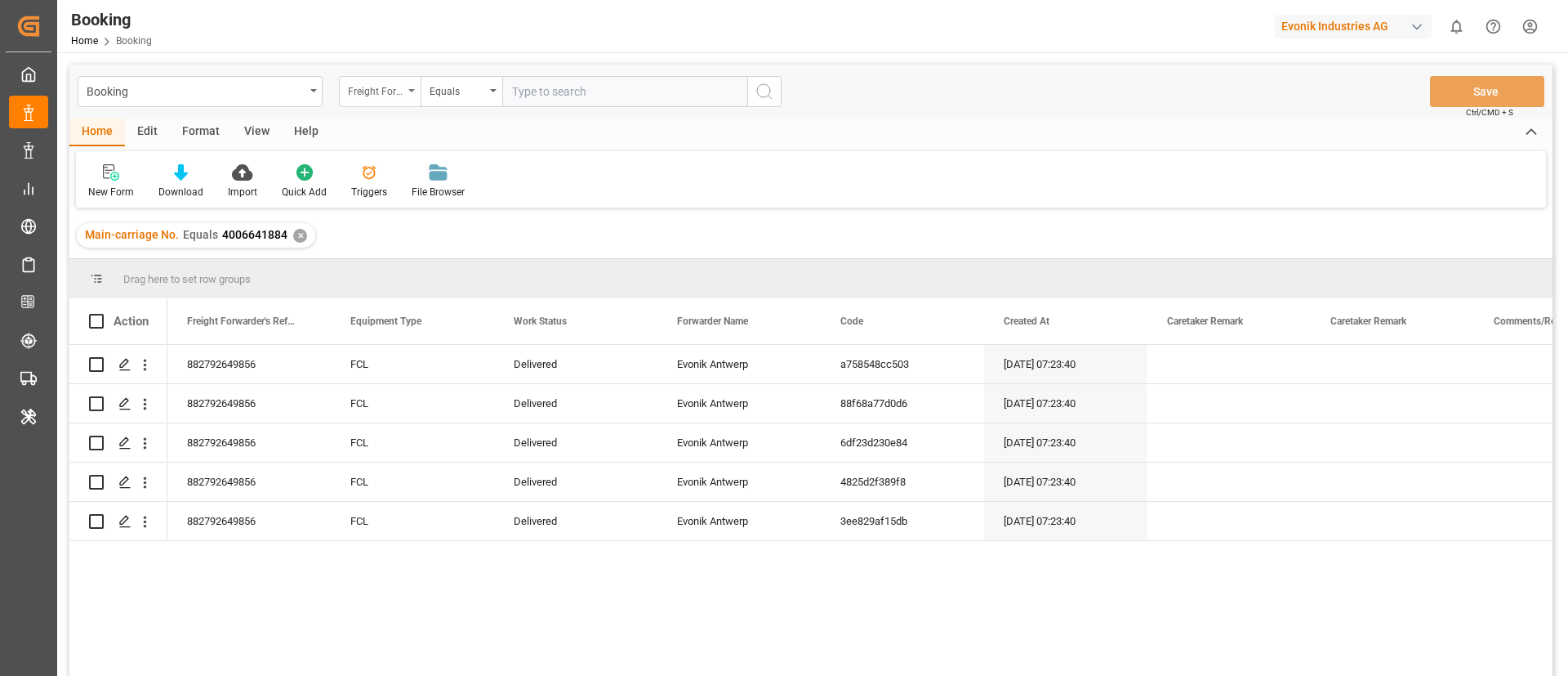
click at [364, 84] on div "Freight Forwarder's Reference No." at bounding box center [376, 89] width 56 height 18
type input "main"
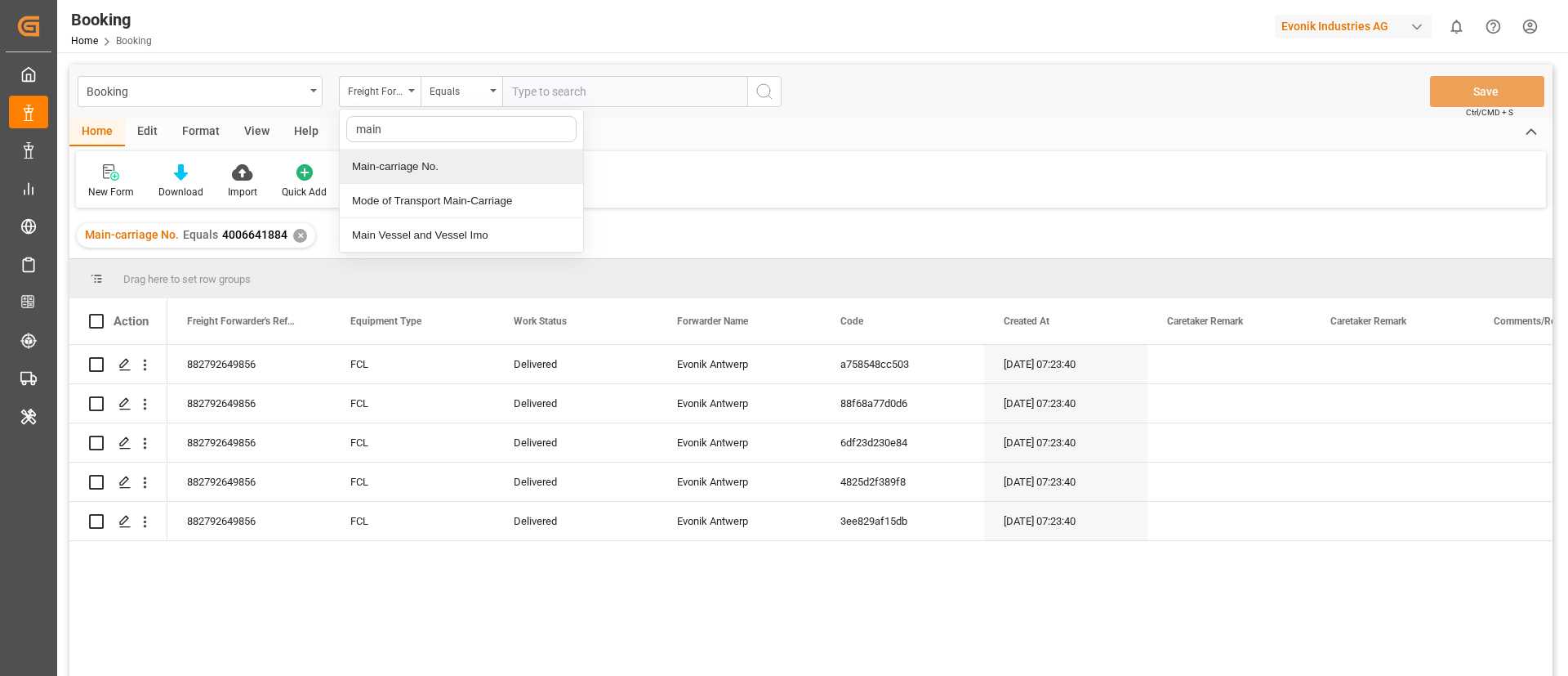
click at [450, 157] on div "Main-carriage No." at bounding box center [462, 167] width 243 height 35
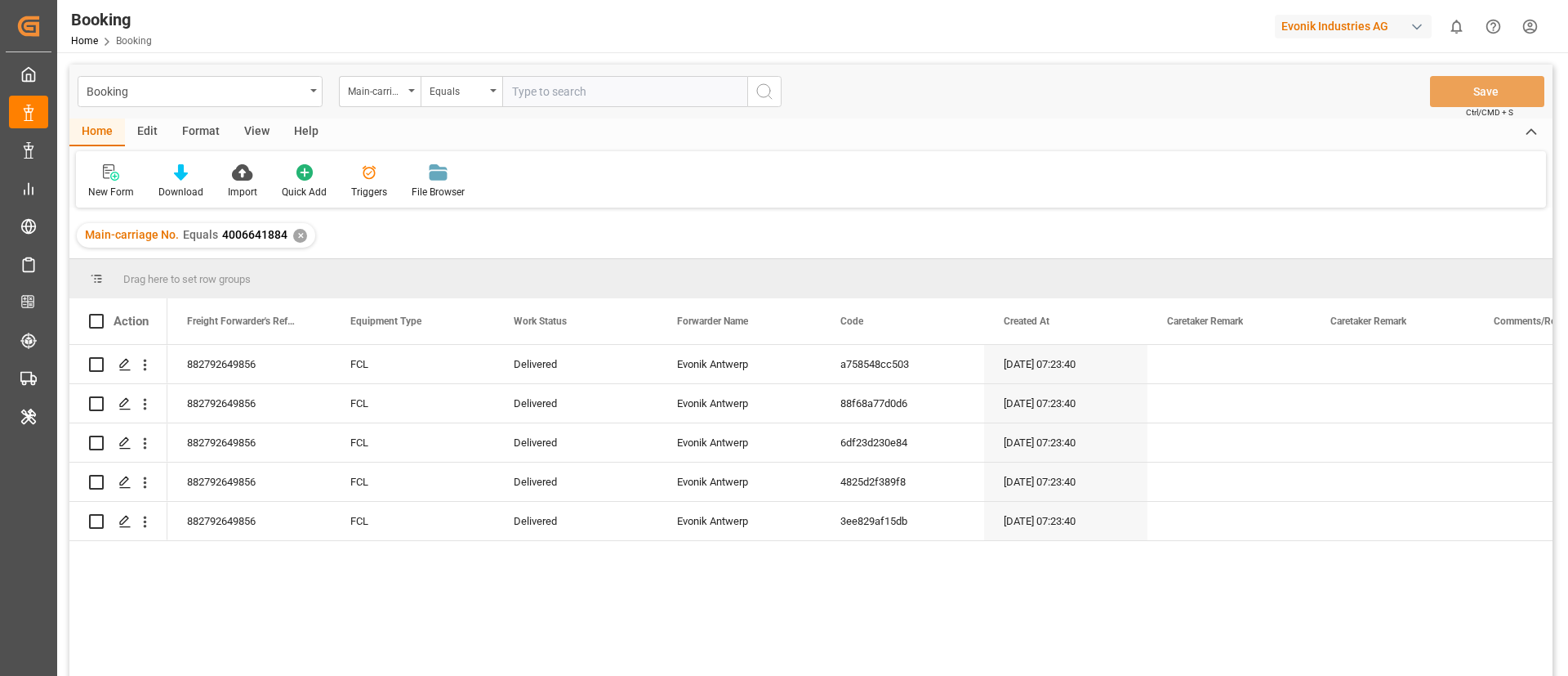
click at [574, 88] on input "text" at bounding box center [625, 92] width 245 height 31
paste input "4006651516"
type input "4006651516"
click at [768, 84] on icon "search button" at bounding box center [765, 92] width 19 height 19
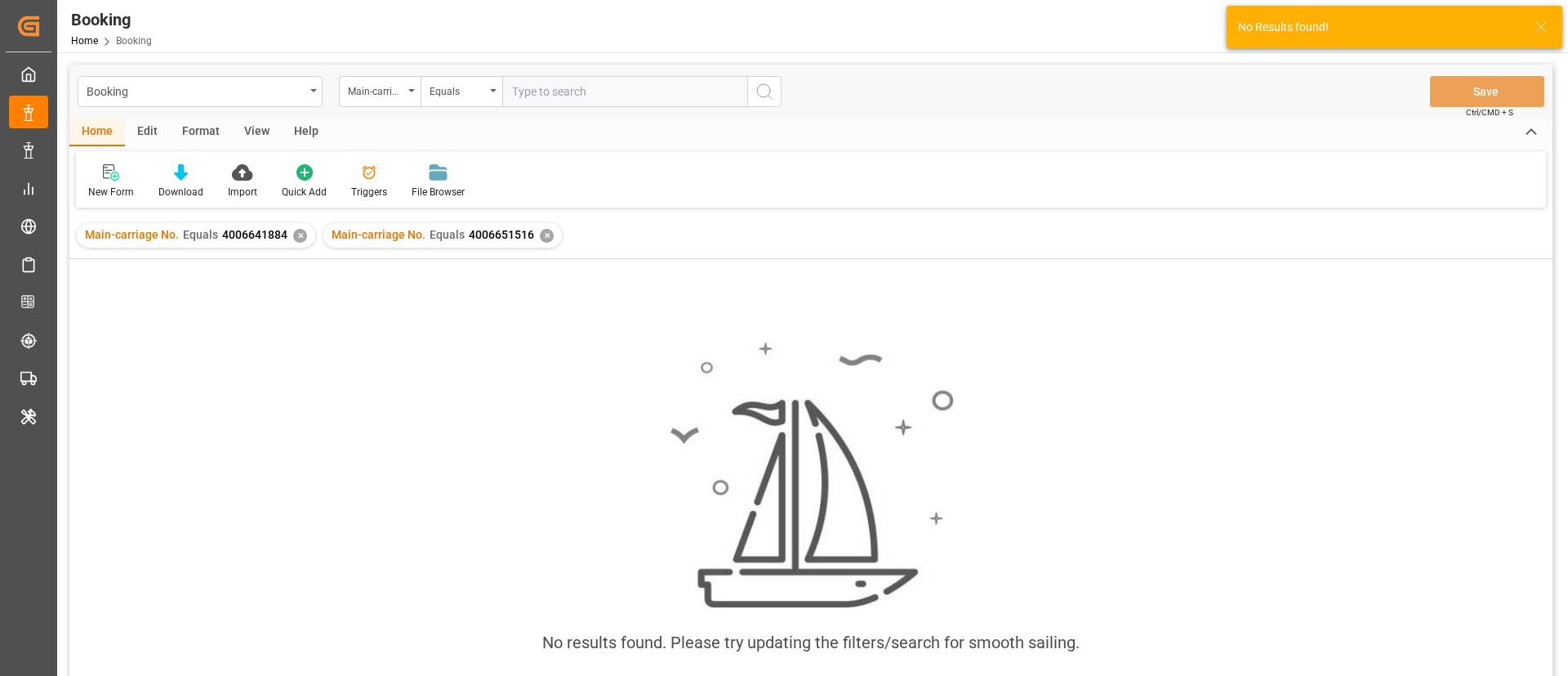
click at [295, 232] on div "✕" at bounding box center [300, 236] width 14 height 14
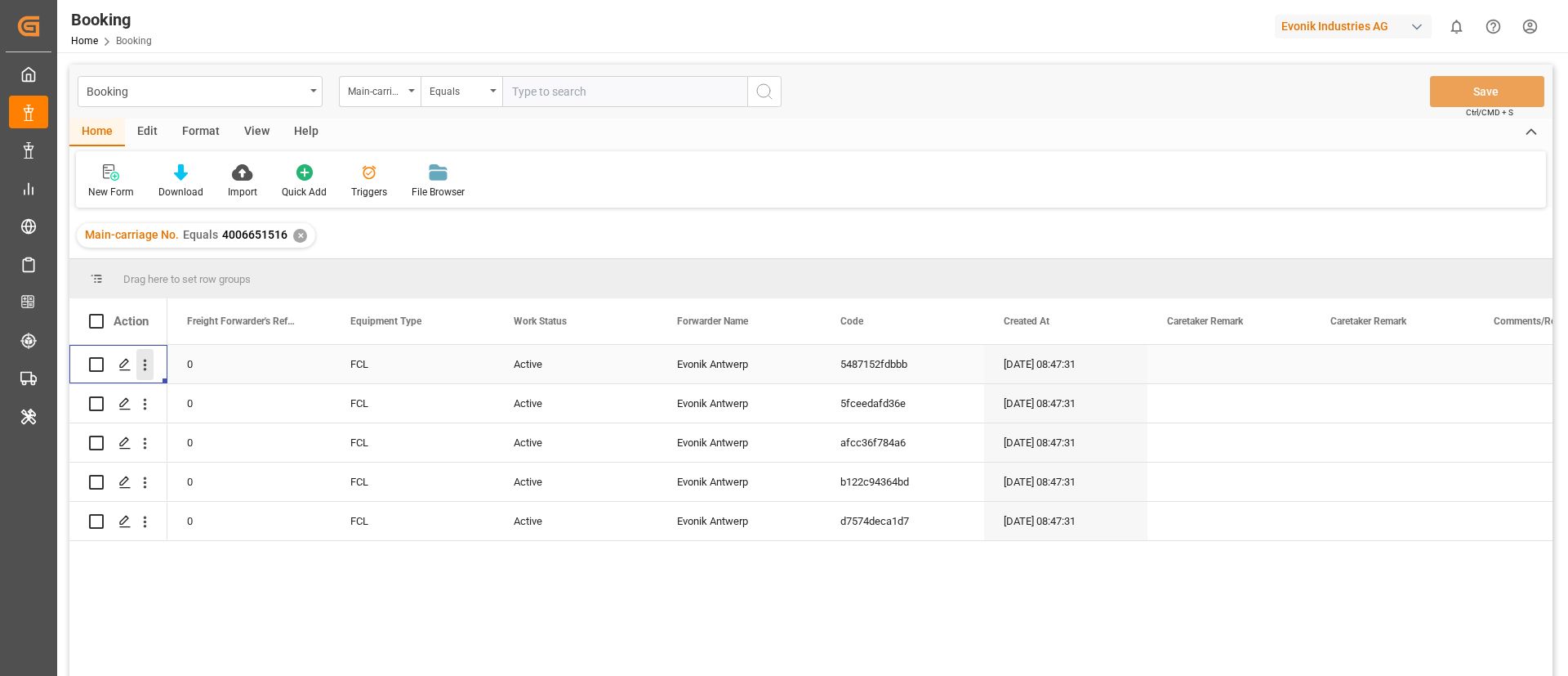
click at [146, 367] on icon "open menu" at bounding box center [145, 365] width 17 height 17
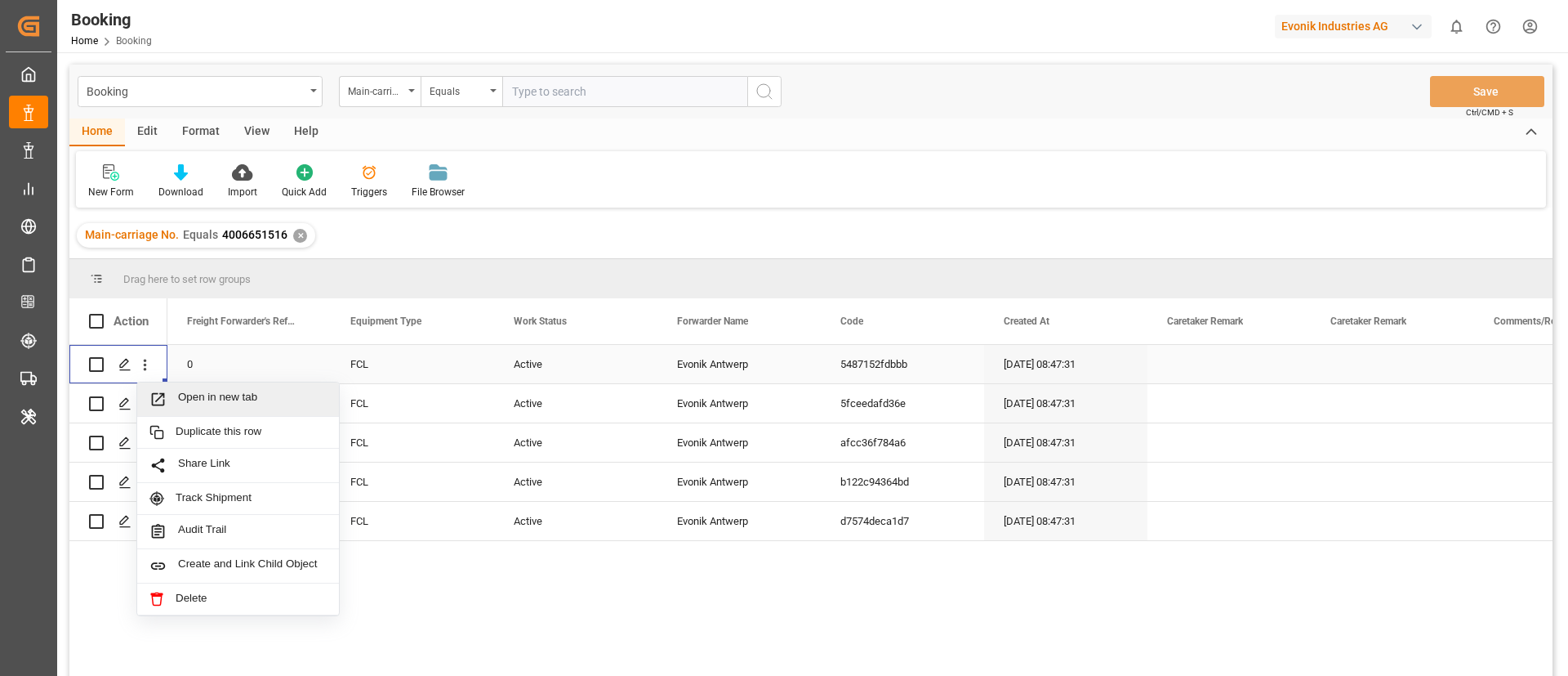
click at [204, 395] on span "Open in new tab" at bounding box center [252, 399] width 149 height 17
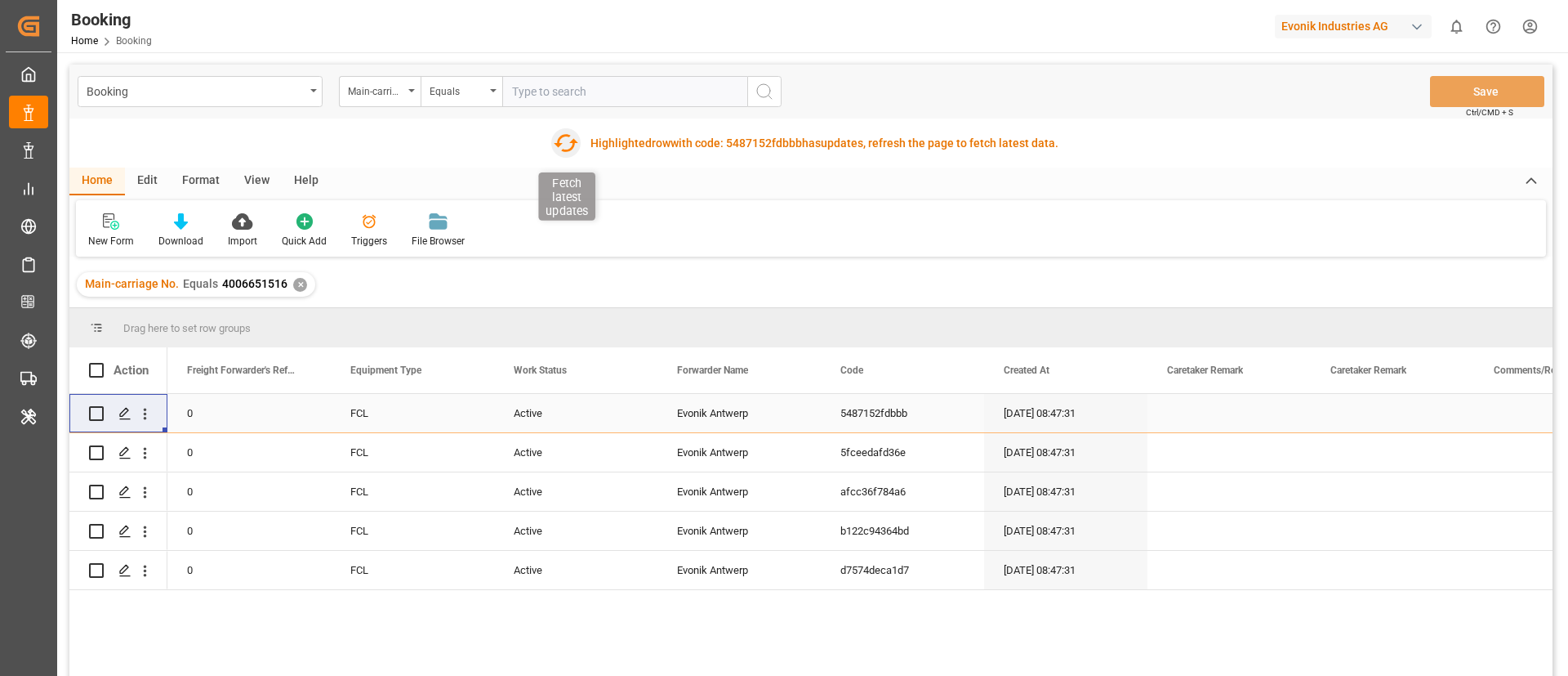
click at [556, 141] on icon "button" at bounding box center [566, 143] width 24 height 18
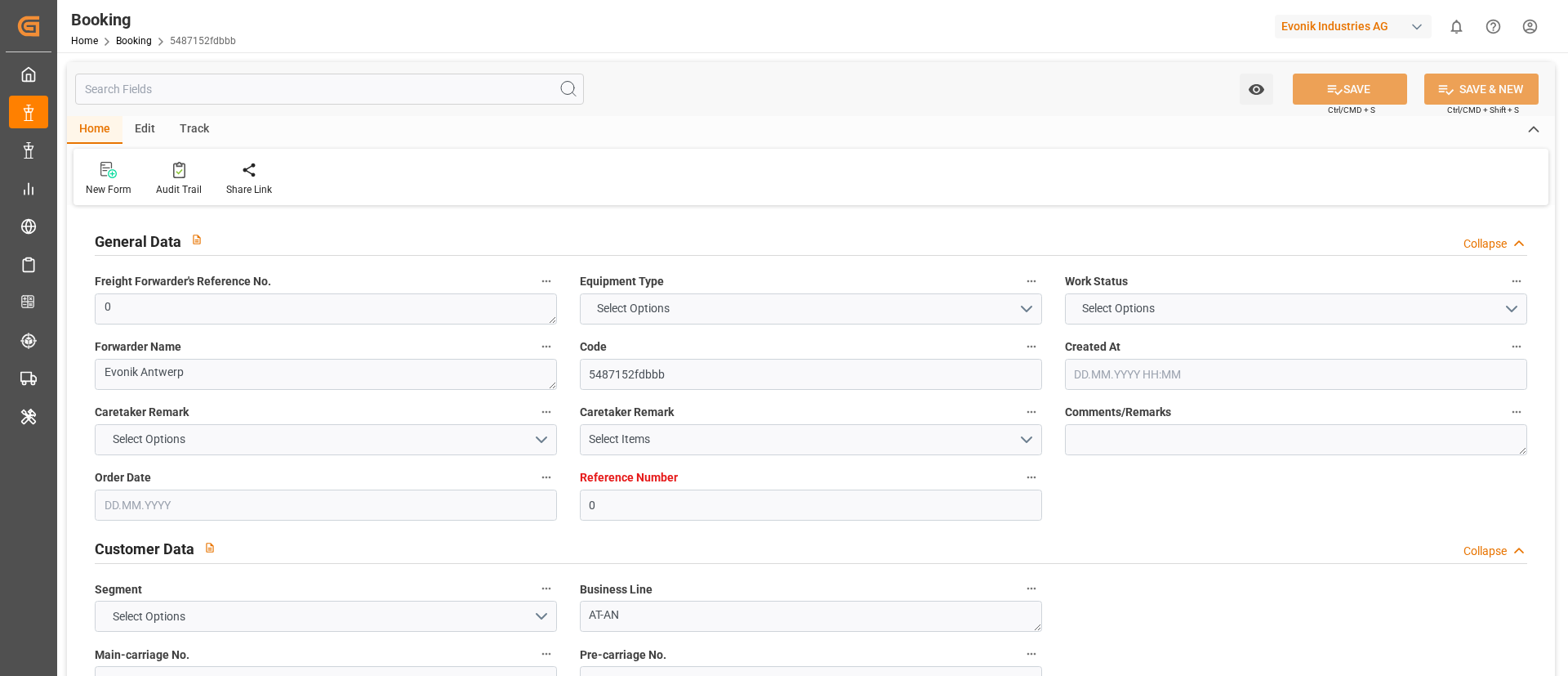
type input "0"
type input "CMACGM"
type input "CMA CGM Group"
type input "NLRTM"
type input "DOCAU"
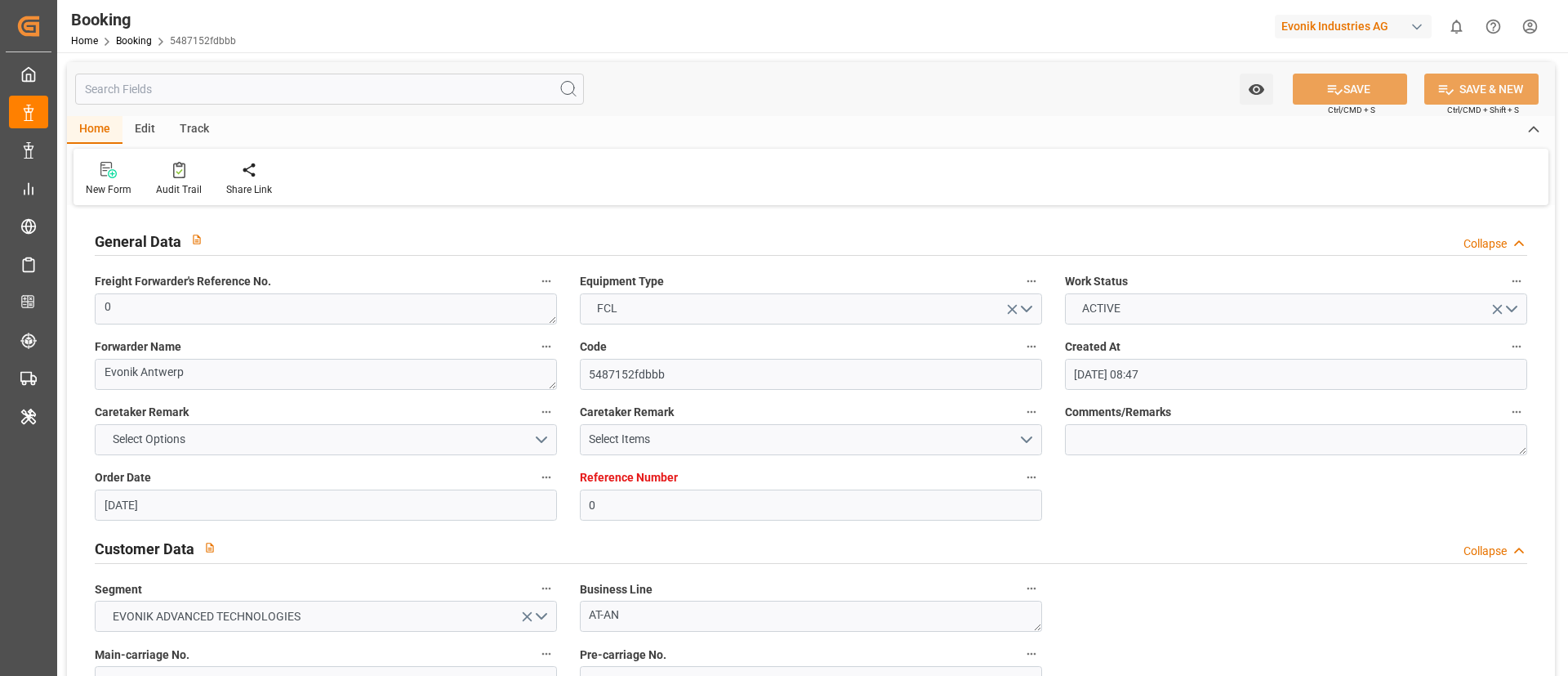
type input "[DATE] 08:47"
type input "[DATE]"
type input "17.07.2025 08:31"
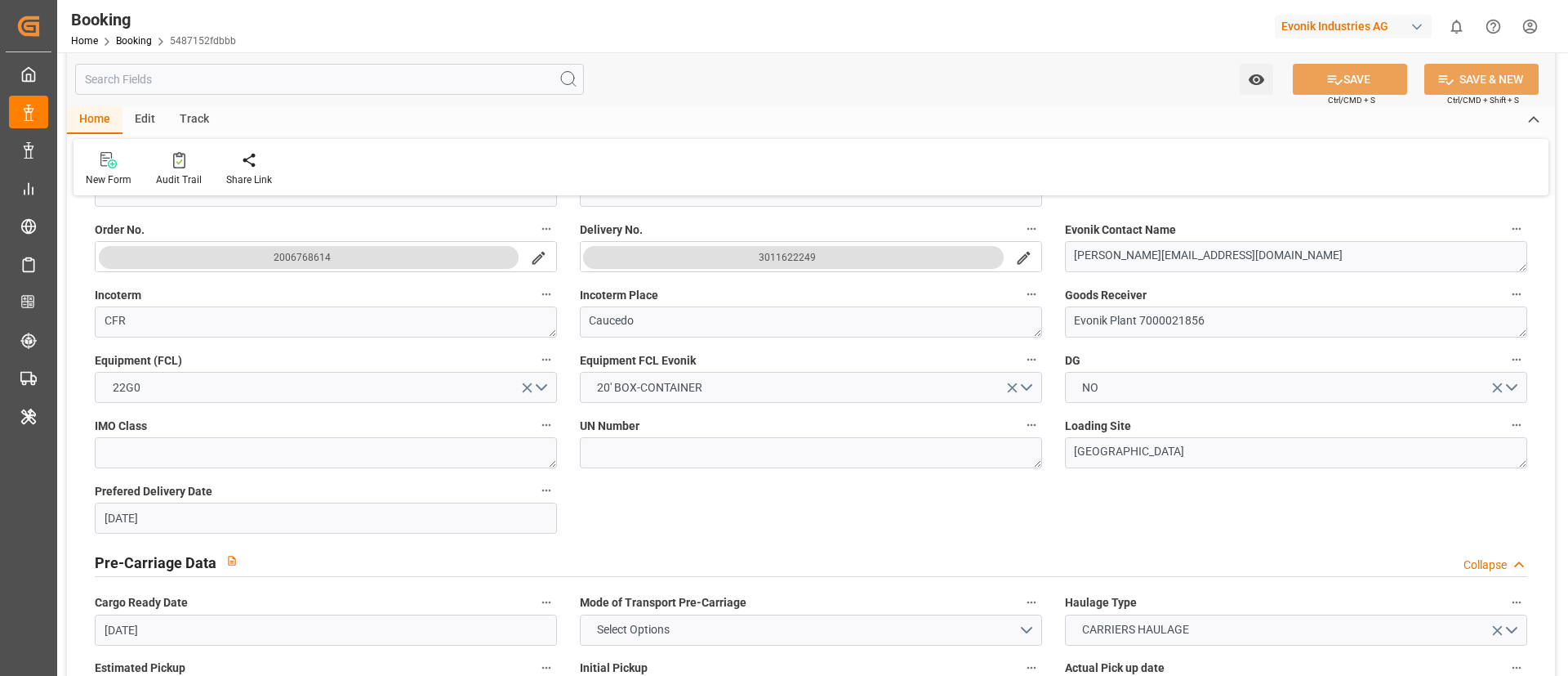
scroll to position [368, 0]
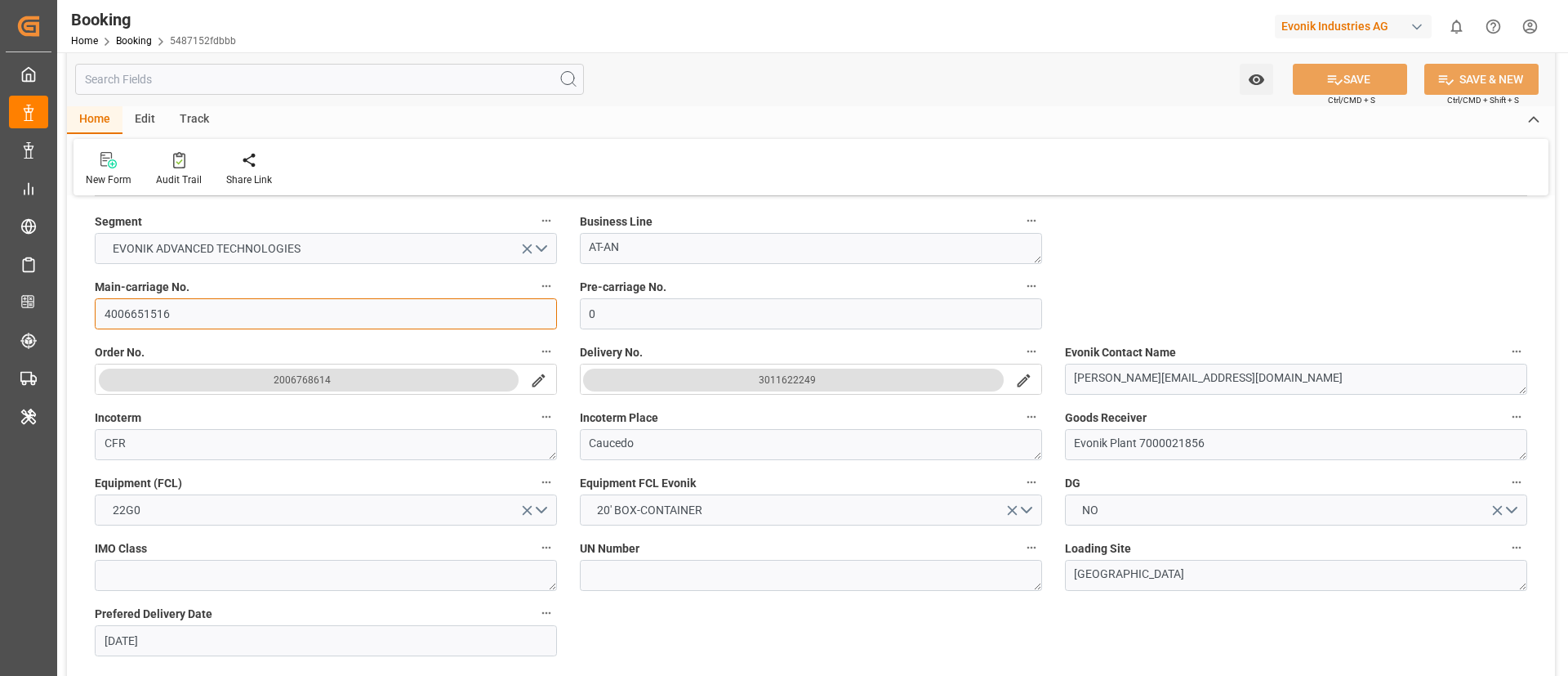
click at [204, 310] on input "4006651516" at bounding box center [325, 314] width 462 height 31
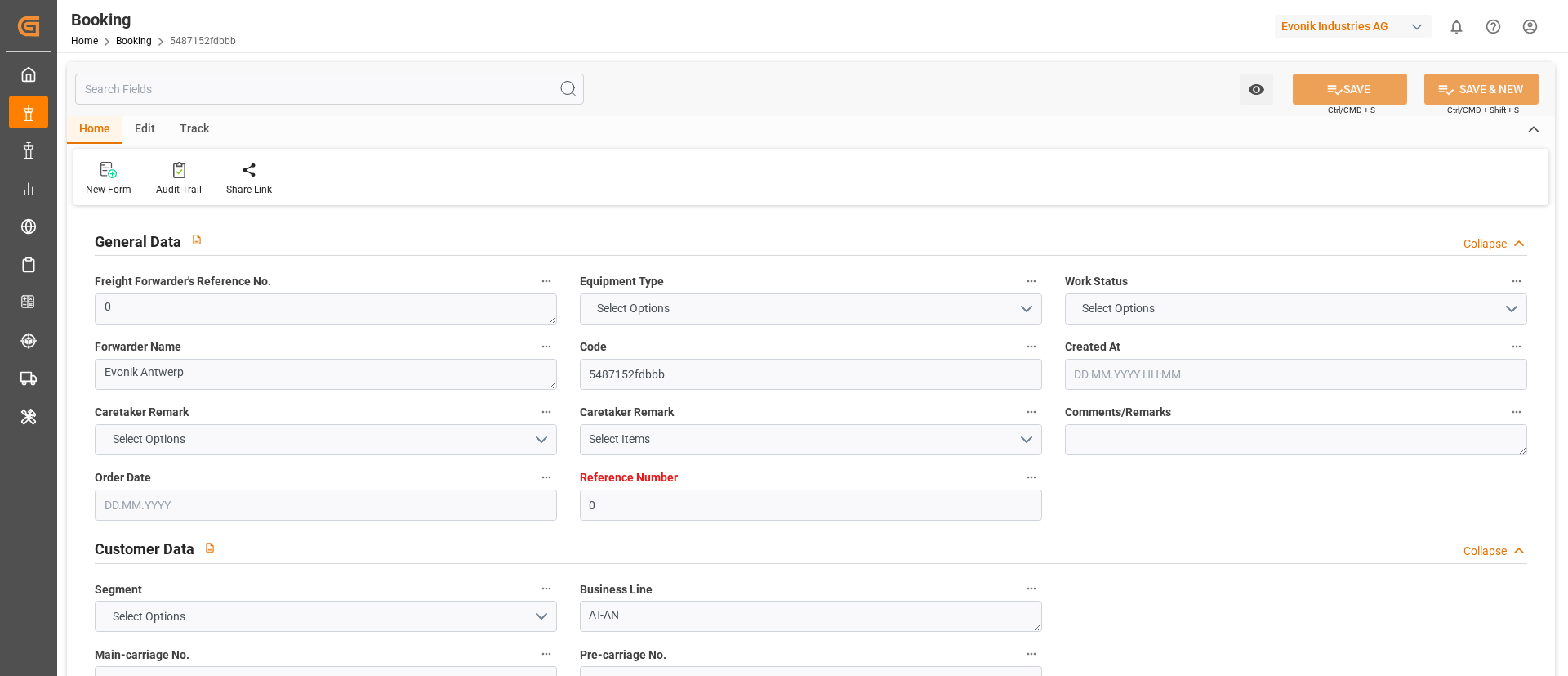
type input "0"
type input "CMACGM"
type input "CMA CGM Group"
type input "NLRTM"
type input "DOCAU"
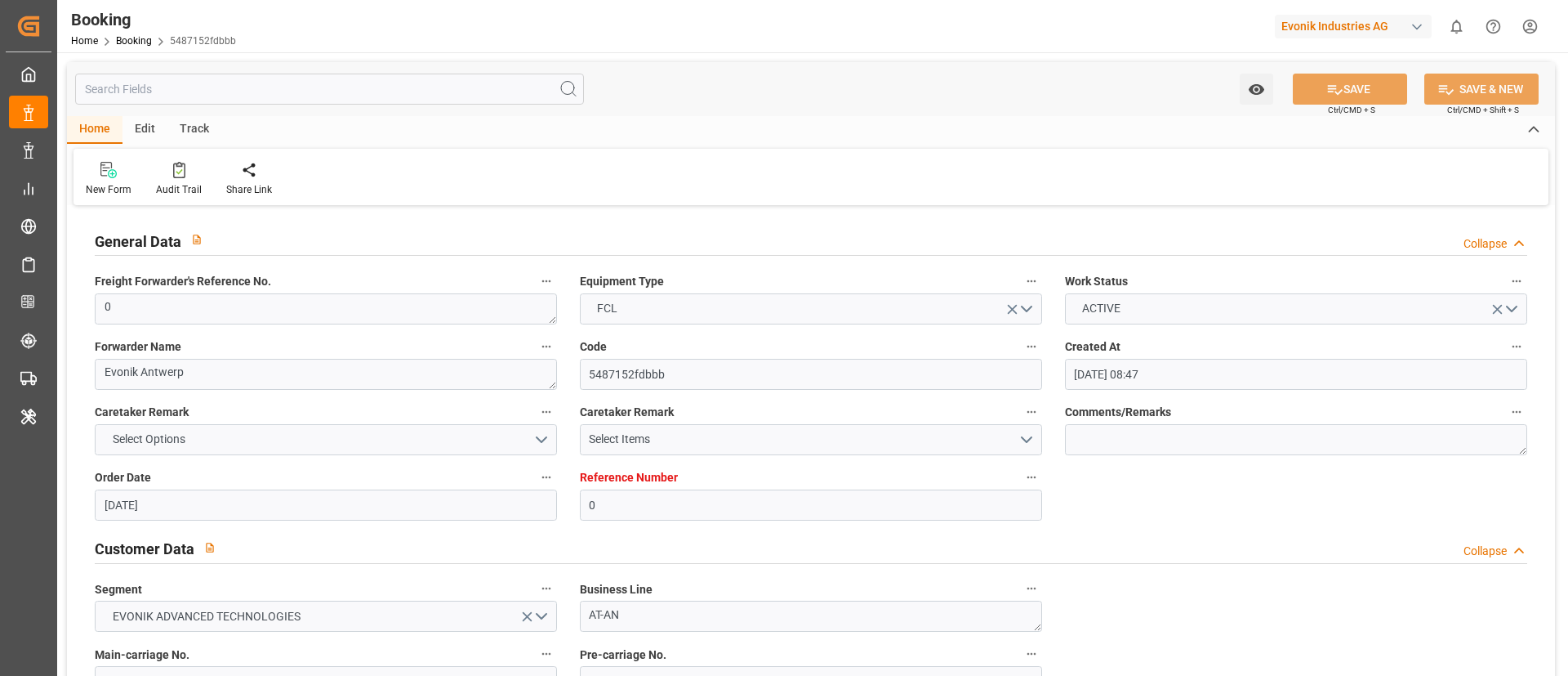
type input "[DATE] 08:47"
type input "[DATE]"
type input "[DATE] 08:31"
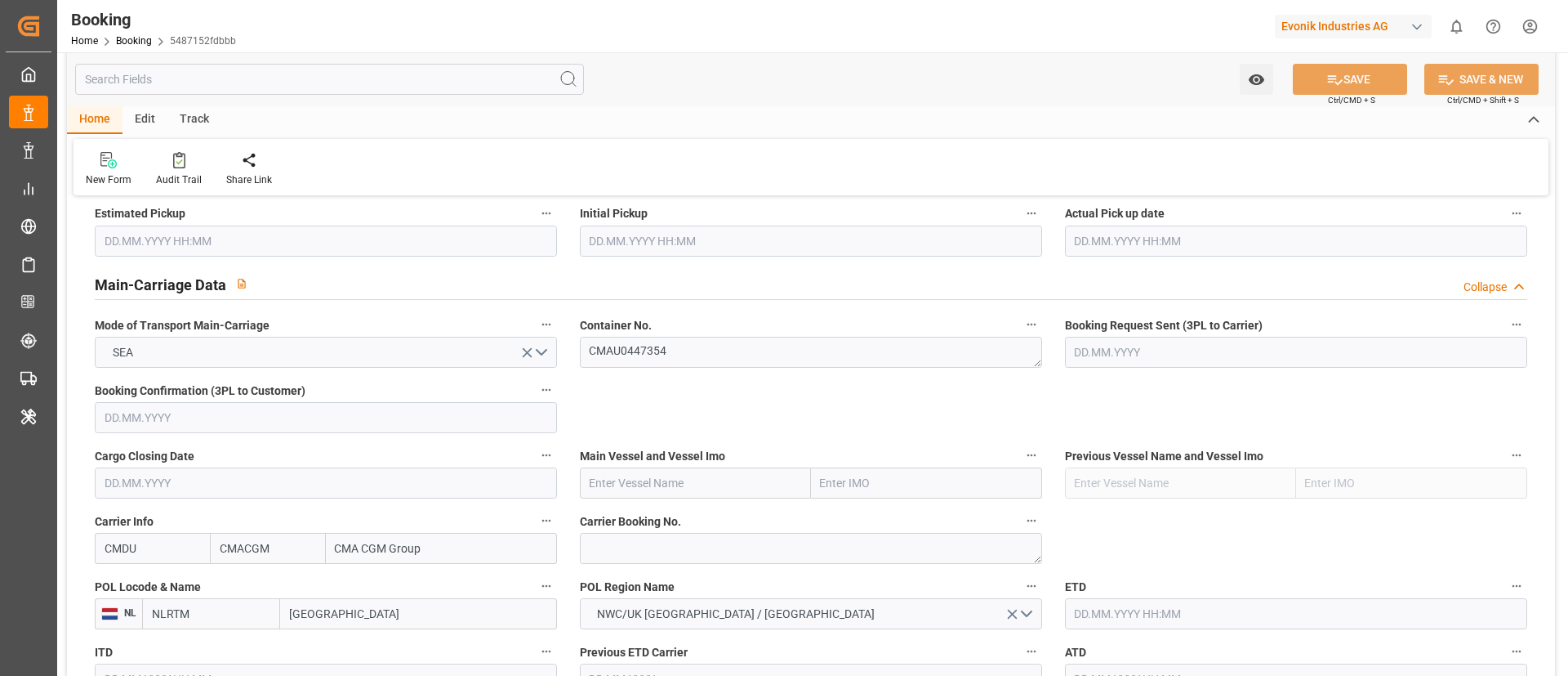
scroll to position [980, 0]
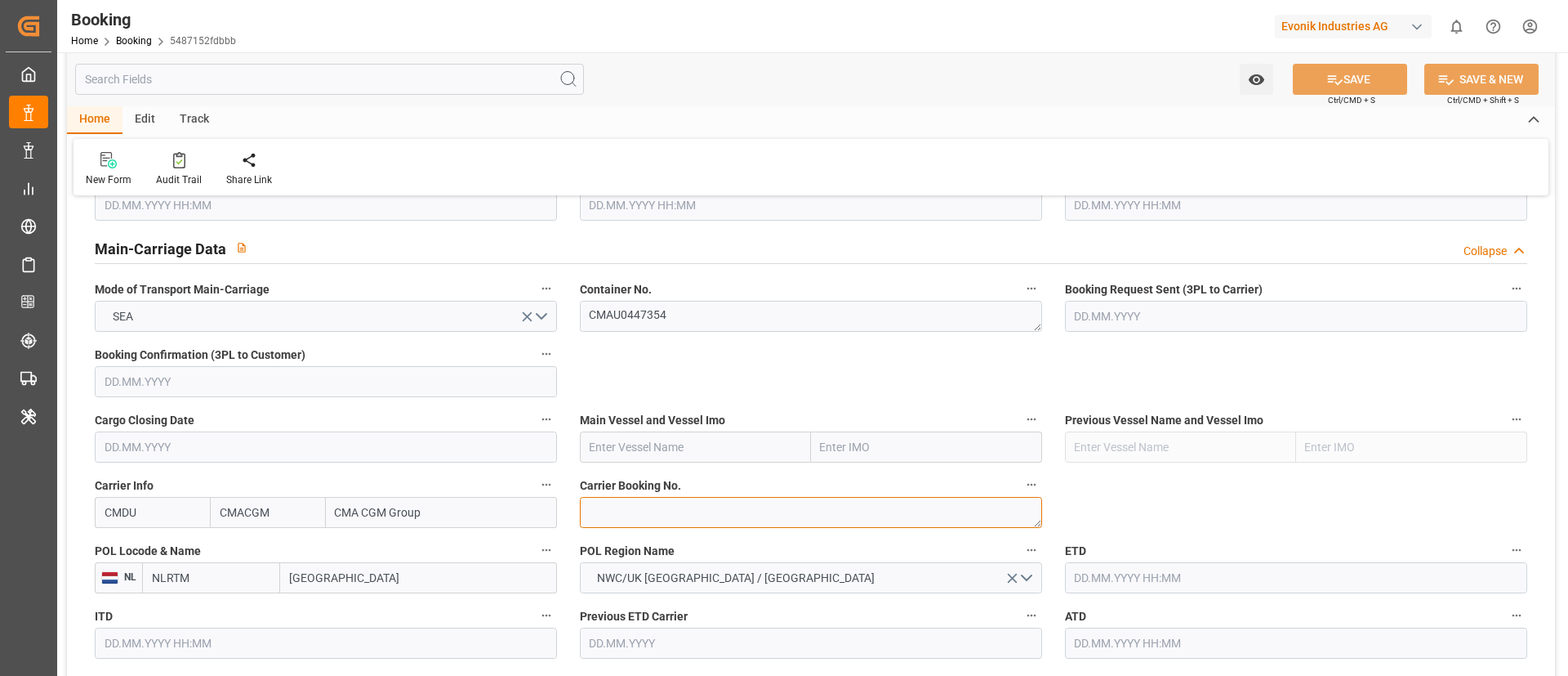
click at [607, 517] on textarea at bounding box center [811, 512] width 462 height 31
paste textarea "ANT1913907"
type textarea "ANT1913907"
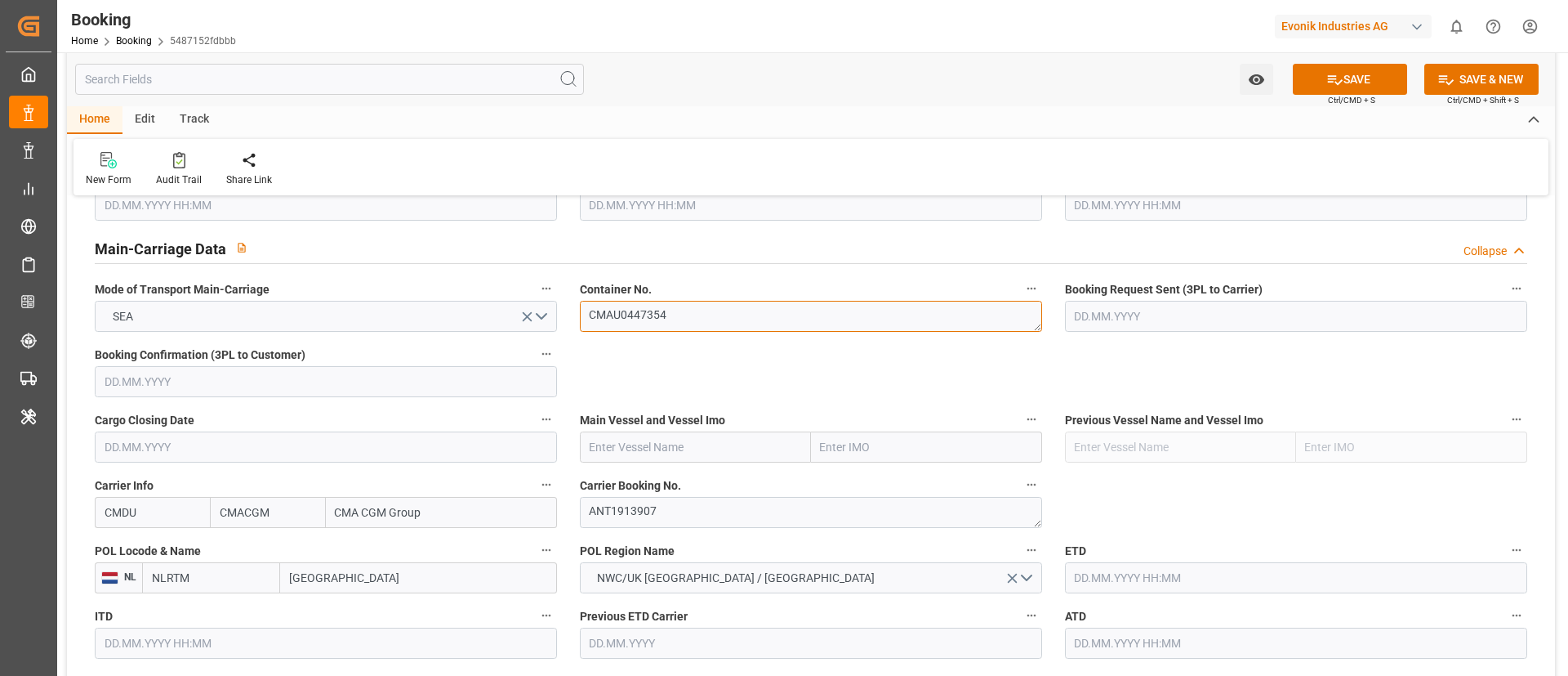
click at [711, 314] on textarea "CMAU0447354" at bounding box center [811, 316] width 462 height 31
click at [606, 448] on input "text" at bounding box center [695, 447] width 231 height 31
paste input "ISTANBUL EXPRESS"
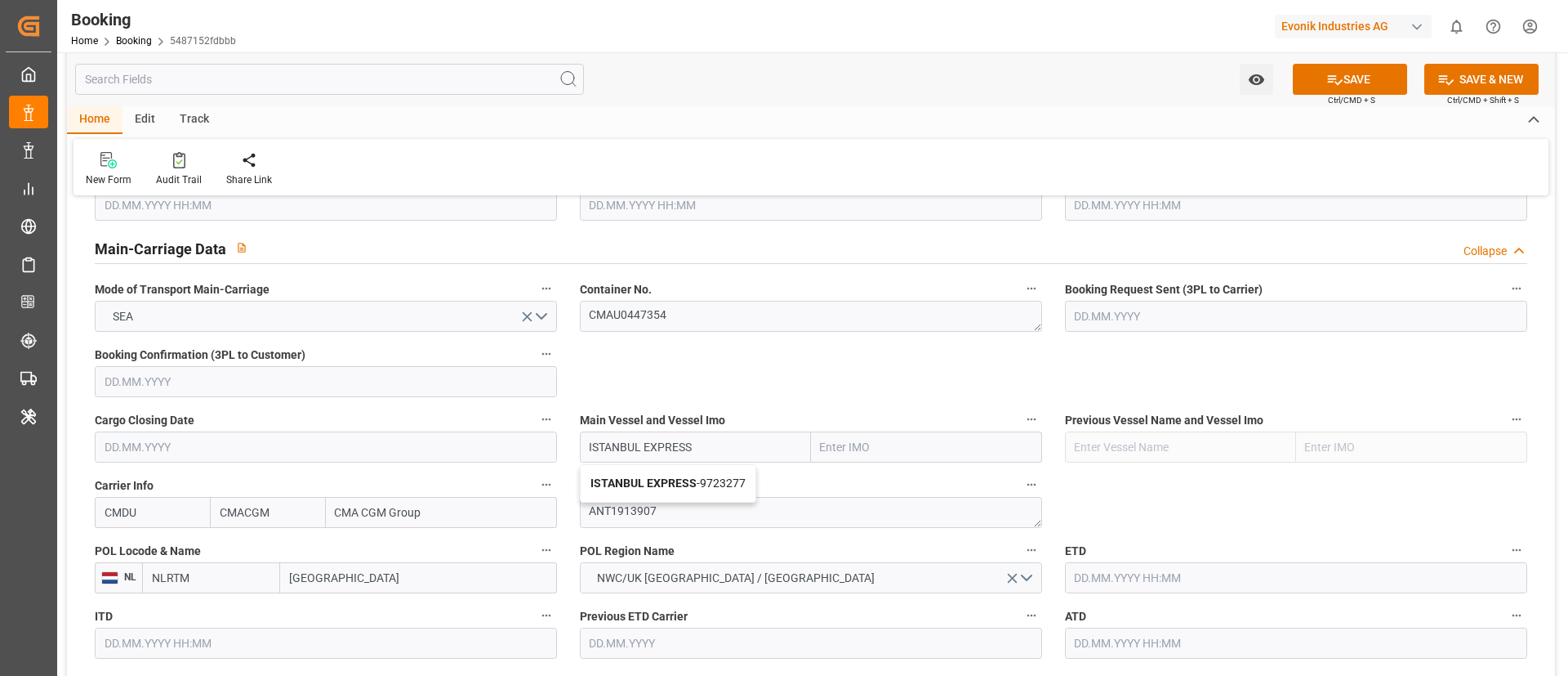
click at [650, 484] on b "ISTANBUL EXPRESS" at bounding box center [644, 483] width 106 height 14
type input "ISTANBUL EXPRESS"
type input "9723277"
type input "ISTANBUL EXPRESS"
click at [299, 572] on input "[GEOGRAPHIC_DATA]" at bounding box center [418, 577] width 277 height 31
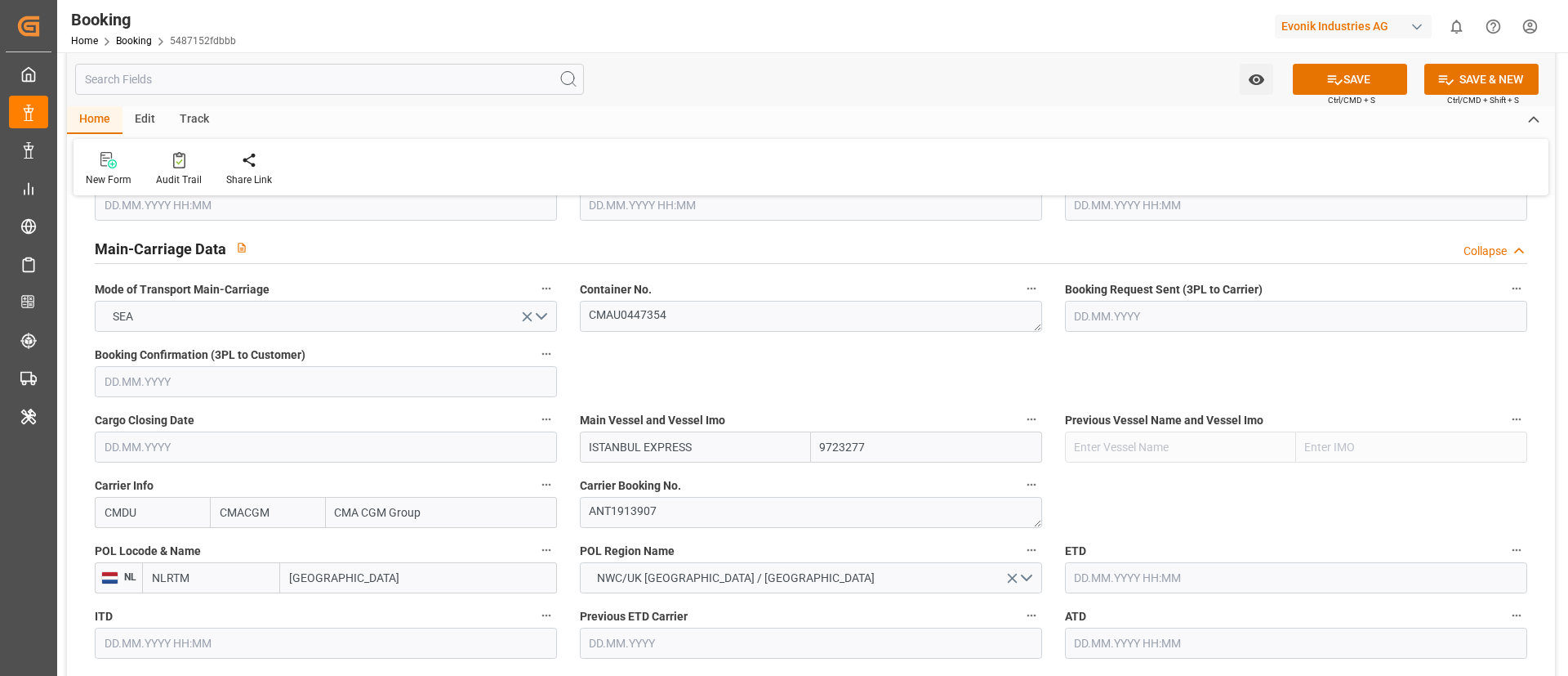
click at [299, 572] on input "[GEOGRAPHIC_DATA]" at bounding box center [418, 577] width 277 height 31
paste input "[GEOGRAPHIC_DATA]"
type input "[GEOGRAPHIC_DATA]"
click at [410, 605] on div "Antwerp - BEANR" at bounding box center [409, 614] width 258 height 37
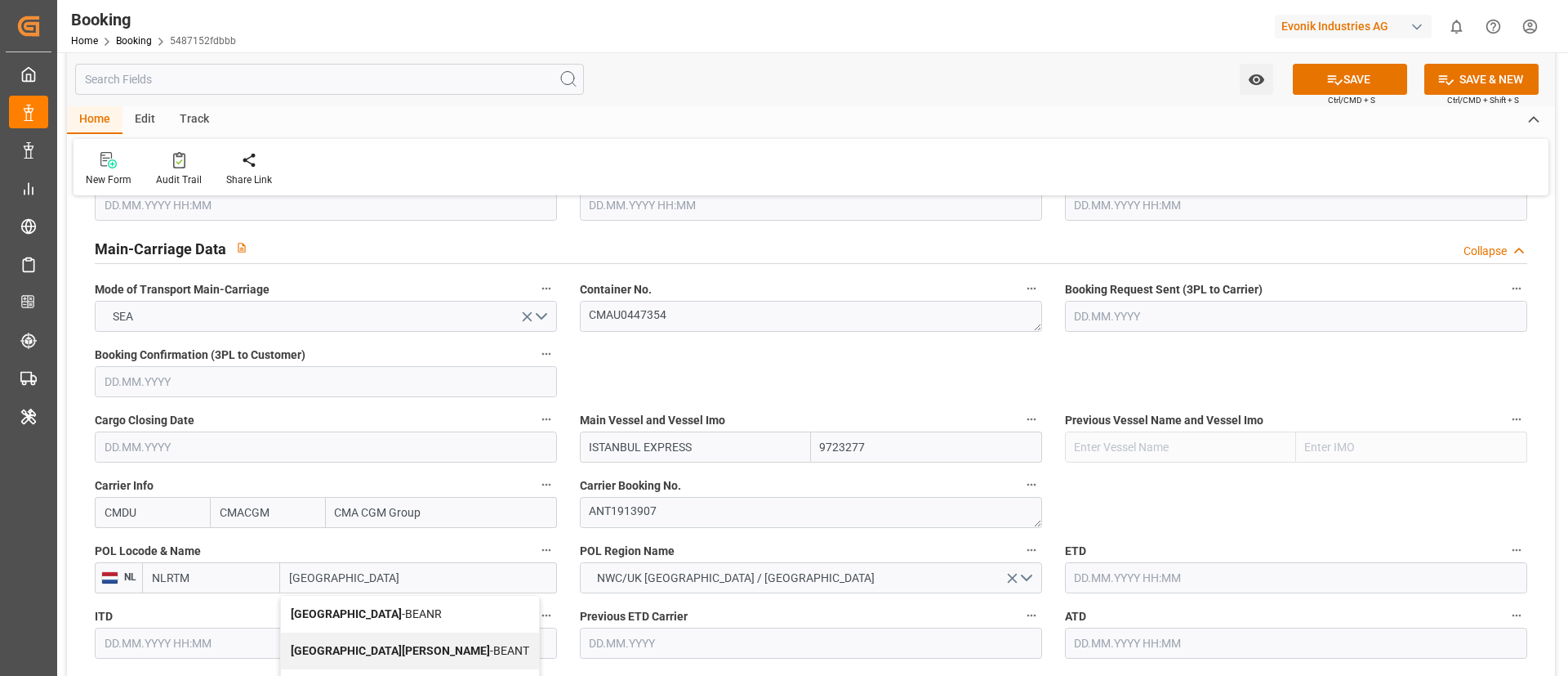
type input "BEANR"
type input "[GEOGRAPHIC_DATA]"
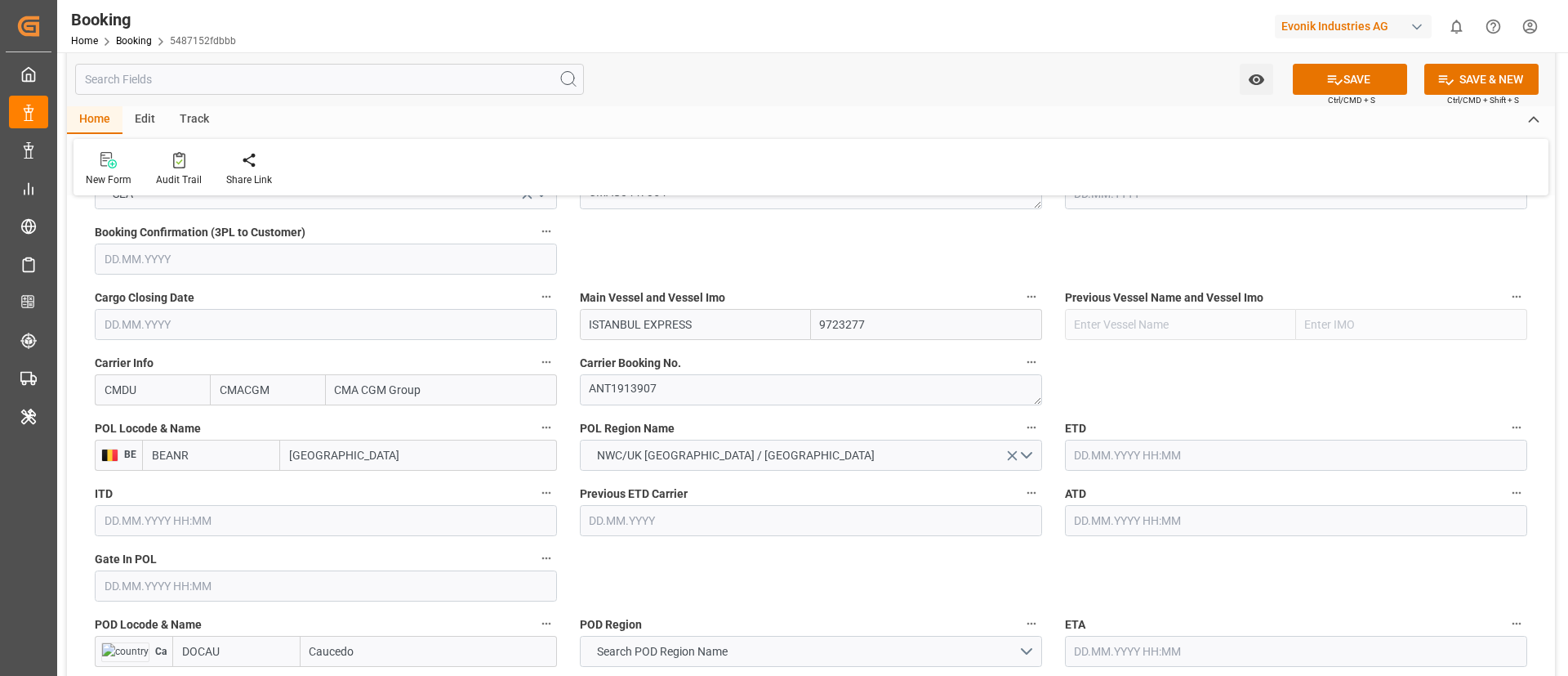
click at [155, 597] on input "text" at bounding box center [325, 585] width 462 height 31
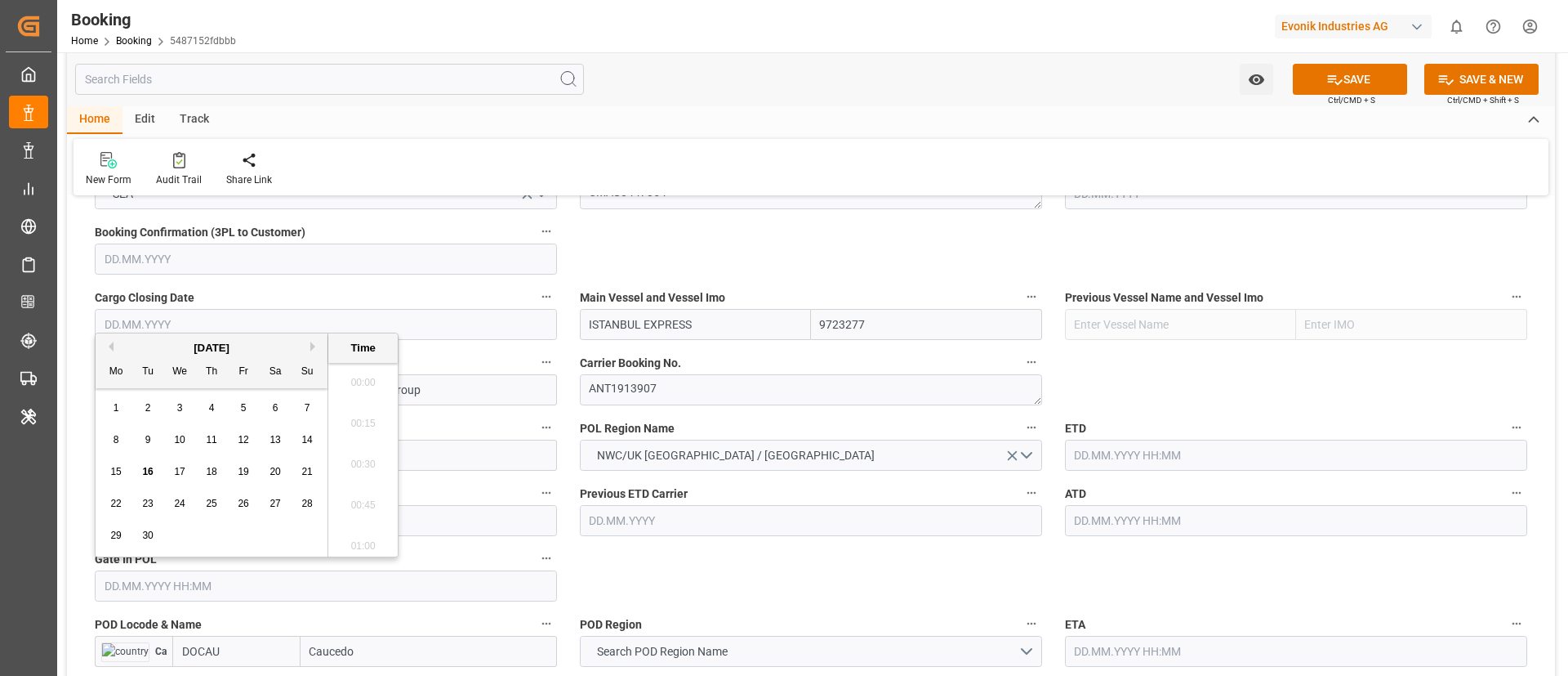
scroll to position [2497, 0]
click at [110, 342] on button "Previous Month" at bounding box center [108, 347] width 10 height 10
click at [187, 471] on div "16" at bounding box center [180, 472] width 20 height 19
type input "16.07.2025 00:00"
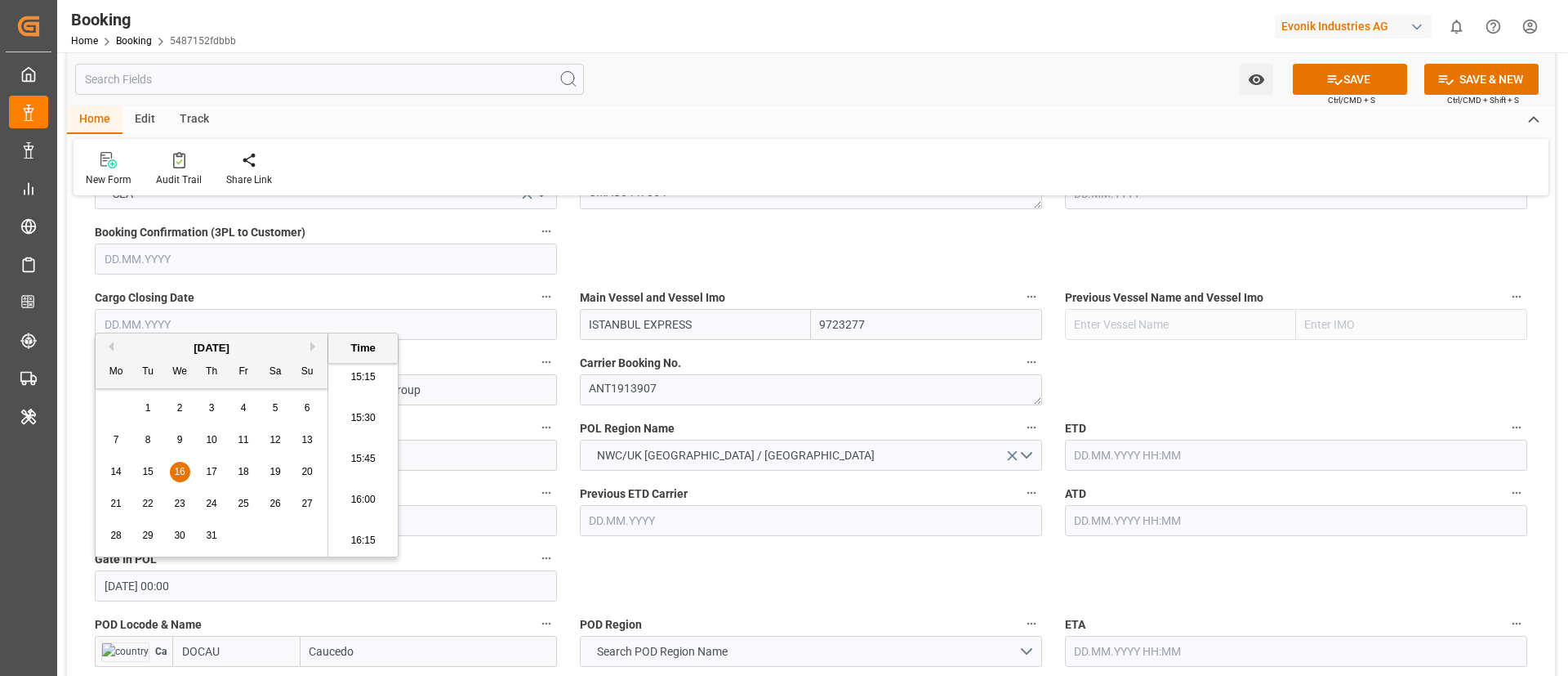
click at [1150, 461] on input "text" at bounding box center [1296, 455] width 462 height 31
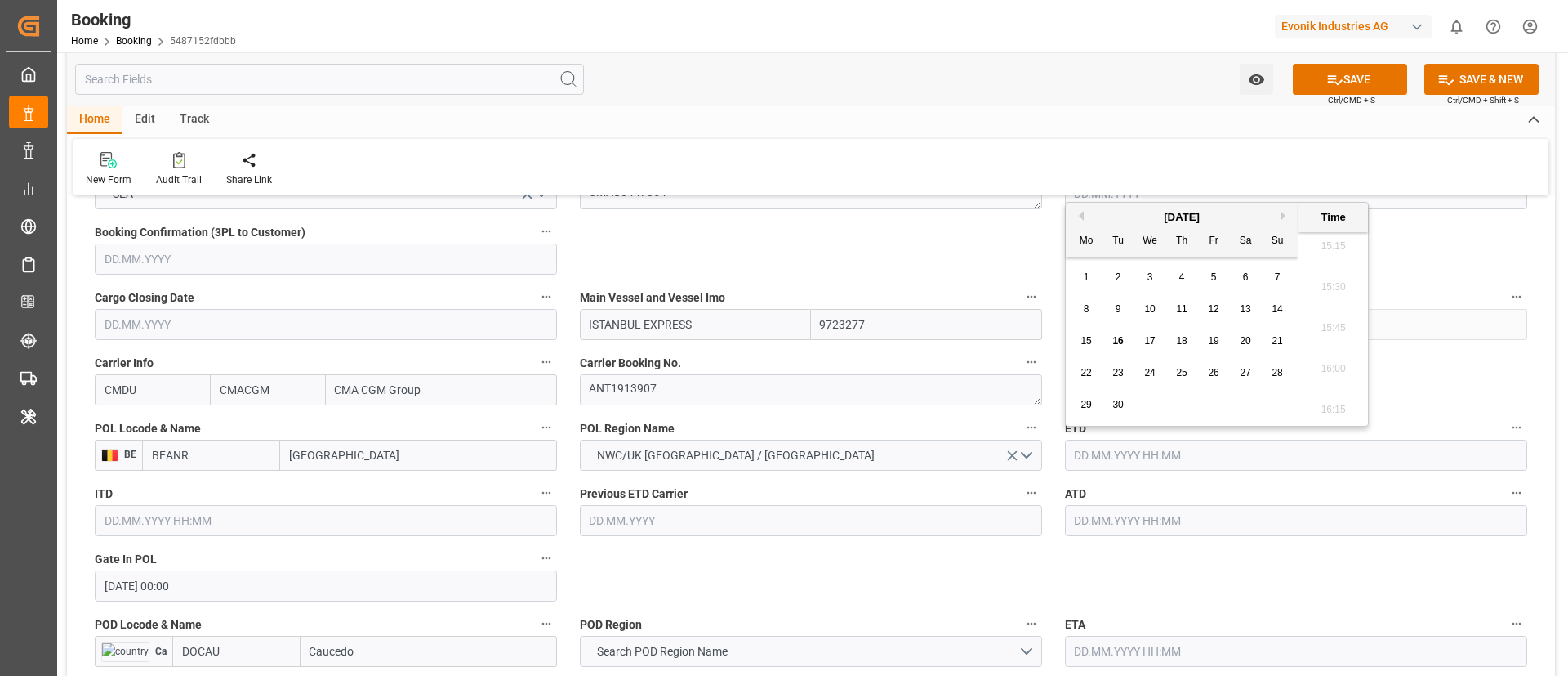
click at [1080, 220] on button "Previous Month" at bounding box center [1078, 215] width 10 height 10
click at [1092, 370] on div "18" at bounding box center [1086, 373] width 20 height 19
click at [1079, 218] on button "Previous Month" at bounding box center [1078, 215] width 10 height 10
click at [1217, 342] on span "18" at bounding box center [1213, 341] width 11 height 12
type input "[DATE] 00:00"
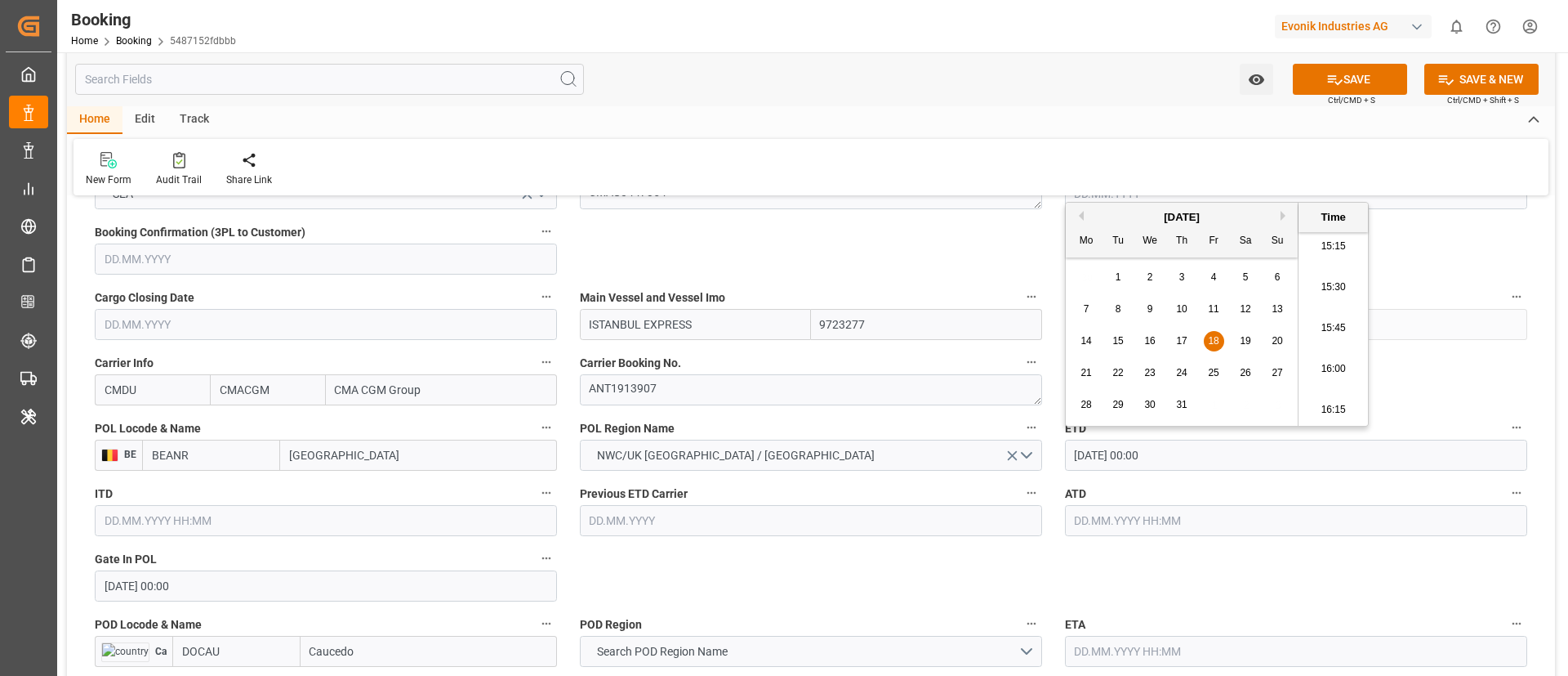
click at [1174, 462] on input "[DATE] 00:00" at bounding box center [1296, 455] width 462 height 31
click at [1108, 522] on input "text" at bounding box center [1296, 521] width 462 height 31
paste input "[DATE] 00:00"
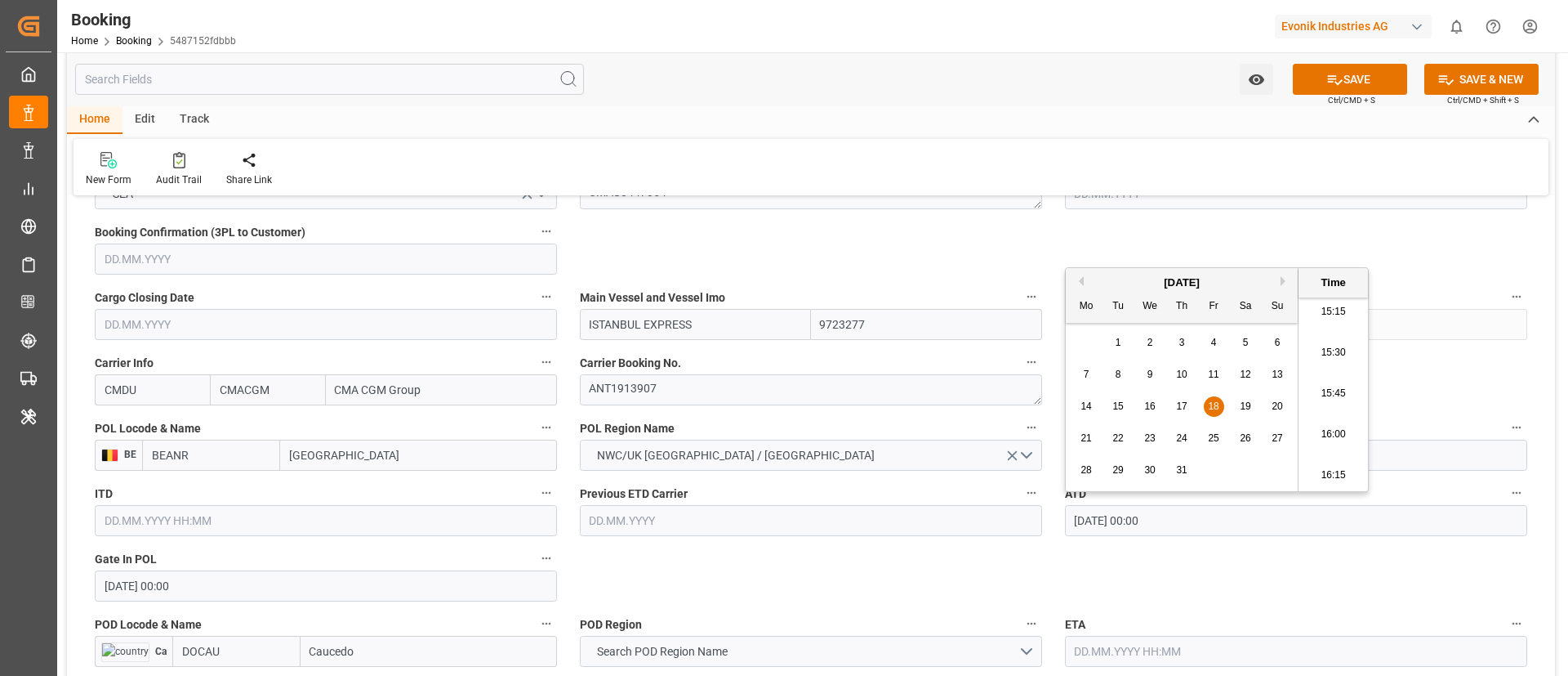
type input "[DATE] 00:00"
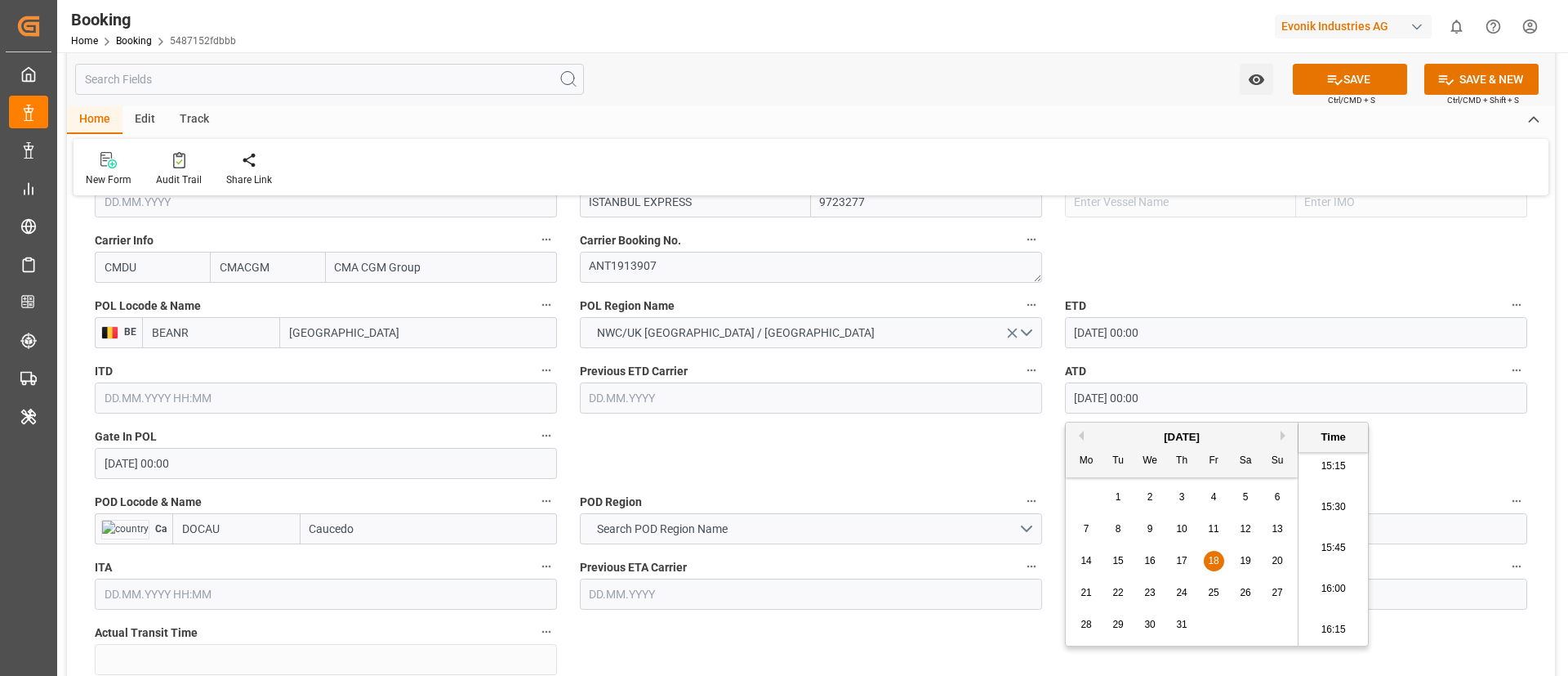
click at [350, 528] on input "Caucedo" at bounding box center [429, 528] width 257 height 31
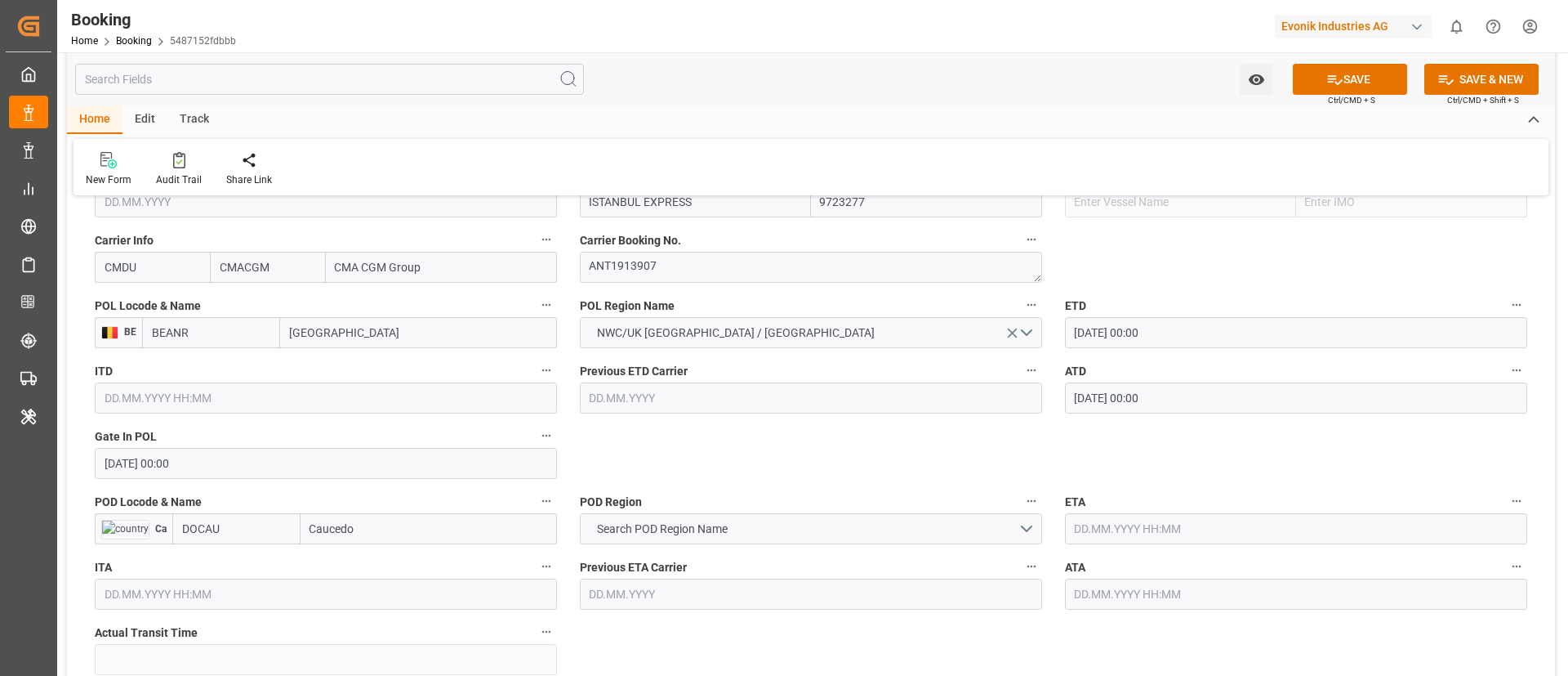
click at [350, 528] on input "Caucedo" at bounding box center [429, 528] width 257 height 31
paste input "AUCEDO"
click at [393, 562] on span "Caucedo - DOCAU" at bounding box center [354, 565] width 87 height 14
type input "Caucedo"
click at [228, 530] on input "DOCAU" at bounding box center [211, 528] width 138 height 31
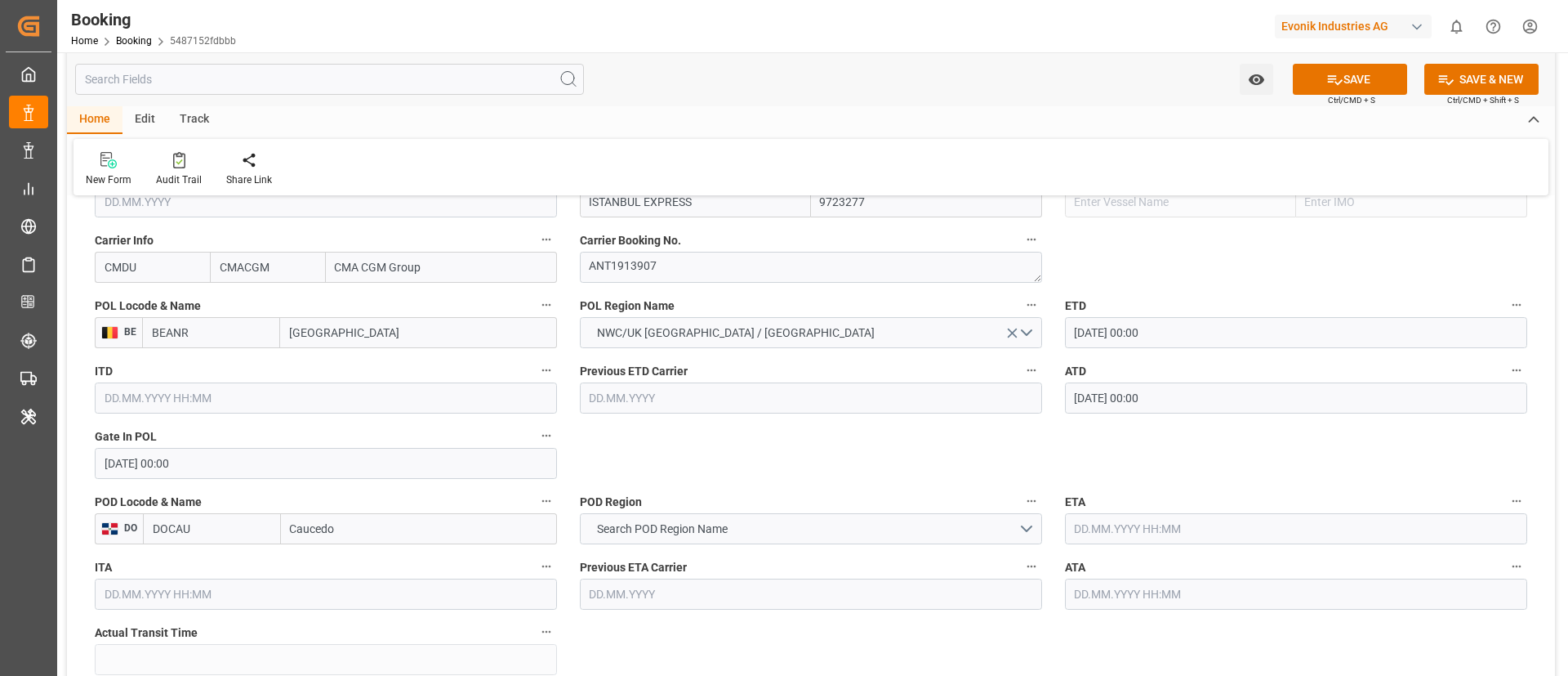
click at [228, 530] on input "DOCAU" at bounding box center [211, 528] width 138 height 31
click at [682, 528] on span "Search POD Region Name" at bounding box center [662, 529] width 147 height 17
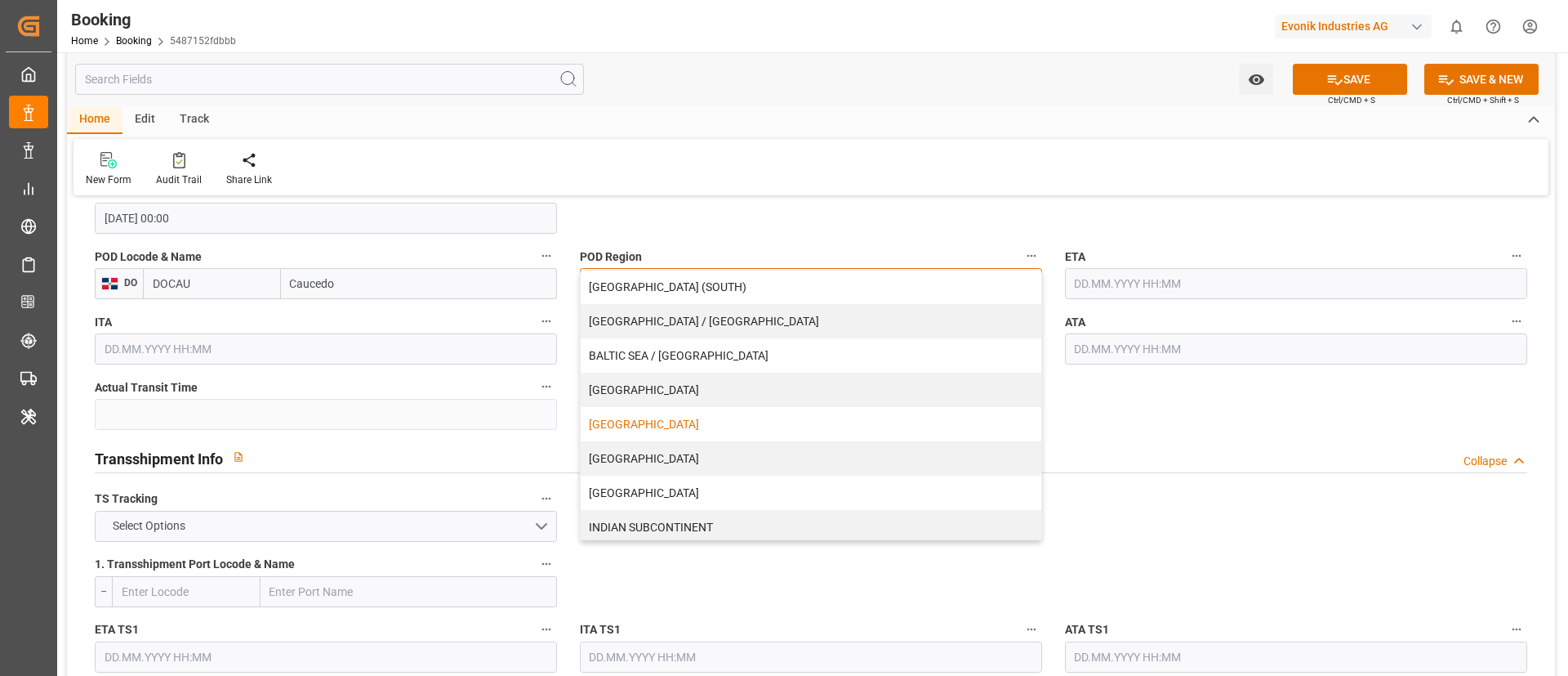
scroll to position [123, 0]
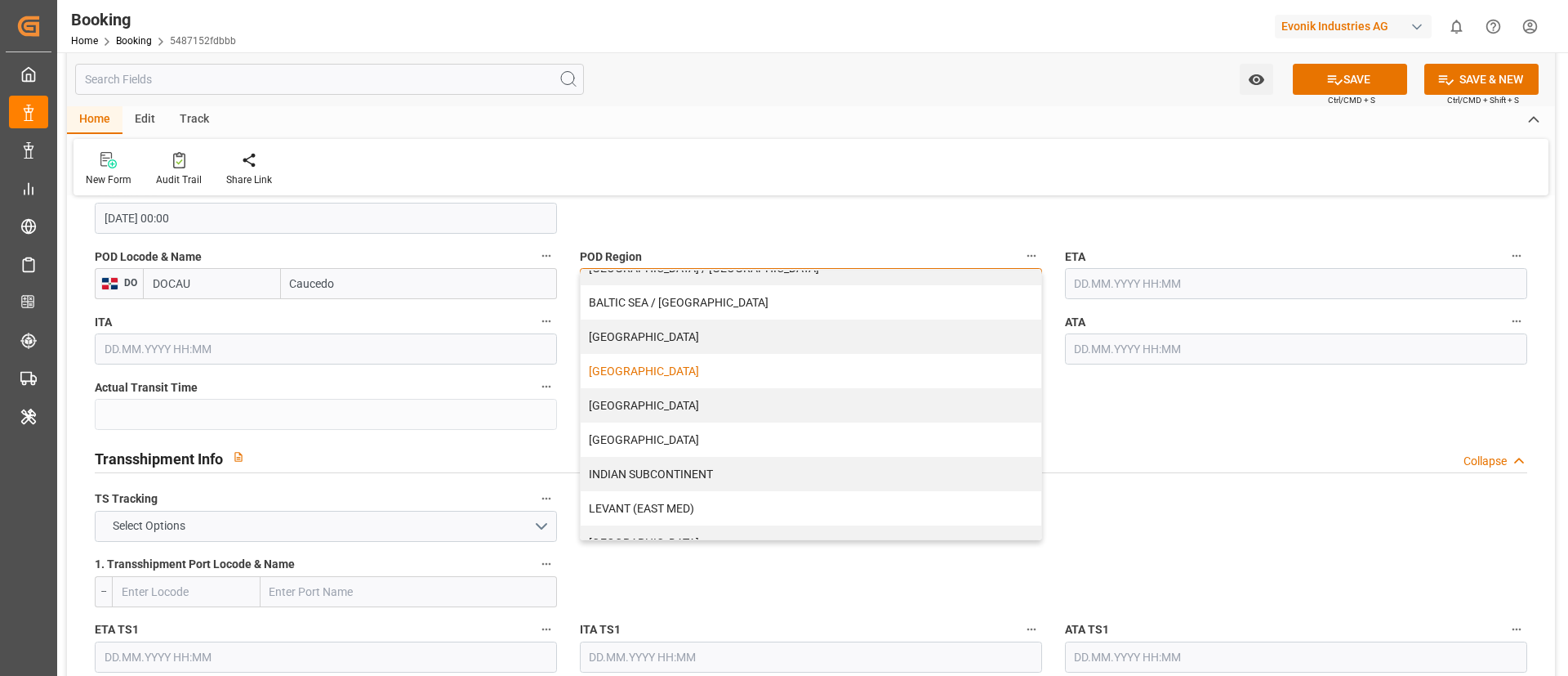
click at [729, 367] on div "[GEOGRAPHIC_DATA]" at bounding box center [810, 371] width 461 height 35
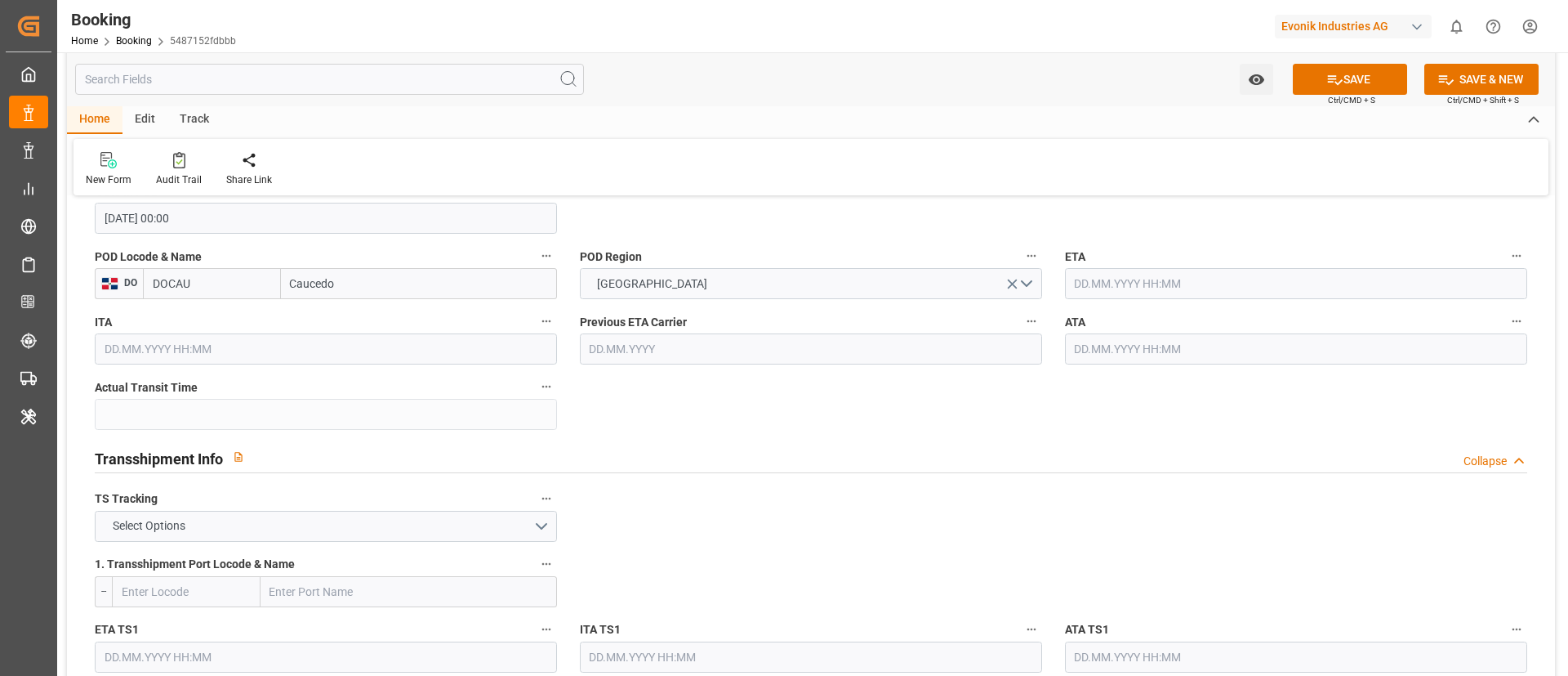
click at [760, 444] on div "Transshipment Info Collapse" at bounding box center [811, 457] width 1433 height 31
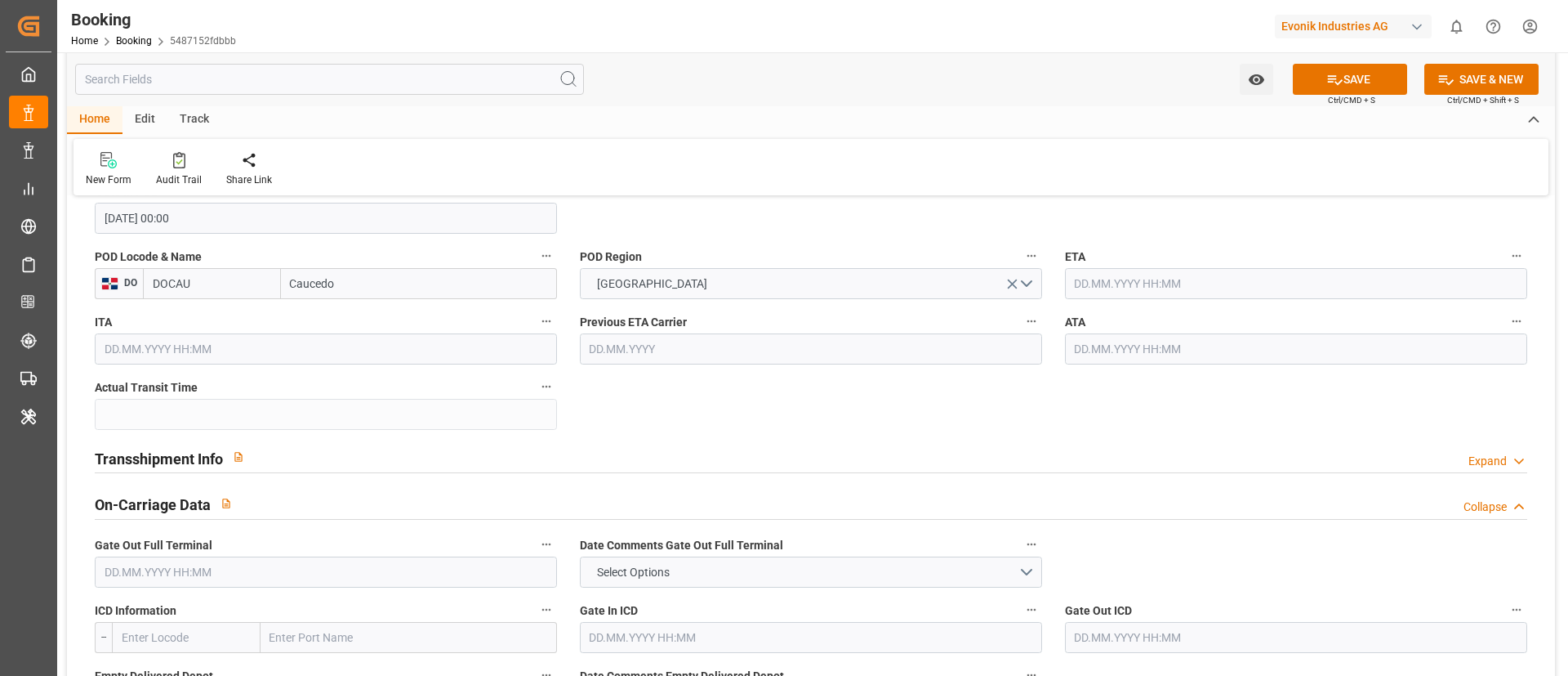
click at [1156, 280] on input "text" at bounding box center [1296, 283] width 462 height 31
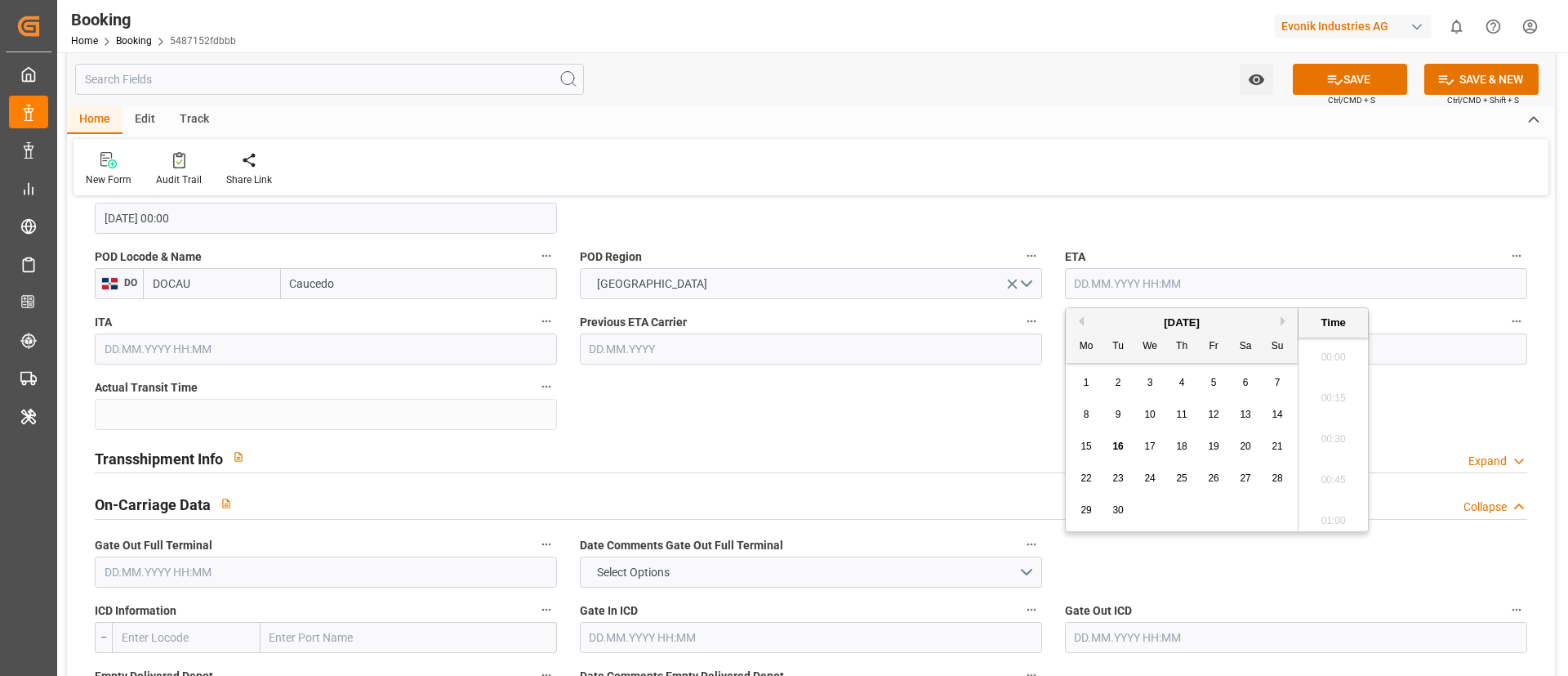
scroll to position [2497, 0]
click at [1082, 324] on button "Previous Month" at bounding box center [1078, 321] width 10 height 10
click at [1182, 506] on span "31" at bounding box center [1181, 510] width 11 height 12
type input "[DATE] 00:00"
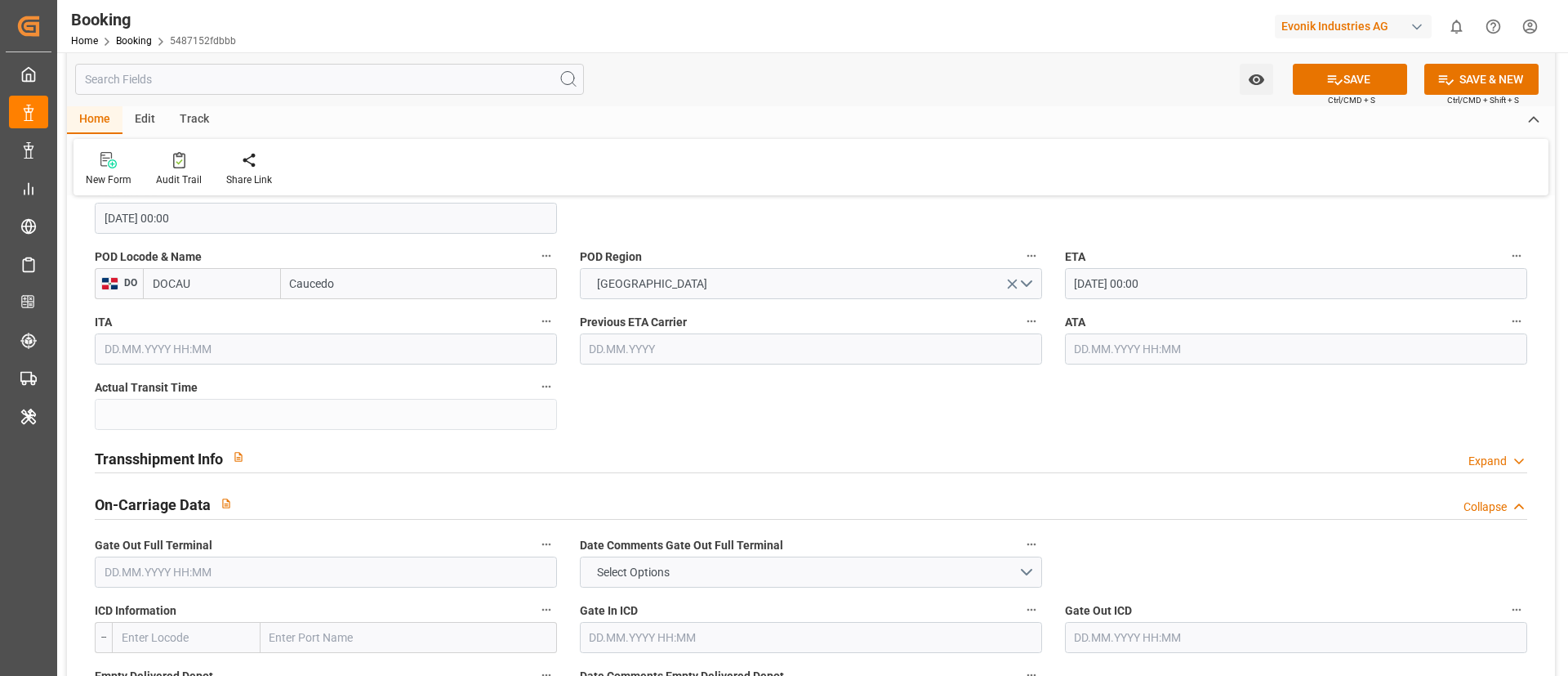
click at [1184, 268] on input "[DATE] 00:00" at bounding box center [1296, 283] width 462 height 31
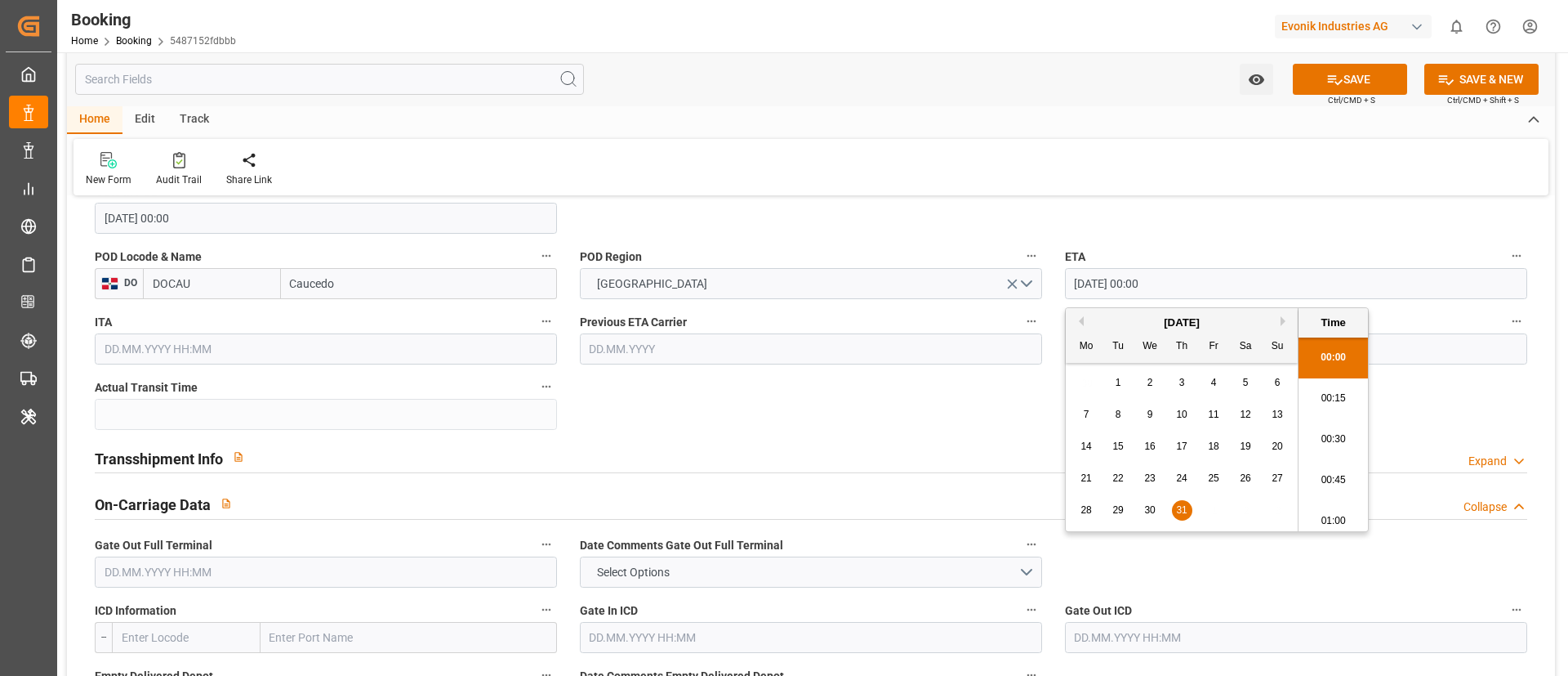
click at [1184, 268] on input "[DATE] 00:00" at bounding box center [1296, 283] width 462 height 31
click at [1444, 353] on input "text" at bounding box center [1296, 349] width 462 height 31
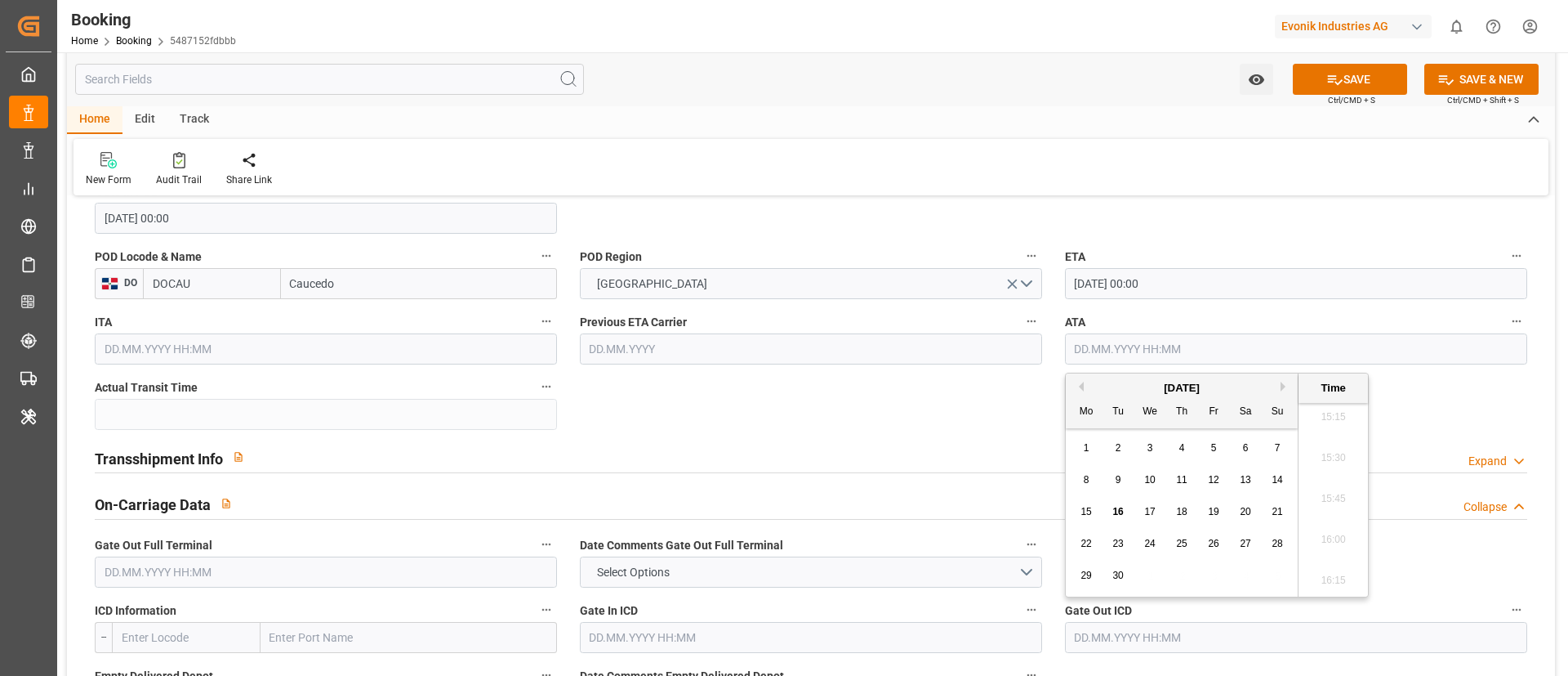
paste input "[DATE] 00:00"
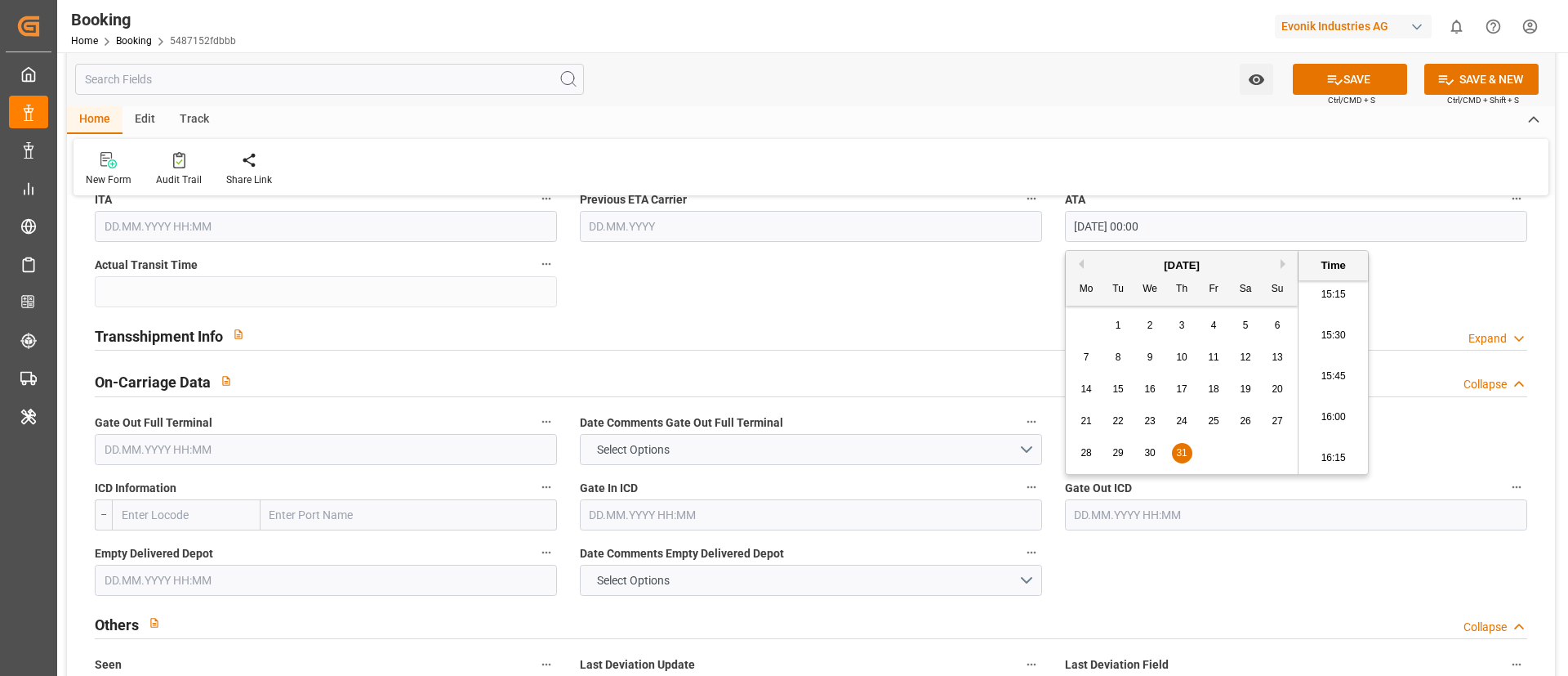
type input "[DATE] 00:00"
click at [330, 342] on div "Transshipment Info Expand" at bounding box center [811, 334] width 1433 height 31
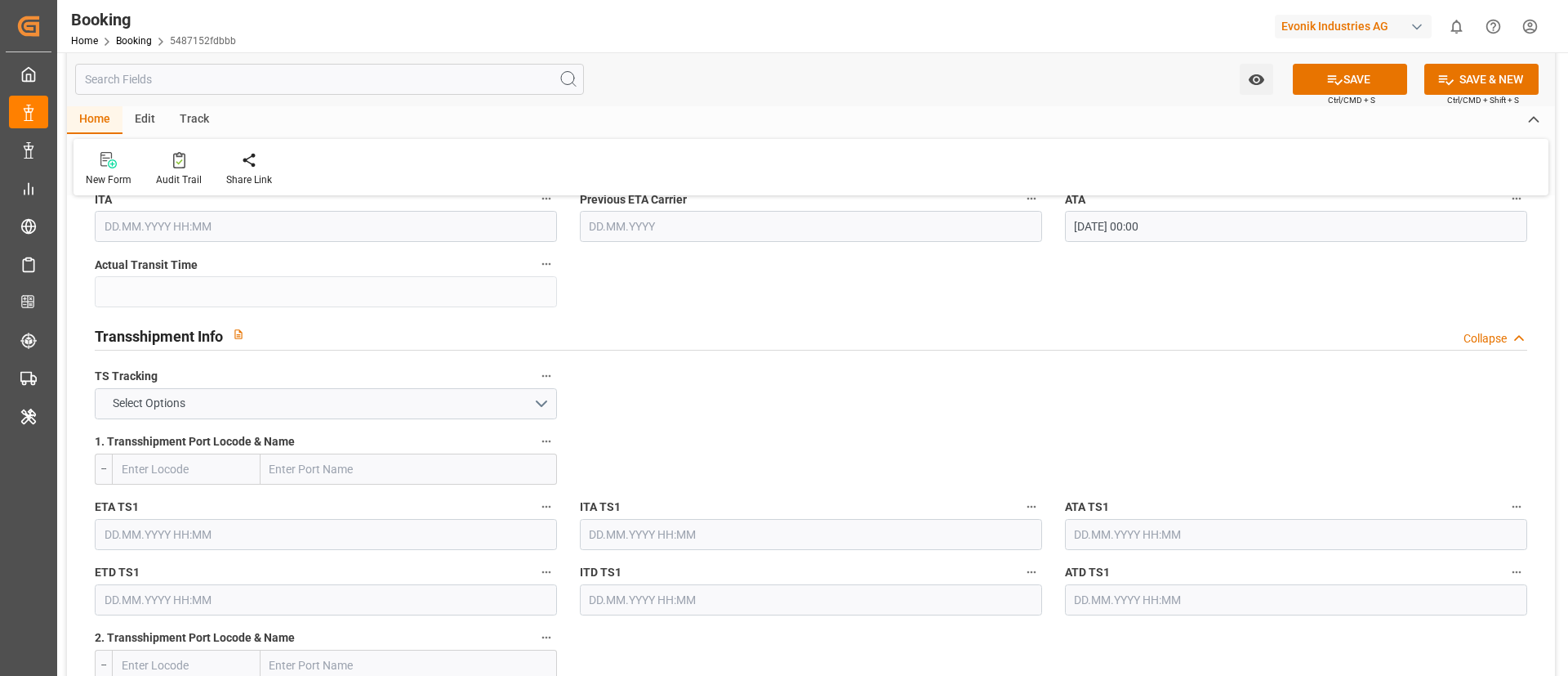
click at [261, 384] on label "TS Tracking" at bounding box center [325, 377] width 462 height 23
click at [536, 384] on button "TS Tracking" at bounding box center [546, 376] width 21 height 21
click at [263, 401] on div at bounding box center [784, 338] width 1568 height 676
click at [260, 408] on button "Select Options" at bounding box center [325, 404] width 462 height 31
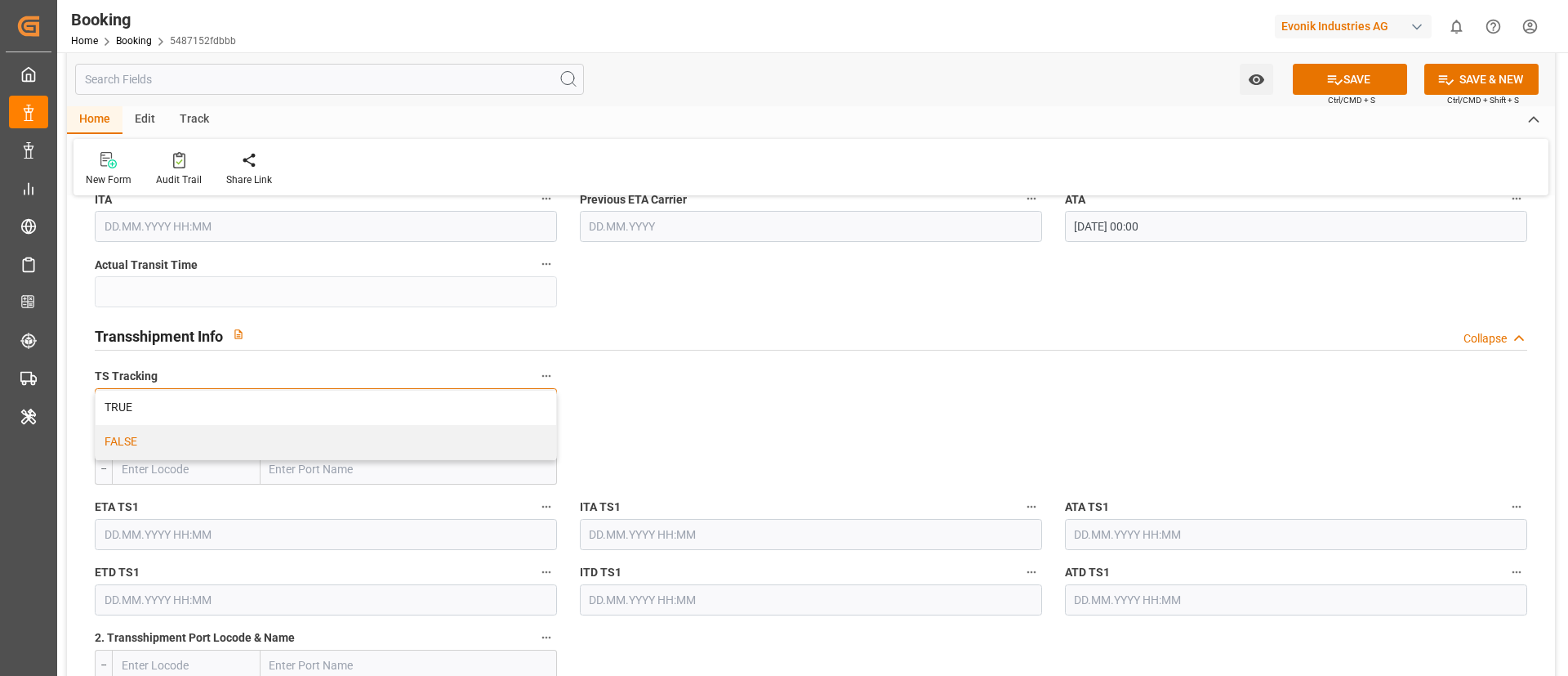
click at [231, 439] on div "FALSE" at bounding box center [325, 442] width 461 height 35
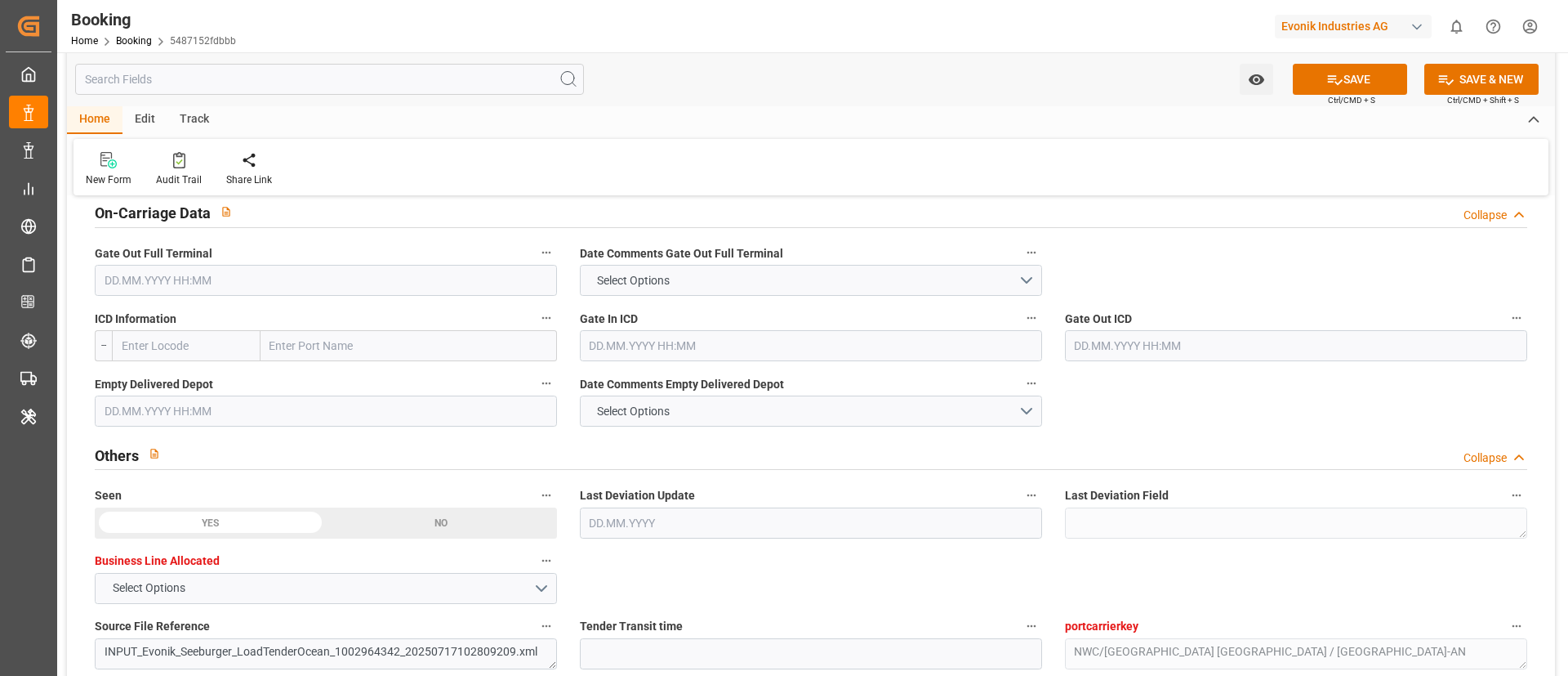
scroll to position [2451, 0]
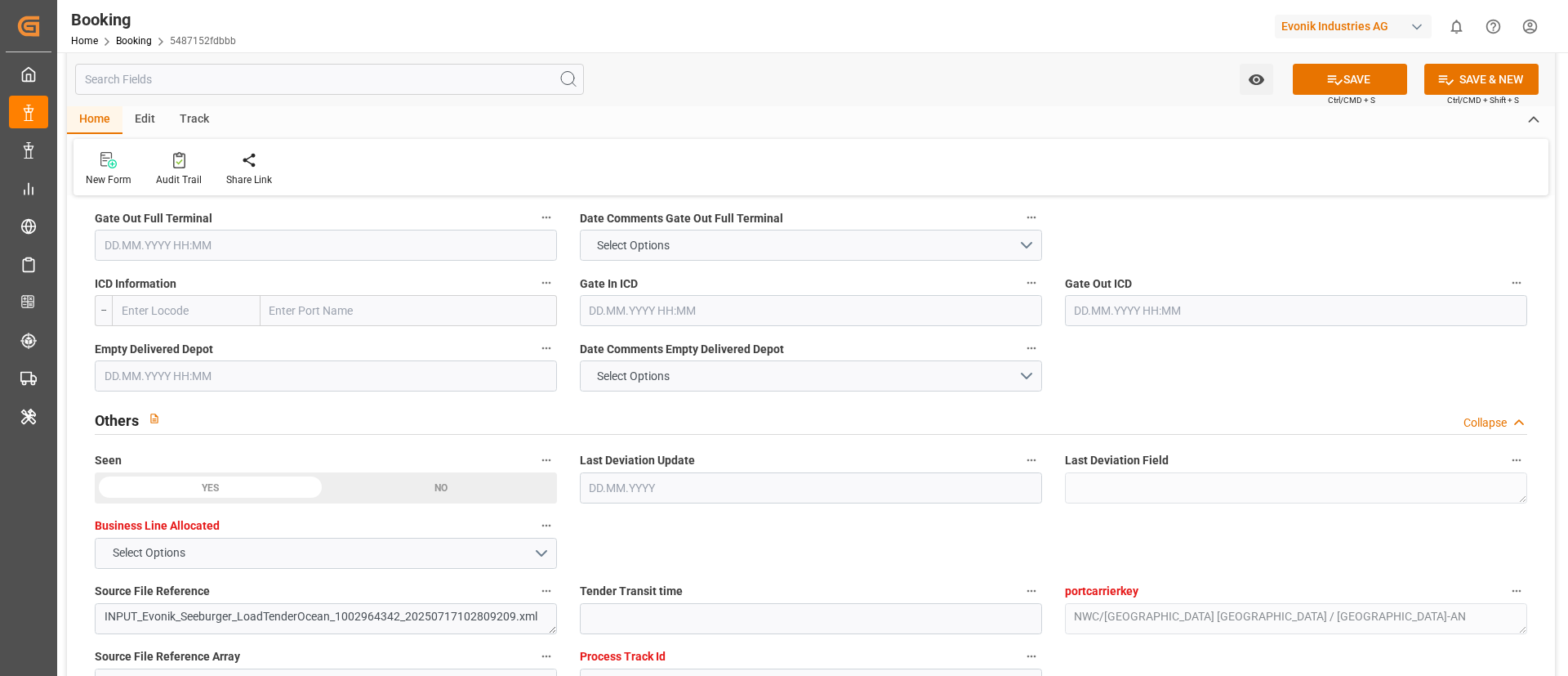
click at [171, 252] on input "text" at bounding box center [325, 245] width 462 height 31
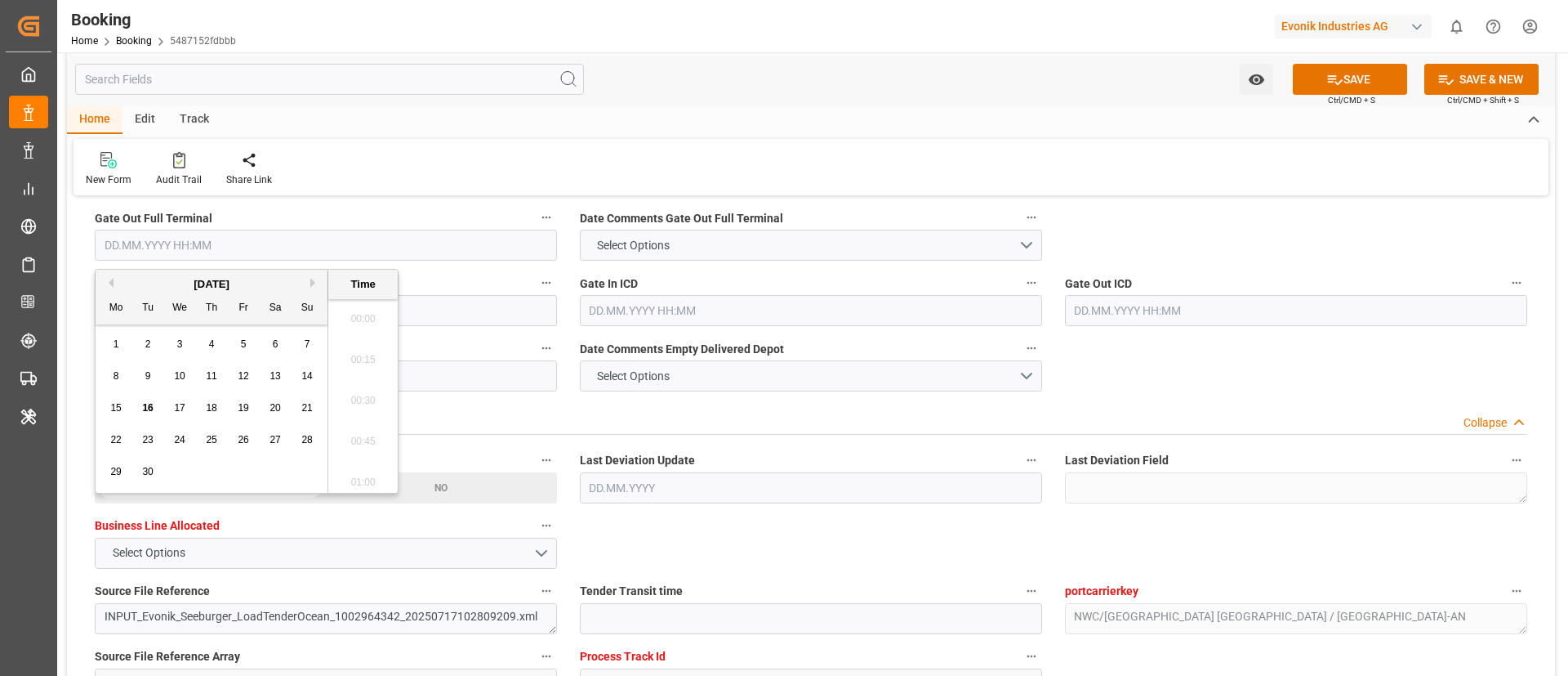
scroll to position [2497, 0]
click at [310, 279] on button "Next Month" at bounding box center [315, 283] width 10 height 10
click at [109, 284] on button "Previous Month" at bounding box center [108, 283] width 10 height 10
click at [120, 380] on div "4" at bounding box center [116, 377] width 20 height 19
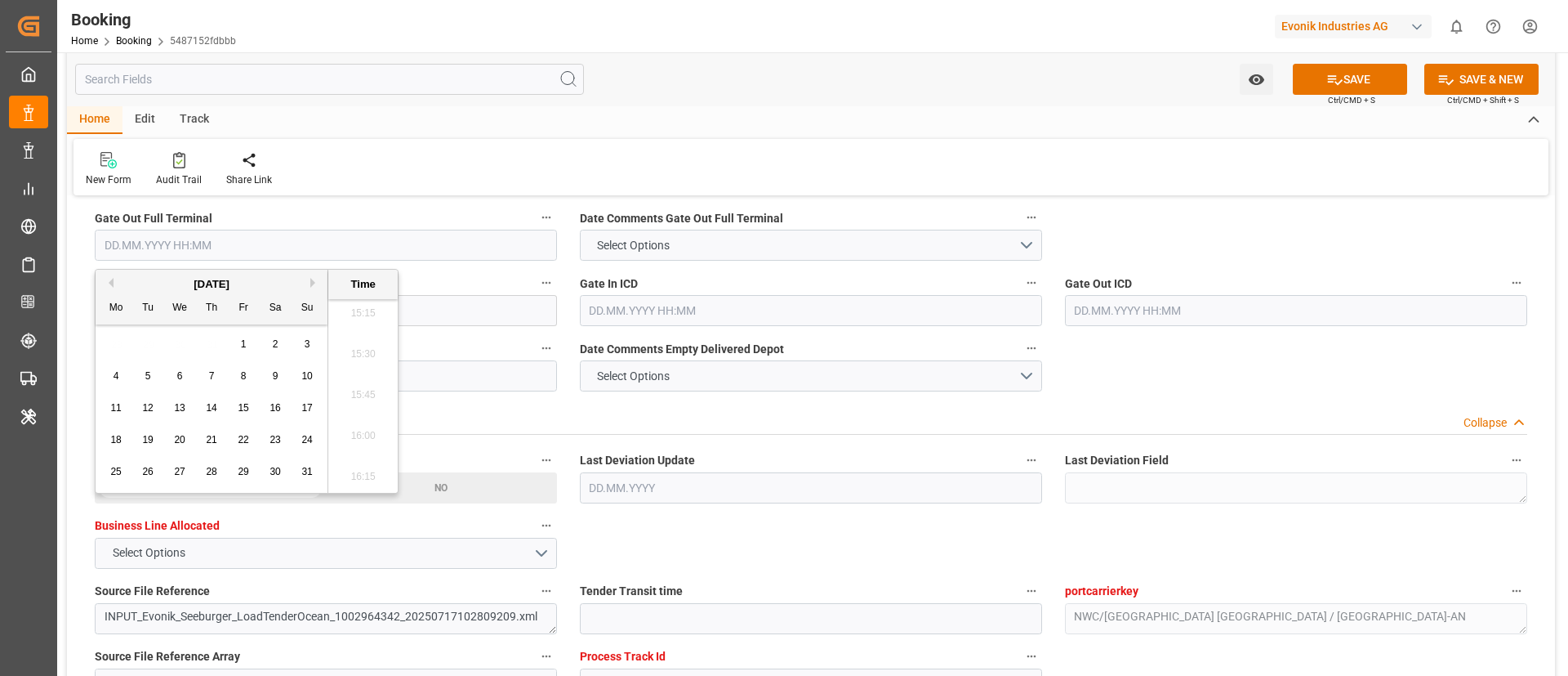
type input "[DATE] 00:00"
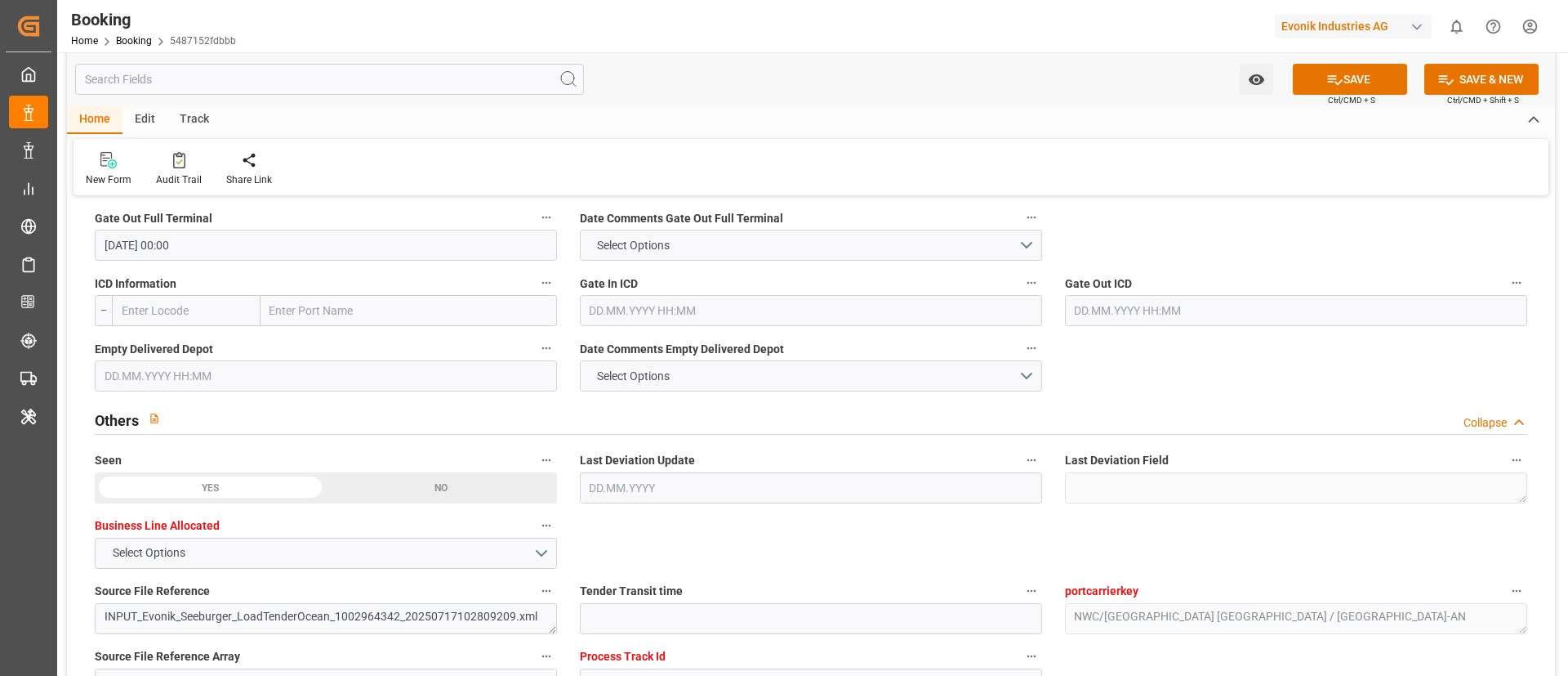
click at [829, 409] on div "Others Collapse" at bounding box center [811, 418] width 1433 height 31
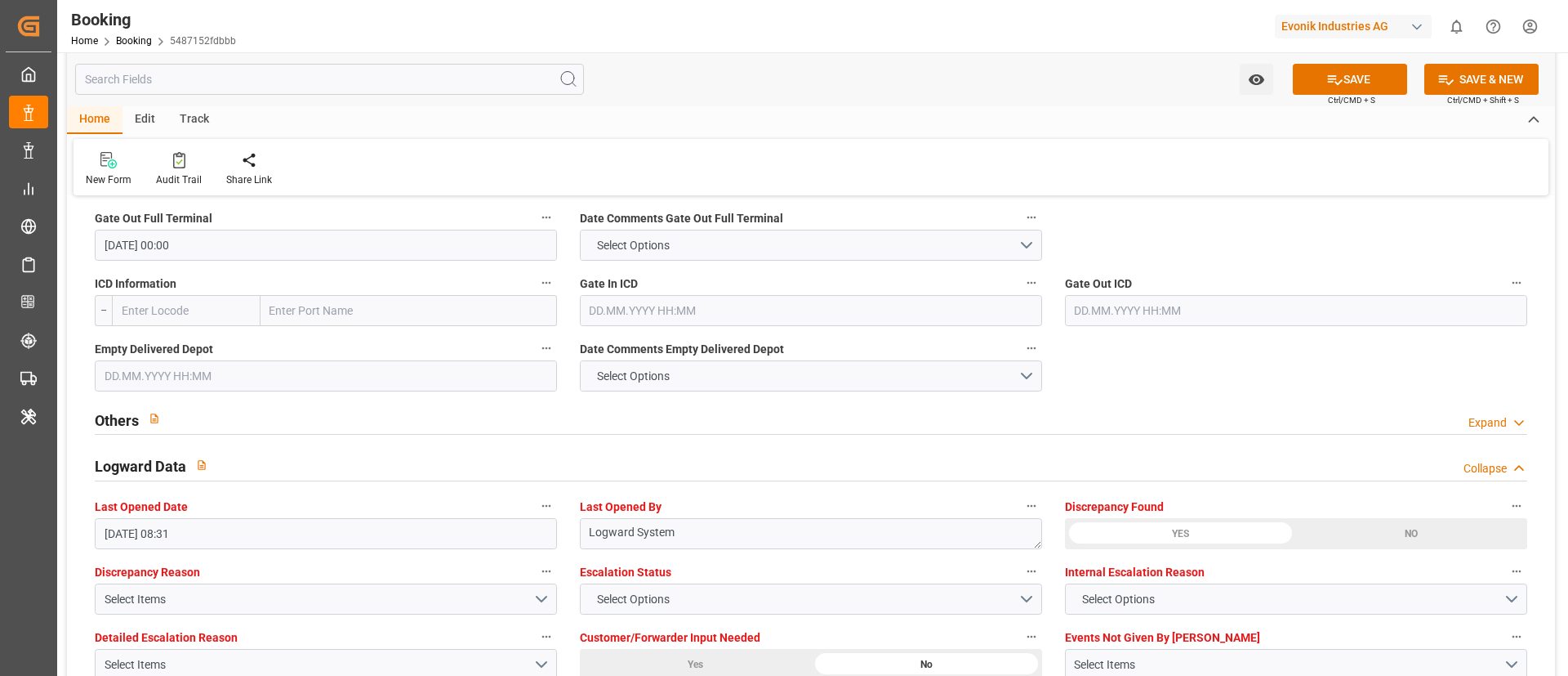
click at [215, 372] on input "text" at bounding box center [325, 376] width 462 height 31
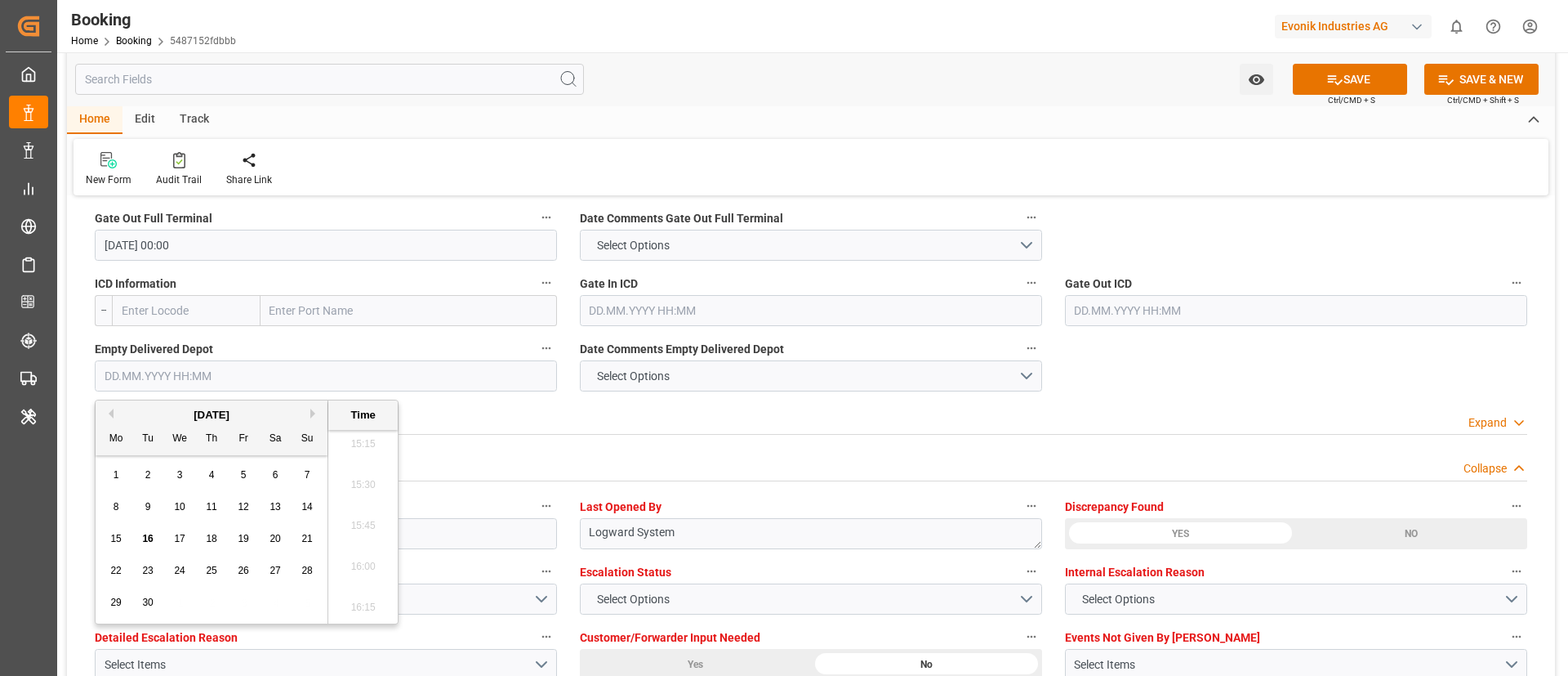
click at [109, 414] on button "Previous Month" at bounding box center [108, 413] width 10 height 10
click at [154, 507] on div "5" at bounding box center [148, 507] width 20 height 19
type input "[DATE] 00:00"
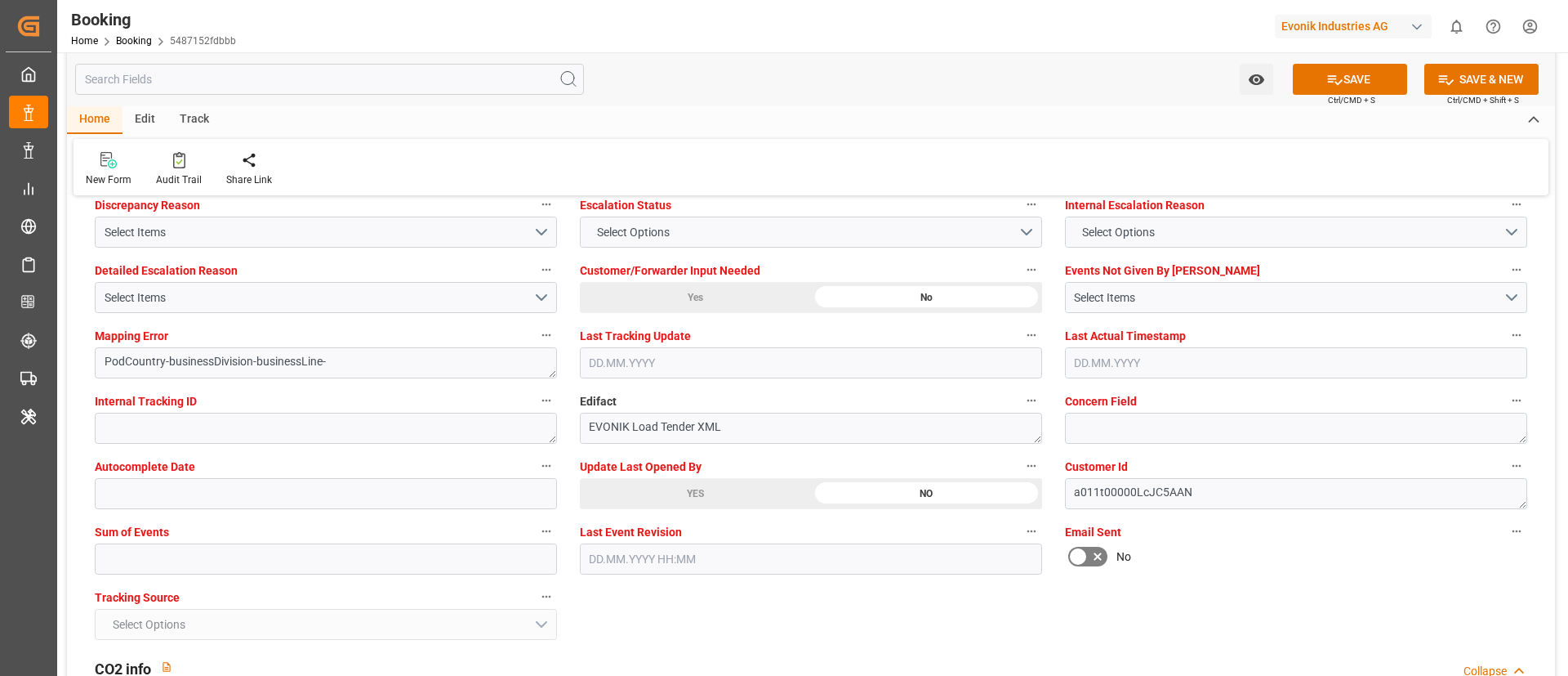
scroll to position [2818, 0]
click at [182, 549] on input "text" at bounding box center [325, 558] width 462 height 31
type input "0"
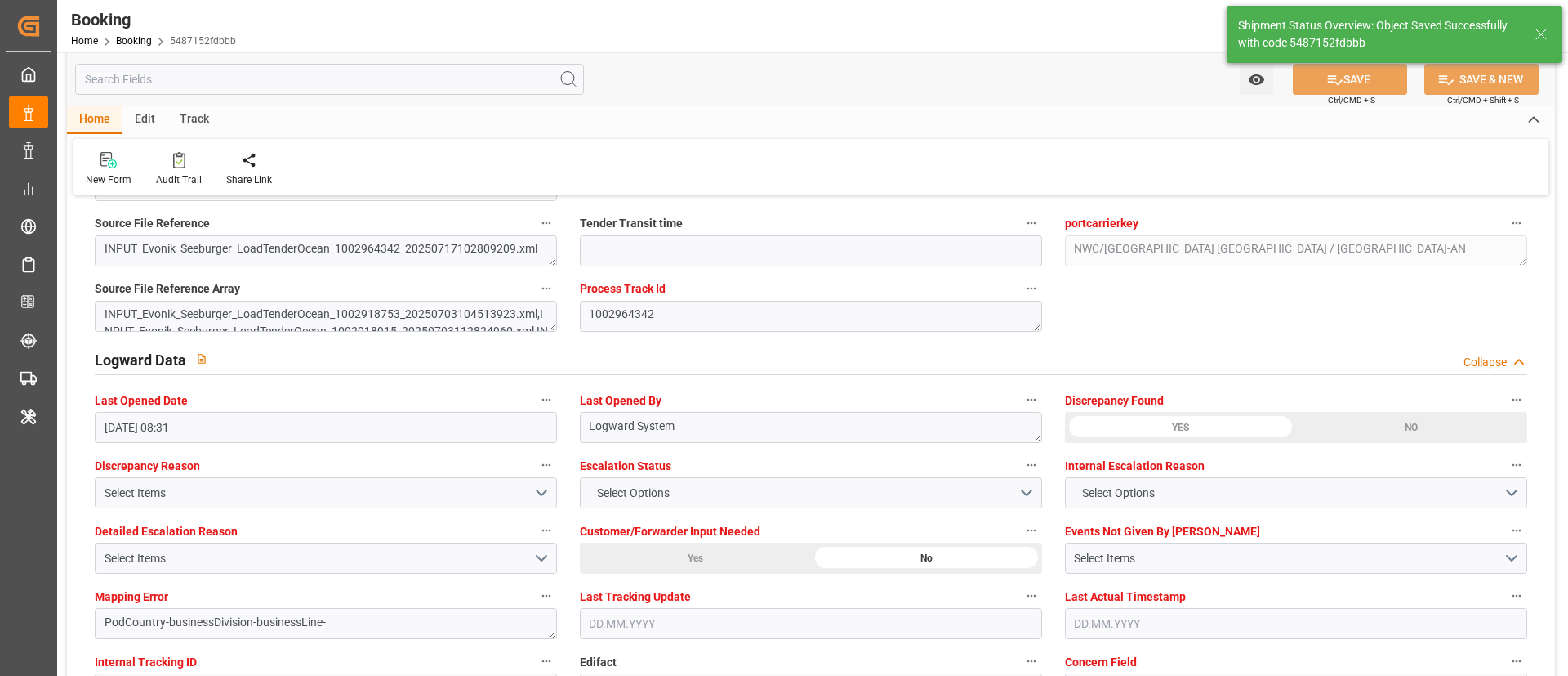
type textarea "[PERSON_NAME]"
type textarea "businessDivision-businessLine-"
type input "13"
type input "[DATE] 00:00"
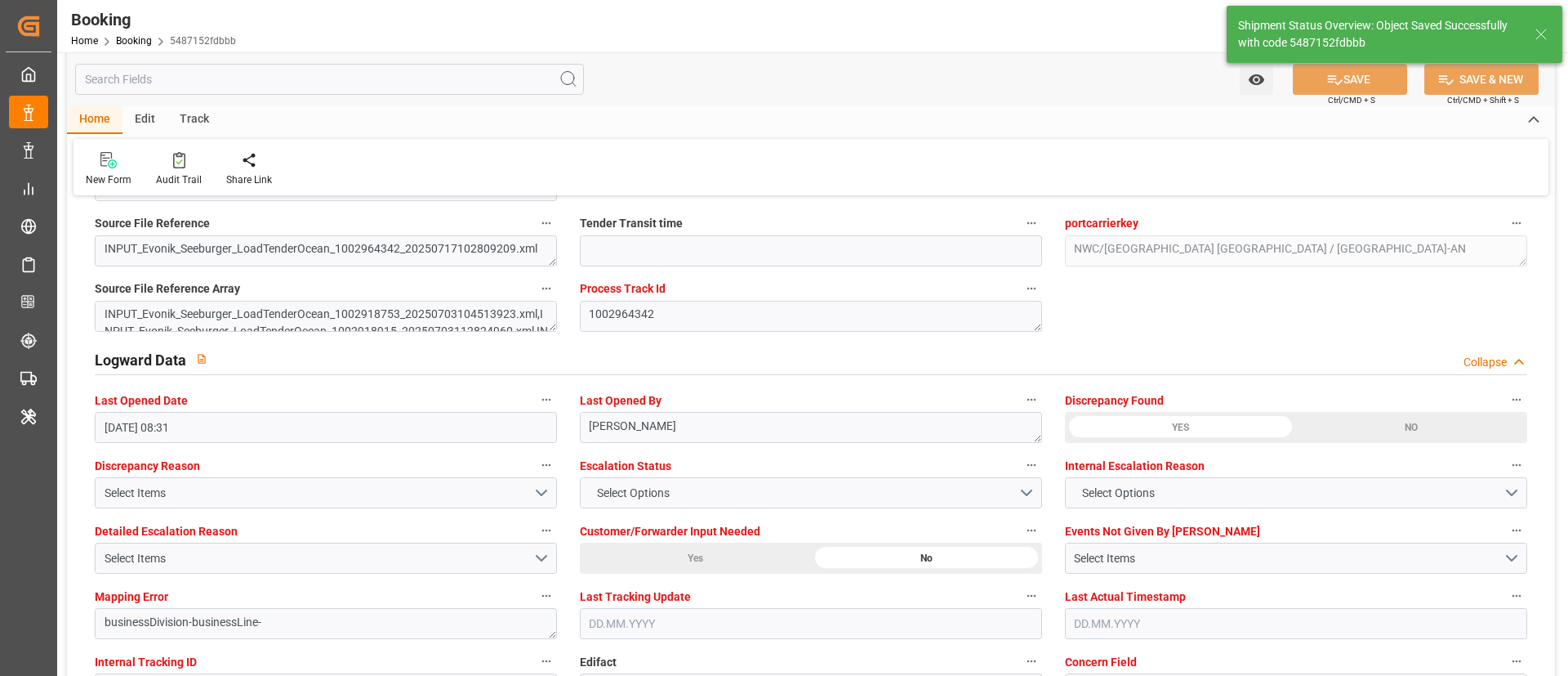
type input "16.09.2025 10:19"
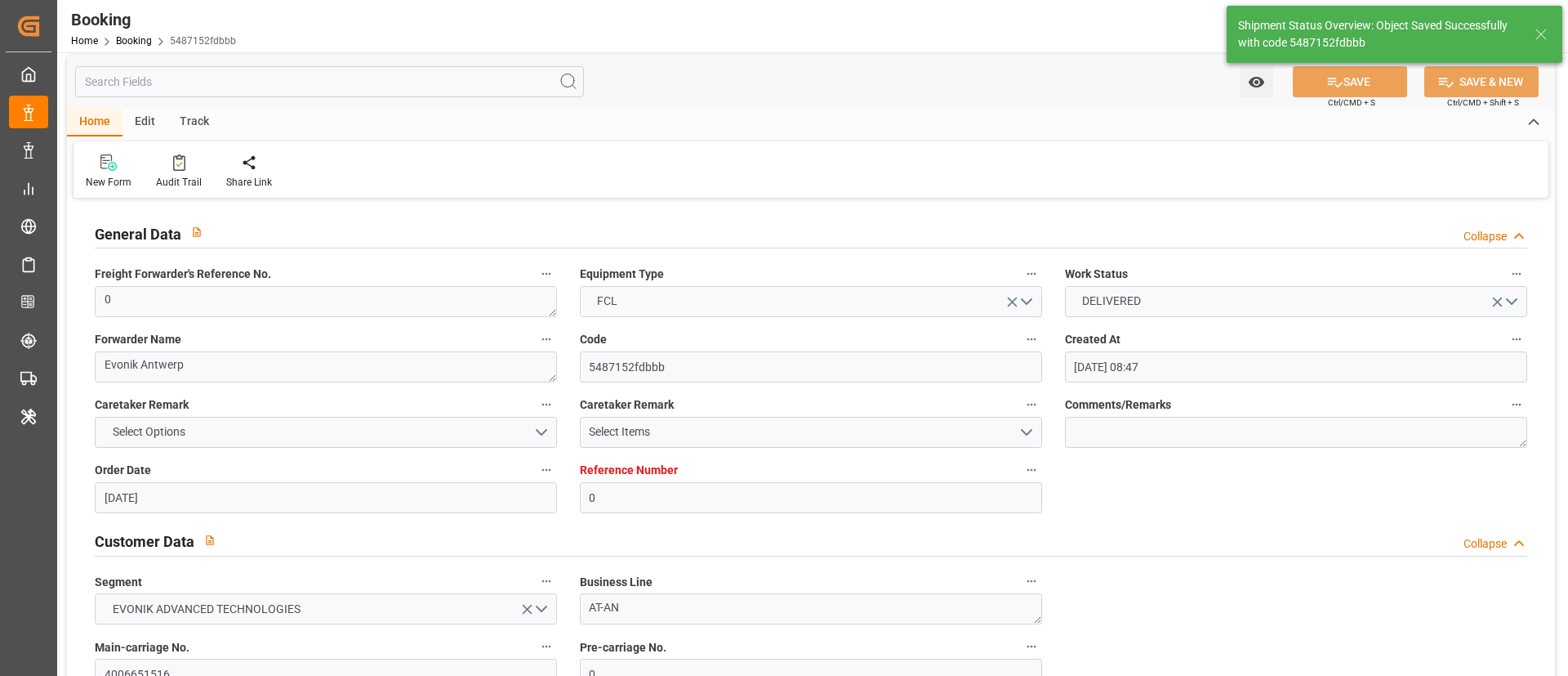
scroll to position [0, 0]
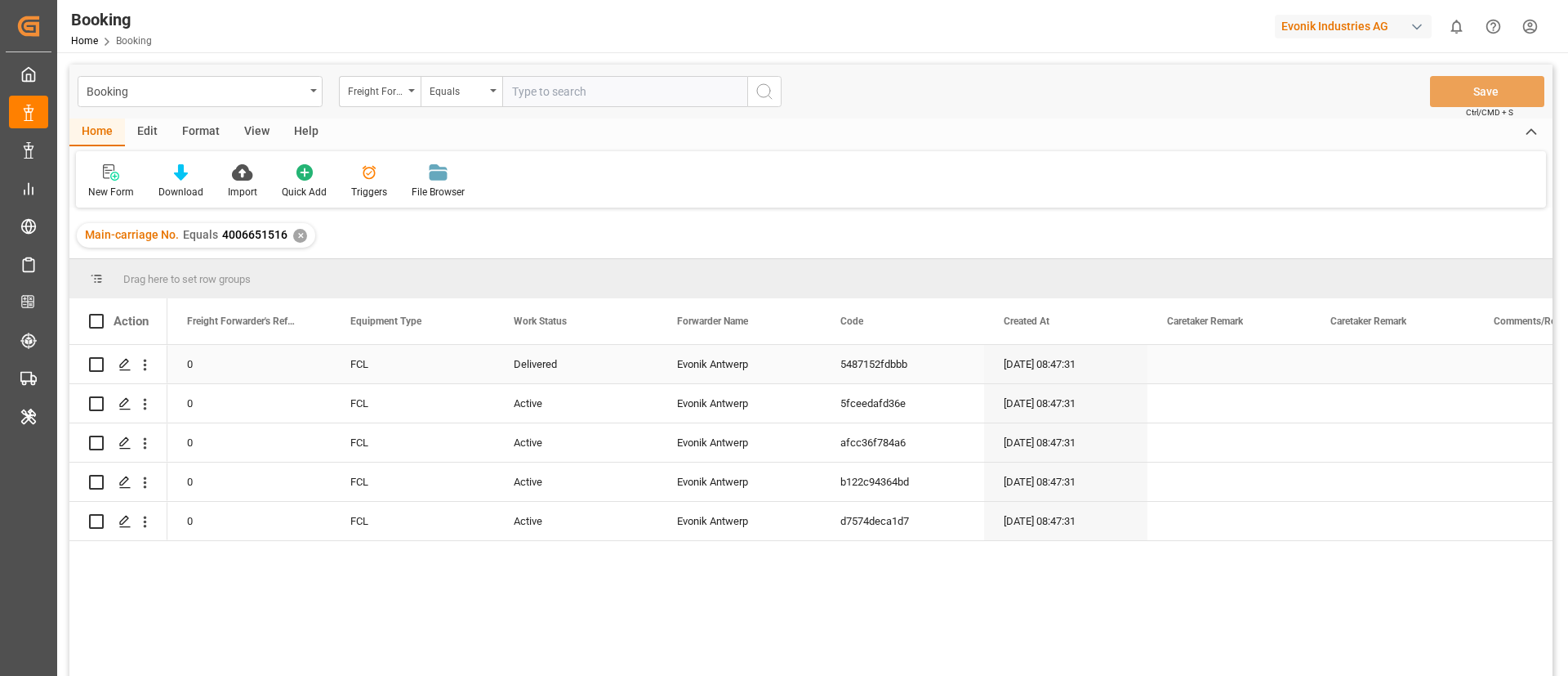
click at [542, 371] on div "Delivered" at bounding box center [575, 364] width 163 height 39
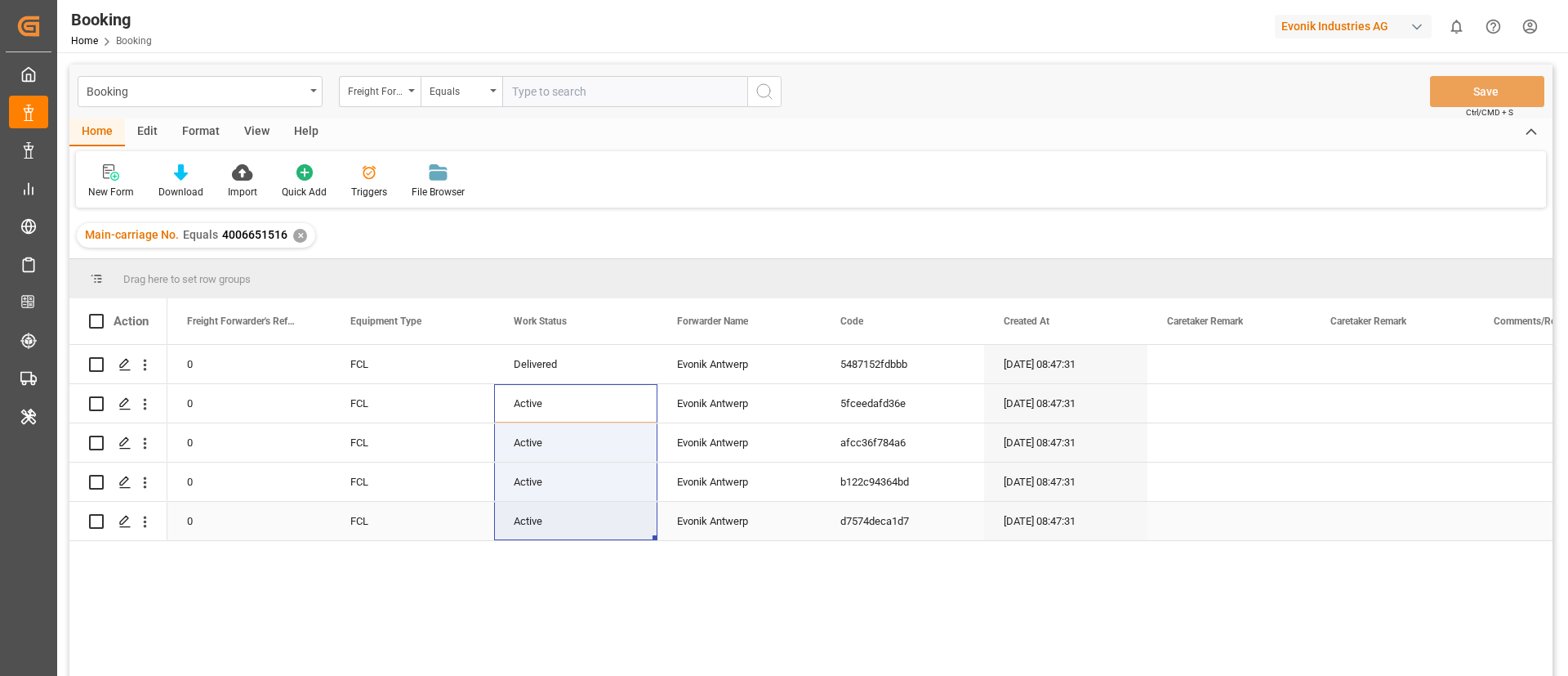
drag, startPoint x: 546, startPoint y: 388, endPoint x: 544, endPoint y: 513, distance: 125.0
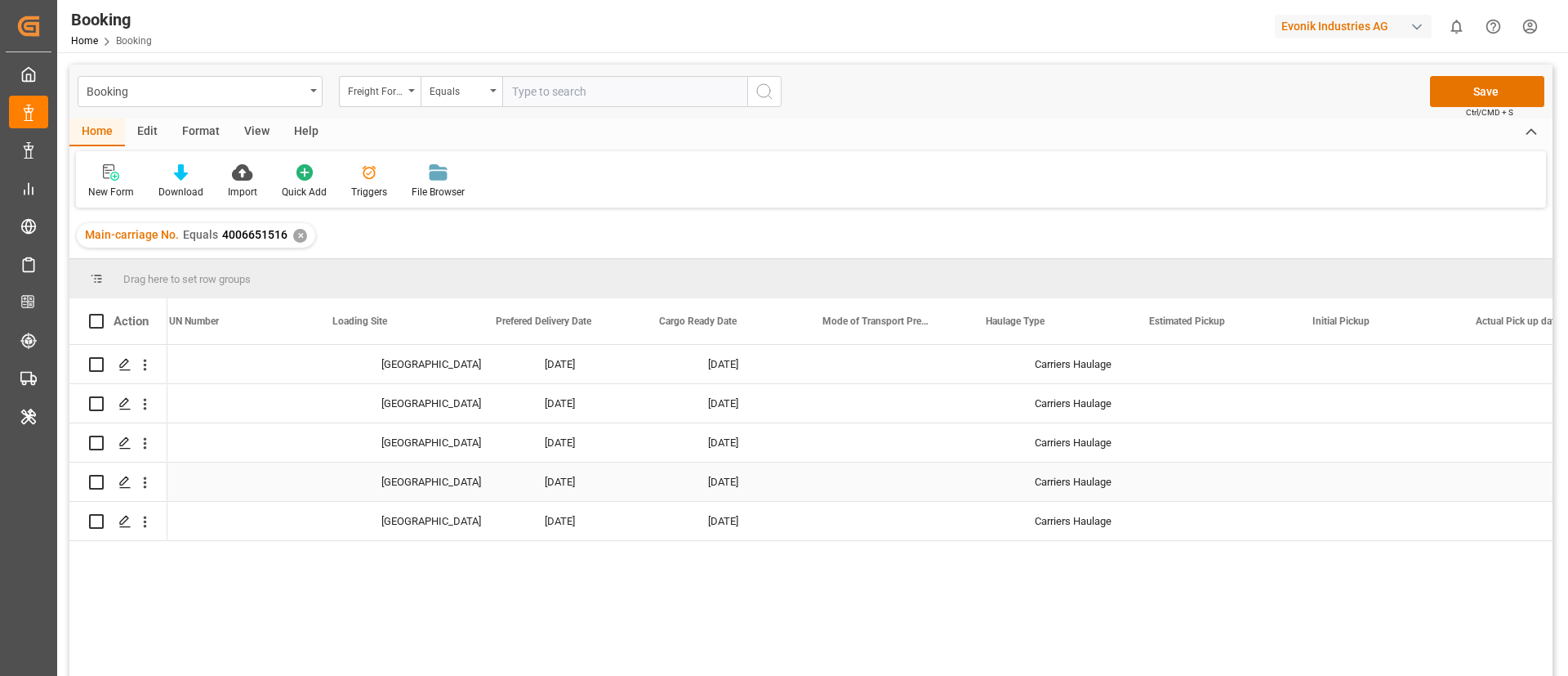
scroll to position [0, 4104]
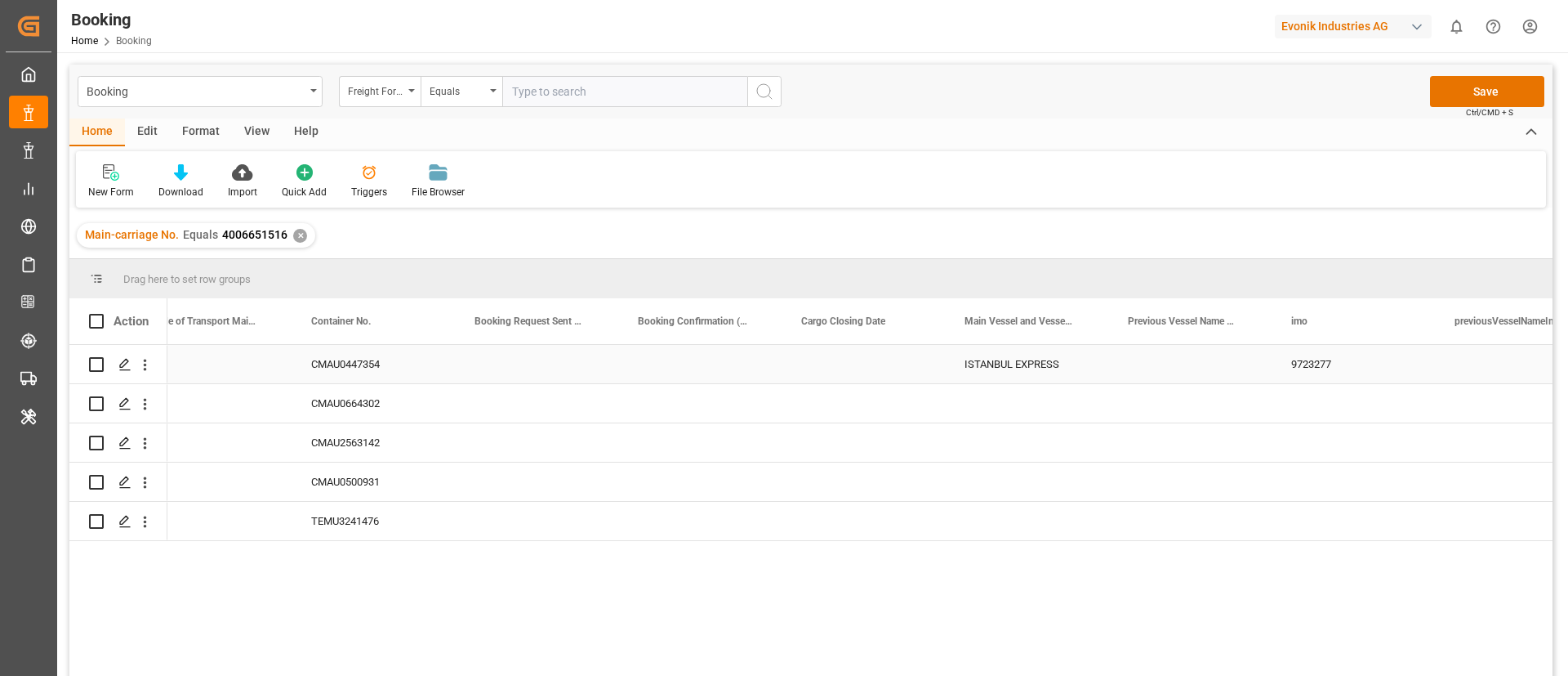
click at [1016, 365] on div "ISTANBUL EXPRESS" at bounding box center [1026, 364] width 163 height 39
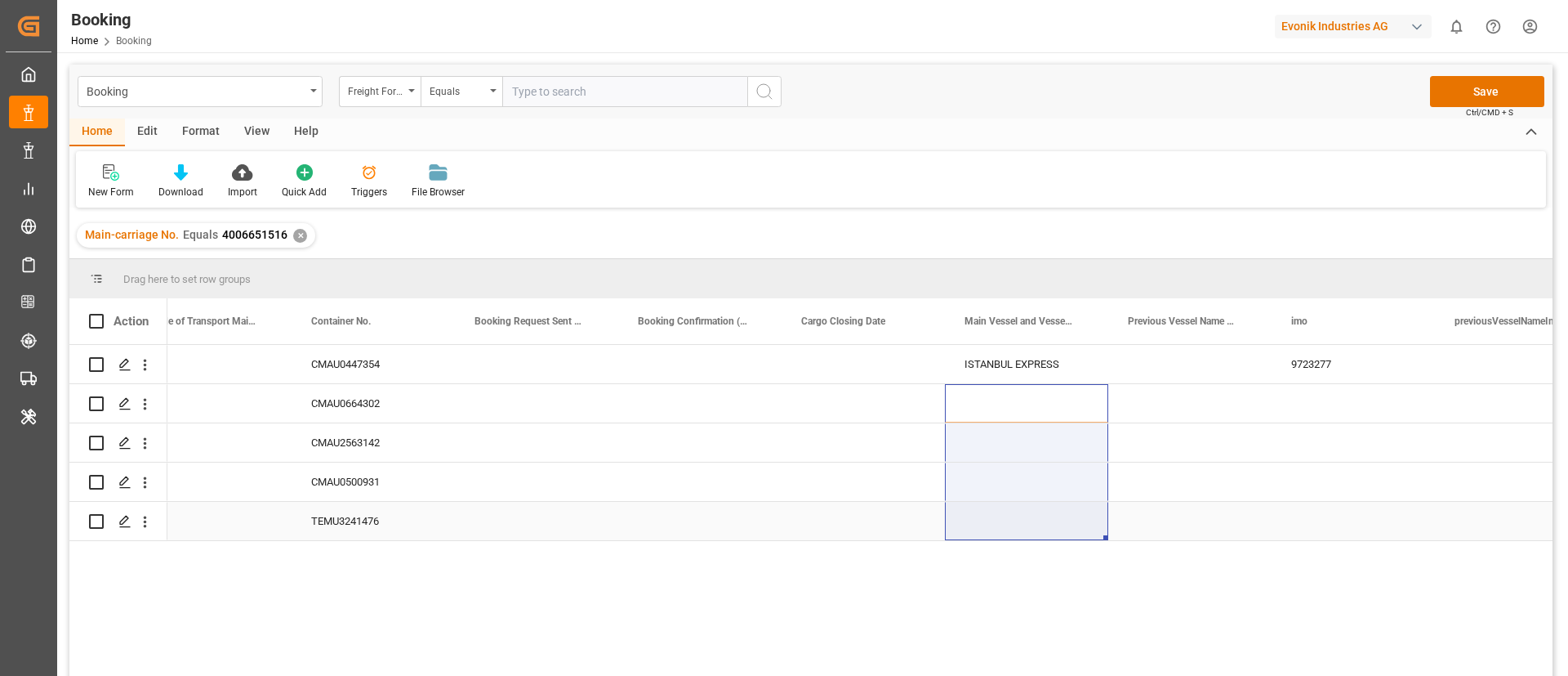
drag, startPoint x: 1019, startPoint y: 395, endPoint x: 1008, endPoint y: 518, distance: 123.5
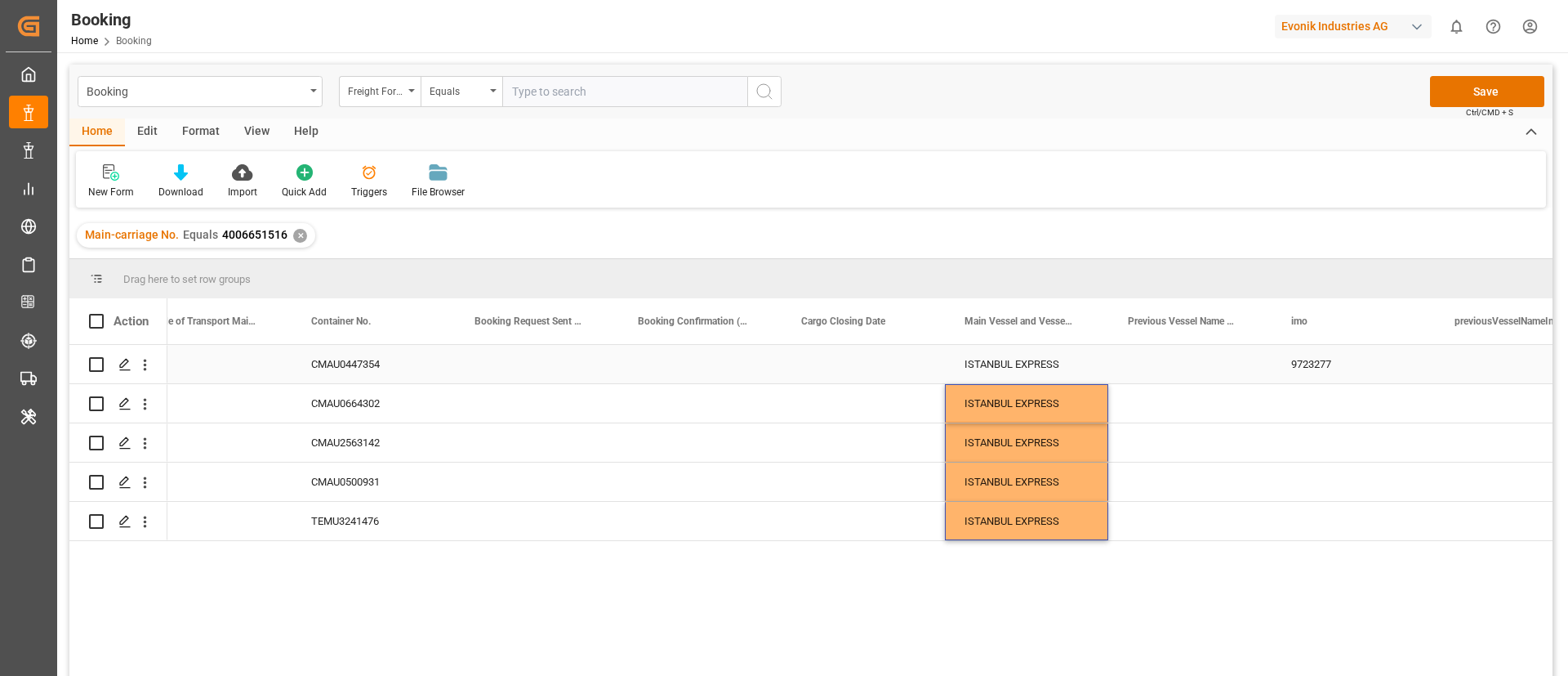
click at [1302, 360] on div "9723277" at bounding box center [1353, 364] width 163 height 39
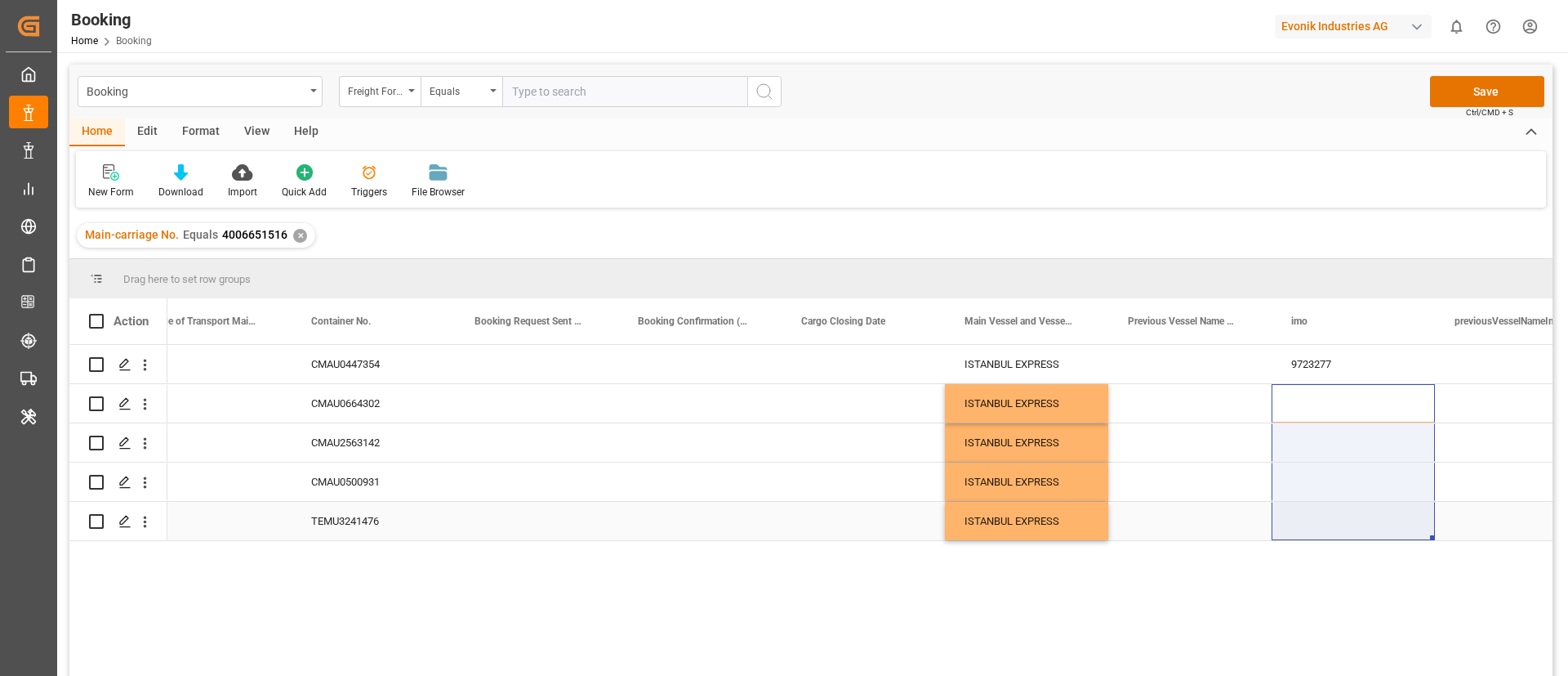
drag, startPoint x: 1323, startPoint y: 400, endPoint x: 1306, endPoint y: 520, distance: 121.2
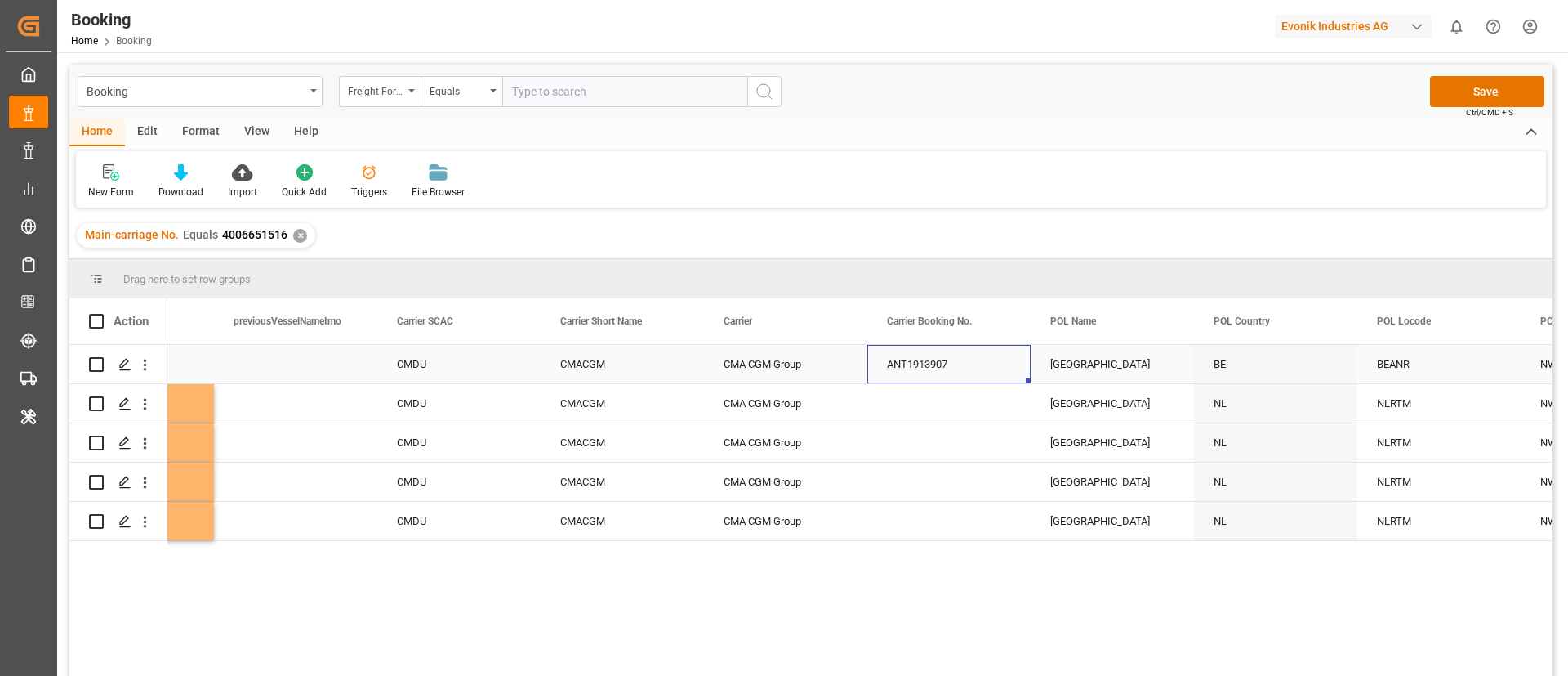
click at [912, 374] on div "ANT1913907" at bounding box center [948, 364] width 163 height 39
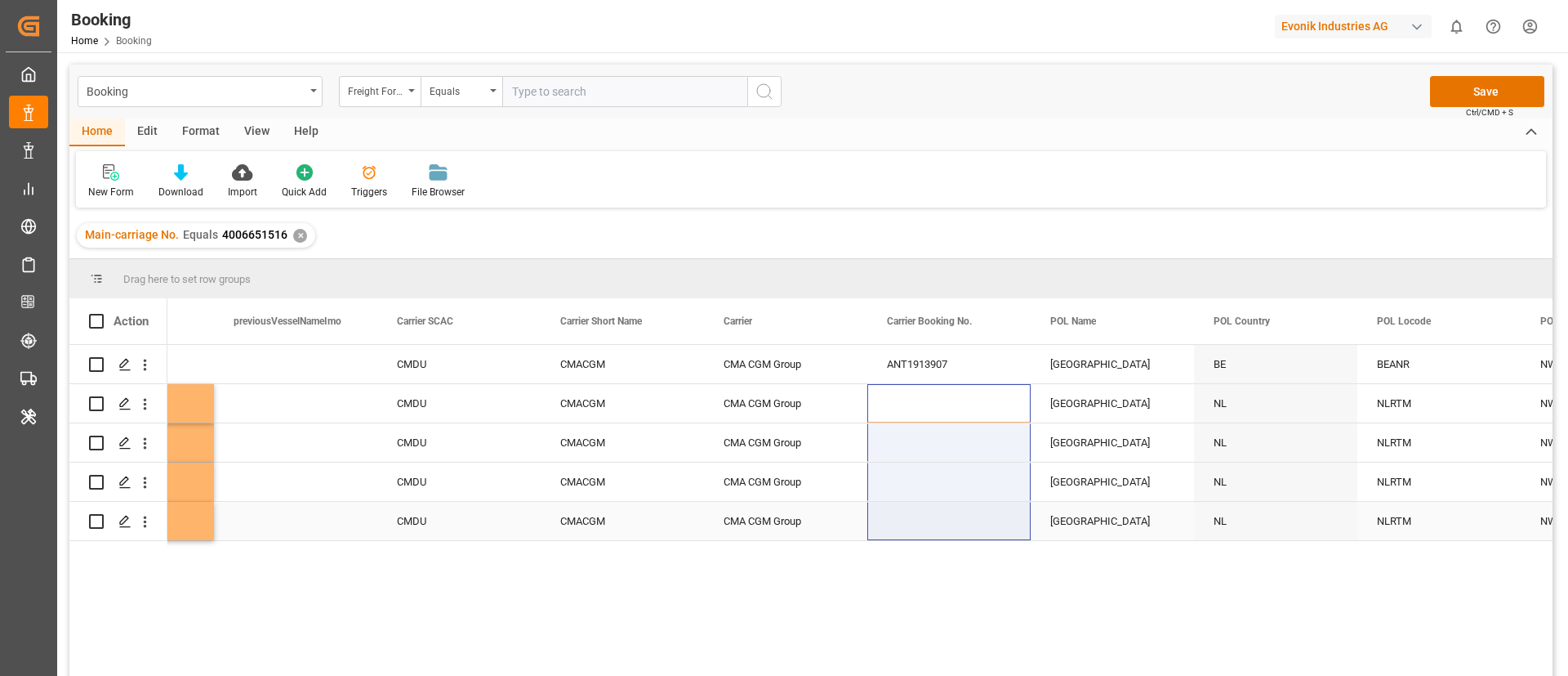
drag, startPoint x: 917, startPoint y: 398, endPoint x: 909, endPoint y: 513, distance: 115.3
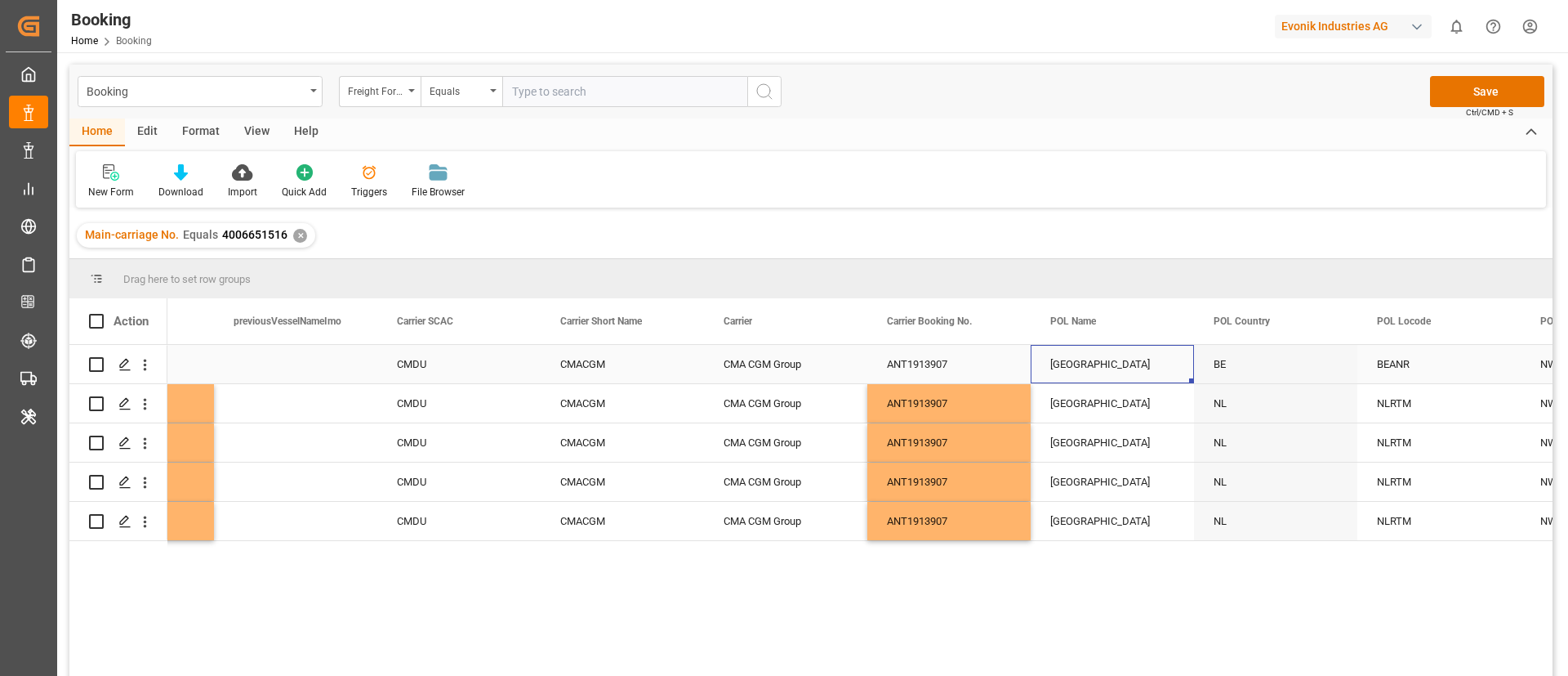
click at [1087, 375] on div "[GEOGRAPHIC_DATA]" at bounding box center [1112, 364] width 163 height 39
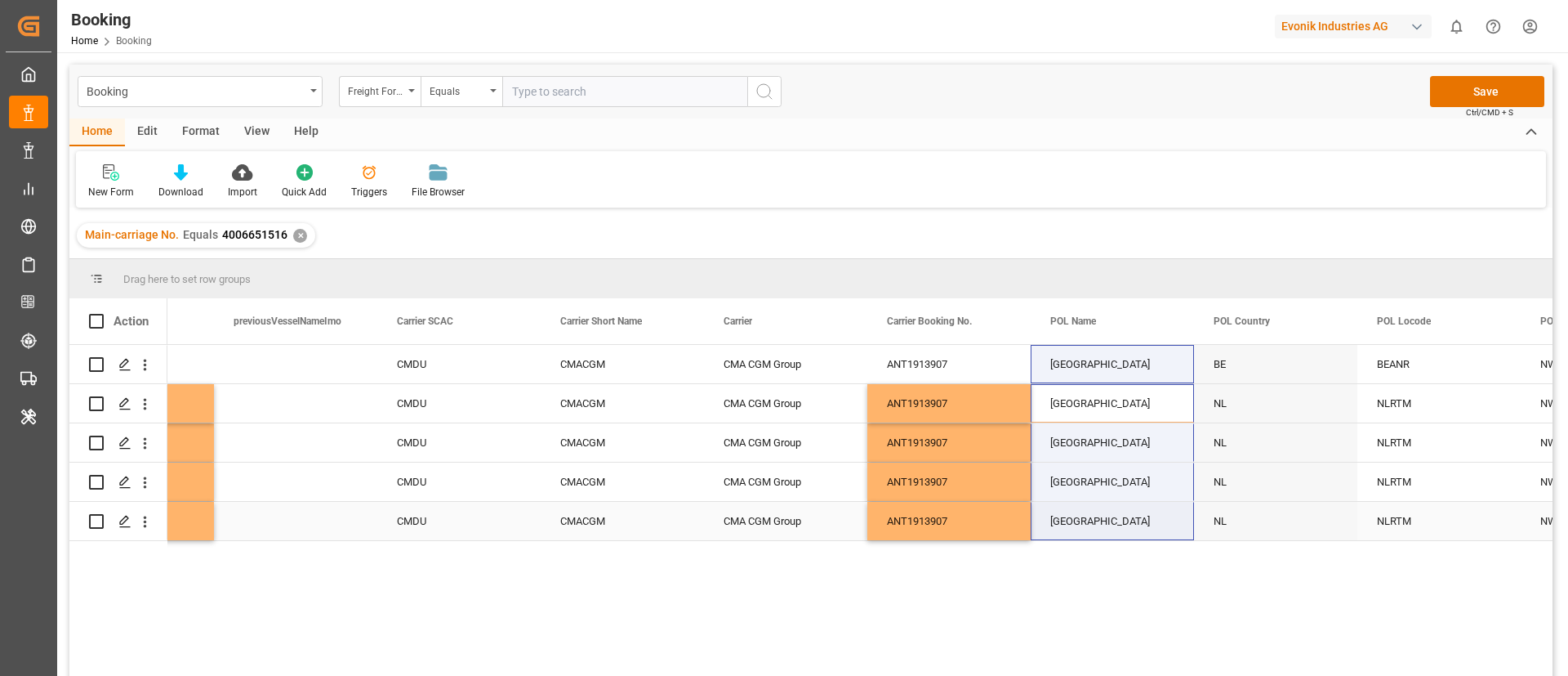
drag, startPoint x: 1089, startPoint y: 398, endPoint x: 1091, endPoint y: 518, distance: 120.0
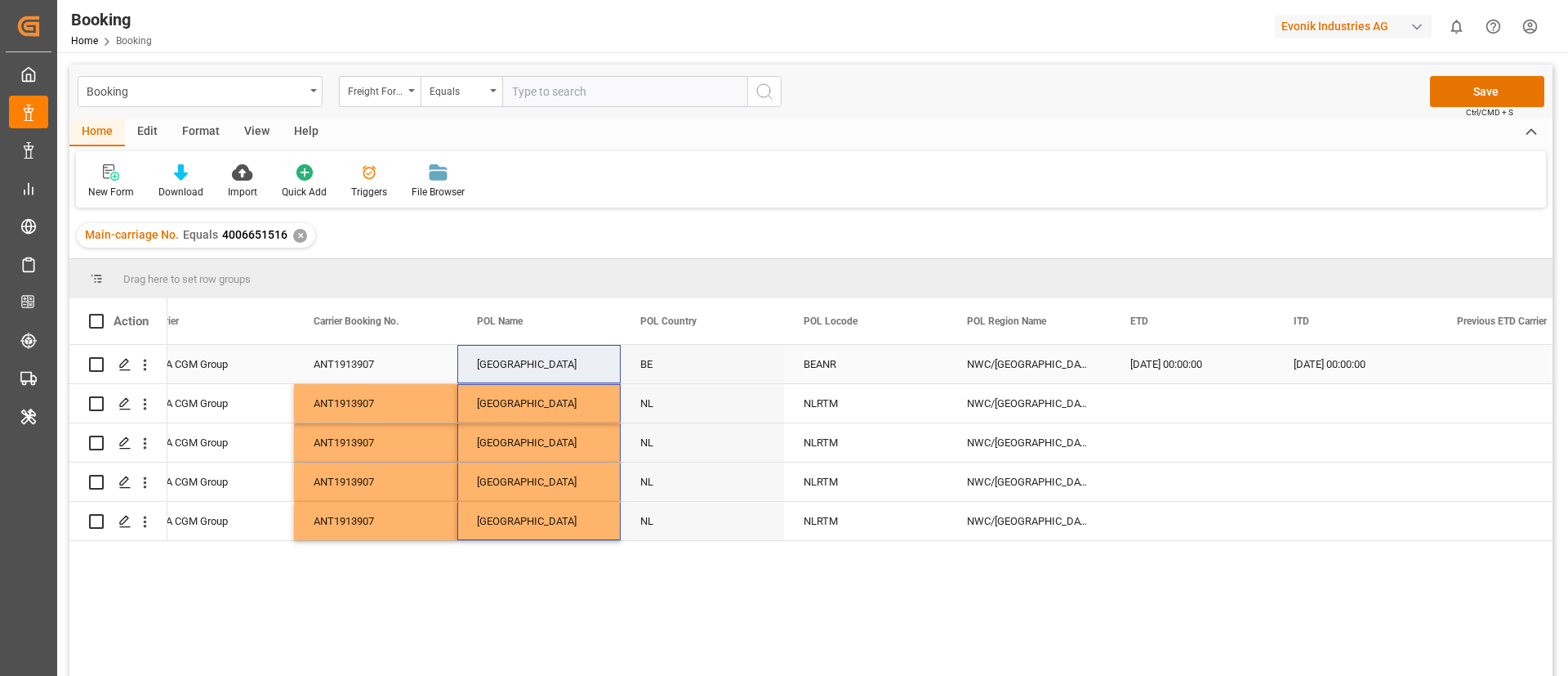
click at [856, 357] on div "BEANR" at bounding box center [865, 364] width 163 height 39
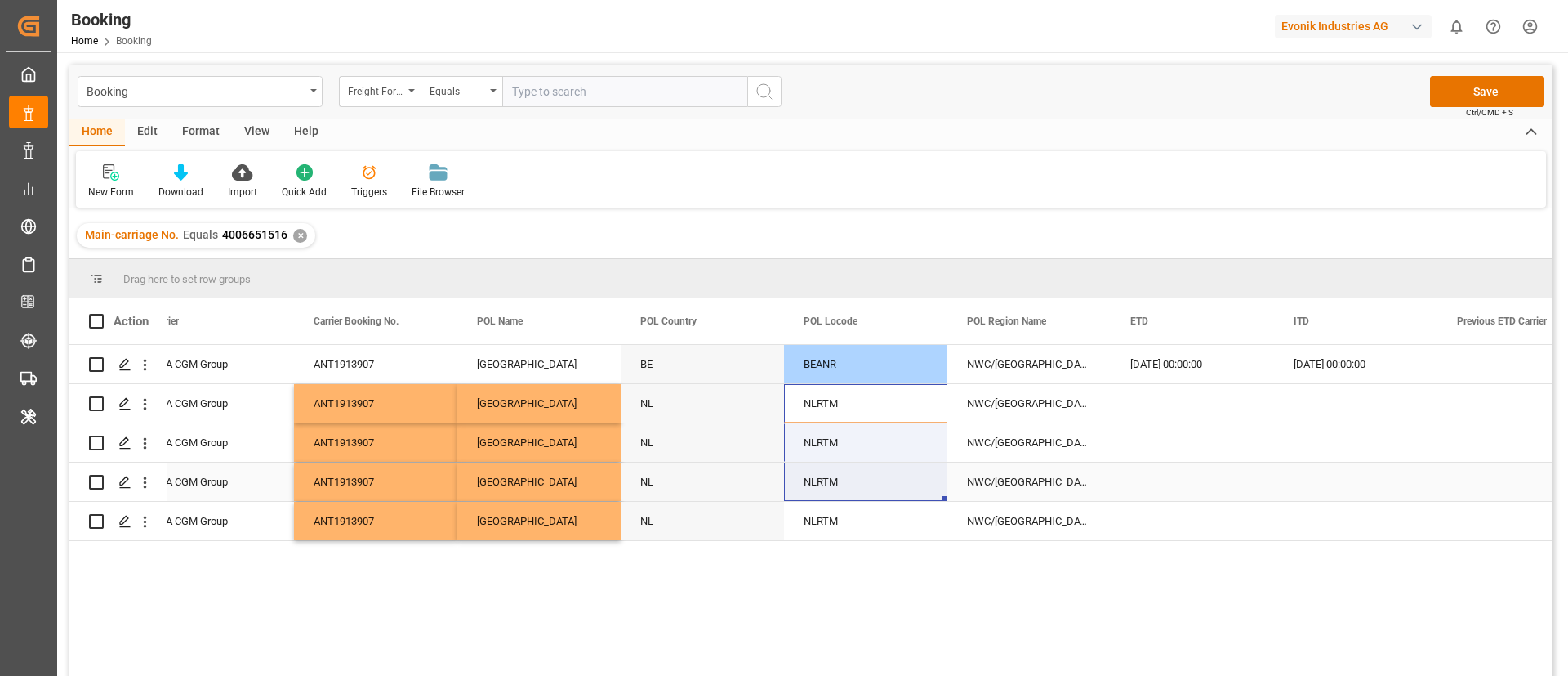
drag, startPoint x: 861, startPoint y: 403, endPoint x: 854, endPoint y: 502, distance: 99.2
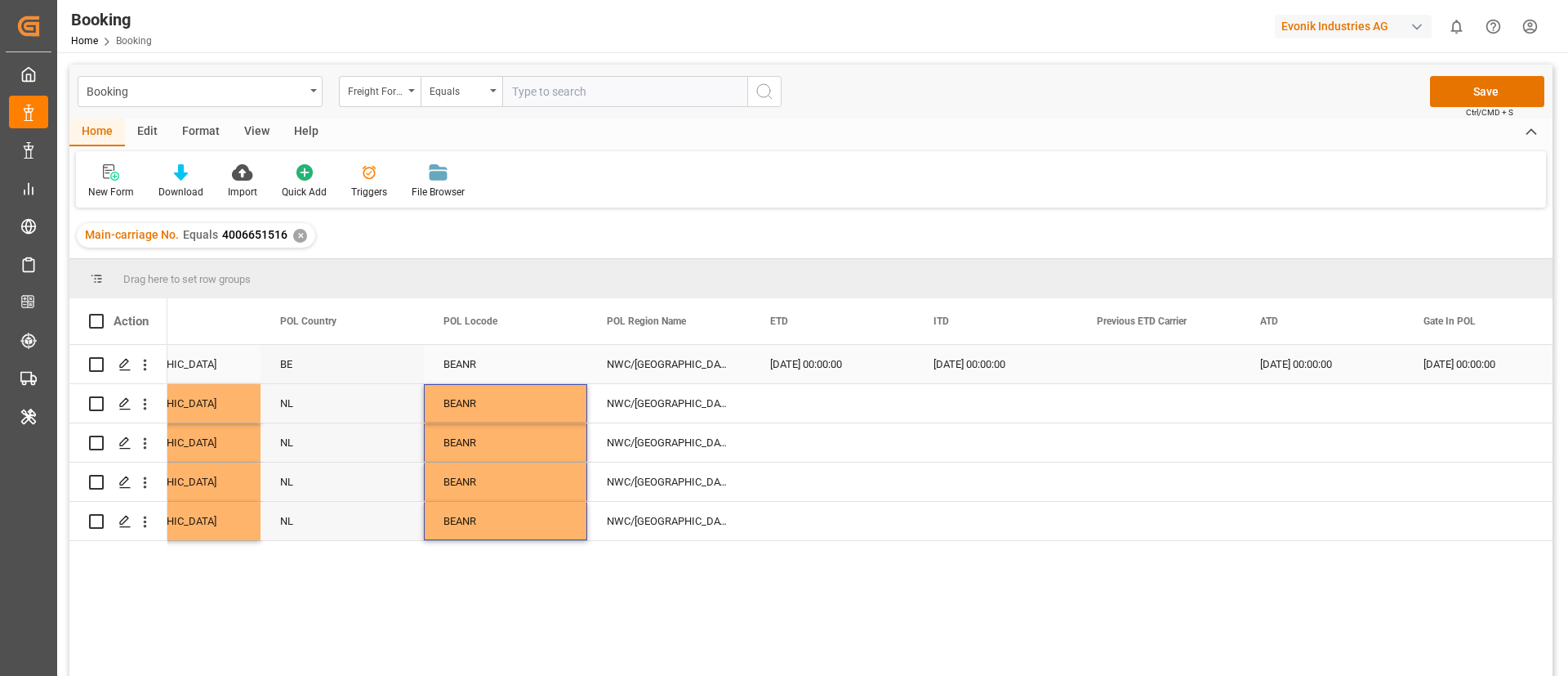
click at [808, 362] on div "[DATE] 00:00:00" at bounding box center [831, 364] width 163 height 39
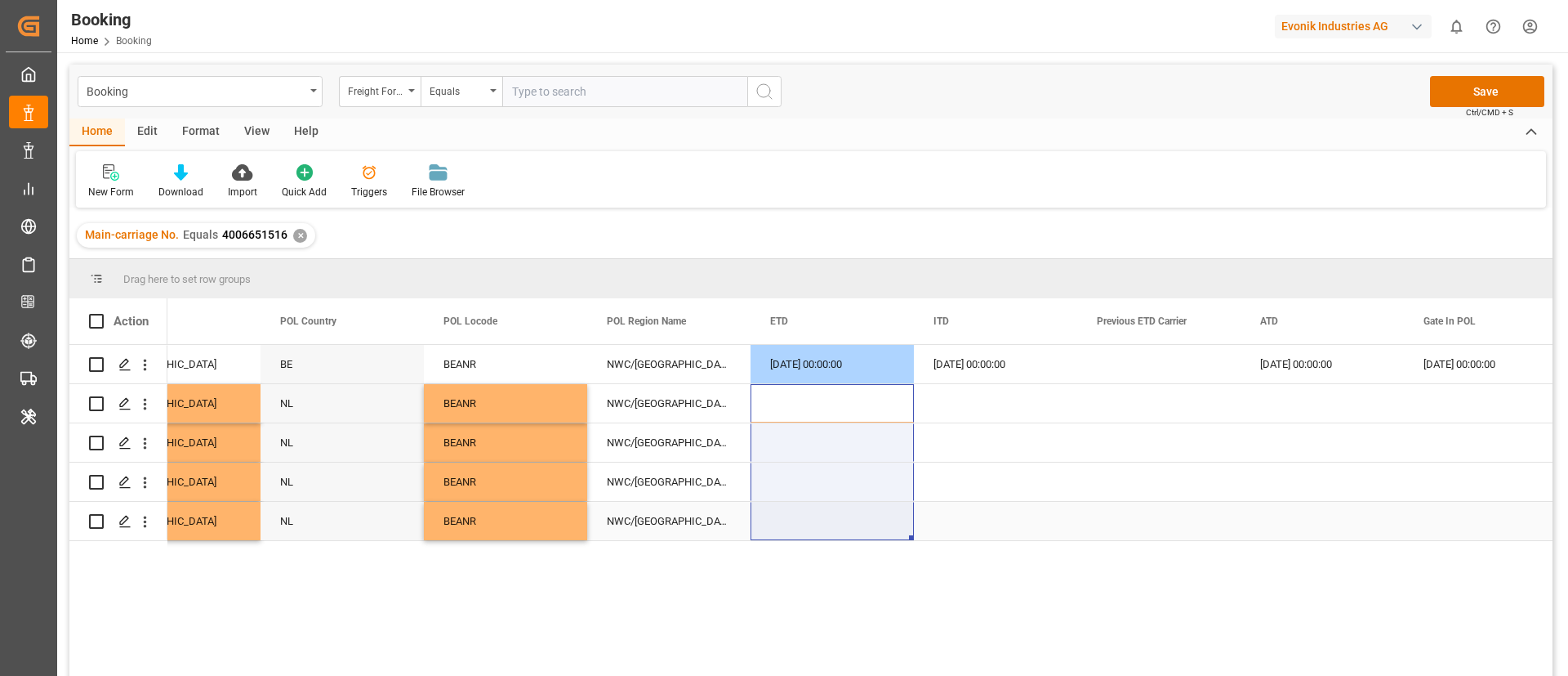
drag, startPoint x: 838, startPoint y: 400, endPoint x: 822, endPoint y: 528, distance: 129.0
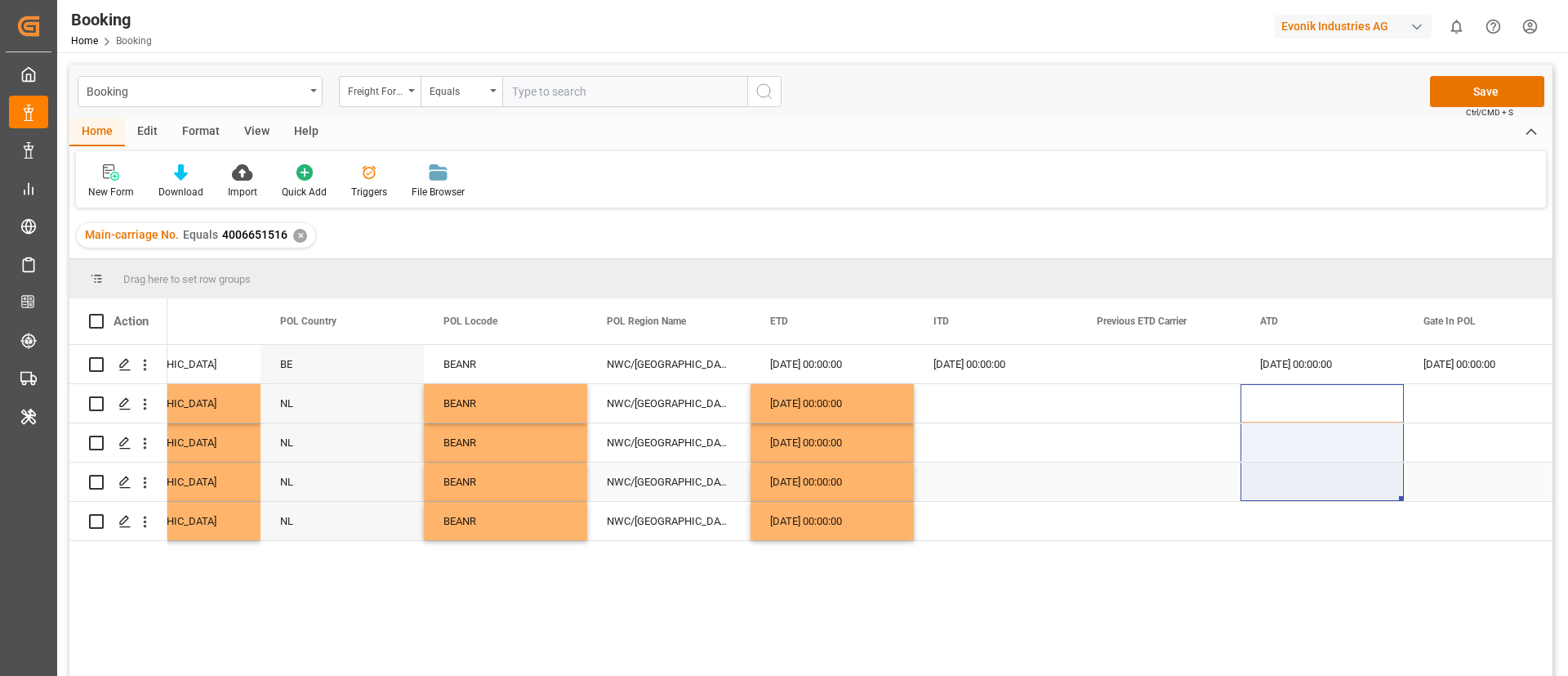
drag, startPoint x: 1310, startPoint y: 403, endPoint x: 1309, endPoint y: 536, distance: 133.0
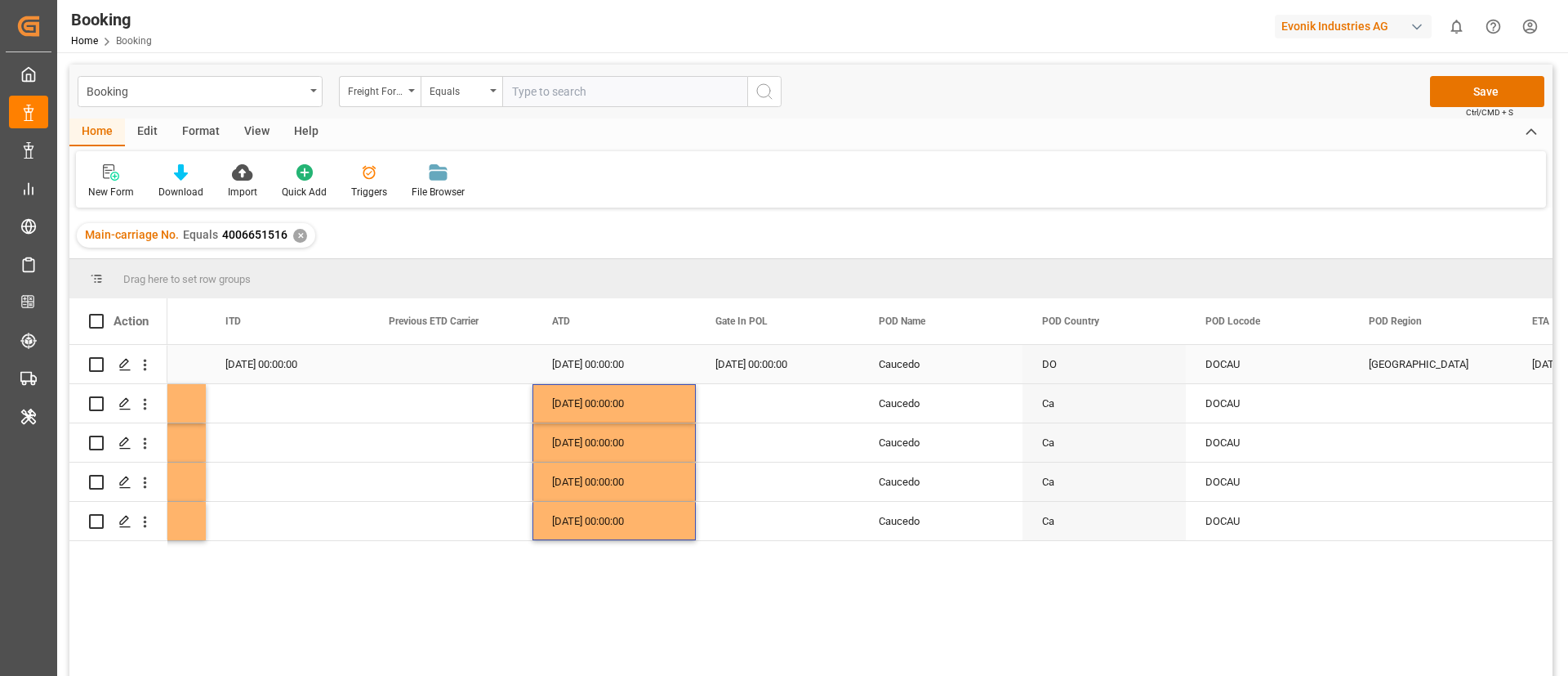
click at [744, 372] on div "[DATE] 00:00:00" at bounding box center [777, 364] width 163 height 39
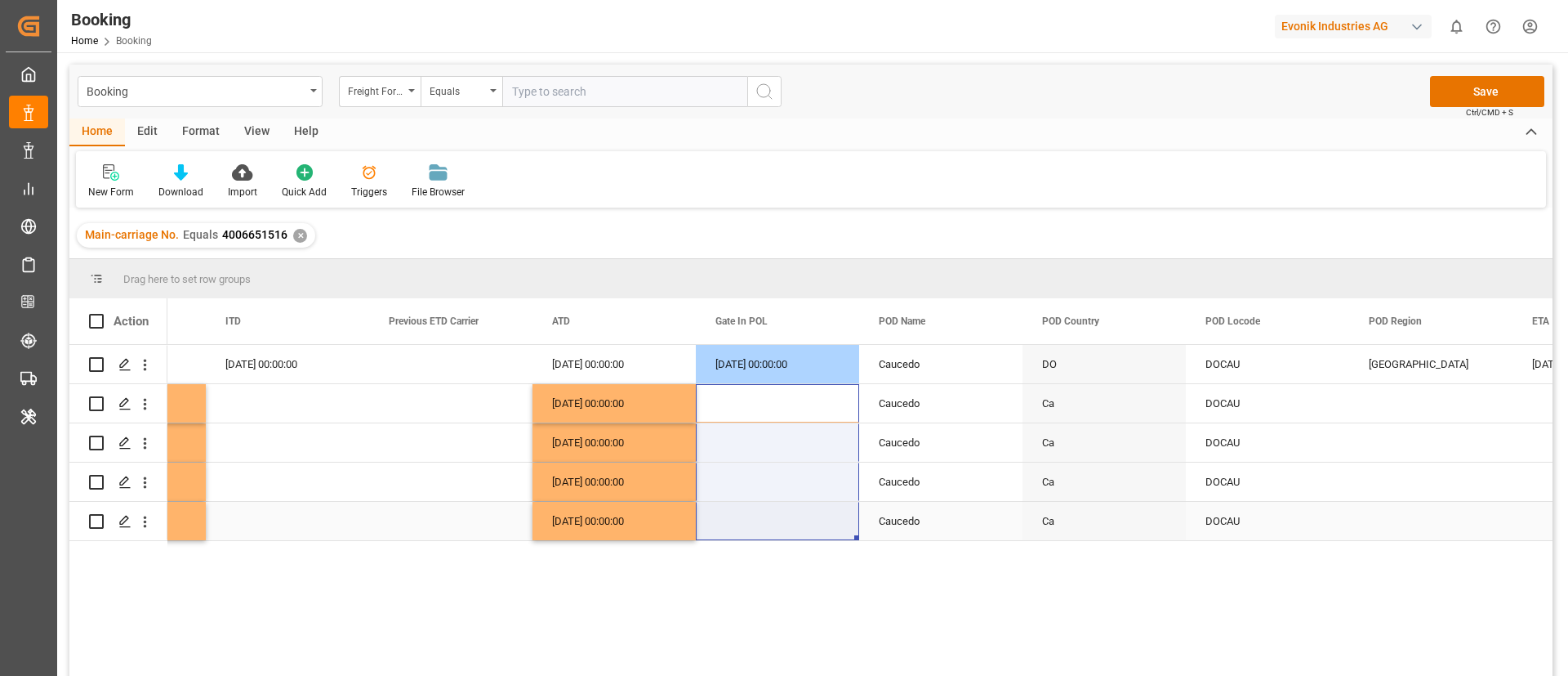
drag, startPoint x: 757, startPoint y: 393, endPoint x: 751, endPoint y: 516, distance: 123.1
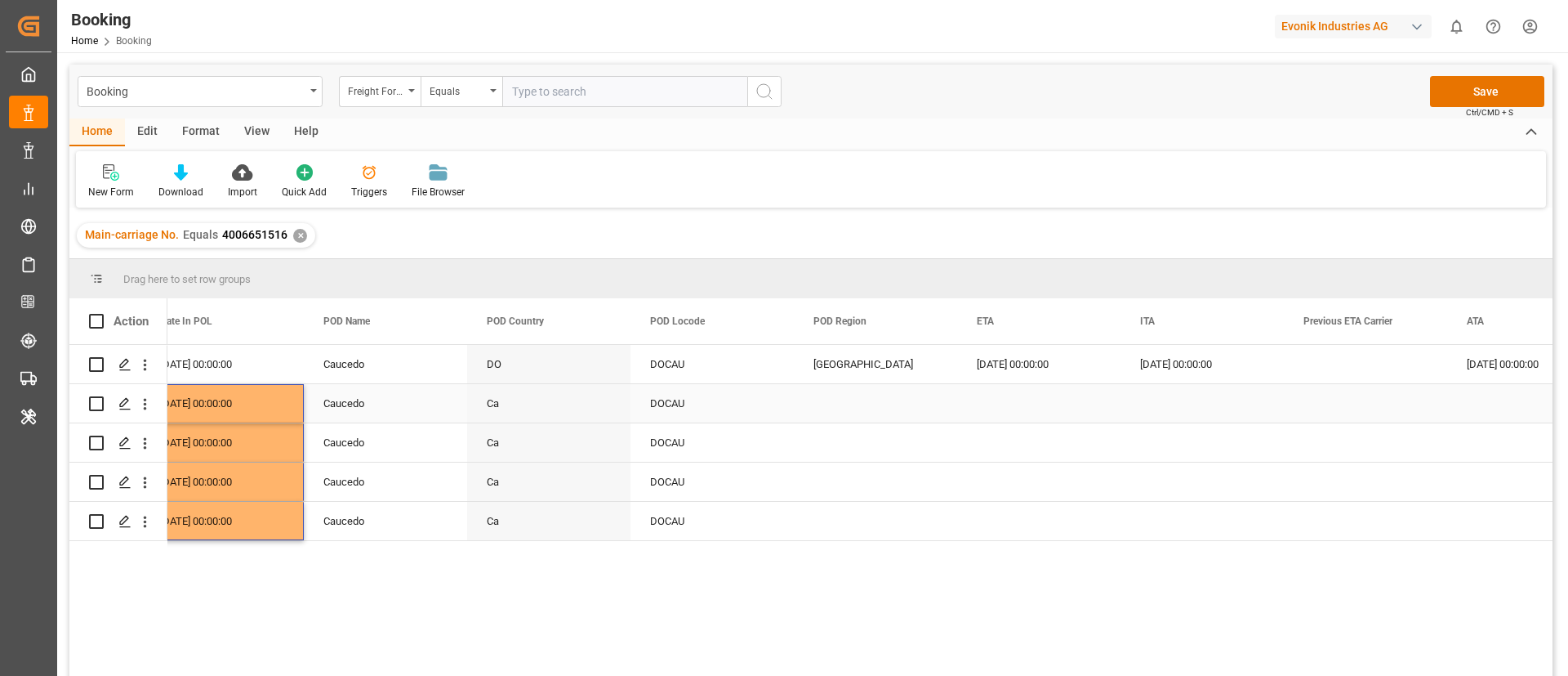
click at [847, 374] on div "[GEOGRAPHIC_DATA]" at bounding box center [875, 364] width 163 height 39
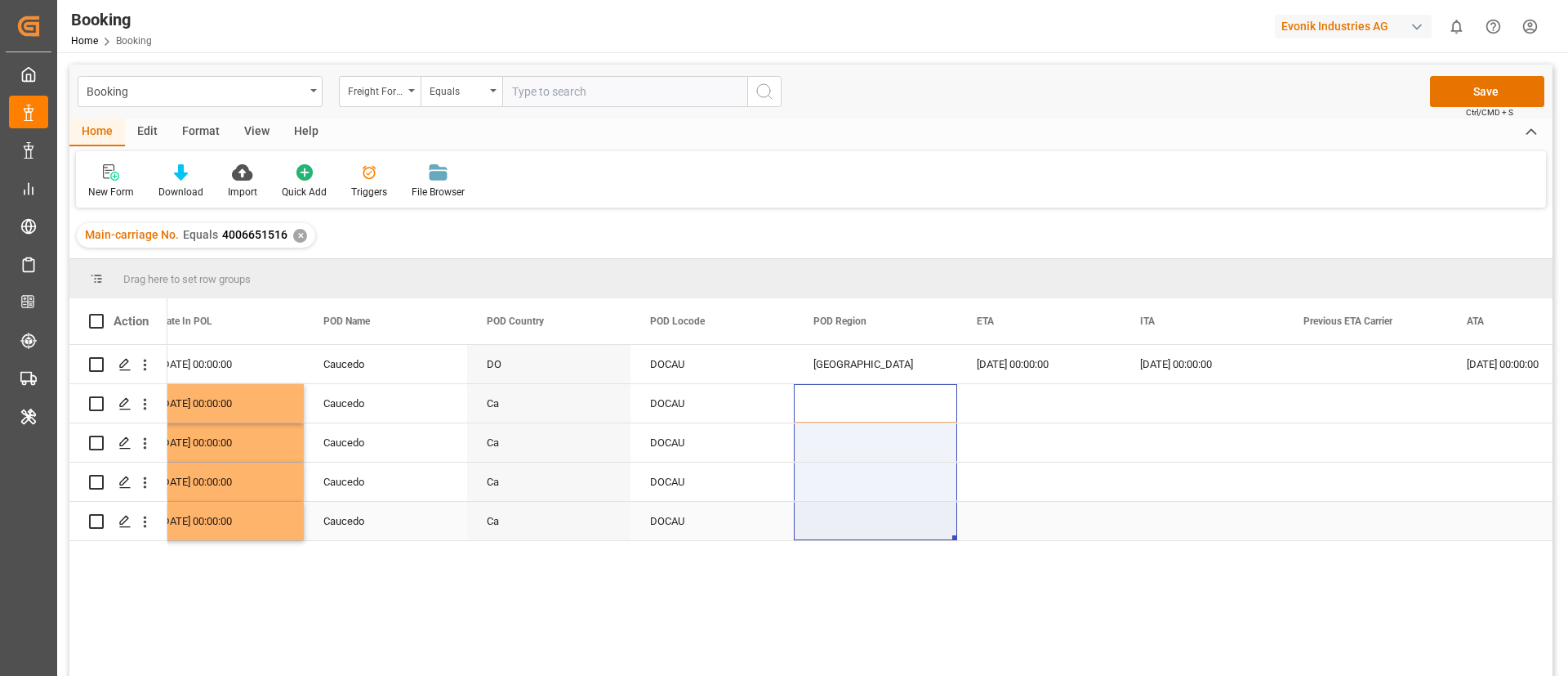
drag, startPoint x: 844, startPoint y: 395, endPoint x: 834, endPoint y: 506, distance: 111.4
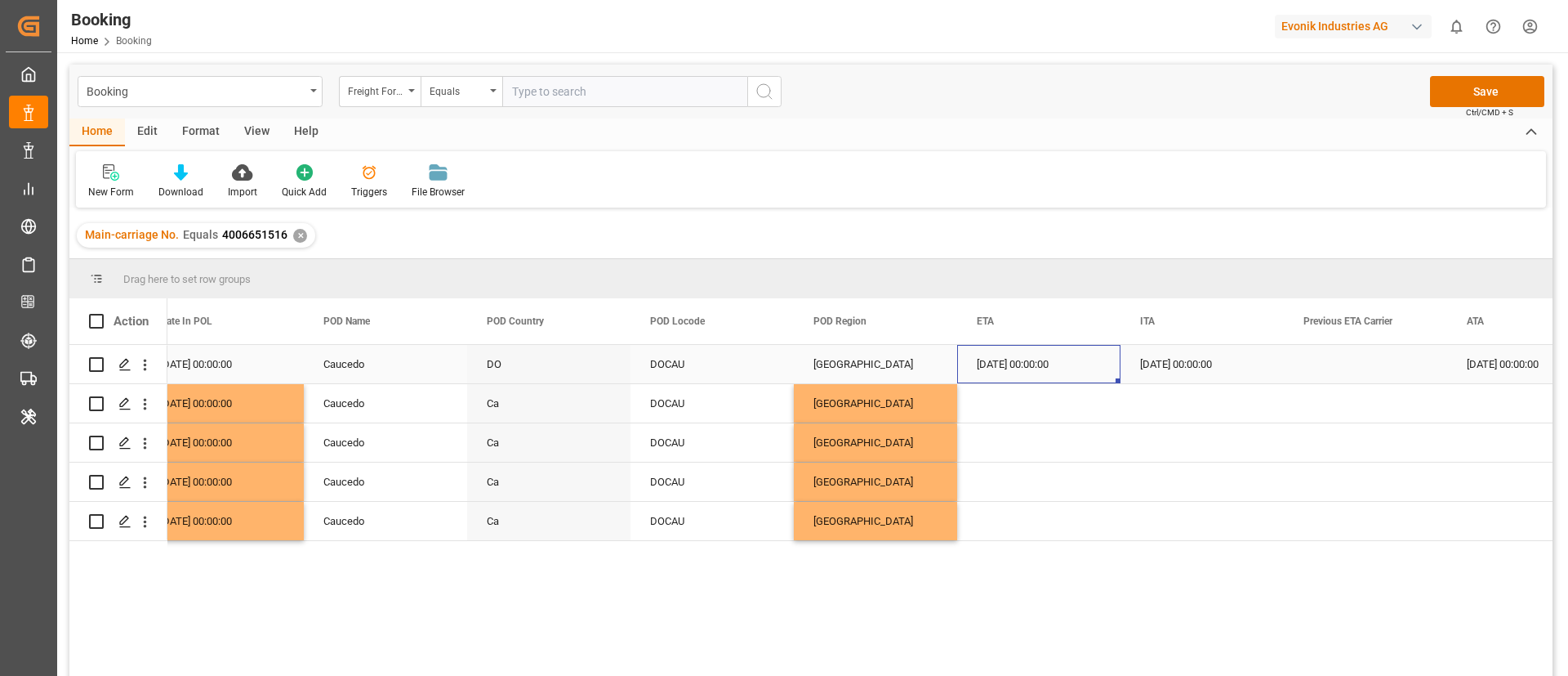
click at [1009, 374] on div "[DATE] 00:00:00" at bounding box center [1038, 364] width 163 height 39
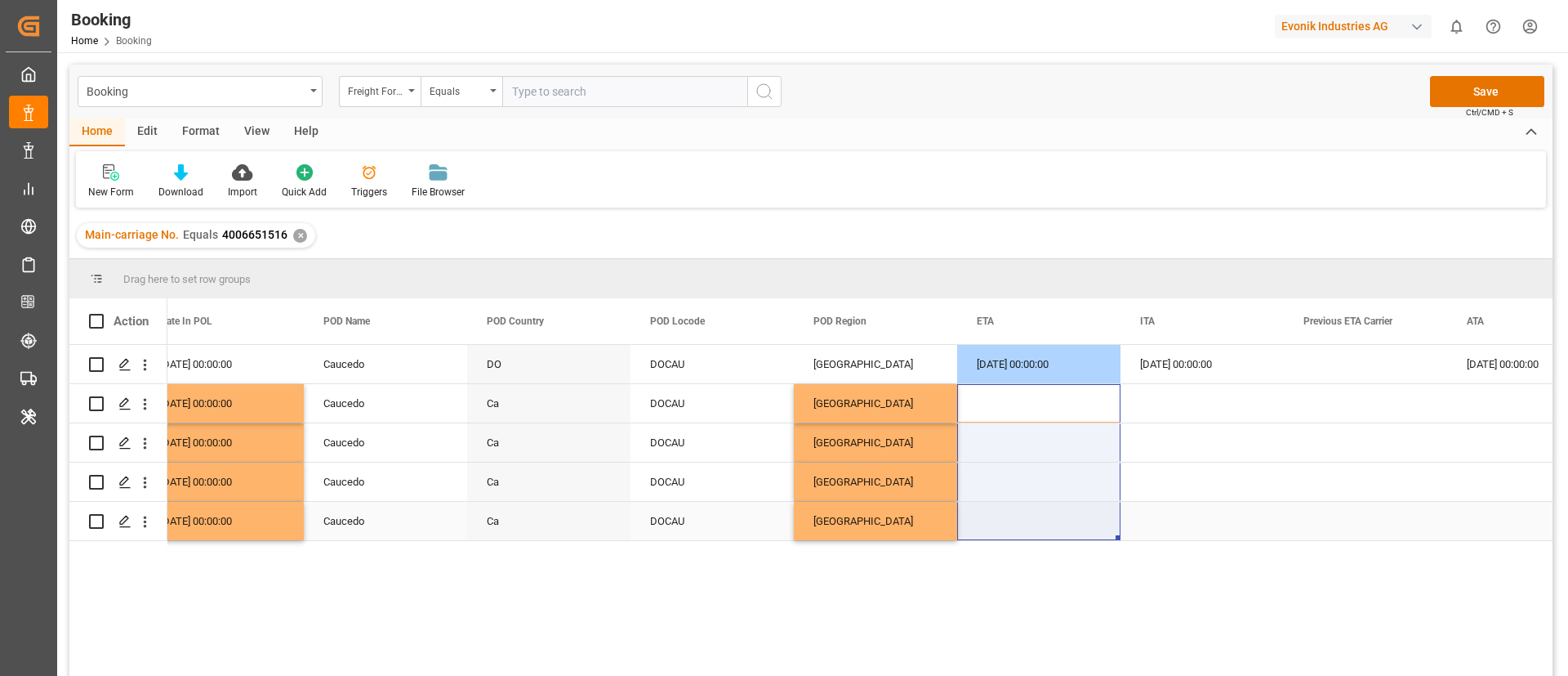
drag, startPoint x: 1015, startPoint y: 403, endPoint x: 994, endPoint y: 541, distance: 139.6
click at [994, 541] on div "[DATE] 00:00:00 [DATE] 00:00:00 Caucedo DO DOCAU [GEOGRAPHIC_DATA] [DATE] 00:00…" at bounding box center [859, 516] width 1386 height 342
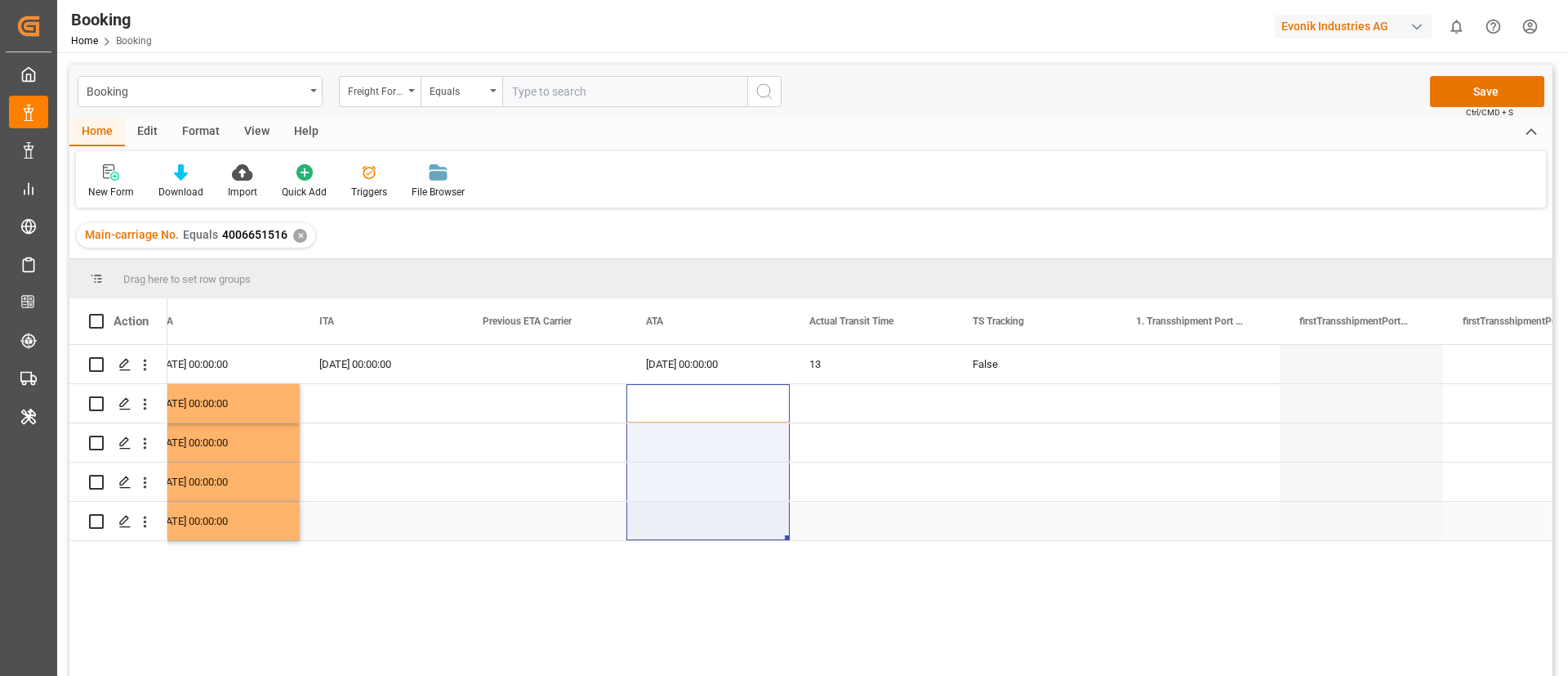
drag, startPoint x: 691, startPoint y: 396, endPoint x: 683, endPoint y: 533, distance: 137.2
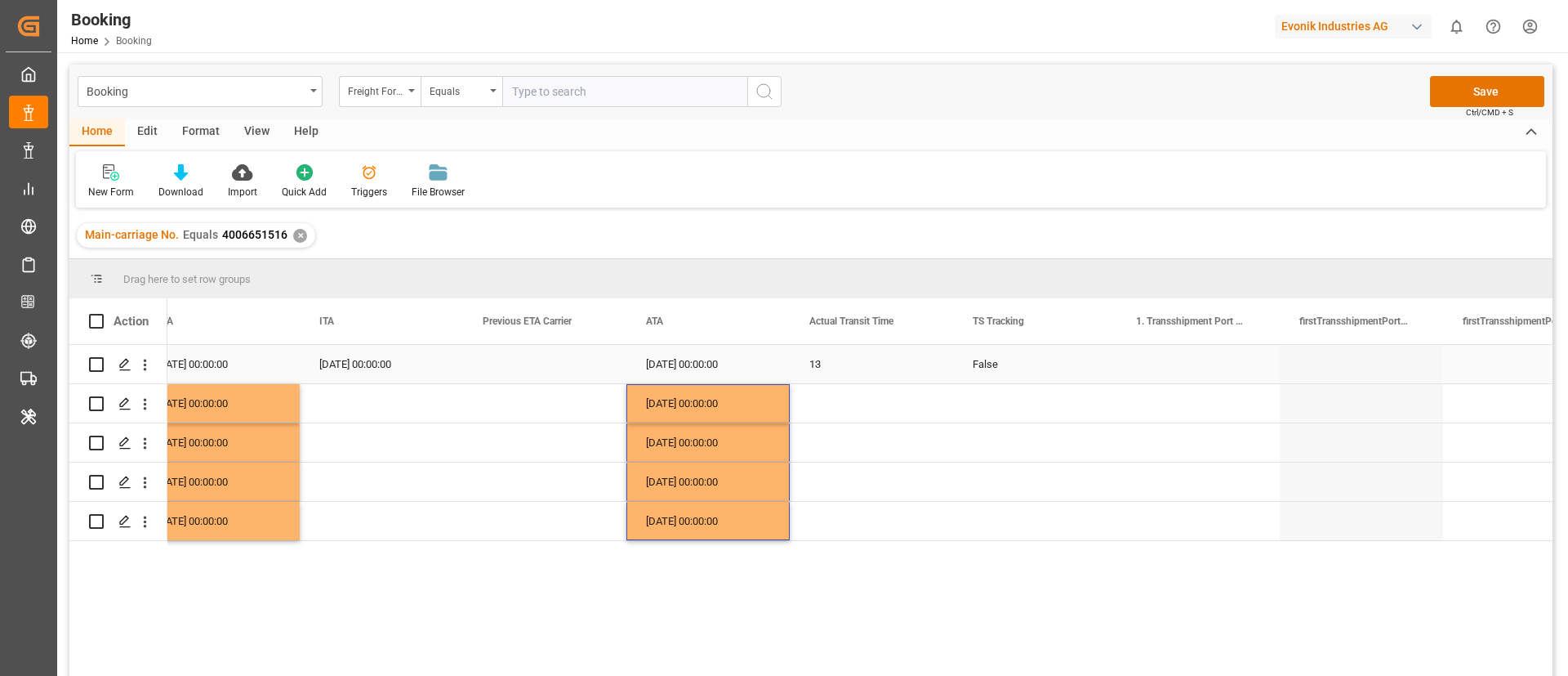
click at [1003, 358] on div "False" at bounding box center [1034, 364] width 163 height 39
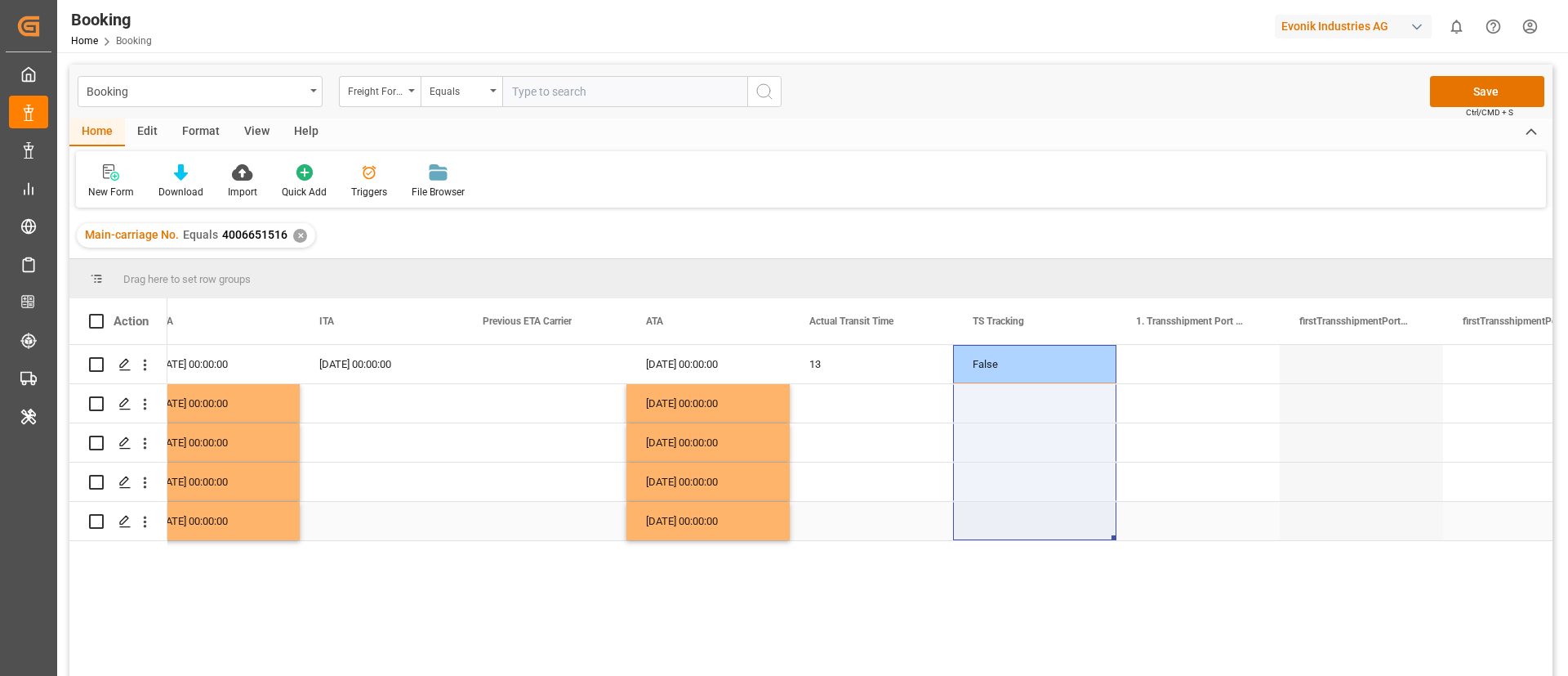
drag, startPoint x: 1012, startPoint y: 376, endPoint x: 999, endPoint y: 514, distance: 138.6
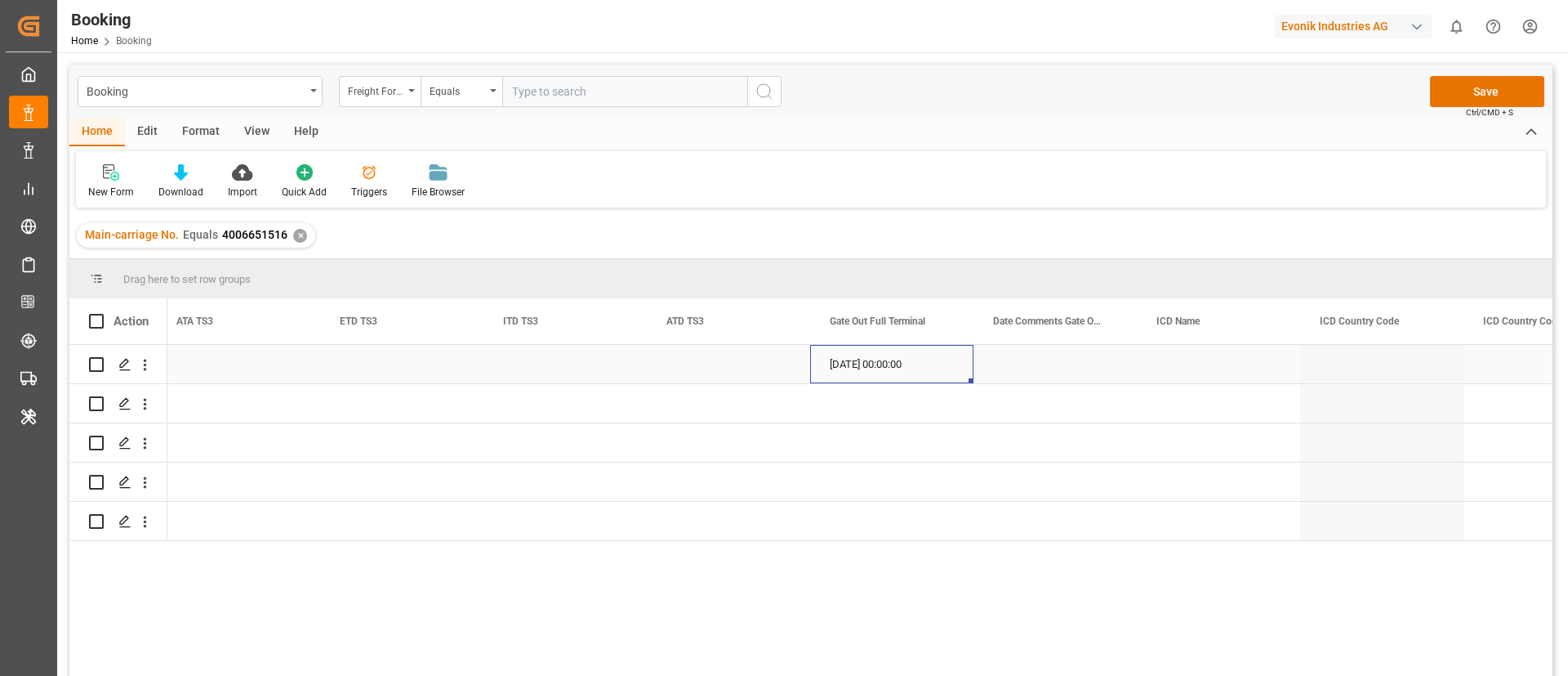
click at [848, 368] on div "[DATE] 00:00:00" at bounding box center [891, 364] width 163 height 39
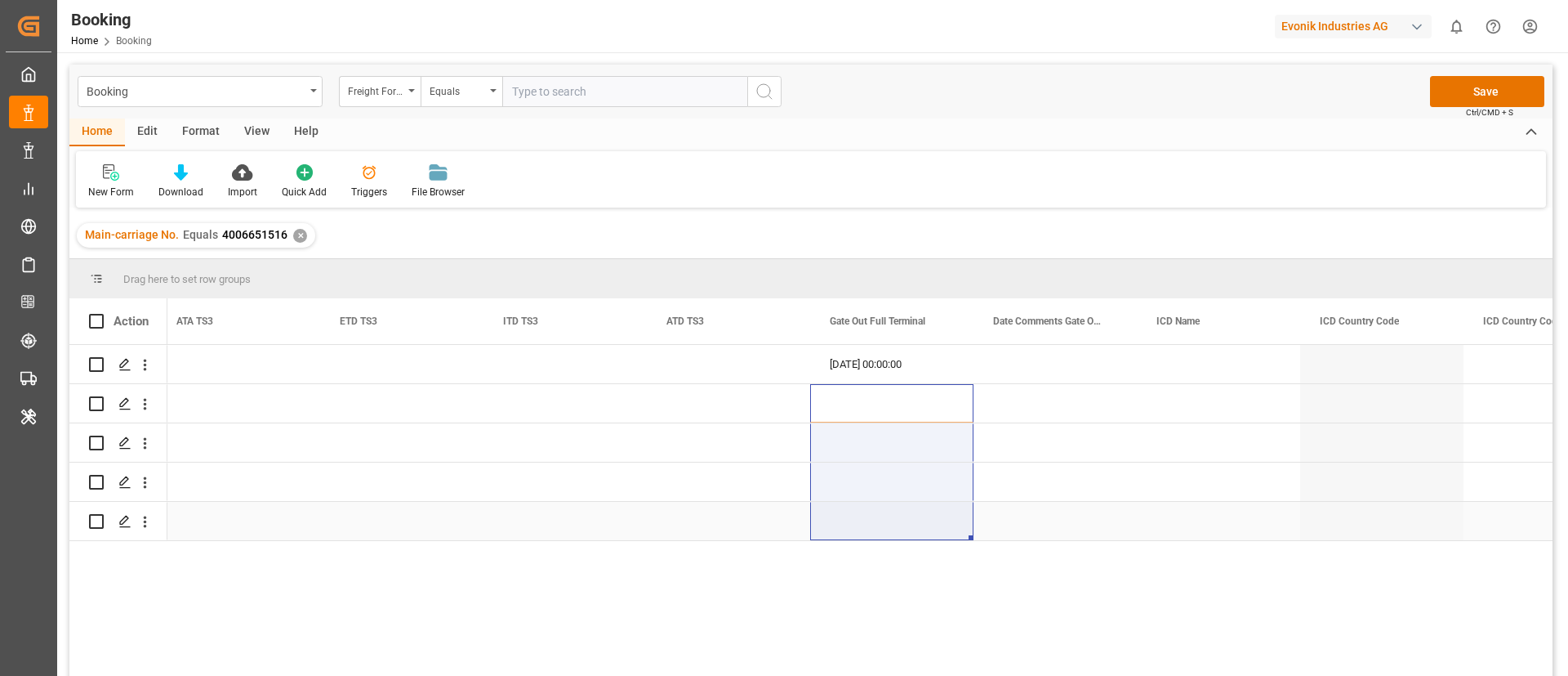
drag, startPoint x: 864, startPoint y: 388, endPoint x: 872, endPoint y: 522, distance: 134.2
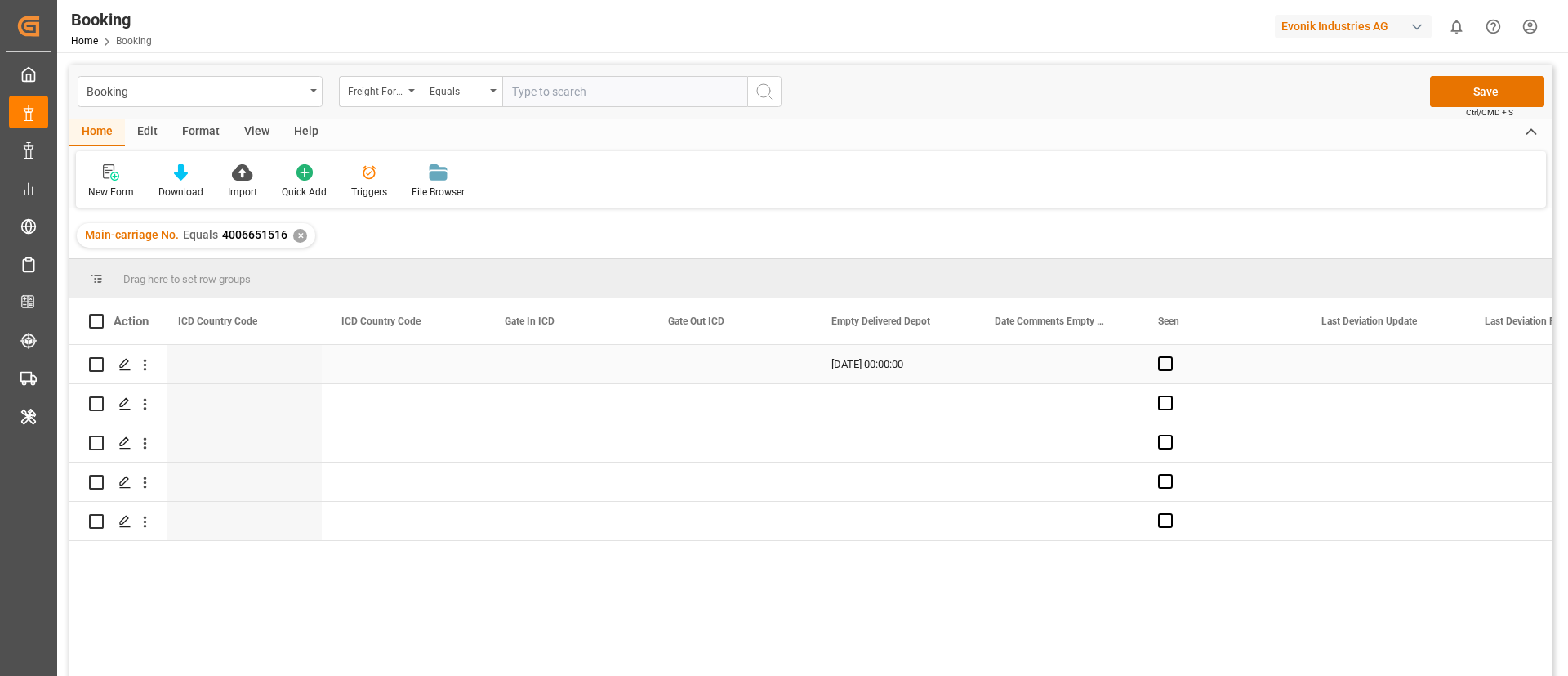
click at [861, 363] on div "[DATE] 00:00:00" at bounding box center [893, 364] width 163 height 39
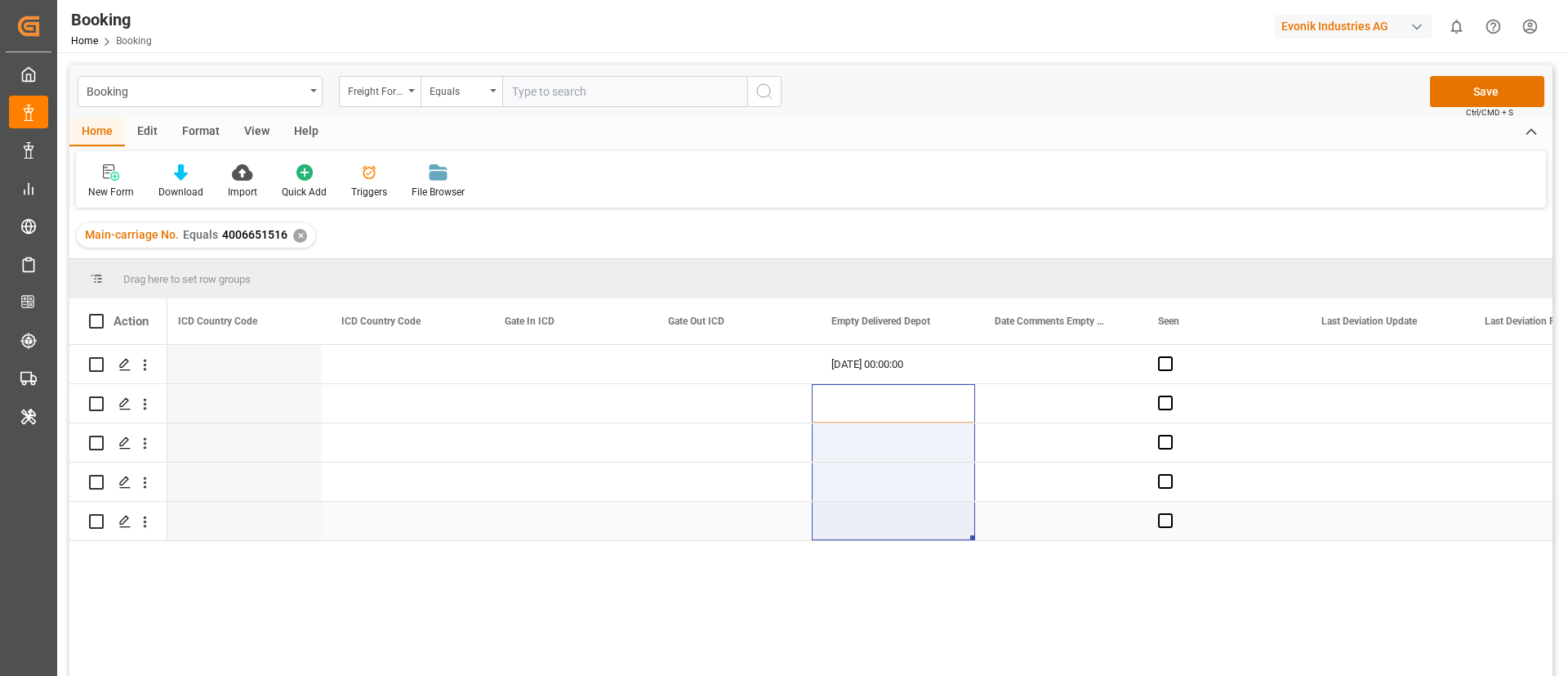
drag, startPoint x: 861, startPoint y: 387, endPoint x: 859, endPoint y: 527, distance: 140.0
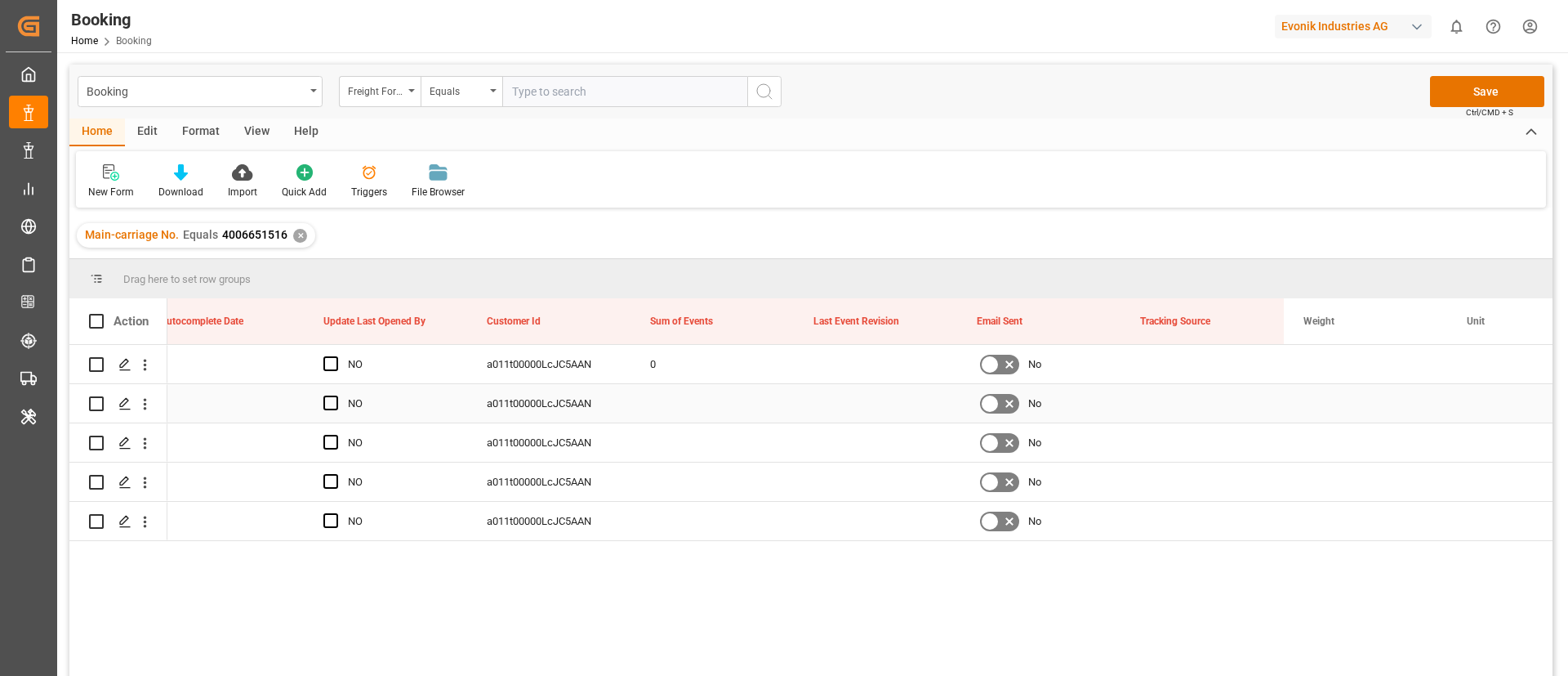
click at [703, 370] on div "0" at bounding box center [712, 364] width 163 height 39
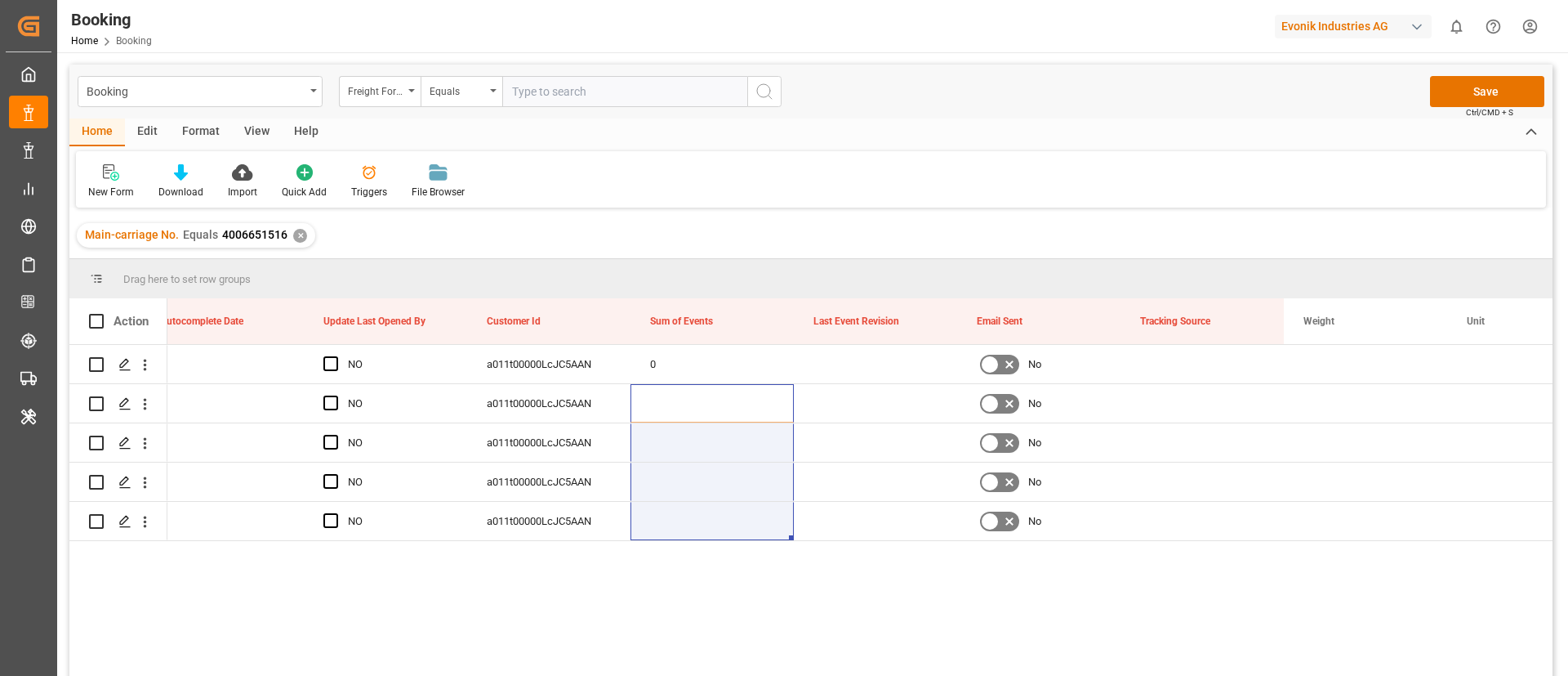
drag, startPoint x: 699, startPoint y: 401, endPoint x: 710, endPoint y: 549, distance: 148.4
click at [710, 549] on div "NO a011t00000LcJC5AAN 0 No [DATE] 00:00:00 NO a011t00000LcJC5AAN No NO a011t000…" at bounding box center [859, 516] width 1386 height 342
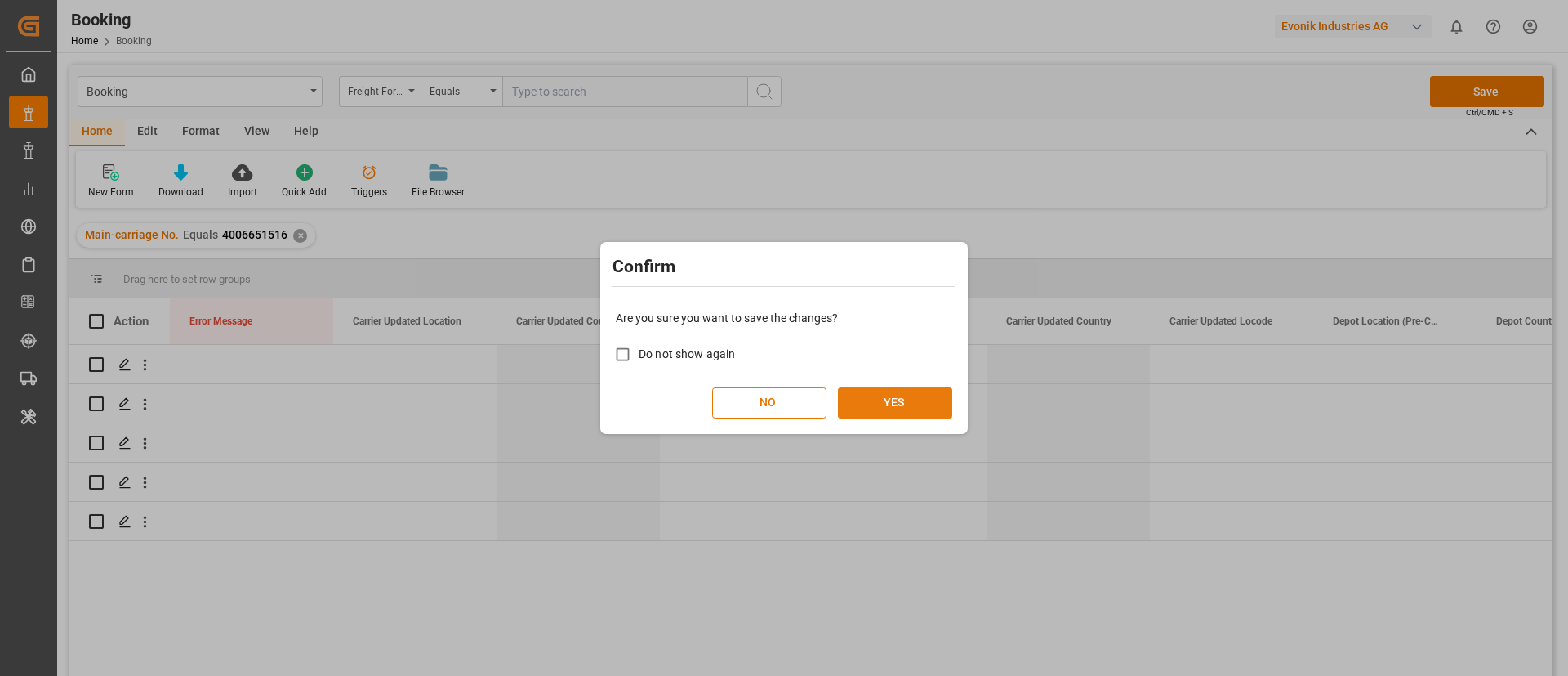
click at [927, 408] on button "YES" at bounding box center [895, 403] width 114 height 31
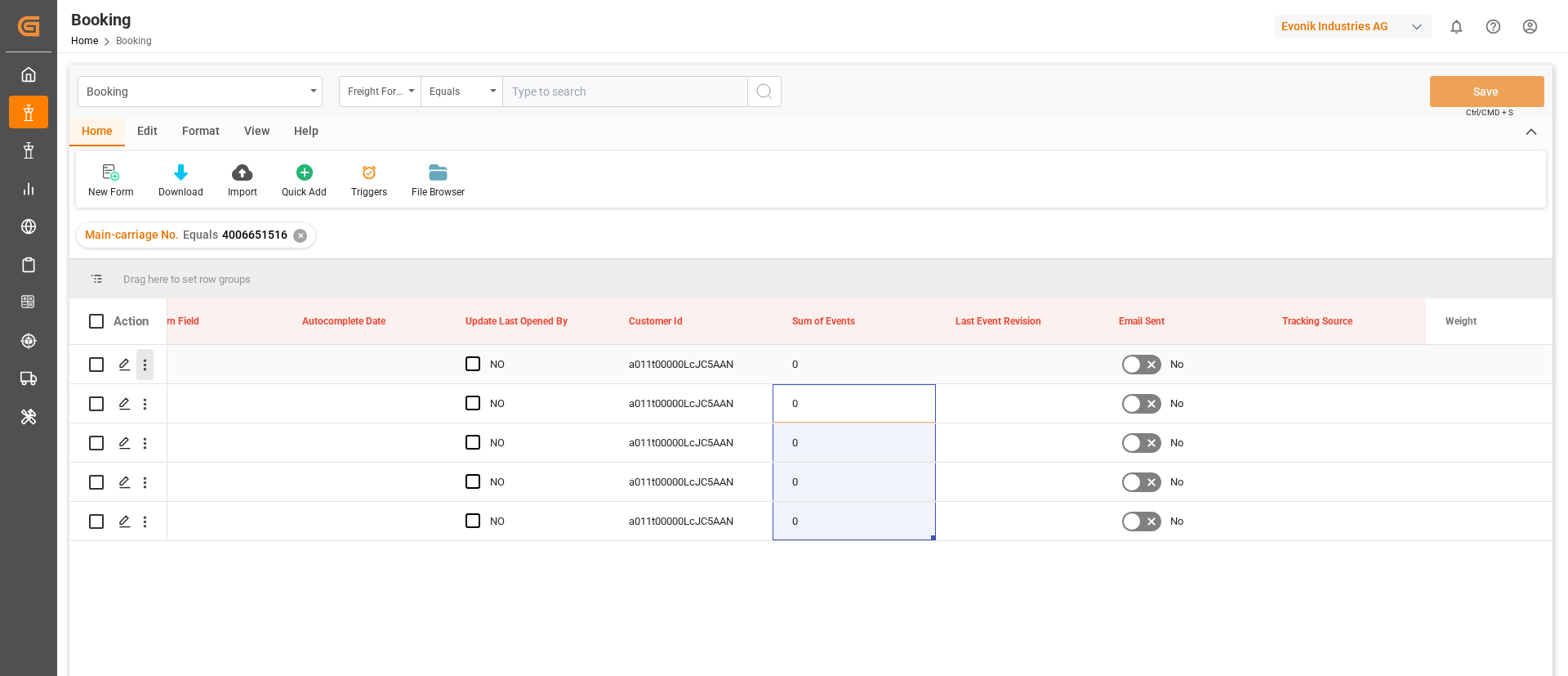
click at [141, 363] on icon "open menu" at bounding box center [145, 365] width 17 height 17
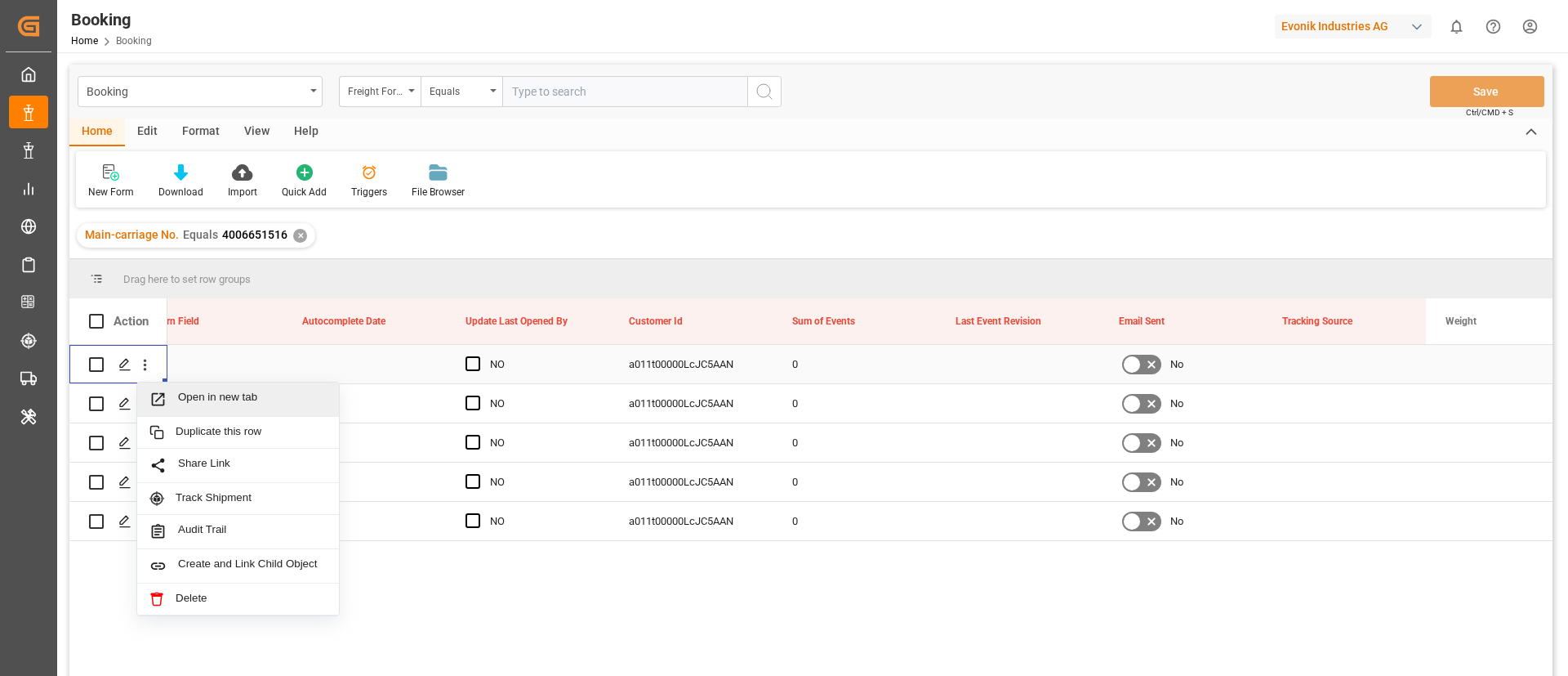
click at [198, 392] on span "Open in new tab" at bounding box center [252, 399] width 149 height 17
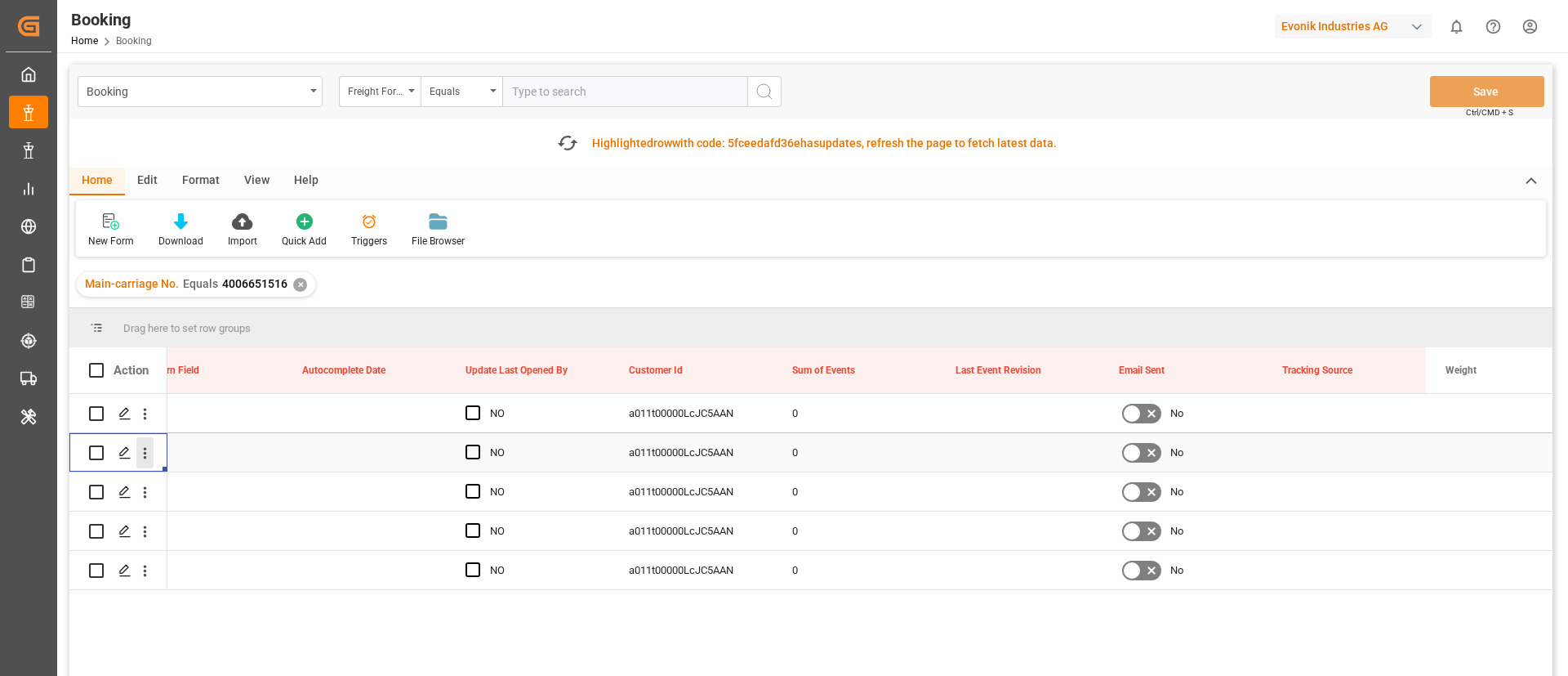
click at [142, 454] on icon "open menu" at bounding box center [145, 453] width 17 height 17
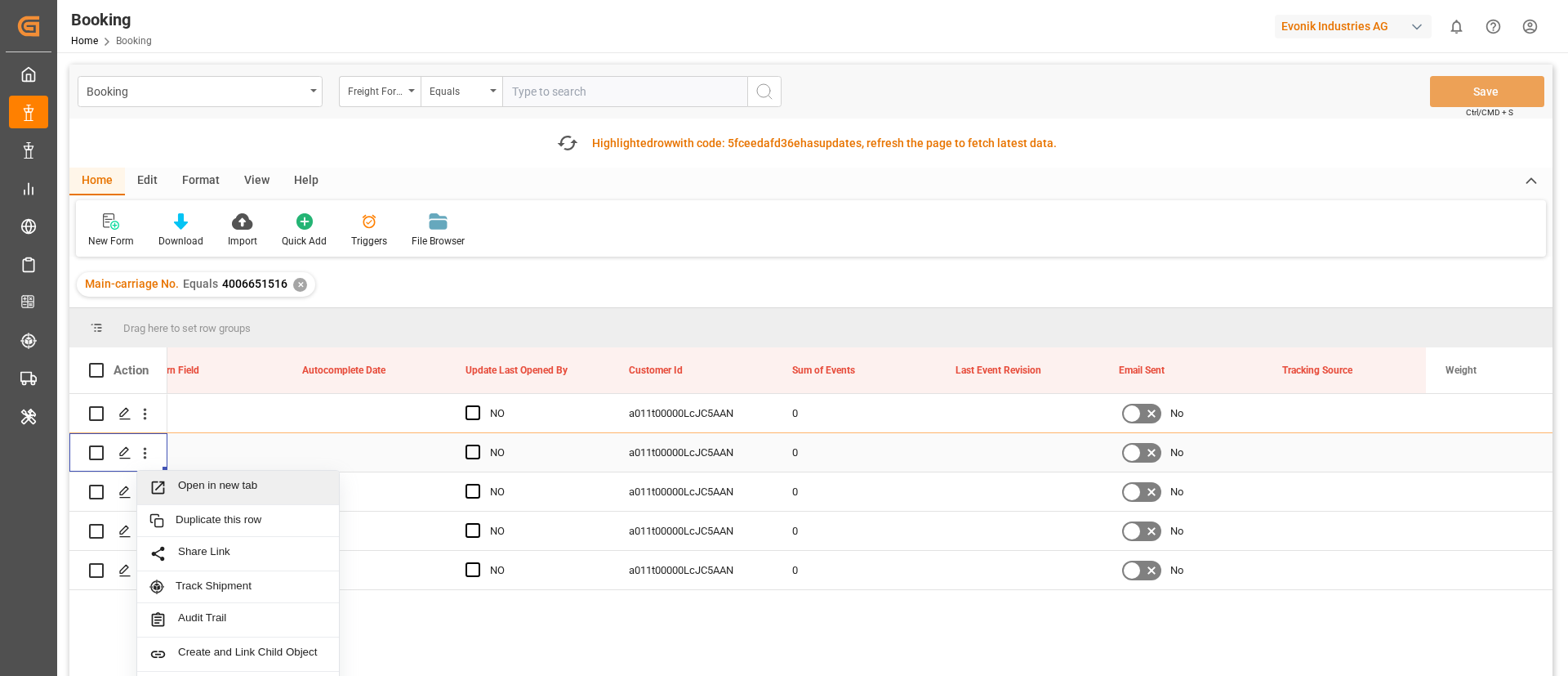
click at [178, 480] on span "Open in new tab" at bounding box center [252, 488] width 149 height 17
click at [141, 495] on icon "open menu" at bounding box center [145, 493] width 17 height 17
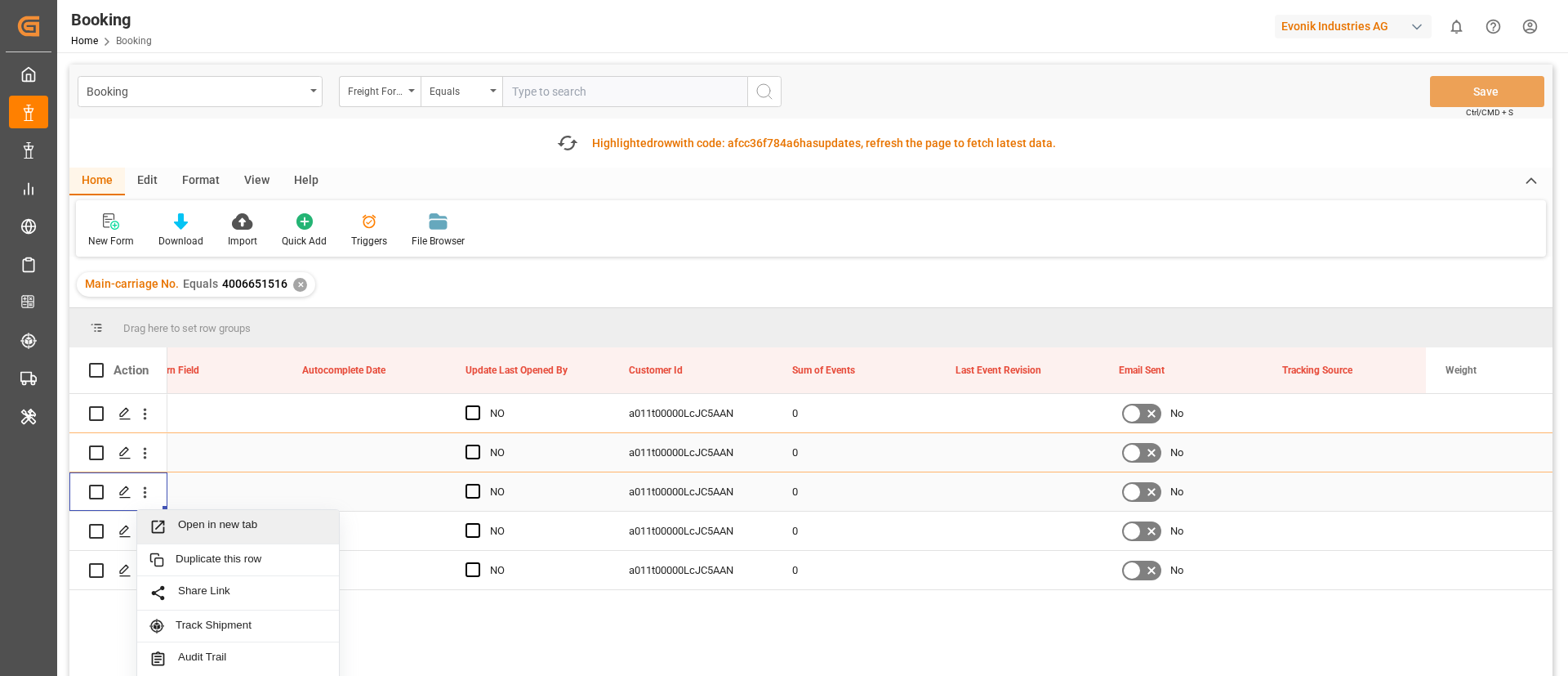
click at [218, 531] on span "Open in new tab" at bounding box center [252, 526] width 149 height 17
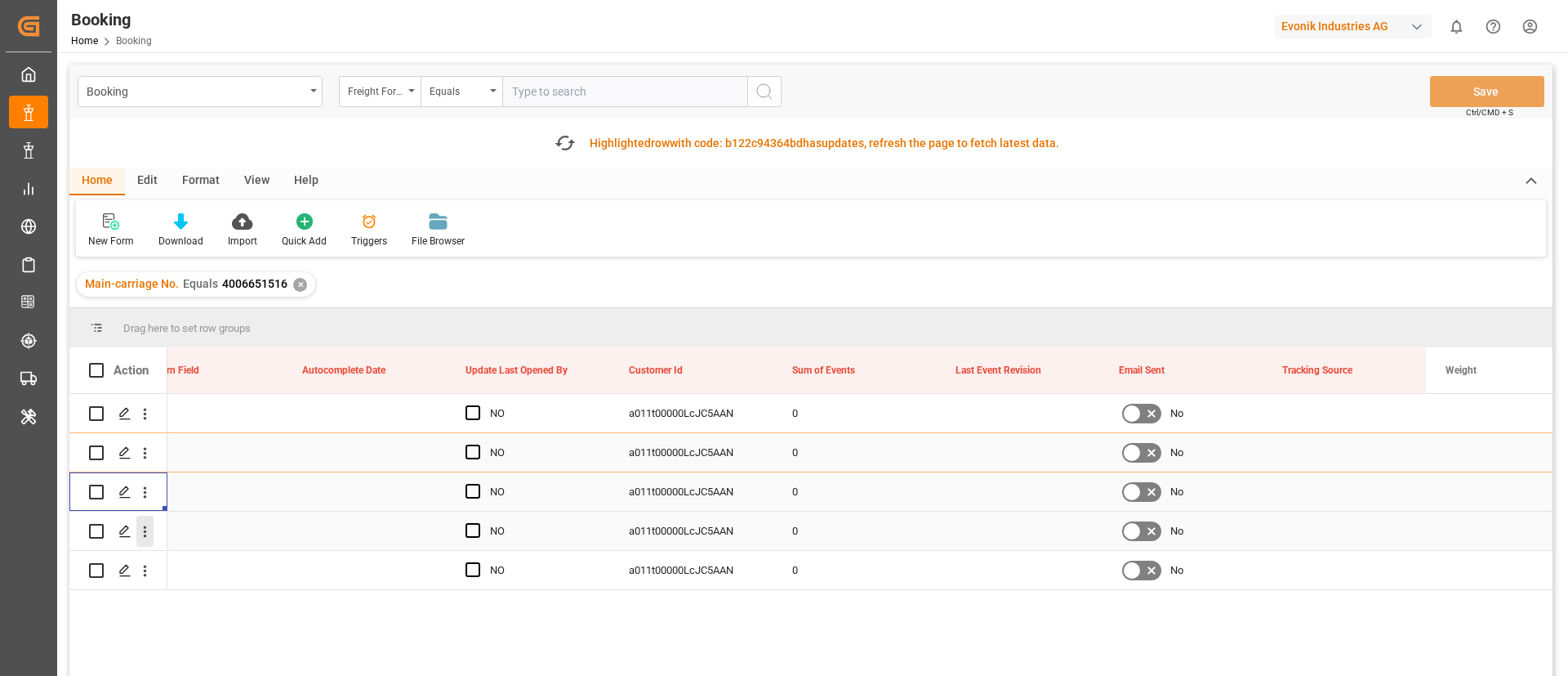
click at [144, 533] on icon "open menu" at bounding box center [145, 531] width 17 height 17
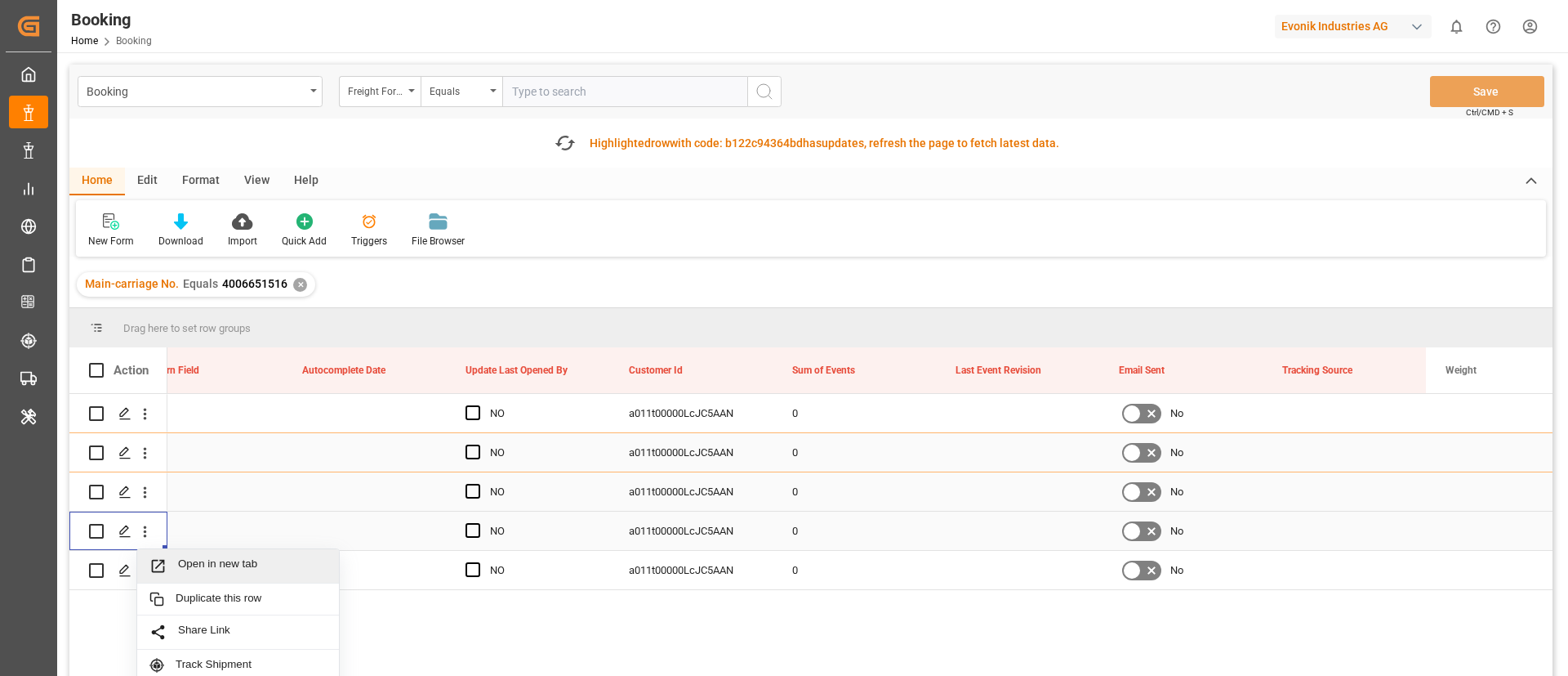
click at [215, 563] on span "Open in new tab" at bounding box center [252, 566] width 149 height 17
click at [146, 576] on icon "open menu" at bounding box center [145, 571] width 3 height 12
click at [221, 599] on span "Open in new tab" at bounding box center [252, 606] width 149 height 17
click at [553, 129] on div "Fetch latest updates Highlighted row with code: d7574deca1d7 d7574deca1d7 has u…" at bounding box center [807, 143] width 520 height 33
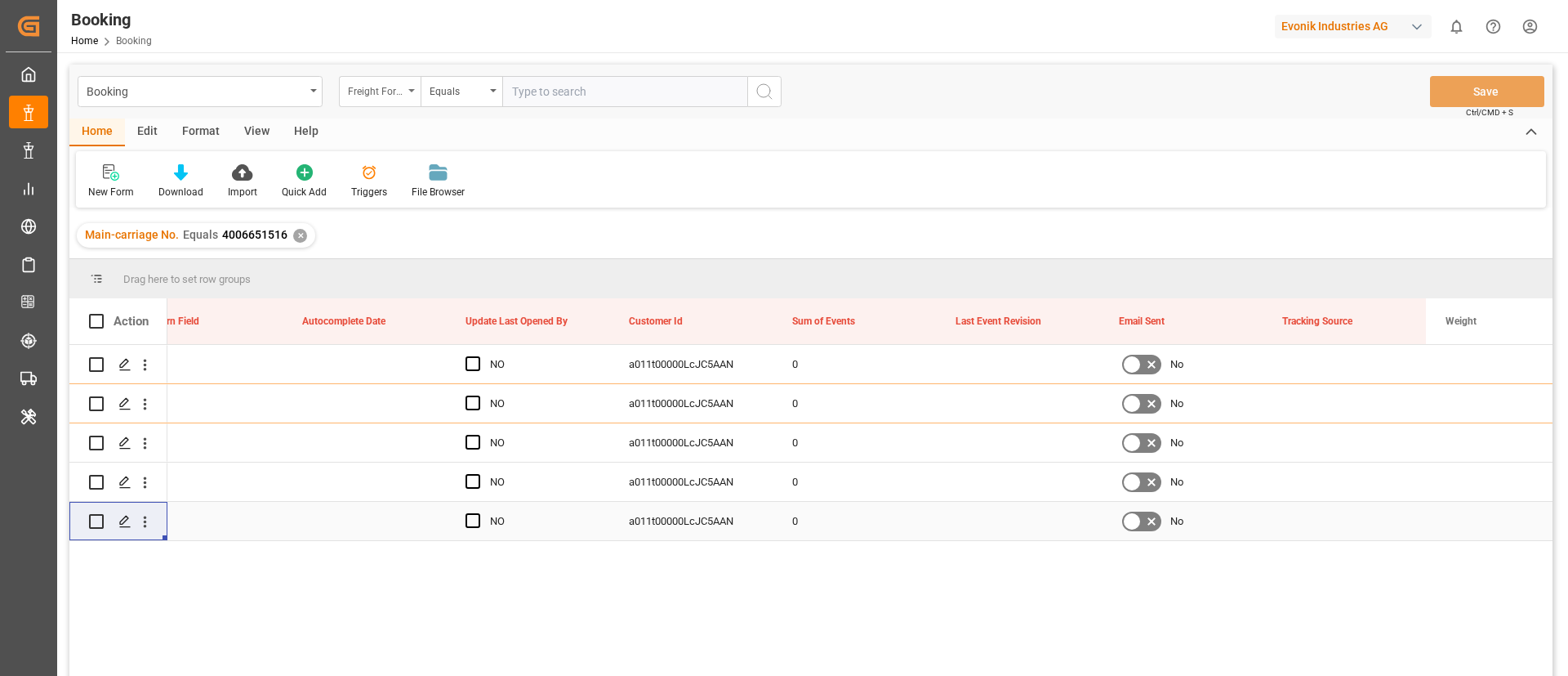
click at [377, 89] on div "Freight Forwarder's Reference No." at bounding box center [376, 89] width 56 height 18
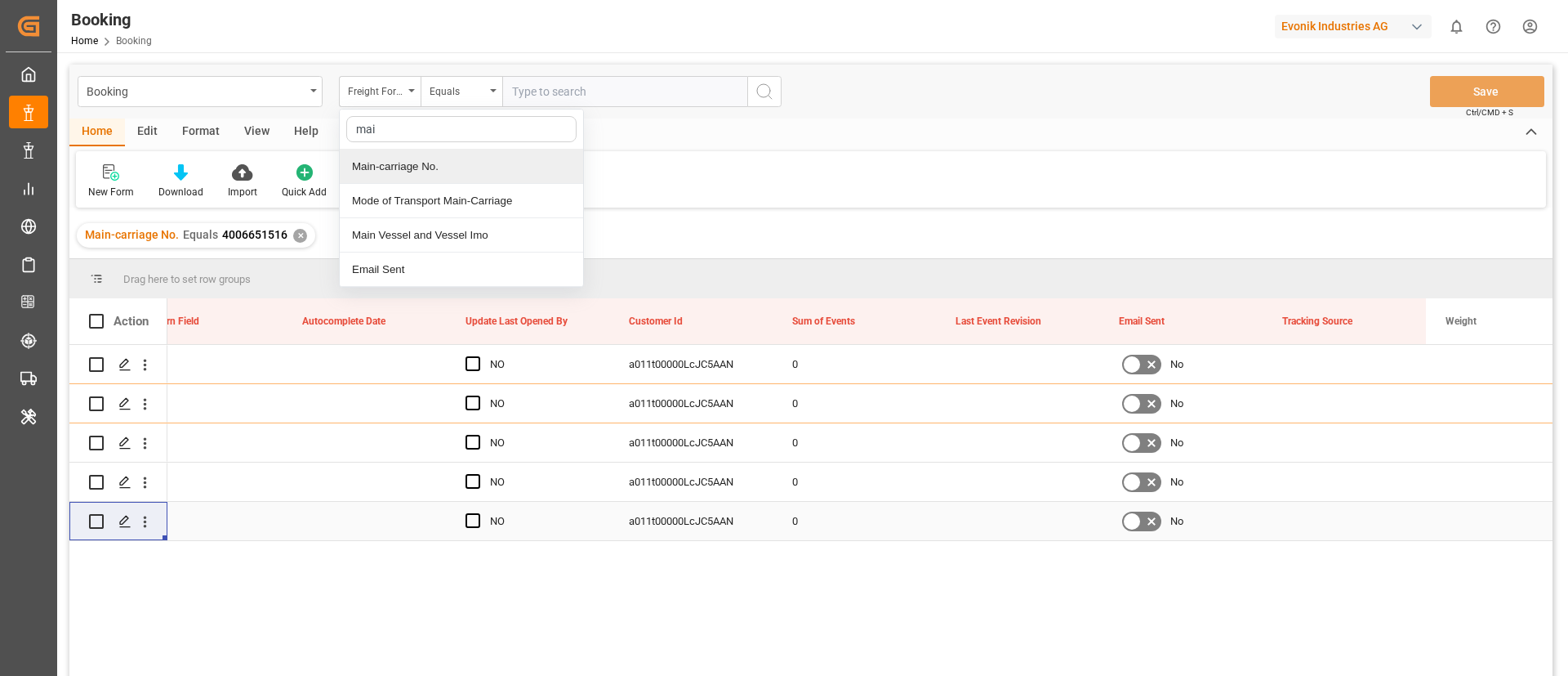
type input "main"
click at [456, 154] on div "Main-carriage No." at bounding box center [462, 167] width 243 height 35
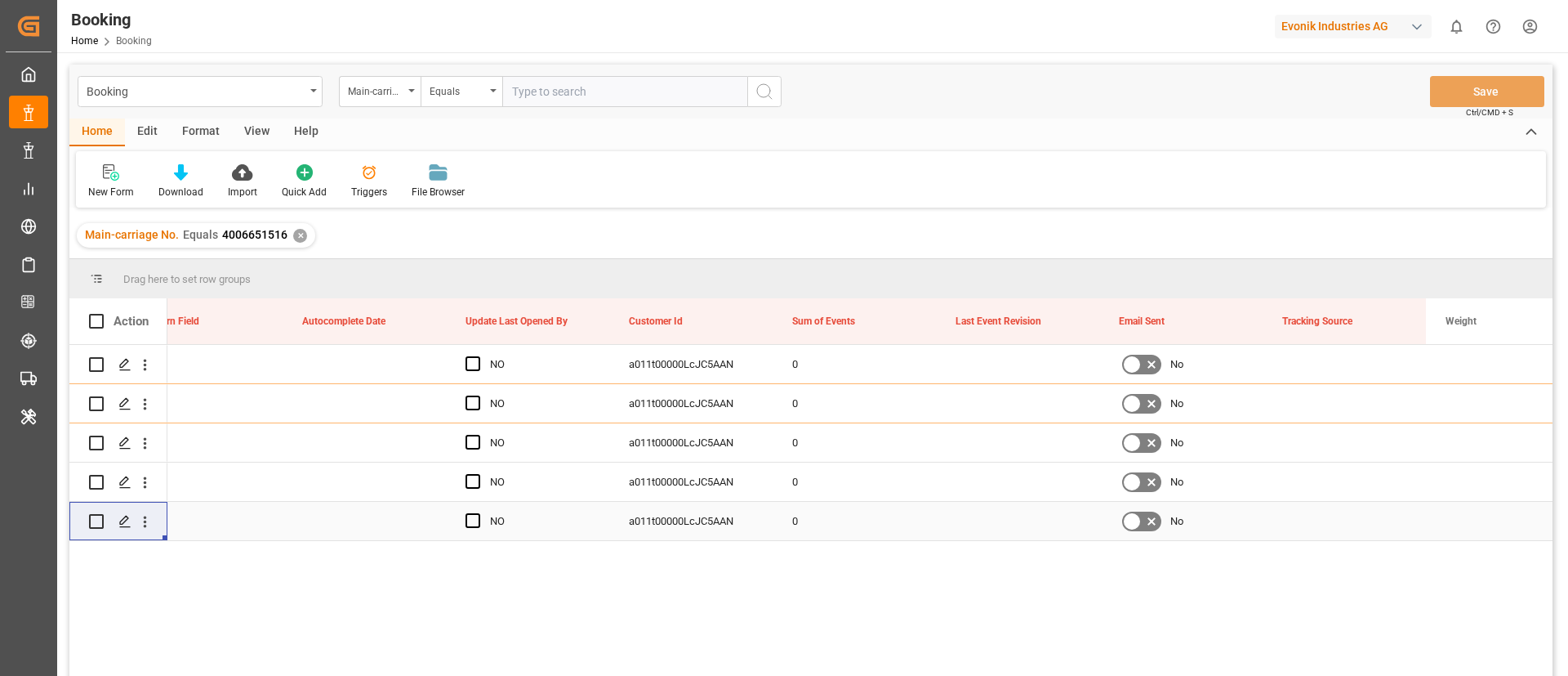
click at [535, 90] on input "text" at bounding box center [625, 92] width 245 height 31
paste input "4006654518"
type input "4006654518"
click at [771, 83] on icon "search button" at bounding box center [765, 92] width 19 height 19
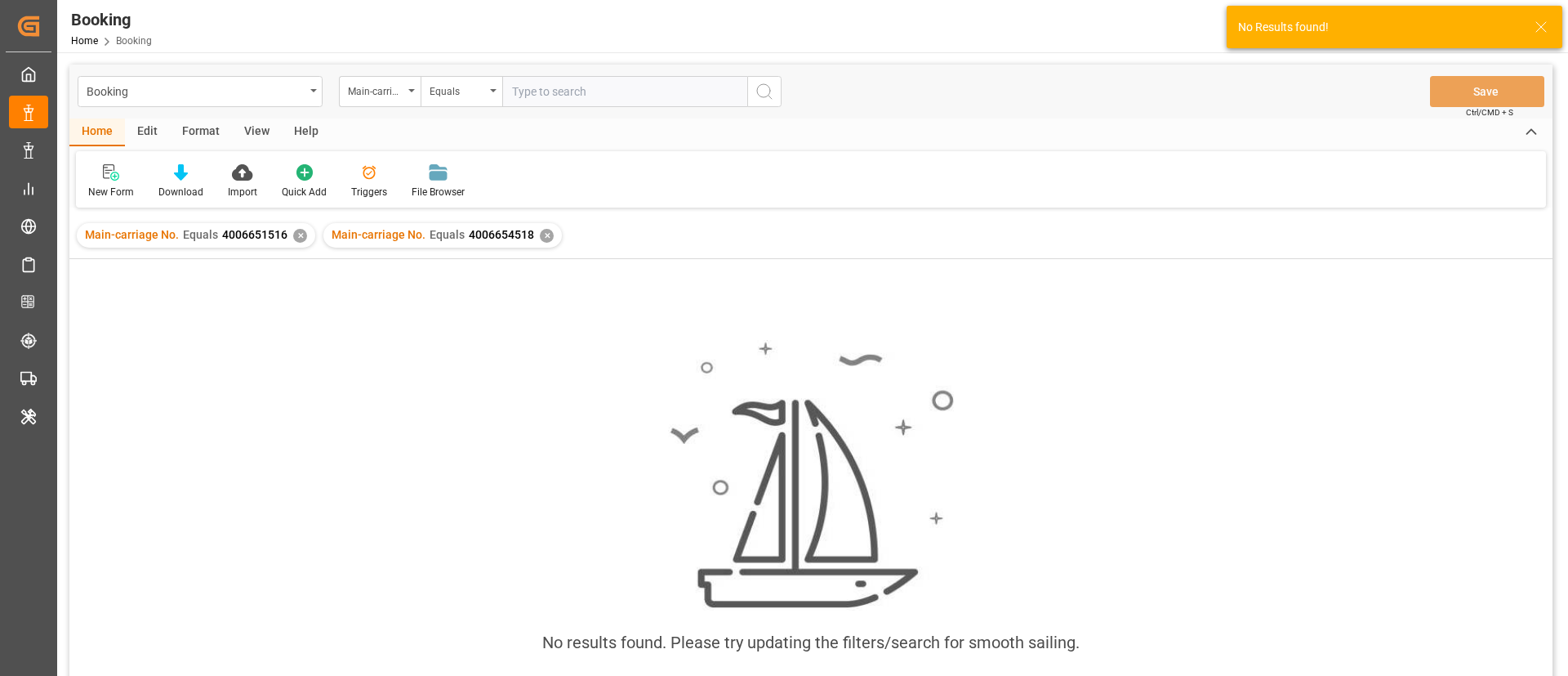
click at [297, 236] on div "✕" at bounding box center [300, 236] width 14 height 14
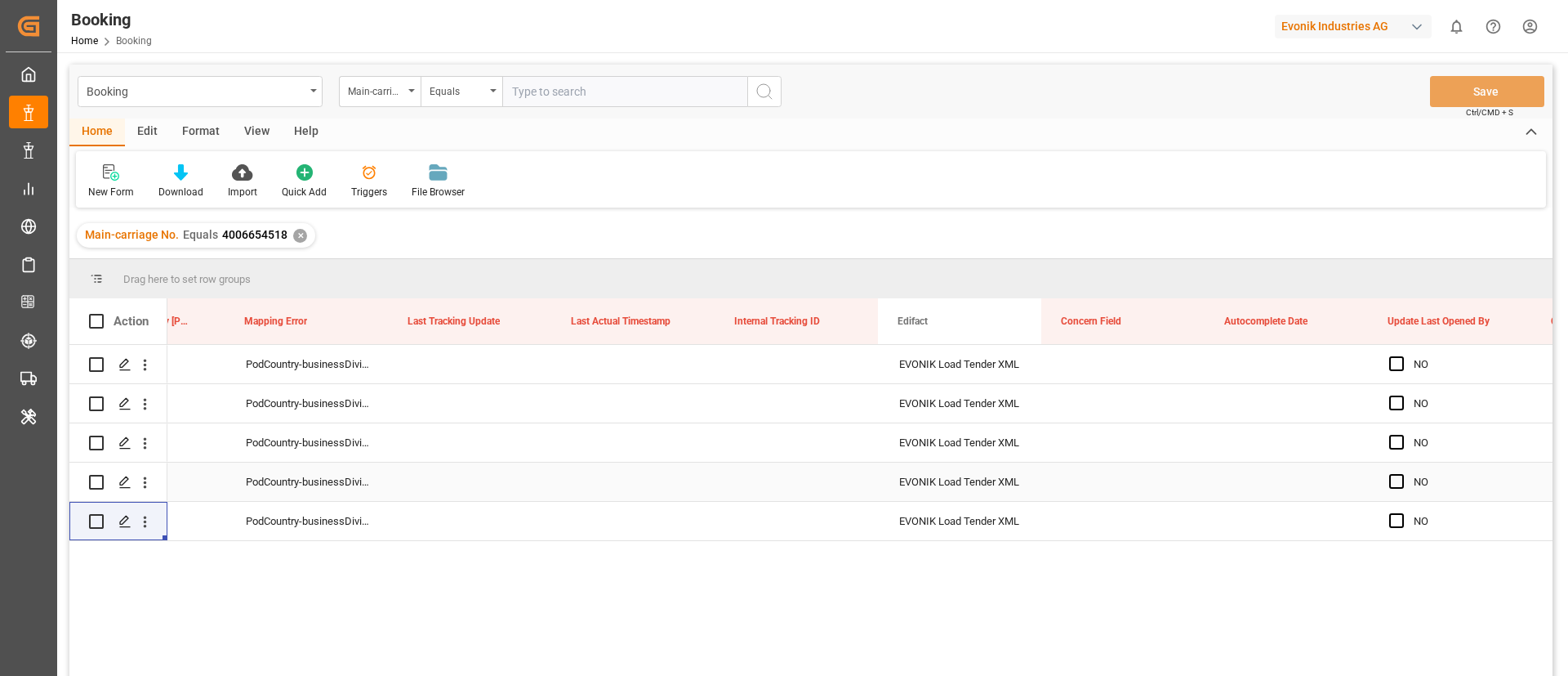
scroll to position [0, 19543]
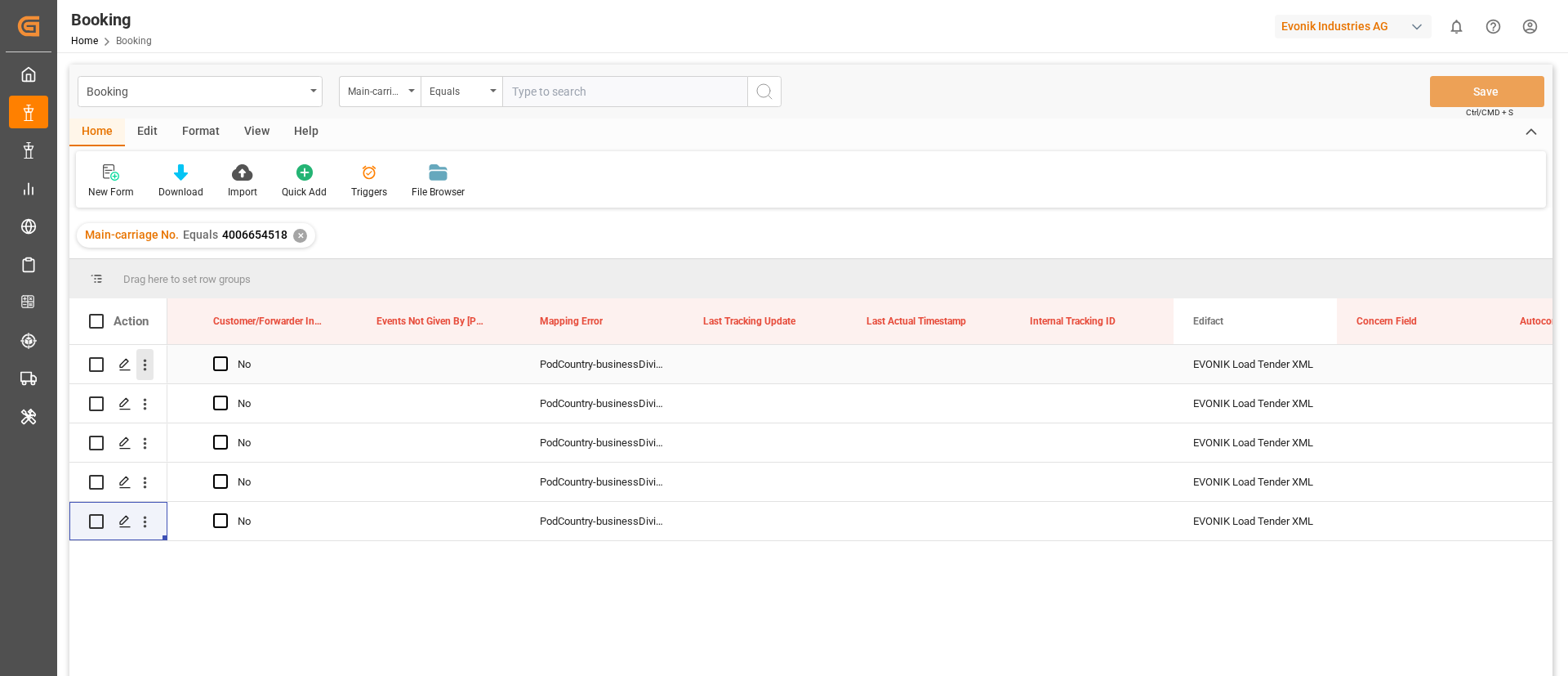
click at [147, 367] on icon "open menu" at bounding box center [145, 365] width 17 height 17
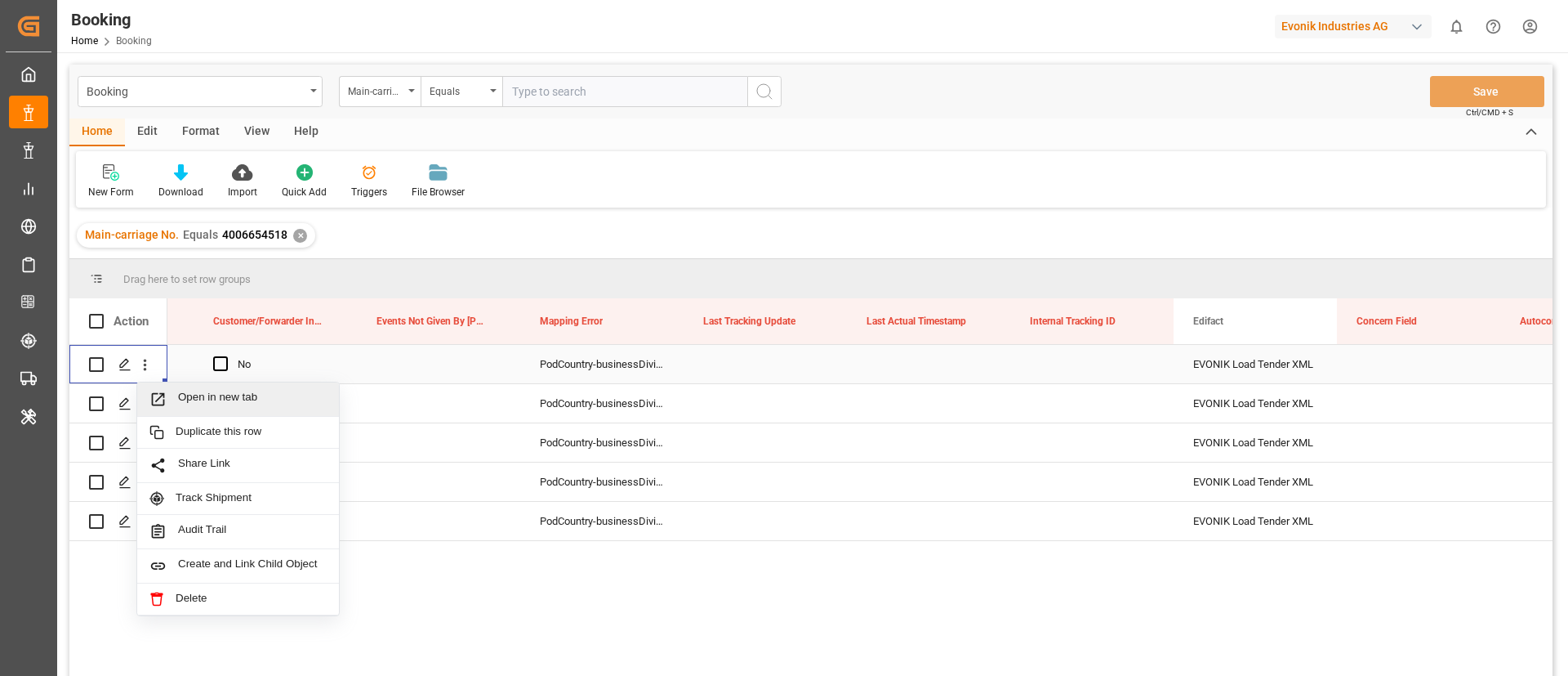
click at [214, 402] on span "Open in new tab" at bounding box center [252, 399] width 149 height 17
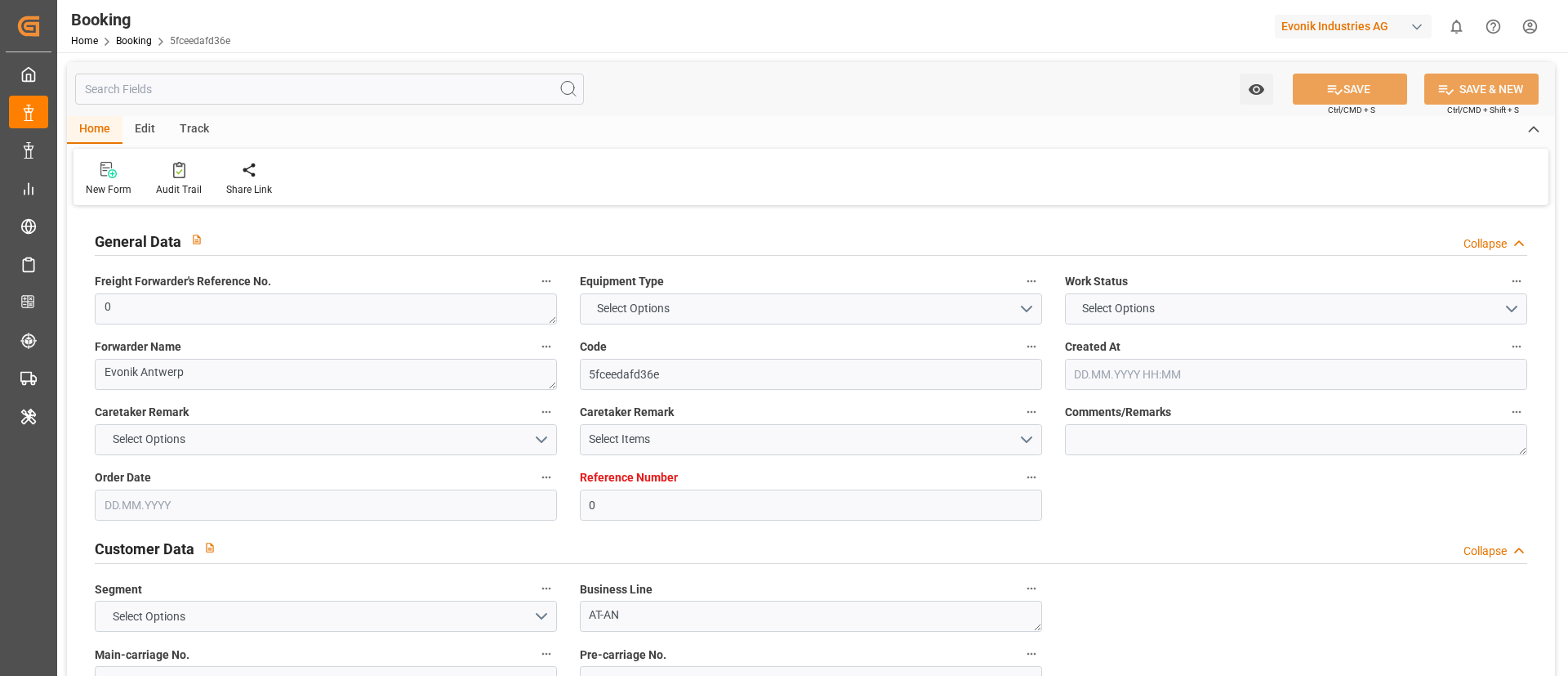
type input "0"
type input "9723277"
type input "CMACGM"
type input "CMA CGM Group"
type input "BEANR"
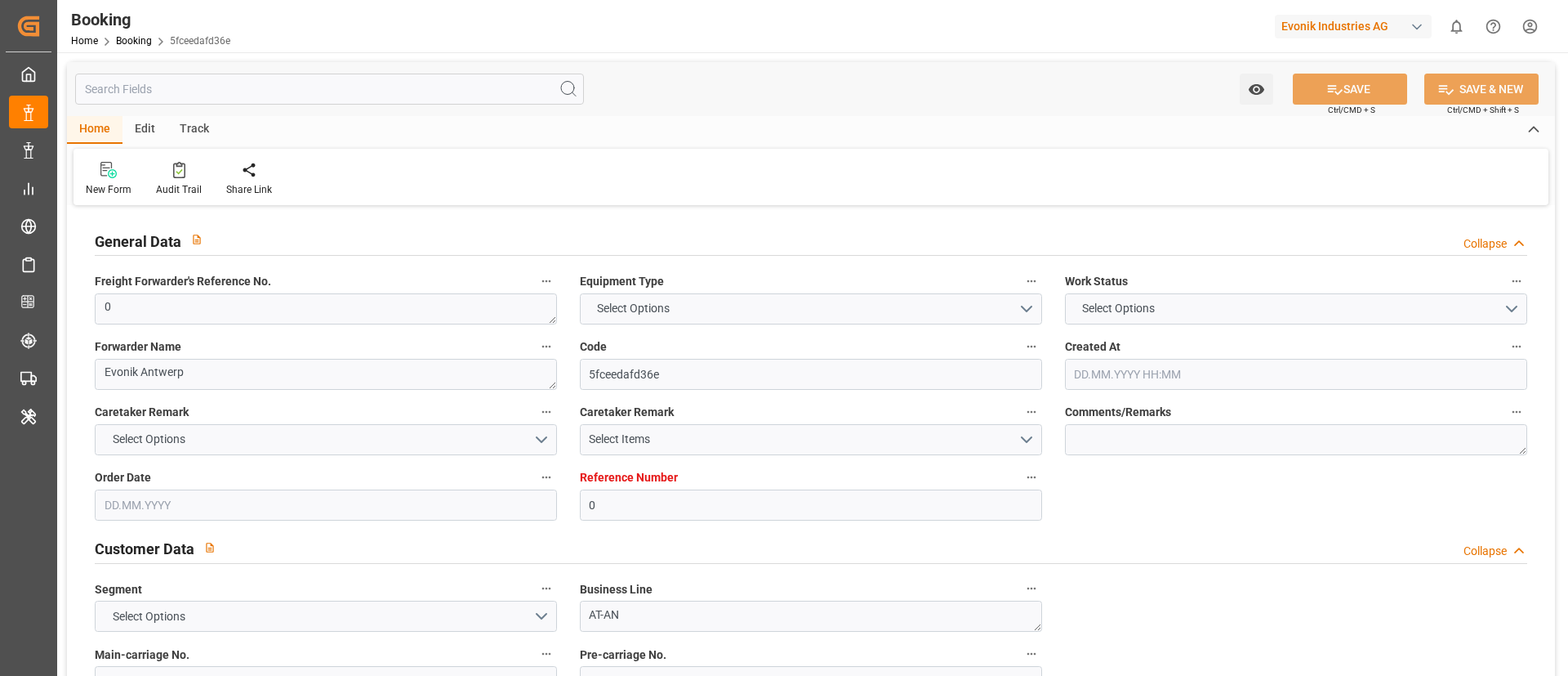
type input "DOCAU"
type input "13"
type input "0"
type input "[DATE] 08:47"
type input "[DATE]"
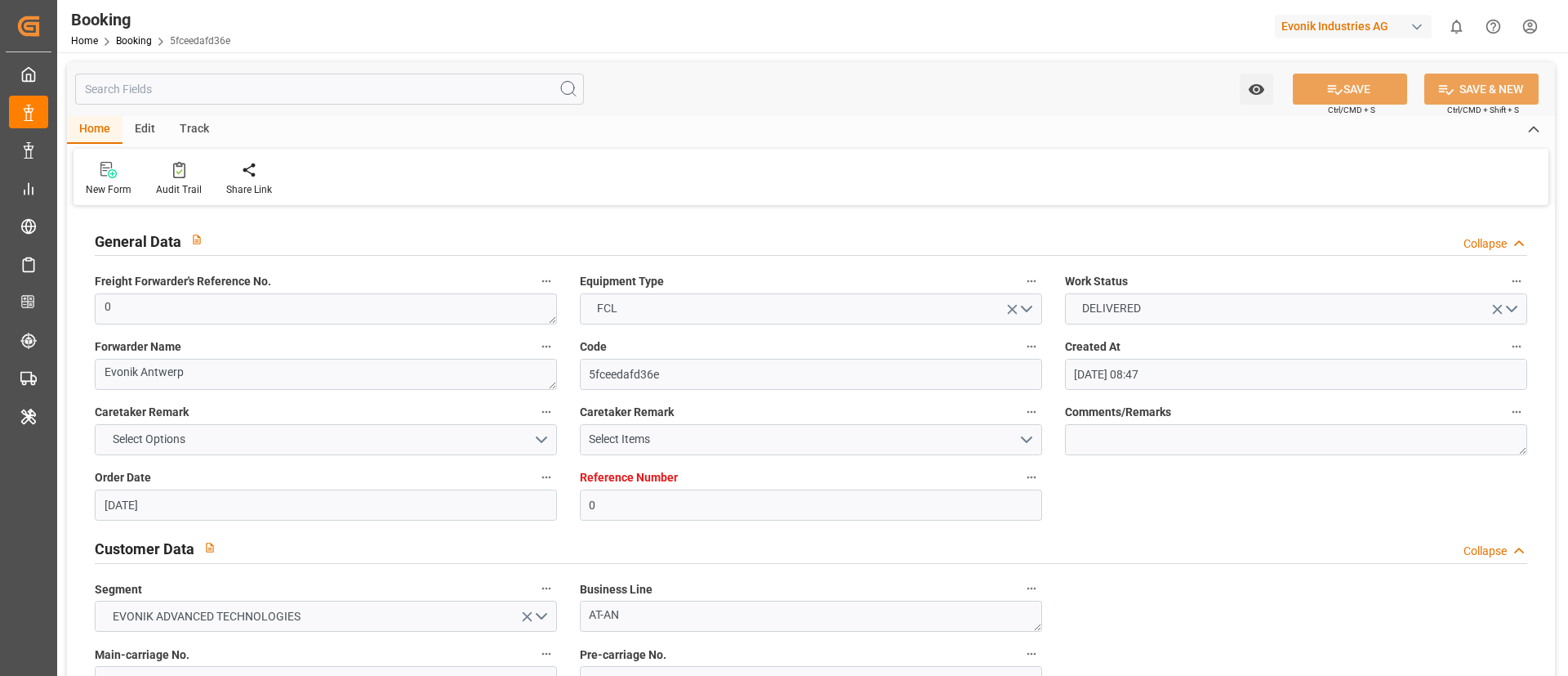
type input "[DATE]"
type input "[DATE] 00:00"
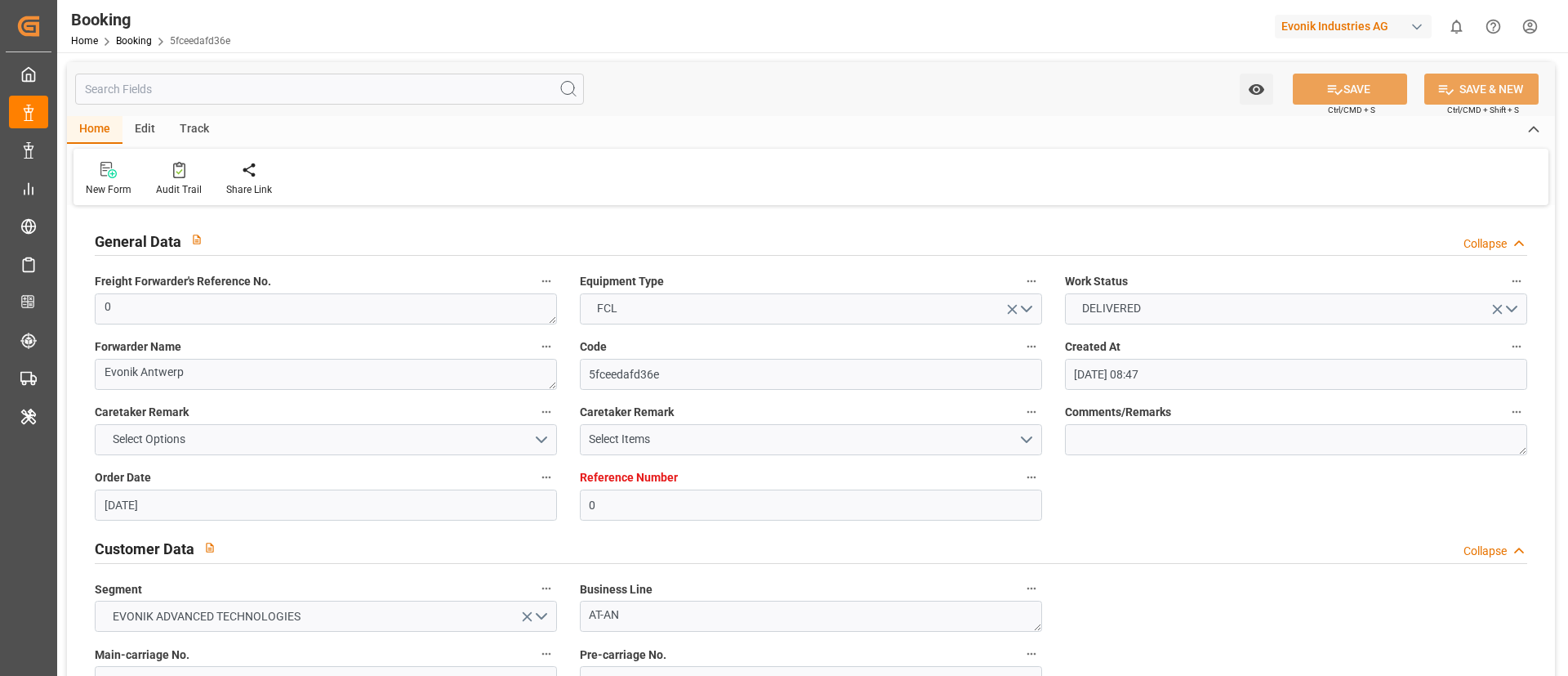
type input "[DATE] 00:00"
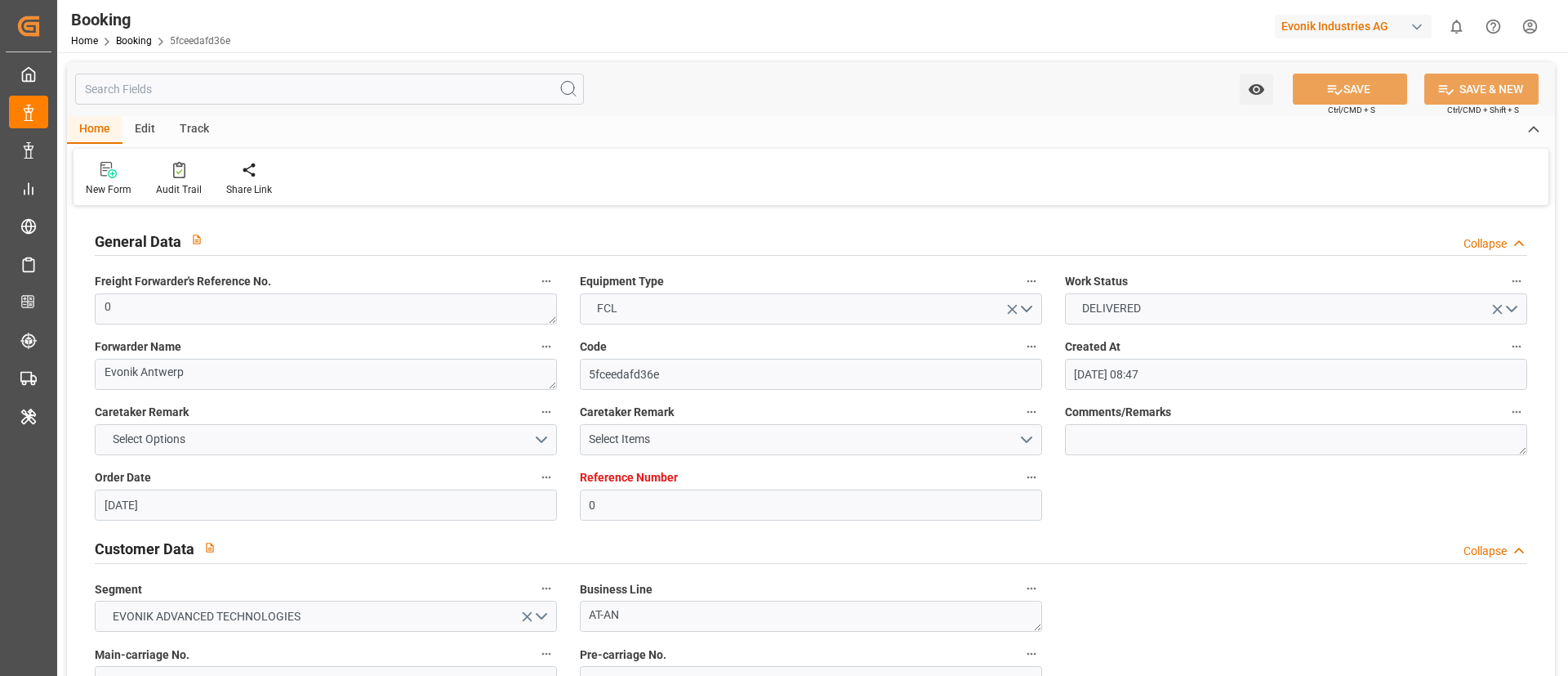
type input "[DATE] 00:00"
type input "[DATE] 10:20"
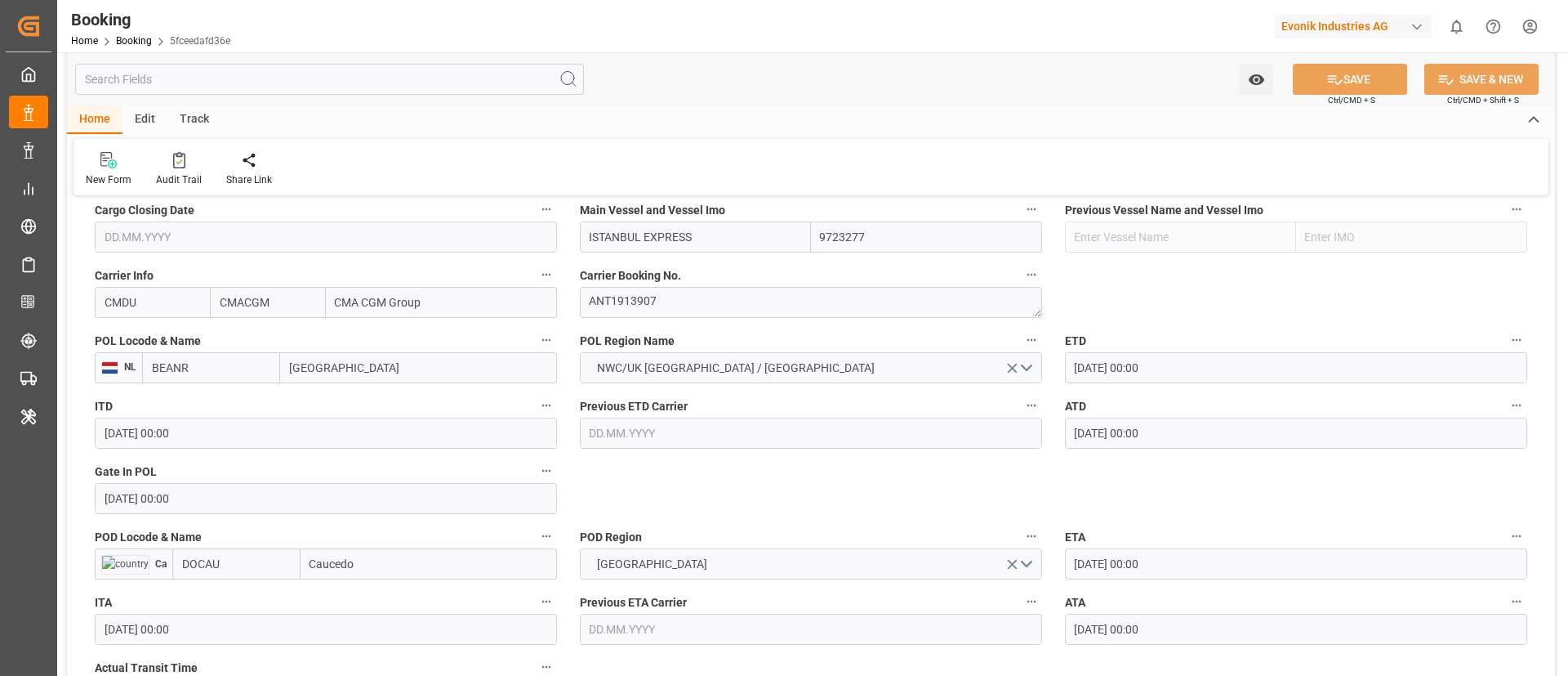
scroll to position [1225, 0]
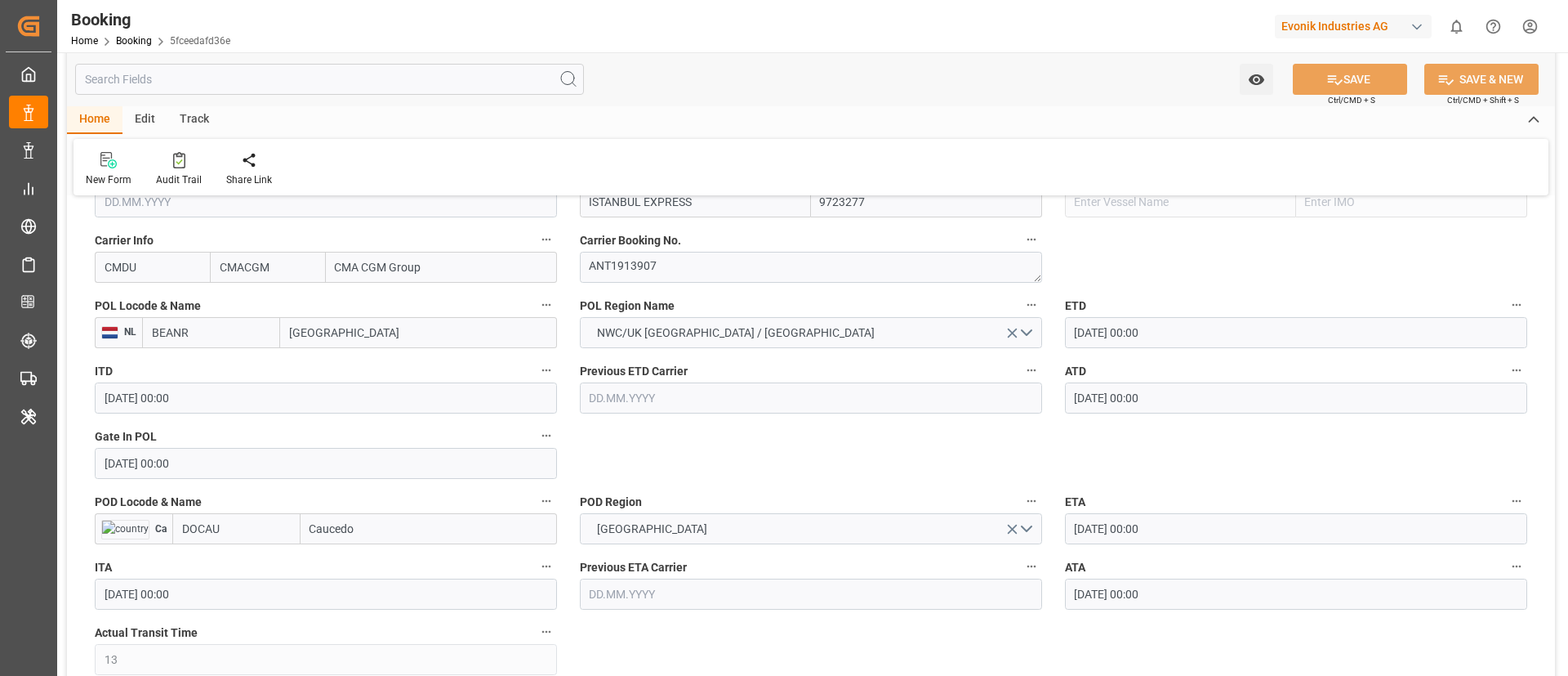
click at [192, 331] on input "BEANR" at bounding box center [210, 332] width 138 height 31
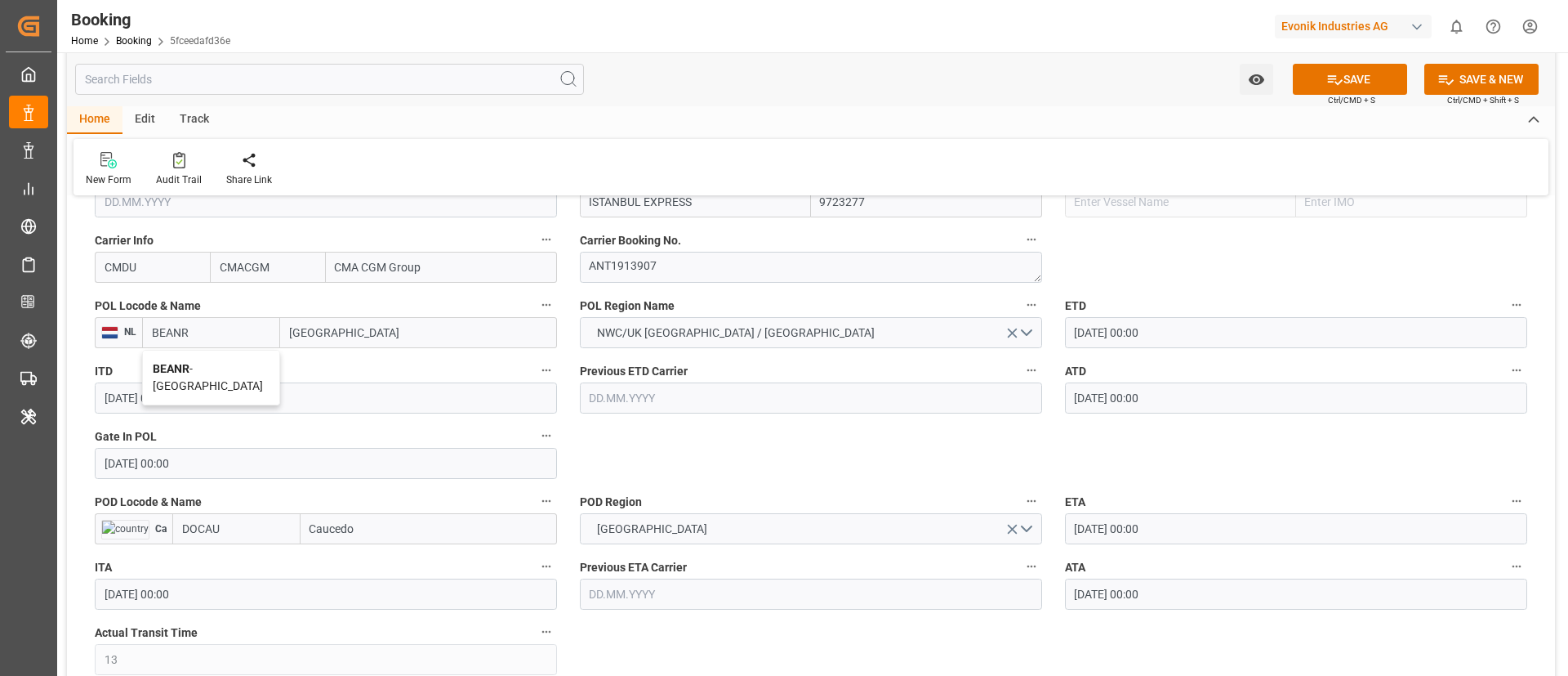
click at [196, 366] on span "BEANR - [GEOGRAPHIC_DATA]" at bounding box center [208, 377] width 110 height 30
type input "BEANR"
click at [243, 535] on input "DOCAU" at bounding box center [236, 528] width 128 height 31
click at [223, 565] on span "DOCAU - Caucedo" at bounding box center [225, 565] width 86 height 14
type input "DOCAU"
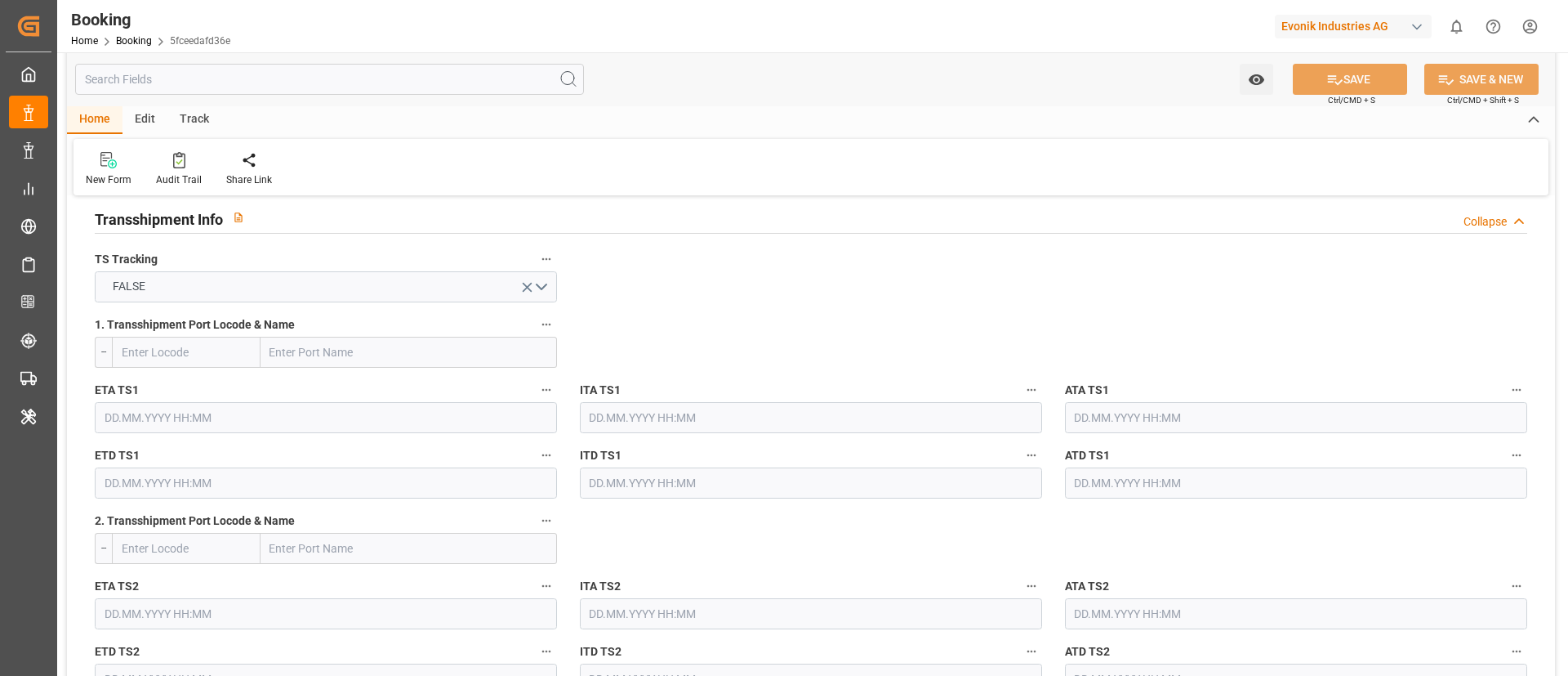
scroll to position [1715, 0]
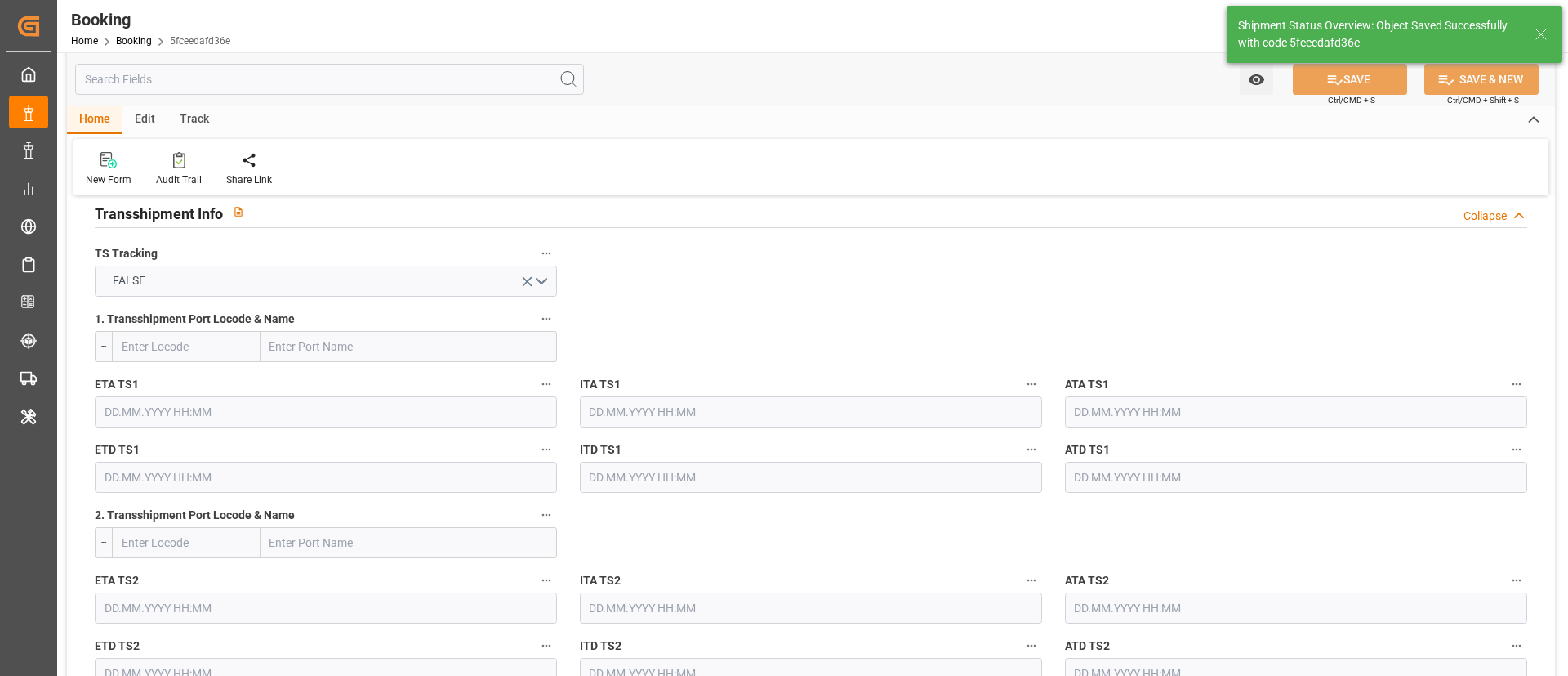
type textarea "businessDivision-businessLine-"
type input "[DATE] 10:21"
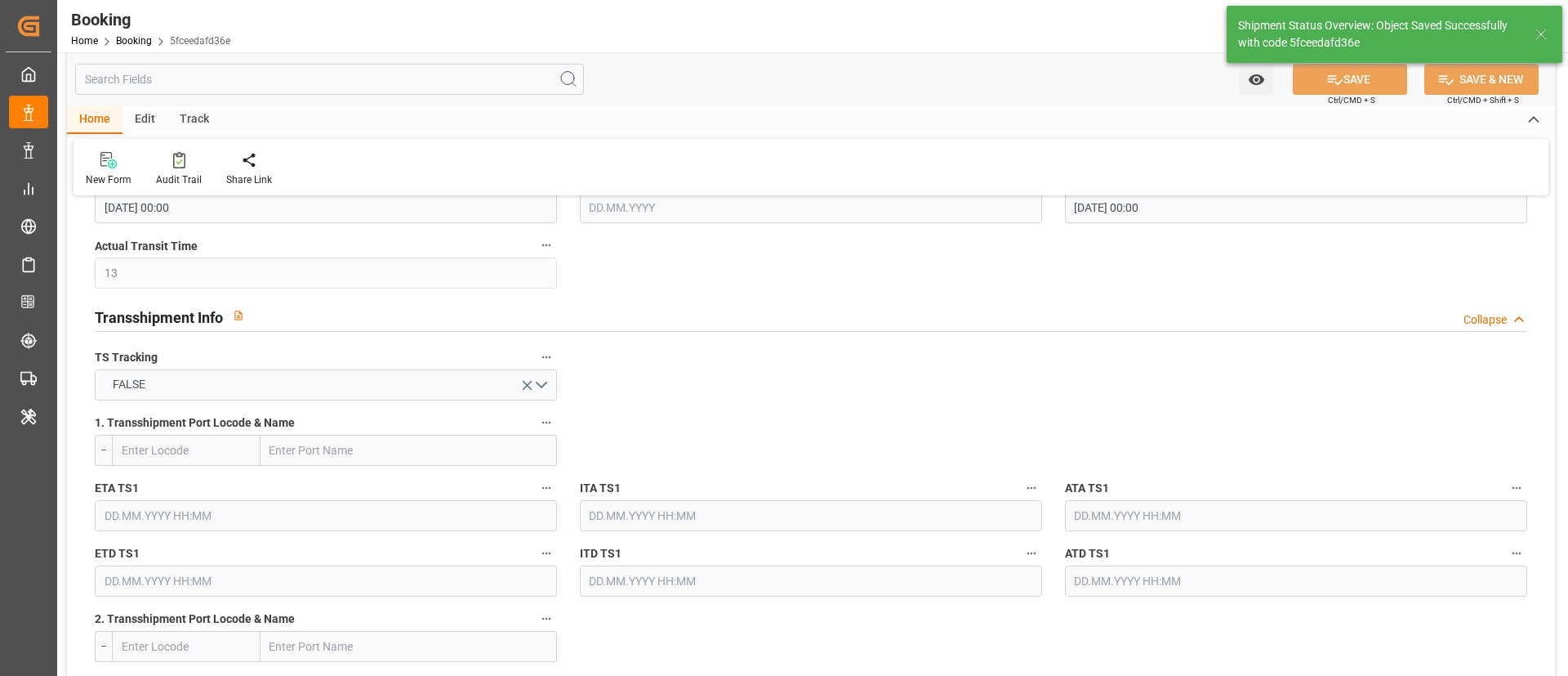
scroll to position [1471, 0]
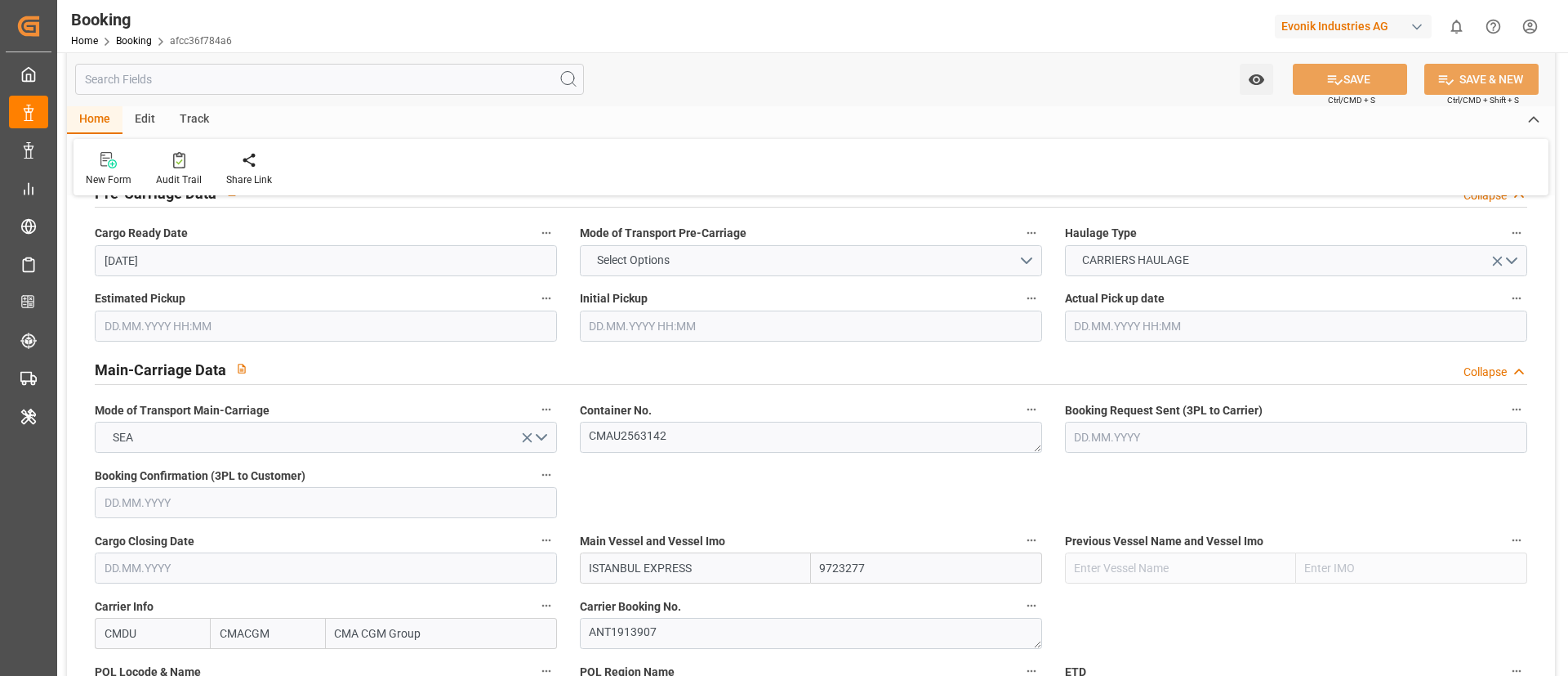
scroll to position [980, 0]
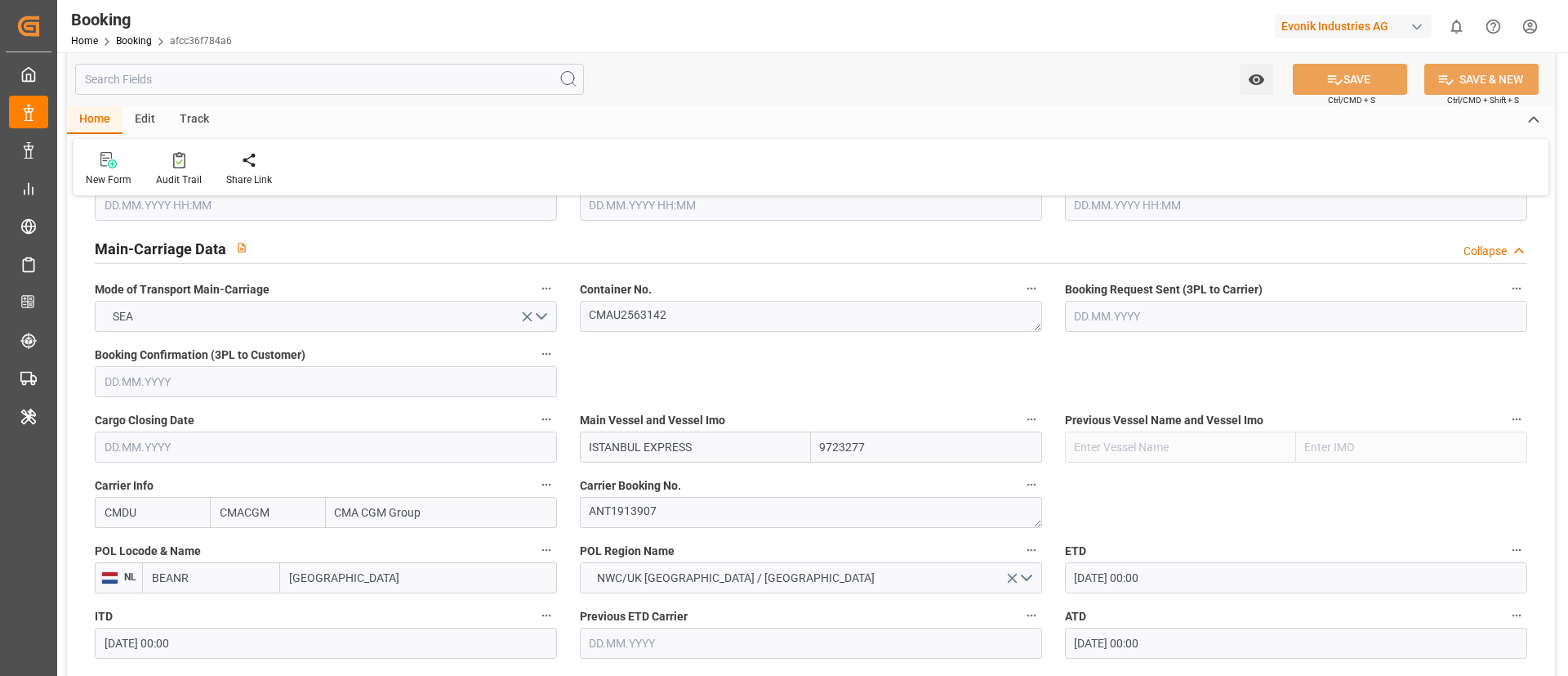
click at [201, 574] on input "BEANR" at bounding box center [210, 577] width 138 height 31
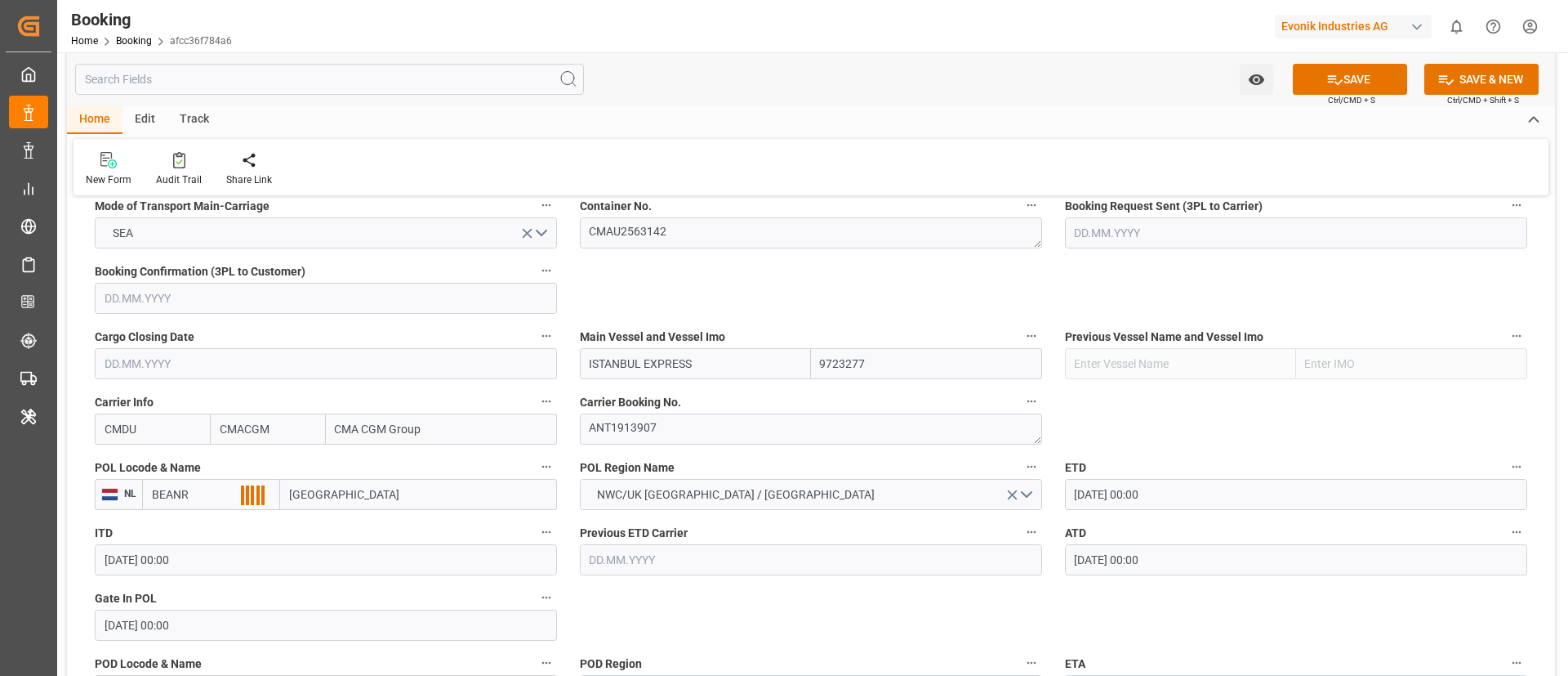
scroll to position [1103, 0]
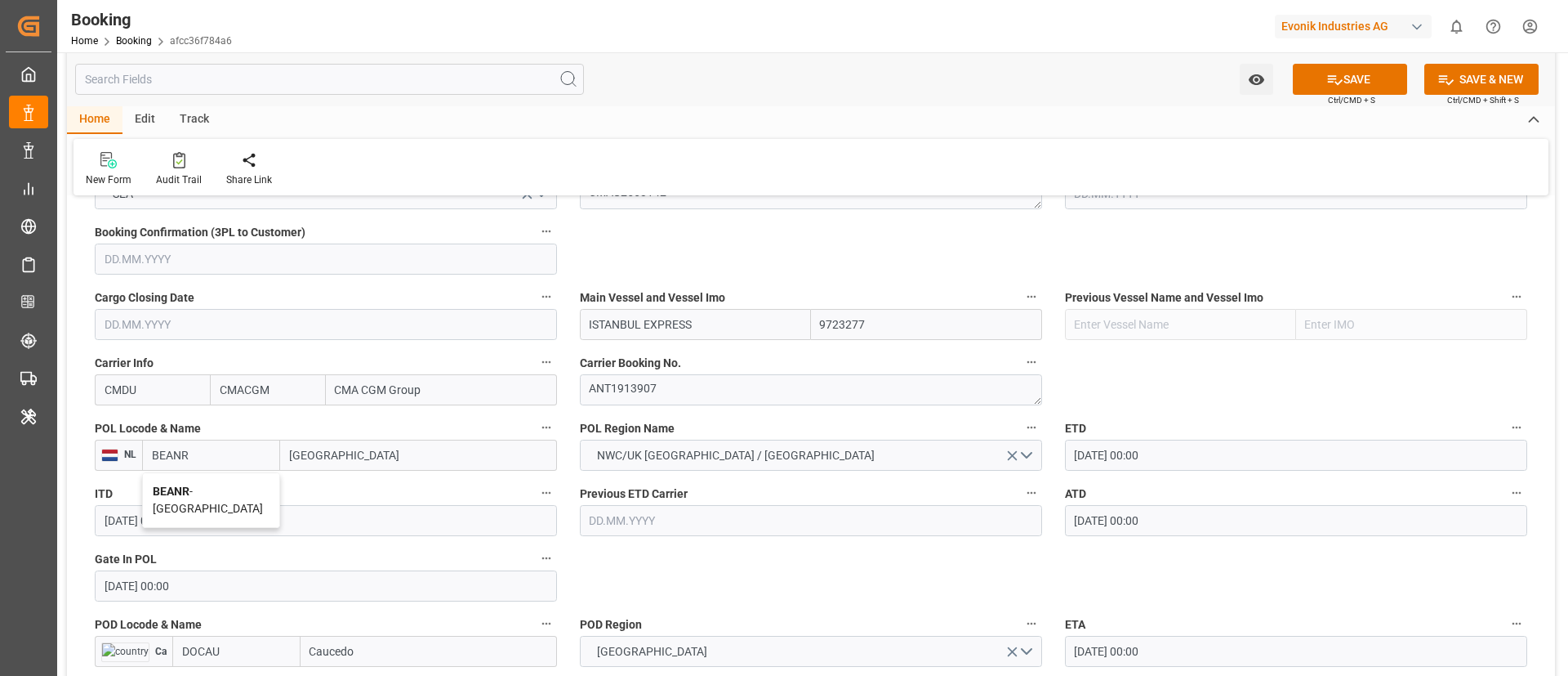
click at [210, 492] on span "BEANR - [GEOGRAPHIC_DATA]" at bounding box center [208, 499] width 110 height 30
type input "BEANR"
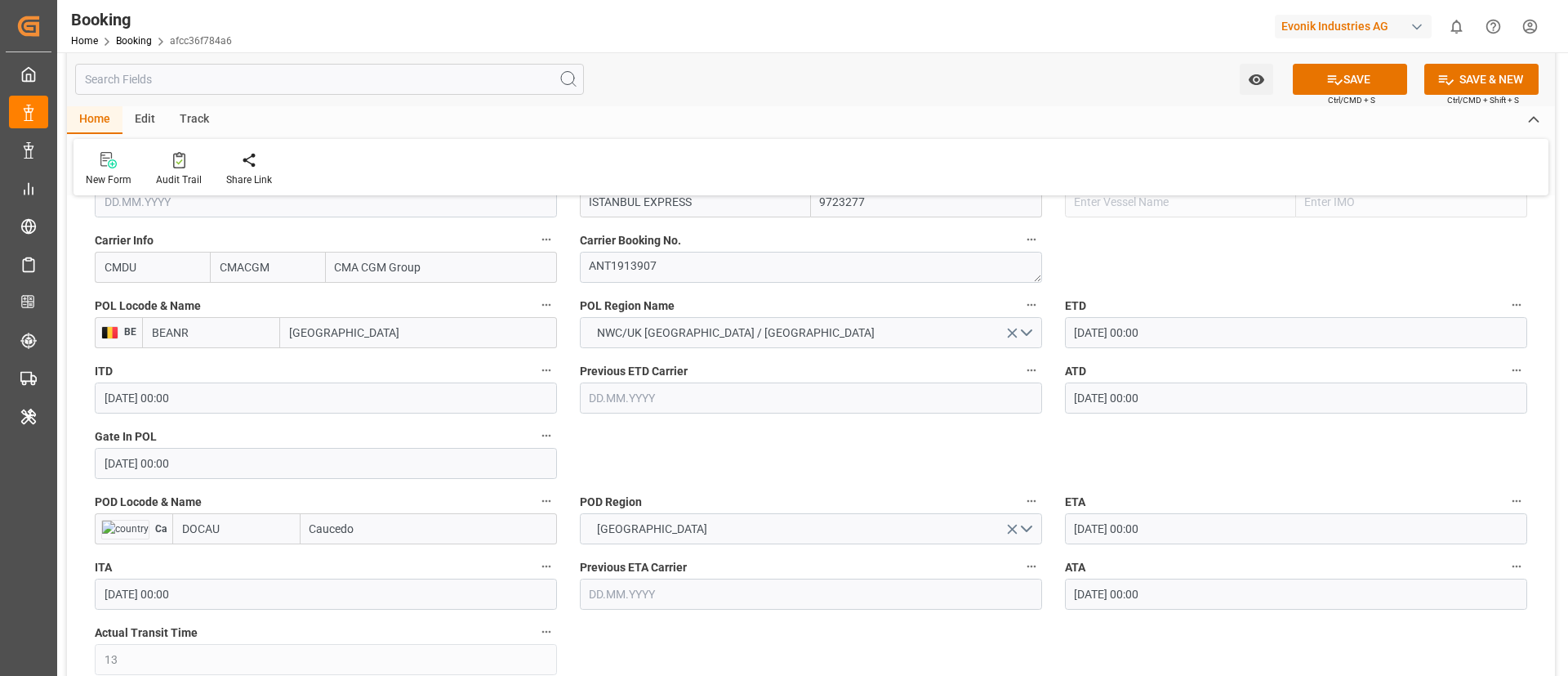
click at [245, 527] on input "DOCAU" at bounding box center [236, 528] width 128 height 31
click at [240, 559] on span "DOCAU - Caucedo" at bounding box center [225, 565] width 86 height 14
type input "DOCAU"
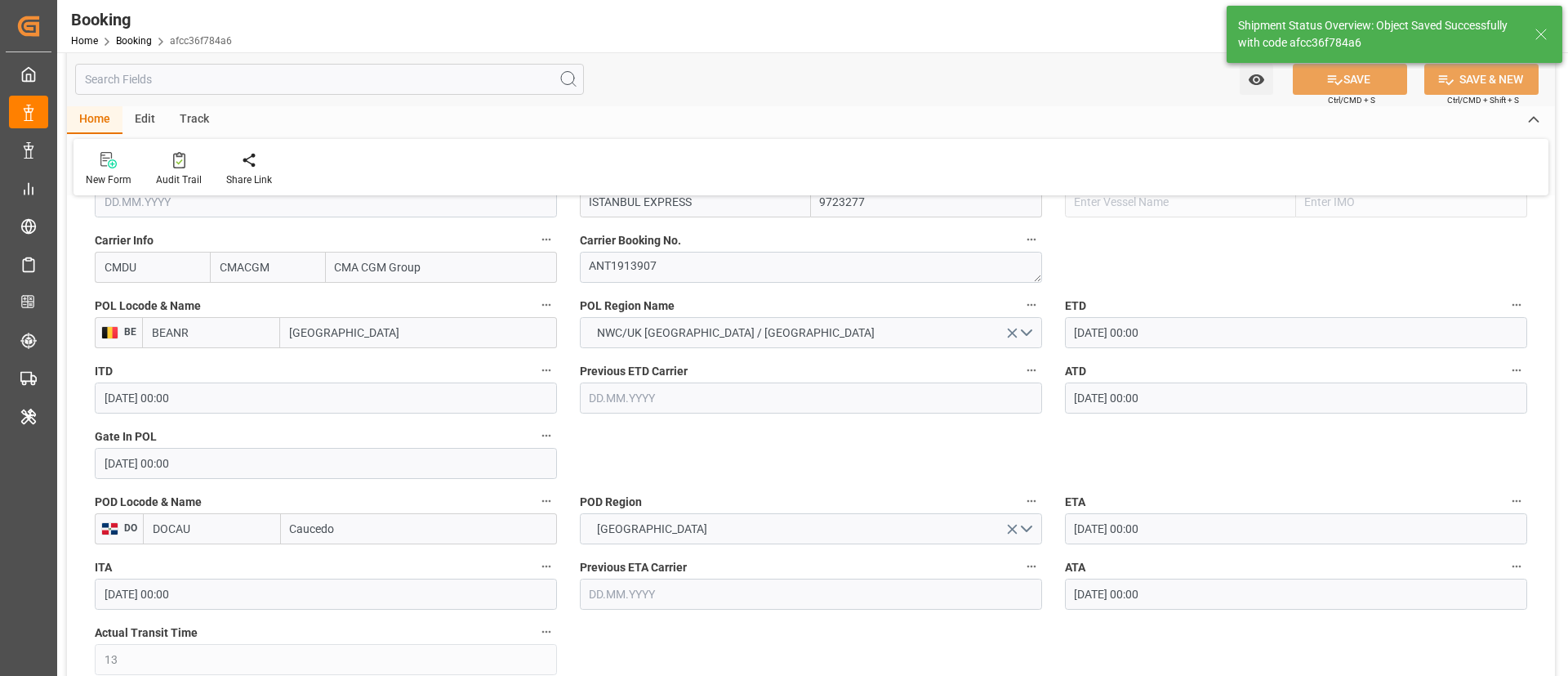
type textarea "businessDivision-businessLine-"
type input "[DATE] 10:21"
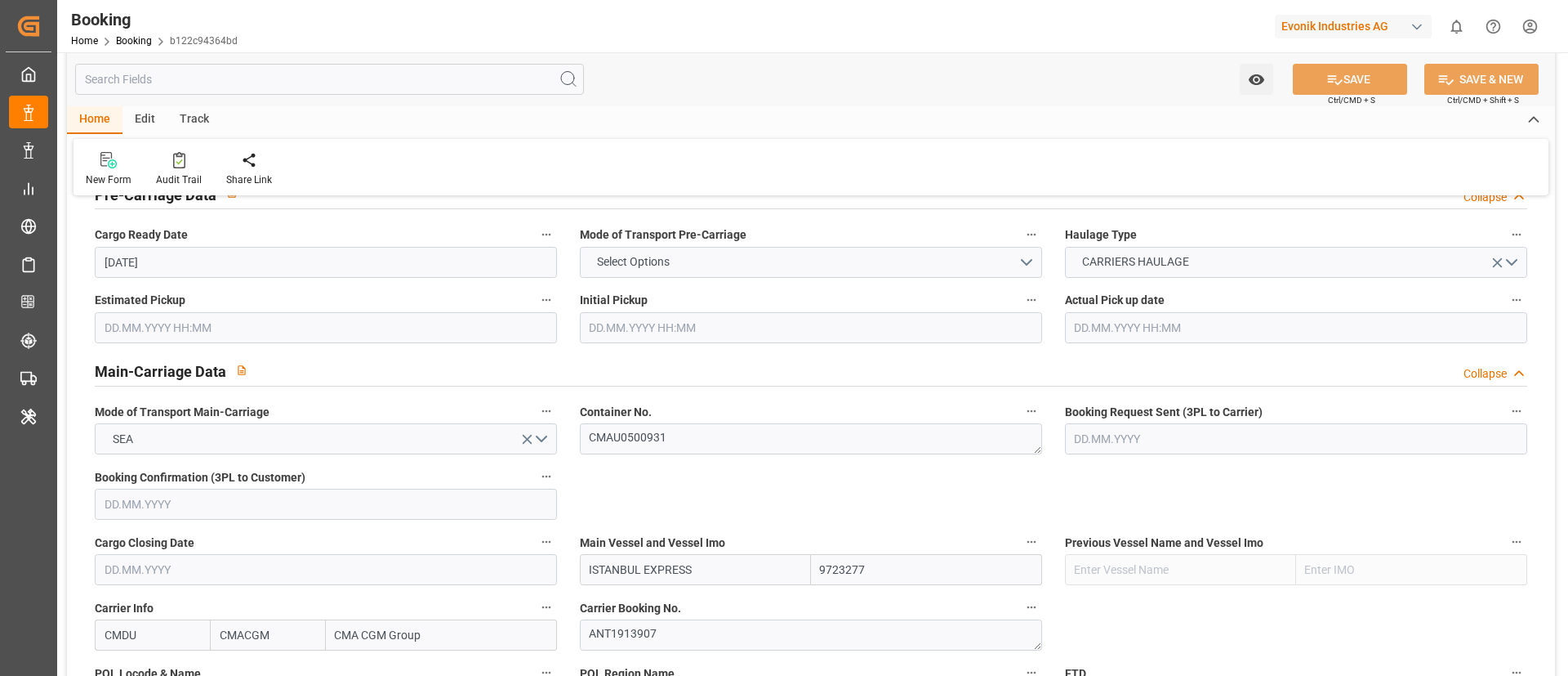
scroll to position [1225, 0]
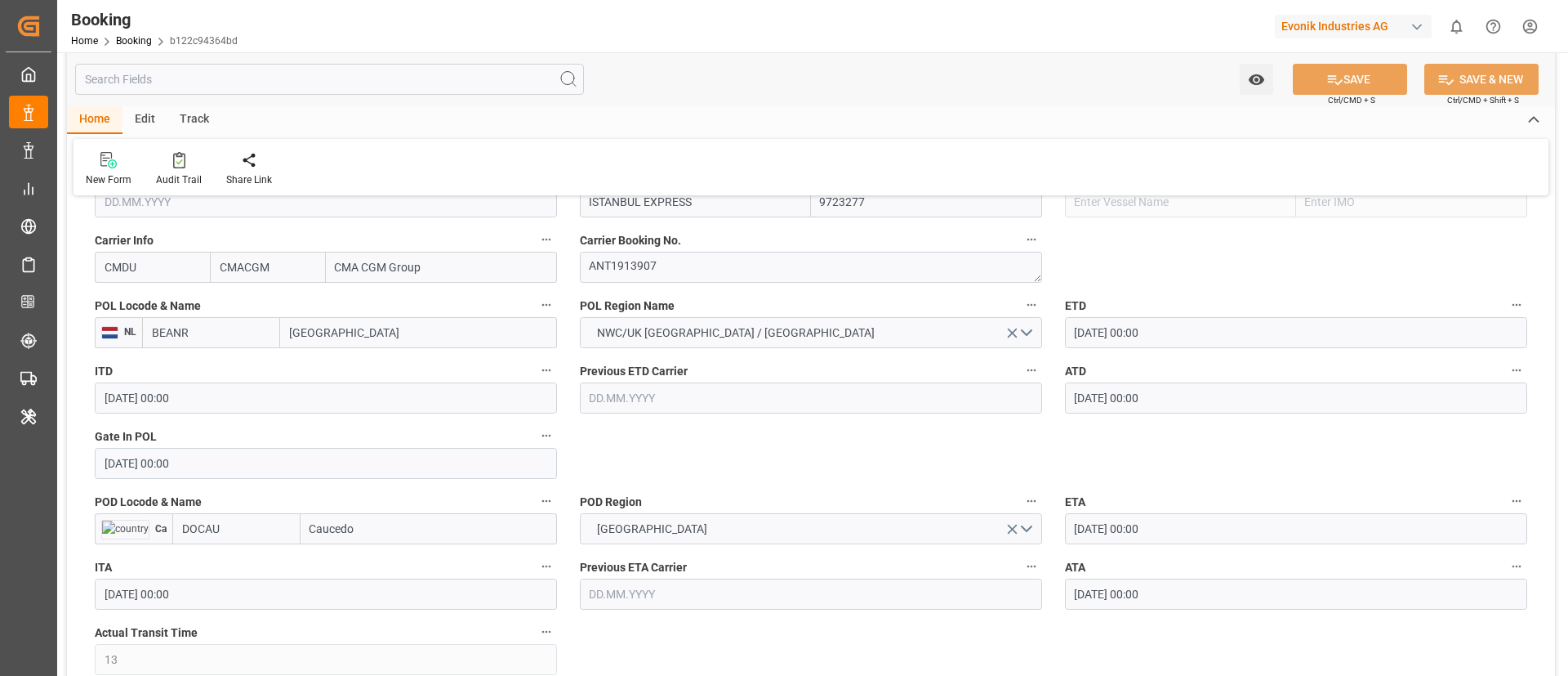
click at [210, 336] on input "BEANR" at bounding box center [210, 332] width 138 height 31
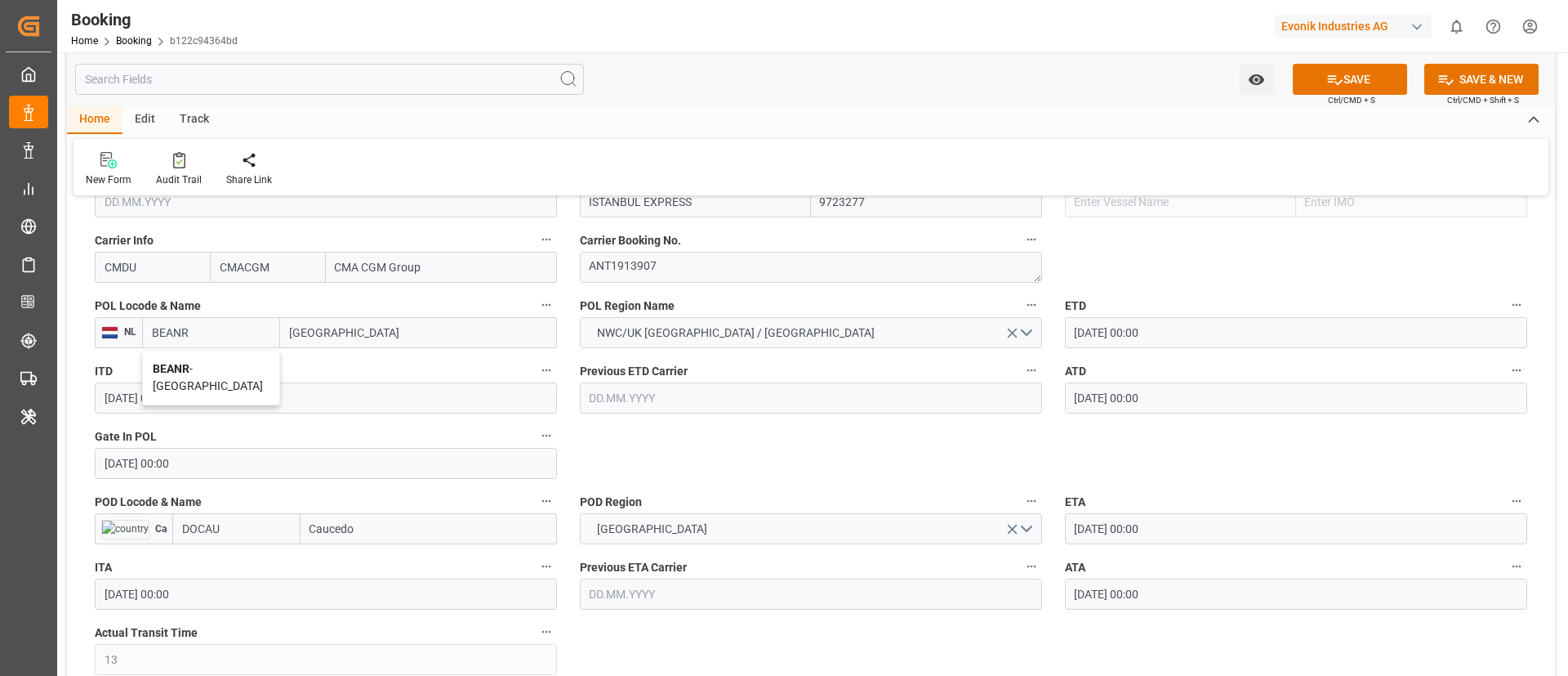
click at [206, 377] on div "BEANR - [GEOGRAPHIC_DATA]" at bounding box center [210, 378] width 136 height 54
type input "BEANR"
click at [244, 531] on input "DOCAU" at bounding box center [236, 528] width 128 height 31
click at [222, 552] on div "DOCAU - Caucedo" at bounding box center [225, 565] width 105 height 37
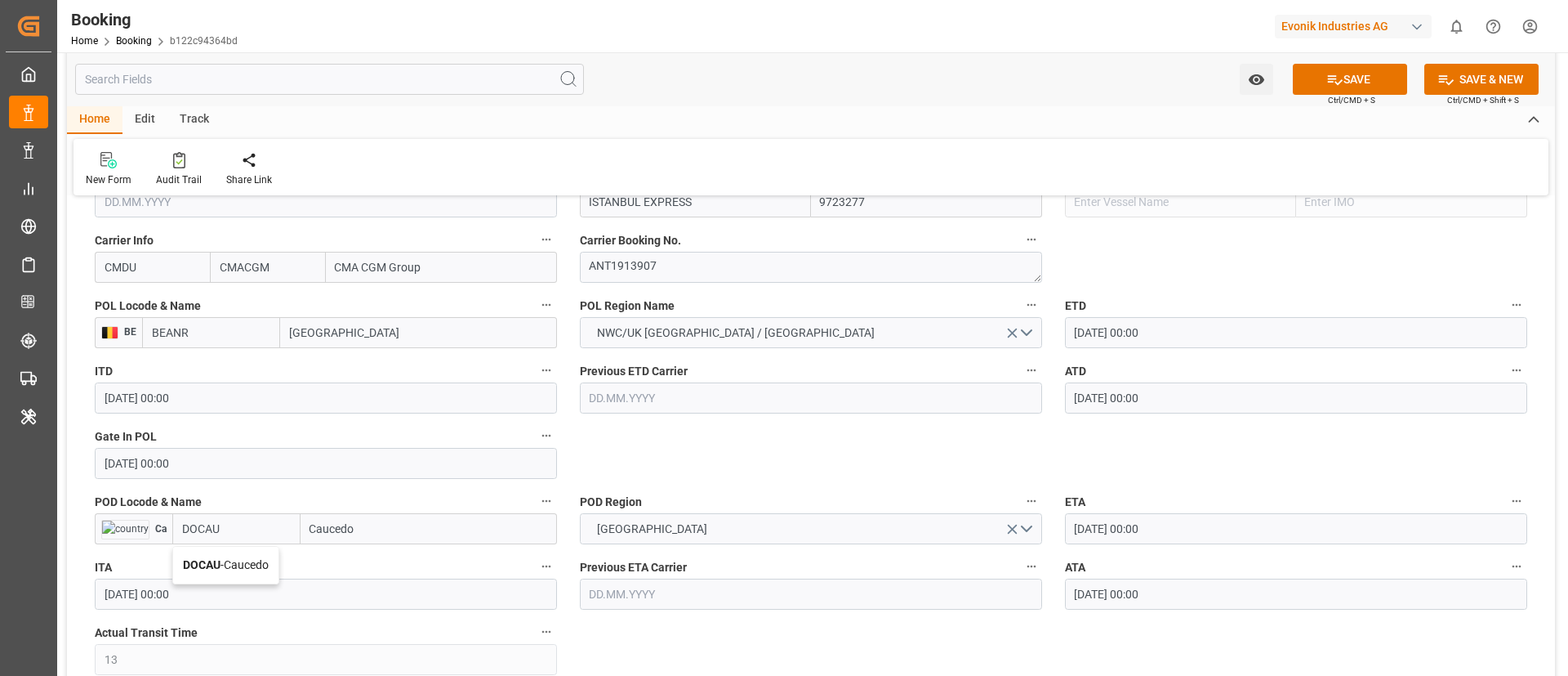
type input "DOCAU"
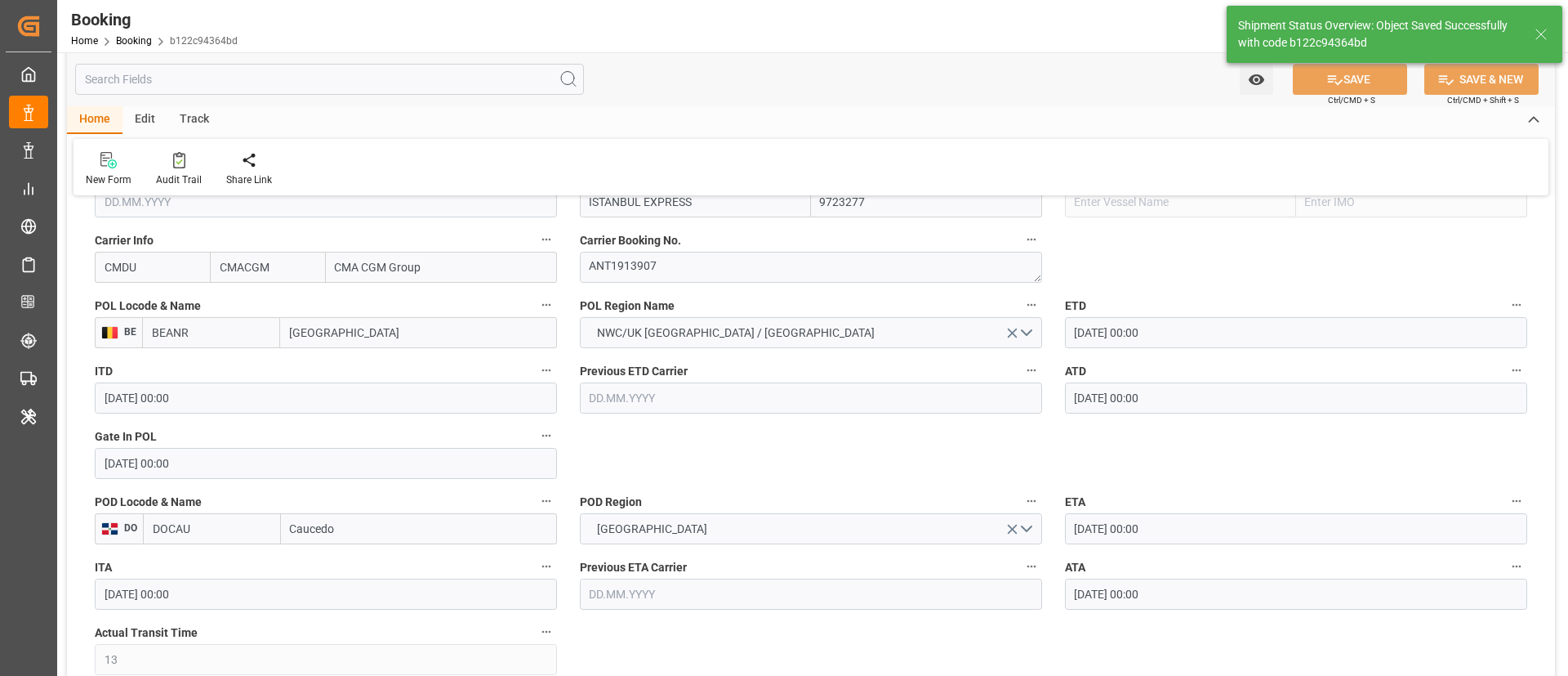
type textarea "businessDivision-businessLine-"
type input "16.09.2025 10:21"
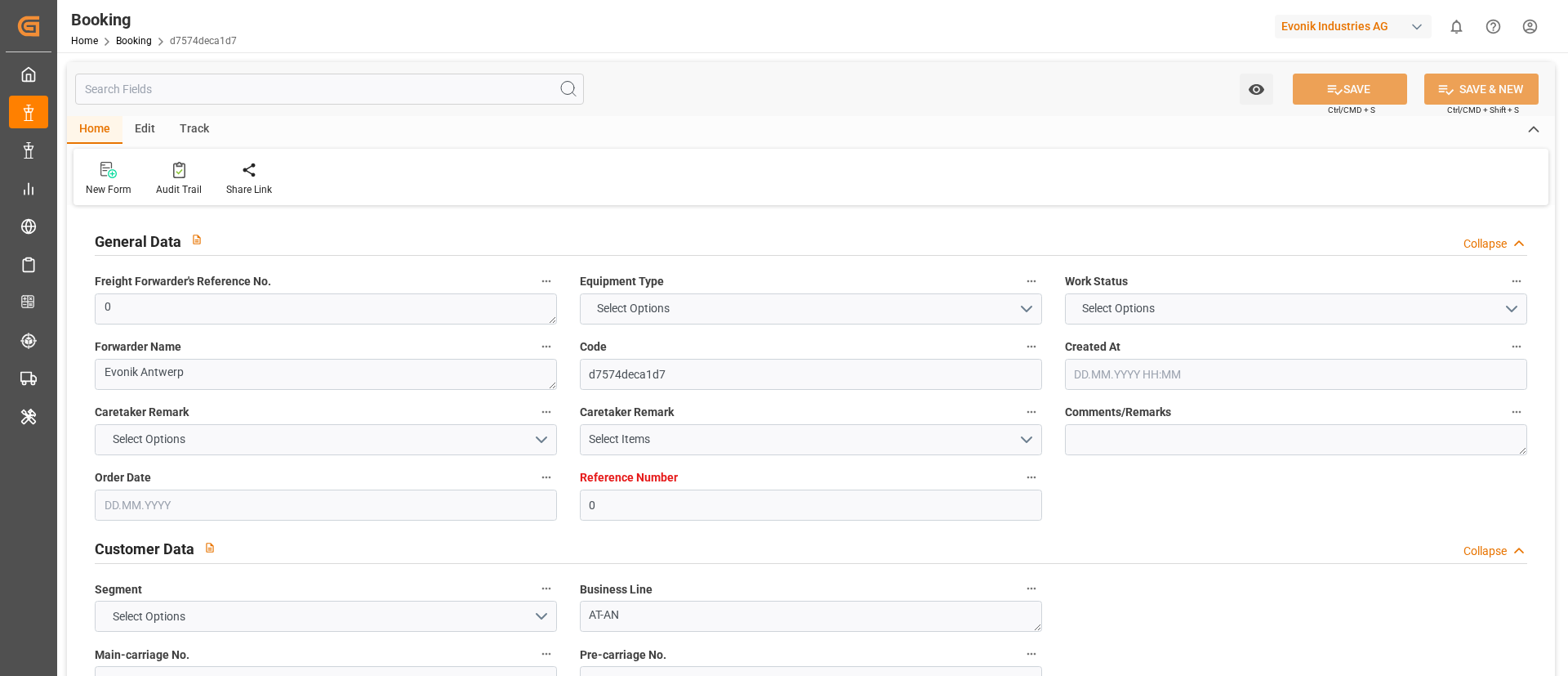
type textarea "0"
type textarea "Evonik Antwerp"
type input "d7574deca1d7"
type input "0"
type textarea "AT-AN"
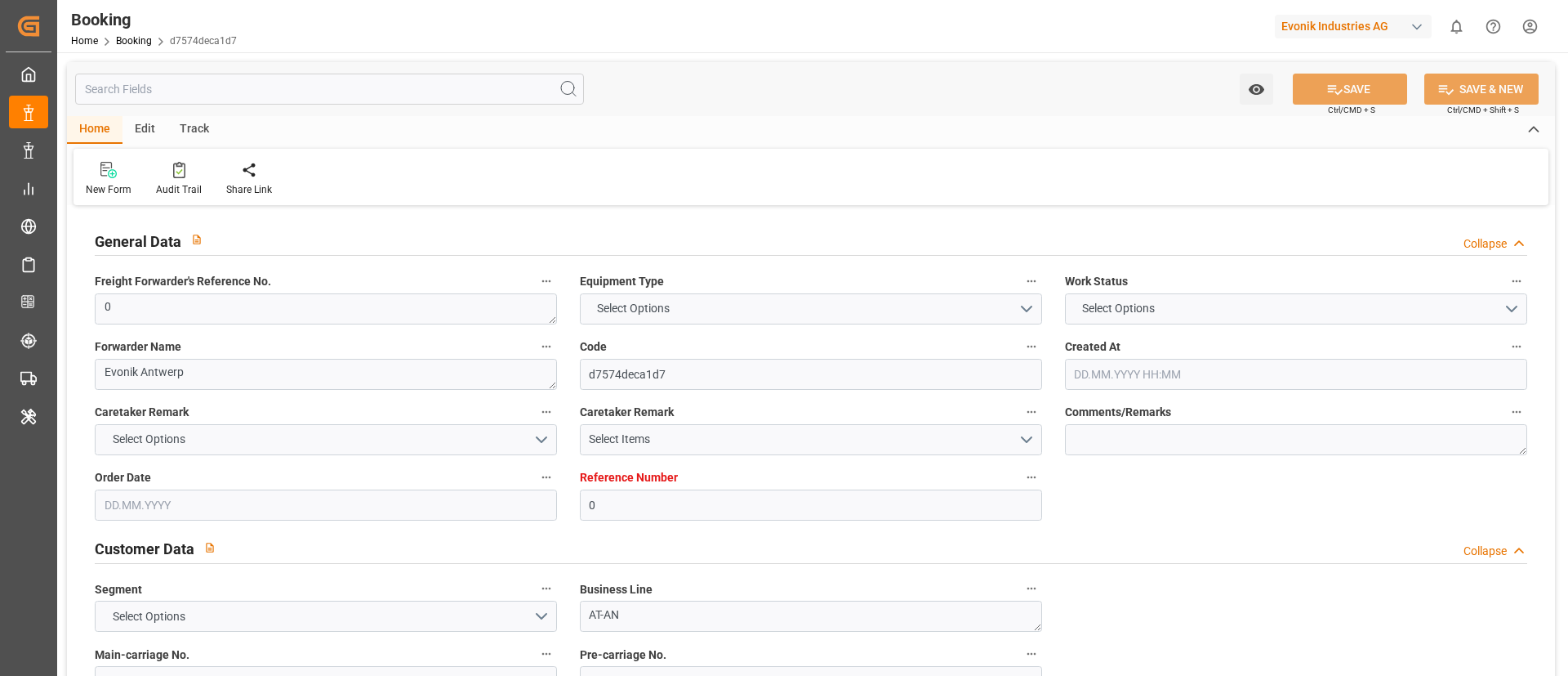
type input "4006651516"
type textarea "[PERSON_NAME][EMAIL_ADDRESS][DOMAIN_NAME]"
type textarea "CFR"
type textarea "Caucedo"
type textarea "Evonik Plant 7000021856"
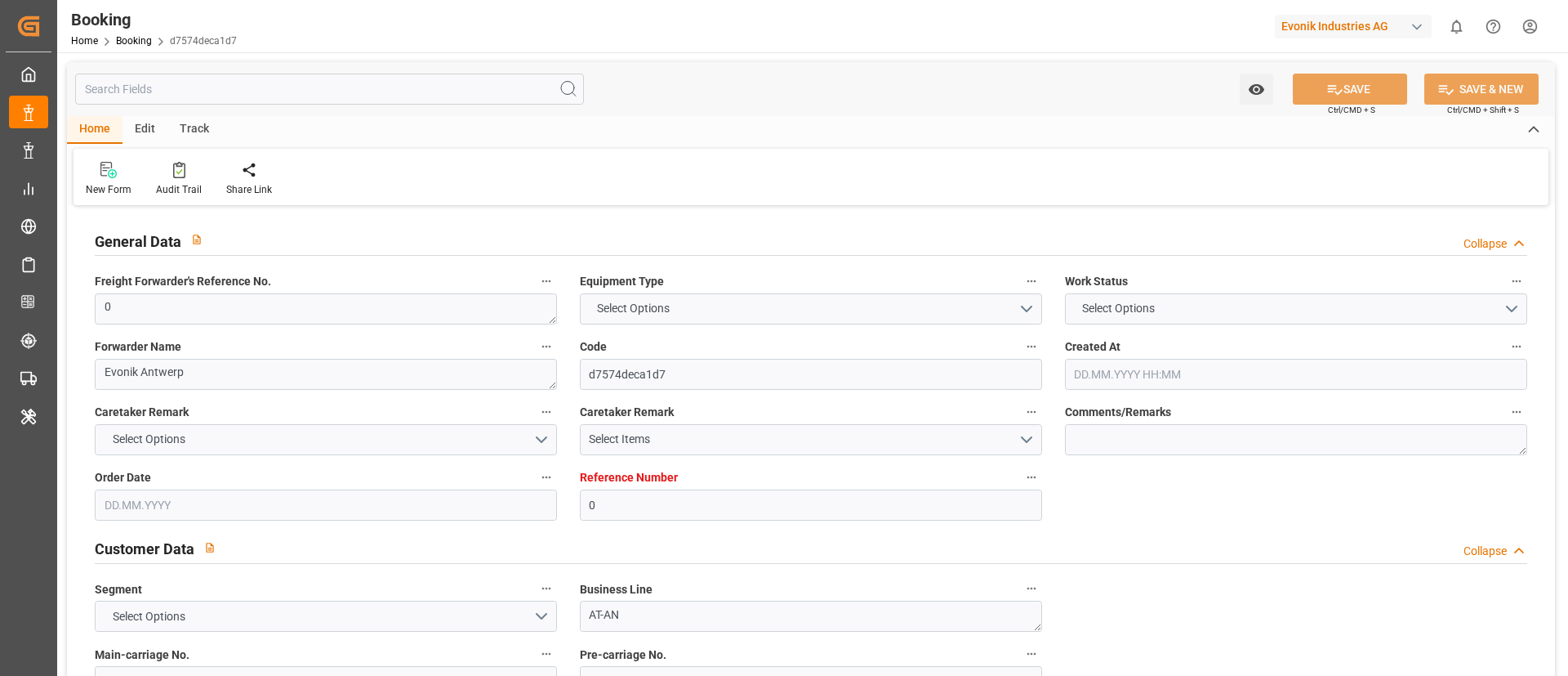
type textarea "[GEOGRAPHIC_DATA]"
type textarea "TEMU3241476"
type input "ISTANBUL EXPRESS"
type input "CMDU"
type textarea "ANT1913907"
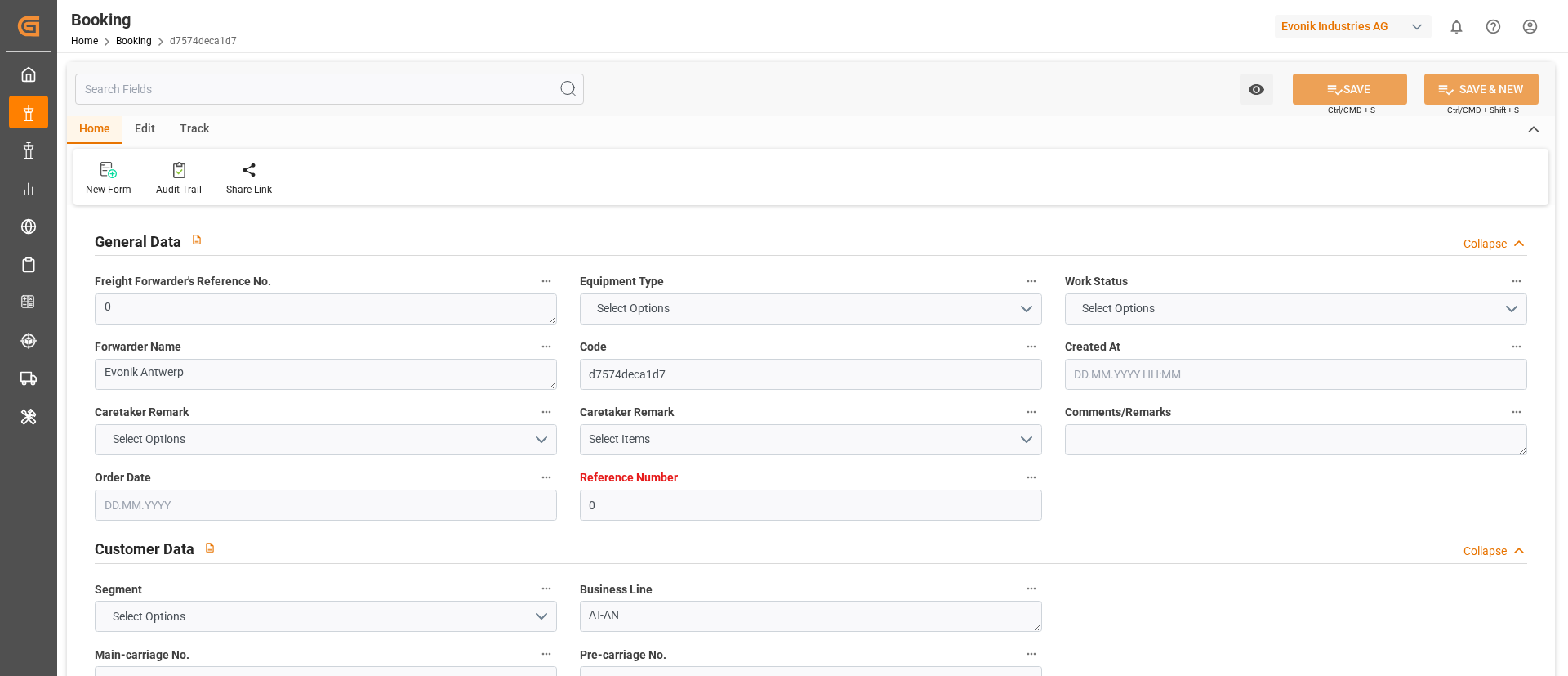
type input "[GEOGRAPHIC_DATA]"
type input "Caucedo"
type textarea "INPUT_Evonik_Seeburger_LoadTenderOcean_1002964342_20250717102809209.xml"
type textarea "NWC/[GEOGRAPHIC_DATA] [GEOGRAPHIC_DATA] / [GEOGRAPHIC_DATA]-AN"
type textarea "INPUT_Evonik_Seeburger_LoadTenderOcean_1002918753_20250703104513923.xml,INPUT_E…"
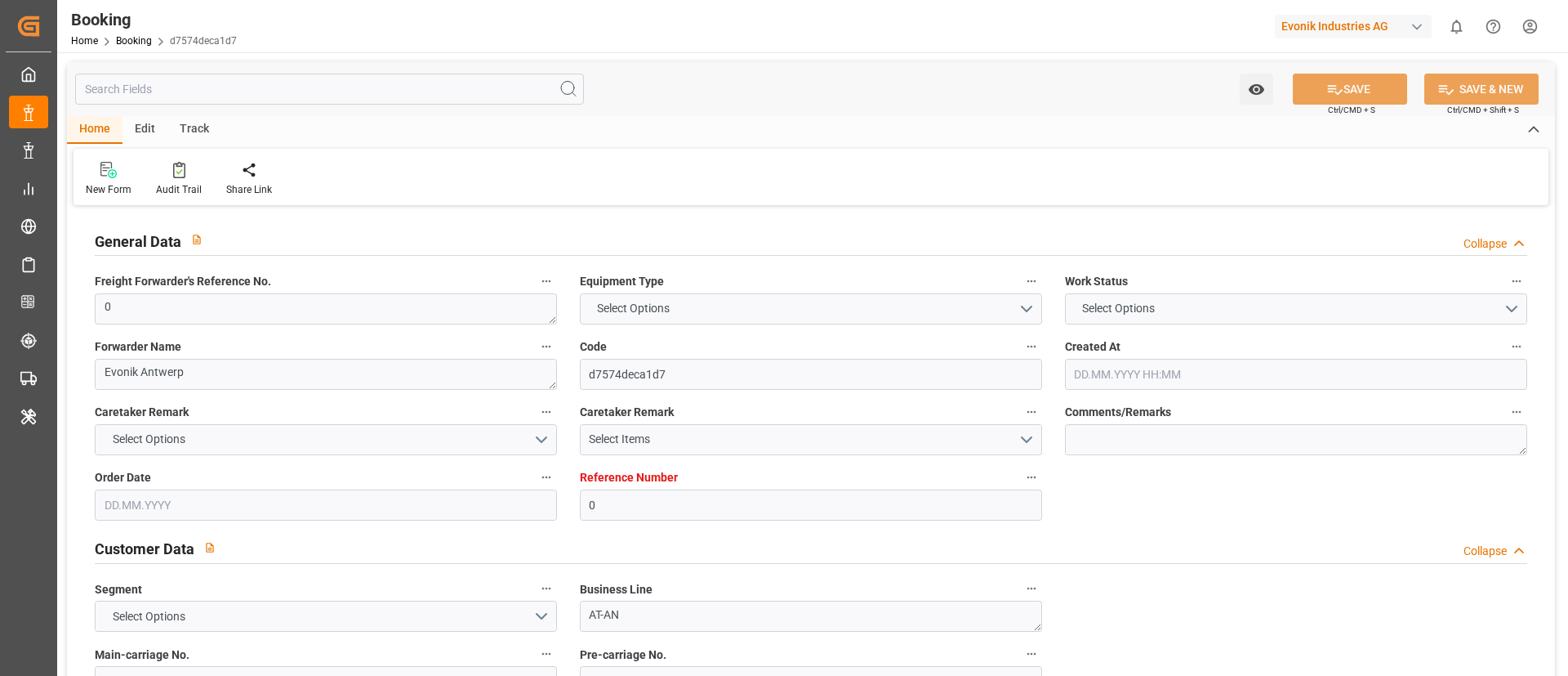
type textarea "1002964342"
type textarea "[PERSON_NAME]"
type textarea "PodCountry-PolCountry-businessDivision-businessLine-"
type textarea "EVONIK Load Tender XML"
type textarea "a011t00000LcJC5AAN"
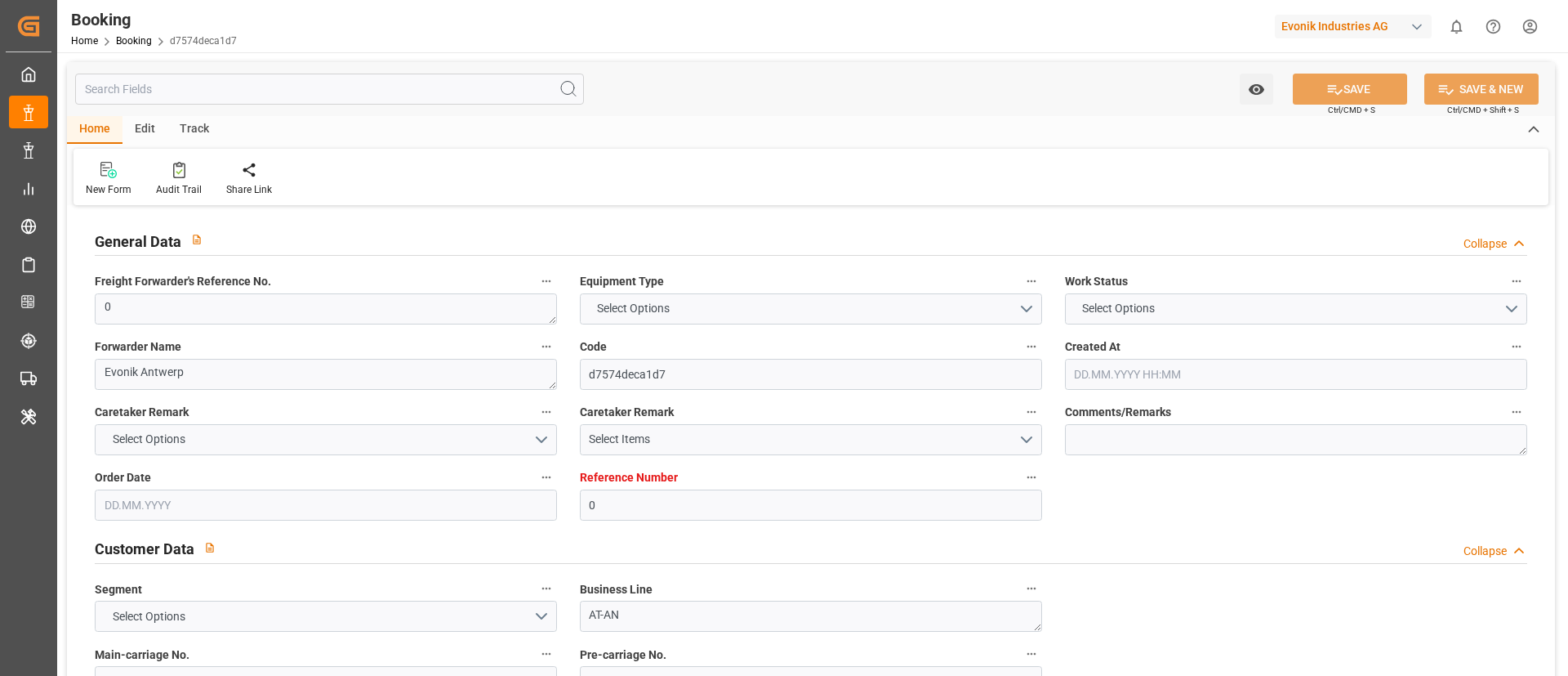
type textarea "No"
type input "0"
type input "9723277"
type input "CMACGM"
type input "CMA CGM Group"
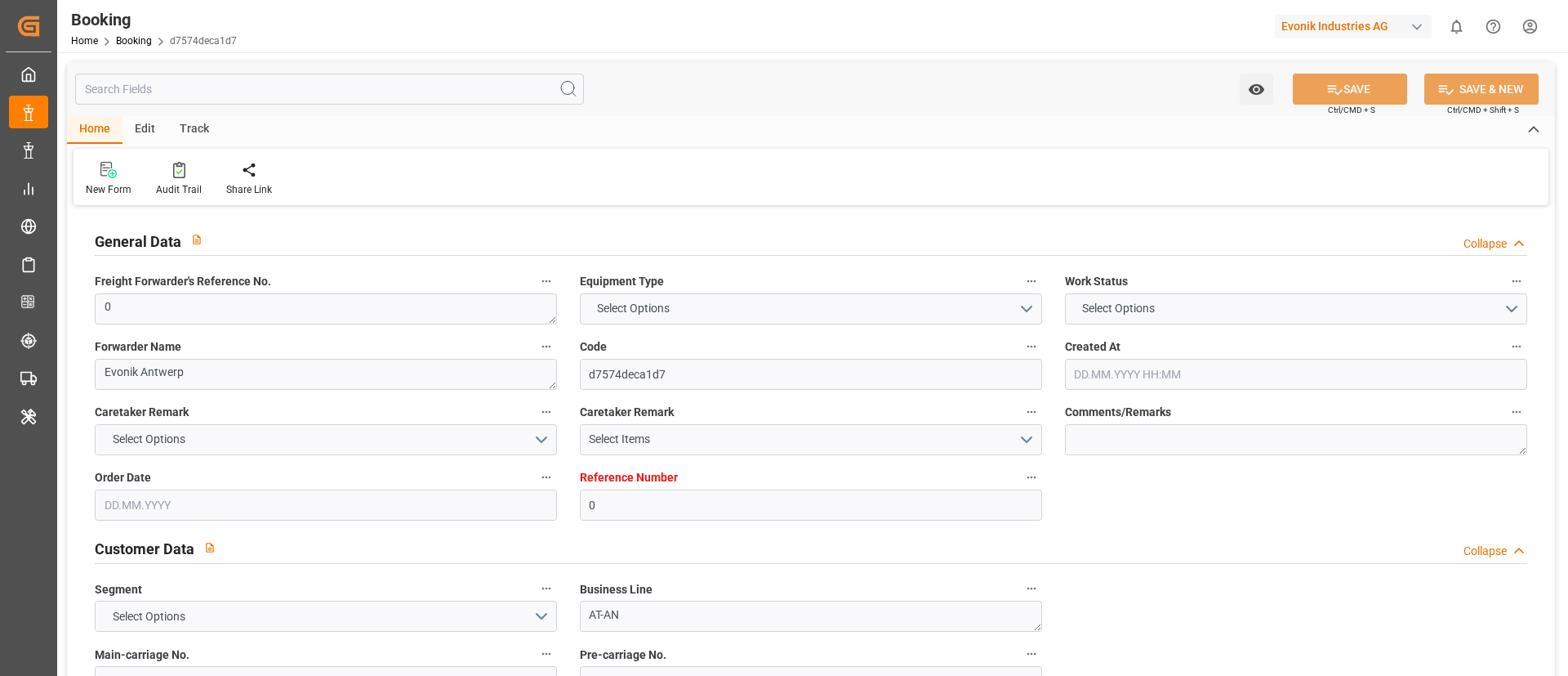
type input "BEANR"
type input "DOCAU"
type input "13"
type input "0"
type input "[DATE] 08:47"
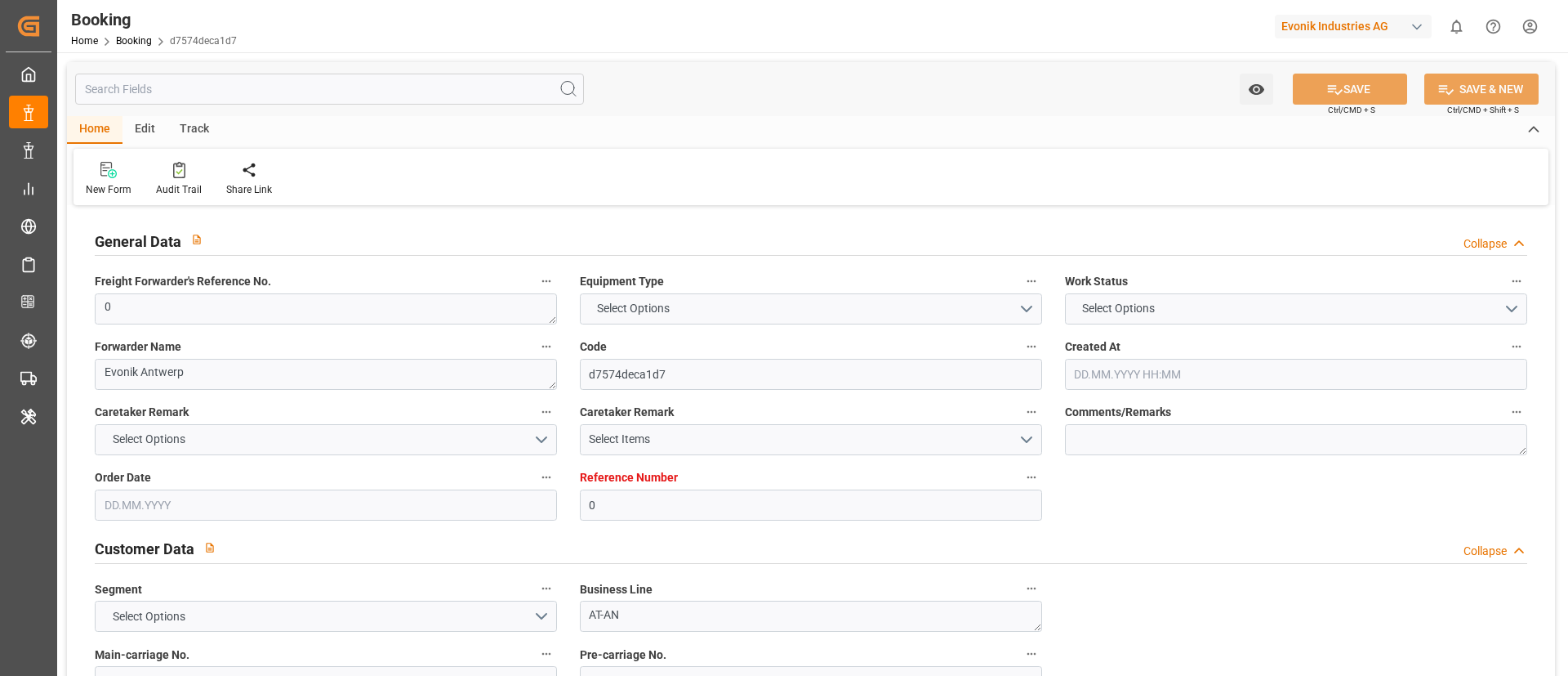
type input "[DATE]"
type input "[DATE] 00:00"
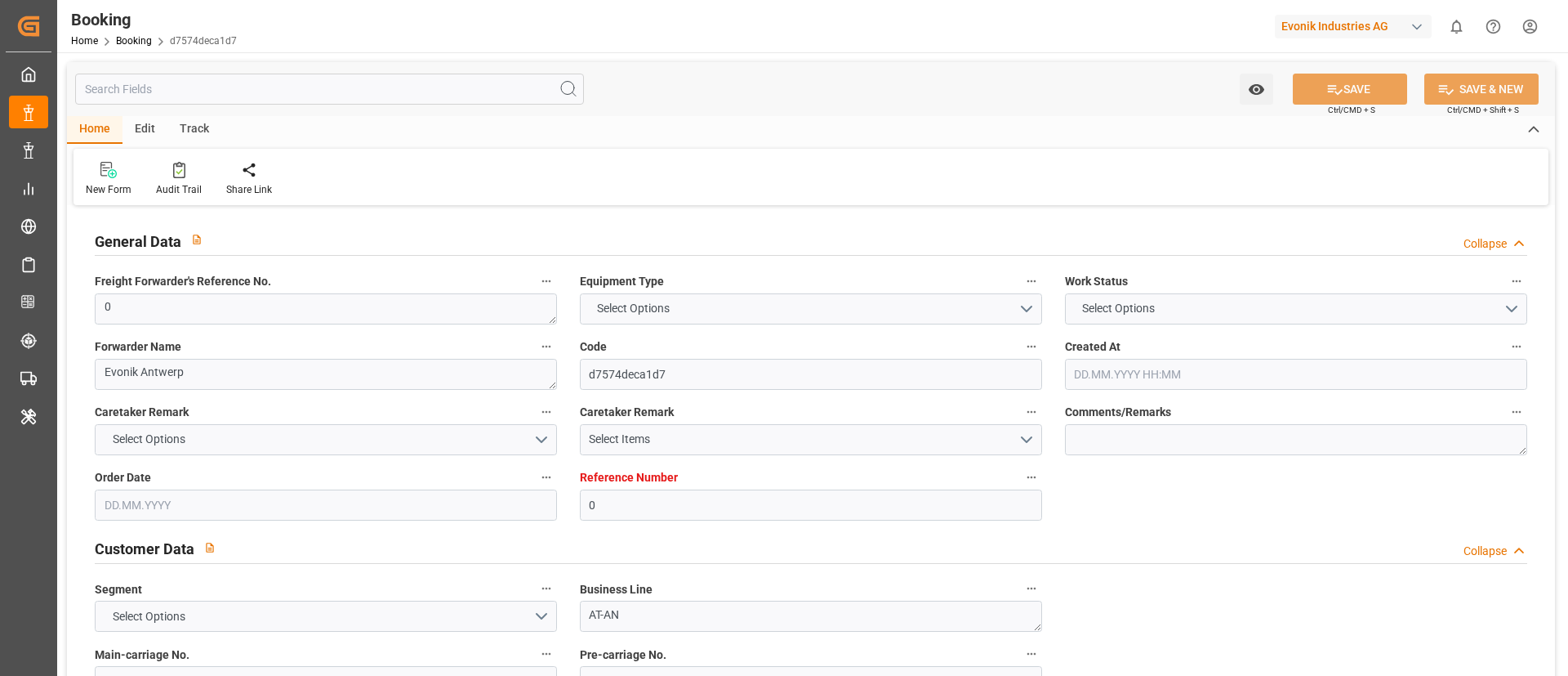
type input "[DATE] 00:00"
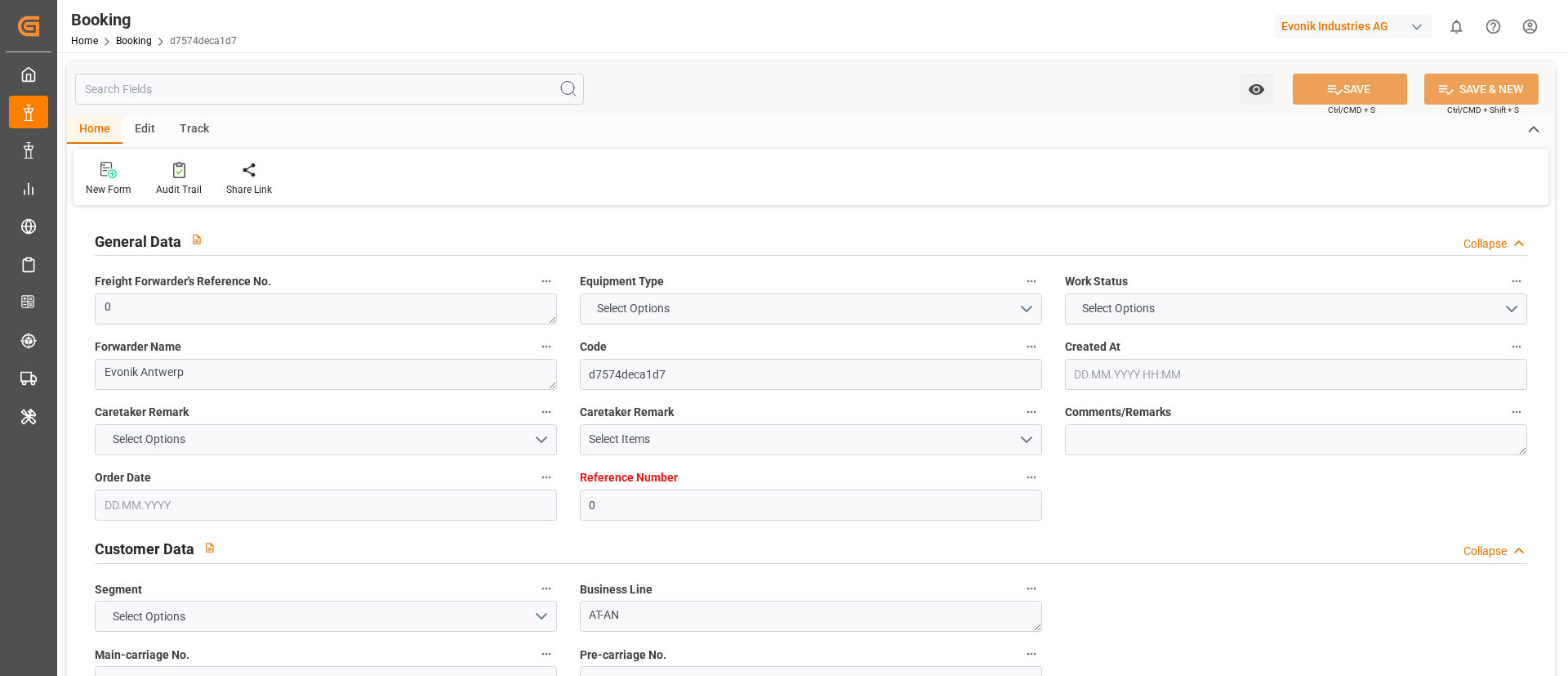
type input "[DATE] 00:00"
type input "[DATE] 10:20"
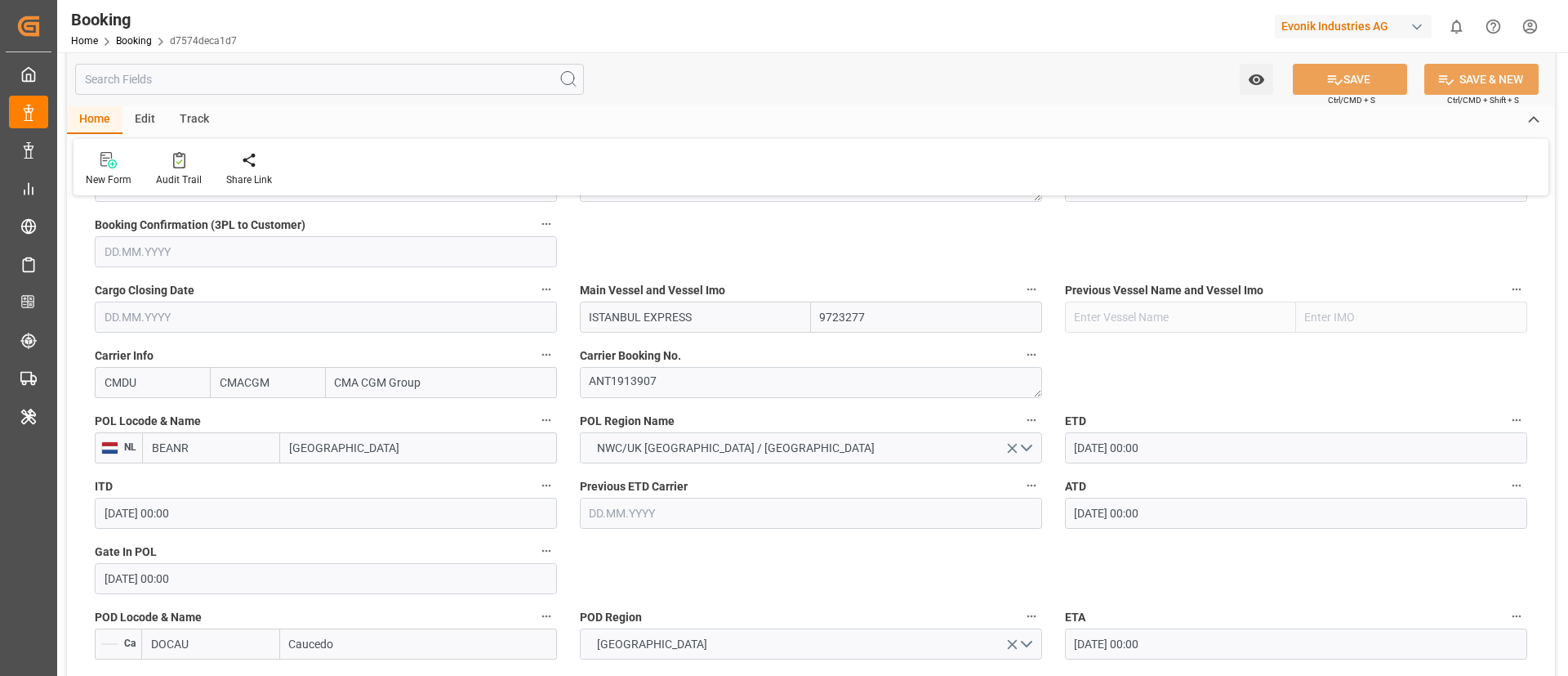
scroll to position [1225, 0]
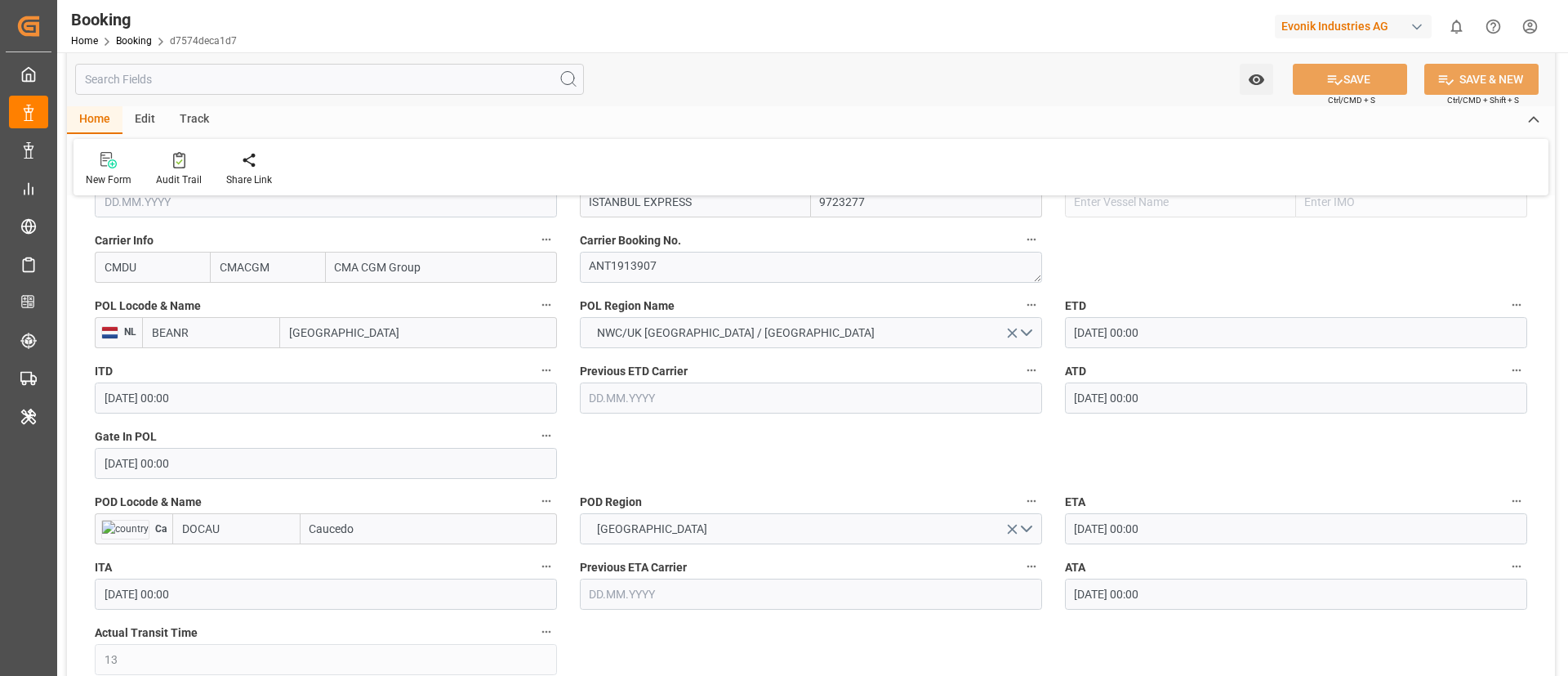
click at [198, 339] on input "BEANR" at bounding box center [210, 332] width 138 height 31
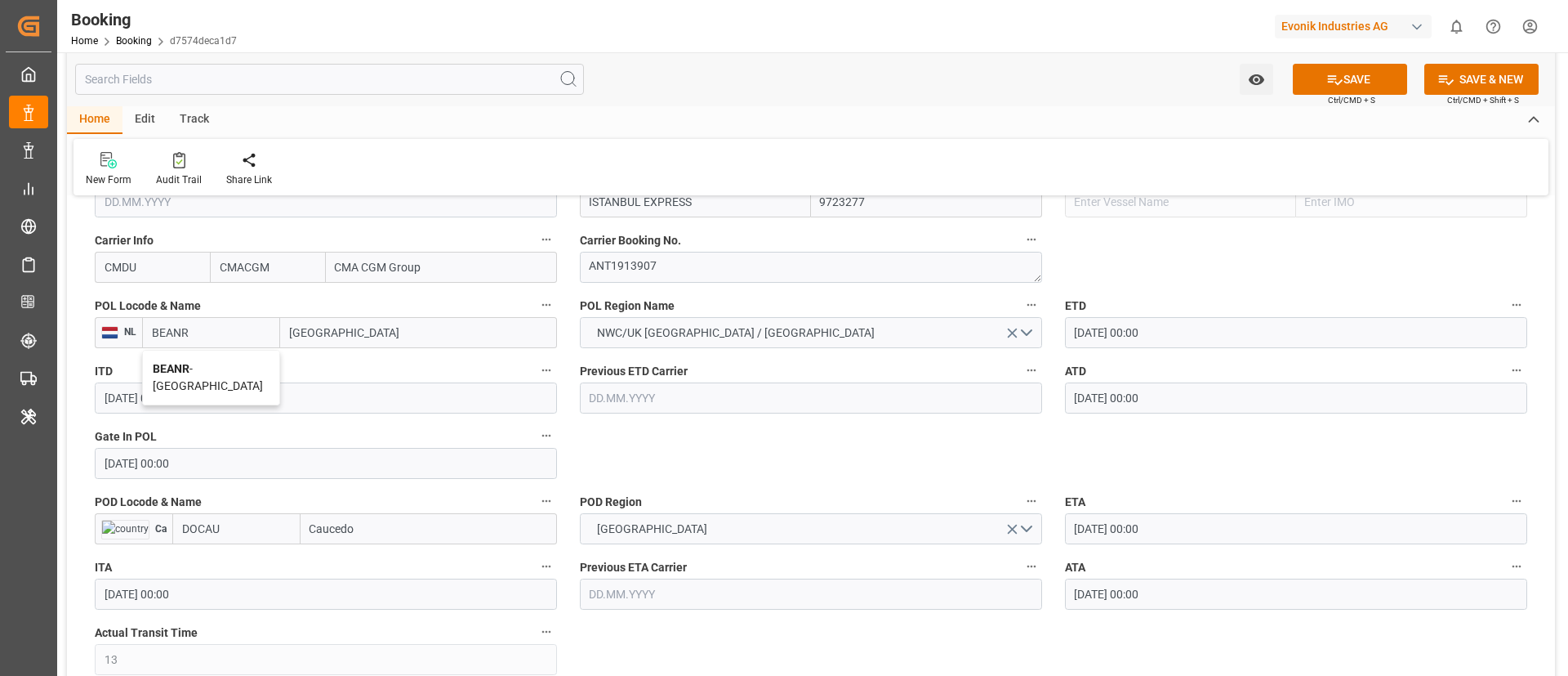
click at [217, 363] on span "BEANR - Antwerp" at bounding box center [208, 377] width 110 height 30
type input "BEANR"
click at [253, 517] on input "DOCAU" at bounding box center [236, 528] width 128 height 31
click at [236, 559] on span "DOCAU - Caucedo" at bounding box center [225, 565] width 86 height 14
type input "DOCAU"
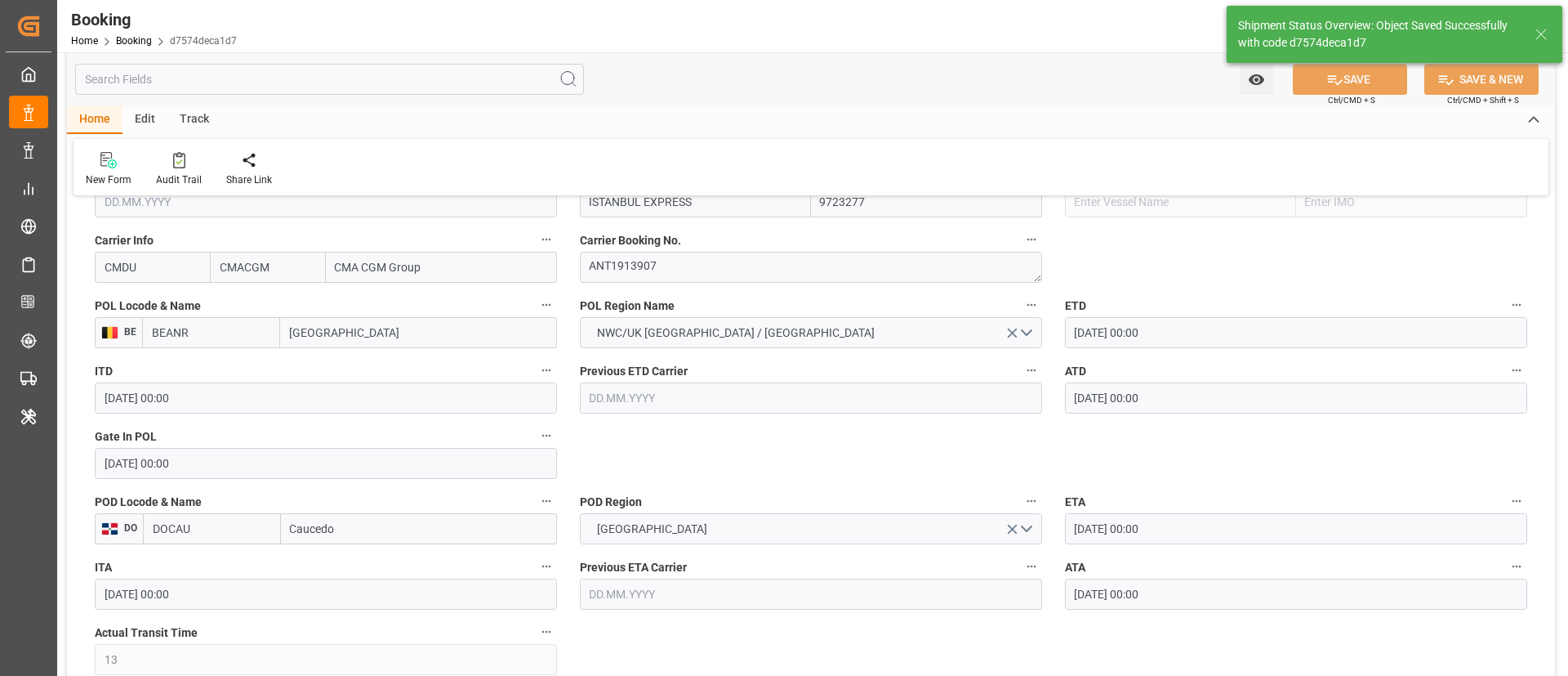
type textarea "businessDivision-businessLine-"
type input "16.09.2025 10:22"
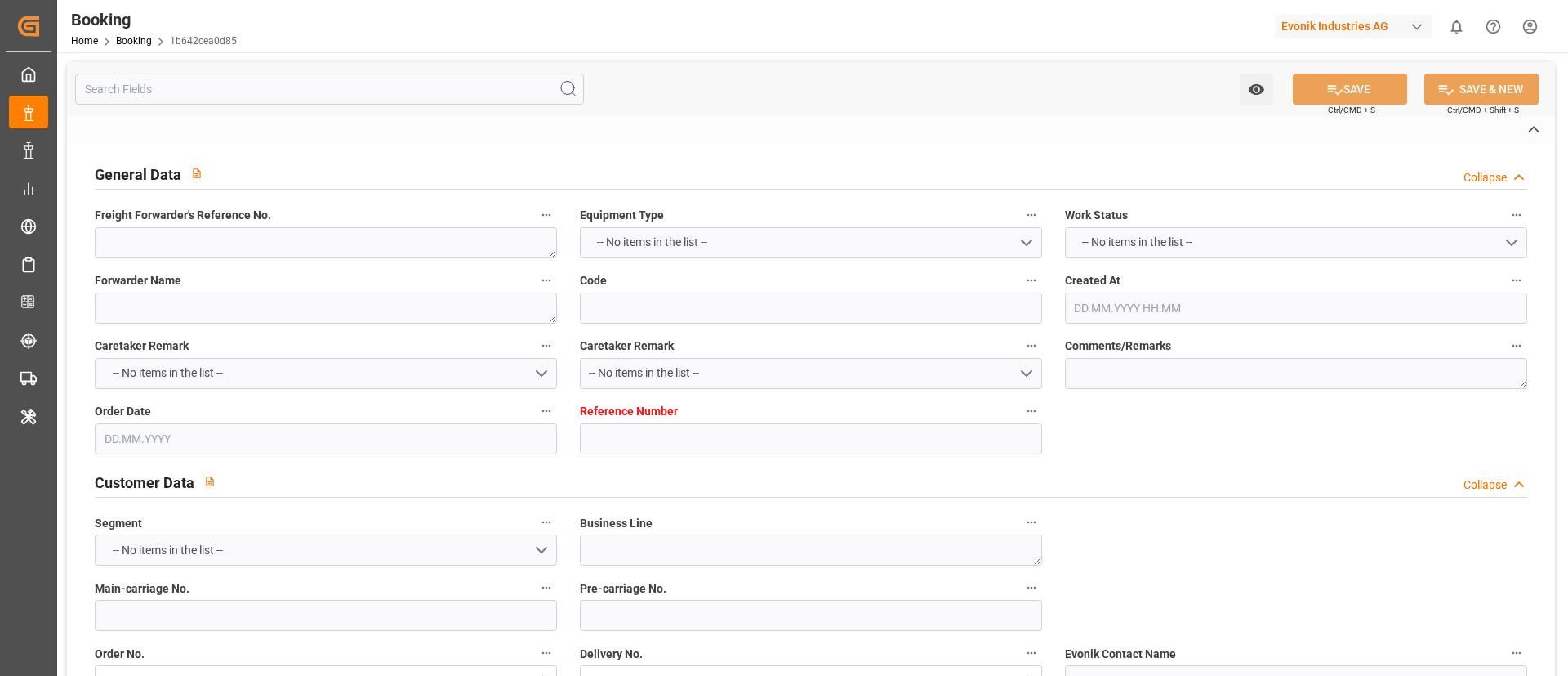
type textarea "8827 9156 9300"
type textarea "Evonik Antwerp"
type input "1b642cea0d85"
type input "0"
type textarea "AT-AN"
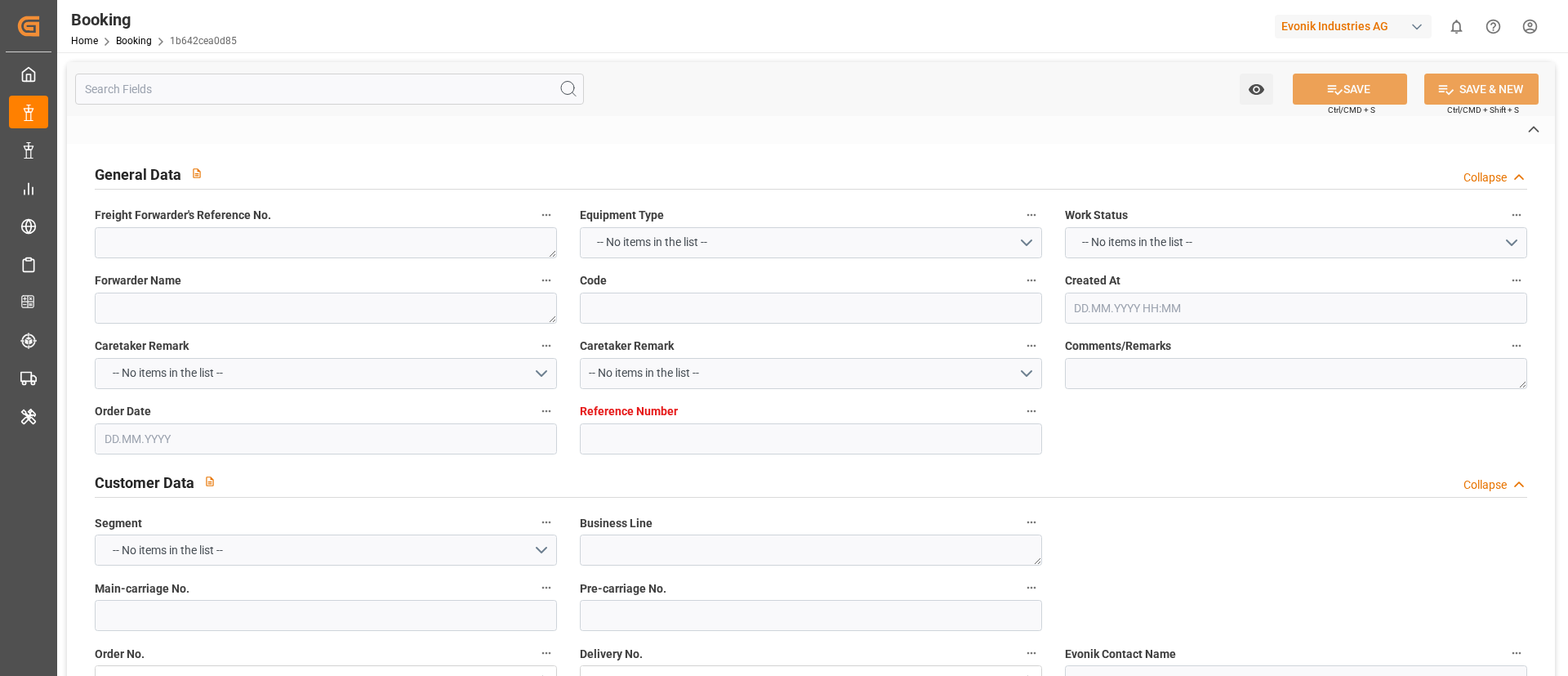
type input "4006654518"
type textarea "[EMAIL_ADDRESS][DOMAIN_NAME]"
type textarea "CFR"
type textarea "Sfax"
type textarea "Evonik Plant 7000134161"
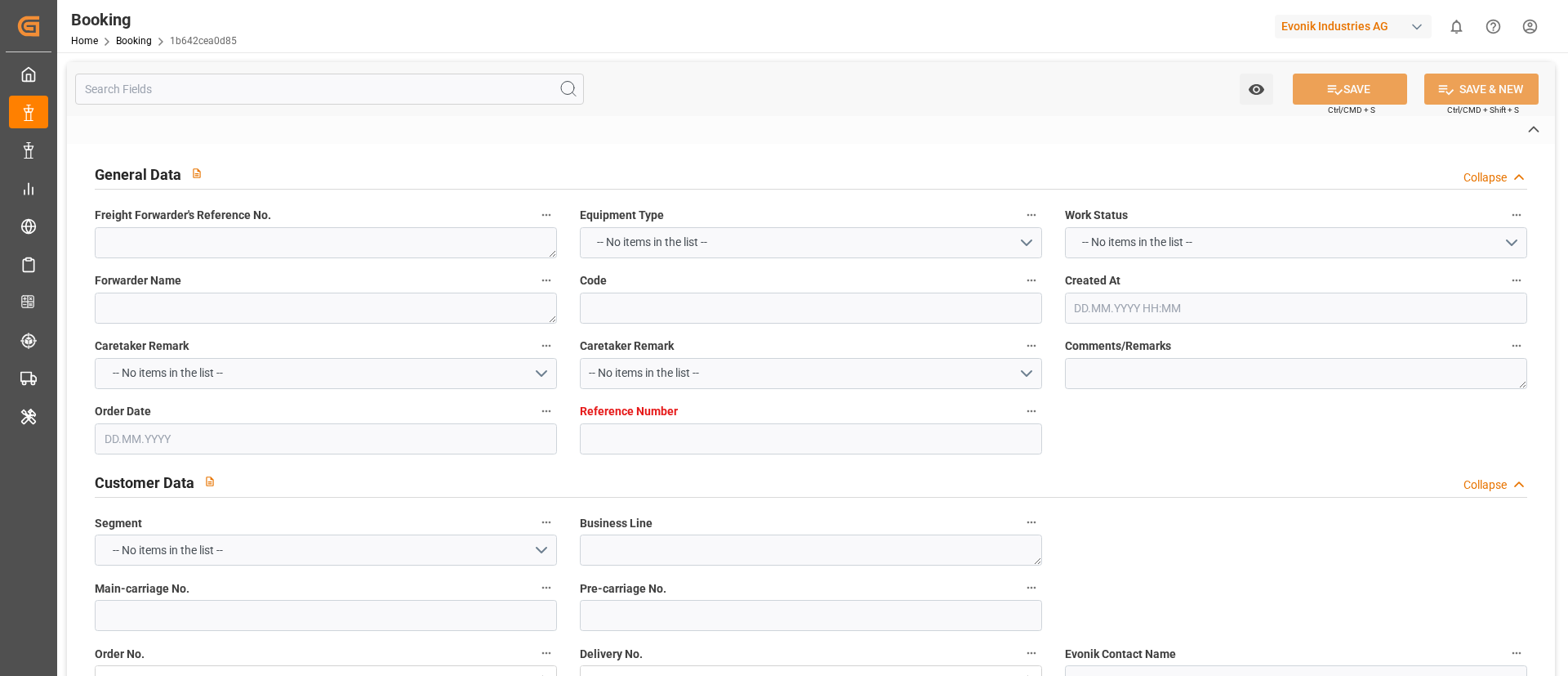
type textarea "[GEOGRAPHIC_DATA]"
type textarea "APZU3557405"
type input "CMDU"
type input "[GEOGRAPHIC_DATA]"
type input "Sfax"
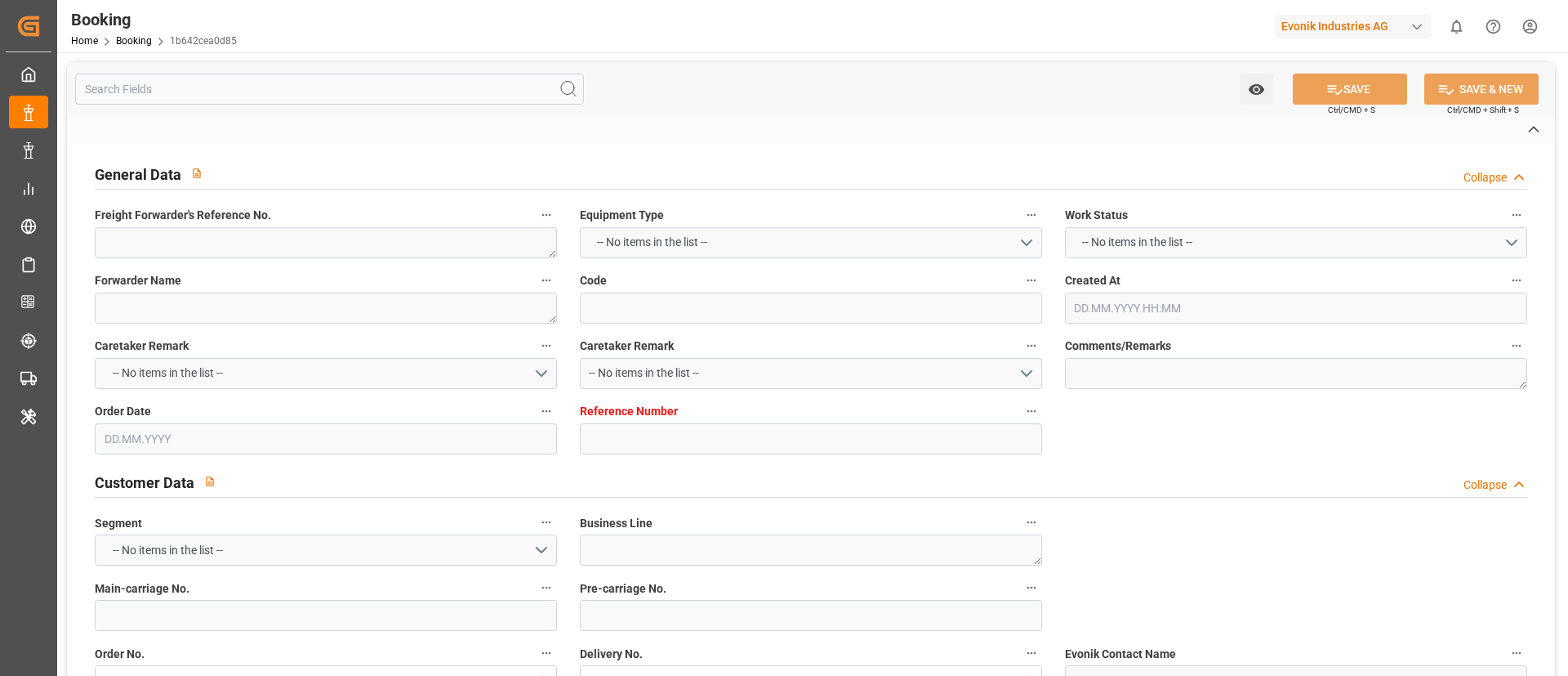
type textarea "INPUT_Evonik_Seeburger_LoadTenderOcean_1002967639_20250718083856161.xml"
type textarea "NWC/[GEOGRAPHIC_DATA] [GEOGRAPHIC_DATA] Continent / [GEOGRAPHIC_DATA]-AN"
type textarea "INPUT_Evonik_Seeburger_LoadTenderOcean_1002911318_20250701111245400.xml,INPUT_E…"
type textarea "1002967639"
type textarea "Logward System"
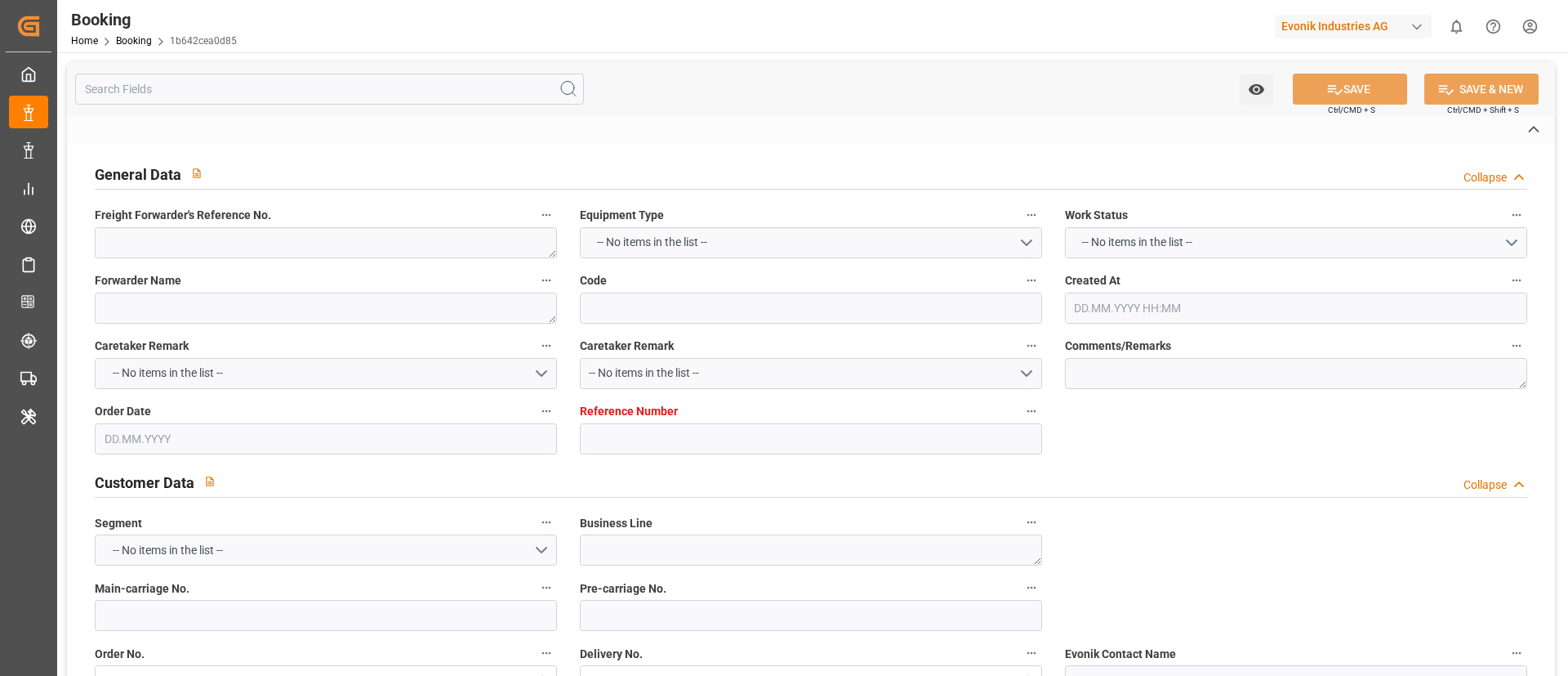
type textarea "PodCountry-businessDivision-businessLine-"
type textarea "EVONIK Load Tender XML"
type textarea "a011t00000LcJC5AAN"
type textarea "No"
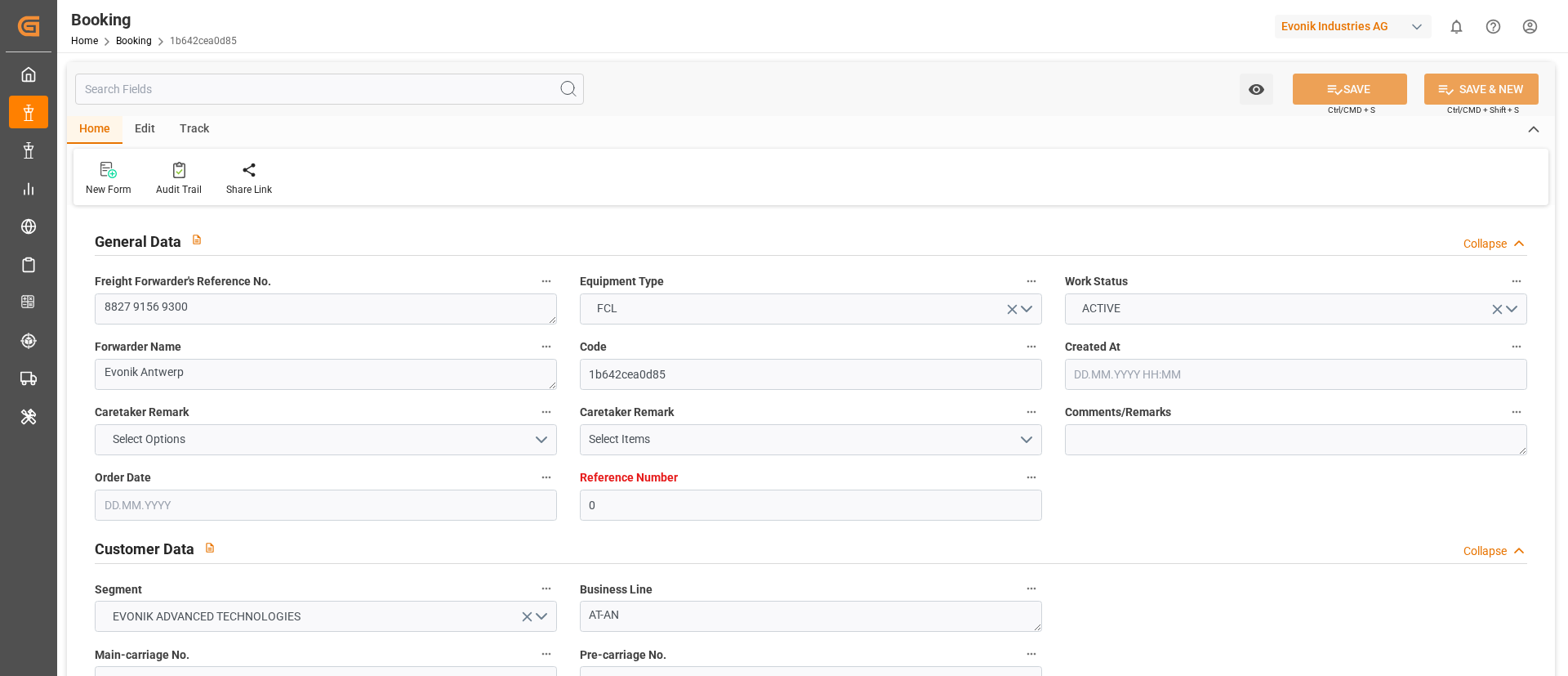
type input "0"
type input "CMACGM"
type input "CMA CGM Group"
type input "NLRTM"
type input "TNSFA"
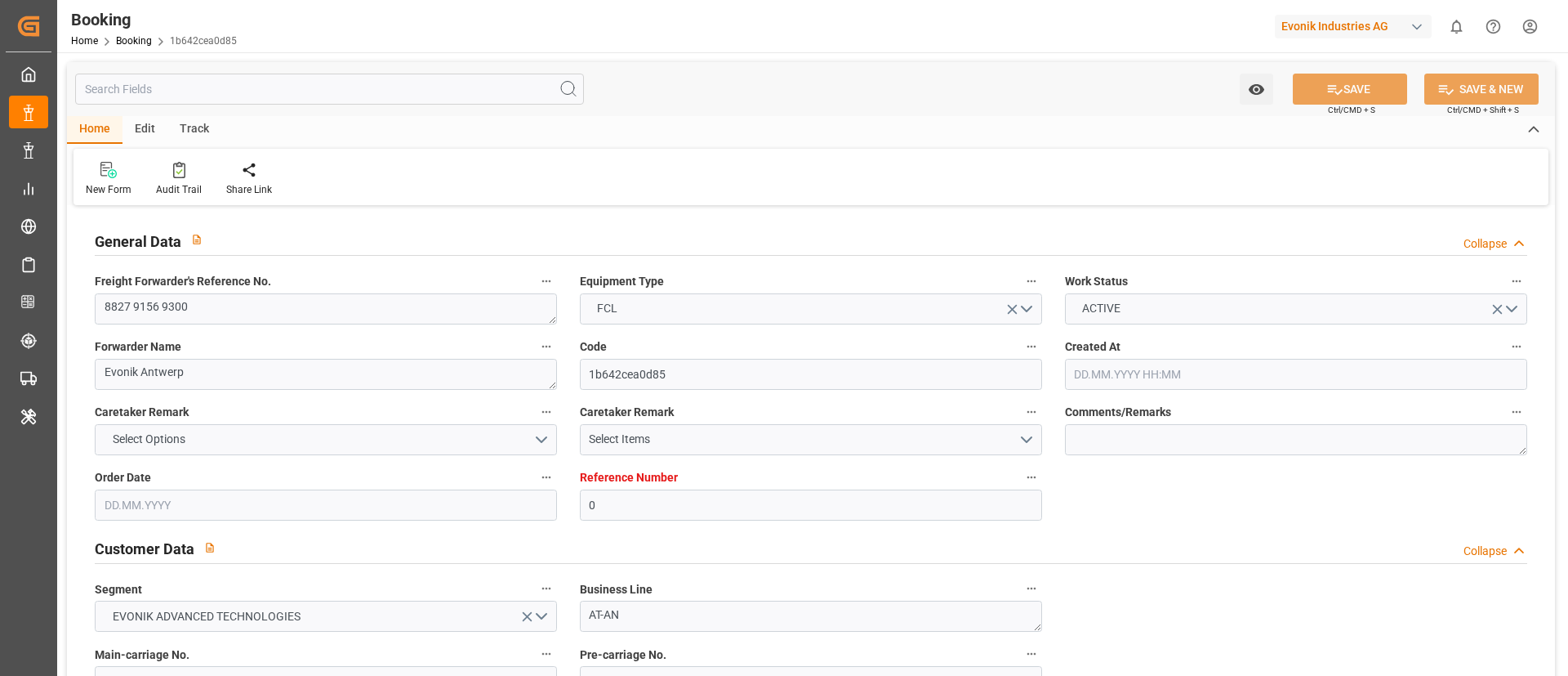
type input "[DATE] 09:16"
type input "[DATE]"
type input "[DATE] 06:41"
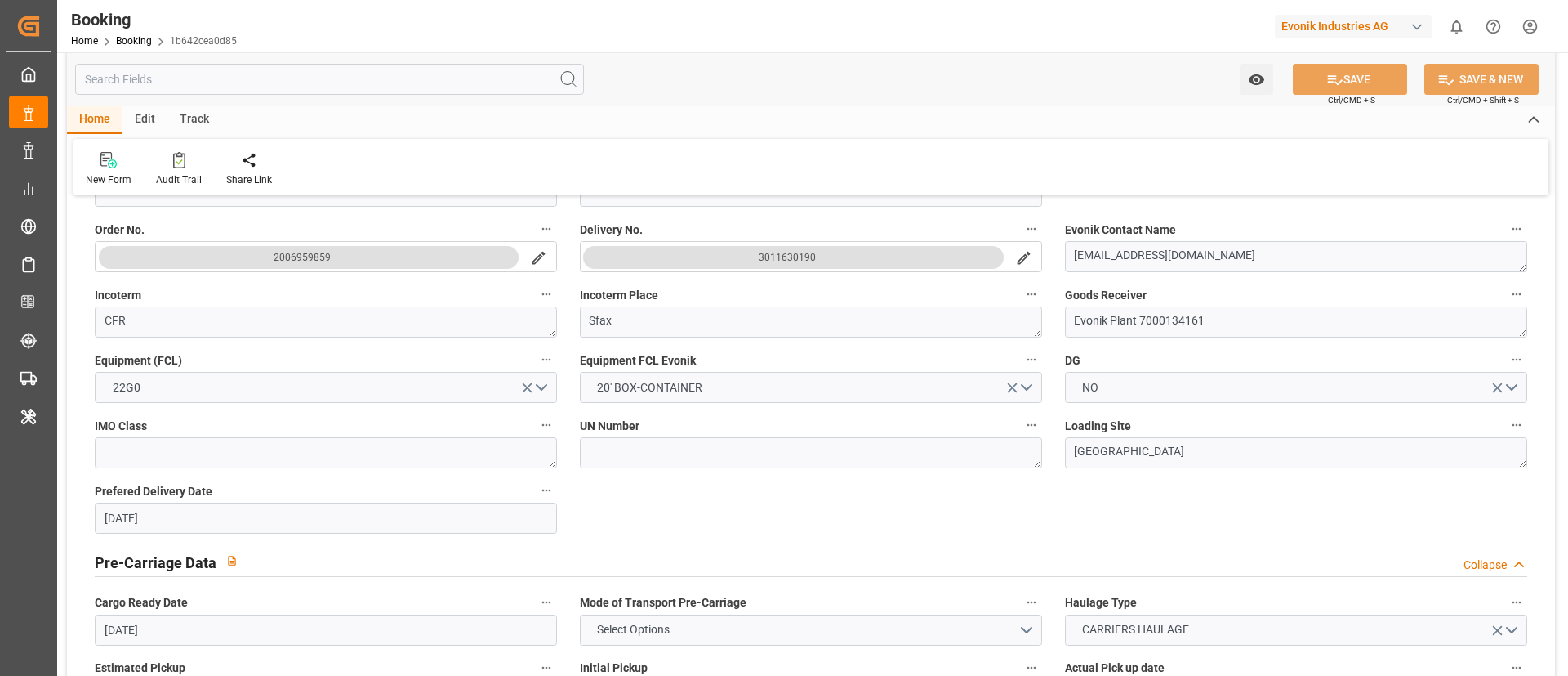
scroll to position [368, 0]
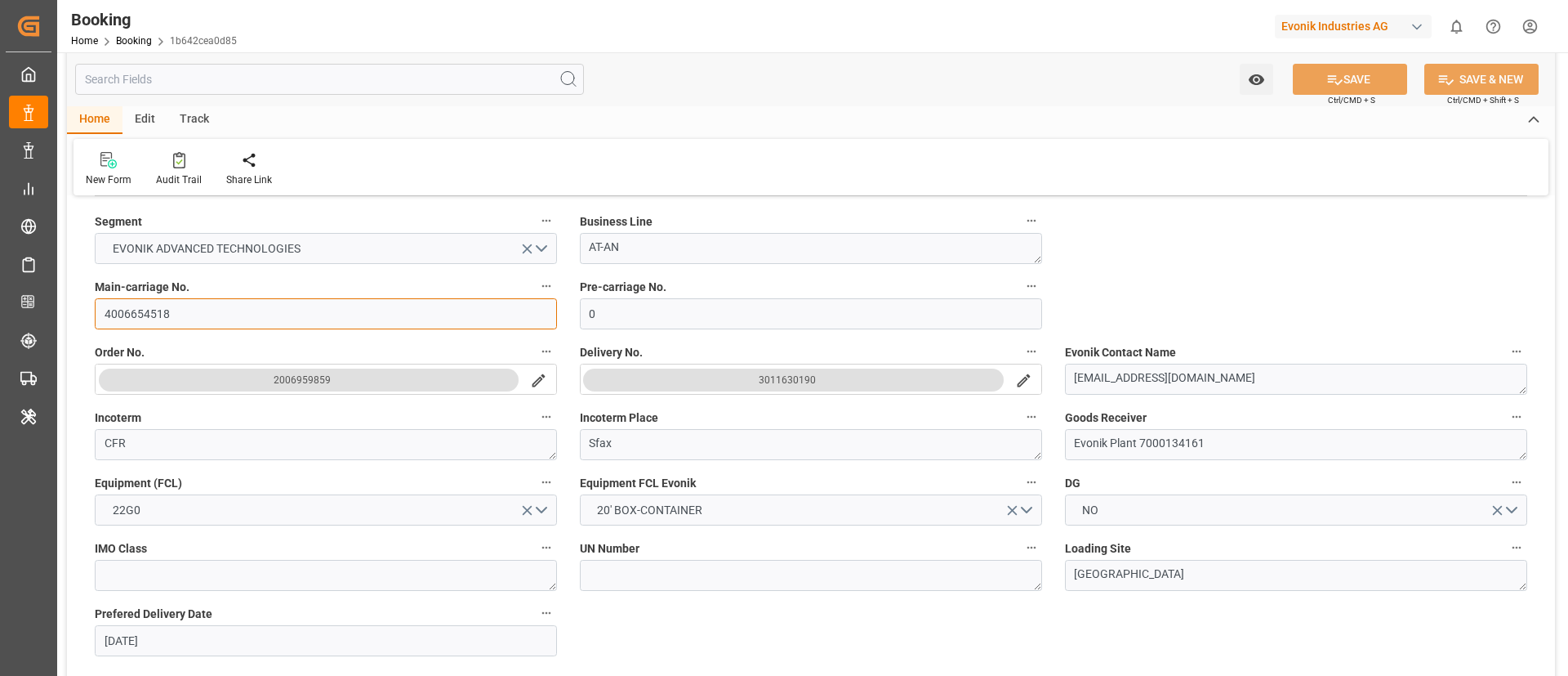
click at [193, 312] on input "4006654518" at bounding box center [325, 314] width 462 height 31
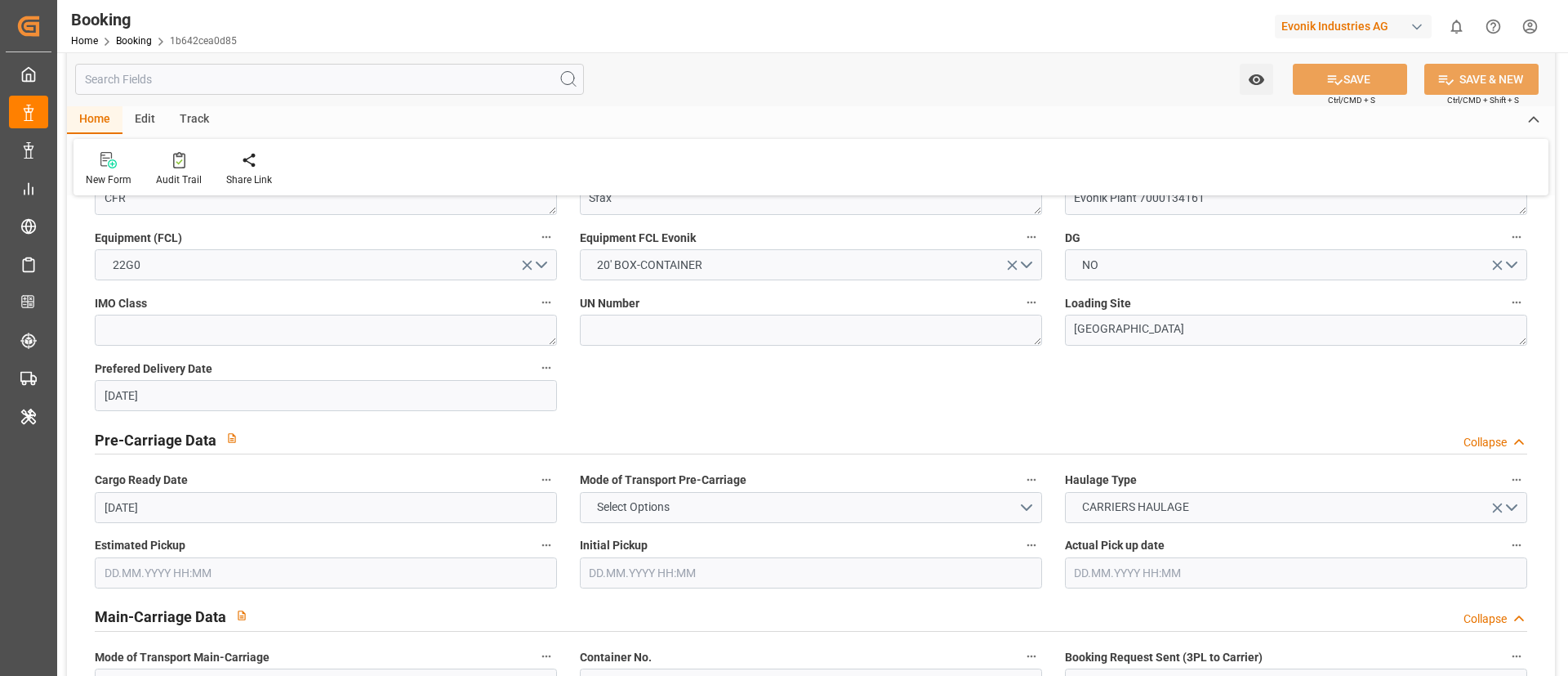
scroll to position [245, 0]
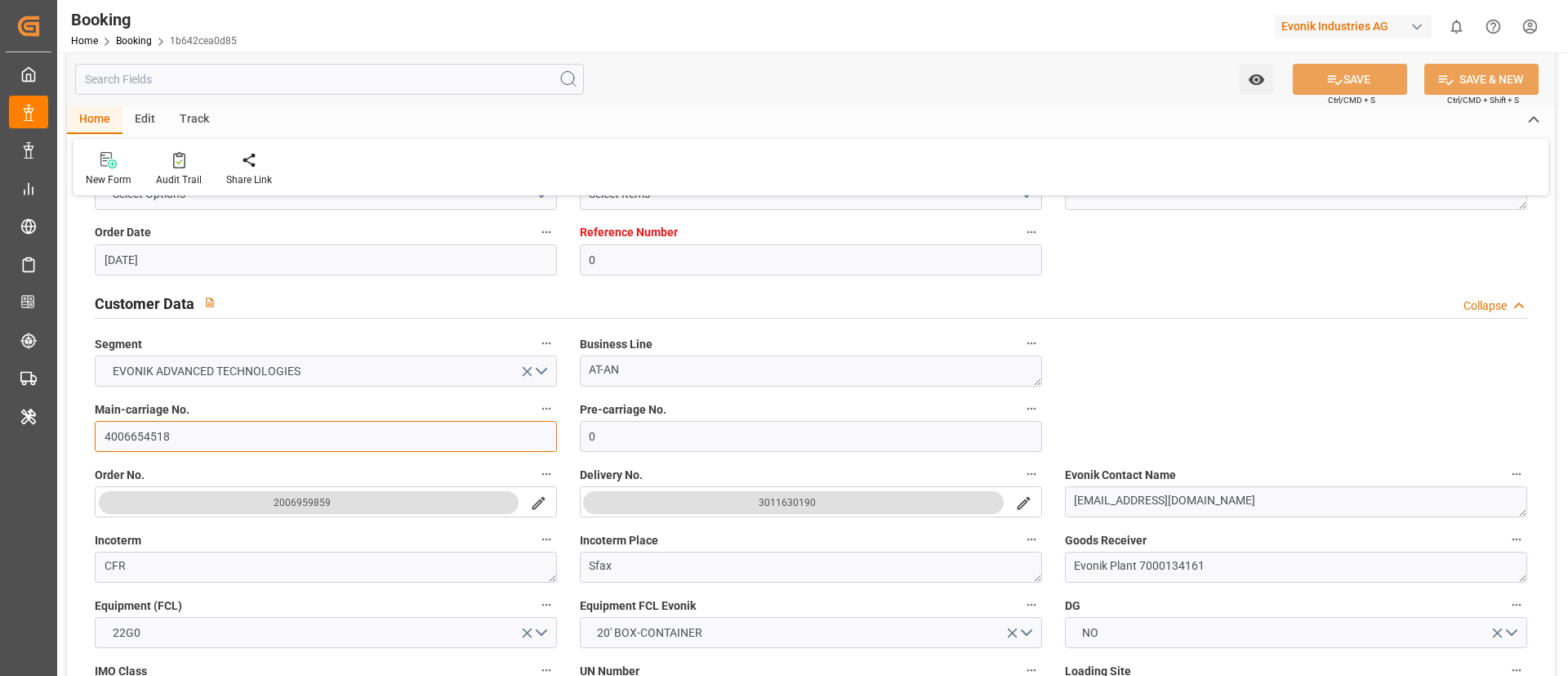
click at [184, 433] on input "4006654518" at bounding box center [325, 437] width 462 height 31
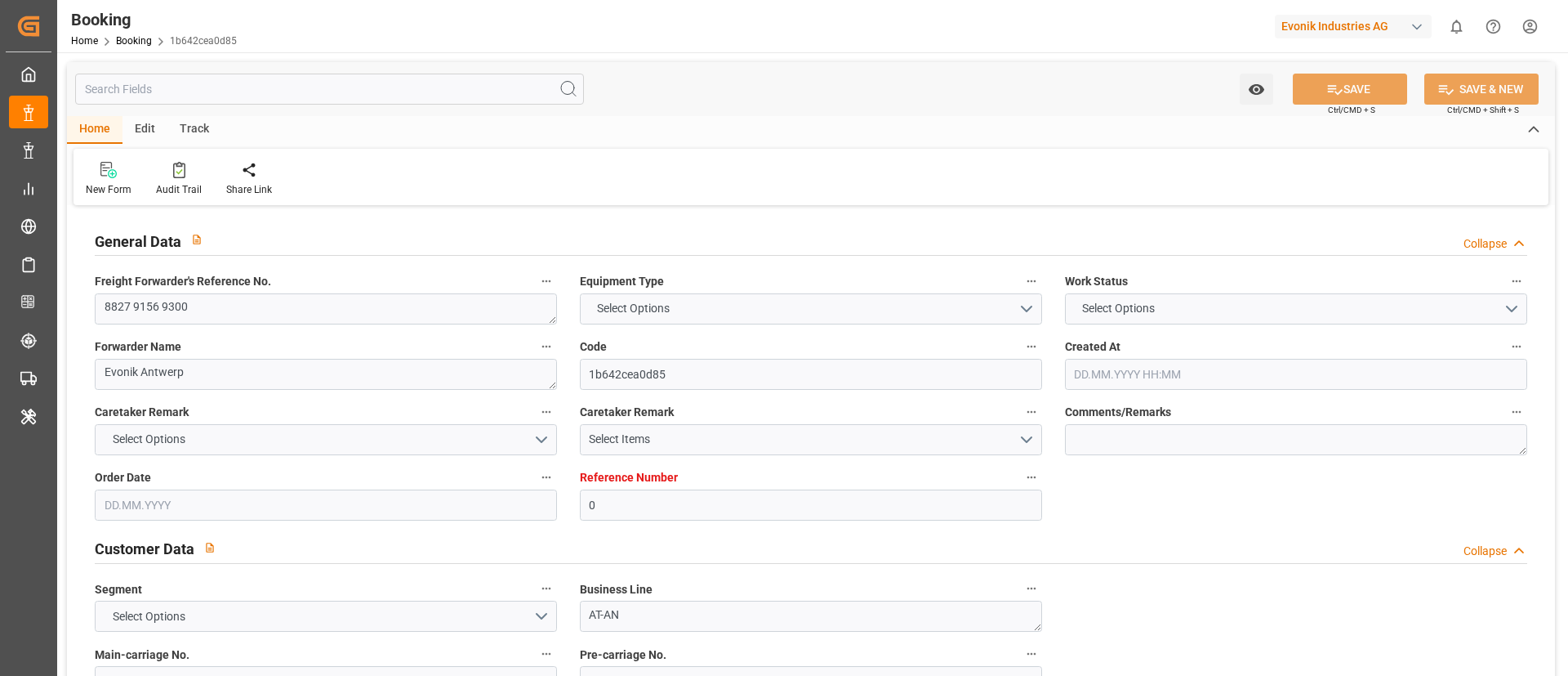
type input "0"
type input "CMACGM"
type input "CMA CGM Group"
type input "NLRTM"
type input "TNSFA"
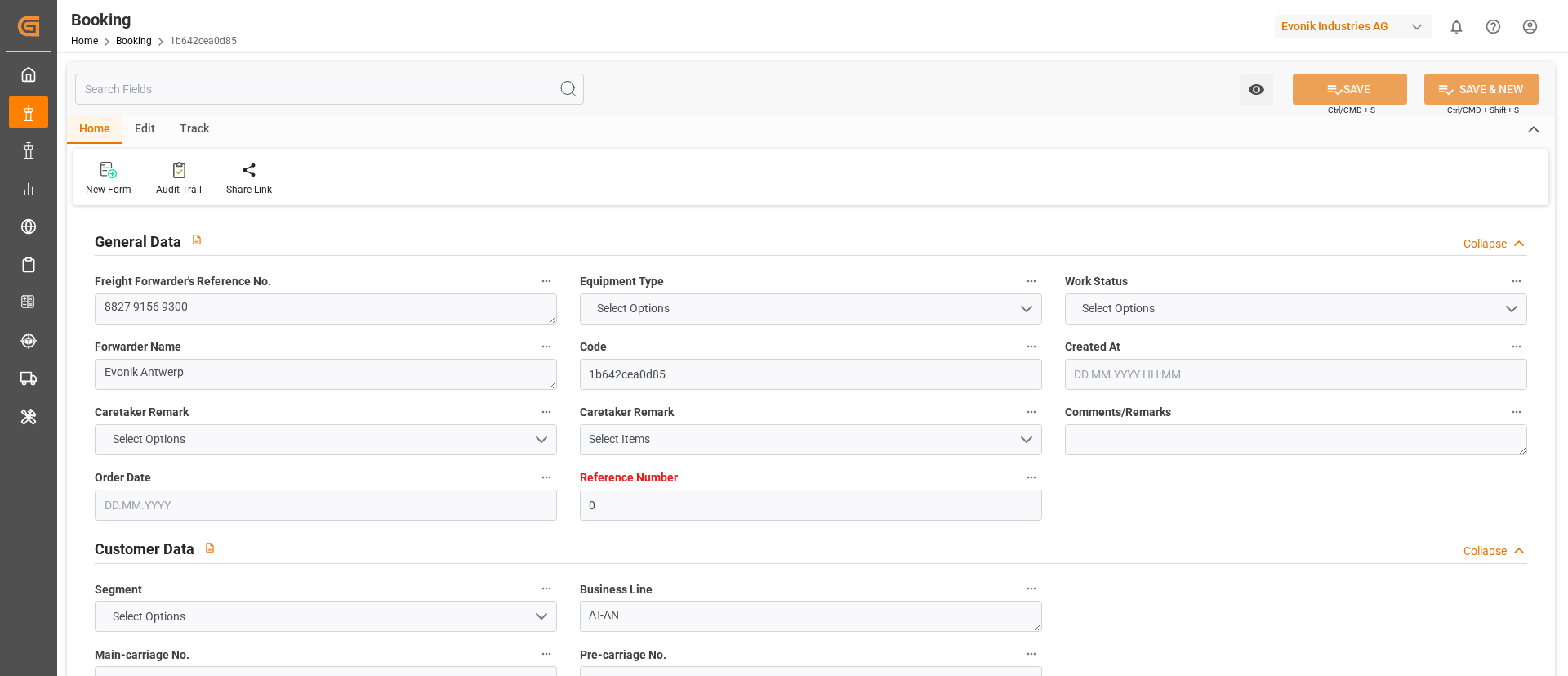
type input "01.07.2025 09:16"
type input "01.07.2025"
type input "20.08.2025"
type input "11.07.2025"
type input "18.07.2025 06:41"
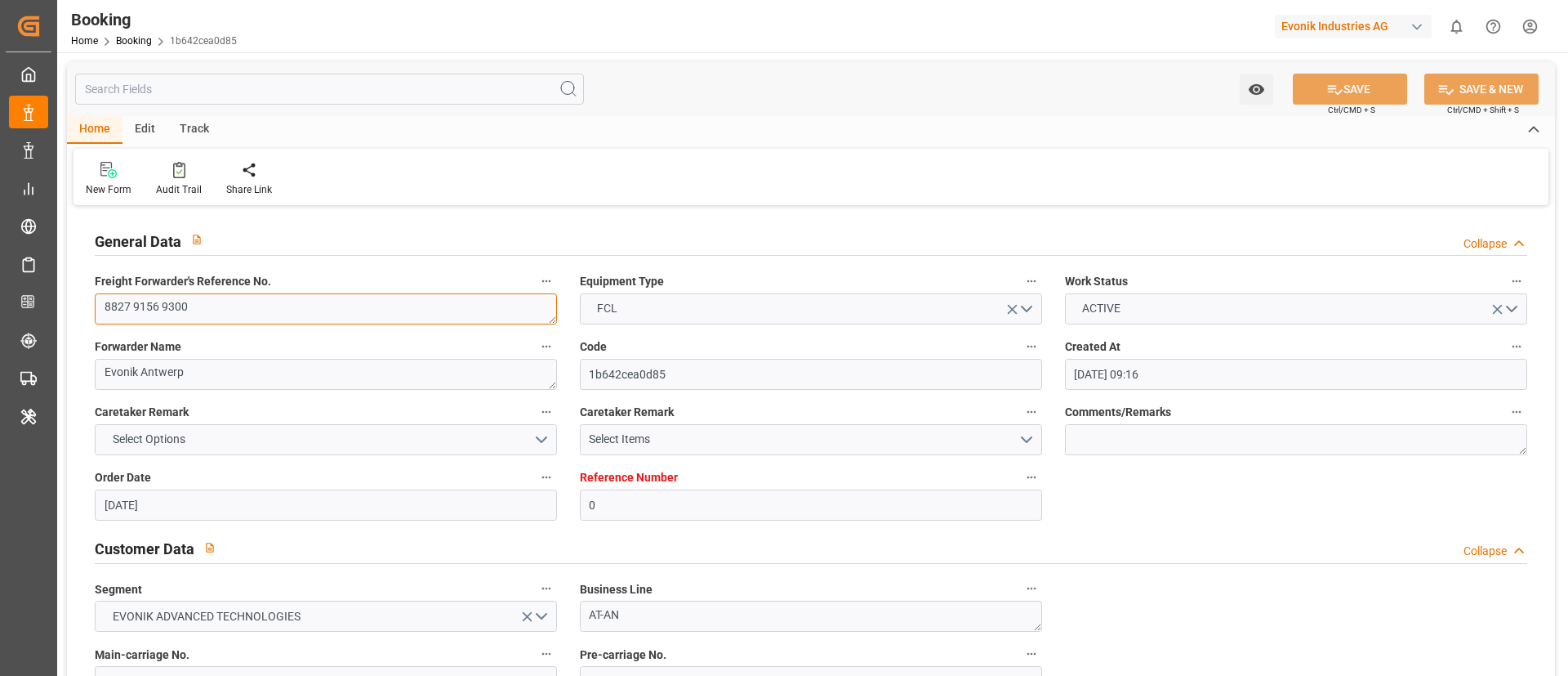
click at [133, 307] on textarea "8827 9156 9300" at bounding box center [325, 309] width 462 height 31
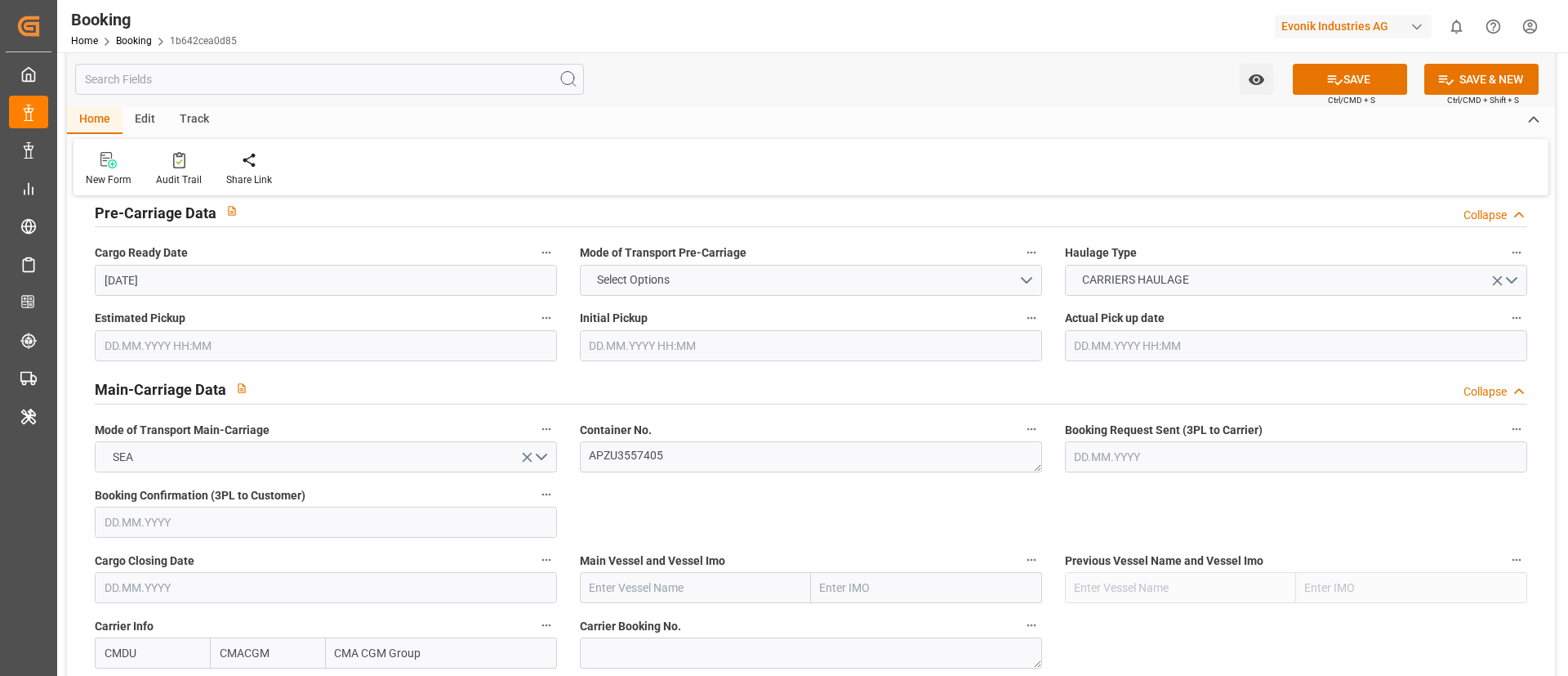
scroll to position [858, 0]
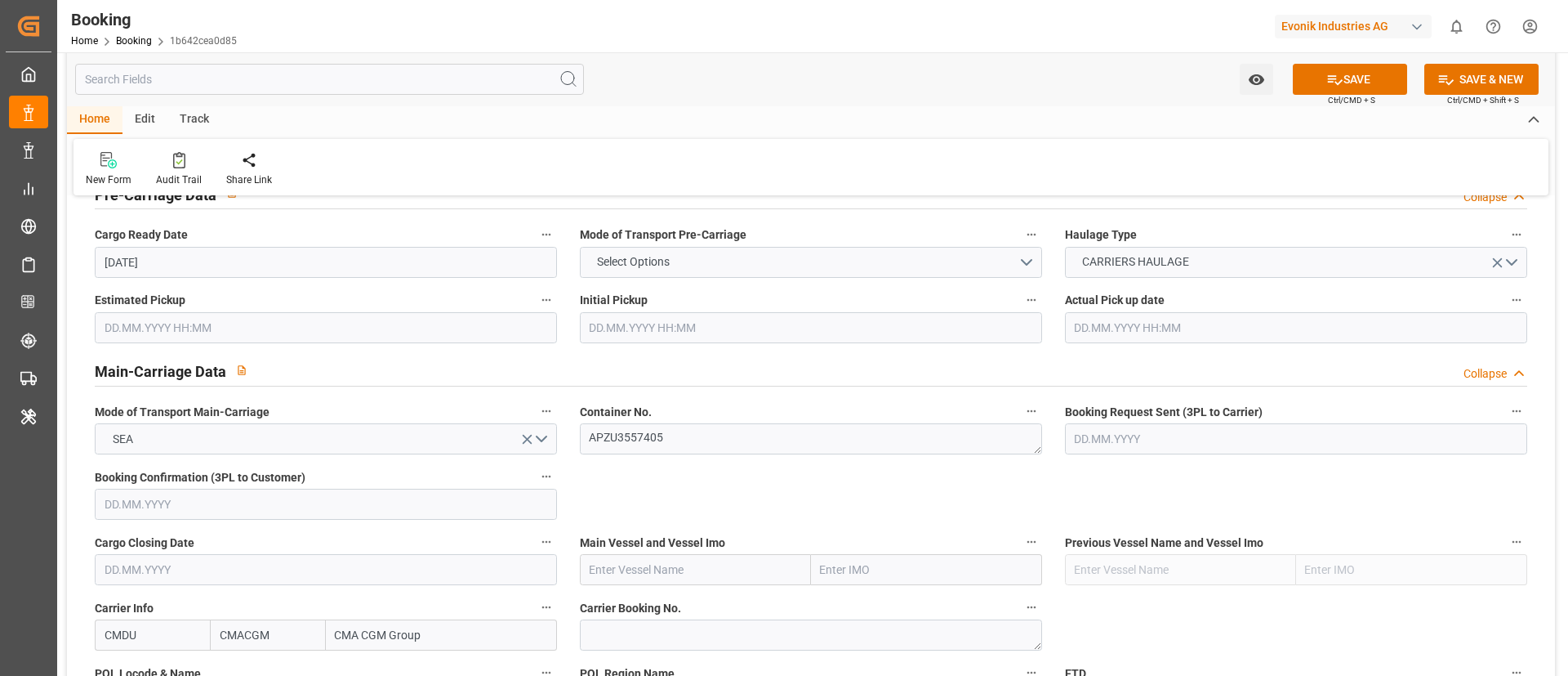
type textarea "882791569300"
click at [735, 453] on textarea "APZU3557405" at bounding box center [811, 438] width 462 height 31
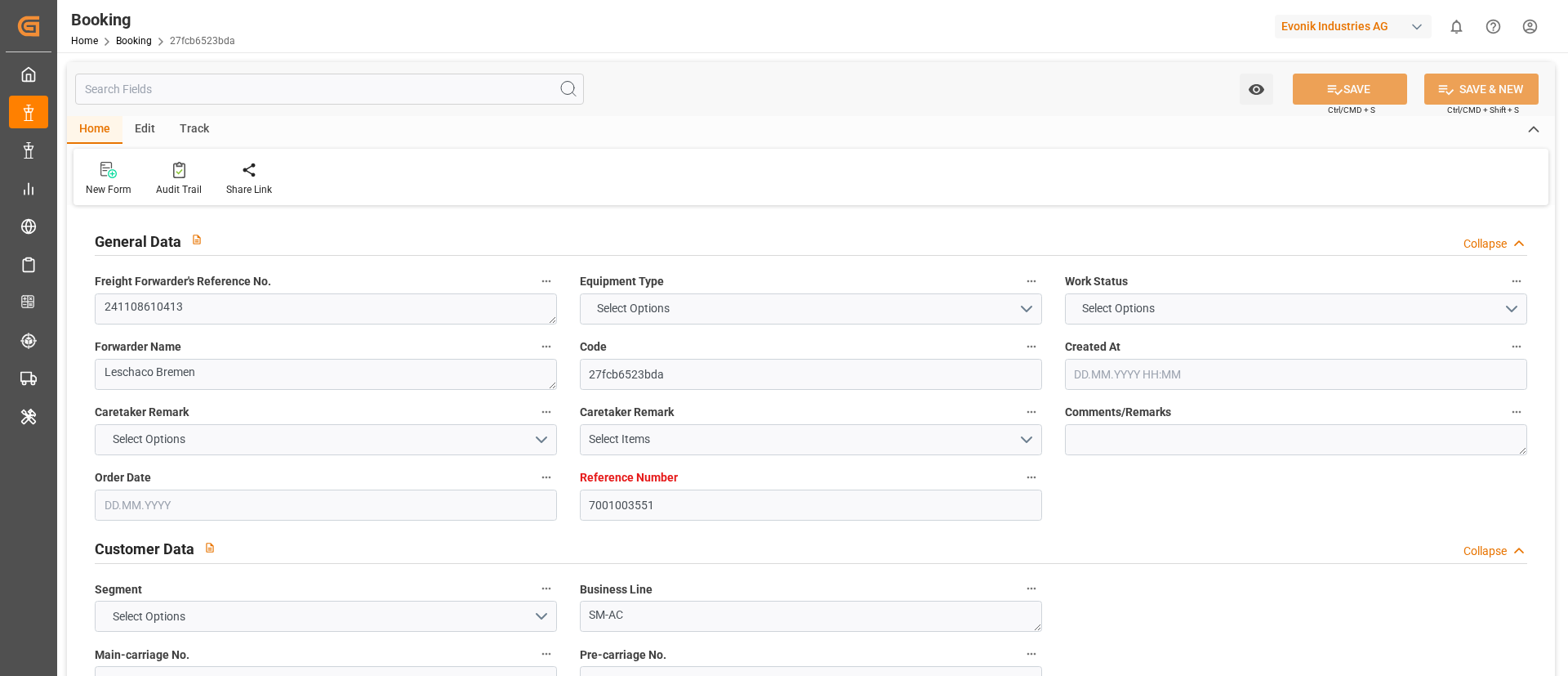
type input "7001003551"
type input "9401283"
type input "ONE"
type input "Ocean Network Express"
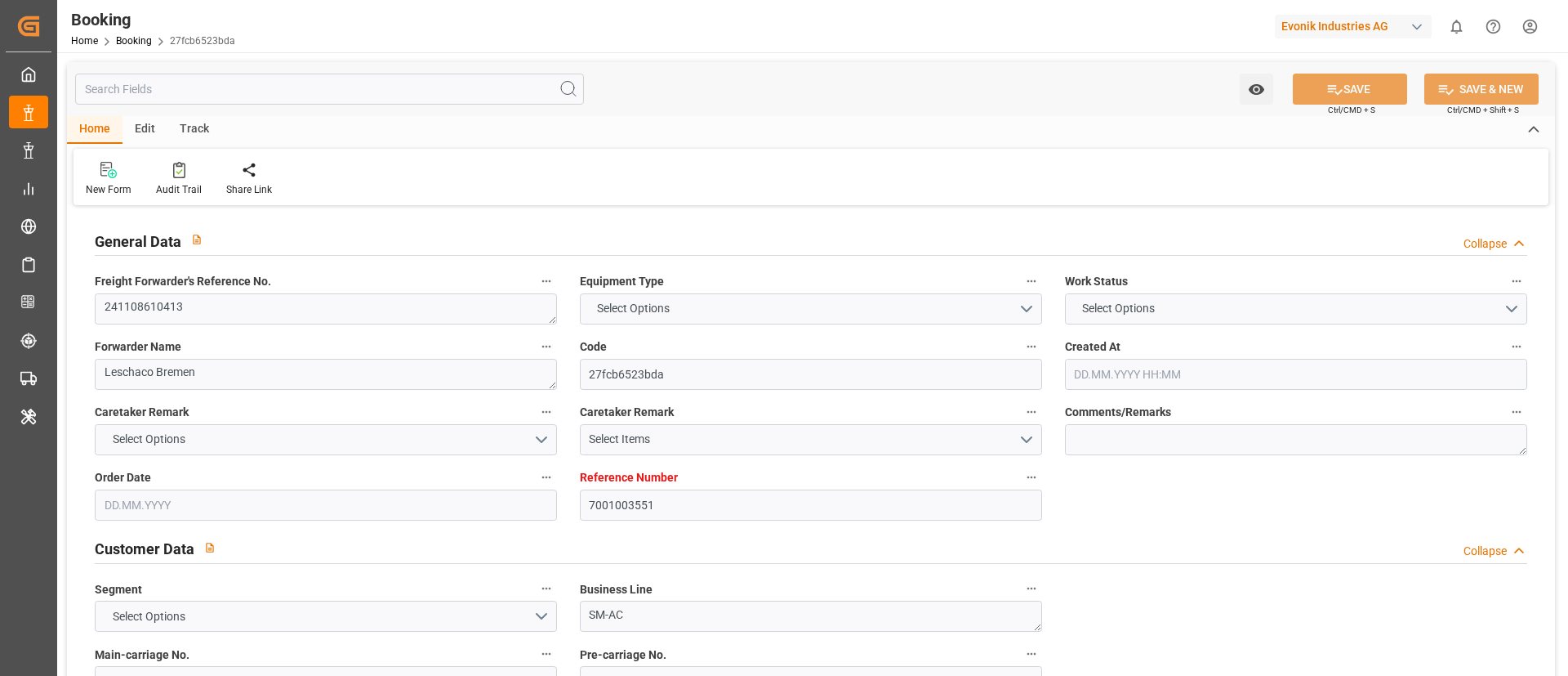
type input "NLRTM"
type input "USNYC"
type input "17"
type input "10"
type input "0"
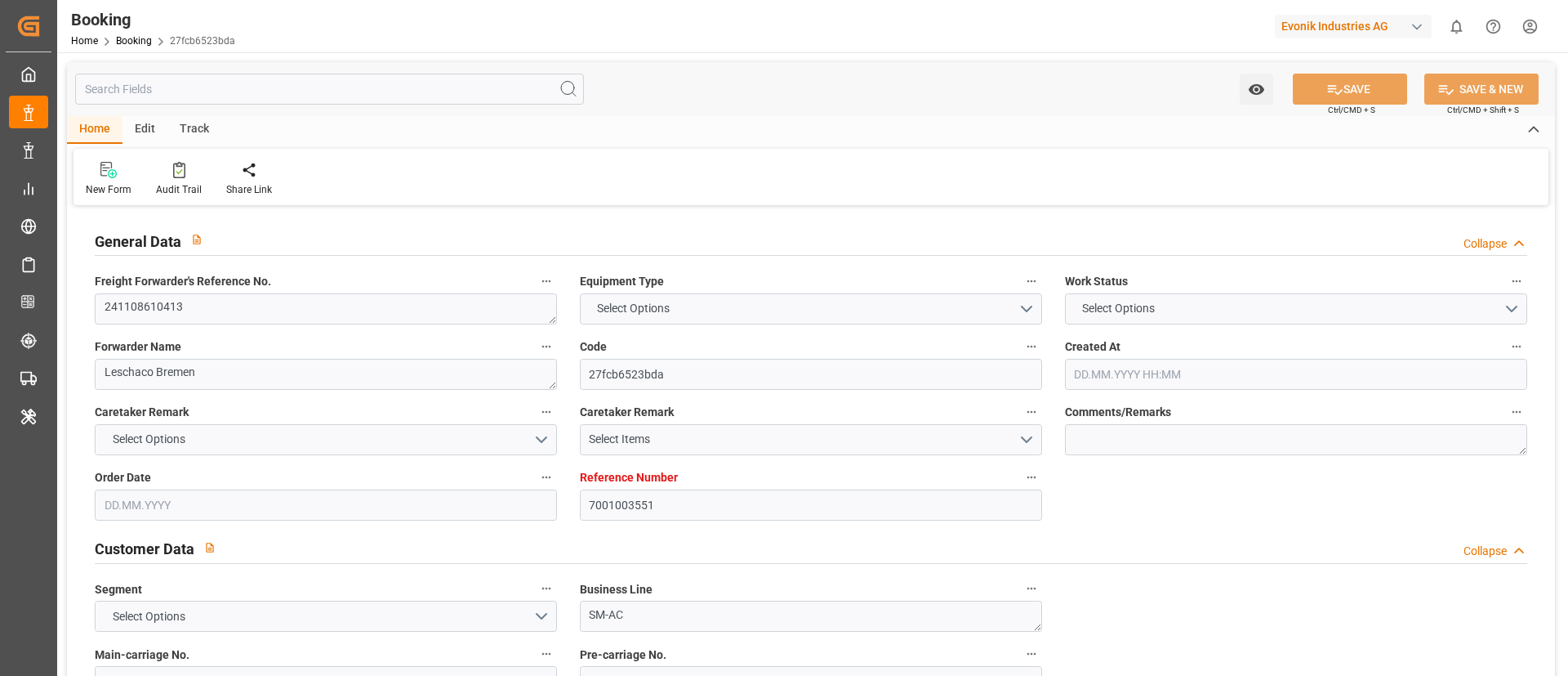
type input "-10"
type input "[DATE] 14:05"
type input "[DATE]"
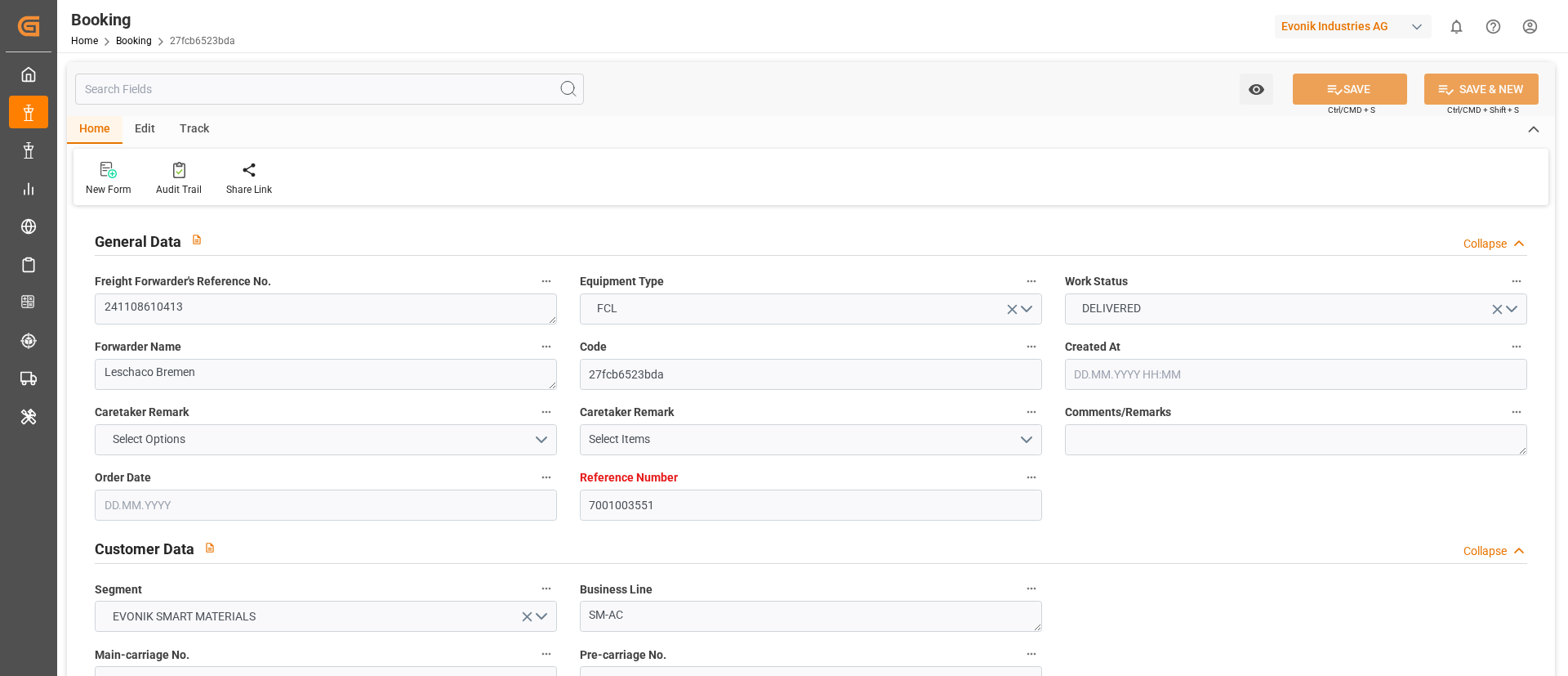
type input "[DATE] 00:00"
type input "[DATE]"
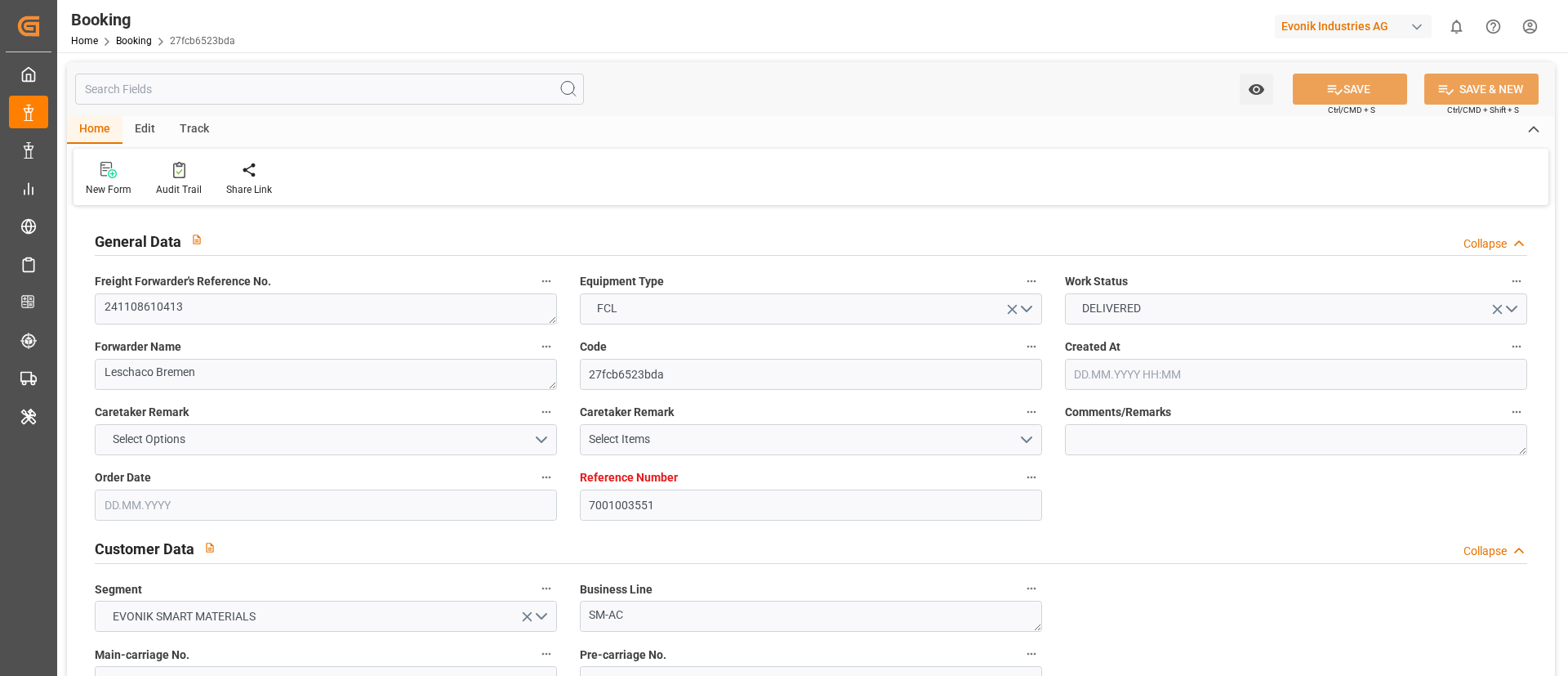
type input "[DATE] 14:05"
type input "[DATE] 00:00"
type input "[DATE]"
type input "[DATE] 14:05"
type input "[DATE] 11:31"
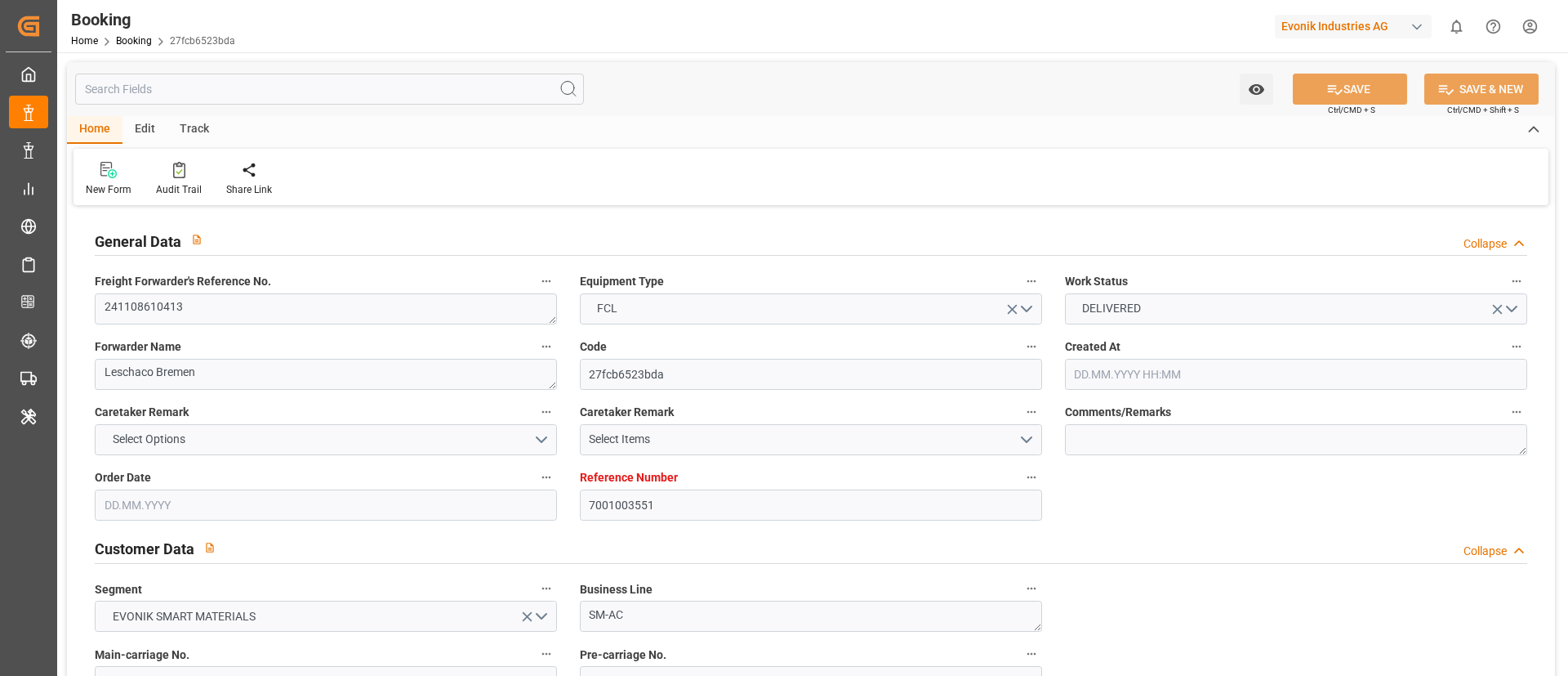
type input "[DATE] 00:00"
type input "[DATE]"
type input "[DATE] 00:00"
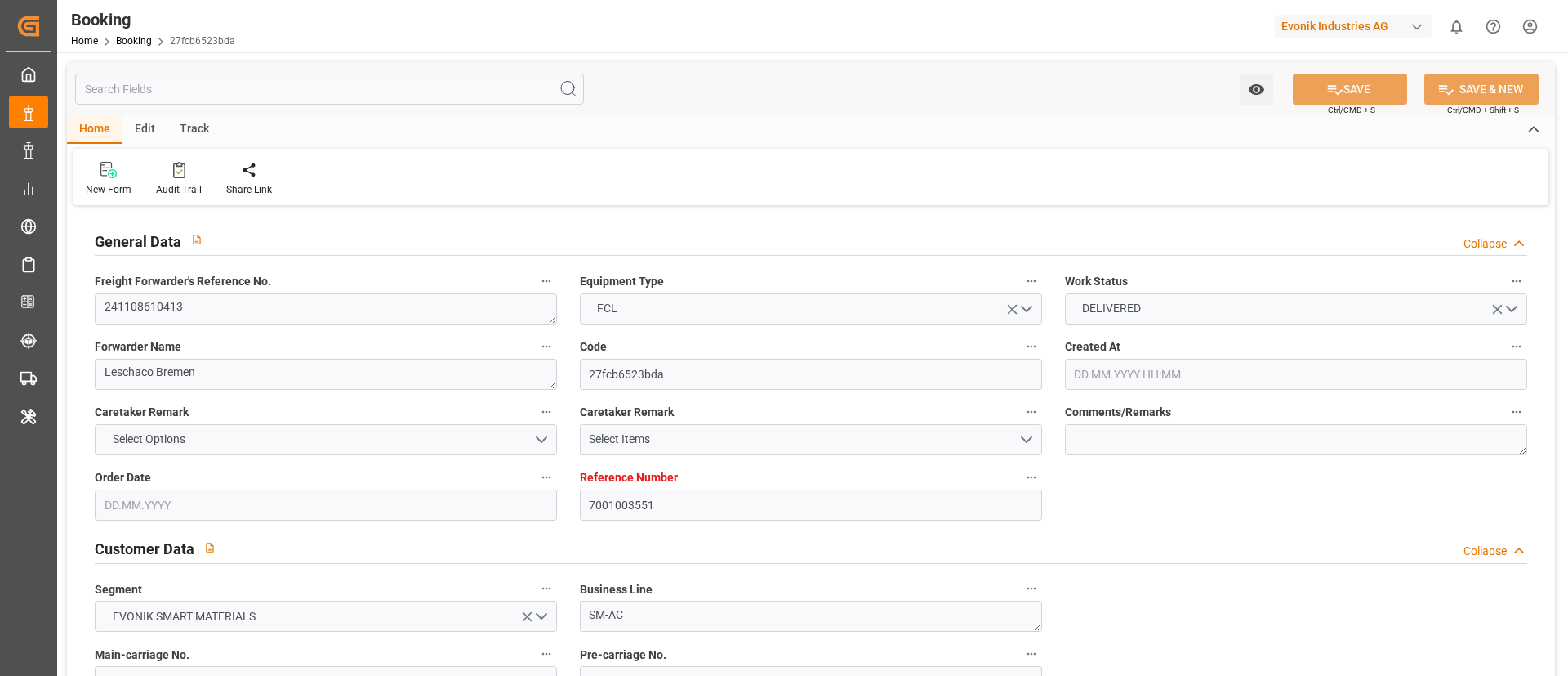
type input "[DATE] 00:00"
type input "[DATE]"
type input "[DATE] 10:35"
type input "[DATE]"
